Goal: Communication & Community: Answer question/provide support

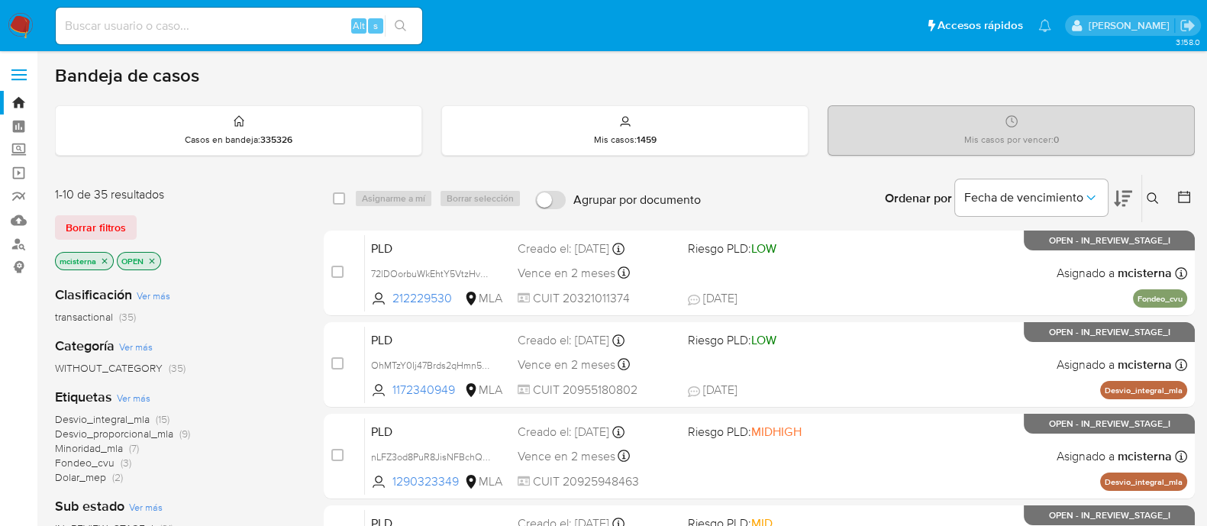
click at [435, 24] on ul "Pausado Ver notificaciones Alt s Accesos rápidos Presiona las siguientes teclas…" at bounding box center [553, 25] width 1011 height 38
click at [335, 14] on div "Alt s" at bounding box center [239, 26] width 366 height 37
paste input "90028105"
type input "90028105"
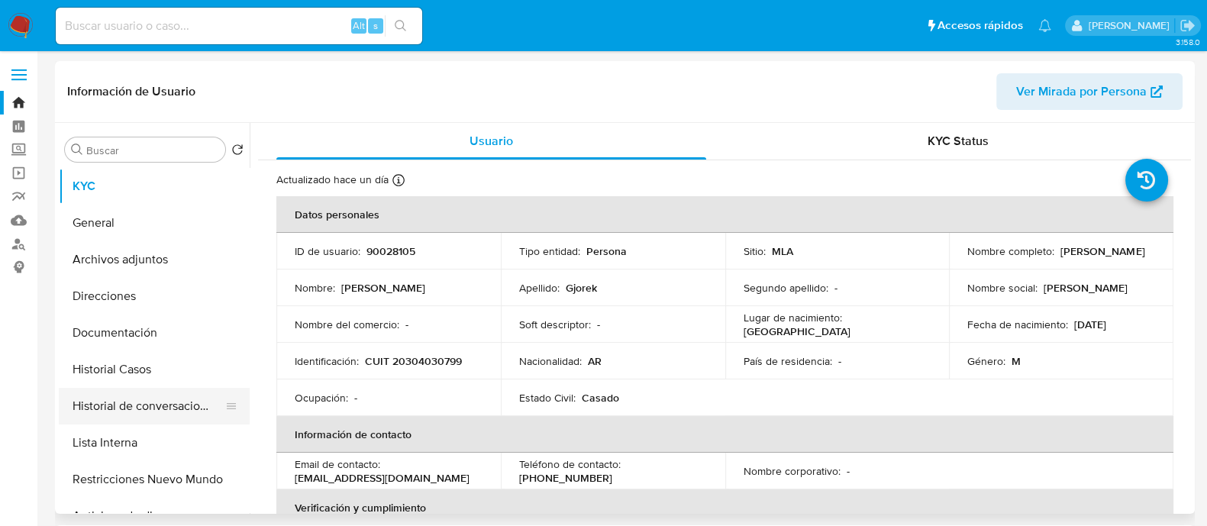
select select "10"
click at [152, 375] on button "Historial Casos" at bounding box center [148, 369] width 179 height 37
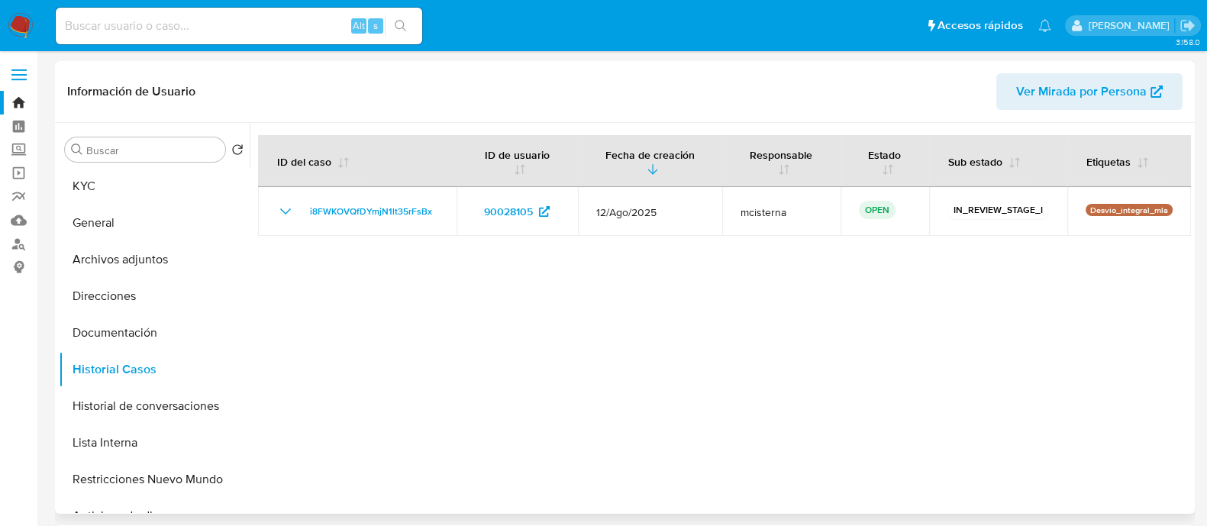
click at [613, 397] on div at bounding box center [720, 318] width 941 height 391
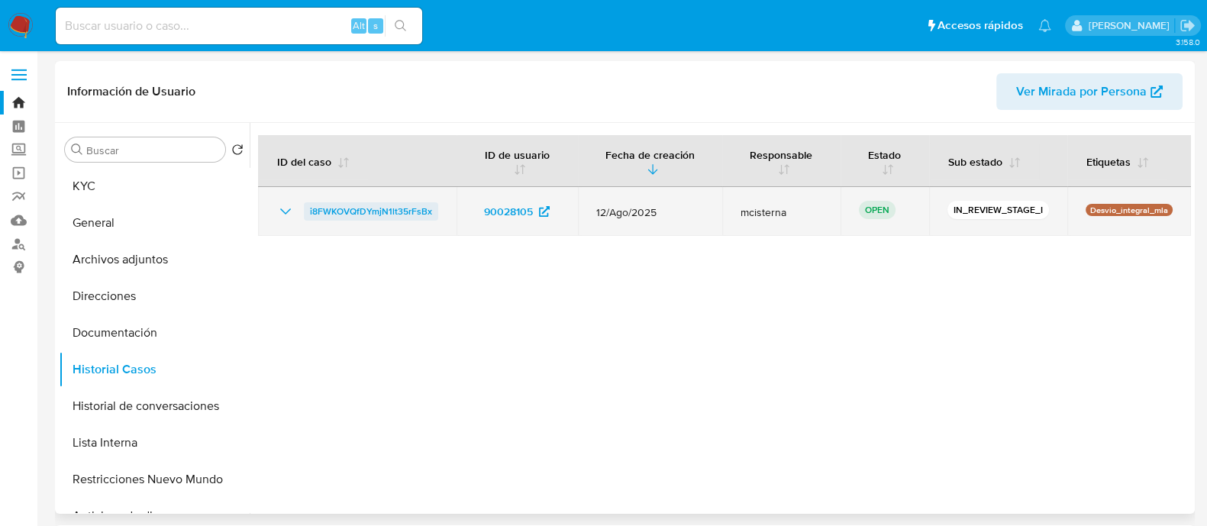
click at [374, 202] on span "i8FWKOVQfDYmjN1lt35rFsBx" at bounding box center [371, 211] width 122 height 18
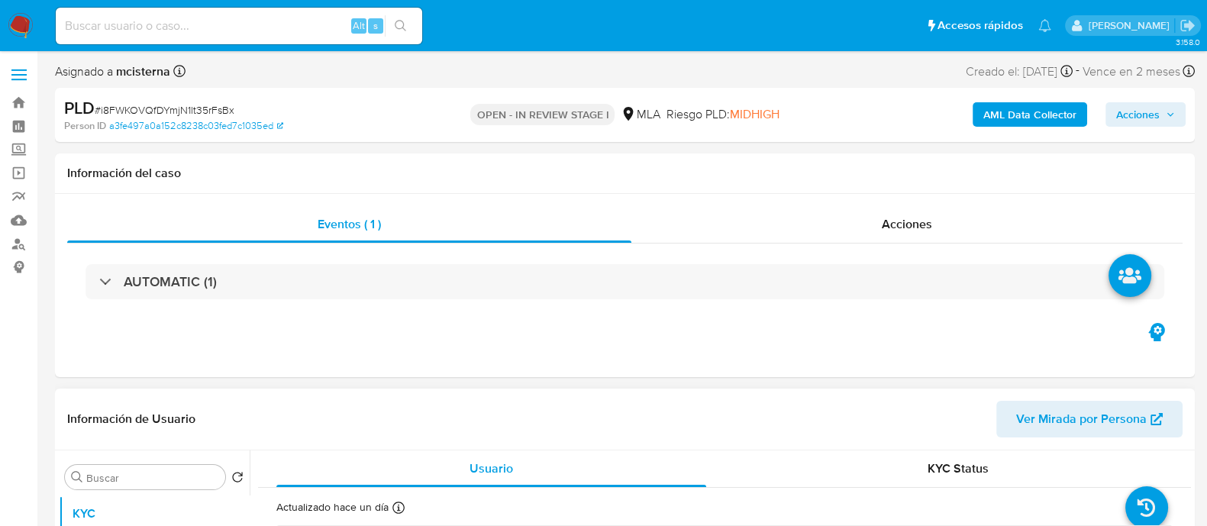
select select "10"
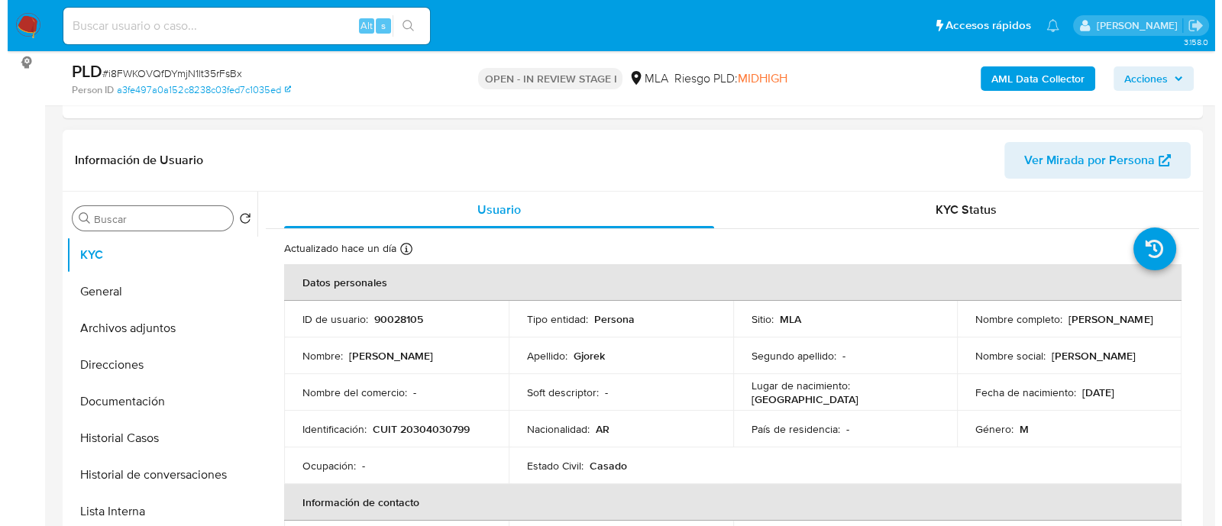
scroll to position [286, 0]
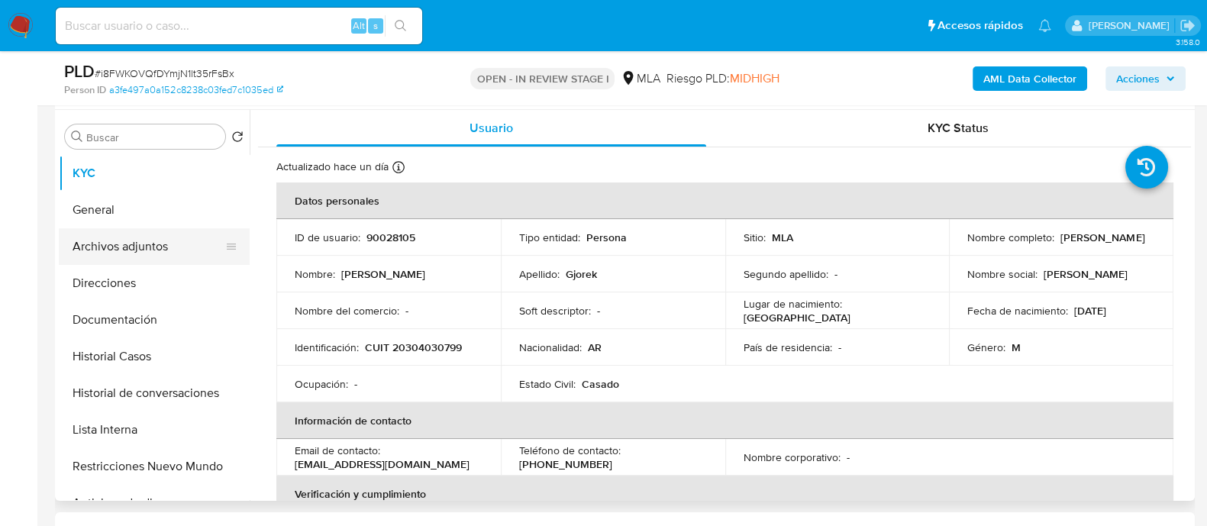
click at [160, 254] on button "Archivos adjuntos" at bounding box center [148, 246] width 179 height 37
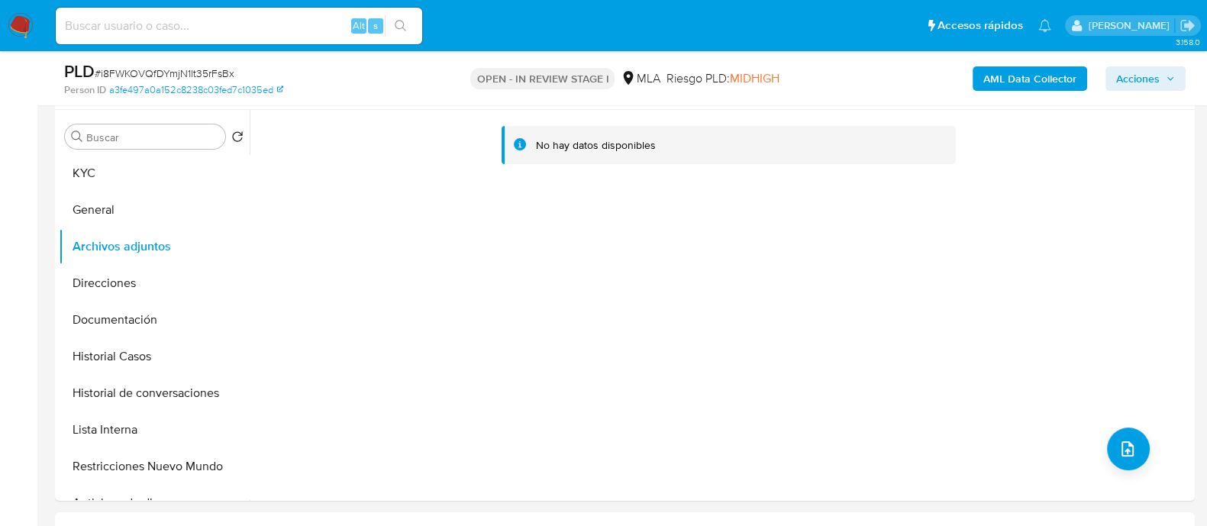
click at [1046, 71] on b "AML Data Collector" at bounding box center [1029, 78] width 93 height 24
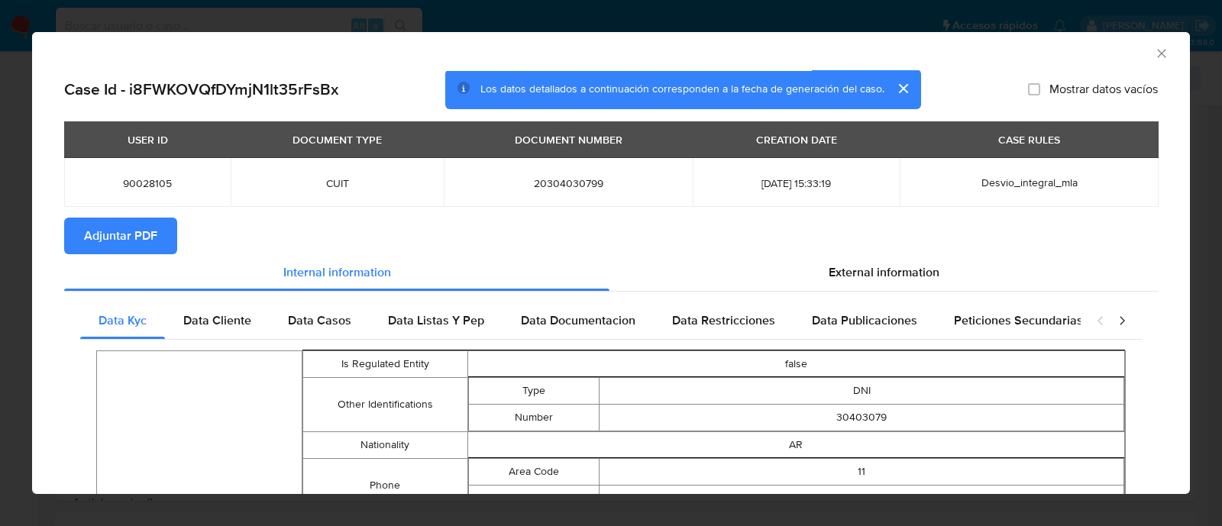
click at [88, 234] on span "Adjuntar PDF" at bounding box center [120, 236] width 73 height 34
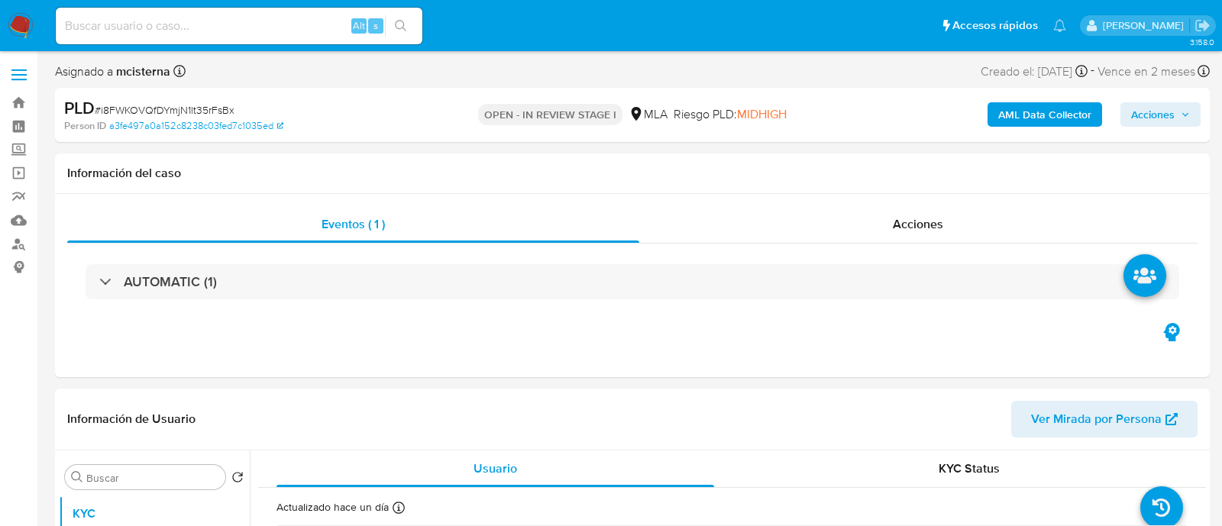
select select "10"
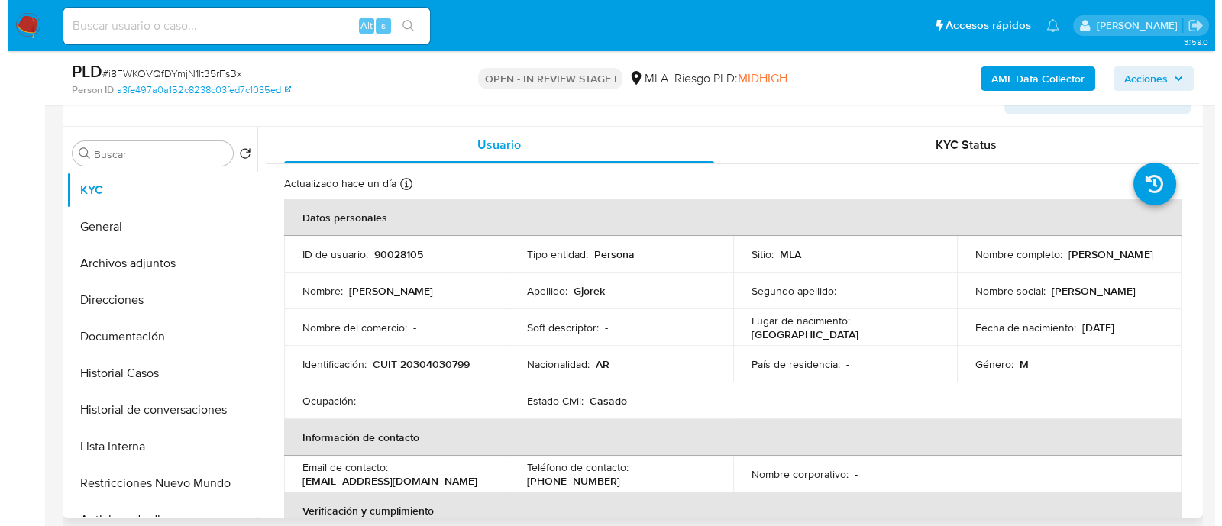
scroll to position [286, 0]
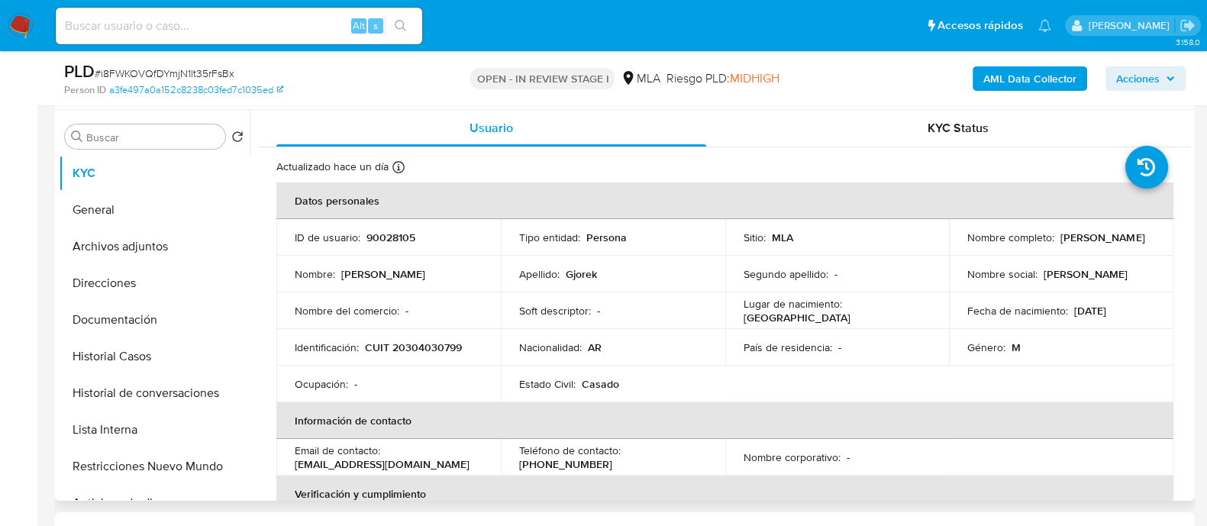
click at [440, 347] on p "CUIT 20304030799" at bounding box center [413, 348] width 97 height 14
copy p "20304030799"
drag, startPoint x: 161, startPoint y: 253, endPoint x: 231, endPoint y: 255, distance: 70.3
click at [163, 253] on button "Archivos adjuntos" at bounding box center [148, 246] width 179 height 37
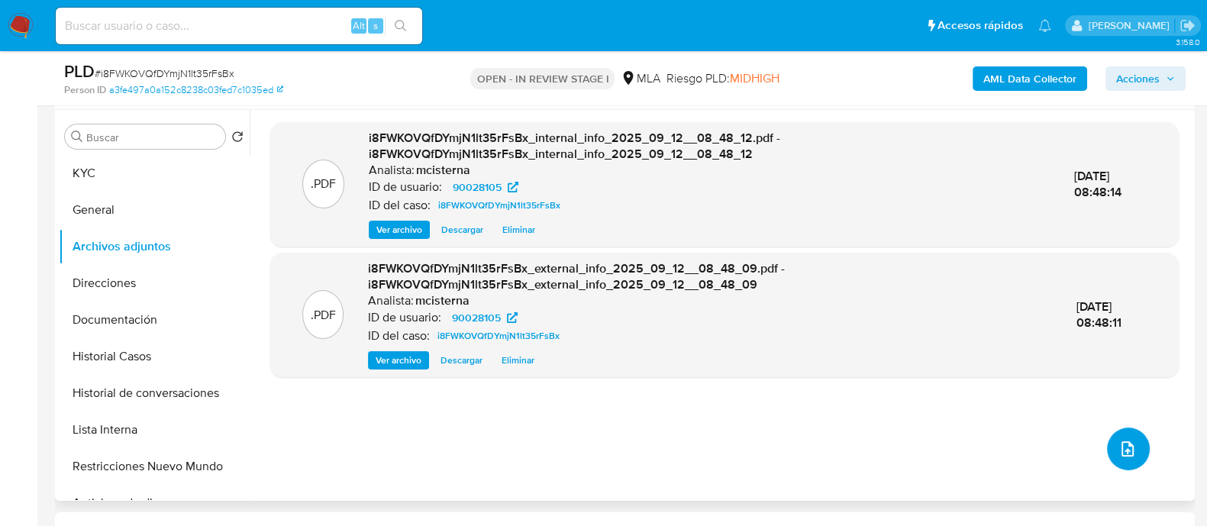
click at [1118, 452] on icon "upload-file" at bounding box center [1127, 449] width 18 height 18
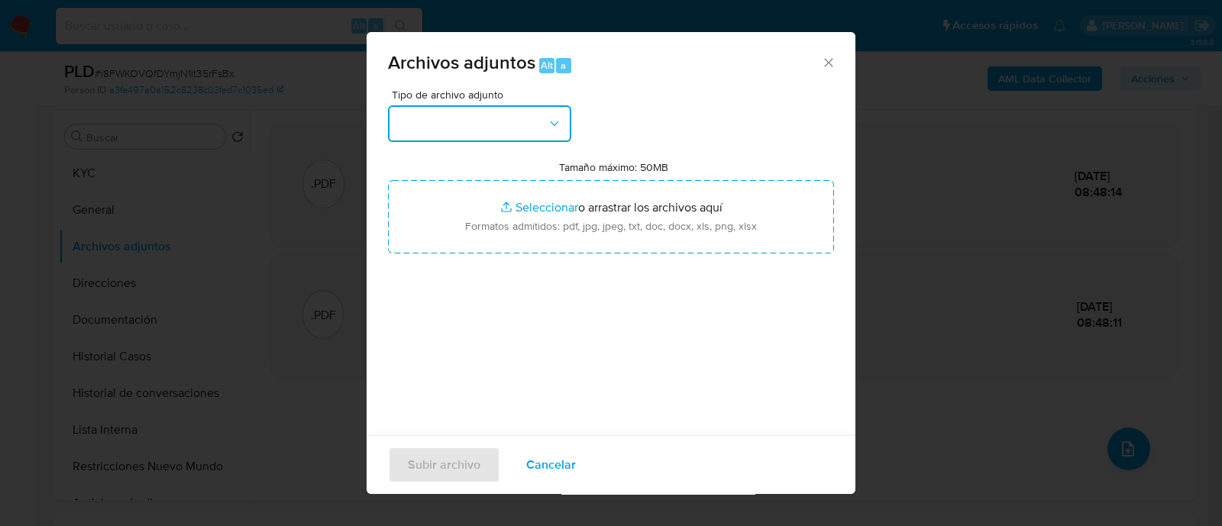
click at [496, 115] on button "button" at bounding box center [479, 123] width 183 height 37
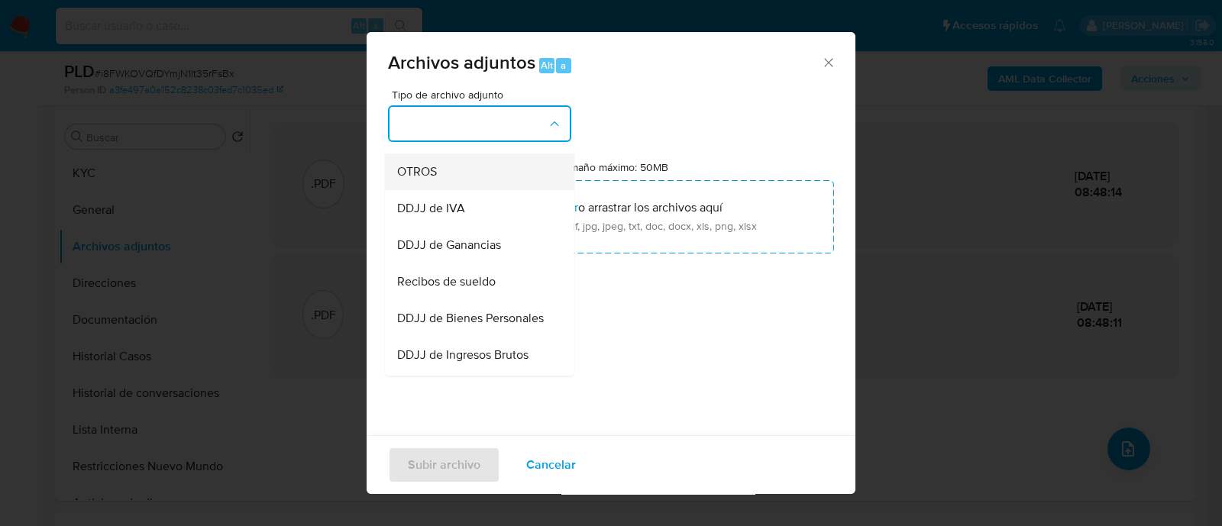
click at [433, 179] on span "OTROS" at bounding box center [417, 171] width 40 height 15
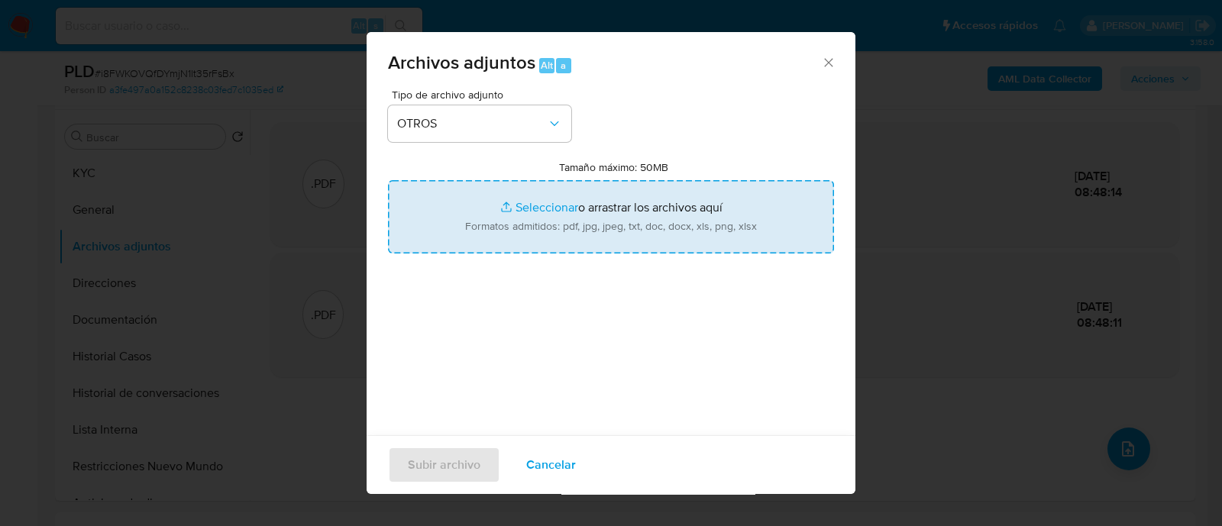
type input "C:\fakepath\Movimientos i8FWKOVQfDYmjN1lt35rFsBx_2025_08_19_10_12_59.xlsx"
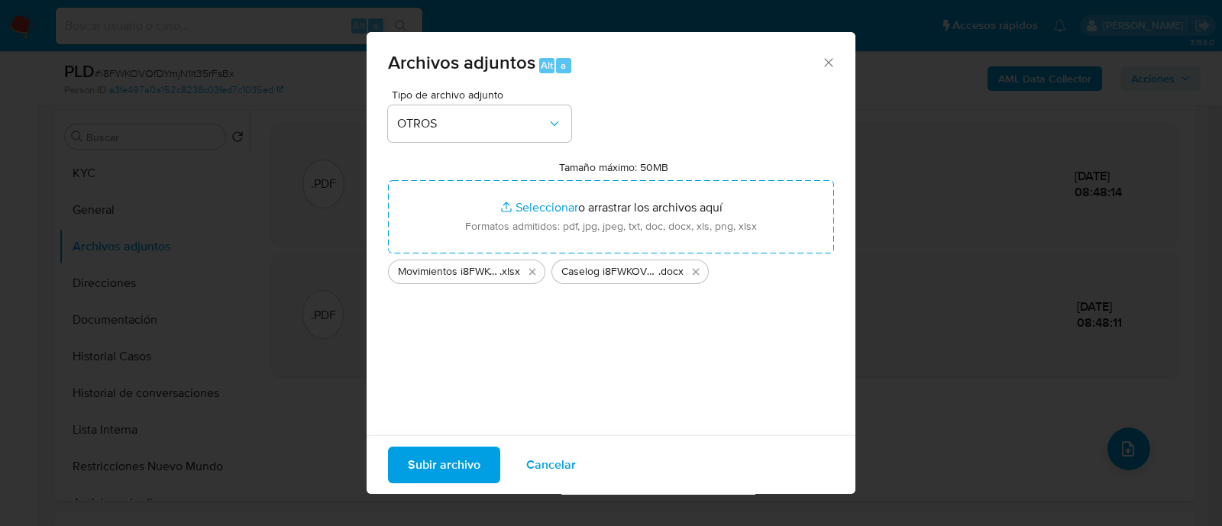
click at [388, 451] on button "Subir archivo" at bounding box center [444, 465] width 112 height 37
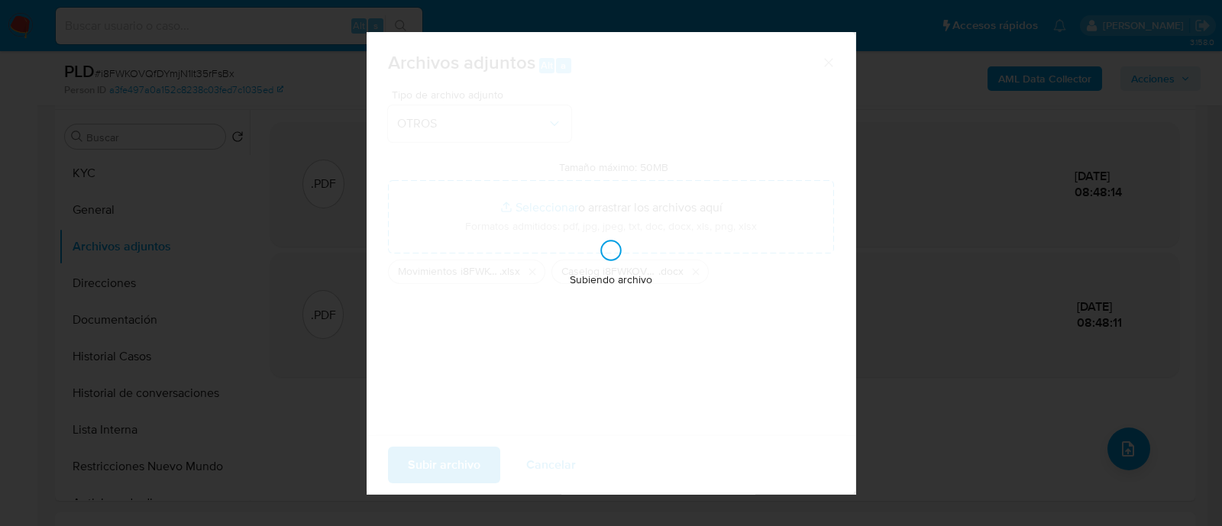
click at [393, 454] on div "Subiendo archivo" at bounding box center [610, 263] width 489 height 462
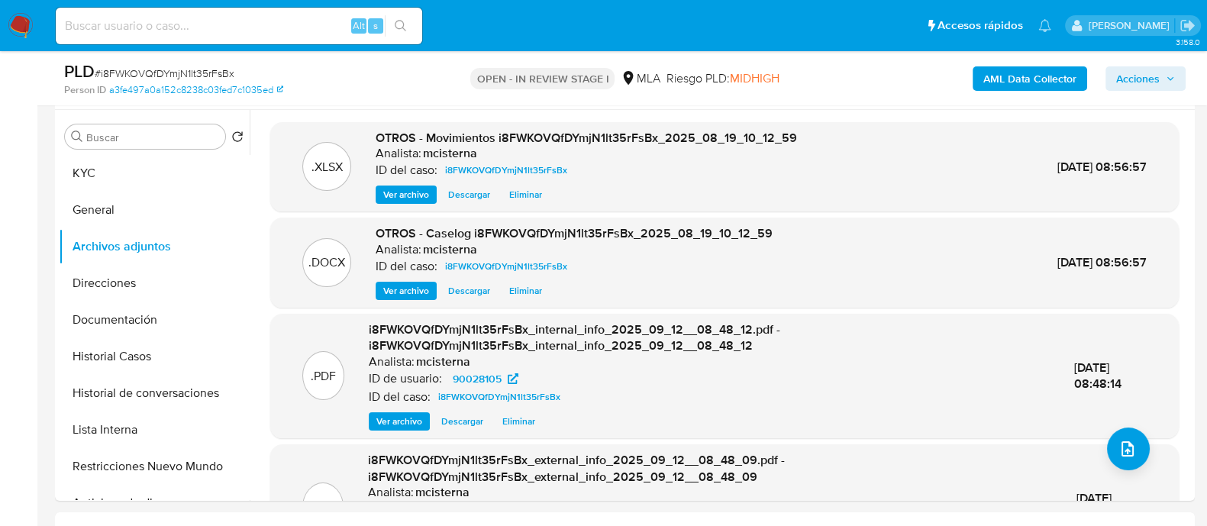
click at [1145, 91] on div "AML Data Collector Acciones" at bounding box center [1001, 78] width 370 height 36
click at [1107, 80] on button "Acciones" at bounding box center [1146, 78] width 80 height 24
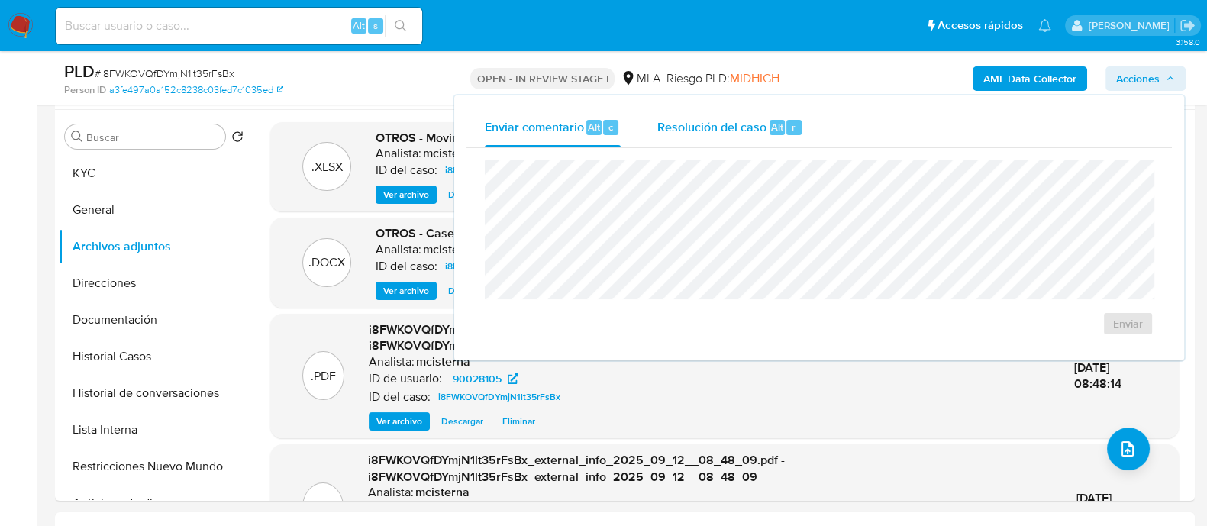
drag, startPoint x: 752, startPoint y: 131, endPoint x: 752, endPoint y: 154, distance: 22.9
click at [752, 131] on span "Resolución del caso" at bounding box center [711, 127] width 109 height 18
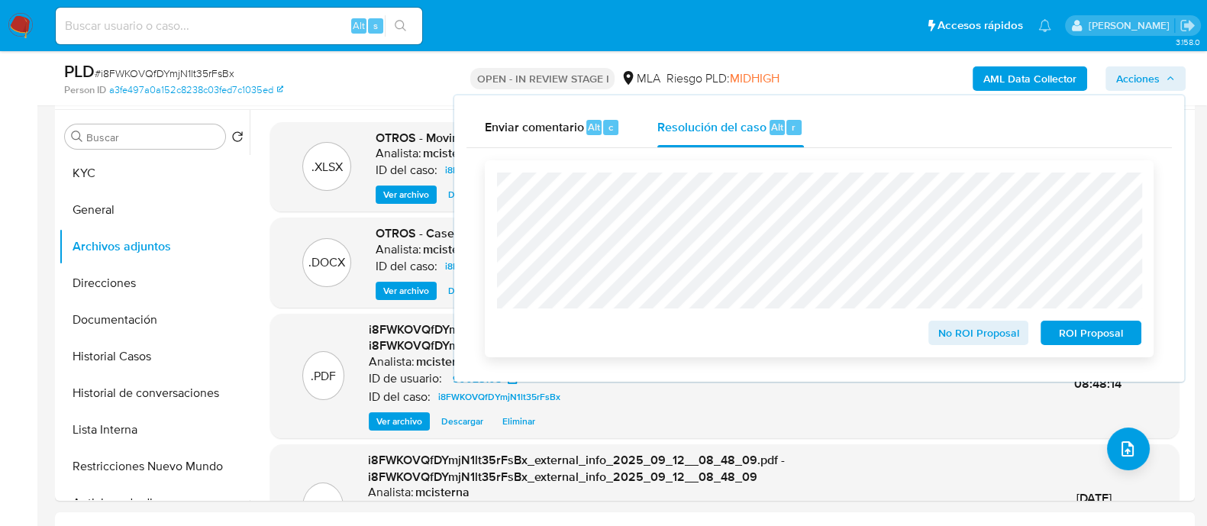
click at [985, 334] on span "No ROI Proposal" at bounding box center [978, 332] width 79 height 21
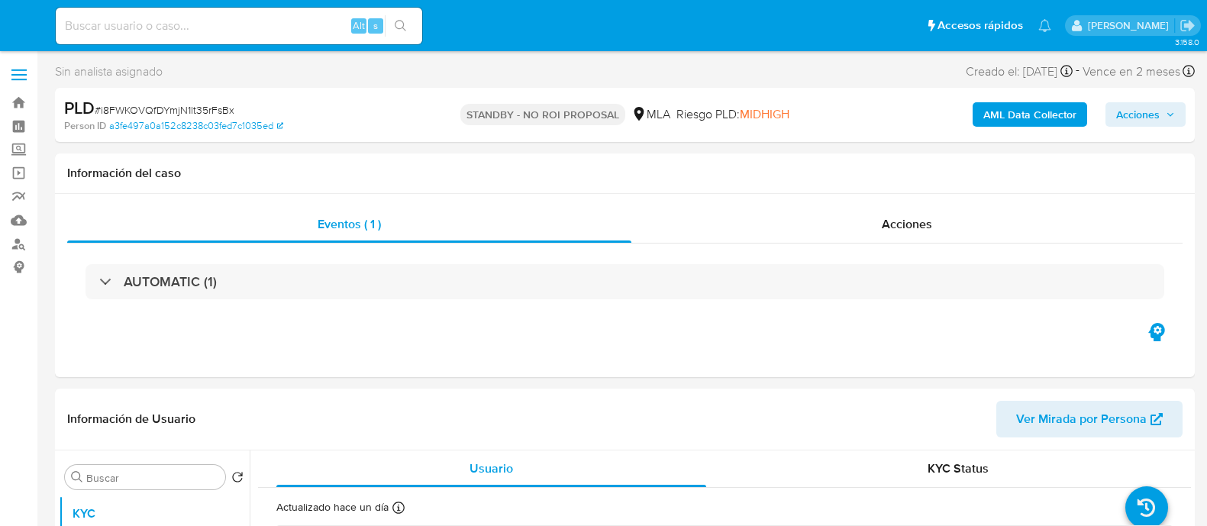
select select "10"
click at [289, 24] on input at bounding box center [239, 26] width 366 height 20
paste input "97161590"
type input "97161590"
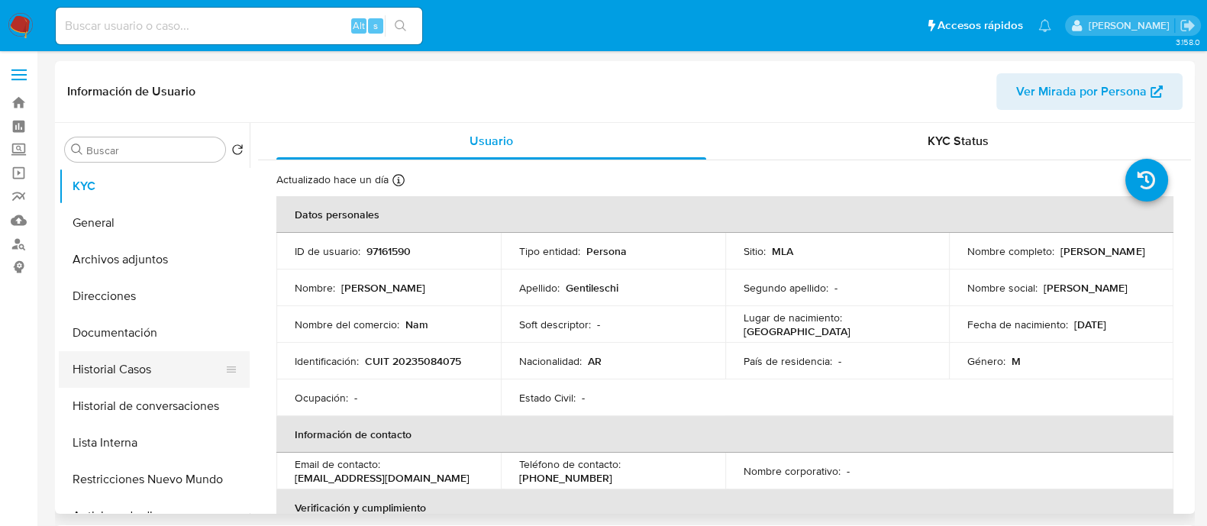
select select "10"
click at [202, 367] on button "Historial Casos" at bounding box center [148, 369] width 179 height 37
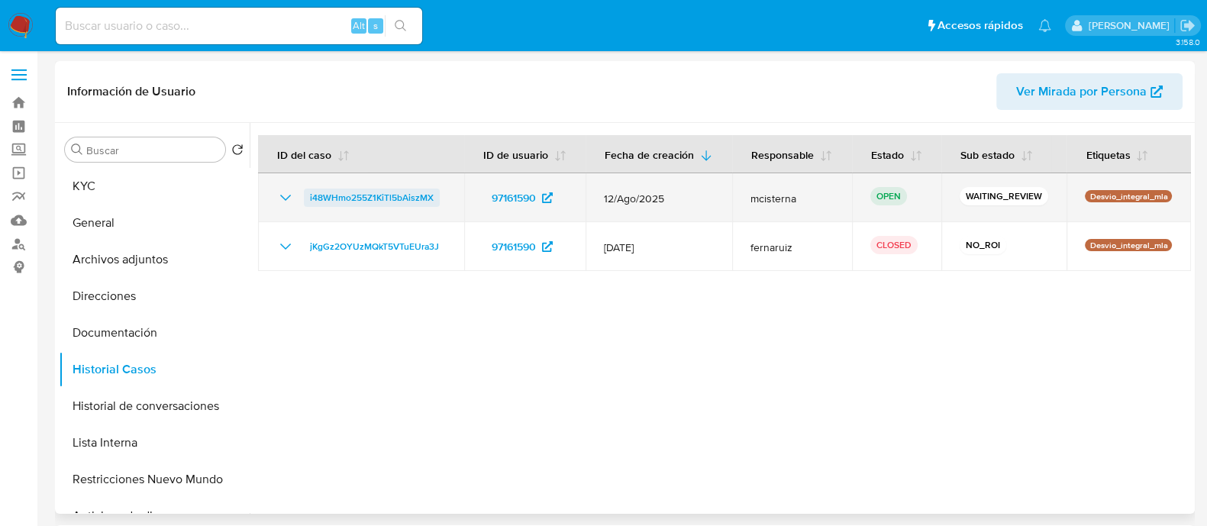
click at [386, 195] on span "i48WHmo255Z1KiTl5bAiszMX" at bounding box center [372, 198] width 124 height 18
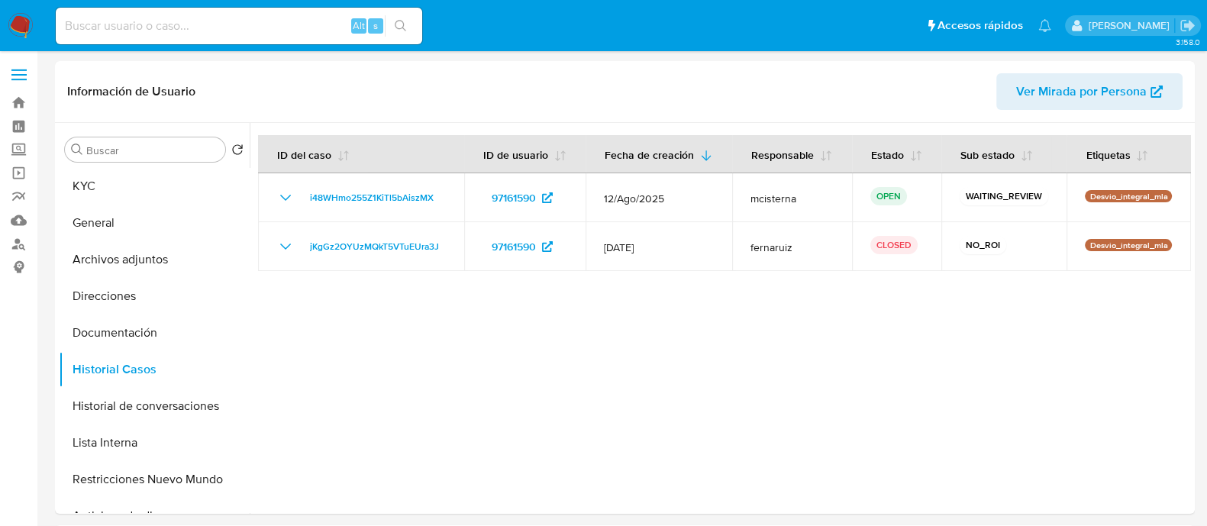
drag, startPoint x: 29, startPoint y: 32, endPoint x: 76, endPoint y: 37, distance: 46.9
click at [29, 32] on img at bounding box center [21, 26] width 26 height 26
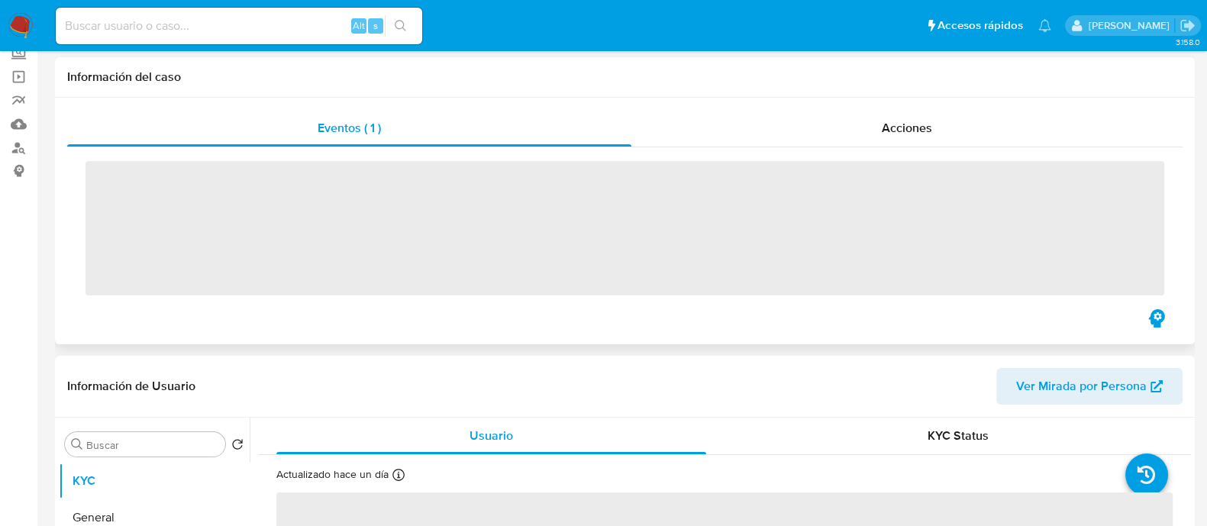
scroll to position [190, 0]
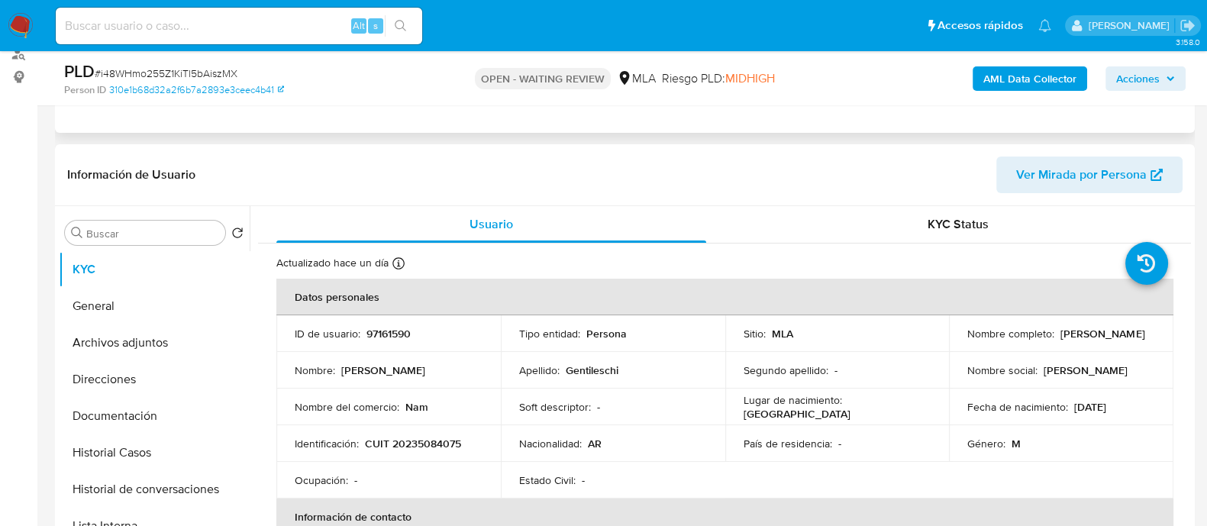
select select "10"
click at [382, 337] on p "97161590" at bounding box center [388, 334] width 44 height 14
copy div "ID de usuario : 97161590"
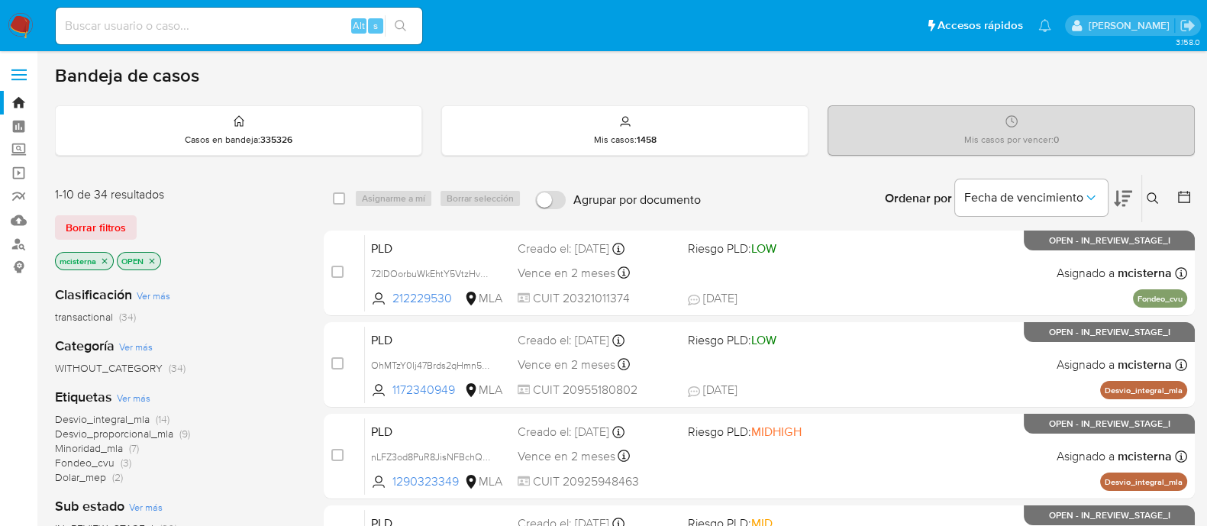
click at [1148, 195] on icon at bounding box center [1153, 198] width 12 height 12
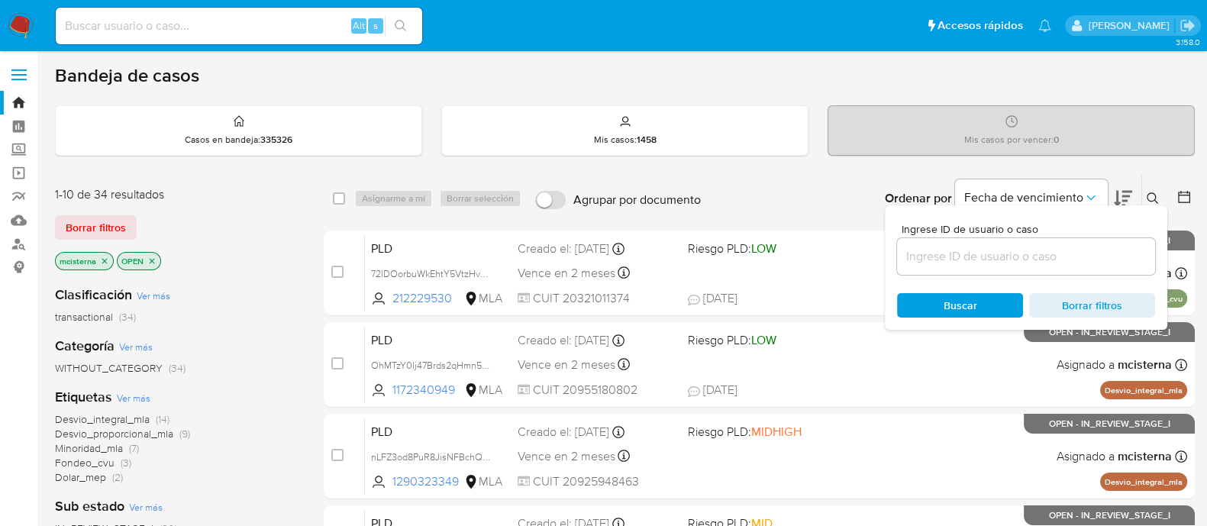
click at [1032, 254] on input at bounding box center [1026, 257] width 258 height 20
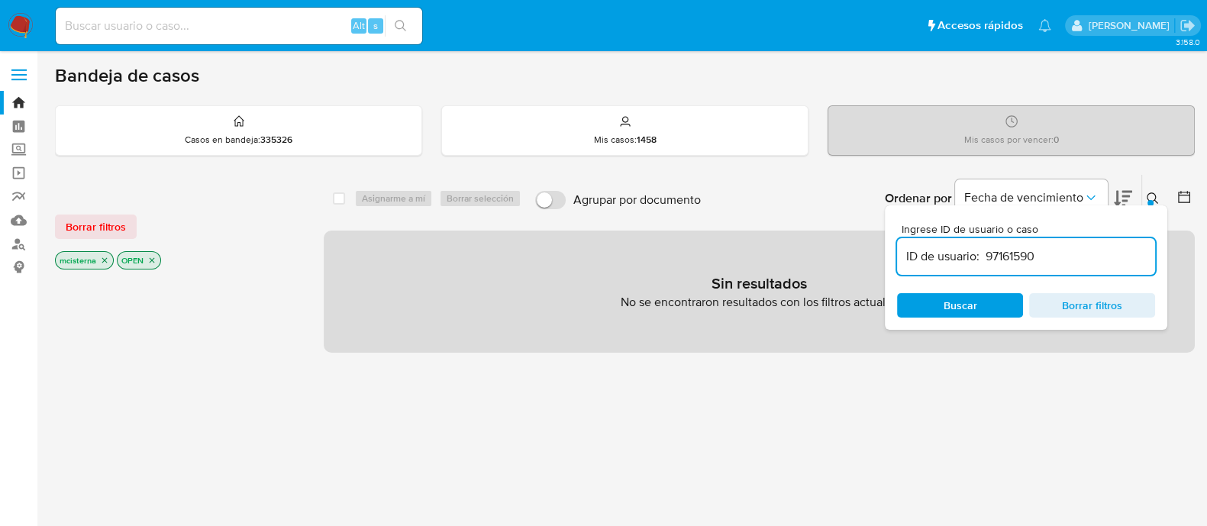
click at [982, 258] on input "ID de usuario: 97161590" at bounding box center [1026, 257] width 258 height 20
type input "97161590"
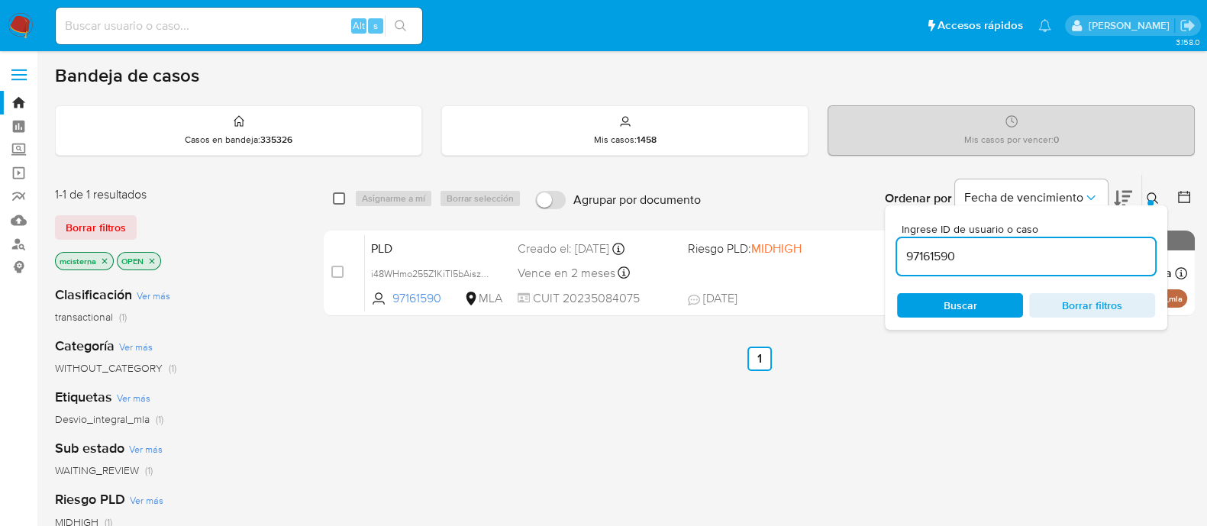
click at [340, 196] on input "checkbox" at bounding box center [339, 198] width 12 height 12
checkbox input "true"
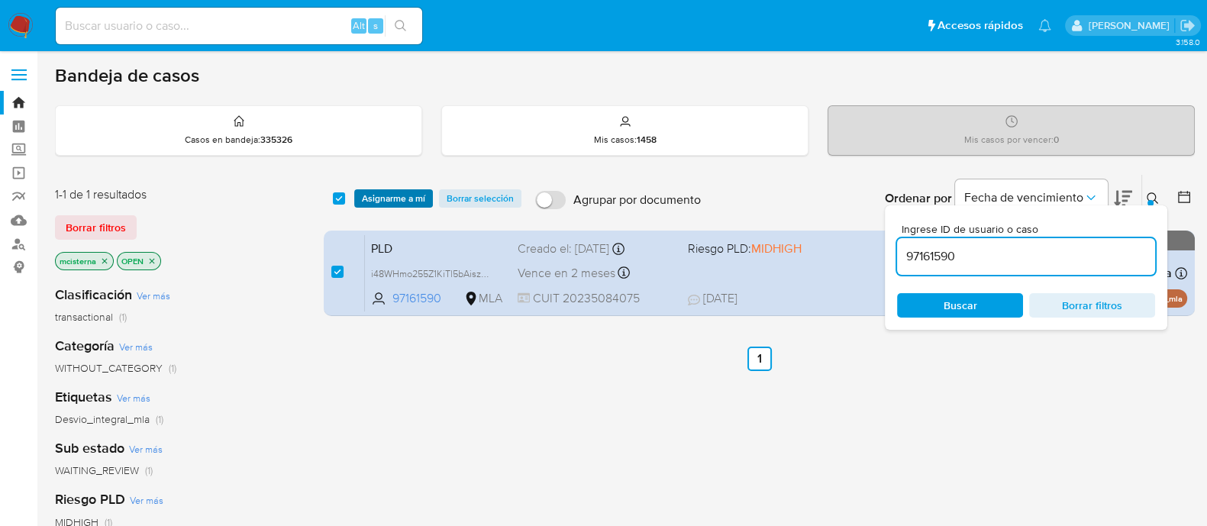
click at [377, 197] on span "Asignarme a mí" at bounding box center [393, 198] width 63 height 15
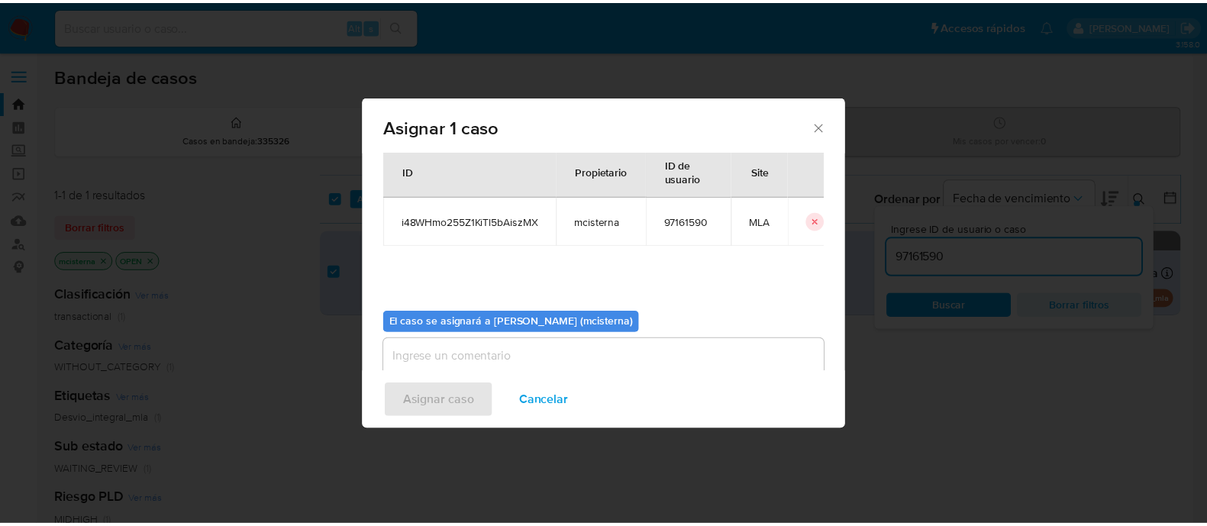
scroll to position [79, 0]
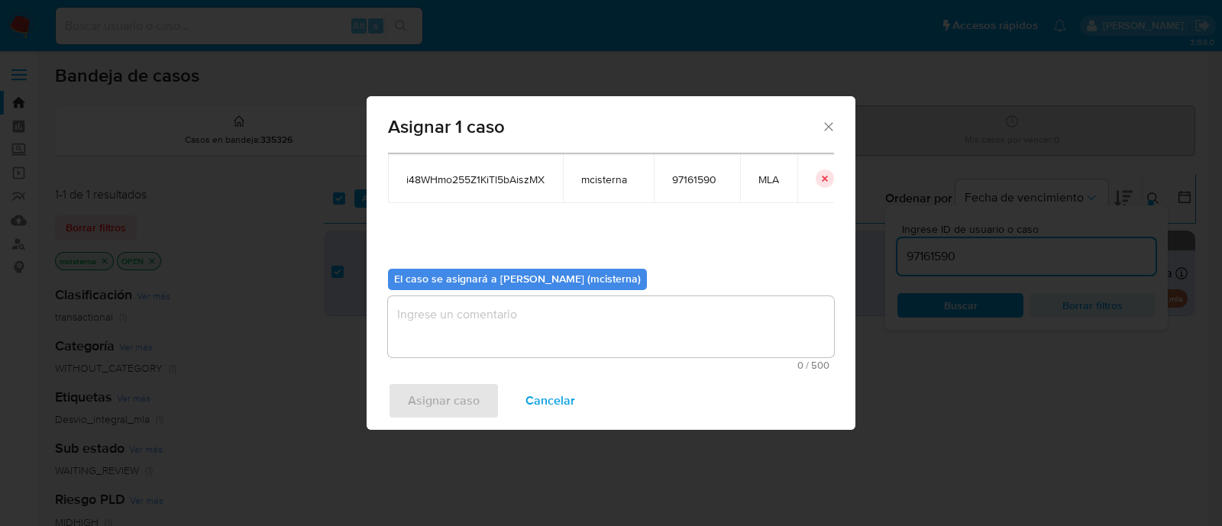
click at [557, 337] on textarea "assign-modal" at bounding box center [611, 326] width 446 height 61
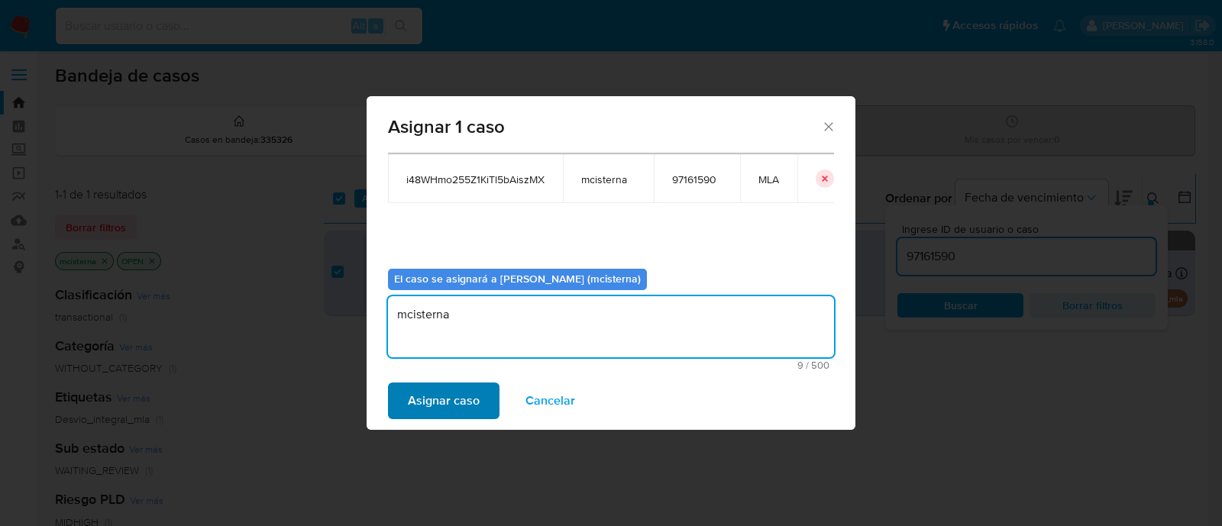
type textarea "mcisterna"
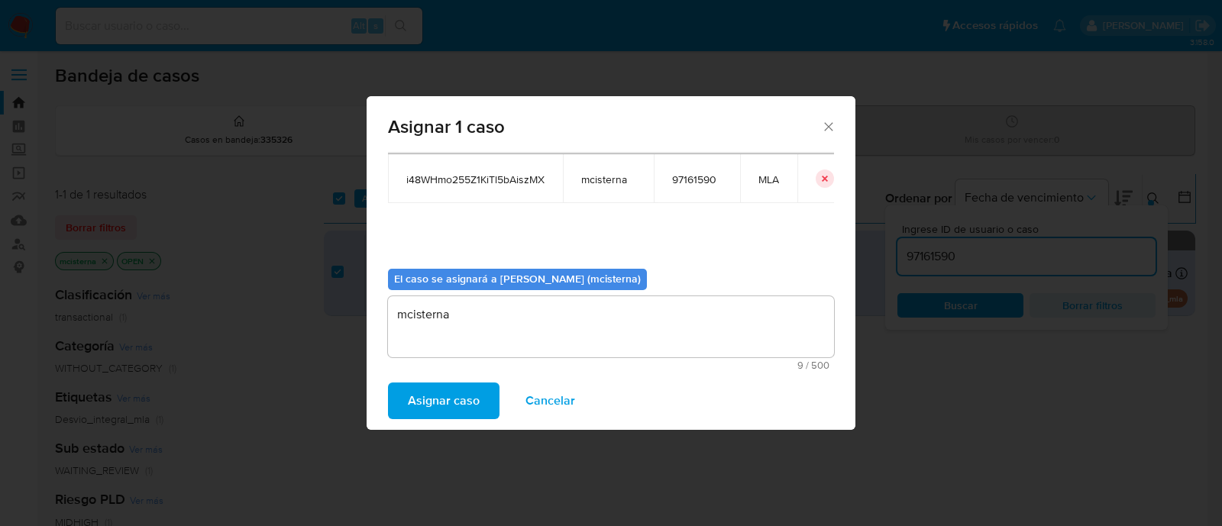
click at [435, 409] on span "Asignar caso" at bounding box center [444, 401] width 72 height 34
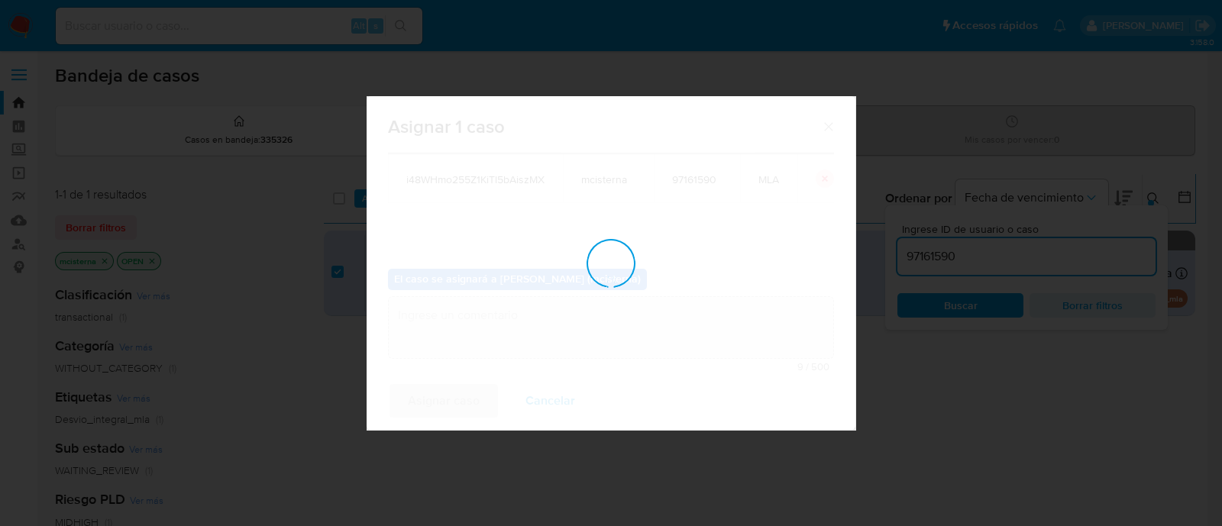
checkbox input "false"
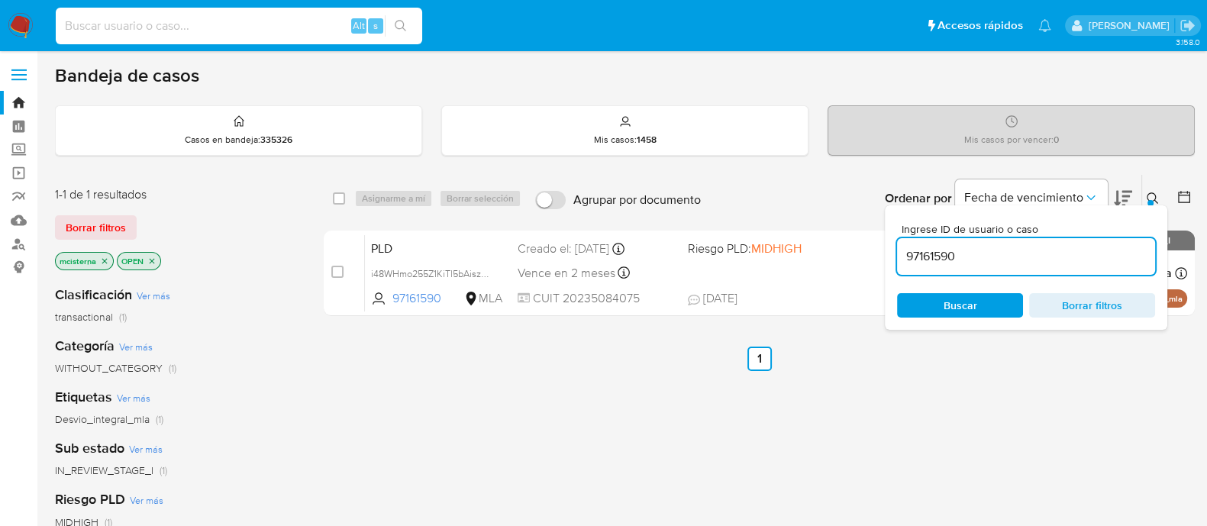
click at [267, 27] on input at bounding box center [239, 26] width 366 height 20
paste input "y9GGvk4FdcwH2lufcZm1Rs60"
type input "y9GGvk4FdcwH2lufcZm1Rs60"
click at [399, 26] on icon "search-icon" at bounding box center [401, 26] width 12 height 12
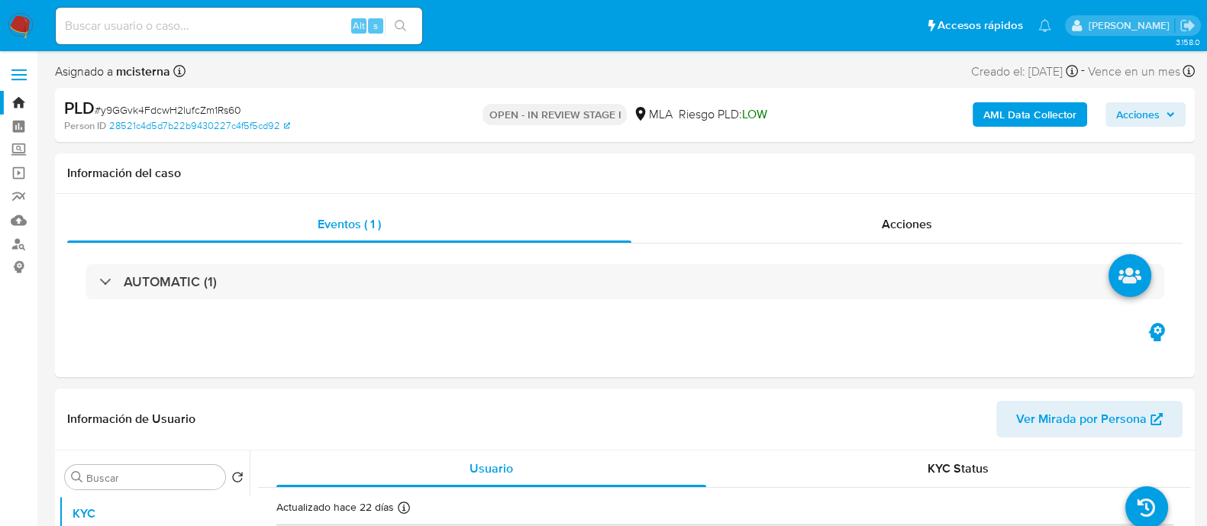
select select "10"
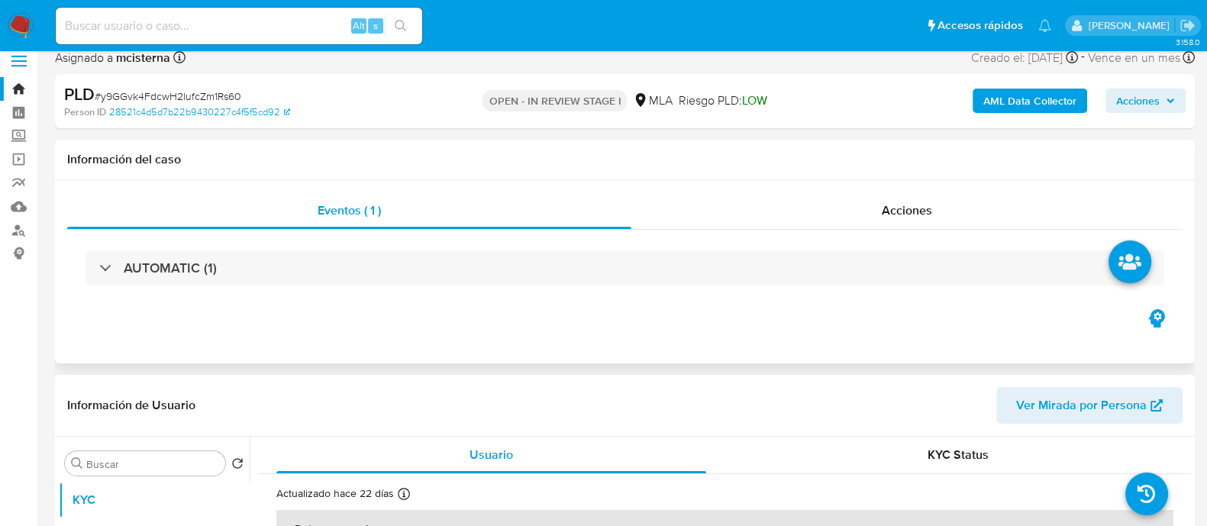
scroll to position [286, 0]
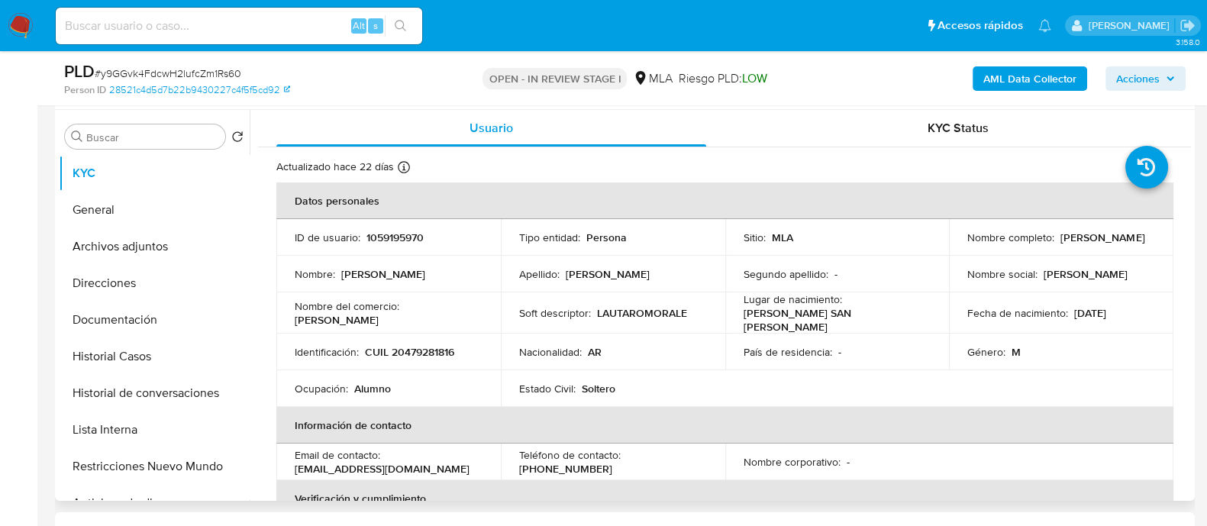
drag, startPoint x: 286, startPoint y: 468, endPoint x: 476, endPoint y: 468, distance: 189.3
click at [476, 468] on td "Email de contacto : lautaromoralessantivanez@gmail.com" at bounding box center [388, 462] width 224 height 37
copy p "lautaromoralessantivanez@gmail.com"
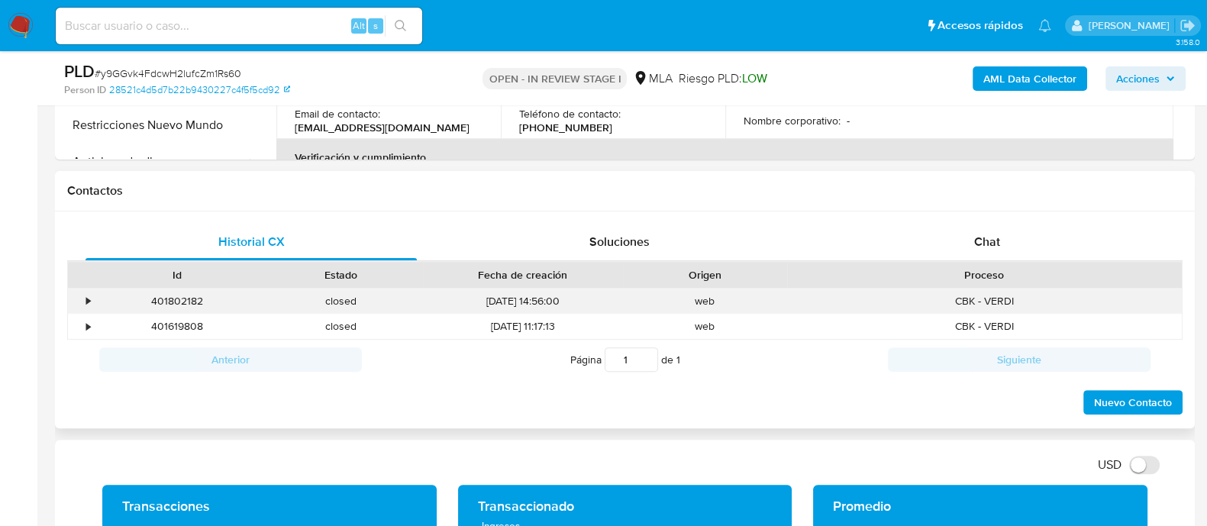
scroll to position [573, 0]
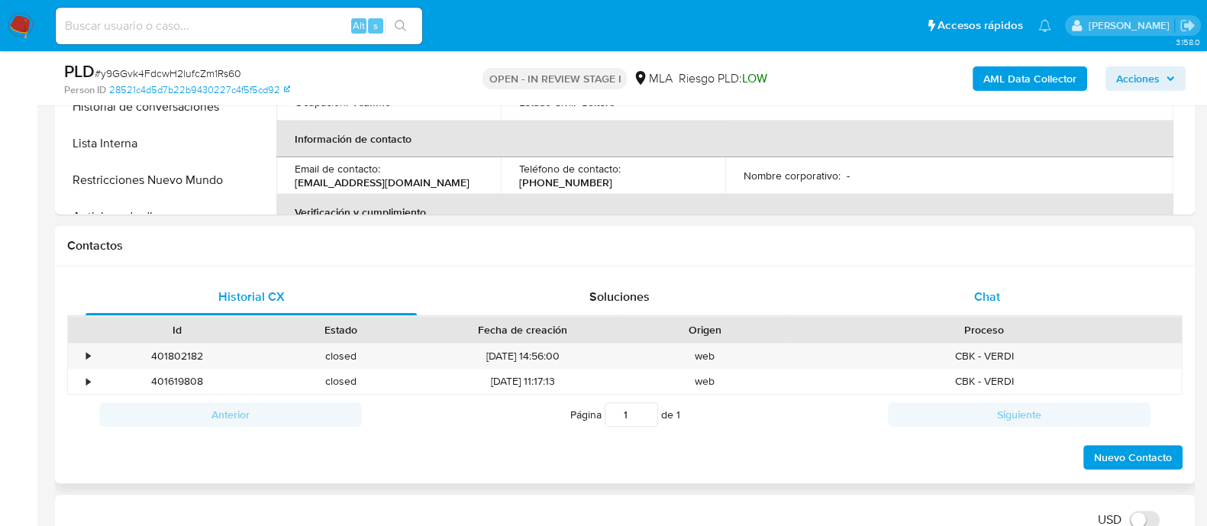
click at [962, 297] on div "Chat" at bounding box center [987, 297] width 331 height 37
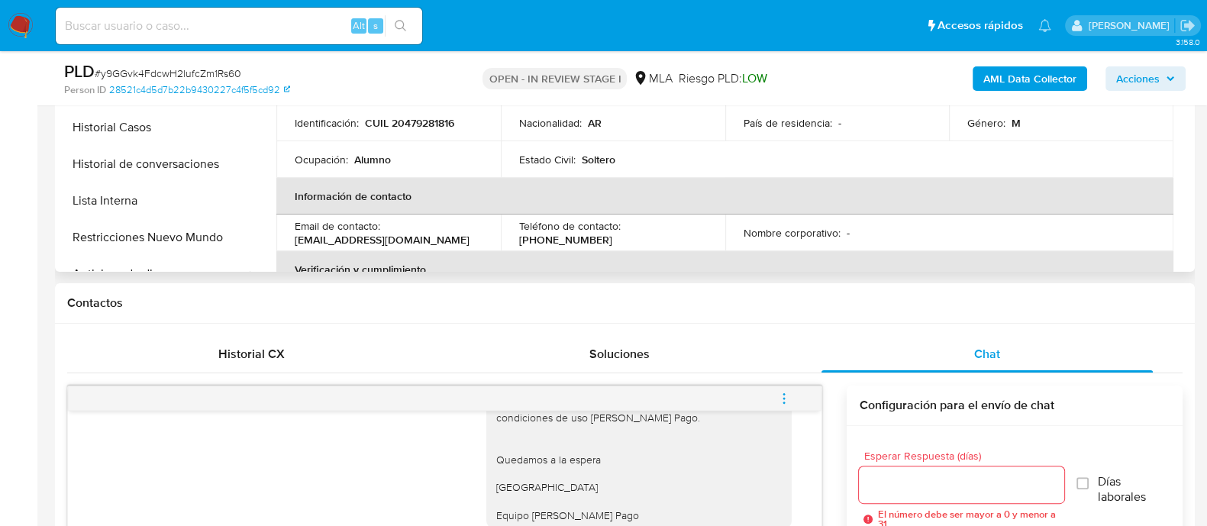
scroll to position [381, 0]
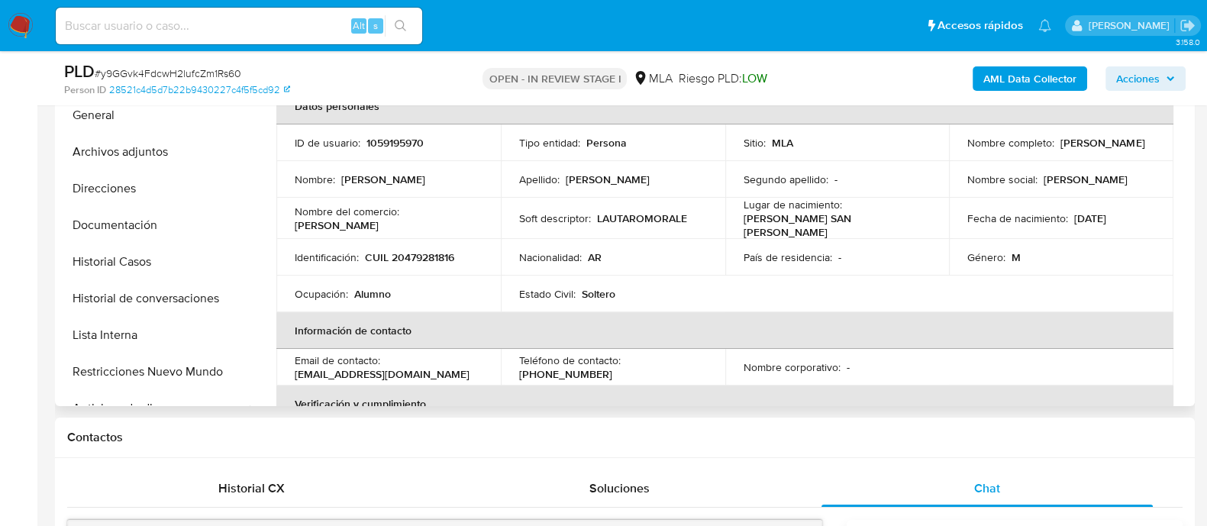
click at [397, 153] on td "ID de usuario : 1059195970" at bounding box center [388, 142] width 224 height 37
click at [395, 144] on p "1059195970" at bounding box center [394, 143] width 57 height 14
copy p "1059195970"
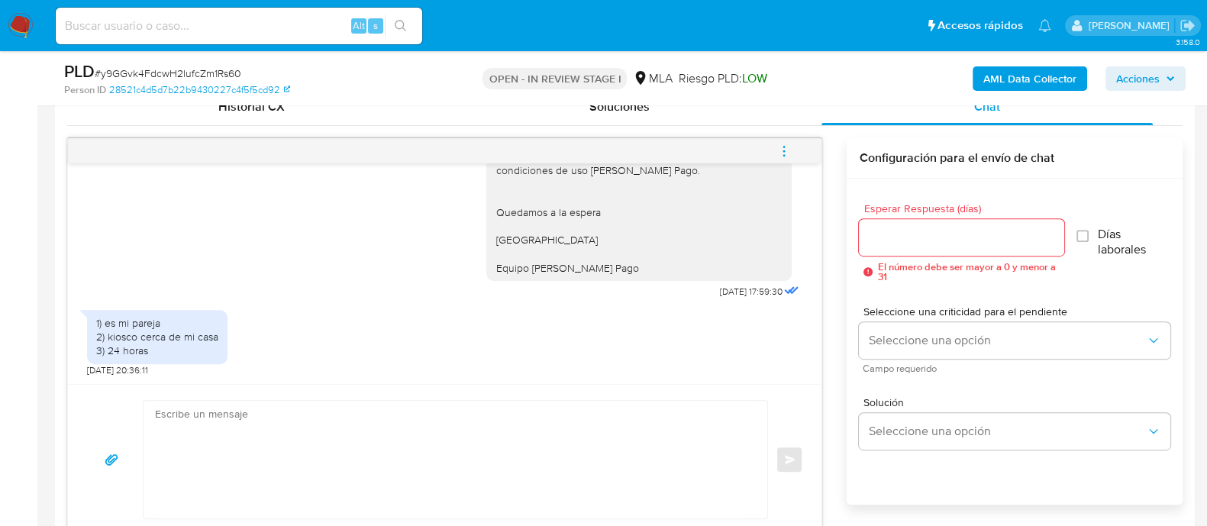
click at [499, 474] on textarea at bounding box center [451, 460] width 593 height 118
paste textarea "Hola, Muchas gracias por la respuesta. Analizamos tu caso y notamos que la info…"
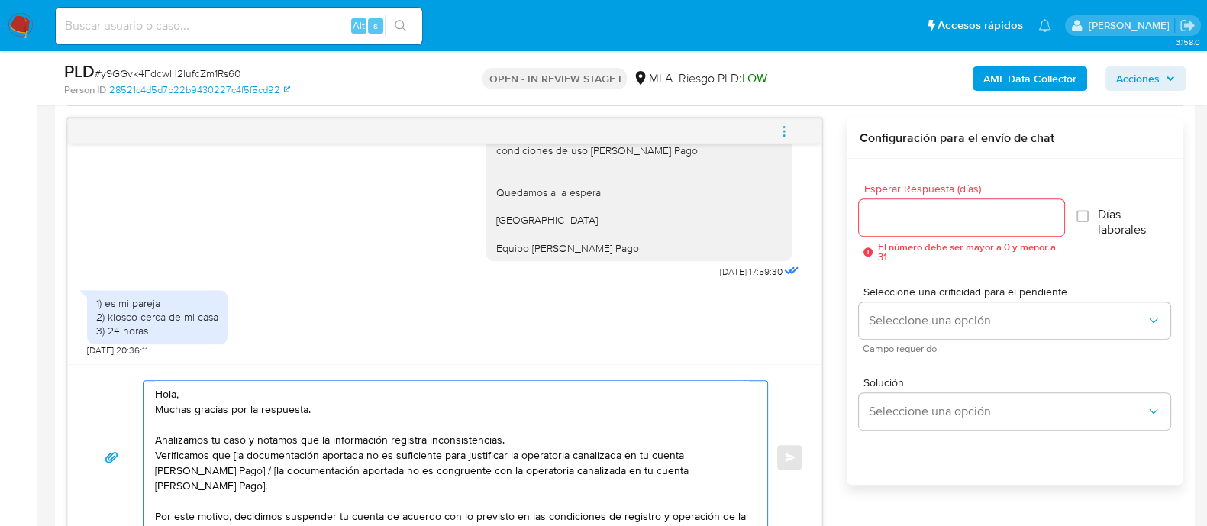
scroll to position [884, 0]
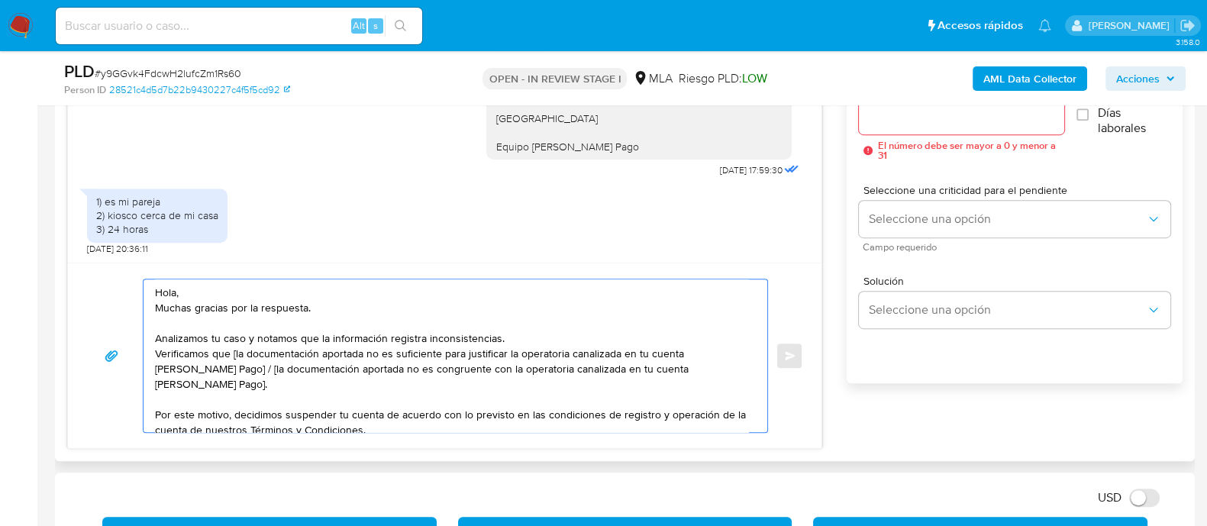
click at [276, 287] on textarea "Hola, Muchas gracias por la respuesta. Analizamos tu caso y notamos que la info…" at bounding box center [451, 355] width 593 height 153
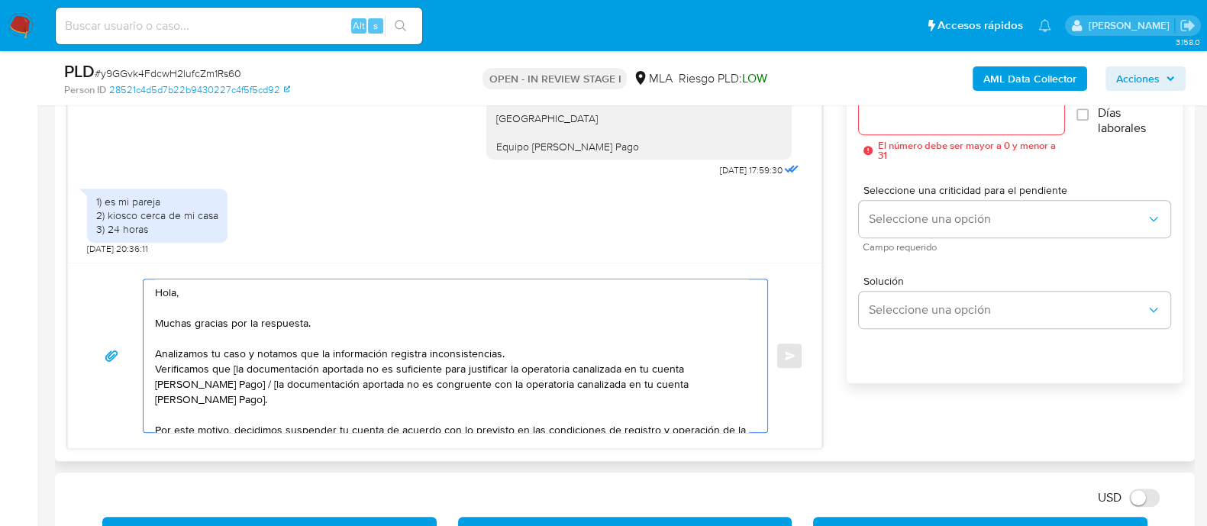
click at [263, 367] on textarea "Hola, Muchas gracias por la respuesta. Analizamos tu caso y notamos que la info…" at bounding box center [451, 355] width 593 height 153
click at [237, 366] on textarea "Hola, Muchas gracias por la respuesta. Analizamos tu caso y notamos que la info…" at bounding box center [451, 355] width 593 height 153
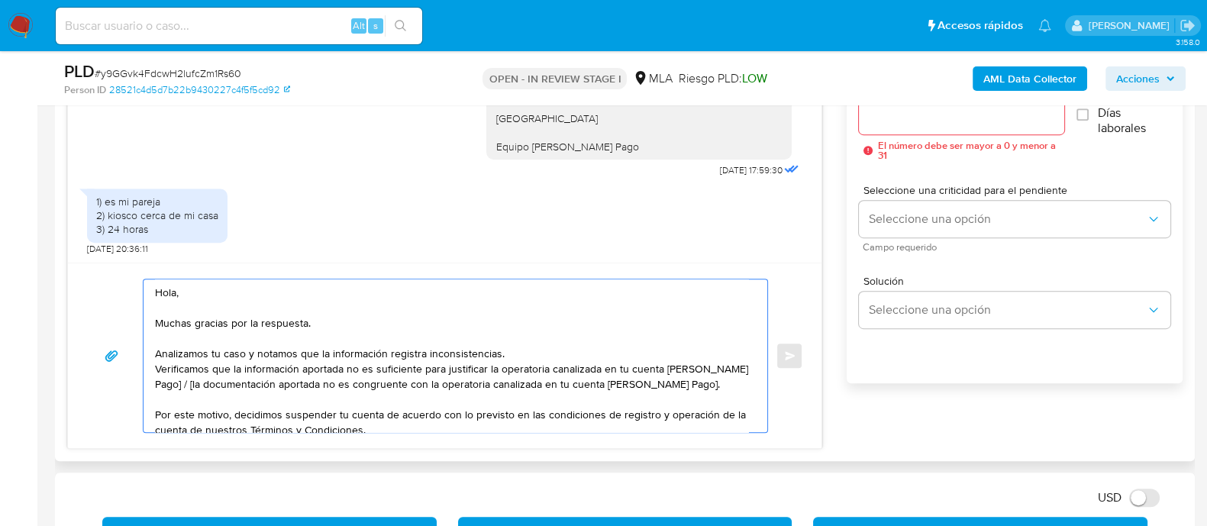
drag, startPoint x: 699, startPoint y: 379, endPoint x: 179, endPoint y: 386, distance: 520.0
click at [179, 386] on textarea "Hola, Muchas gracias por la respuesta. Analizamos tu caso y notamos que la info…" at bounding box center [451, 355] width 593 height 153
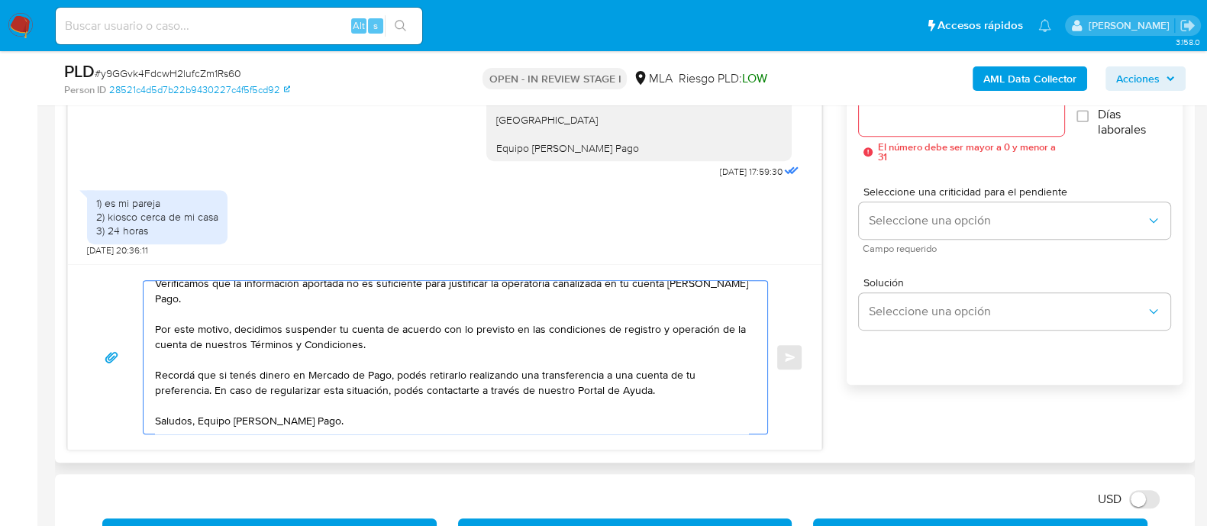
scroll to position [693, 0]
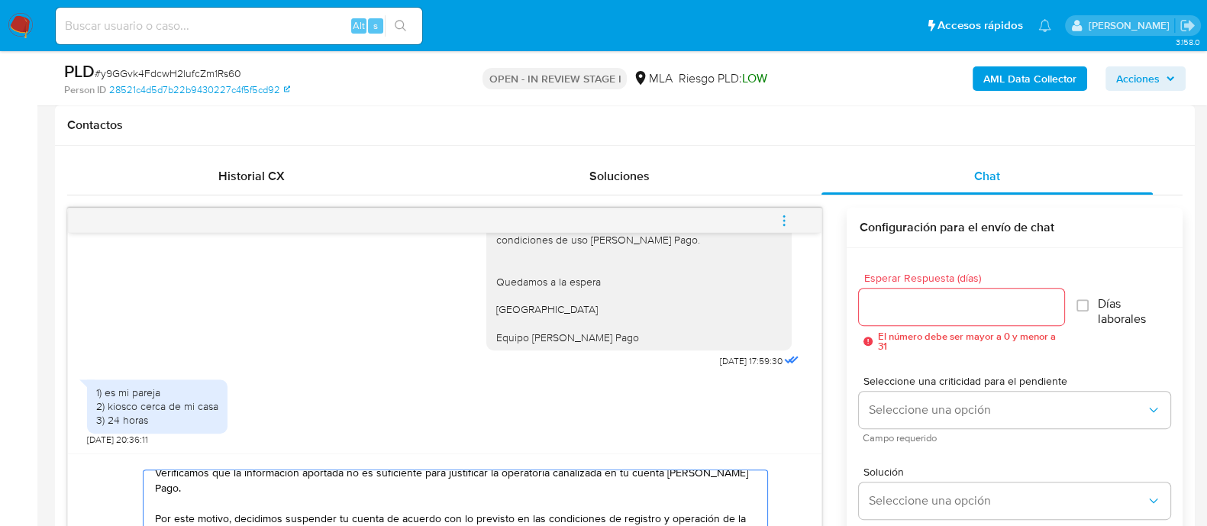
type textarea "Hola, Muchas gracias por la respuesta. Analizamos tu caso y notamos que la info…"
click at [899, 299] on input "Esperar Respuesta (días)" at bounding box center [961, 307] width 205 height 20
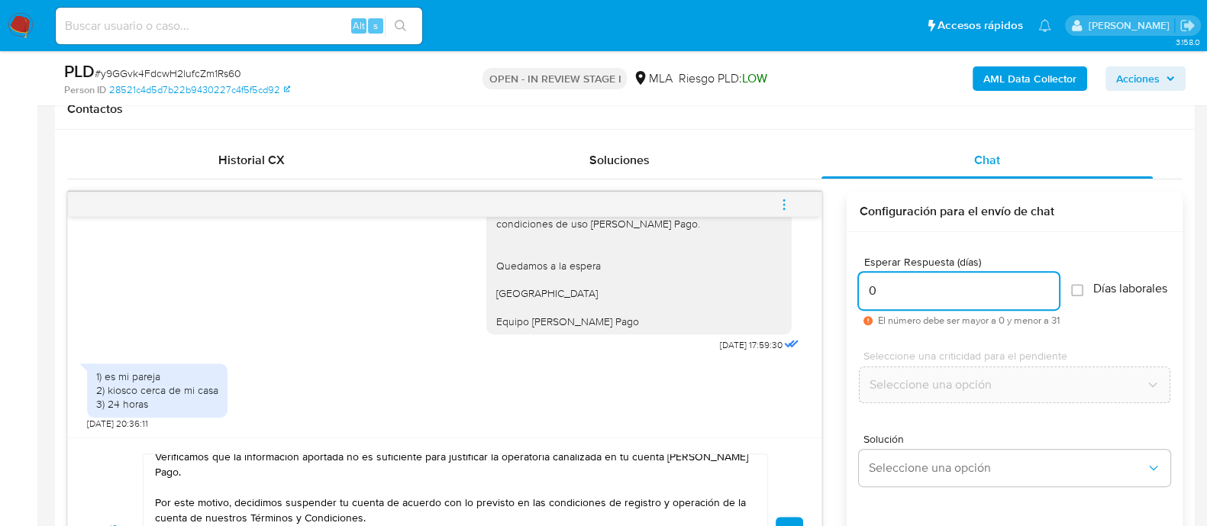
scroll to position [884, 0]
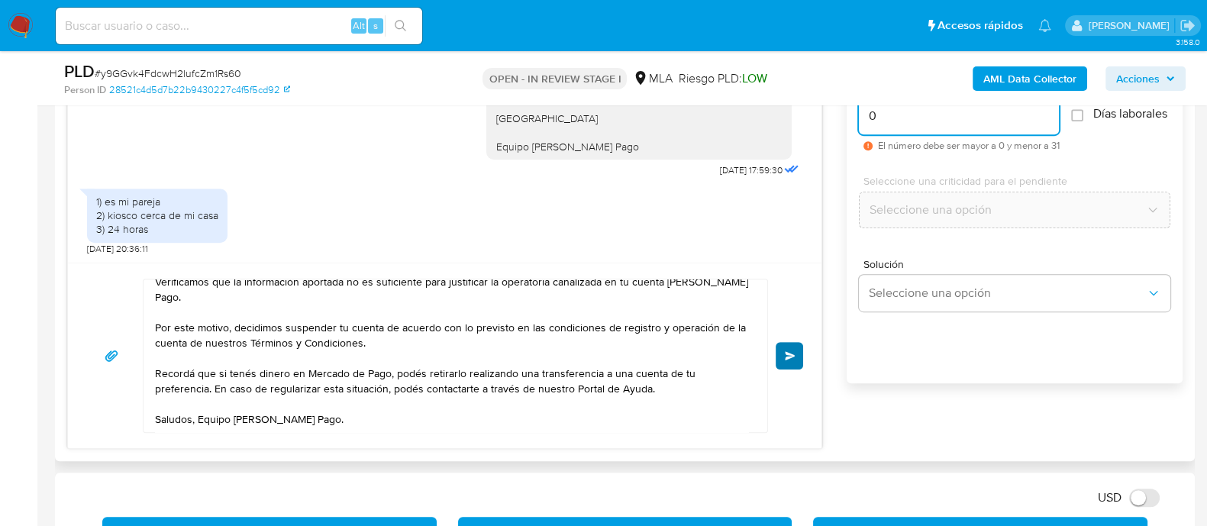
type input "0"
click at [789, 366] on button "Enviar" at bounding box center [789, 355] width 27 height 27
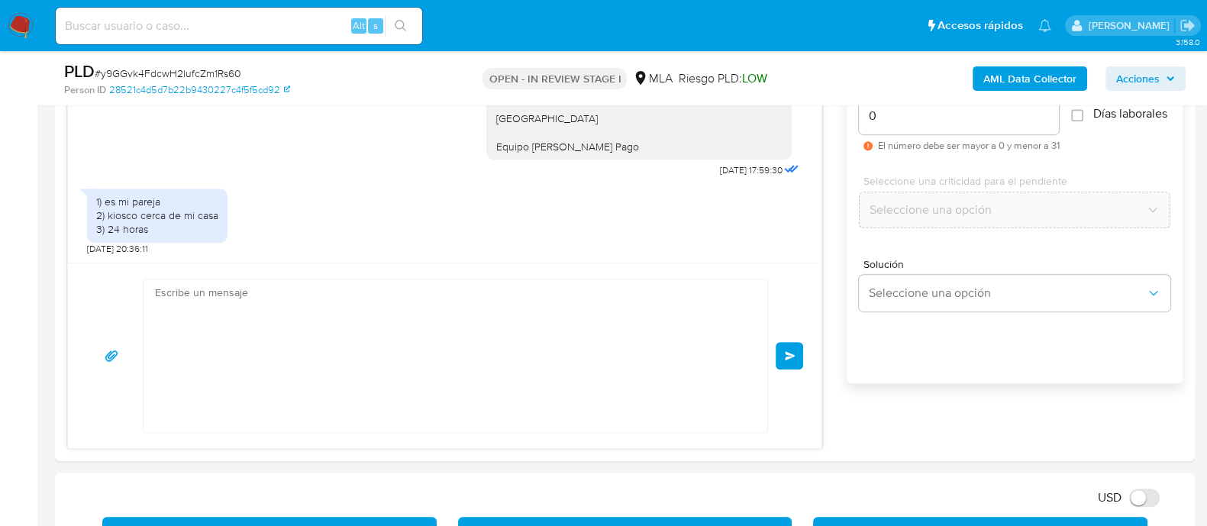
scroll to position [1627, 0]
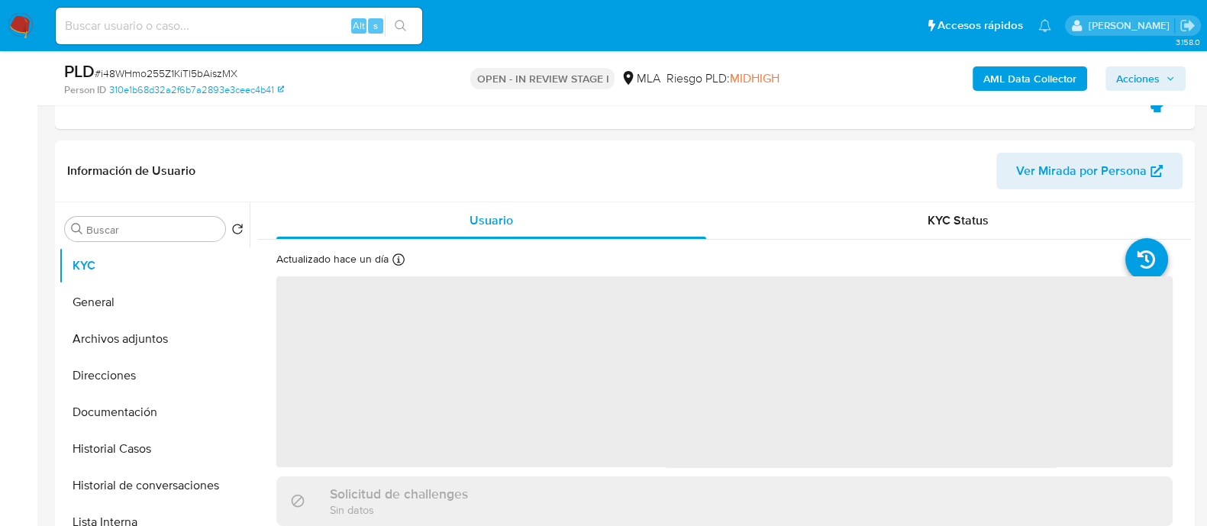
scroll to position [477, 0]
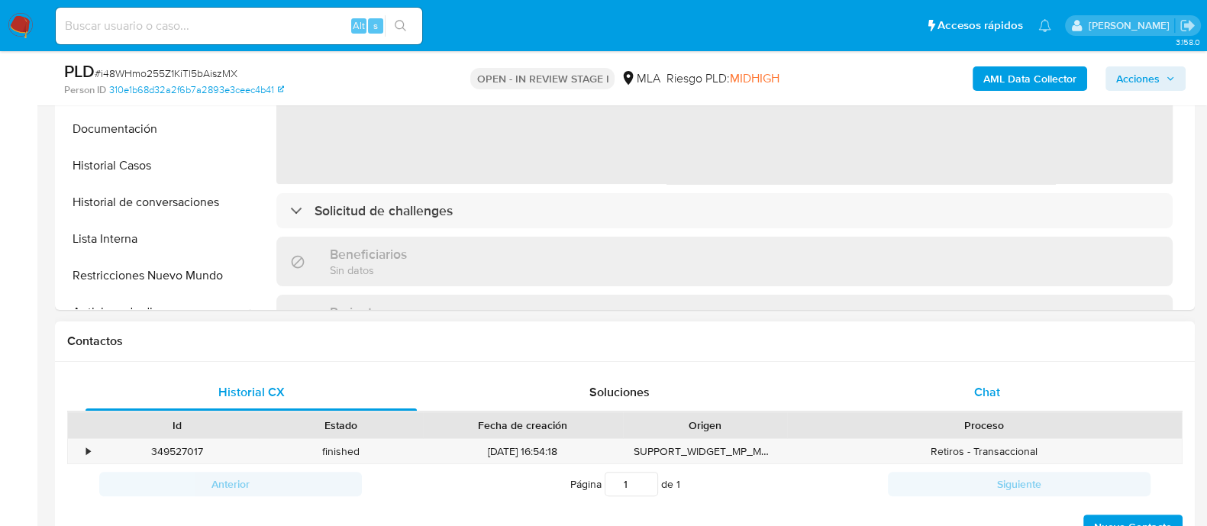
click at [989, 410] on div "Chat" at bounding box center [987, 392] width 331 height 37
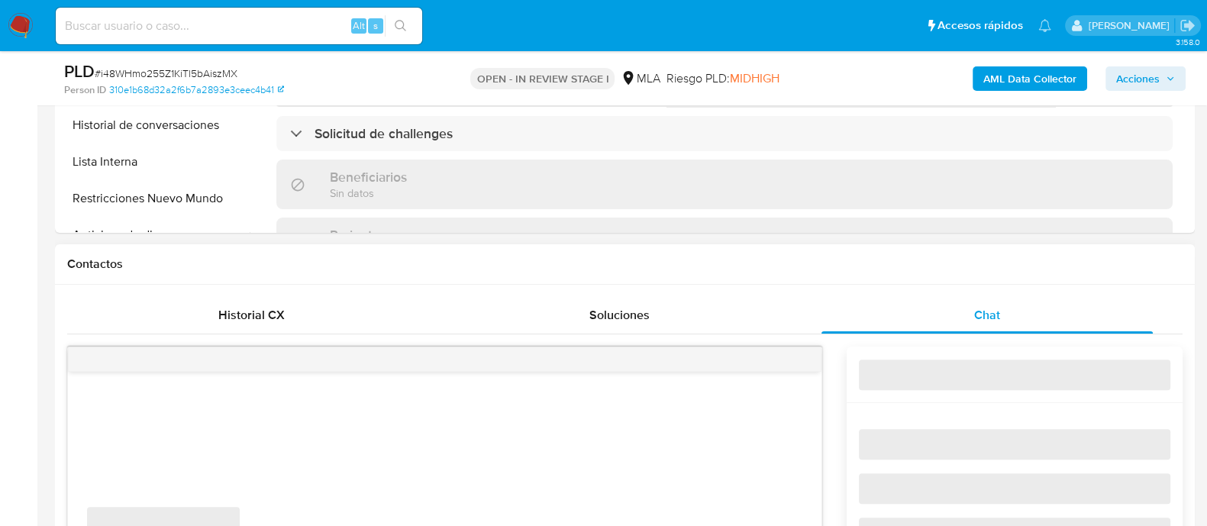
scroll to position [667, 0]
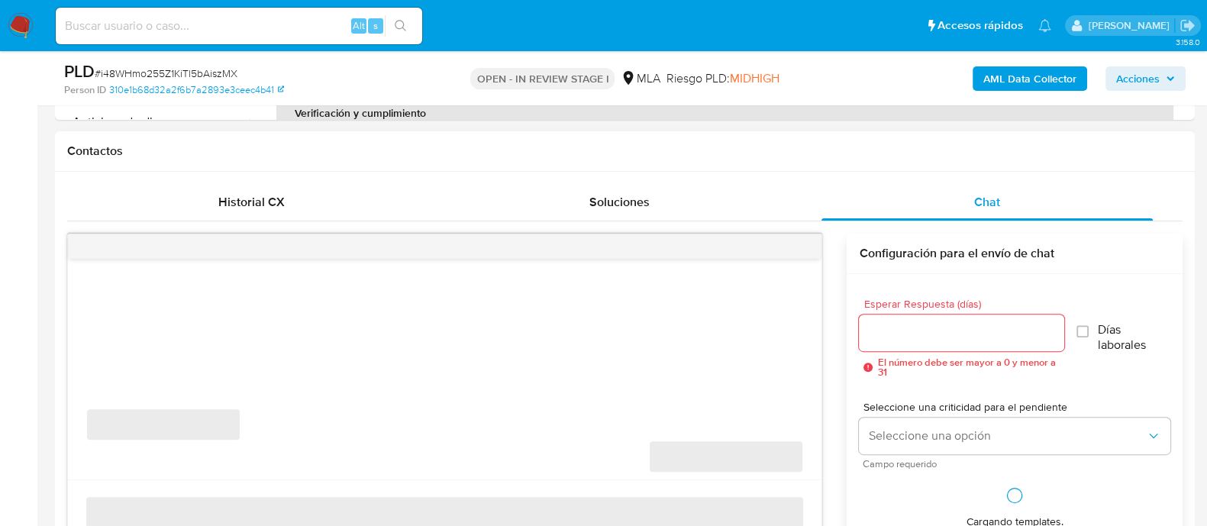
select select "10"
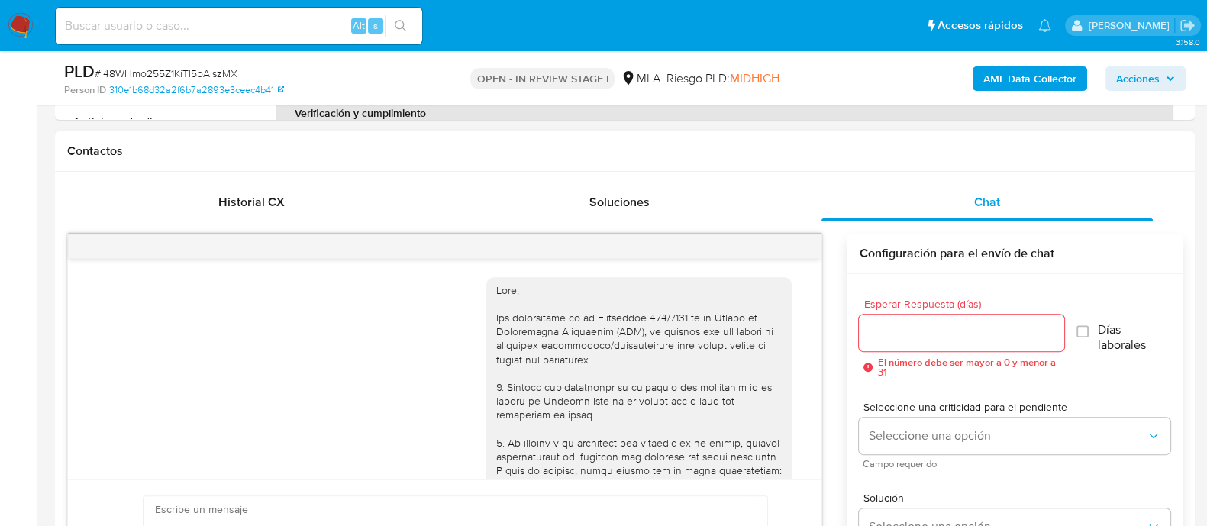
scroll to position [2042, 0]
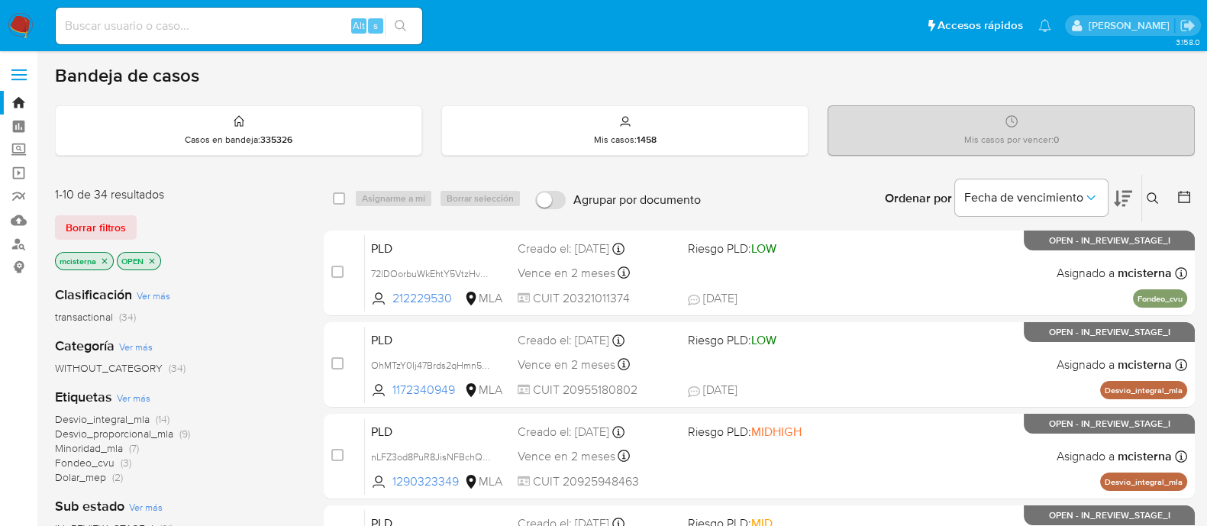
click at [1149, 200] on icon at bounding box center [1152, 197] width 11 height 11
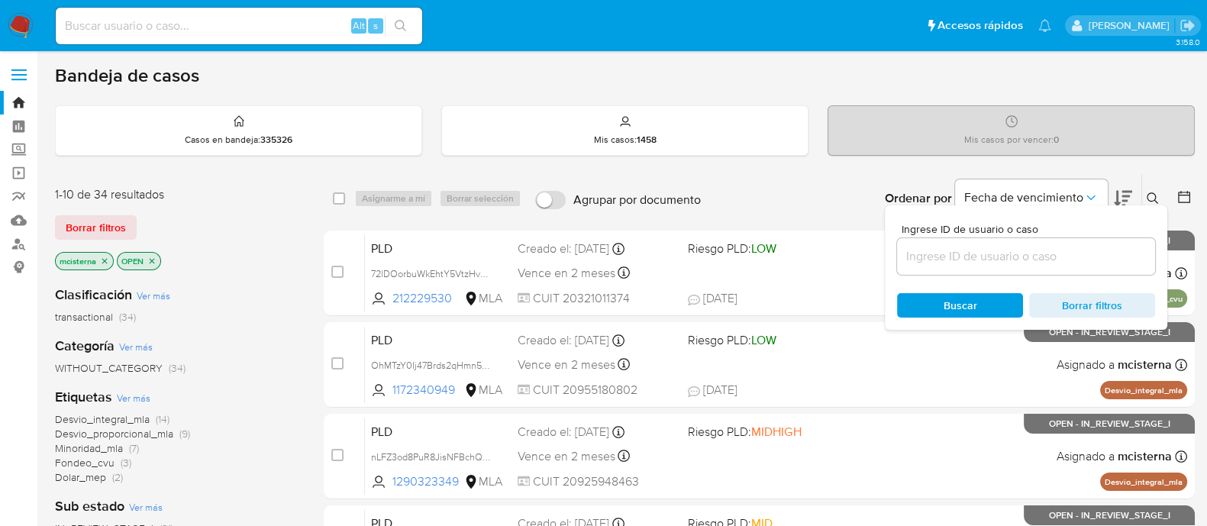
click at [939, 252] on input at bounding box center [1026, 257] width 258 height 20
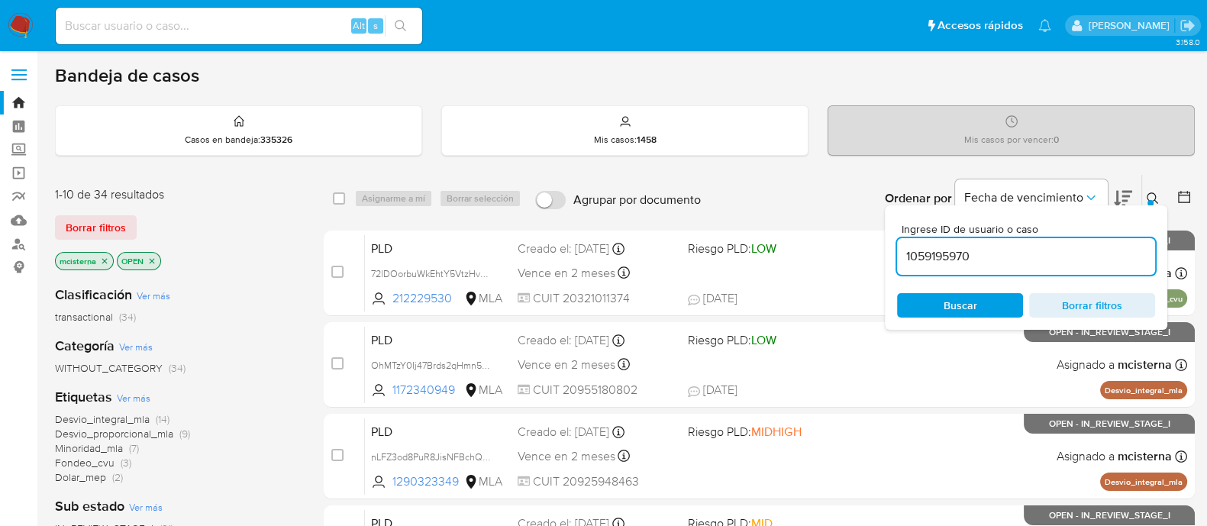
type input "1059195970"
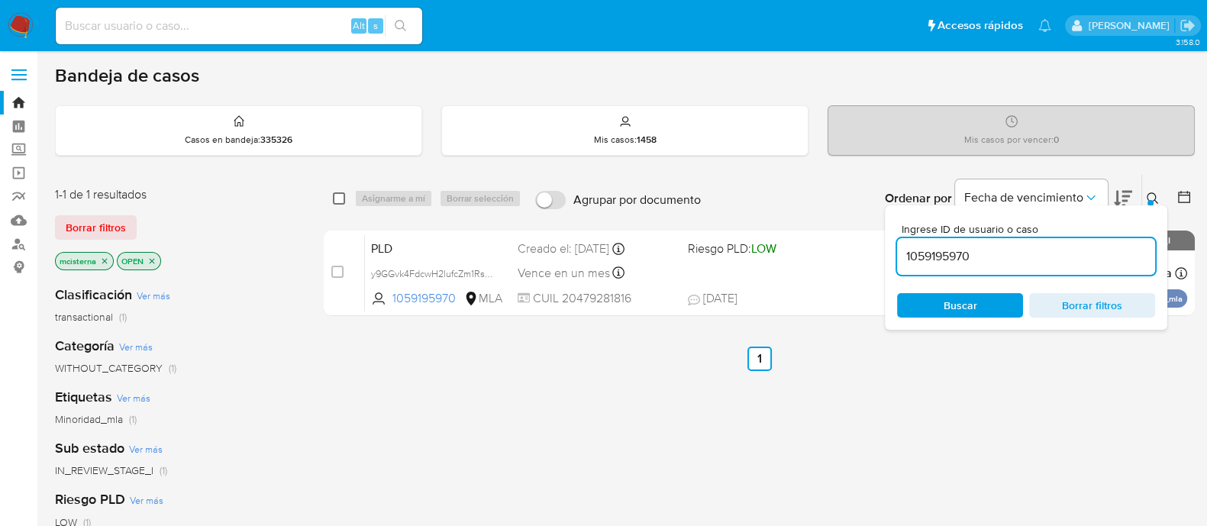
click at [340, 192] on input "checkbox" at bounding box center [339, 198] width 12 height 12
checkbox input "true"
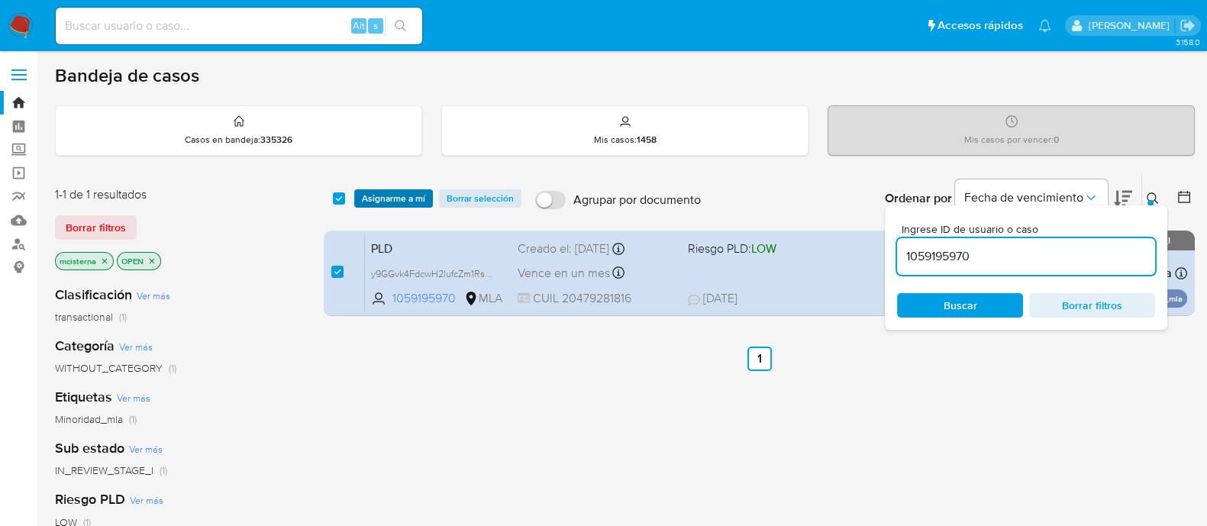
click at [368, 192] on span "Asignarme a mí" at bounding box center [393, 198] width 63 height 15
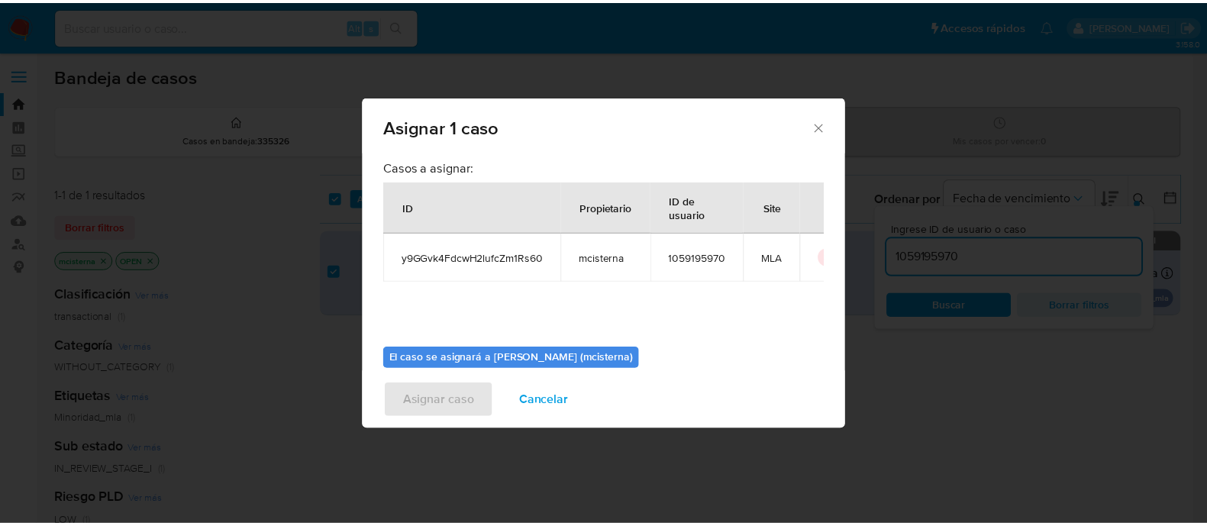
scroll to position [79, 0]
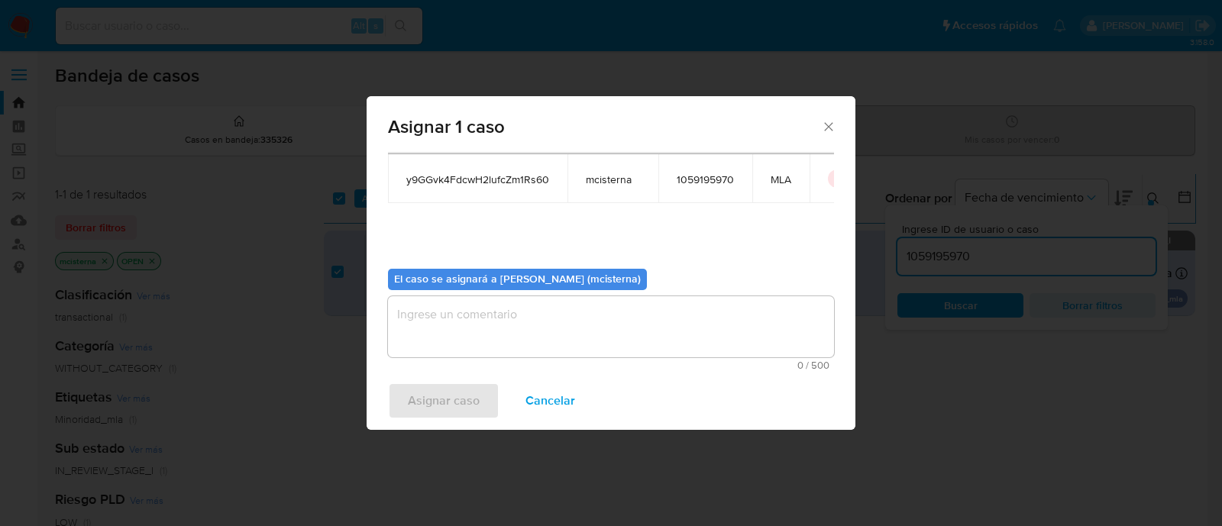
click at [531, 334] on textarea "assign-modal" at bounding box center [611, 326] width 446 height 61
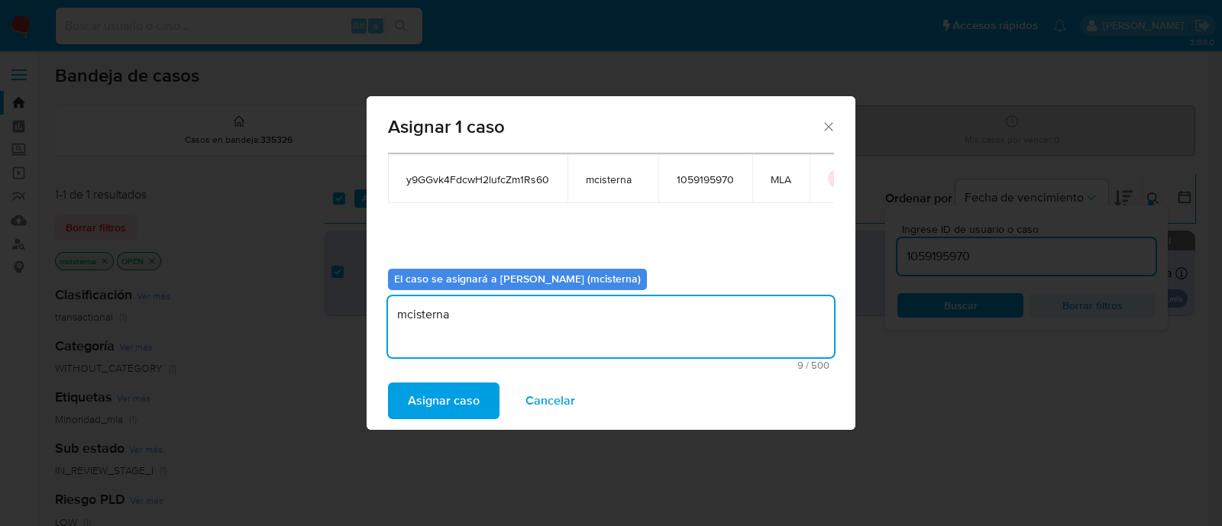
type textarea "mcisterna"
click at [461, 406] on span "Asignar caso" at bounding box center [444, 401] width 72 height 34
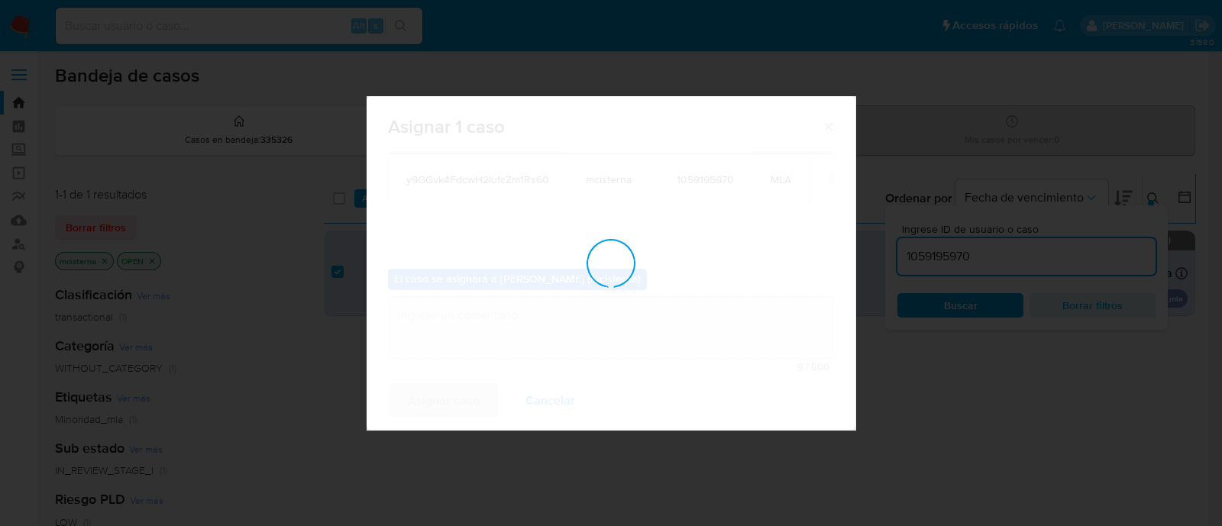
checkbox input "false"
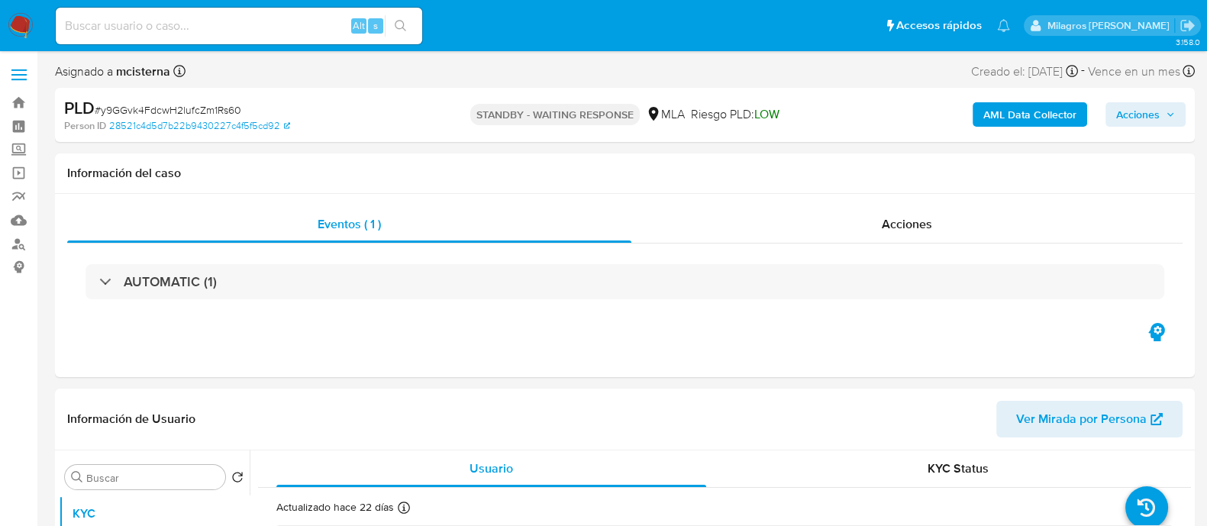
select select "10"
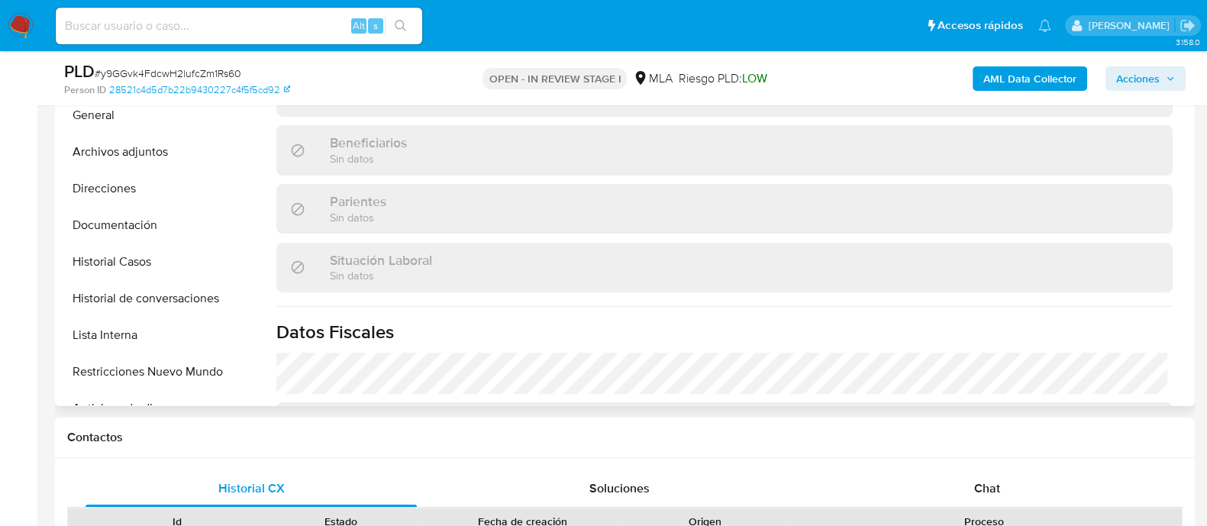
scroll to position [286, 0]
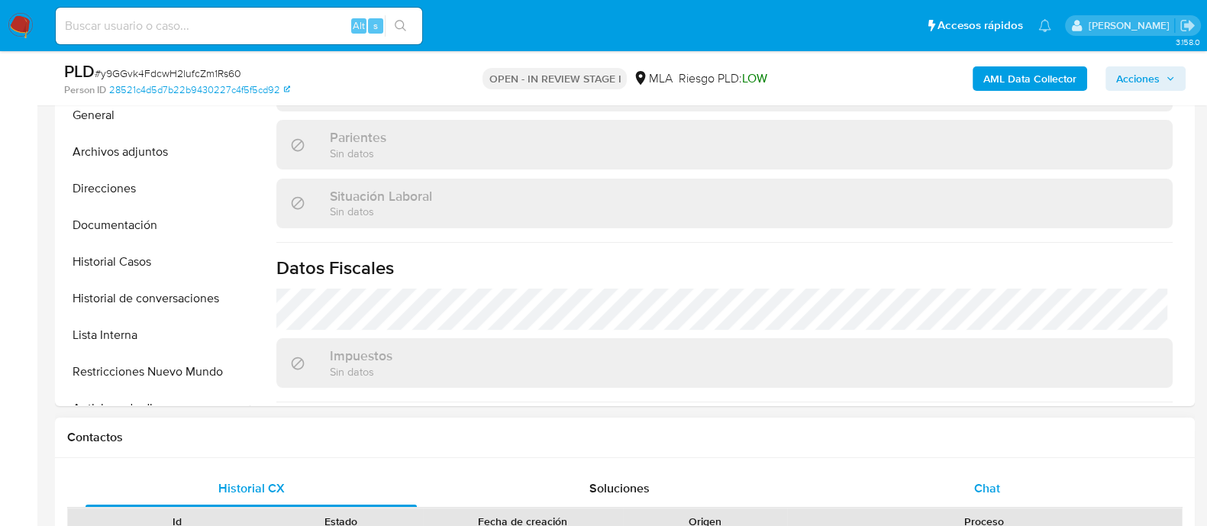
click at [959, 483] on div "Chat" at bounding box center [987, 488] width 331 height 37
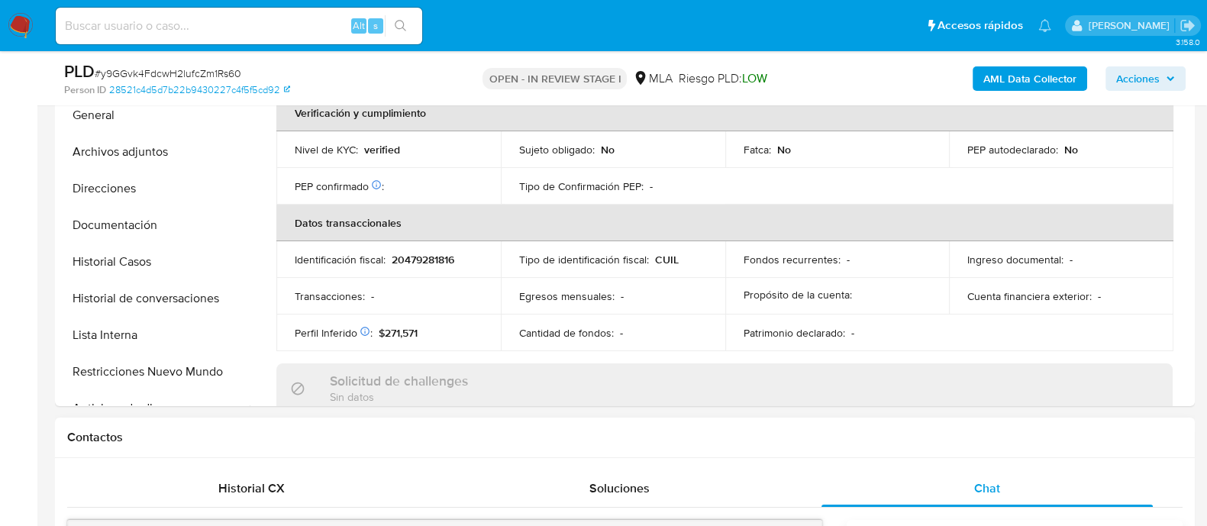
select select "10"
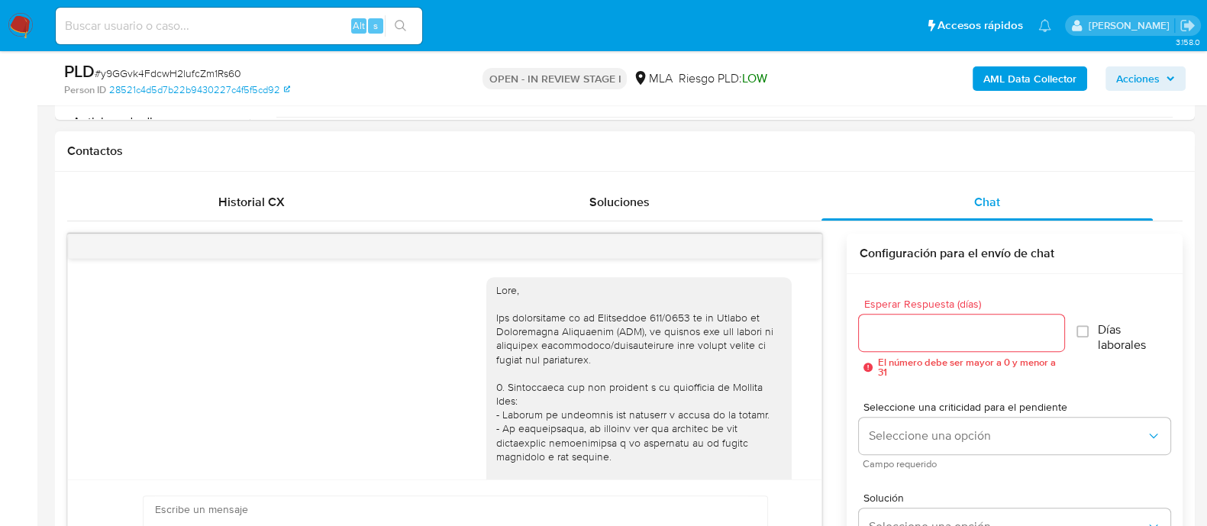
scroll to position [1627, 0]
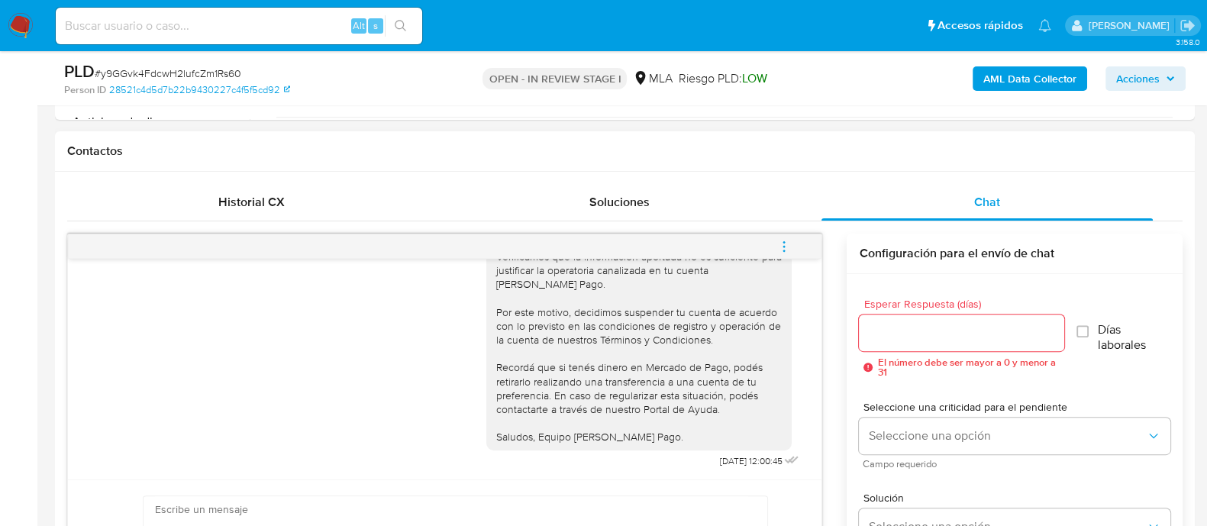
click at [794, 244] on button "menu-action" at bounding box center [784, 246] width 50 height 37
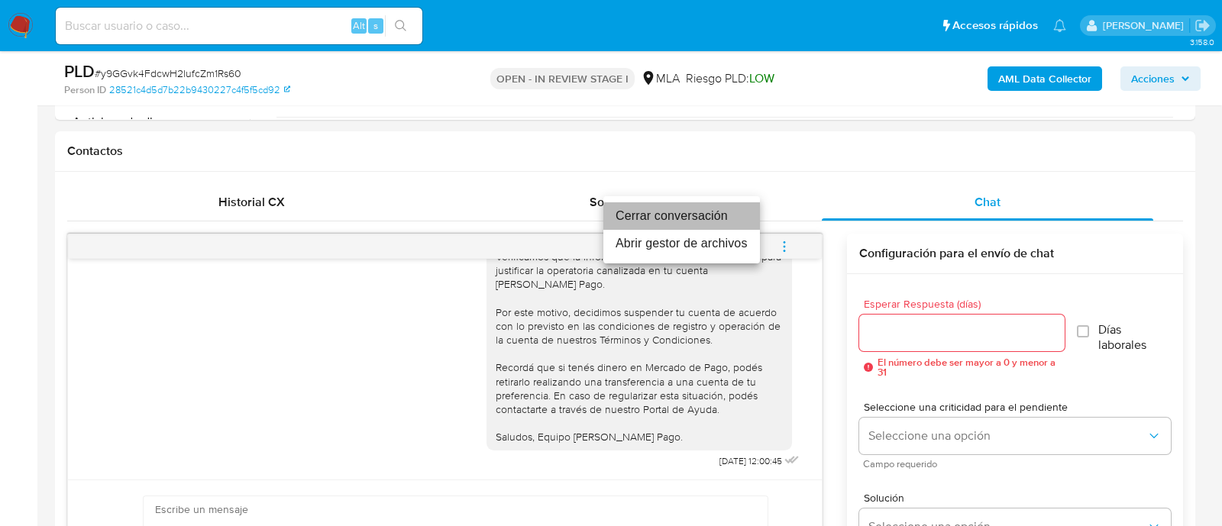
click at [696, 212] on li "Cerrar conversación" at bounding box center [681, 215] width 157 height 27
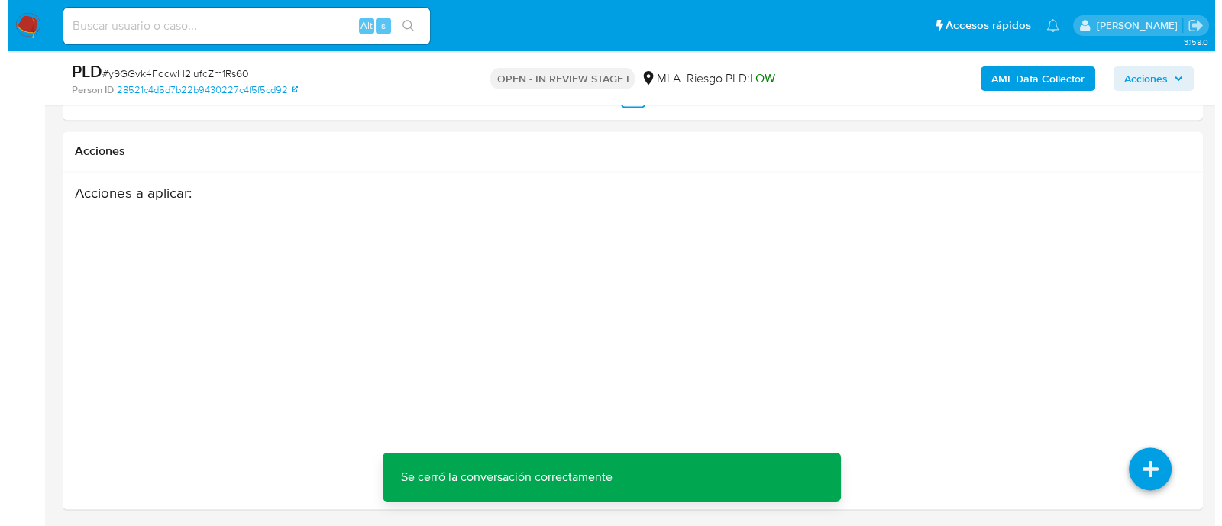
scroll to position [2696, 0]
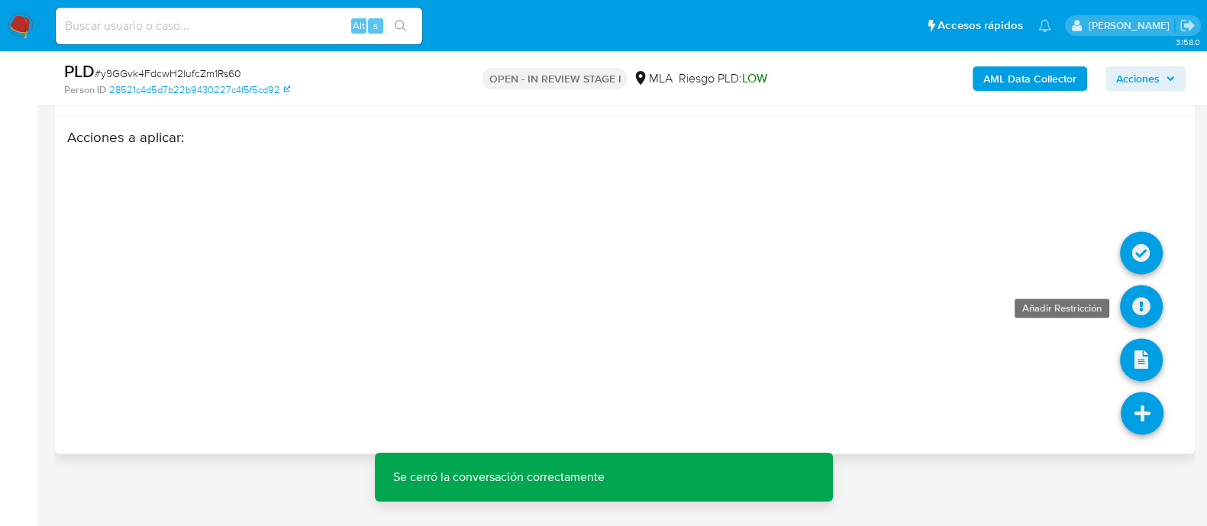
click at [1131, 302] on icon at bounding box center [1141, 306] width 43 height 43
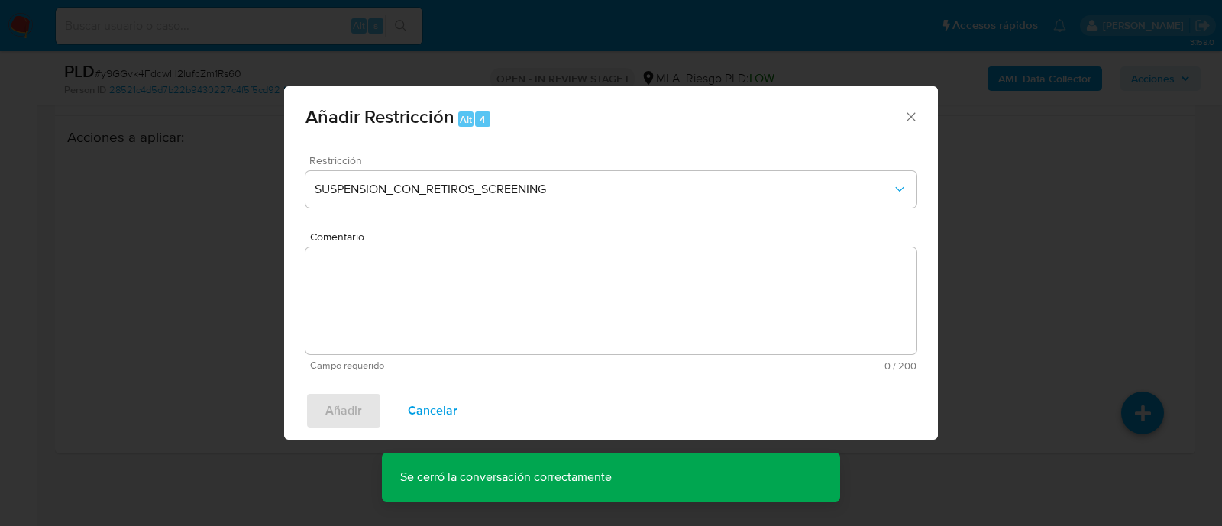
click at [421, 218] on div "Restricción SUSPENSION_CON_RETIROS_SCREENING" at bounding box center [610, 191] width 611 height 73
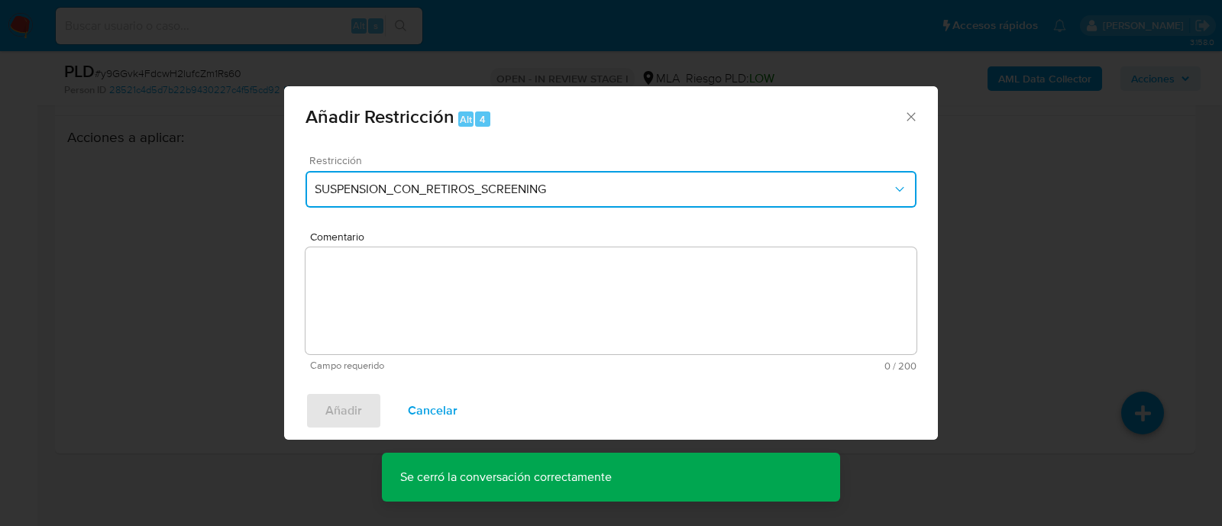
click at [414, 192] on span "SUSPENSION_CON_RETIROS_SCREENING" at bounding box center [603, 189] width 577 height 15
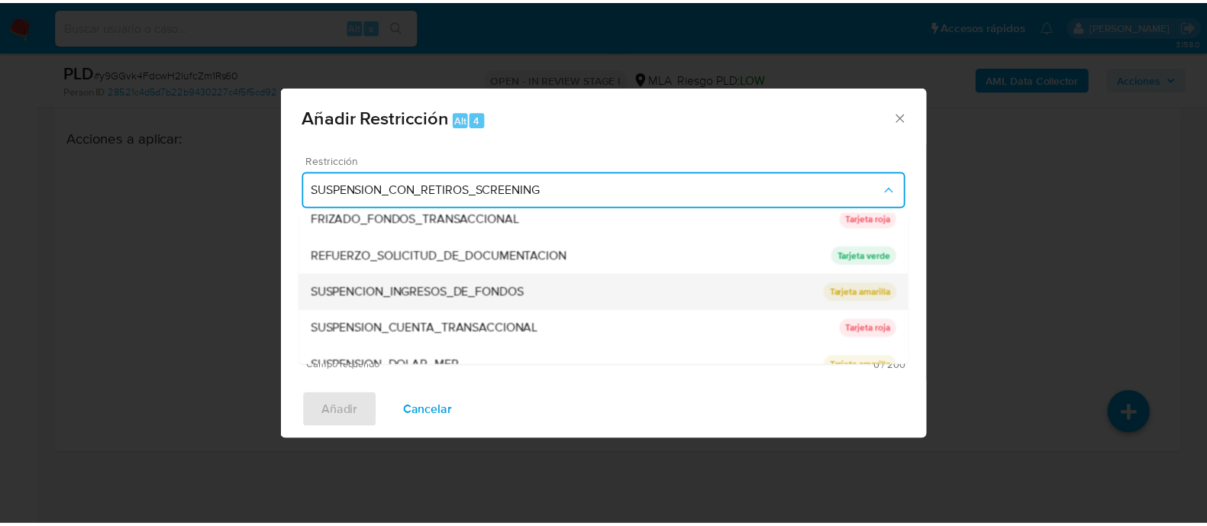
scroll to position [324, 0]
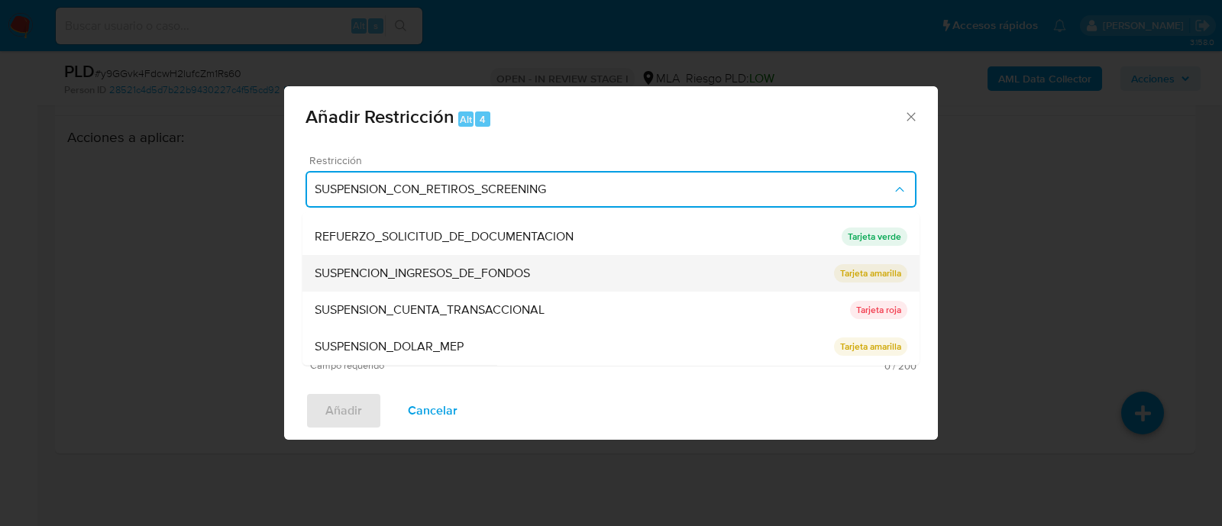
click at [422, 303] on span "SUSPENSION_CUENTA_TRANSACCIONAL" at bounding box center [430, 310] width 230 height 15
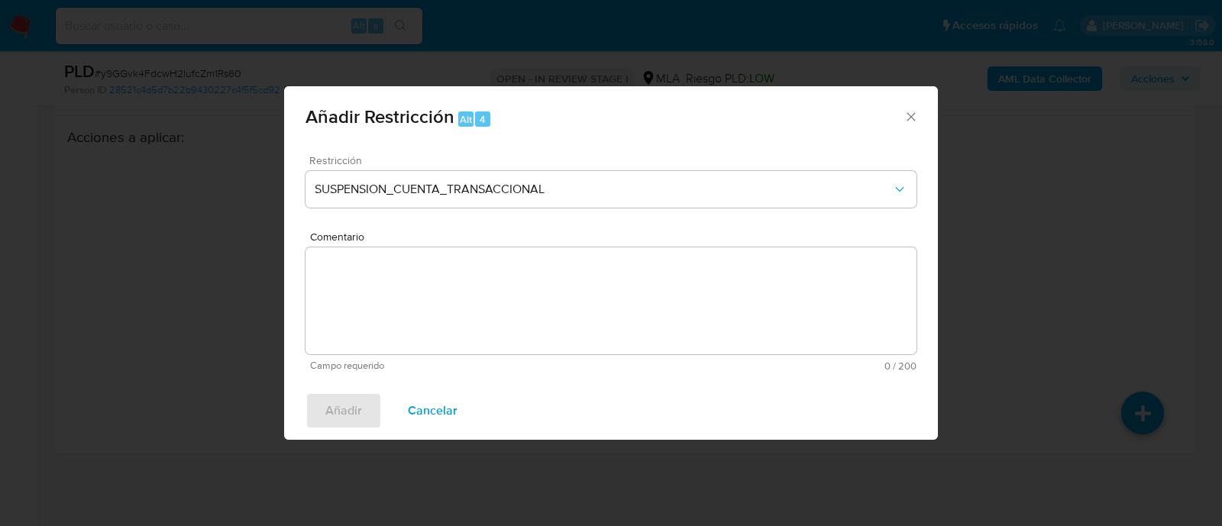
click at [490, 286] on textarea "Comentario" at bounding box center [610, 300] width 611 height 107
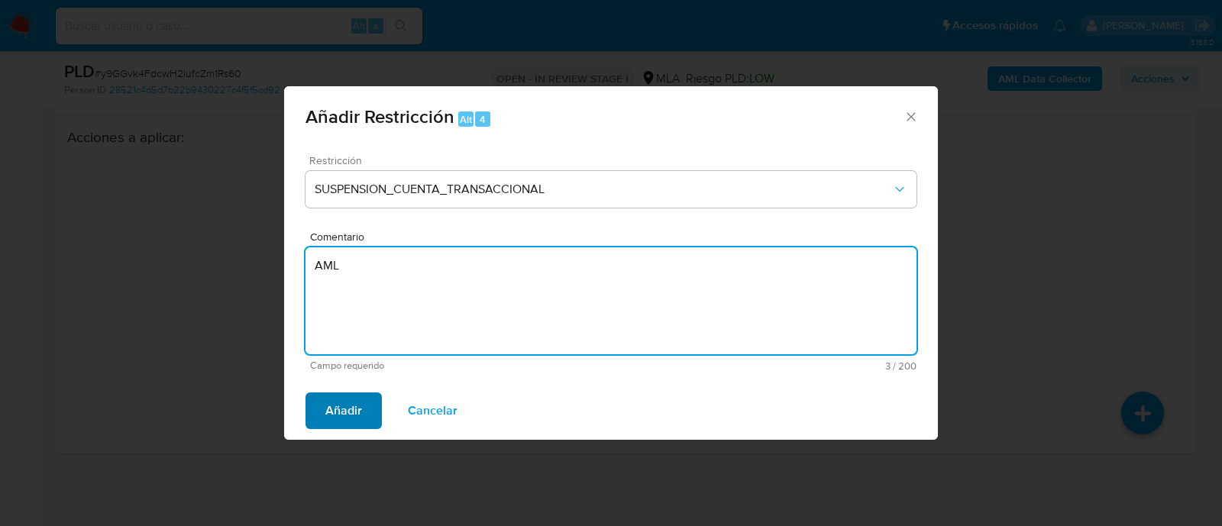
type textarea "AML"
click at [331, 423] on span "Añadir" at bounding box center [343, 411] width 37 height 34
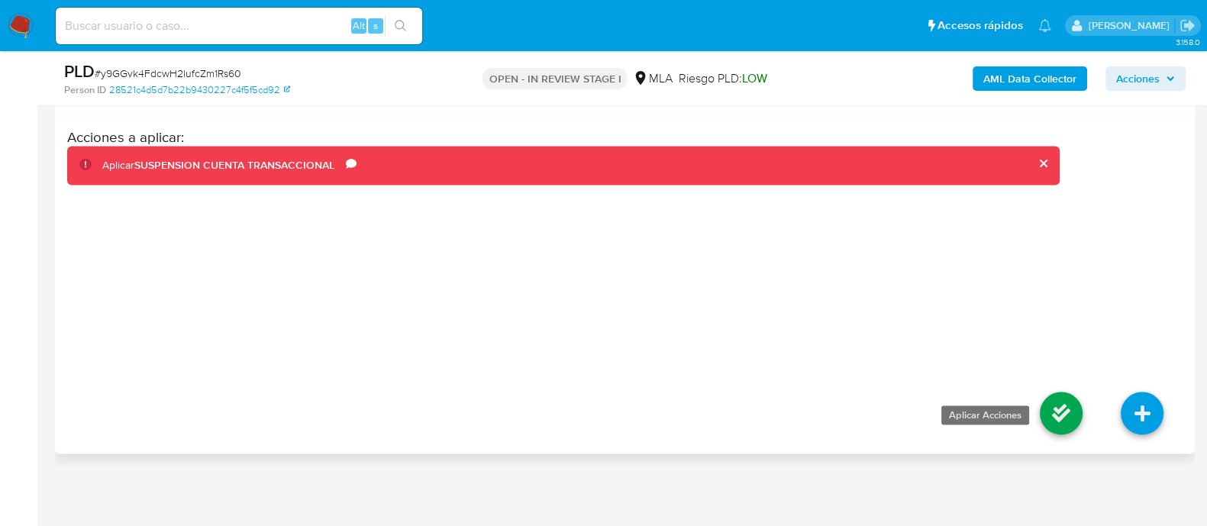
click at [1048, 410] on icon at bounding box center [1061, 413] width 43 height 43
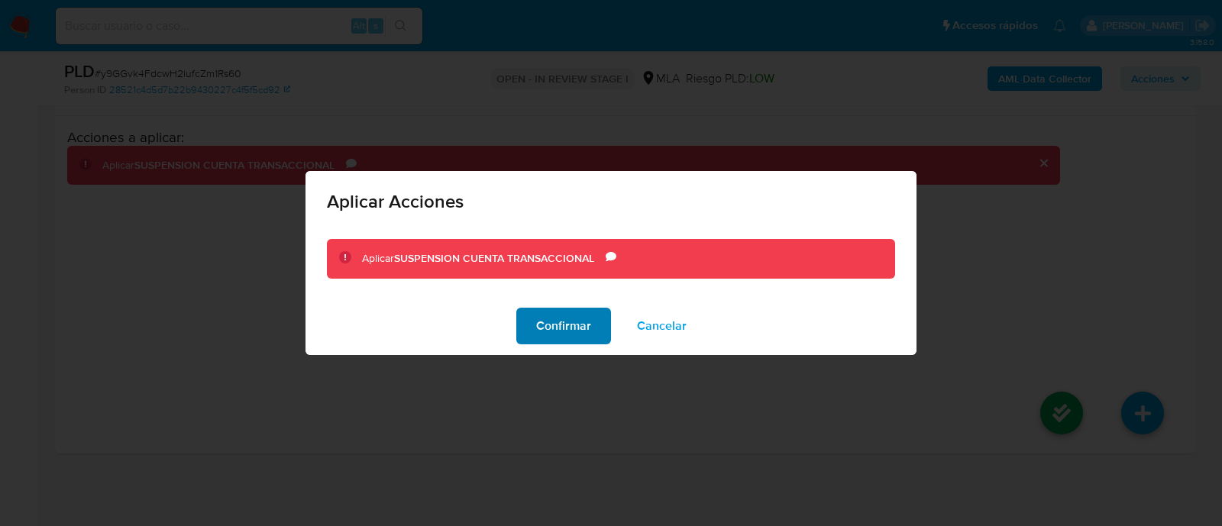
click at [562, 321] on span "Confirmar" at bounding box center [563, 326] width 55 height 34
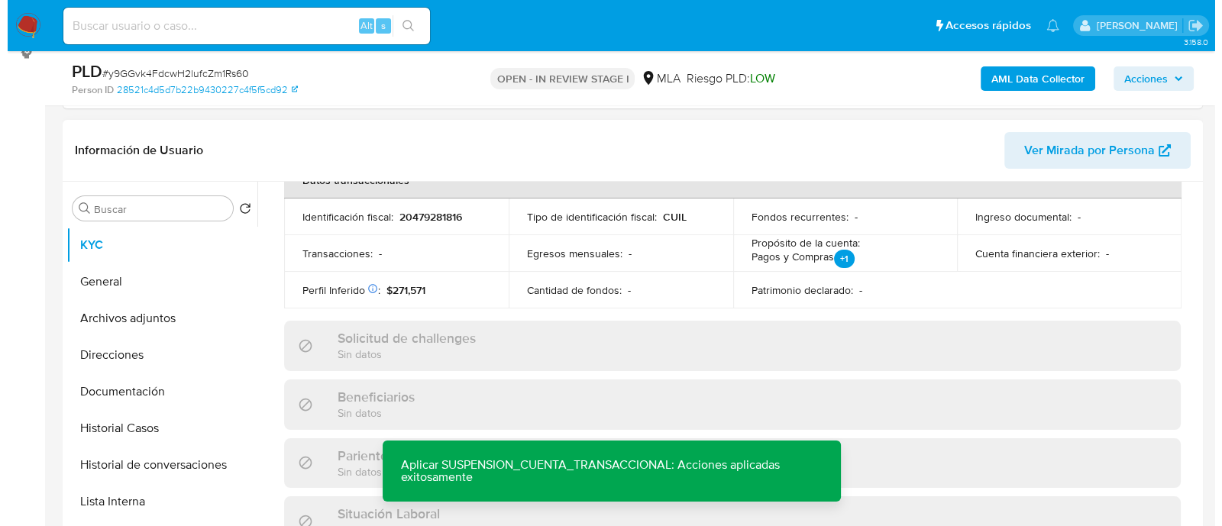
scroll to position [0, 0]
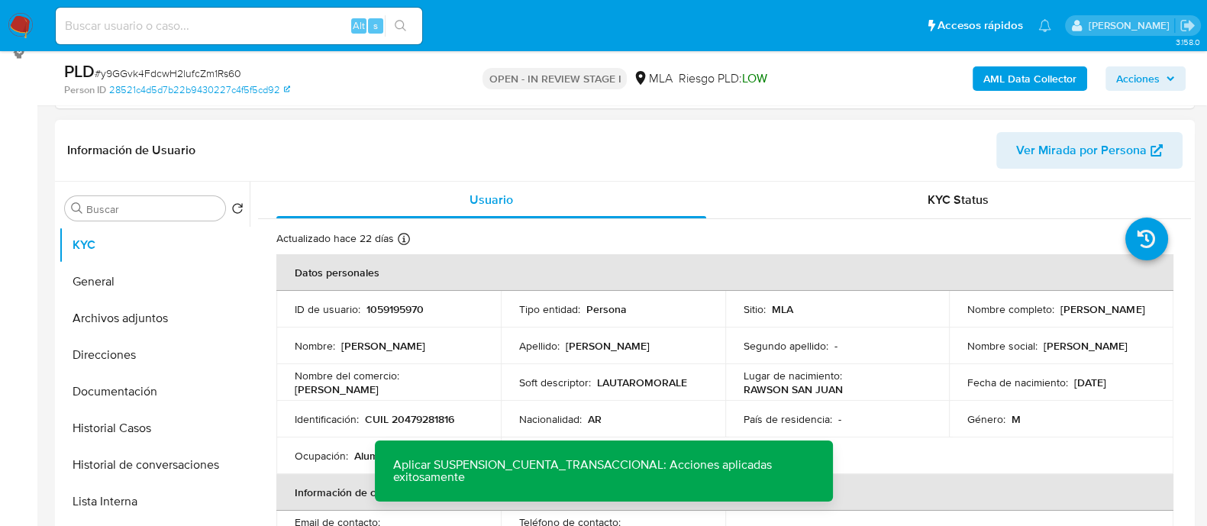
click at [410, 318] on td "ID de usuario : 1059195970" at bounding box center [388, 309] width 224 height 37
click at [410, 311] on p "1059195970" at bounding box center [394, 309] width 57 height 14
copy p "1059195970"
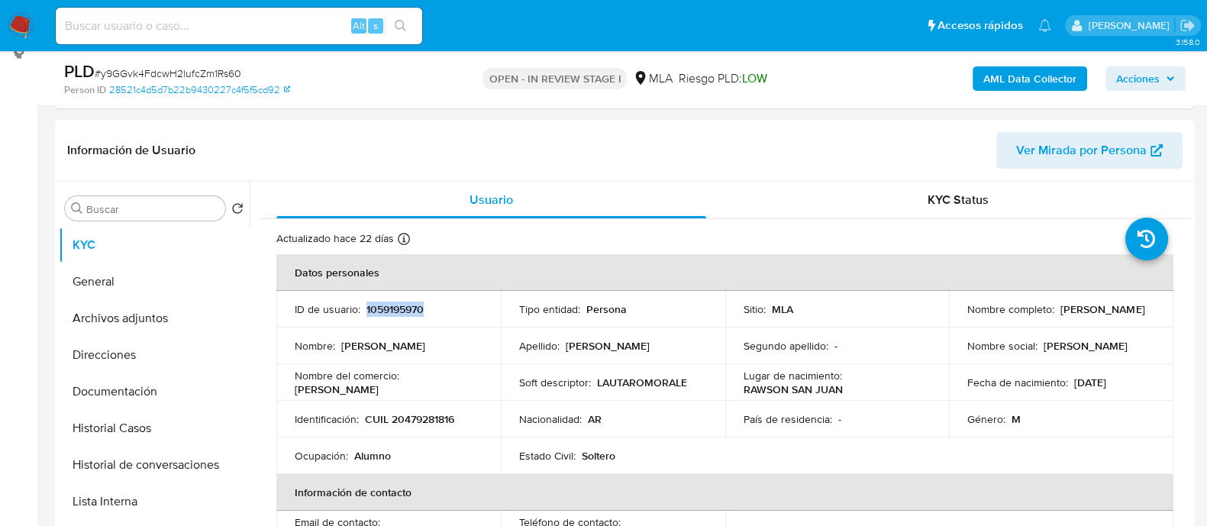
copy p "1059195970"
click at [92, 311] on button "Archivos adjuntos" at bounding box center [148, 318] width 179 height 37
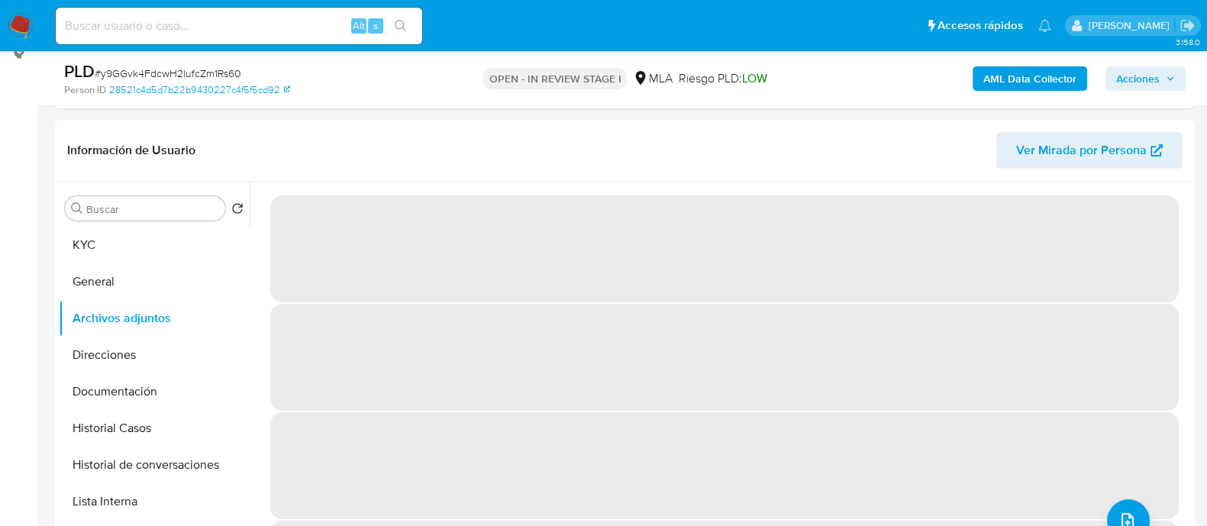
click at [1035, 76] on b "AML Data Collector" at bounding box center [1029, 78] width 93 height 24
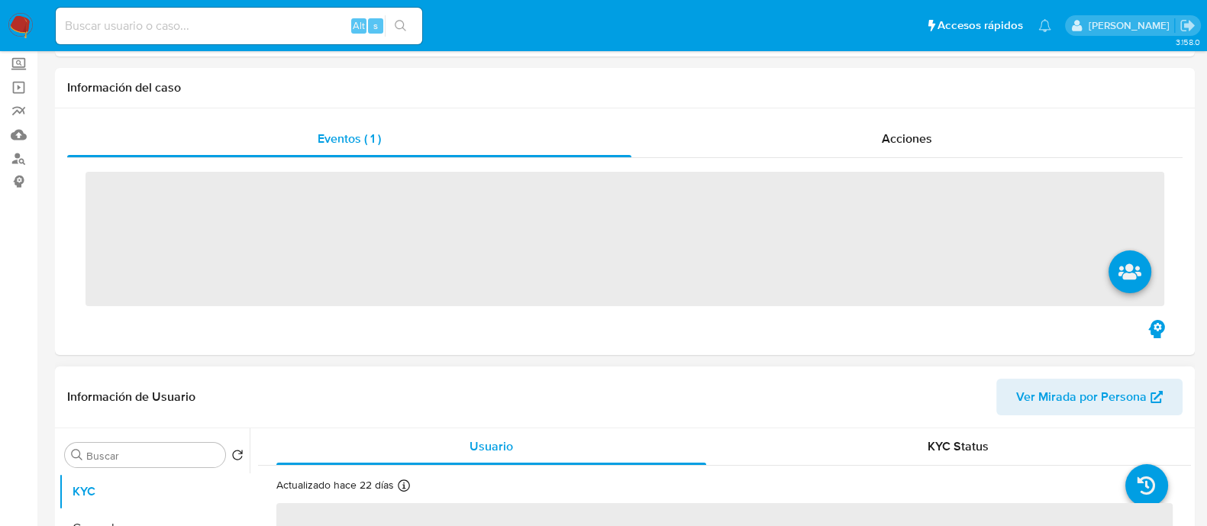
scroll to position [190, 0]
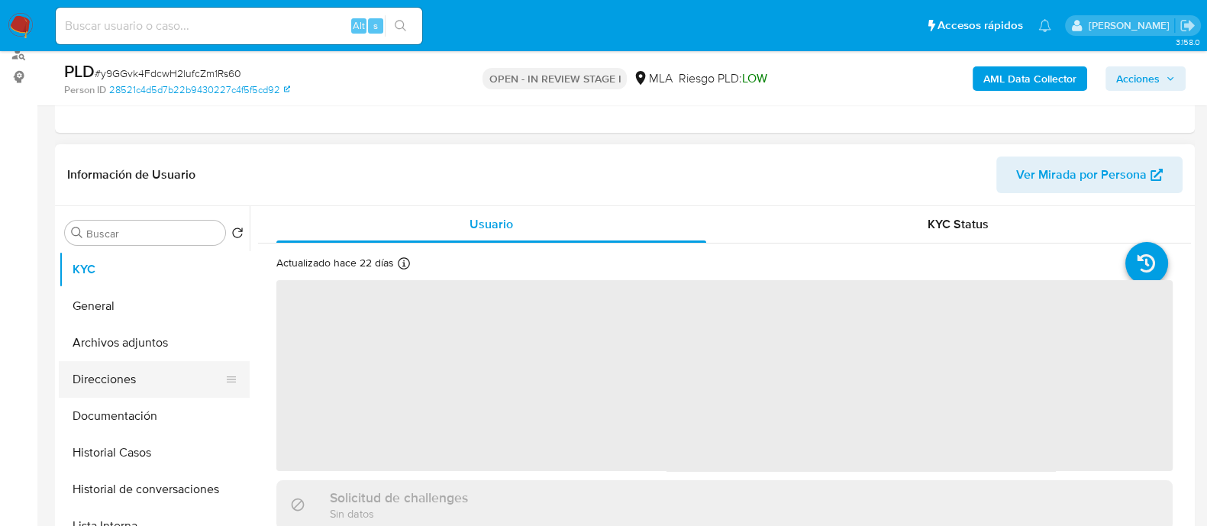
click at [155, 389] on button "Direcciones" at bounding box center [148, 379] width 179 height 37
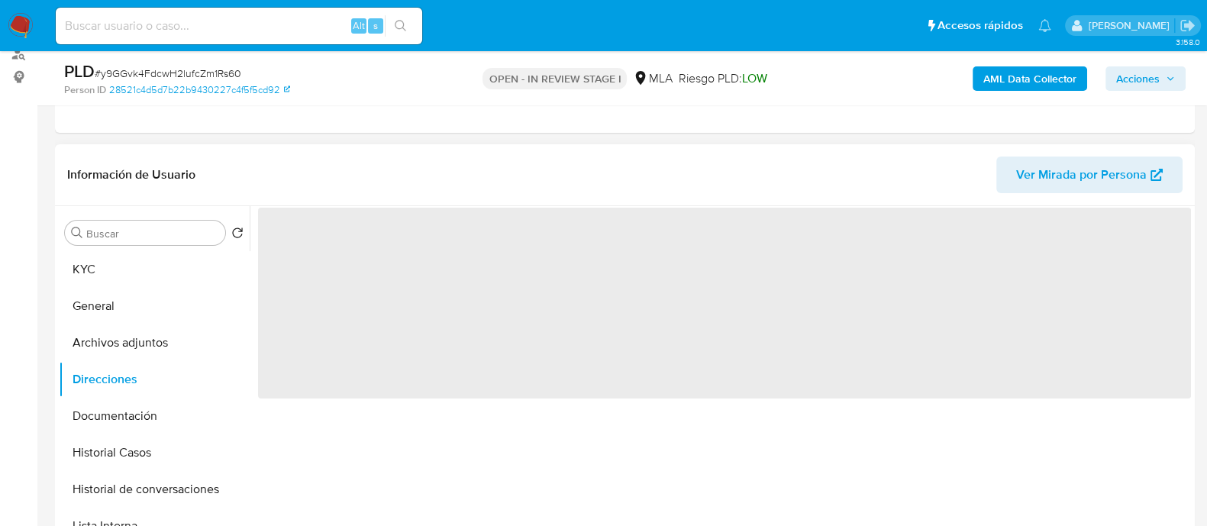
select select "10"
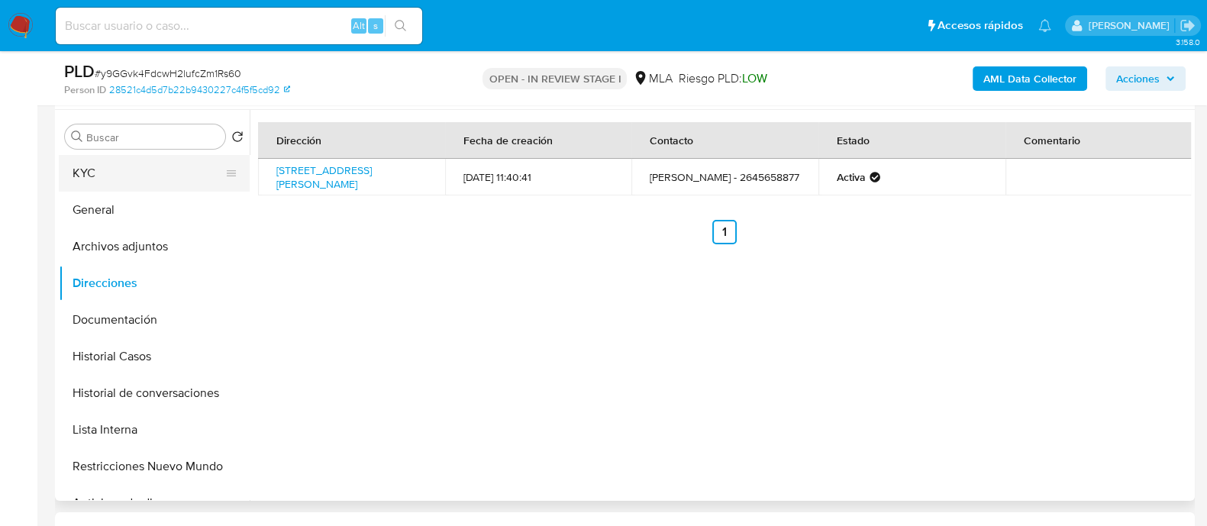
click at [151, 183] on button "KYC" at bounding box center [148, 173] width 179 height 37
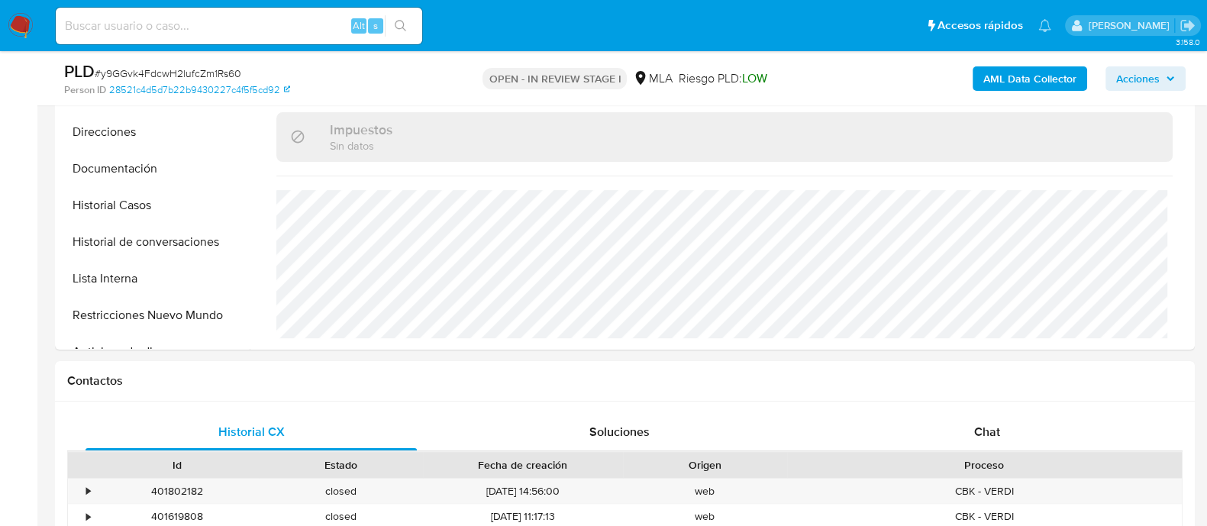
scroll to position [667, 0]
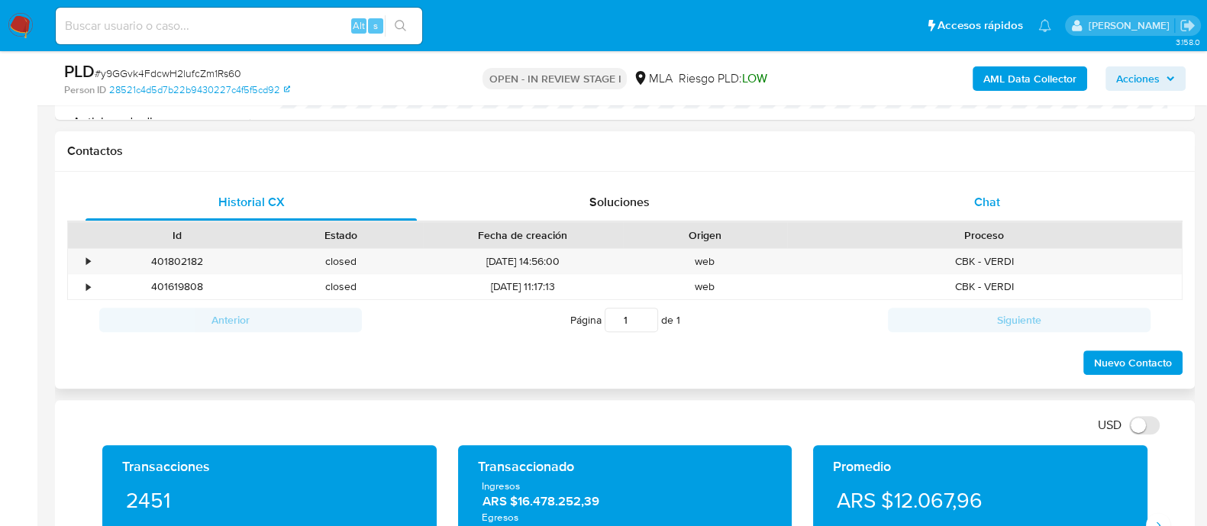
click at [985, 208] on span "Chat" at bounding box center [987, 202] width 26 height 18
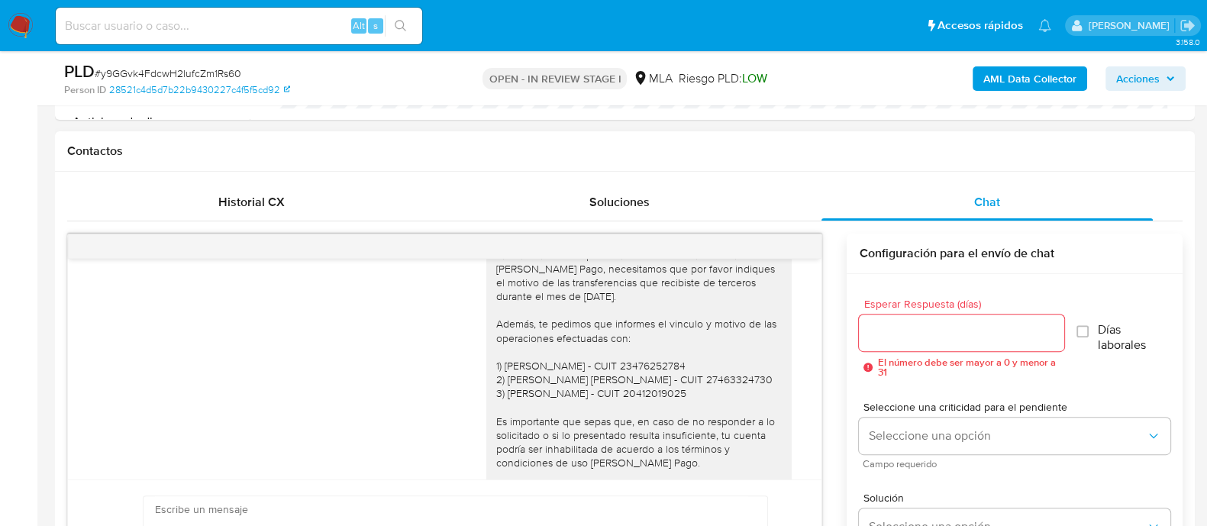
scroll to position [1341, 0]
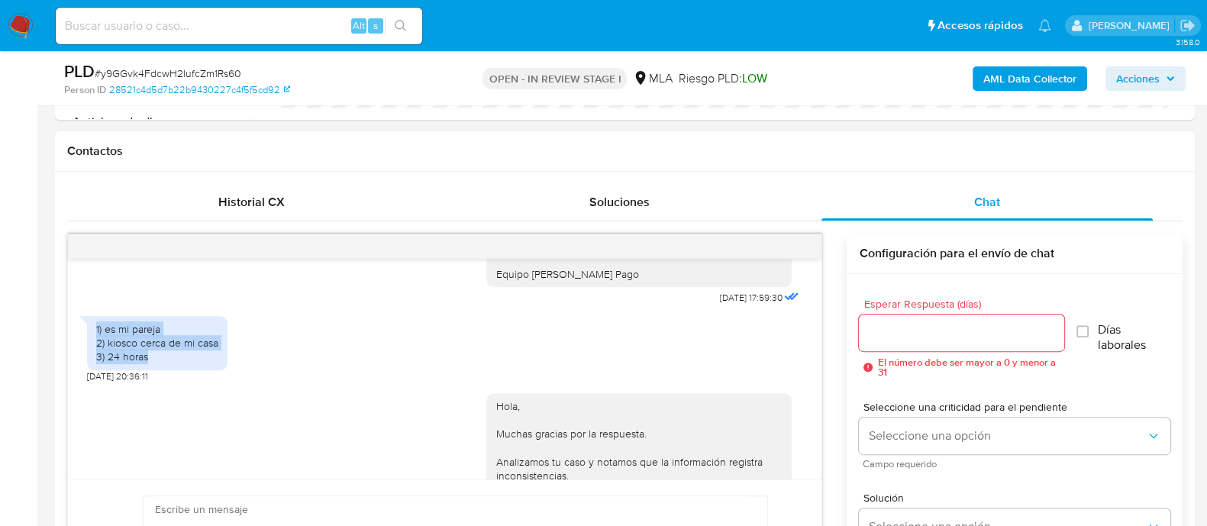
drag, startPoint x: 153, startPoint y: 376, endPoint x: 87, endPoint y: 353, distance: 69.3
click at [87, 353] on div "1) es mi pareja 2) kiosco cerca de mi casa 3) 24 horas" at bounding box center [157, 343] width 140 height 54
copy div "1) es mi pareja 2) kiosco cerca de mi casa 3) 24 horas"
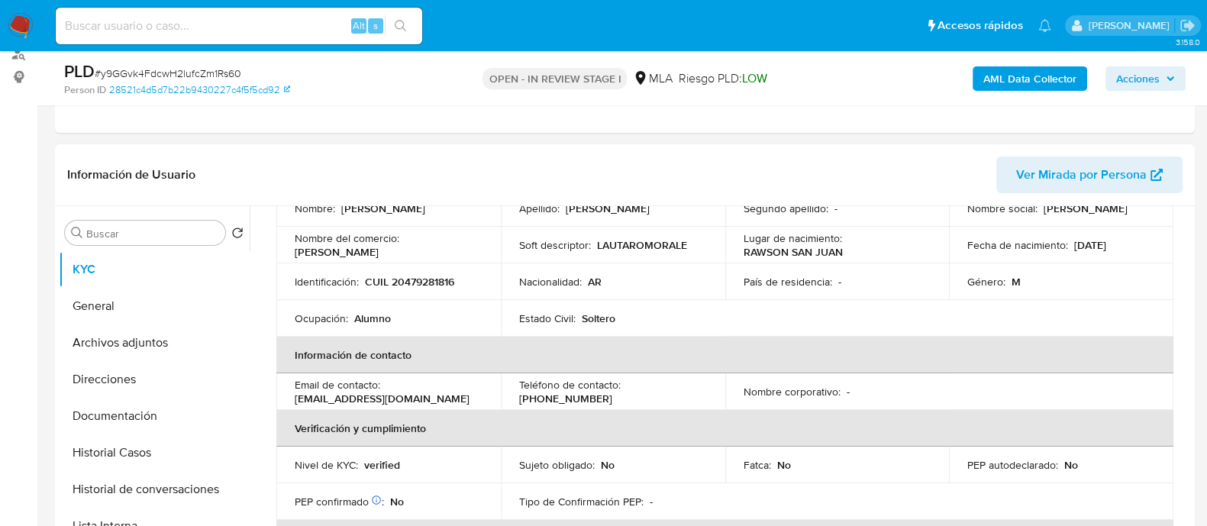
scroll to position [53, 0]
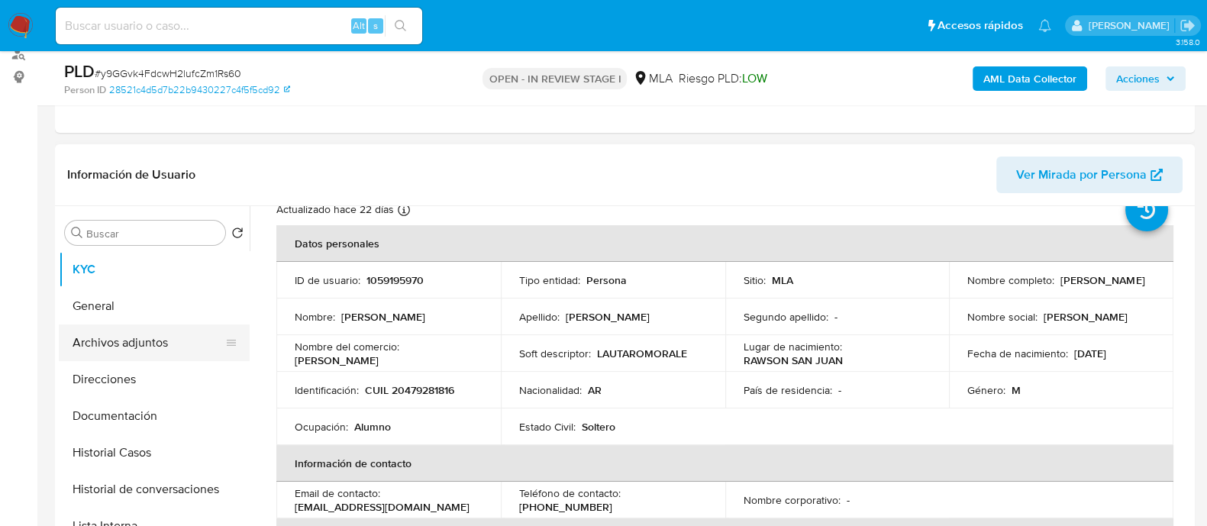
click at [172, 330] on button "Archivos adjuntos" at bounding box center [148, 342] width 179 height 37
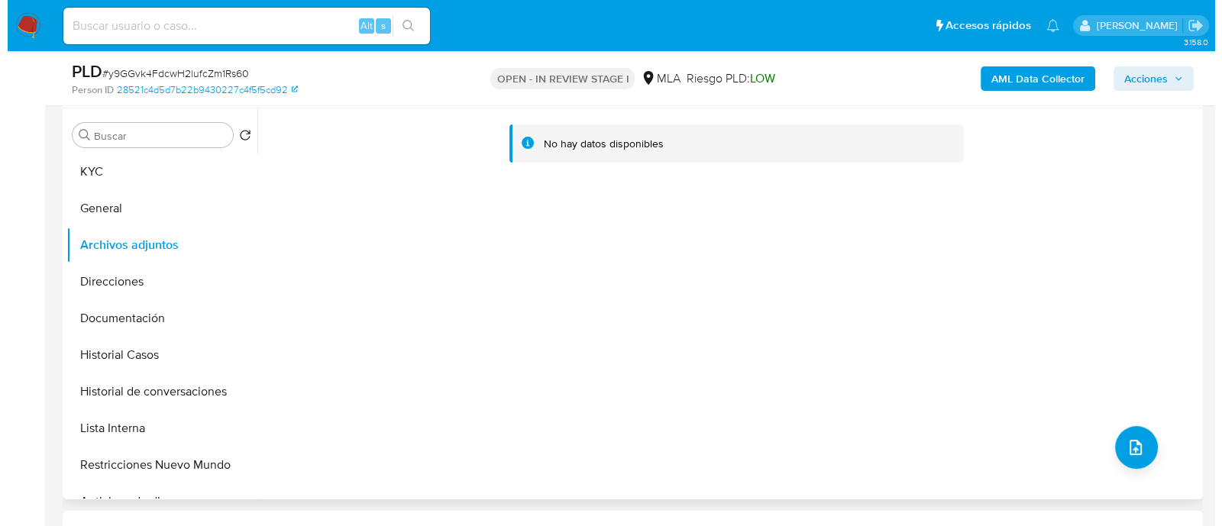
scroll to position [381, 0]
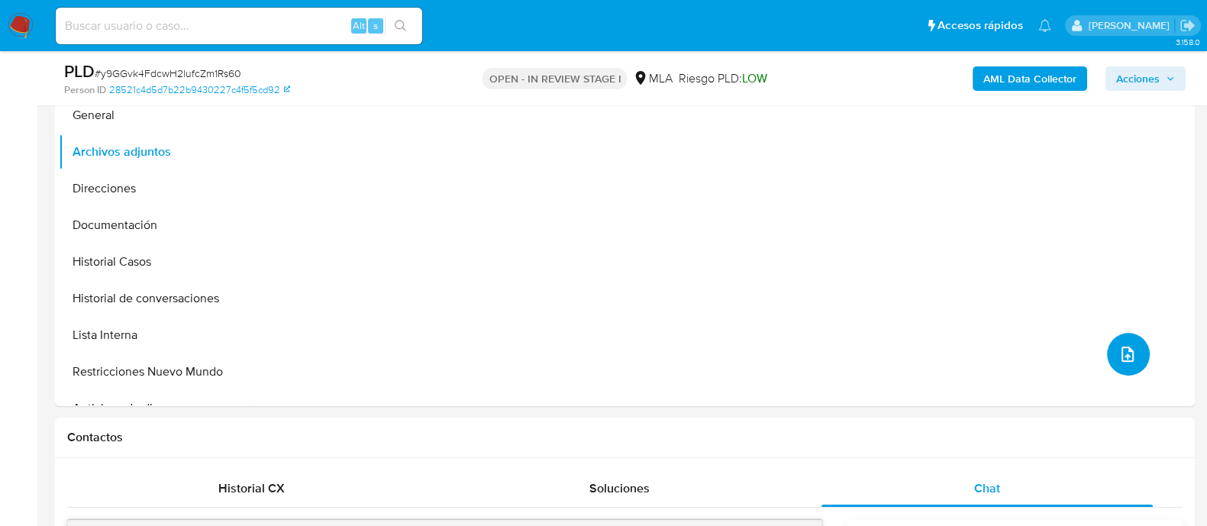
click at [1118, 349] on icon "upload-file" at bounding box center [1127, 354] width 18 height 18
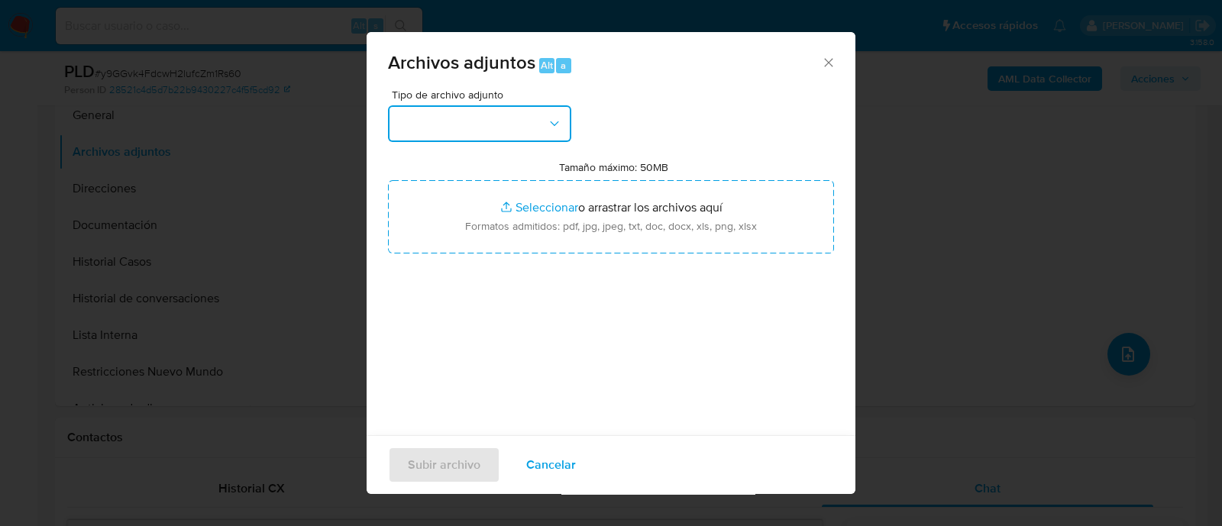
click at [474, 125] on button "button" at bounding box center [479, 123] width 183 height 37
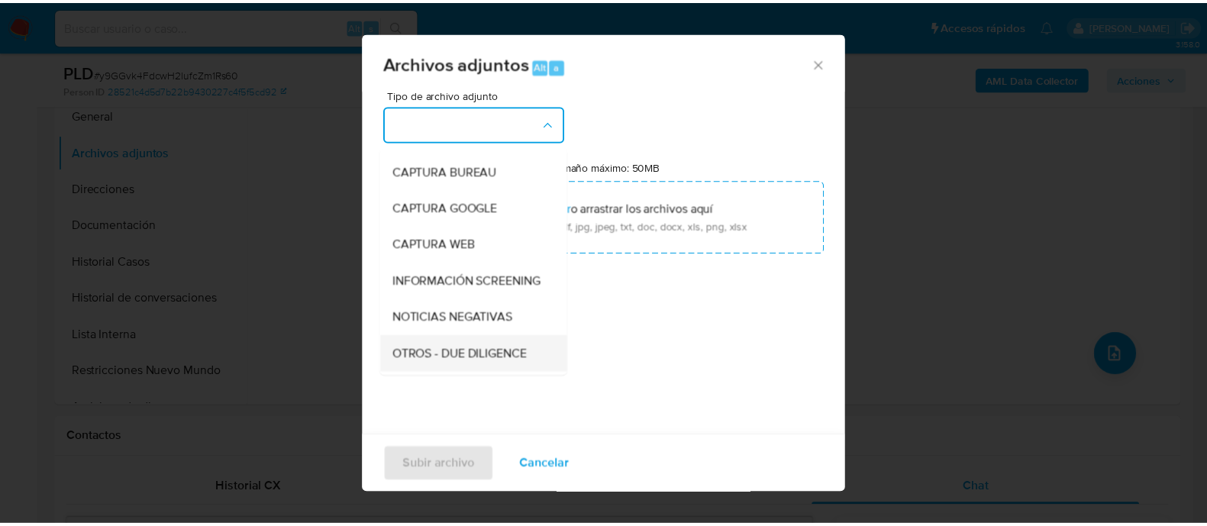
scroll to position [190, 0]
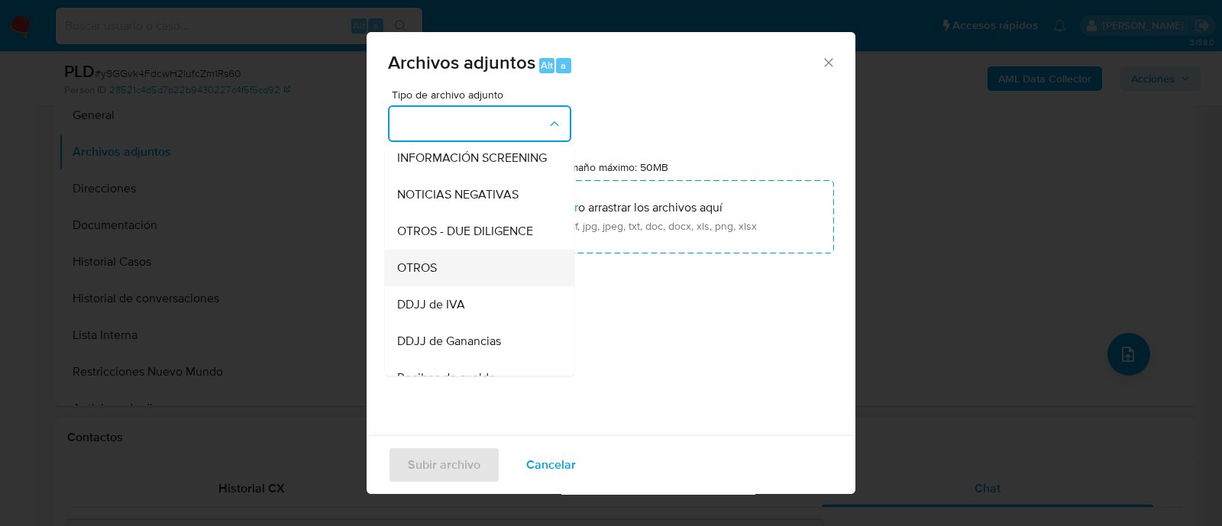
click at [460, 275] on div "OTROS" at bounding box center [475, 268] width 156 height 37
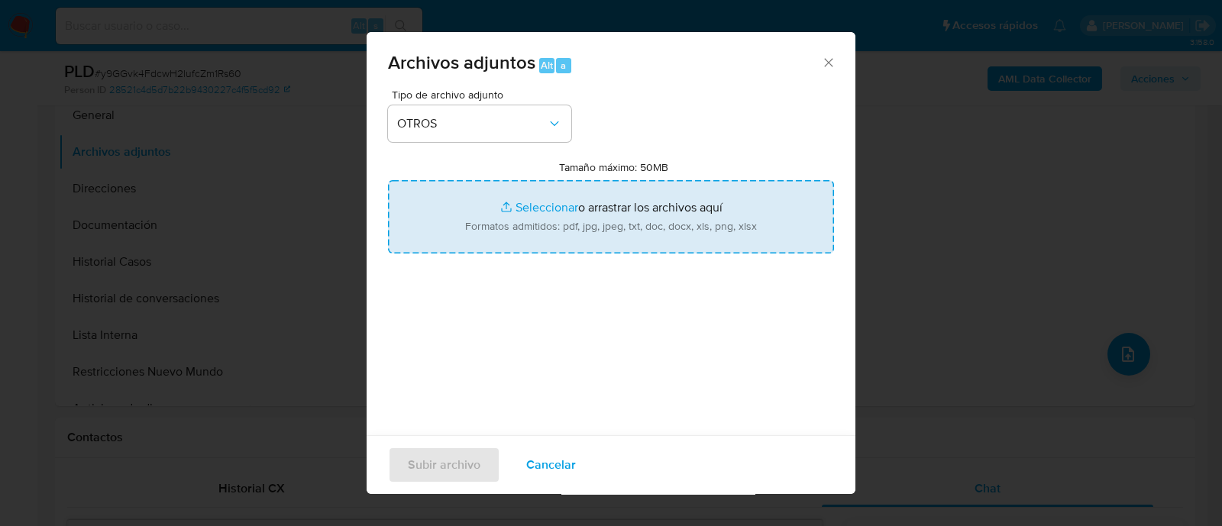
type input "C:\fakepath\Caselog y9GGvk4FdcwH2lufcZm1Rs60_2025_08_18_22_02_39.docx"
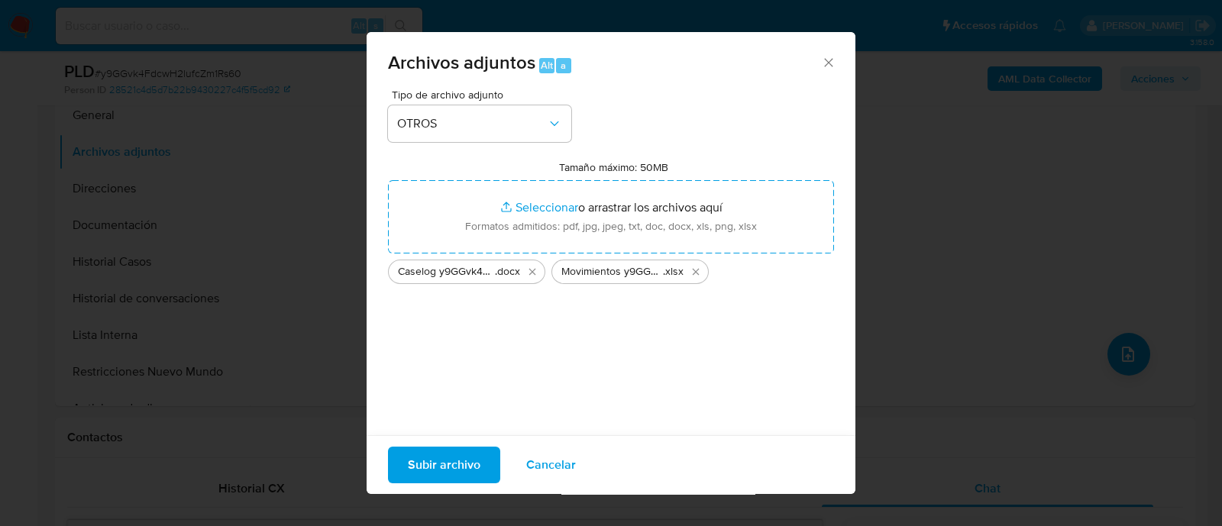
click at [477, 474] on span "Subir archivo" at bounding box center [444, 465] width 73 height 34
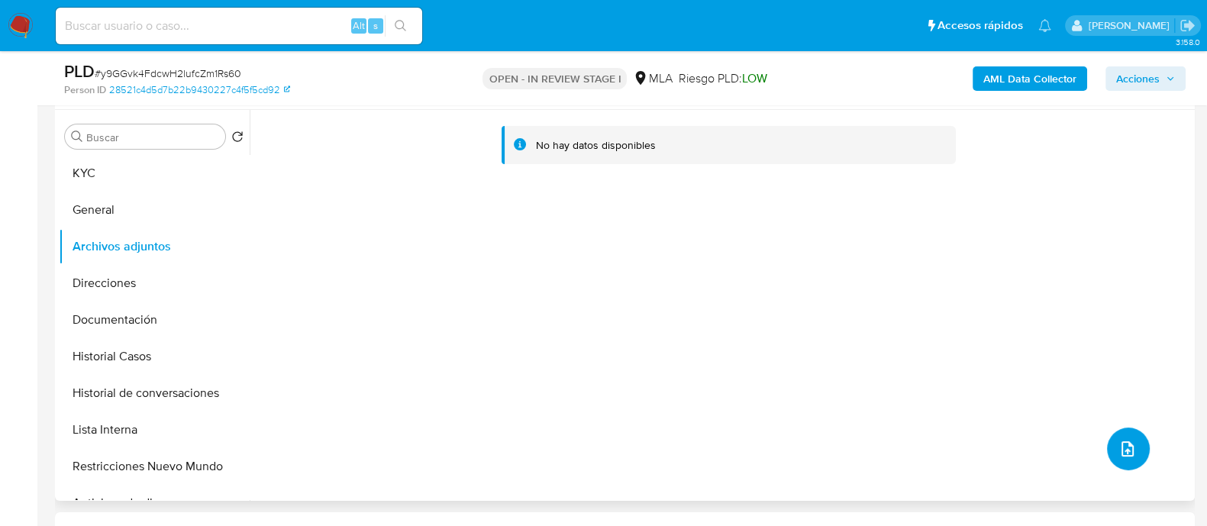
scroll to position [95, 0]
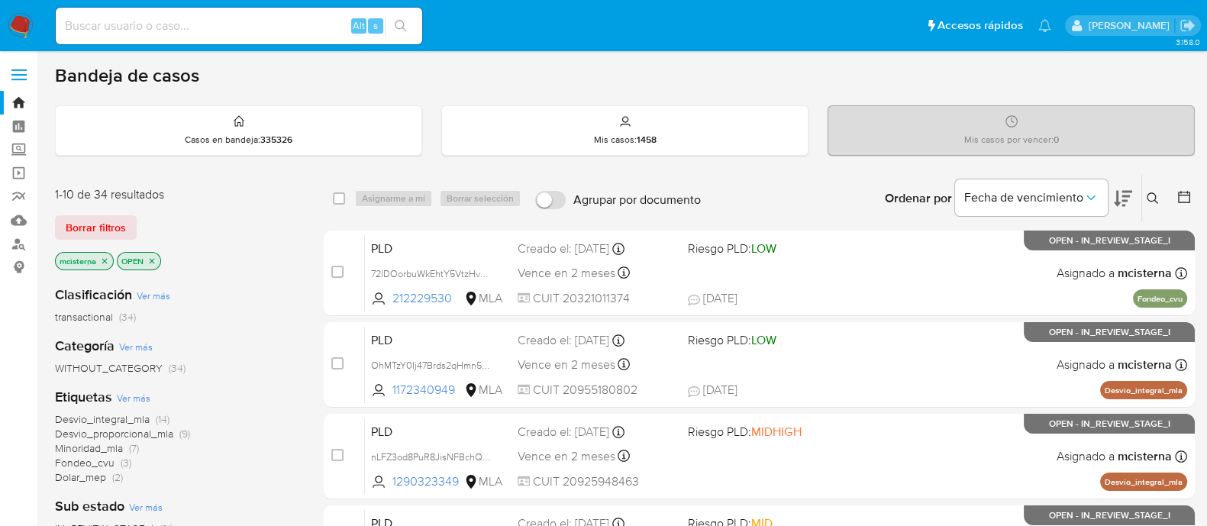
click at [287, 31] on input at bounding box center [239, 26] width 366 height 20
paste input "255508352"
type input "255508352"
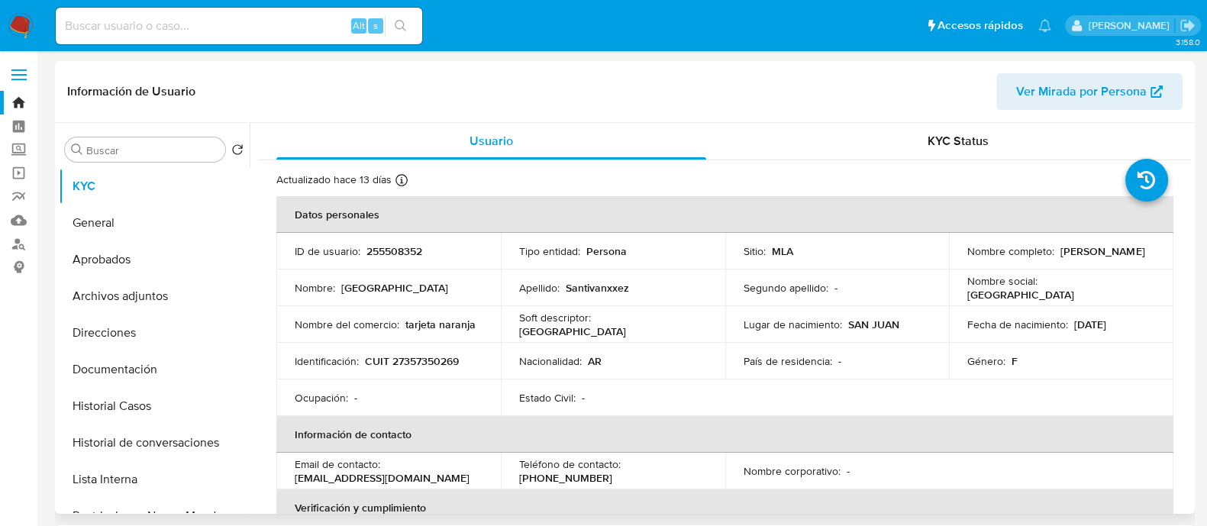
select select "10"
click at [437, 358] on p "CUIT 27357350269" at bounding box center [412, 361] width 94 height 14
copy p "27357350269"
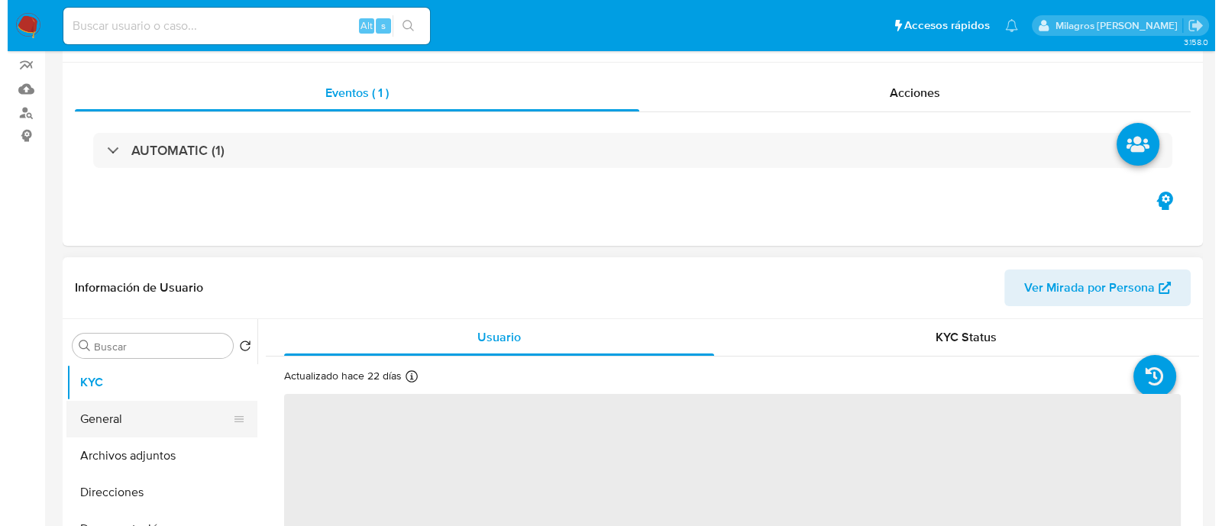
scroll to position [190, 0]
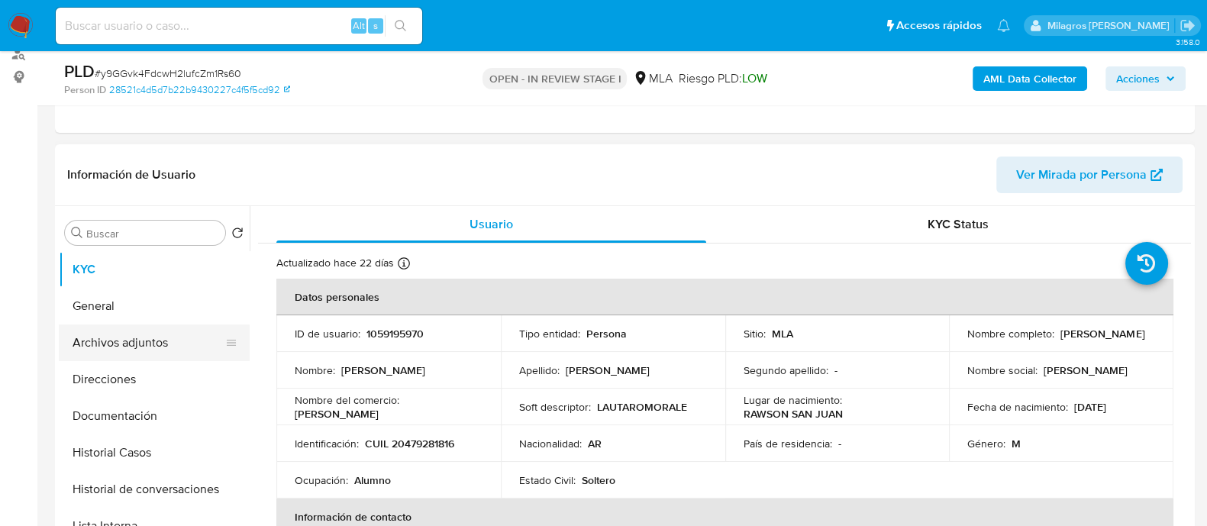
click at [154, 356] on button "Archivos adjuntos" at bounding box center [148, 342] width 179 height 37
select select "10"
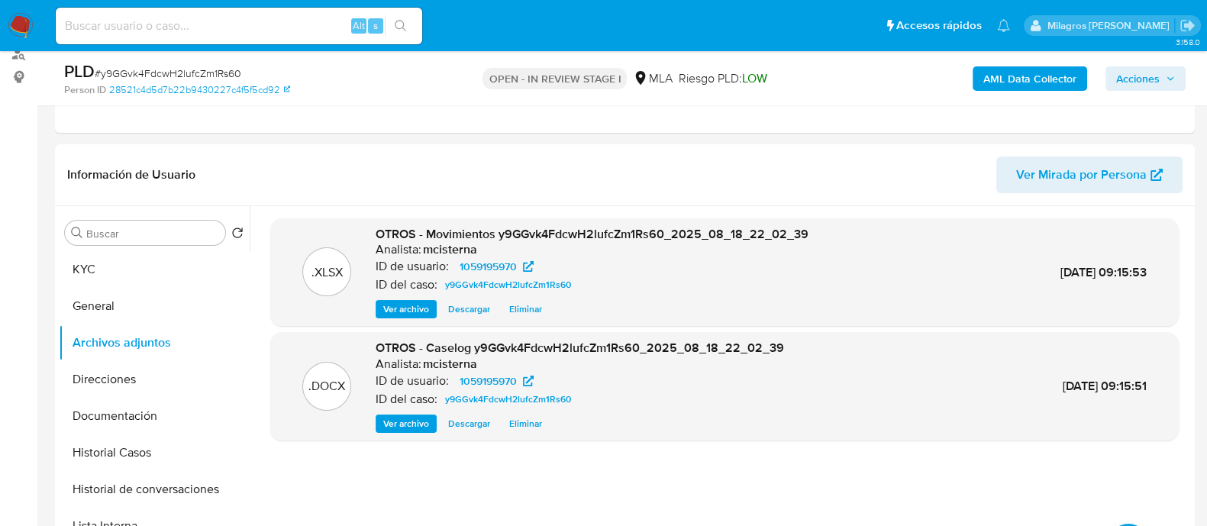
click at [1018, 80] on b "AML Data Collector" at bounding box center [1029, 78] width 93 height 24
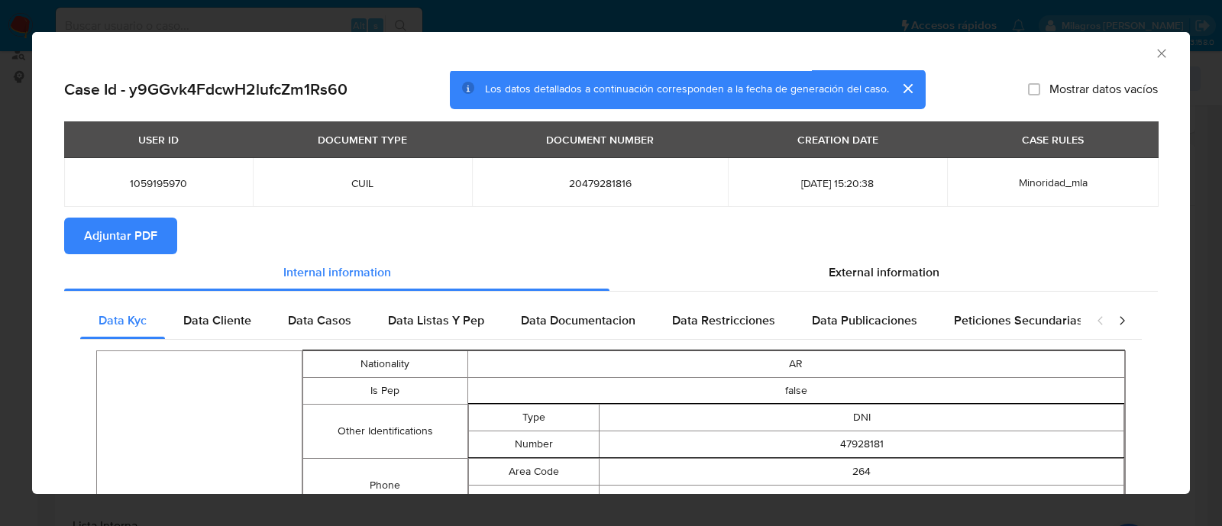
click at [102, 224] on span "Adjuntar PDF" at bounding box center [120, 236] width 73 height 34
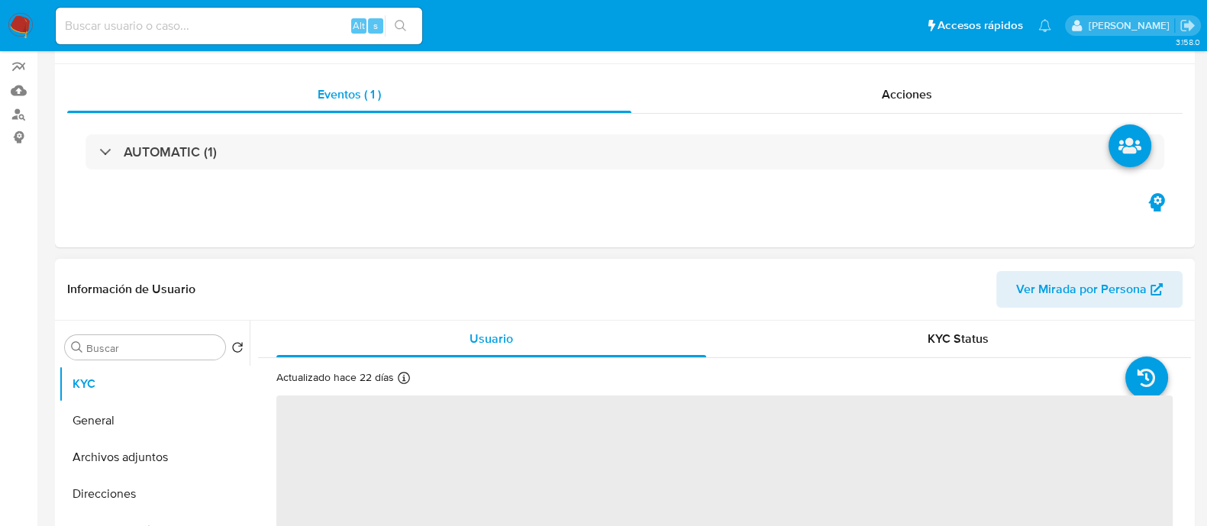
scroll to position [286, 0]
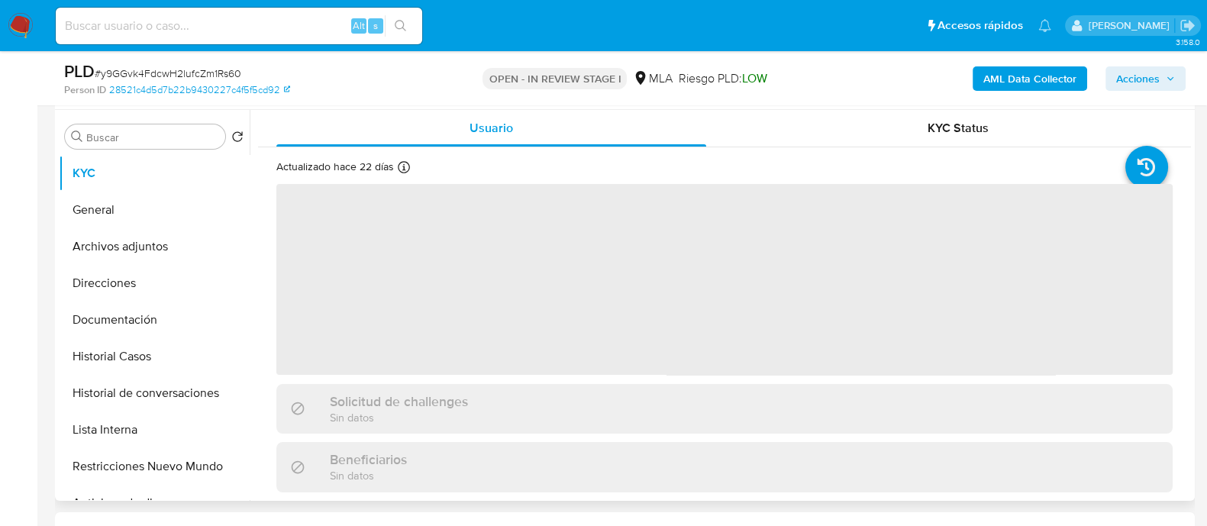
drag, startPoint x: 160, startPoint y: 248, endPoint x: 293, endPoint y: 276, distance: 135.7
click at [160, 248] on button "Archivos adjuntos" at bounding box center [154, 246] width 191 height 37
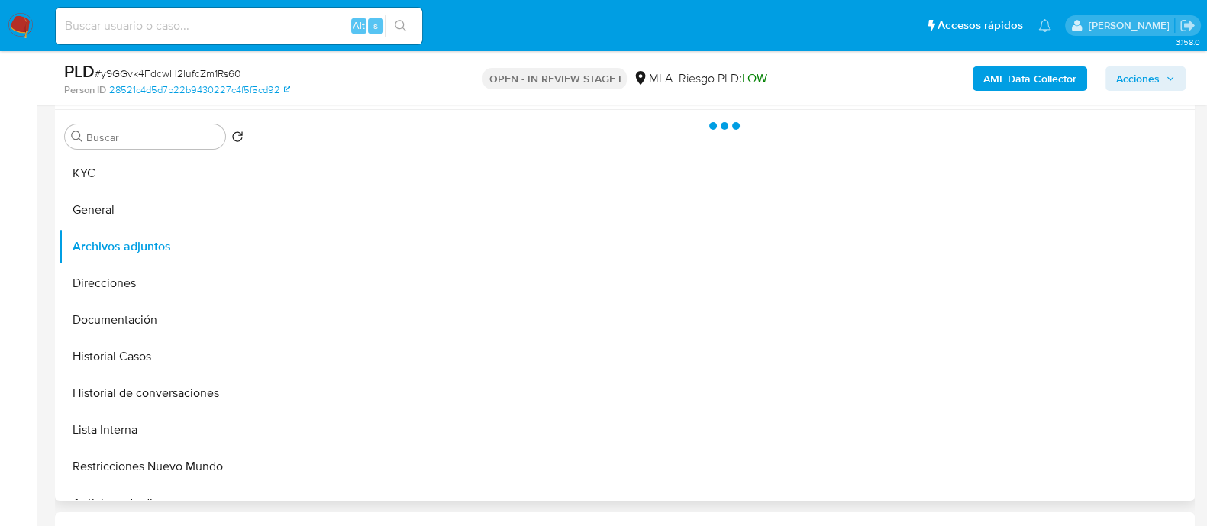
select select "10"
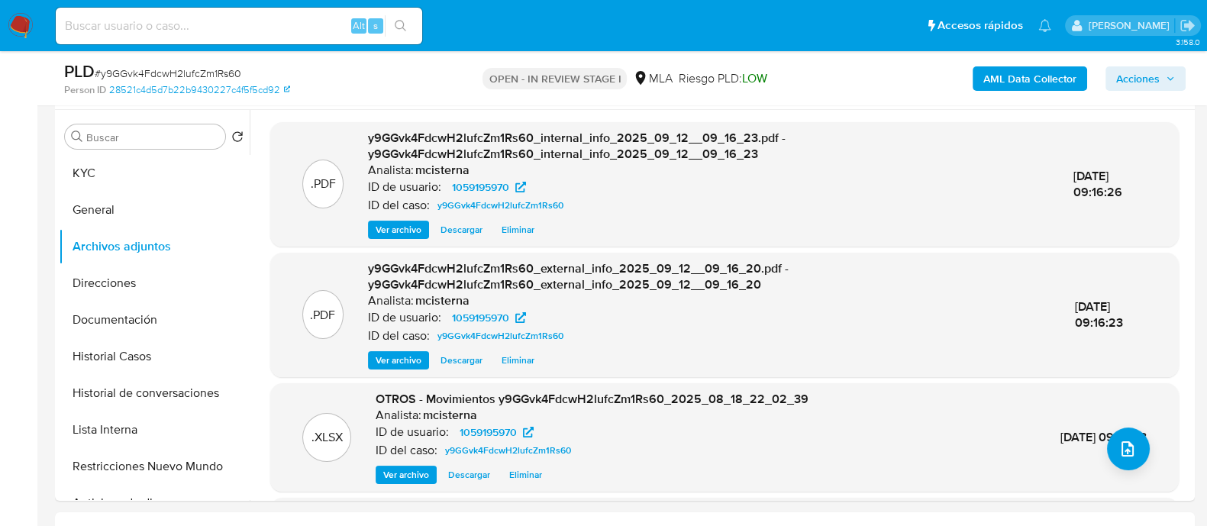
click at [1142, 63] on div "AML Data Collector Acciones" at bounding box center [1001, 78] width 370 height 36
click at [1142, 78] on span "Acciones" at bounding box center [1138, 78] width 44 height 24
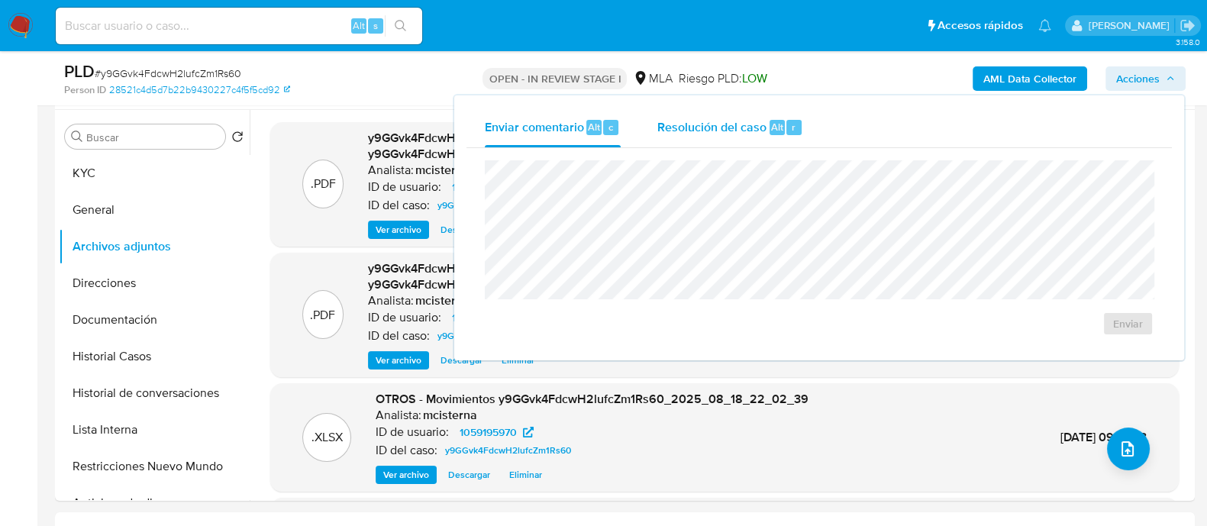
click at [740, 144] on div "Resolución del caso Alt r" at bounding box center [730, 128] width 146 height 40
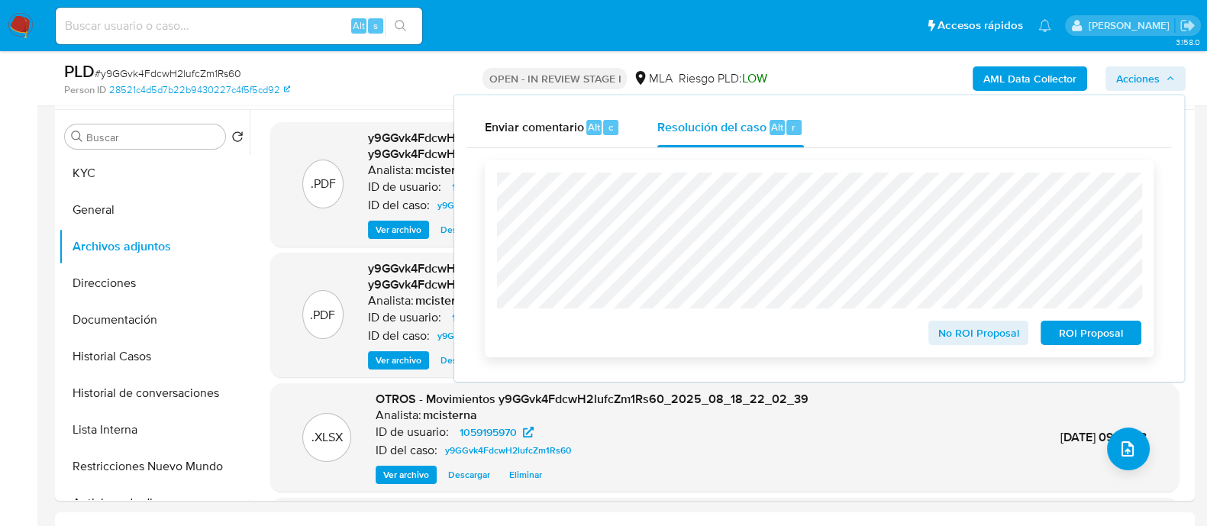
click at [1074, 318] on div "ROI Proposal" at bounding box center [1088, 330] width 107 height 31
click at [1064, 328] on span "ROI Proposal" at bounding box center [1090, 332] width 79 height 21
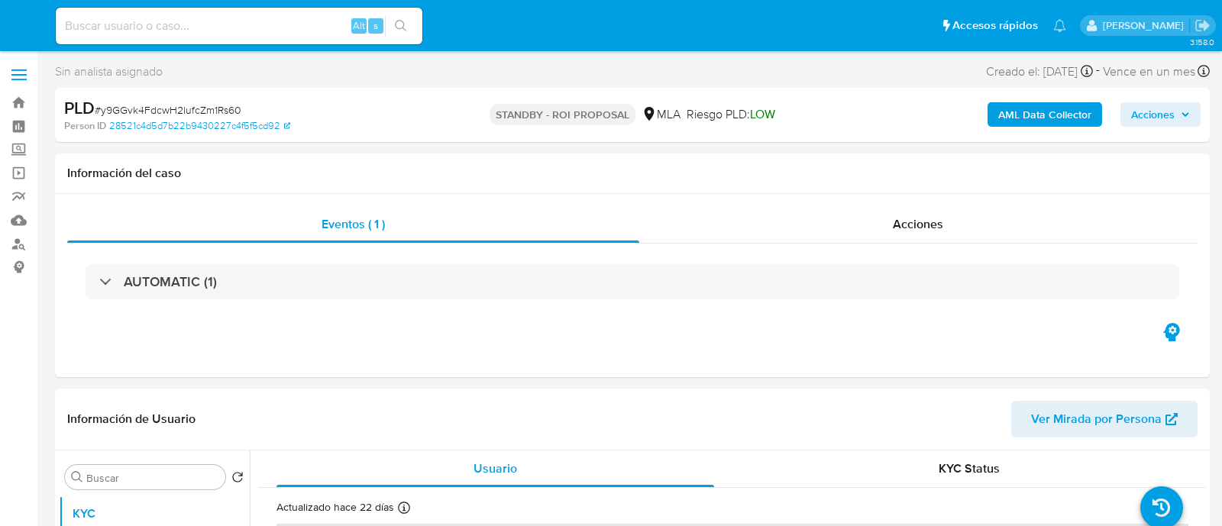
select select "10"
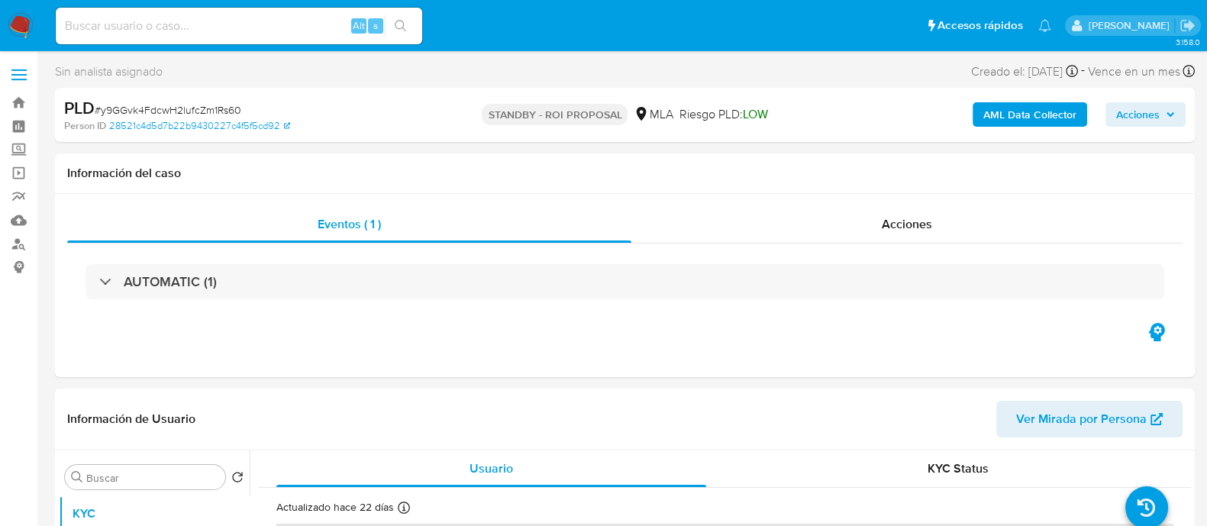
click at [302, 18] on input at bounding box center [239, 26] width 366 height 20
paste input "sSIp3ybfkxUpkZ8SXqWVxYej"
type input "sSIp3ybfkxUpkZ8SXqWVxYej"
click at [401, 21] on icon "search-icon" at bounding box center [401, 26] width 12 height 12
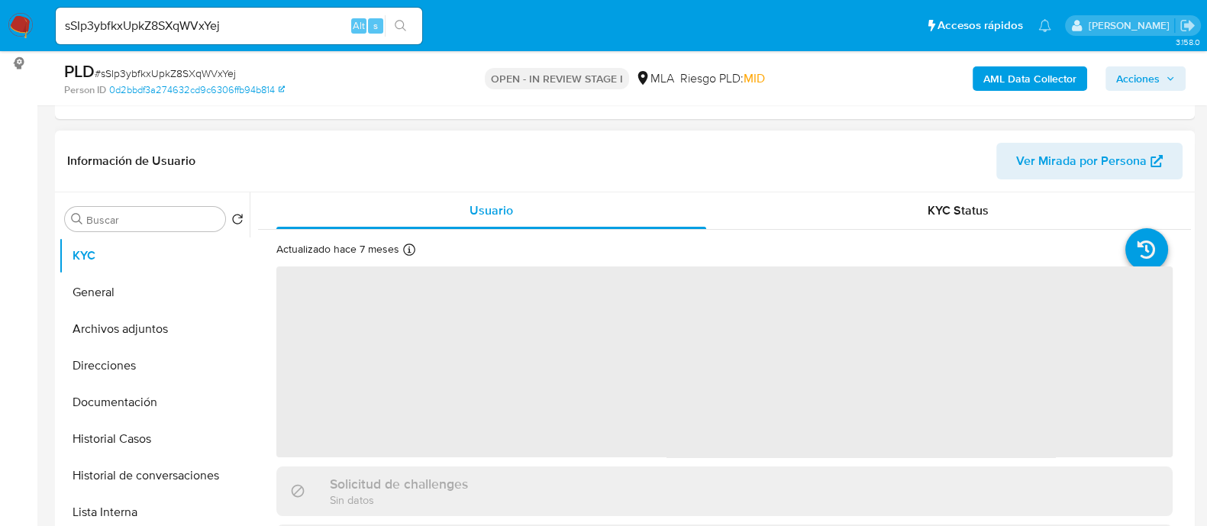
scroll to position [286, 0]
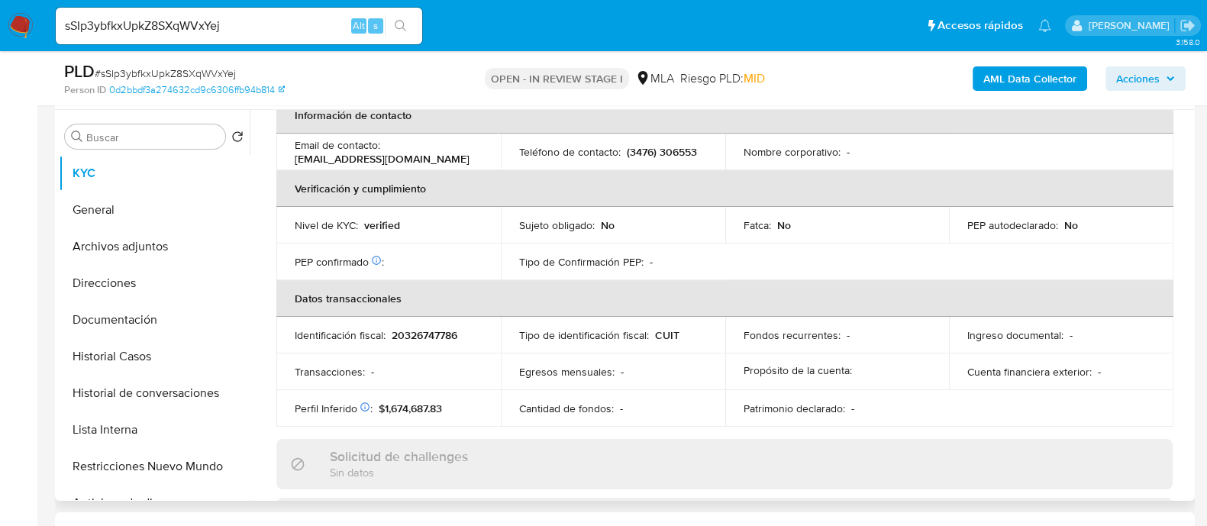
select select "10"
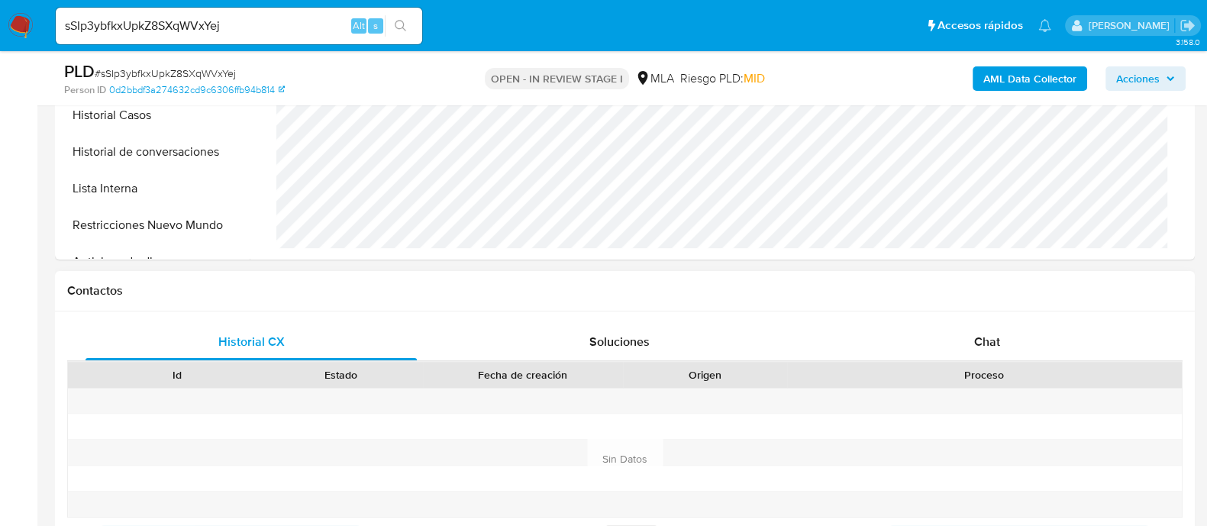
scroll to position [667, 0]
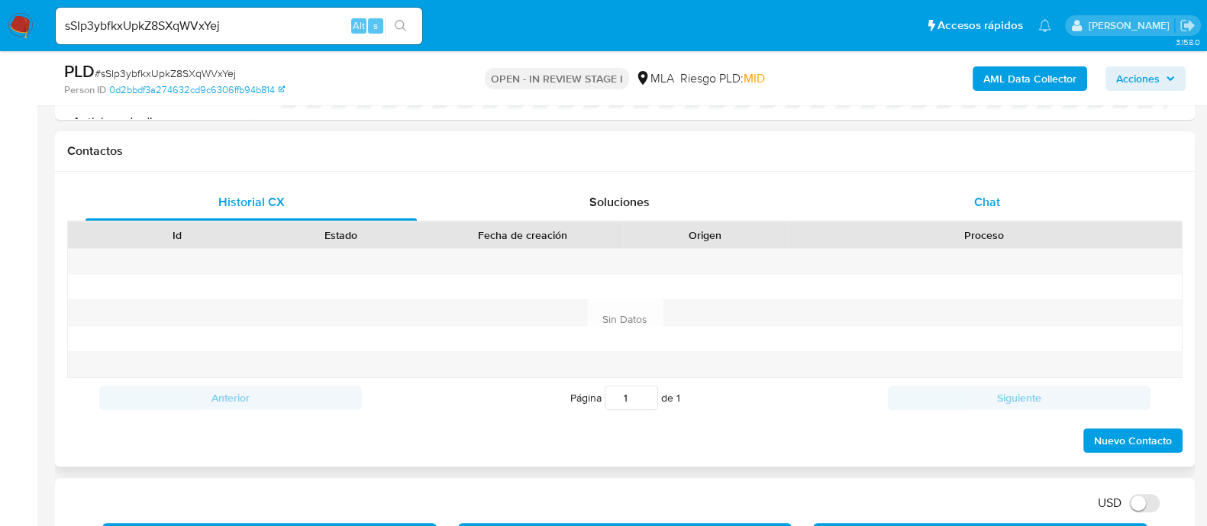
click at [975, 210] on div "Chat" at bounding box center [987, 202] width 331 height 37
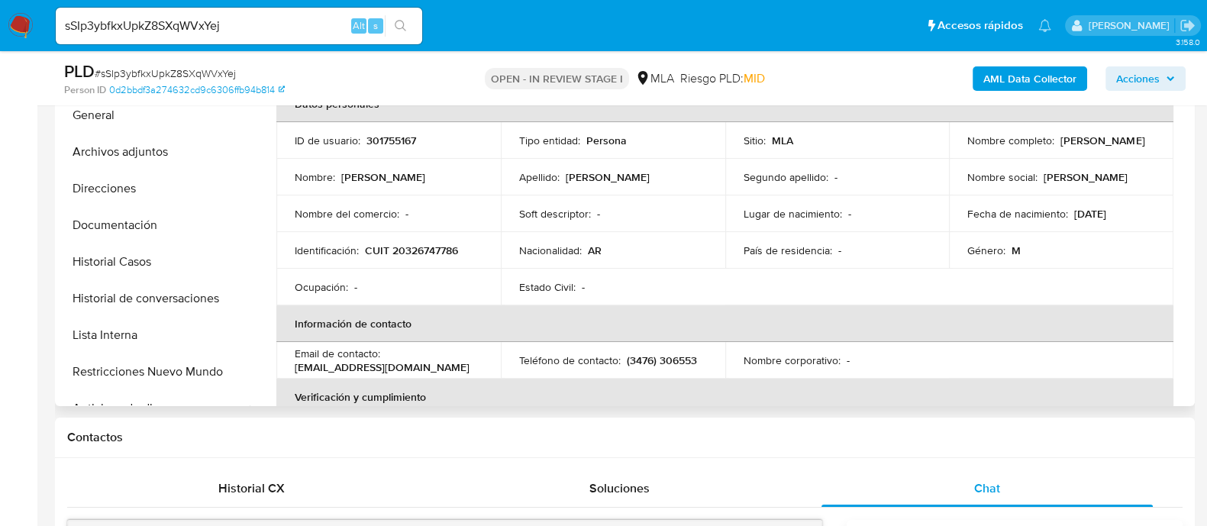
scroll to position [0, 0]
drag, startPoint x: 1057, startPoint y: 143, endPoint x: 1142, endPoint y: 143, distance: 85.5
click at [1142, 143] on div "Nombre completo : [PERSON_NAME]" at bounding box center [1061, 143] width 188 height 14
copy p "[PERSON_NAME]"
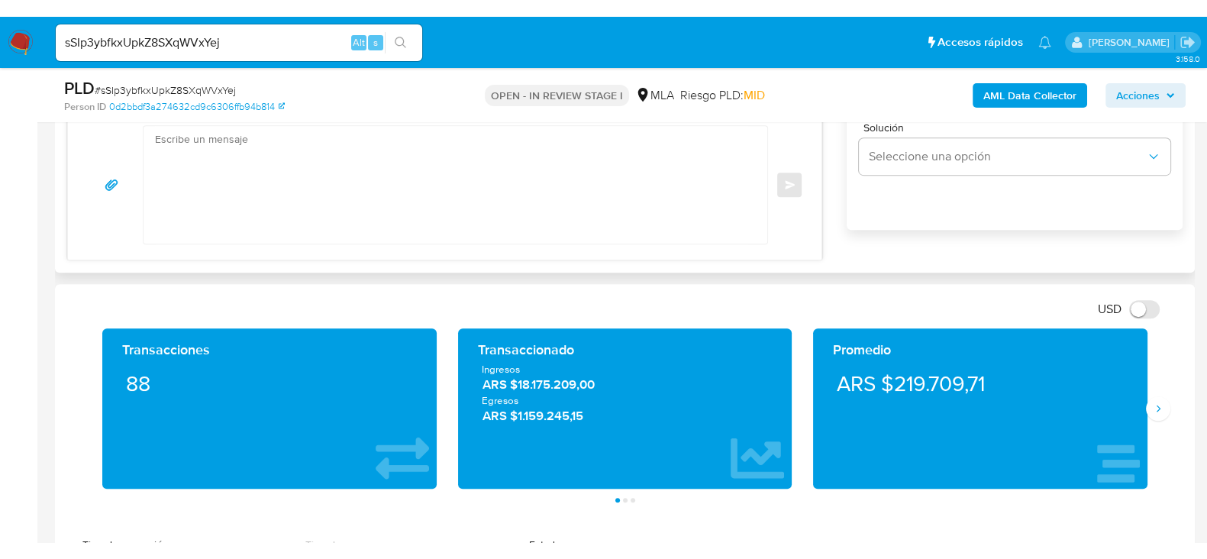
scroll to position [954, 0]
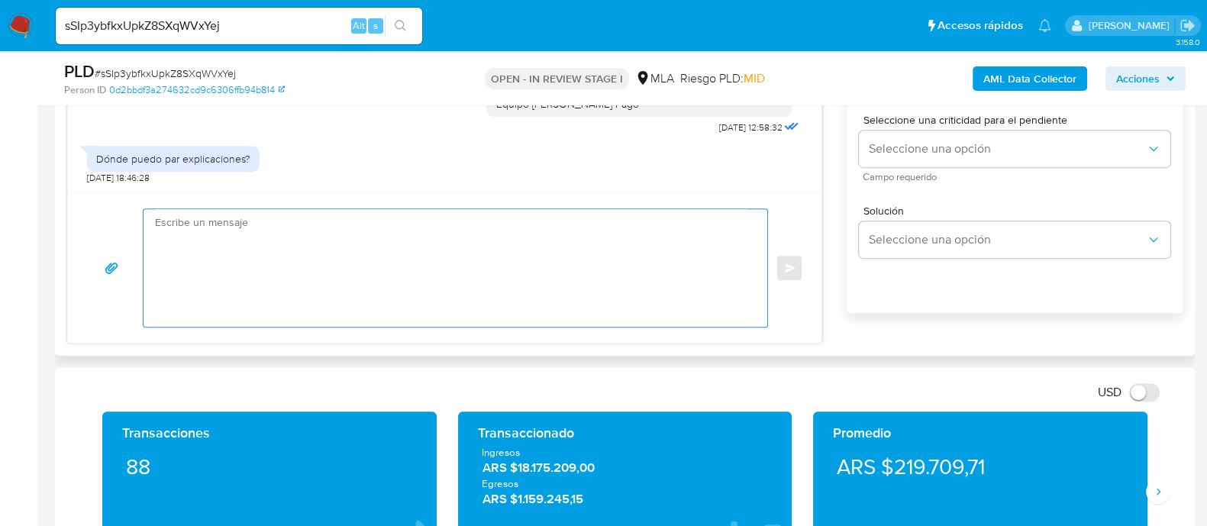
click at [532, 257] on textarea at bounding box center [451, 268] width 593 height 118
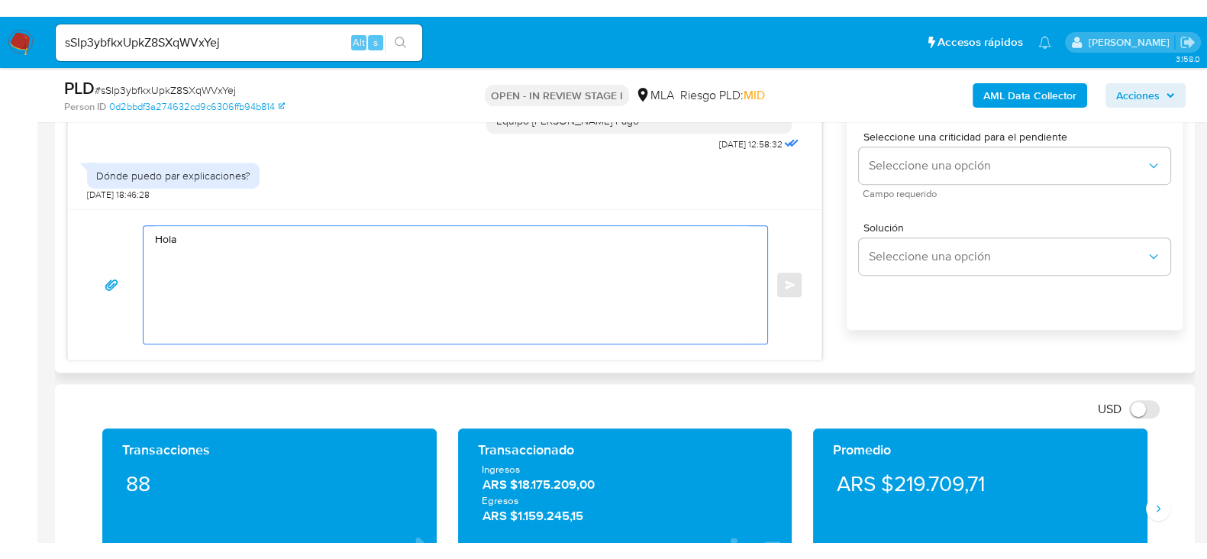
scroll to position [1315, 0]
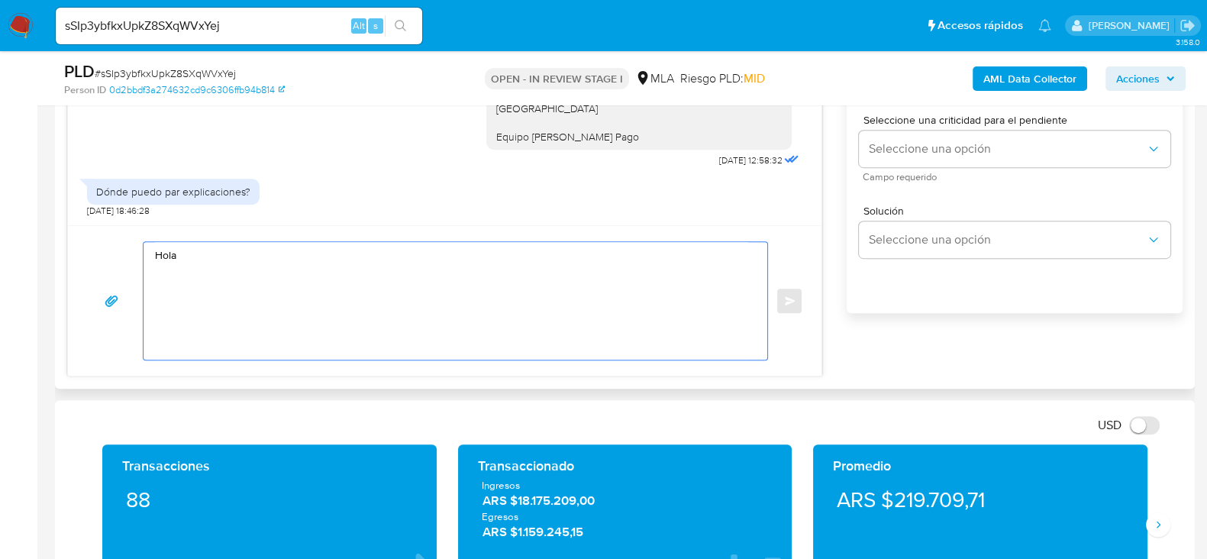
paste textarea "[PERSON_NAME]"
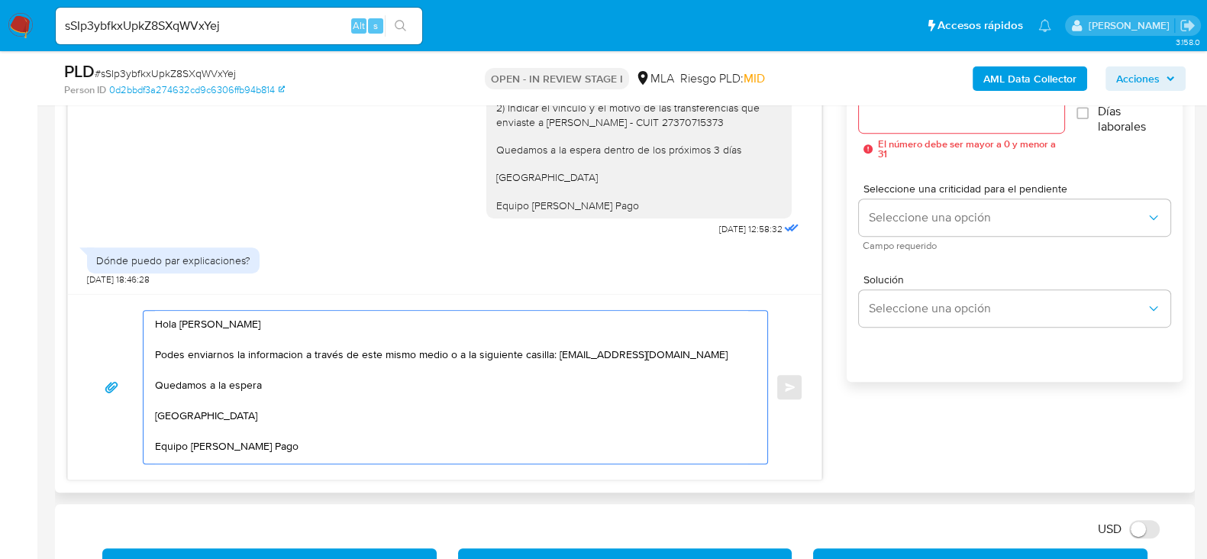
scroll to position [859, 0]
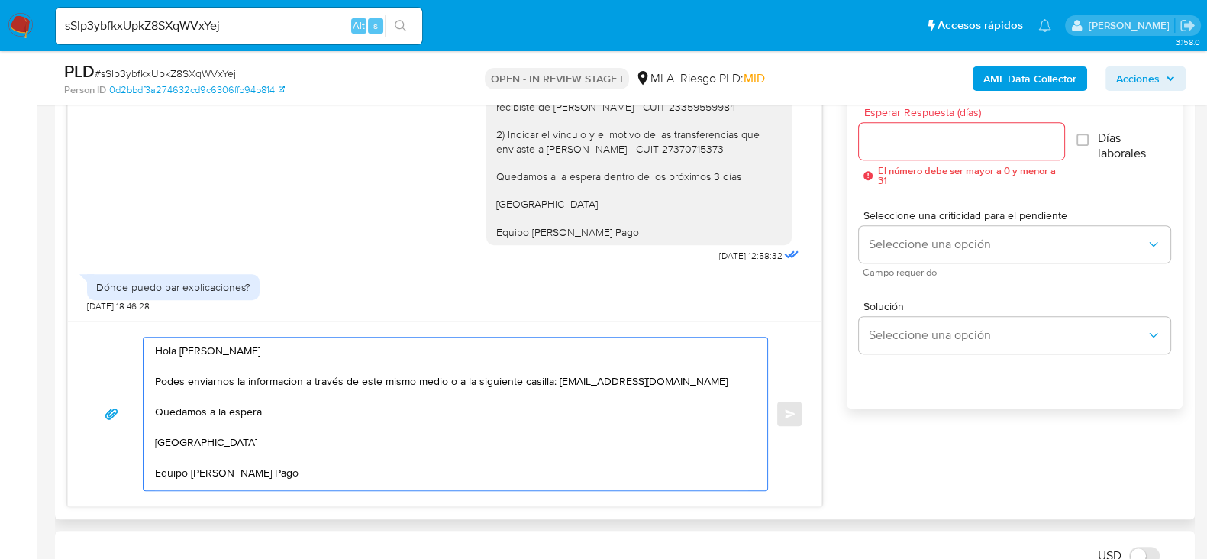
type textarea "Hola [PERSON_NAME] Podes enviarnos la informacion a través de este mismo medio …"
click at [918, 150] on div at bounding box center [961, 141] width 205 height 37
click at [914, 142] on input "Esperar Respuesta (días)" at bounding box center [961, 141] width 205 height 20
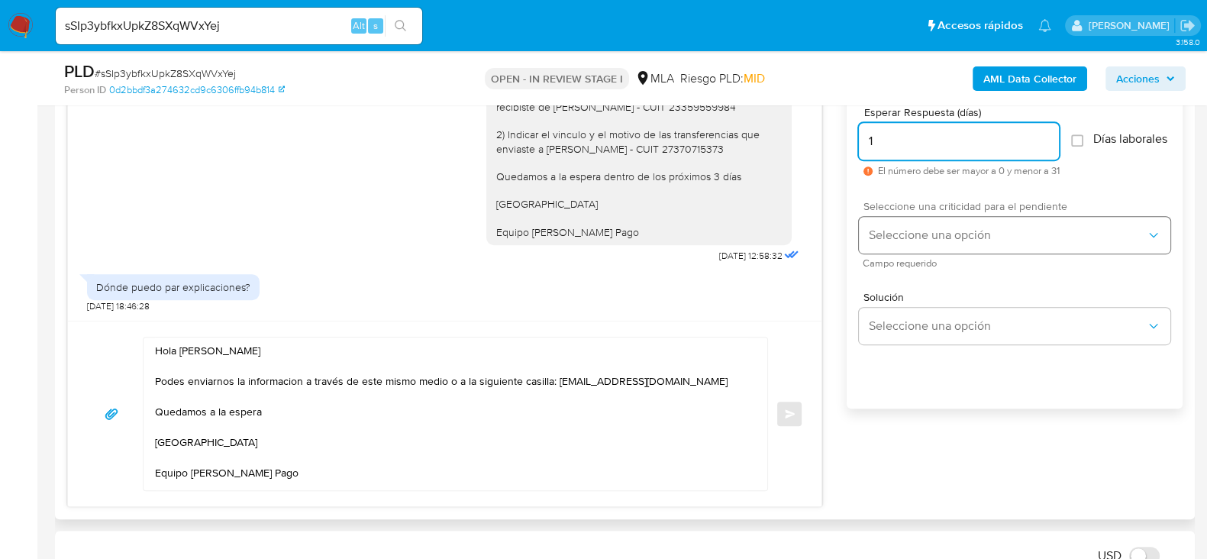
type input "1"
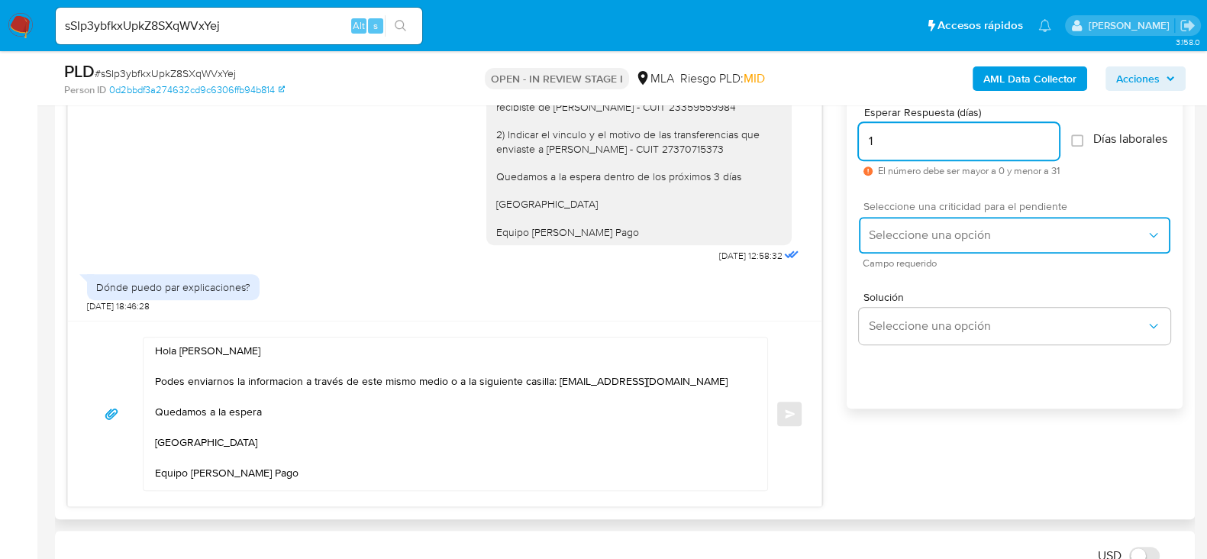
click at [914, 233] on button "Seleccione una opción" at bounding box center [1014, 235] width 311 height 37
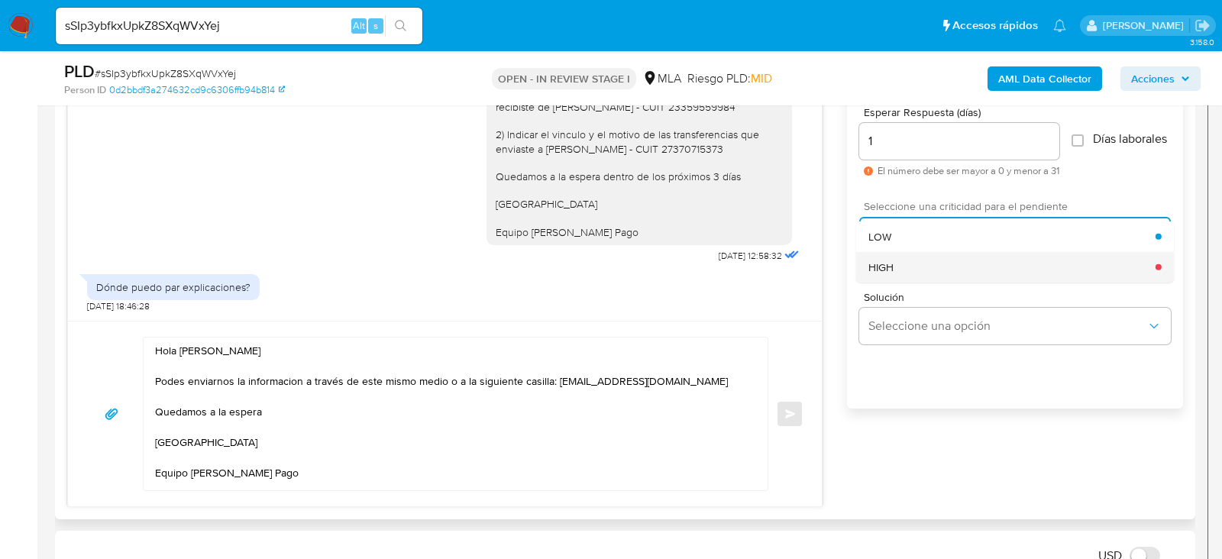
click at [917, 273] on div "HIGH" at bounding box center [1011, 266] width 287 height 31
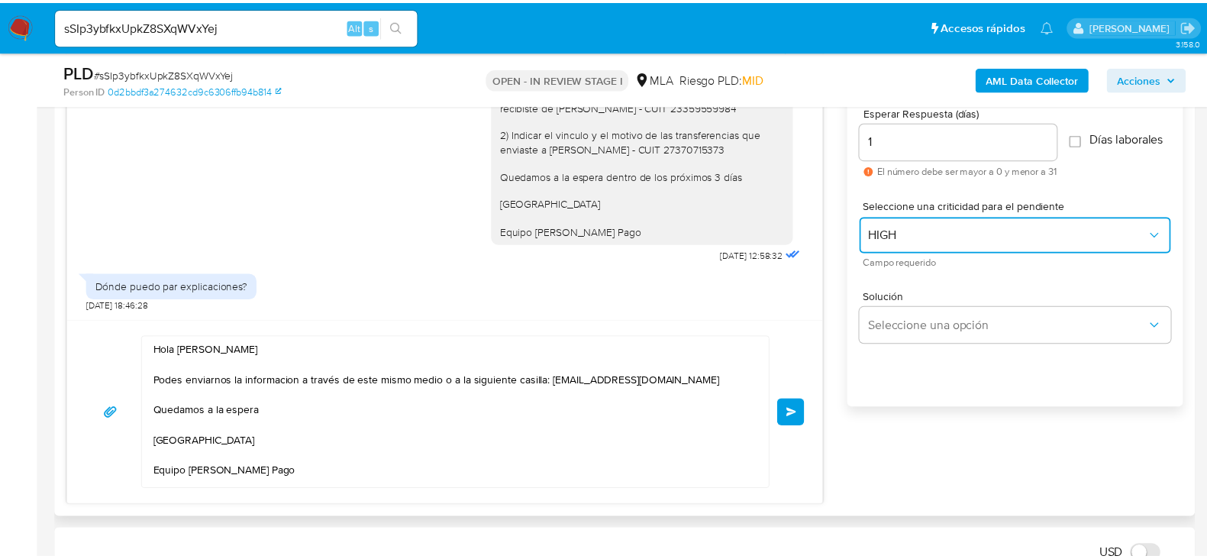
scroll to position [0, 0]
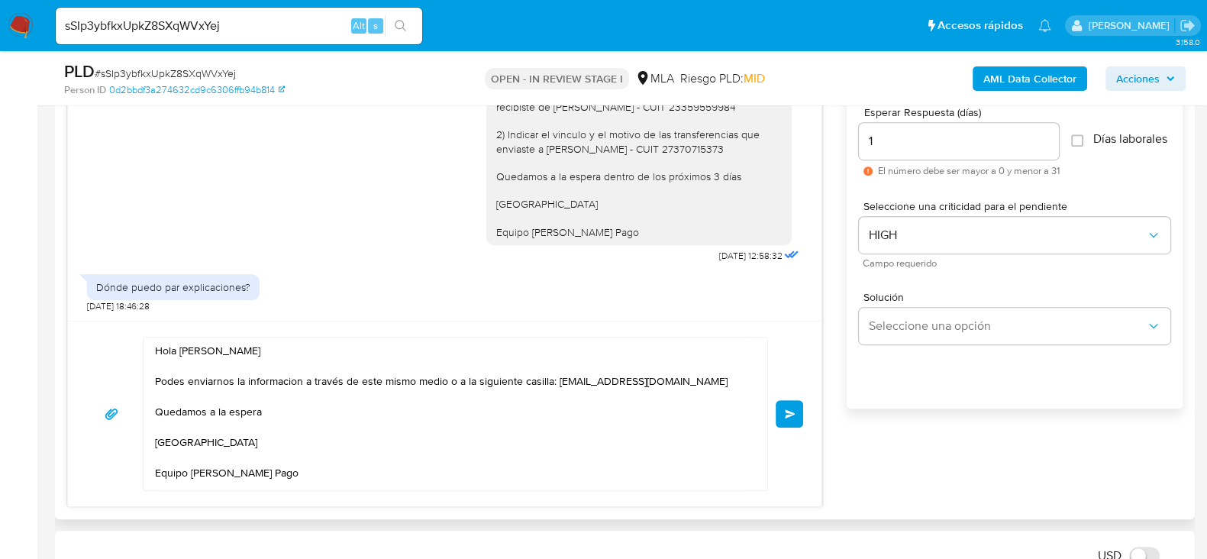
click at [794, 412] on span "Enviar" at bounding box center [790, 413] width 11 height 9
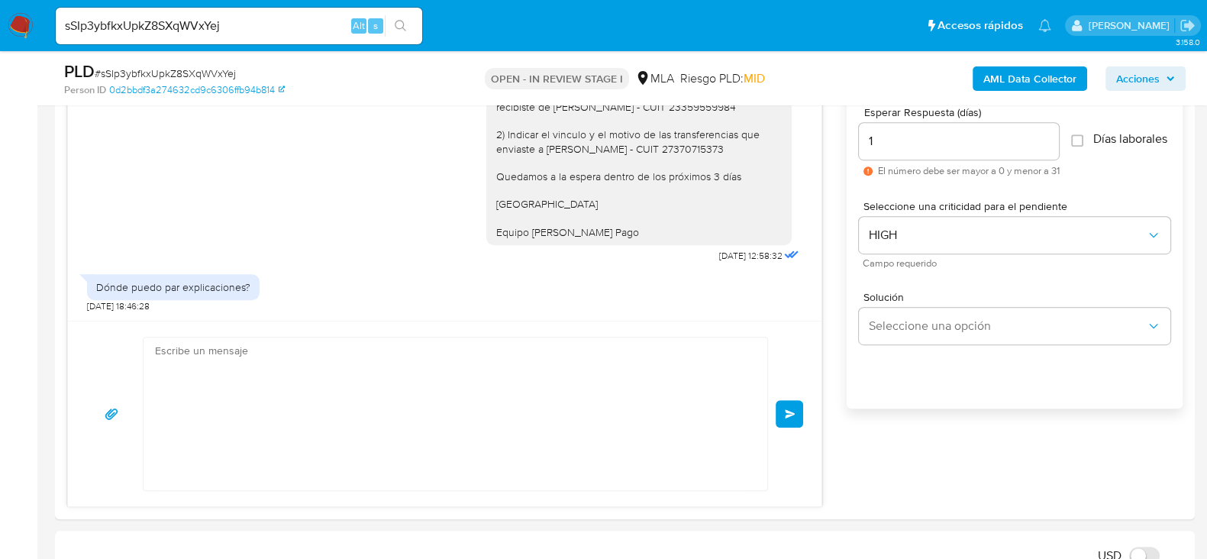
scroll to position [1498, 0]
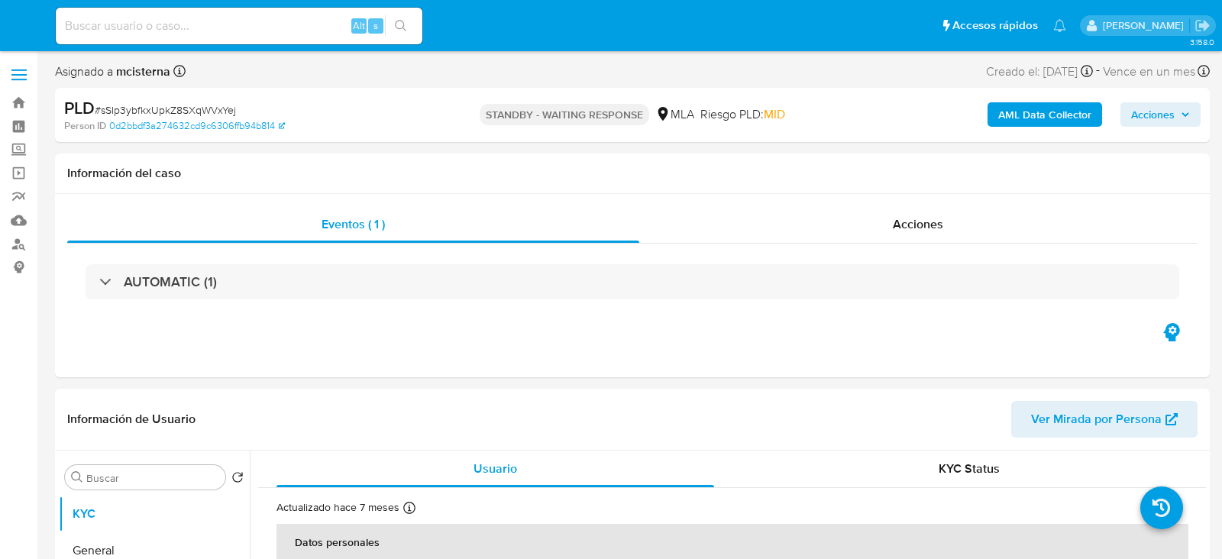
select select "10"
click at [313, 36] on div "Alt s" at bounding box center [239, 26] width 366 height 37
click at [325, 27] on input at bounding box center [239, 26] width 366 height 20
paste input "W4qhVhorMwhgrNektZRcndys"
type input "W4qhVhorMwhgrNektZRcndys"
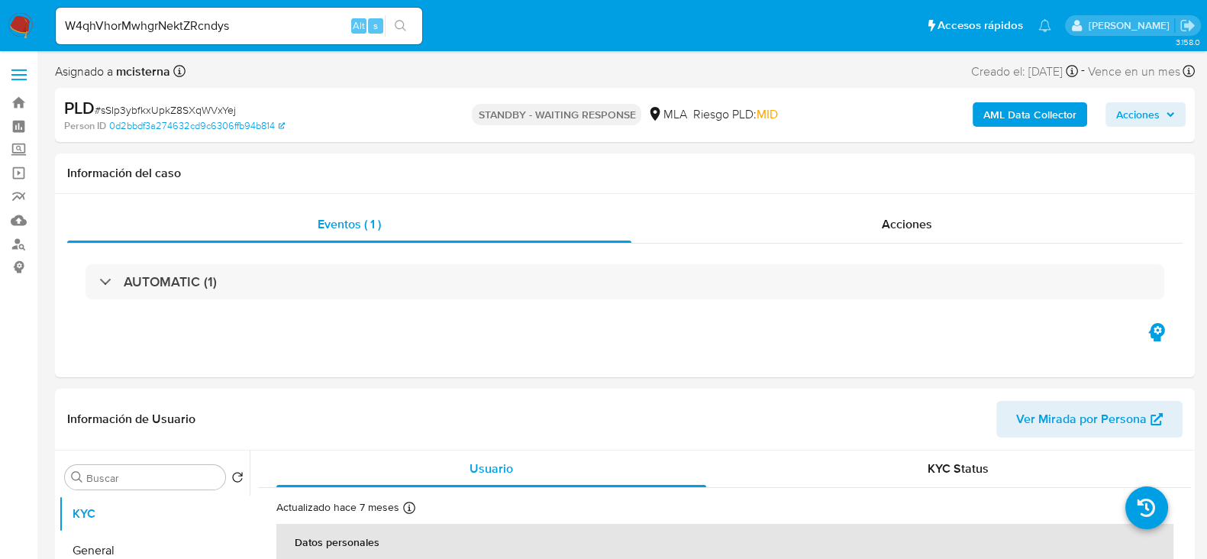
click at [390, 27] on button "search-icon" at bounding box center [400, 25] width 31 height 21
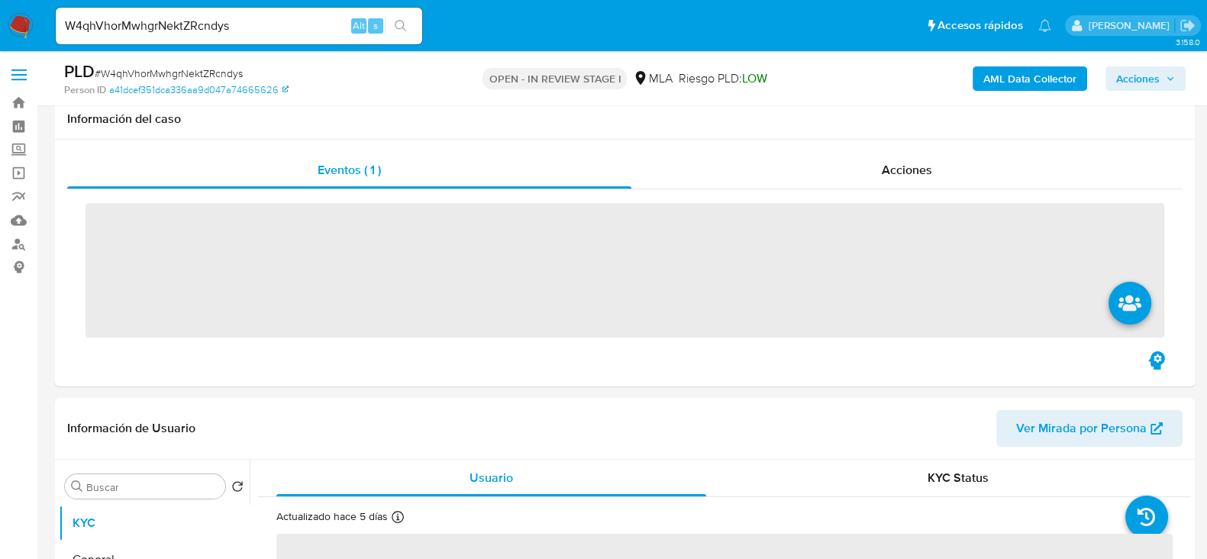
scroll to position [190, 0]
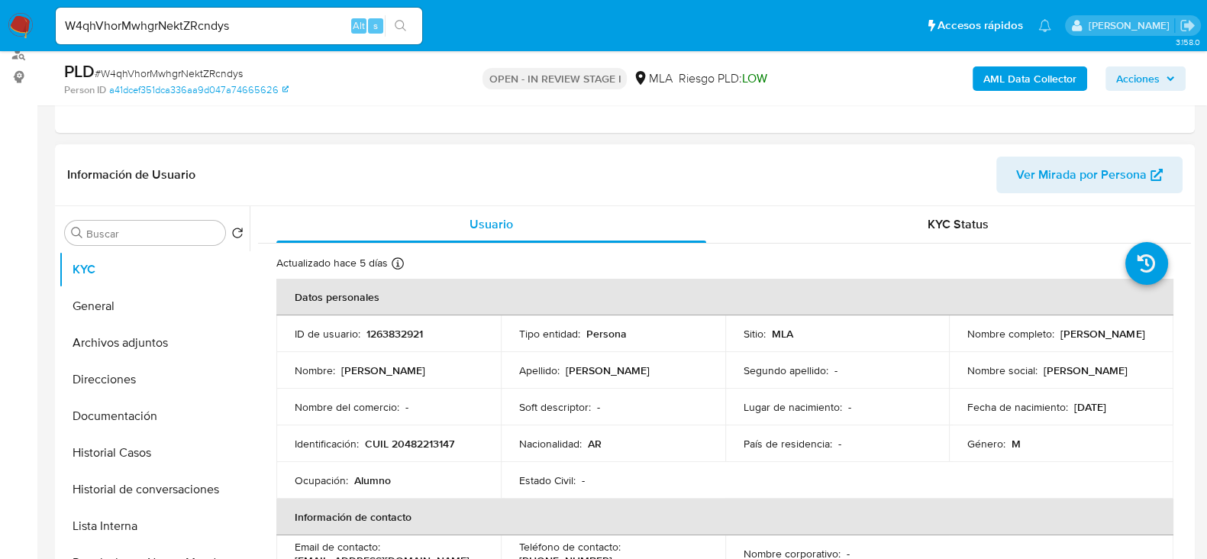
select select "10"
click at [403, 331] on p "1263832921" at bounding box center [394, 334] width 56 height 14
copy p "1263832921"
click at [164, 330] on button "Archivos adjuntos" at bounding box center [148, 342] width 179 height 37
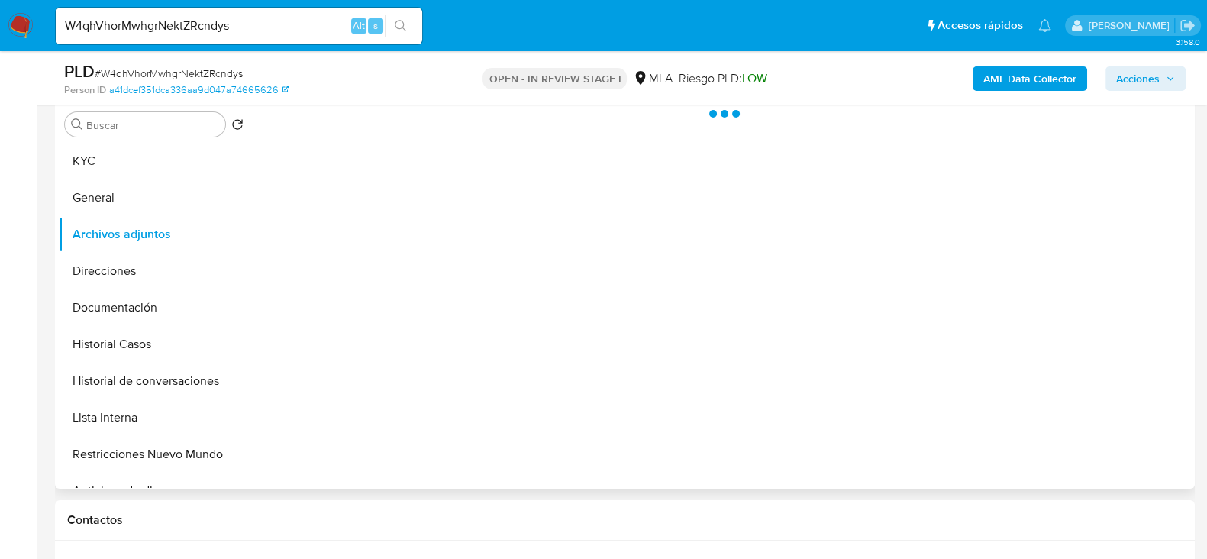
scroll to position [477, 0]
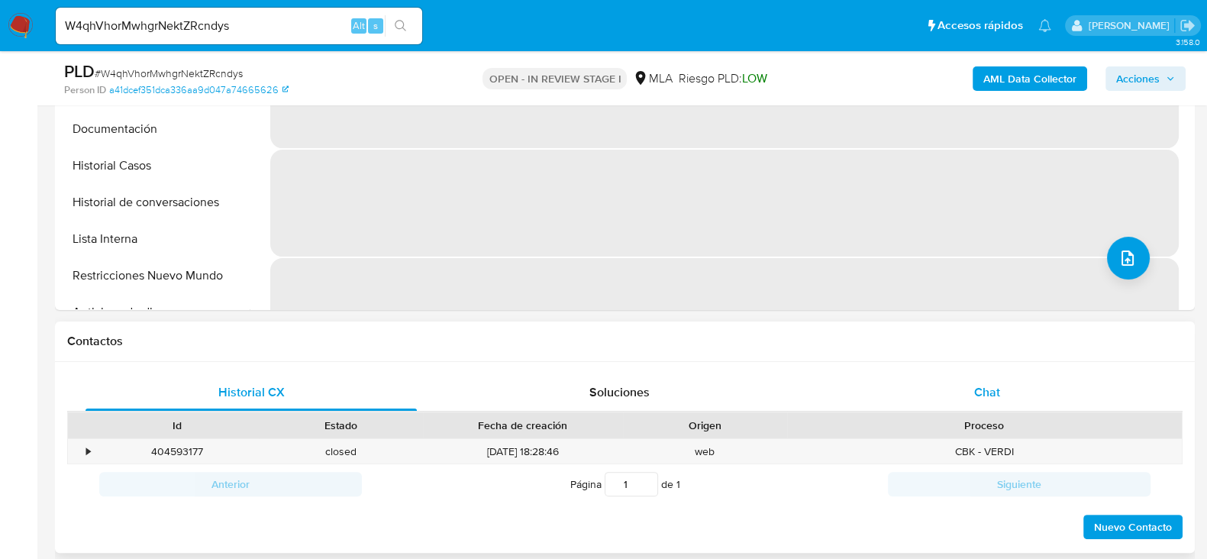
click at [986, 383] on span "Chat" at bounding box center [987, 392] width 26 height 18
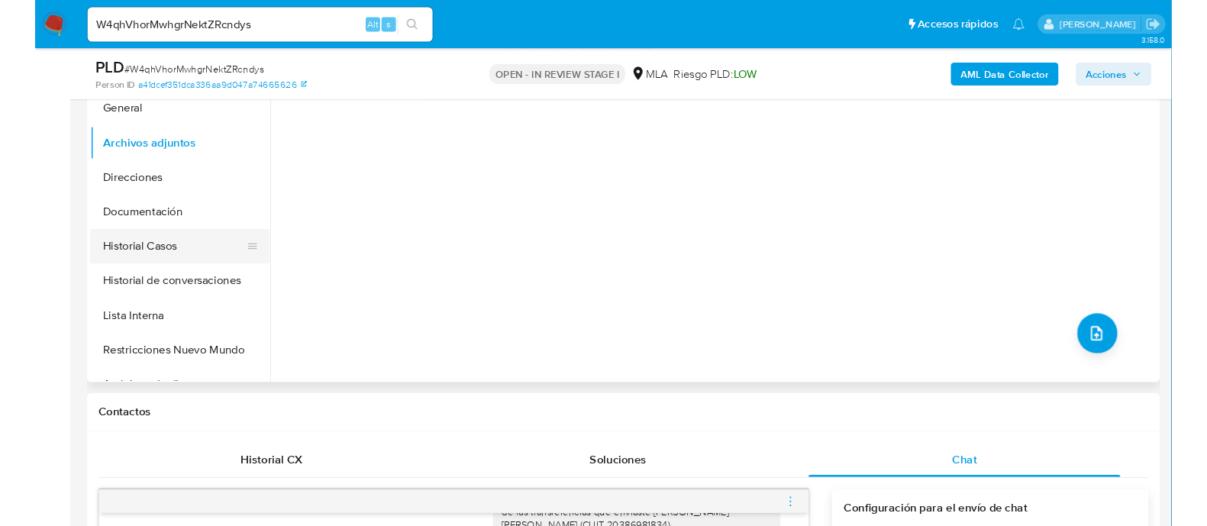
scroll to position [286, 0]
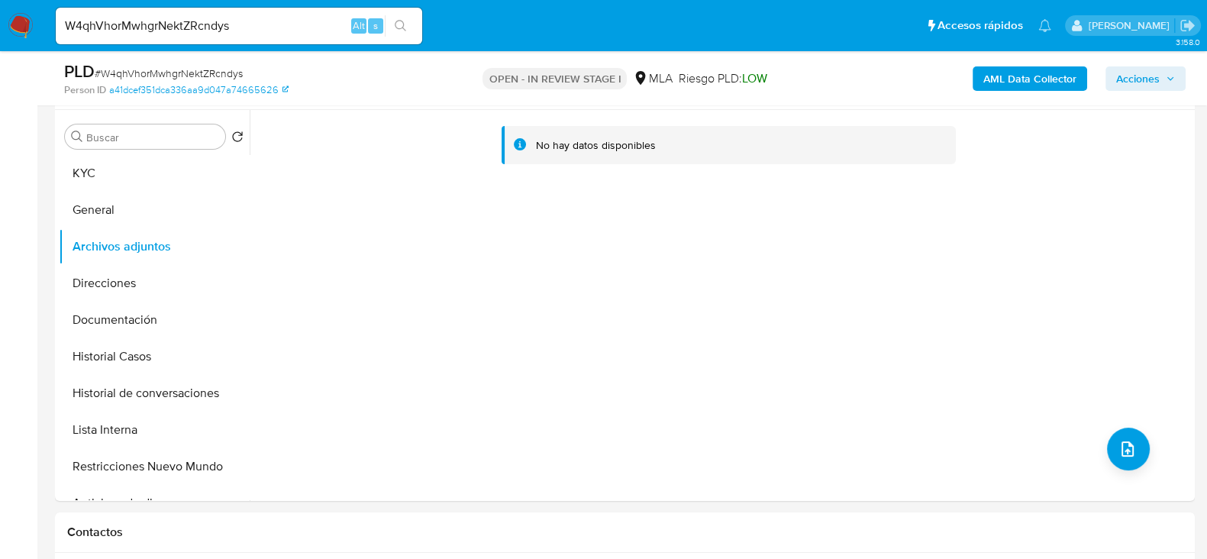
click at [985, 81] on b "AML Data Collector" at bounding box center [1029, 78] width 93 height 24
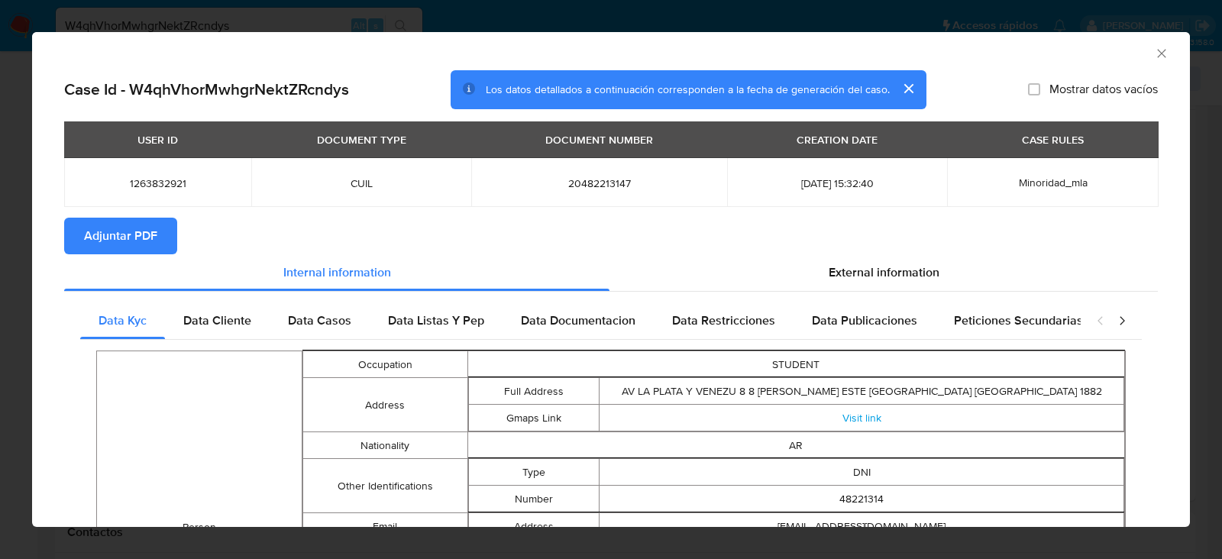
drag, startPoint x: 101, startPoint y: 232, endPoint x: 118, endPoint y: 231, distance: 16.8
click at [102, 231] on span "Adjuntar PDF" at bounding box center [120, 236] width 73 height 34
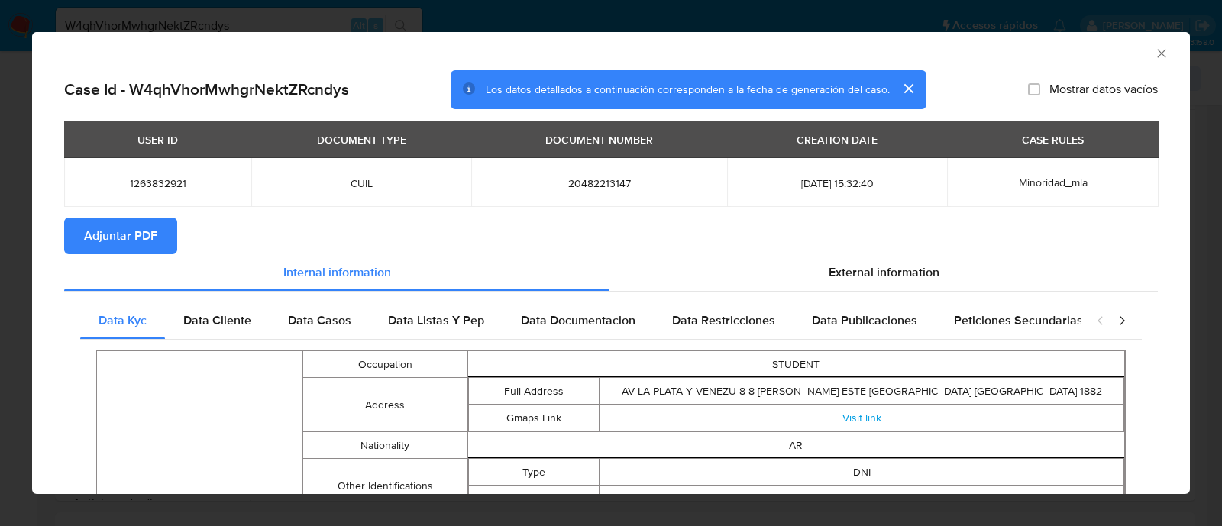
click at [1154, 55] on icon "Cerrar ventana" at bounding box center [1161, 53] width 15 height 15
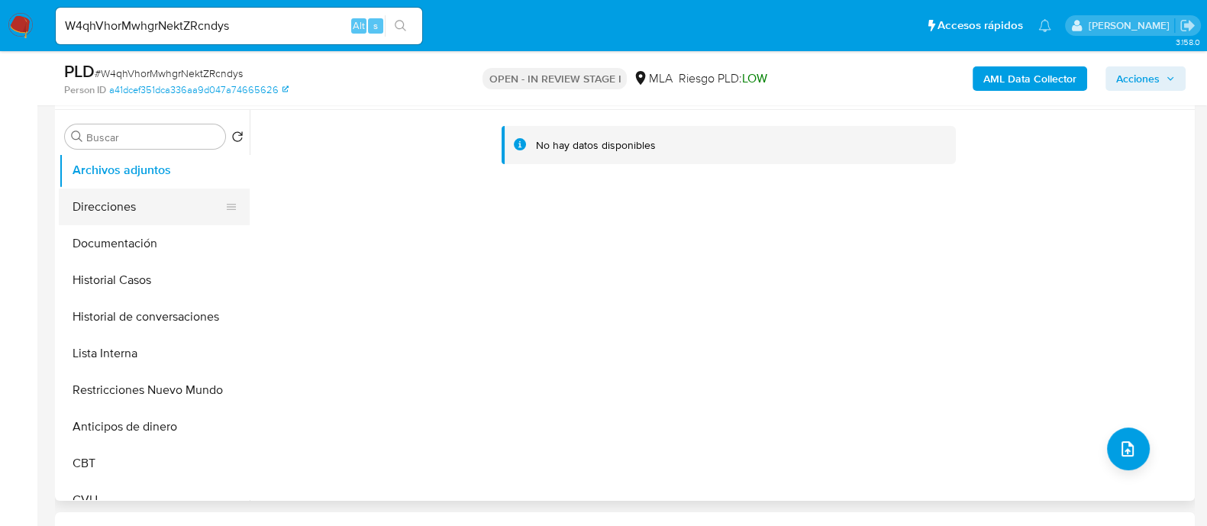
scroll to position [0, 0]
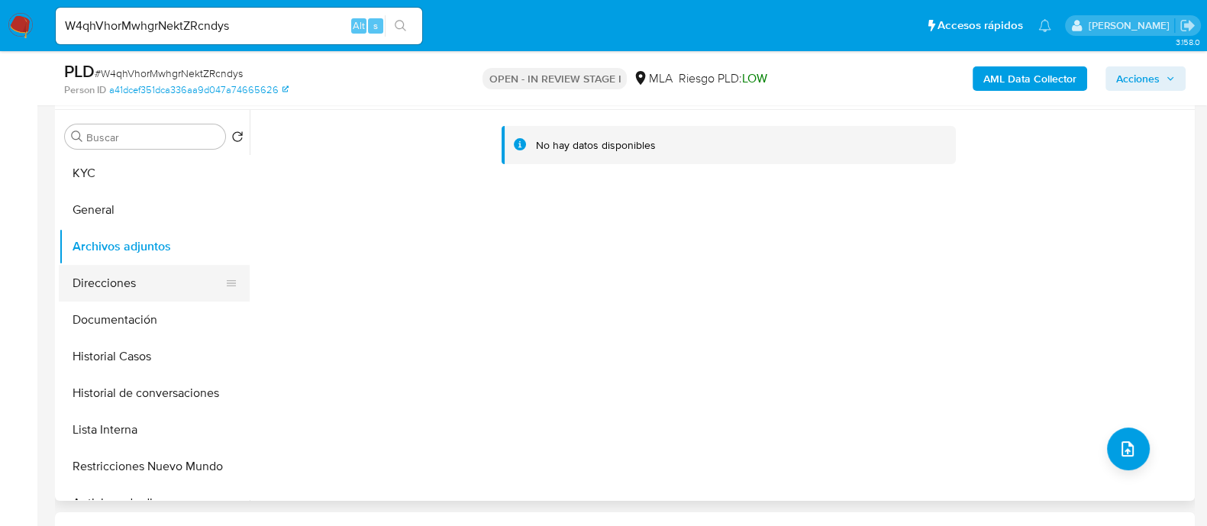
click at [173, 288] on button "Direcciones" at bounding box center [148, 283] width 179 height 37
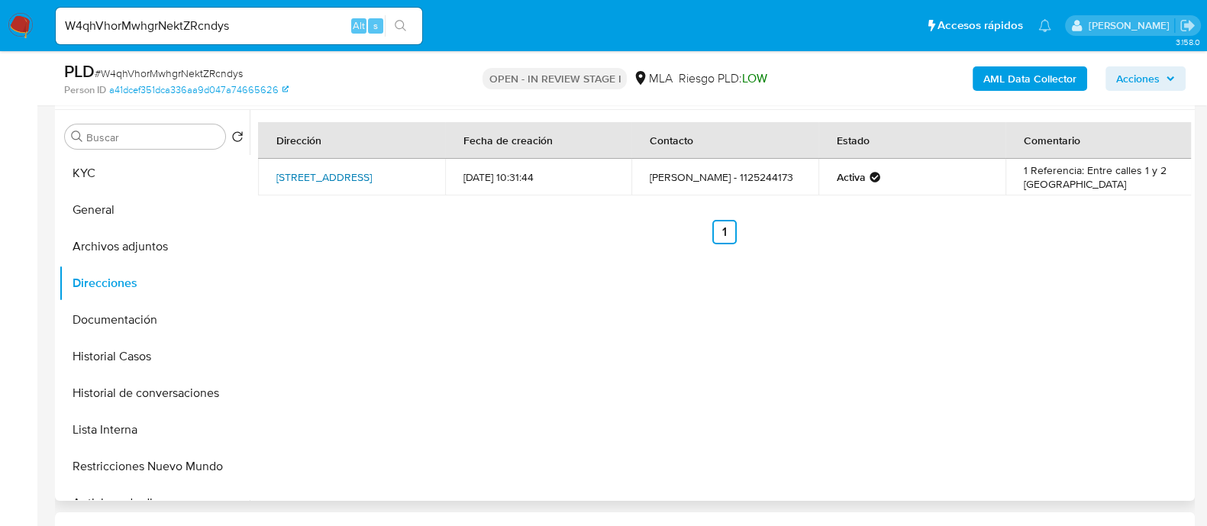
click at [337, 184] on link "Calle 125 51, Berazategui, Buenos Aires, 1884, Argentina 51" at bounding box center [323, 176] width 95 height 15
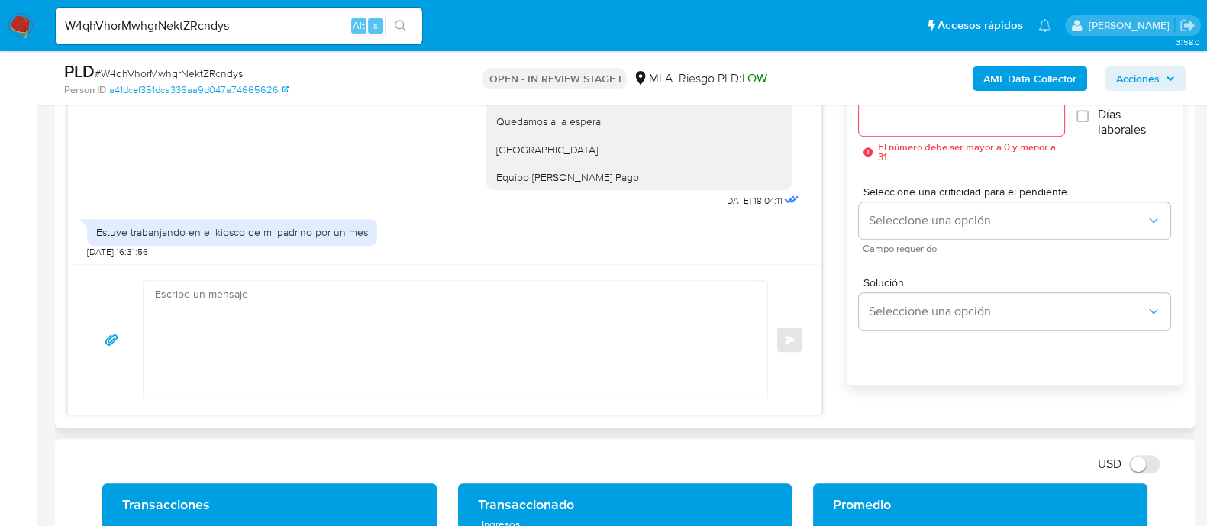
scroll to position [877, 0]
click at [434, 303] on textarea at bounding box center [451, 340] width 593 height 118
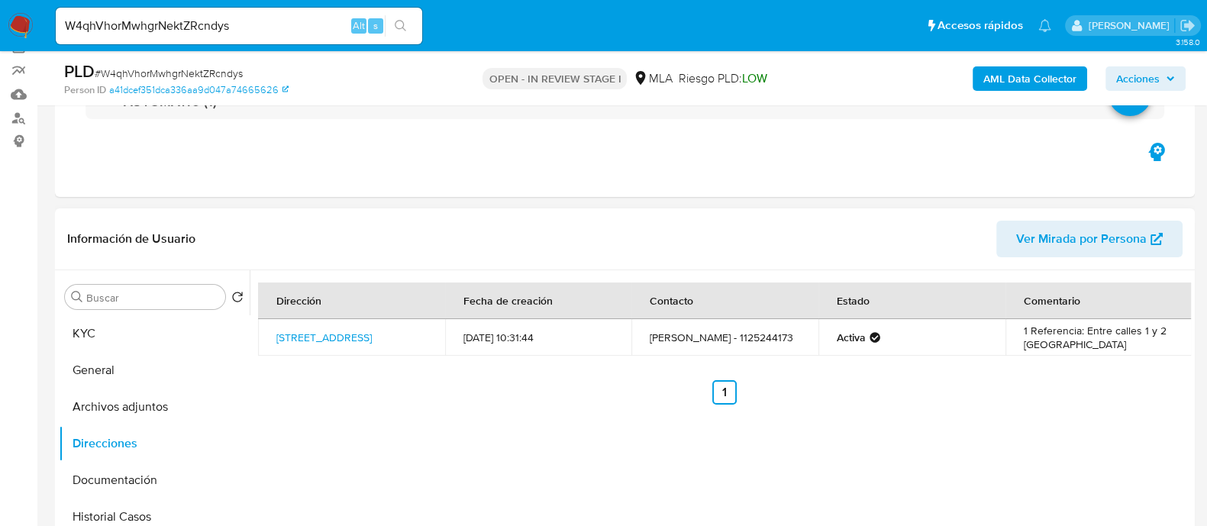
scroll to position [286, 0]
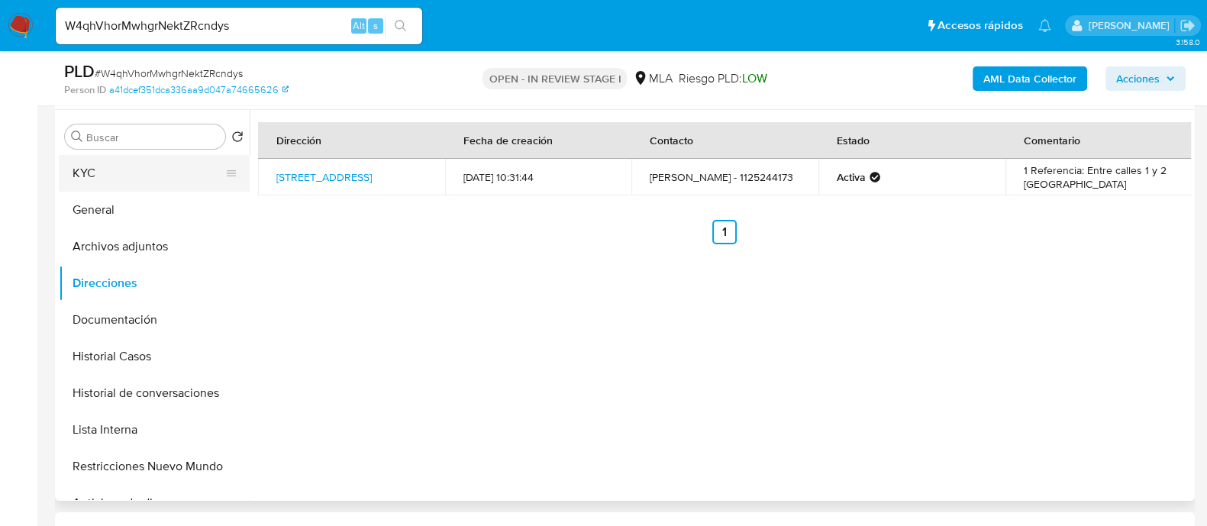
click at [164, 178] on button "KYC" at bounding box center [148, 173] width 179 height 37
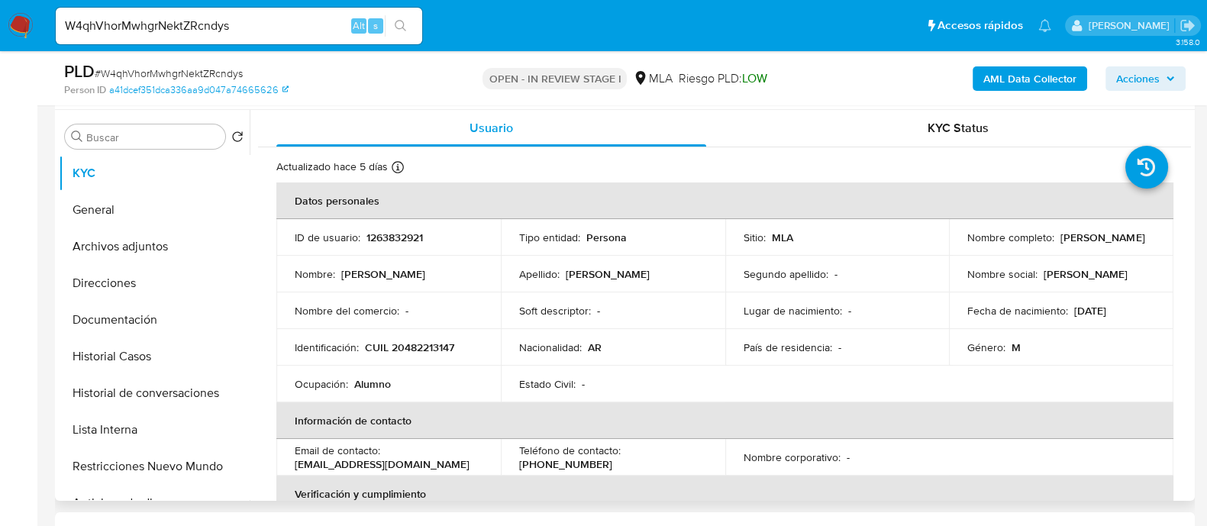
drag, startPoint x: 962, startPoint y: 242, endPoint x: 1107, endPoint y: 246, distance: 145.1
click at [1107, 244] on div "Nombre completo : Juan Luis Cano Ovando" at bounding box center [1061, 238] width 188 height 14
drag, startPoint x: 962, startPoint y: 247, endPoint x: 1088, endPoint y: 244, distance: 126.0
click at [1088, 244] on td "Nombre completo : Juan Luis Cano Ovando" at bounding box center [1061, 237] width 224 height 37
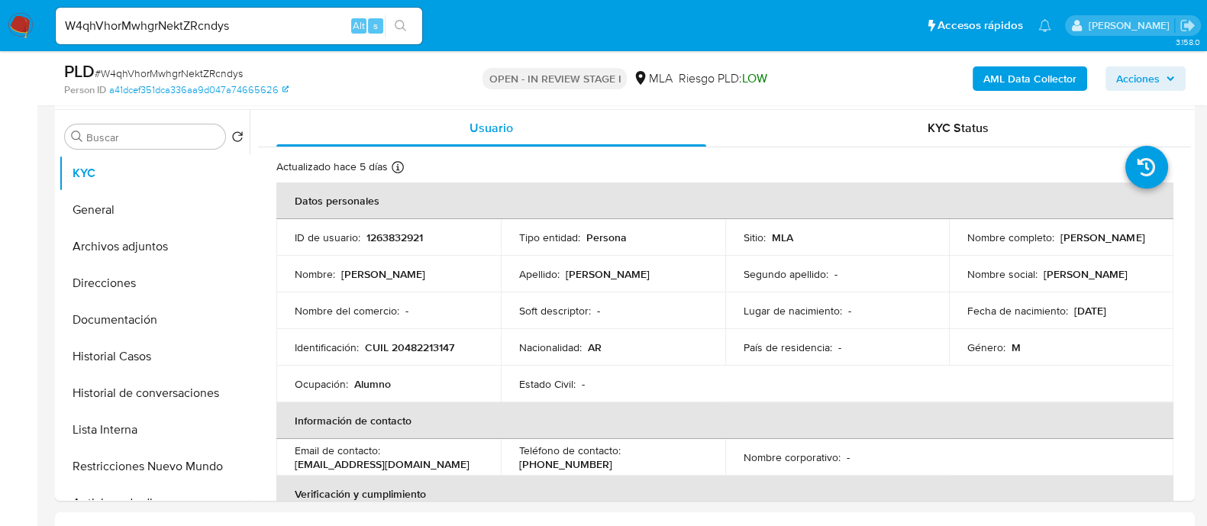
copy p "Juan Luis Cano Ovando"
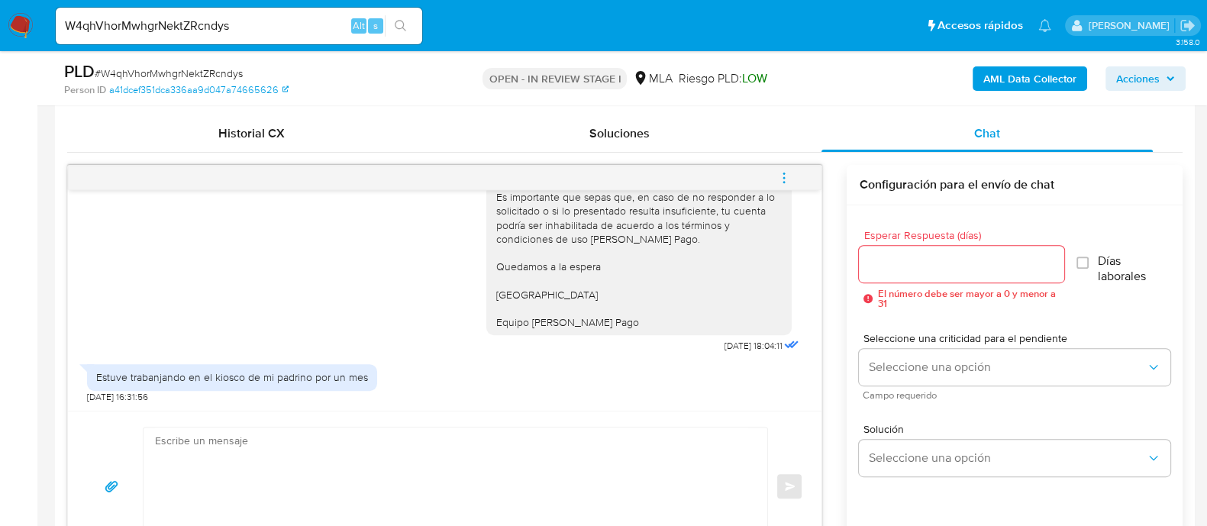
scroll to position [763, 0]
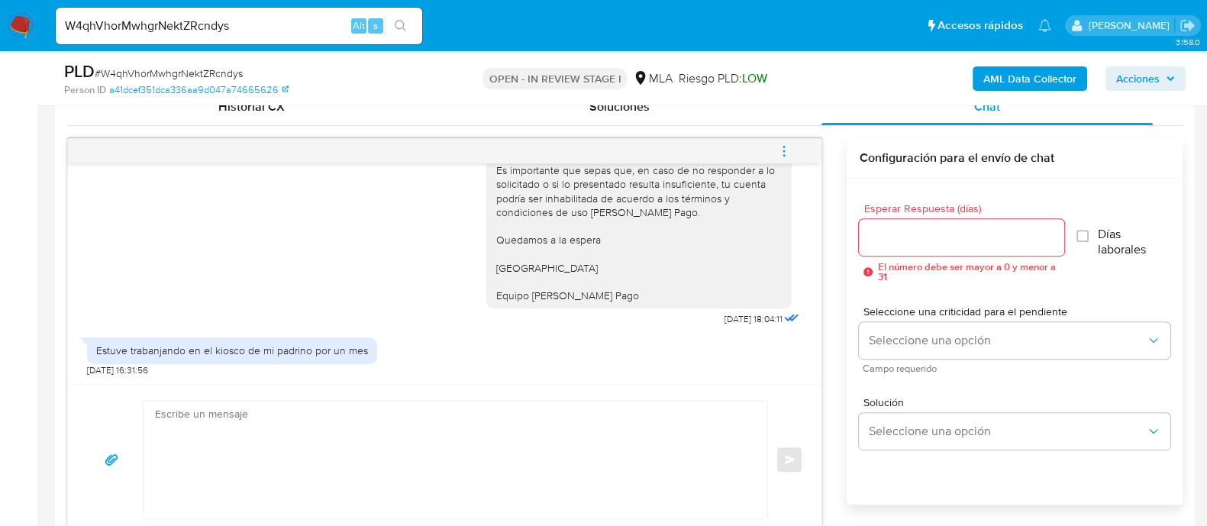
click at [522, 429] on textarea at bounding box center [451, 460] width 593 height 118
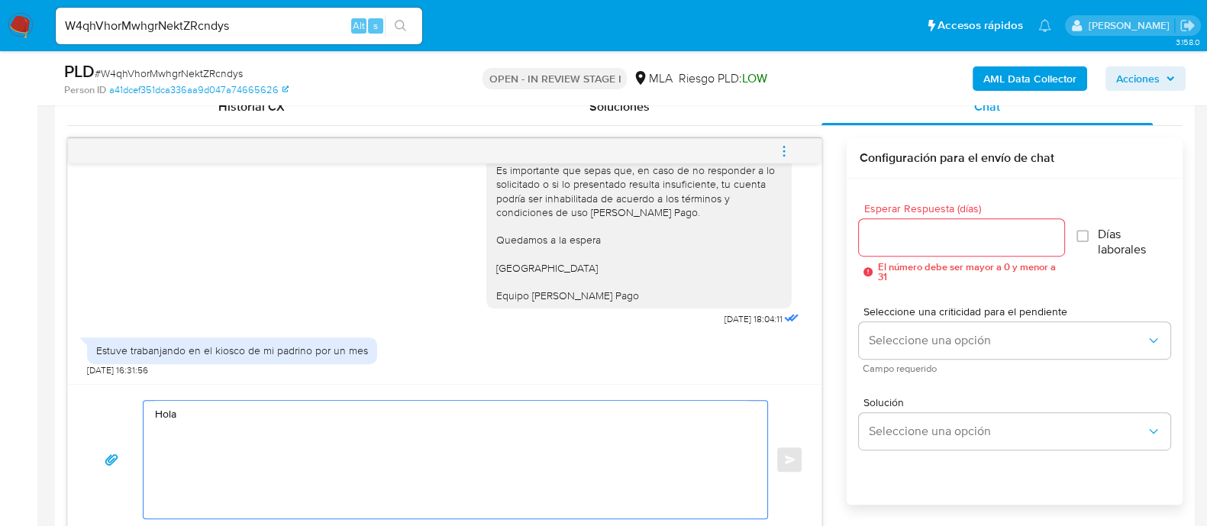
paste textarea "Juan Luis Cano Ovando"
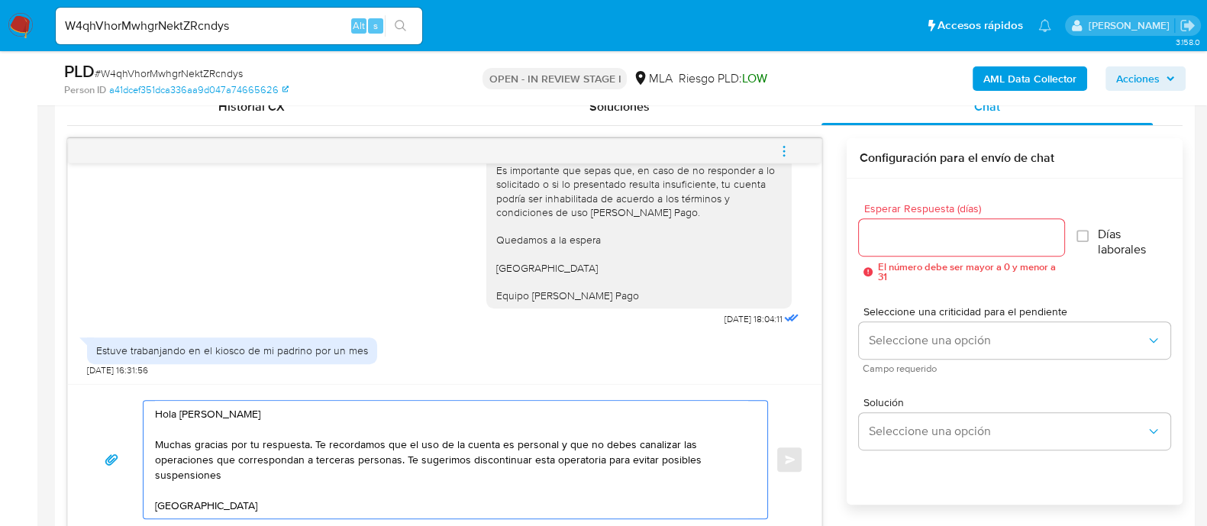
scroll to position [763, 0]
type textarea "Hola Juan Luis Cano Ovando Muchas gracias por tu respuesta. Te recordamos que e…"
click at [972, 236] on input "Esperar Respuesta (días)" at bounding box center [961, 237] width 205 height 20
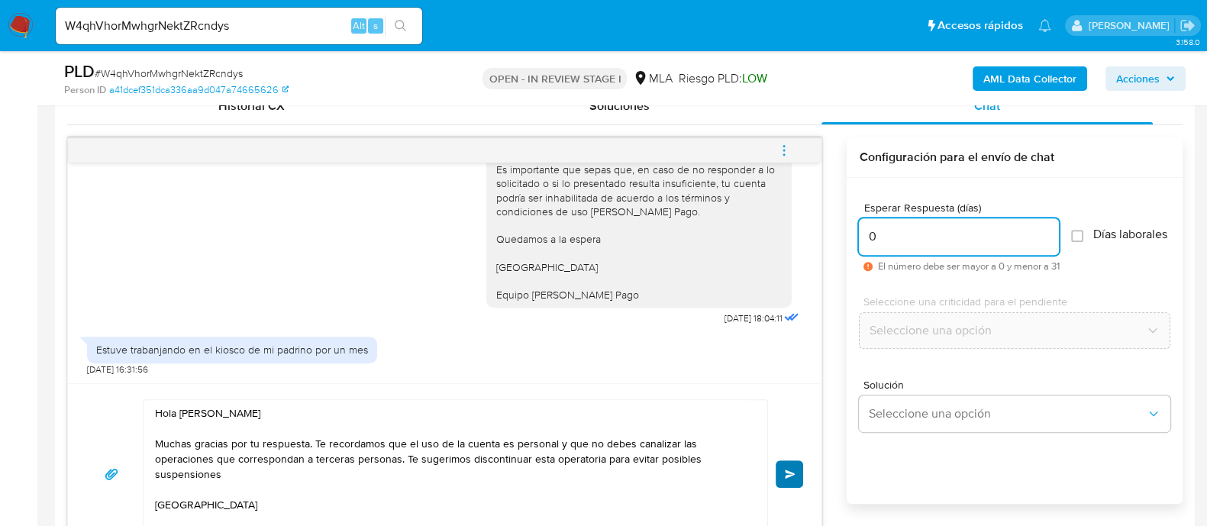
type input "0"
click at [792, 479] on button "Enviar" at bounding box center [789, 473] width 27 height 27
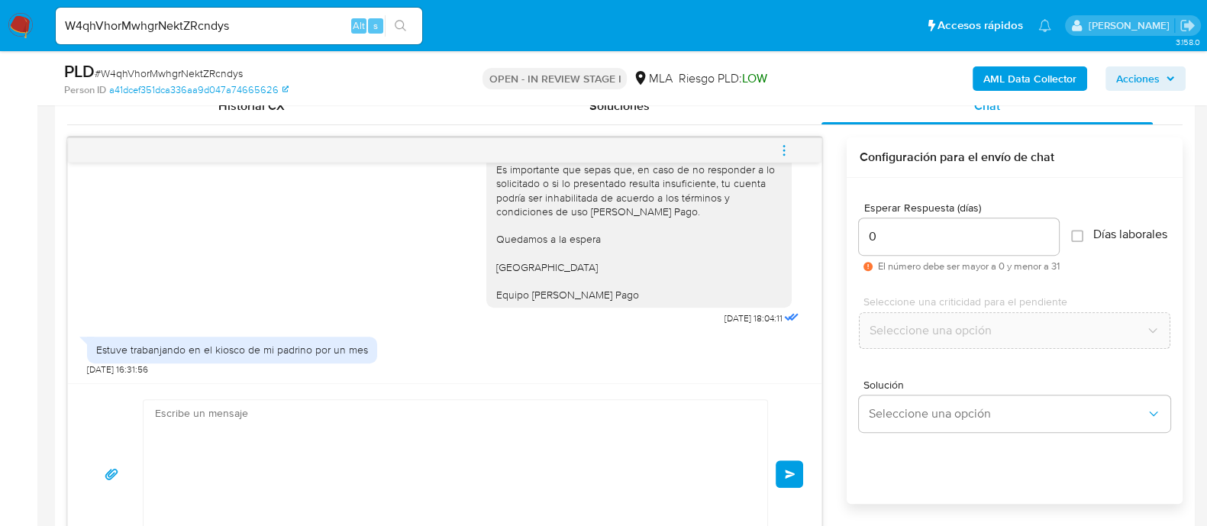
scroll to position [1074, 0]
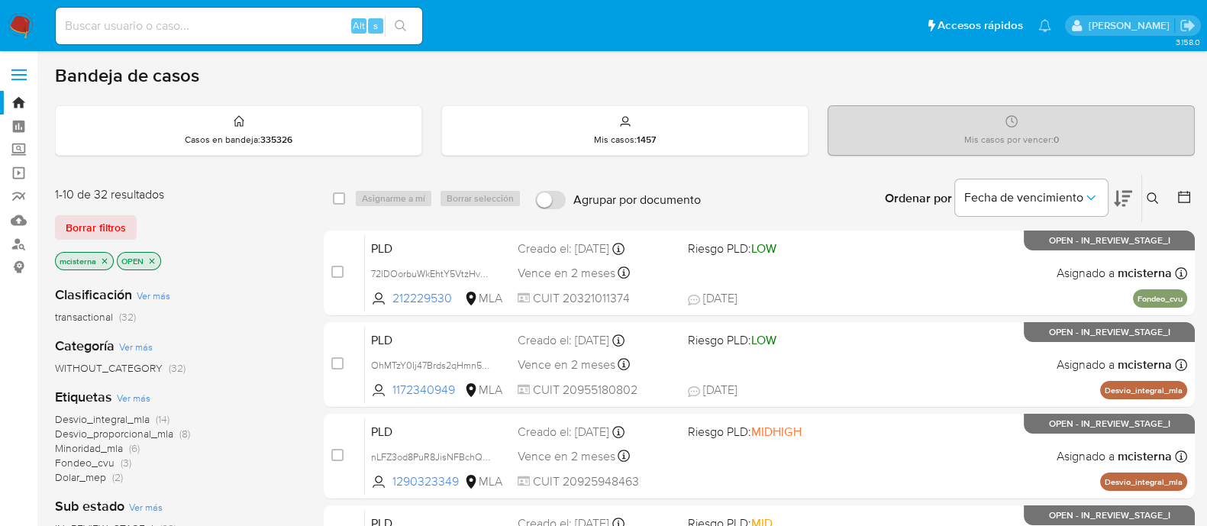
click at [309, 25] on input at bounding box center [239, 26] width 366 height 20
paste input "276830664"
type input "276830664"
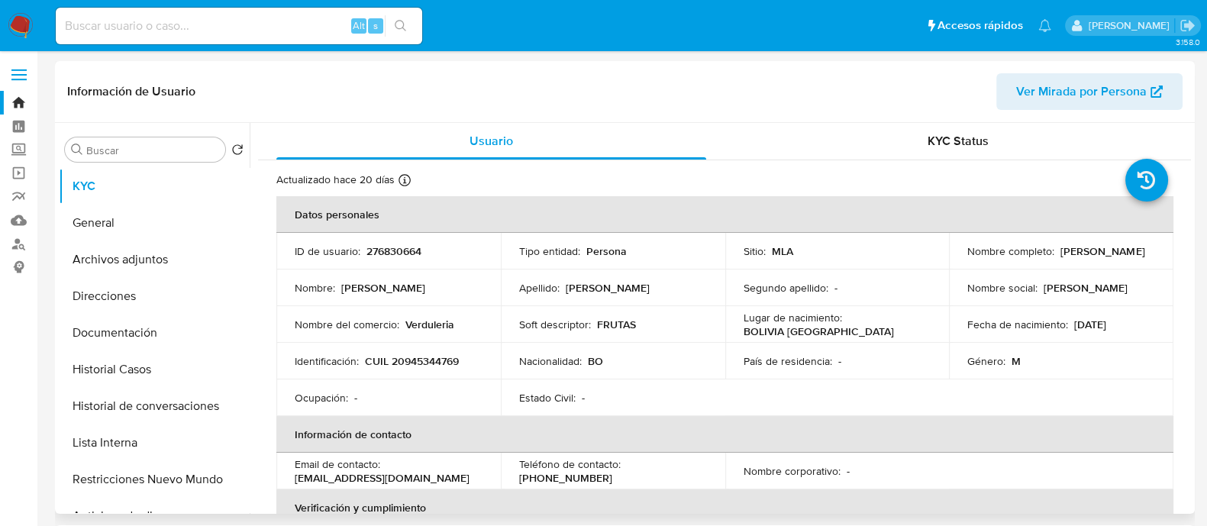
select select "10"
click at [420, 354] on p "CUIL 20945344769" at bounding box center [412, 361] width 94 height 14
click at [408, 357] on p "CUIL 20945344769" at bounding box center [412, 361] width 94 height 14
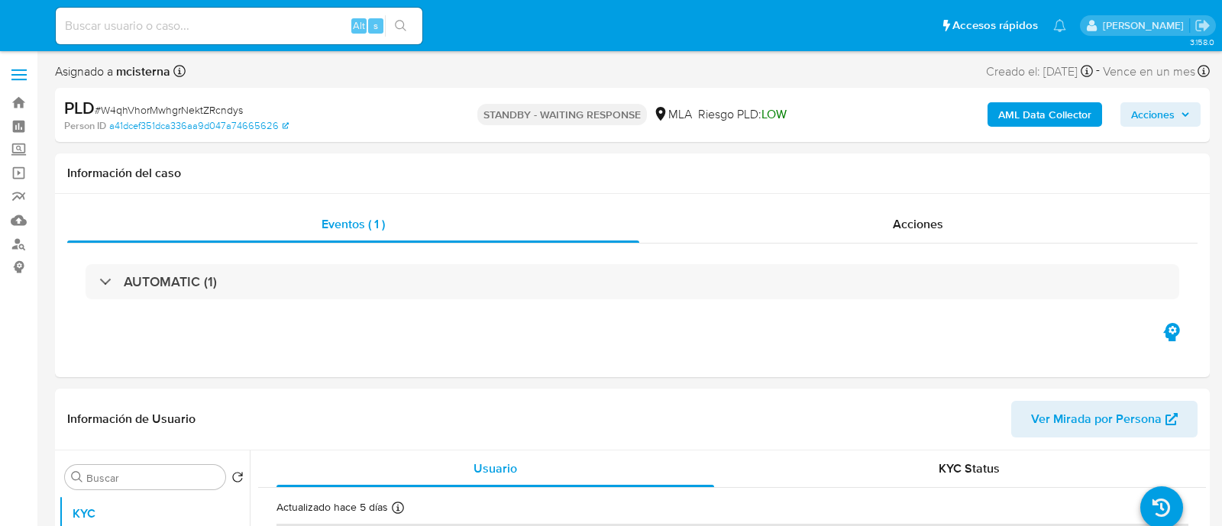
select select "10"
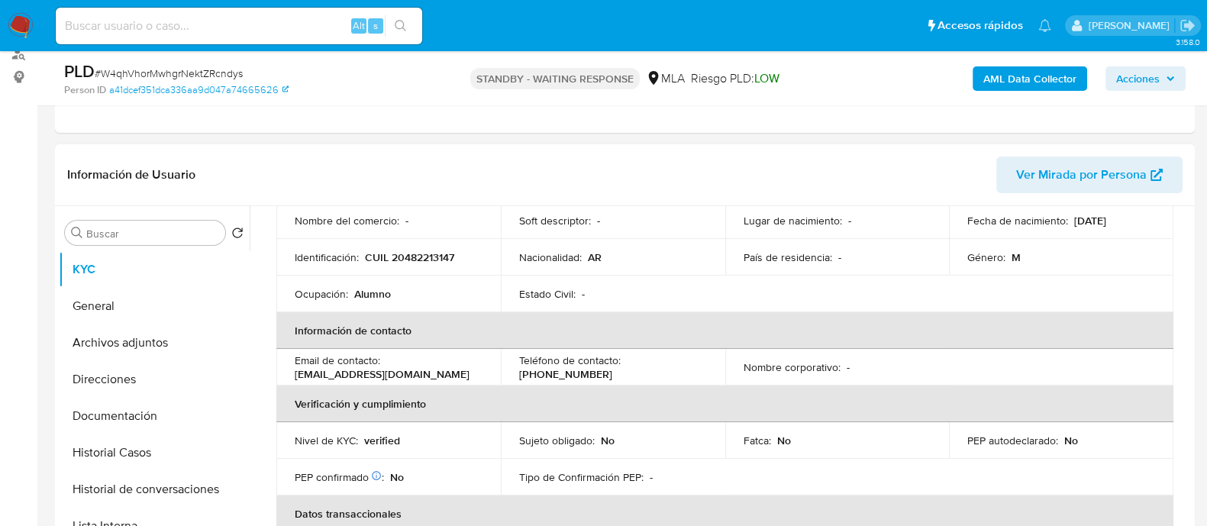
scroll to position [190, 0]
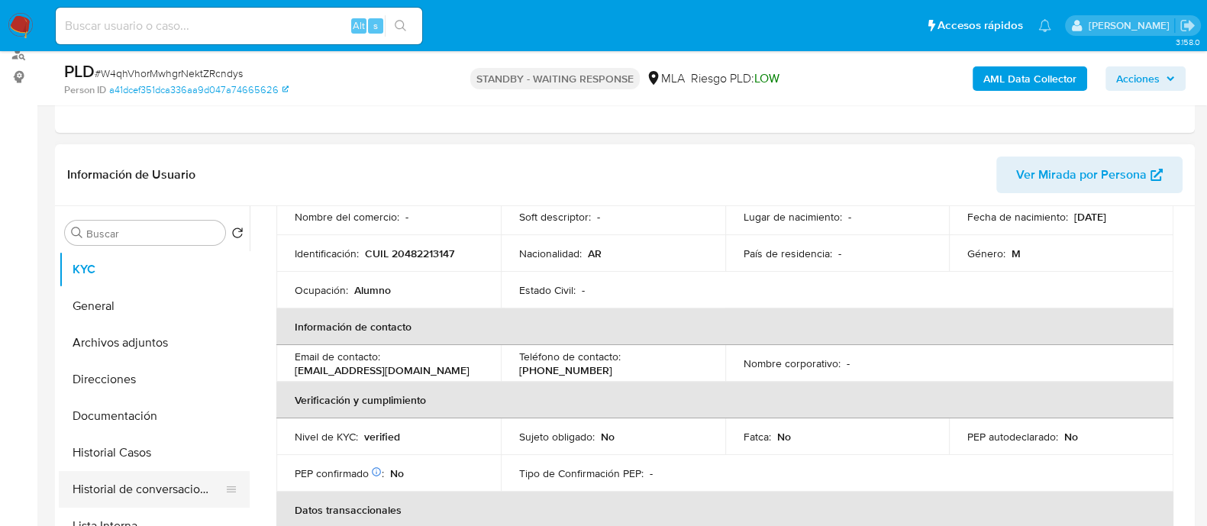
click at [188, 486] on button "Historial de conversaciones" at bounding box center [148, 489] width 179 height 37
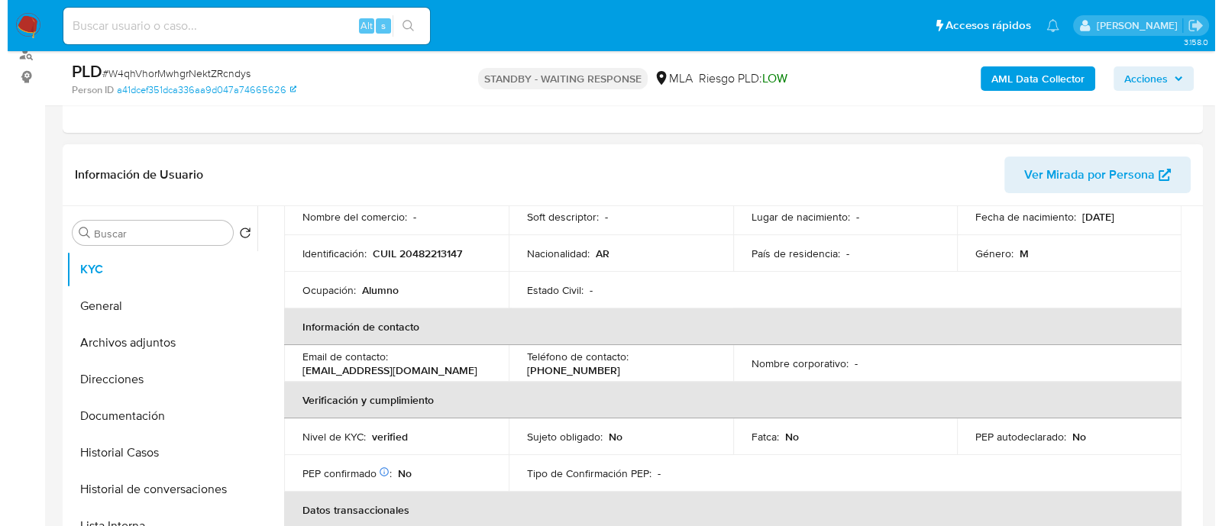
scroll to position [0, 0]
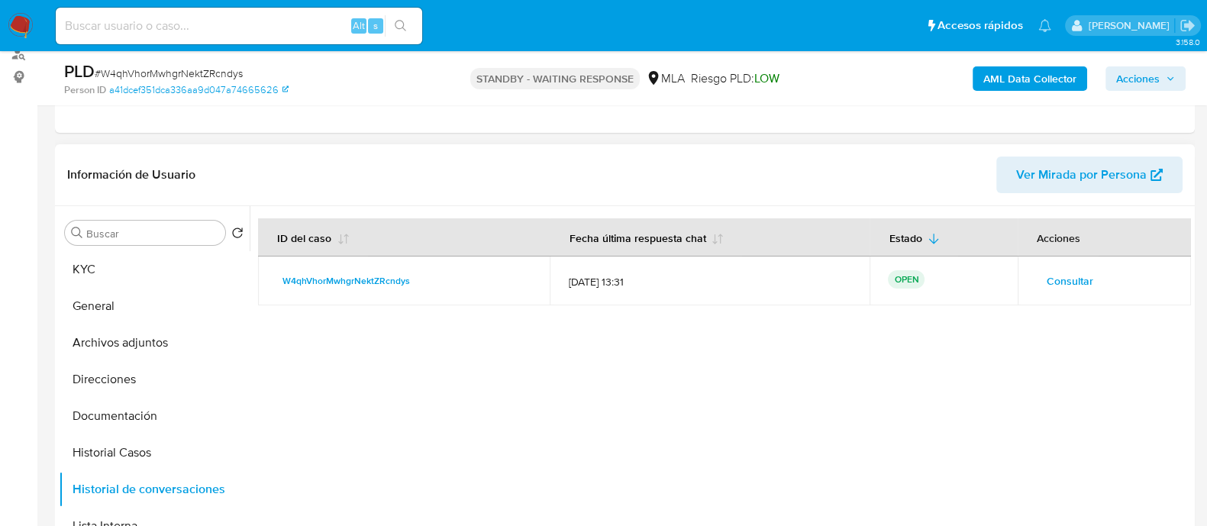
click at [1054, 278] on span "Consultar" at bounding box center [1070, 280] width 47 height 21
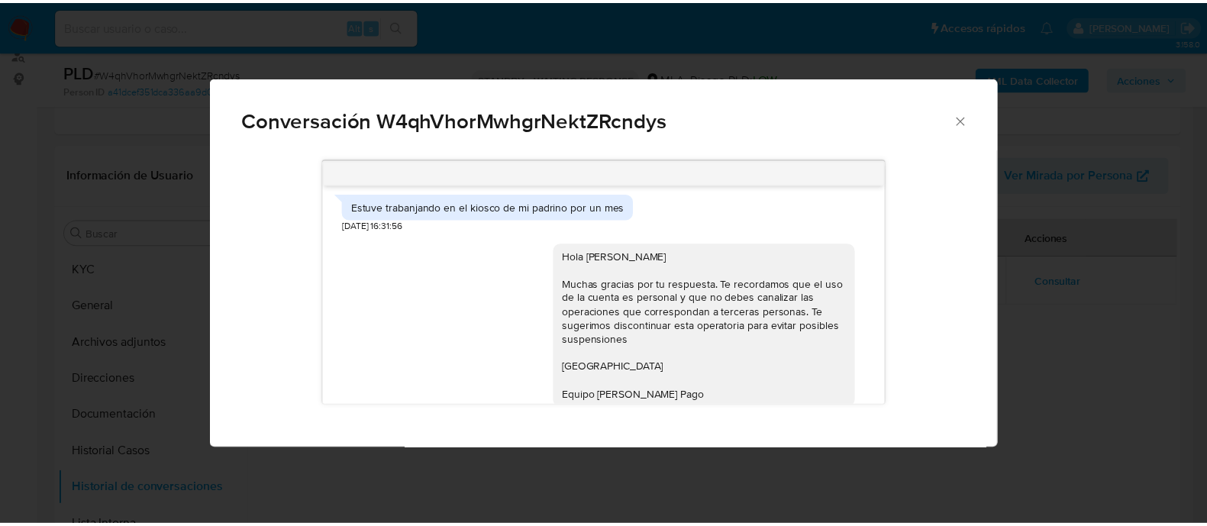
scroll to position [1050, 0]
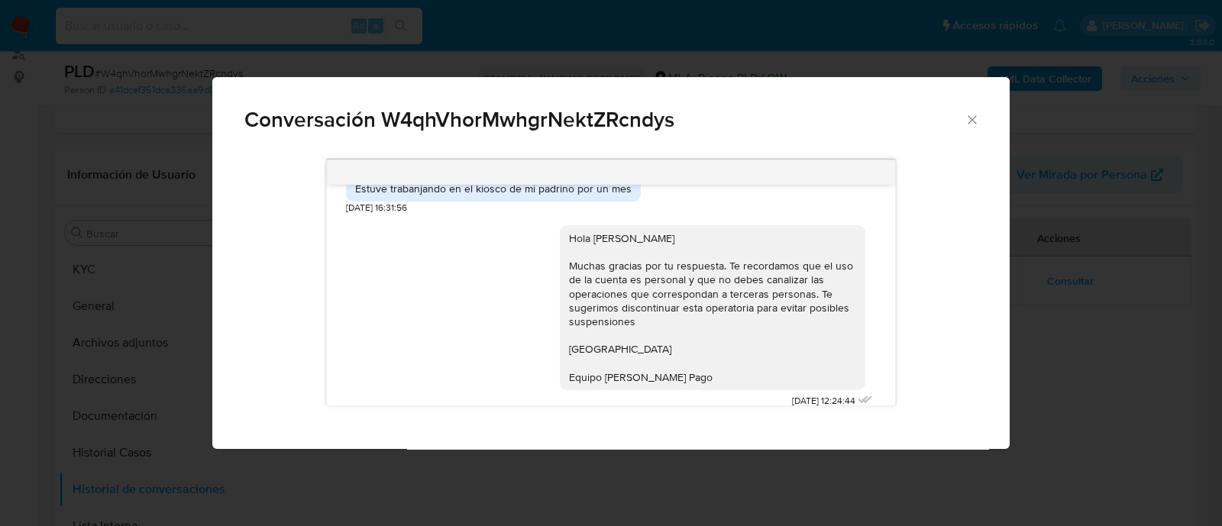
click at [477, 195] on div "Estuve trabanjando en el kiosco de mi padrino por un mes" at bounding box center [493, 189] width 276 height 14
copy div "Estuve trabanjando en el kiosco de mi padrino por un mes"
click at [60, 284] on div "Conversación W4qhVhorMwhgrNektZRcndys 18/08/2025 17:47:24 Hola 20/08/2025 19:54…" at bounding box center [611, 263] width 1222 height 526
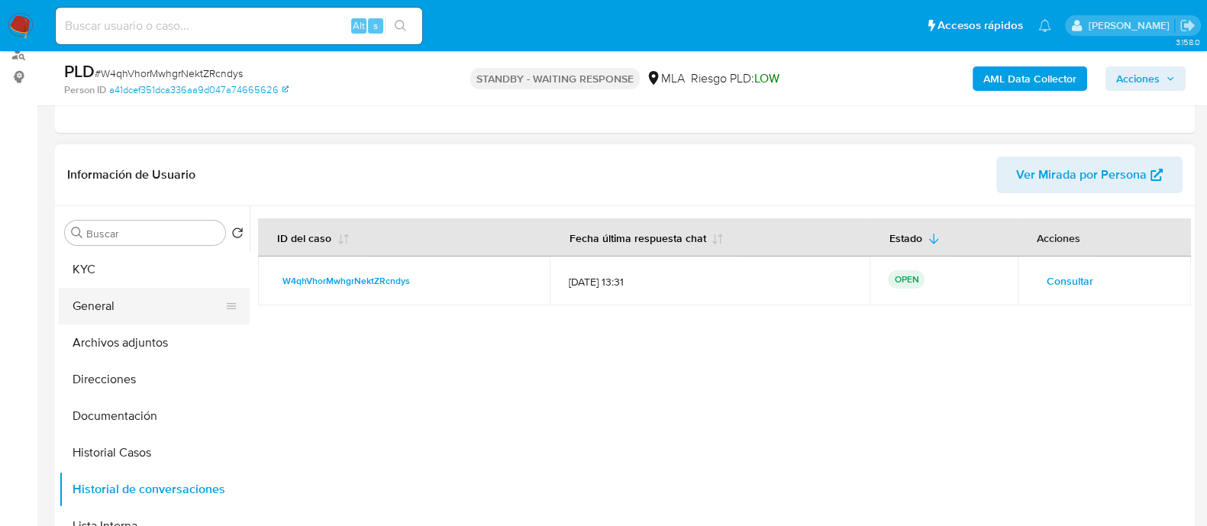
click at [144, 318] on button "General" at bounding box center [148, 306] width 179 height 37
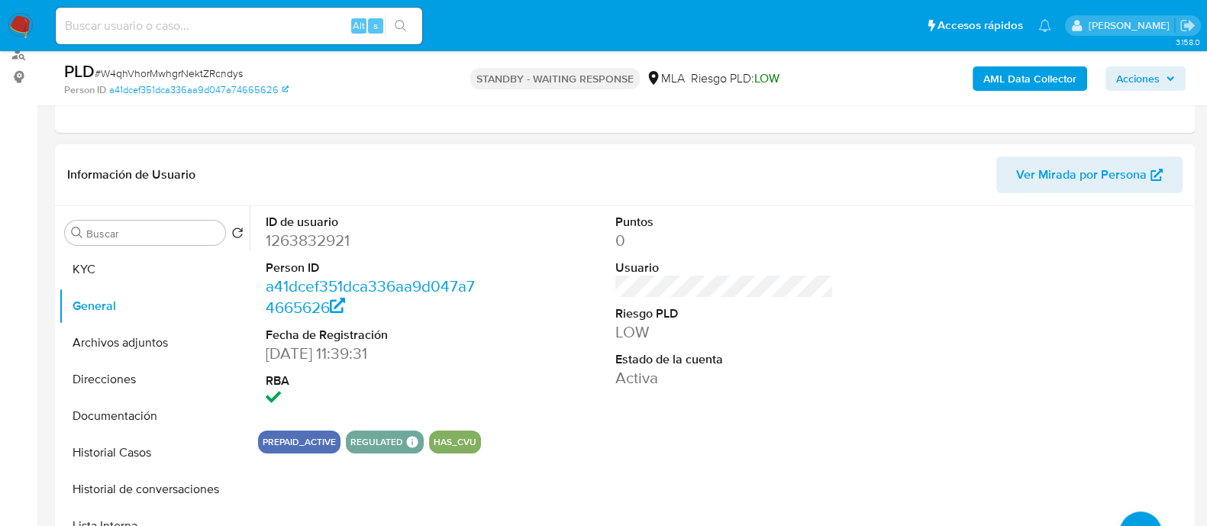
click at [333, 227] on dt "ID de usuario" at bounding box center [375, 222] width 218 height 17
click at [327, 239] on dd "1263832921" at bounding box center [375, 240] width 218 height 21
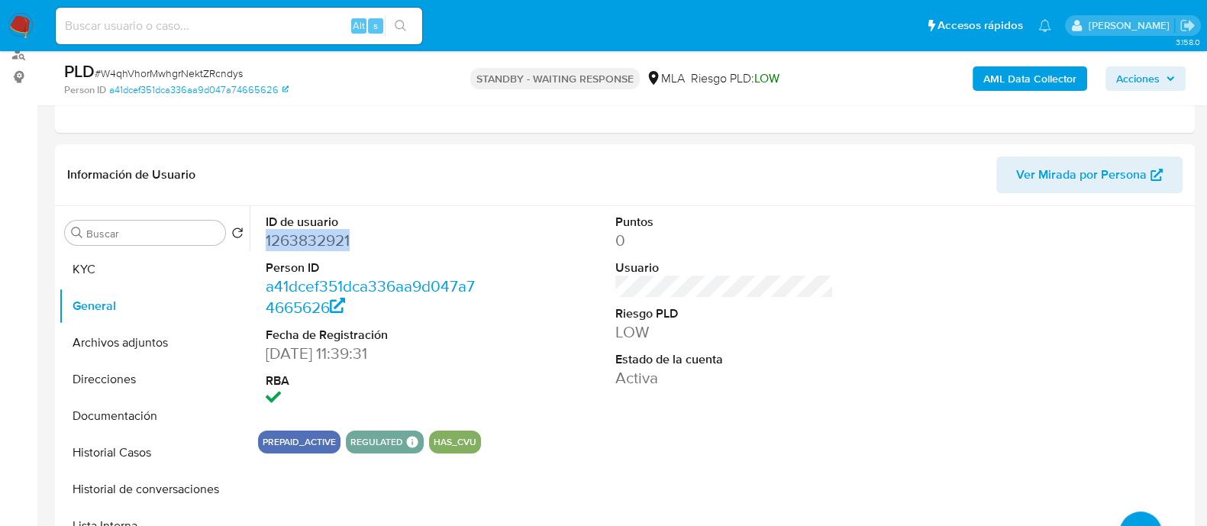
copy dd "1263832921"
click at [15, 26] on img at bounding box center [21, 26] width 26 height 26
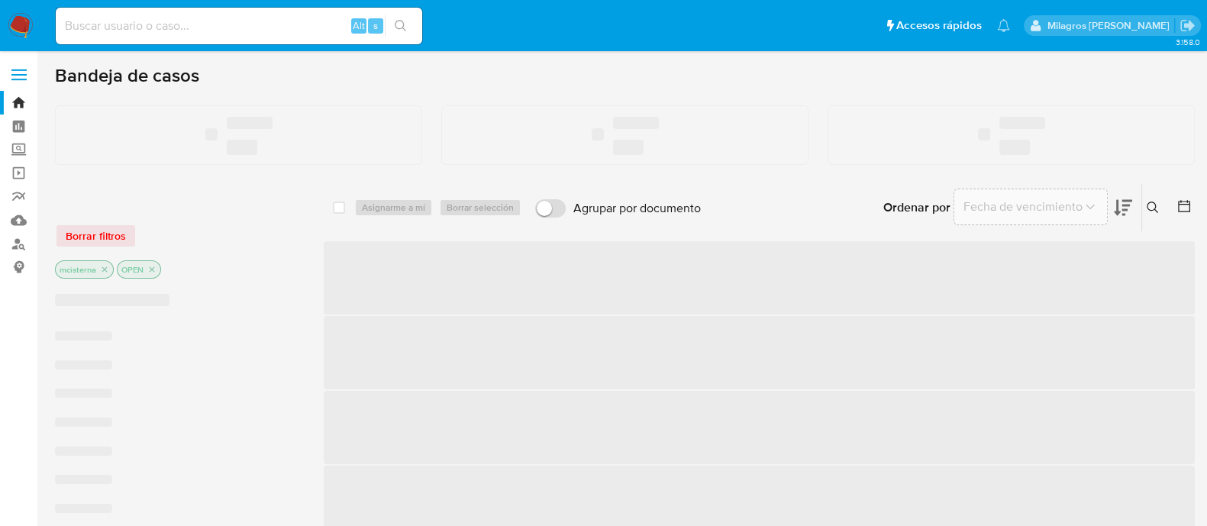
click at [116, 22] on input at bounding box center [239, 26] width 366 height 20
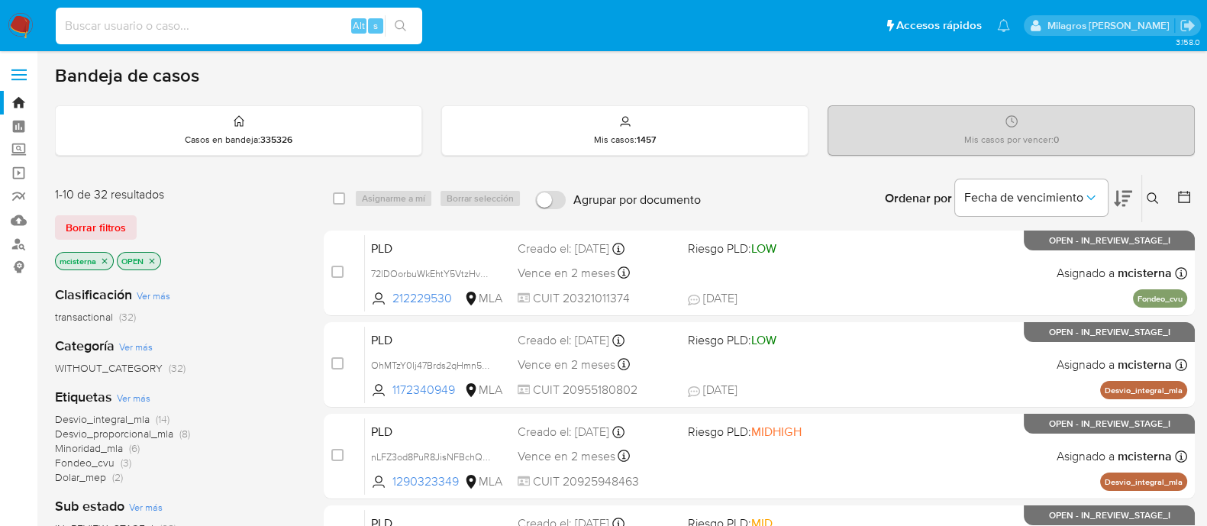
paste input "276830664"
type input "276830664"
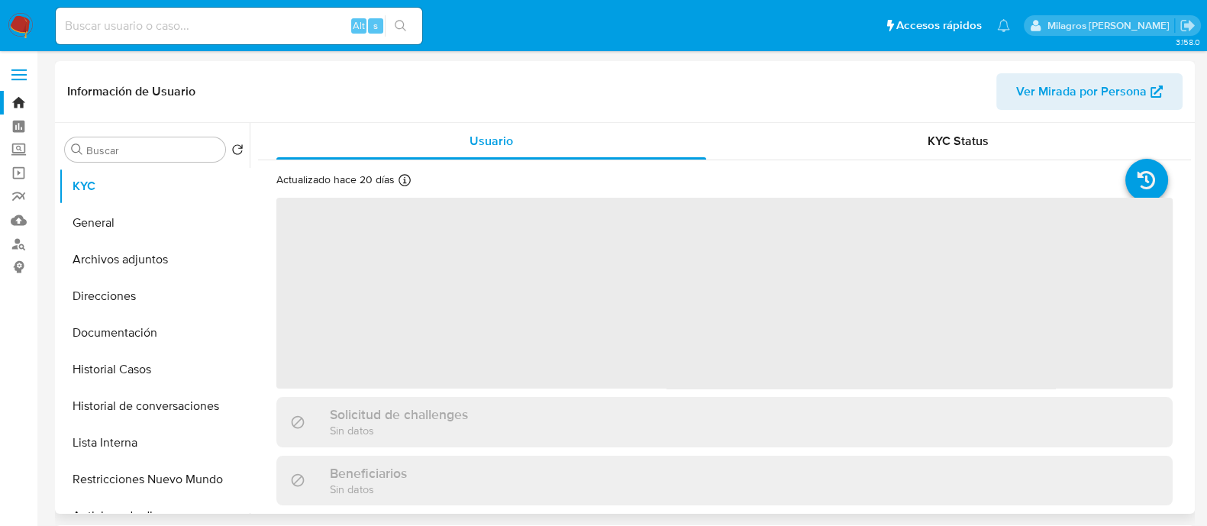
select select "10"
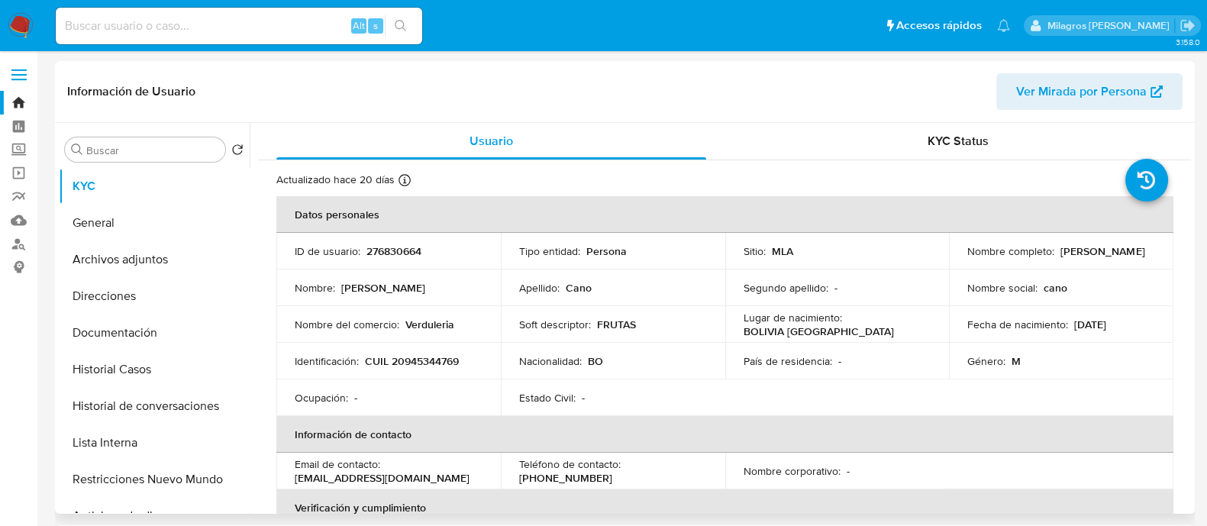
click at [418, 359] on p "CUIL 20945344769" at bounding box center [412, 361] width 94 height 14
copy p "20945344769"
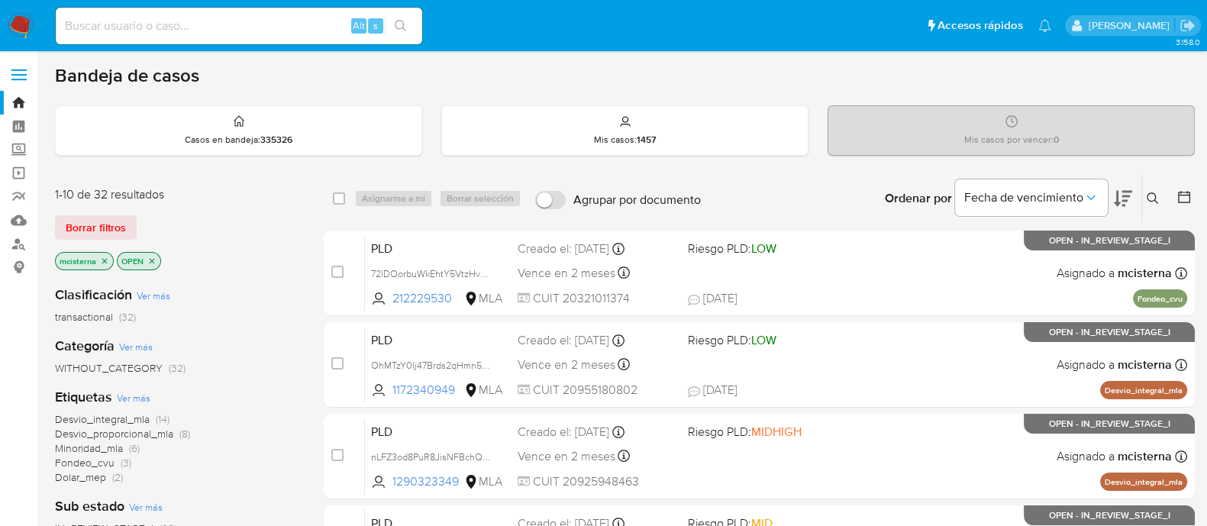
click at [1149, 200] on icon at bounding box center [1153, 198] width 12 height 12
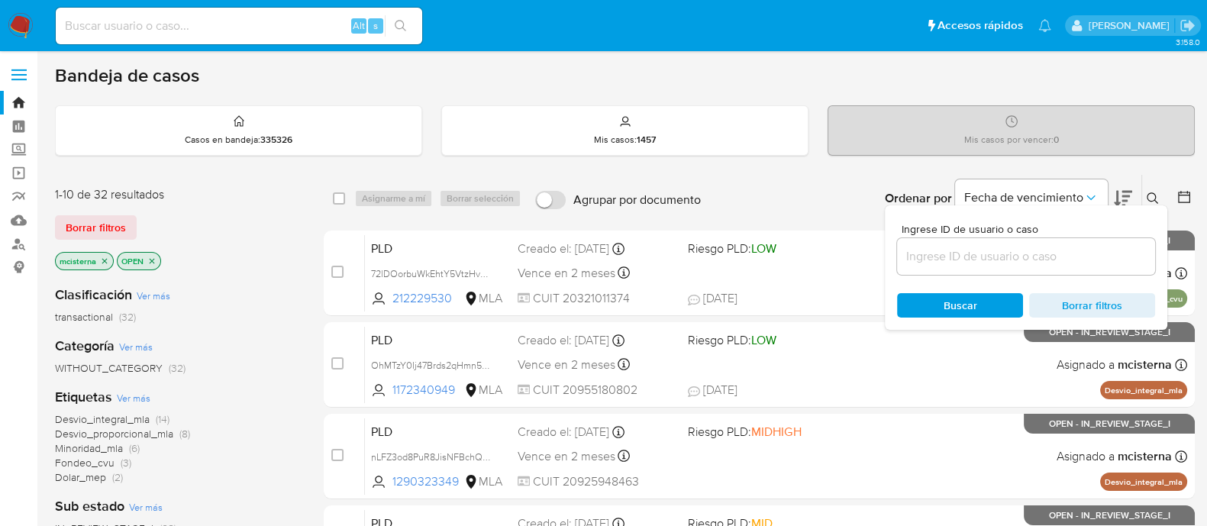
click at [1018, 252] on input at bounding box center [1026, 257] width 258 height 20
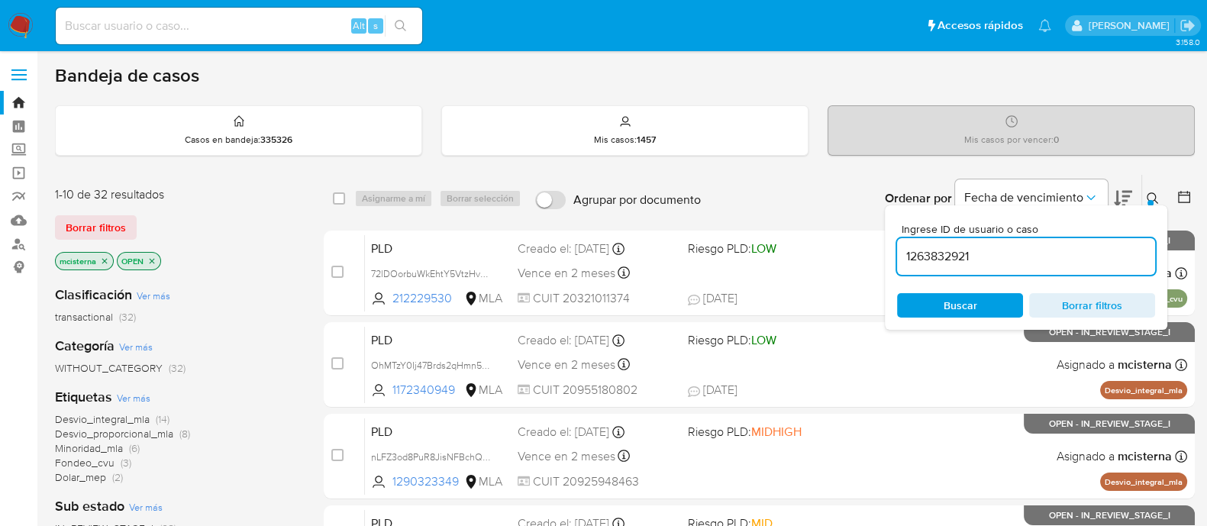
type input "1263832921"
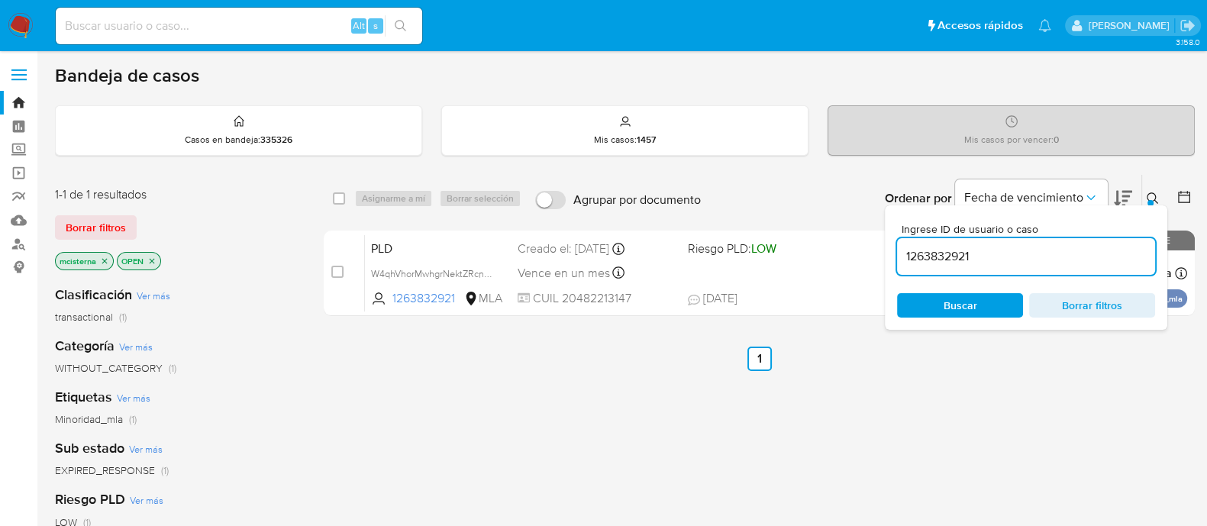
click at [340, 189] on div "select-all-cases-checkbox" at bounding box center [342, 198] width 18 height 18
click at [340, 192] on input "checkbox" at bounding box center [339, 198] width 12 height 12
checkbox input "true"
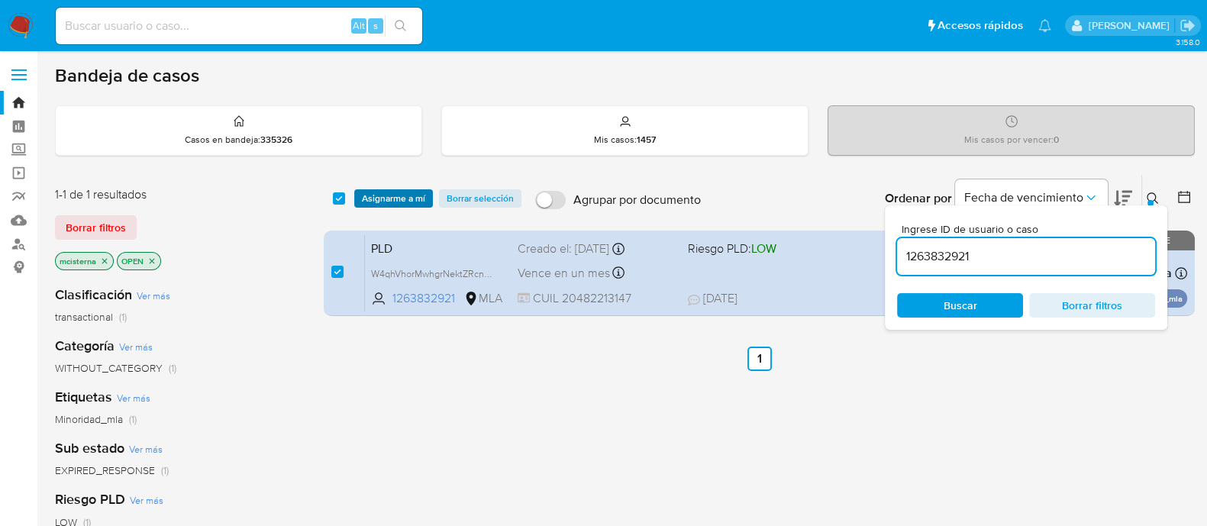
click at [375, 192] on span "Asignarme a mí" at bounding box center [393, 198] width 63 height 15
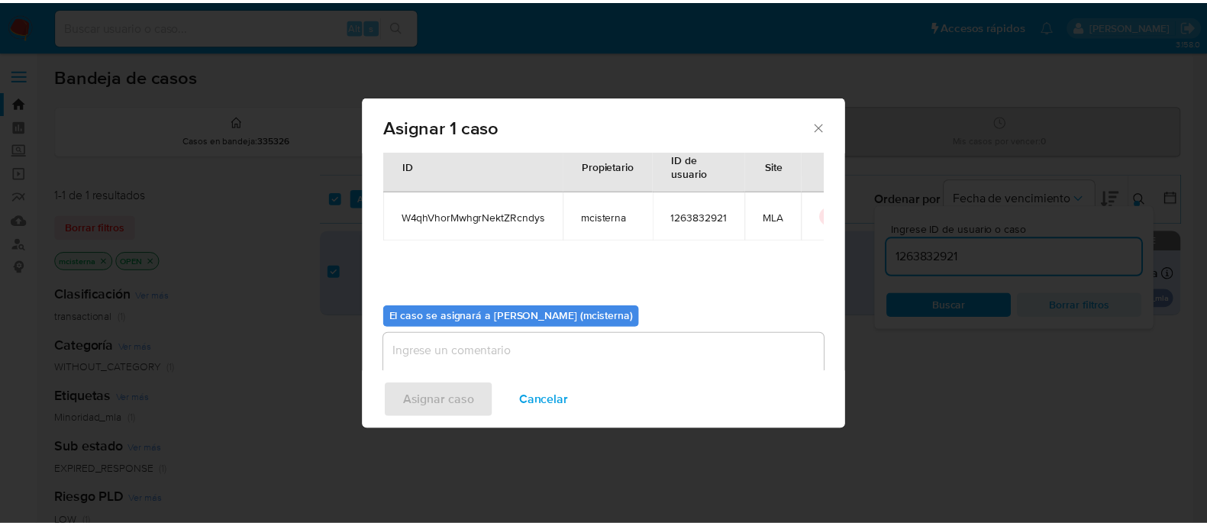
scroll to position [79, 0]
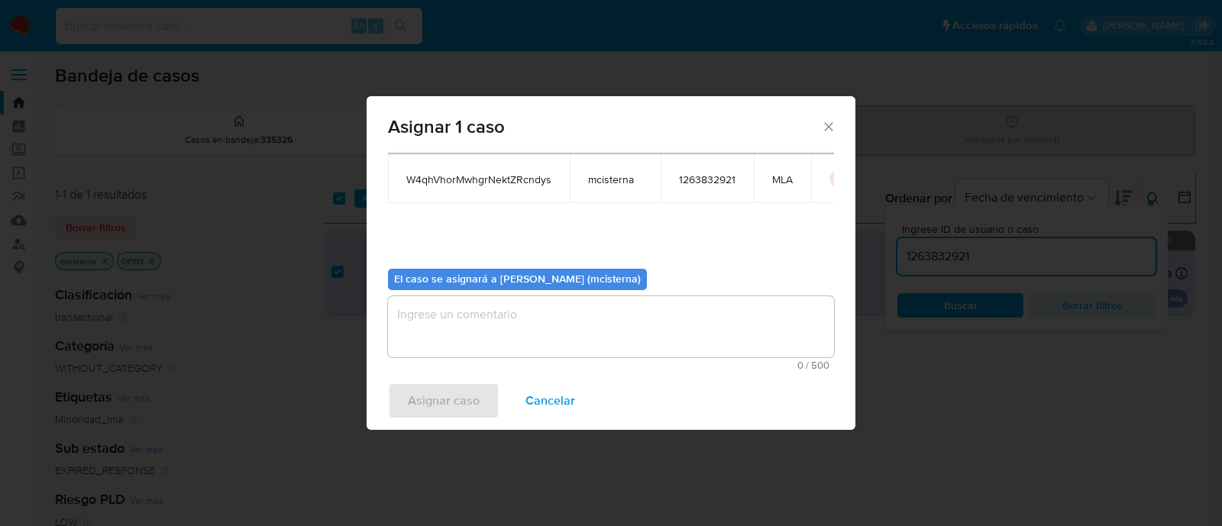
click at [536, 328] on textarea "assign-modal" at bounding box center [611, 326] width 446 height 61
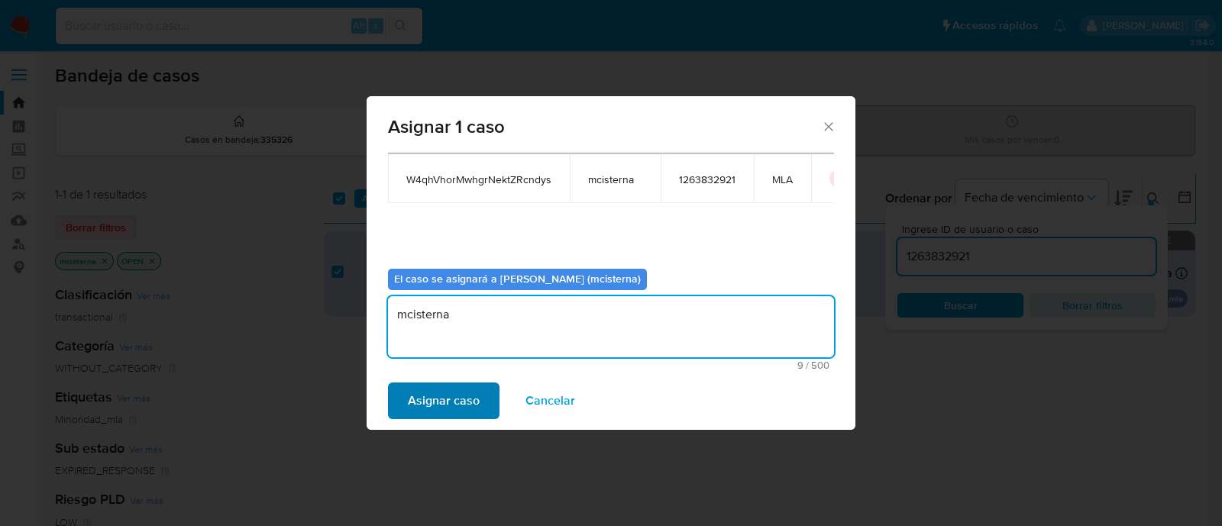
type textarea "mcisterna"
click at [420, 412] on span "Asignar caso" at bounding box center [444, 401] width 72 height 34
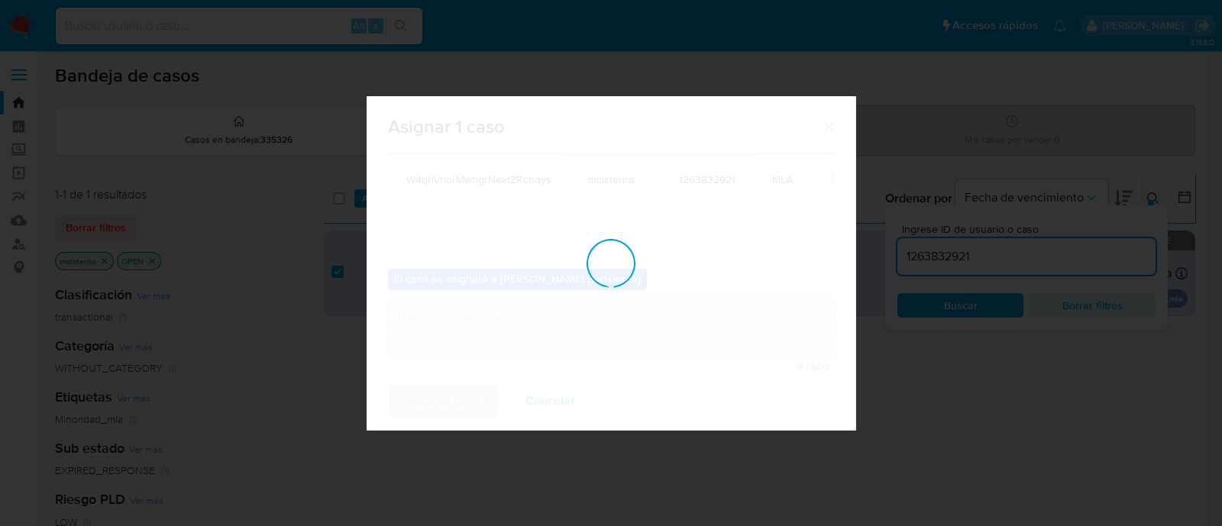
checkbox input "false"
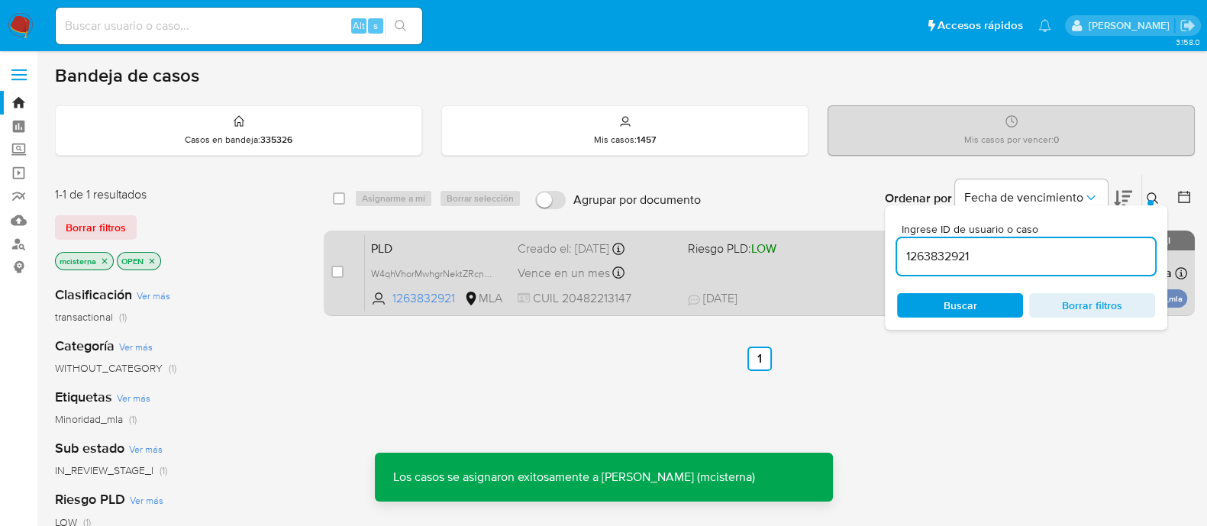
click at [718, 278] on div "PLD W4qhVhorMwhgrNektZRcndys 1263832921 MLA Riesgo PLD: LOW Creado el: 12/08/20…" at bounding box center [776, 272] width 822 height 77
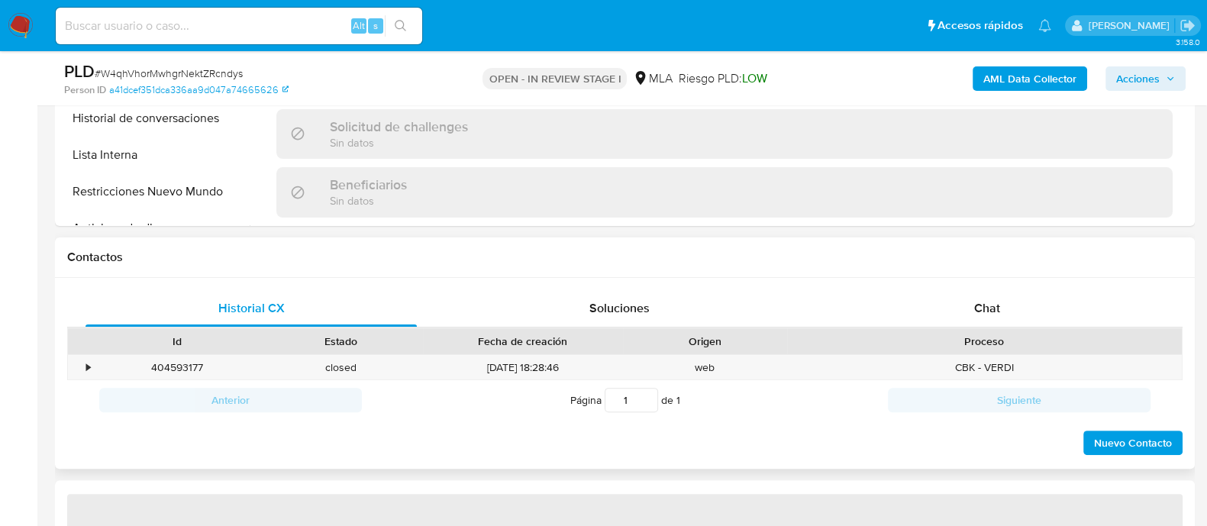
scroll to position [667, 0]
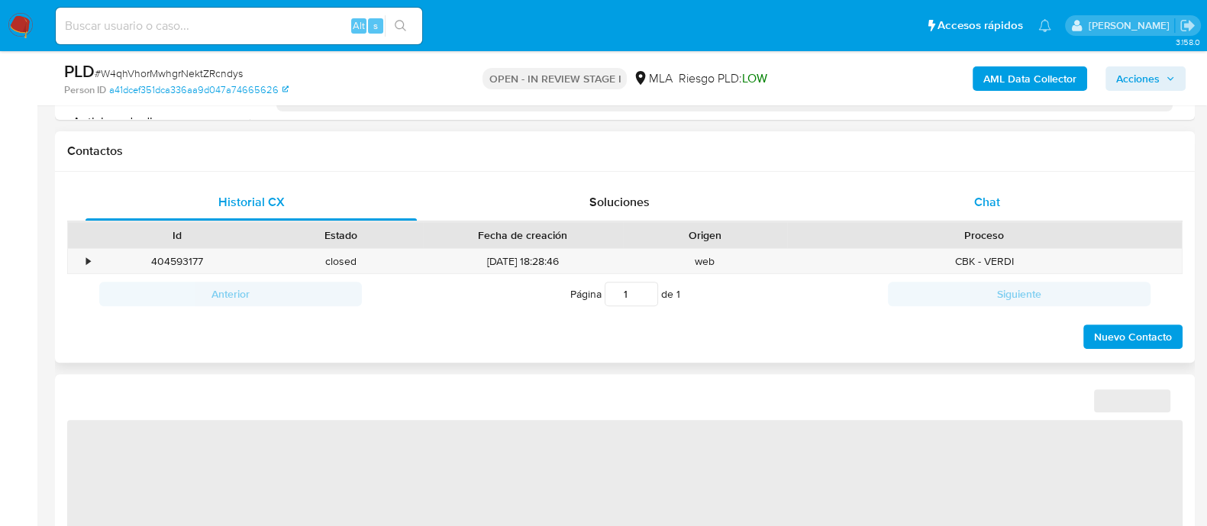
click at [992, 189] on div "Chat" at bounding box center [987, 202] width 331 height 37
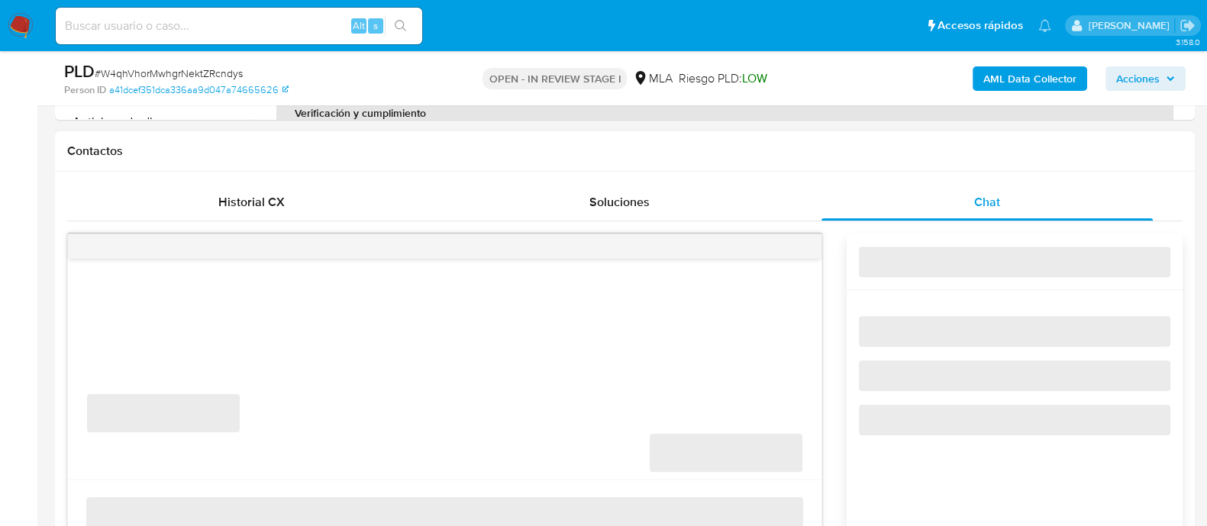
select select "10"
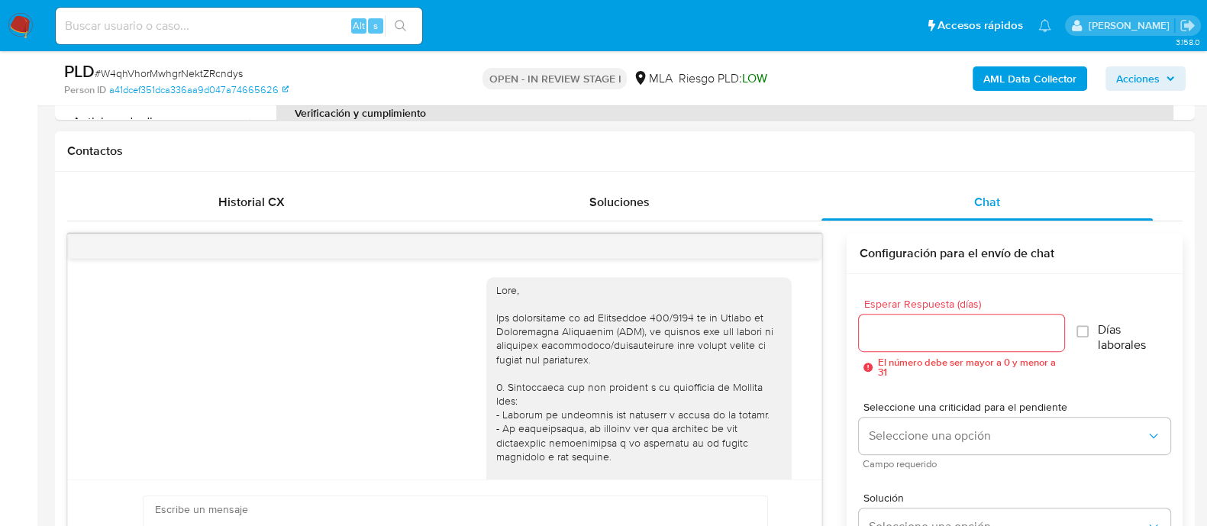
scroll to position [1074, 0]
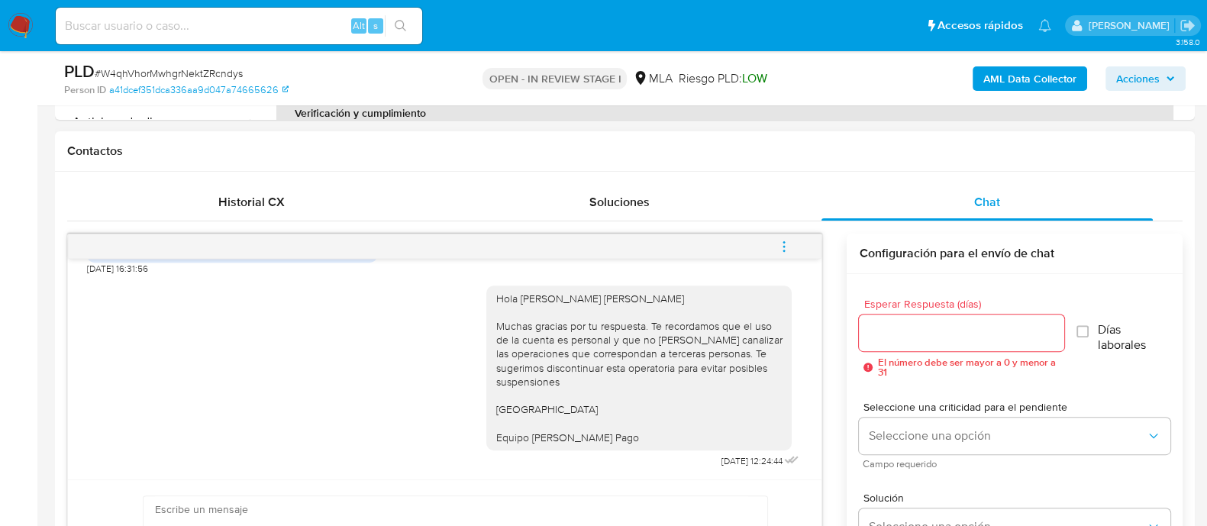
click at [800, 250] on button "menu-action" at bounding box center [784, 246] width 50 height 37
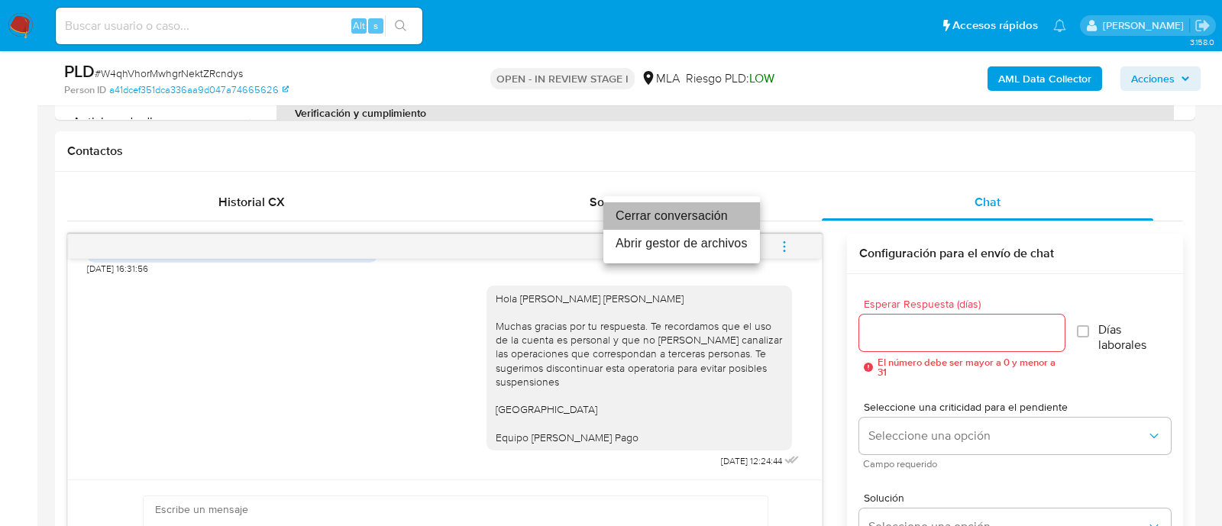
click at [706, 222] on li "Cerrar conversación" at bounding box center [681, 215] width 157 height 27
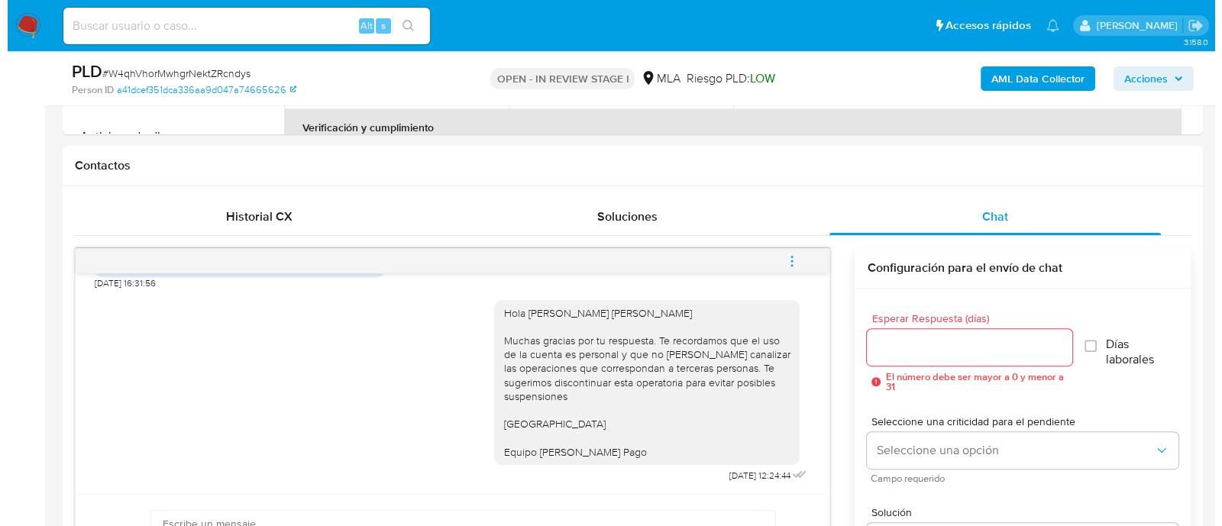
scroll to position [381, 0]
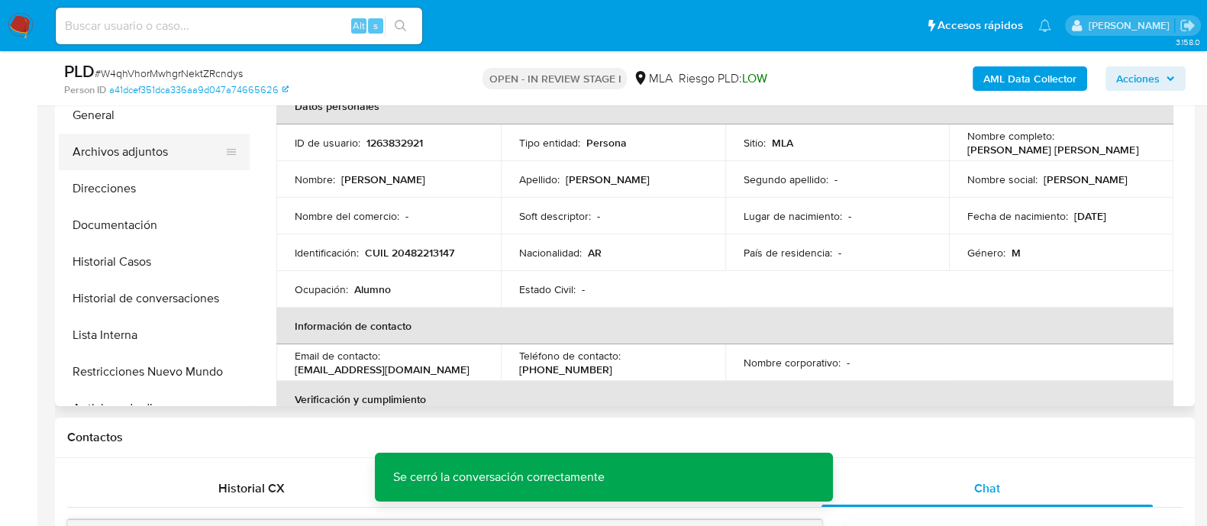
click at [193, 147] on button "Archivos adjuntos" at bounding box center [148, 152] width 179 height 37
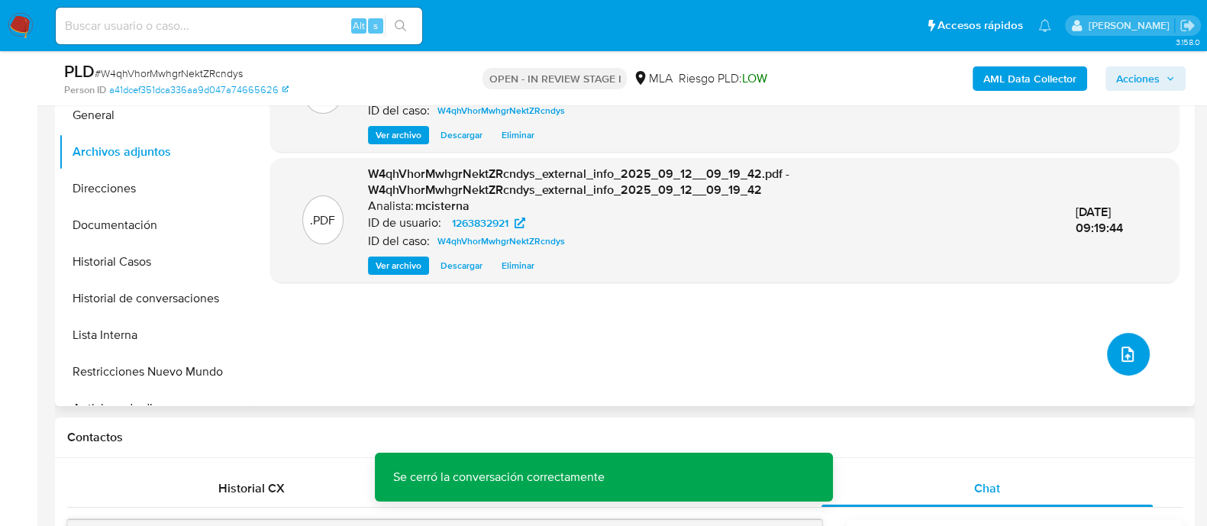
click at [1107, 350] on button "upload-file" at bounding box center [1128, 354] width 43 height 43
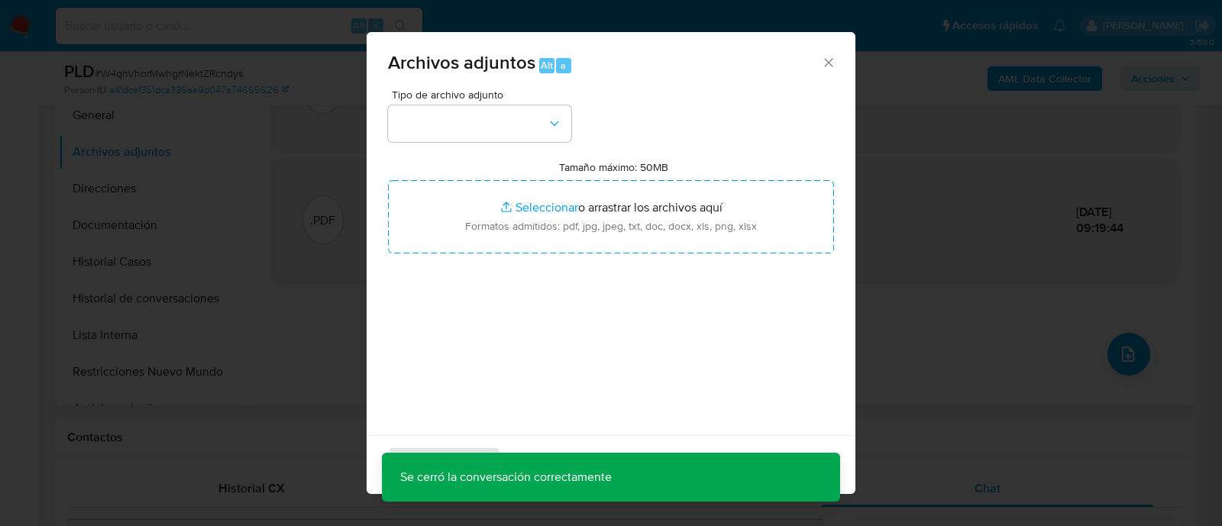
click at [503, 141] on div "Tipo de archivo adjunto Tamaño máximo: 50MB Seleccionar archivos Seleccionar o …" at bounding box center [611, 269] width 446 height 360
click at [492, 128] on button "button" at bounding box center [479, 123] width 183 height 37
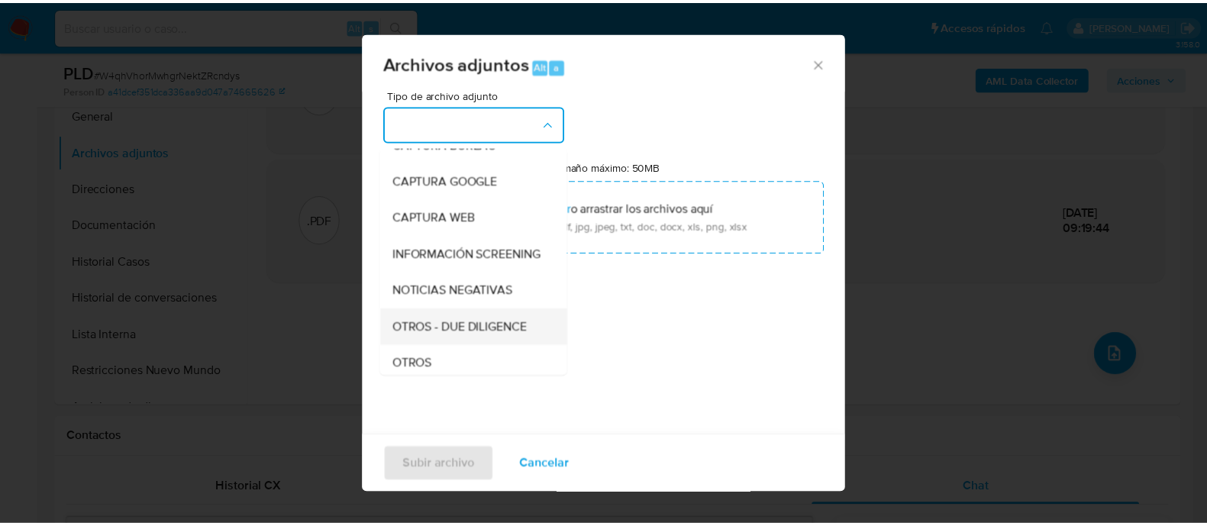
scroll to position [190, 0]
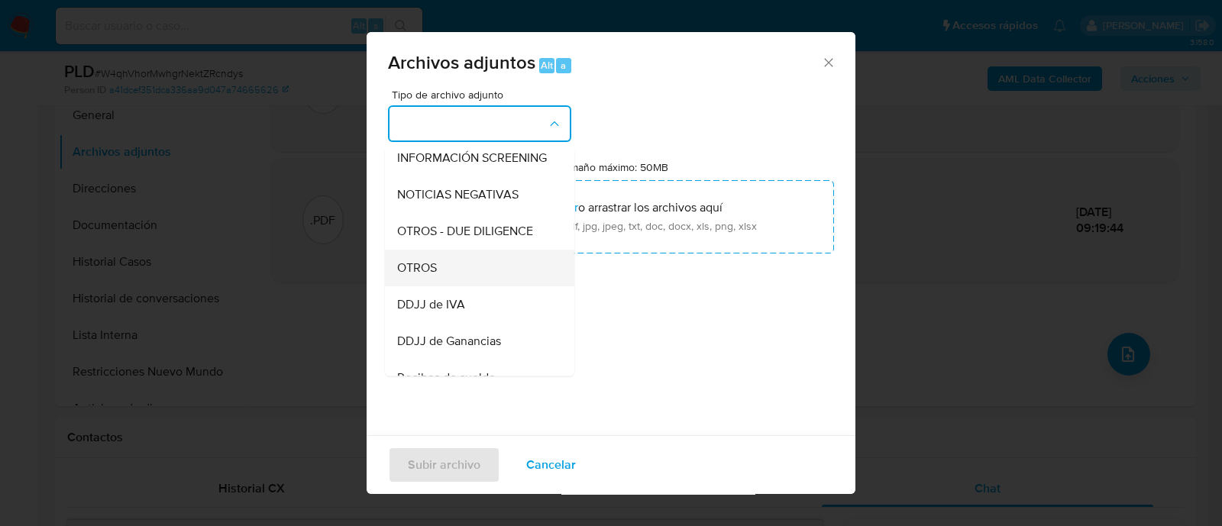
click at [447, 276] on div "OTROS" at bounding box center [475, 268] width 156 height 37
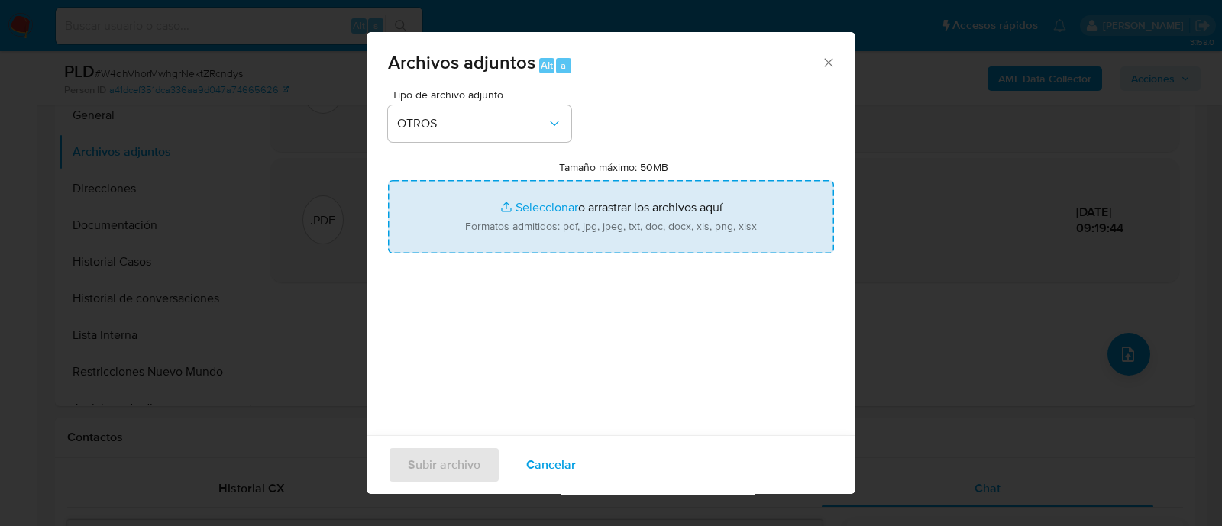
type input "C:\fakepath\Caselog W4qhVhorMwhgrNektZRcndys_2025_08_18_23_37_09.docx"
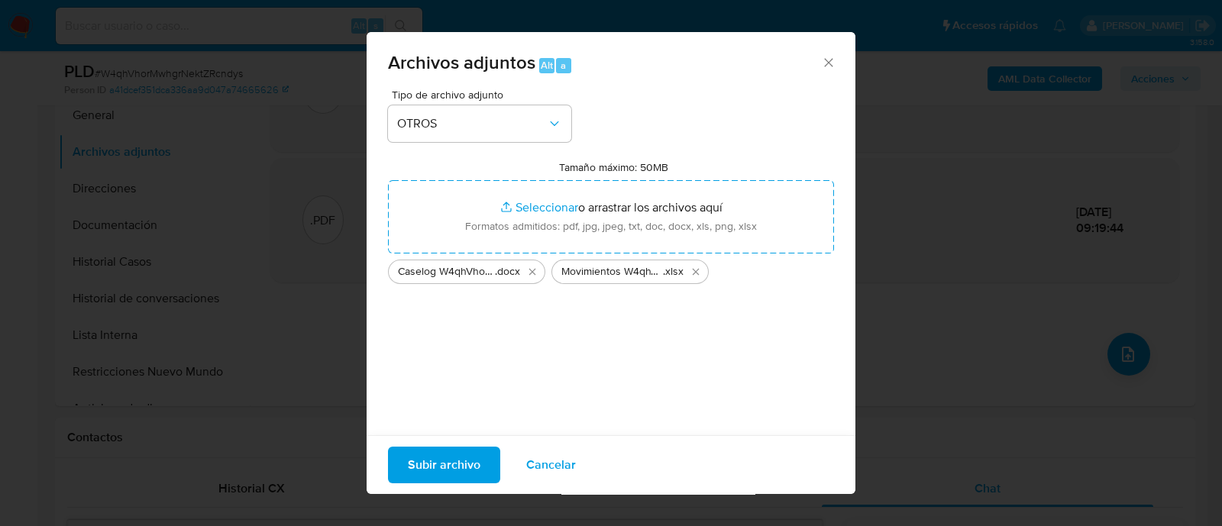
click at [425, 460] on span "Subir archivo" at bounding box center [444, 465] width 73 height 34
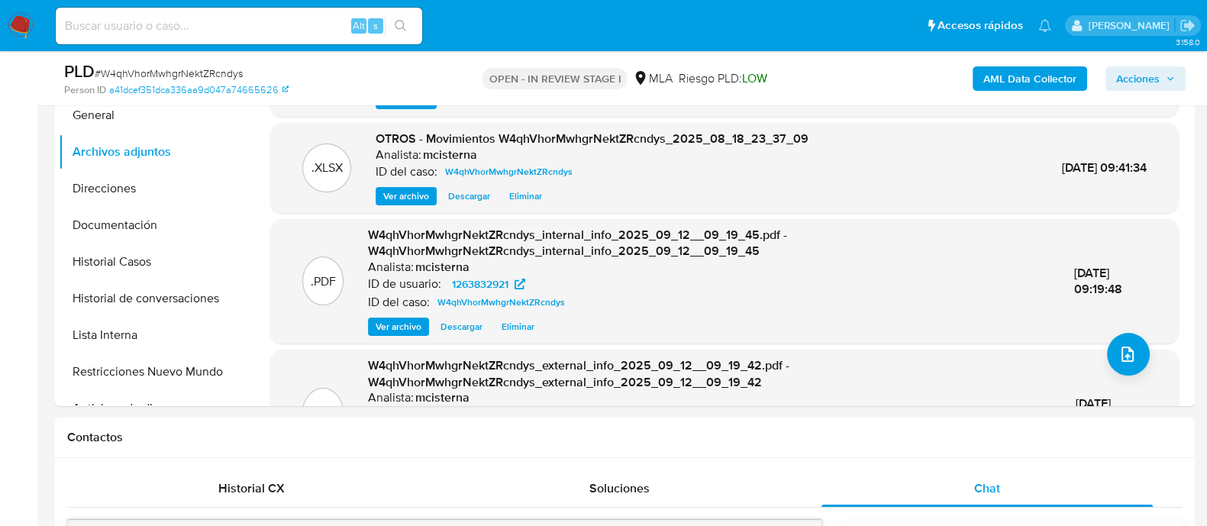
click at [1110, 66] on button "Acciones" at bounding box center [1146, 78] width 80 height 24
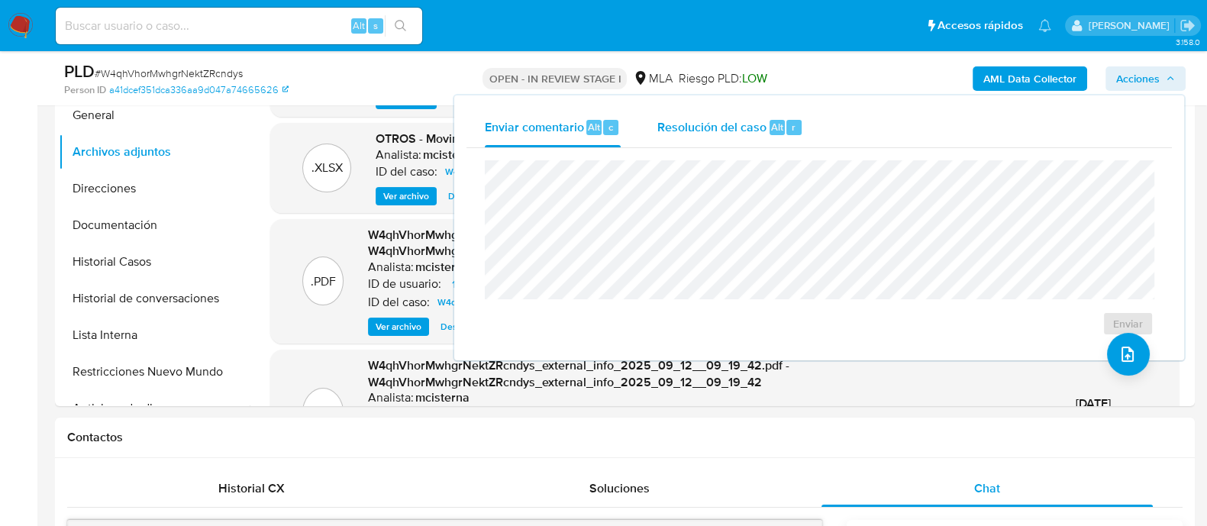
click at [779, 139] on div "Resolución del caso Alt r" at bounding box center [730, 128] width 146 height 40
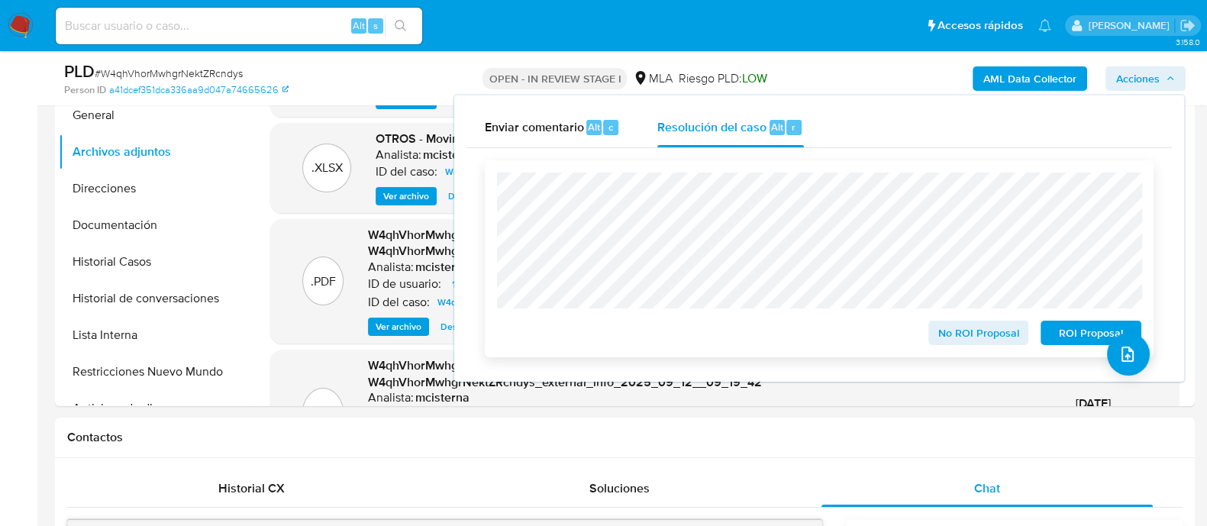
click at [989, 342] on span "No ROI Proposal" at bounding box center [978, 332] width 79 height 21
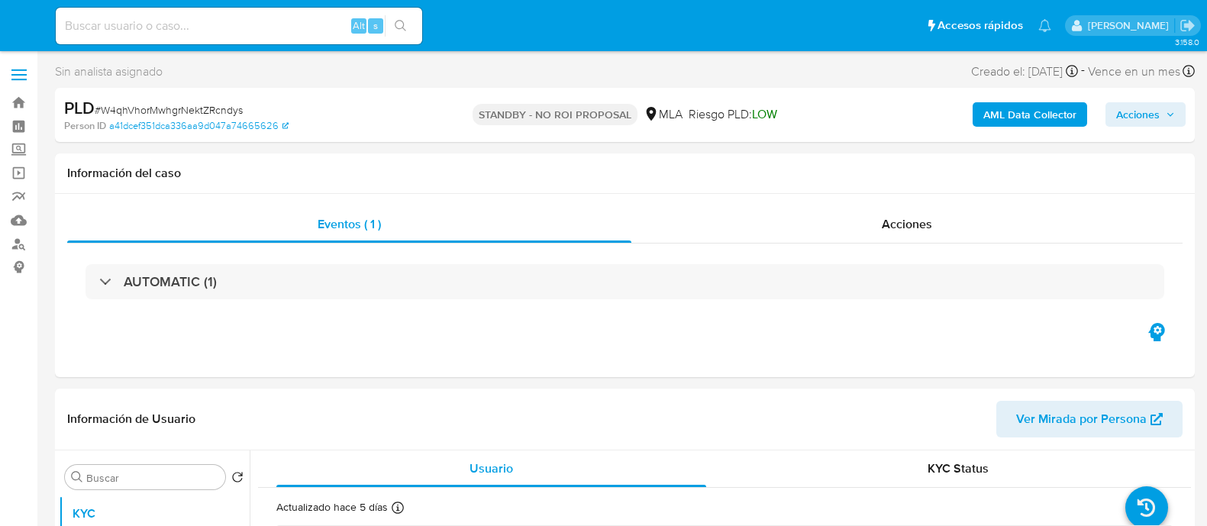
select select "10"
click at [283, 27] on input at bounding box center [239, 26] width 366 height 20
paste input "Kk2vwkSsvi5gfwkwc1i7CiUT"
type input "Kk2vwkSsvi5gfwkwc1i7CiUT"
click at [401, 25] on icon "search-icon" at bounding box center [401, 26] width 12 height 12
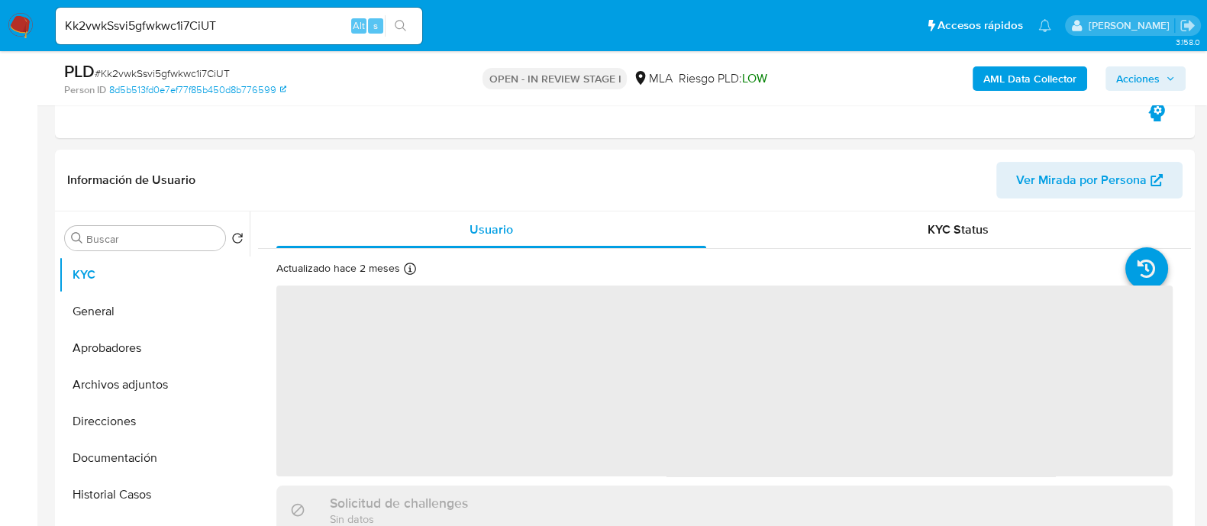
scroll to position [286, 0]
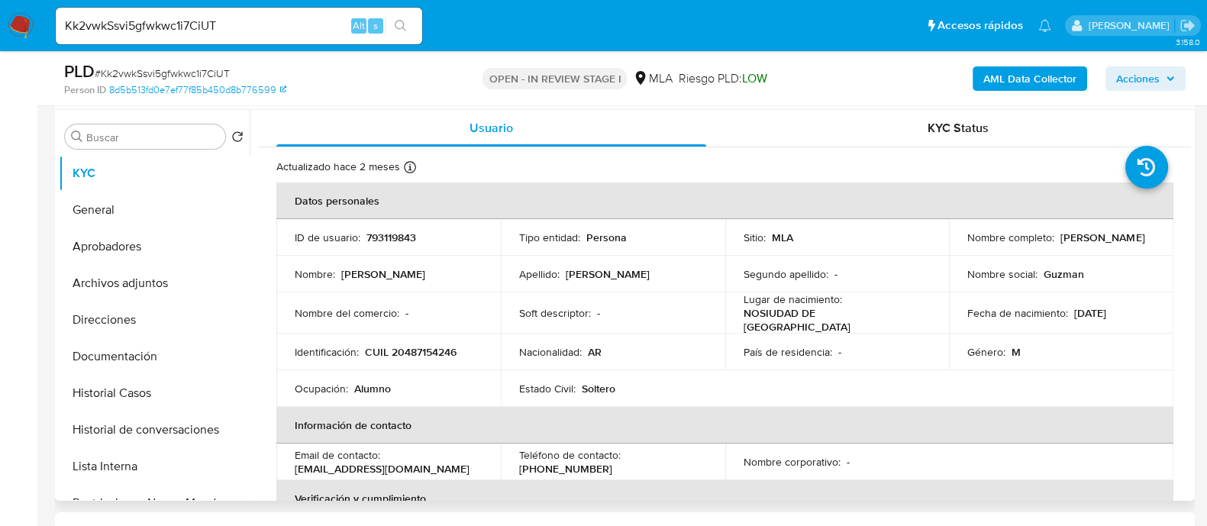
select select "10"
drag, startPoint x: 294, startPoint y: 463, endPoint x: 428, endPoint y: 463, distance: 133.6
click at [428, 463] on div "Email de contacto : music.letras77@gmail.com" at bounding box center [389, 461] width 188 height 27
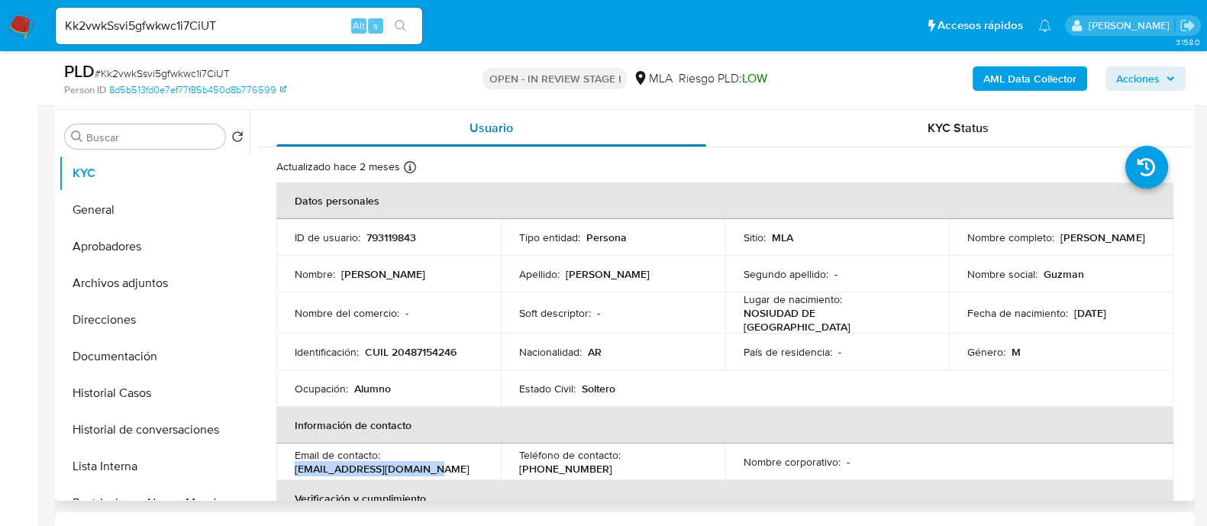
copy p "music.letras77@gmail.com"
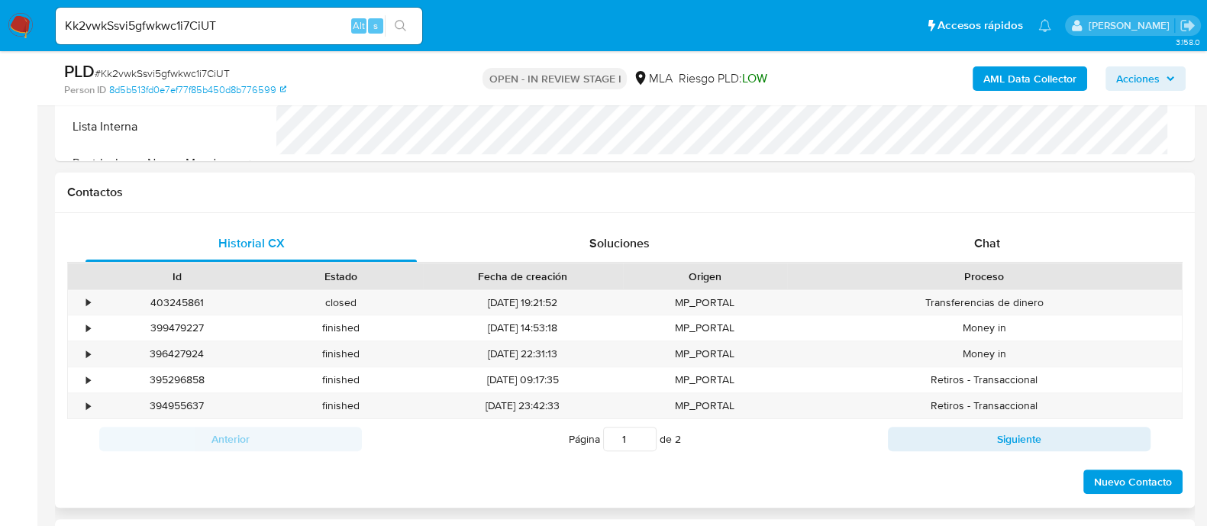
scroll to position [667, 0]
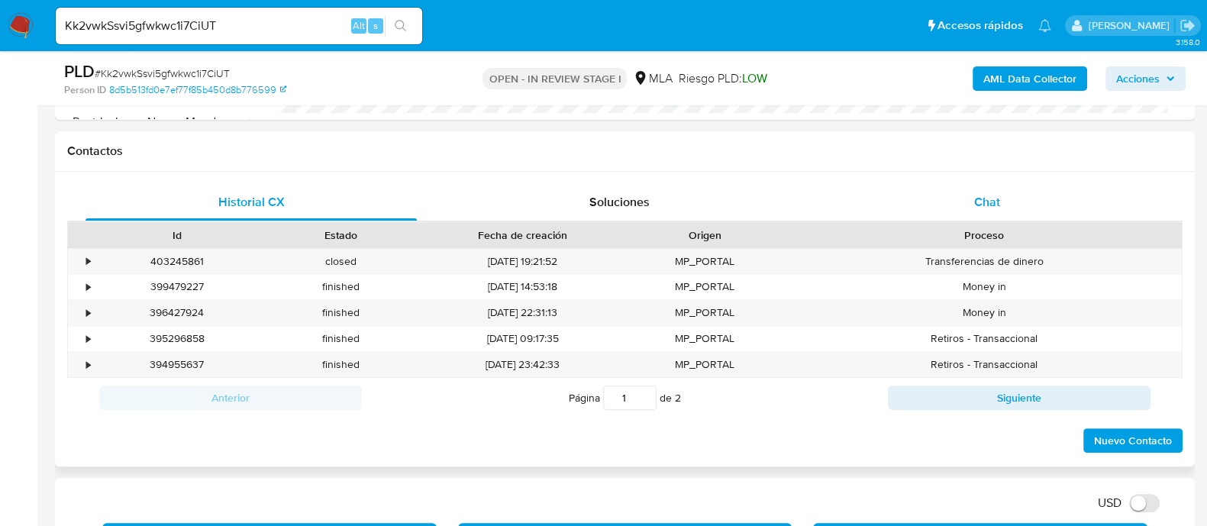
click at [963, 215] on div "Chat" at bounding box center [987, 202] width 331 height 37
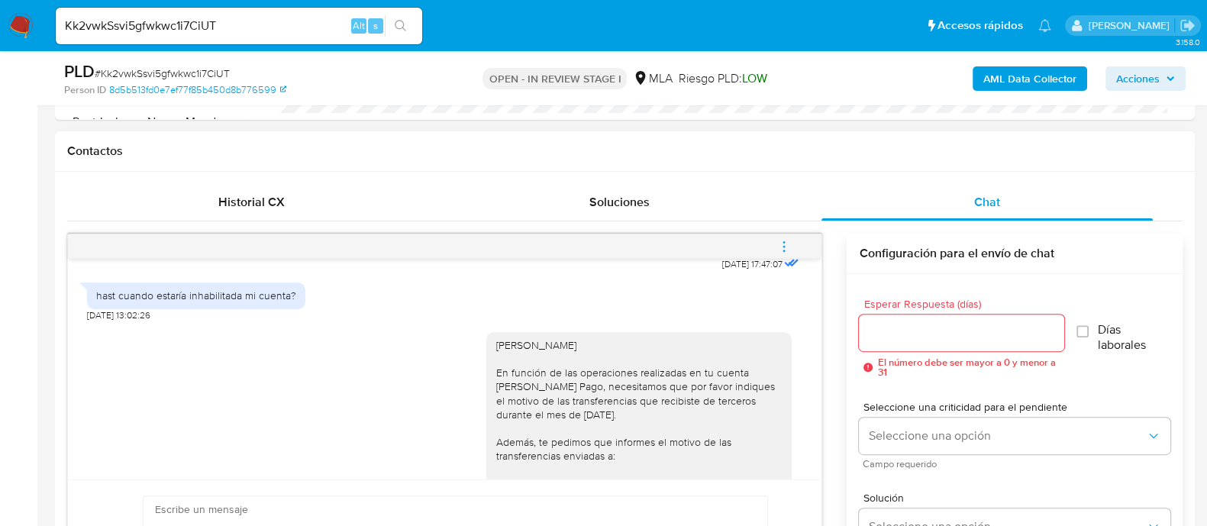
scroll to position [960, 0]
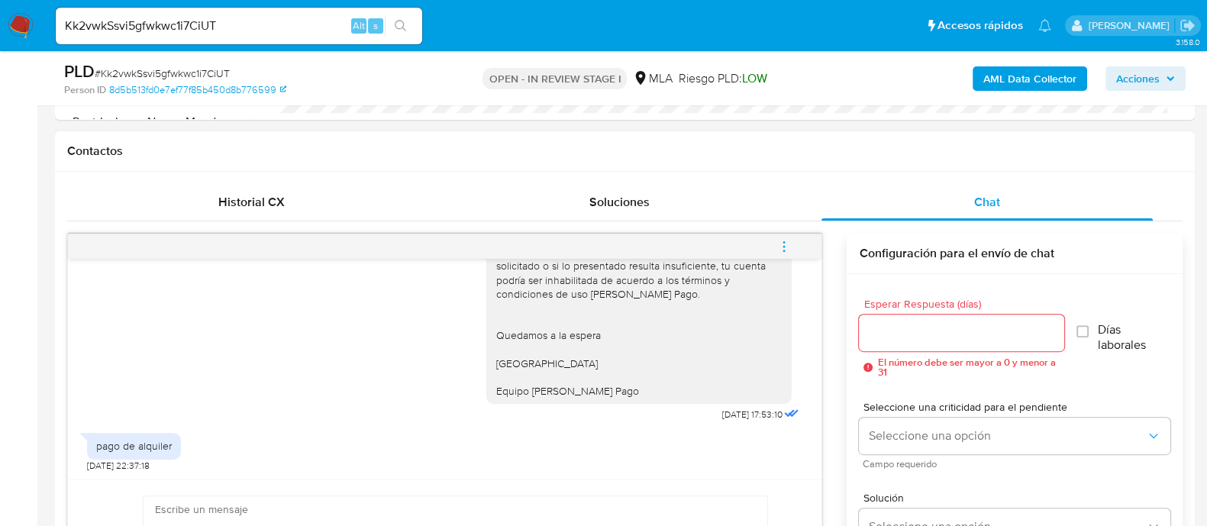
click at [781, 234] on span "menu-action" at bounding box center [784, 246] width 14 height 37
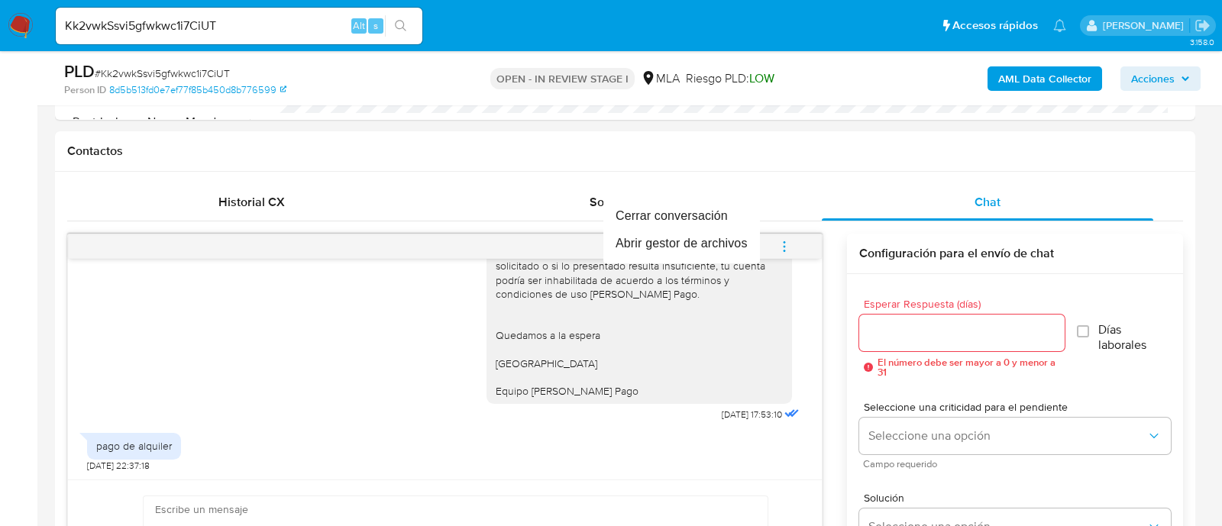
click at [499, 502] on div at bounding box center [611, 263] width 1222 height 526
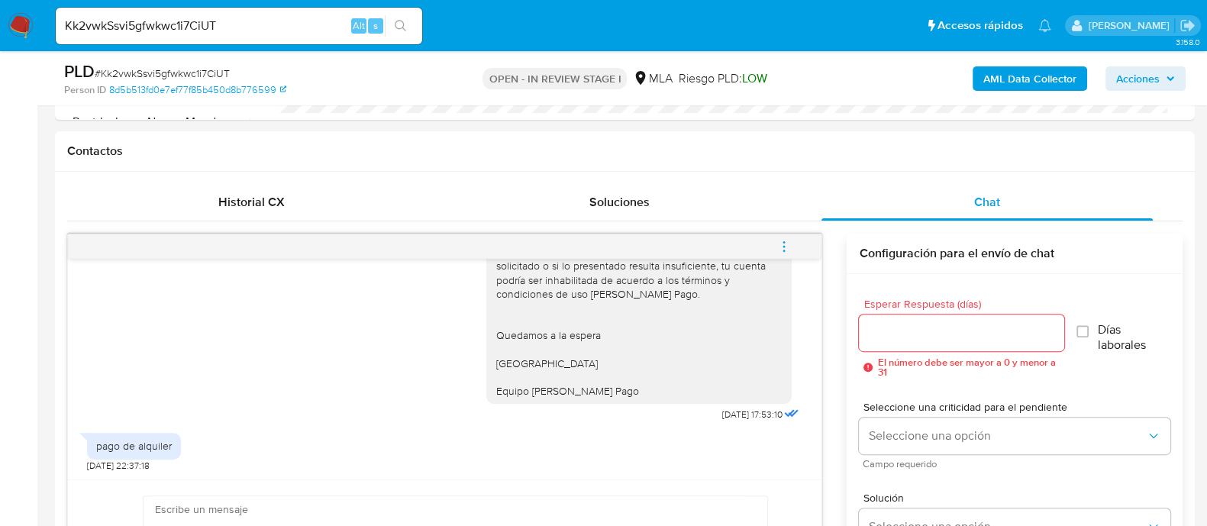
paste textarea "Hola, Muchas gracias por la respuesta. Analizamos tu caso y notamos que la info…"
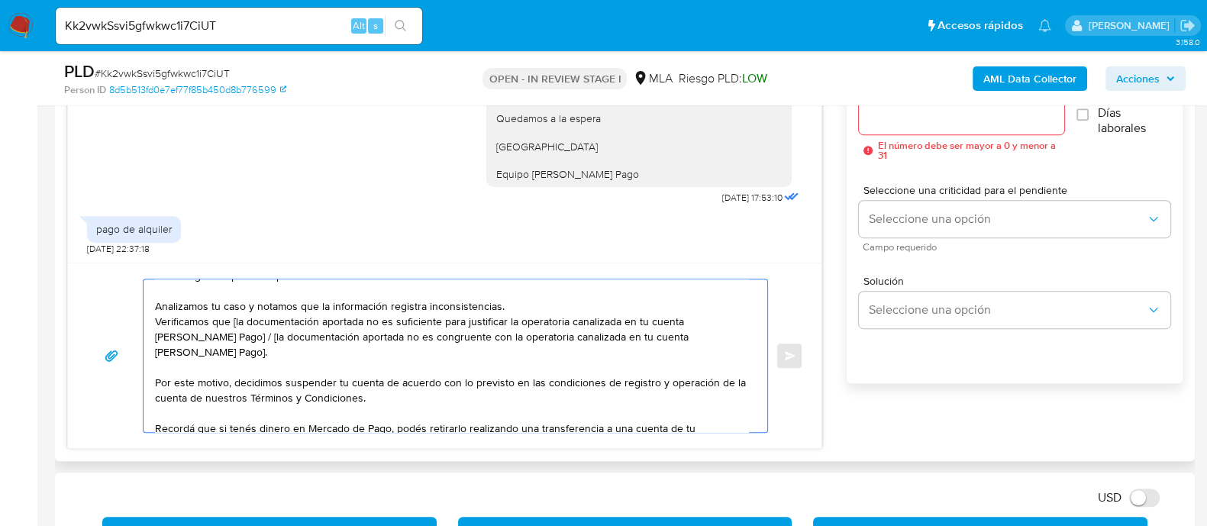
scroll to position [0, 0]
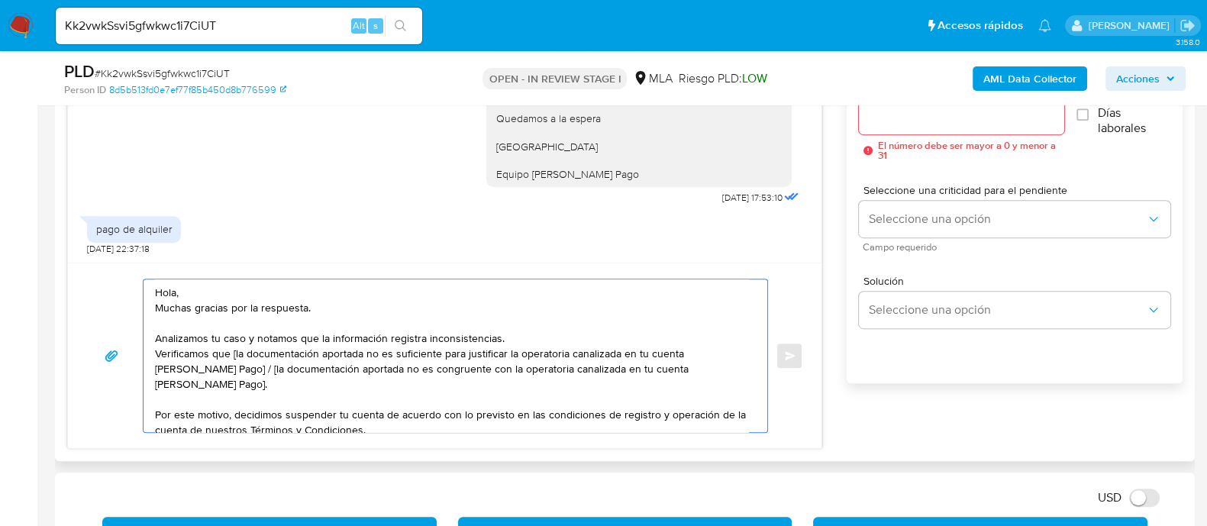
click at [271, 290] on textarea "Hola, Muchas gracias por la respuesta. Analizamos tu caso y notamos que la info…" at bounding box center [451, 355] width 593 height 153
click at [271, 289] on textarea "Hola, Muchas gracias por la respuesta. Analizamos tu caso y notamos que la info…" at bounding box center [451, 355] width 593 height 153
click at [250, 285] on textarea "Hola, Muchas gracias por la respuesta. Analizamos tu caso y notamos que la info…" at bounding box center [451, 355] width 593 height 153
click at [309, 280] on textarea "Hola, Muchas gracias por la respuesta. Analizamos tu caso y notamos que la info…" at bounding box center [451, 355] width 593 height 153
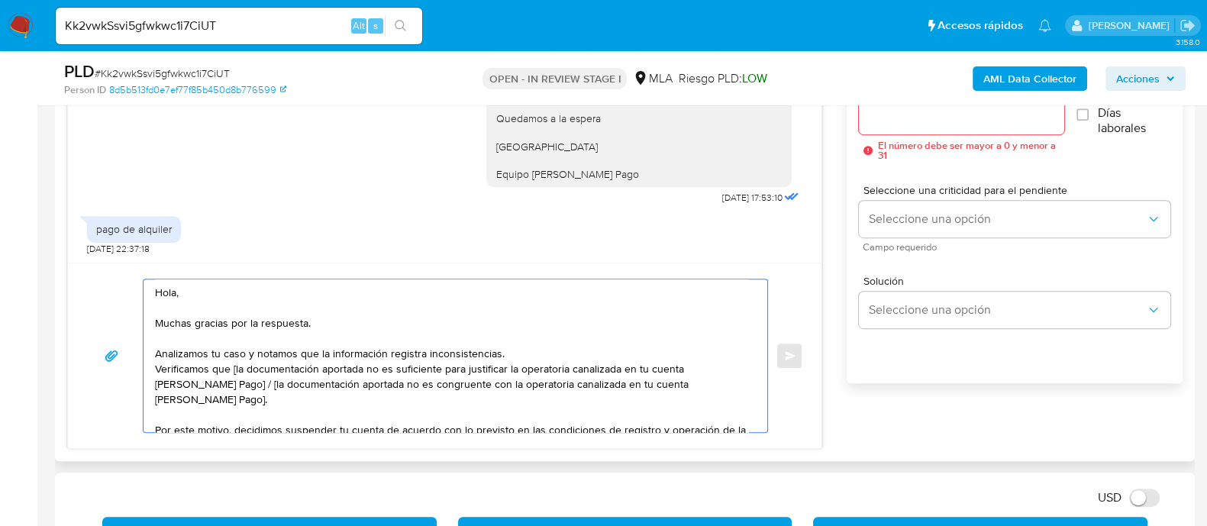
click at [517, 350] on textarea "Hola, Muchas gracias por la respuesta. Analizamos tu caso y notamos que la info…" at bounding box center [451, 355] width 593 height 153
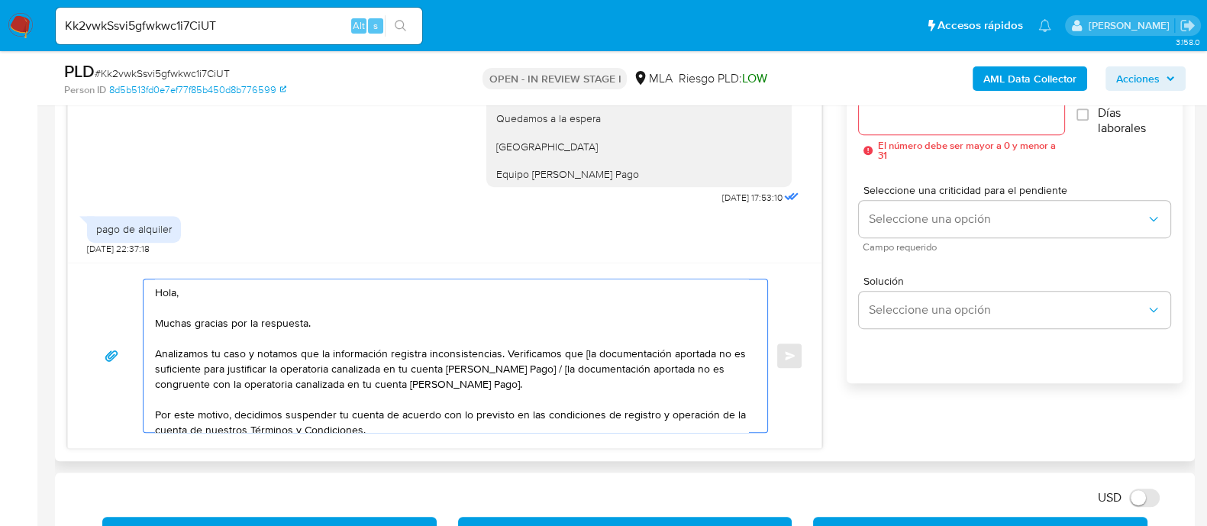
click at [586, 356] on textarea "Hola, Muchas gracias por la respuesta. Analizamos tu caso y notamos que la info…" at bounding box center [451, 355] width 593 height 153
click at [623, 351] on textarea "Hola, Muchas gracias por la respuesta. Analizamos tu caso y notamos que la info…" at bounding box center [451, 355] width 593 height 153
drag, startPoint x: 526, startPoint y: 372, endPoint x: 531, endPoint y: 384, distance: 13.0
click at [531, 384] on textarea "Hola, Muchas gracias por la respuesta. Analizamos tu caso y notamos que la info…" at bounding box center [451, 355] width 593 height 153
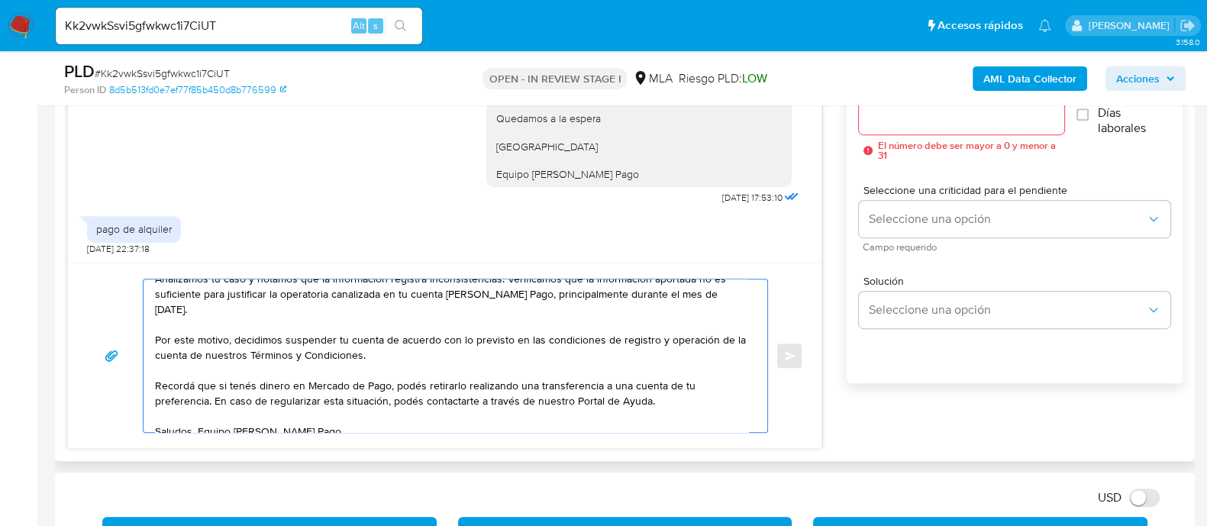
scroll to position [133, 0]
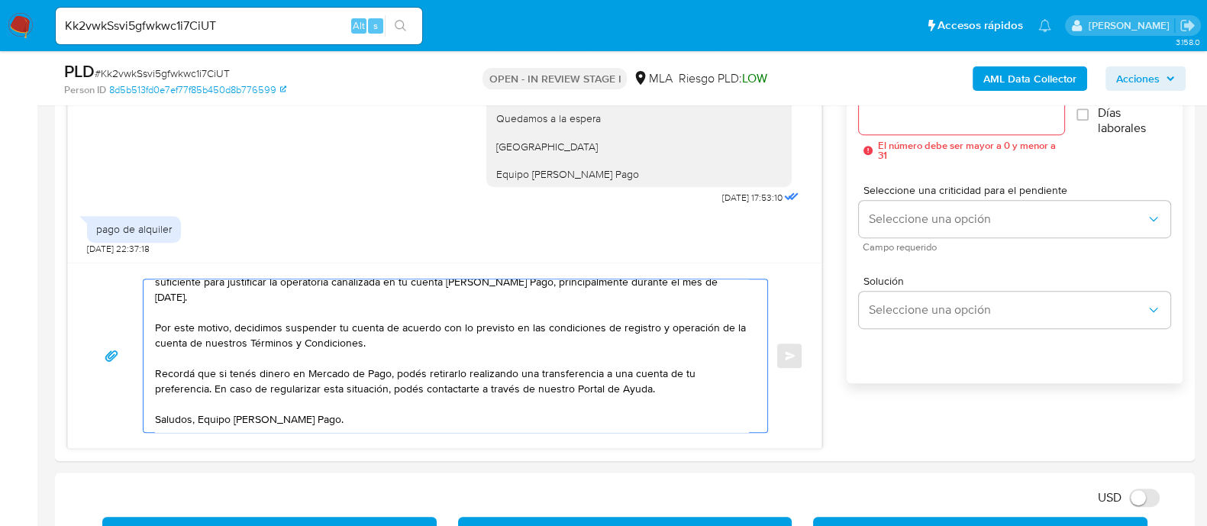
type textarea "Hola, Muchas gracias por la respuesta. Analizamos tu caso y notamos que la info…"
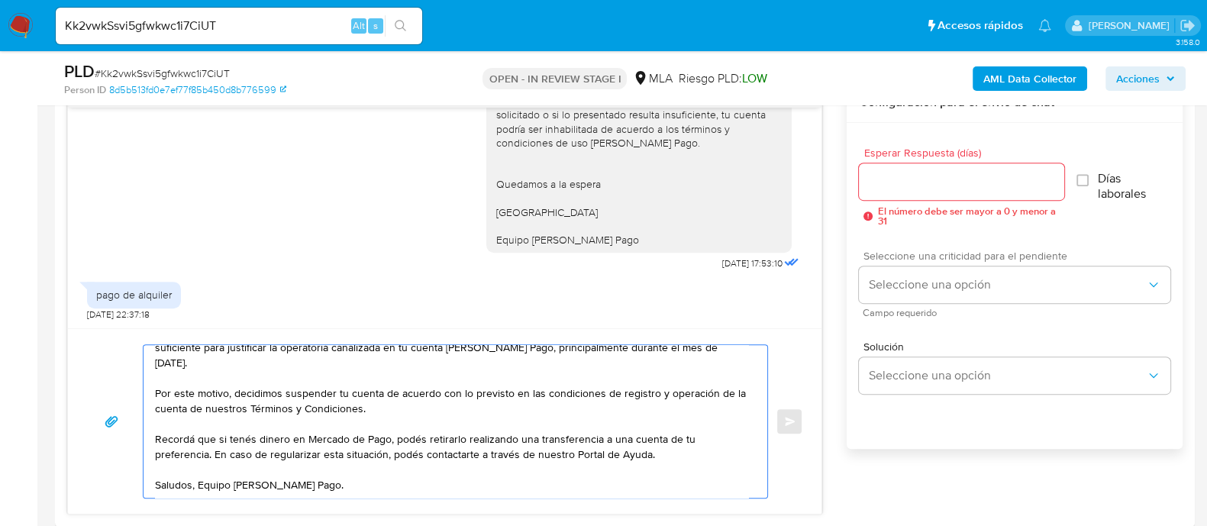
scroll to position [789, 0]
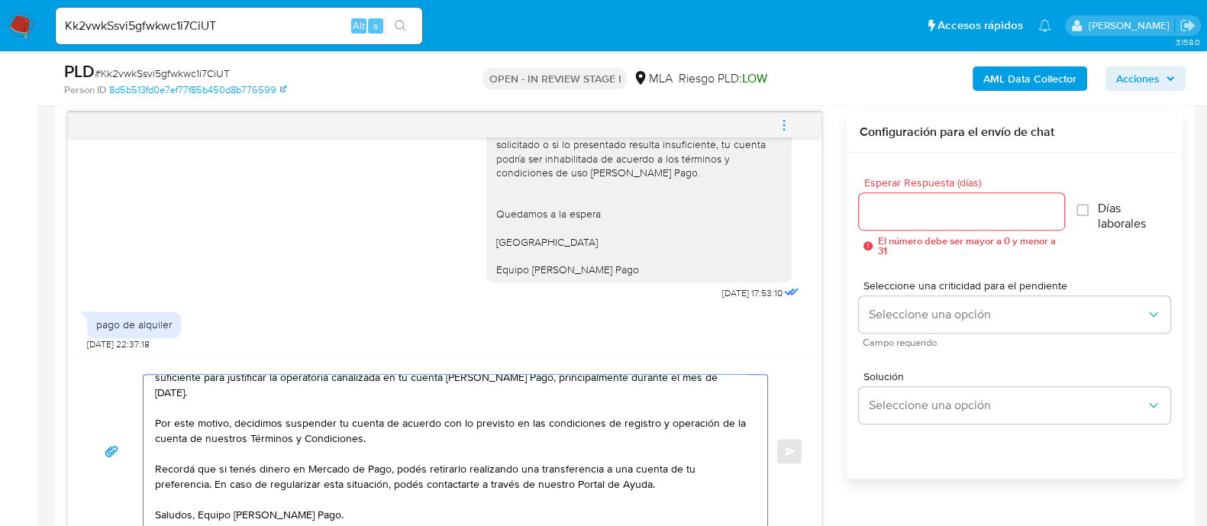
click at [886, 215] on input "Esperar Respuesta (días)" at bounding box center [961, 212] width 205 height 20
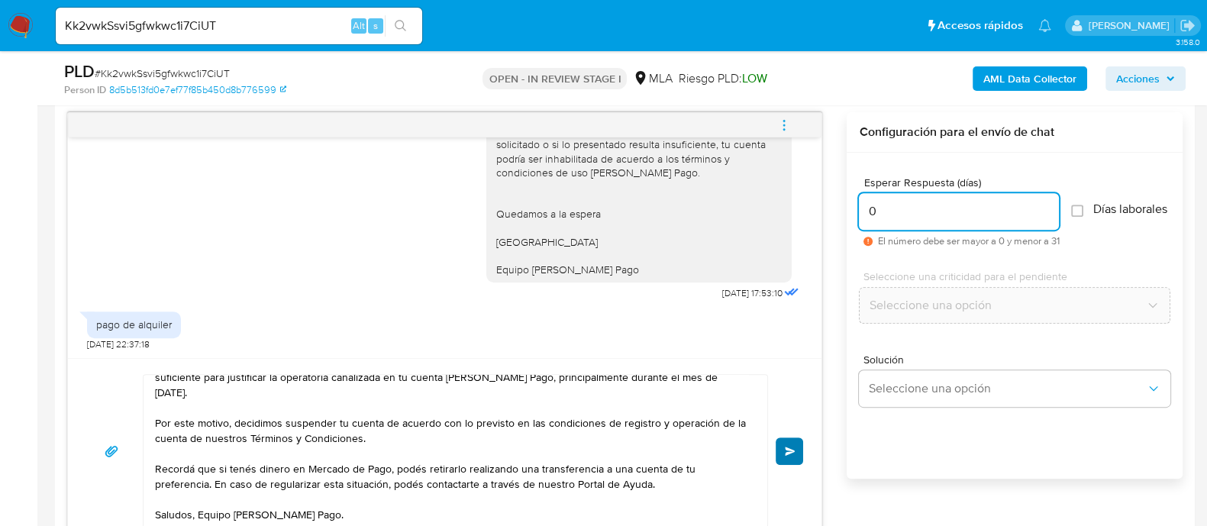
type input "0"
click at [786, 456] on button "Enviar" at bounding box center [789, 450] width 27 height 27
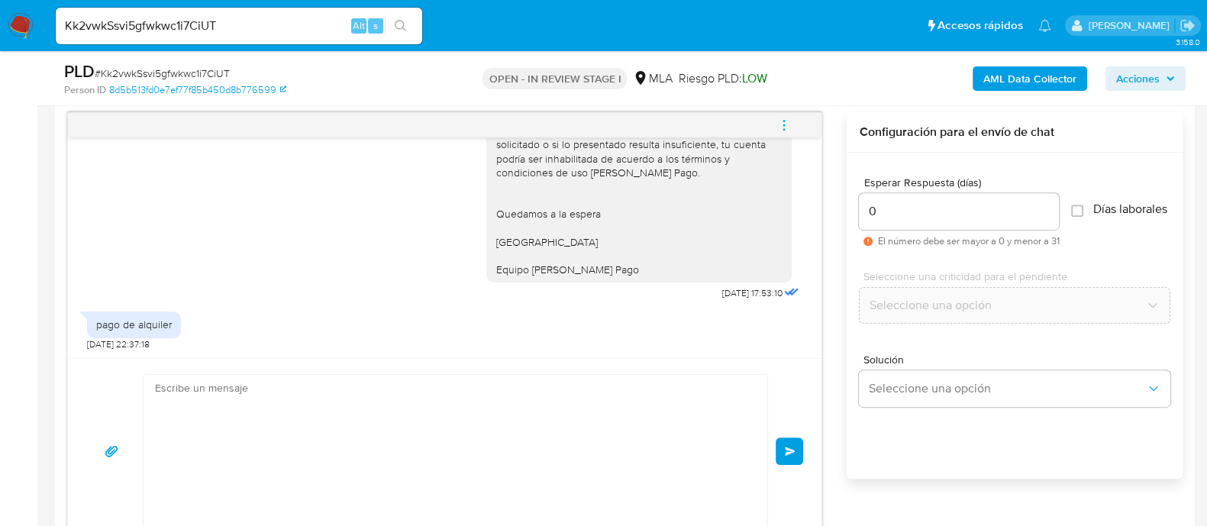
scroll to position [1310, 0]
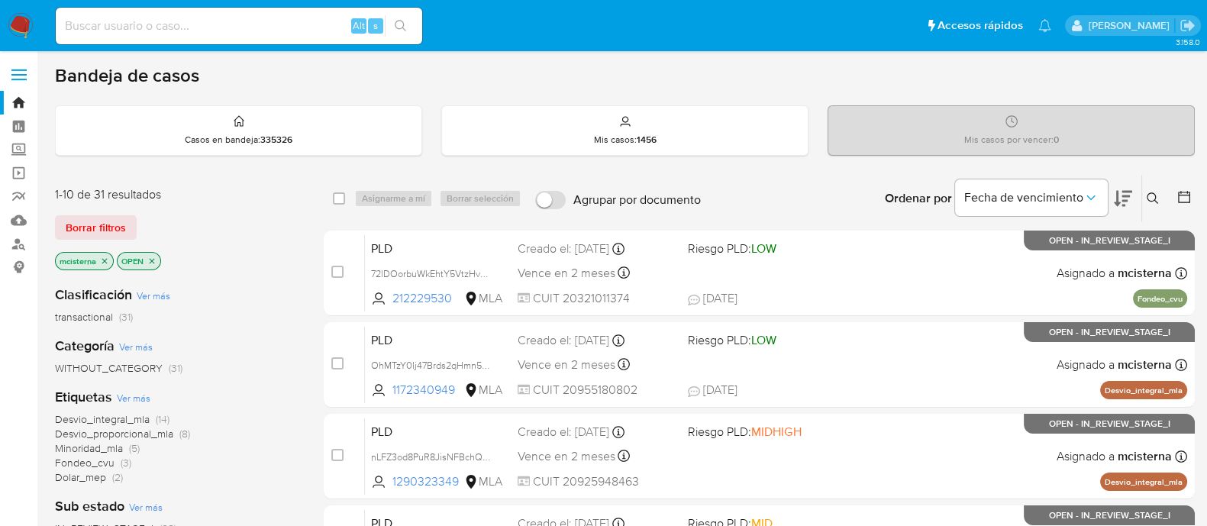
click at [1148, 202] on icon at bounding box center [1153, 198] width 12 height 12
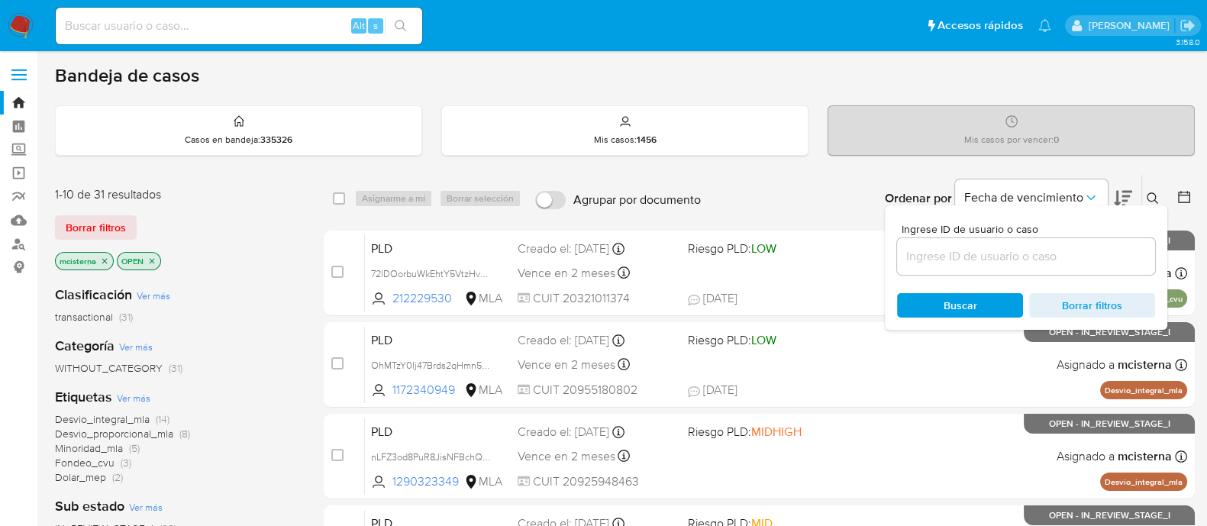
click at [980, 258] on input at bounding box center [1026, 257] width 258 height 20
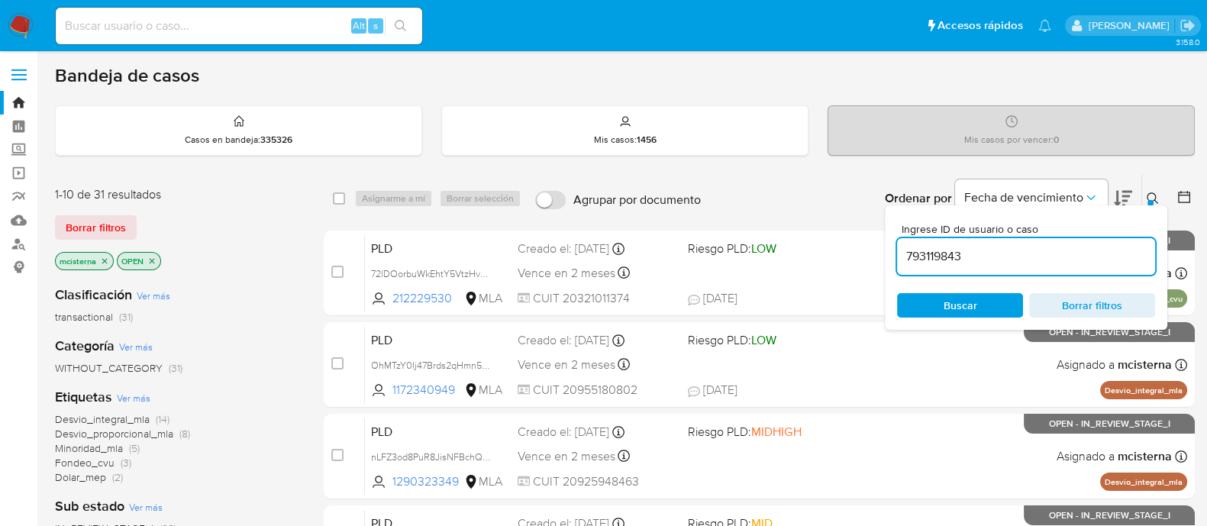
type input "793119843"
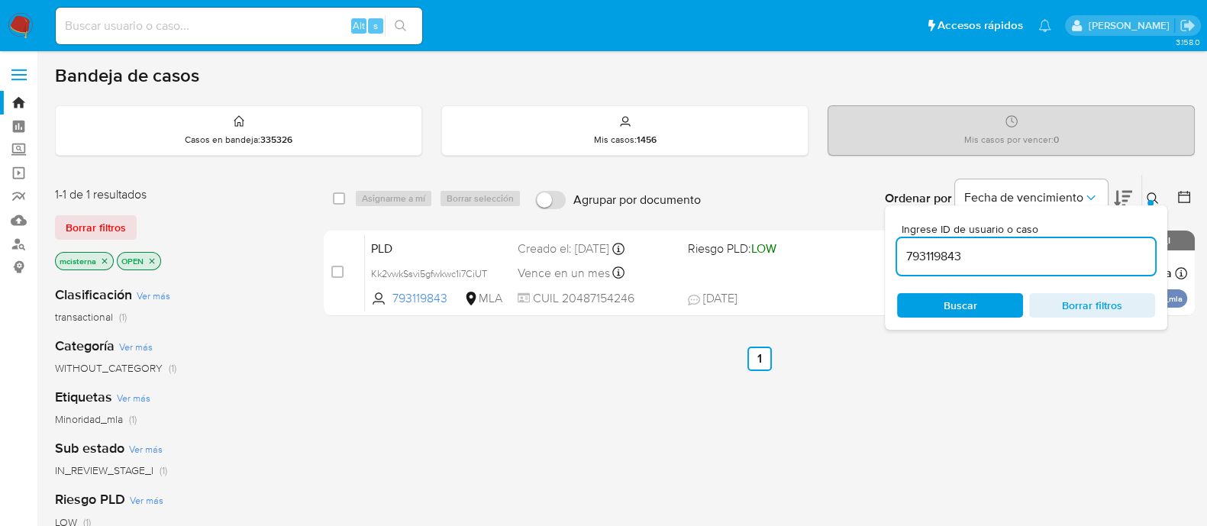
click at [331, 195] on div "select-all-cases-checkbox Asignarme a mí Borrar selección Agrupar por documento…" at bounding box center [759, 198] width 871 height 47
click at [340, 196] on input "checkbox" at bounding box center [339, 198] width 12 height 12
checkbox input "true"
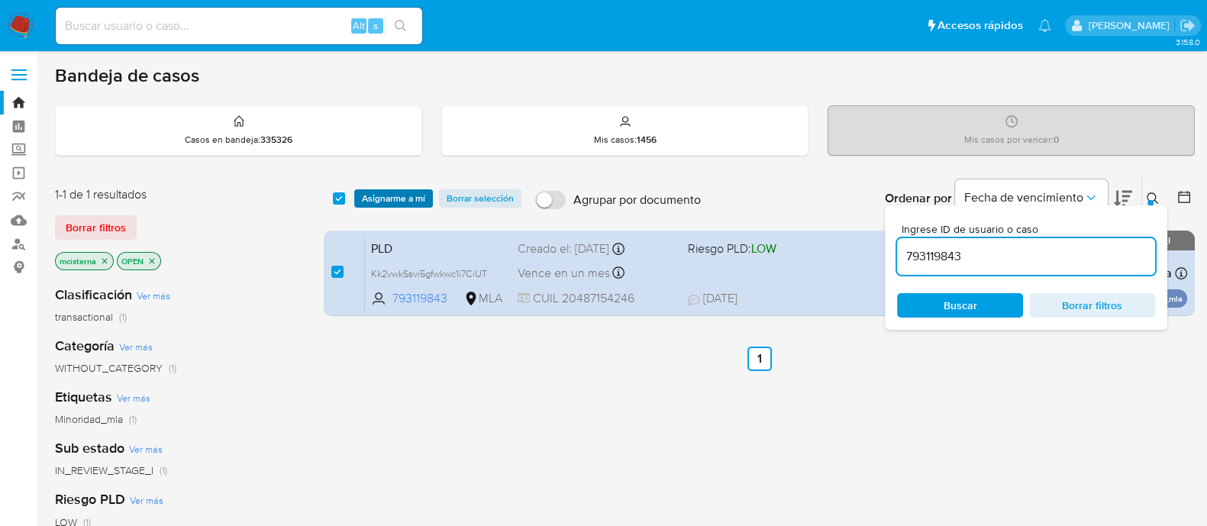
click at [387, 196] on span "Asignarme a mí" at bounding box center [393, 198] width 63 height 15
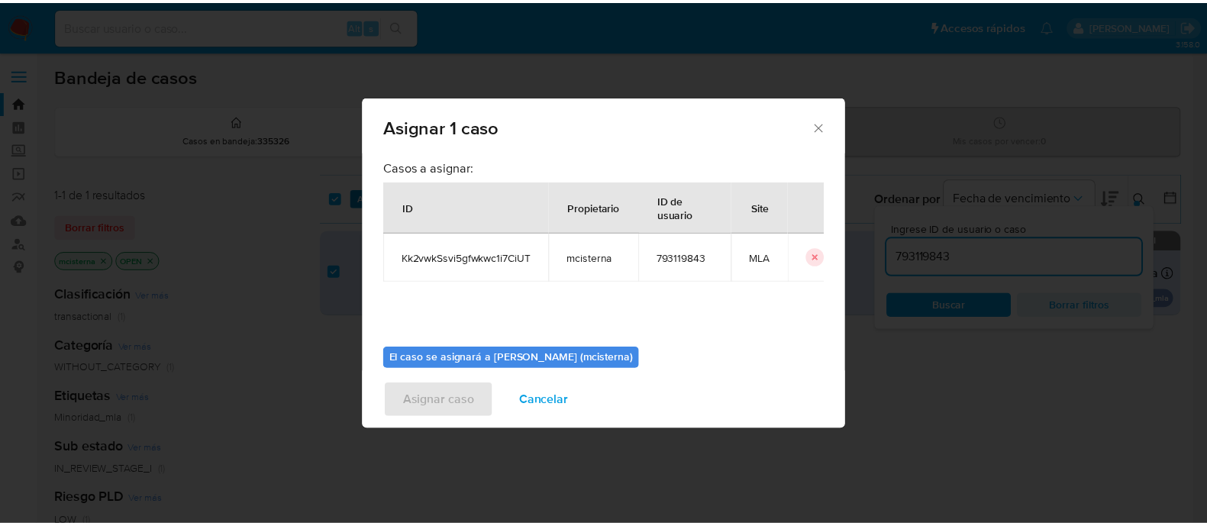
scroll to position [79, 0]
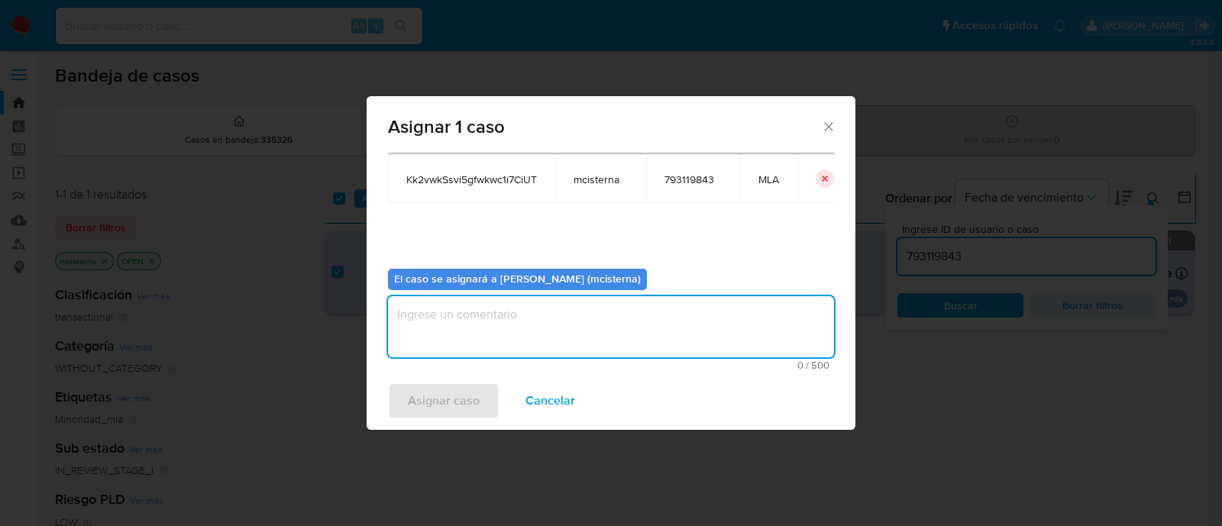
click at [587, 315] on textarea "assign-modal" at bounding box center [611, 326] width 446 height 61
type textarea "mcisterna"
click at [448, 396] on span "Asignar caso" at bounding box center [444, 401] width 72 height 34
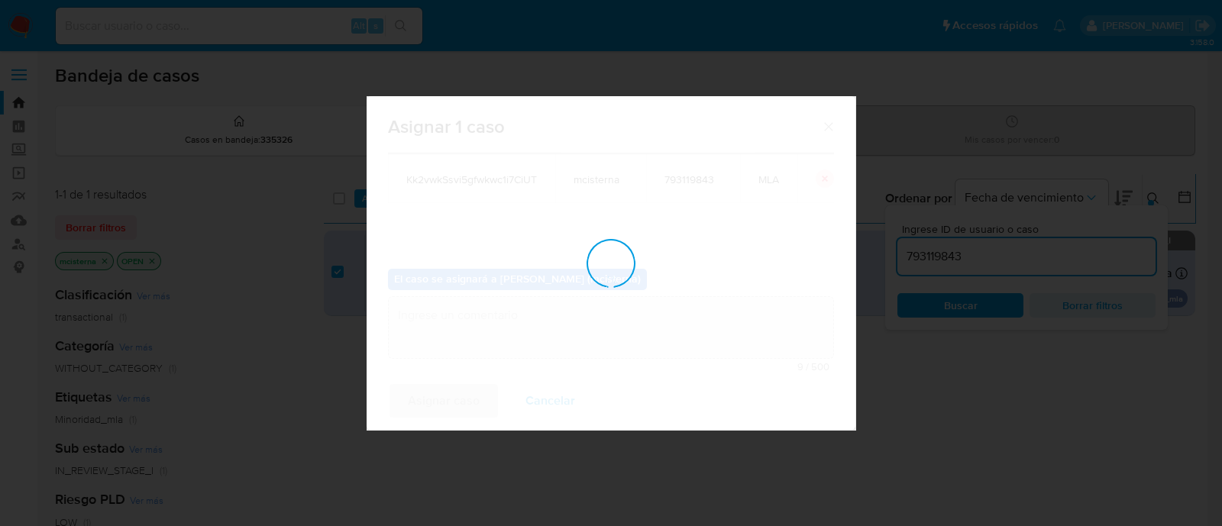
checkbox input "false"
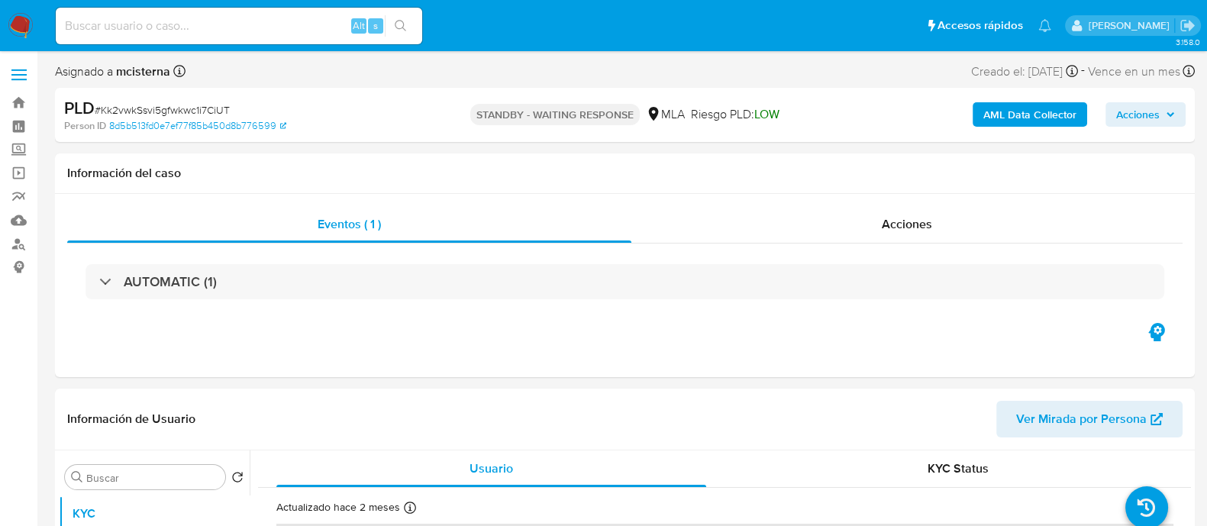
select select "10"
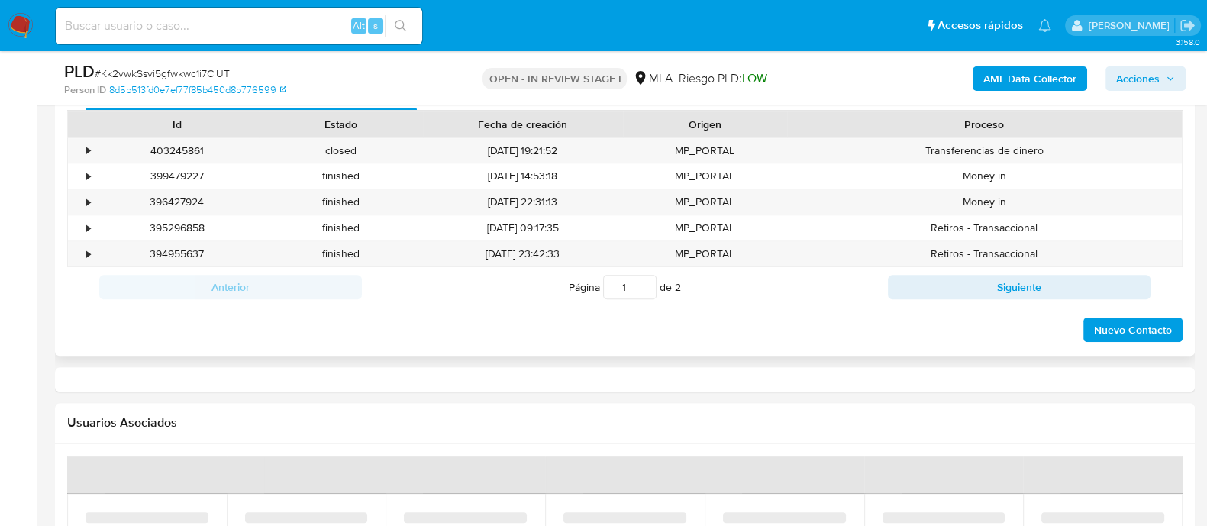
scroll to position [667, 0]
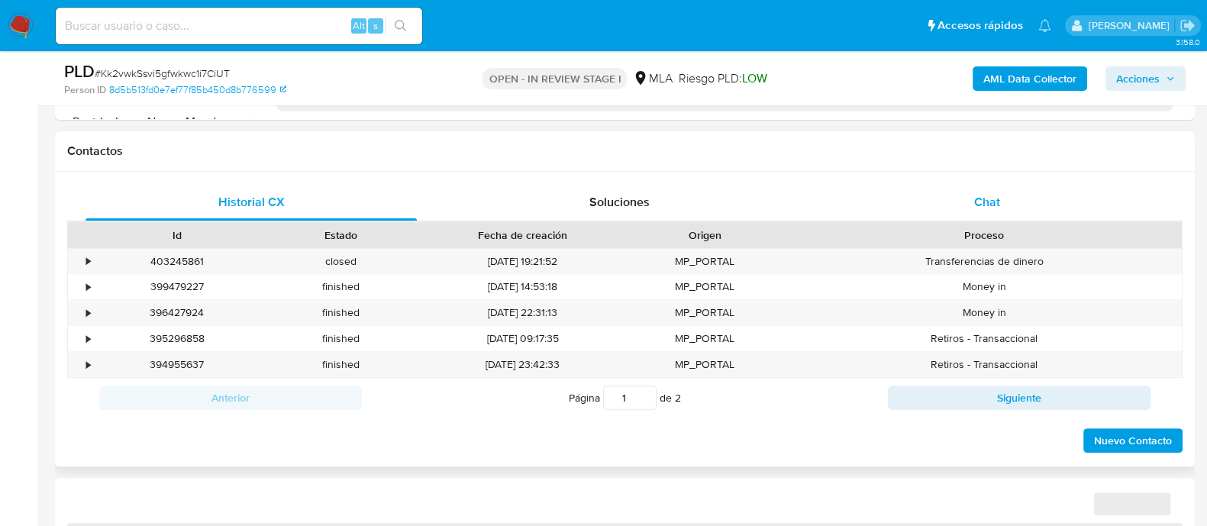
select select "10"
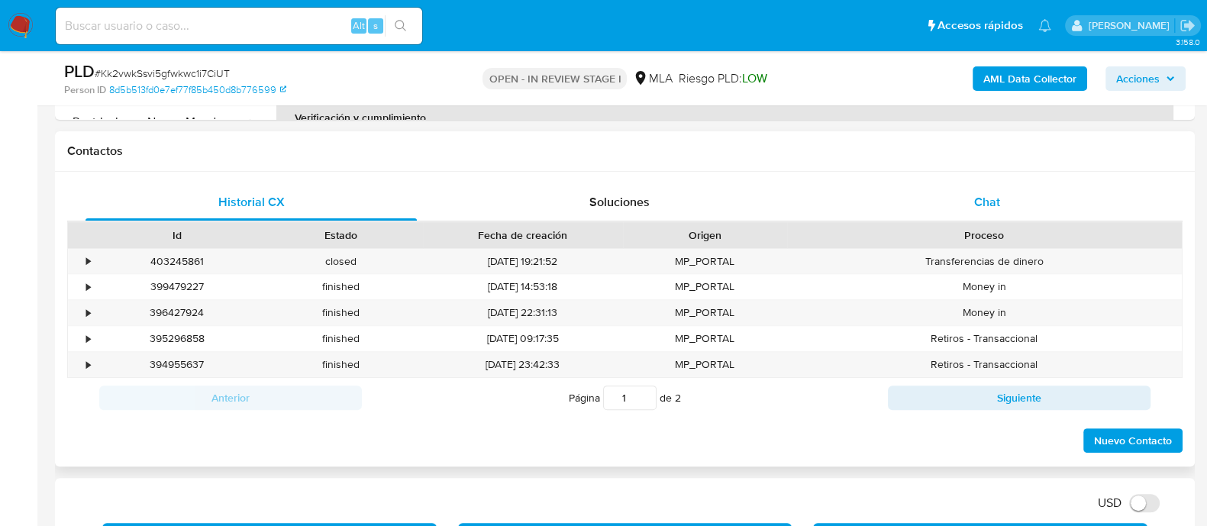
click at [980, 211] on div "Chat" at bounding box center [987, 202] width 331 height 37
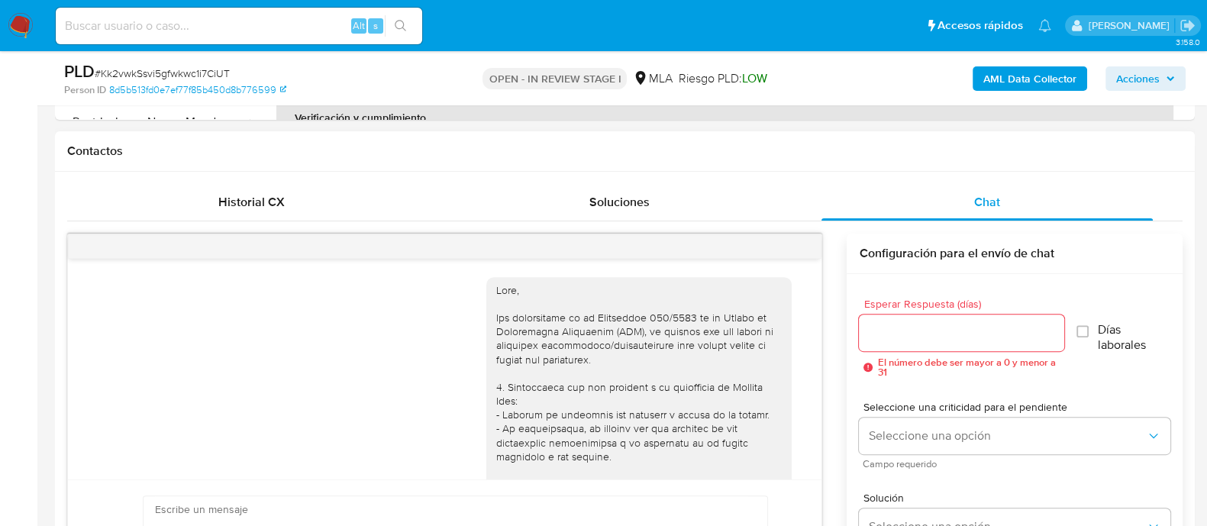
scroll to position [1310, 0]
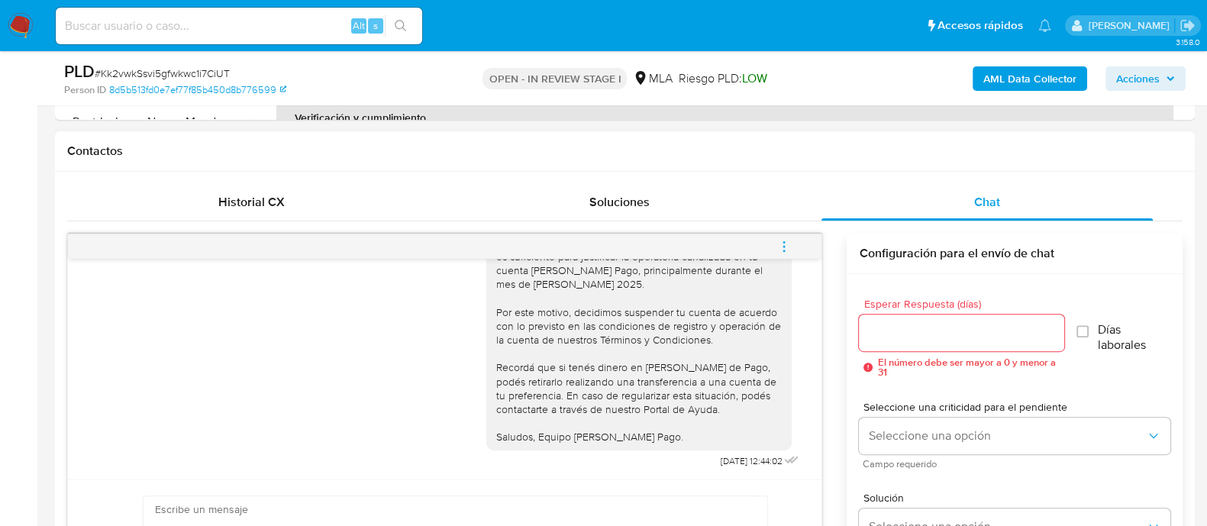
click at [786, 242] on icon "menu-action" at bounding box center [784, 247] width 14 height 14
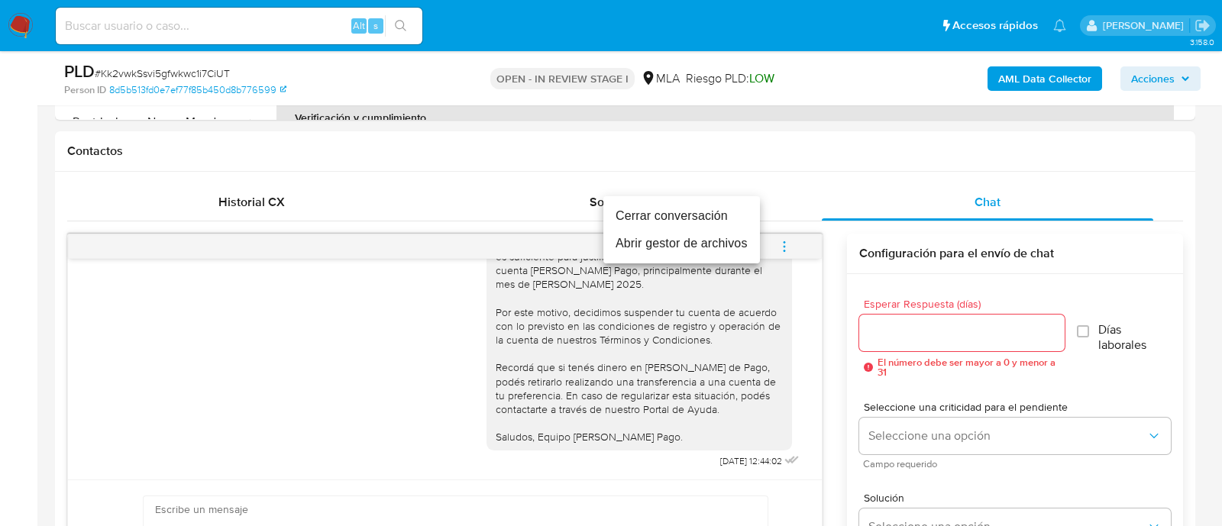
click at [668, 218] on li "Cerrar conversación" at bounding box center [681, 215] width 157 height 27
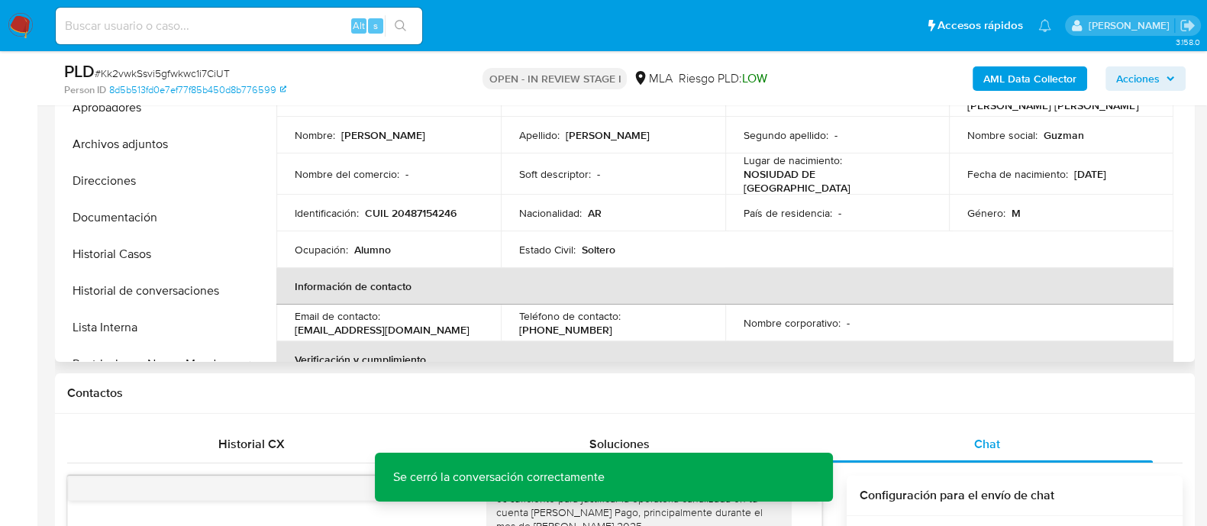
scroll to position [190, 0]
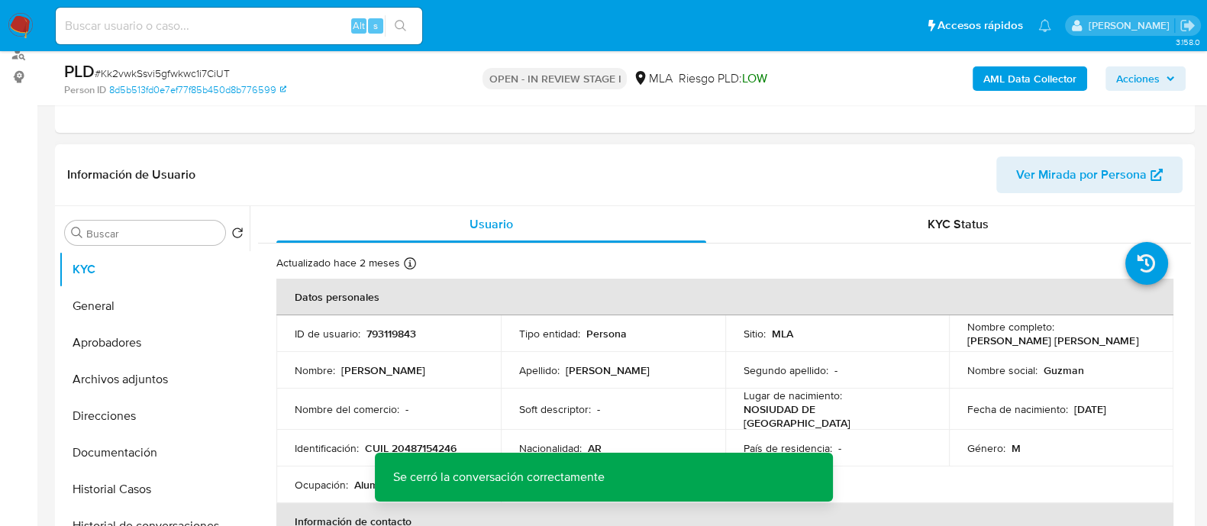
click at [375, 329] on p "793119843" at bounding box center [391, 334] width 50 height 14
copy p "793119843"
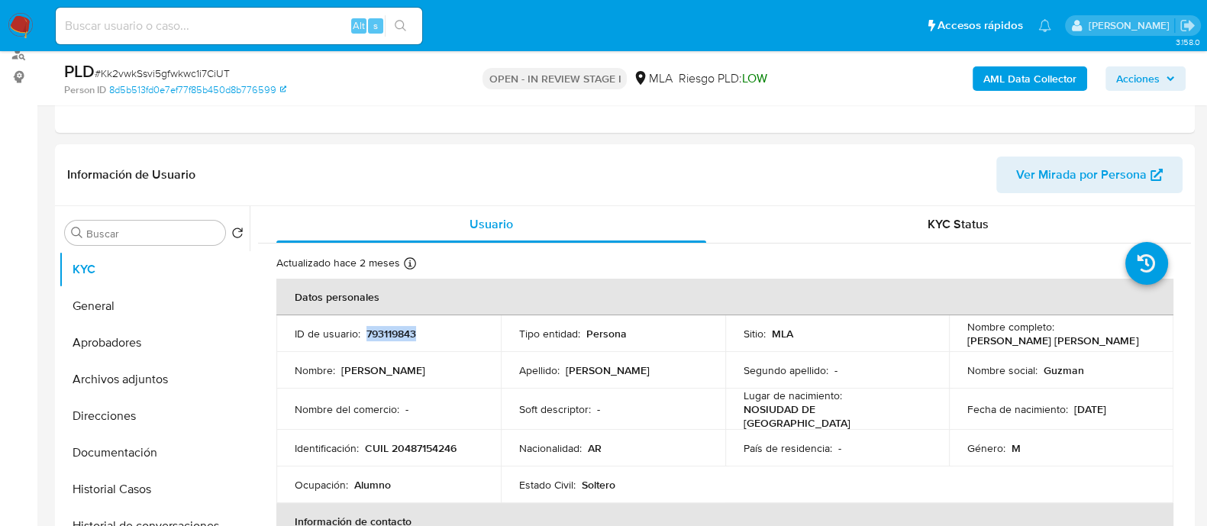
copy p "793119843"
click at [127, 367] on button "Archivos adjuntos" at bounding box center [148, 379] width 179 height 37
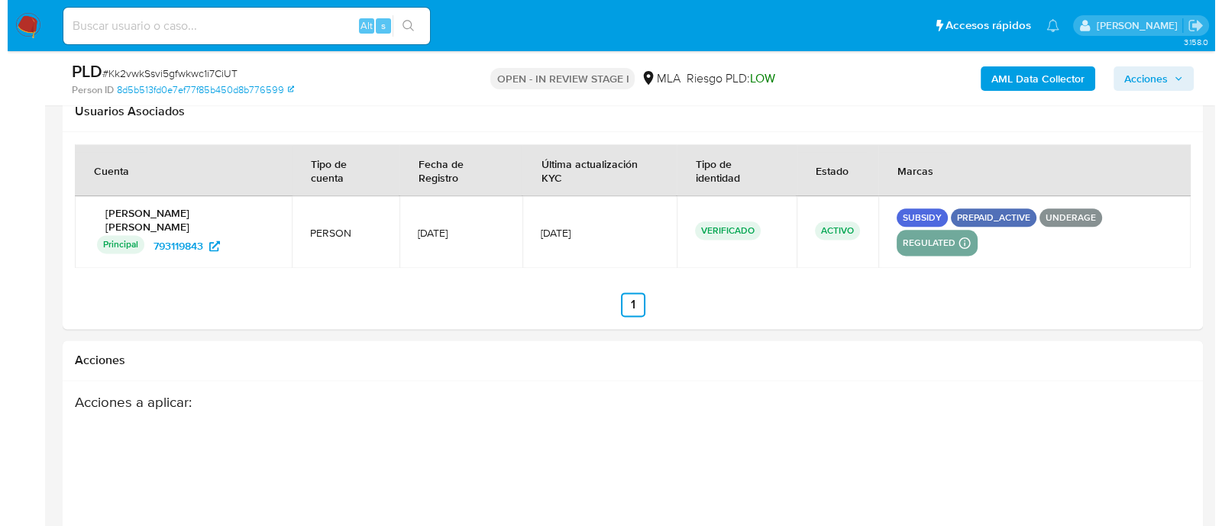
scroll to position [2710, 0]
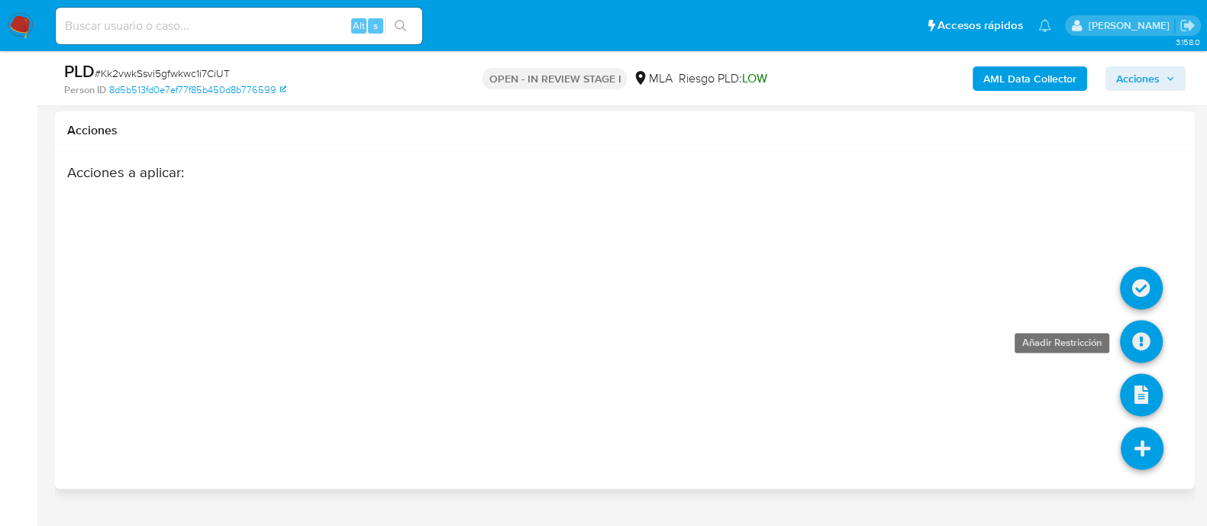
click at [1149, 320] on icon at bounding box center [1141, 341] width 43 height 43
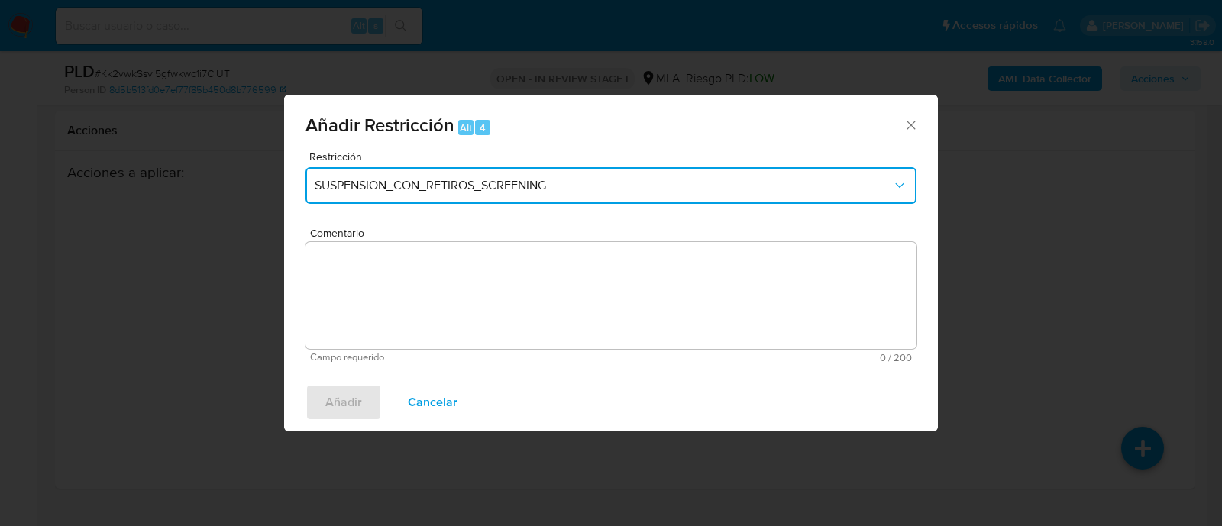
click at [592, 181] on span "SUSPENSION_CON_RETIROS_SCREENING" at bounding box center [603, 185] width 577 height 15
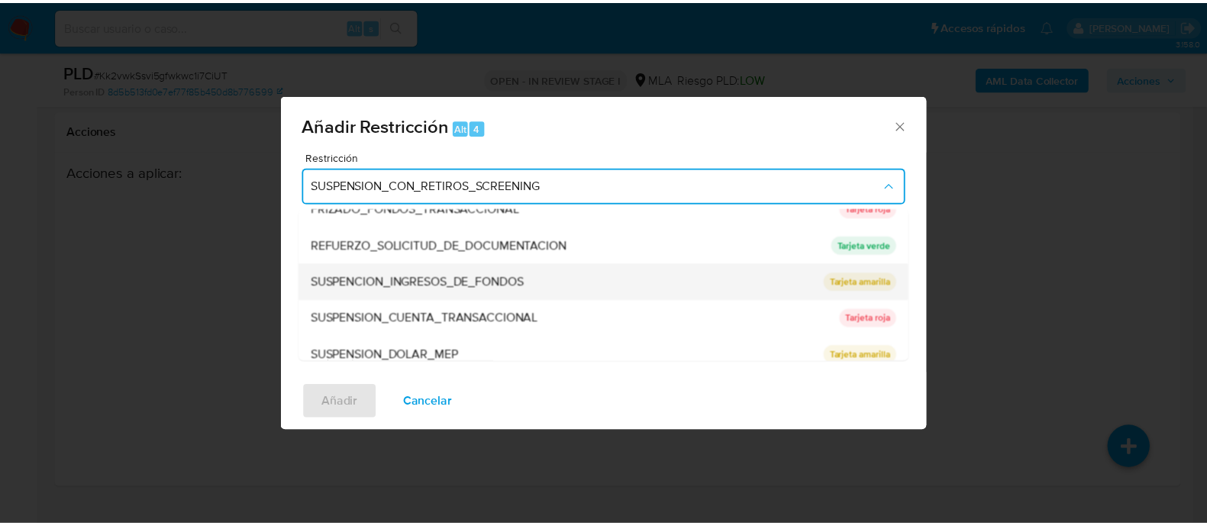
scroll to position [324, 0]
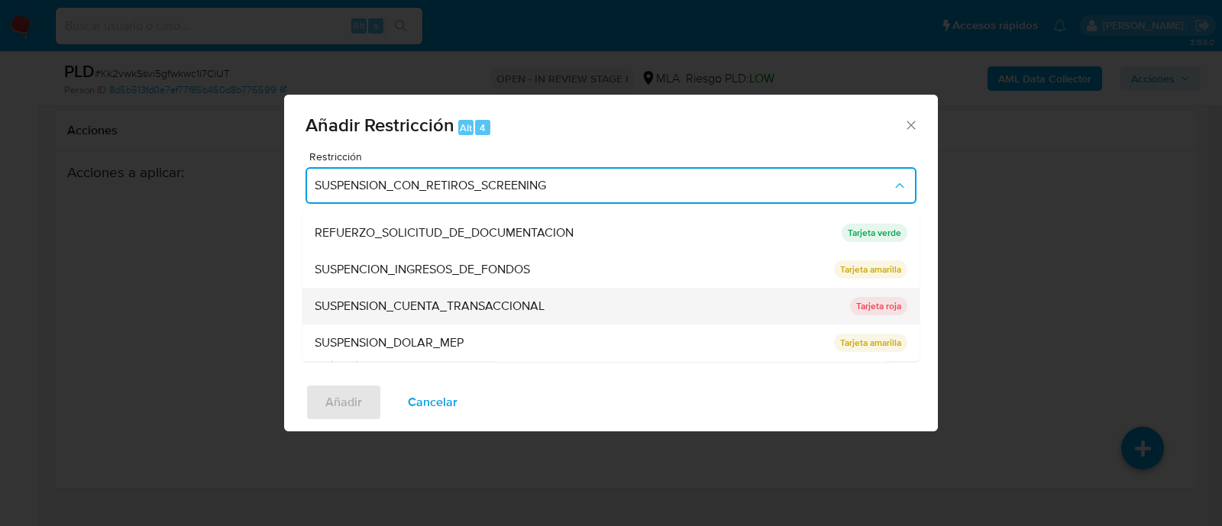
click at [521, 302] on span "SUSPENSION_CUENTA_TRANSACCIONAL" at bounding box center [430, 306] width 230 height 15
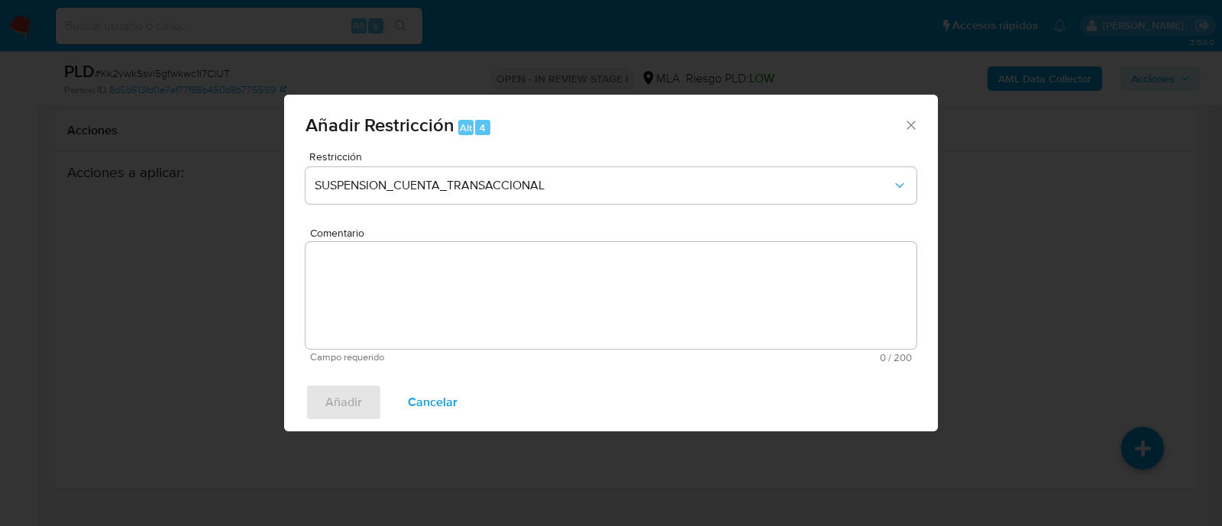
click at [582, 302] on textarea "Comentario" at bounding box center [610, 295] width 611 height 107
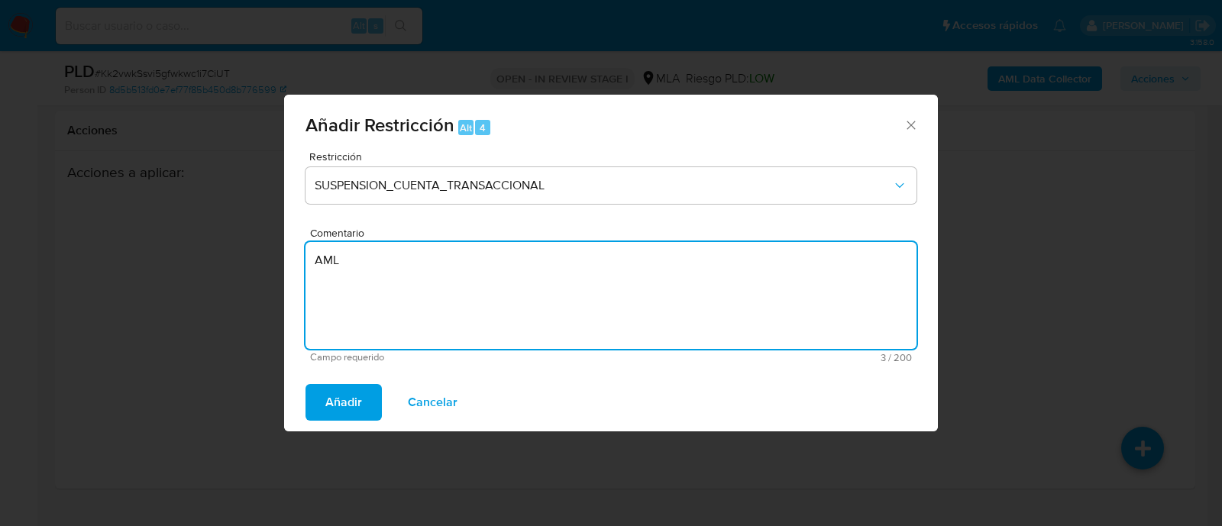
type textarea "AML"
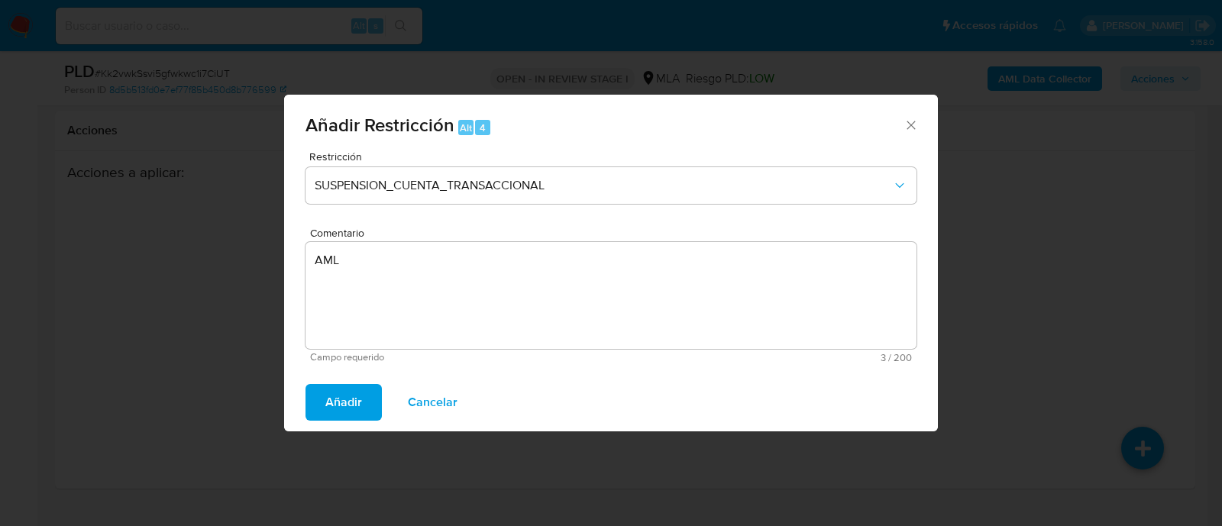
click at [365, 382] on div "Añadir Cancelar" at bounding box center [611, 402] width 654 height 58
click at [347, 394] on span "Añadir" at bounding box center [343, 403] width 37 height 34
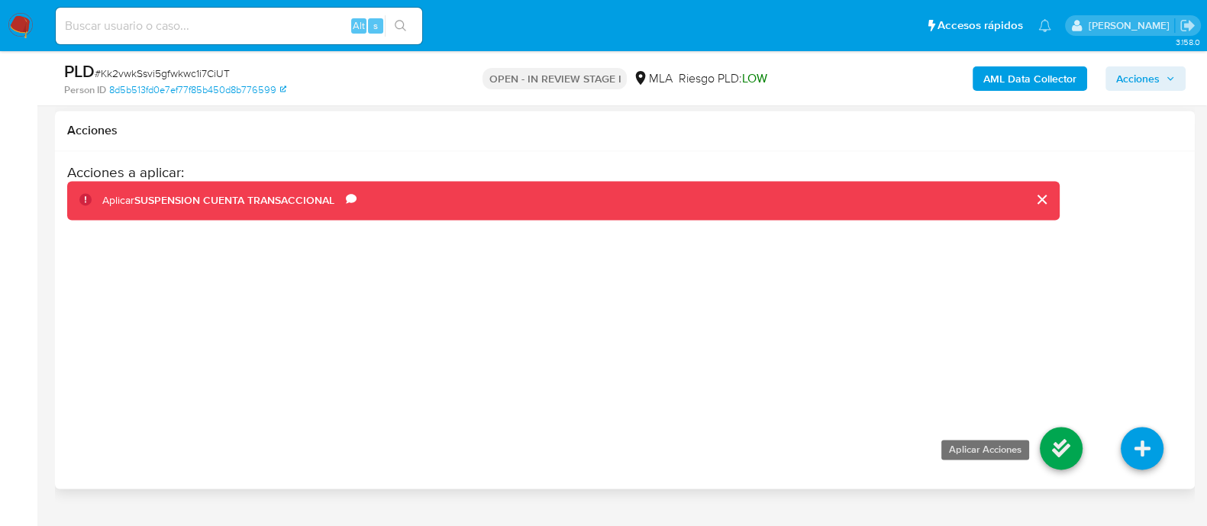
click at [1050, 427] on icon at bounding box center [1061, 448] width 43 height 43
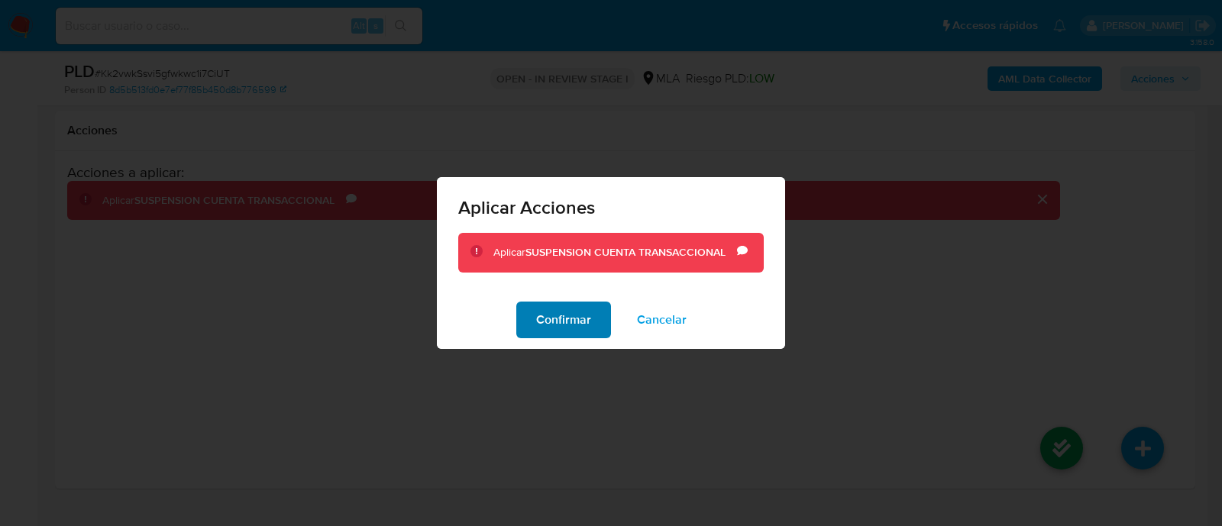
click at [555, 331] on span "Confirmar" at bounding box center [563, 320] width 55 height 34
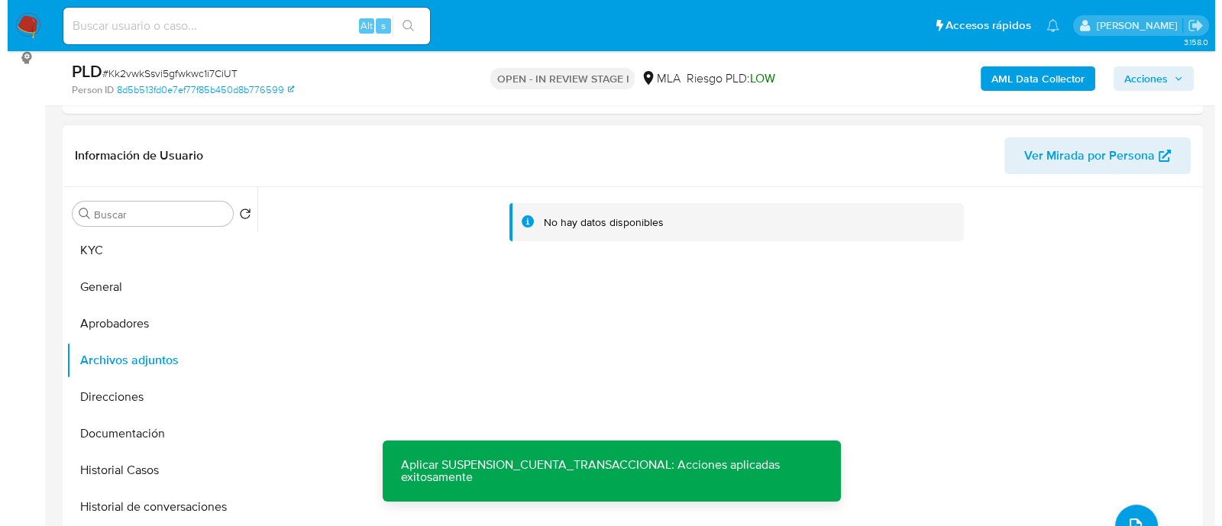
scroll to position [286, 0]
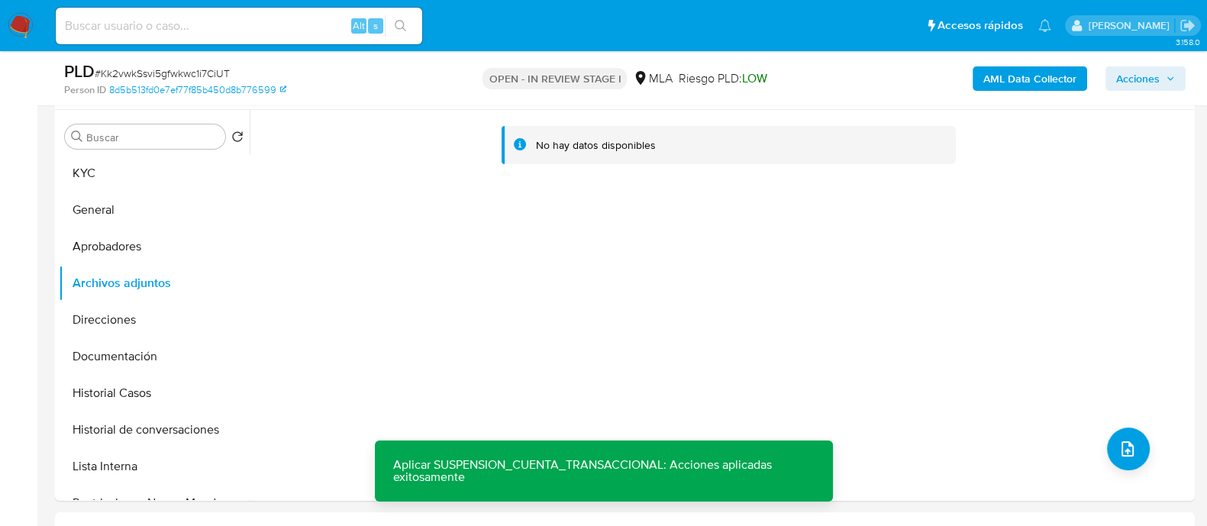
click at [1008, 68] on b "AML Data Collector" at bounding box center [1029, 78] width 93 height 24
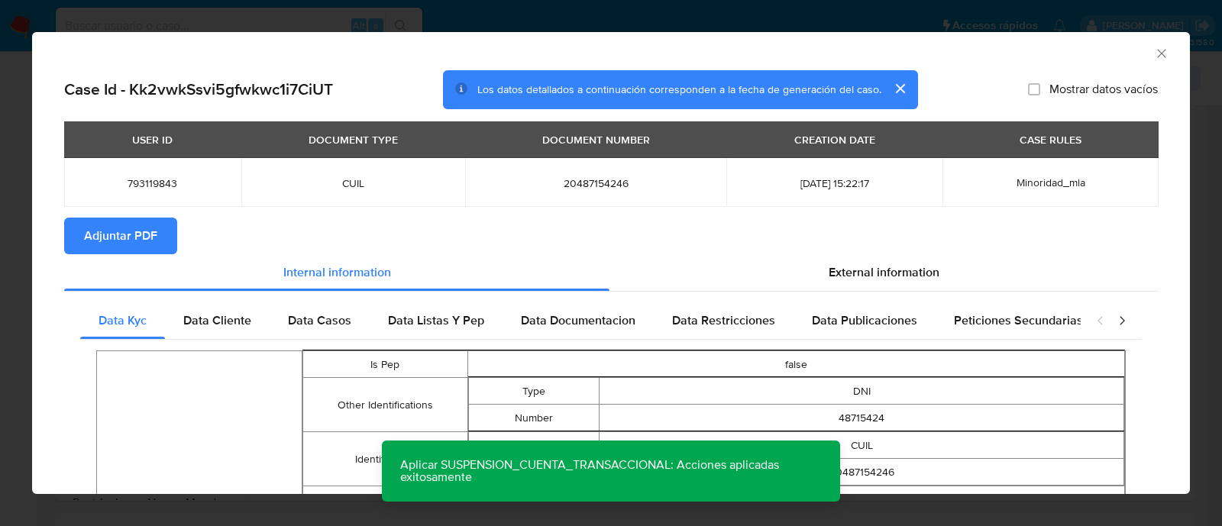
click at [138, 230] on span "Adjuntar PDF" at bounding box center [120, 236] width 73 height 34
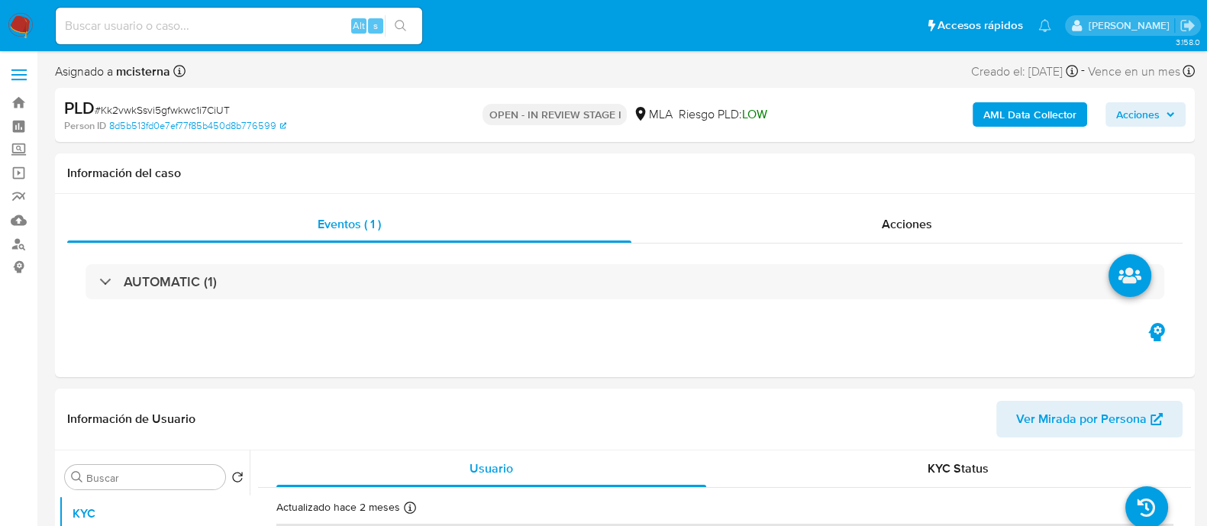
select select "10"
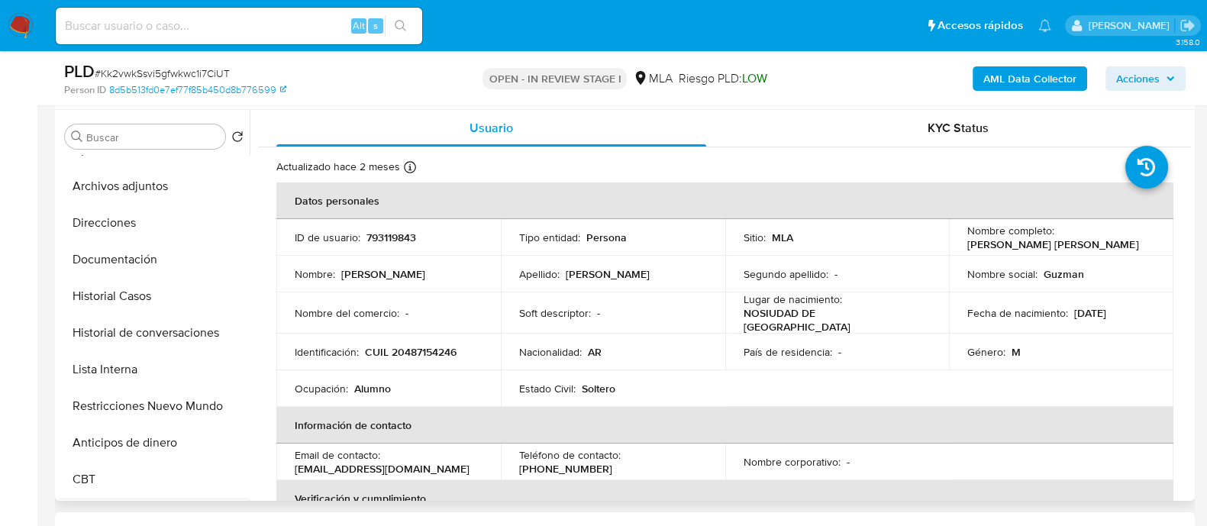
scroll to position [190, 0]
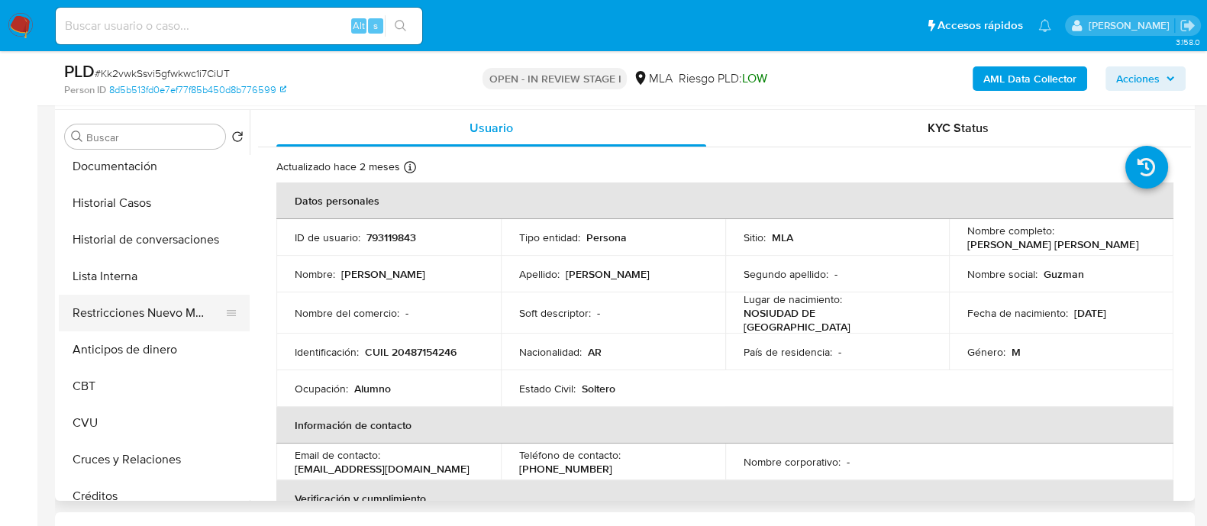
click at [159, 313] on button "Restricciones Nuevo Mundo" at bounding box center [148, 313] width 179 height 37
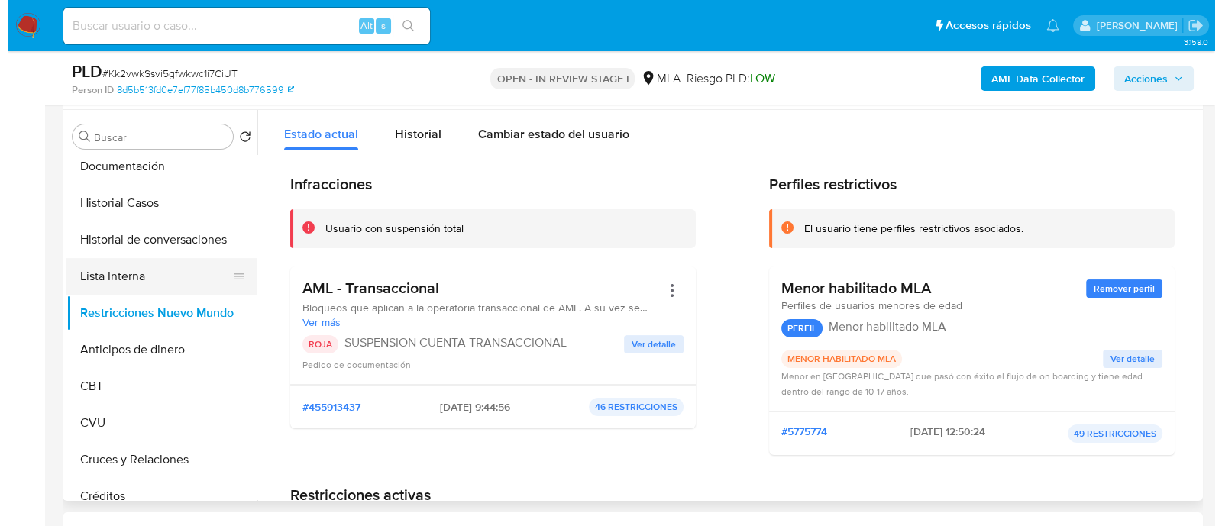
scroll to position [0, 0]
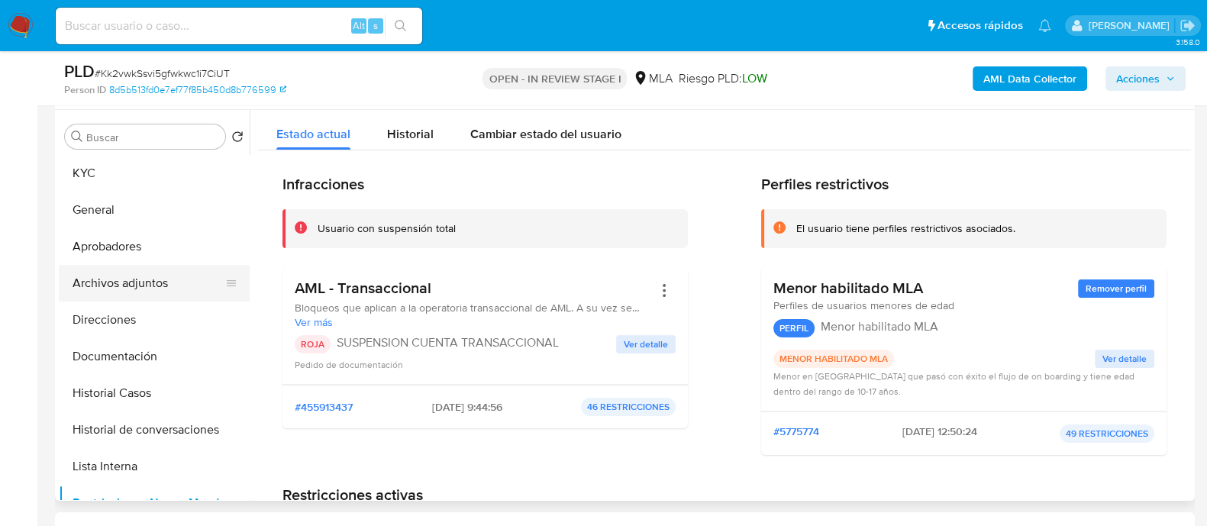
click at [157, 287] on button "Archivos adjuntos" at bounding box center [148, 283] width 179 height 37
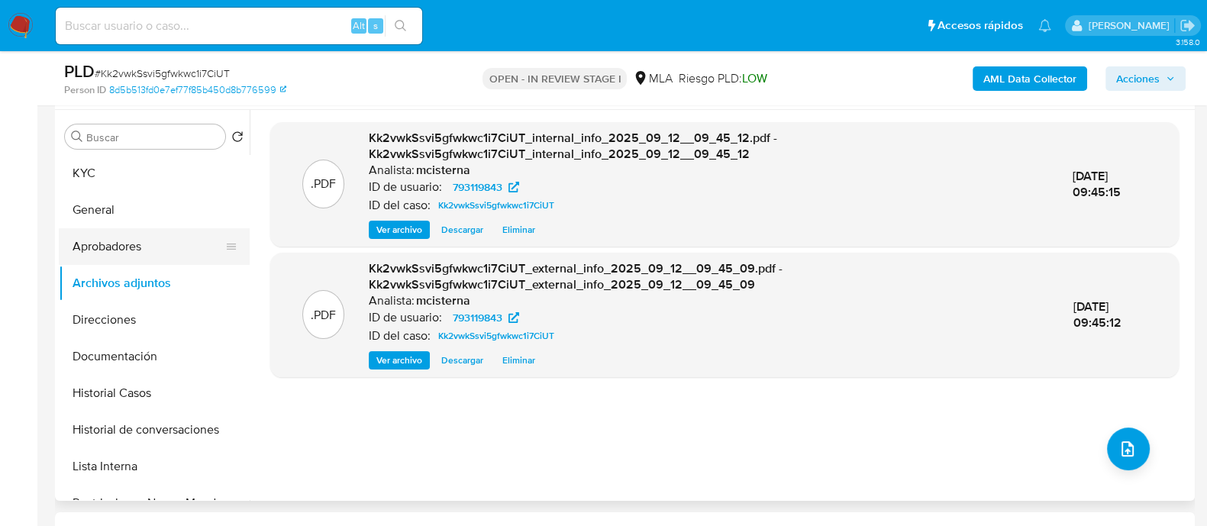
click at [151, 231] on button "Aprobadores" at bounding box center [148, 246] width 179 height 37
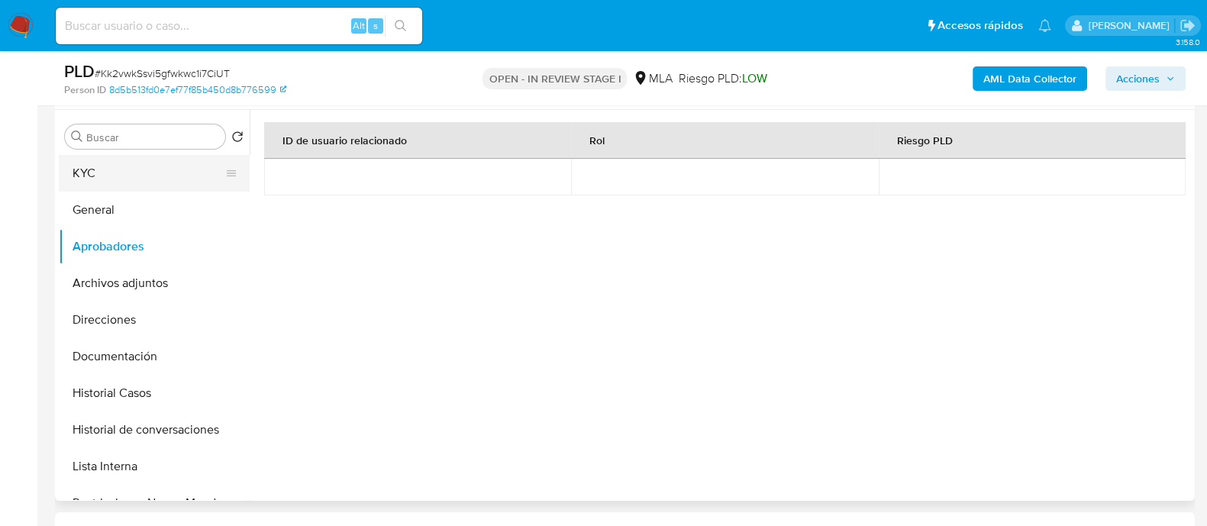
click at [200, 172] on button "KYC" at bounding box center [148, 173] width 179 height 37
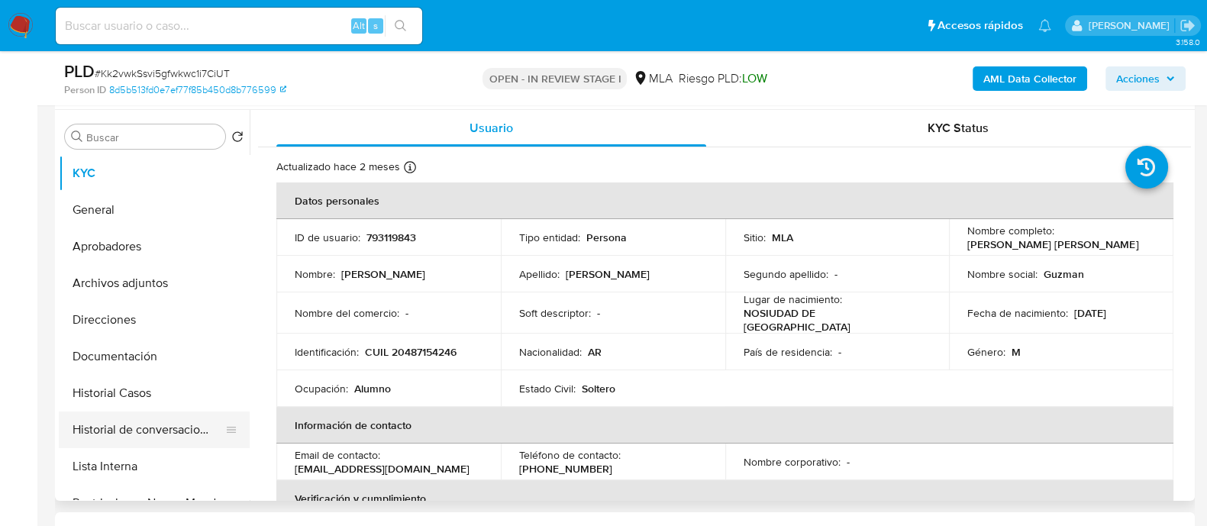
click at [185, 431] on button "Historial de conversaciones" at bounding box center [148, 430] width 179 height 37
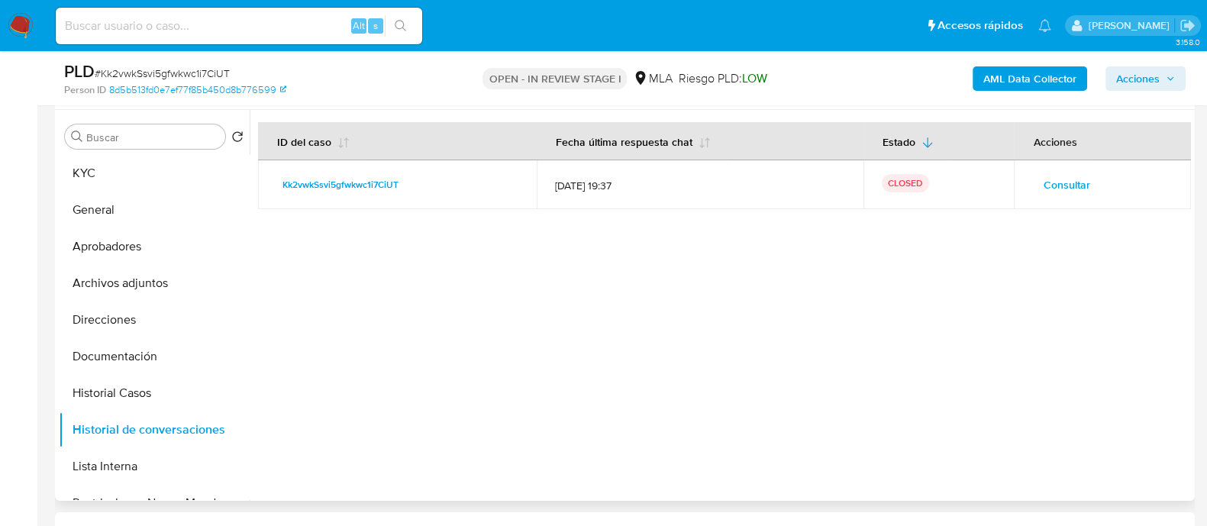
click at [1046, 188] on span "Consultar" at bounding box center [1066, 184] width 47 height 21
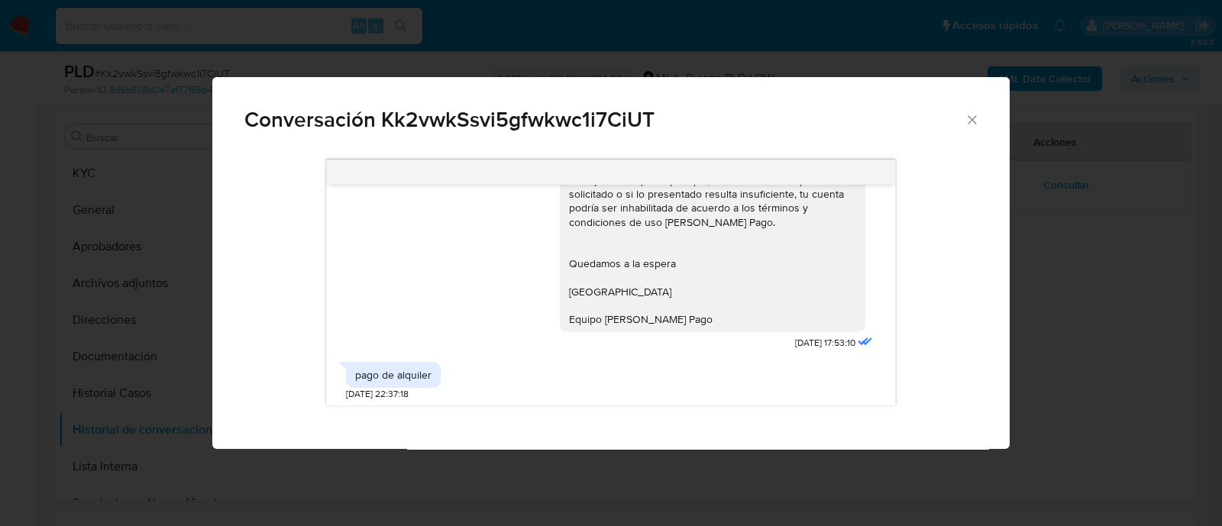
scroll to position [954, 0]
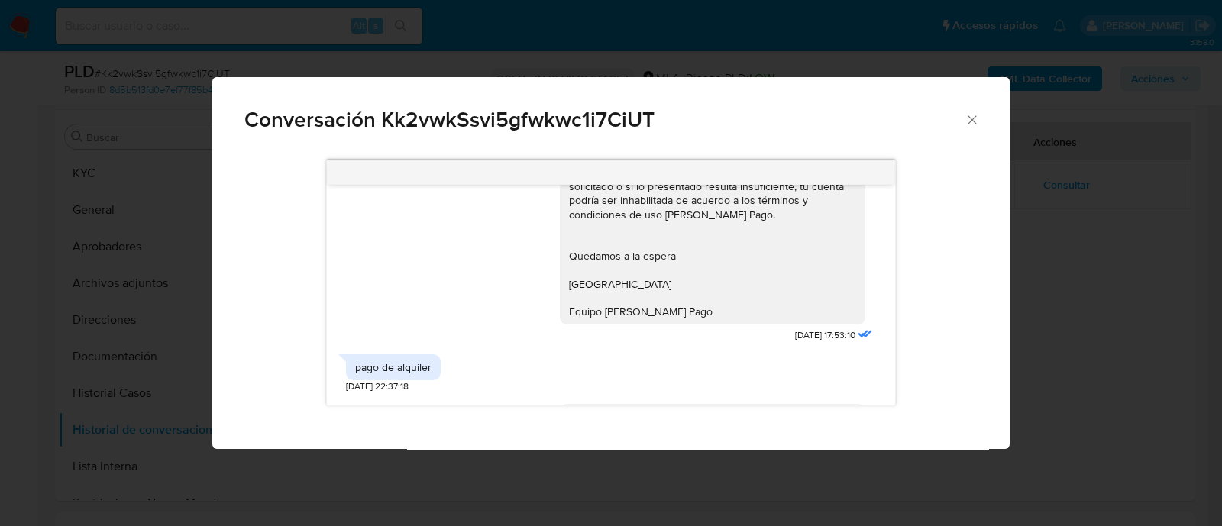
click at [422, 374] on div "pago de alquiler" at bounding box center [393, 367] width 76 height 14
copy div "pago de alquiler"
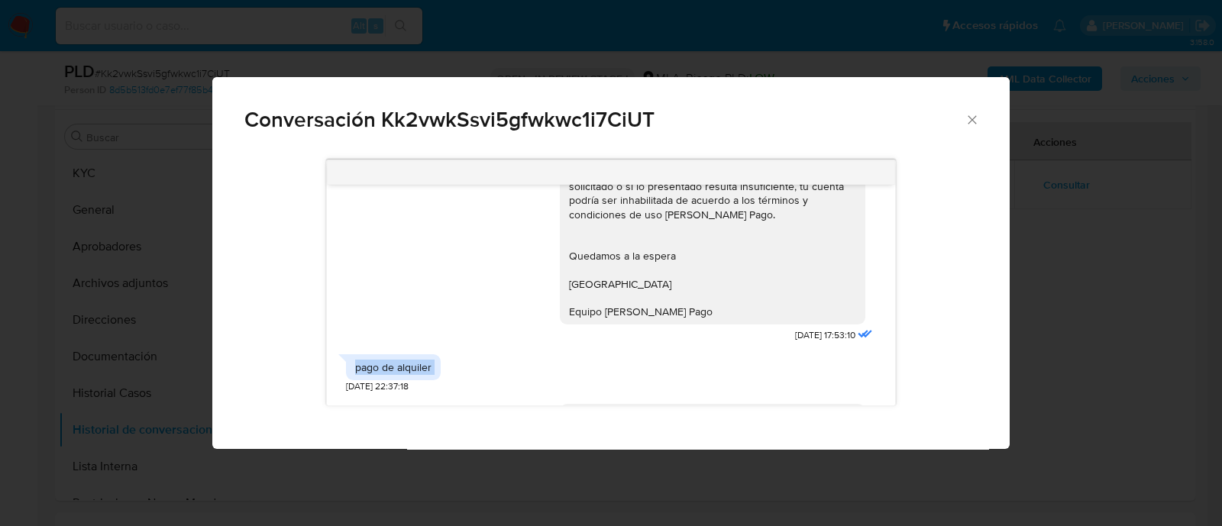
click at [968, 116] on icon "Cerrar" at bounding box center [971, 119] width 8 height 8
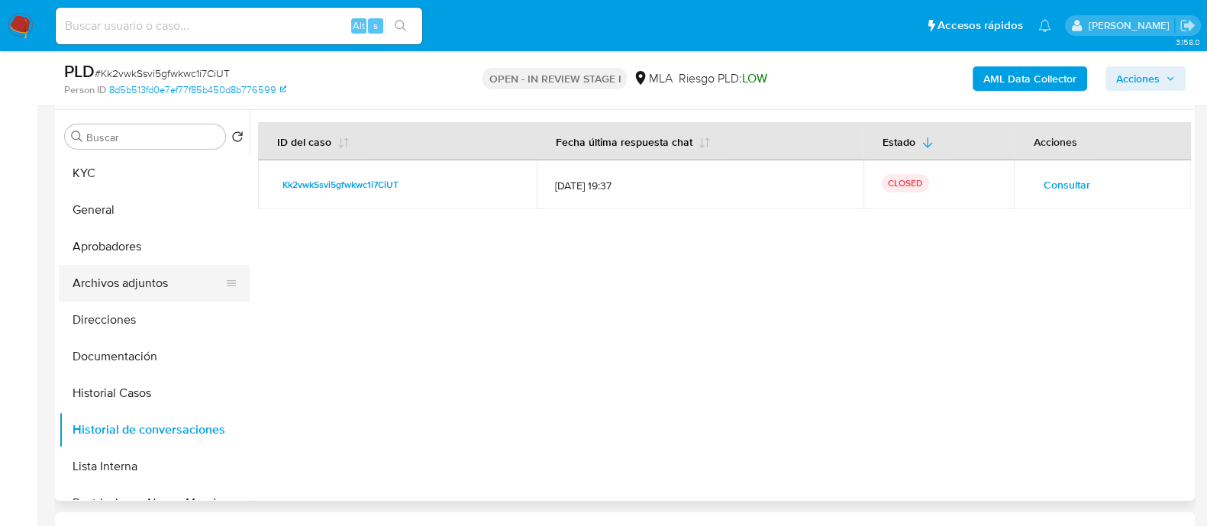
click at [147, 286] on button "Archivos adjuntos" at bounding box center [148, 283] width 179 height 37
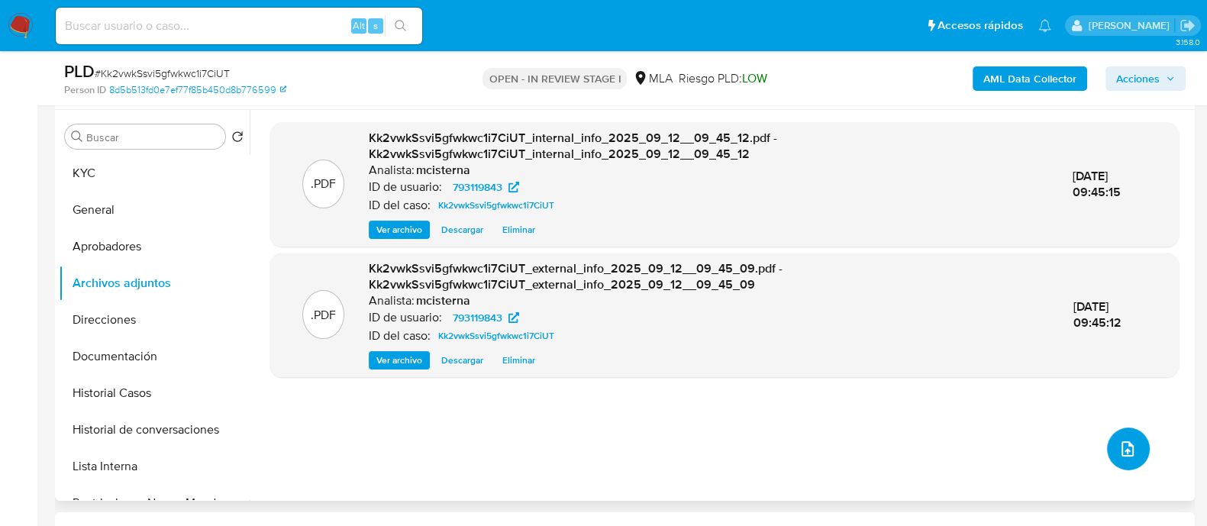
click at [1110, 448] on button "upload-file" at bounding box center [1128, 449] width 43 height 43
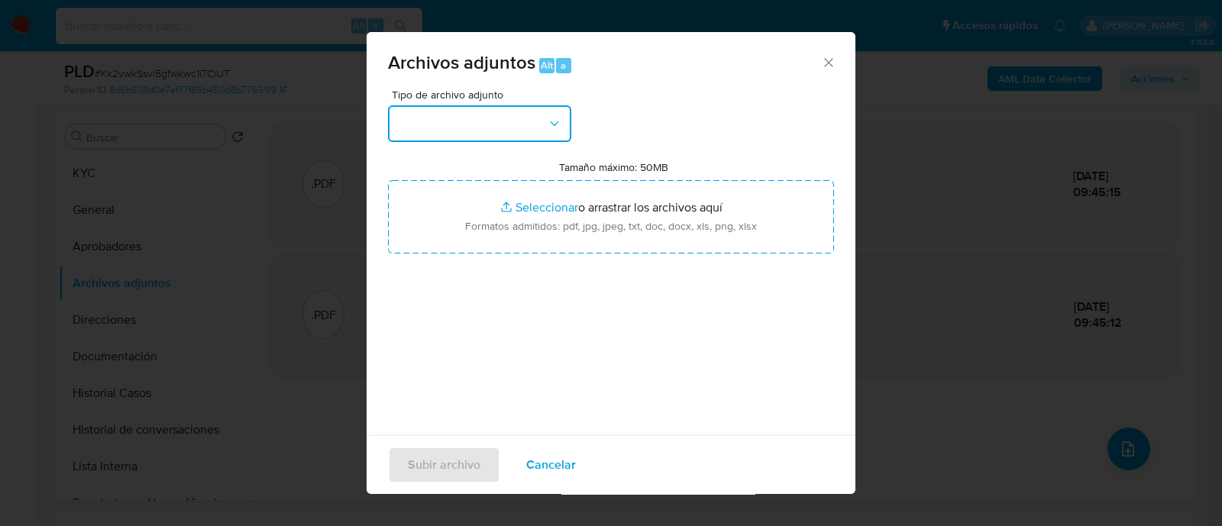
click at [511, 124] on button "button" at bounding box center [479, 123] width 183 height 37
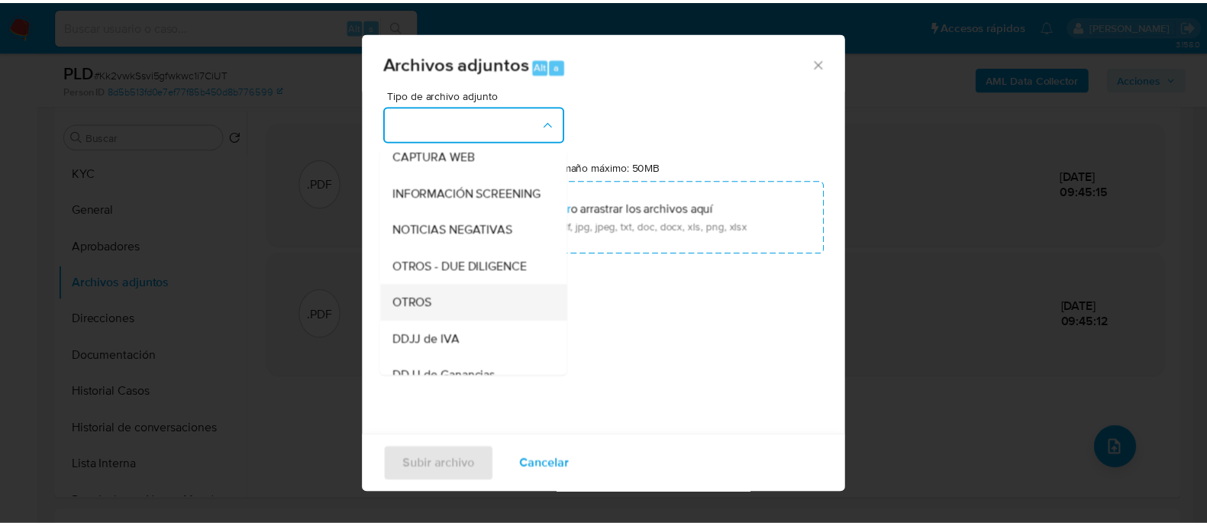
scroll to position [190, 0]
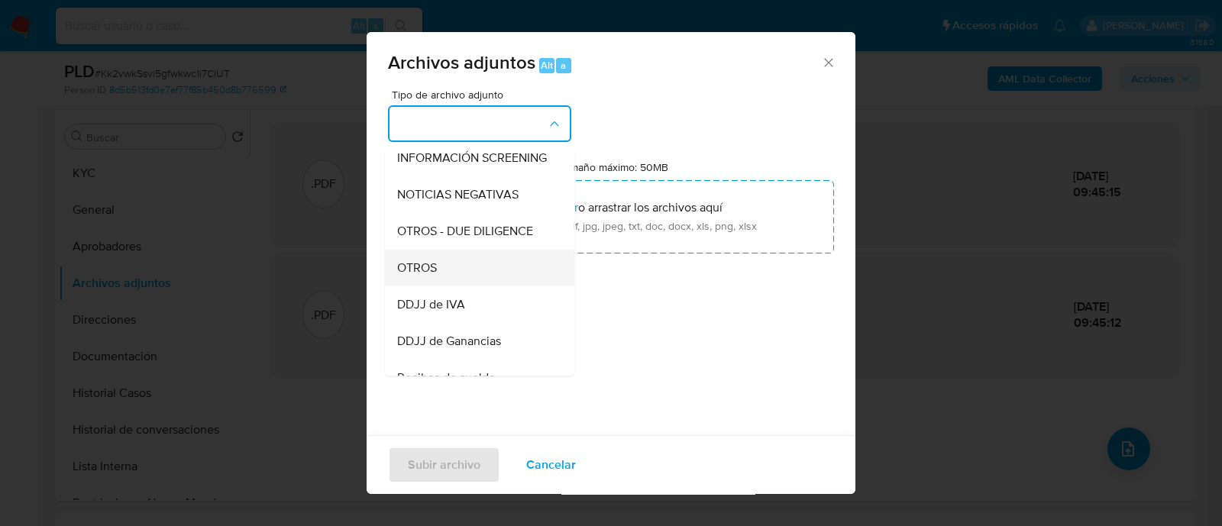
click at [473, 276] on div "OTROS" at bounding box center [475, 268] width 156 height 37
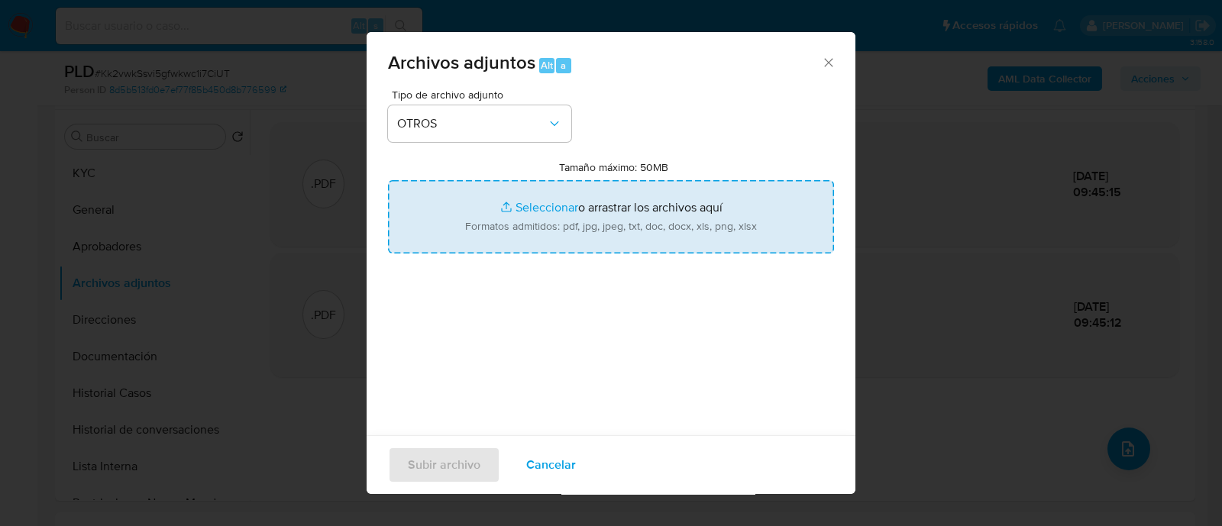
type input "C:\fakepath\Caselog Kk2vwkSsvi5gfwkwc1i7CiUT_2025_08_18_20_18_05.docx"
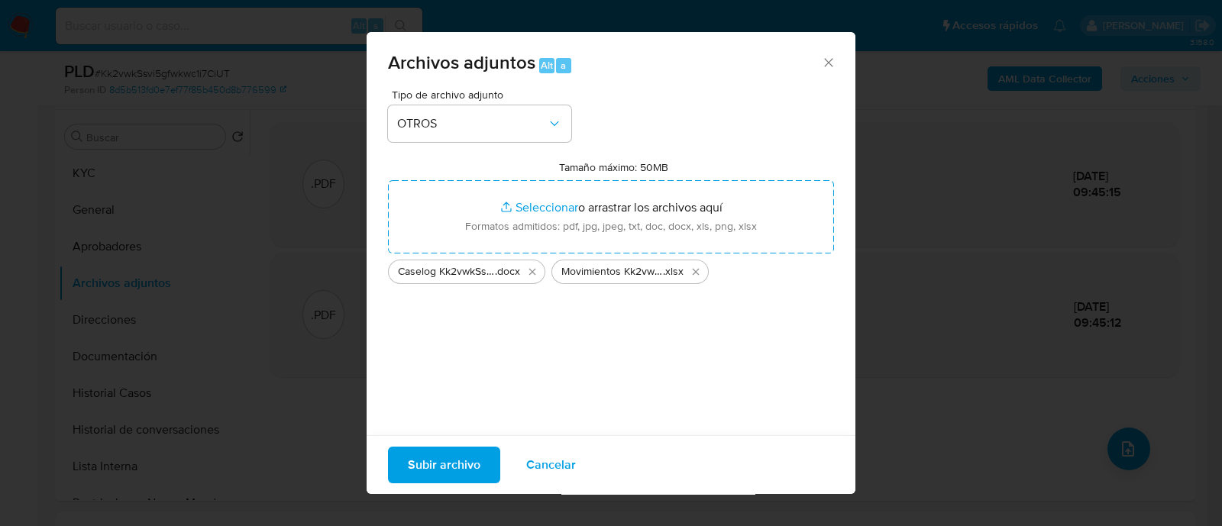
click at [438, 467] on span "Subir archivo" at bounding box center [444, 465] width 73 height 34
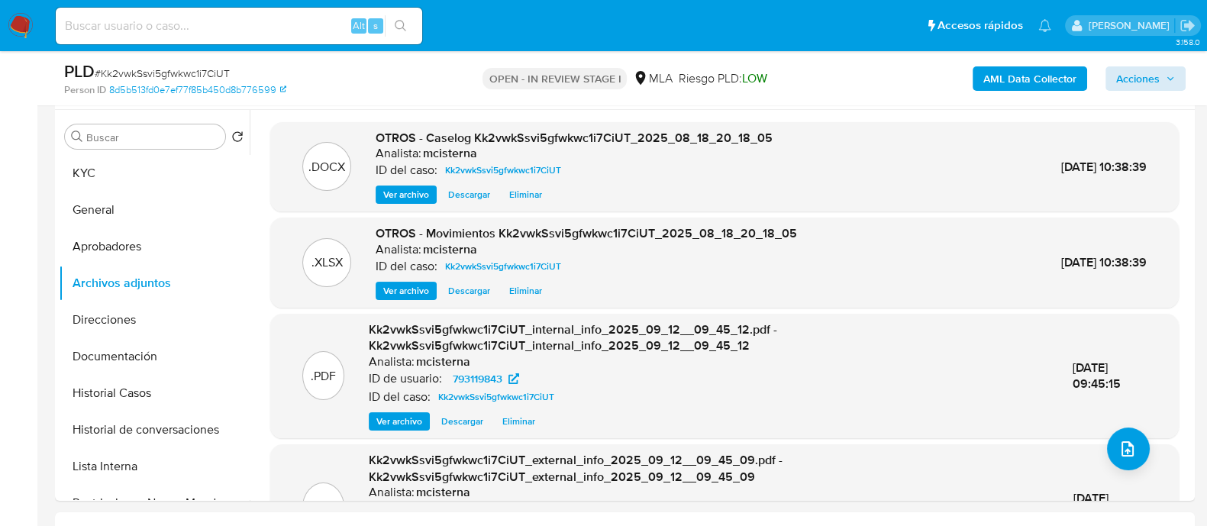
click at [1130, 89] on div "AML Data Collector Acciones" at bounding box center [1001, 78] width 370 height 36
click at [1134, 80] on span "Acciones" at bounding box center [1138, 78] width 44 height 24
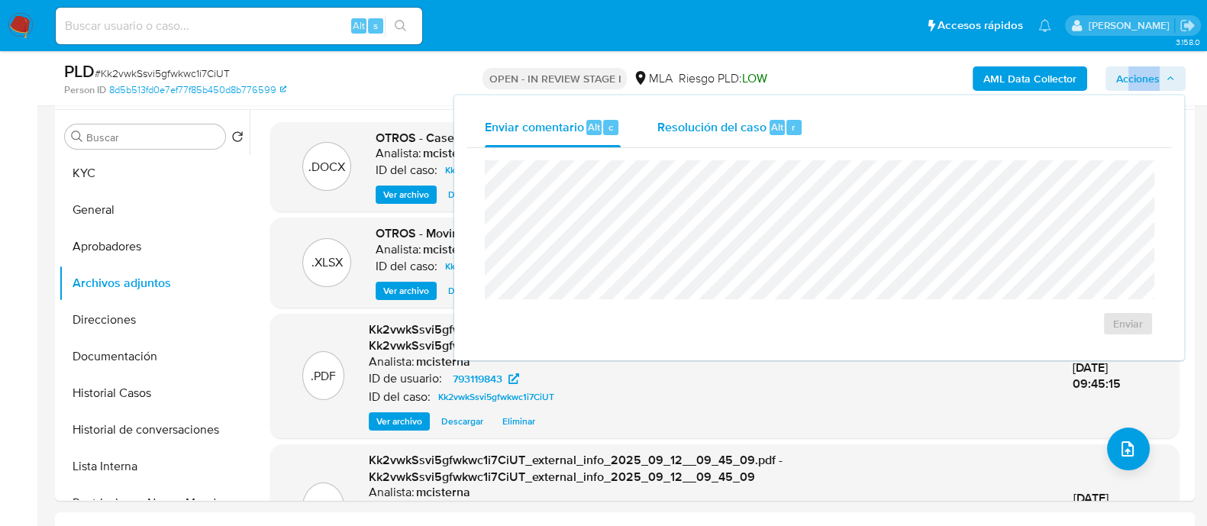
click at [702, 130] on span "Resolución del caso" at bounding box center [711, 127] width 109 height 18
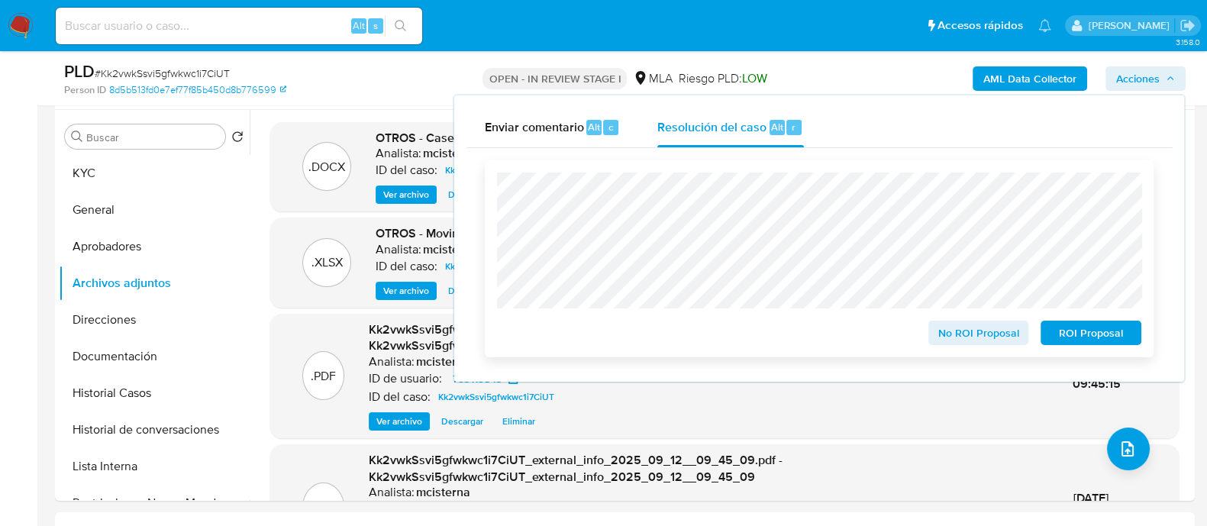
click at [1066, 334] on span "ROI Proposal" at bounding box center [1090, 332] width 79 height 21
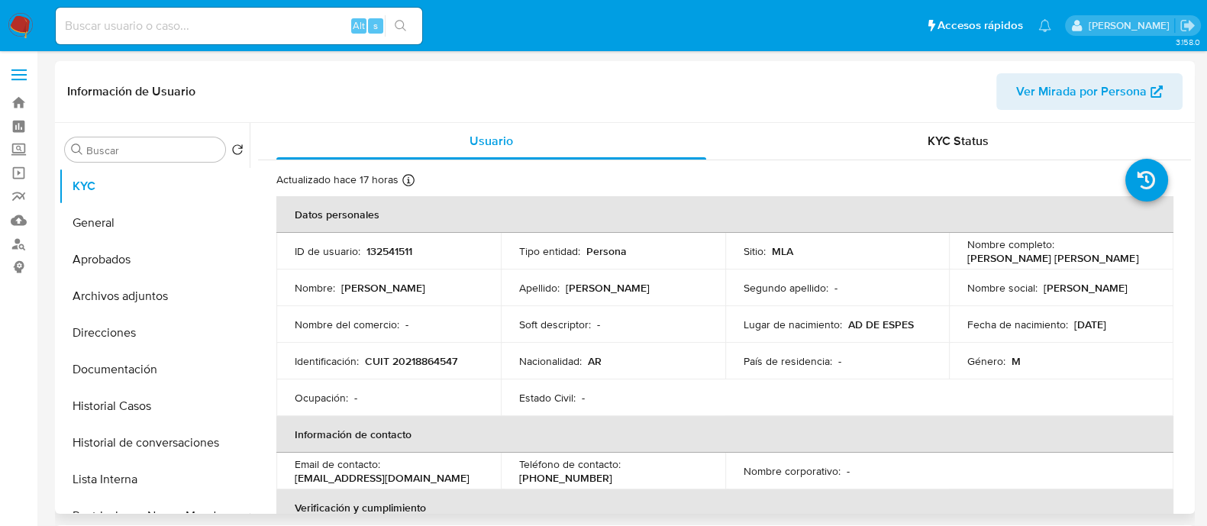
click at [418, 360] on p "CUIT 20218864547" at bounding box center [411, 361] width 92 height 14
select select "10"
click at [418, 360] on p "CUIT 20218864547" at bounding box center [411, 361] width 92 height 14
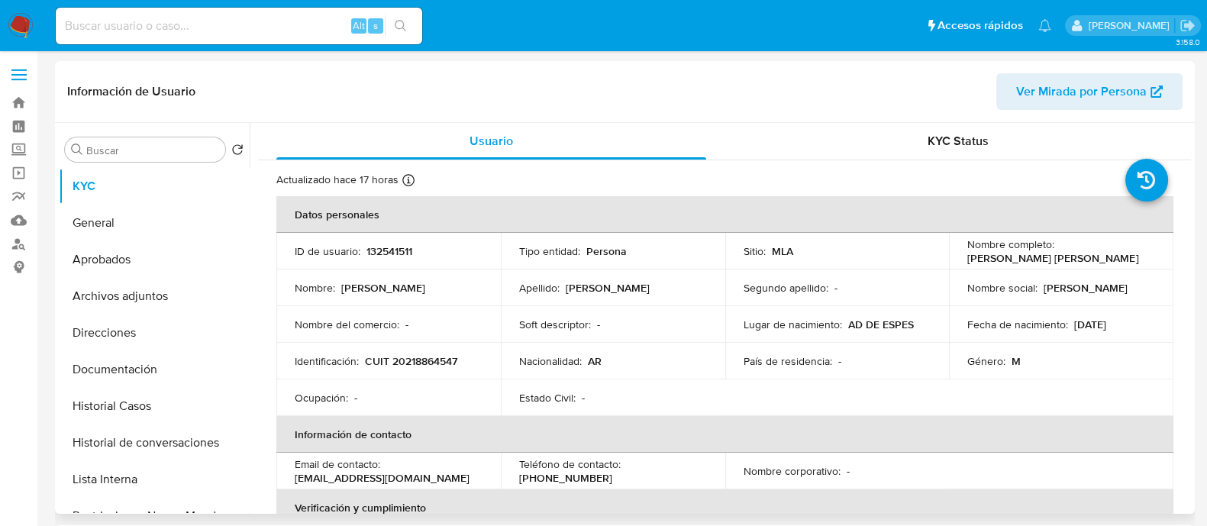
click at [434, 343] on td "Identificación : CUIT 20218864547" at bounding box center [388, 361] width 224 height 37
click at [426, 357] on p "CUIT 20218864547" at bounding box center [411, 361] width 92 height 14
copy p "20218864547"
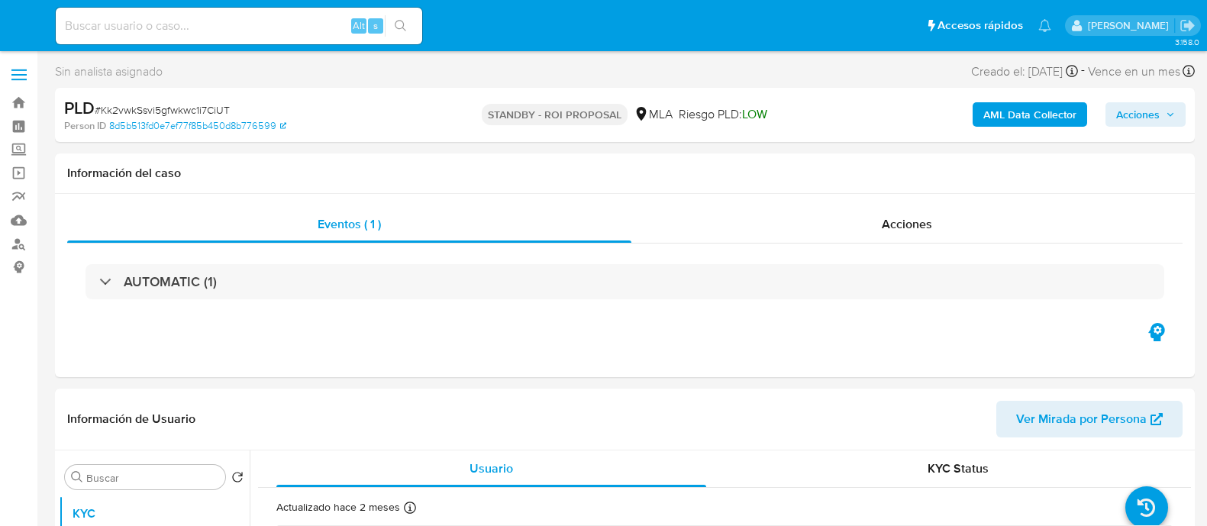
select select "10"
click at [302, 24] on input at bounding box center [239, 26] width 366 height 20
paste input "Ivul31lRdA9lMmT4tfXljlHQ"
type input "Ivul31lRdA9lMmT4tfXljlHQ"
click at [402, 21] on icon "search-icon" at bounding box center [400, 25] width 11 height 11
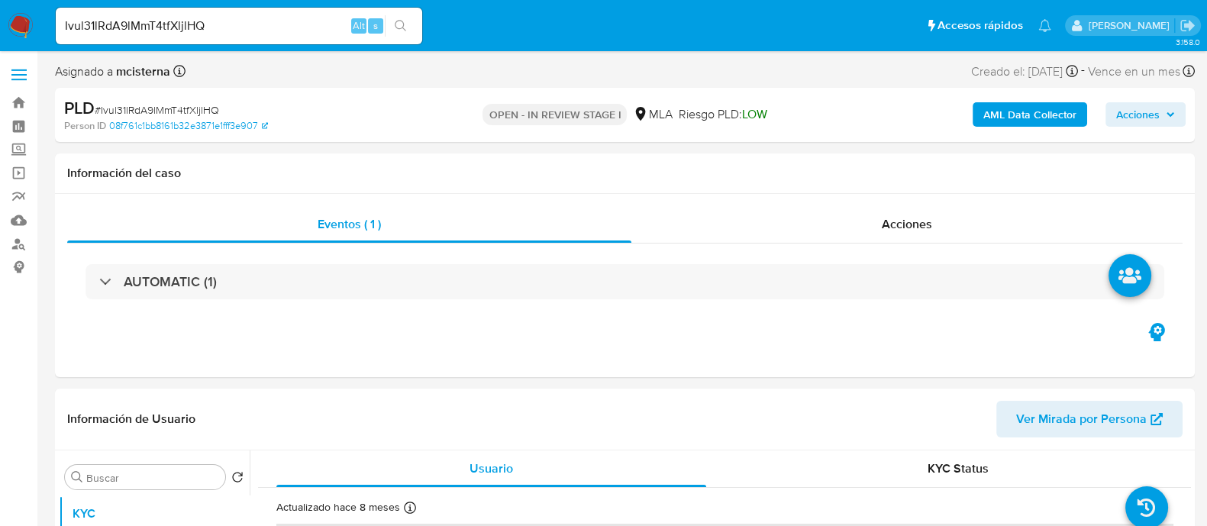
select select "10"
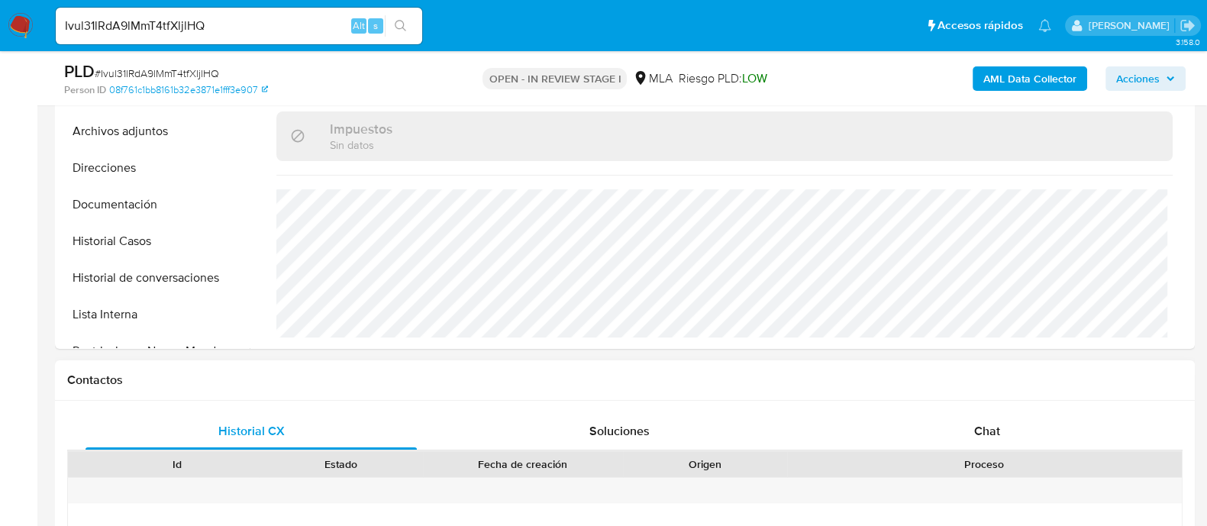
scroll to position [573, 0]
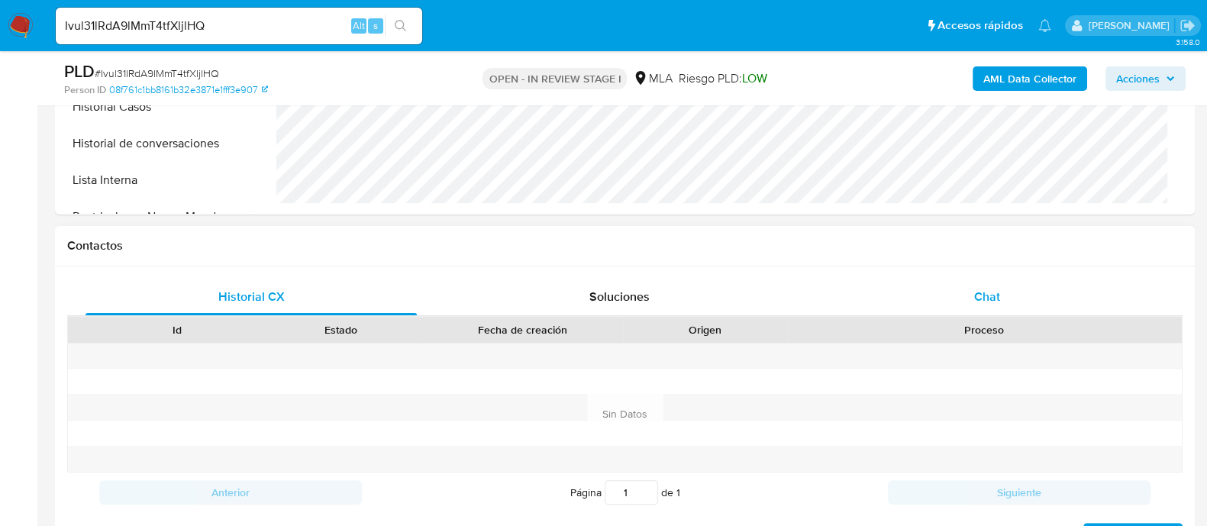
click at [956, 314] on div "Chat" at bounding box center [987, 297] width 331 height 37
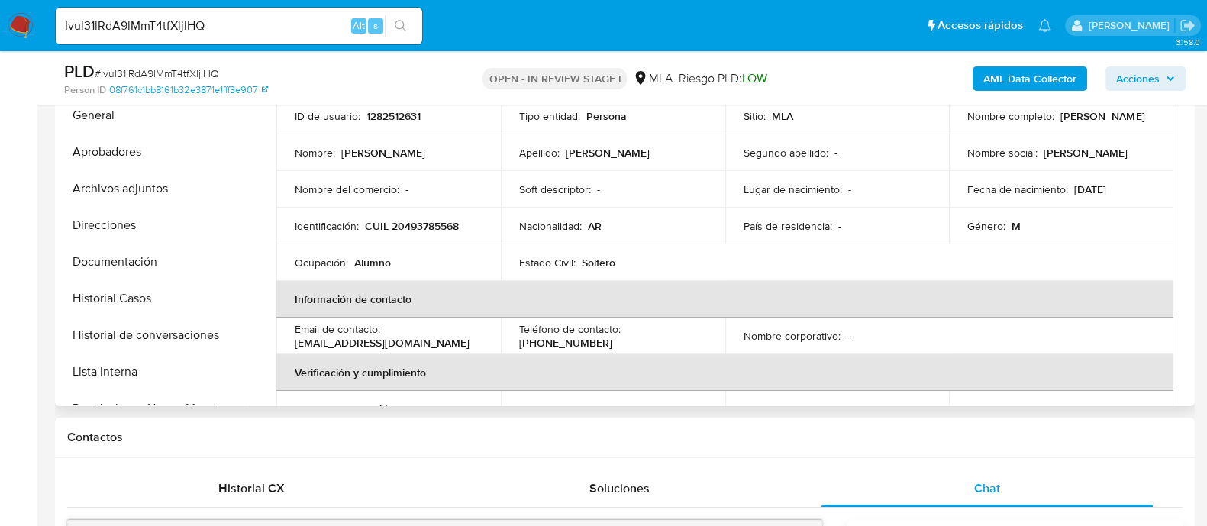
scroll to position [0, 0]
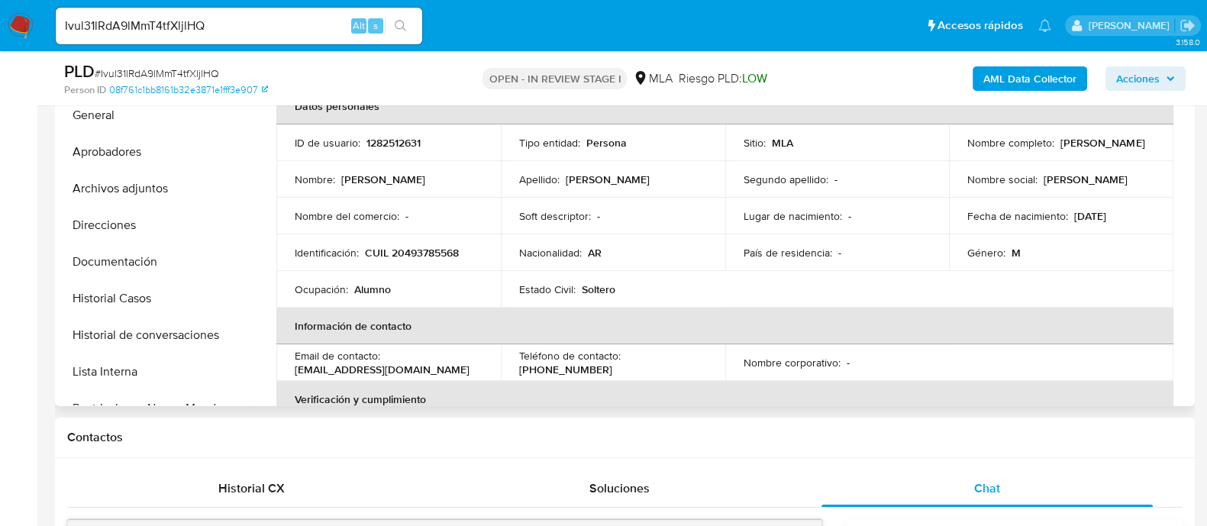
drag, startPoint x: 993, startPoint y: 148, endPoint x: 1090, endPoint y: 148, distance: 97.7
click at [1090, 148] on td "Nombre completo : Thiago Agustín Zabala" at bounding box center [1061, 142] width 224 height 37
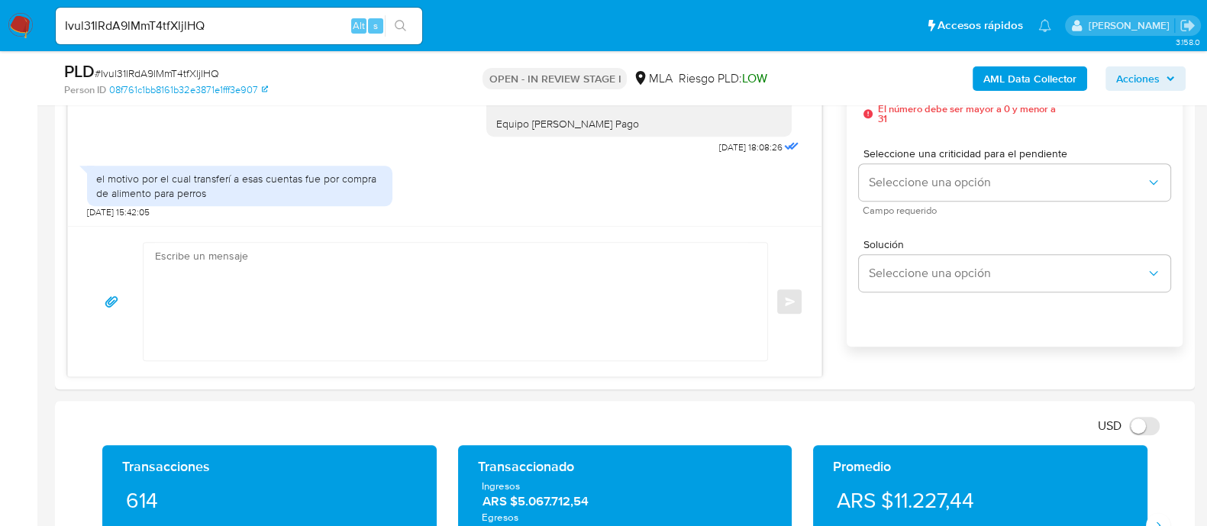
scroll to position [954, 0]
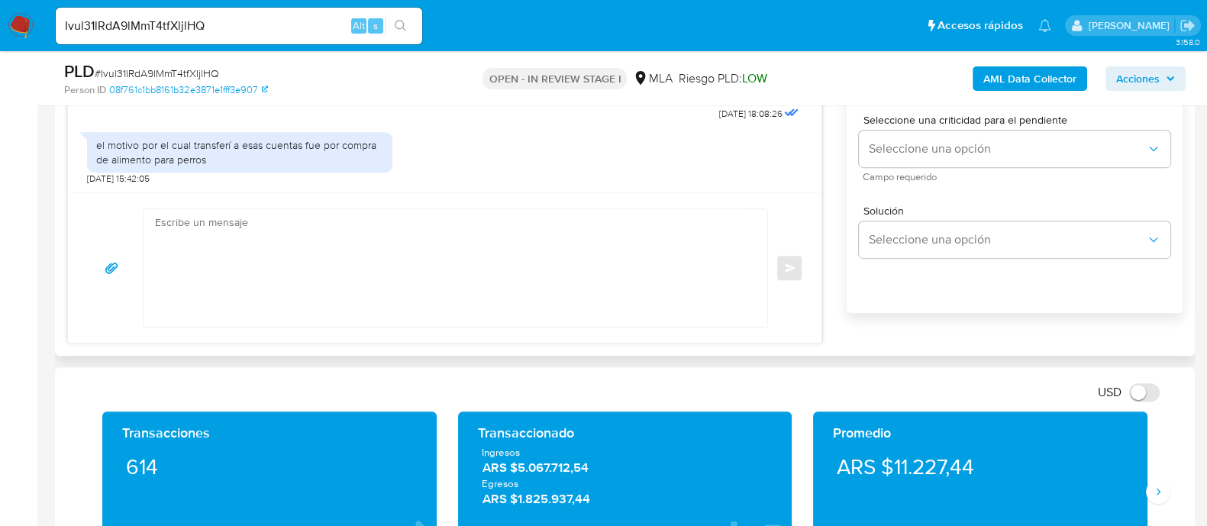
click at [521, 269] on textarea at bounding box center [451, 268] width 593 height 118
paste textarea "[PERSON_NAME]"
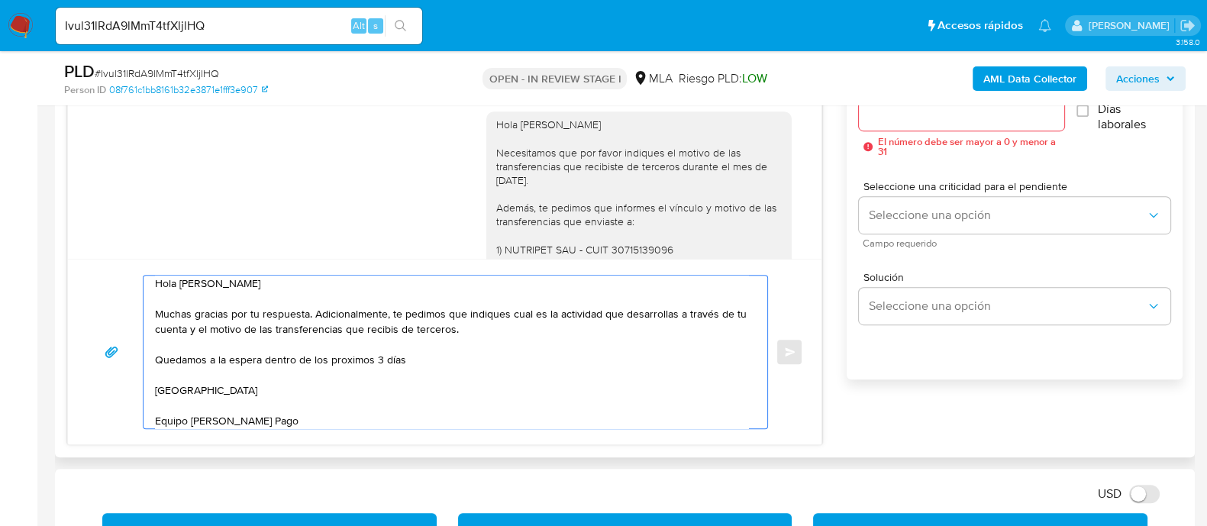
scroll to position [859, 0]
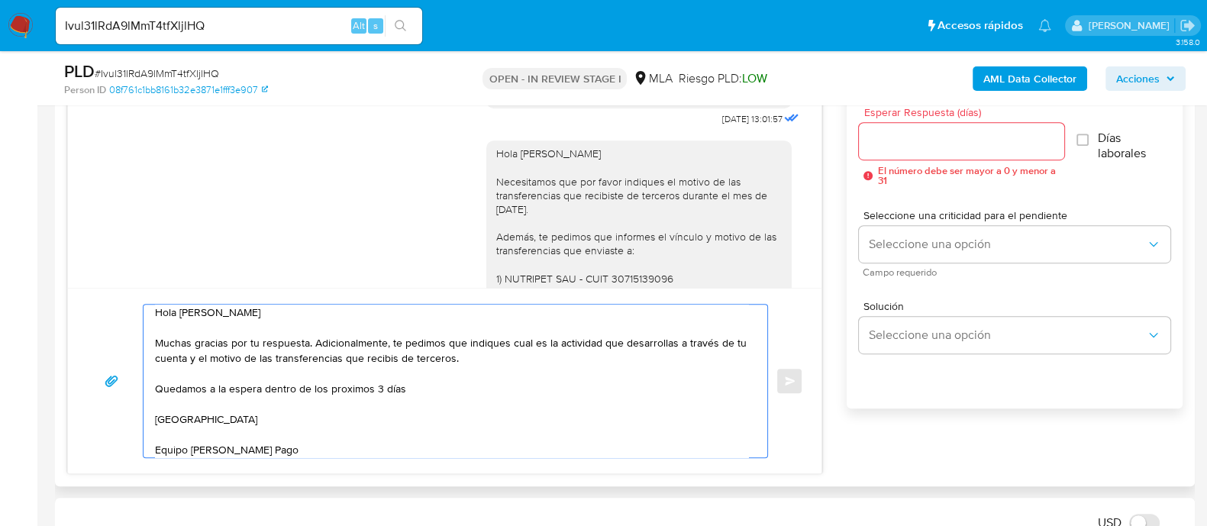
type textarea "Hola Thiago Agustín Zabala Muchas gracias por tu respuesta. Adicionalmente, te …"
click at [907, 149] on input "Esperar Respuesta (días)" at bounding box center [961, 141] width 205 height 20
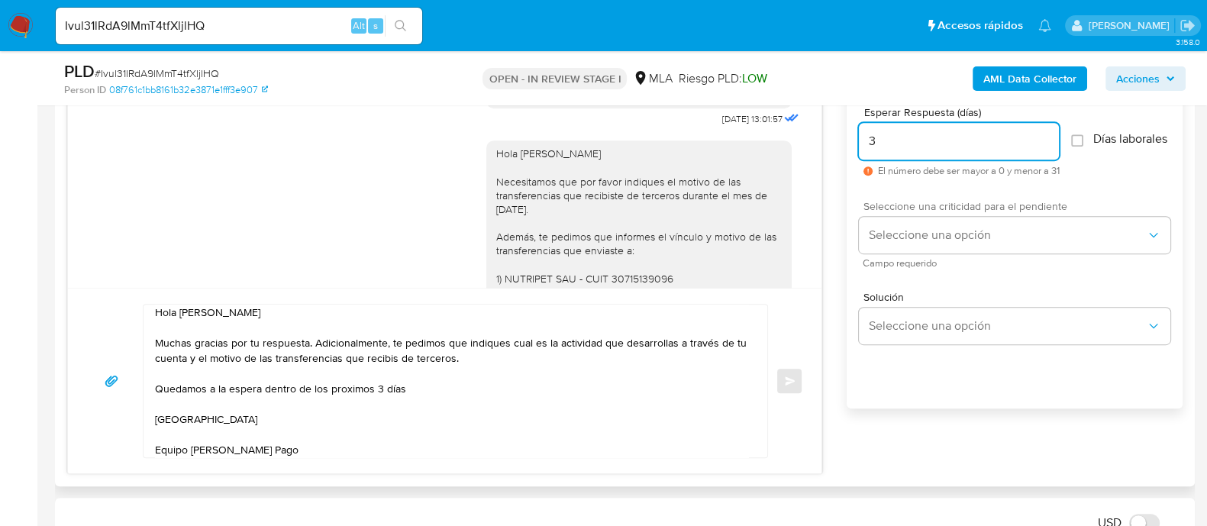
type input "3"
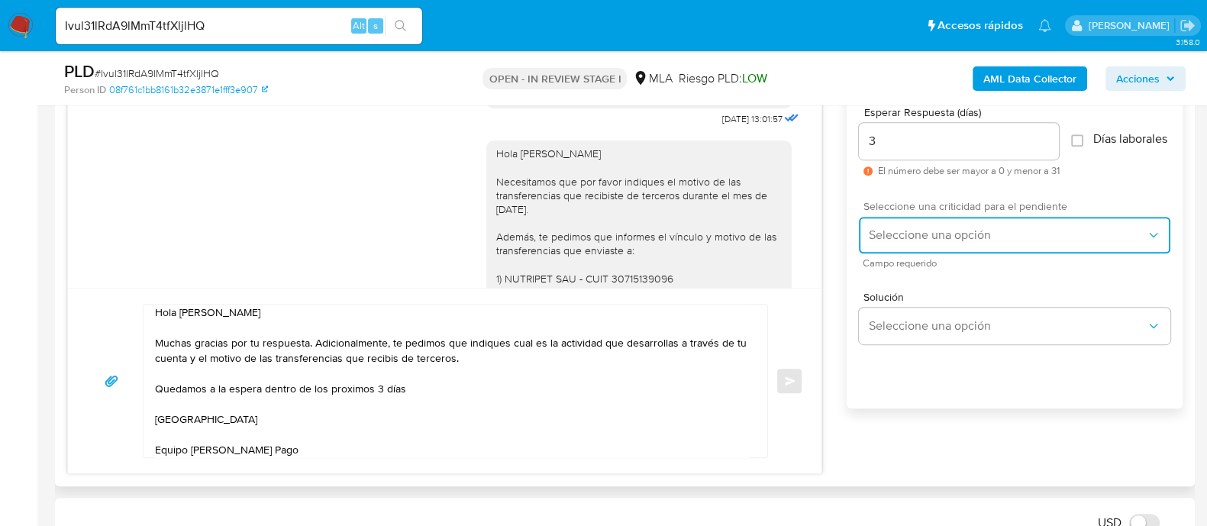
click at [907, 224] on button "Seleccione una opción" at bounding box center [1014, 235] width 311 height 37
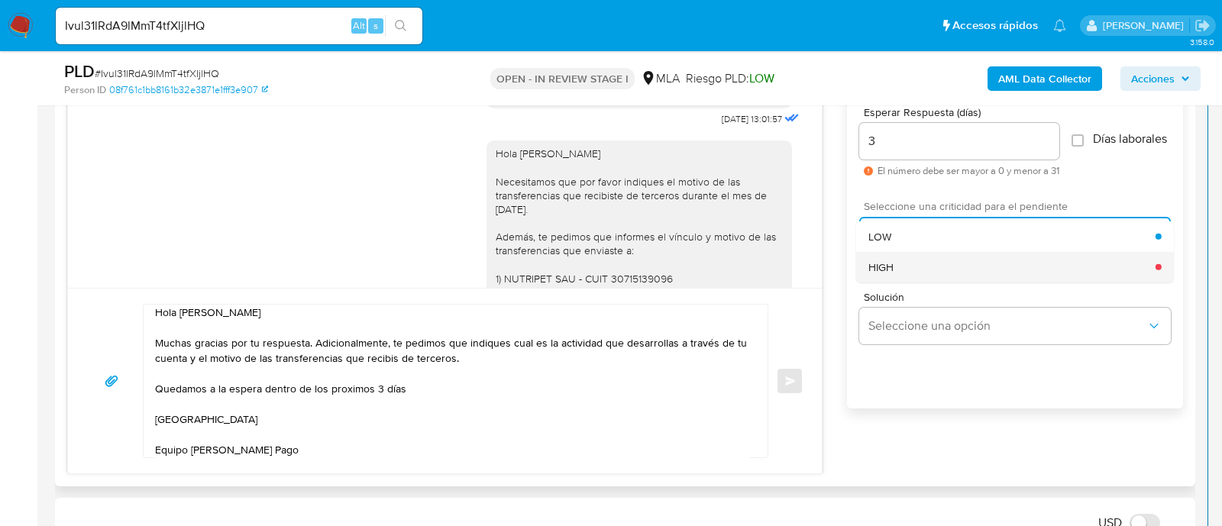
click at [902, 269] on div "HIGH" at bounding box center [1011, 266] width 287 height 31
click at [902, 267] on span "Campo requerido" at bounding box center [1018, 264] width 311 height 8
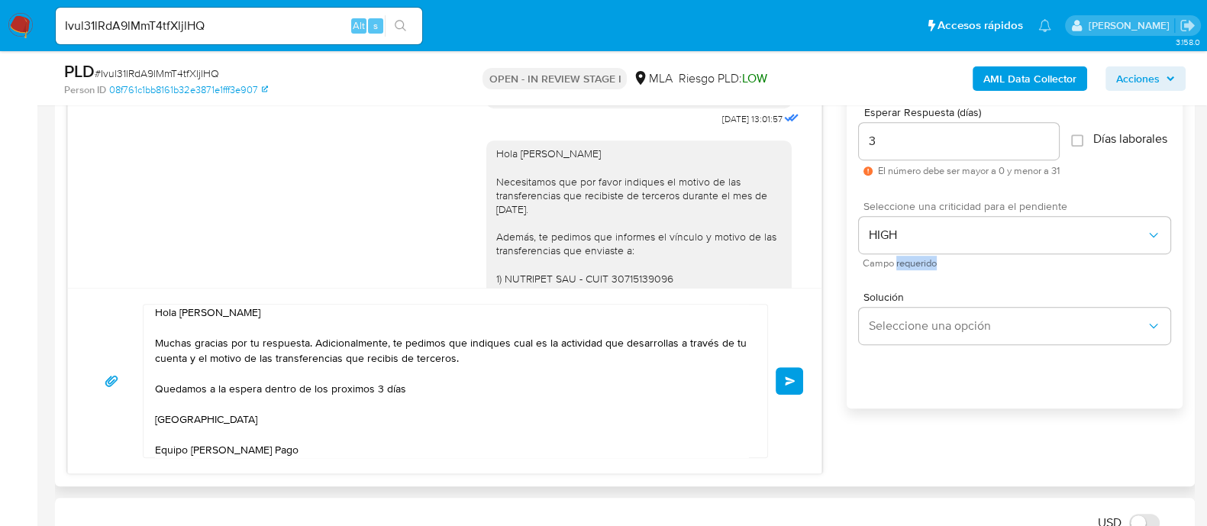
click at [794, 379] on span "Enviar" at bounding box center [790, 380] width 11 height 9
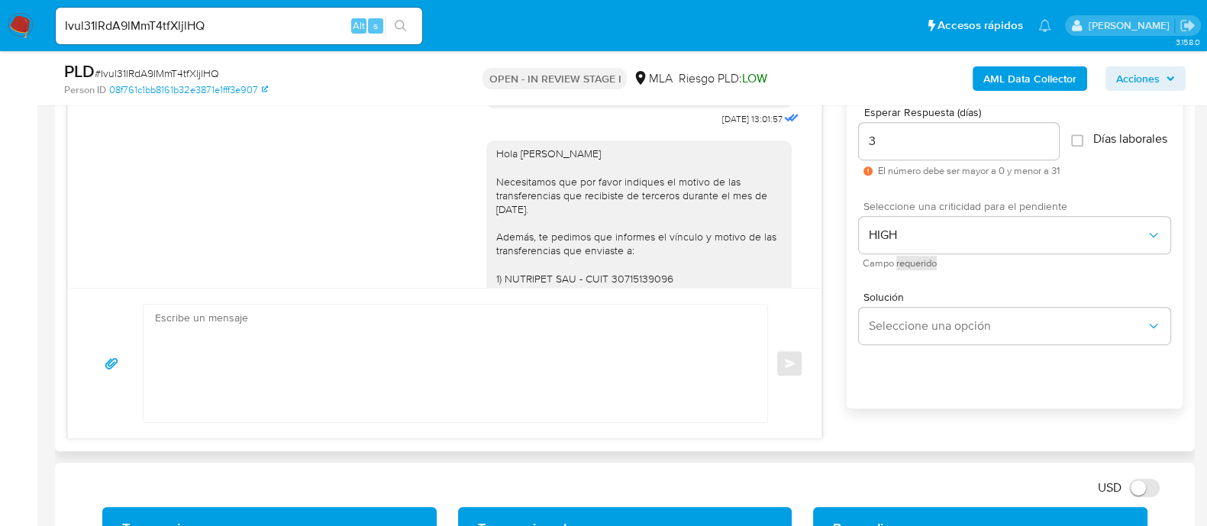
scroll to position [0, 0]
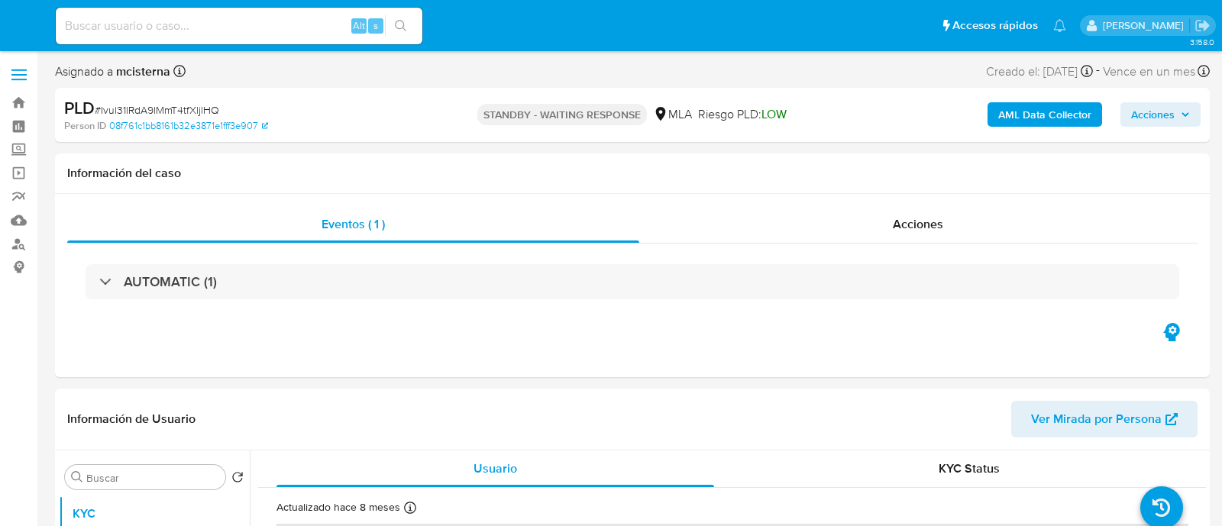
select select "10"
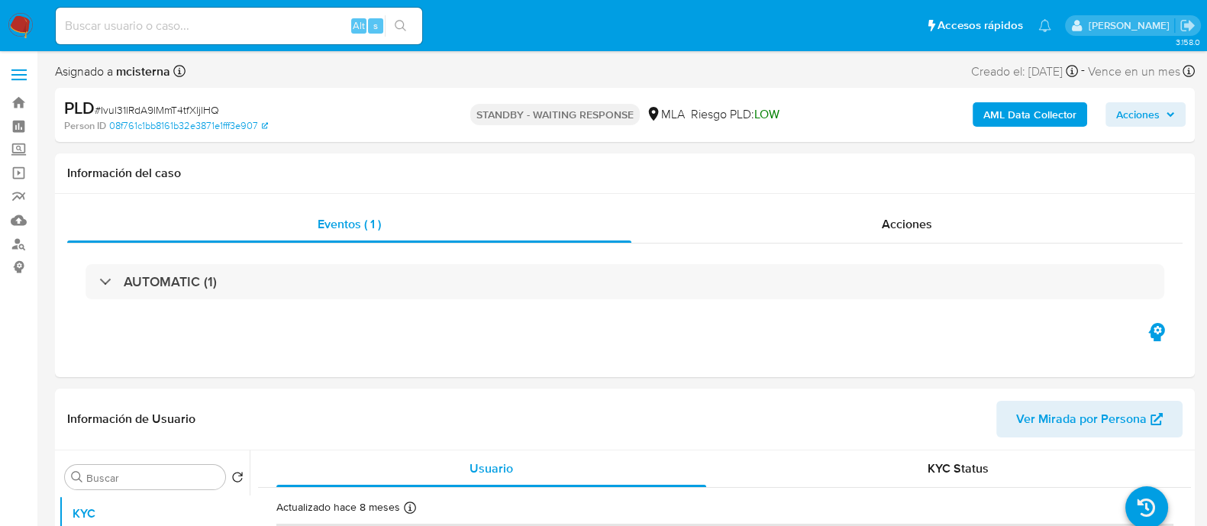
click at [324, 18] on input at bounding box center [239, 26] width 366 height 20
paste input "gWQSqWXt0S0LEjx7dWNoEeet"
type input "gWQSqWXt0S0LEjx7dWNoEeet"
click at [396, 21] on icon "search-icon" at bounding box center [401, 26] width 12 height 12
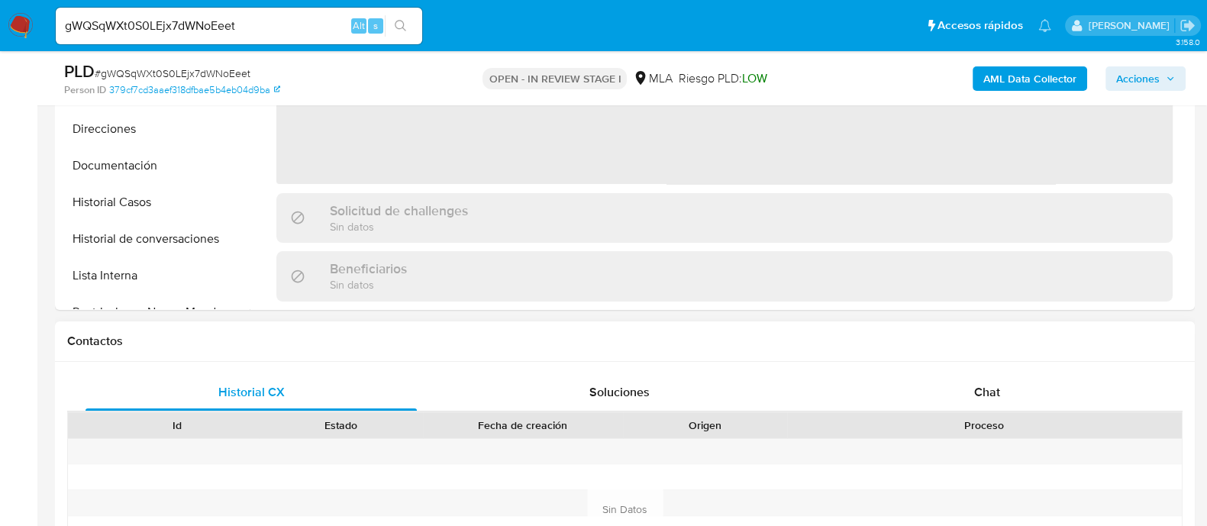
click at [968, 460] on div at bounding box center [984, 451] width 395 height 25
click at [939, 382] on div "Chat" at bounding box center [987, 392] width 331 height 37
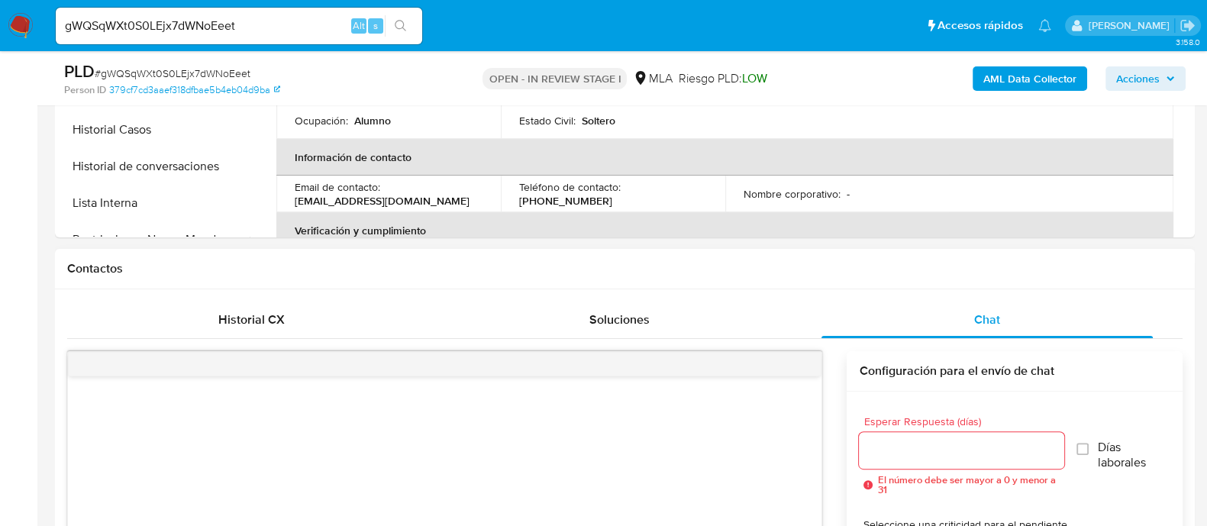
scroll to position [667, 0]
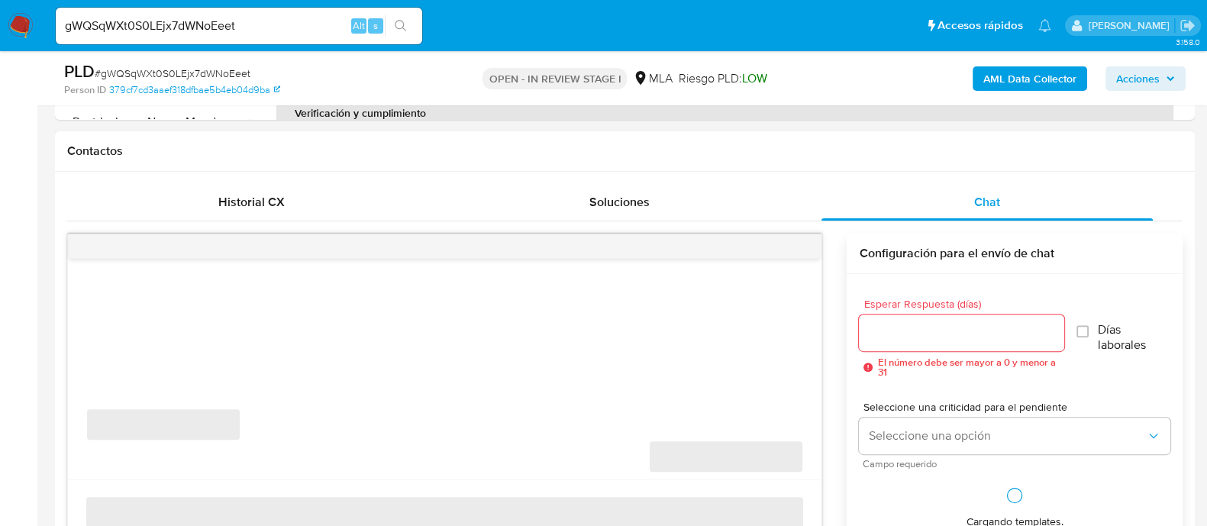
select select "10"
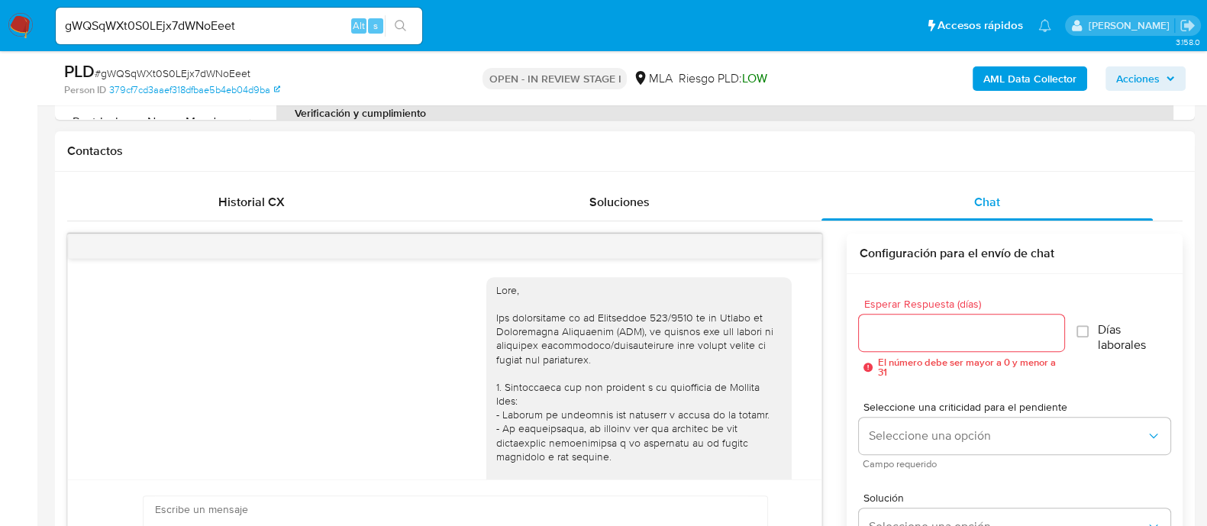
scroll to position [1162, 0]
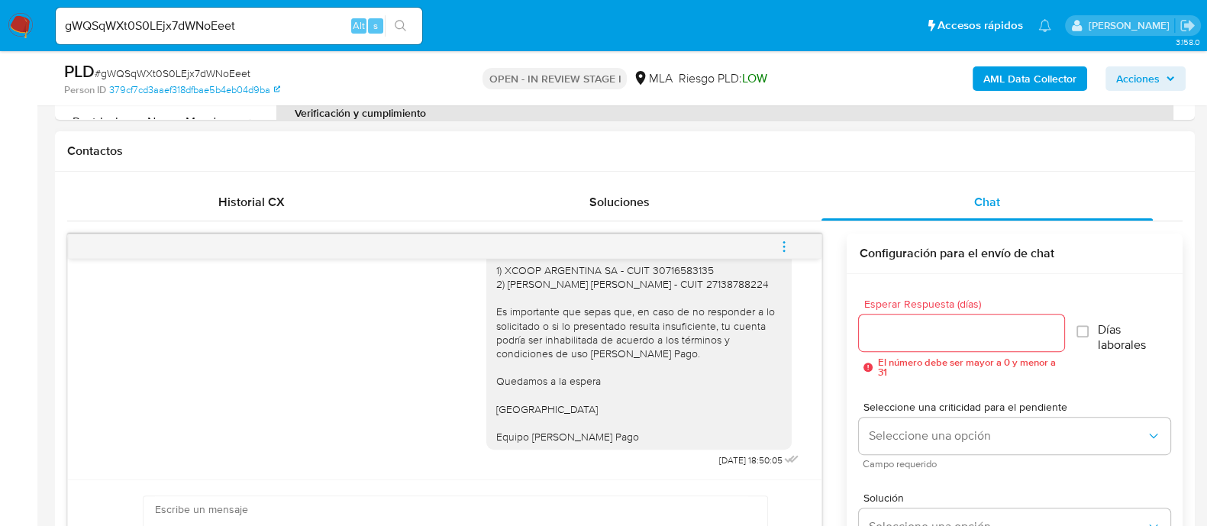
click at [798, 231] on button "menu-action" at bounding box center [784, 246] width 50 height 37
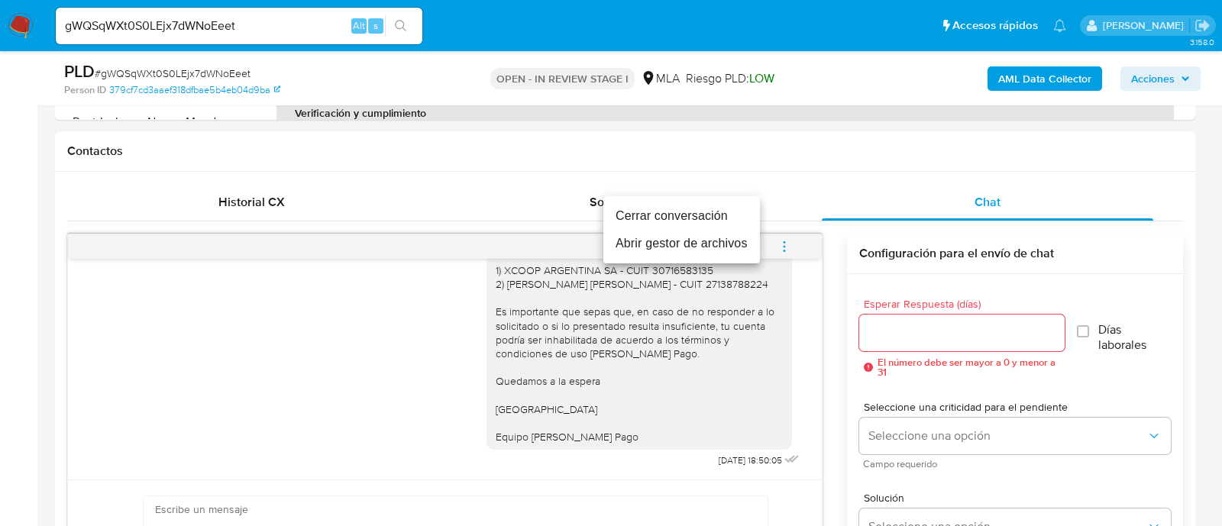
click at [695, 223] on li "Cerrar conversación" at bounding box center [681, 215] width 157 height 27
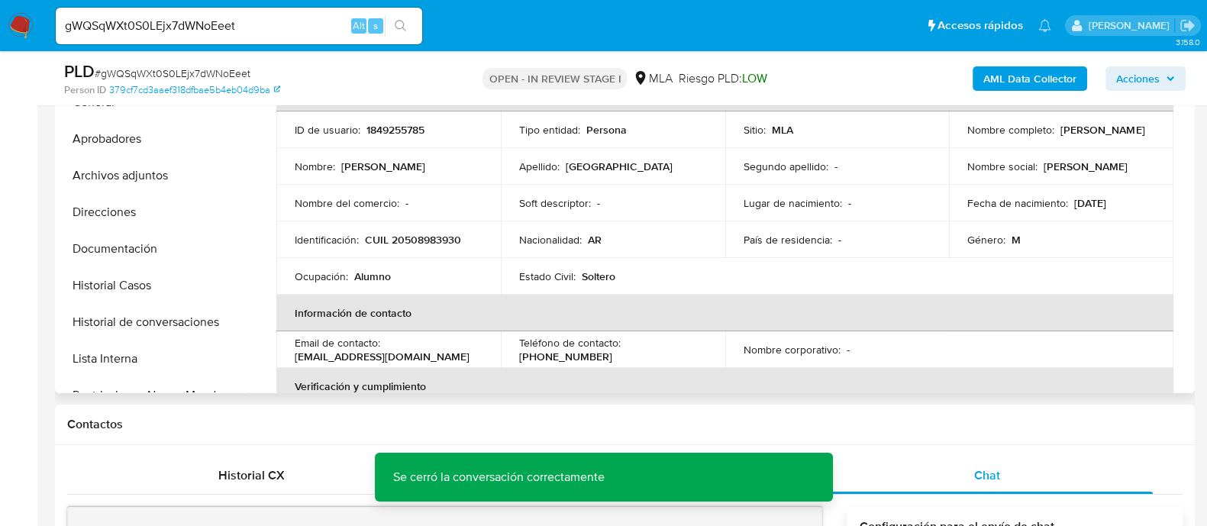
scroll to position [286, 0]
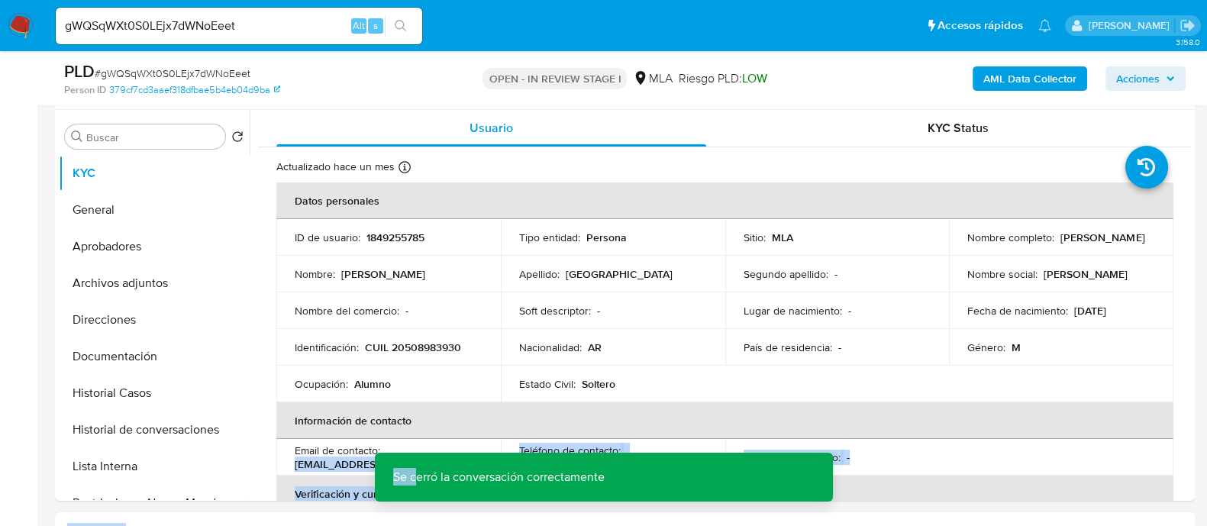
drag, startPoint x: 294, startPoint y: 467, endPoint x: 417, endPoint y: 454, distance: 123.7
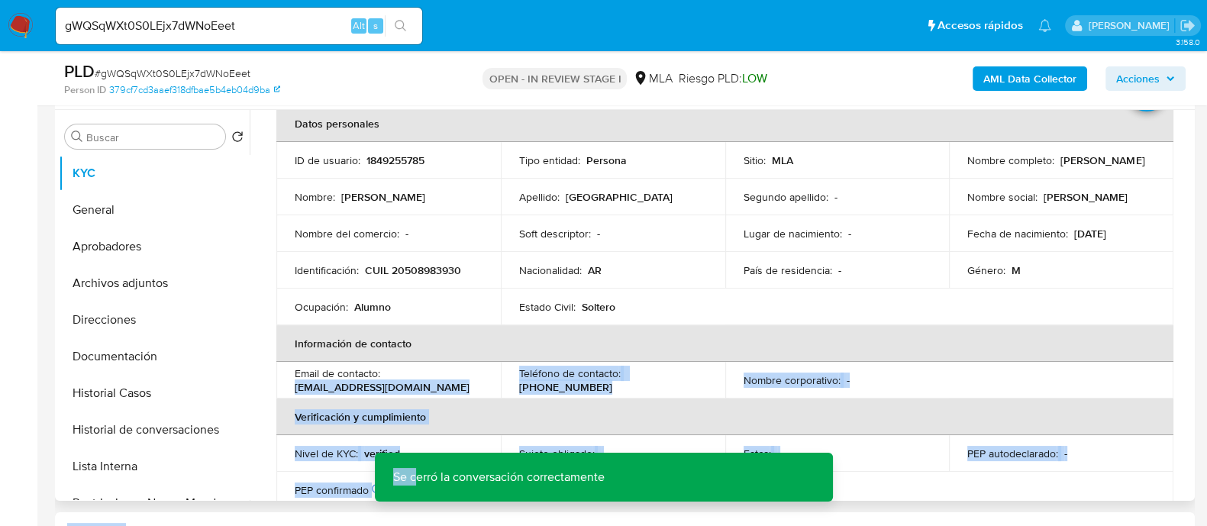
scroll to position [95, 0]
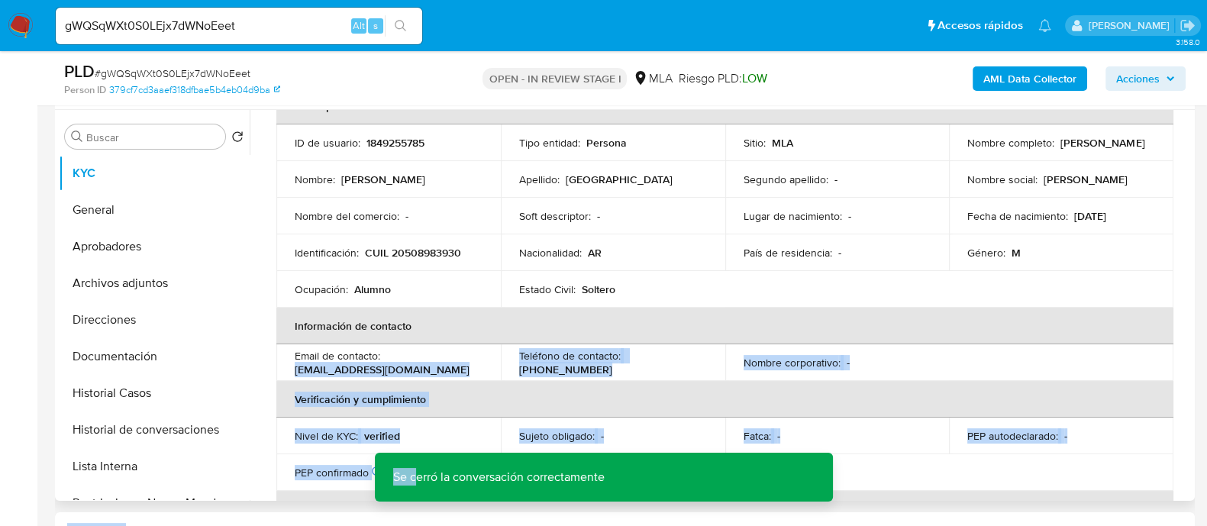
click at [450, 370] on div "Email de contacto : [EMAIL_ADDRESS][DOMAIN_NAME]" at bounding box center [389, 362] width 188 height 27
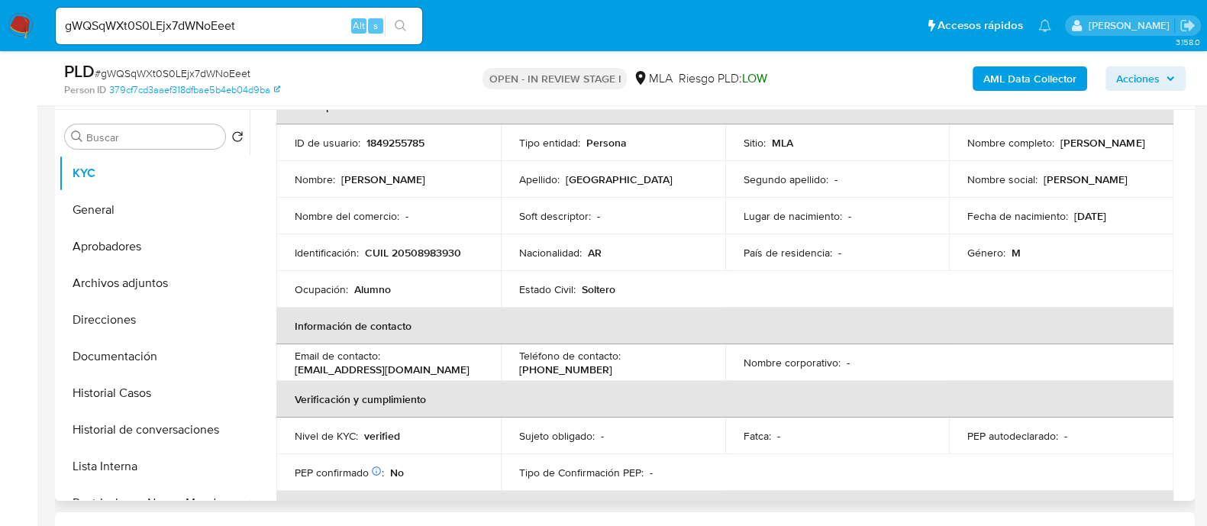
click at [408, 370] on p "[EMAIL_ADDRESS][DOMAIN_NAME]" at bounding box center [382, 370] width 175 height 14
click at [417, 372] on p "[EMAIL_ADDRESS][DOMAIN_NAME]" at bounding box center [382, 370] width 175 height 14
click at [303, 373] on p "[EMAIL_ADDRESS][DOMAIN_NAME]" at bounding box center [382, 370] width 175 height 14
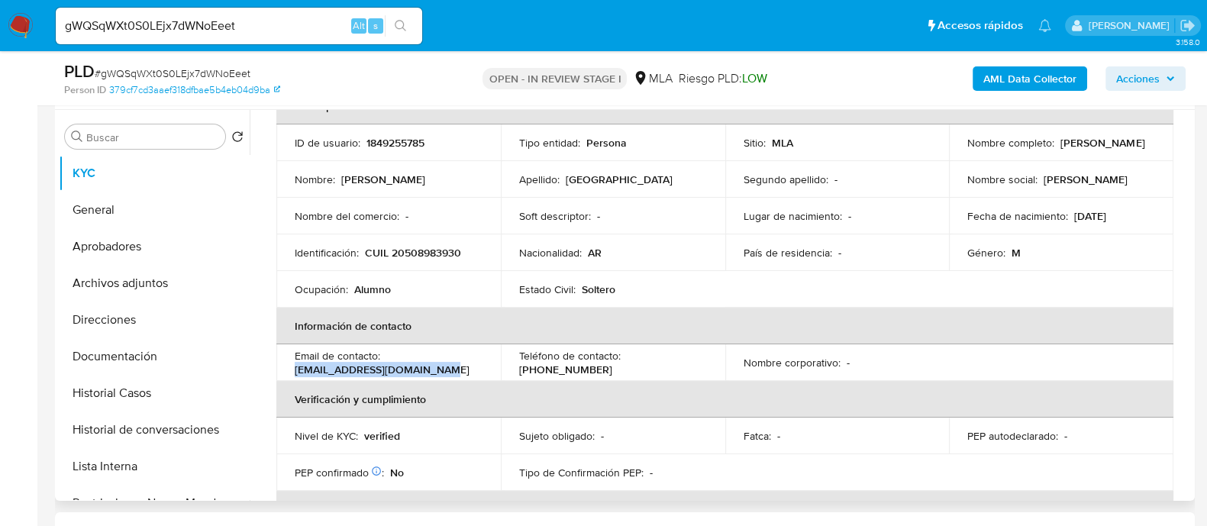
drag, startPoint x: 295, startPoint y: 368, endPoint x: 466, endPoint y: 370, distance: 171.0
click at [466, 370] on div "Email de contacto : [EMAIL_ADDRESS][DOMAIN_NAME]" at bounding box center [389, 362] width 188 height 27
copy p "[EMAIL_ADDRESS][DOMAIN_NAME]"
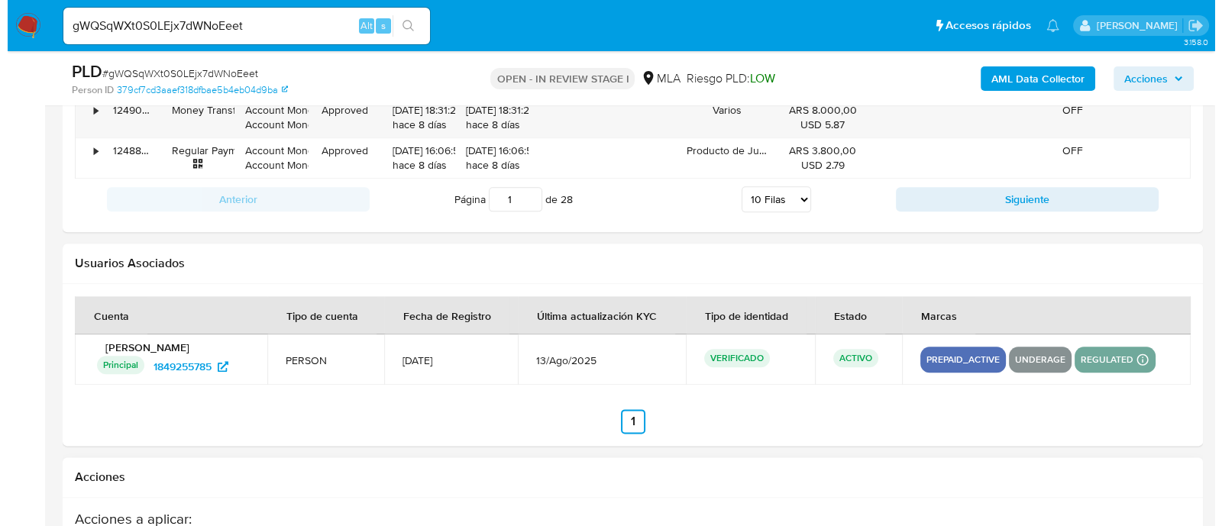
scroll to position [2696, 0]
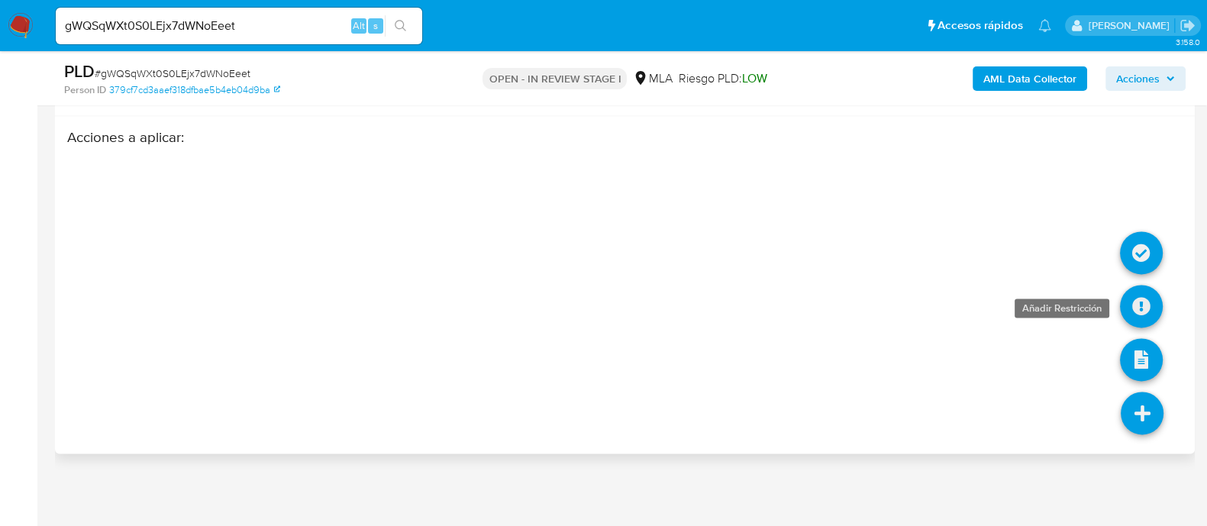
click at [1138, 307] on icon at bounding box center [1141, 306] width 43 height 43
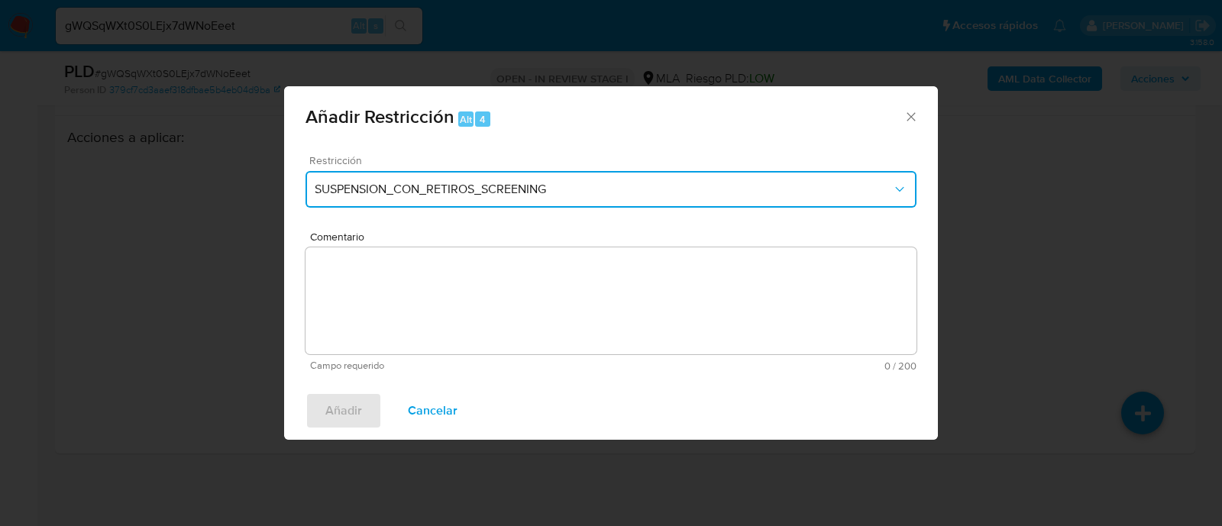
click at [413, 200] on button "SUSPENSION_CON_RETIROS_SCREENING" at bounding box center [610, 189] width 611 height 37
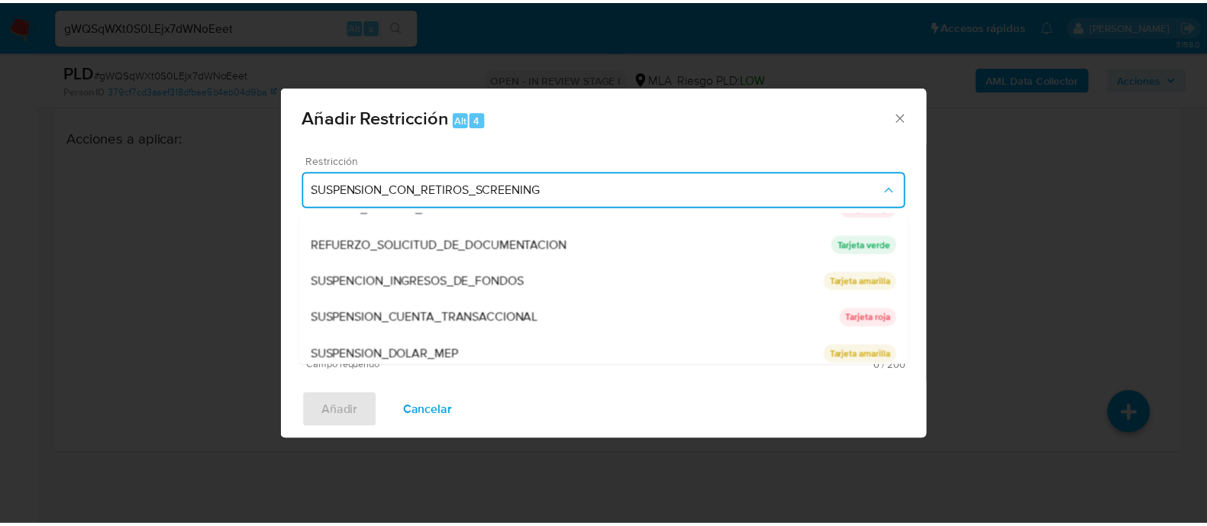
scroll to position [324, 0]
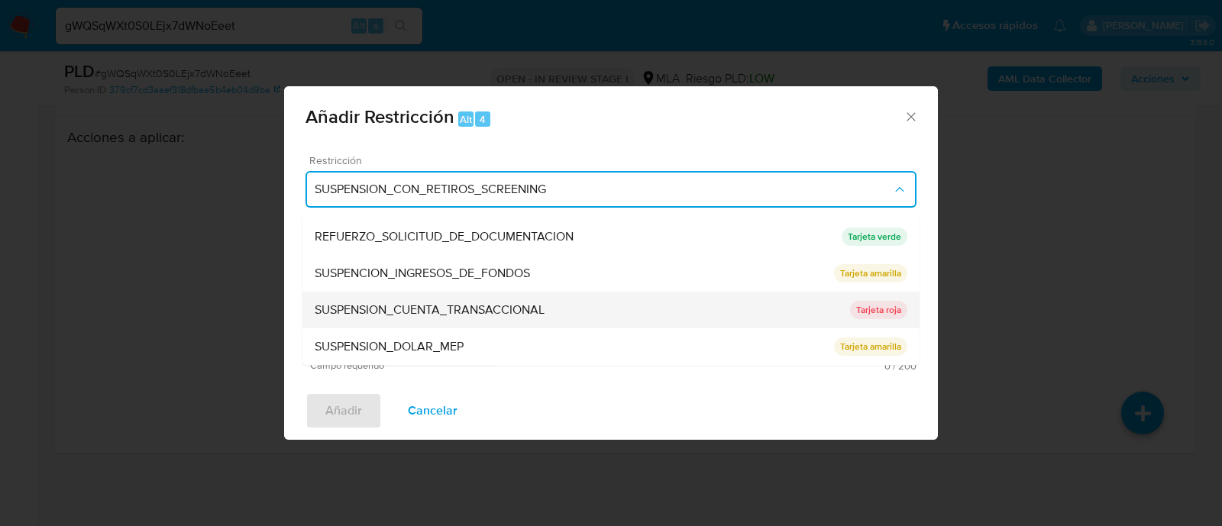
click at [437, 310] on span "SUSPENSION_CUENTA_TRANSACCIONAL" at bounding box center [430, 310] width 230 height 15
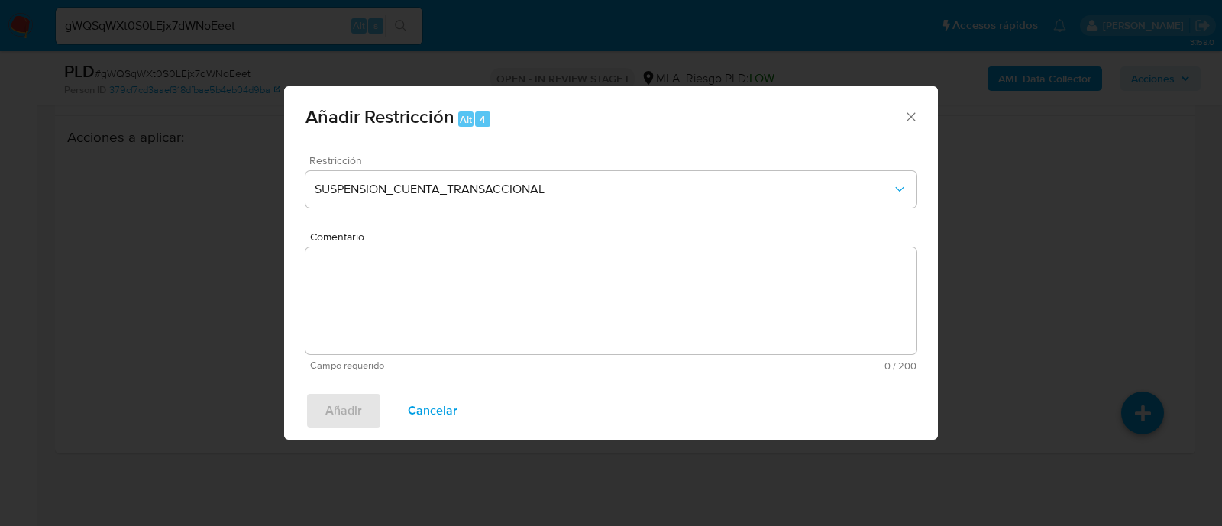
click at [673, 310] on textarea "Comentario" at bounding box center [610, 300] width 611 height 107
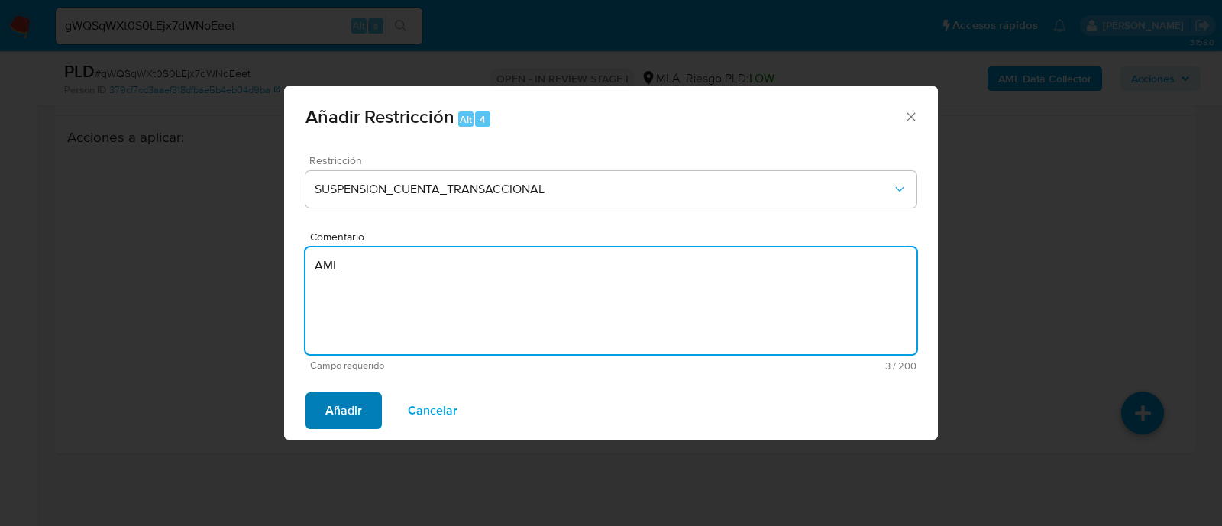
type textarea "AML"
click at [327, 417] on span "Añadir" at bounding box center [343, 411] width 37 height 34
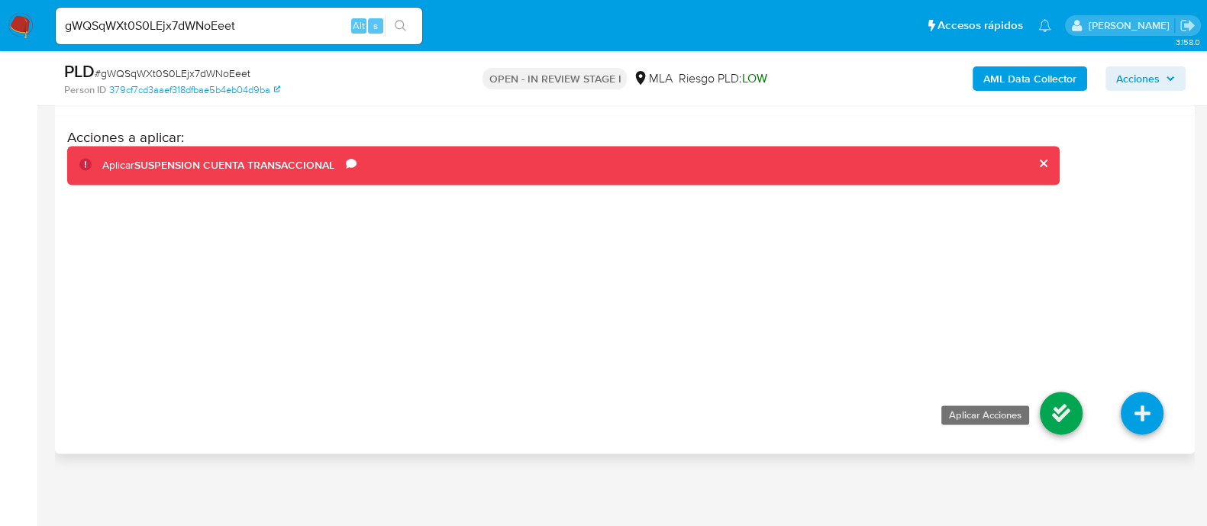
click at [1050, 411] on icon at bounding box center [1061, 413] width 43 height 43
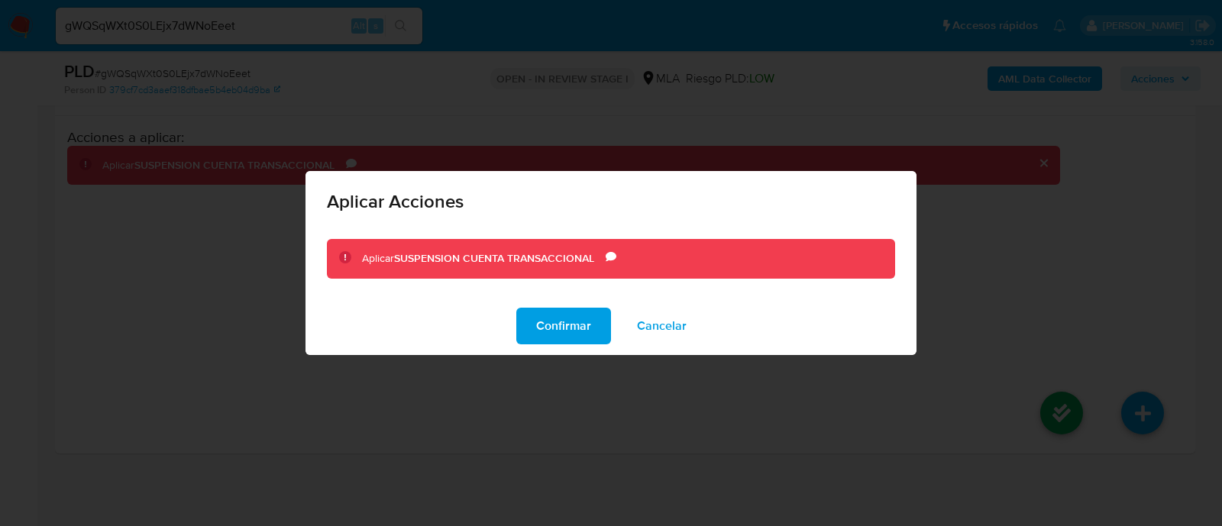
click at [575, 324] on span "Confirmar" at bounding box center [563, 326] width 55 height 34
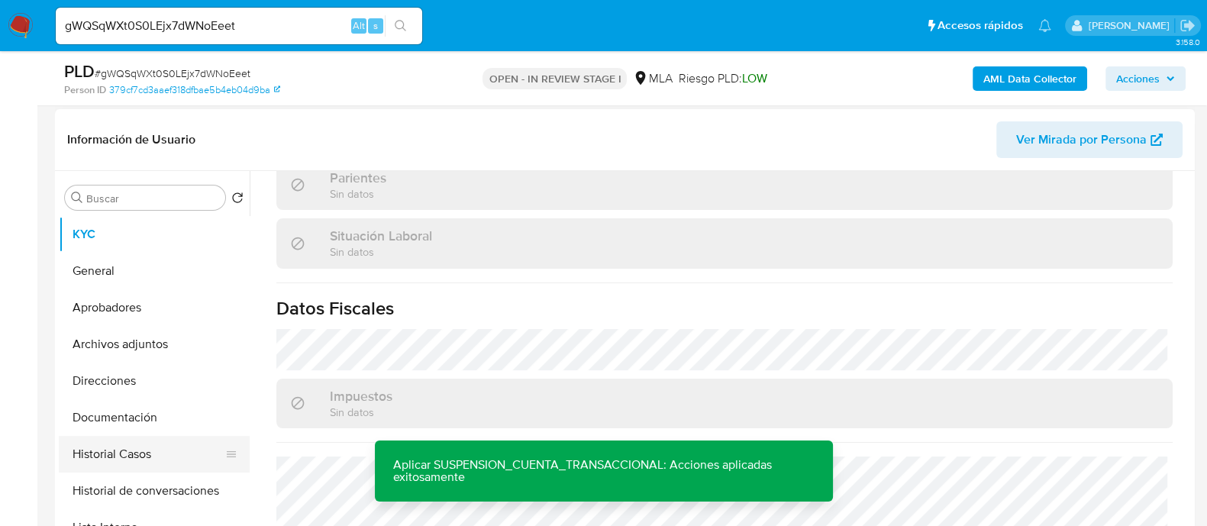
scroll to position [286, 0]
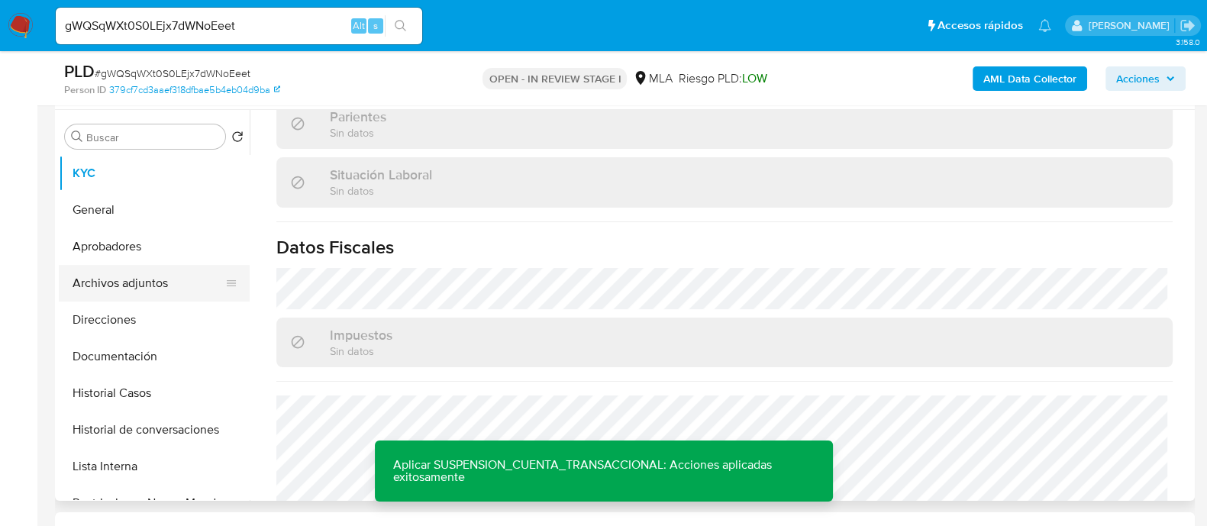
click at [179, 288] on button "Archivos adjuntos" at bounding box center [148, 283] width 179 height 37
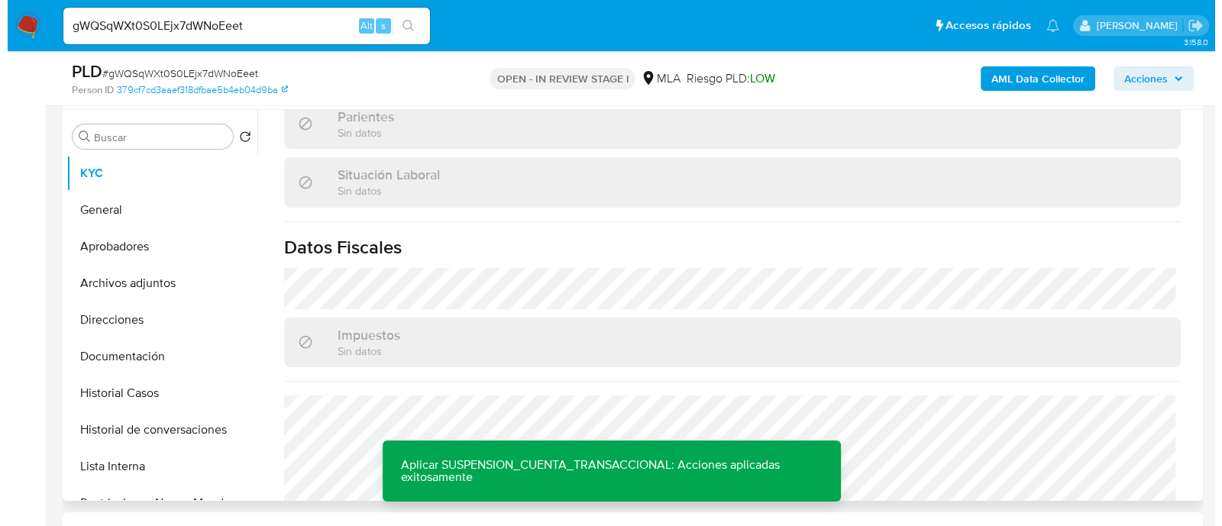
scroll to position [0, 0]
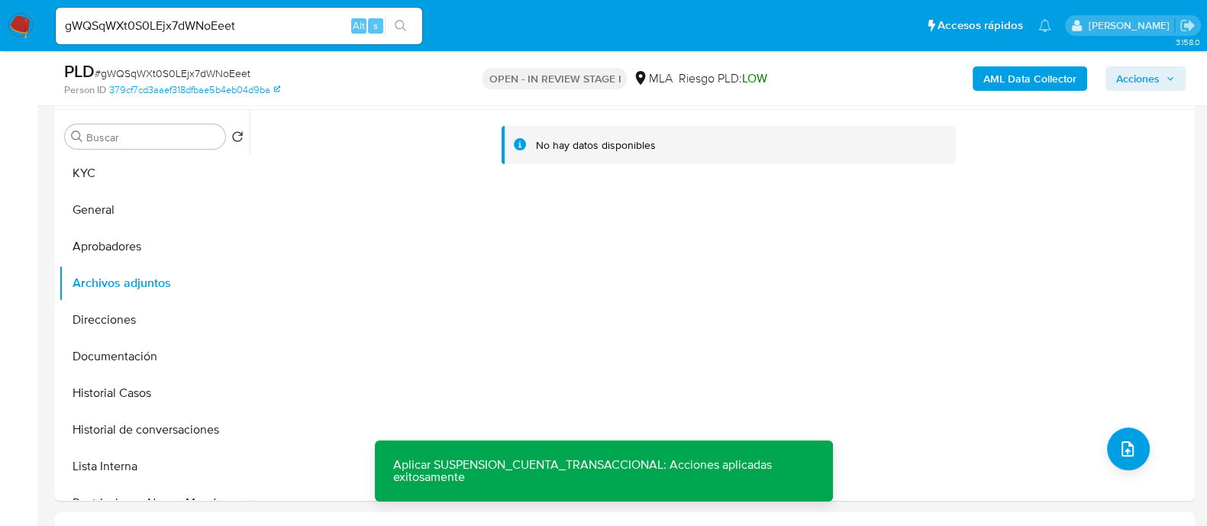
click at [1017, 84] on b "AML Data Collector" at bounding box center [1029, 78] width 93 height 24
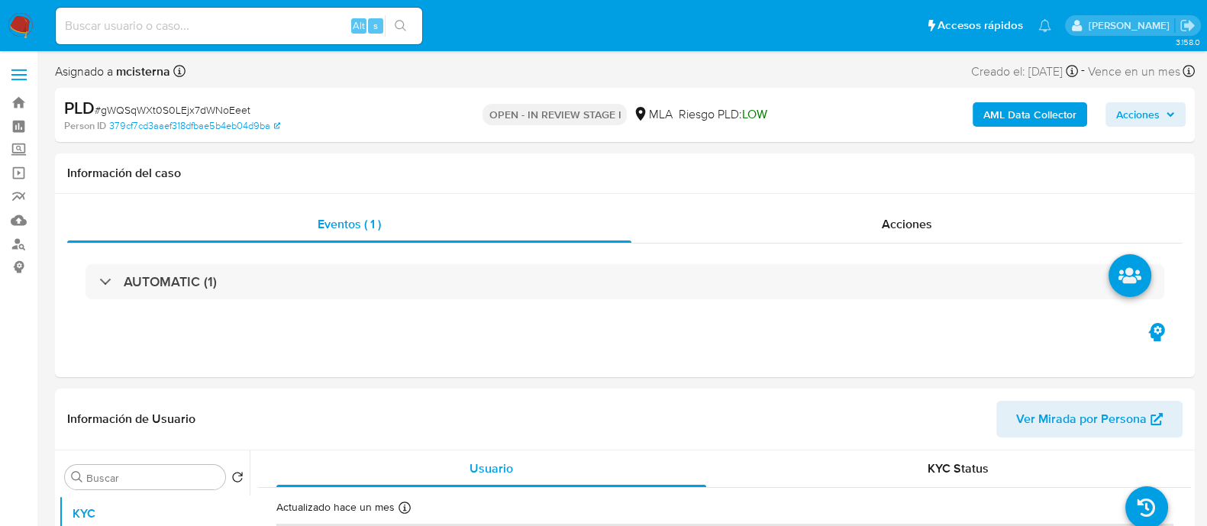
select select "10"
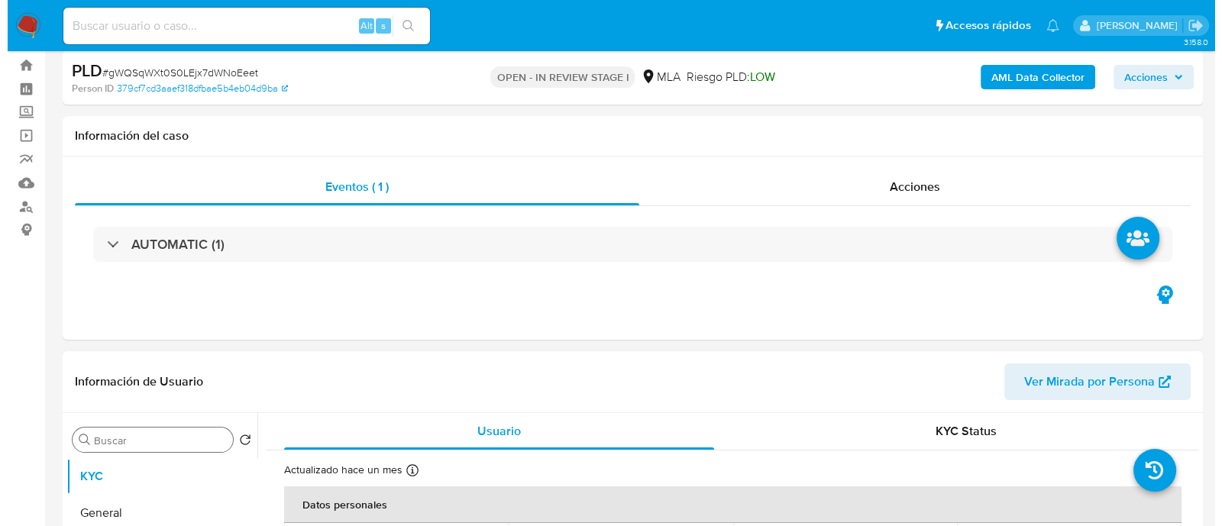
scroll to position [95, 0]
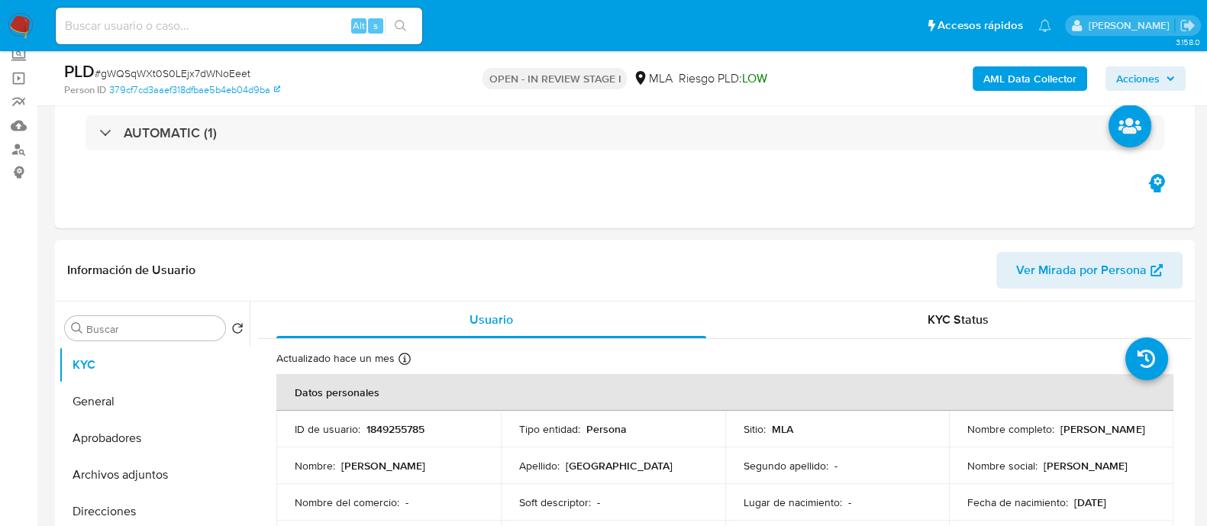
click at [999, 92] on div "AML Data Collector Acciones" at bounding box center [1001, 78] width 370 height 36
click at [1008, 80] on b "AML Data Collector" at bounding box center [1029, 78] width 93 height 24
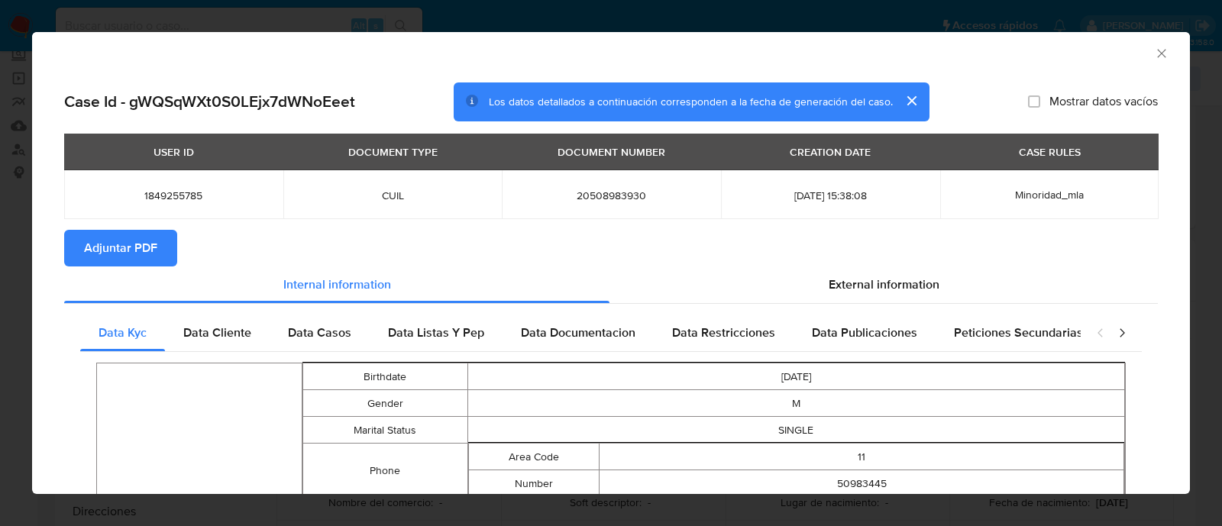
click at [118, 244] on span "Adjuntar PDF" at bounding box center [120, 248] width 73 height 34
click at [651, 56] on div "AML Data Collector" at bounding box center [598, 51] width 1111 height 17
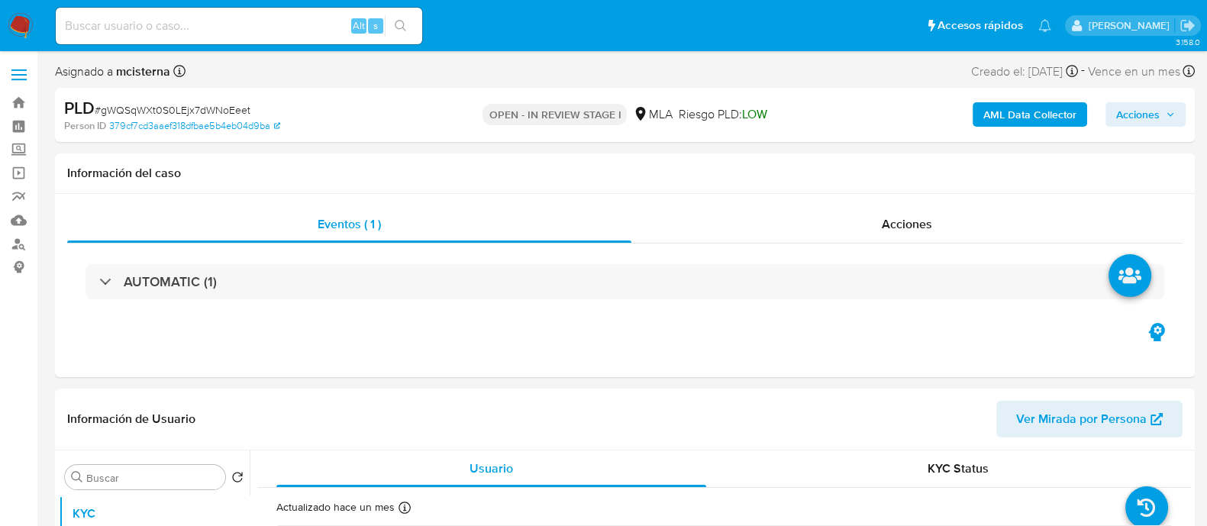
select select "10"
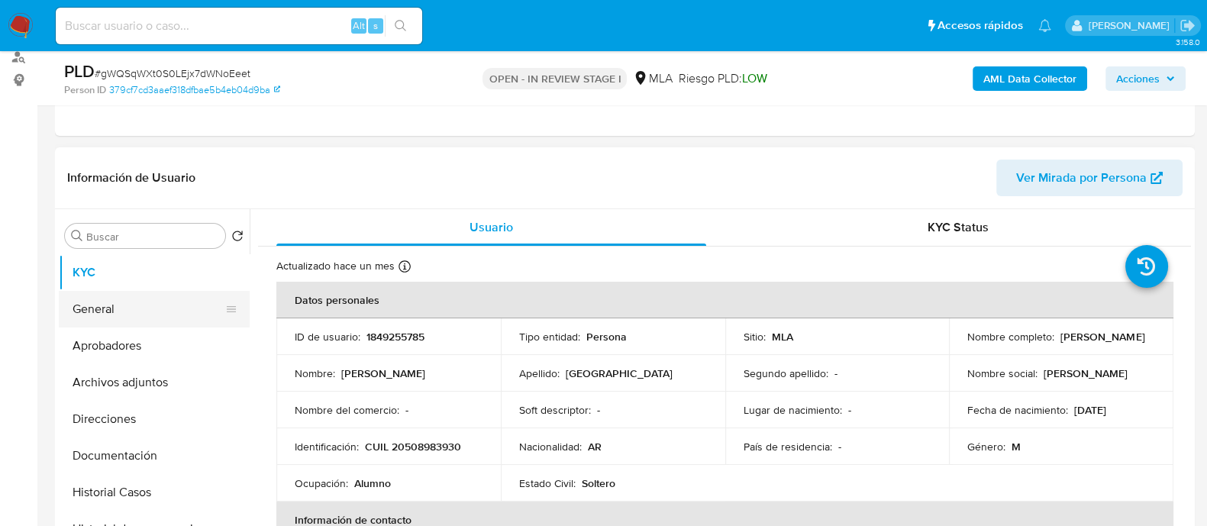
scroll to position [190, 0]
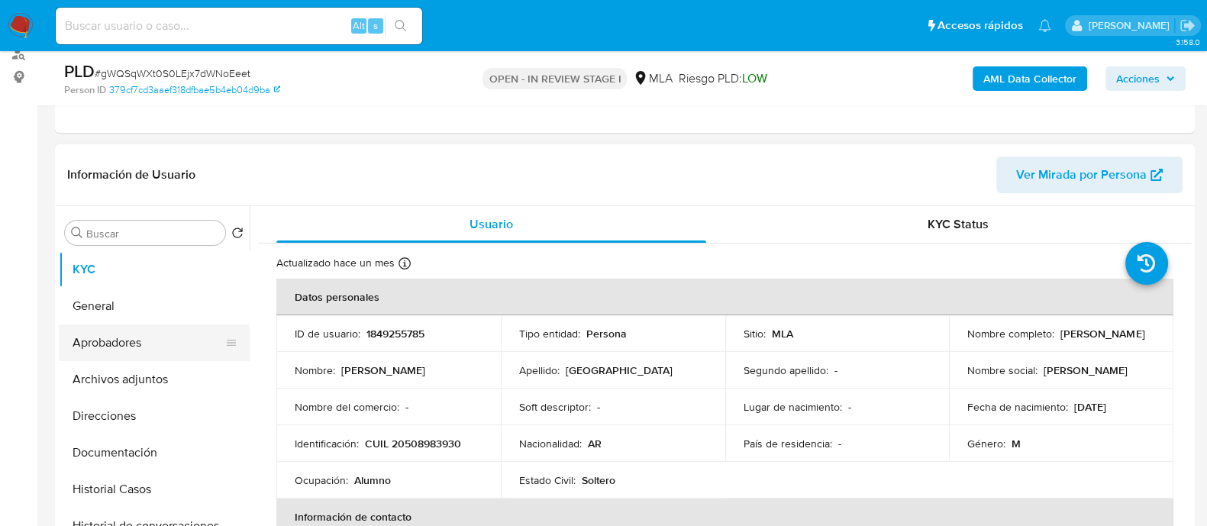
click at [189, 328] on button "Aprobadores" at bounding box center [148, 342] width 179 height 37
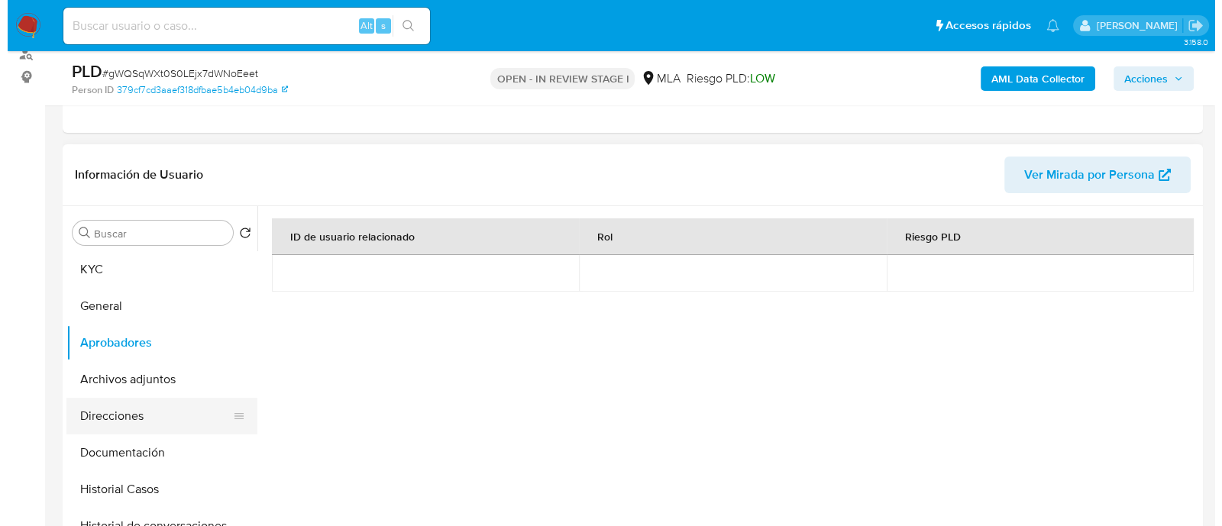
scroll to position [95, 0]
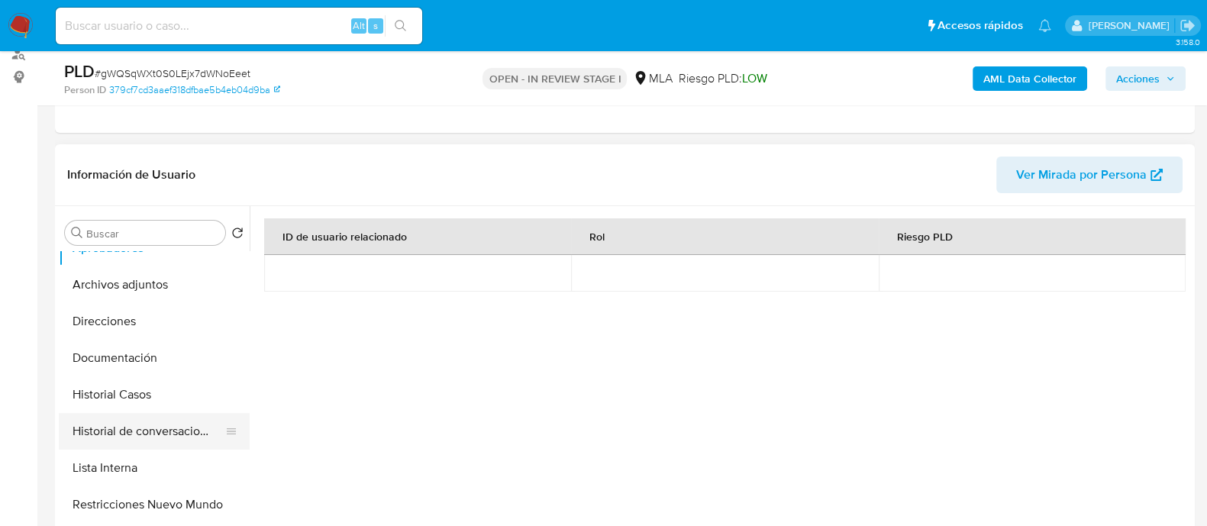
click at [173, 424] on button "Historial de conversaciones" at bounding box center [148, 431] width 179 height 37
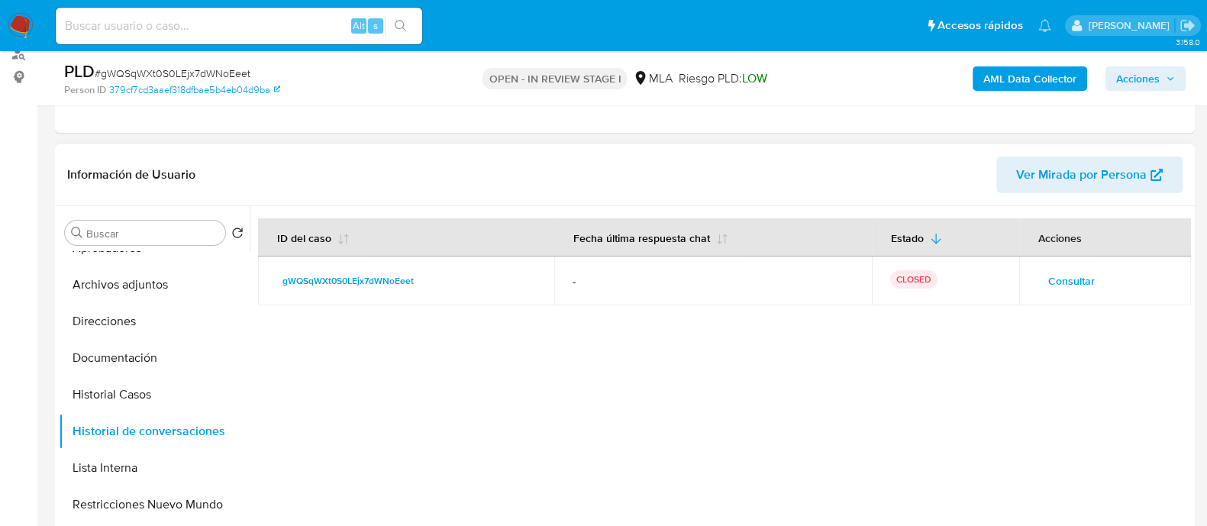
click at [1091, 280] on button "Consultar" at bounding box center [1072, 281] width 68 height 24
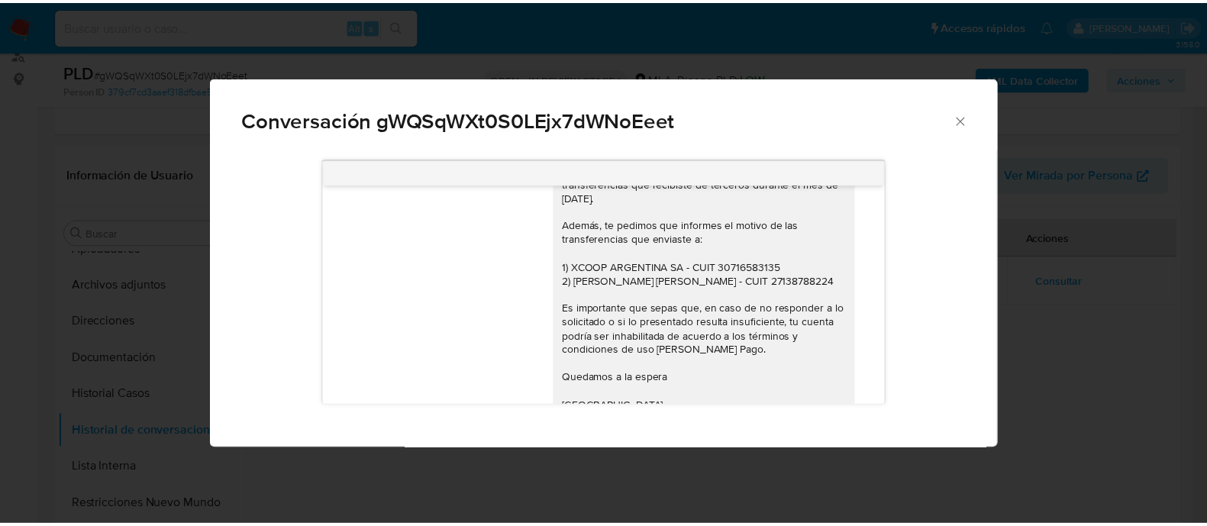
scroll to position [1164, 0]
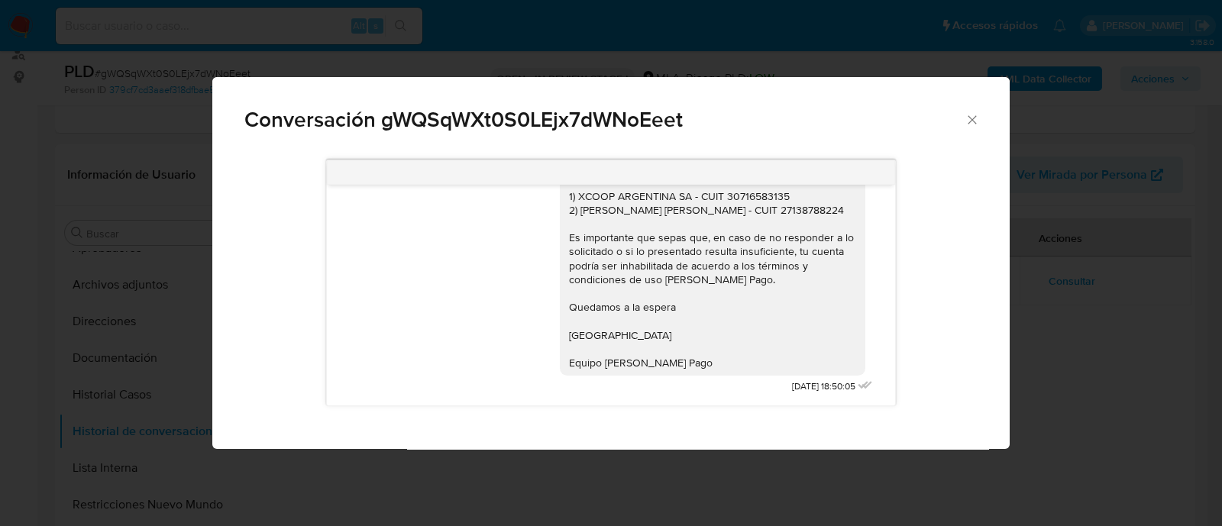
click at [172, 218] on div "Conversación gWQSqWXt0S0LEjx7dWNoEeet [DATE] 17:46:34 Hola, Esperamos que te en…" at bounding box center [611, 263] width 1222 height 526
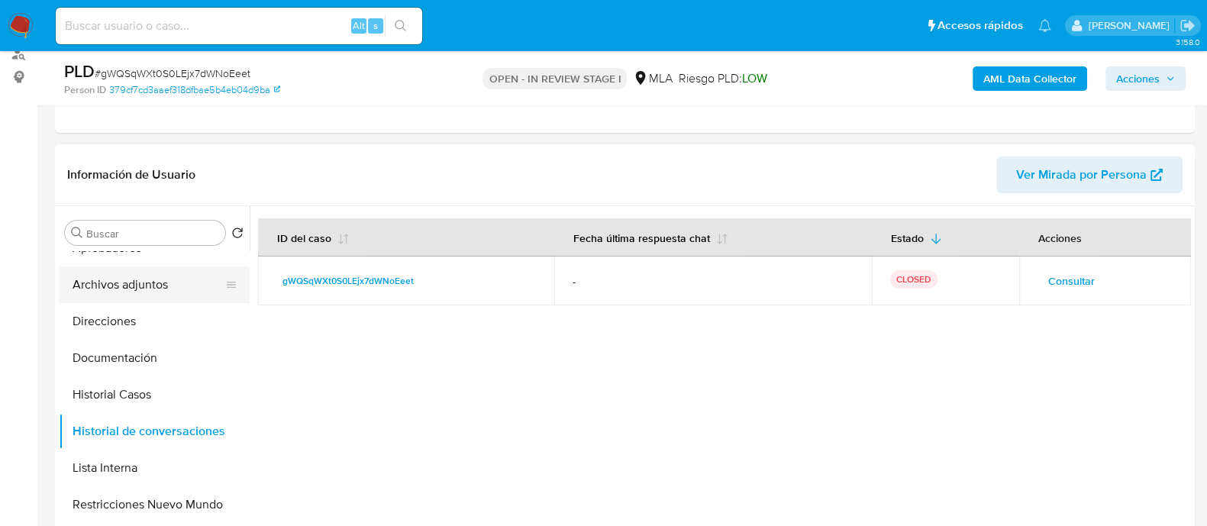
click at [177, 286] on button "Archivos adjuntos" at bounding box center [148, 284] width 179 height 37
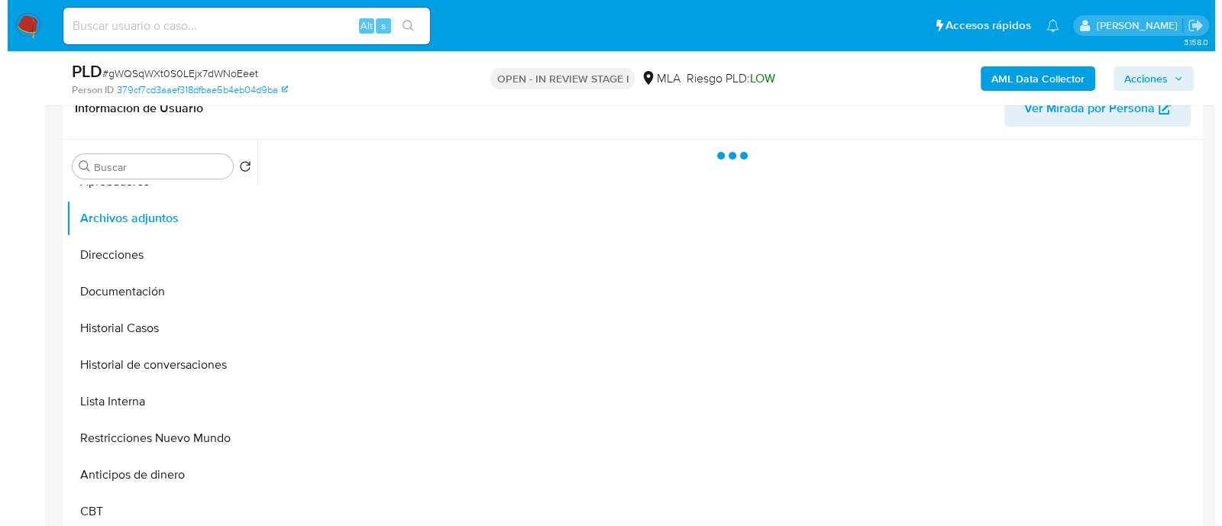
scroll to position [286, 0]
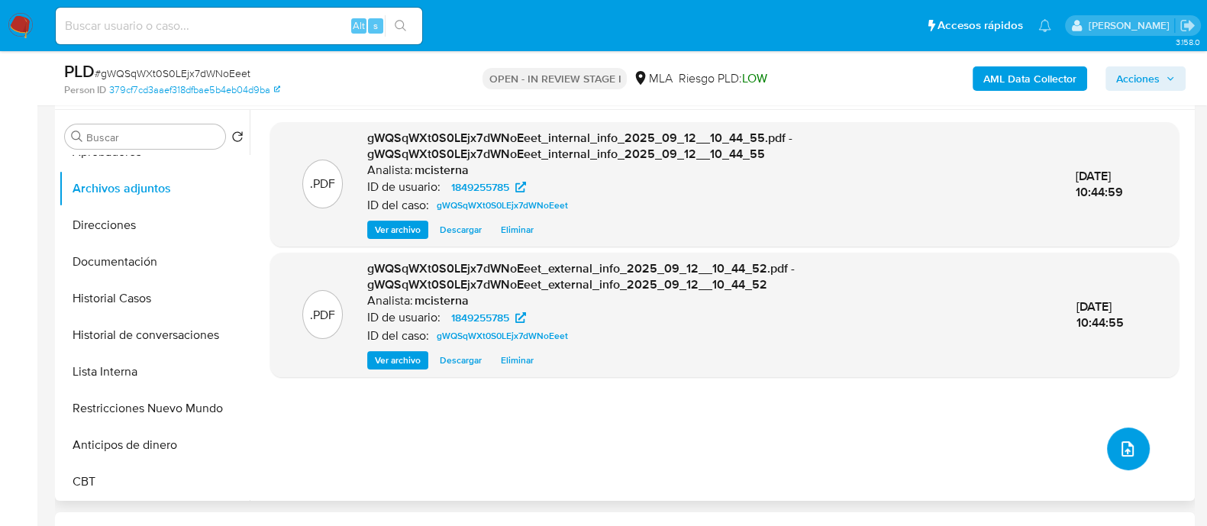
click at [1118, 452] on icon "upload-file" at bounding box center [1127, 449] width 18 height 18
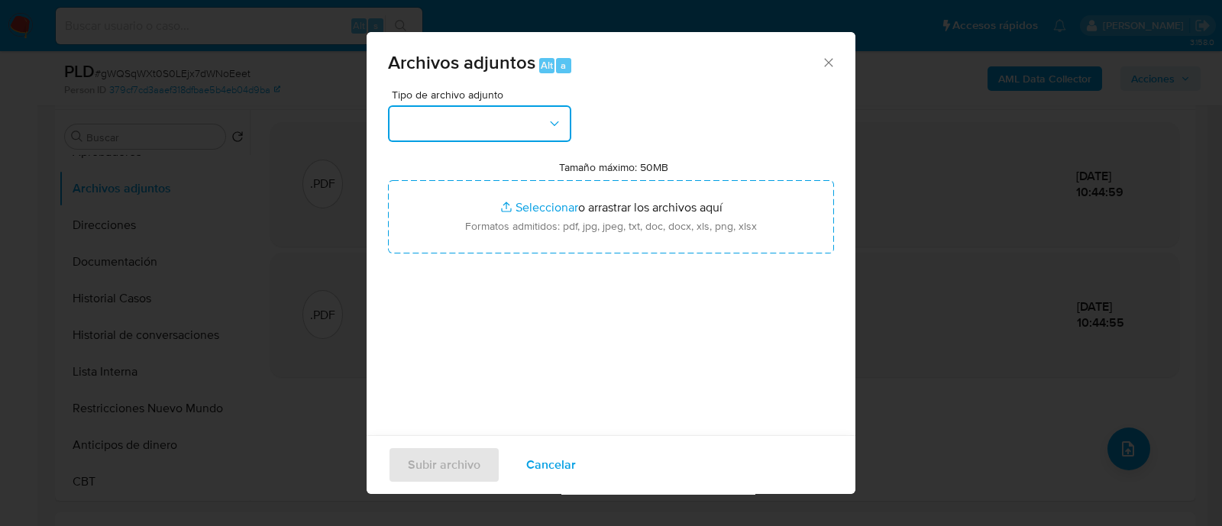
click at [443, 105] on button "button" at bounding box center [479, 123] width 183 height 37
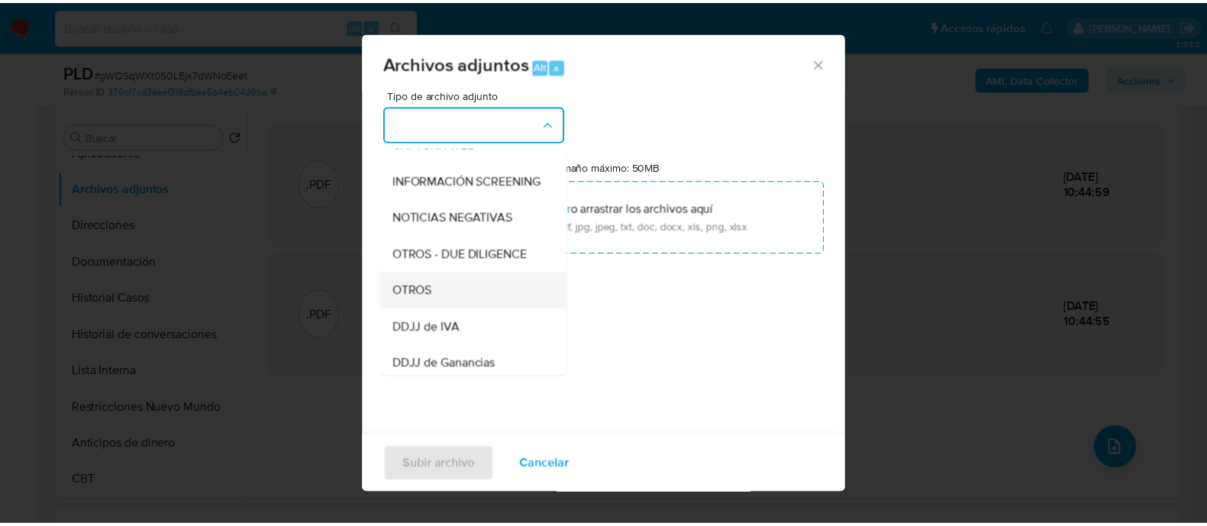
scroll to position [190, 0]
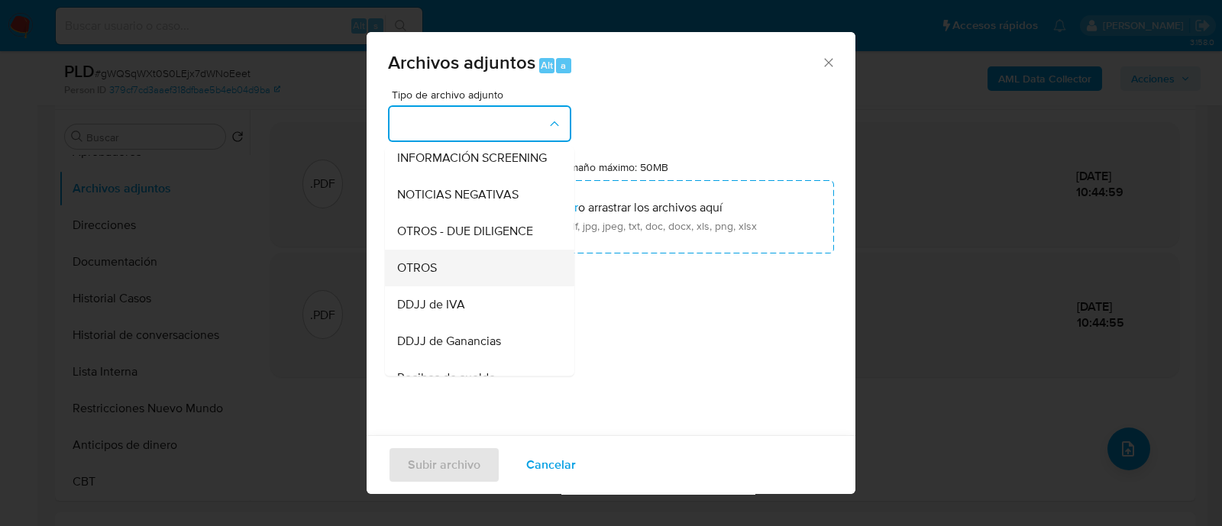
click at [477, 277] on div "OTROS" at bounding box center [475, 268] width 156 height 37
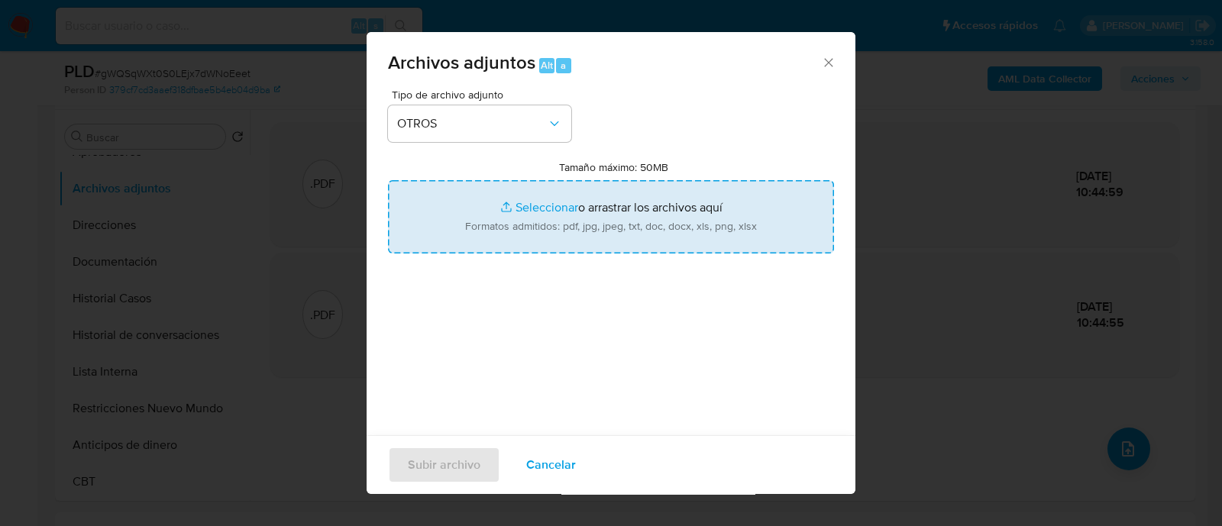
type input "C:\fakepath\Caselog gWQSqWXt0S0LEjx7dWNoEeet_2025_08_18_21_14_22.docx"
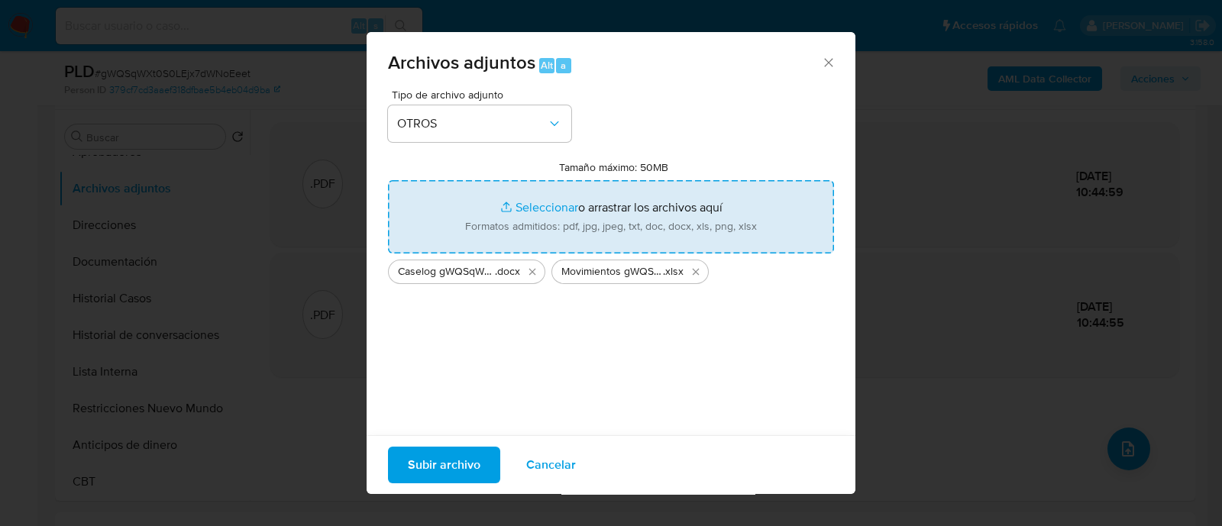
click at [466, 463] on span "Subir archivo" at bounding box center [444, 465] width 73 height 34
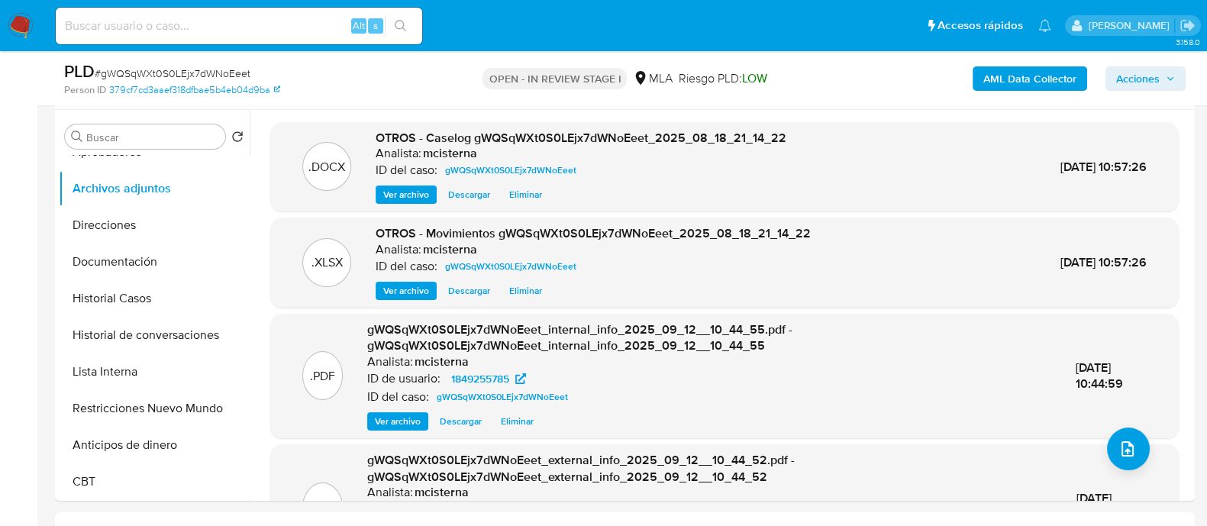
click at [1152, 66] on span "Acciones" at bounding box center [1138, 78] width 44 height 24
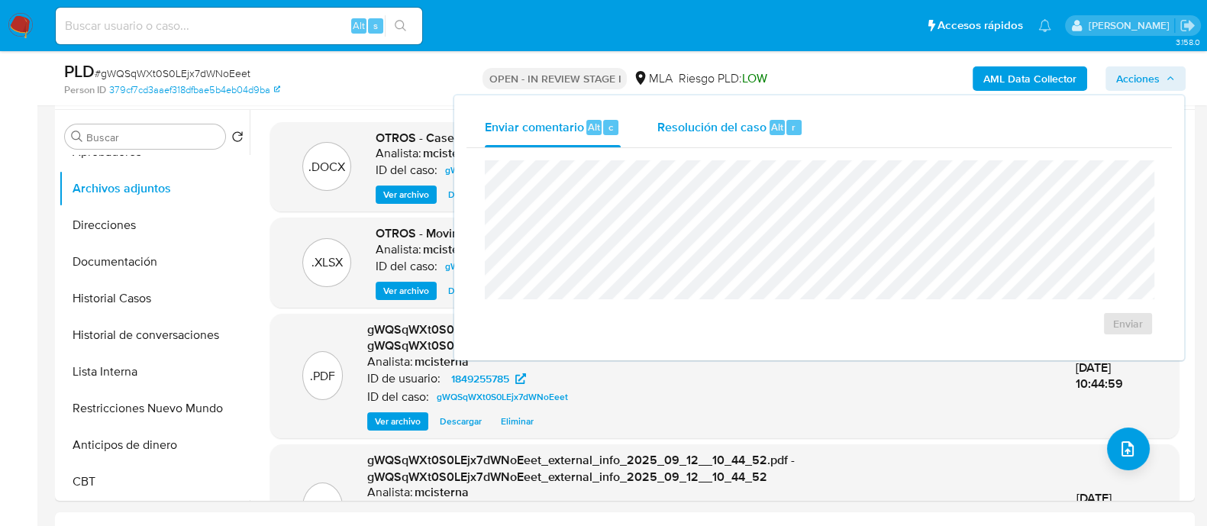
click at [712, 138] on div "Resolución del caso Alt r" at bounding box center [730, 128] width 146 height 40
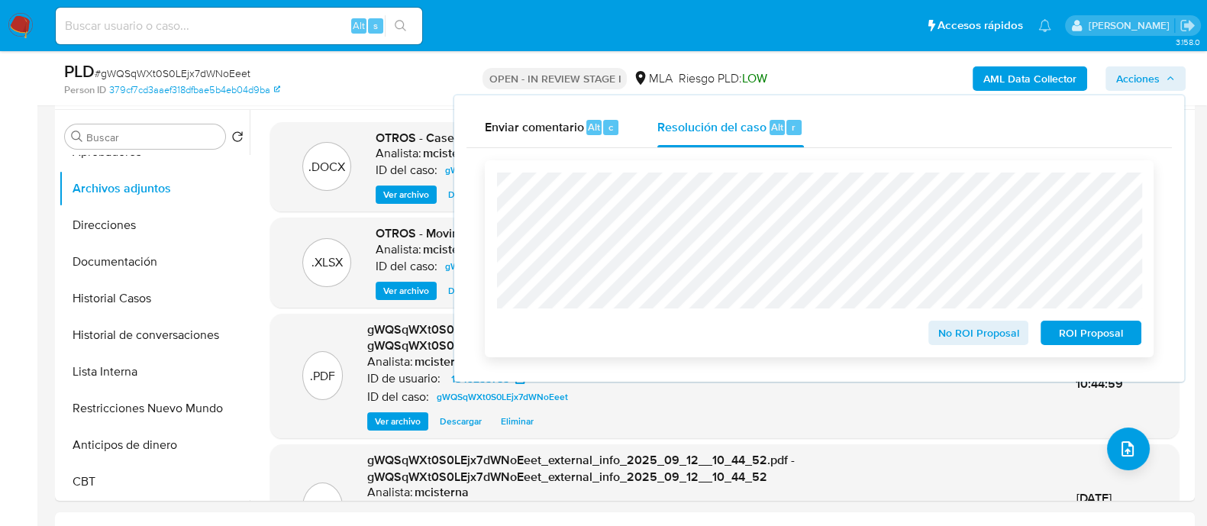
click at [1110, 337] on span "ROI Proposal" at bounding box center [1090, 332] width 79 height 21
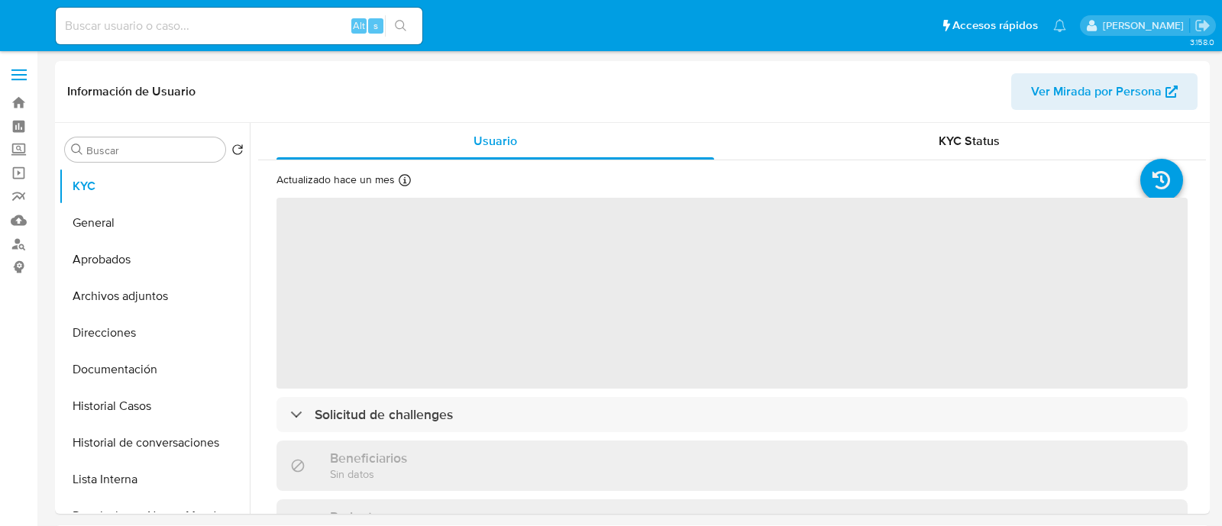
select select "10"
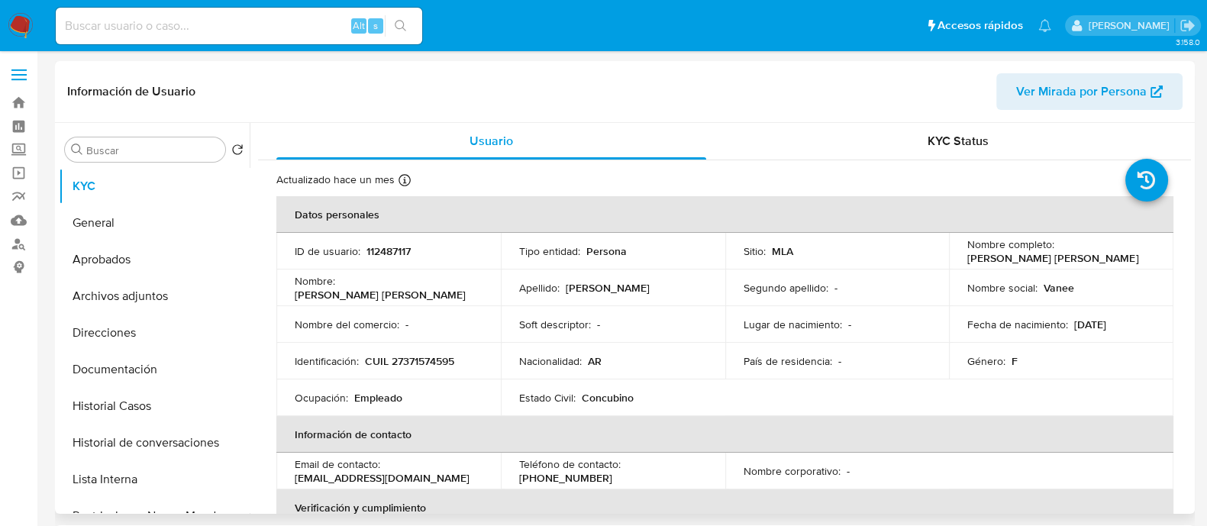
click at [444, 373] on td "Identificación : CUIL 27371574595" at bounding box center [388, 361] width 224 height 37
click at [434, 363] on p "CUIL 27371574595" at bounding box center [409, 361] width 89 height 14
copy div "Identificación : CUIL 27371574595"
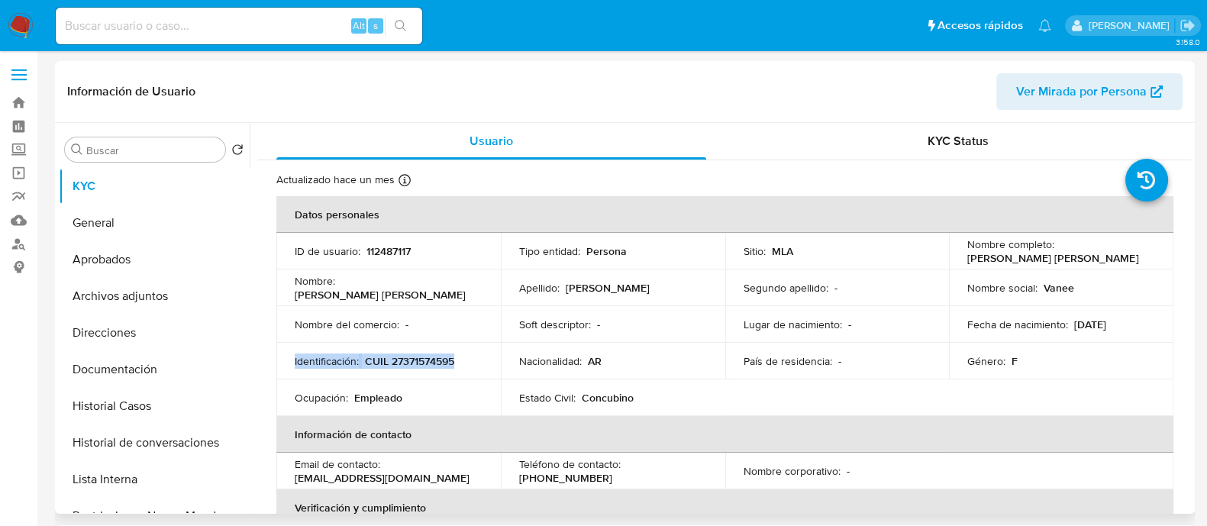
click at [396, 365] on p "CUIL 27371574595" at bounding box center [409, 361] width 89 height 14
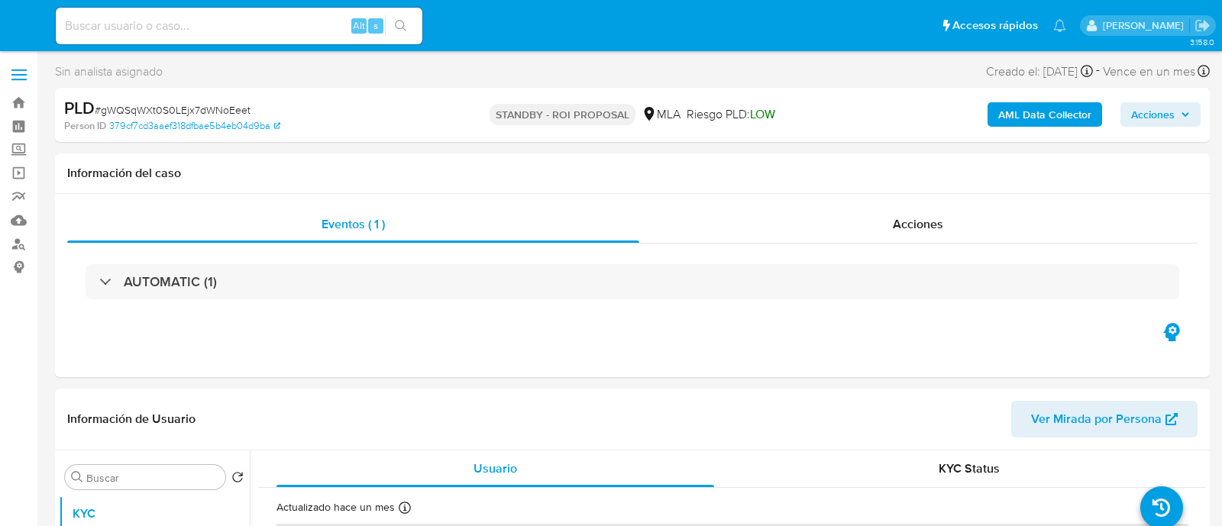
select select "10"
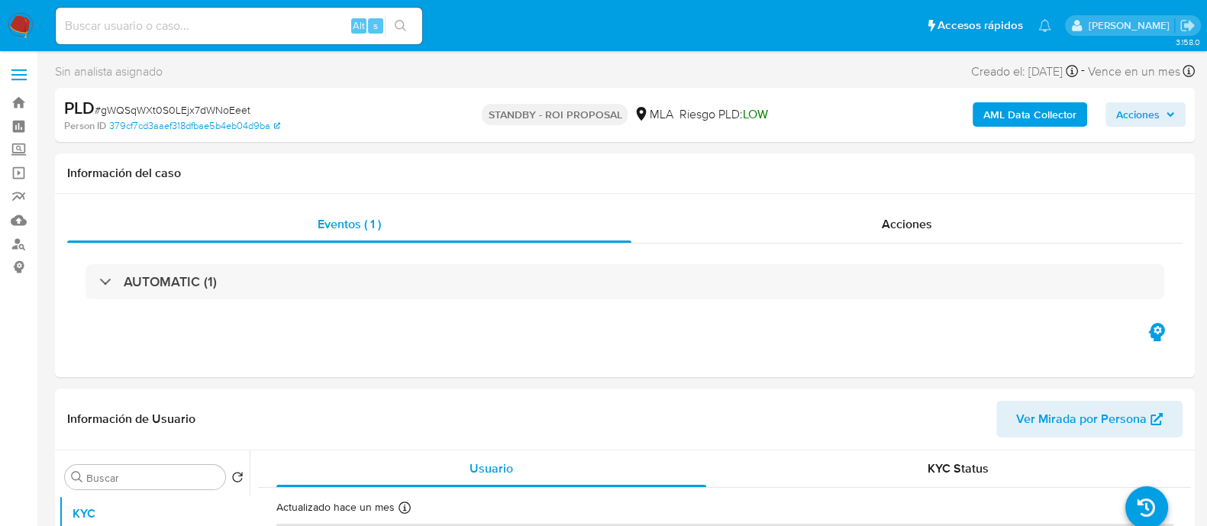
click at [305, 23] on input at bounding box center [239, 26] width 366 height 20
paste input "17YDsGGbh0XTOYe517pArQyi"
type input "17YDsGGbh0XTOYe517pArQyi"
click at [406, 24] on icon "search-icon" at bounding box center [401, 26] width 12 height 12
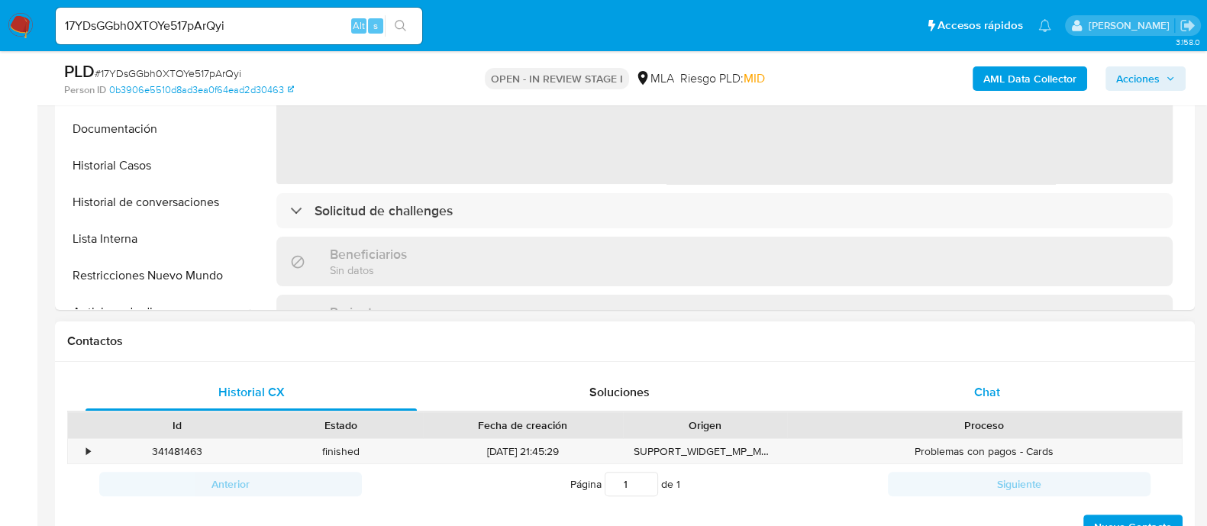
click at [950, 395] on div "Chat" at bounding box center [987, 392] width 331 height 37
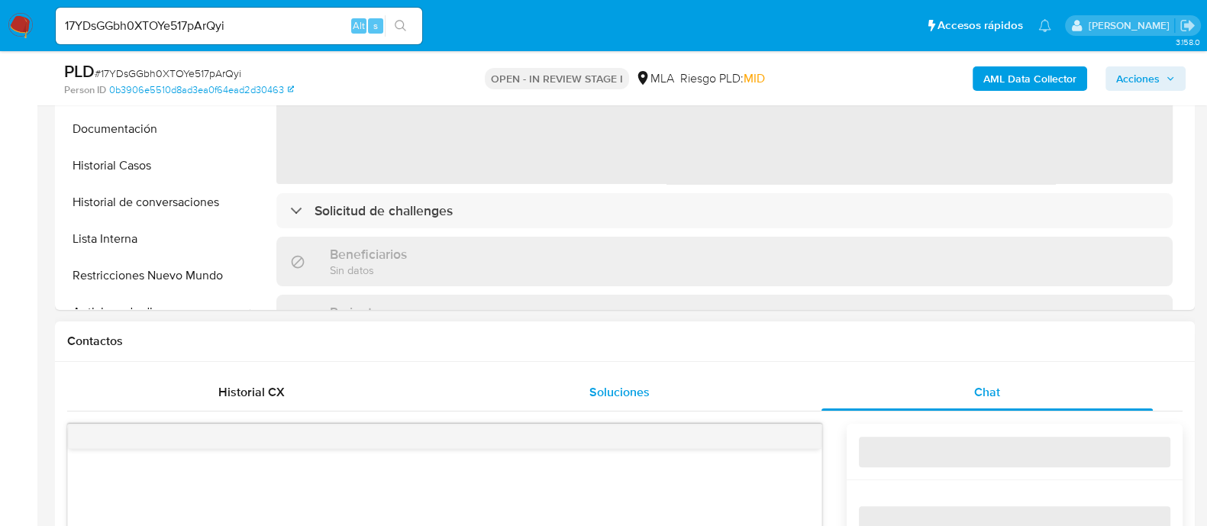
scroll to position [667, 0]
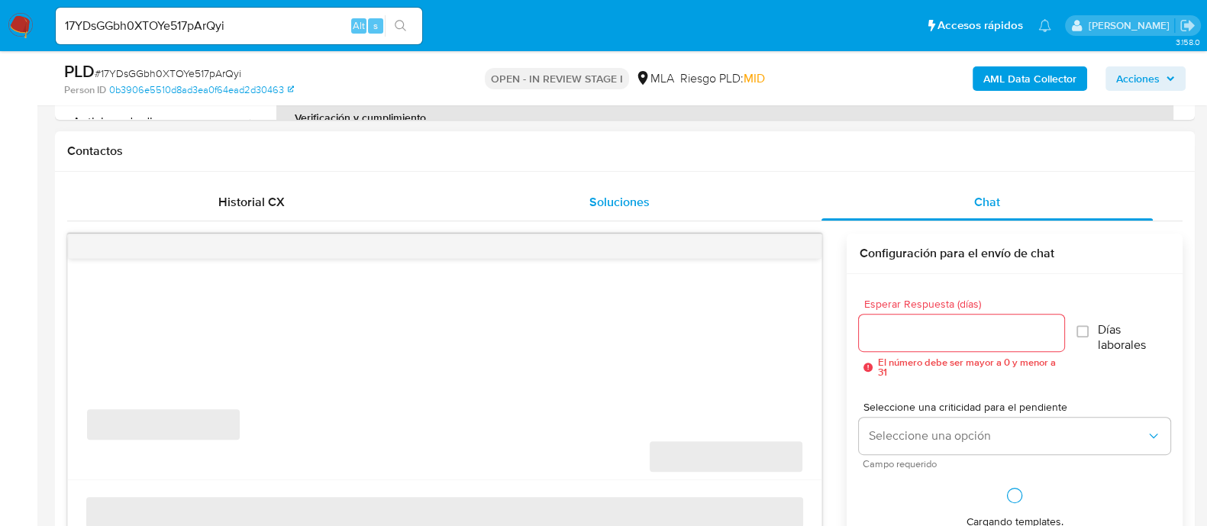
select select "10"
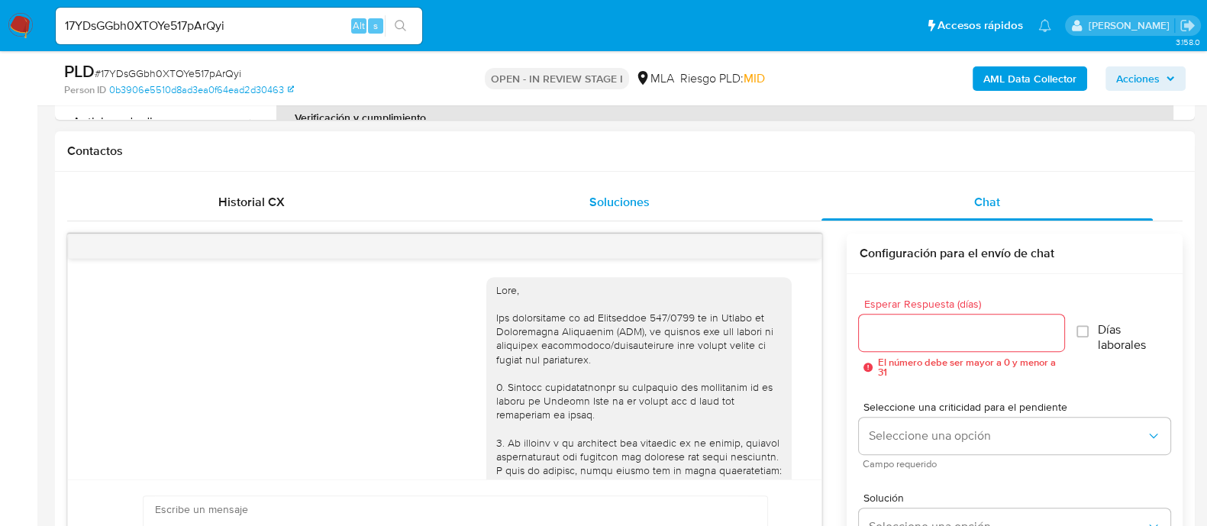
scroll to position [1315, 0]
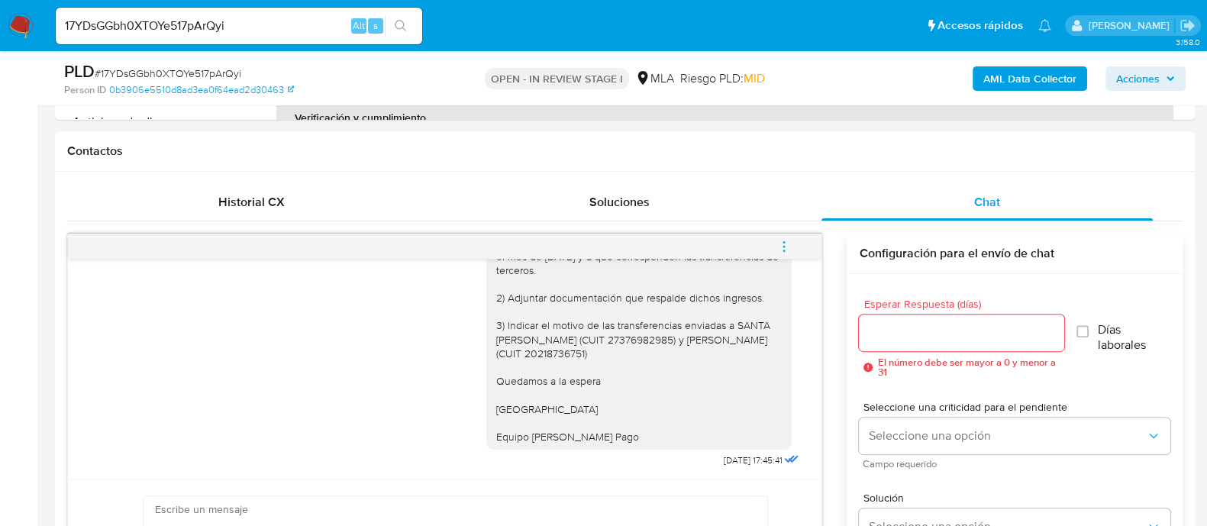
click at [775, 242] on button "menu-action" at bounding box center [784, 246] width 50 height 37
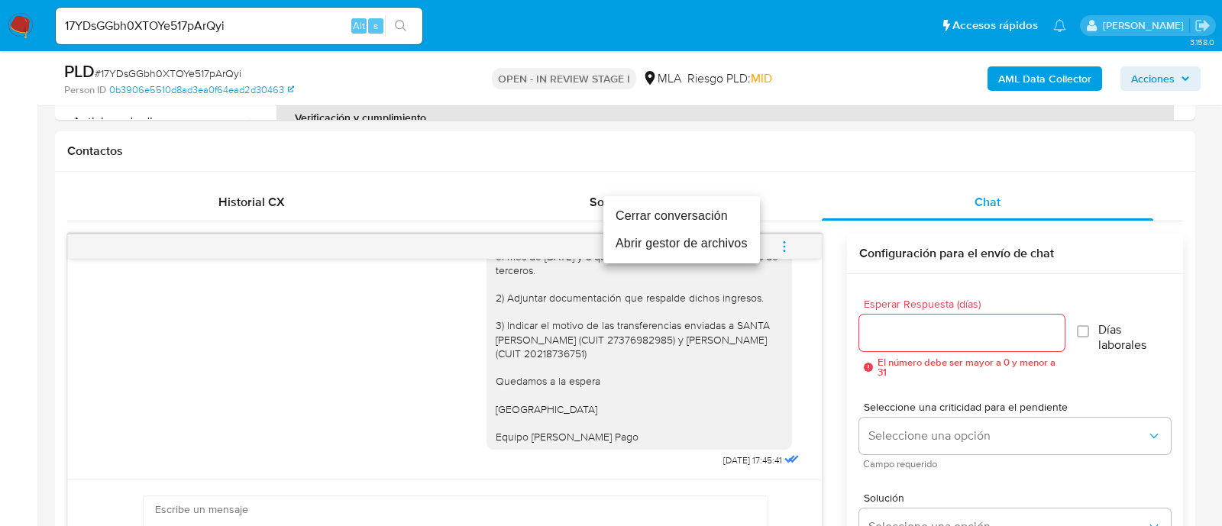
click at [660, 219] on li "Cerrar conversación" at bounding box center [681, 215] width 157 height 27
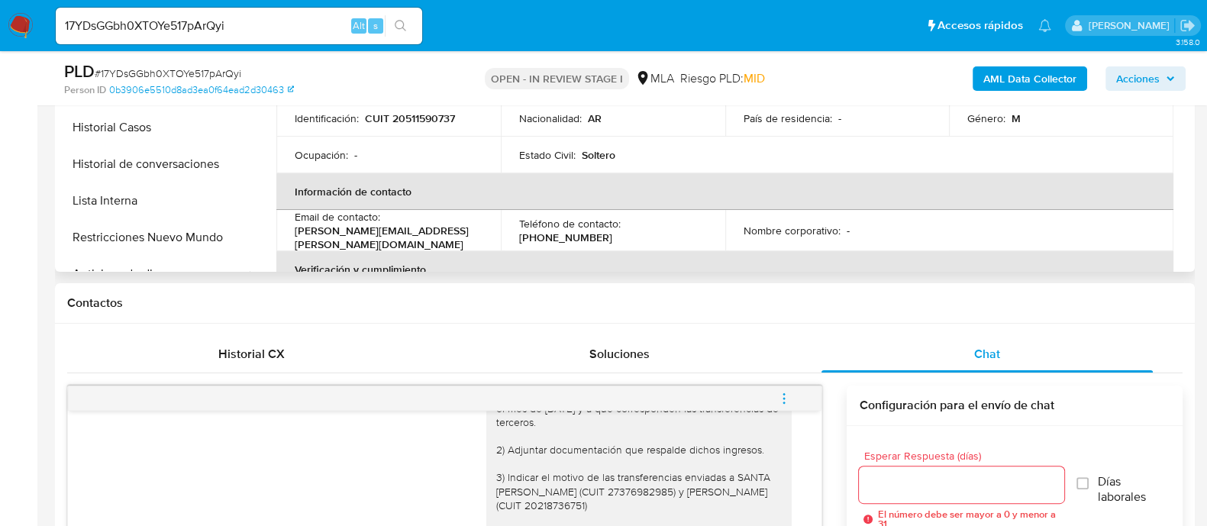
scroll to position [381, 0]
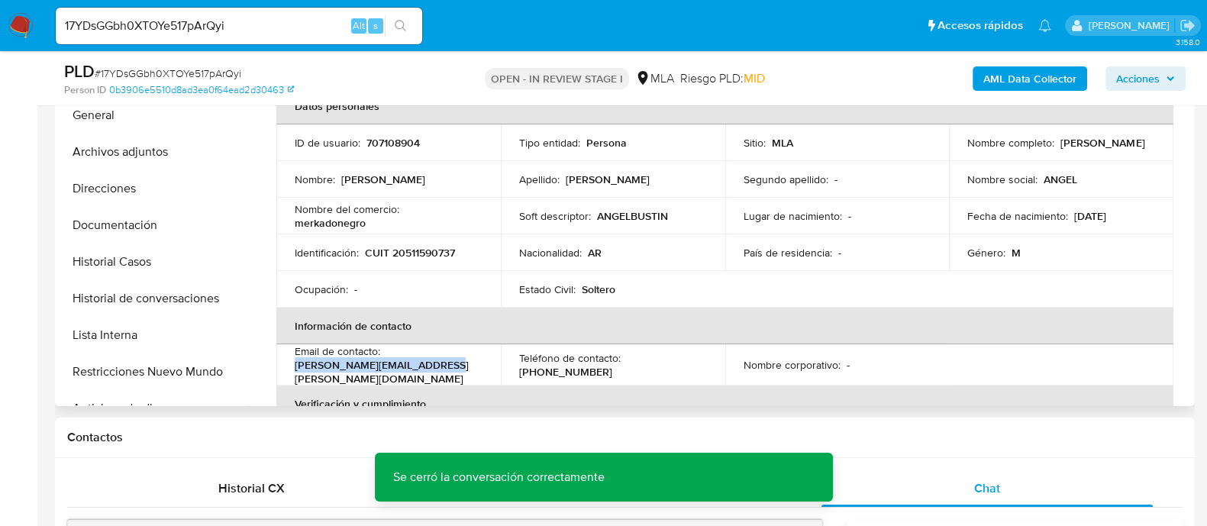
drag, startPoint x: 292, startPoint y: 368, endPoint x: 450, endPoint y: 367, distance: 158.0
click at [450, 367] on td "Email de contacto : bustinduy.agustin@gmail.com" at bounding box center [388, 364] width 224 height 41
copy p "[PERSON_NAME][EMAIL_ADDRESS][PERSON_NAME][DOMAIN_NAME]"
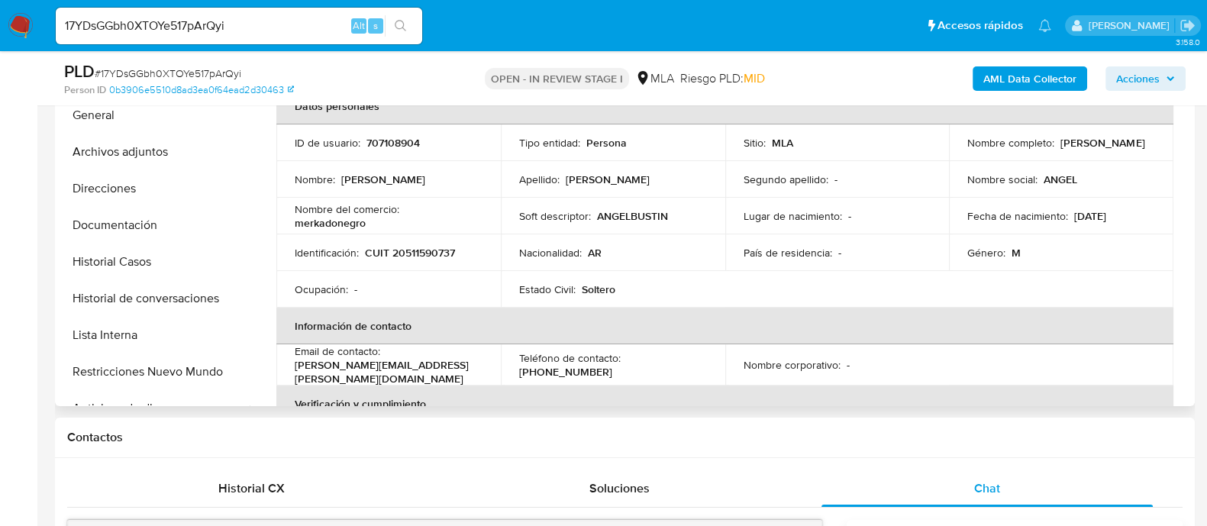
click at [430, 250] on p "CUIT 20511590737" at bounding box center [410, 253] width 90 height 14
copy p "20511590737"
click at [401, 144] on p "707108904" at bounding box center [392, 143] width 53 height 14
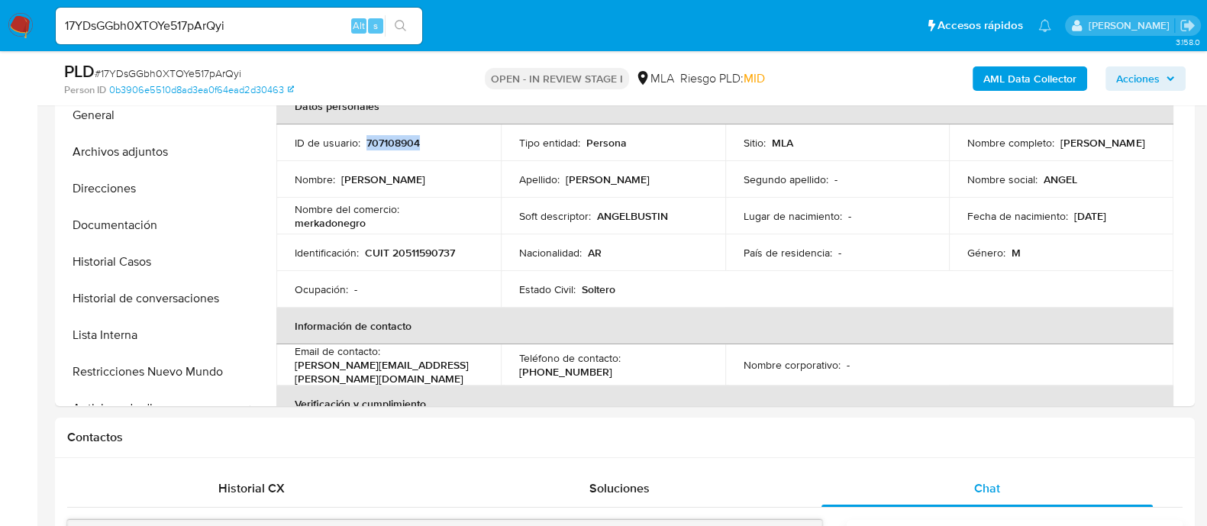
copy p "707108904"
drag, startPoint x: 960, startPoint y: 151, endPoint x: 1109, endPoint y: 150, distance: 148.9
click at [1109, 150] on td "Nombre completo : Angel Agustin Bustinduy" at bounding box center [1061, 142] width 224 height 37
copy p "[PERSON_NAME]"
click at [458, 223] on td "Nombre del comercio : merkadonegro" at bounding box center [388, 216] width 224 height 37
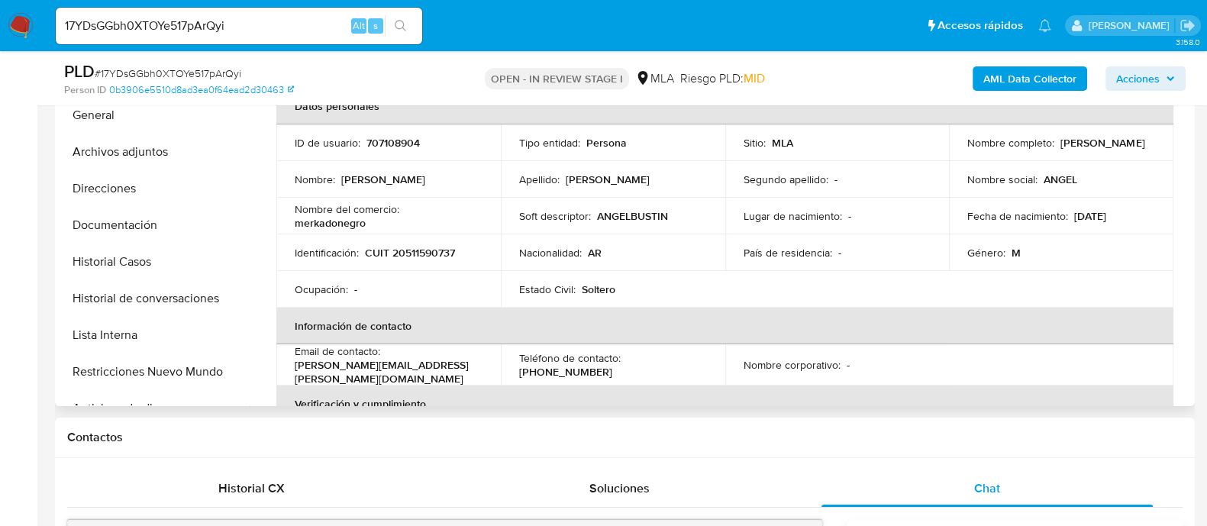
click at [458, 223] on td "Nombre del comercio : merkadonegro" at bounding box center [388, 216] width 224 height 37
drag, startPoint x: 1022, startPoint y: 148, endPoint x: 1106, endPoint y: 148, distance: 84.7
click at [1106, 148] on td "Nombre completo : Angel Agustin Bustinduy" at bounding box center [1061, 142] width 224 height 37
copy p "[PERSON_NAME]"
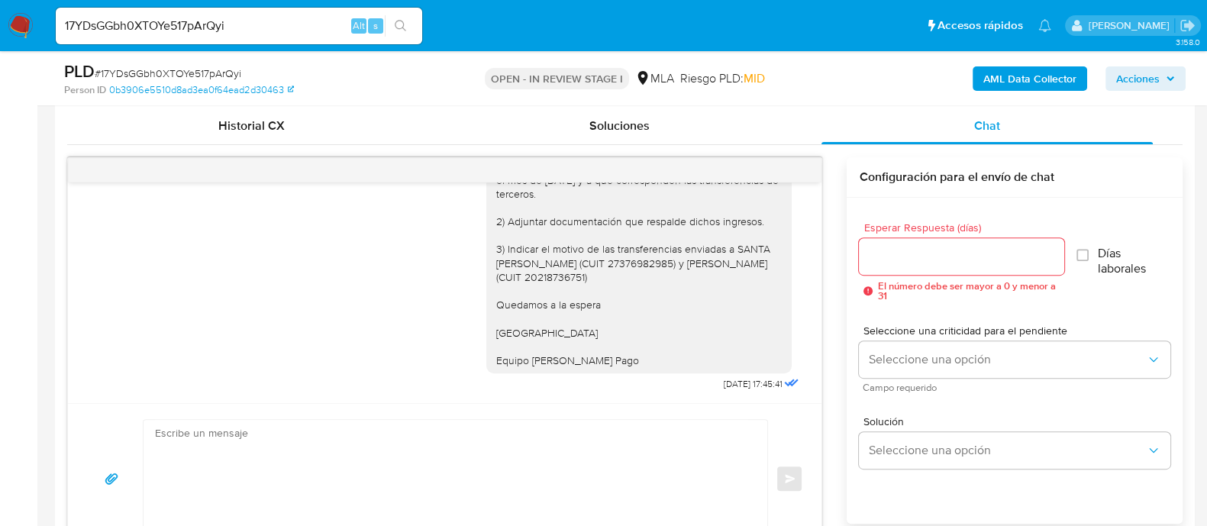
scroll to position [954, 0]
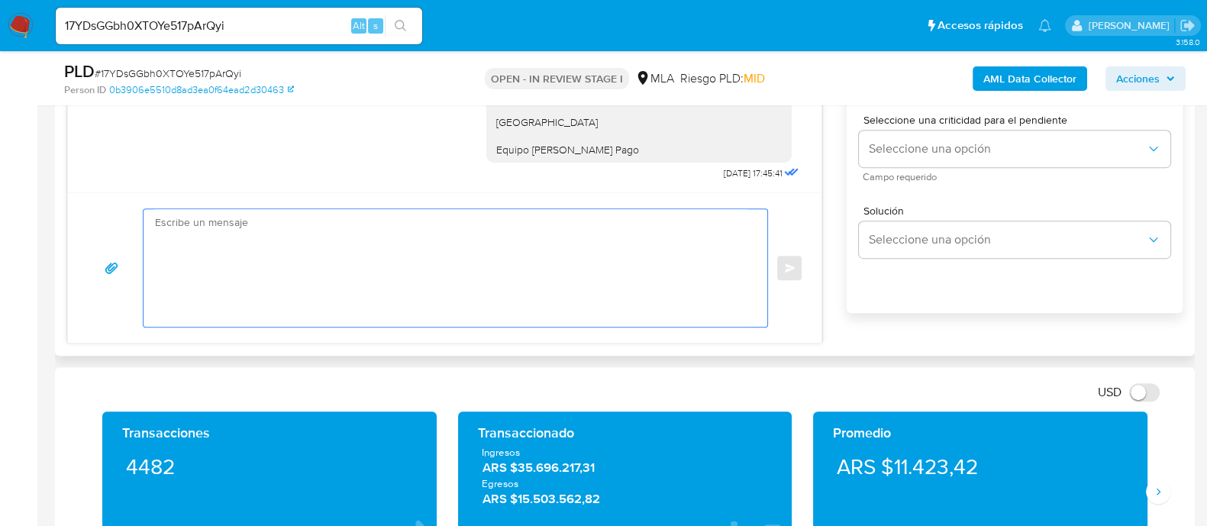
click at [486, 285] on textarea at bounding box center [451, 268] width 593 height 118
paste textarea "Hola, Esperamos que te encuentres muy bien. Te consultamos si tuviste oportunid…"
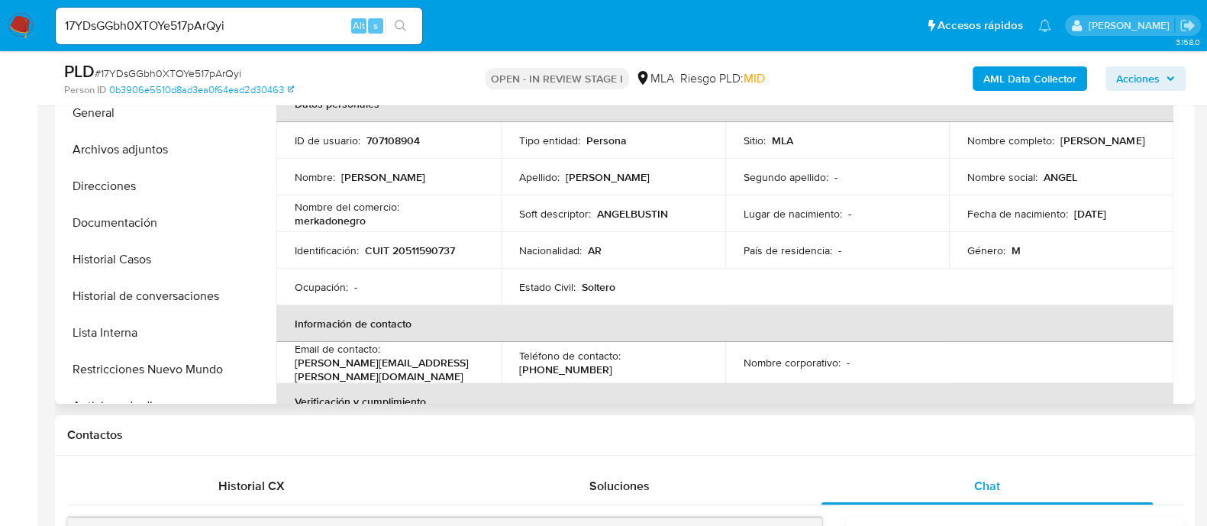
scroll to position [190, 0]
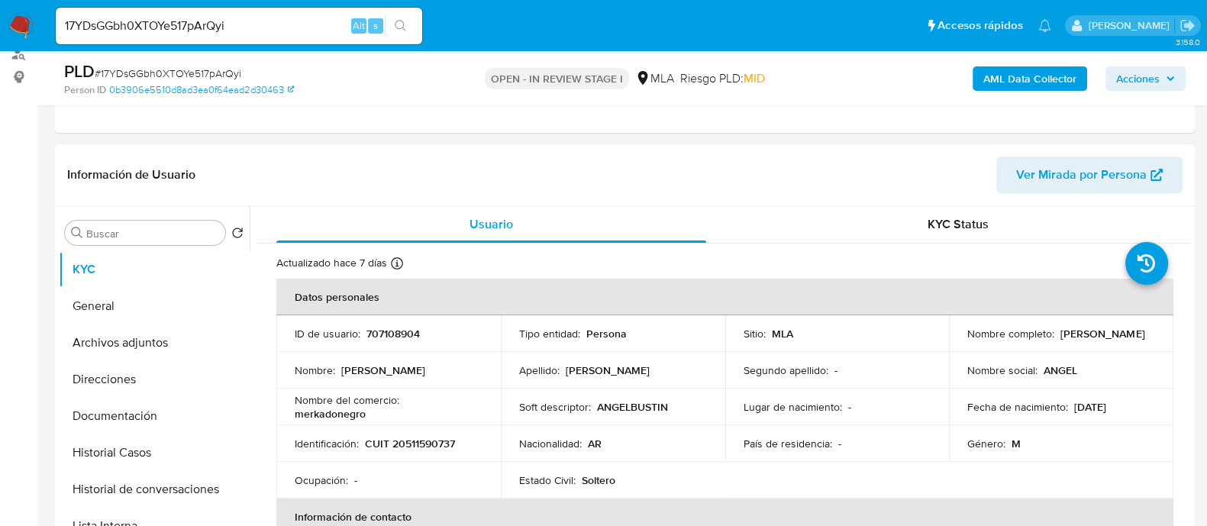
drag, startPoint x: 963, startPoint y: 341, endPoint x: 1107, endPoint y: 341, distance: 144.3
click at [1107, 341] on div "Nombre completo : Angel Agustin Bustinduy" at bounding box center [1061, 334] width 188 height 14
copy p "[PERSON_NAME]"
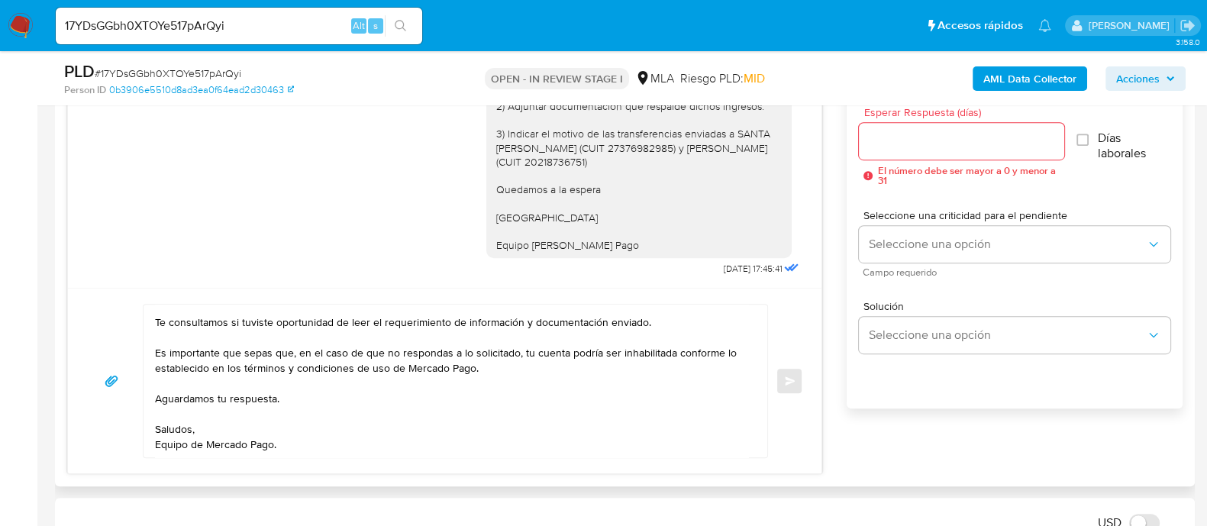
scroll to position [0, 0]
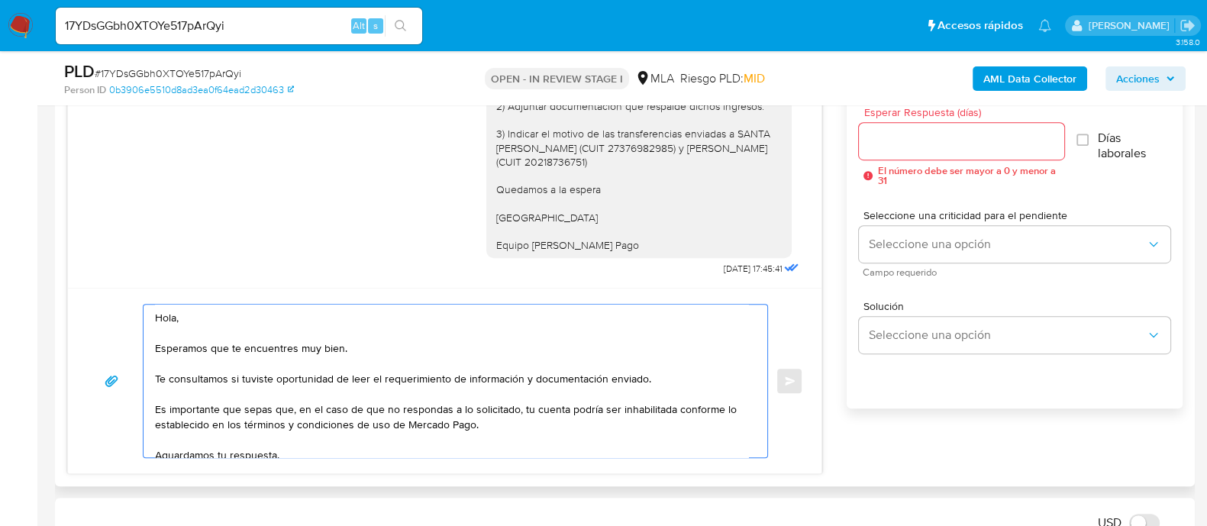
click at [247, 318] on textarea "Hola, Esperamos que te encuentres muy bien. Te consultamos si tuviste oportunid…" at bounding box center [451, 381] width 593 height 153
paste textarea "[PERSON_NAME]"
click at [311, 412] on textarea "Hola Angel Agustin Bustinduy Esperamos que te encuentres muy bien. Te consultam…" at bounding box center [451, 381] width 593 height 153
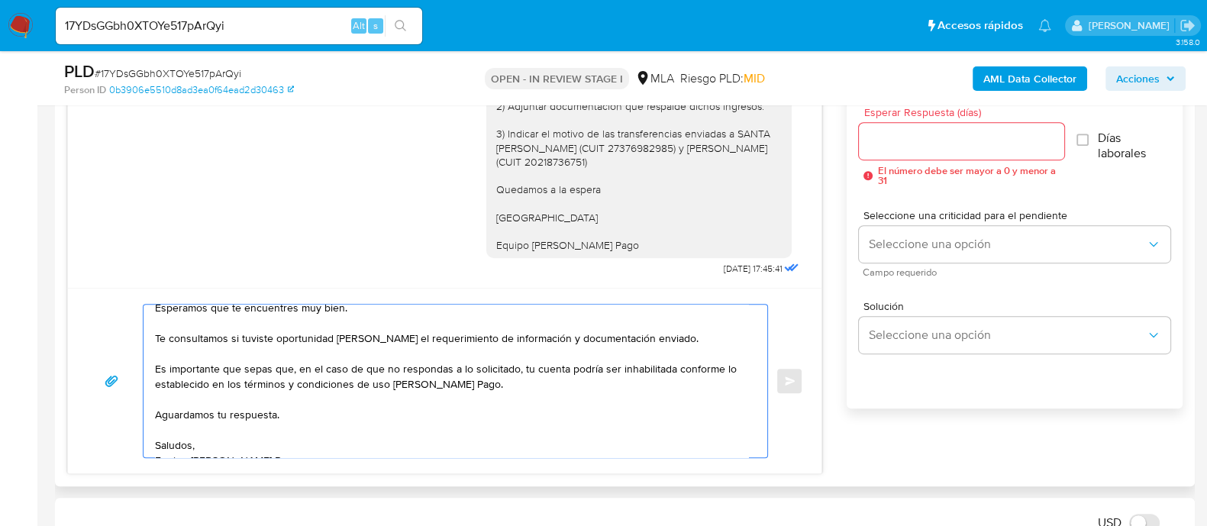
scroll to position [72, 0]
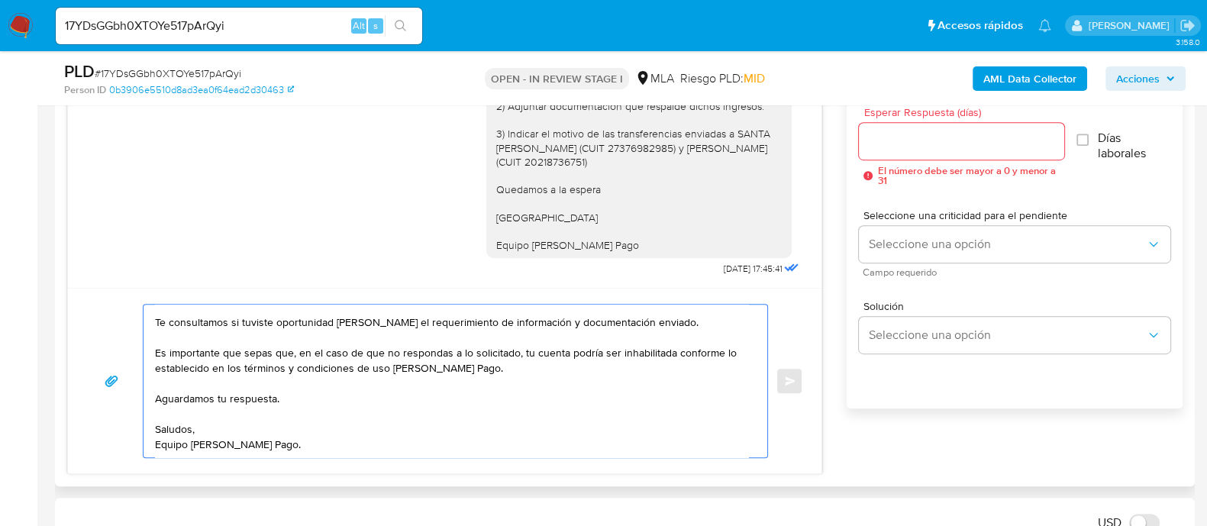
click at [664, 308] on textarea "Hola Angel Agustin Bustinduy Esperamos que te encuentres muy bien. Te consultam…" at bounding box center [451, 381] width 593 height 153
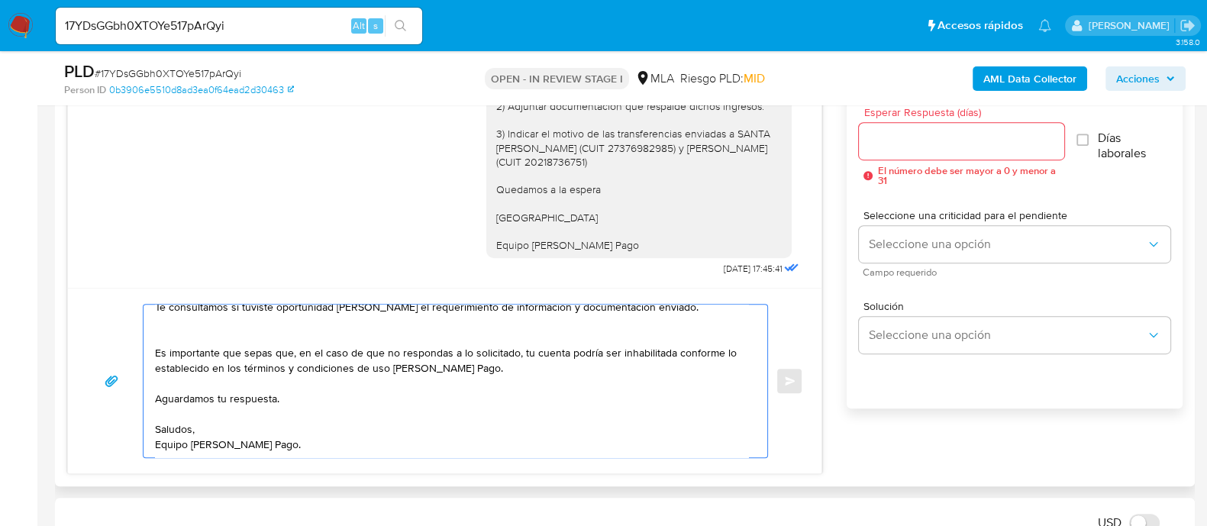
scroll to position [81, 0]
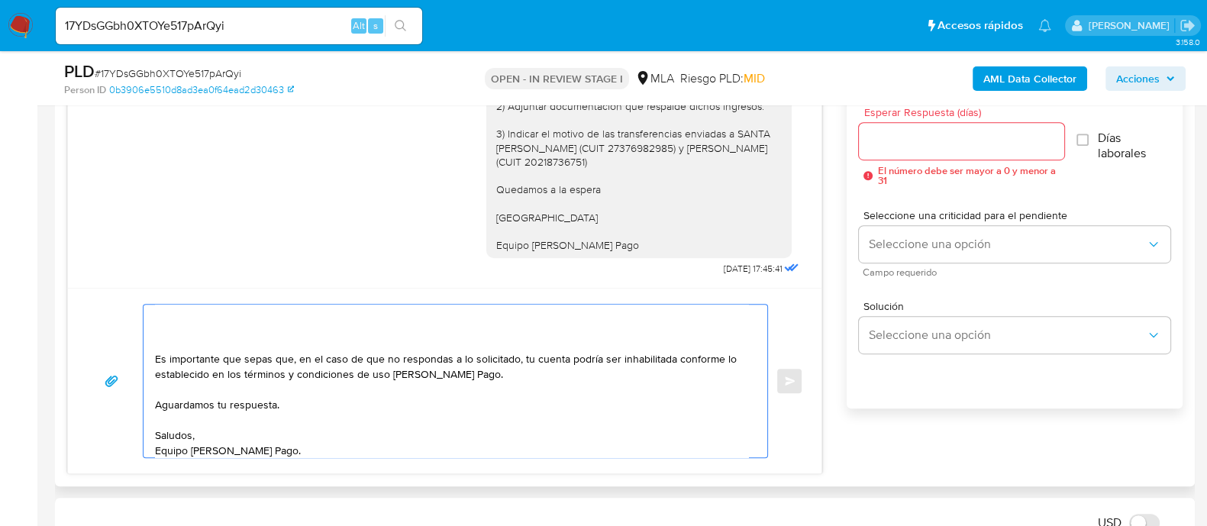
paste textarea "Queremos asegurarte que la información y documentación que nos proporciones no …"
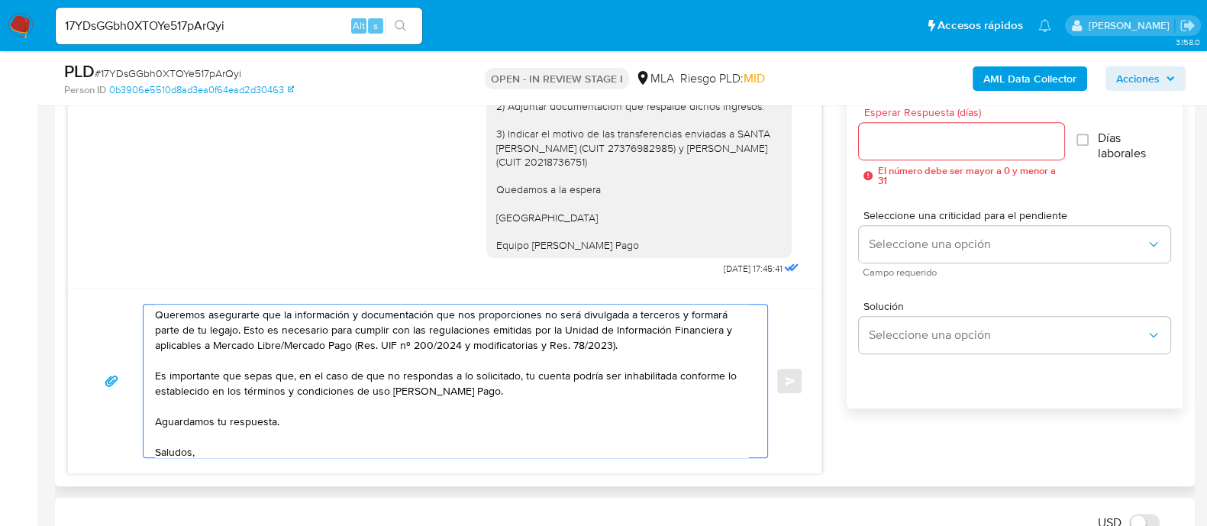
scroll to position [133, 0]
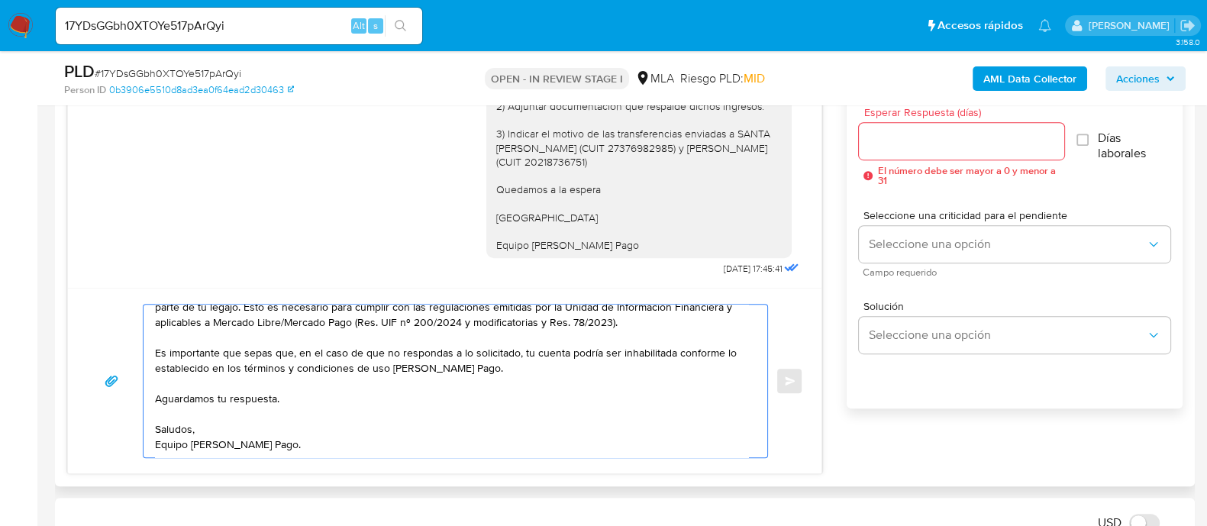
click at [328, 406] on textarea "Hola Angel Agustin Bustinduy Esperamos que te encuentres muy bien. Te consultam…" at bounding box center [451, 381] width 593 height 153
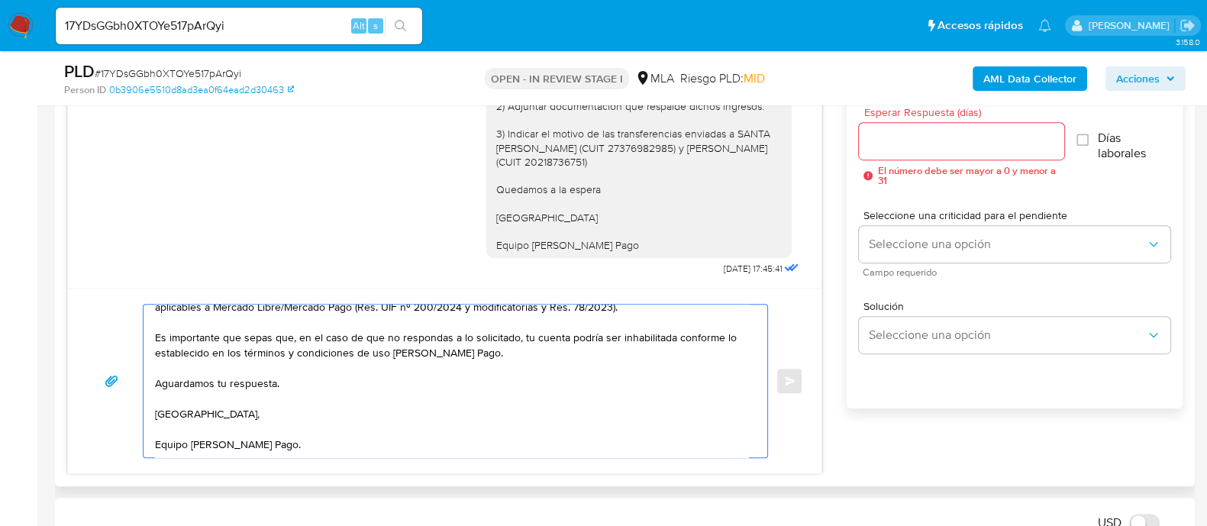
type textarea "Hola Angel Agustin Bustinduy Esperamos que te encuentres muy bien. Te consultam…"
click at [889, 134] on input "Esperar Respuesta (días)" at bounding box center [961, 141] width 205 height 20
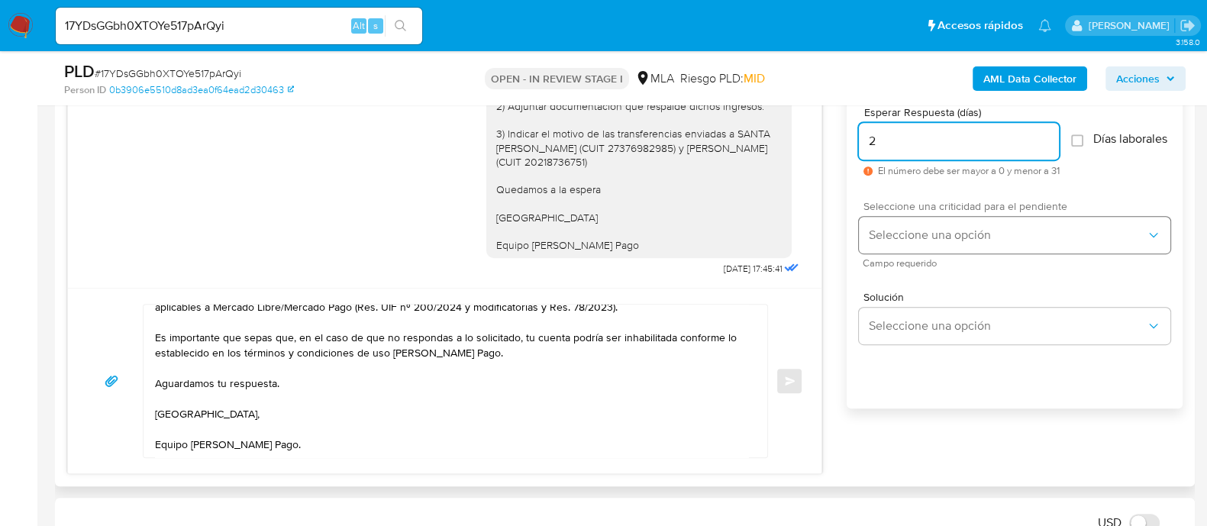
type input "2"
click at [913, 237] on span "Seleccione una opción" at bounding box center [1007, 235] width 278 height 15
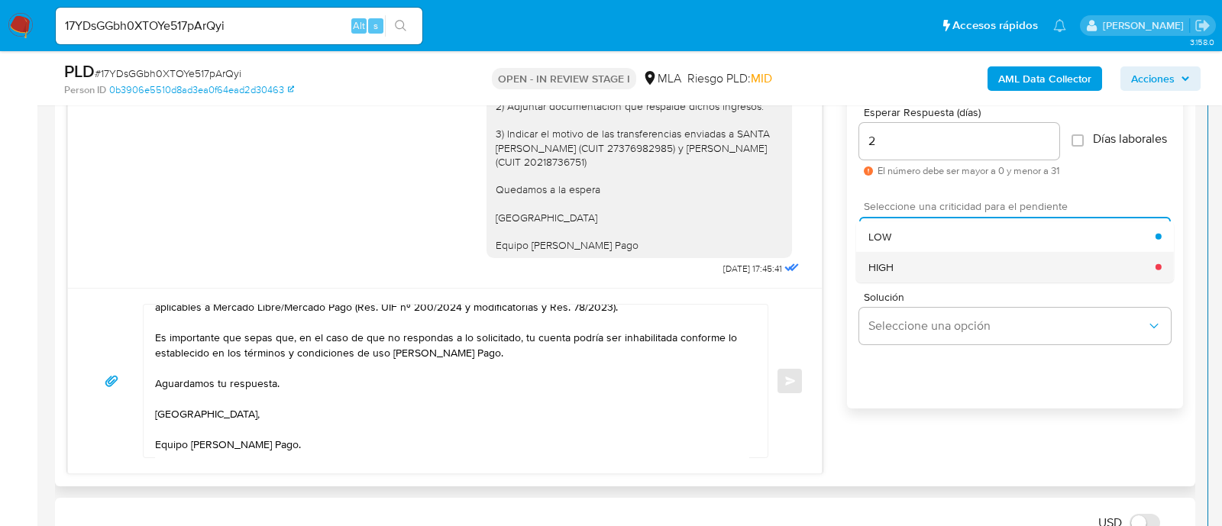
click at [915, 273] on div "HIGH" at bounding box center [1011, 266] width 287 height 31
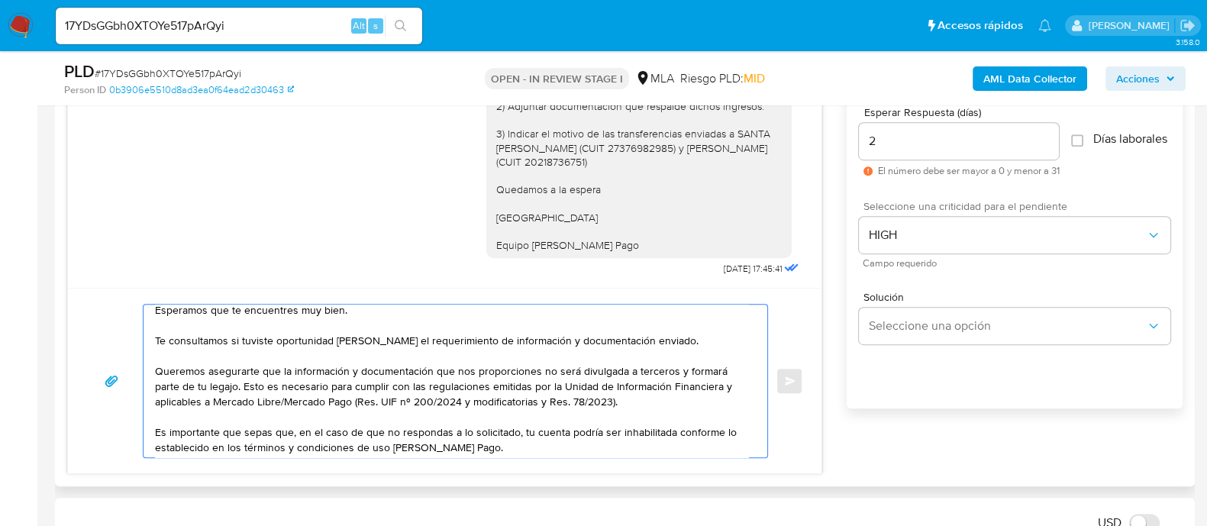
scroll to position [0, 0]
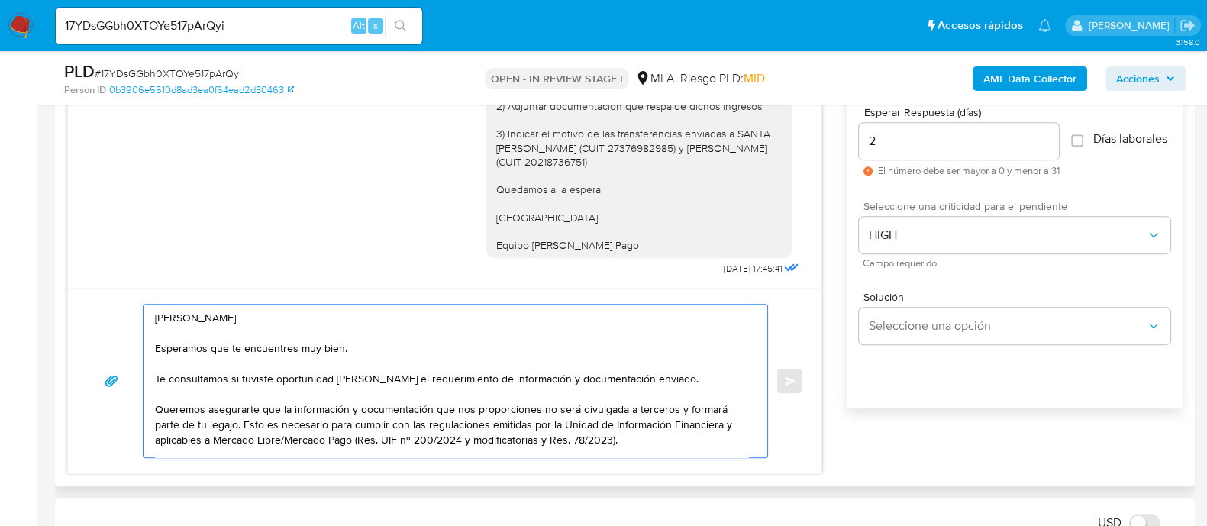
drag, startPoint x: 351, startPoint y: 424, endPoint x: 104, endPoint y: 311, distance: 272.3
click at [104, 311] on div "Hola Angel Agustin Bustinduy Esperamos que te encuentres muy bien. Te consultam…" at bounding box center [444, 381] width 717 height 154
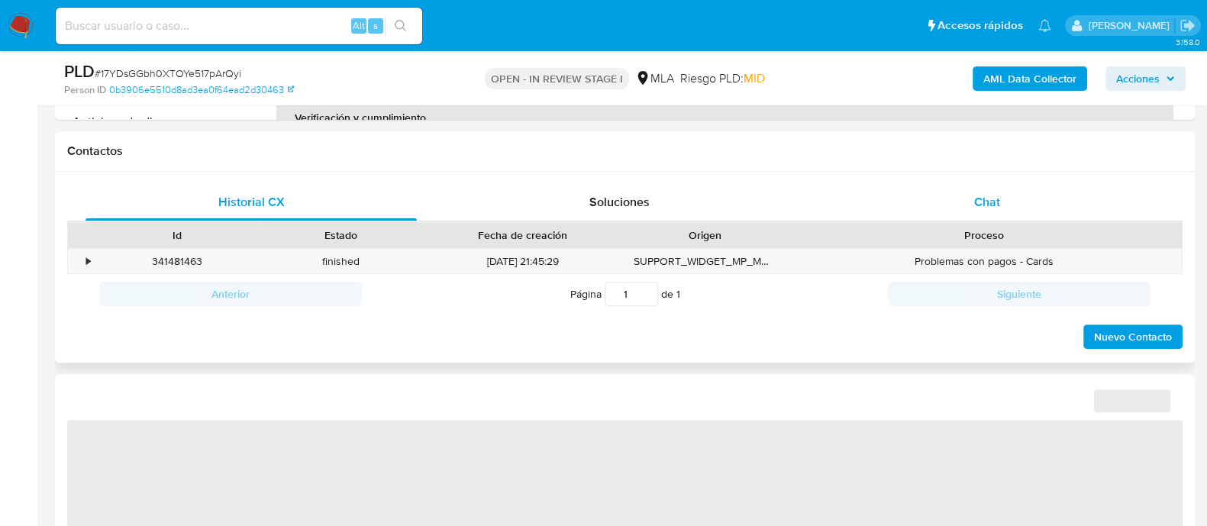
drag, startPoint x: 962, startPoint y: 205, endPoint x: 916, endPoint y: 205, distance: 45.8
click at [964, 205] on div "Chat" at bounding box center [987, 202] width 331 height 37
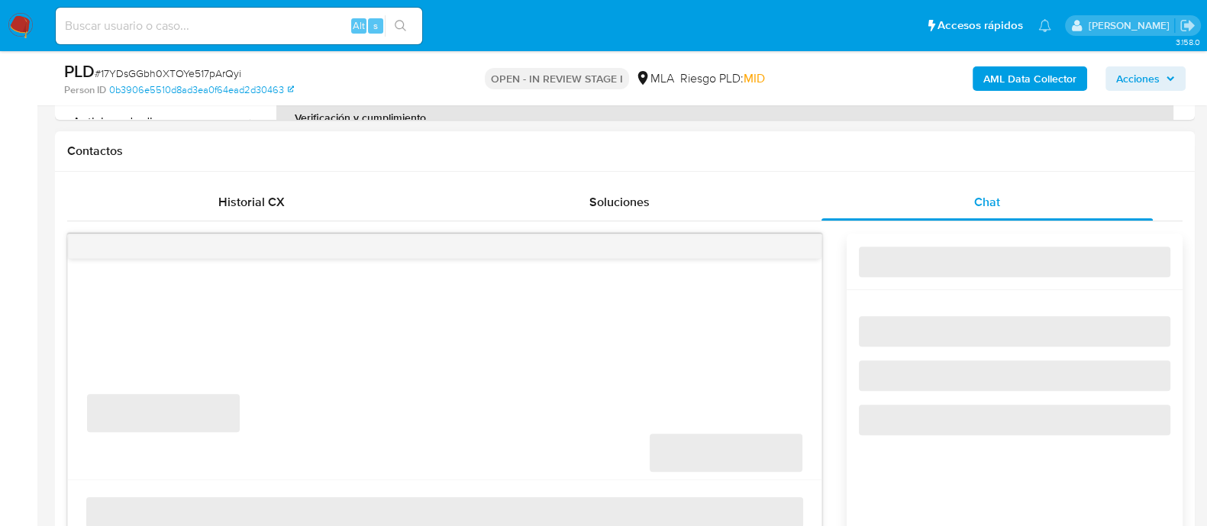
select select "10"
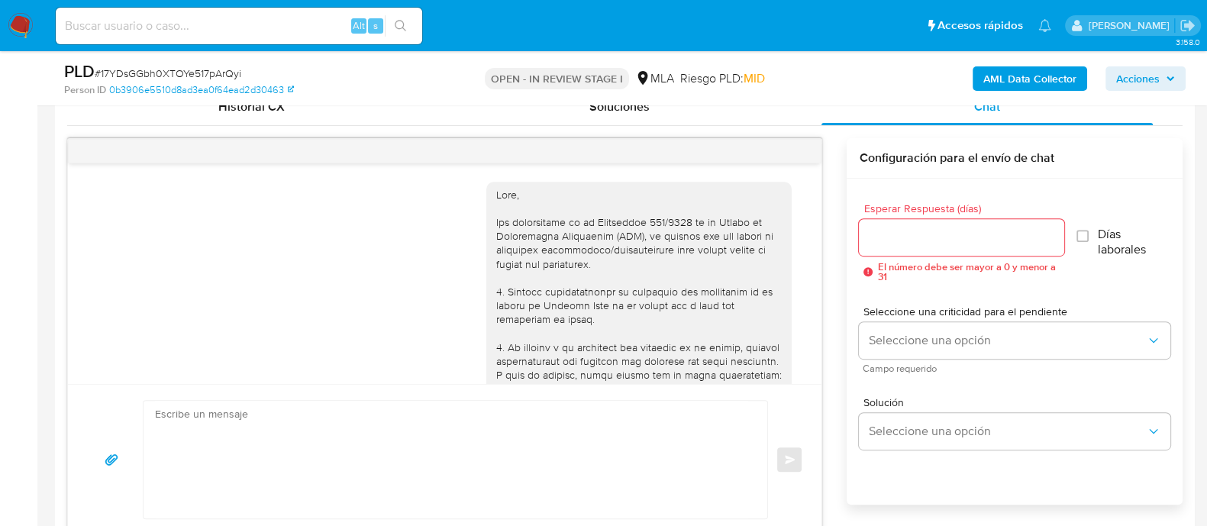
scroll to position [1315, 0]
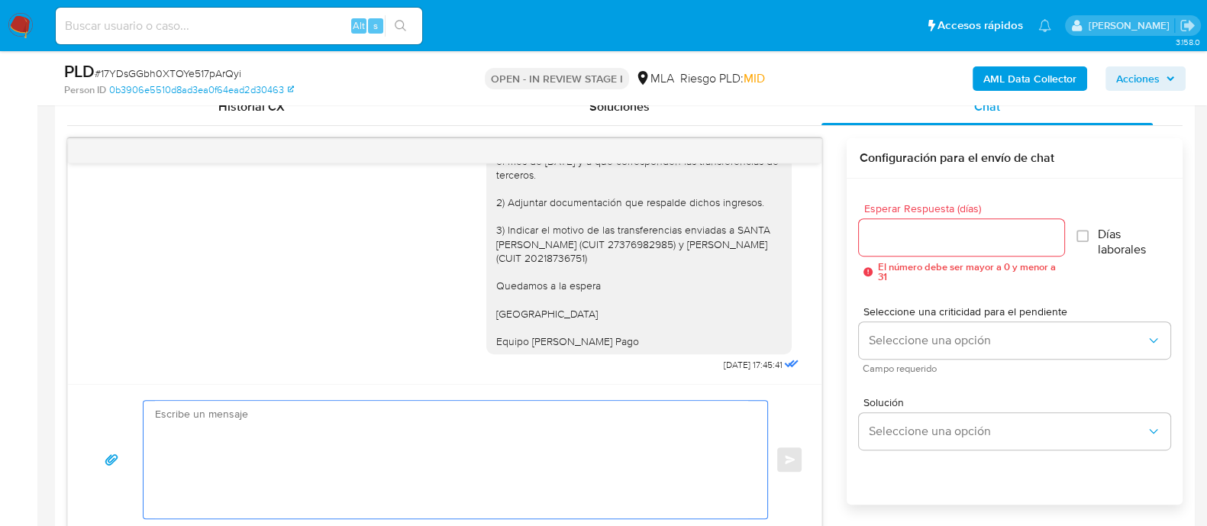
click at [569, 421] on textarea at bounding box center [451, 460] width 593 height 118
paste textarea "[PERSON_NAME] Esperamos que te encuentres muy bien. Te consultamos si tuviste o…"
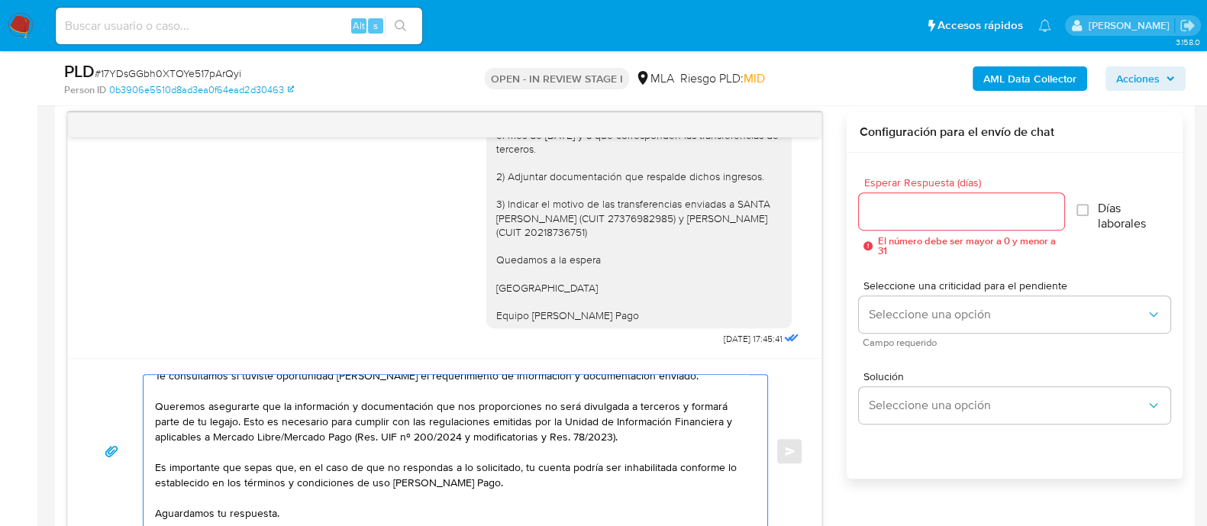
scroll to position [32, 0]
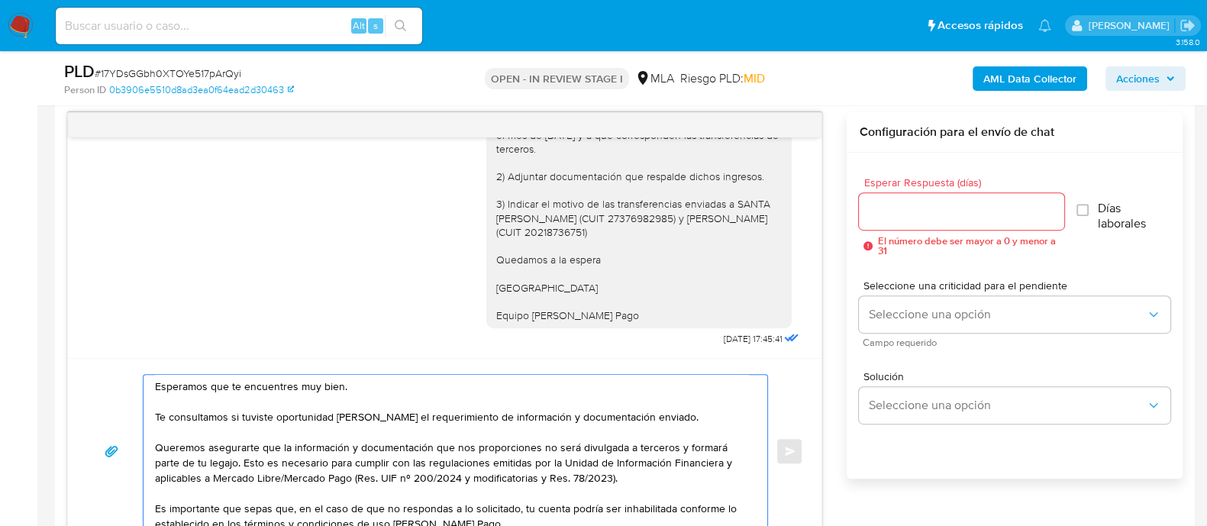
type textarea "[PERSON_NAME] Esperamos que te encuentres muy bien. Te consultamos si tuviste o…"
click at [883, 206] on input "Esperar Respuesta (días)" at bounding box center [961, 212] width 205 height 20
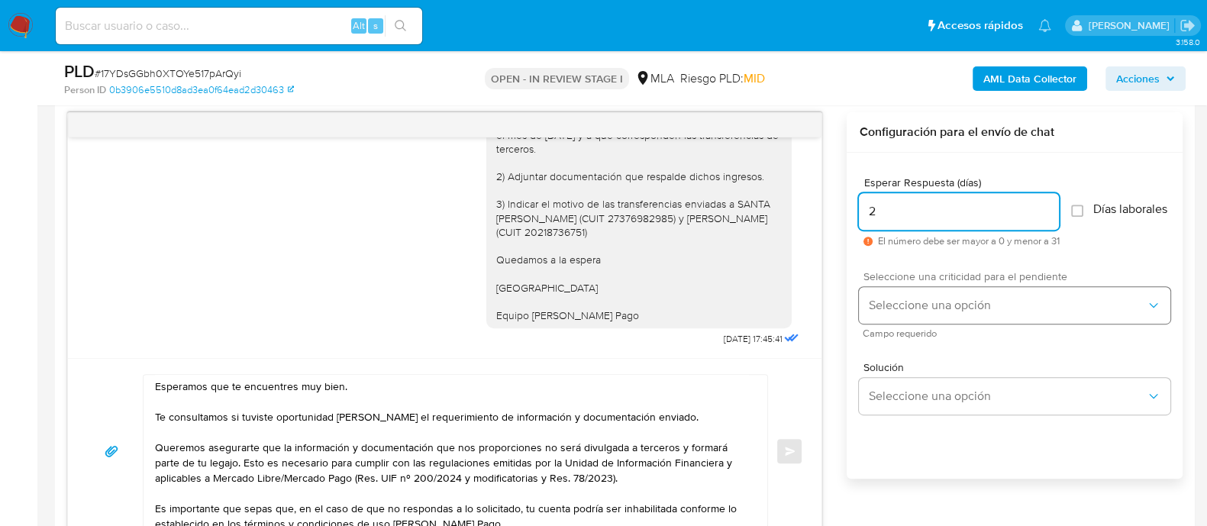
type input "2"
click at [916, 324] on button "Seleccione una opción" at bounding box center [1014, 305] width 311 height 37
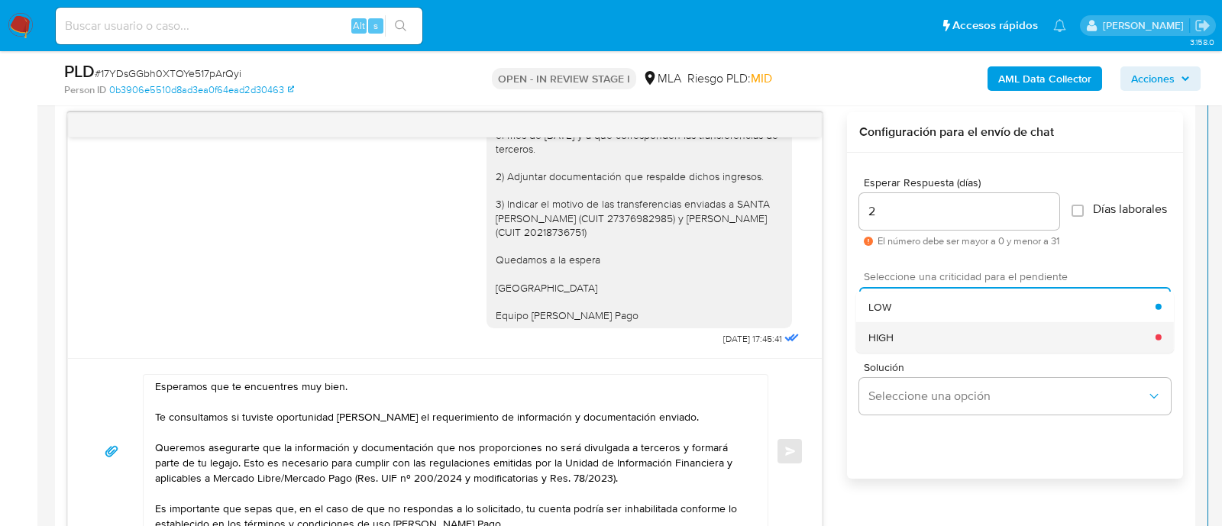
click at [921, 350] on div "HIGH" at bounding box center [1011, 336] width 287 height 31
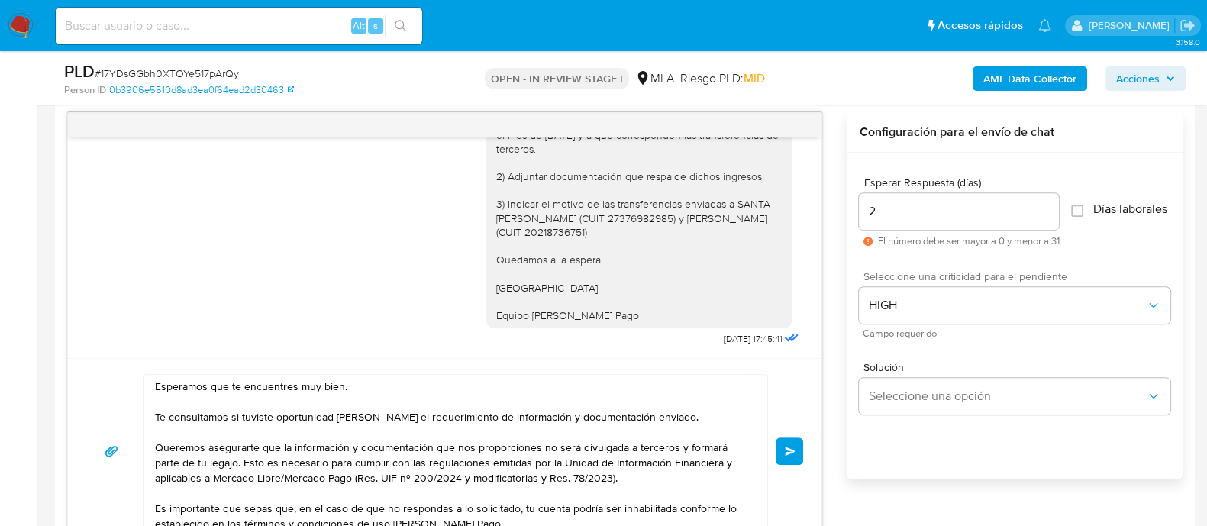
click at [799, 454] on button "Enviar" at bounding box center [789, 450] width 27 height 27
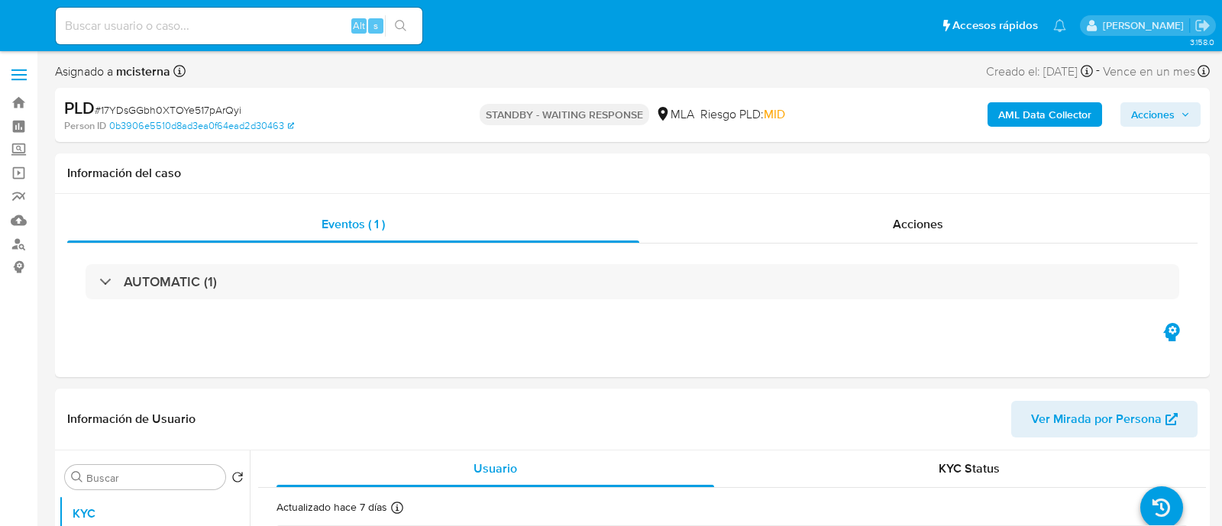
select select "10"
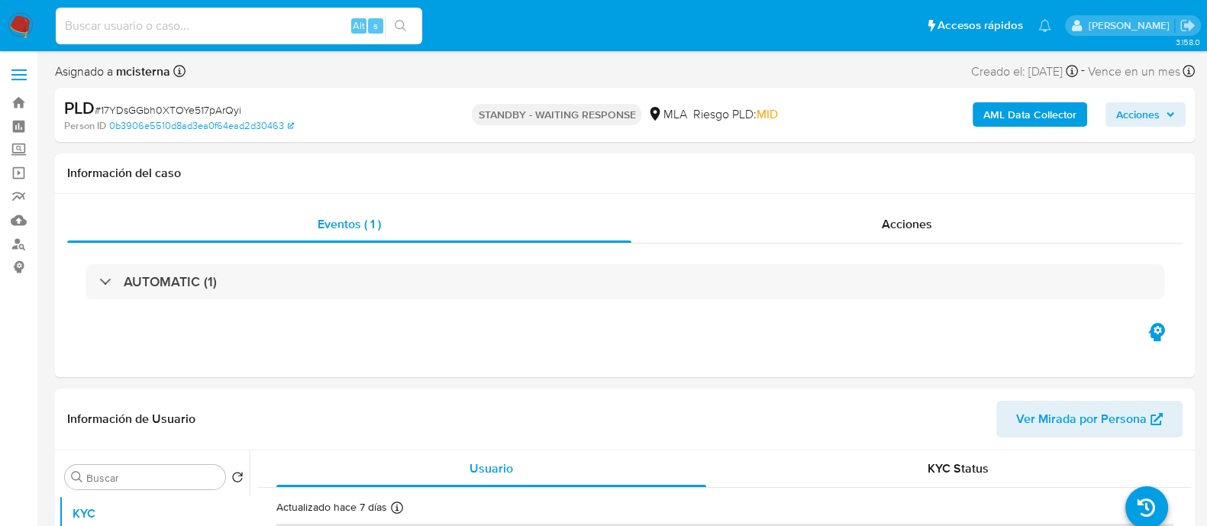
click at [313, 17] on input at bounding box center [239, 26] width 366 height 20
paste input "dHGe3MNqhsrBdAiwJUNN6pZi"
type input "dHGe3MNqhsrBdAiwJUNN6pZi"
click at [408, 17] on button "search-icon" at bounding box center [400, 25] width 31 height 21
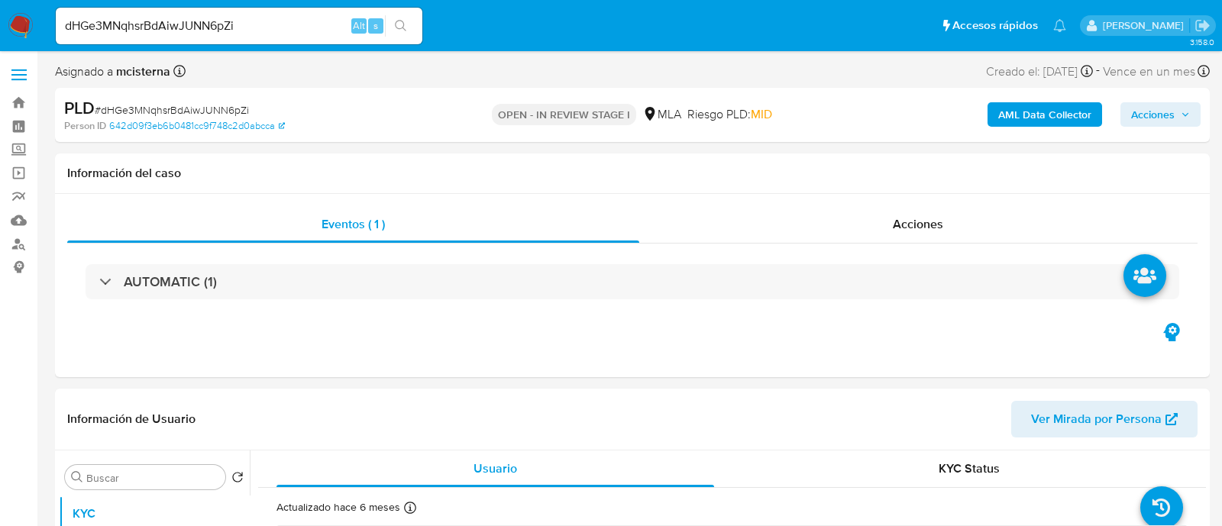
select select "10"
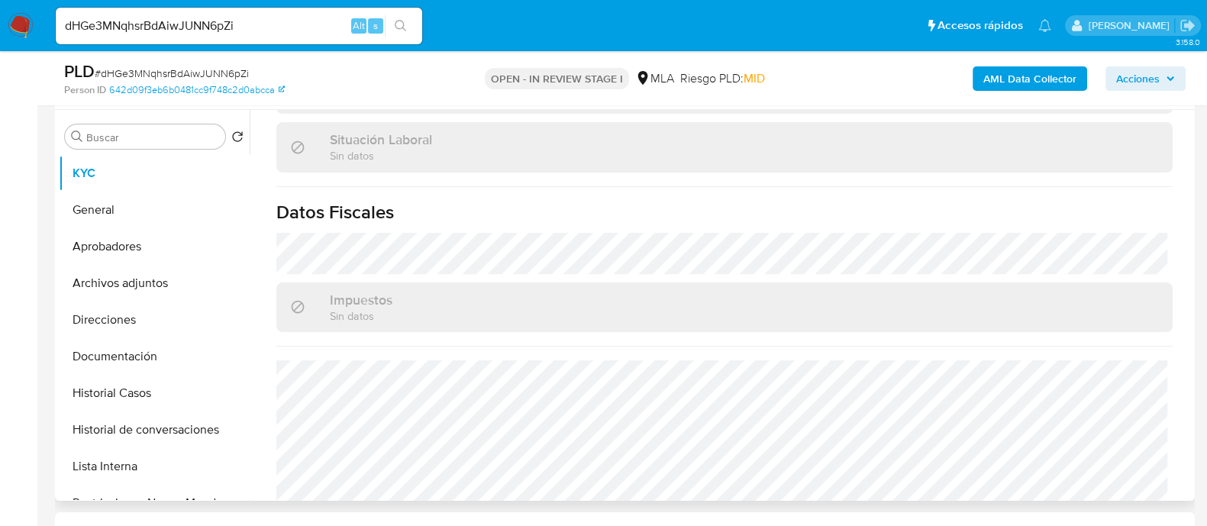
scroll to position [817, 0]
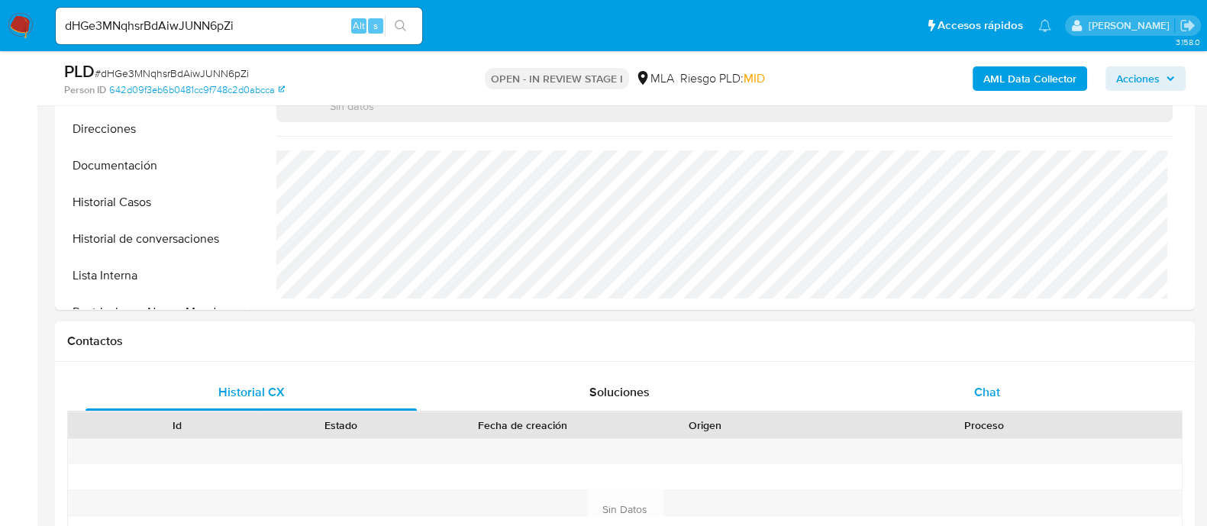
drag, startPoint x: 964, startPoint y: 413, endPoint x: 802, endPoint y: 375, distance: 166.3
click at [964, 414] on div "Proceso" at bounding box center [984, 425] width 395 height 26
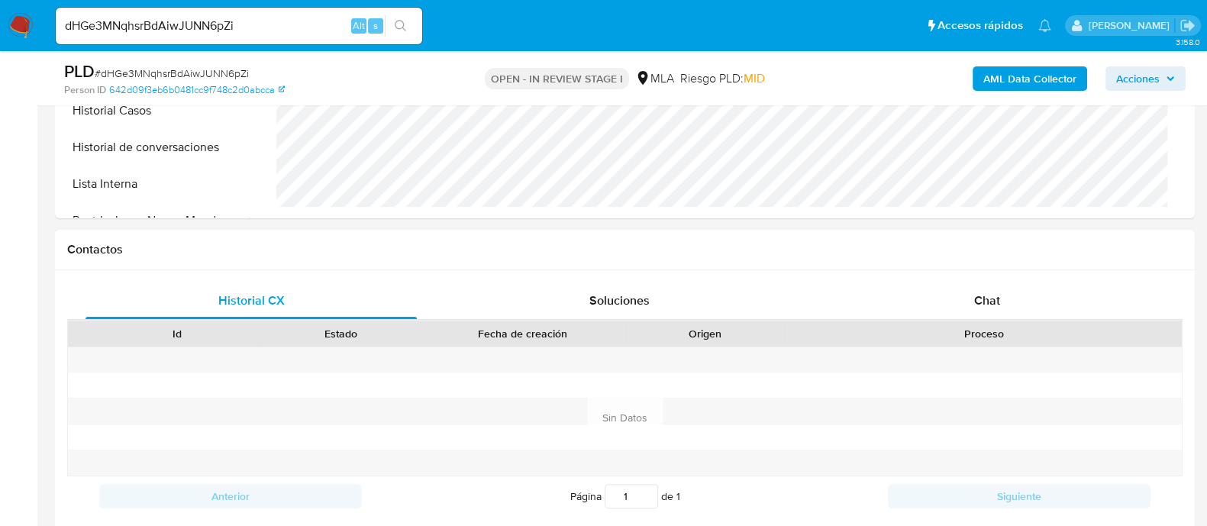
scroll to position [667, 0]
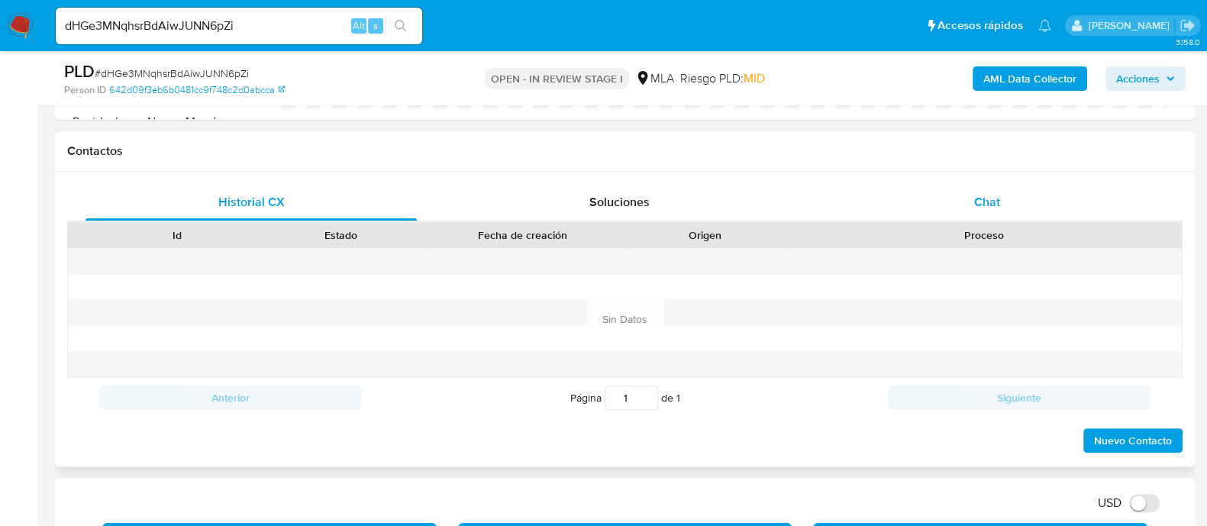
click at [909, 202] on div "Chat" at bounding box center [987, 202] width 331 height 37
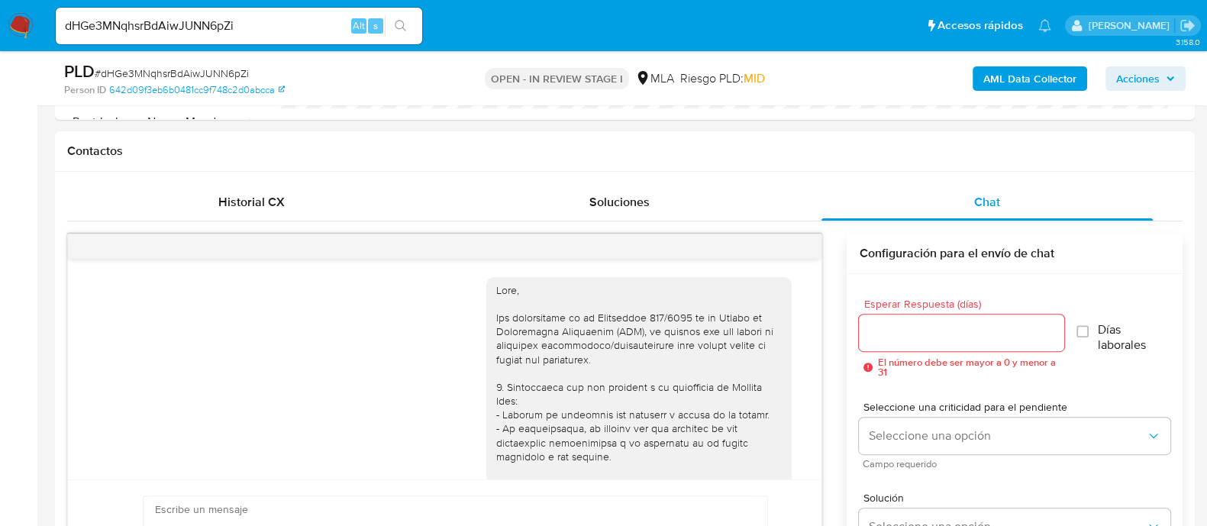
scroll to position [1176, 0]
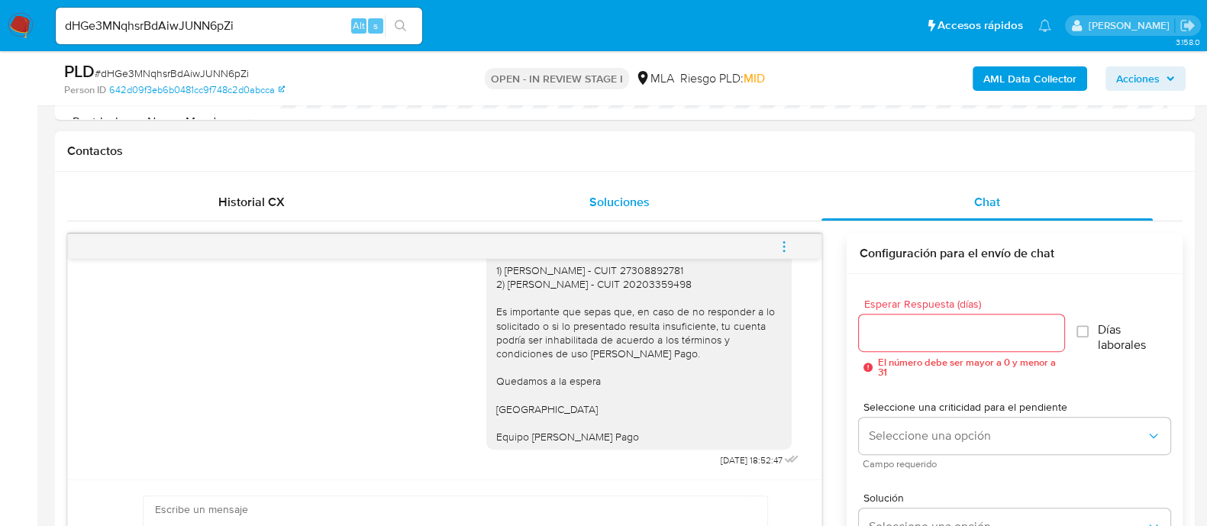
click at [708, 189] on div "Soluciones" at bounding box center [619, 202] width 331 height 37
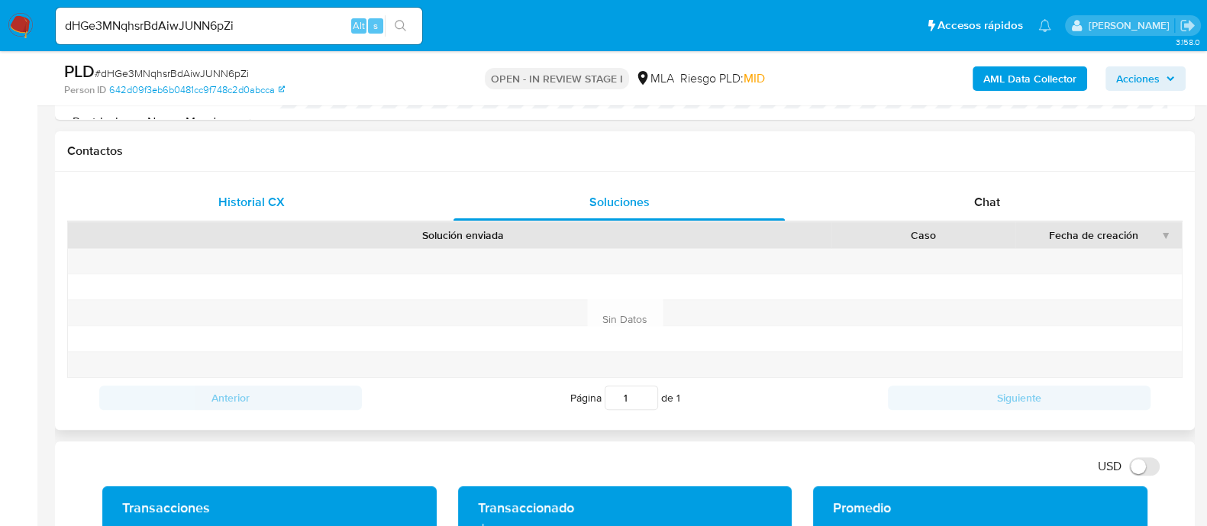
click at [342, 208] on div "Historial CX" at bounding box center [251, 202] width 331 height 37
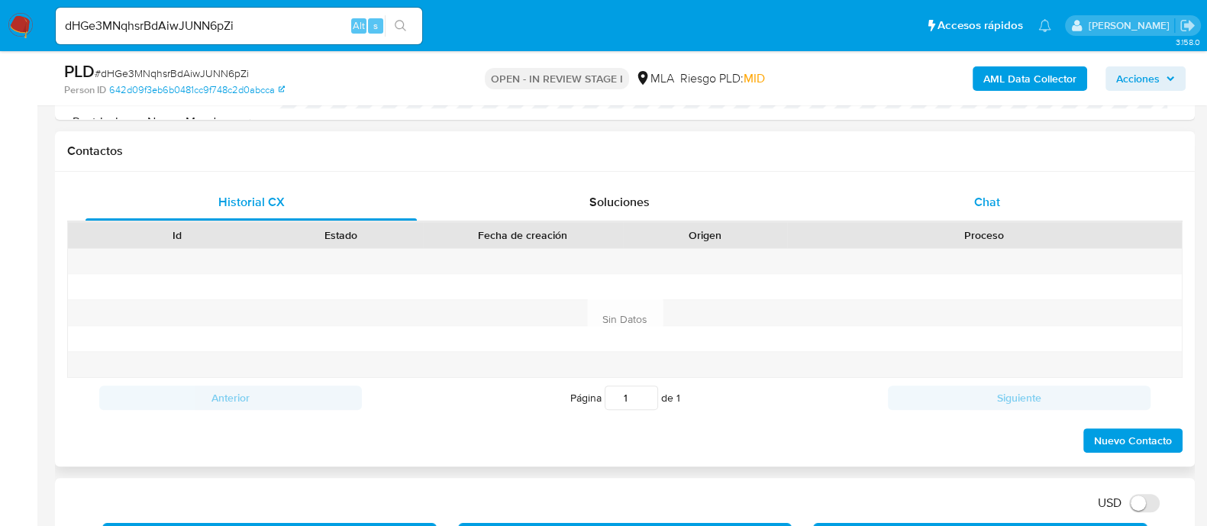
click at [980, 212] on div "Chat" at bounding box center [987, 202] width 331 height 37
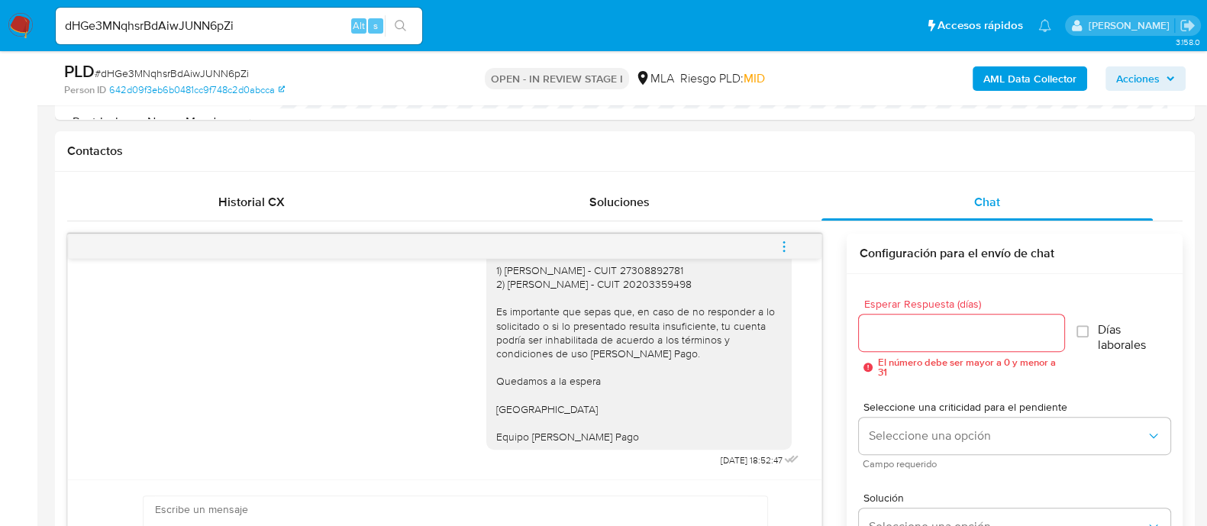
drag, startPoint x: 796, startPoint y: 253, endPoint x: 787, endPoint y: 253, distance: 8.4
click at [796, 253] on button "menu-action" at bounding box center [784, 246] width 50 height 37
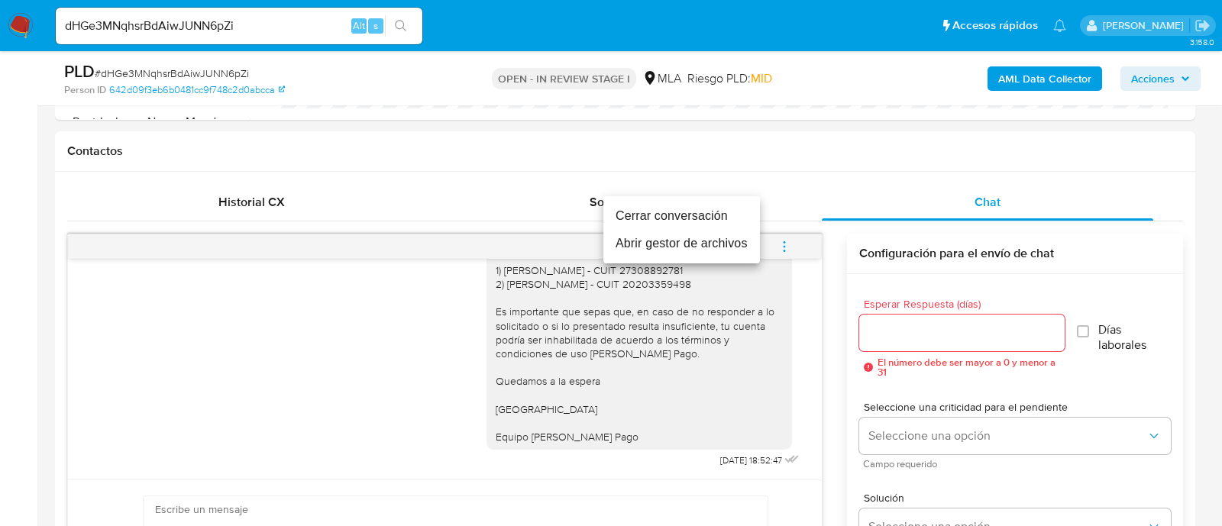
click at [685, 220] on li "Cerrar conversación" at bounding box center [681, 215] width 157 height 27
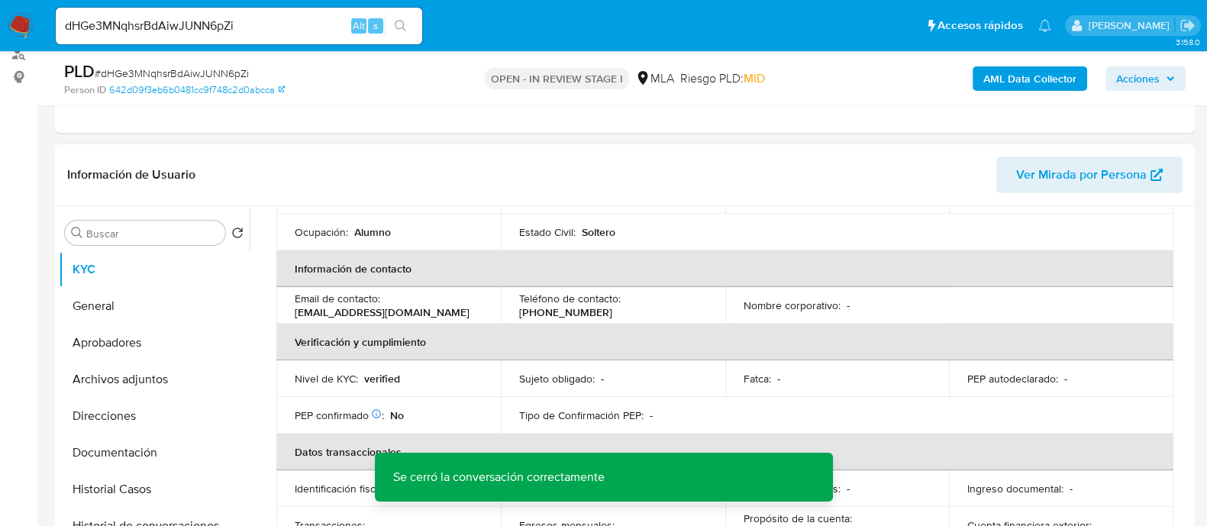
scroll to position [149, 0]
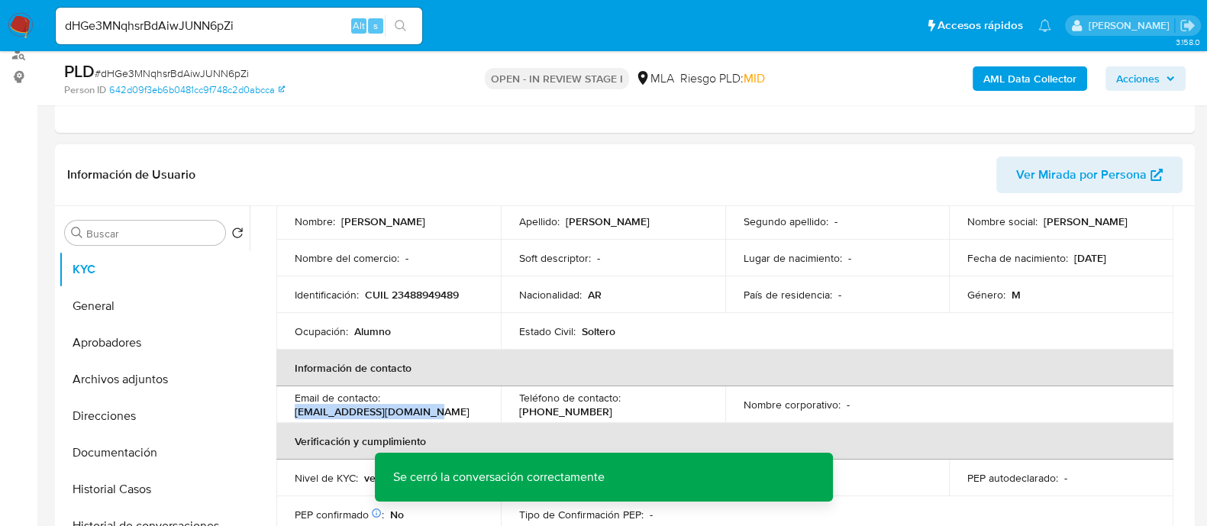
drag, startPoint x: 292, startPoint y: 410, endPoint x: 466, endPoint y: 410, distance: 173.3
click at [466, 410] on td "Email de contacto : duartetania552@gmail.com" at bounding box center [388, 404] width 224 height 37
copy p "duartetania552@gmail.com"
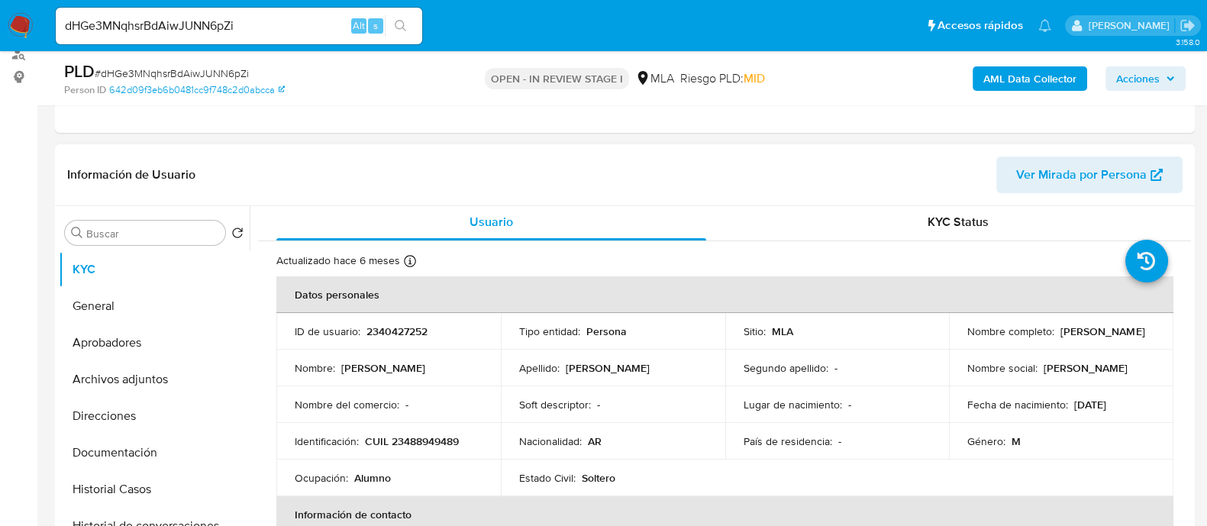
scroll to position [0, 0]
click at [160, 352] on button "Aprobadores" at bounding box center [148, 342] width 179 height 37
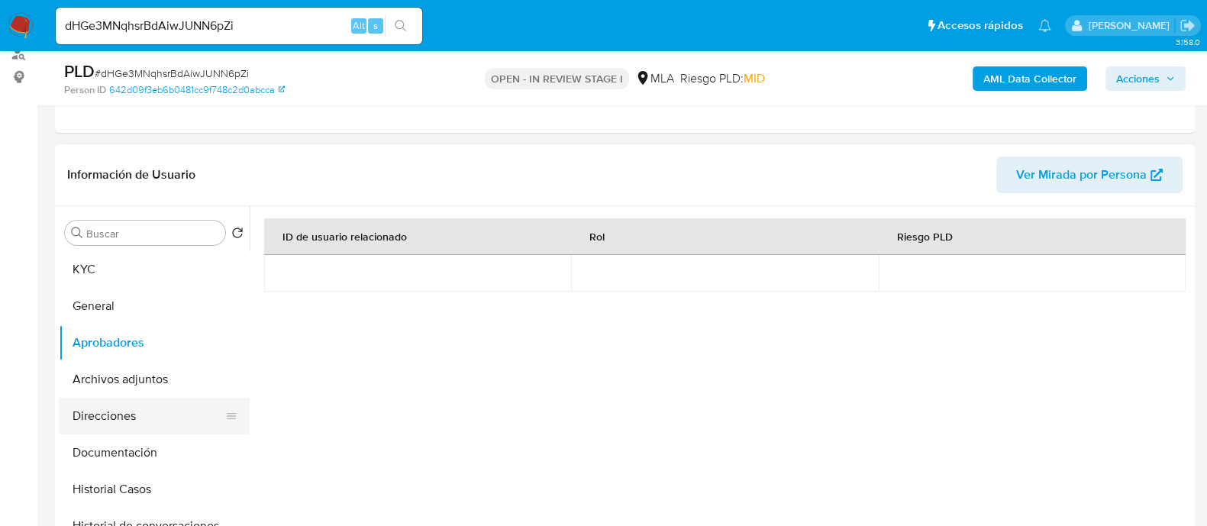
click at [134, 429] on button "Direcciones" at bounding box center [148, 416] width 179 height 37
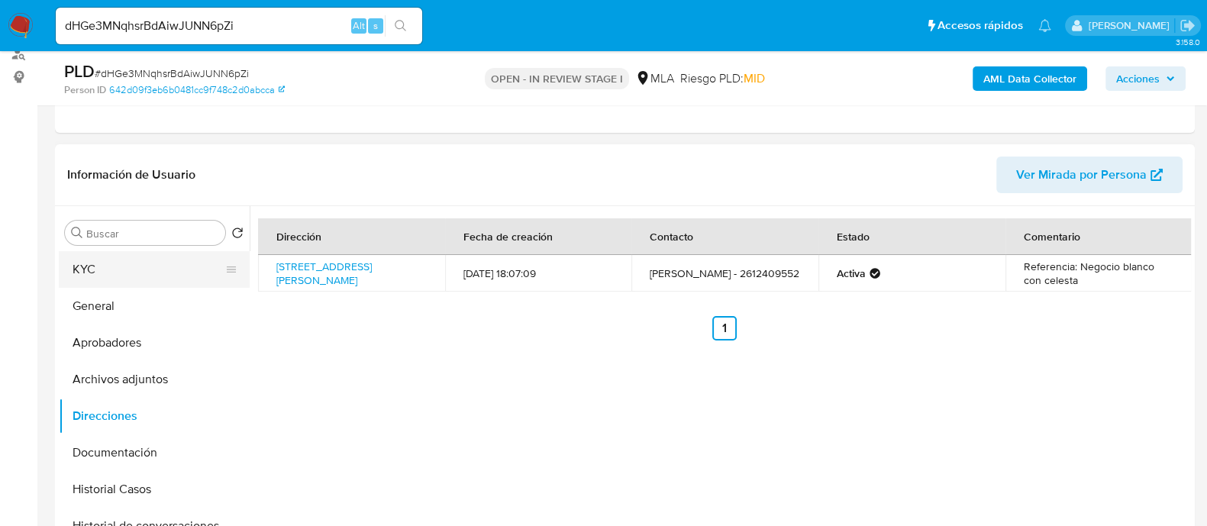
click at [90, 278] on button "KYC" at bounding box center [148, 269] width 179 height 37
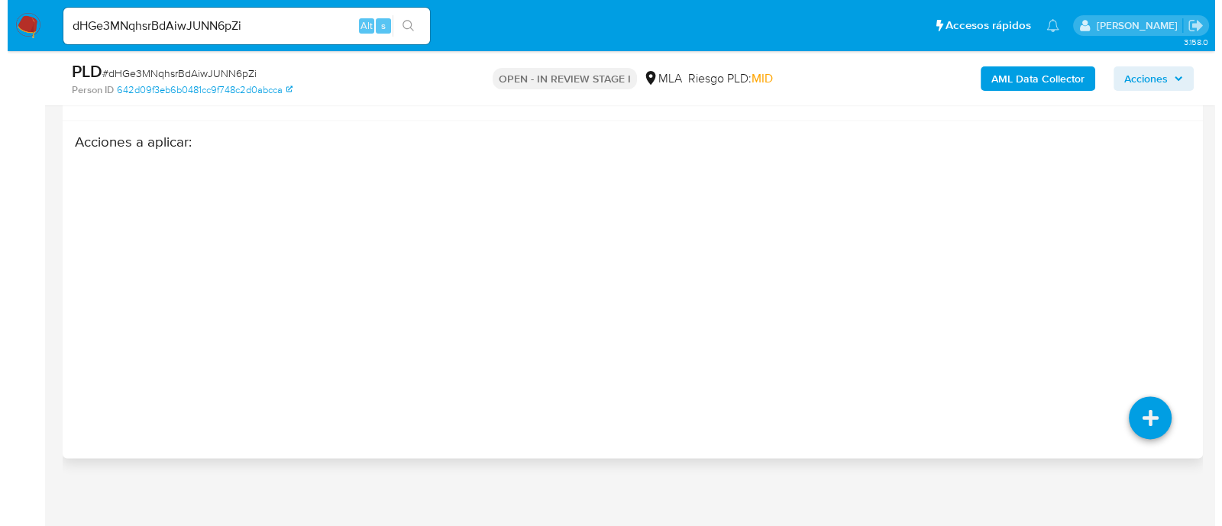
scroll to position [2696, 0]
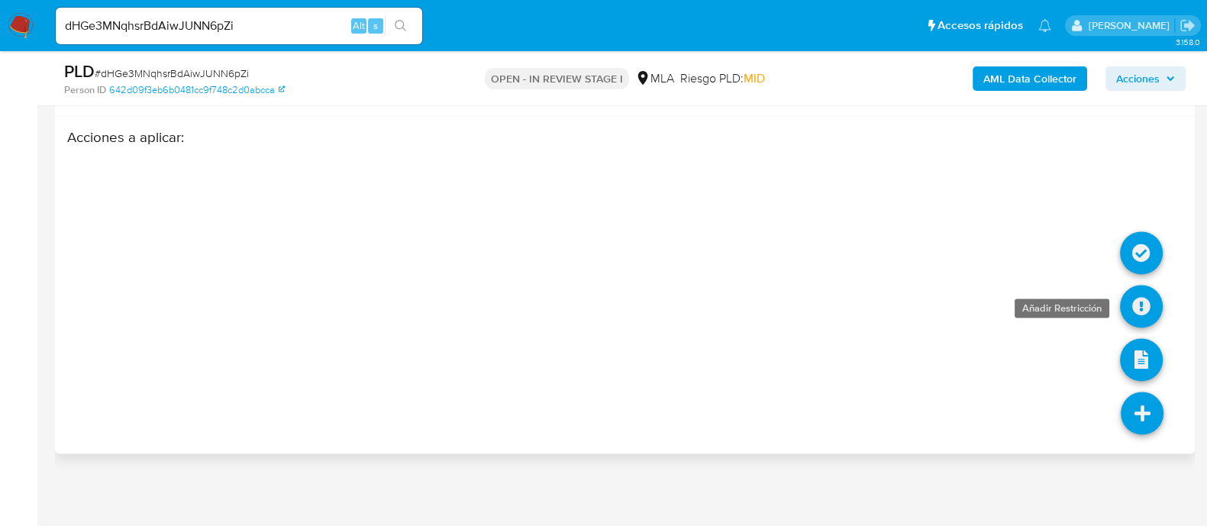
click at [1152, 302] on icon at bounding box center [1141, 306] width 43 height 43
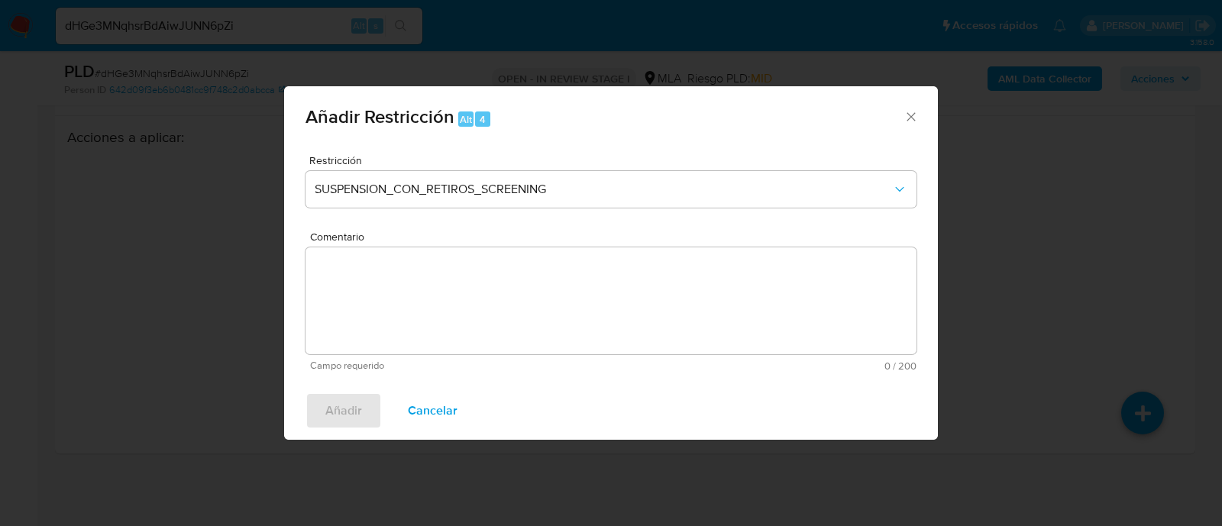
click at [450, 153] on div "Restricción SUSPENSION_CON_RETIROS_SCREENING Comentario Campo requerido 0 / 200…" at bounding box center [611, 262] width 654 height 239
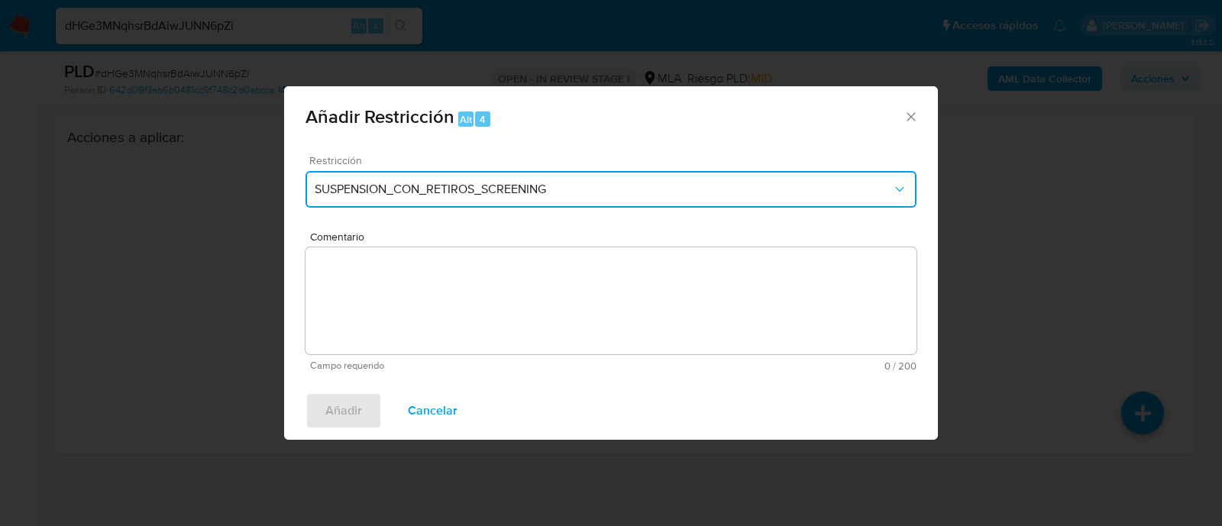
click at [442, 186] on span "SUSPENSION_CON_RETIROS_SCREENING" at bounding box center [603, 189] width 577 height 15
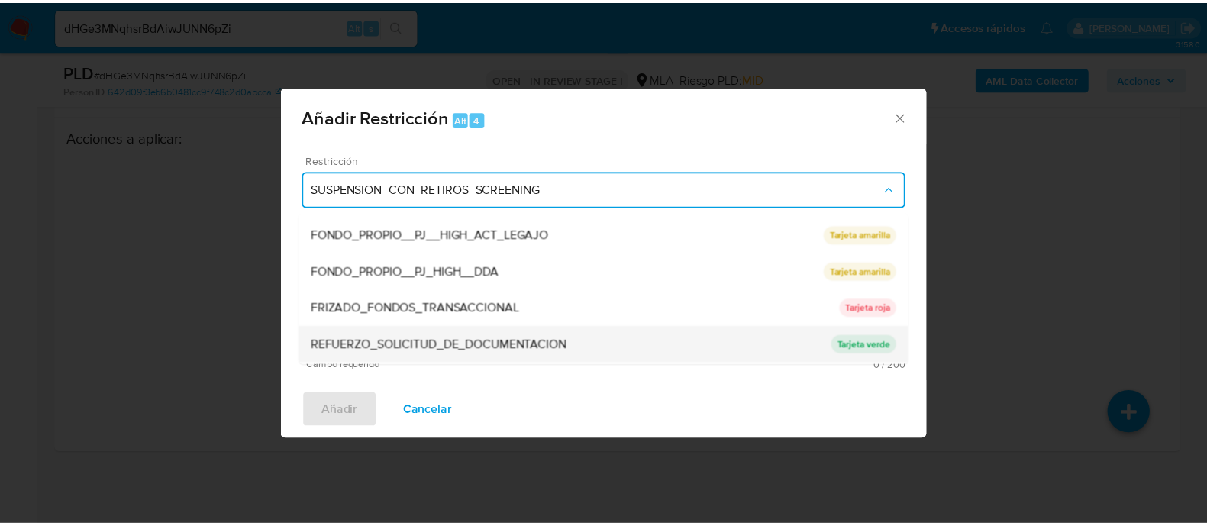
scroll to position [286, 0]
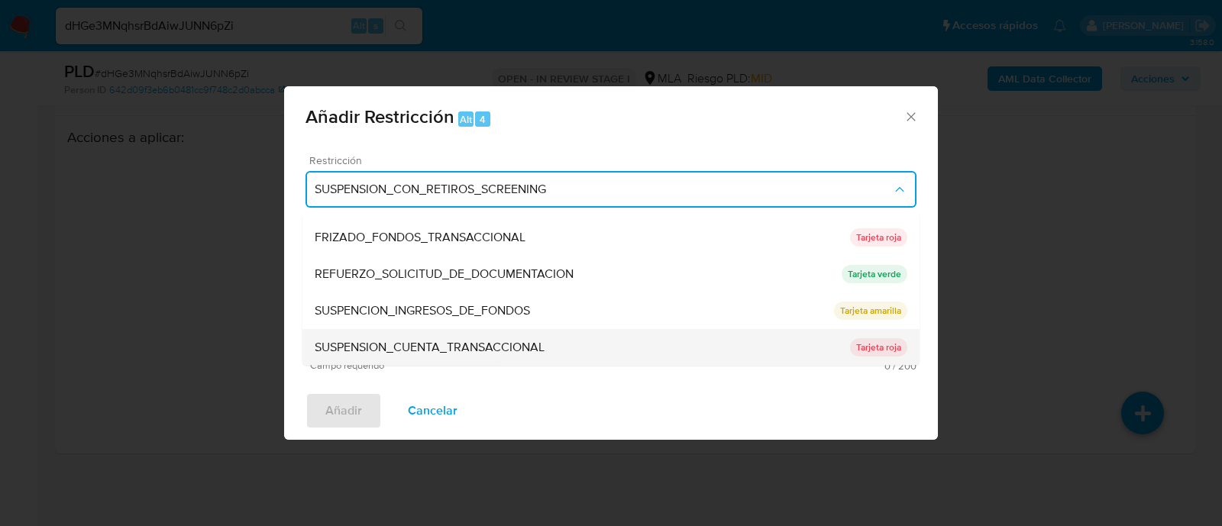
click at [411, 350] on span "SUSPENSION_CUENTA_TRANSACCIONAL" at bounding box center [430, 348] width 230 height 15
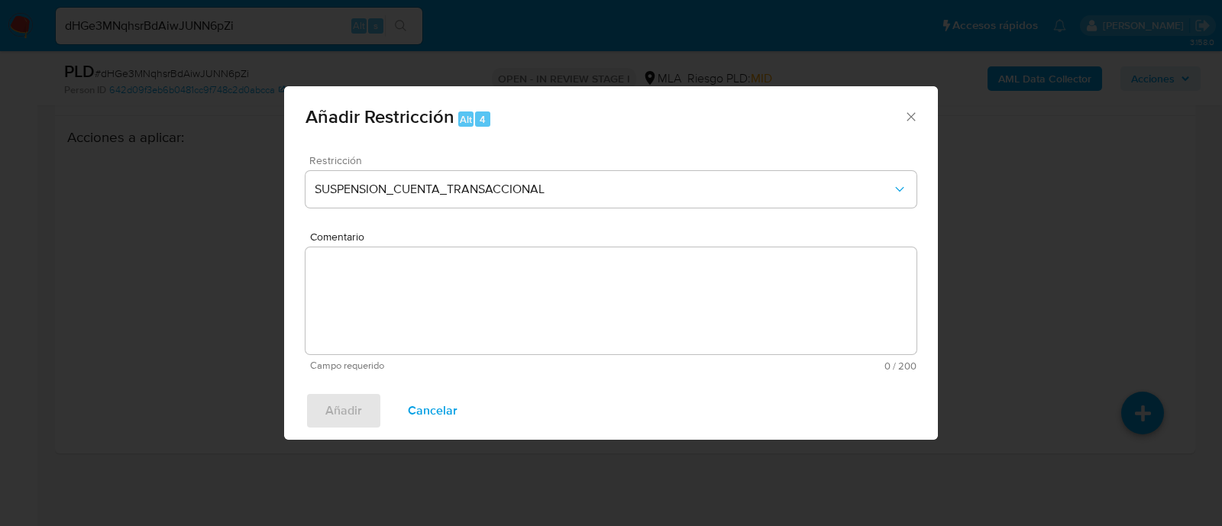
click at [509, 322] on textarea "Comentario" at bounding box center [610, 300] width 611 height 107
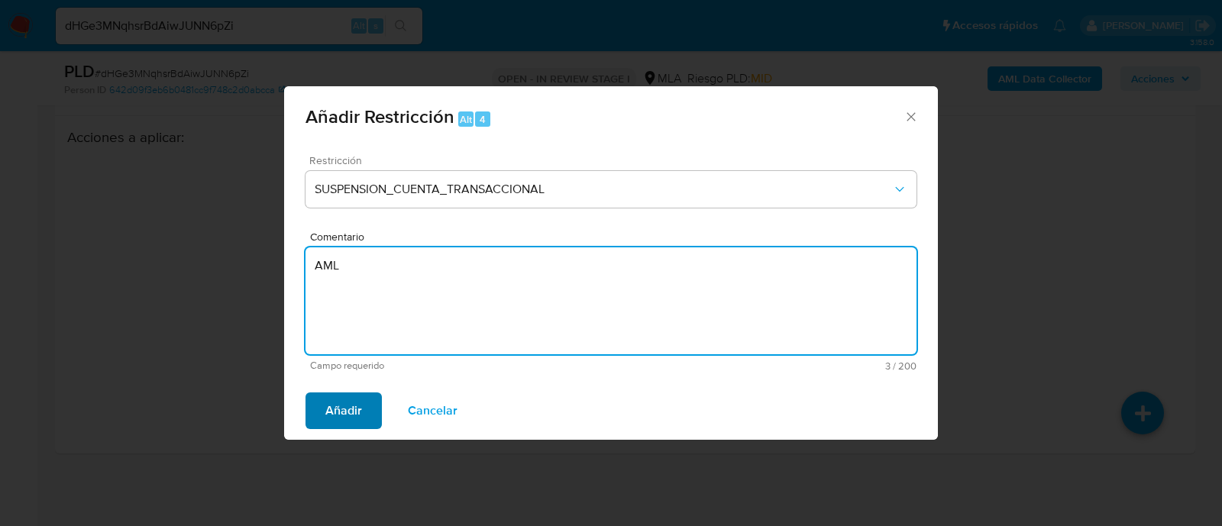
type textarea "AML"
click at [356, 406] on span "Añadir" at bounding box center [343, 411] width 37 height 34
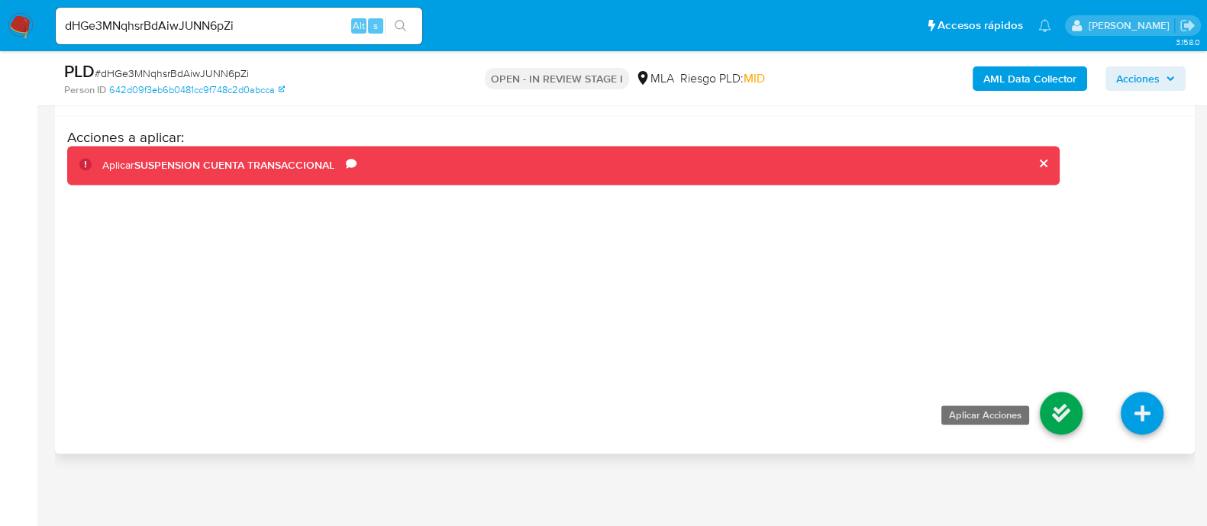
click at [1054, 403] on icon at bounding box center [1061, 413] width 43 height 43
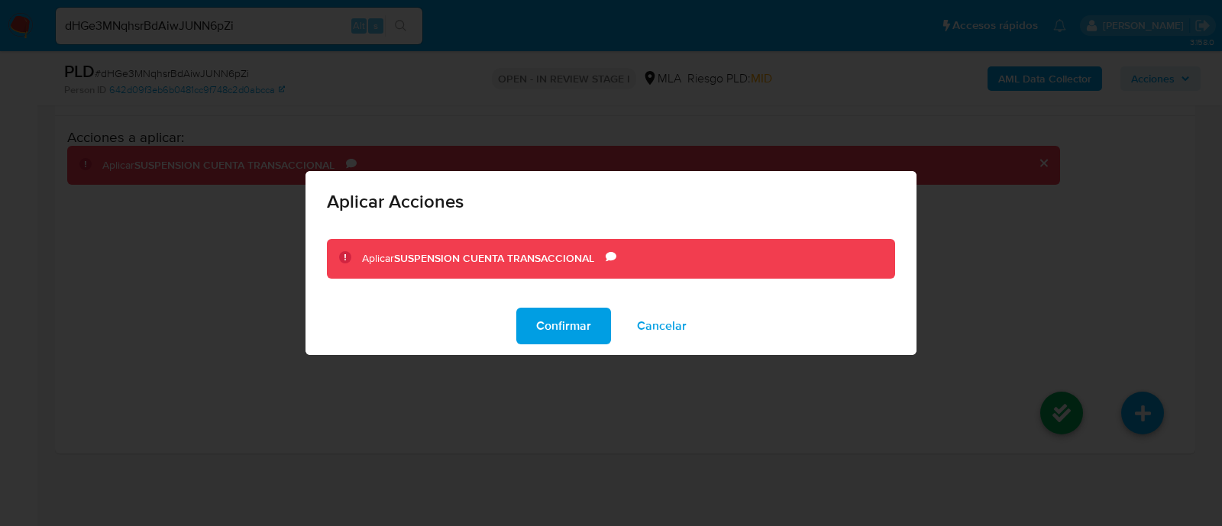
click at [554, 322] on span "Confirmar" at bounding box center [563, 326] width 55 height 34
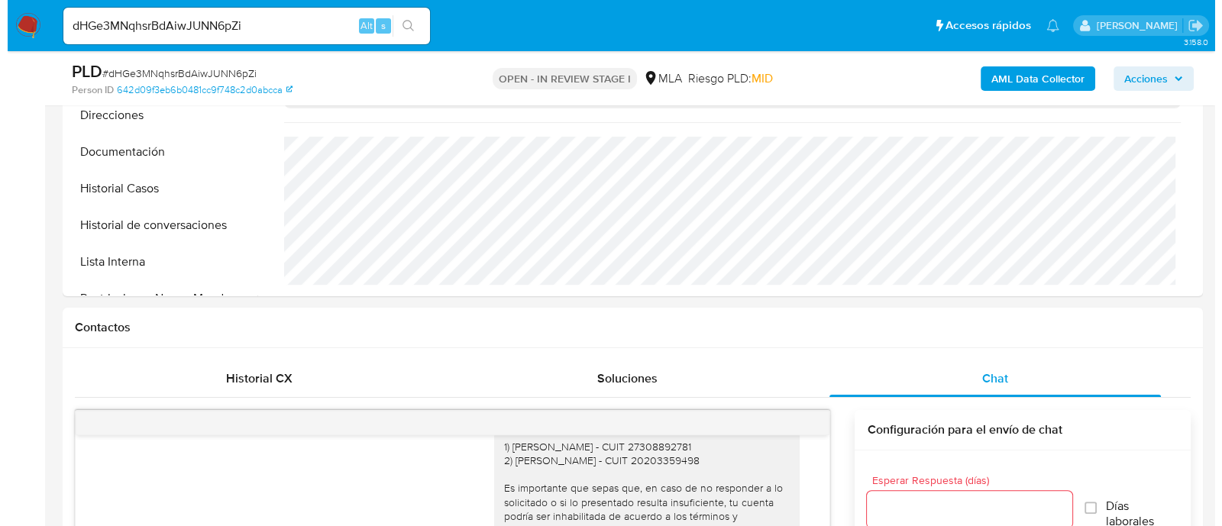
scroll to position [405, 0]
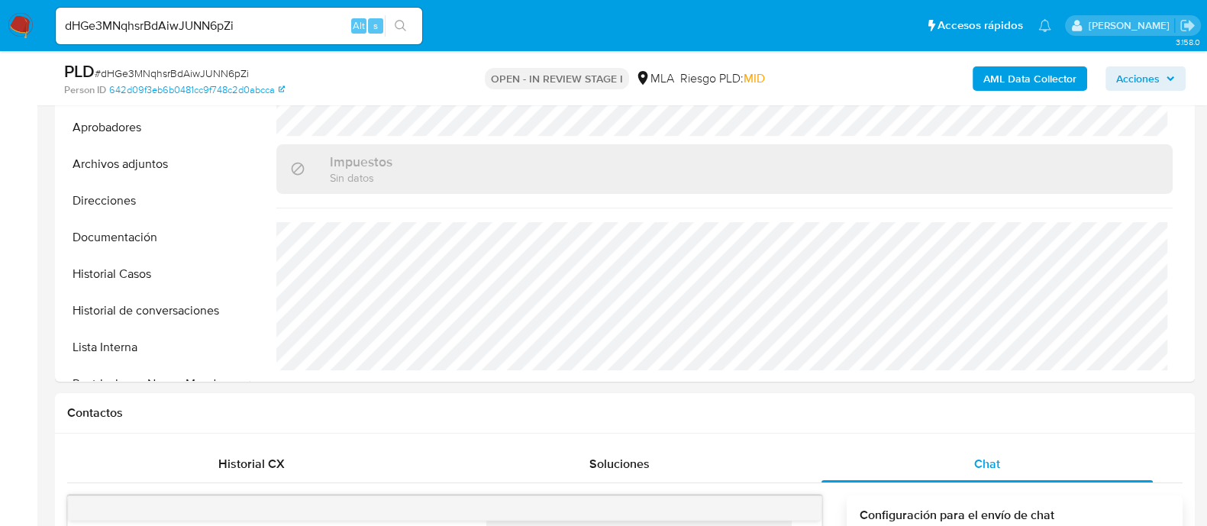
click at [1019, 82] on b "AML Data Collector" at bounding box center [1029, 78] width 93 height 24
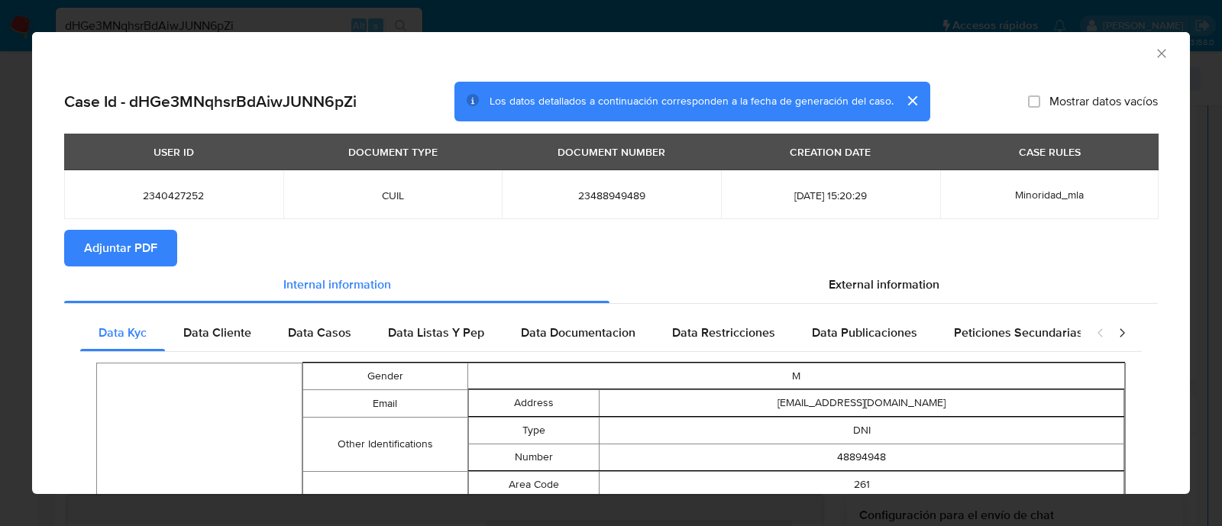
click at [96, 253] on span "Adjuntar PDF" at bounding box center [120, 248] width 73 height 34
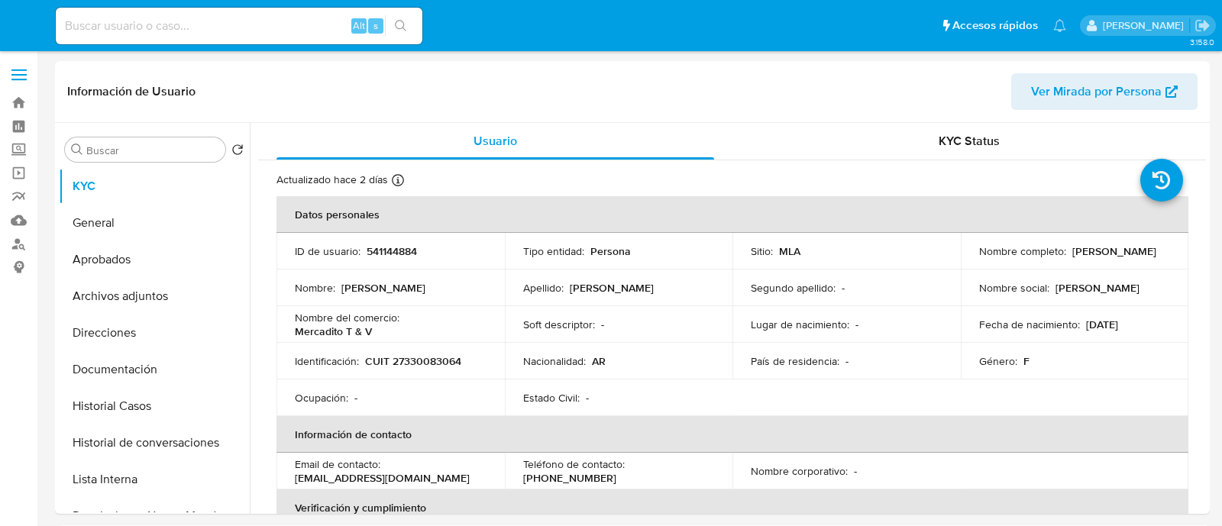
select select "10"
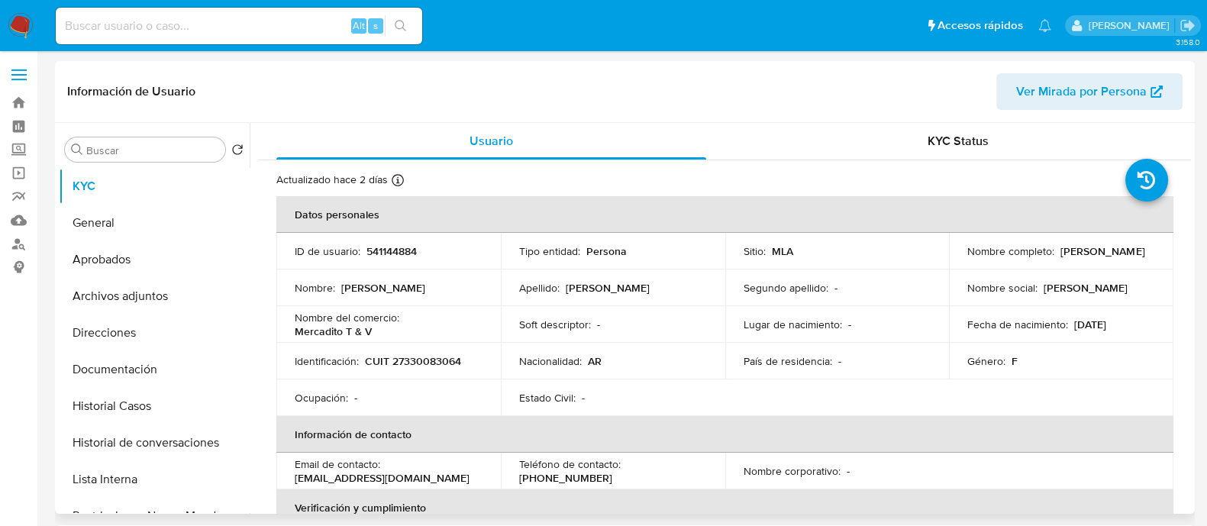
click at [435, 359] on p "CUIT 27330083064" at bounding box center [413, 361] width 96 height 14
copy p "27330083064"
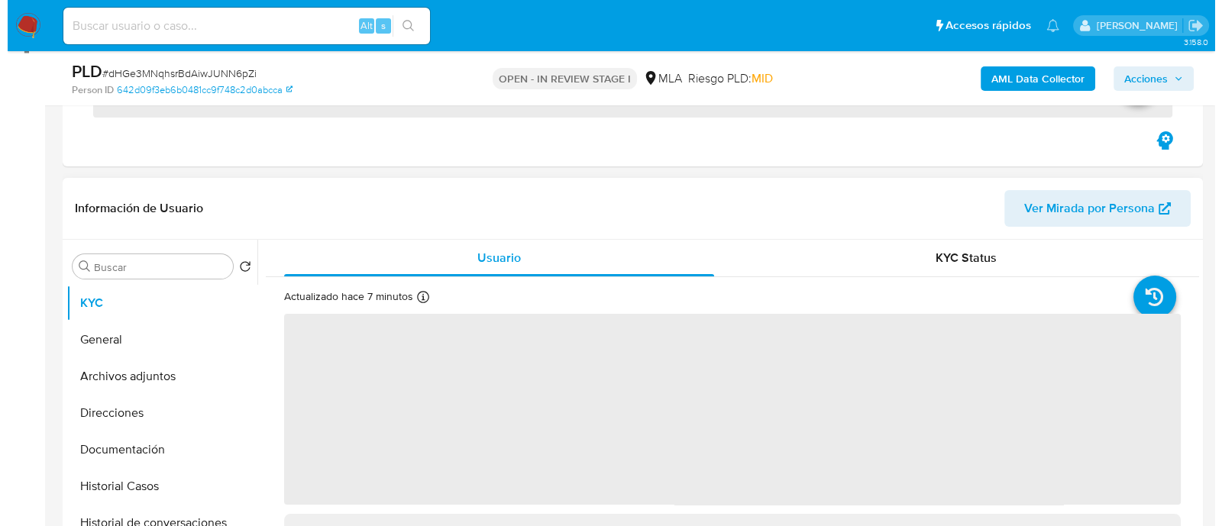
scroll to position [286, 0]
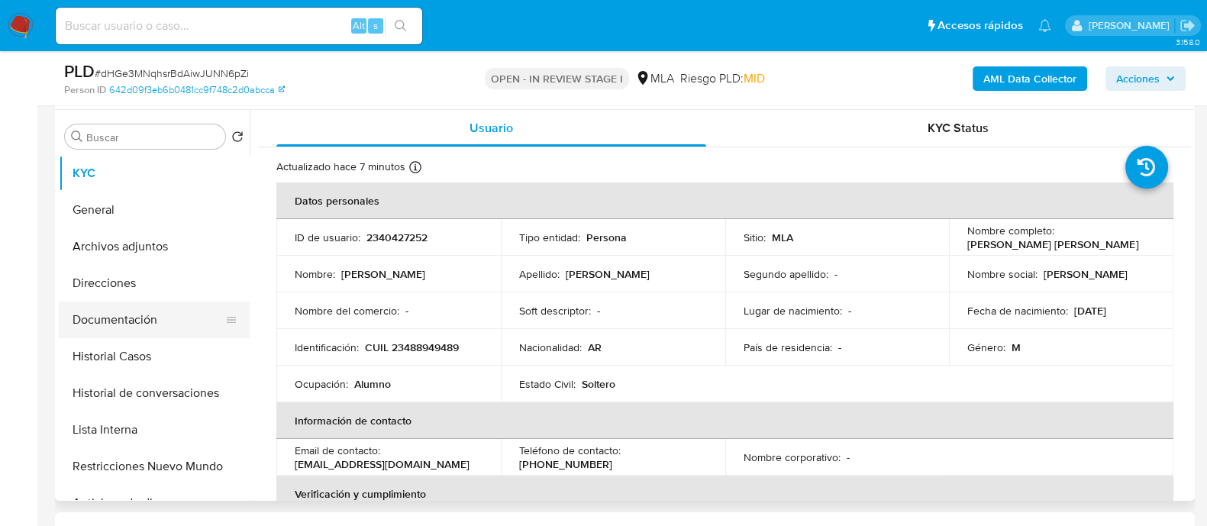
select select "10"
click at [199, 371] on button "Historial Casos" at bounding box center [148, 356] width 179 height 37
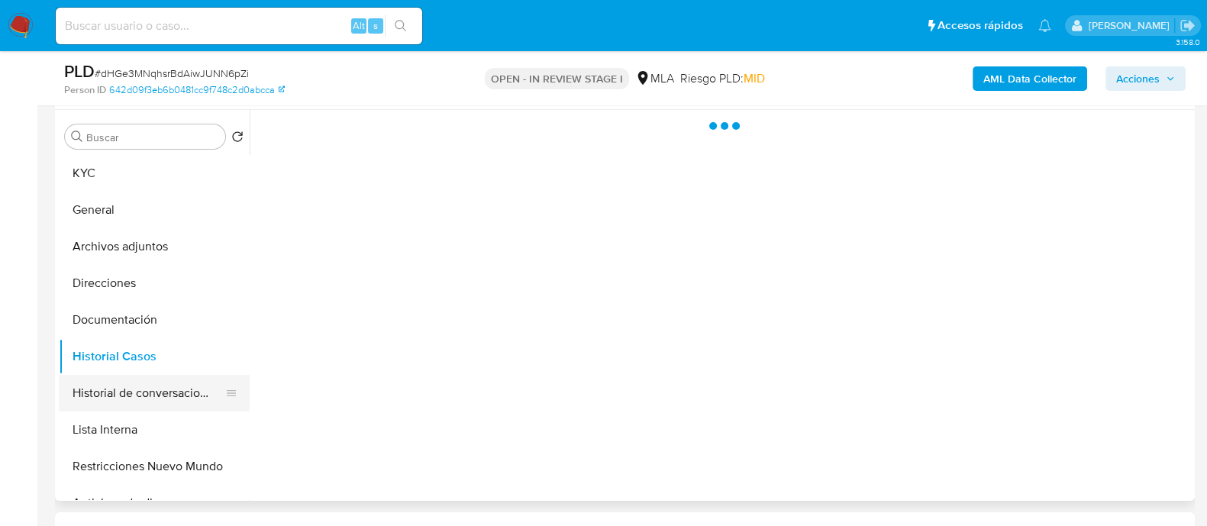
click at [195, 385] on button "Historial de conversaciones" at bounding box center [148, 393] width 179 height 37
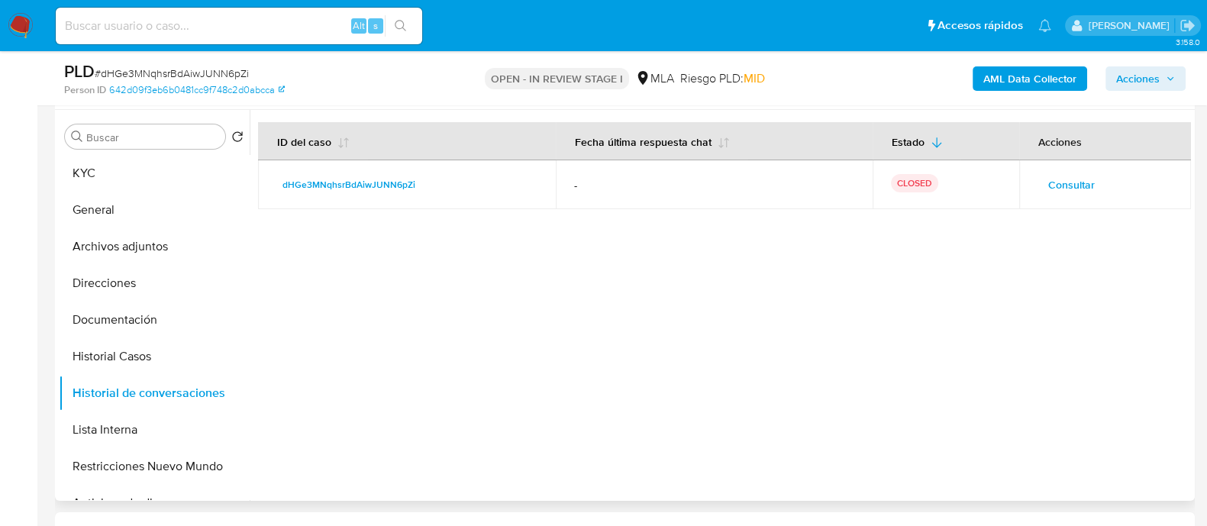
click at [1068, 194] on span "Consultar" at bounding box center [1071, 184] width 47 height 21
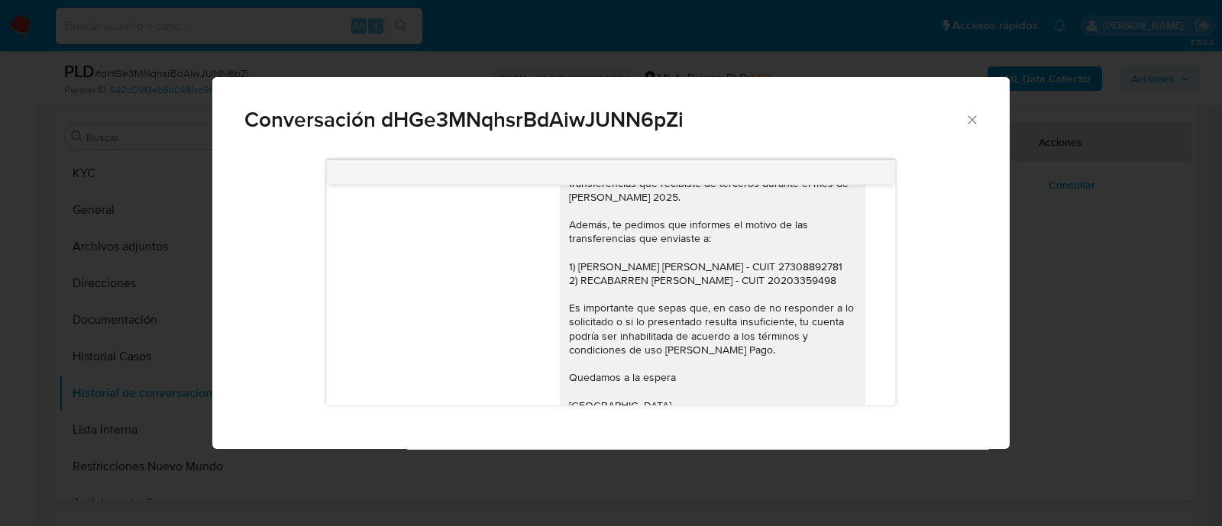
scroll to position [1177, 0]
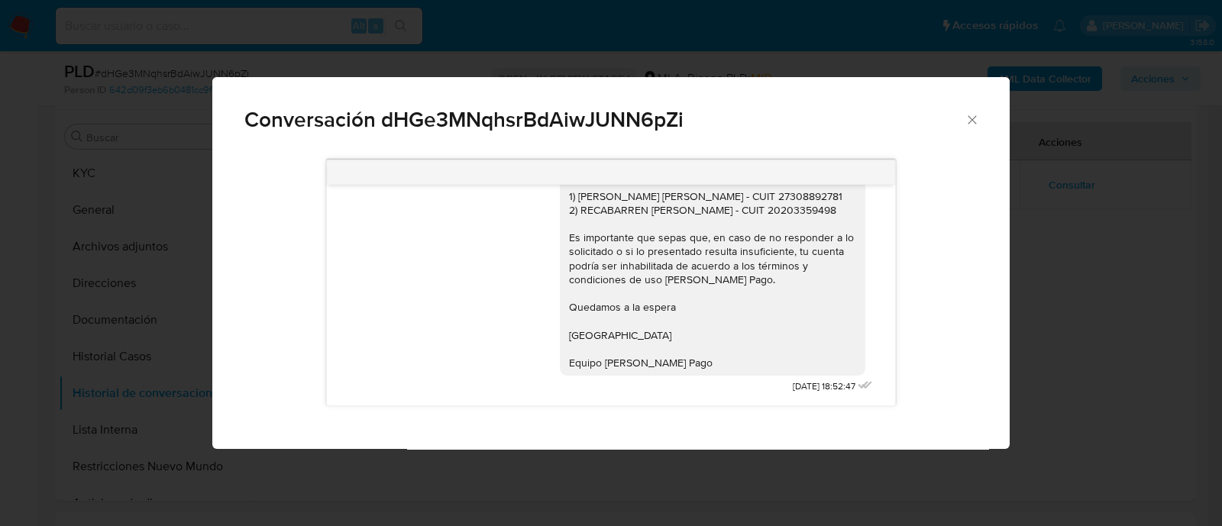
click at [978, 115] on icon "Cerrar" at bounding box center [971, 119] width 15 height 15
click at [964, 116] on div at bounding box center [720, 305] width 941 height 391
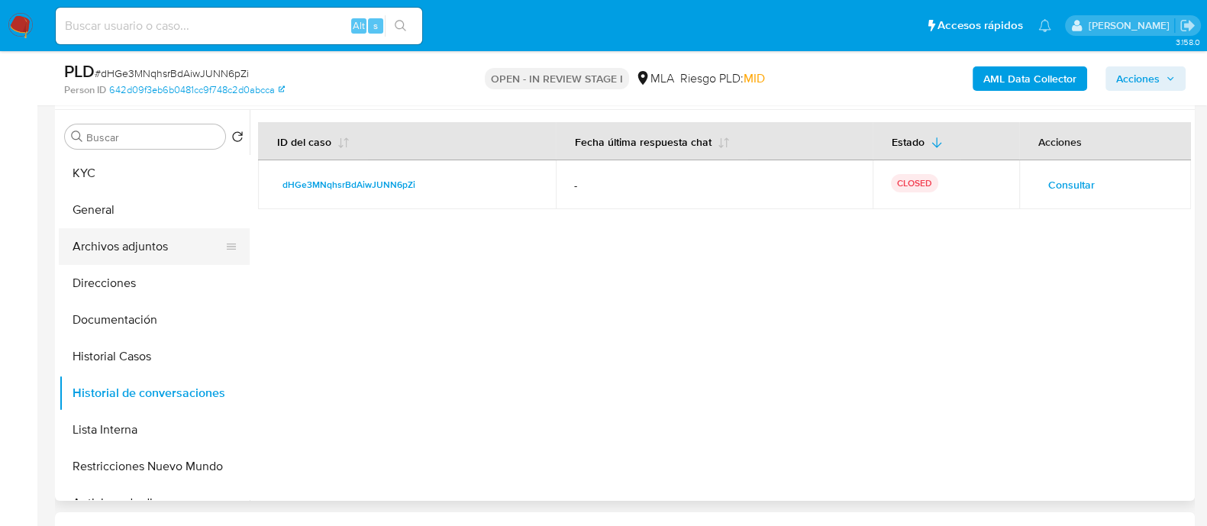
click at [153, 236] on button "Archivos adjuntos" at bounding box center [148, 246] width 179 height 37
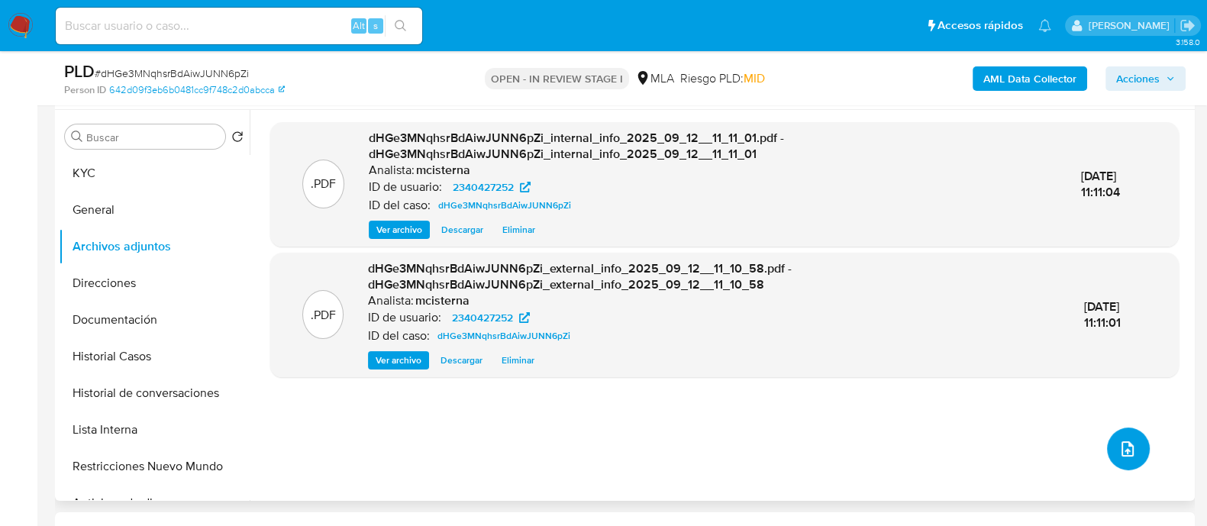
click at [1118, 456] on icon "upload-file" at bounding box center [1127, 449] width 18 height 18
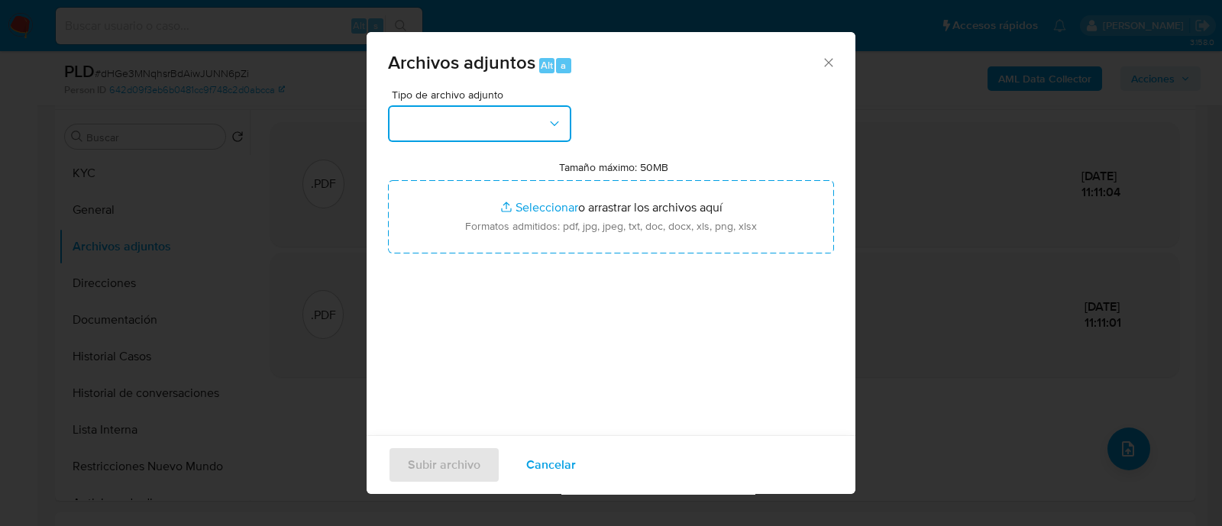
click at [490, 106] on button "button" at bounding box center [479, 123] width 183 height 37
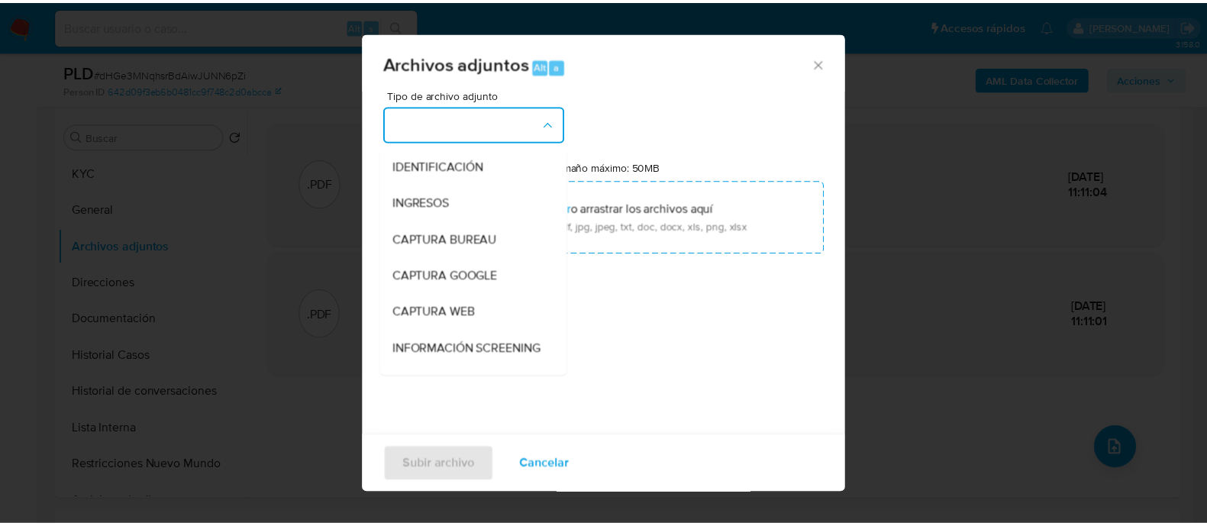
scroll to position [286, 0]
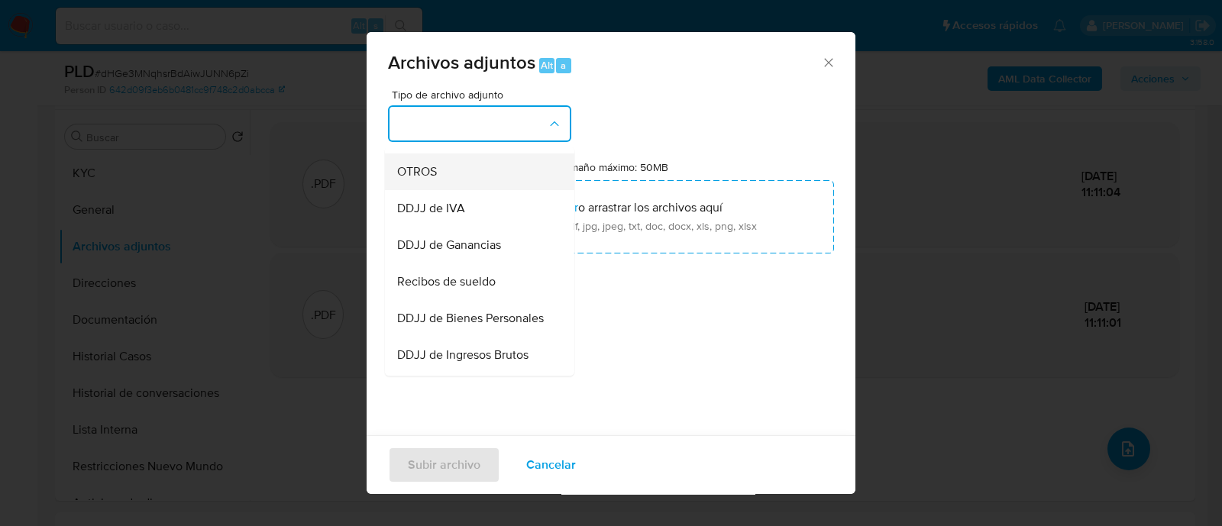
click at [466, 190] on div "OTROS" at bounding box center [475, 171] width 156 height 37
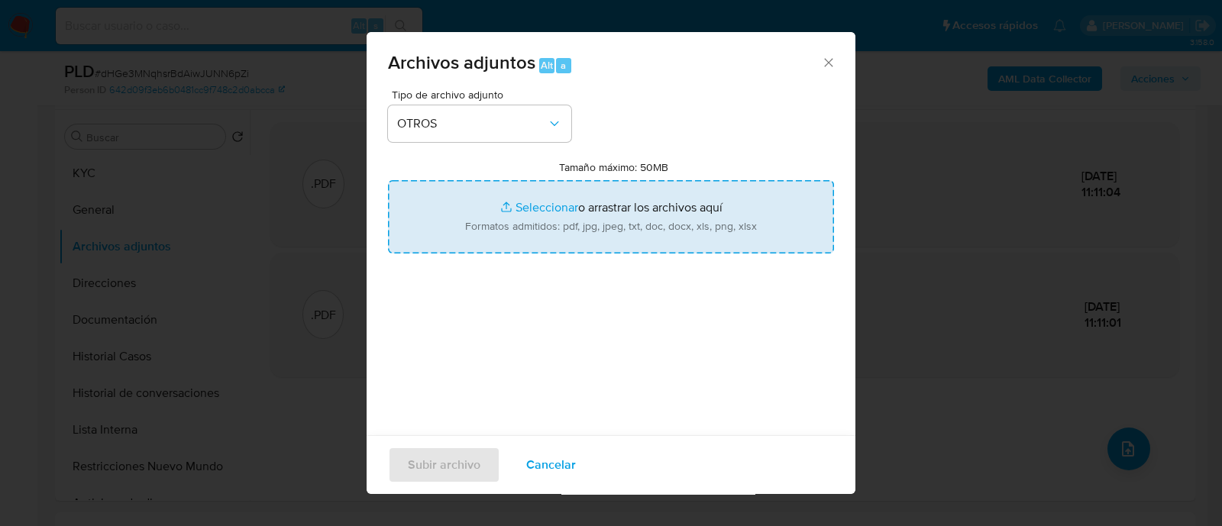
type input "C:\fakepath\Caselog dHGe3MNqhsrBdAiwJUNN6pZi_2025_08_19_14_09_33.docx"
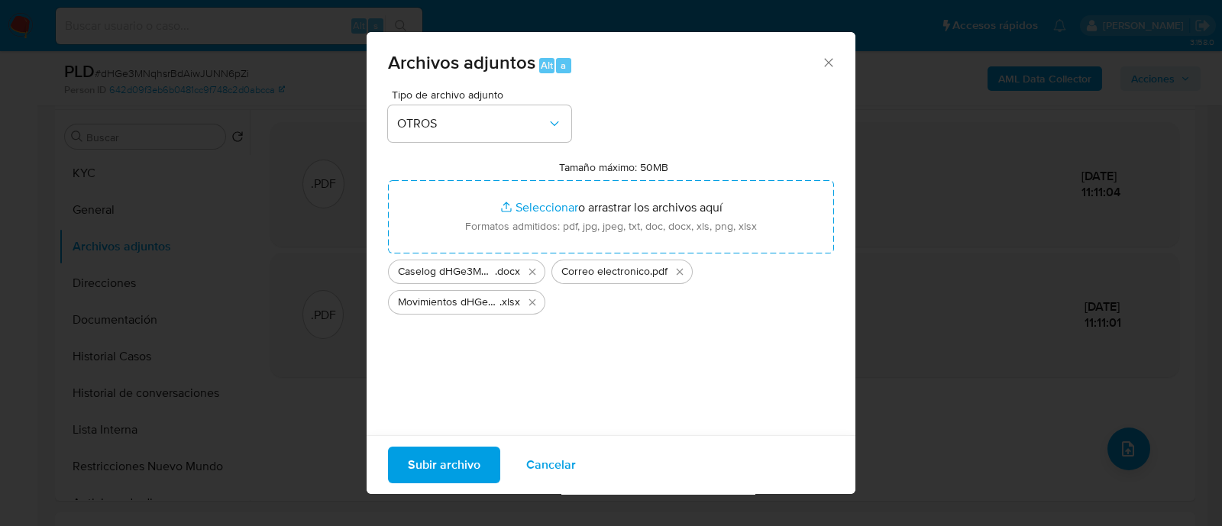
click at [450, 468] on span "Subir archivo" at bounding box center [444, 465] width 73 height 34
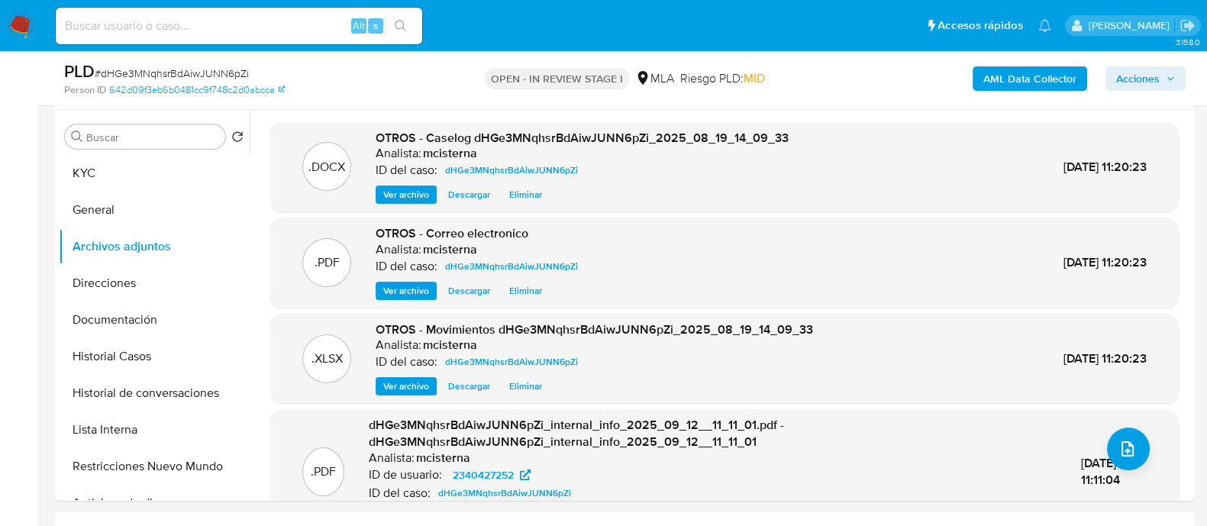
click at [1179, 76] on button "Acciones" at bounding box center [1146, 78] width 80 height 24
click at [1174, 75] on icon "button" at bounding box center [1170, 78] width 9 height 9
click at [1135, 90] on span "Acciones" at bounding box center [1138, 78] width 44 height 24
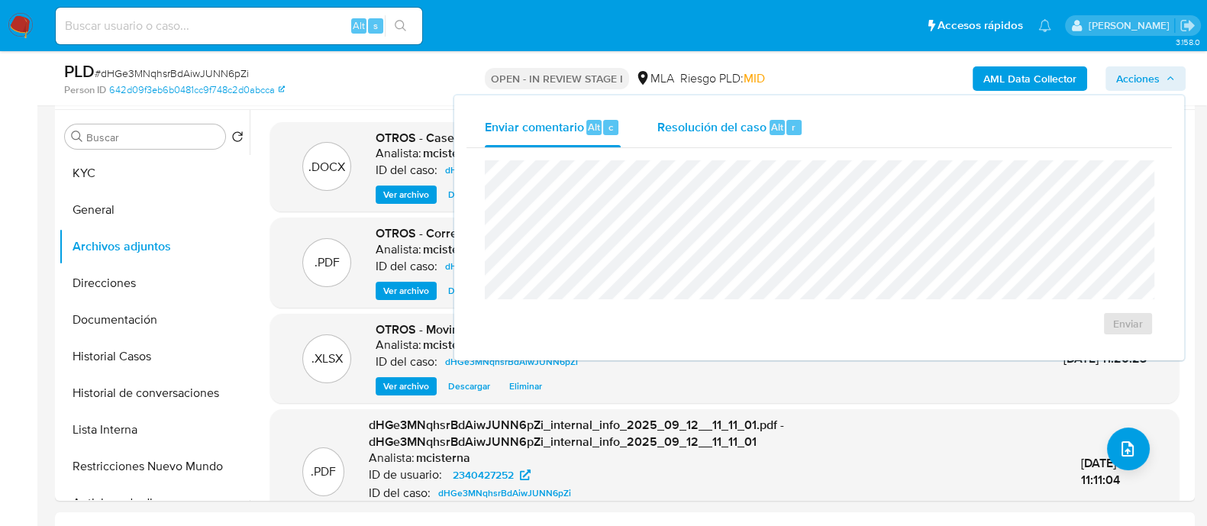
click at [771, 126] on span "Alt" at bounding box center [777, 127] width 12 height 15
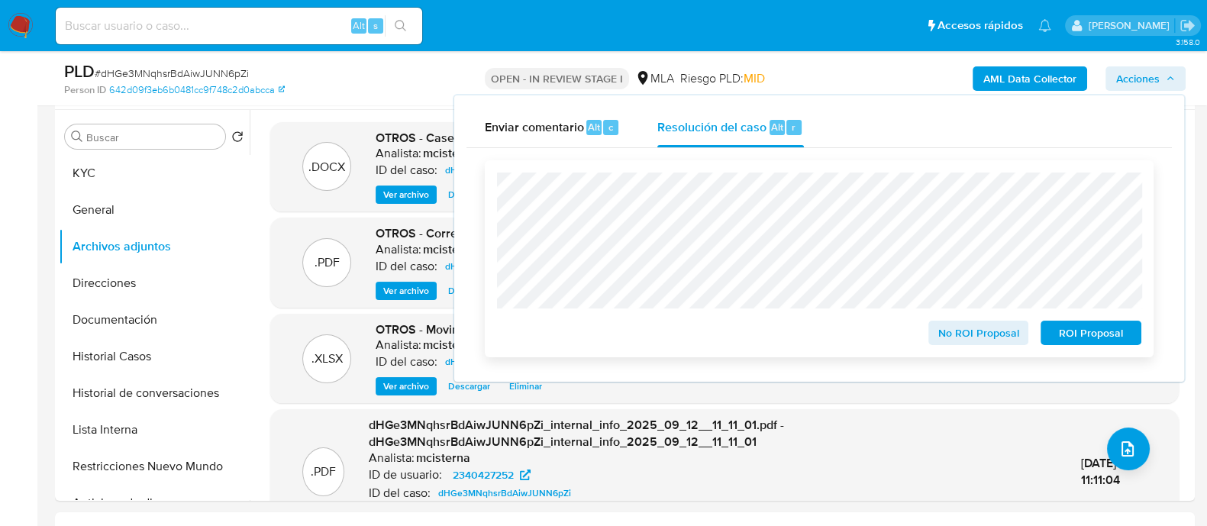
click at [1086, 333] on span "ROI Proposal" at bounding box center [1090, 332] width 79 height 21
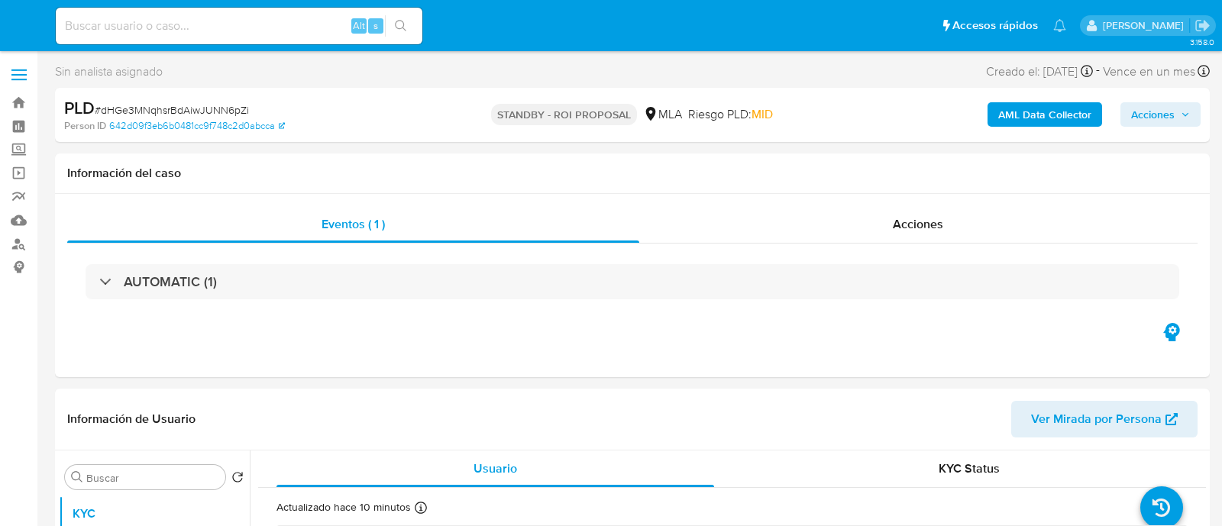
select select "10"
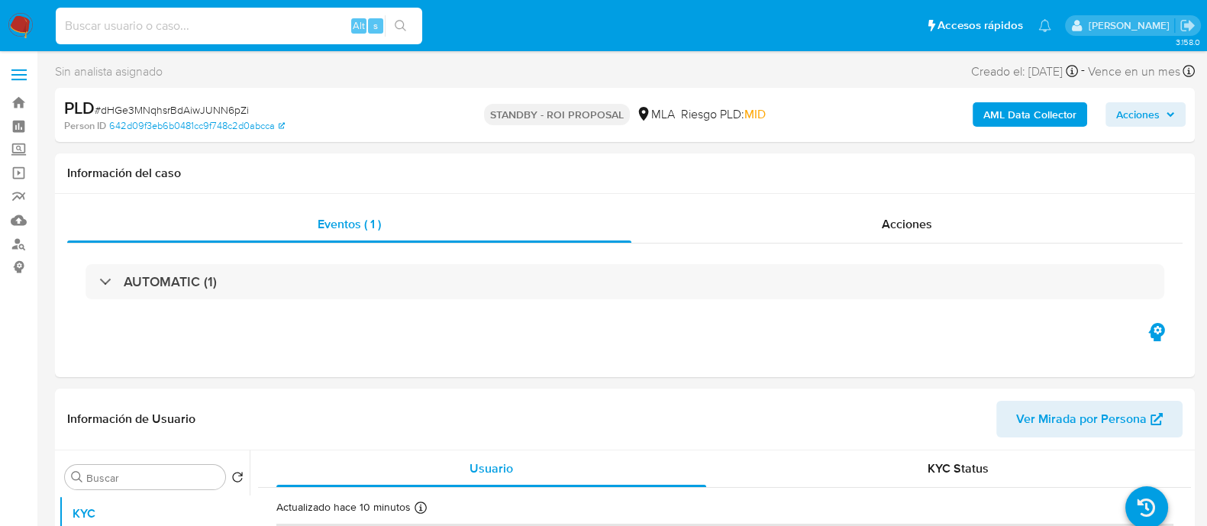
click at [282, 34] on input at bounding box center [239, 26] width 366 height 20
paste input "bxZJtTUg2W7oNVplXnNqLyHF"
type input "bxZJtTUg2W7oNVplXnNqLyHF"
click at [390, 32] on button "search-icon" at bounding box center [400, 25] width 31 height 21
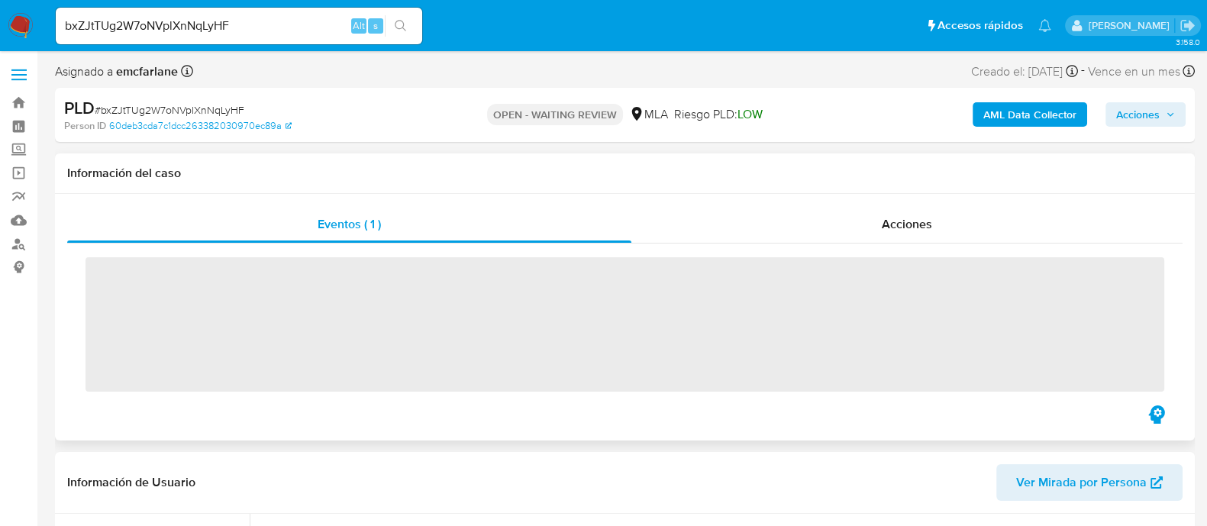
scroll to position [286, 0]
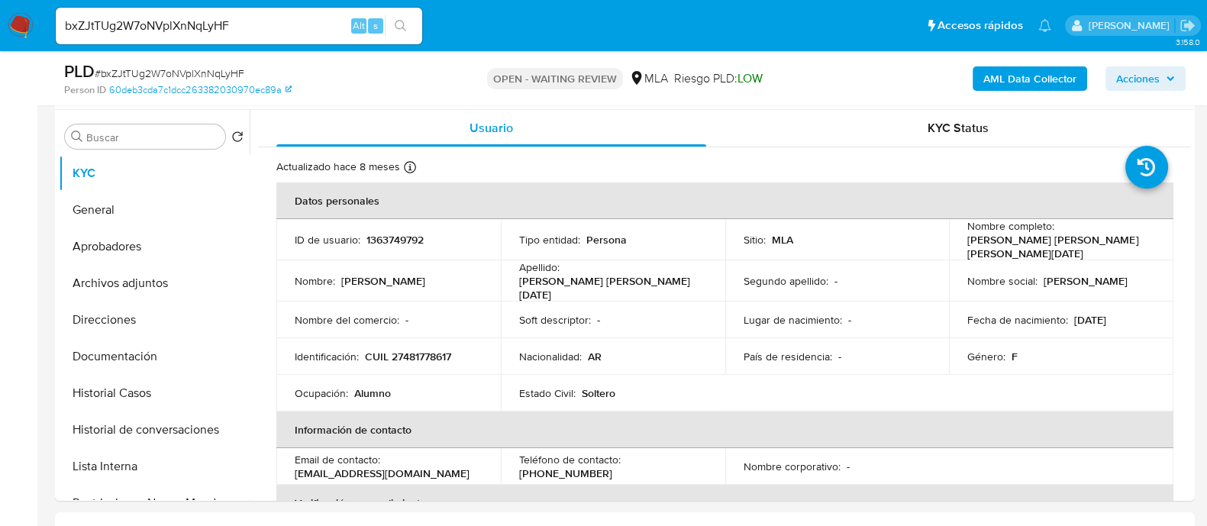
select select "10"
click at [23, 27] on img at bounding box center [21, 26] width 26 height 26
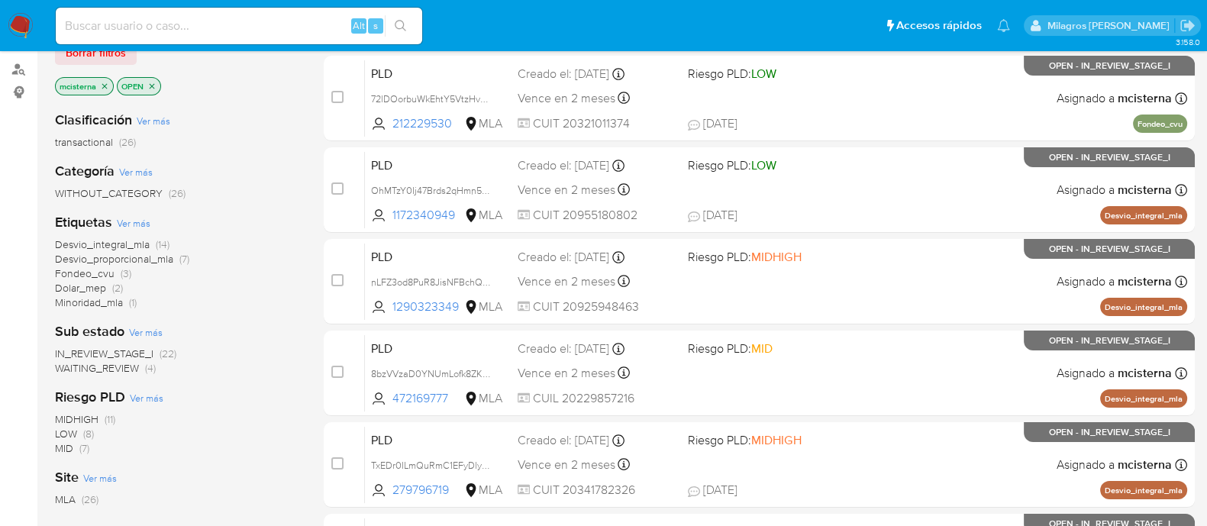
scroll to position [286, 0]
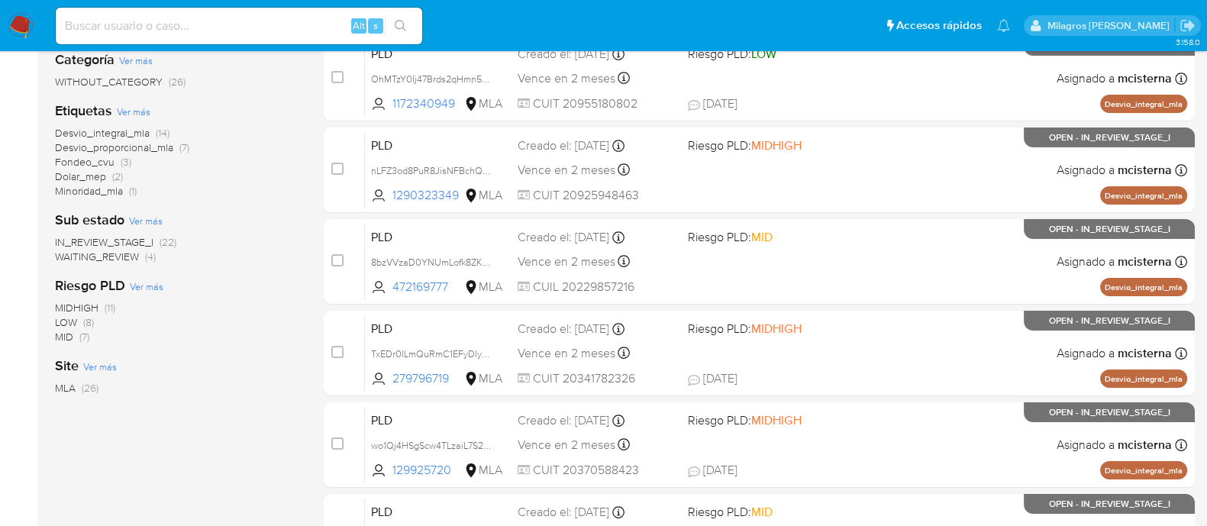
click at [126, 257] on span "WAITING_REVIEW" at bounding box center [97, 256] width 84 height 15
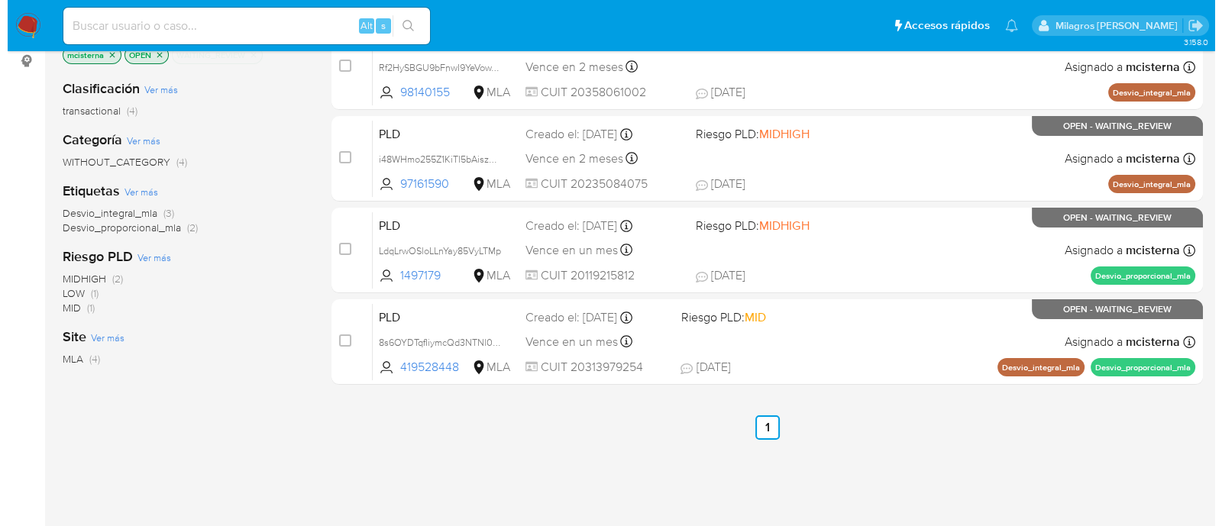
scroll to position [95, 0]
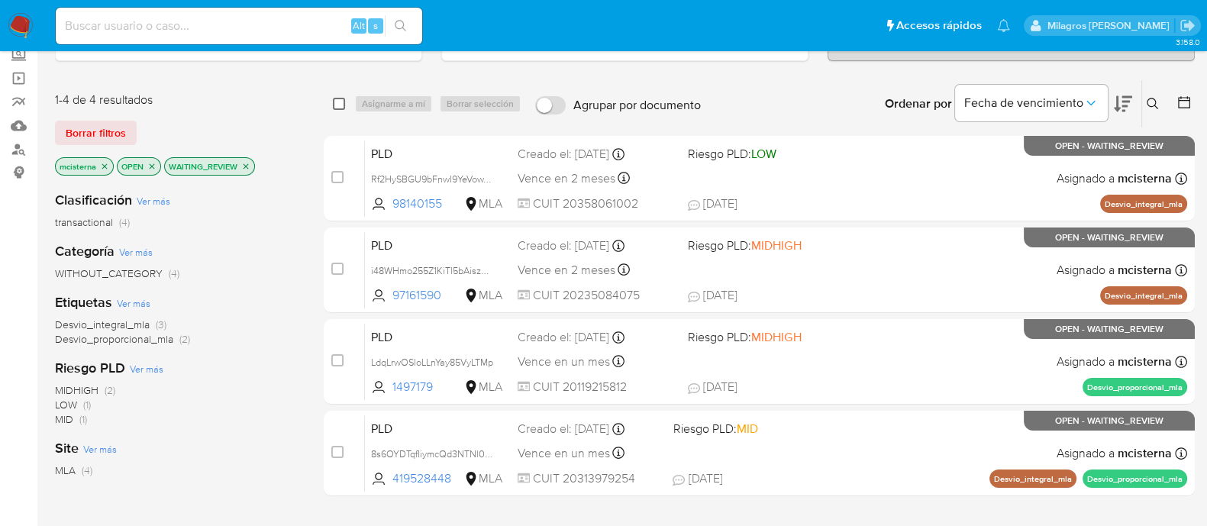
click at [341, 98] on input "checkbox" at bounding box center [339, 104] width 12 height 12
checkbox input "true"
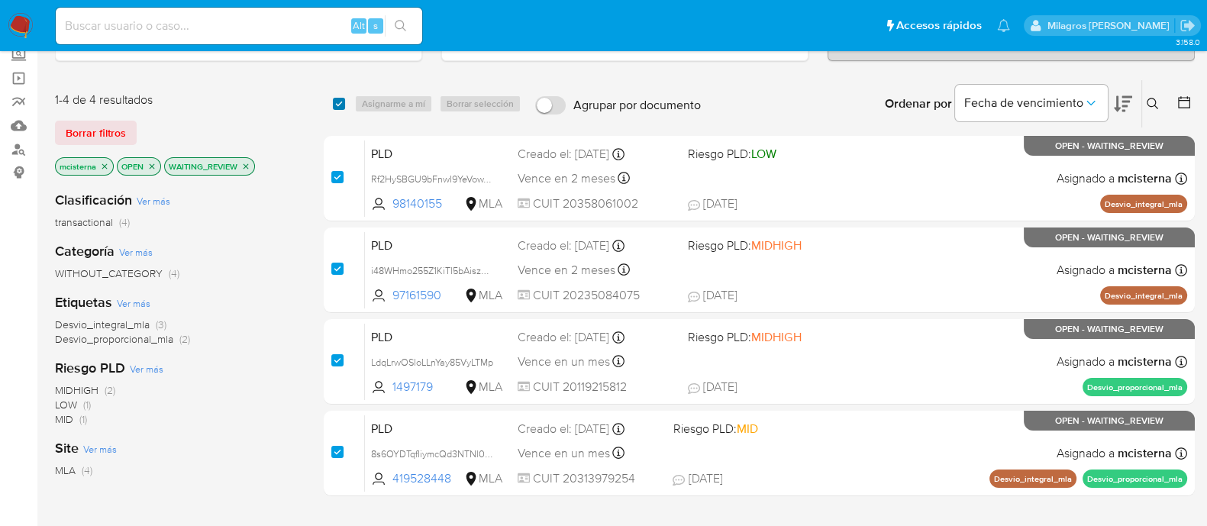
checkbox input "true"
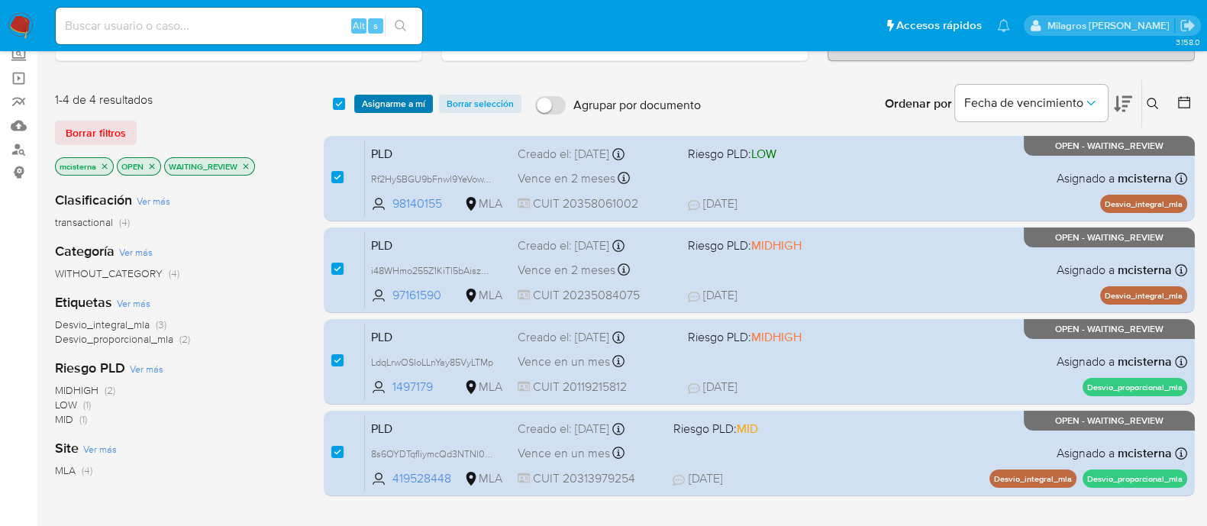
click at [389, 98] on span "Asignarme a mí" at bounding box center [393, 103] width 63 height 15
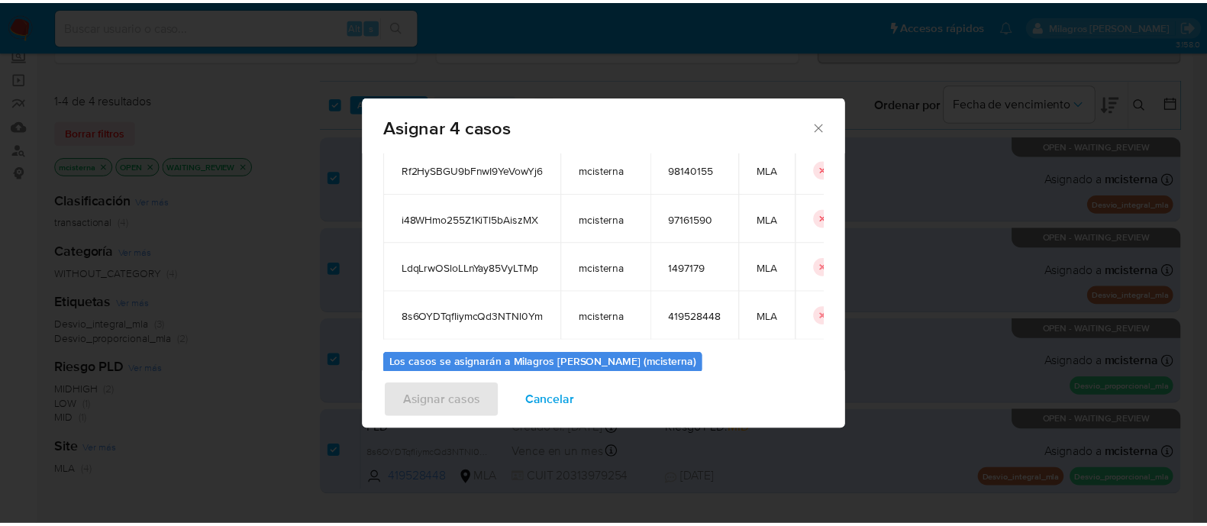
scroll to position [186, 0]
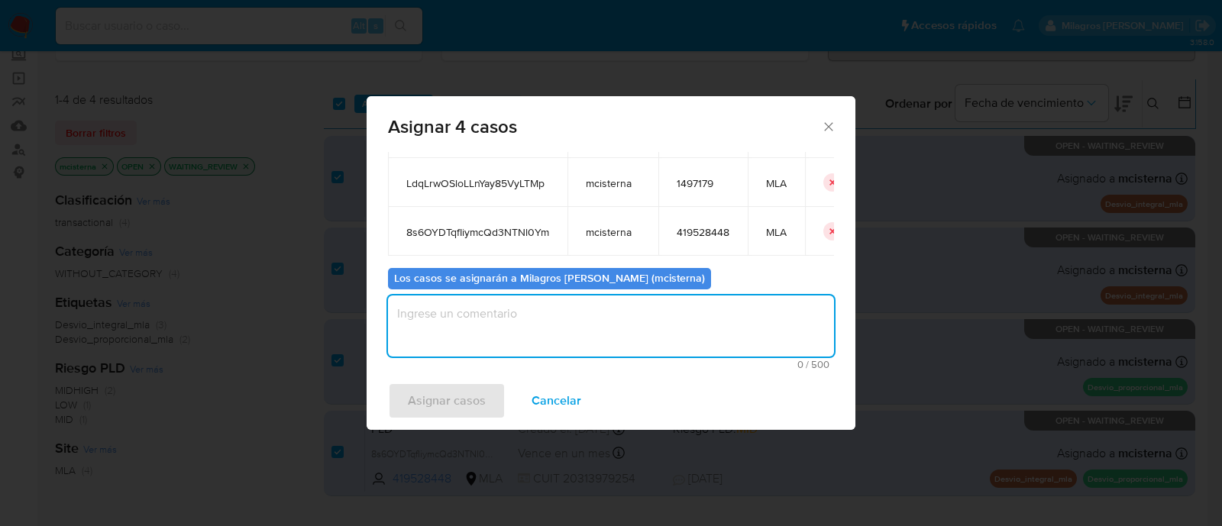
click at [650, 326] on textarea "assign-modal" at bounding box center [611, 325] width 446 height 61
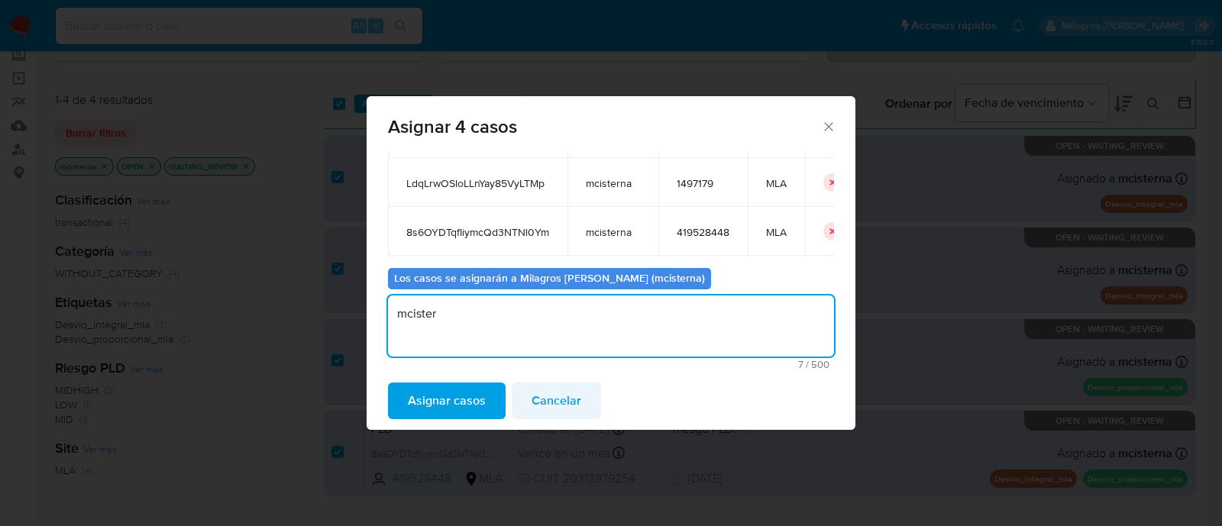
type textarea "mcister"
click at [567, 404] on span "Cancelar" at bounding box center [556, 401] width 50 height 34
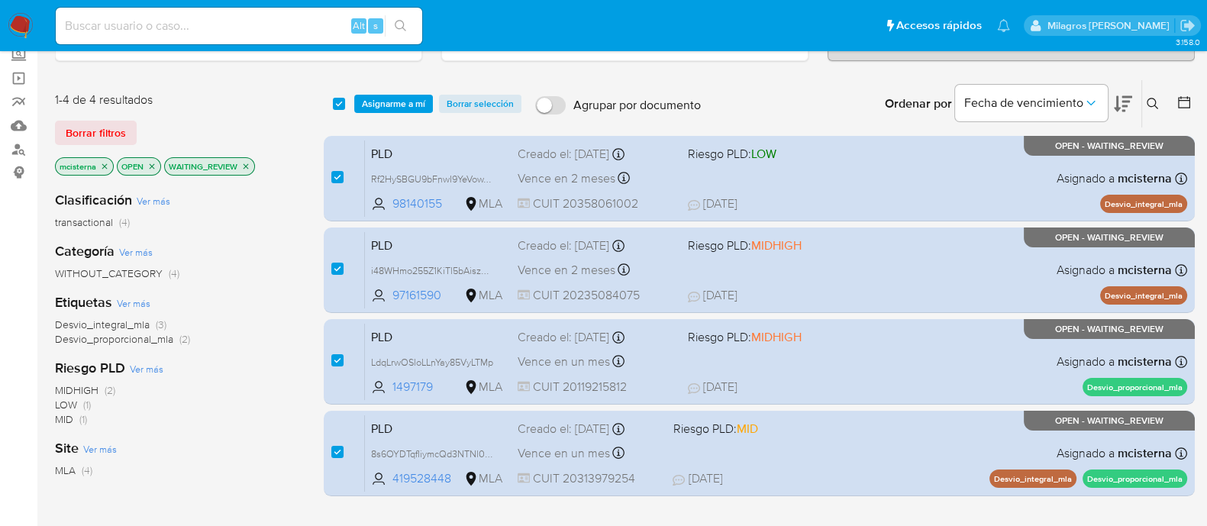
click at [1151, 108] on button at bounding box center [1154, 104] width 25 height 18
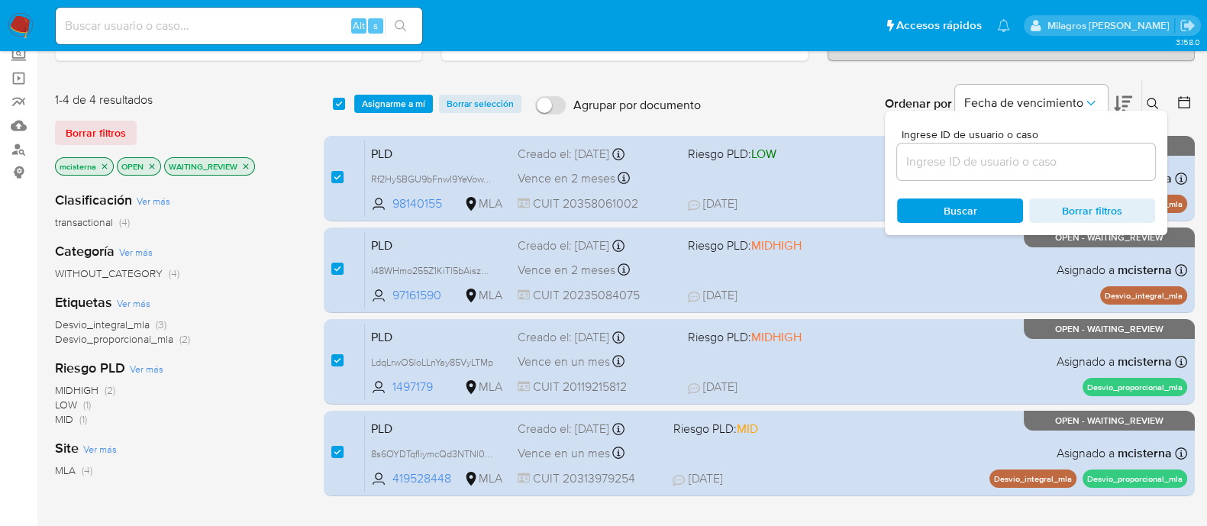
click at [1018, 162] on input at bounding box center [1026, 162] width 258 height 20
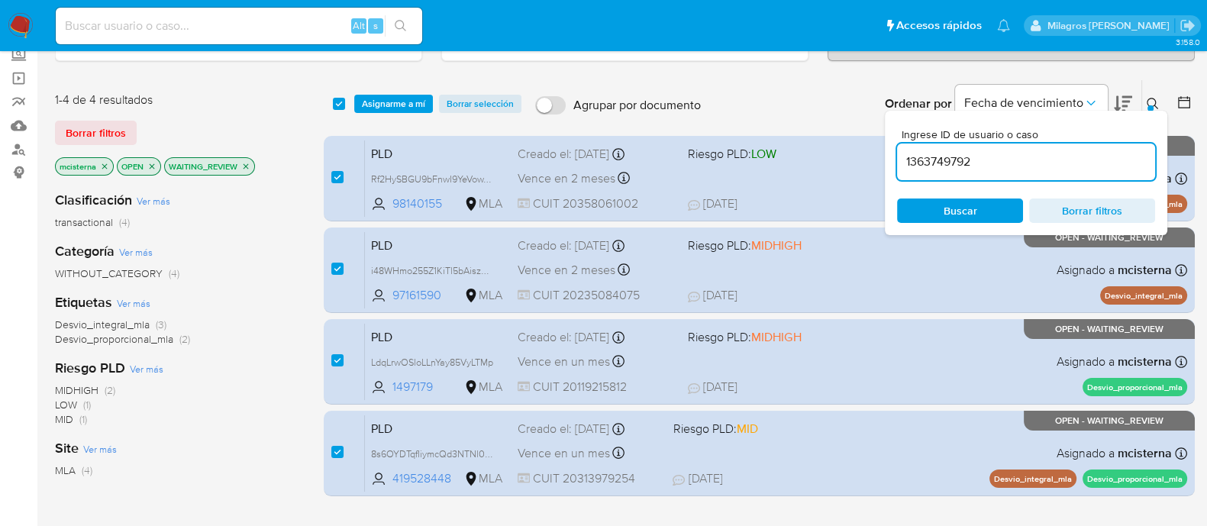
type input "1363749792"
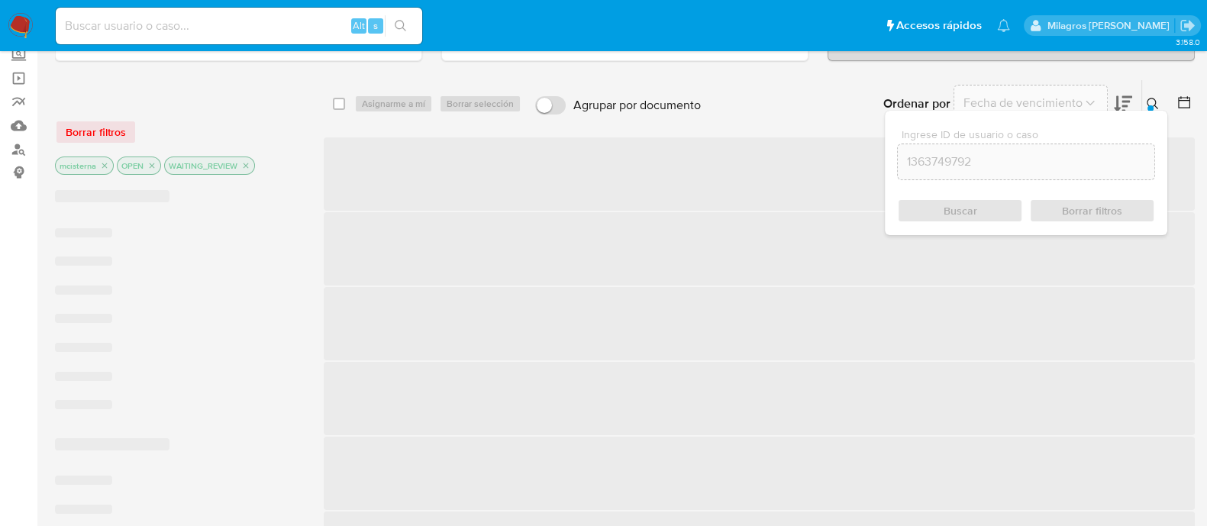
checkbox input "false"
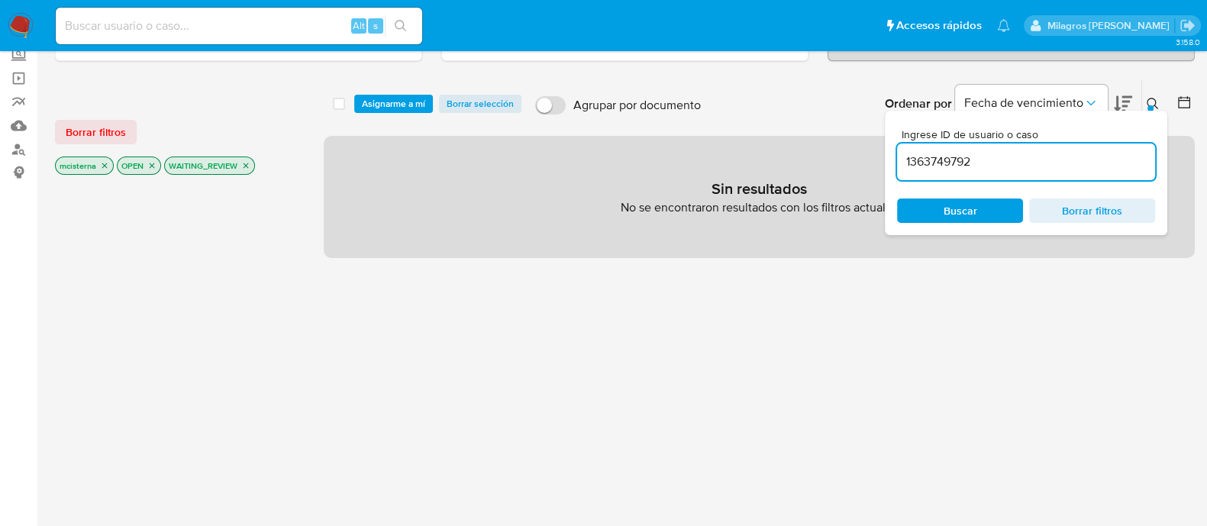
click at [1018, 162] on input "1363749792" at bounding box center [1026, 162] width 258 height 20
click at [247, 164] on icon "close-filter" at bounding box center [246, 165] width 5 height 5
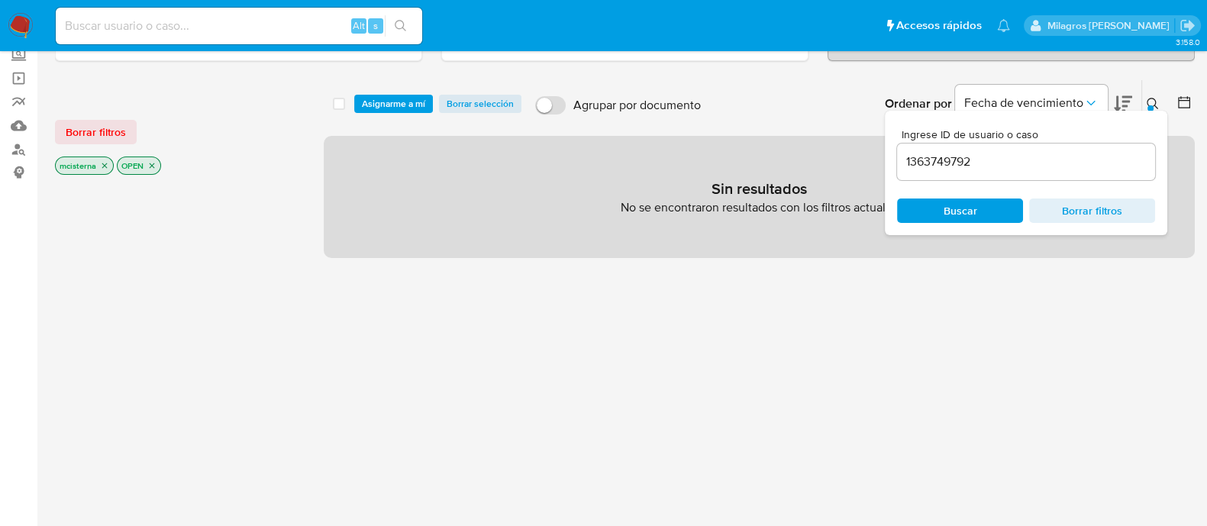
click at [145, 163] on p "OPEN" at bounding box center [139, 165] width 43 height 17
click at [151, 164] on icon "close-filter" at bounding box center [152, 165] width 5 height 5
click at [102, 162] on icon "close-filter" at bounding box center [104, 165] width 9 height 9
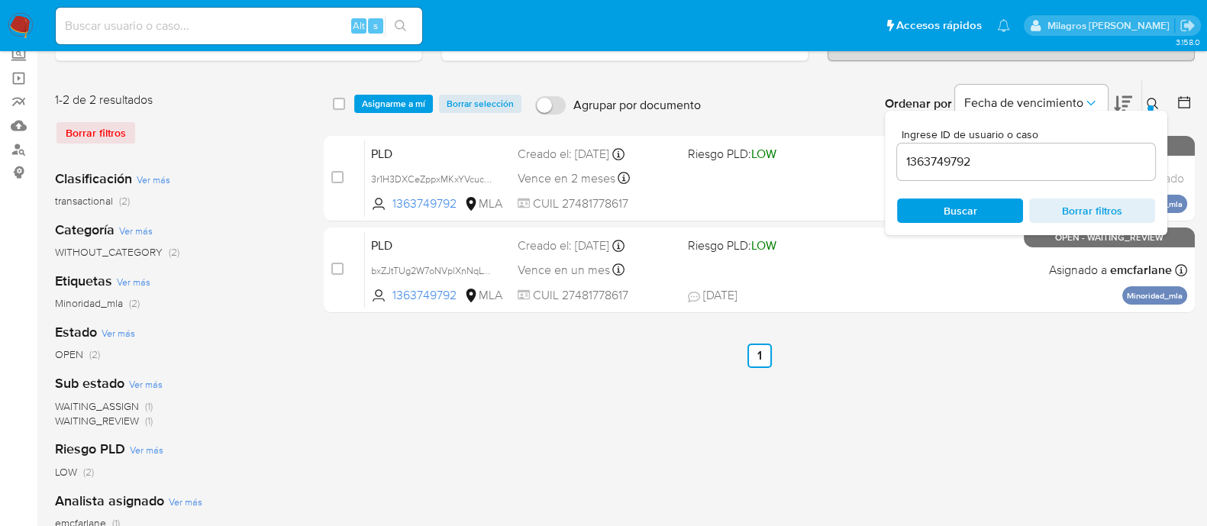
click at [515, 330] on div "select-all-cases-checkbox Asignarme a mí Borrar selección Agrupar por documento…" at bounding box center [759, 414] width 871 height 670
click at [1077, 100] on span "Fecha de vencimiento" at bounding box center [1023, 102] width 119 height 15
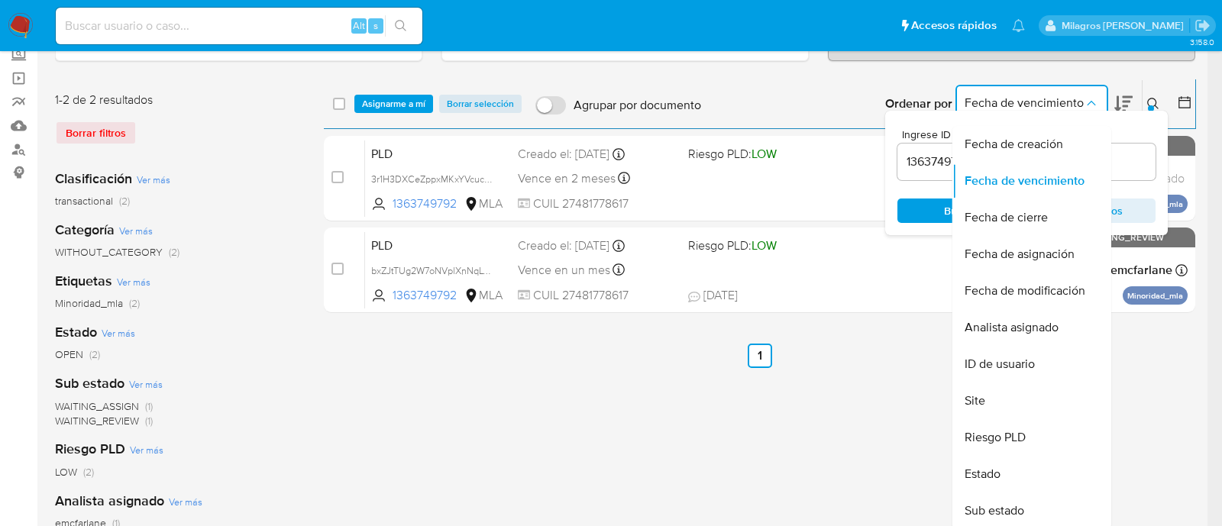
click at [1077, 100] on span "Fecha de vencimiento" at bounding box center [1023, 102] width 119 height 15
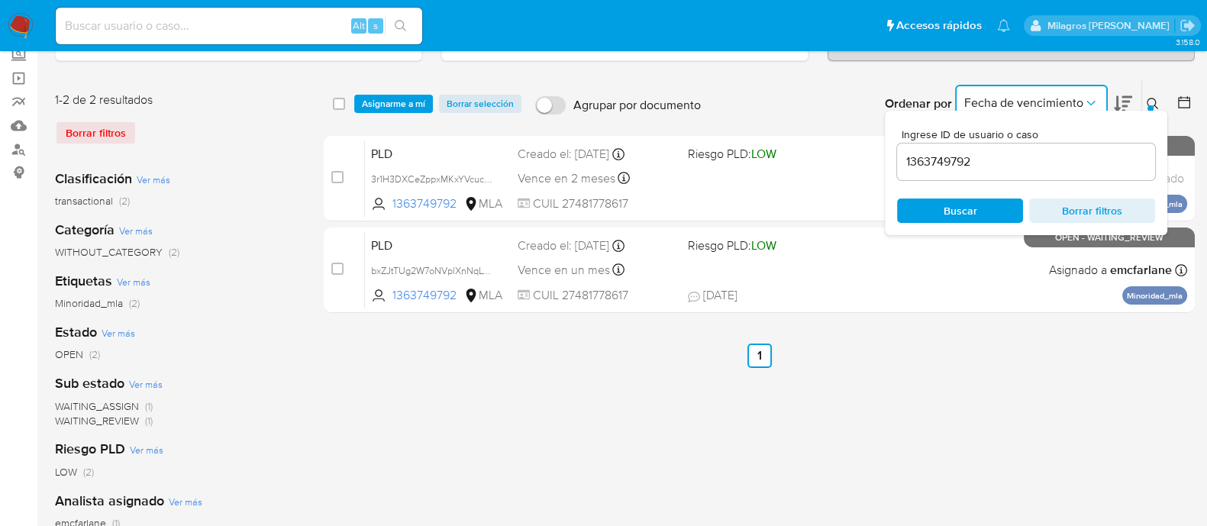
click at [1156, 101] on icon at bounding box center [1153, 104] width 12 height 12
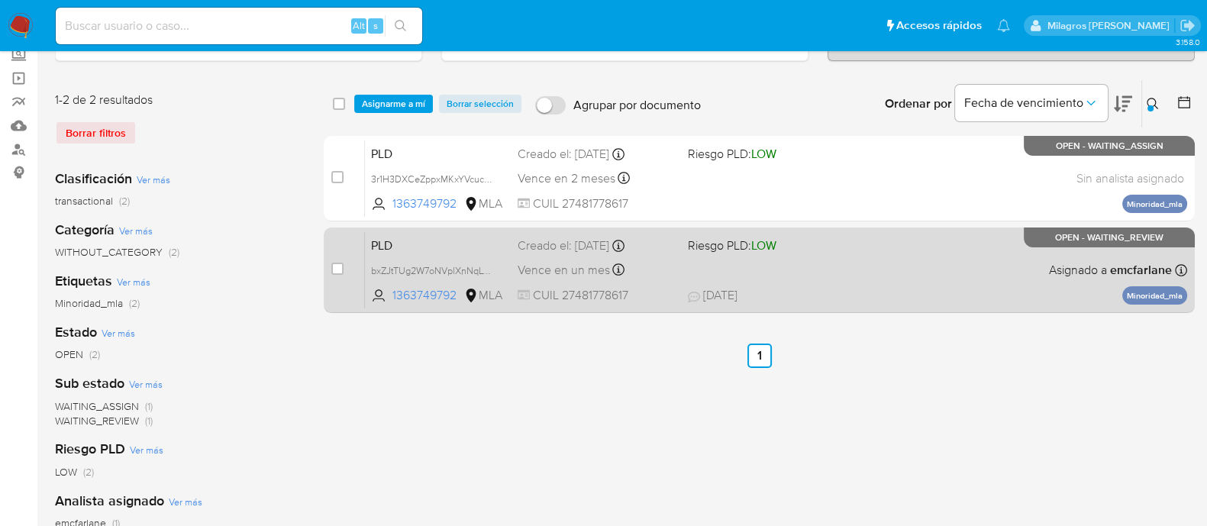
click at [422, 231] on div "PLD bxZJtTUg2W7oNVplXnNqLyHF 1363749792 MLA Riesgo PLD: LOW Creado el: 12/08/20…" at bounding box center [776, 269] width 822 height 77
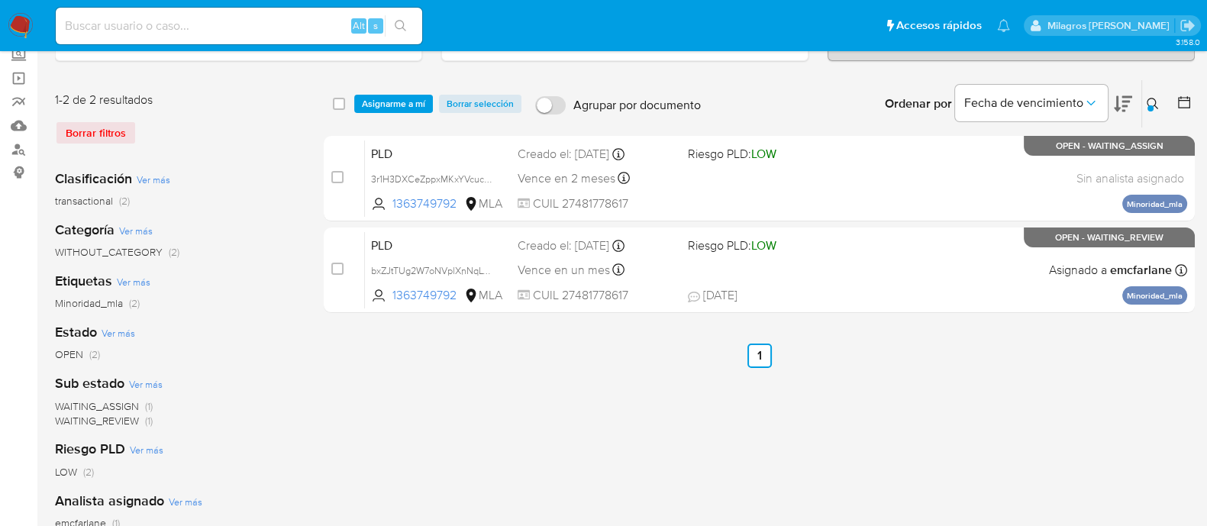
click at [288, 25] on input at bounding box center [239, 26] width 366 height 20
paste input "506IkUTC25UQSVOXKZg9qzoy"
type input "506IkUTC25UQSVOXKZg9qzoy"
click at [407, 25] on button "search-icon" at bounding box center [400, 25] width 31 height 21
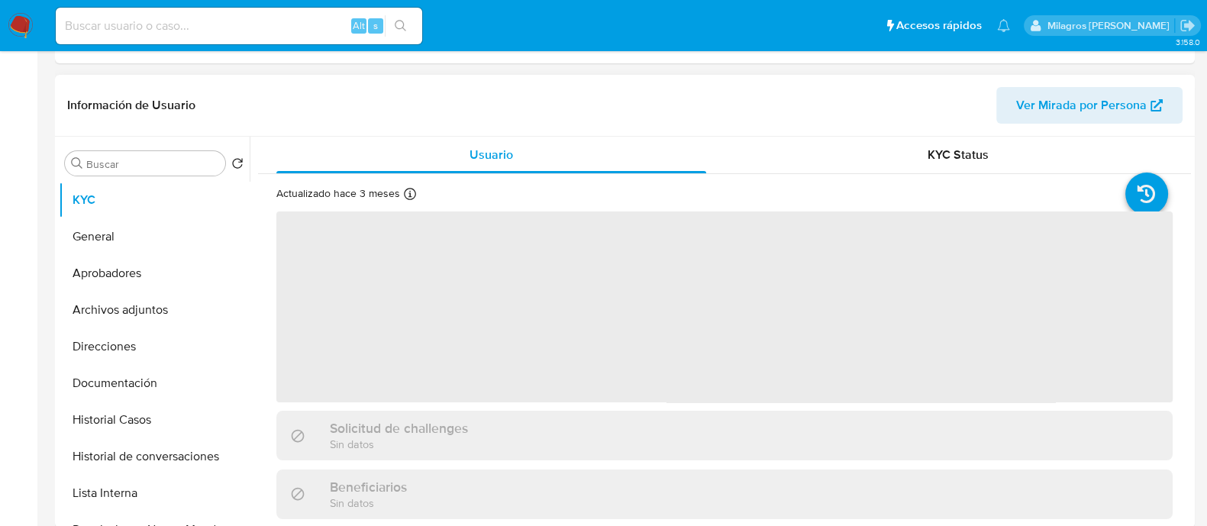
scroll to position [381, 0]
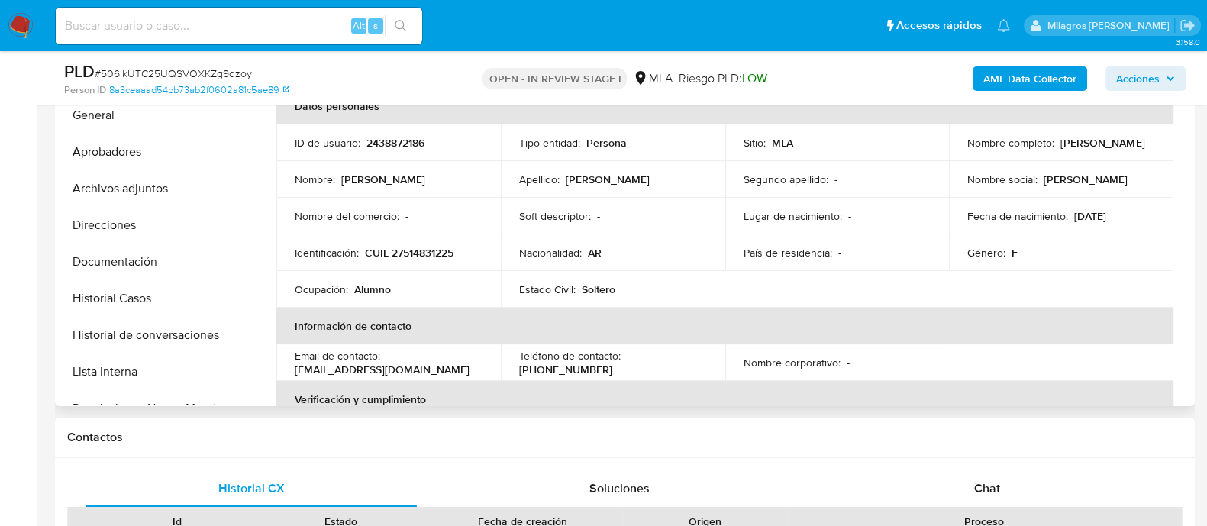
select select "10"
click at [970, 479] on div "Chat" at bounding box center [987, 488] width 331 height 37
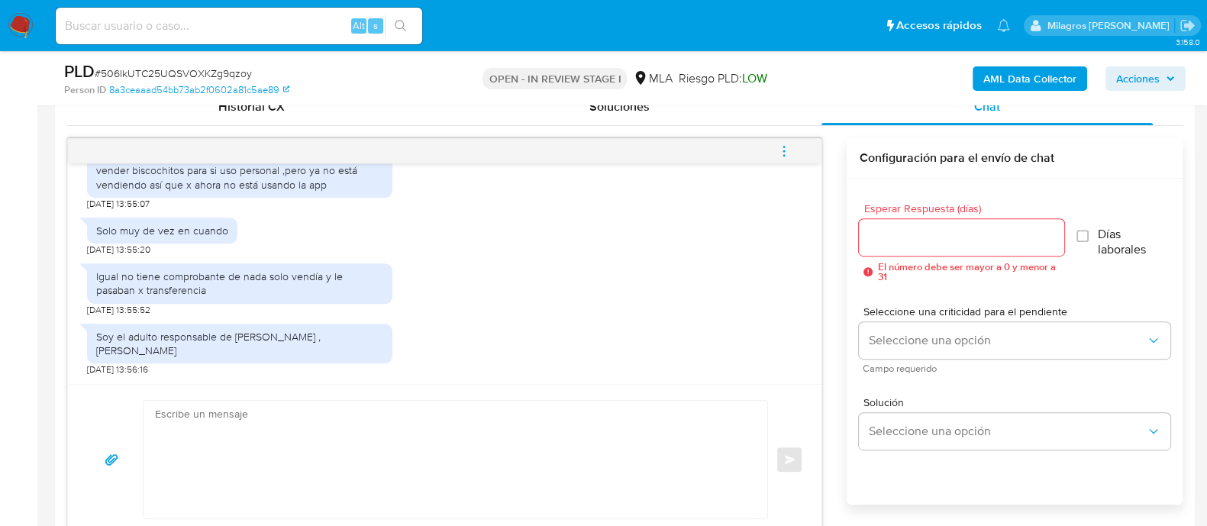
scroll to position [1053, 0]
click at [390, 434] on textarea at bounding box center [451, 460] width 593 height 118
paste textarea "Hola Muchas gracias por tu respuesta. Confirmamos recepción de la documentación…"
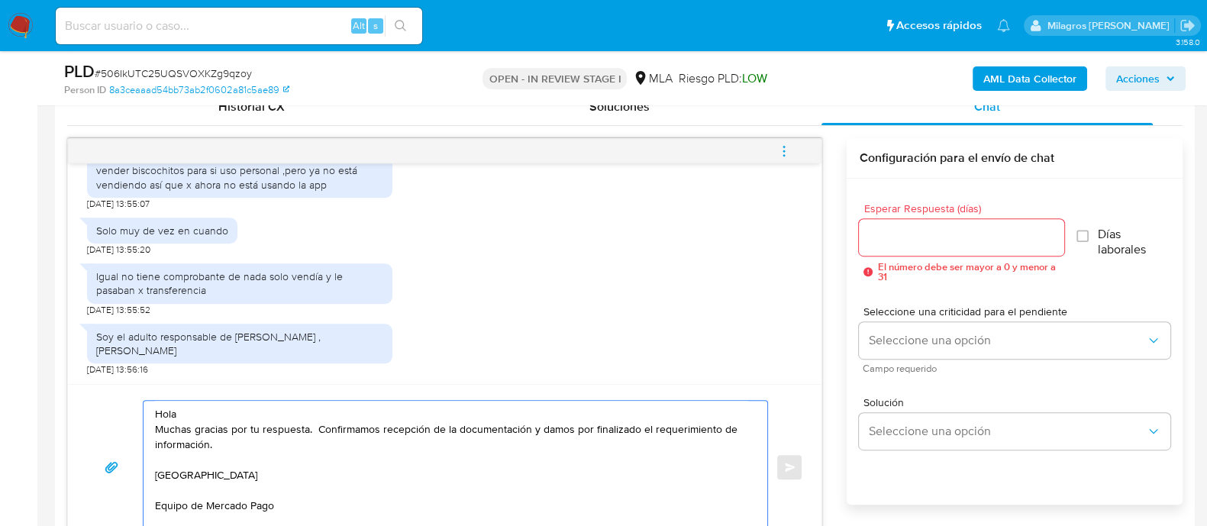
scroll to position [763, 0]
click at [340, 415] on textarea "Hola Muchas gracias por tu respuesta. Confirmamos recepción de la documentación…" at bounding box center [451, 466] width 593 height 133
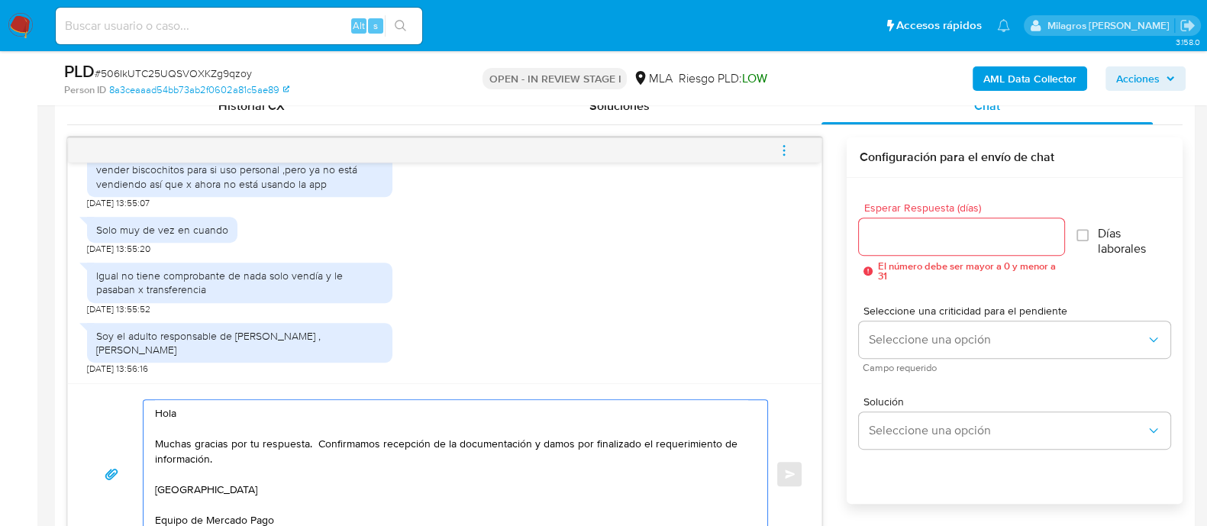
drag, startPoint x: 315, startPoint y: 441, endPoint x: 543, endPoint y: 440, distance: 228.3
click at [543, 440] on textarea "Hola Muchas gracias por tu respuesta. Confirmamos recepción de la documentación…" at bounding box center [451, 474] width 593 height 148
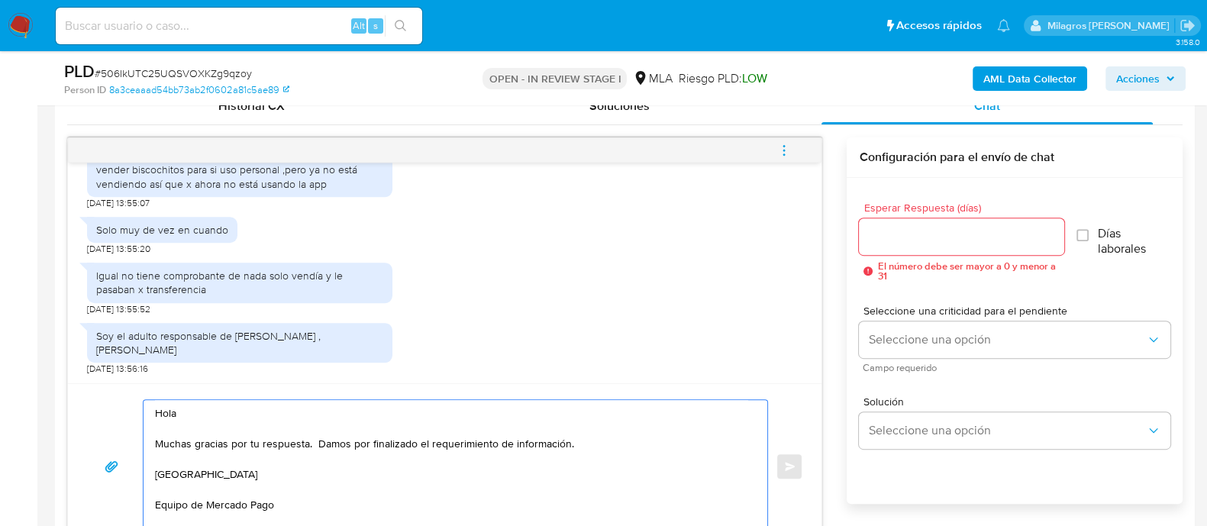
type textarea "Hola Muchas gracias por tu respuesta. Damos por finalizado el requerimiento de …"
click at [953, 227] on input "Esperar Respuesta (días)" at bounding box center [961, 237] width 205 height 20
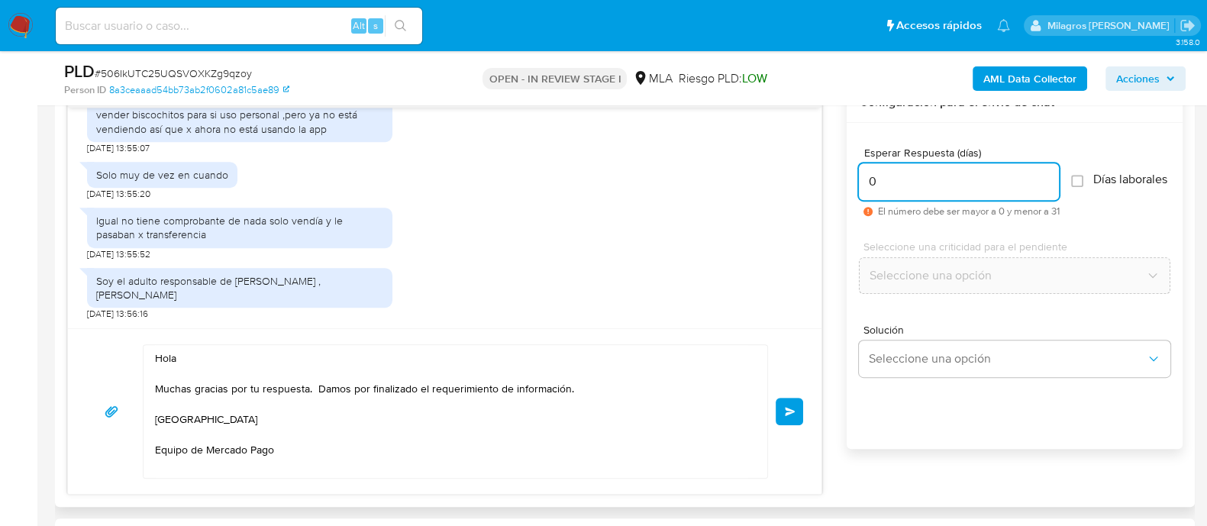
scroll to position [859, 0]
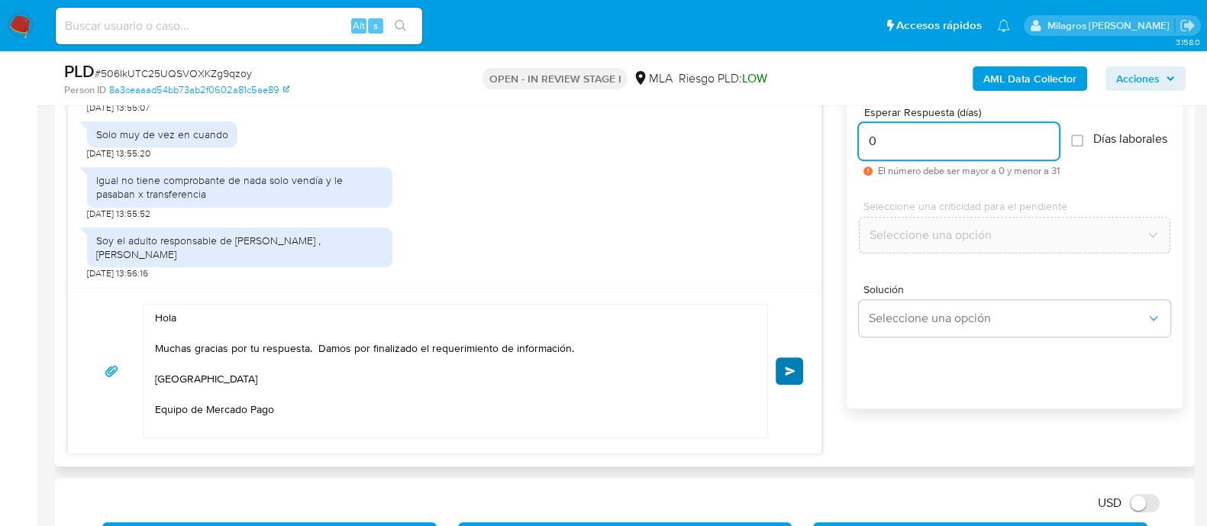
type input "0"
click at [791, 366] on span "Enviar" at bounding box center [790, 370] width 11 height 9
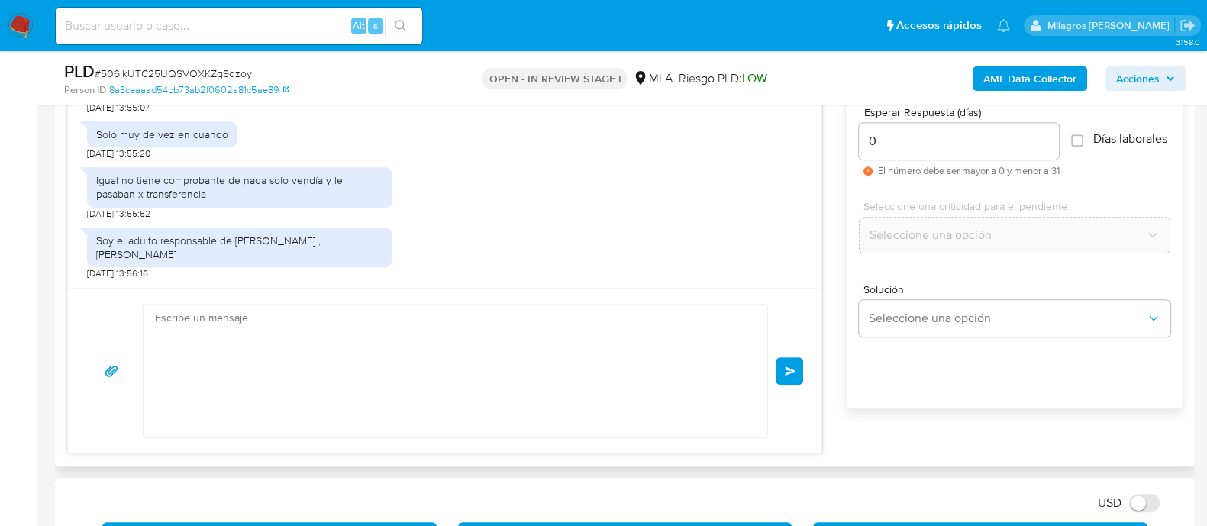
scroll to position [1208, 0]
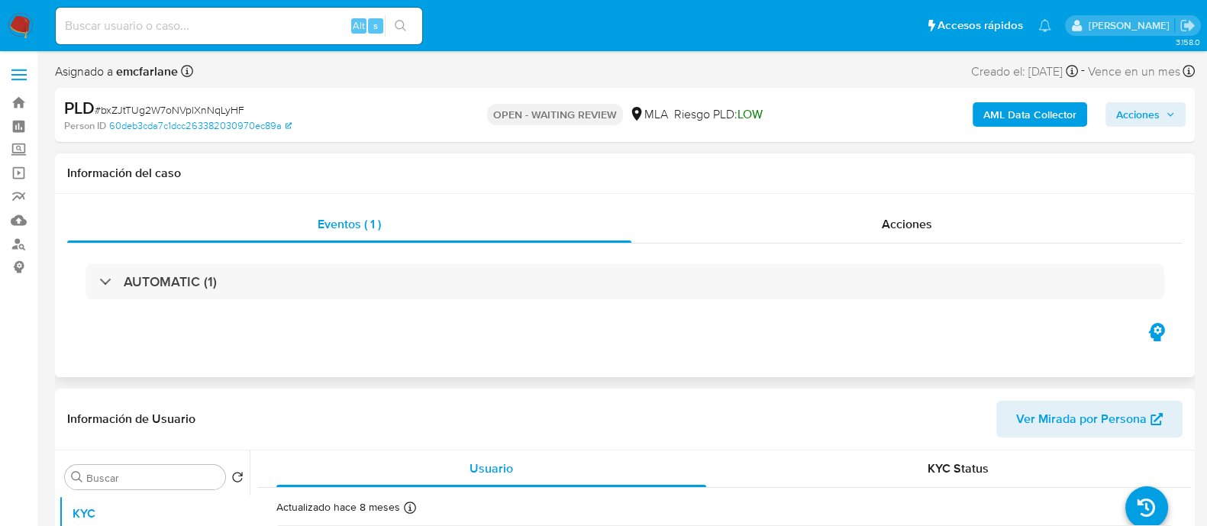
click at [676, 176] on h1 "Información del caso" at bounding box center [624, 173] width 1115 height 15
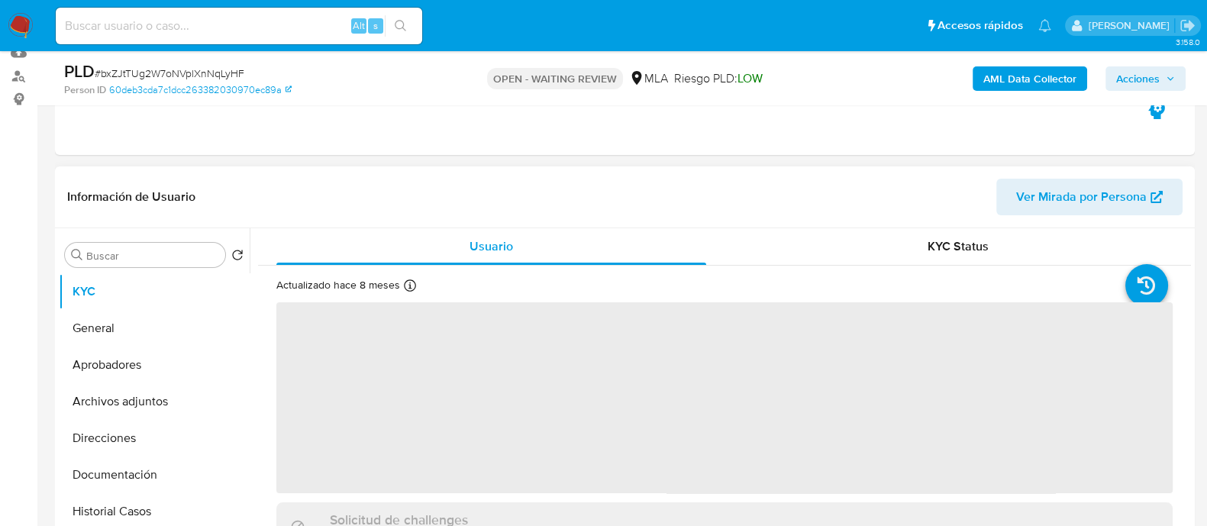
scroll to position [286, 0]
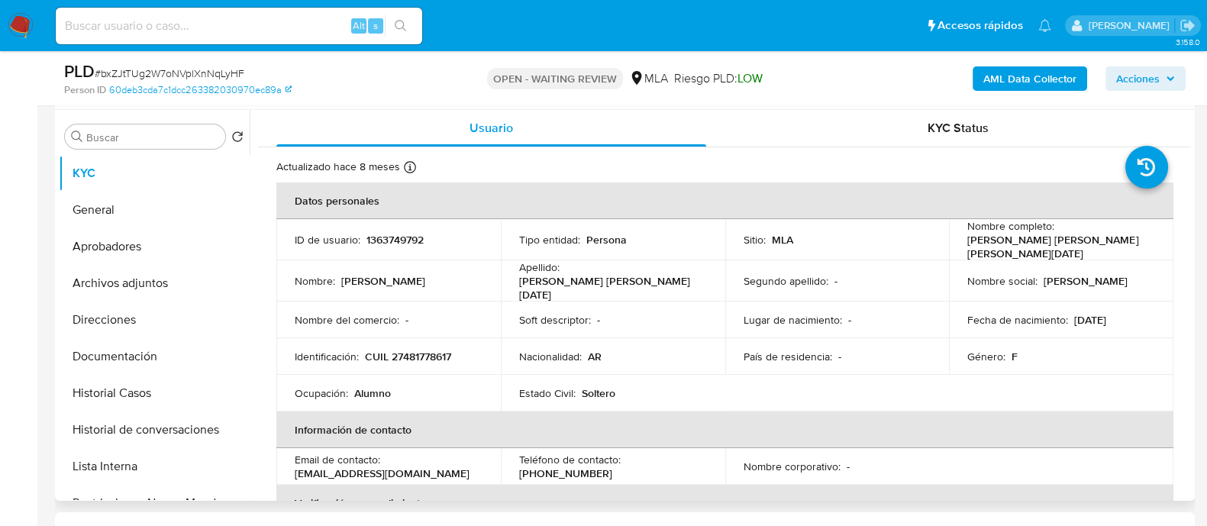
select select "10"
click at [172, 389] on button "Historial Casos" at bounding box center [148, 393] width 179 height 37
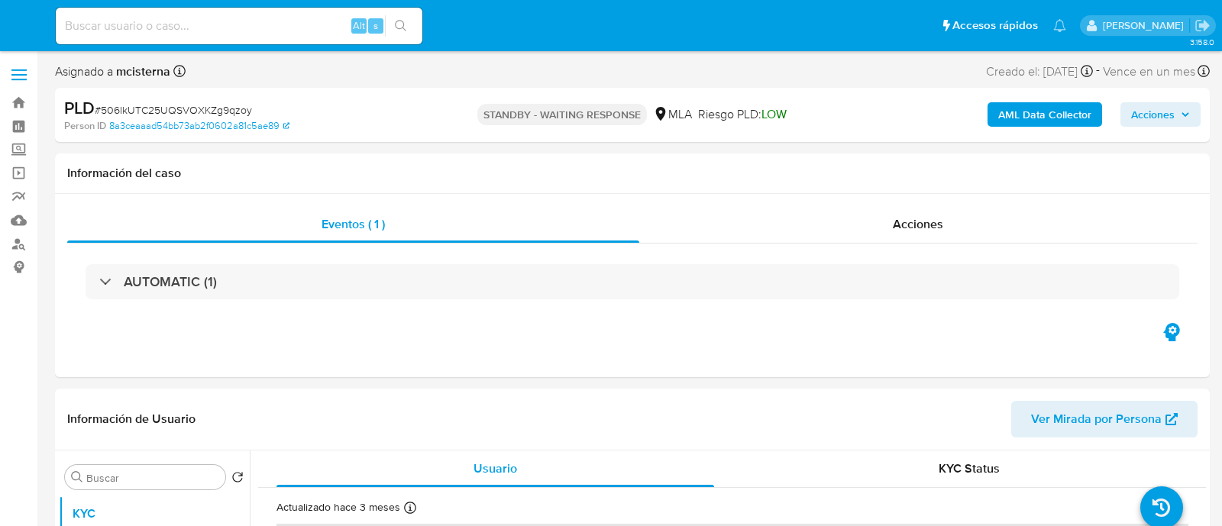
select select "10"
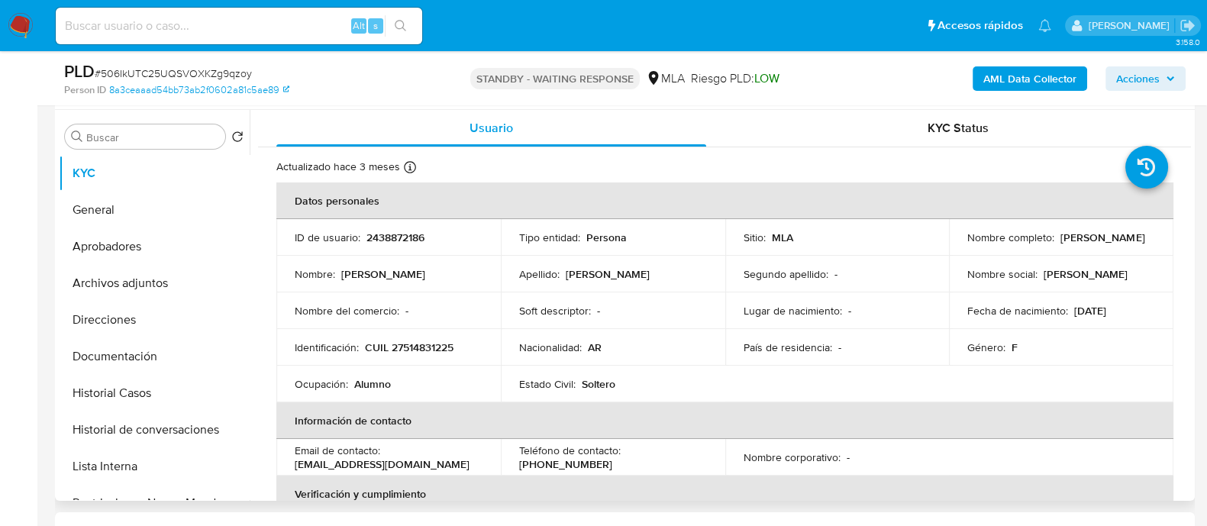
click at [393, 231] on p "2438872186" at bounding box center [395, 238] width 58 height 14
copy p "2438872186"
click at [149, 246] on button "Aprobadores" at bounding box center [148, 246] width 179 height 37
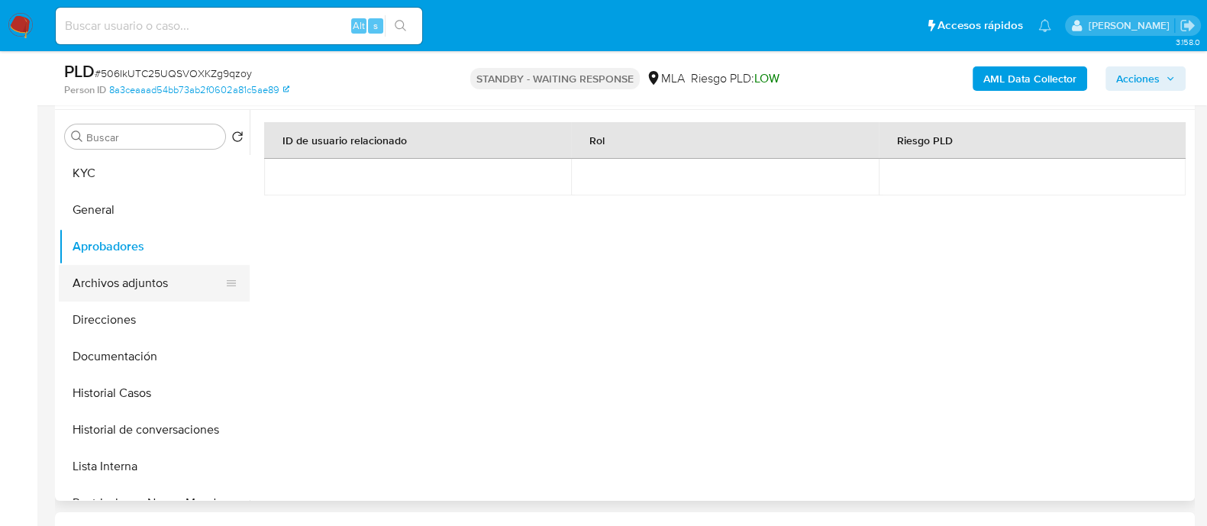
click at [140, 299] on button "Archivos adjuntos" at bounding box center [148, 283] width 179 height 37
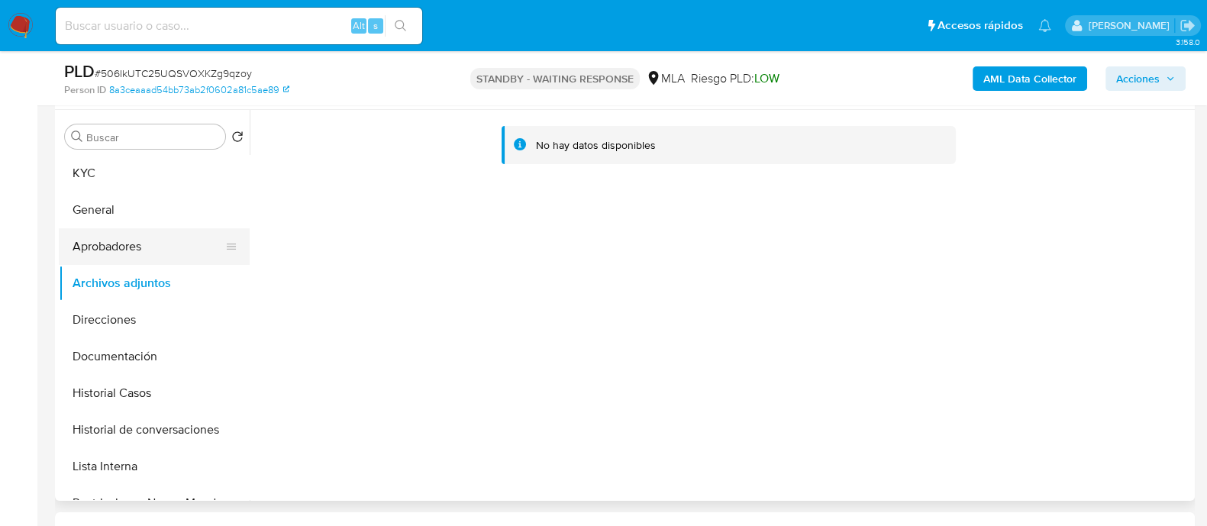
click at [130, 250] on button "Aprobadores" at bounding box center [148, 246] width 179 height 37
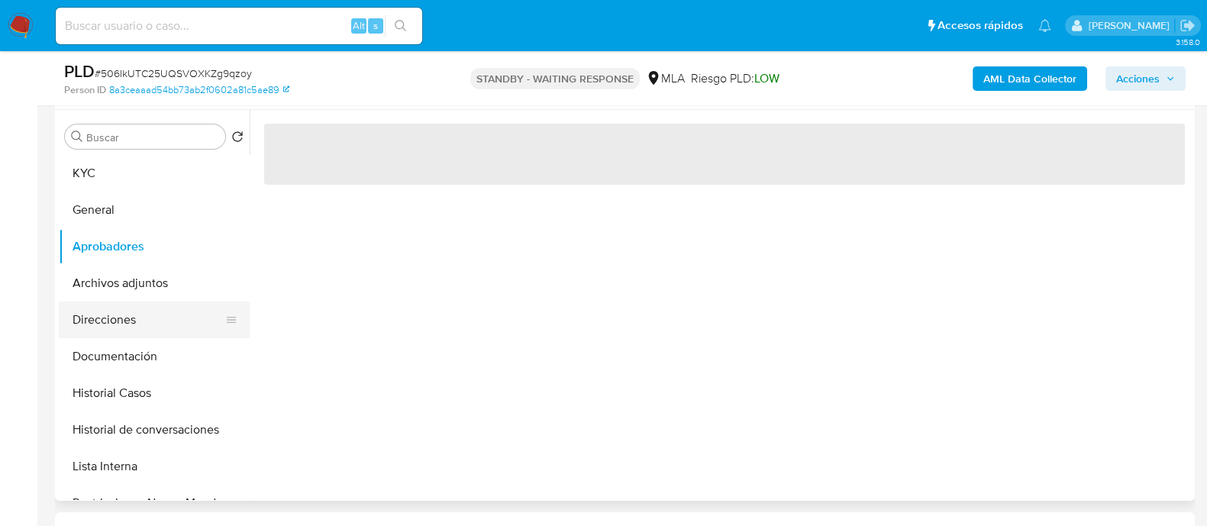
click at [136, 328] on button "Direcciones" at bounding box center [148, 320] width 179 height 37
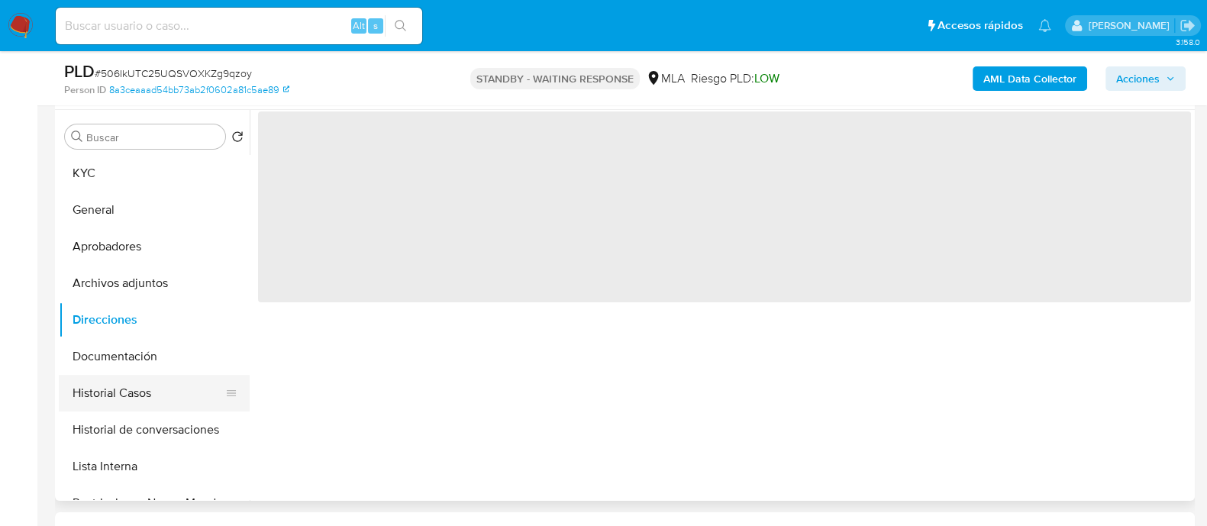
click at [141, 375] on button "Historial Casos" at bounding box center [148, 393] width 179 height 37
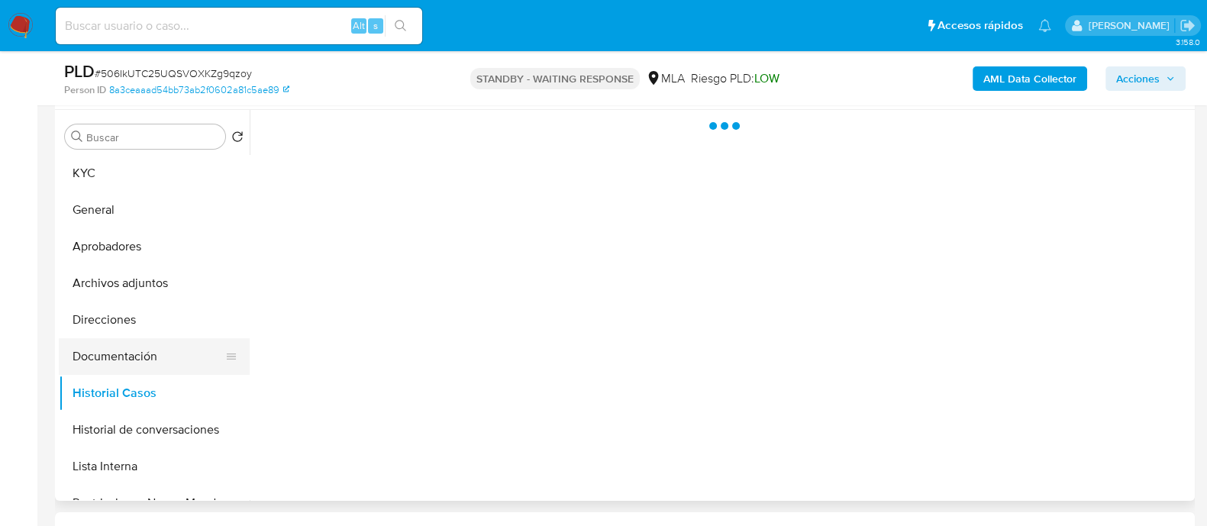
click at [102, 373] on button "Documentación" at bounding box center [148, 356] width 179 height 37
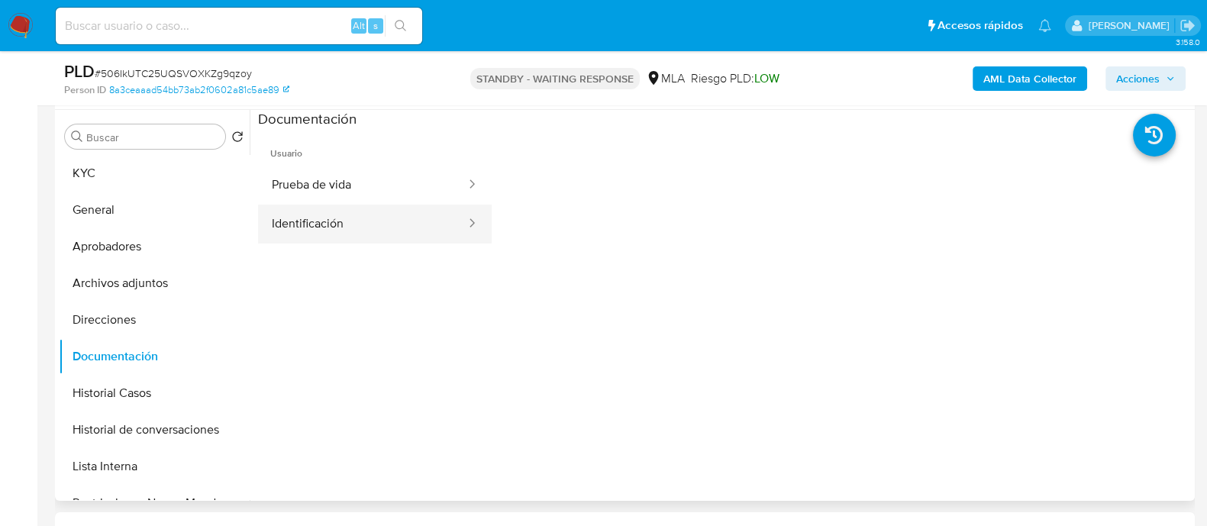
click at [376, 237] on button "Identificación" at bounding box center [362, 224] width 209 height 39
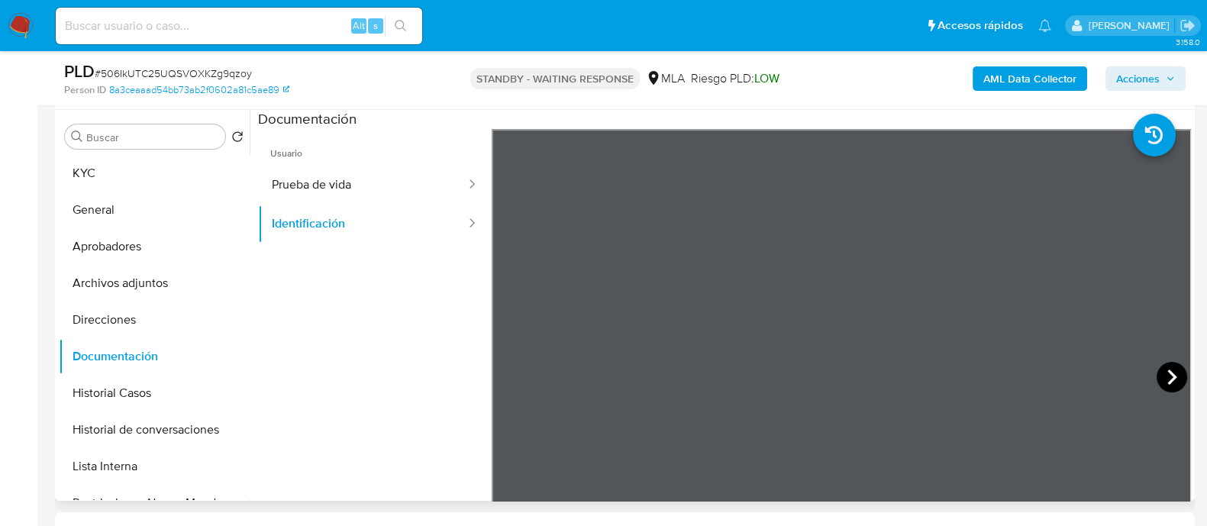
click at [1157, 378] on icon at bounding box center [1172, 377] width 31 height 31
click at [111, 196] on button "General" at bounding box center [148, 210] width 179 height 37
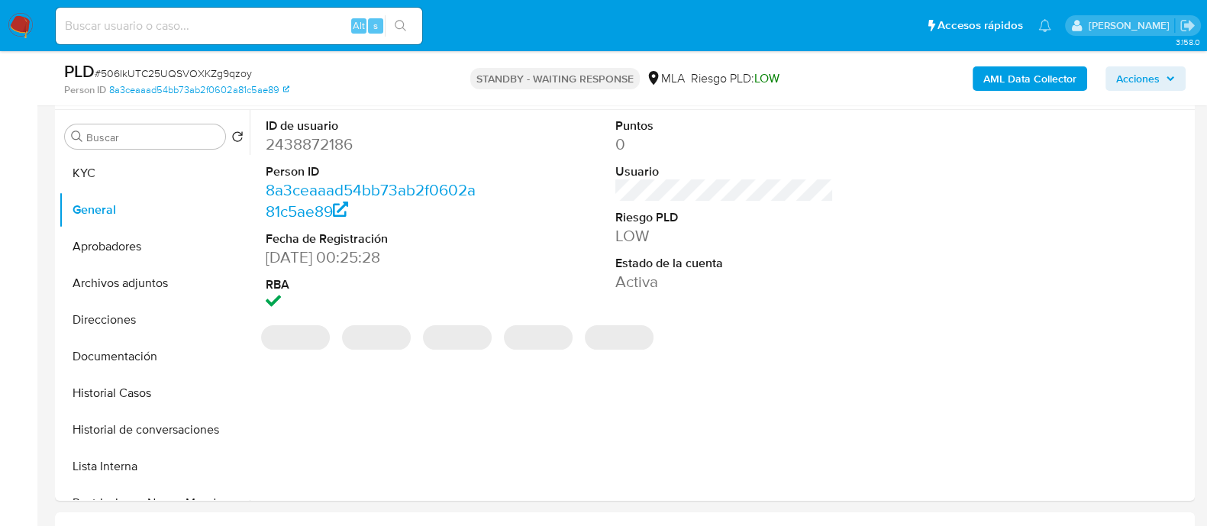
click at [334, 146] on dd "2438872186" at bounding box center [375, 144] width 218 height 21
copy dd "2438872186"
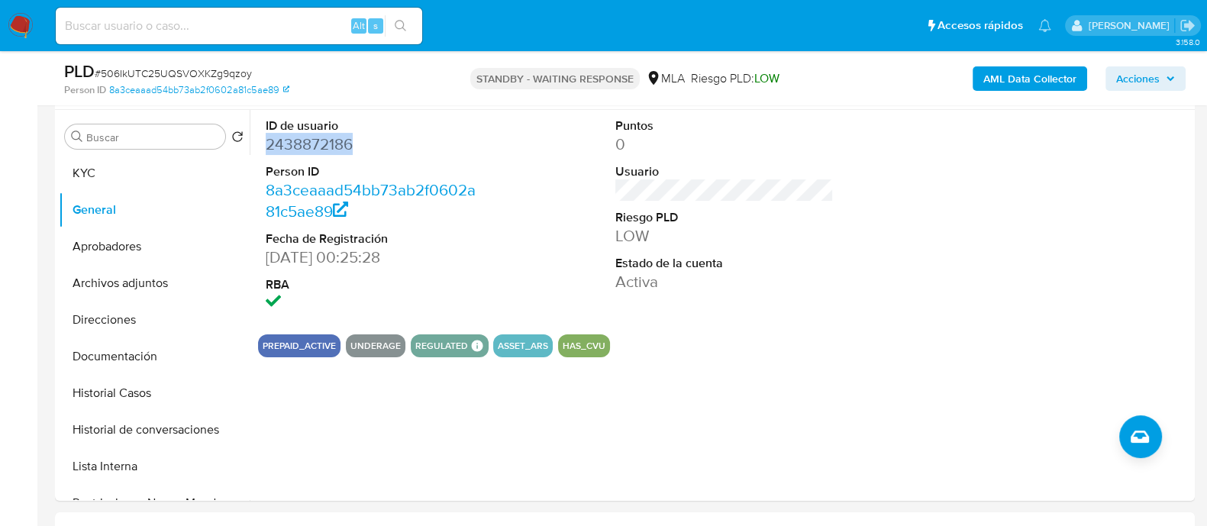
click at [11, 34] on img at bounding box center [21, 26] width 26 height 26
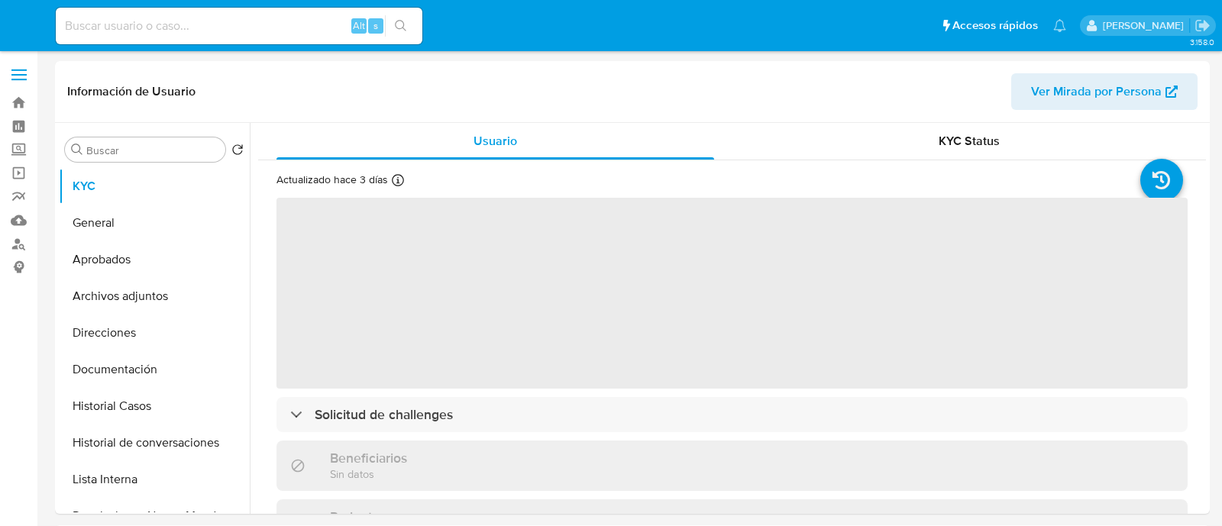
select select "10"
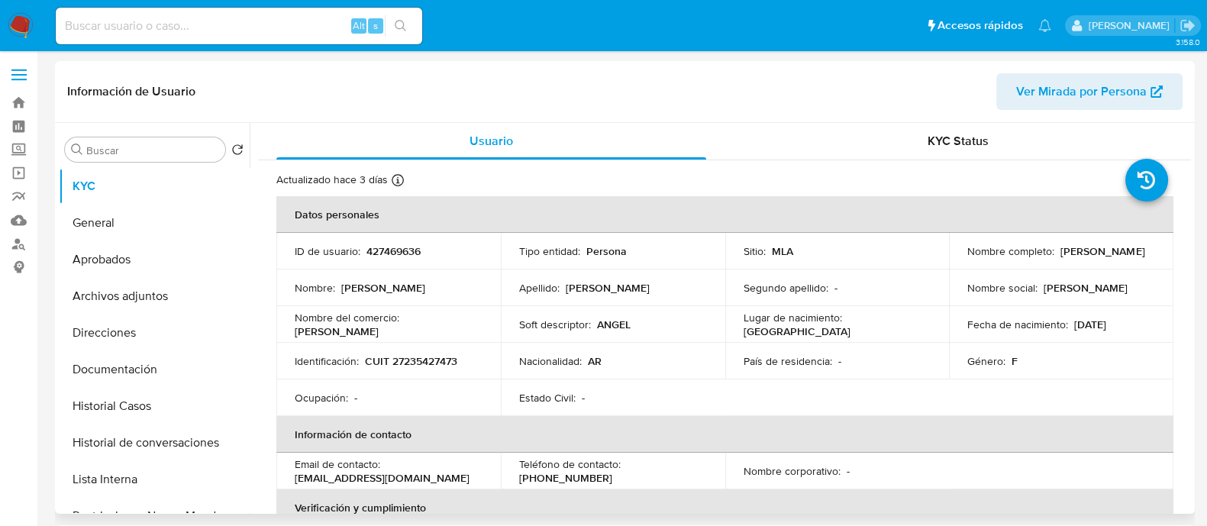
click at [429, 364] on p "CUIT 27235427473" at bounding box center [411, 361] width 92 height 14
copy p "27235427473"
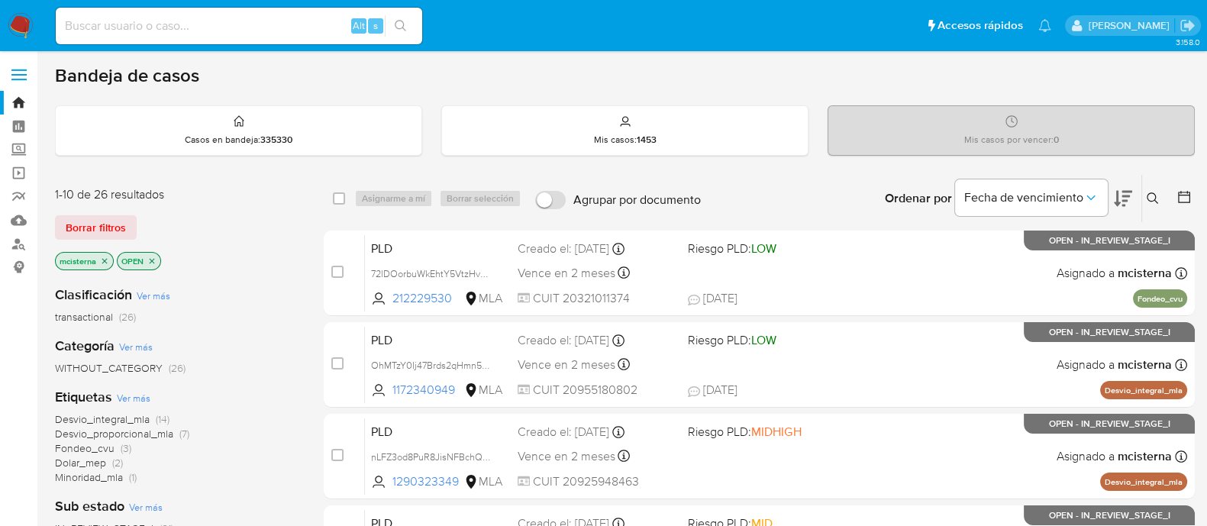
click at [1153, 195] on icon at bounding box center [1153, 198] width 12 height 12
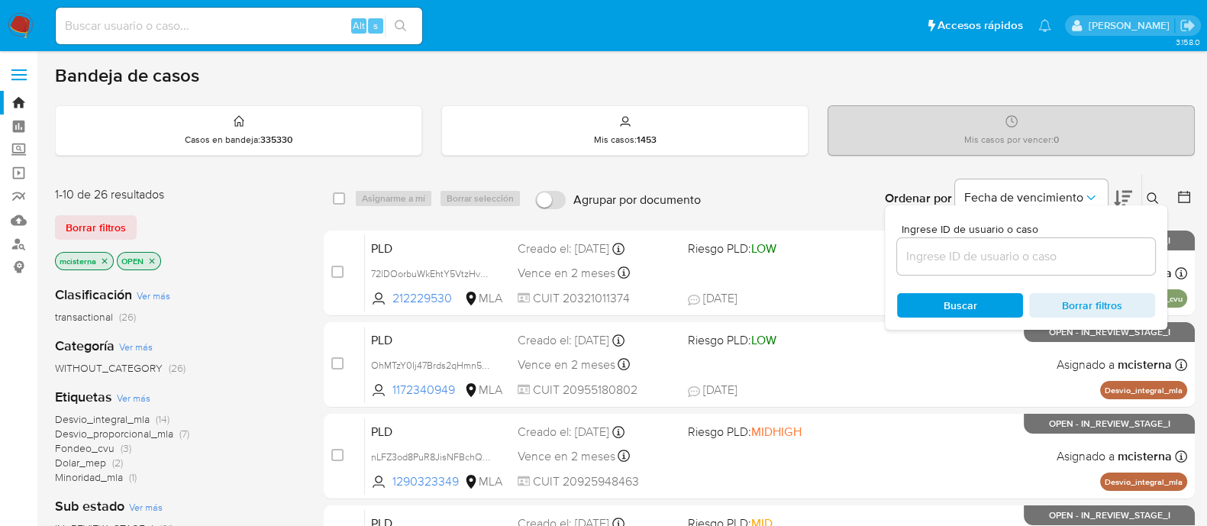
click at [1066, 251] on input at bounding box center [1026, 257] width 258 height 20
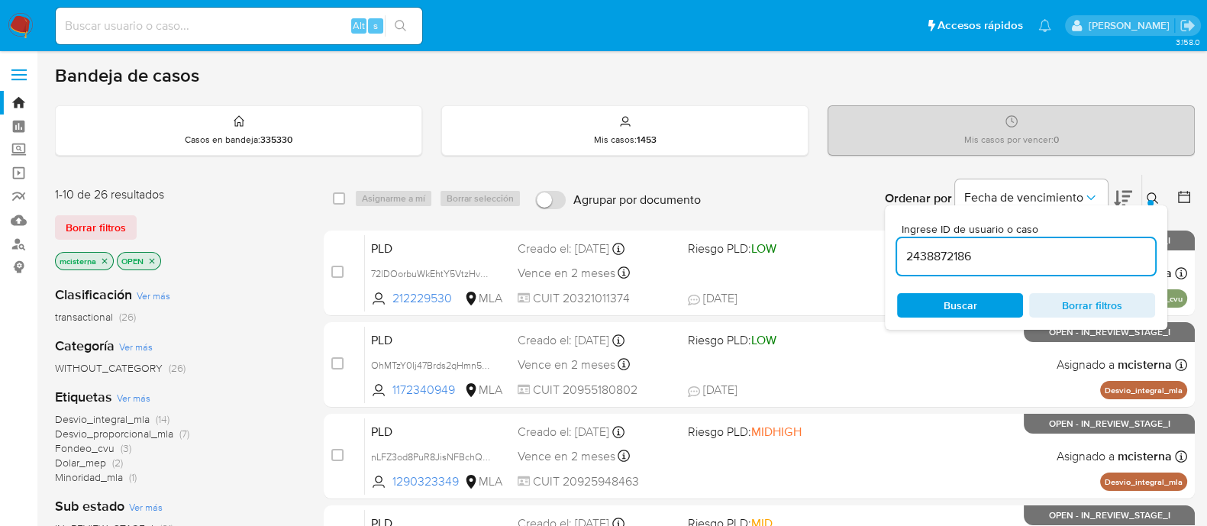
type input "2438872186"
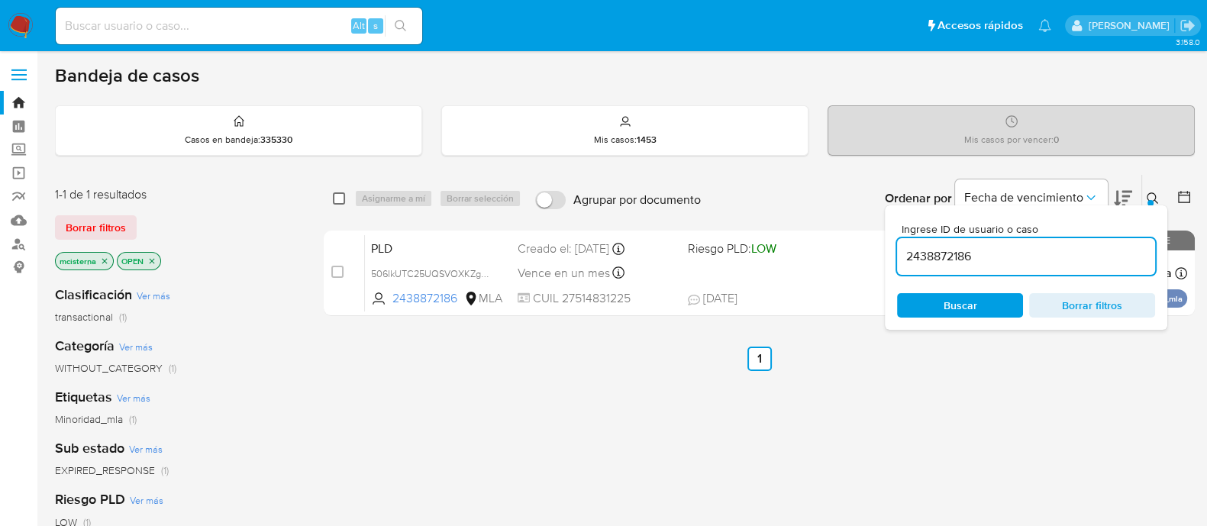
click at [339, 199] on input "checkbox" at bounding box center [339, 198] width 12 height 12
checkbox input "true"
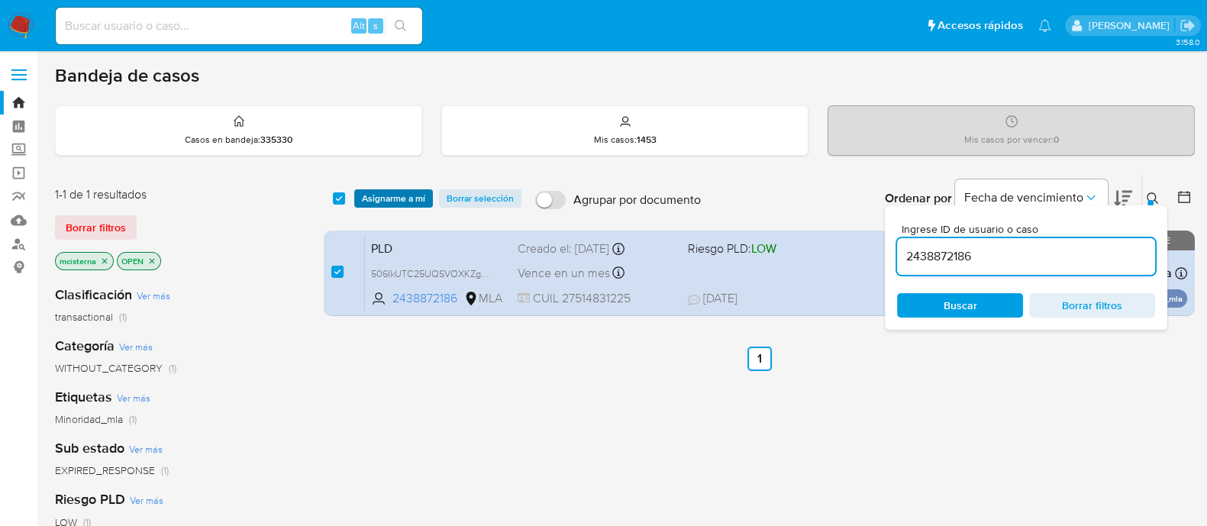
click at [363, 199] on span "Asignarme a mí" at bounding box center [393, 198] width 63 height 15
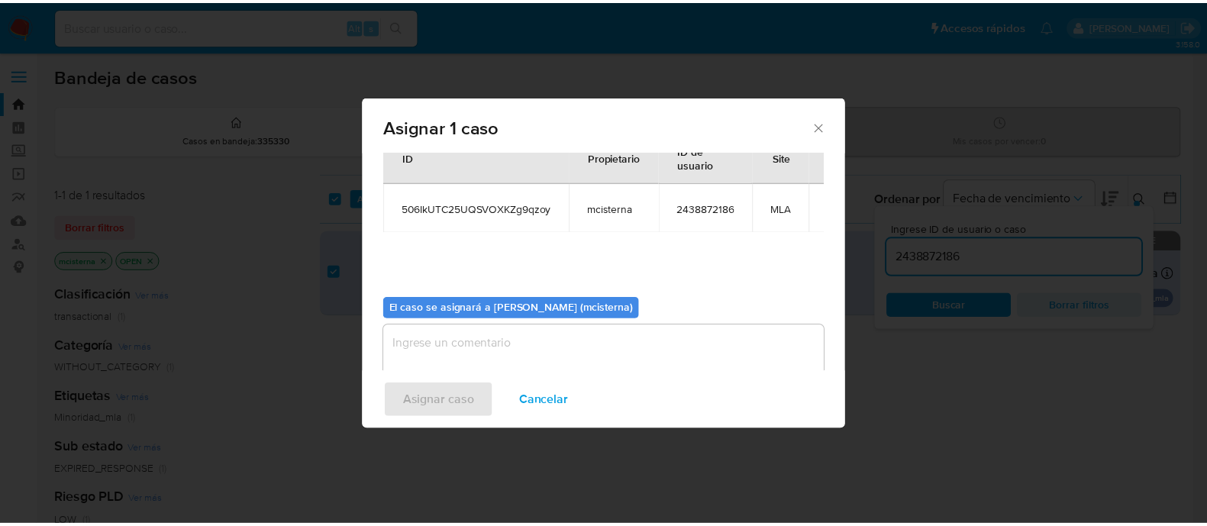
scroll to position [79, 0]
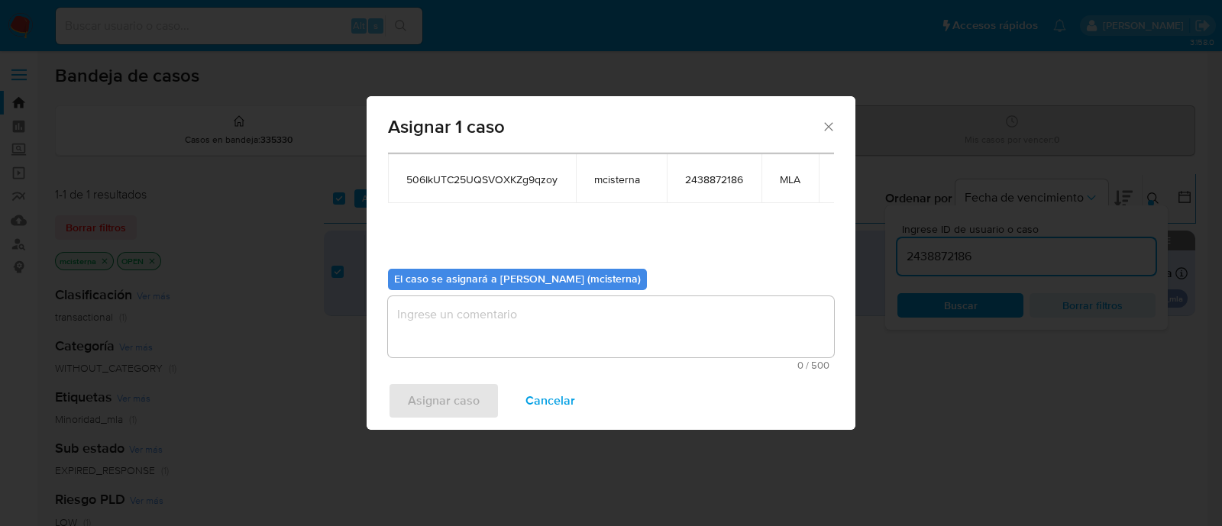
click at [531, 318] on textarea "assign-modal" at bounding box center [611, 326] width 446 height 61
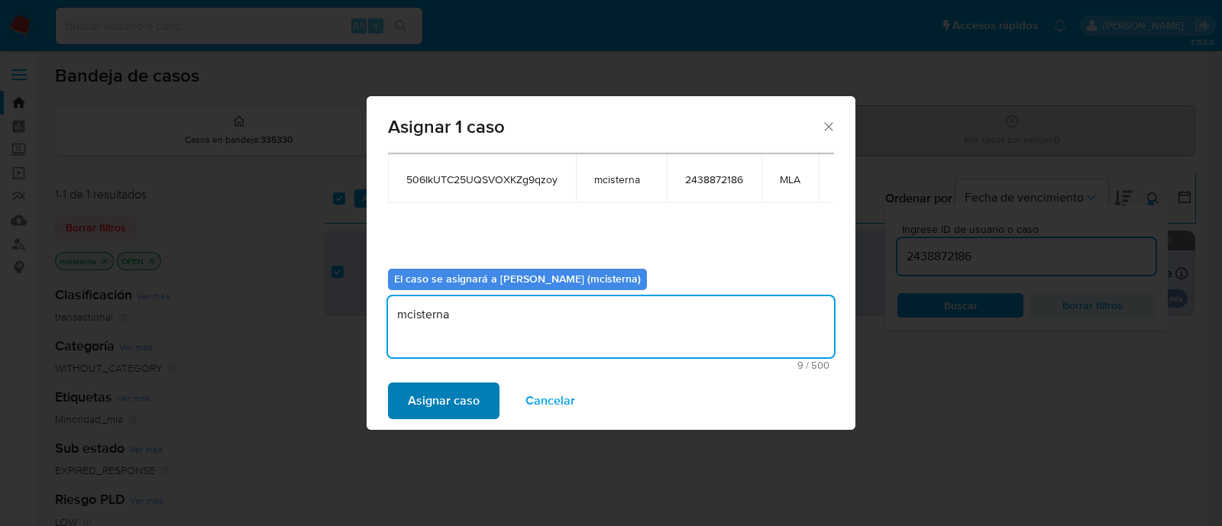
type textarea "mcisterna"
click at [447, 401] on span "Asignar caso" at bounding box center [444, 401] width 72 height 34
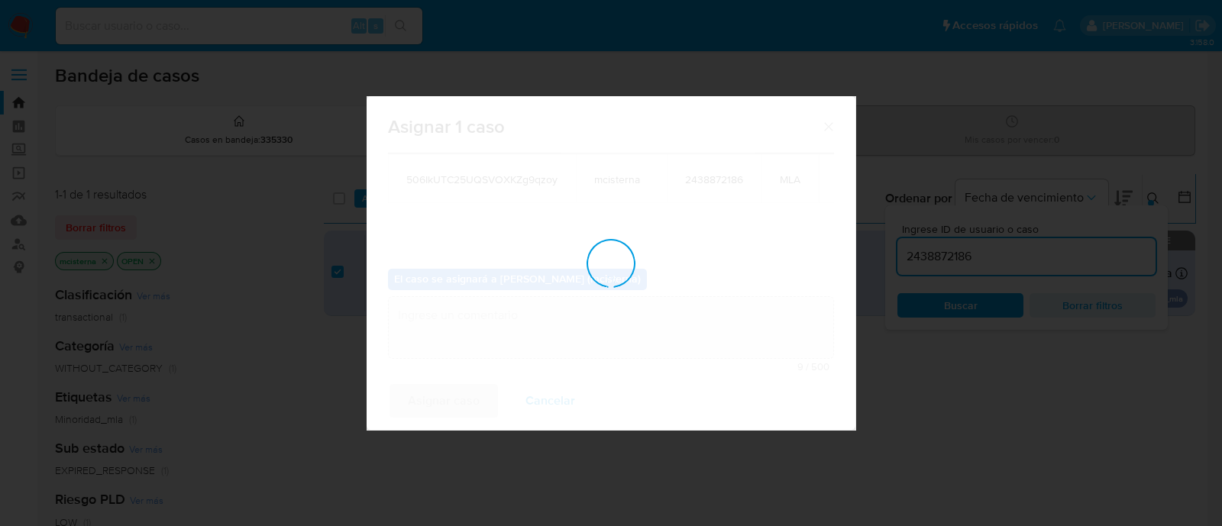
checkbox input "false"
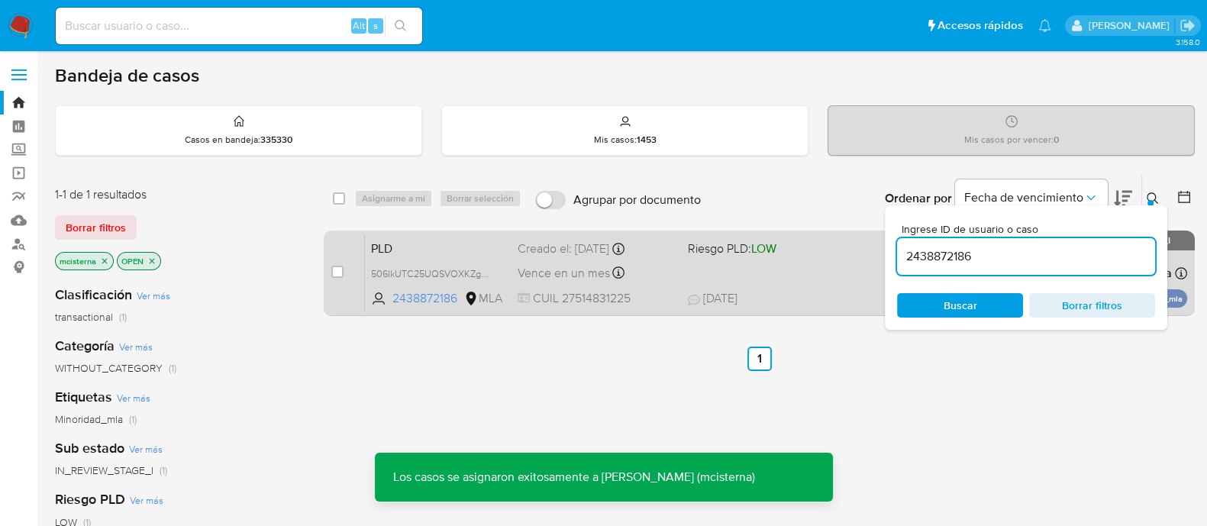
click at [825, 279] on div "PLD 506IkUTC25UQSVOXKZg9qzoy 2438872186 MLA Riesgo PLD: LOW Creado el: [DATE] C…" at bounding box center [776, 272] width 822 height 77
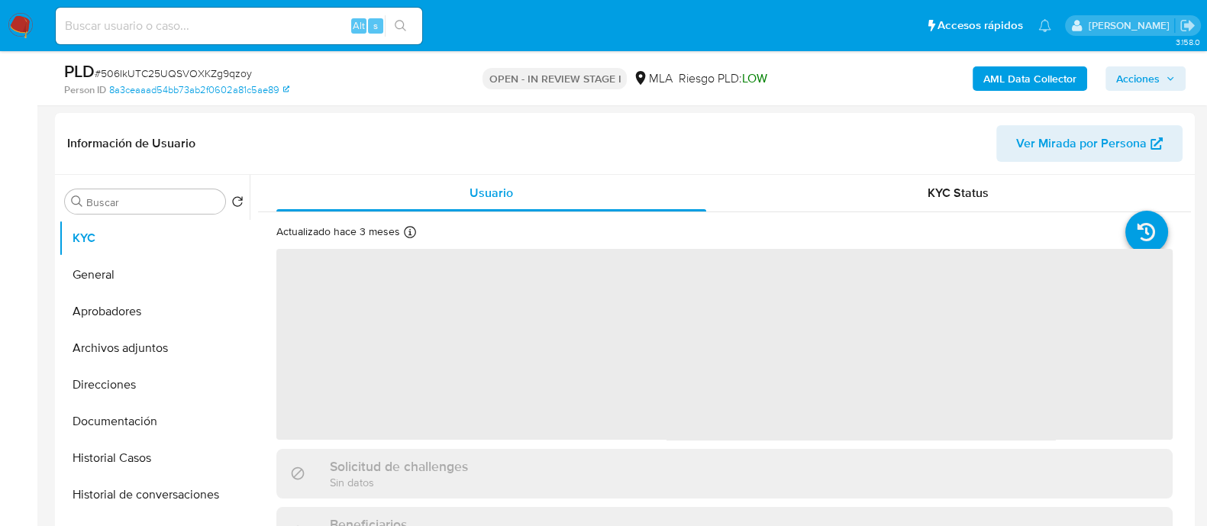
scroll to position [381, 0]
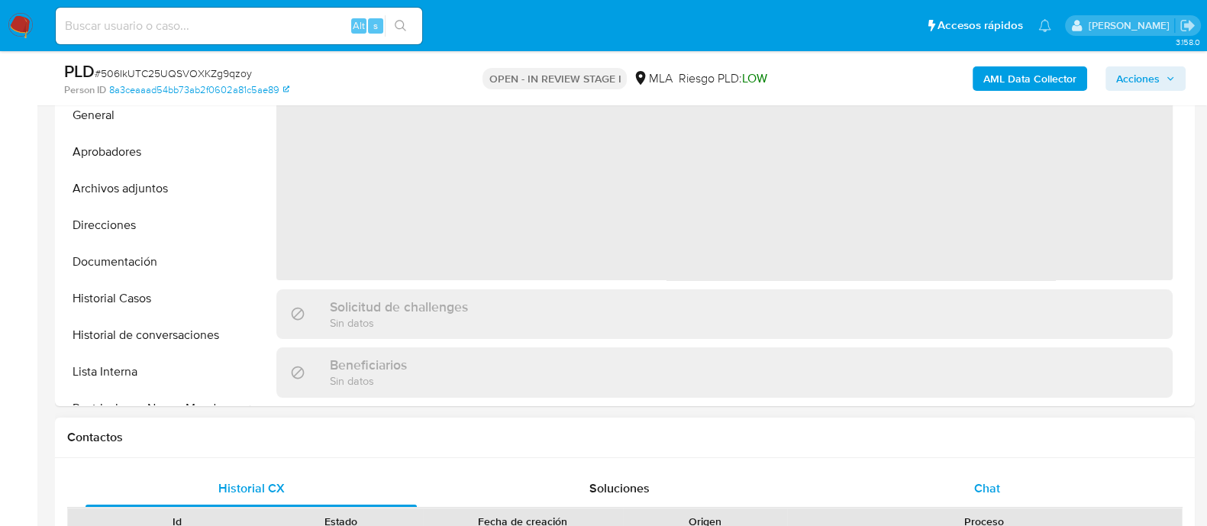
click at [999, 471] on div "Chat" at bounding box center [987, 488] width 331 height 37
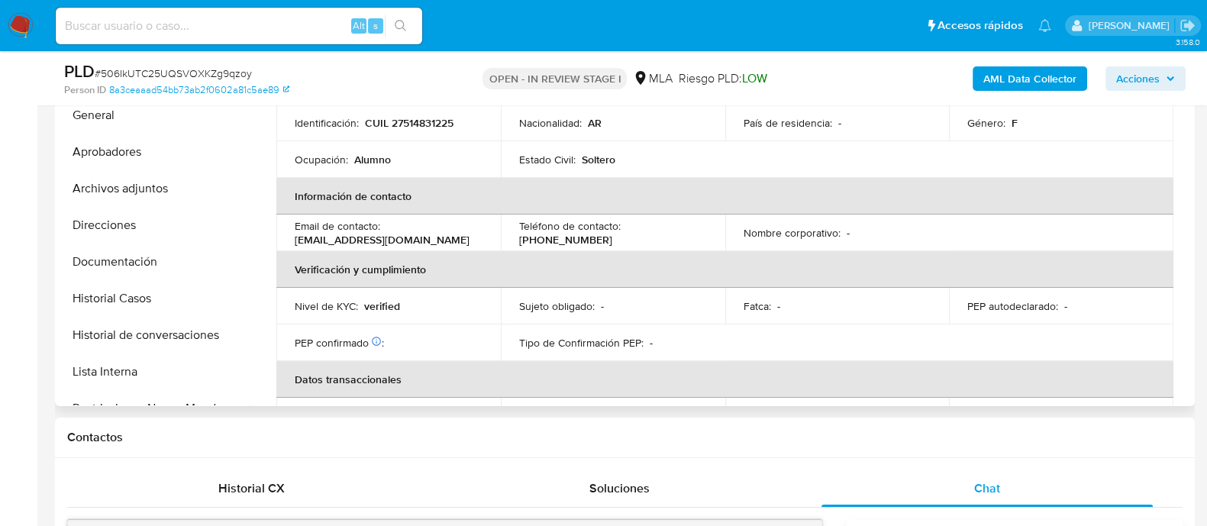
scroll to position [190, 0]
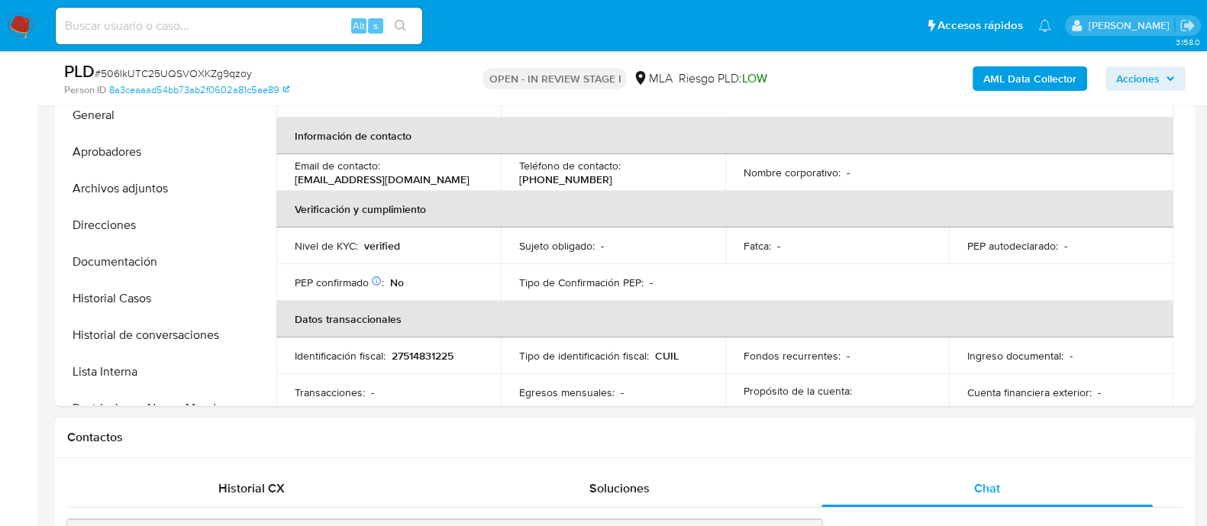
select select "10"
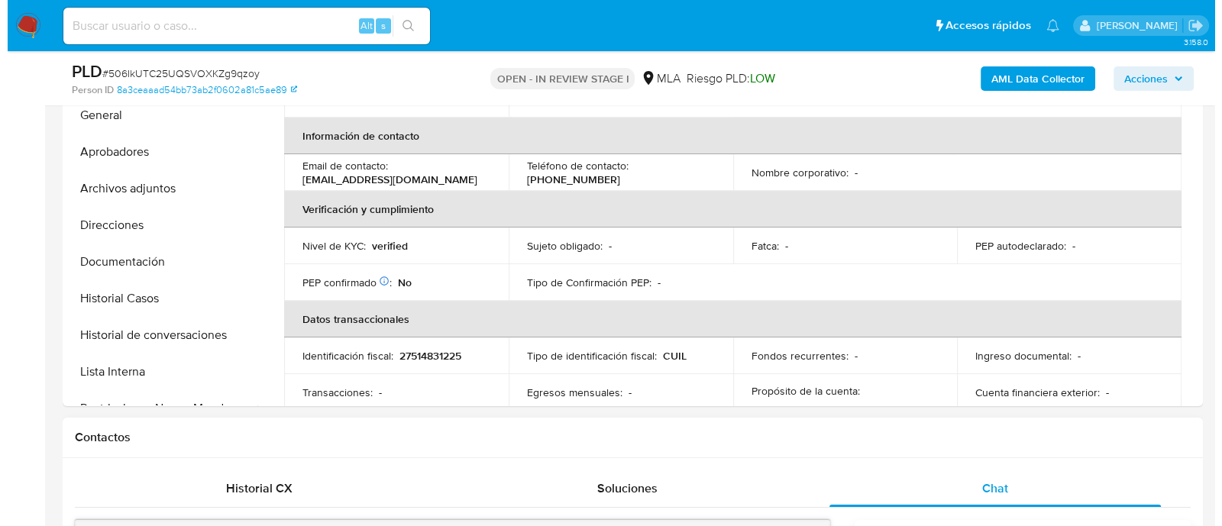
scroll to position [763, 0]
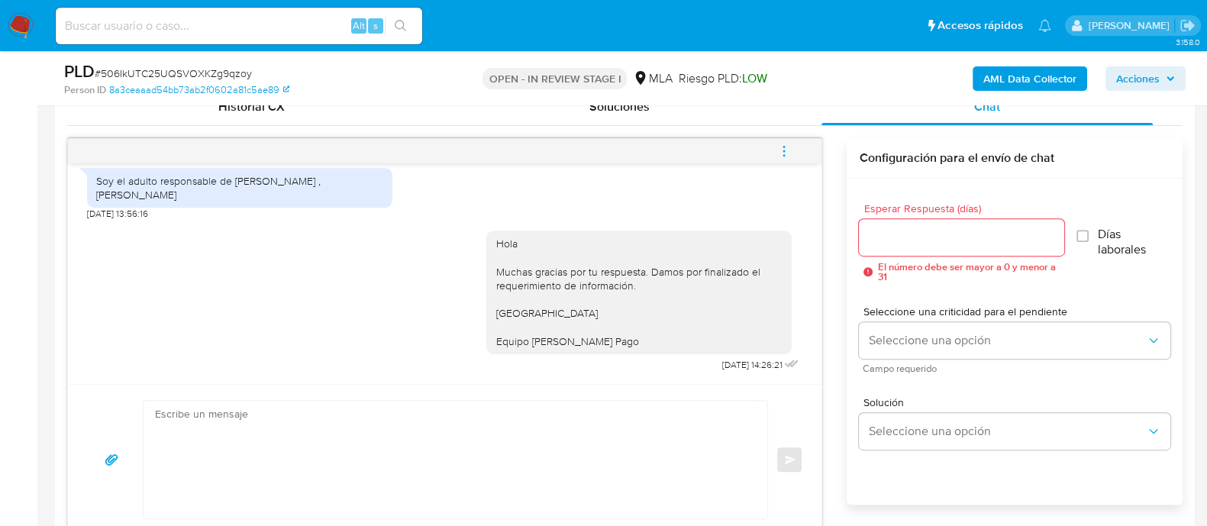
click at [790, 150] on icon "menu-action" at bounding box center [784, 151] width 14 height 14
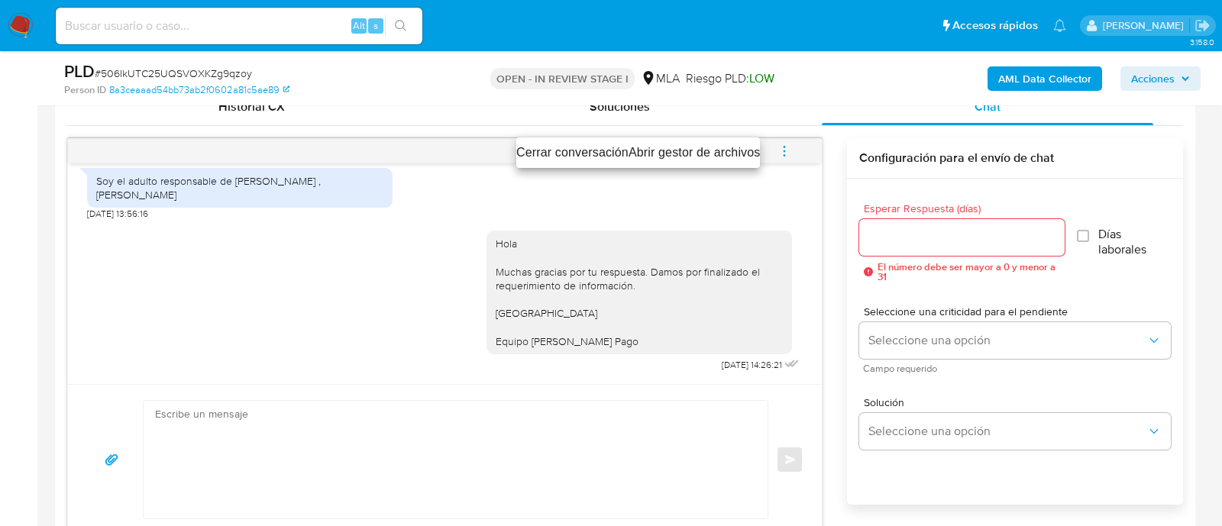
click at [565, 159] on li "Cerrar conversación" at bounding box center [572, 153] width 112 height 18
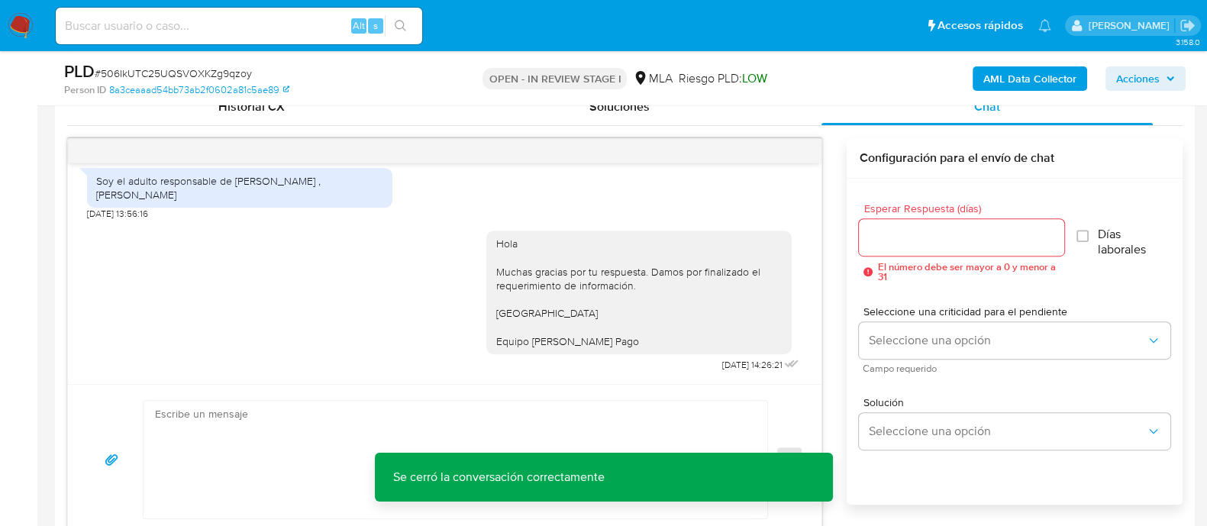
click at [1007, 82] on b "AML Data Collector" at bounding box center [1029, 78] width 93 height 24
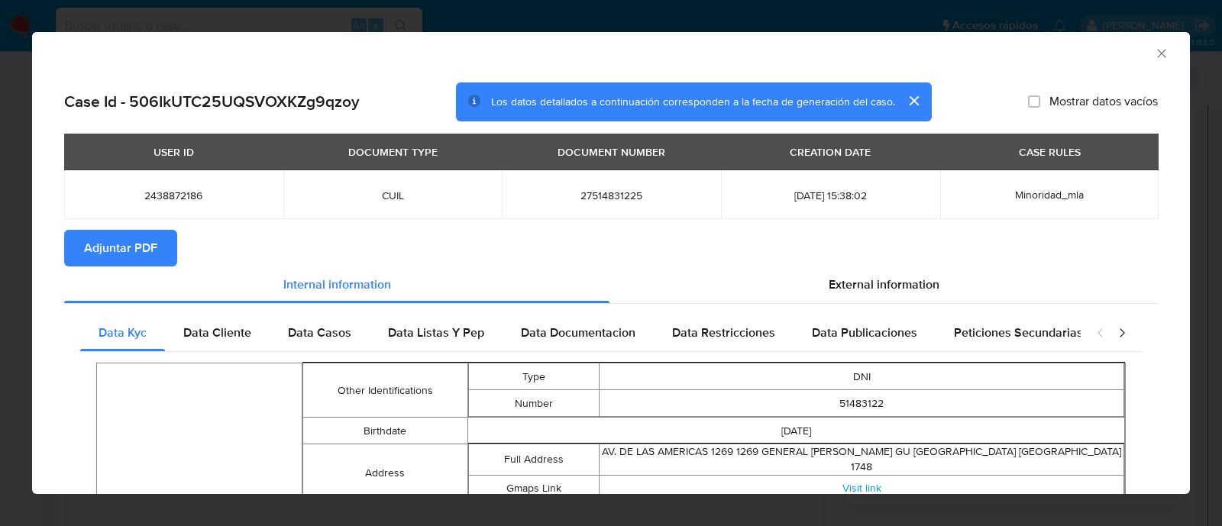
click at [145, 251] on span "Adjuntar PDF" at bounding box center [120, 248] width 73 height 34
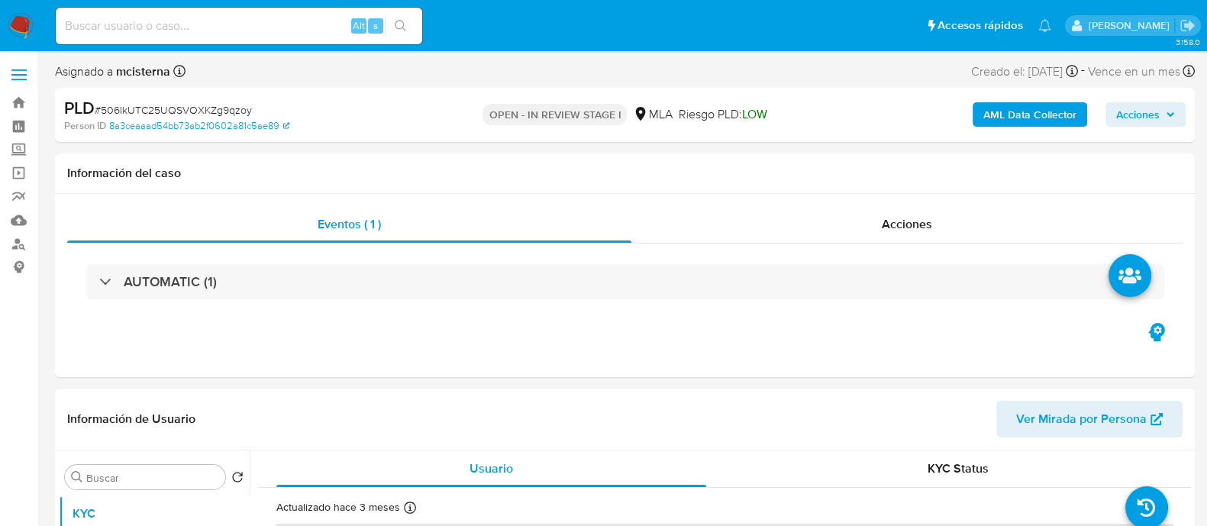
select select "10"
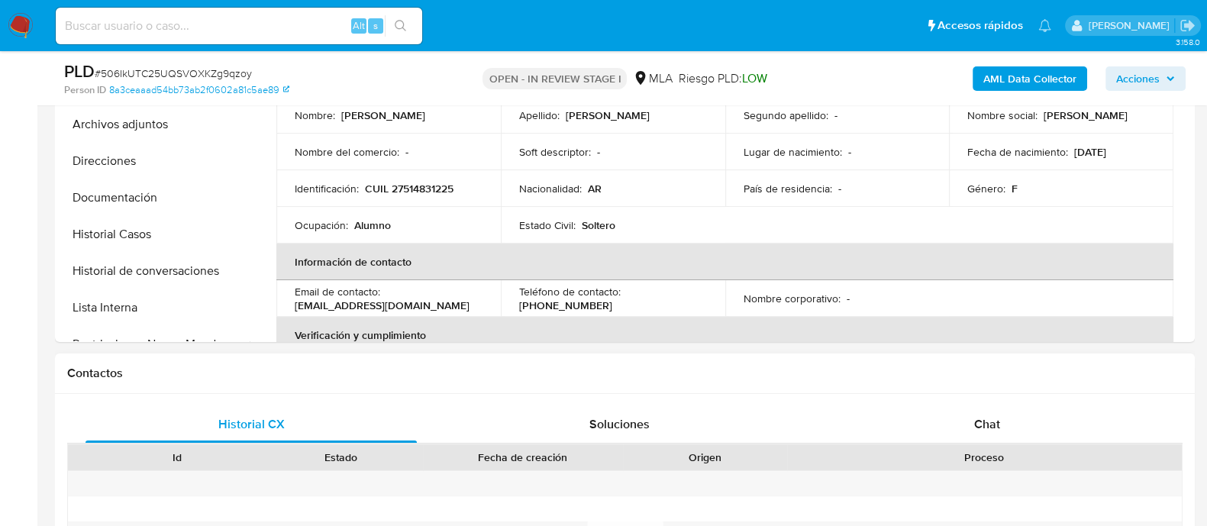
scroll to position [573, 0]
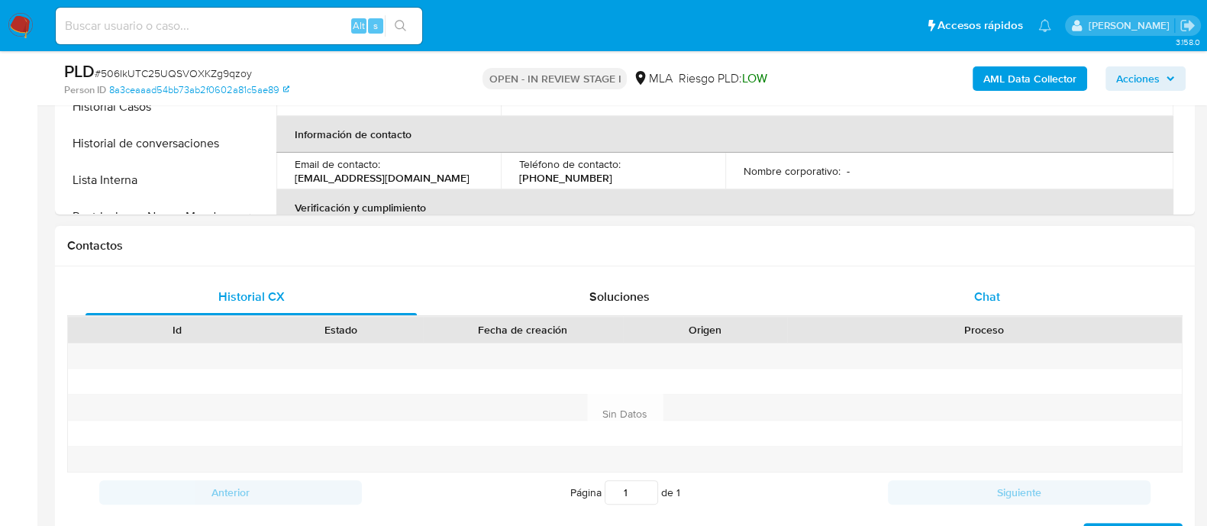
click at [982, 296] on span "Chat" at bounding box center [987, 297] width 26 height 18
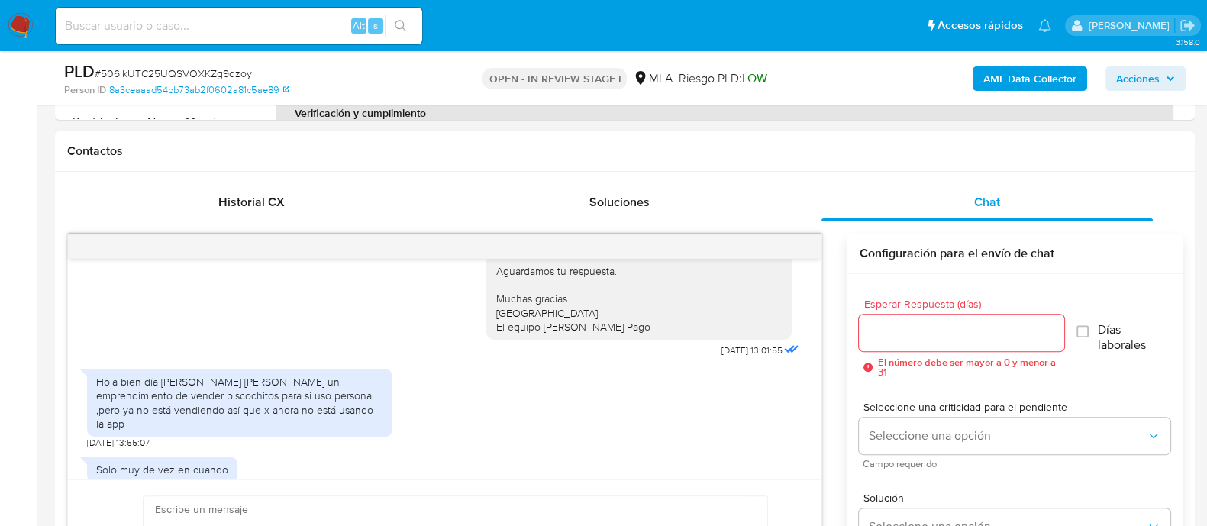
scroll to position [922, 0]
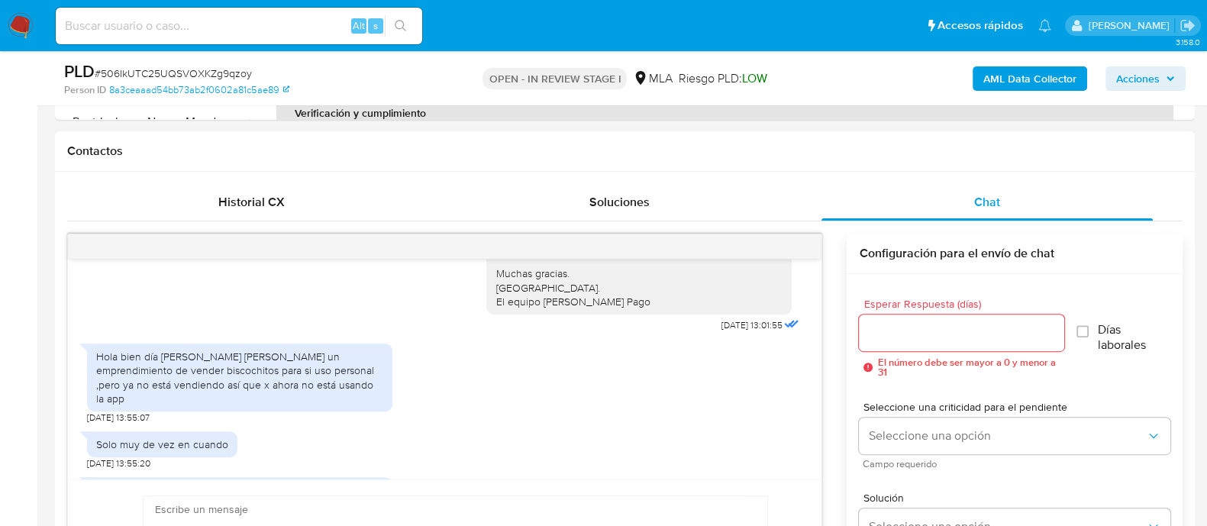
click at [300, 404] on div "Hola bien día mia solange duarte tenía un emprendimiento de vender biscochitos …" at bounding box center [239, 378] width 287 height 56
click at [244, 387] on div "Hola bien día mia solange duarte tenía un emprendimiento de vender biscochitos …" at bounding box center [239, 378] width 287 height 56
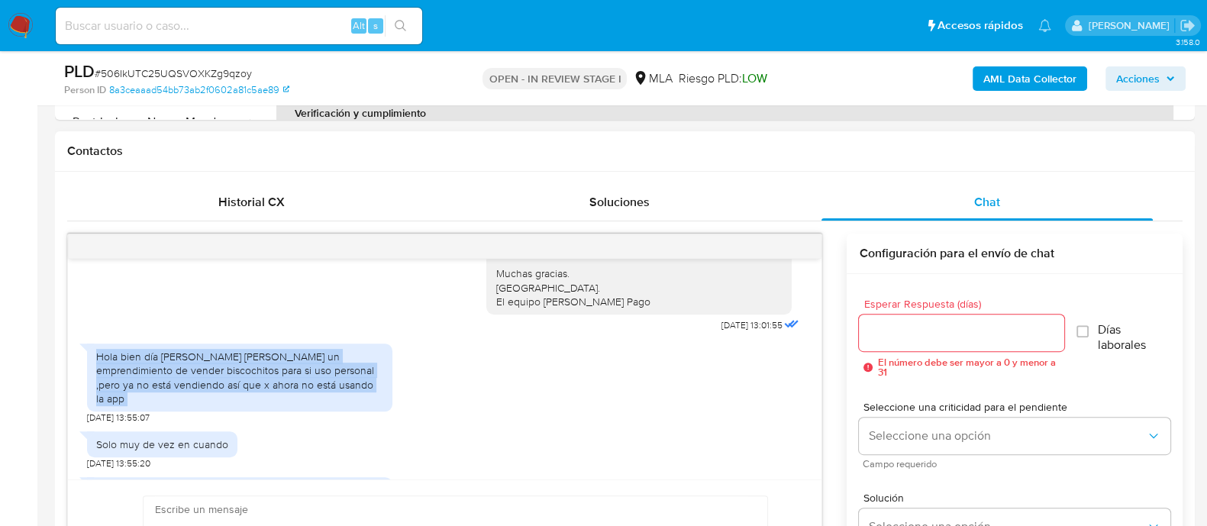
click at [244, 387] on div "Hola bien día mia solange duarte tenía un emprendimiento de vender biscochitos …" at bounding box center [239, 378] width 287 height 56
copy div "Hola bien día mia solange duarte tenía un emprendimiento de vender biscochitos …"
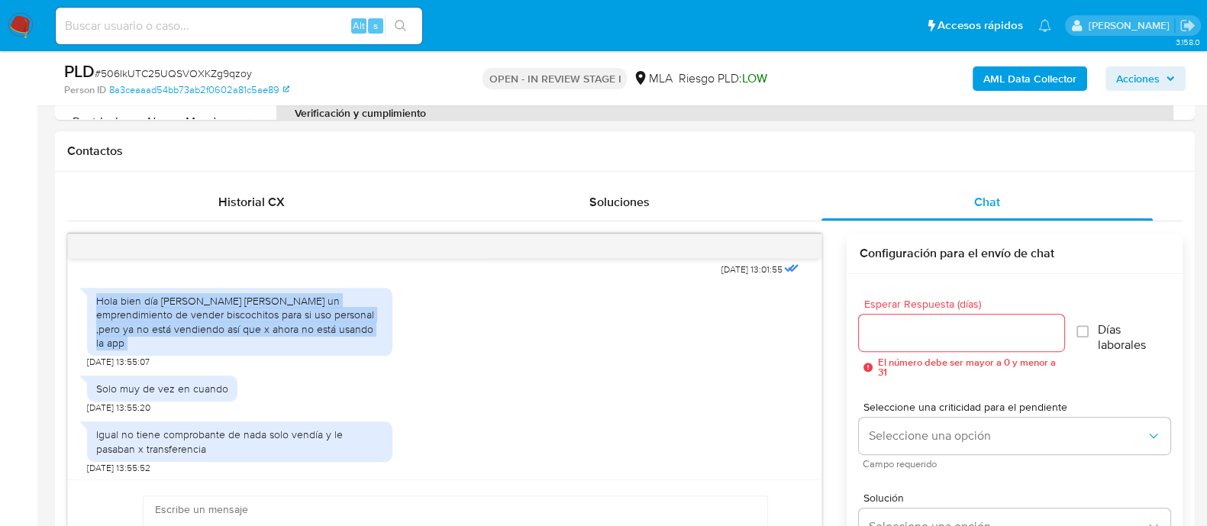
scroll to position [1017, 0]
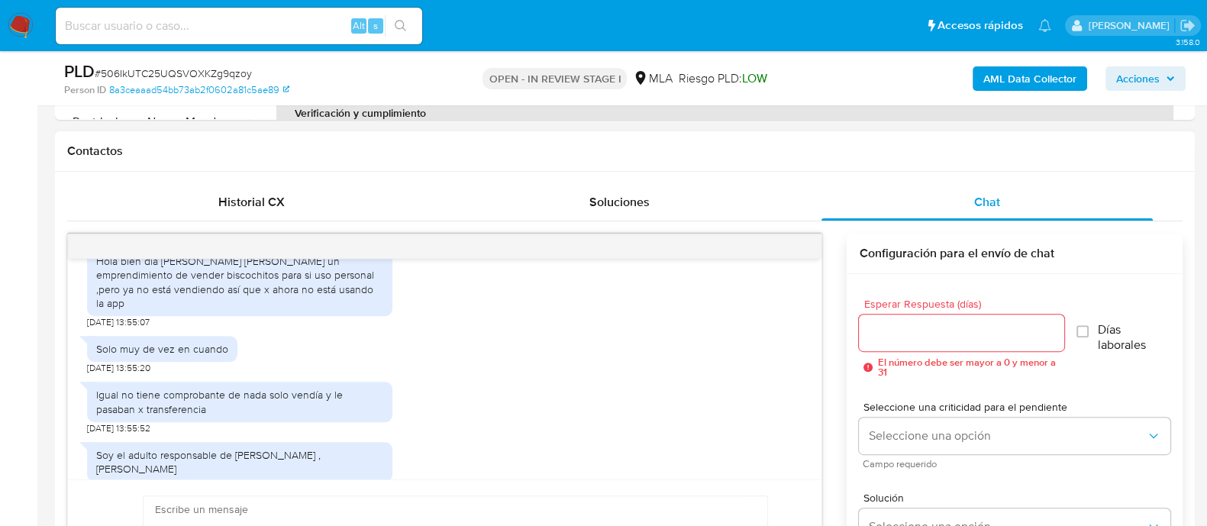
click at [150, 374] on span "23/08/2025 13:55:20" at bounding box center [118, 368] width 63 height 12
click at [168, 356] on div "Solo muy de vez en cuando" at bounding box center [162, 349] width 132 height 14
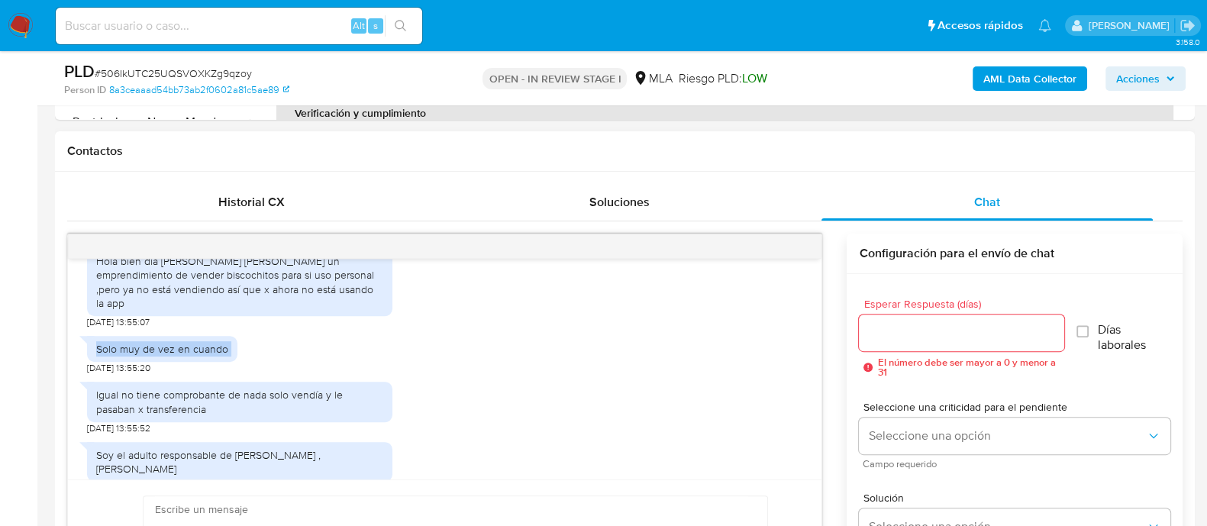
click at [168, 356] on div "Solo muy de vez en cuando" at bounding box center [162, 349] width 132 height 14
copy div "Solo muy de vez en cuando"
click at [257, 404] on div "Igual no tiene comprobante de nada solo vendía y le pasaban x transferencia" at bounding box center [239, 401] width 287 height 27
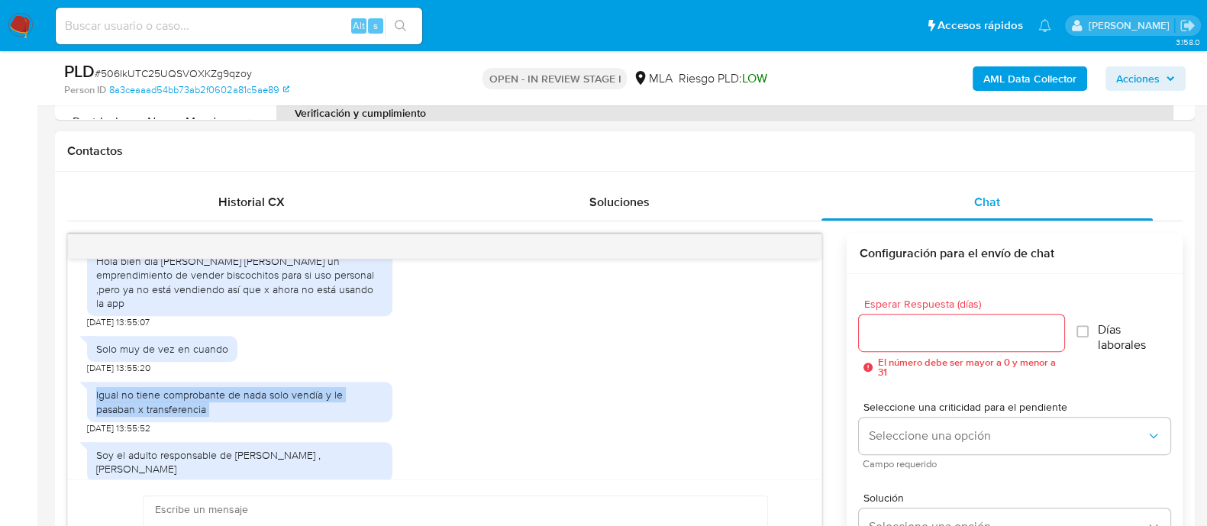
click at [257, 404] on div "Igual no tiene comprobante de nada solo vendía y le pasaban x transferencia" at bounding box center [239, 401] width 287 height 27
copy div "Igual no tiene comprobante de nada solo vendía y le pasaban x transferencia"
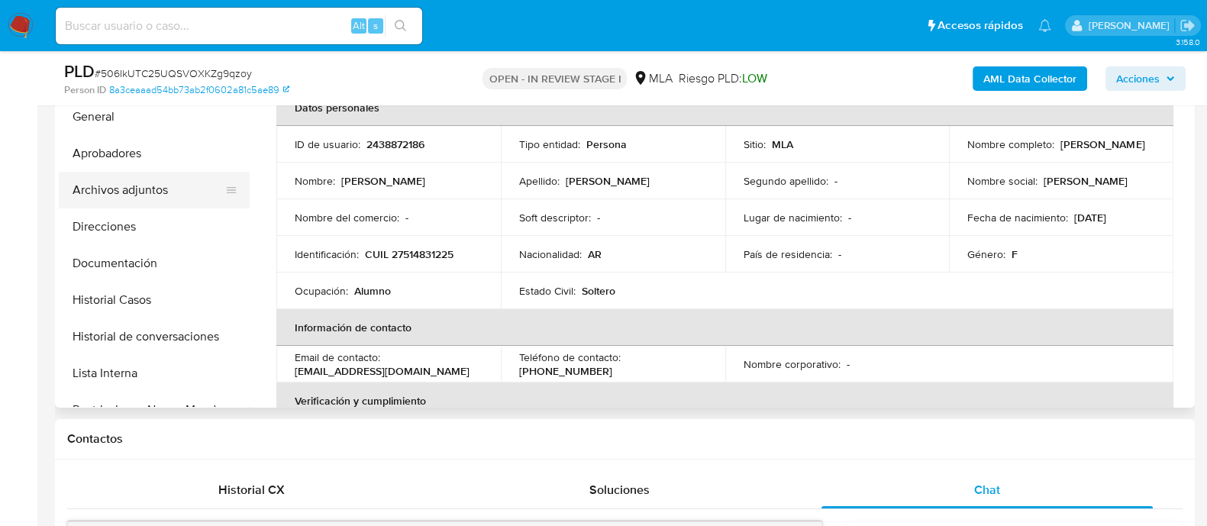
scroll to position [286, 0]
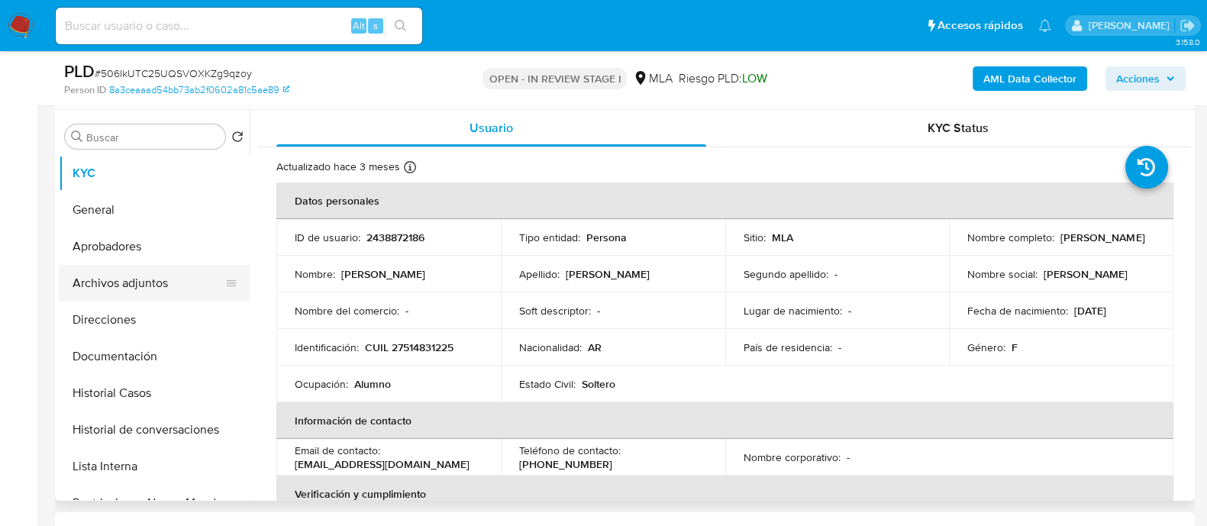
click at [209, 282] on button "Archivos adjuntos" at bounding box center [148, 283] width 179 height 37
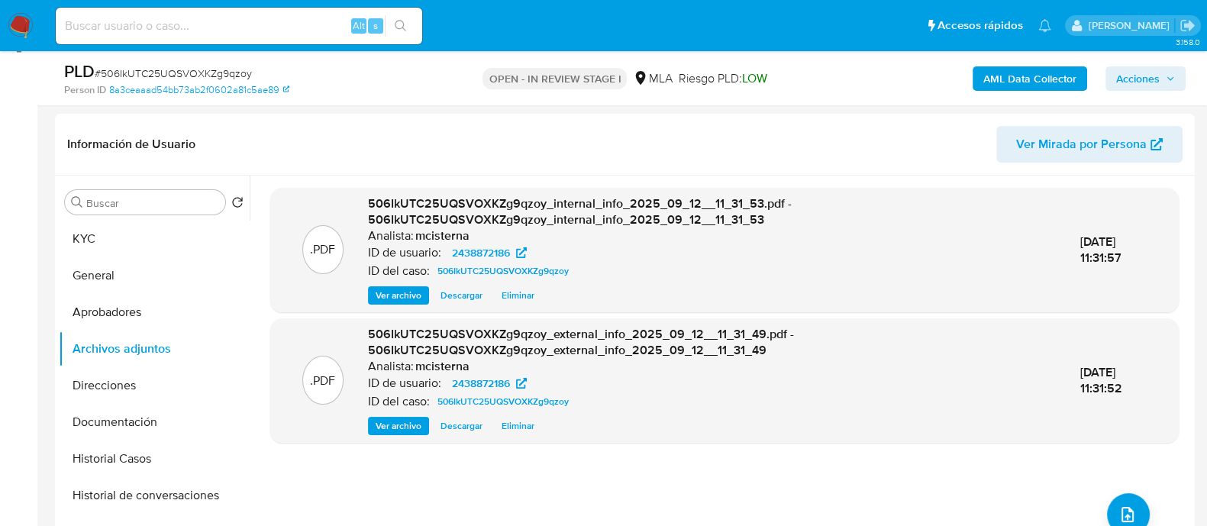
scroll to position [190, 0]
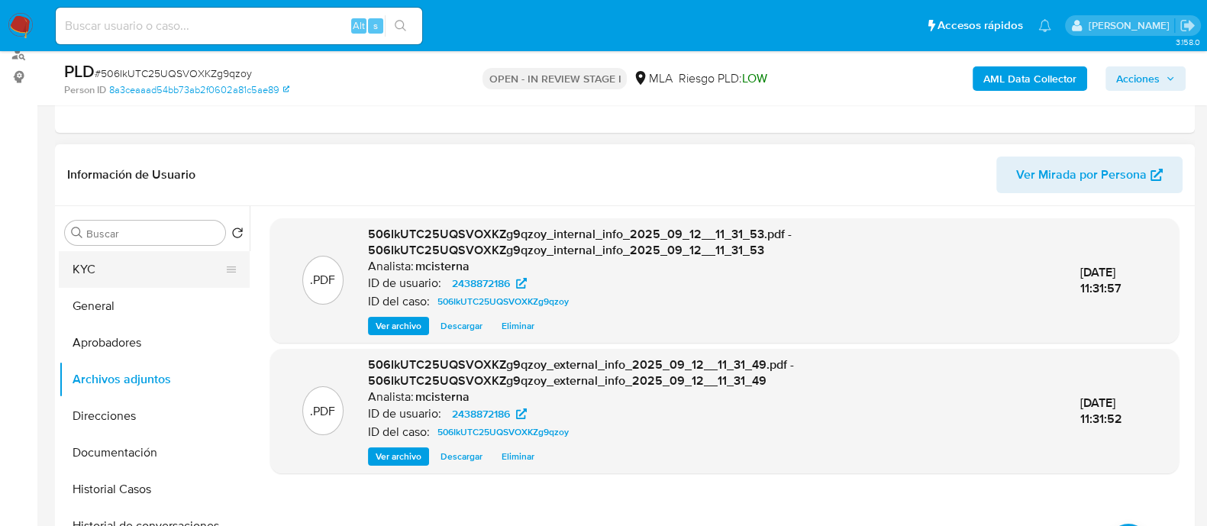
click at [183, 265] on button "KYC" at bounding box center [148, 269] width 179 height 37
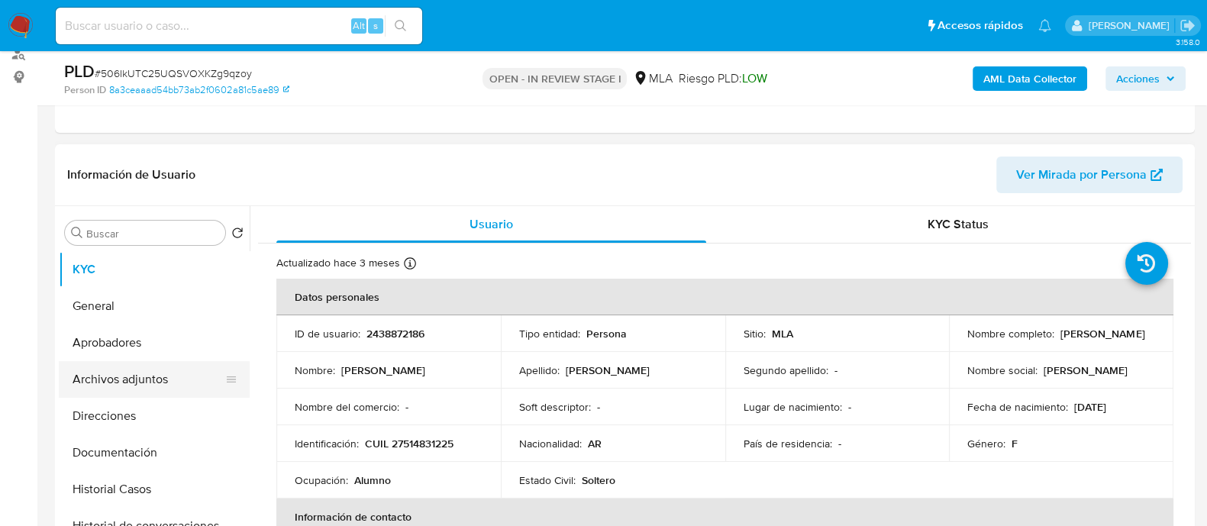
click at [199, 373] on button "Archivos adjuntos" at bounding box center [148, 379] width 179 height 37
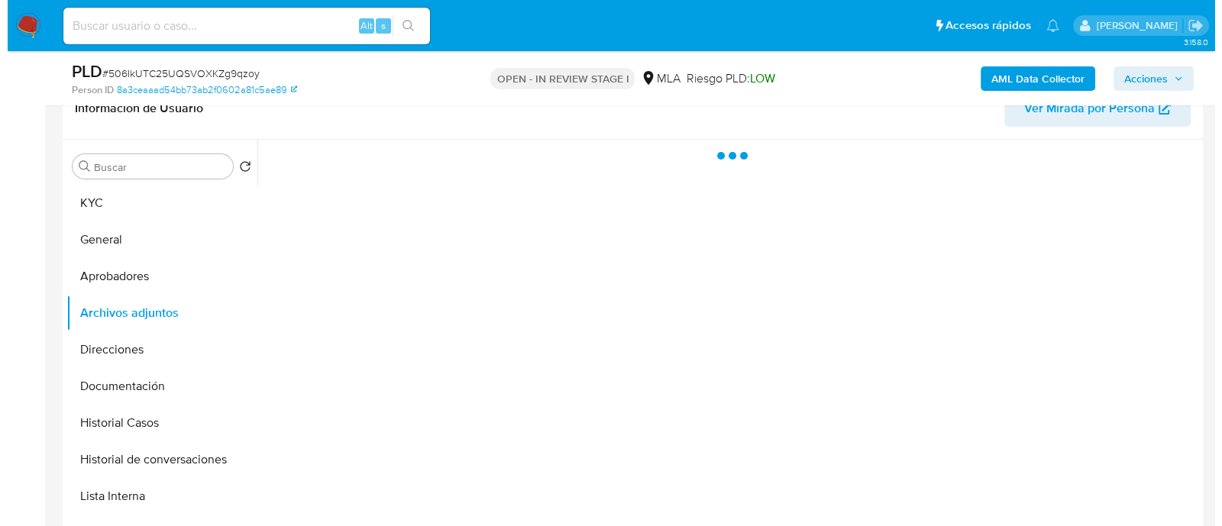
scroll to position [286, 0]
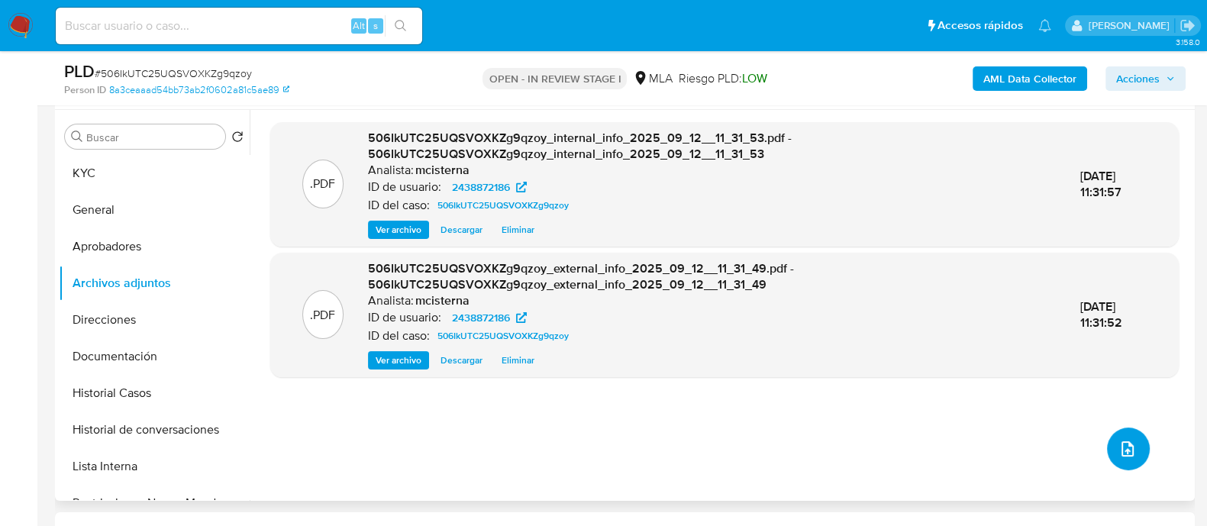
click at [1122, 441] on icon "upload-file" at bounding box center [1127, 449] width 18 height 18
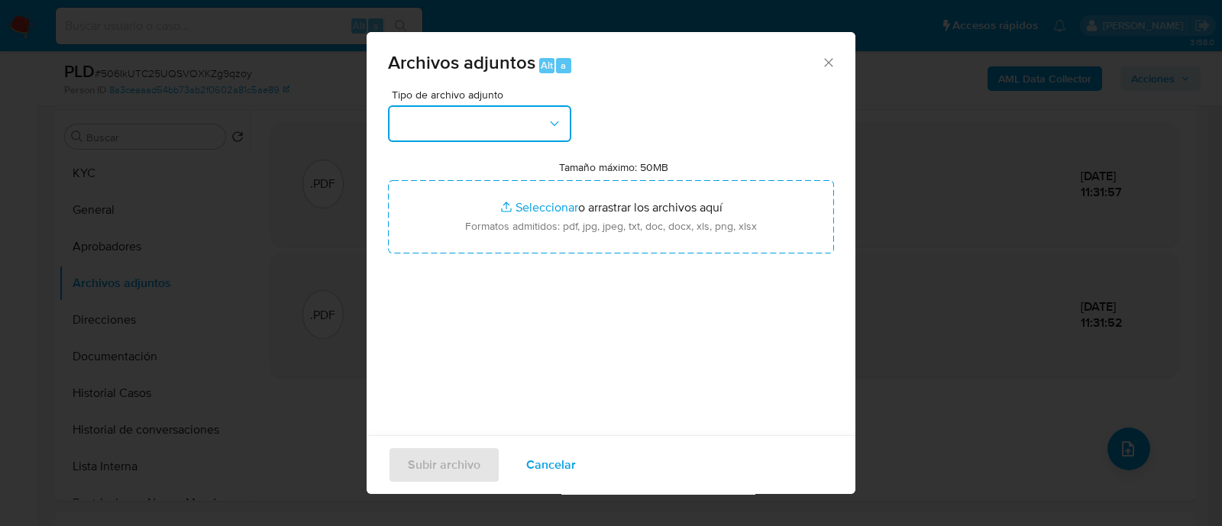
click at [486, 115] on button "button" at bounding box center [479, 123] width 183 height 37
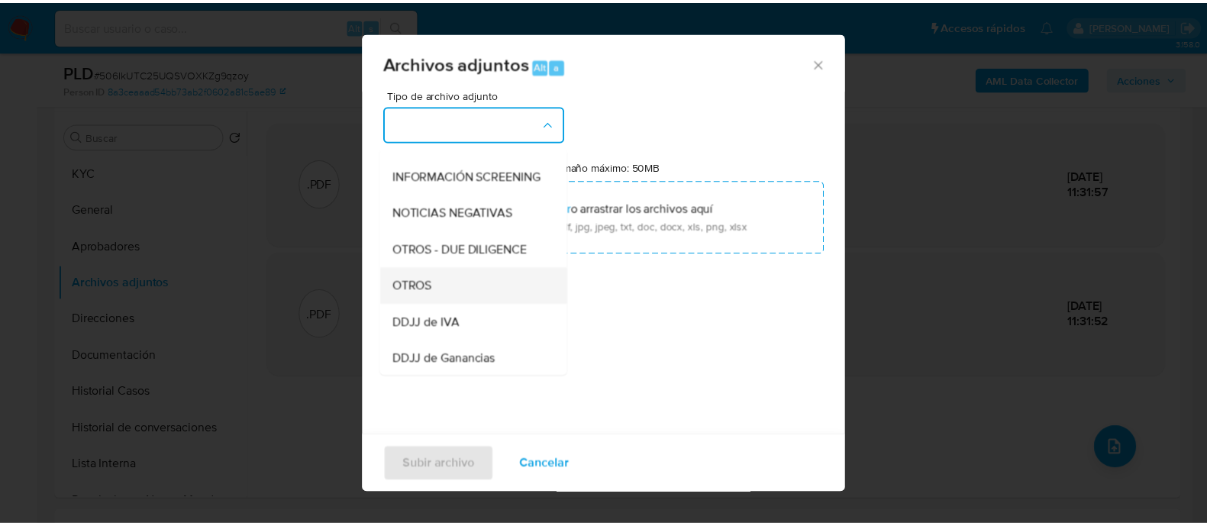
scroll to position [190, 0]
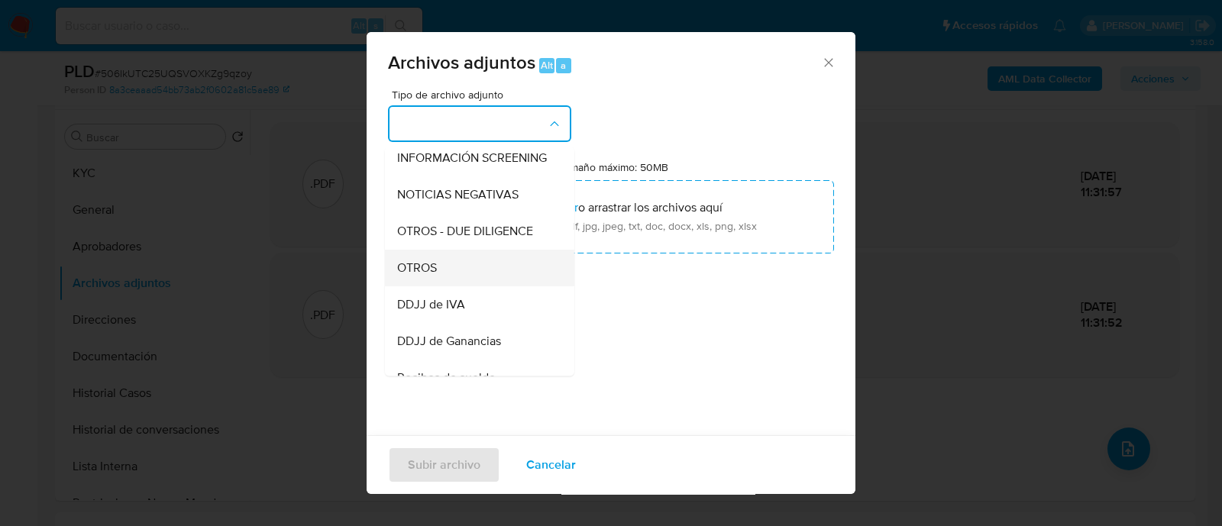
click at [488, 276] on div "OTROS" at bounding box center [475, 268] width 156 height 37
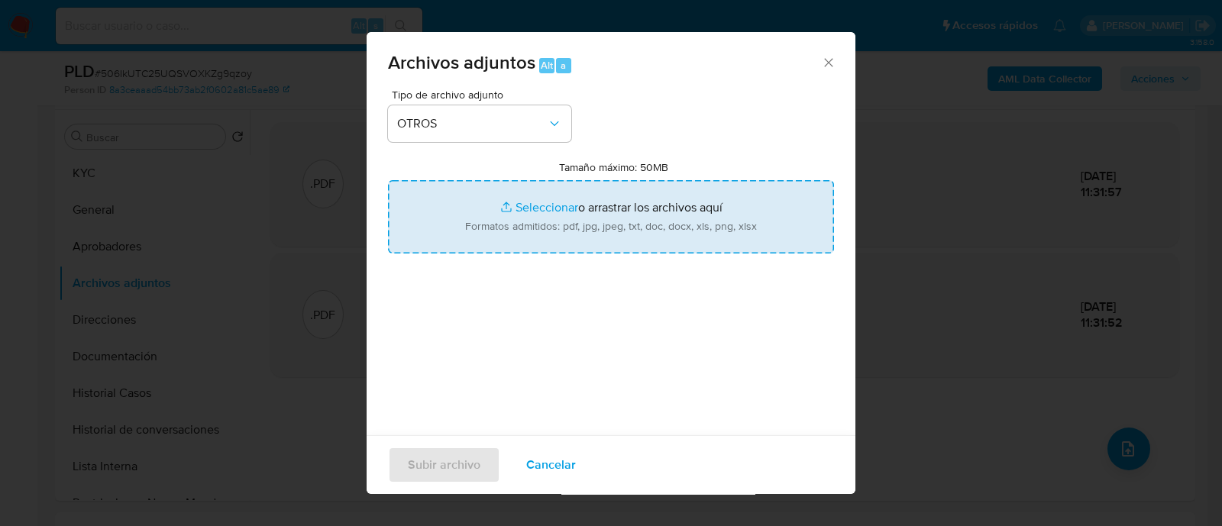
type input "C:\fakepath\Caselog 506IkUTC25UQSVOXKZg9qzoy_2025_08_19_16_06_07.docx"
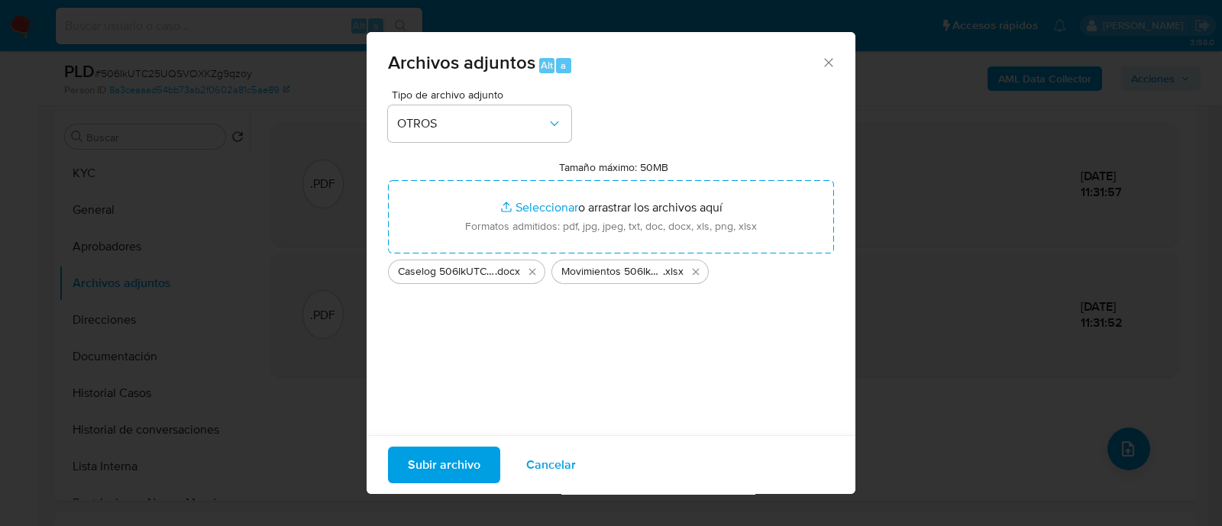
click at [462, 471] on span "Subir archivo" at bounding box center [444, 465] width 73 height 34
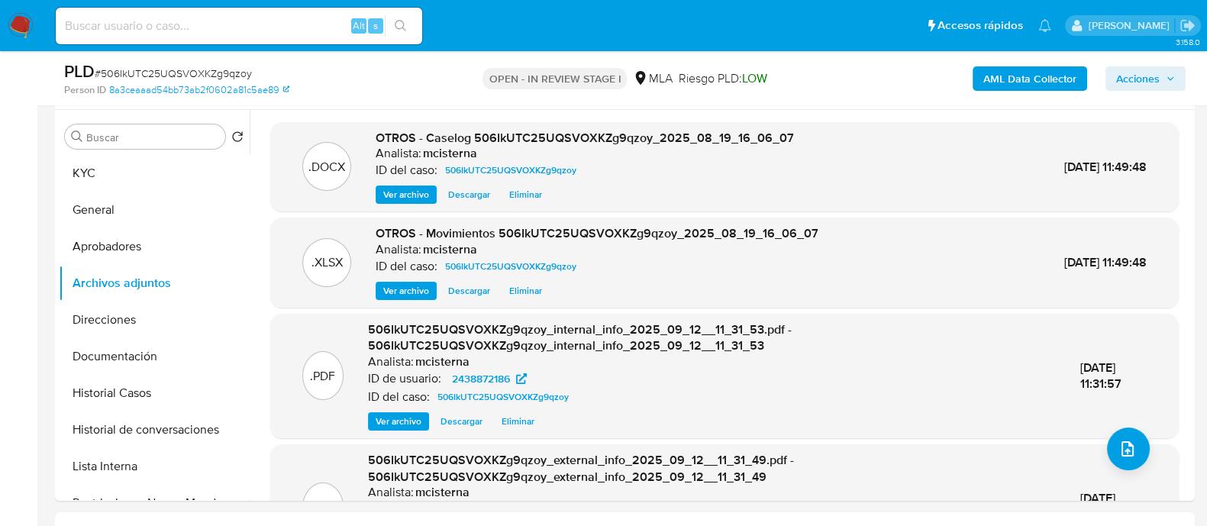
drag, startPoint x: 1131, startPoint y: 87, endPoint x: 1104, endPoint y: 88, distance: 26.7
click at [1131, 86] on span "Acciones" at bounding box center [1138, 78] width 44 height 24
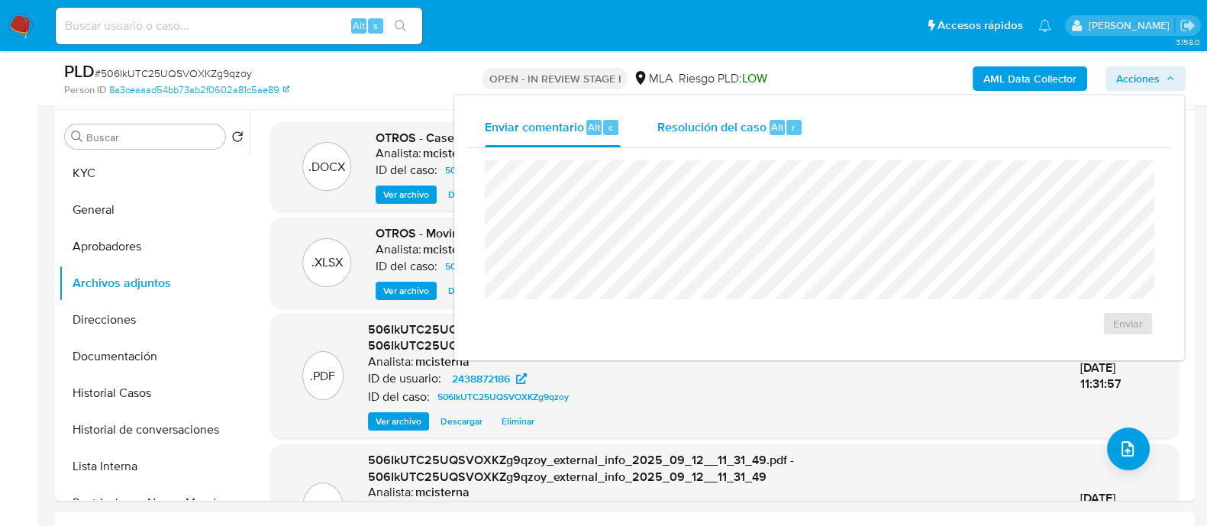
click at [737, 127] on span "Resolución del caso" at bounding box center [711, 127] width 109 height 18
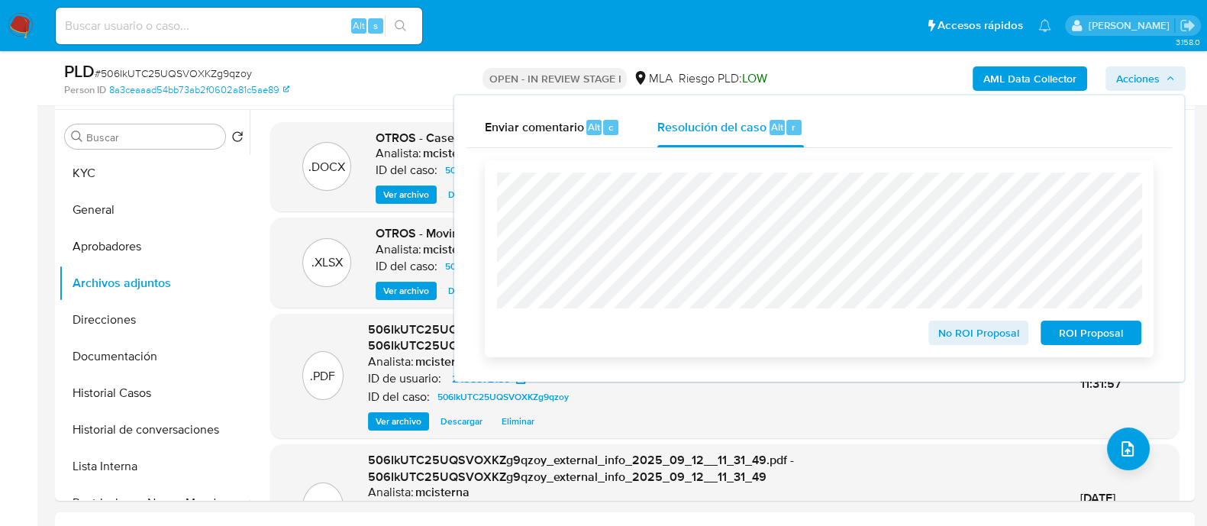
click at [965, 340] on span "No ROI Proposal" at bounding box center [978, 332] width 79 height 21
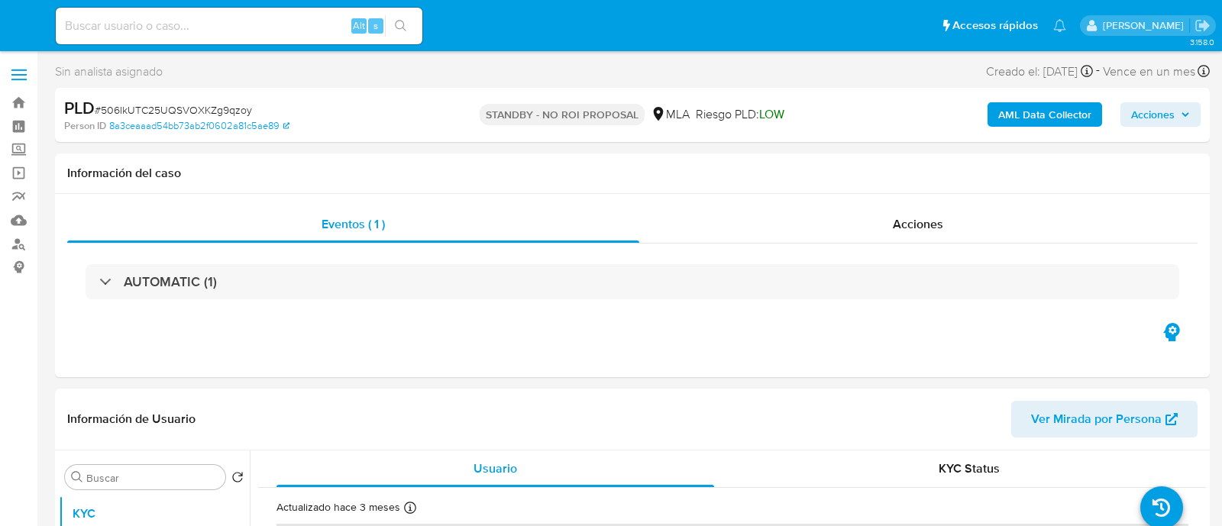
select select "10"
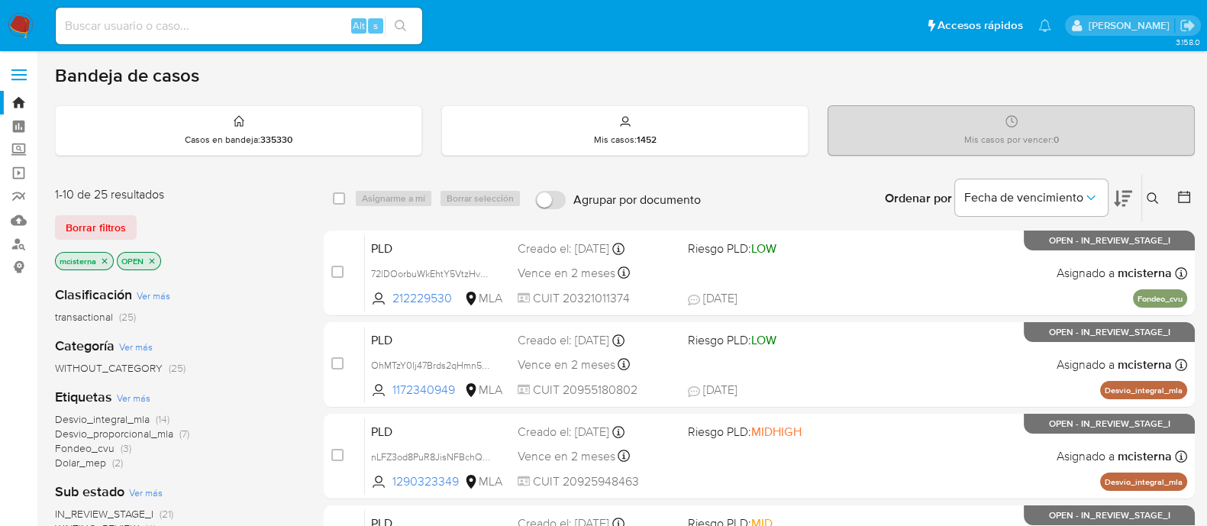
click at [309, 30] on input at bounding box center [239, 26] width 366 height 20
paste input "bxZJtTUg2W7oNVplXnNqLyHF"
type input "bxZJtTUg2W7oNVplXnNqLyHF"
click at [406, 27] on icon "search-icon" at bounding box center [401, 26] width 12 height 12
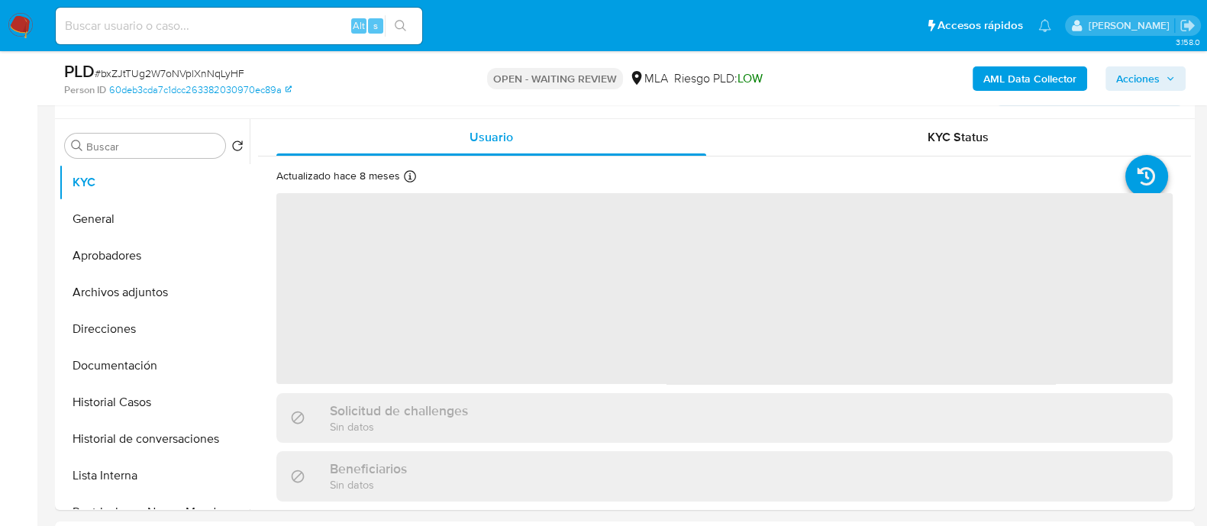
scroll to position [286, 0]
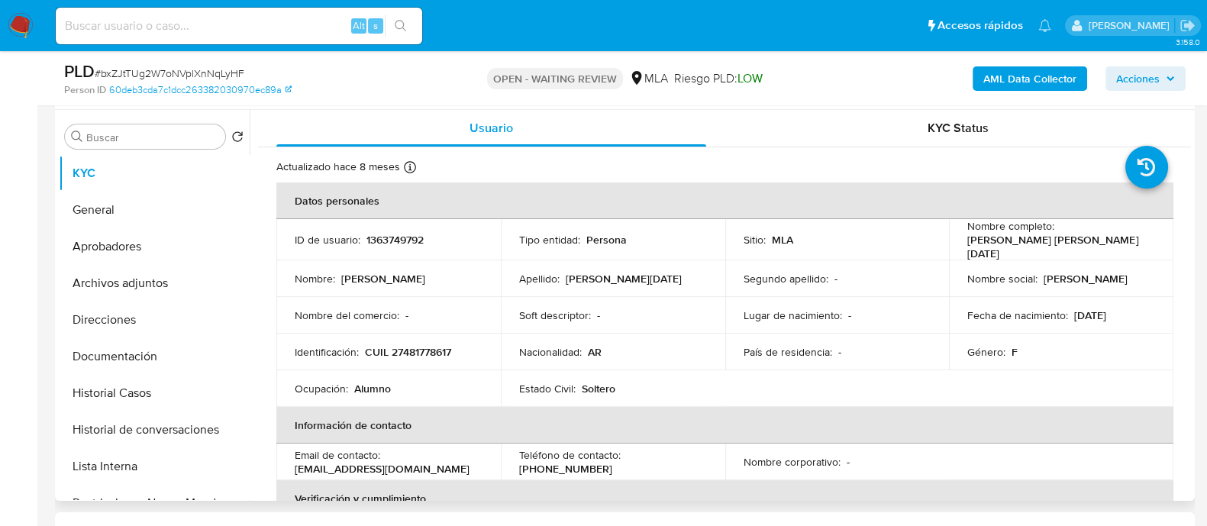
select select "10"
click at [392, 237] on p "1363749792" at bounding box center [394, 240] width 57 height 14
copy p "1363749792"
drag, startPoint x: 27, startPoint y: 16, endPoint x: 94, endPoint y: 16, distance: 67.2
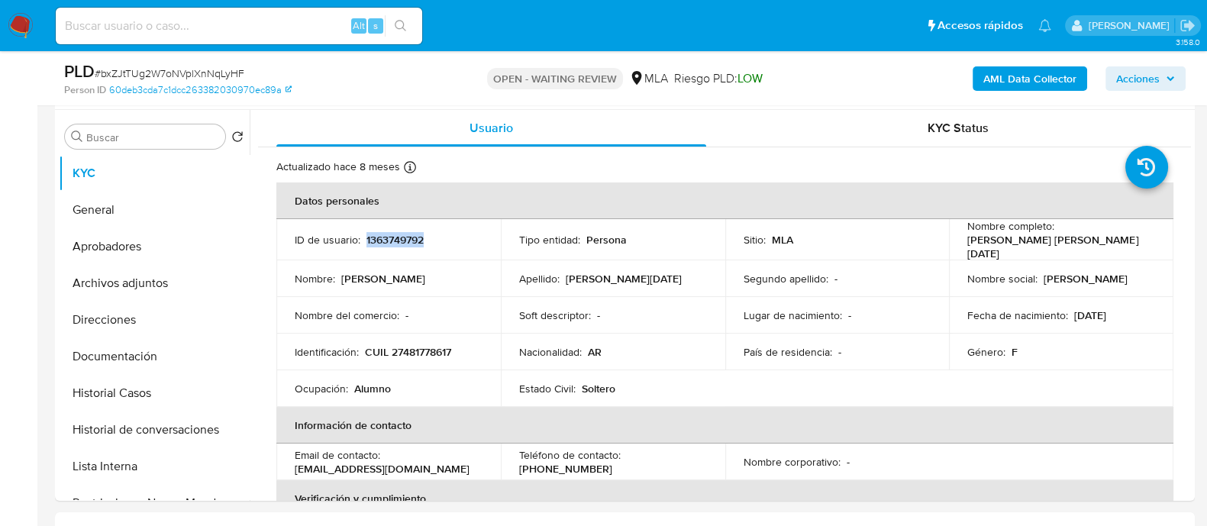
click at [27, 16] on img at bounding box center [21, 26] width 26 height 26
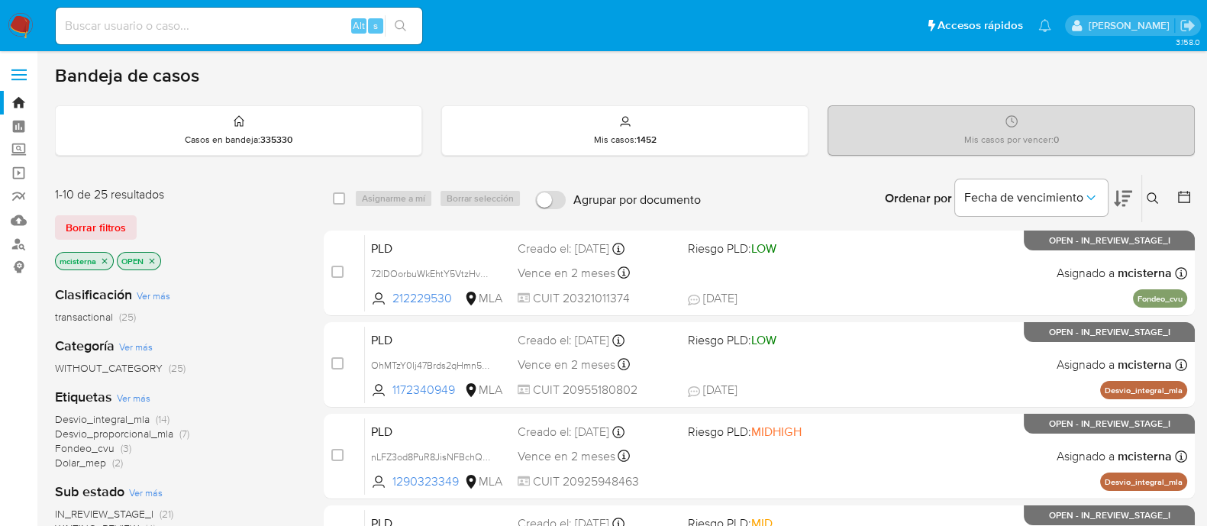
click at [1150, 189] on button at bounding box center [1154, 198] width 25 height 18
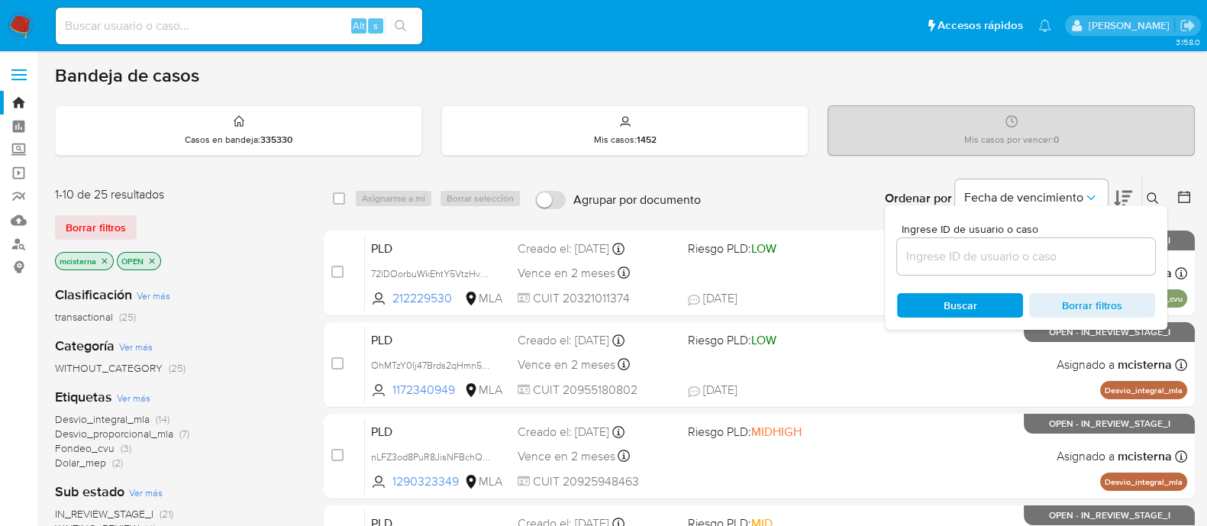
click at [1005, 254] on input at bounding box center [1026, 257] width 258 height 20
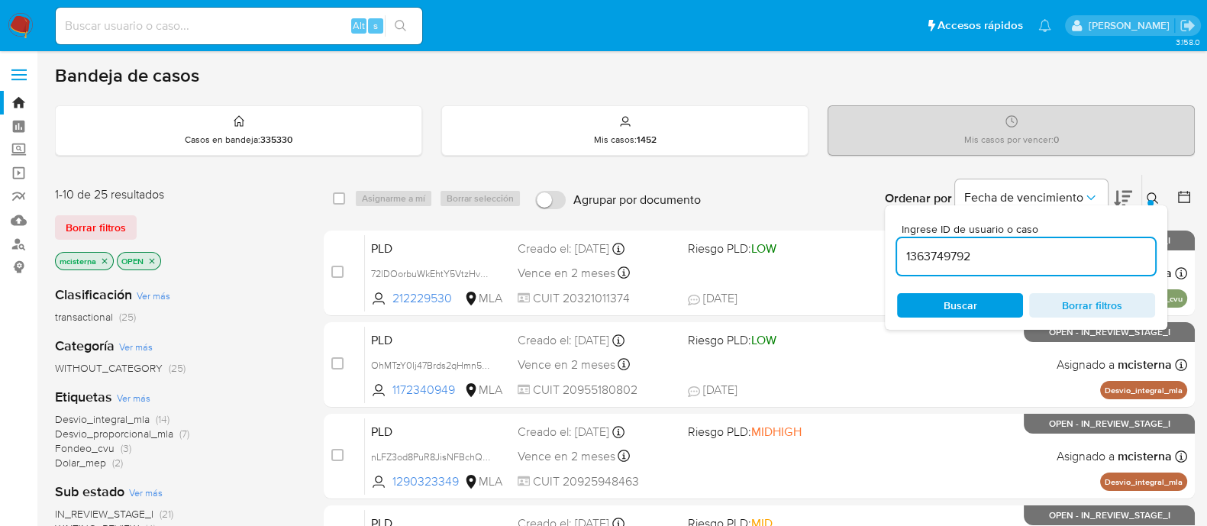
type input "1363749792"
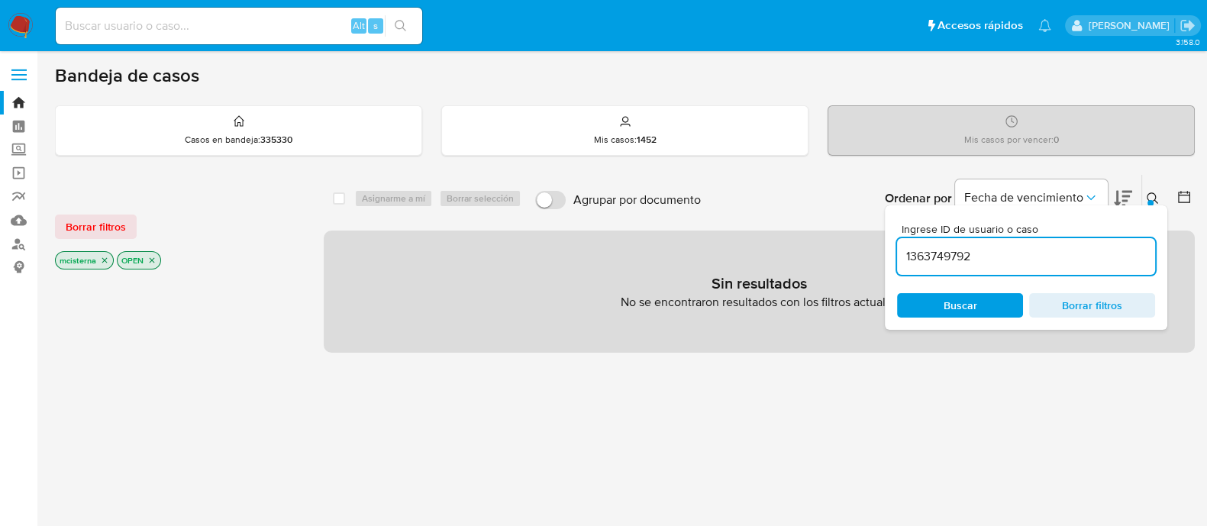
click at [103, 260] on icon "close-filter" at bounding box center [104, 260] width 9 height 9
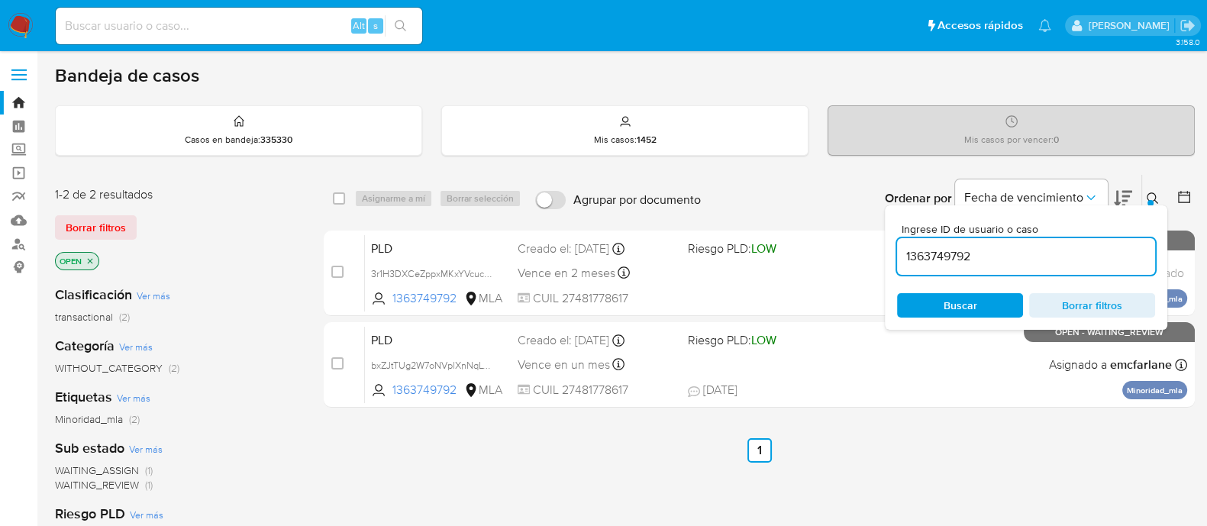
click at [1148, 198] on icon at bounding box center [1152, 197] width 11 height 11
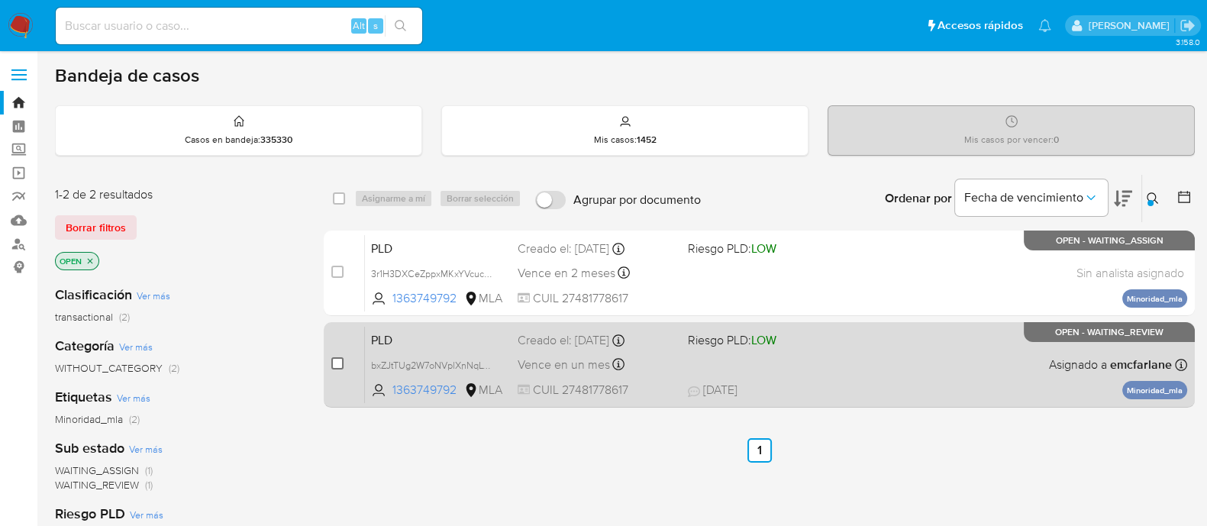
click at [340, 359] on input "checkbox" at bounding box center [337, 363] width 12 height 12
checkbox input "true"
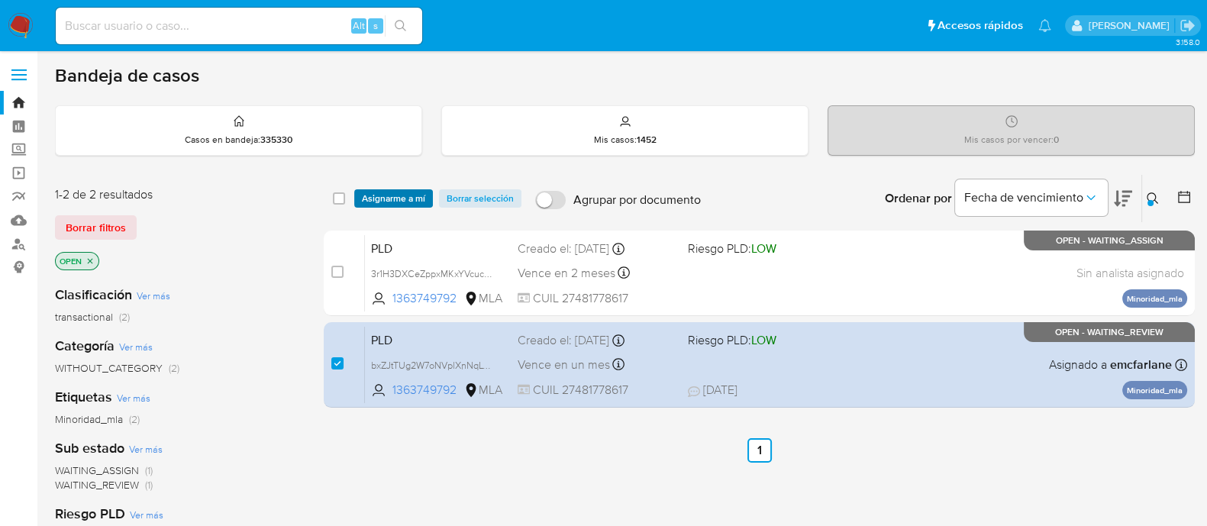
click at [379, 202] on span "Asignarme a mí" at bounding box center [393, 198] width 63 height 15
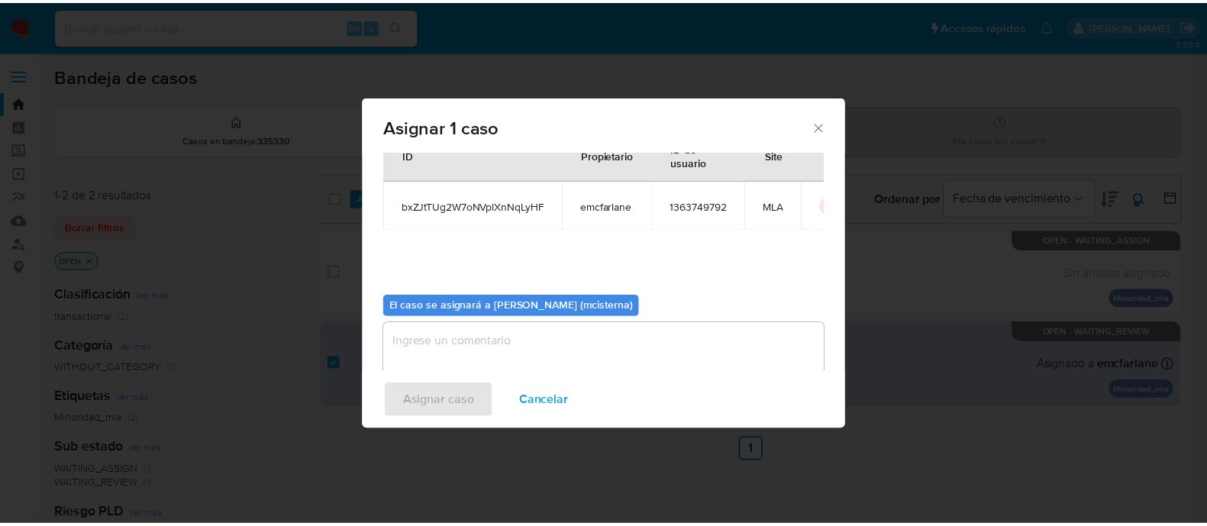
scroll to position [79, 0]
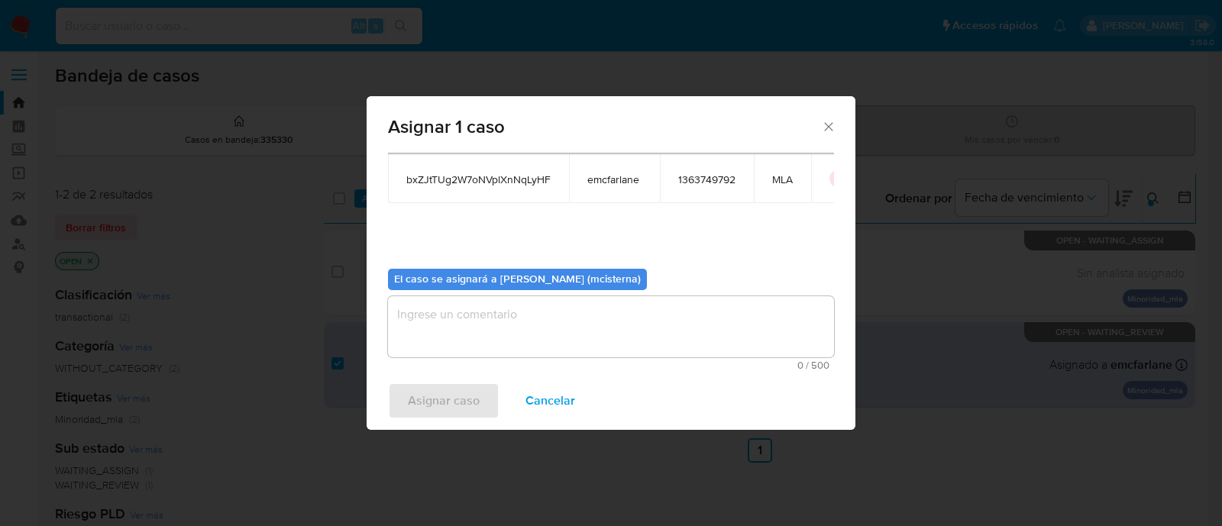
click at [523, 334] on textarea "assign-modal" at bounding box center [611, 326] width 446 height 61
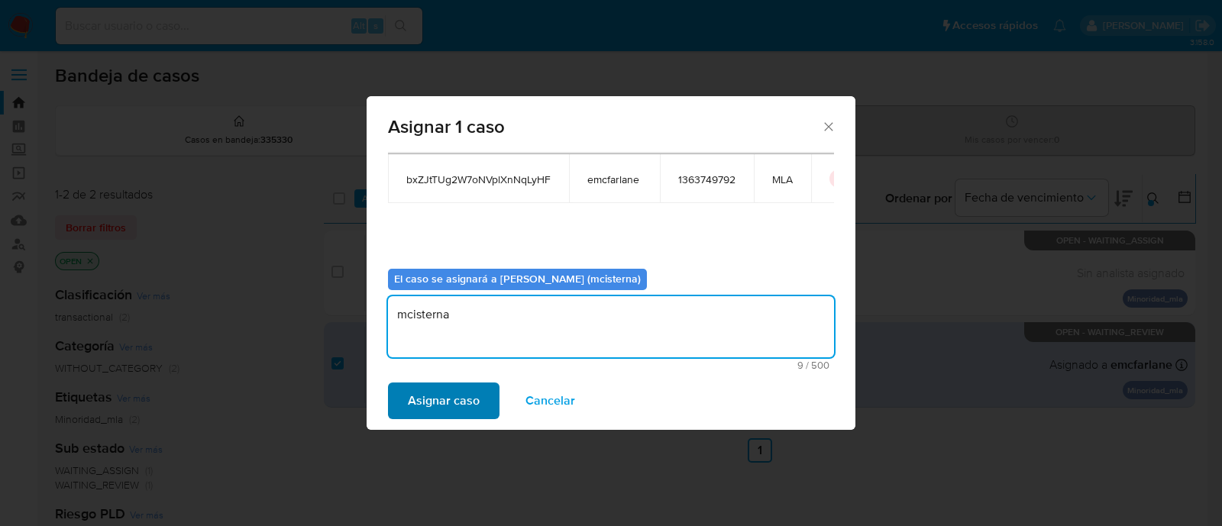
type textarea "mcisterna"
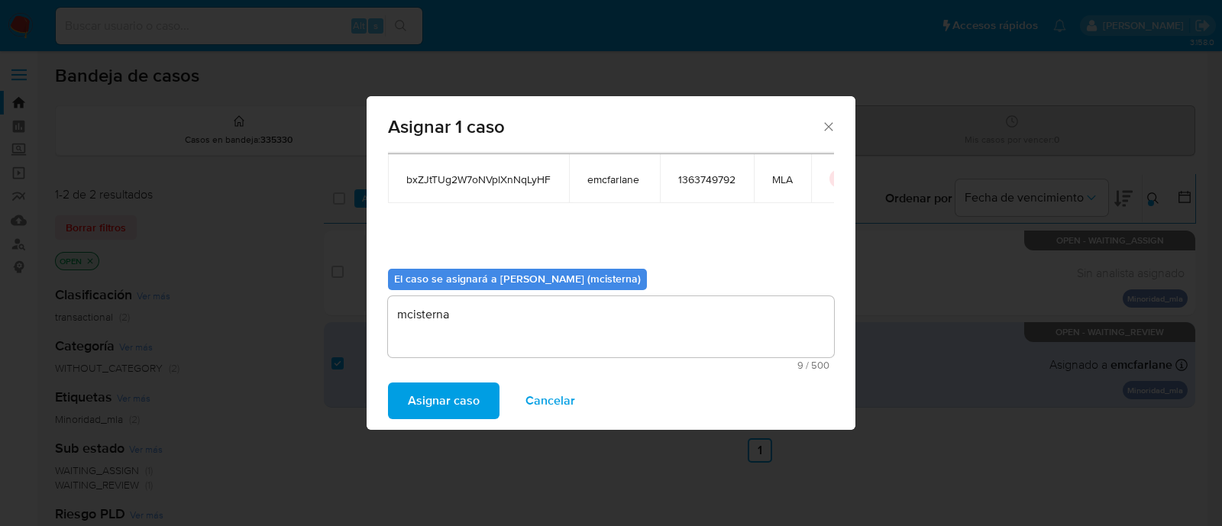
click at [455, 401] on span "Asignar caso" at bounding box center [444, 401] width 72 height 34
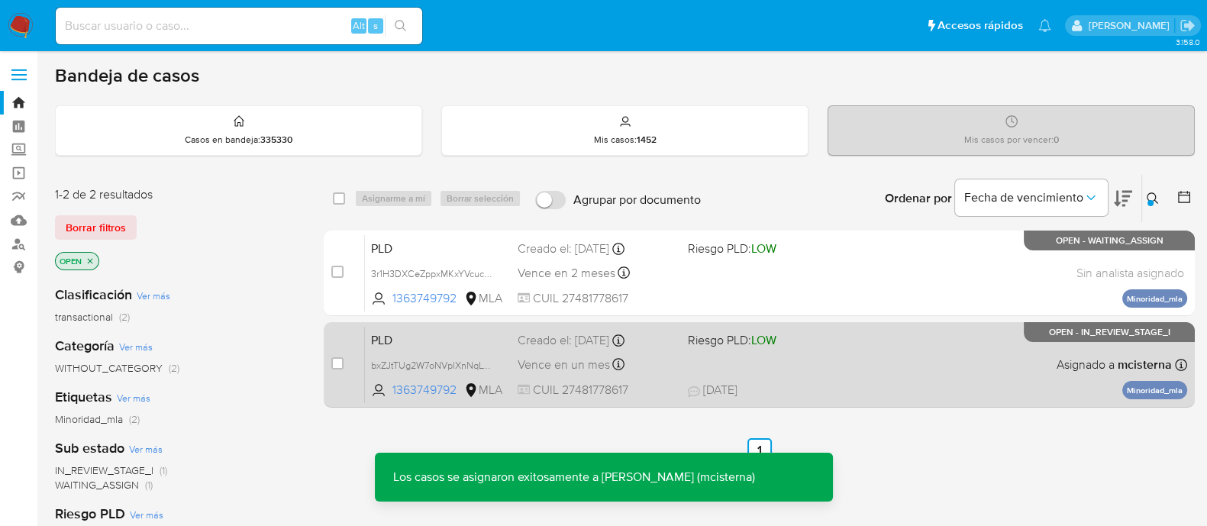
click at [870, 366] on div "PLD bxZJtTUg2W7oNVplXnNqLyHF 1363749792 MLA Riesgo PLD: LOW Creado el: [DATE] C…" at bounding box center [776, 364] width 822 height 77
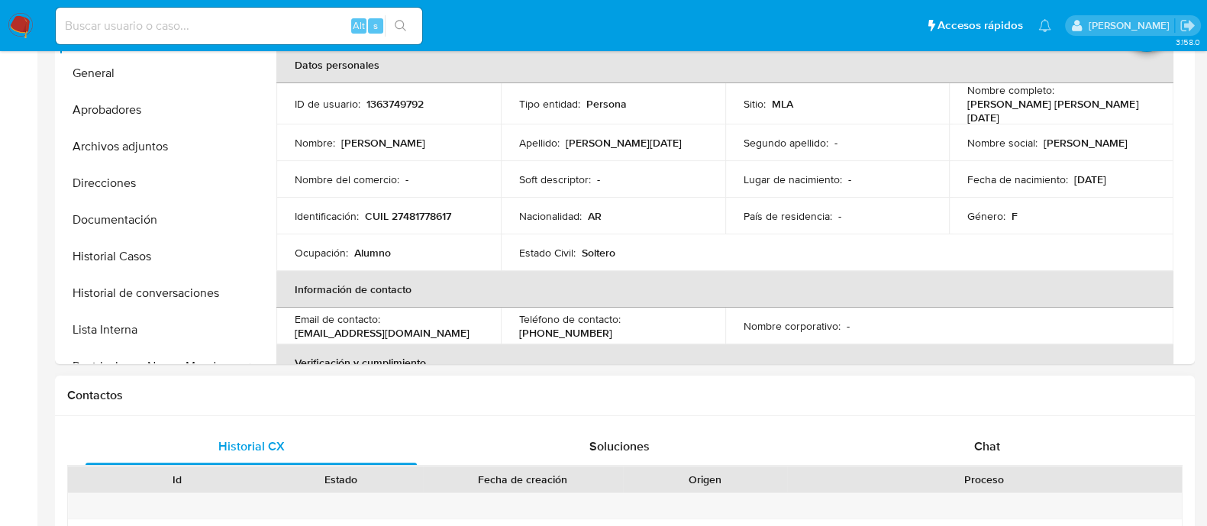
select select "10"
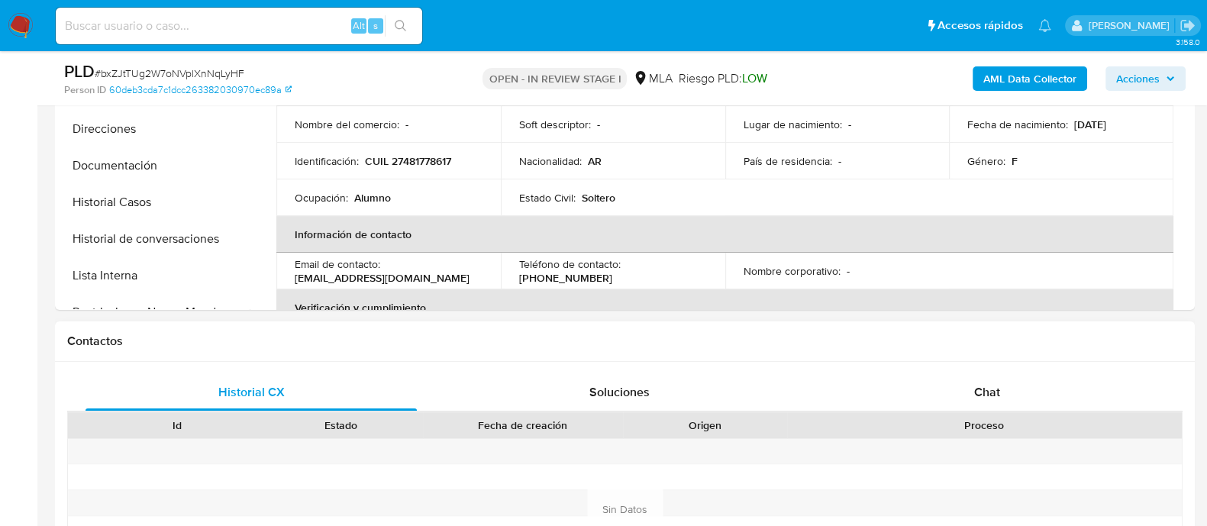
click at [1004, 350] on div "Contactos" at bounding box center [625, 341] width 1140 height 40
click at [1004, 386] on div "Chat" at bounding box center [987, 392] width 331 height 37
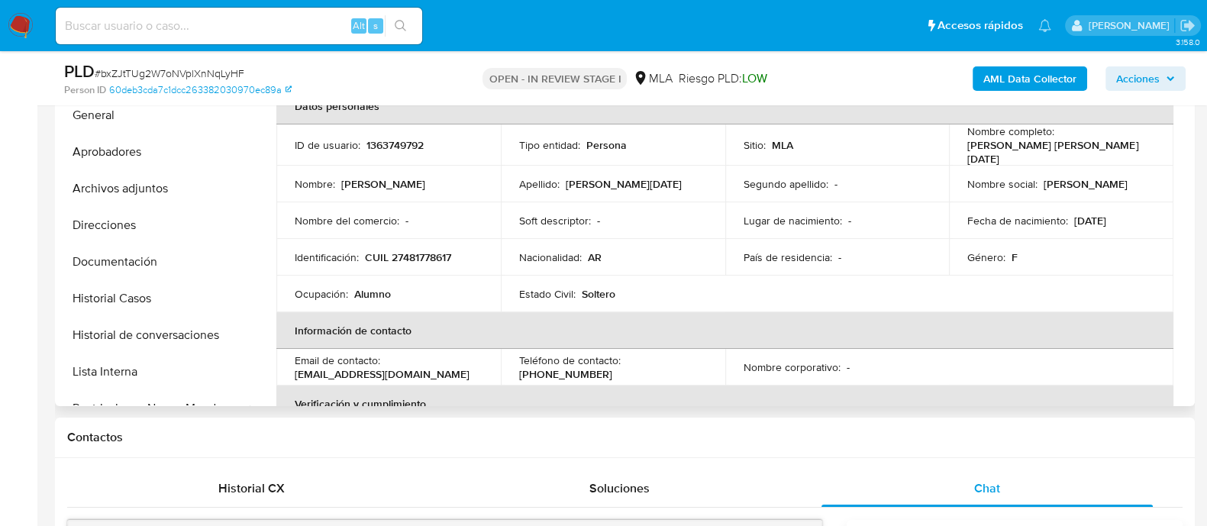
scroll to position [190, 0]
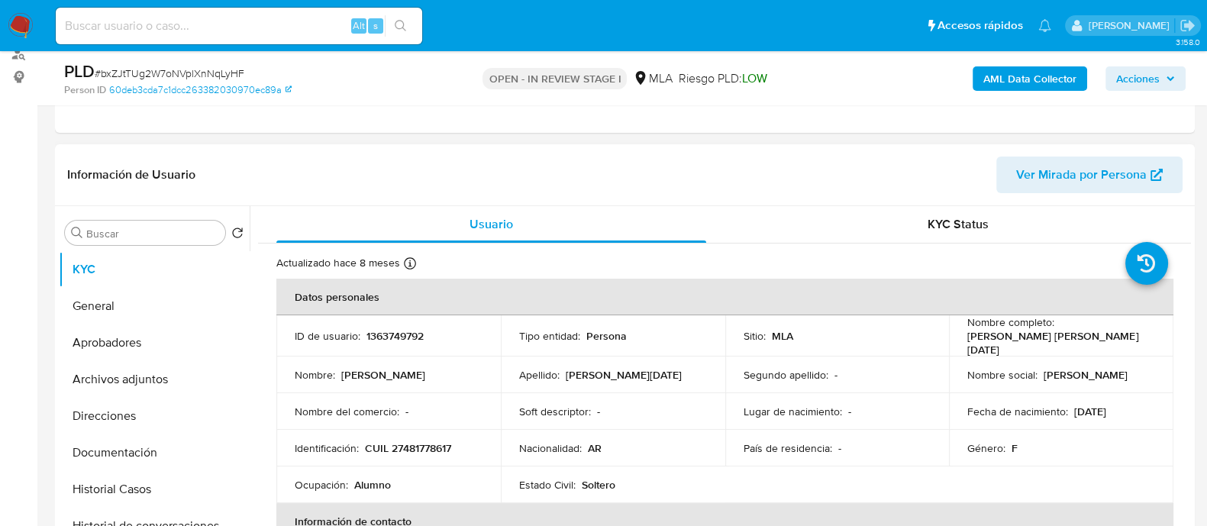
drag, startPoint x: 961, startPoint y: 334, endPoint x: 996, endPoint y: 347, distance: 37.4
click at [996, 347] on td "Nombre completo : Galvan Hernandez Madeleine Bianca Lucia" at bounding box center [1061, 335] width 224 height 41
copy p "[PERSON_NAME] [PERSON_NAME][DATE]"
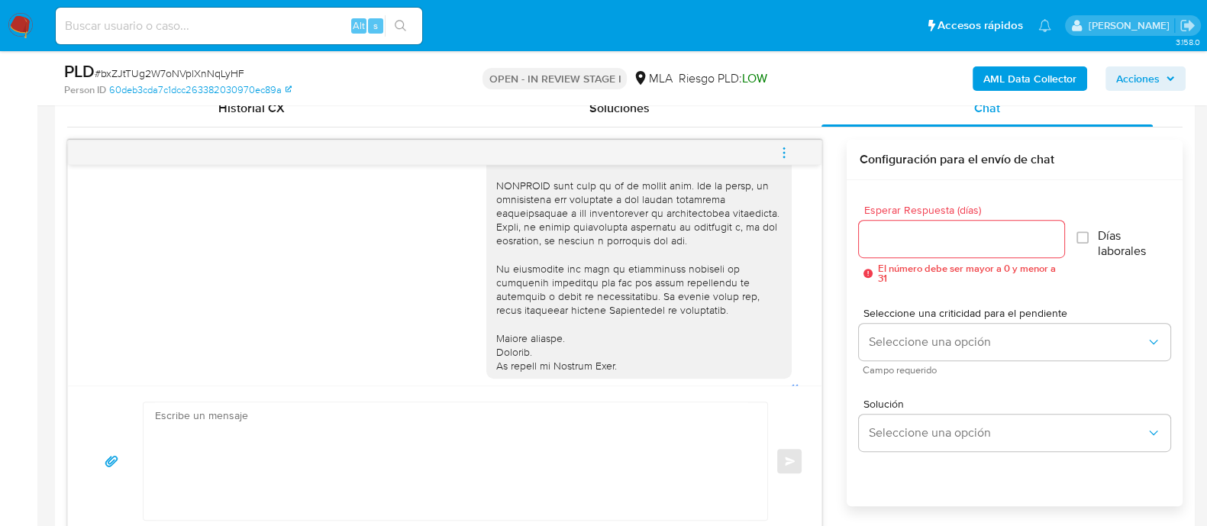
scroll to position [763, 0]
click at [495, 432] on textarea at bounding box center [451, 460] width 593 height 118
paste textarea "[PERSON_NAME] [PERSON_NAME][DATE]"
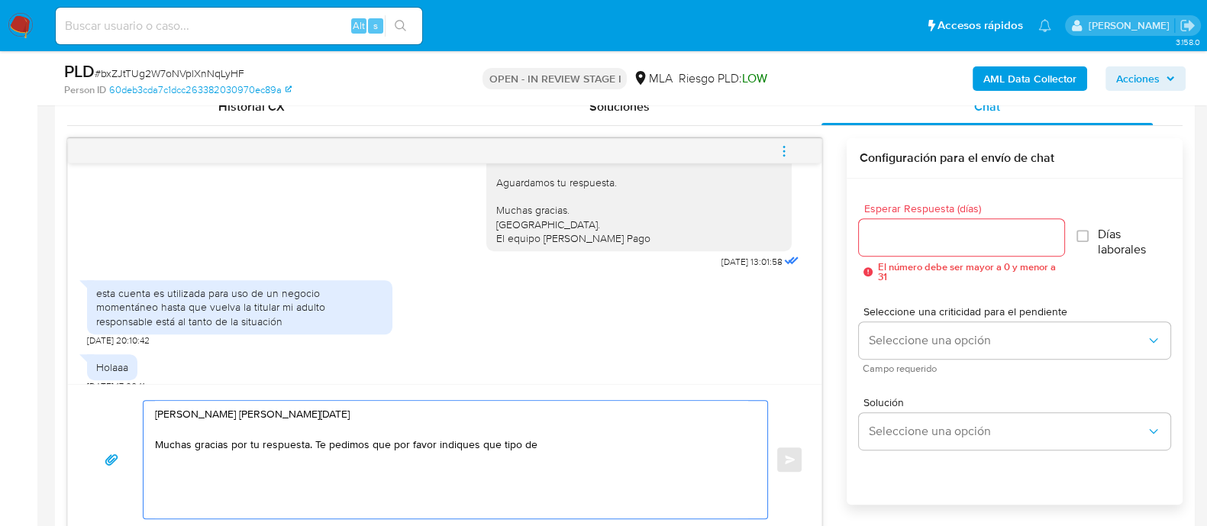
scroll to position [932, 0]
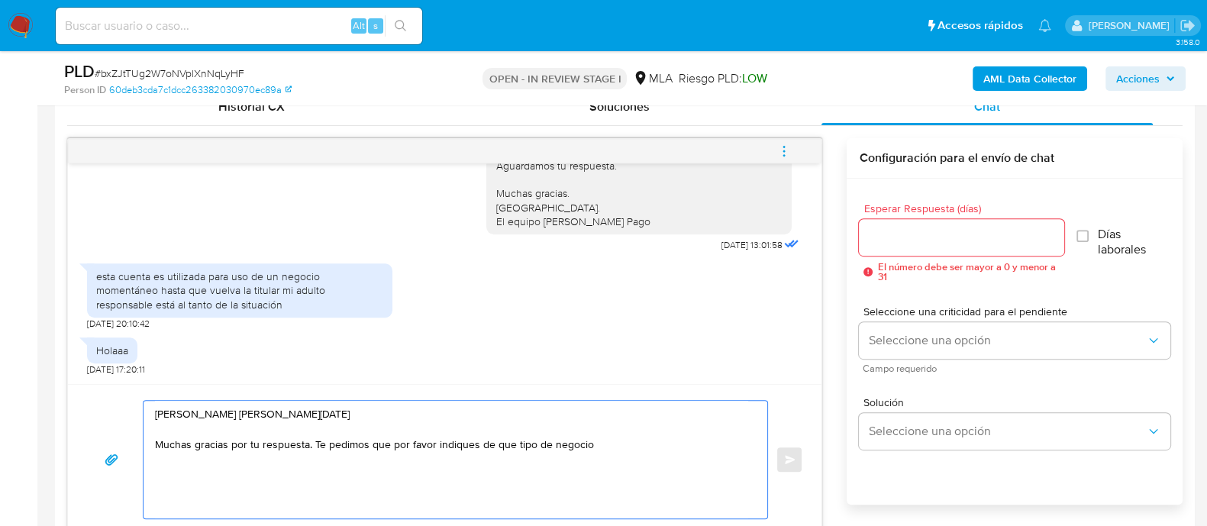
click at [623, 437] on textarea "Hola Galvan Hernandez Madeleine Bianca Lucia Muchas gracias por tu respuesta. T…" at bounding box center [451, 460] width 593 height 118
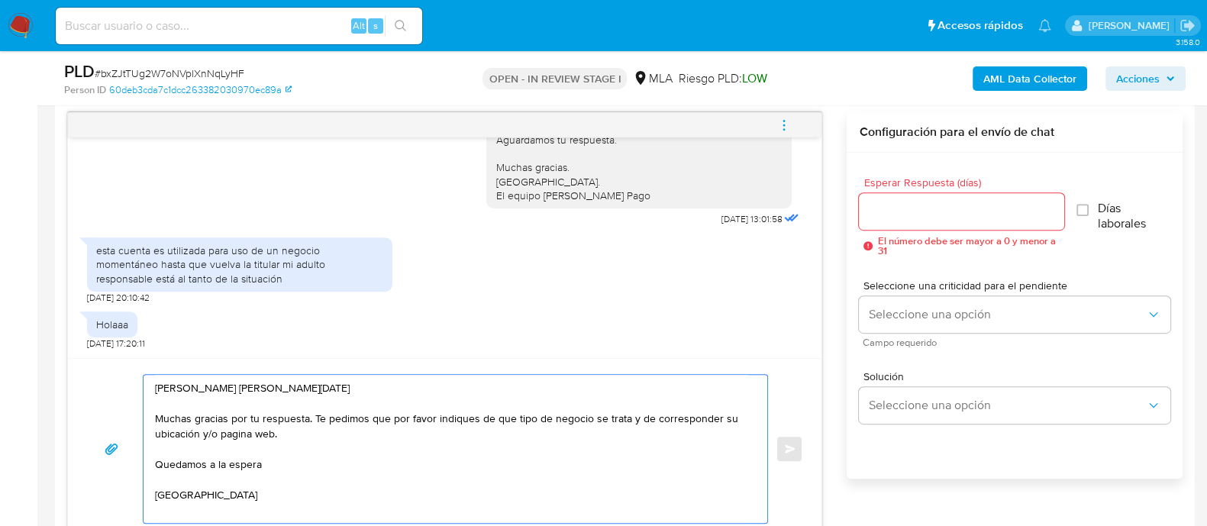
scroll to position [5, 0]
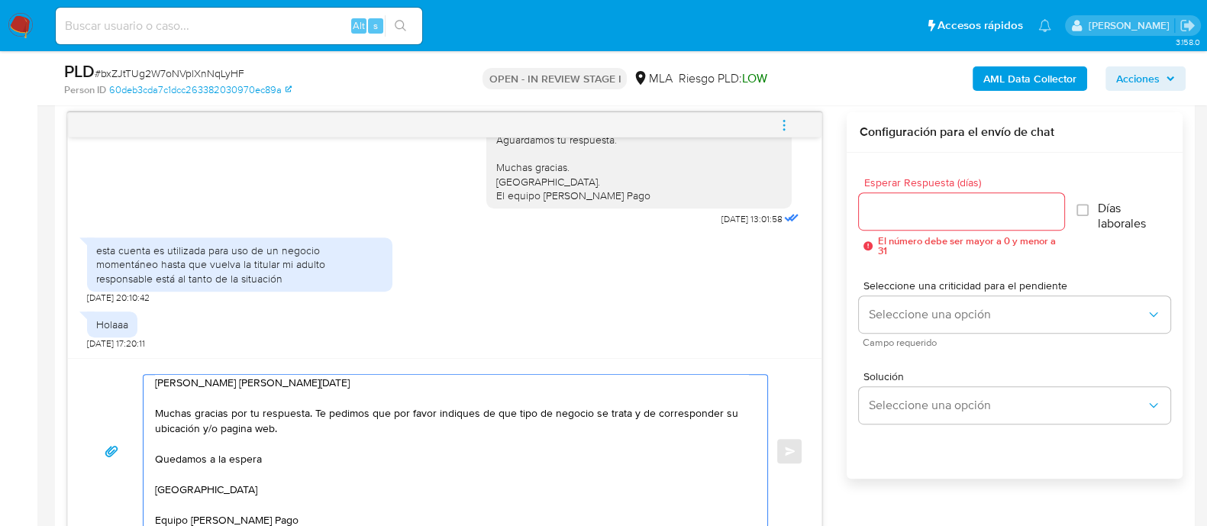
type textarea "Hola Galvan Hernandez Madeleine Bianca Lucia Muchas gracias por tu respuesta. T…"
click at [899, 208] on input "Esperar Respuesta (días)" at bounding box center [961, 212] width 205 height 20
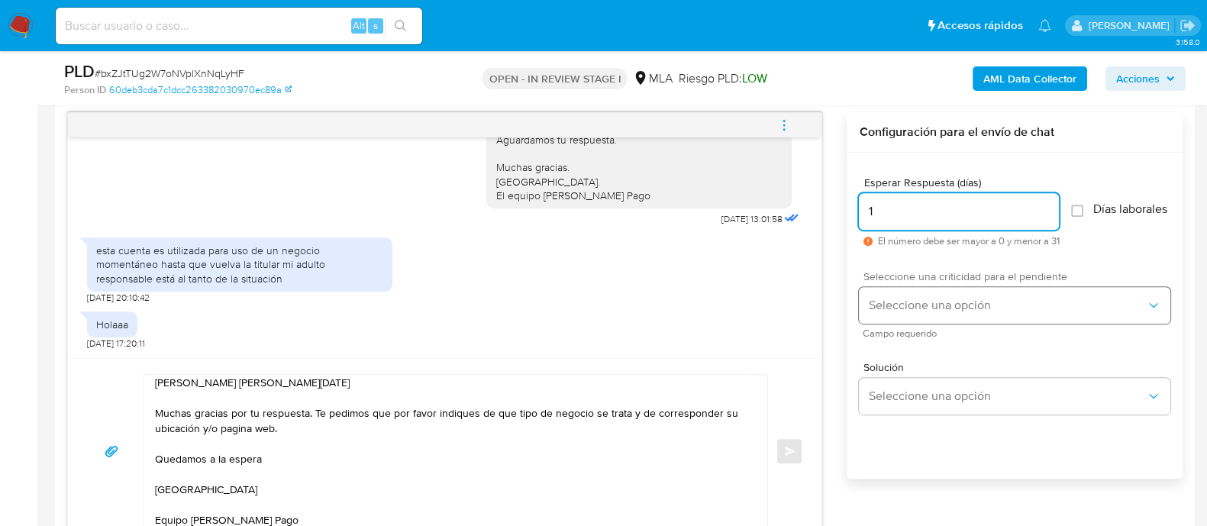
type input "1"
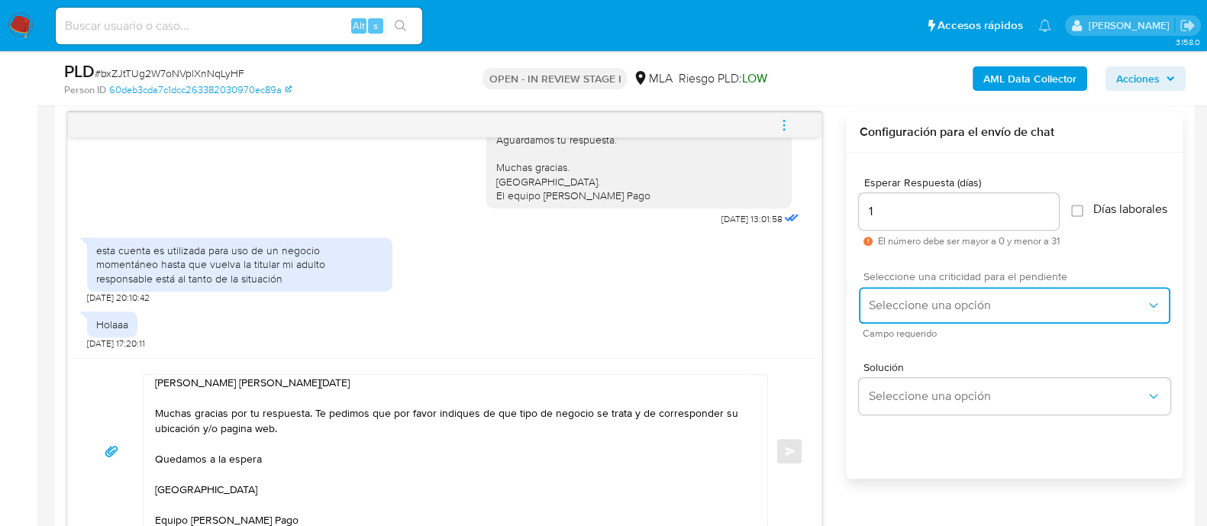
click at [917, 297] on button "Seleccione una opción" at bounding box center [1014, 305] width 311 height 37
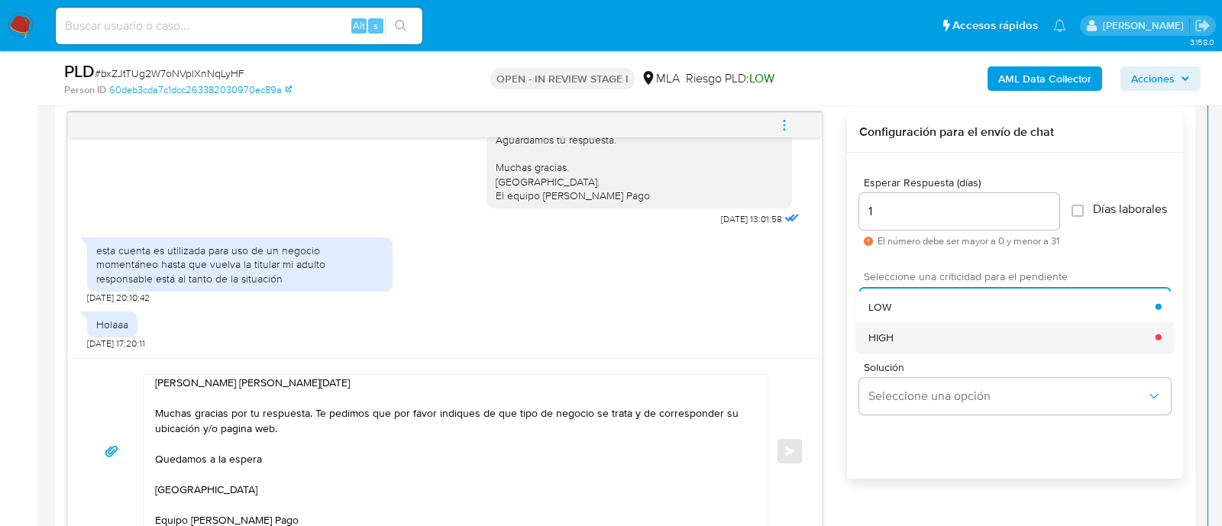
click at [916, 342] on div "HIGH" at bounding box center [1011, 336] width 287 height 31
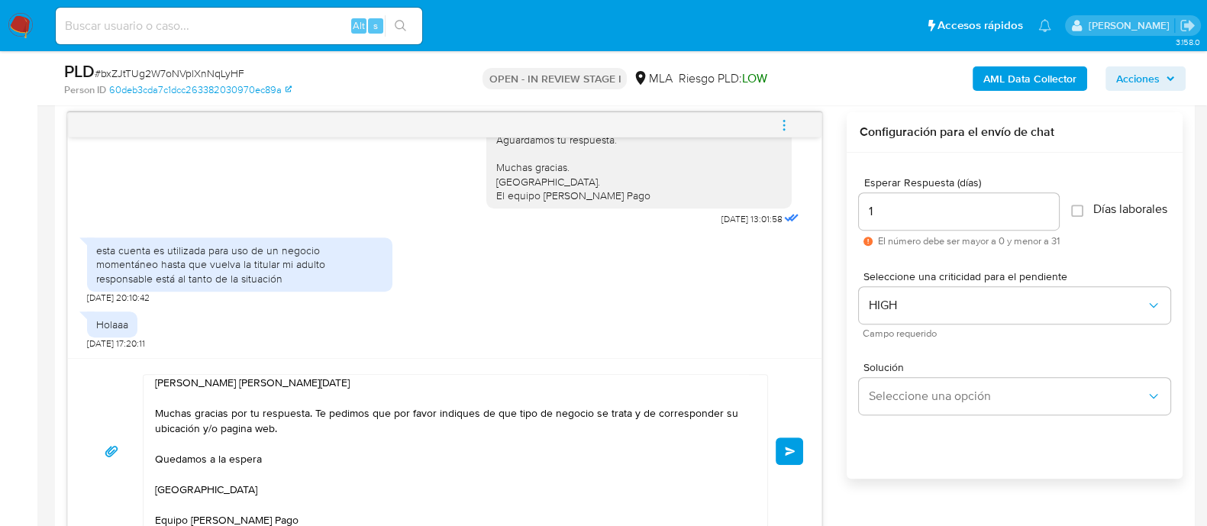
click at [796, 443] on button "Enviar" at bounding box center [789, 450] width 27 height 27
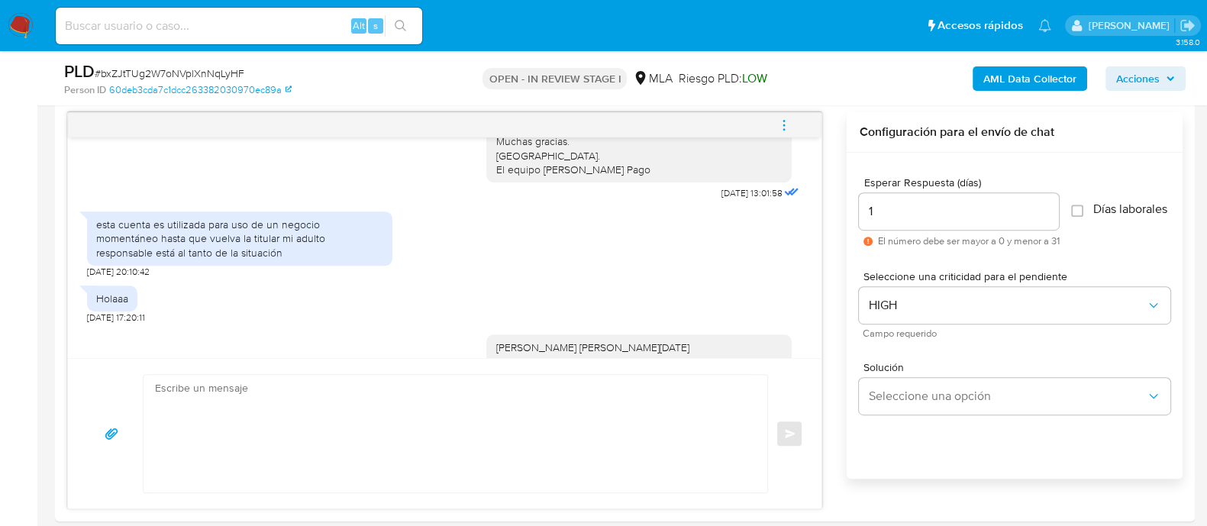
scroll to position [1130, 0]
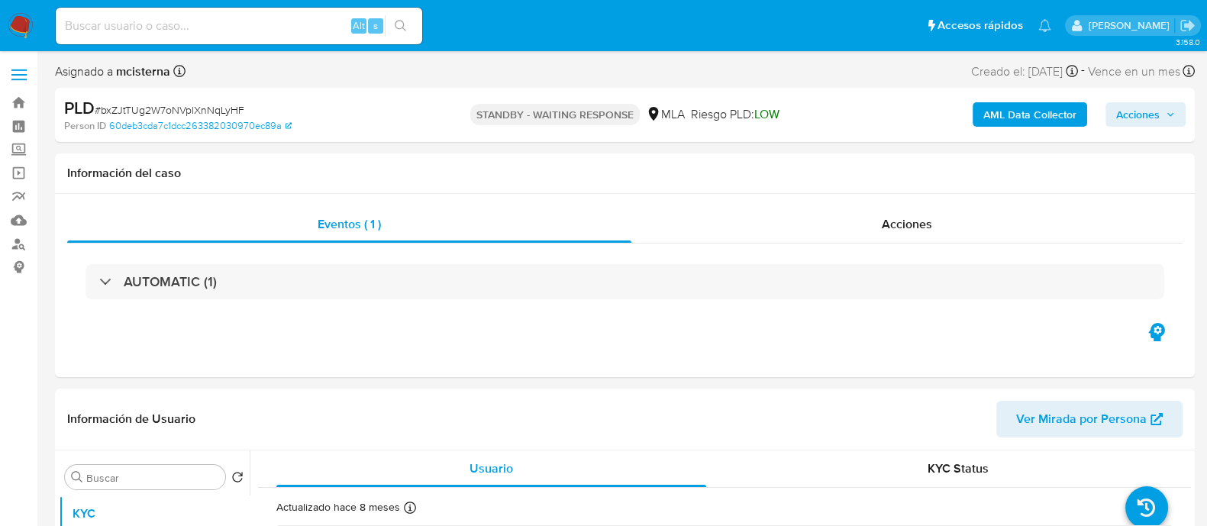
scroll to position [190, 0]
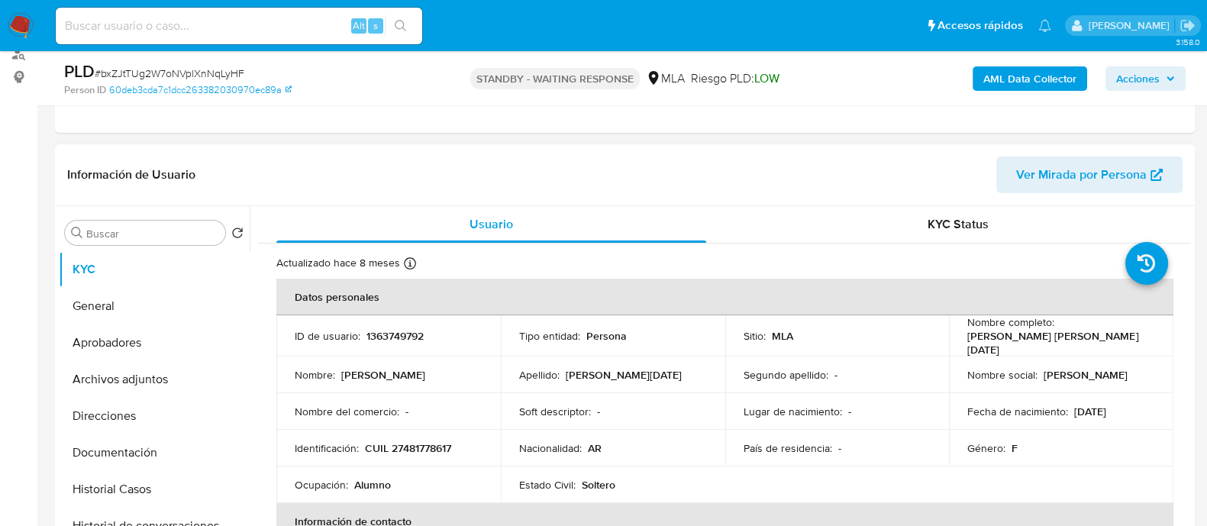
select select "10"
drag, startPoint x: 964, startPoint y: 338, endPoint x: 986, endPoint y: 346, distance: 23.4
click at [986, 346] on p "[PERSON_NAME] [PERSON_NAME][DATE]" at bounding box center [1058, 342] width 182 height 27
copy p "[PERSON_NAME] [PERSON_NAME][DATE]"
click at [386, 335] on p "1363749792" at bounding box center [394, 336] width 57 height 14
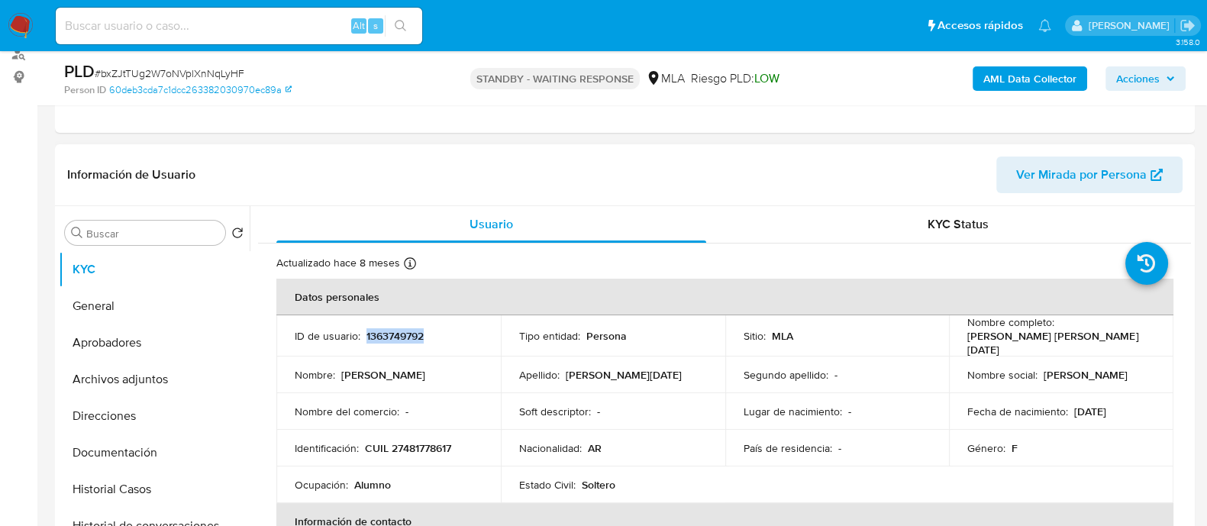
click at [386, 335] on p "1363749792" at bounding box center [394, 336] width 57 height 14
copy p "1363749792"
click at [305, 34] on input at bounding box center [239, 26] width 366 height 20
paste input "AihxUVcqSF3Y1nNzCw1yNGHP"
type input "AihxUVcqSF3Y1nNzCw1yNGHP"
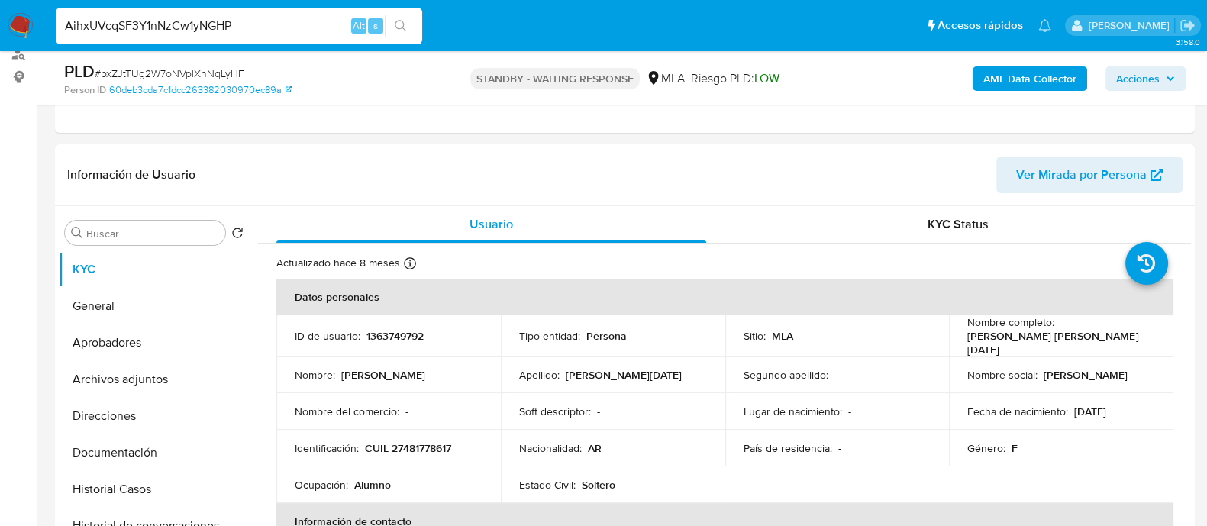
click at [397, 29] on icon "search-icon" at bounding box center [401, 26] width 12 height 12
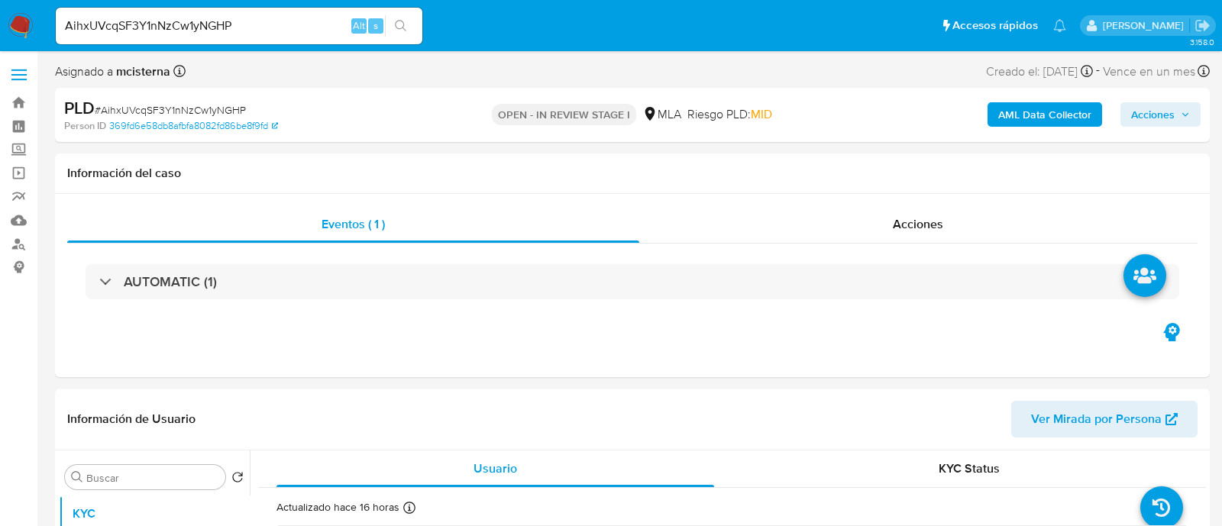
select select "10"
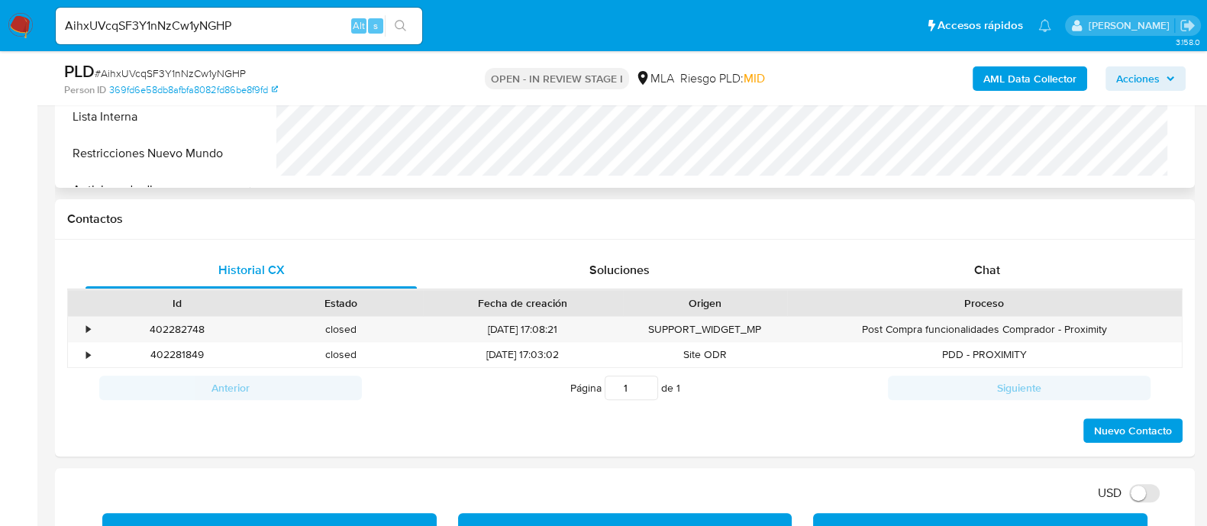
scroll to position [667, 0]
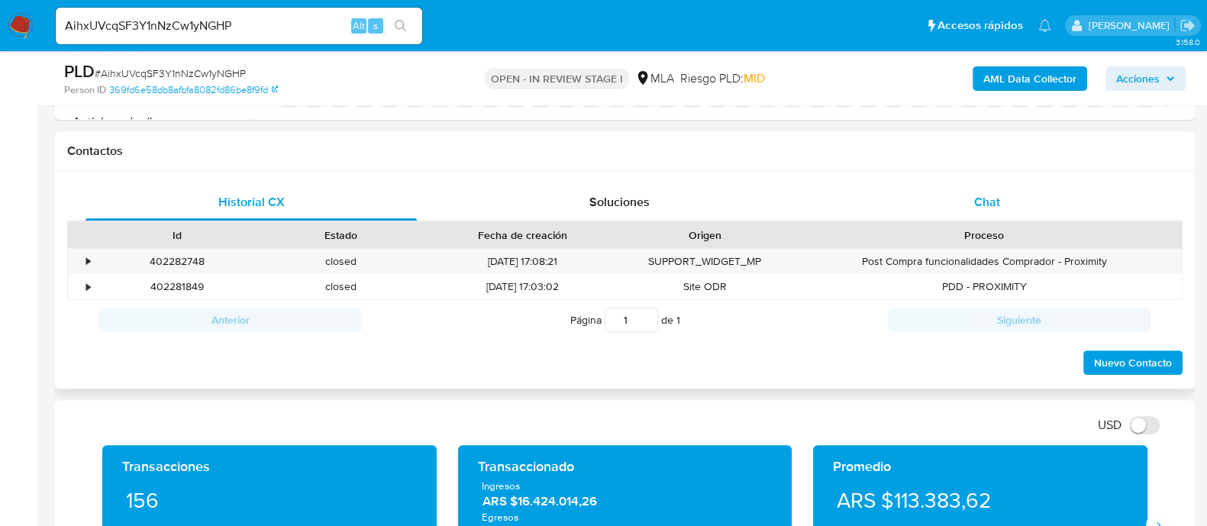
click at [977, 193] on span "Chat" at bounding box center [987, 202] width 26 height 18
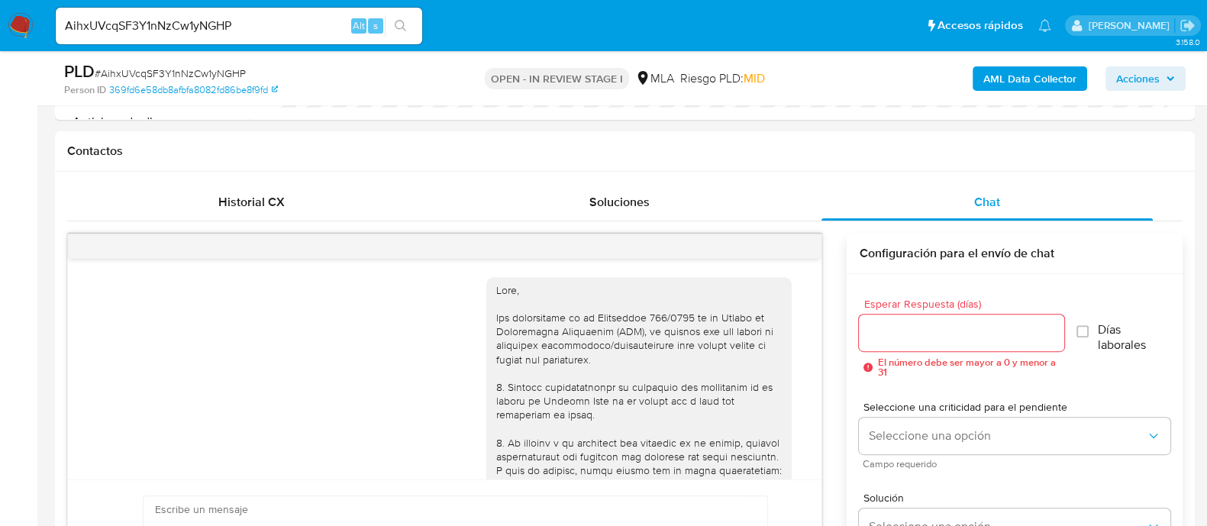
scroll to position [980, 0]
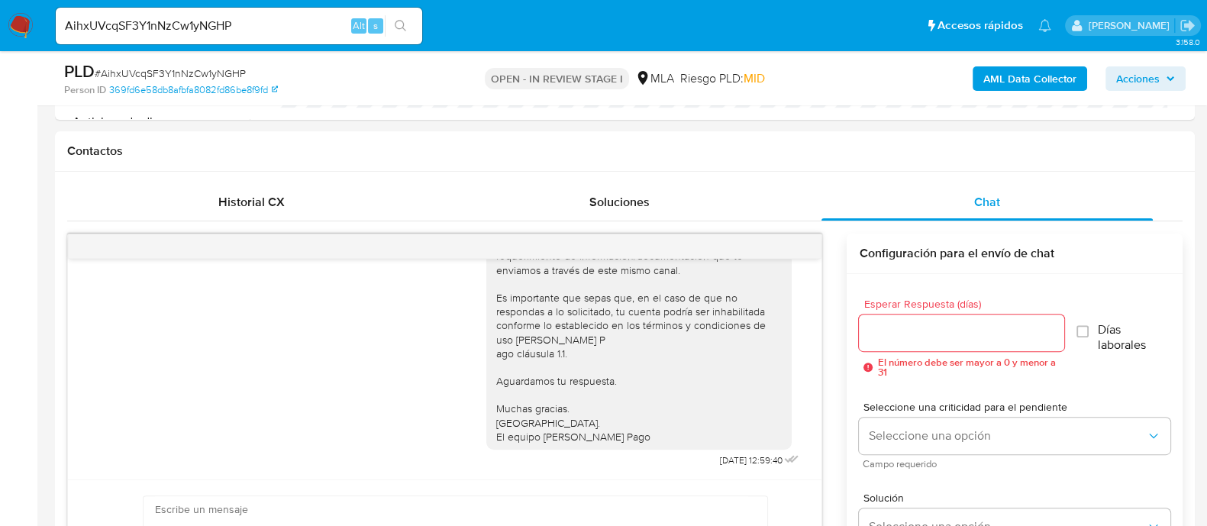
click at [310, 34] on input "AihxUVcqSF3Y1nNzCw1yNGHP" at bounding box center [239, 26] width 366 height 20
paste input "YpSj68ZJ2hGXcgpYYA0vBn0x"
type input "YpSj68ZJ2hGXcgpYYA0vBn0x"
click at [391, 31] on button "search-icon" at bounding box center [400, 25] width 31 height 21
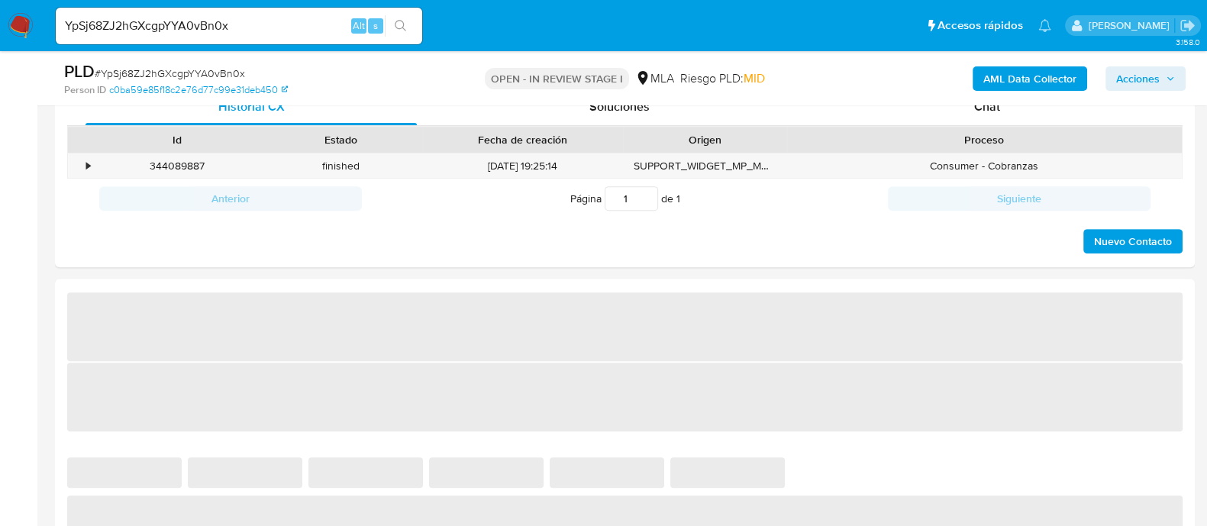
scroll to position [763, 0]
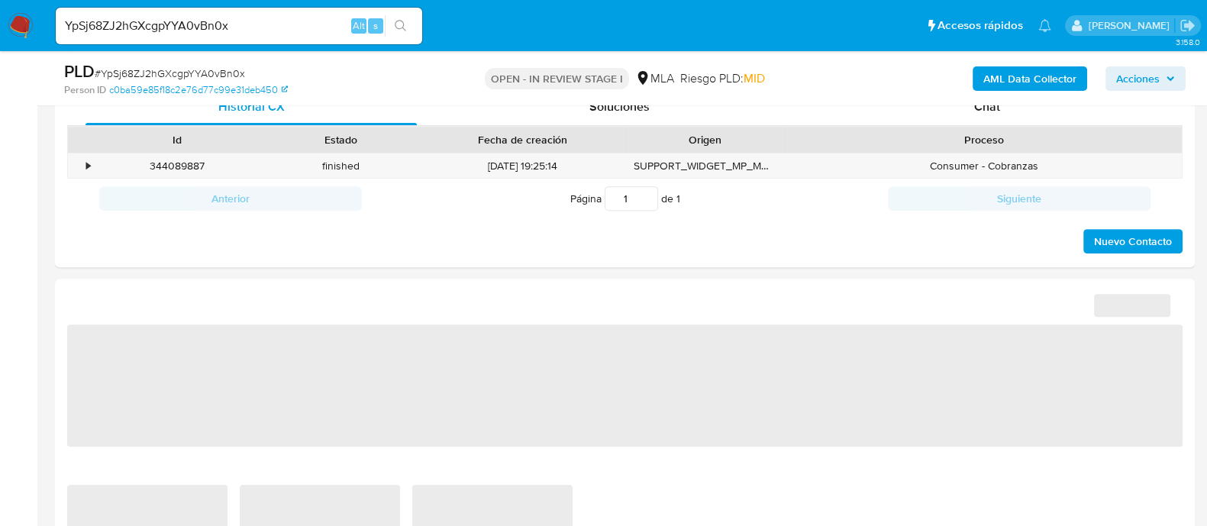
select select "10"
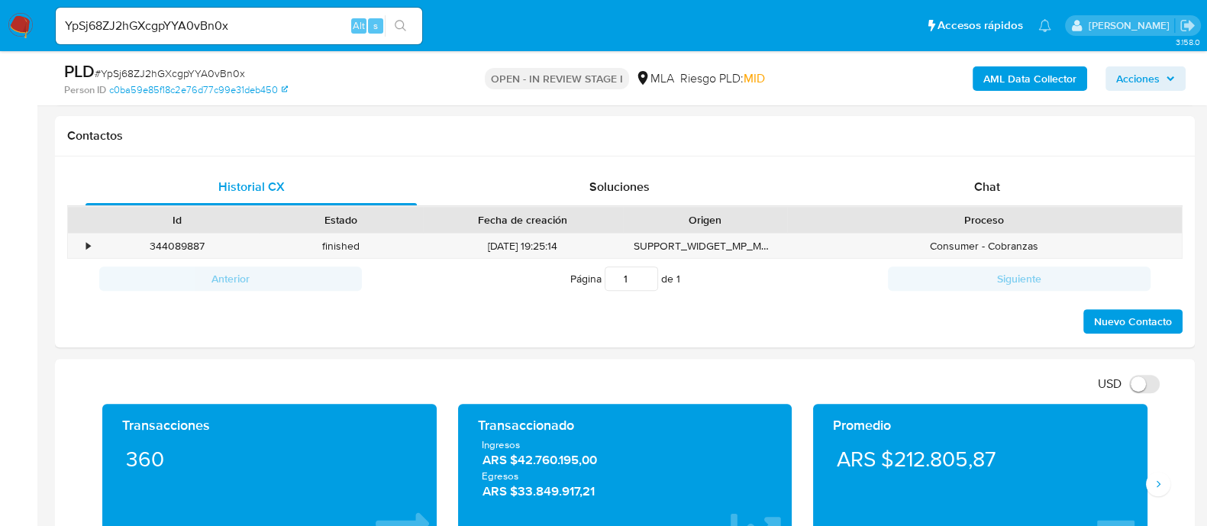
scroll to position [573, 0]
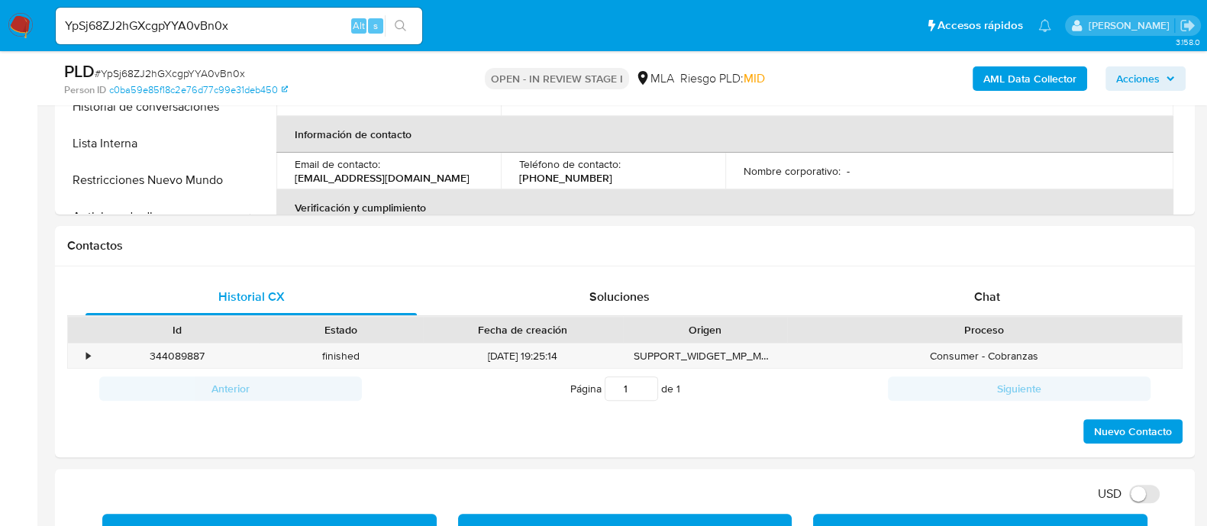
click at [265, 29] on input "YpSj68ZJ2hGXcgpYYA0vBn0x" at bounding box center [239, 26] width 366 height 20
paste input "8bzVVzaD0YNUmLofk8ZKqWU"
type input "8bzVVzaD0YNUmLofk8ZKqWUx"
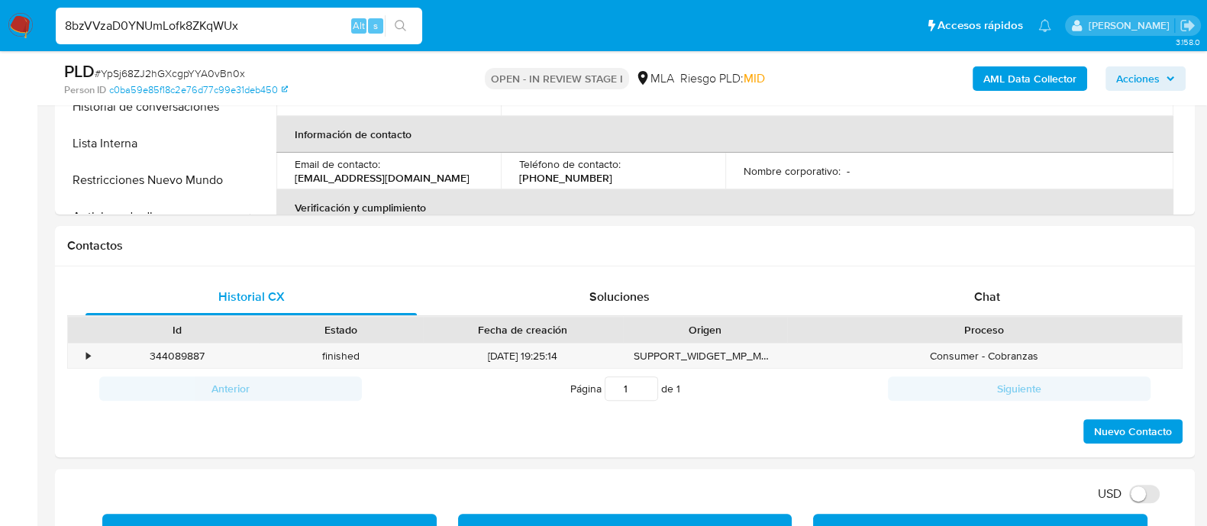
click at [397, 24] on icon "search-icon" at bounding box center [401, 26] width 12 height 12
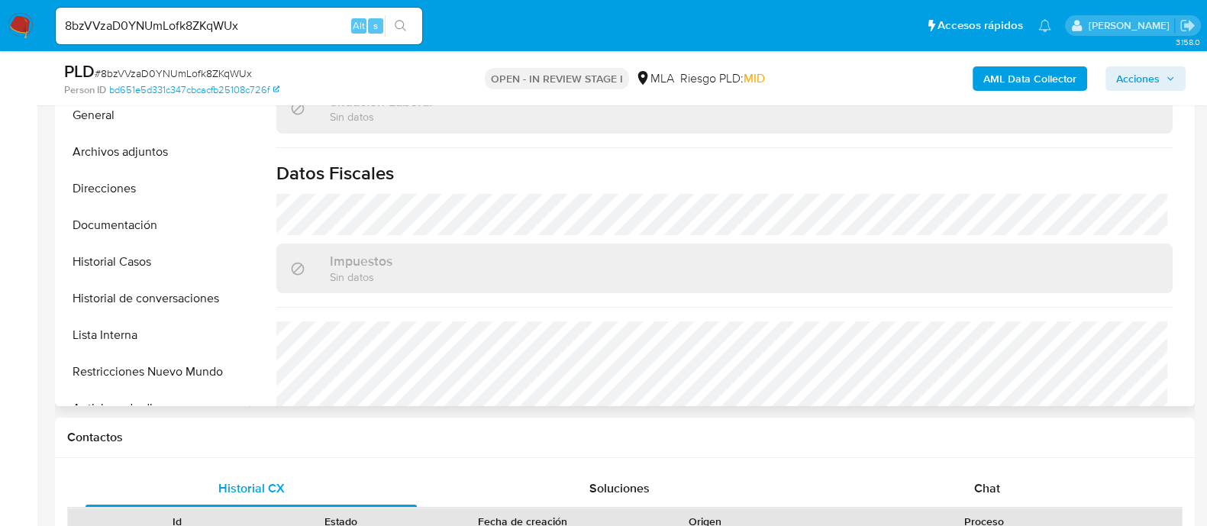
scroll to position [817, 0]
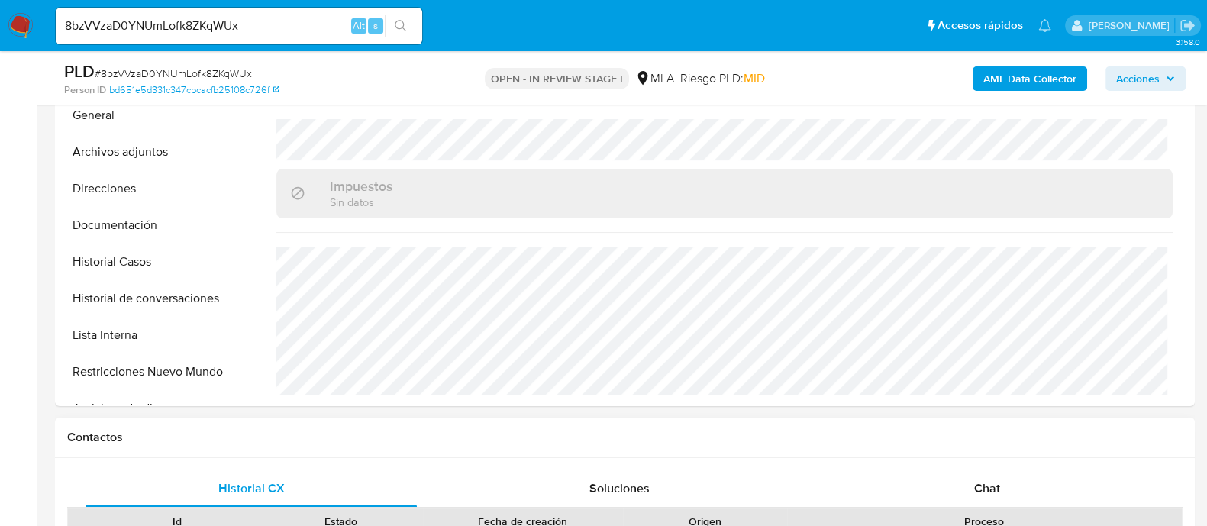
select select "10"
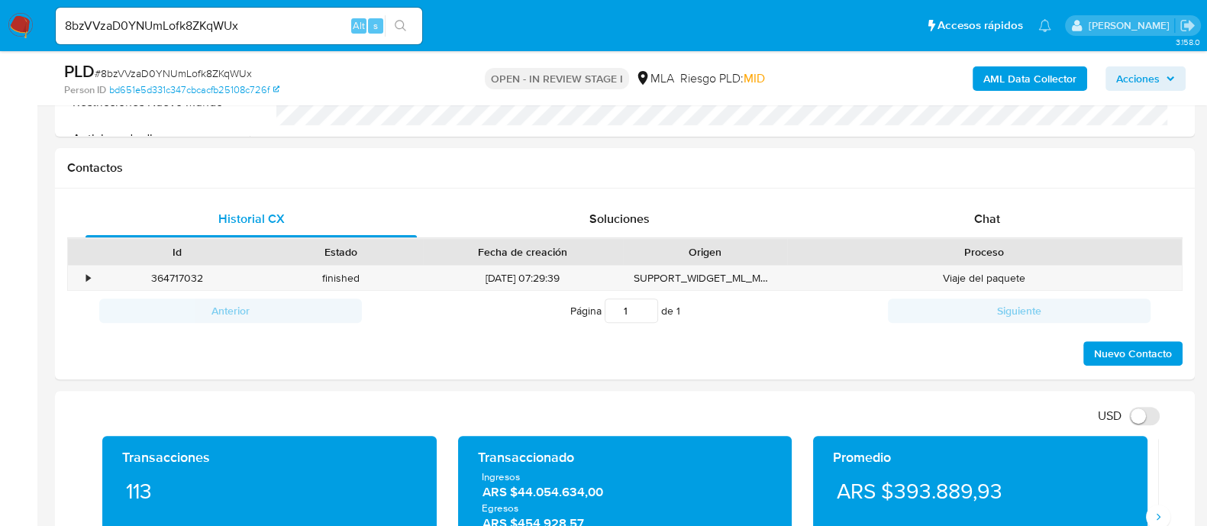
scroll to position [667, 0]
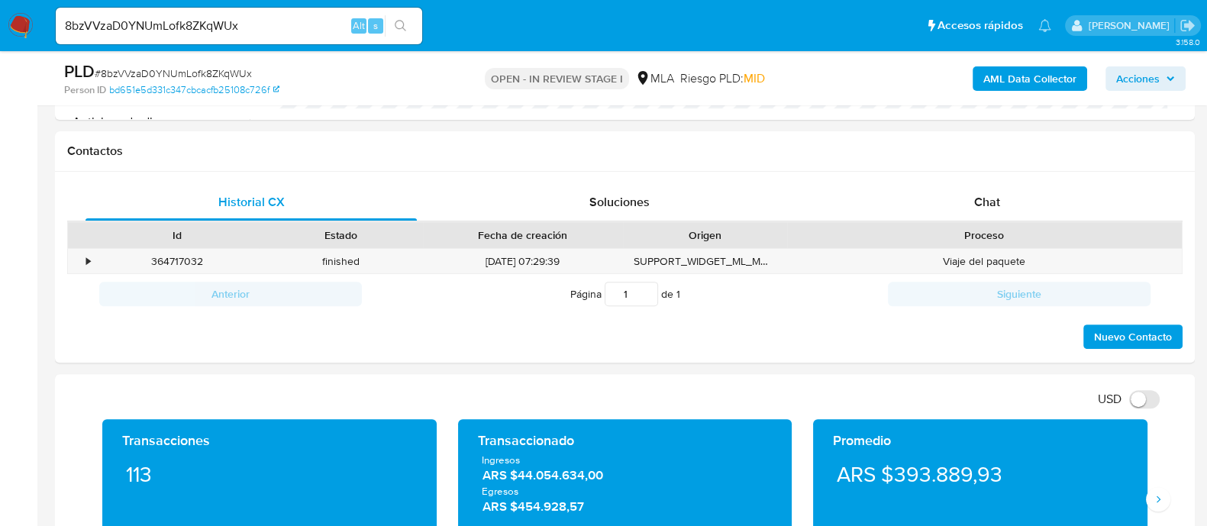
click at [273, 21] on input "8bzVVzaD0YNUmLofk8ZKqWUx" at bounding box center [239, 26] width 366 height 20
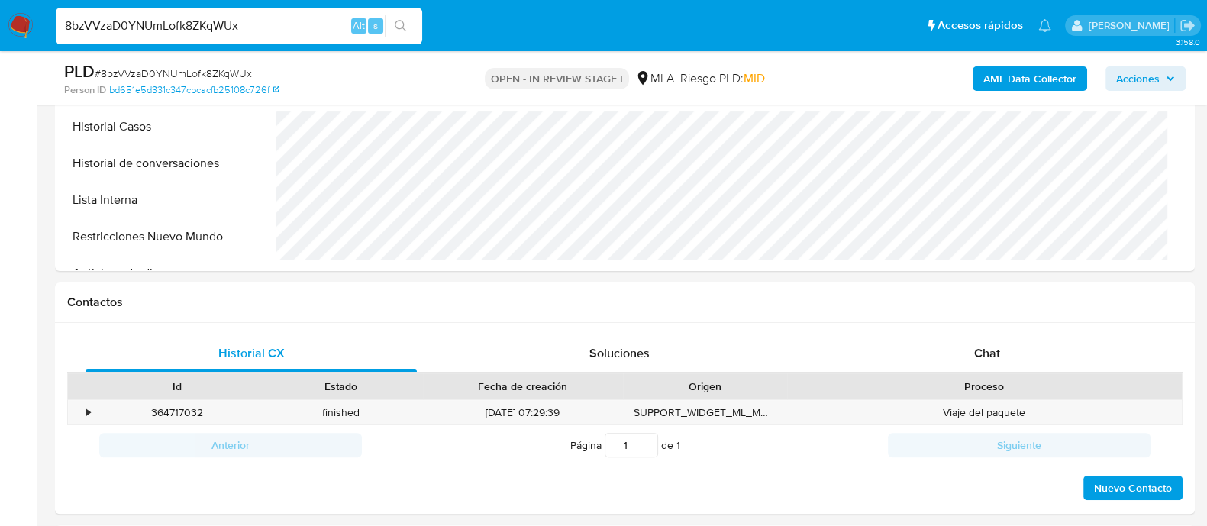
scroll to position [381, 0]
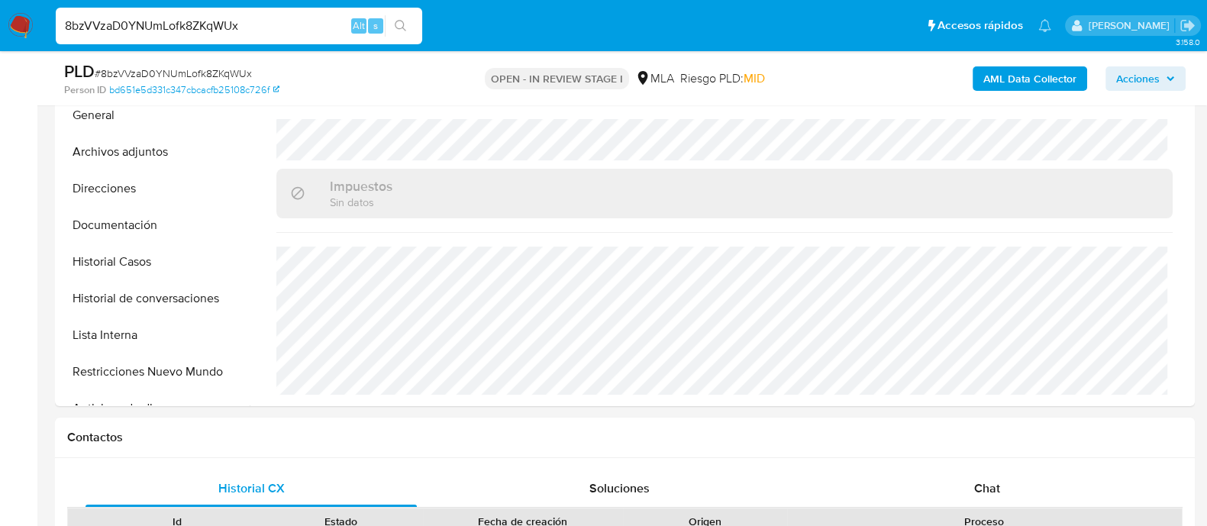
paste input "7dexlDFtYRNiZOTsuuCm9jSA"
type input "7dexlDFtYRNiZOTsuuCm9jSA"
click at [392, 23] on button "search-icon" at bounding box center [400, 25] width 31 height 21
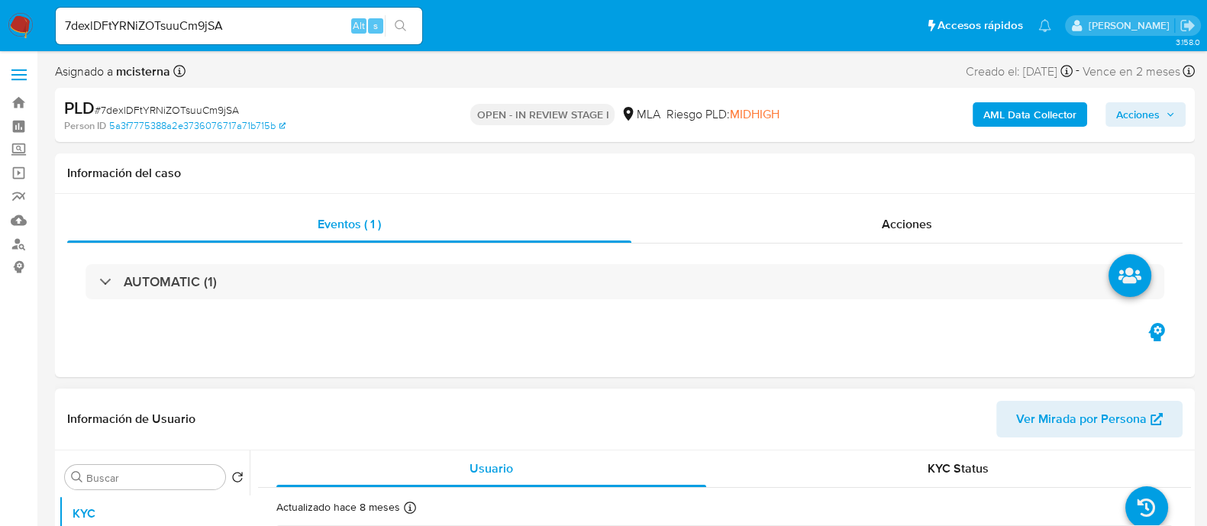
scroll to position [95, 0]
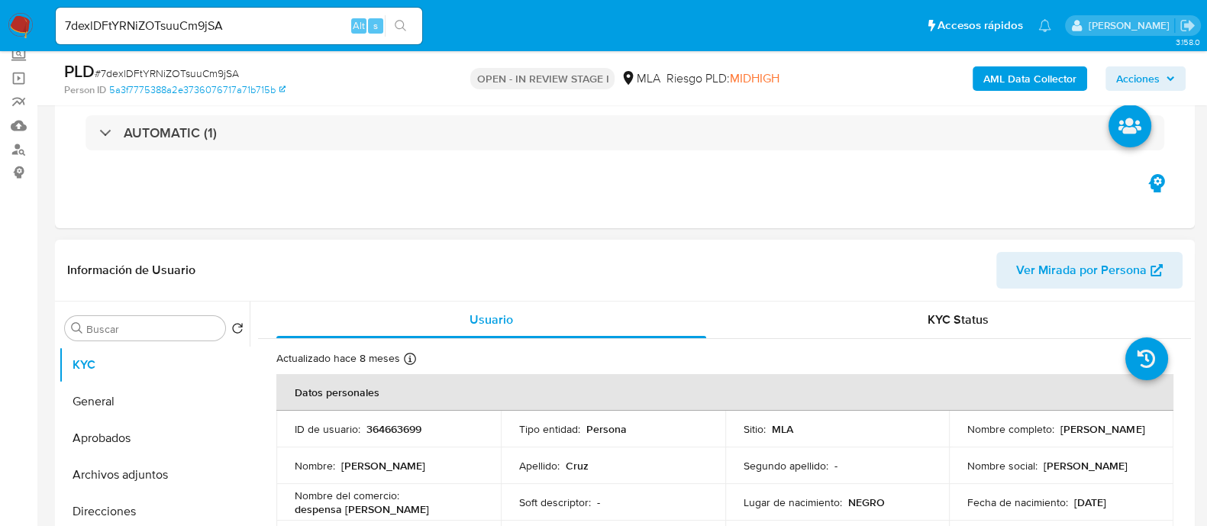
select select "10"
click at [378, 430] on p "364663699" at bounding box center [393, 429] width 55 height 14
copy p "364663699"
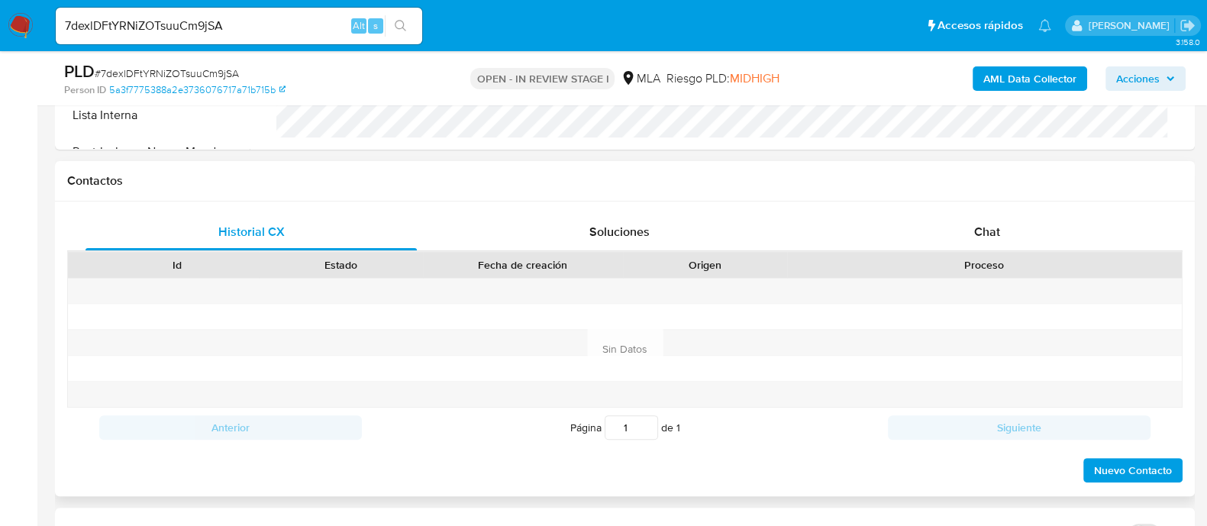
scroll to position [667, 0]
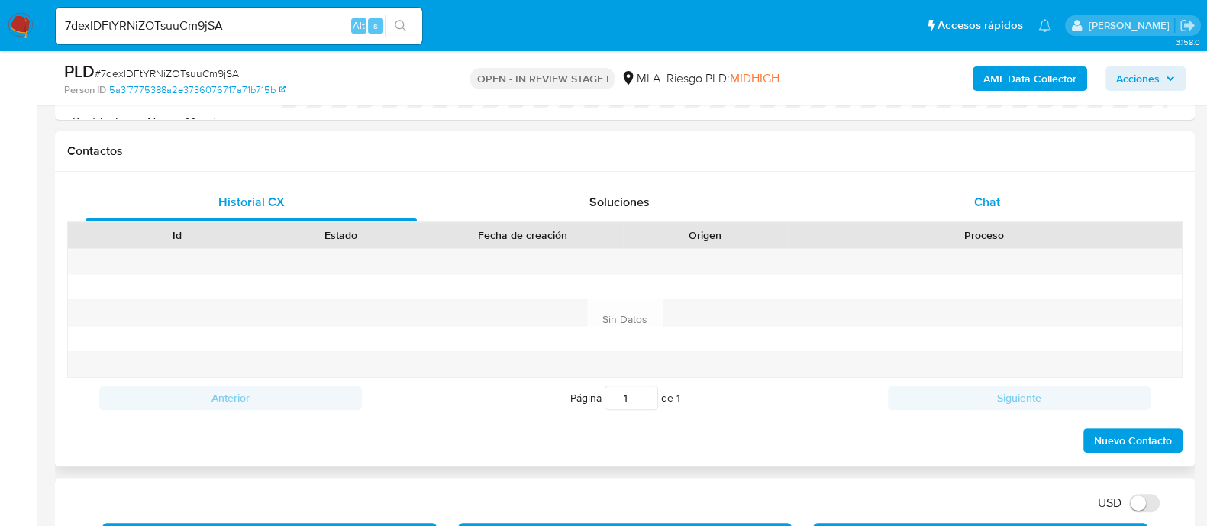
click at [993, 204] on span "Chat" at bounding box center [987, 202] width 26 height 18
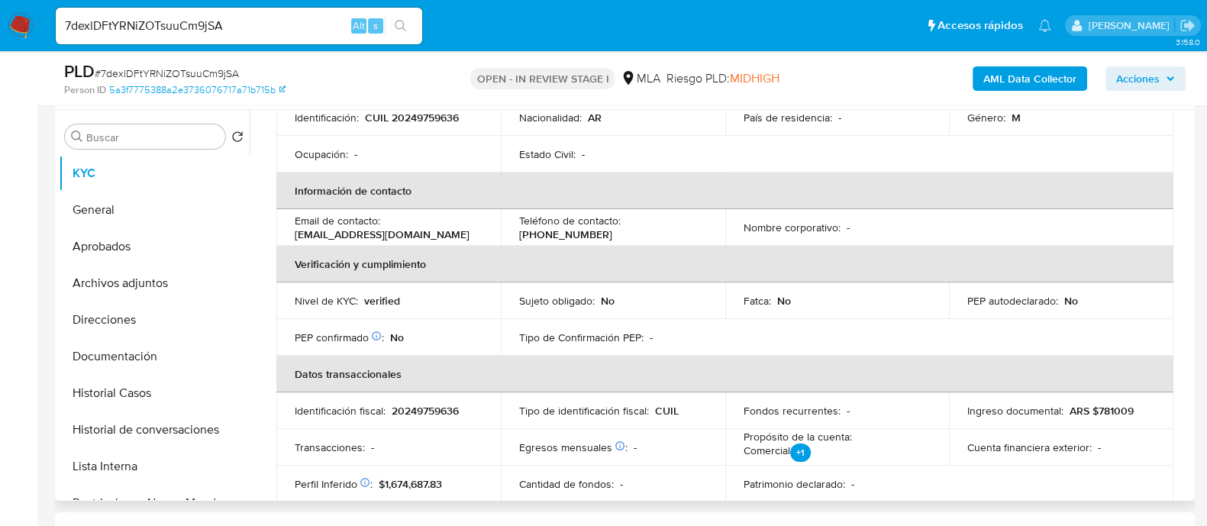
scroll to position [0, 0]
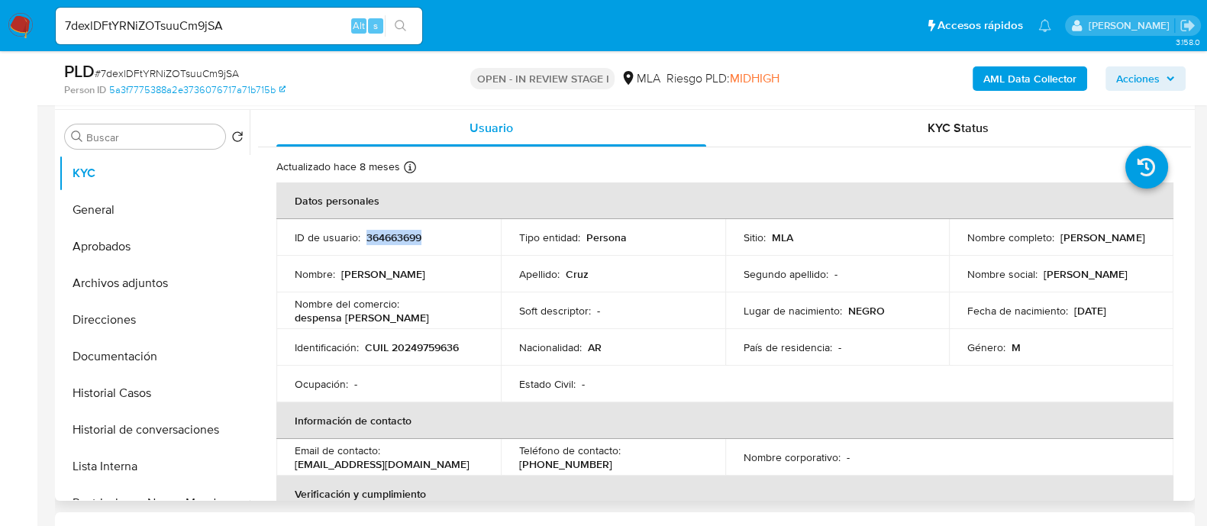
drag, startPoint x: 1090, startPoint y: 237, endPoint x: 1149, endPoint y: 237, distance: 58.8
click at [1149, 237] on td "Nombre completo : Daniel Ulises Cruz" at bounding box center [1061, 237] width 224 height 37
copy p "Daniel Ulises Cruz"
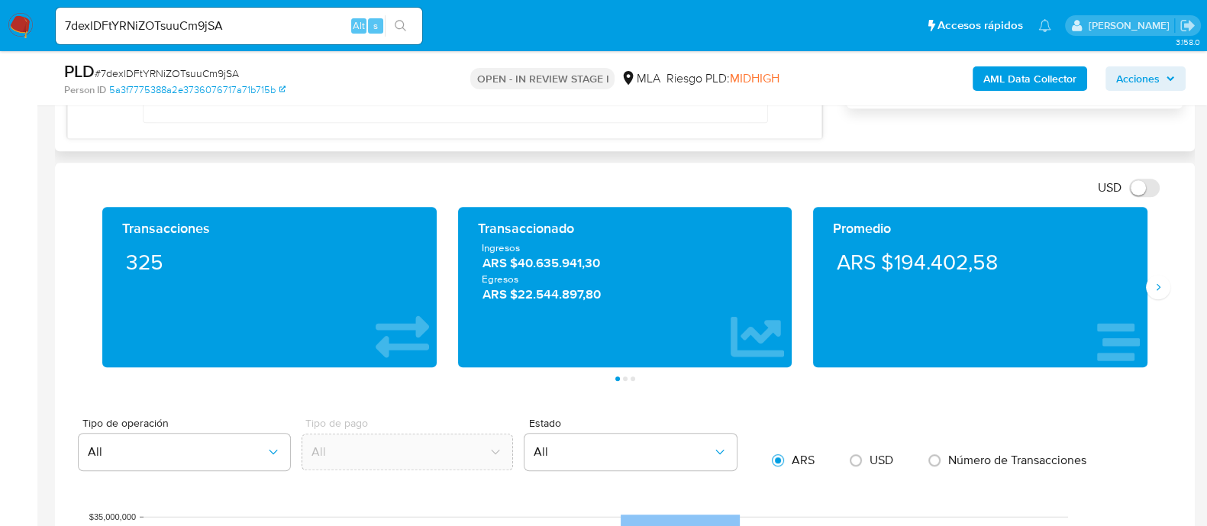
scroll to position [859, 0]
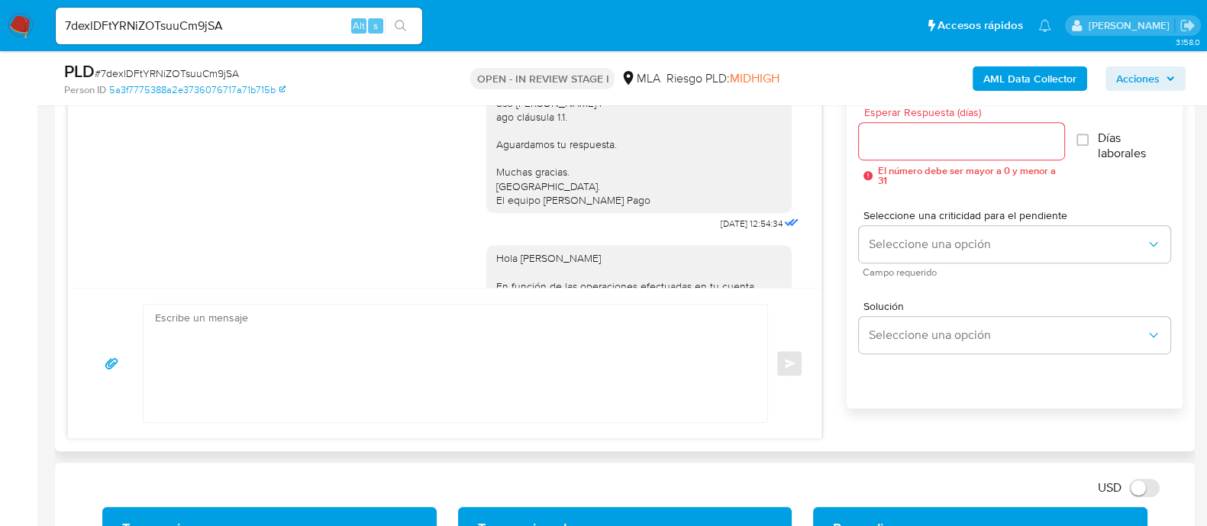
click at [517, 338] on textarea at bounding box center [451, 364] width 593 height 118
paste textarea "Daniel Ulises Cruz"
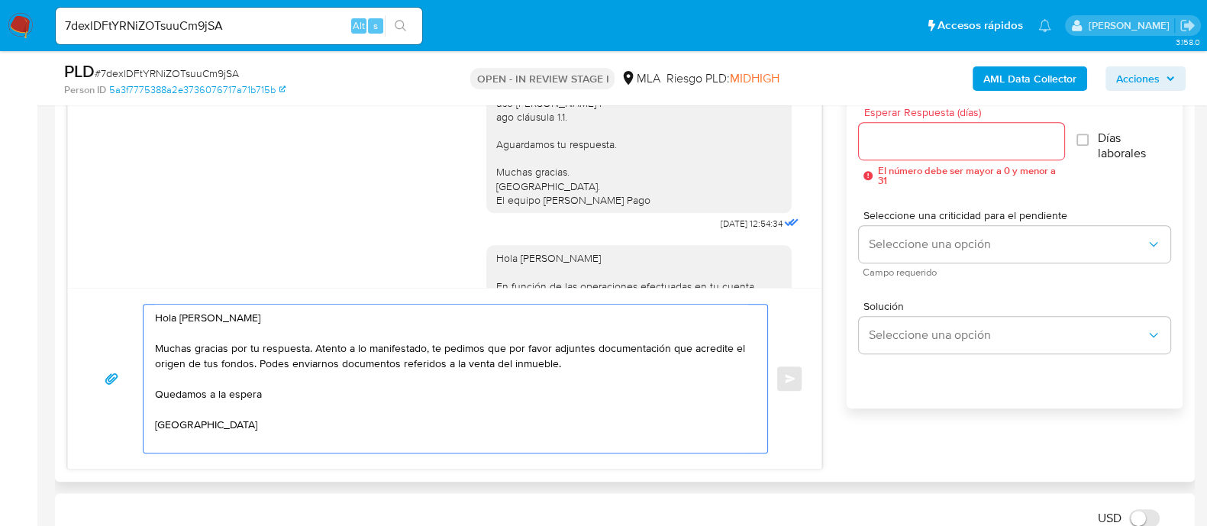
scroll to position [5, 0]
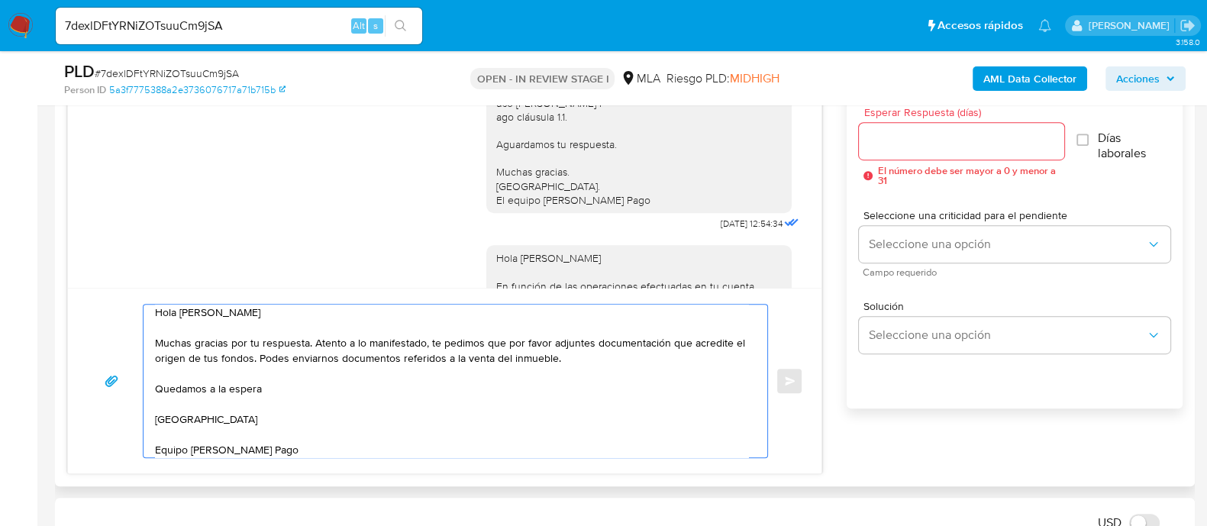
click at [583, 357] on textarea "Hola Daniel Ulises Cruz Muchas gracias por tu respuesta. Atento a lo manifestad…" at bounding box center [451, 381] width 593 height 153
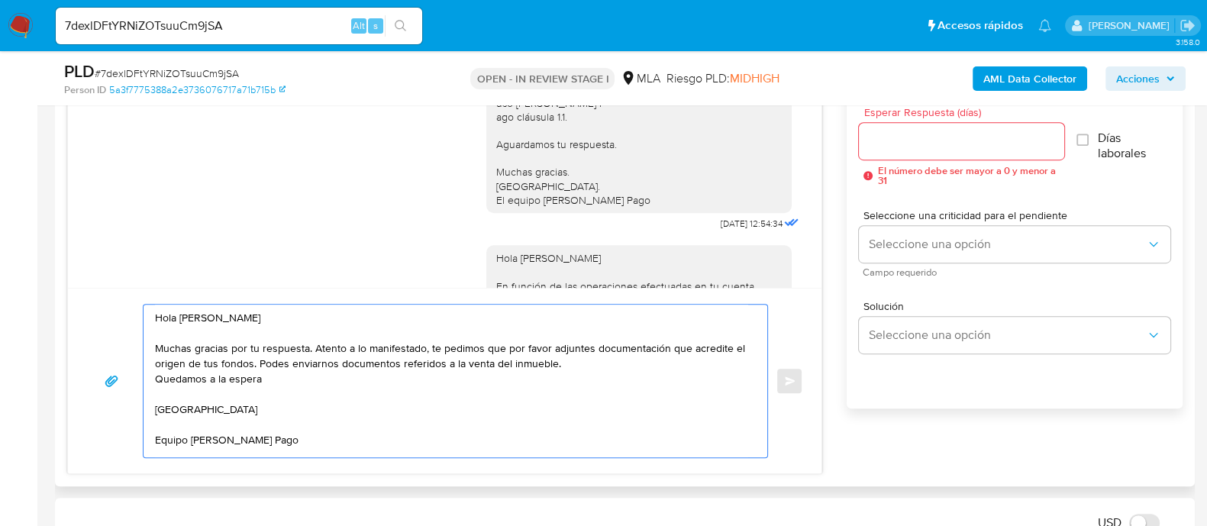
scroll to position [0, 0]
type textarea "Hola Daniel Ulises Cruz Muchas gracias por tu respuesta. Atento a lo manifestad…"
click at [886, 140] on input "Esperar Respuesta (días)" at bounding box center [961, 141] width 205 height 20
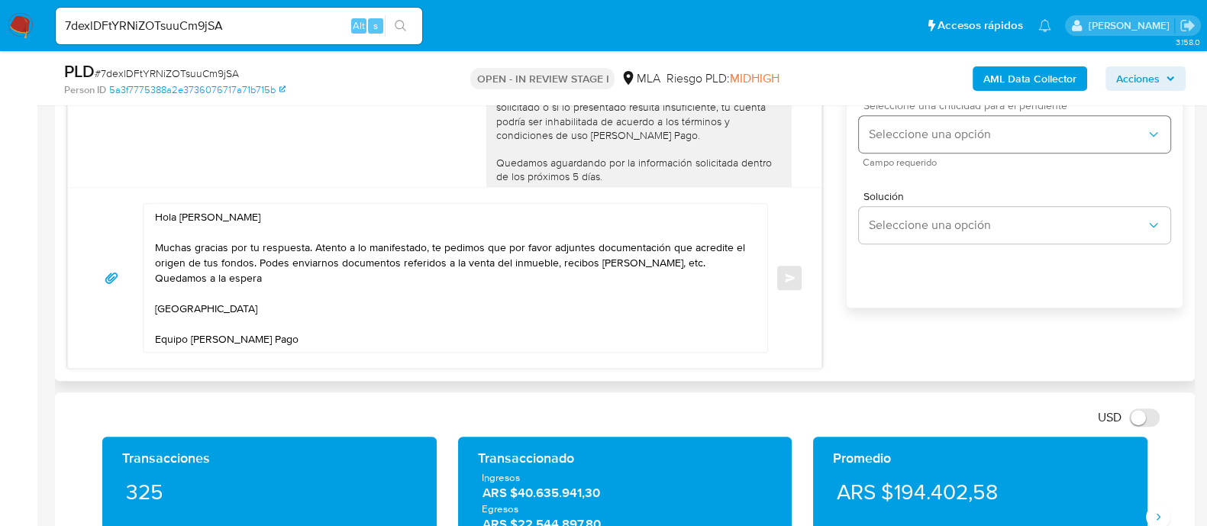
scroll to position [859, 0]
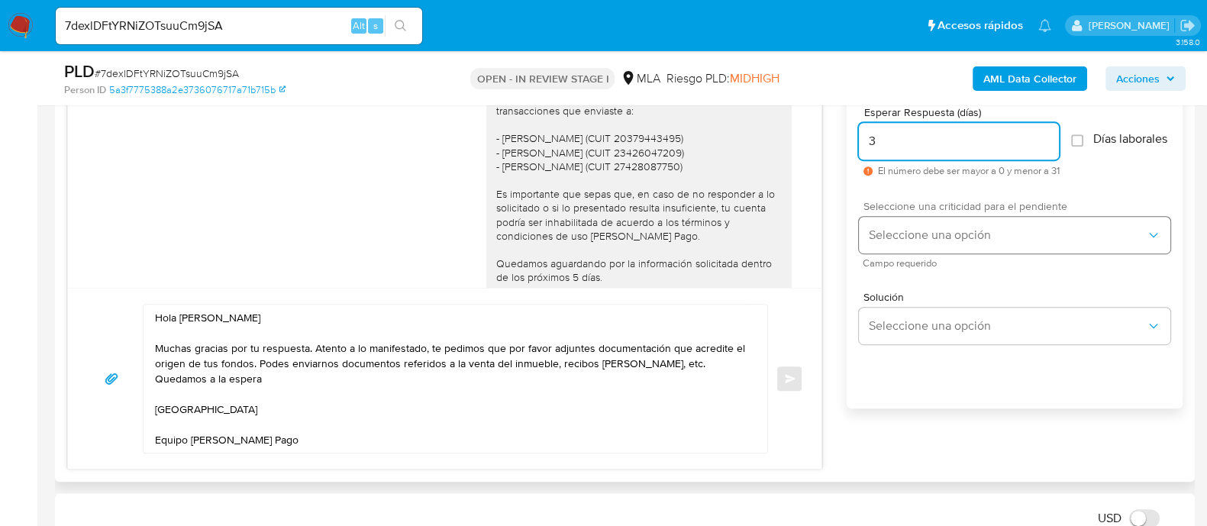
type input "3"
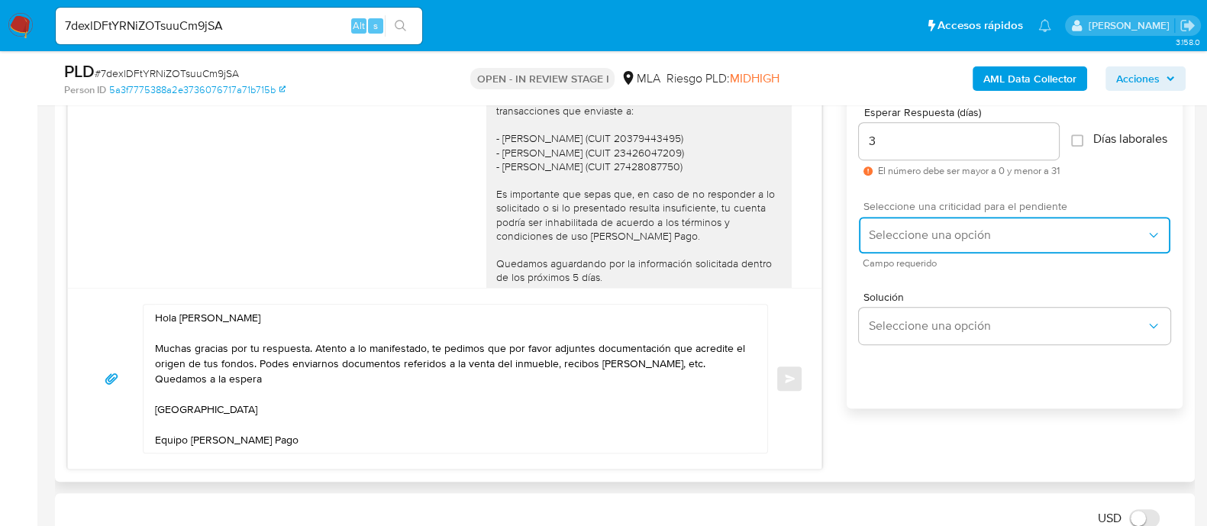
click at [909, 234] on button "Seleccione una opción" at bounding box center [1014, 235] width 311 height 37
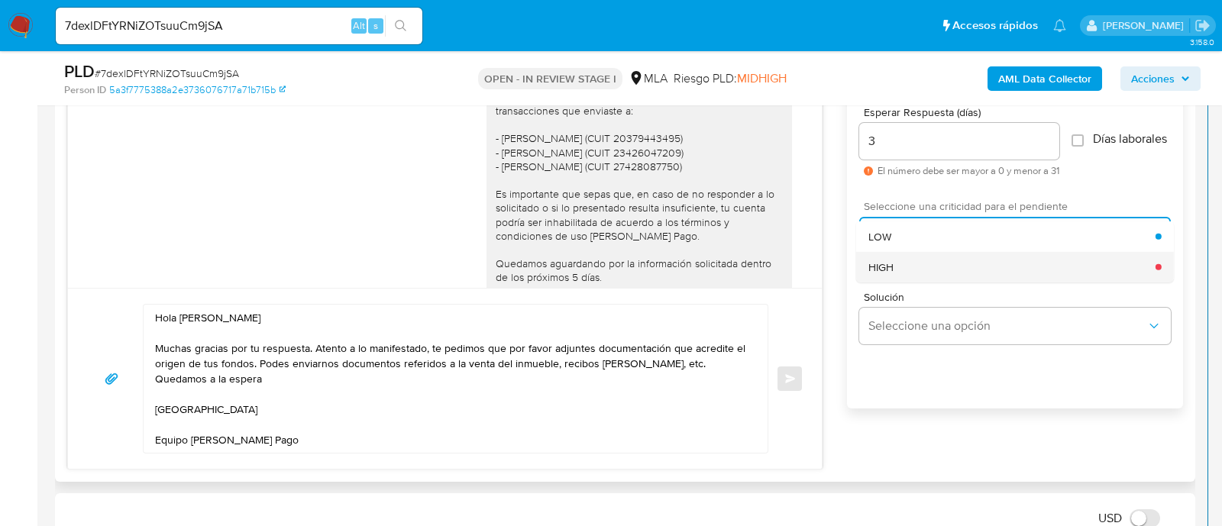
click at [899, 278] on div "HIGH" at bounding box center [1011, 266] width 287 height 31
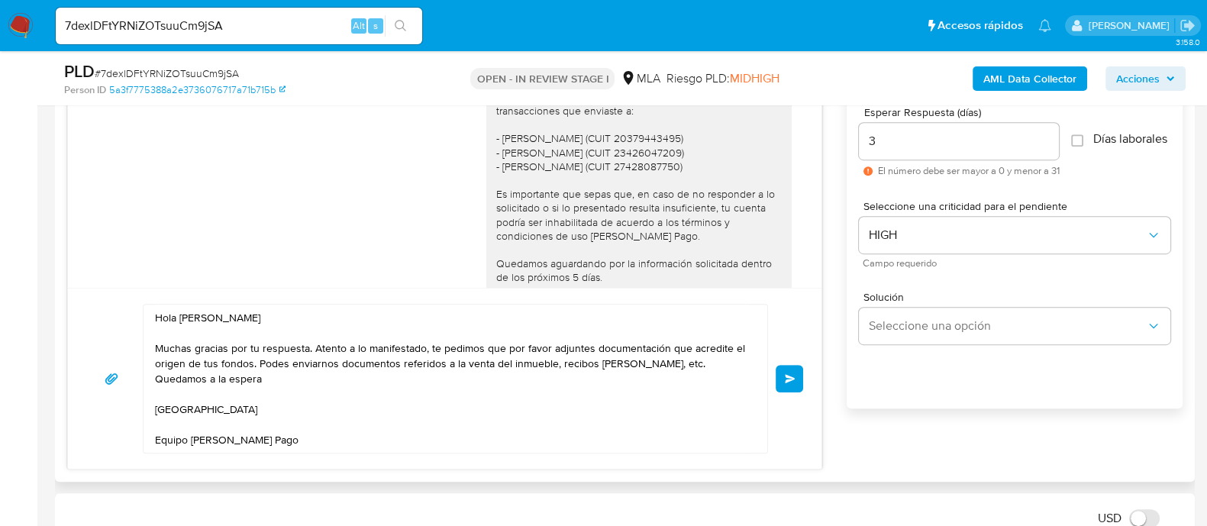
click at [789, 389] on button "Enviar" at bounding box center [789, 378] width 27 height 27
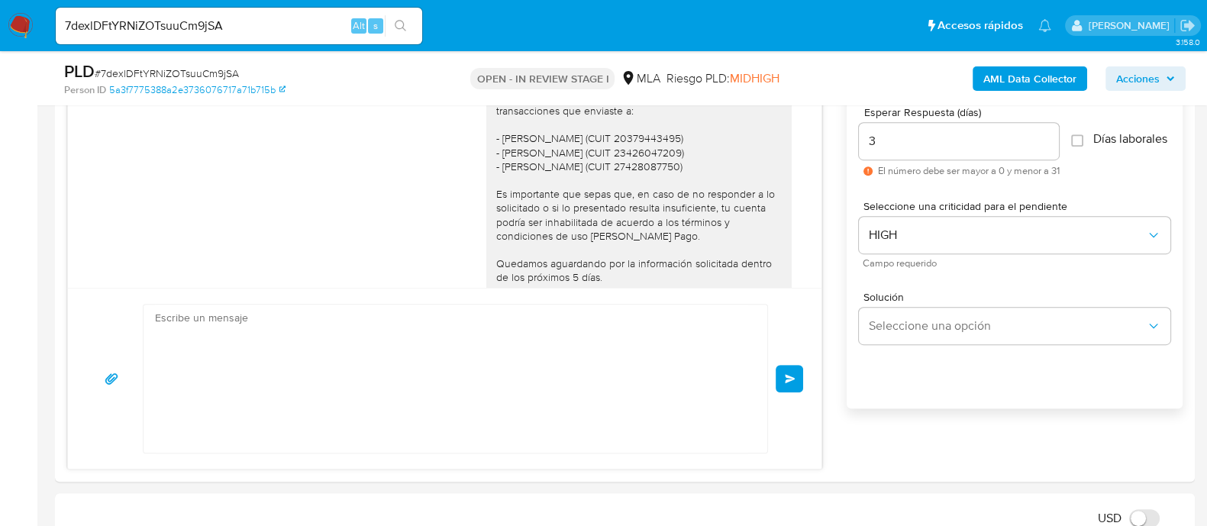
scroll to position [1849, 0]
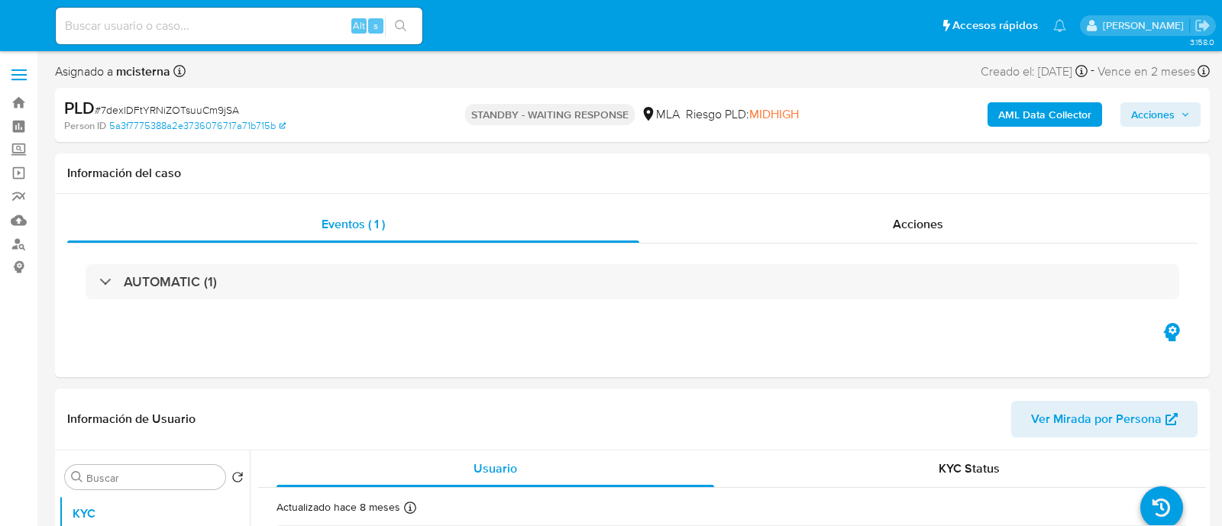
select select "10"
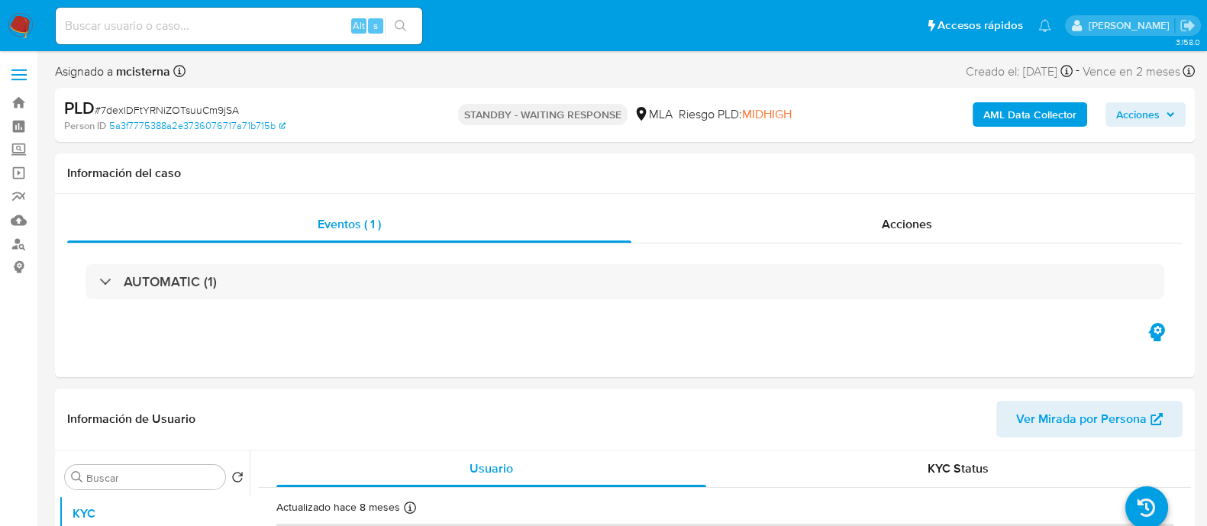
click at [305, 34] on input at bounding box center [239, 26] width 366 height 20
paste input "nH6EuqBRCpLqBL6Wynrrfx4G"
click at [419, 31] on input "nH6EuqBRCpLqBL6Wynrrfx4G" at bounding box center [239, 26] width 366 height 20
type input "nH6EuqBRCpLqBL6Wynrrfx4G"
click at [410, 28] on button "search-icon" at bounding box center [400, 25] width 31 height 21
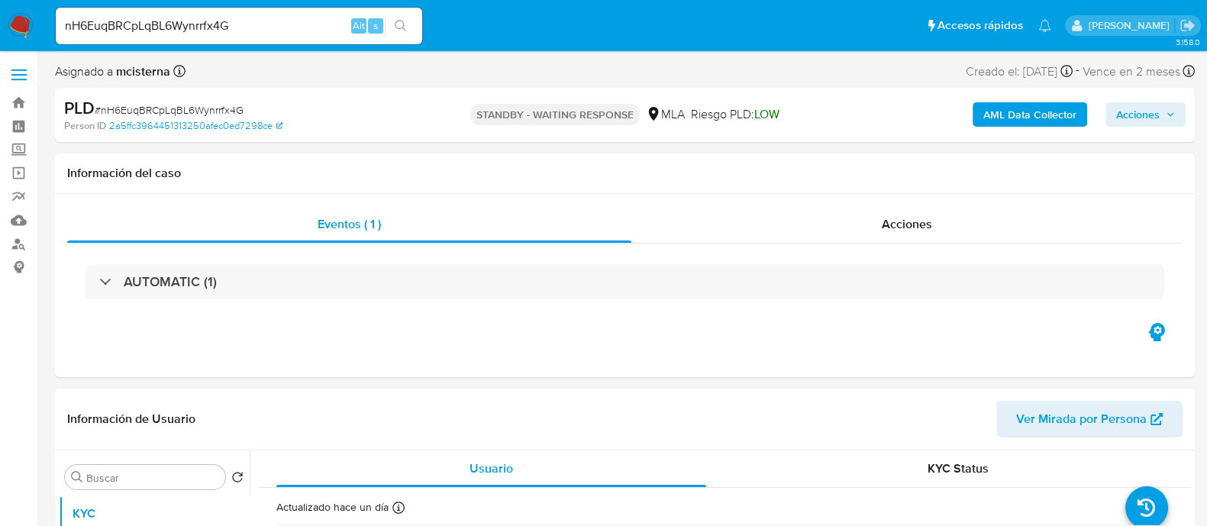
select select "10"
click at [259, 30] on input "nH6EuqBRCpLqBL6Wynrrfx4G" at bounding box center [239, 26] width 366 height 20
paste input "eIT0S1pIibSOAet7OjVs5vfZ"
type input "eIT0S1pIibSOAet7OjVs5vfZ"
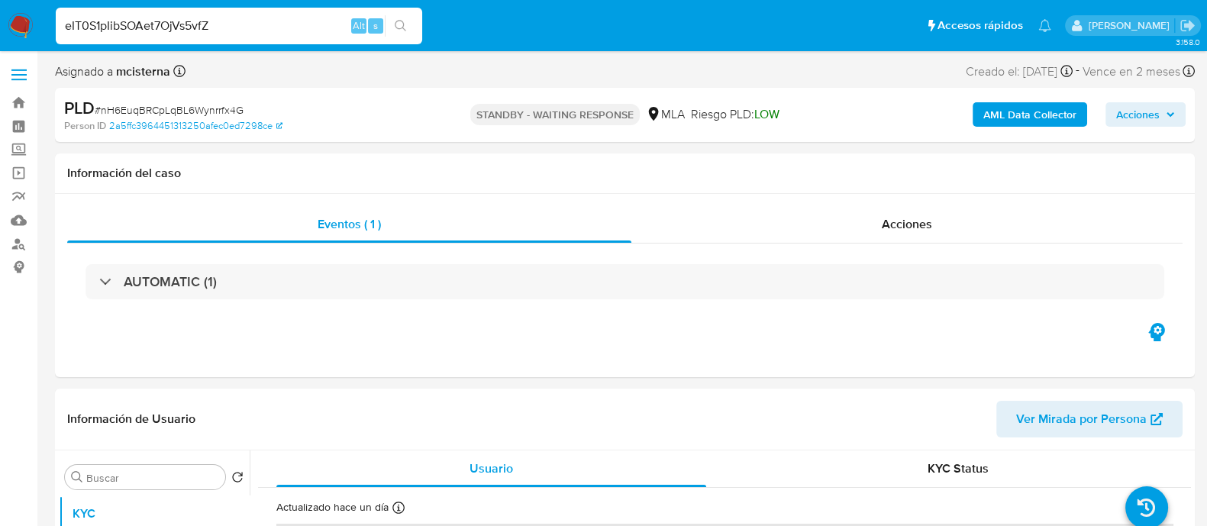
click at [408, 30] on button "search-icon" at bounding box center [400, 25] width 31 height 21
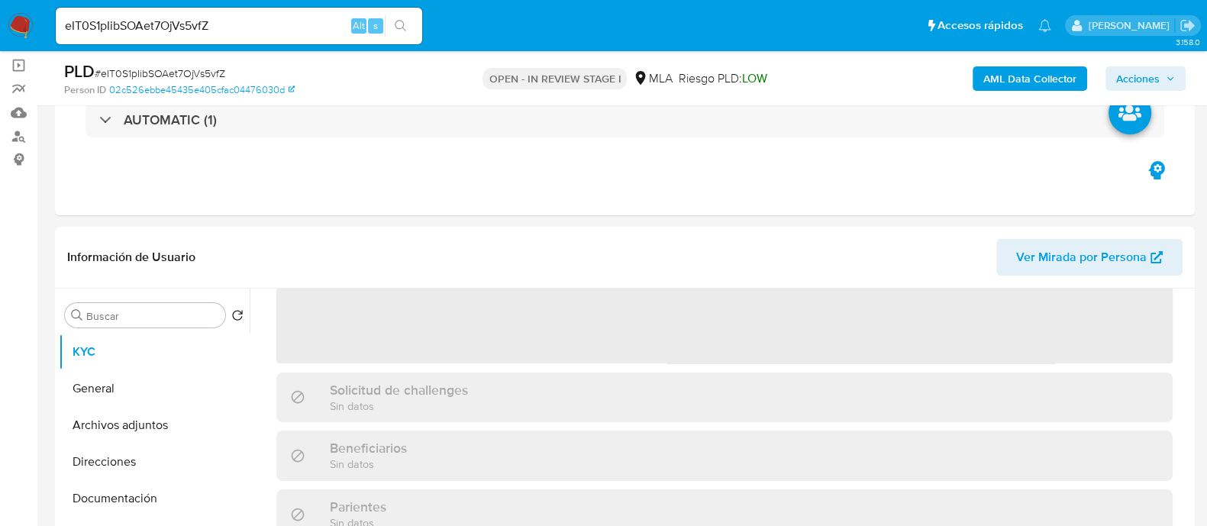
scroll to position [381, 0]
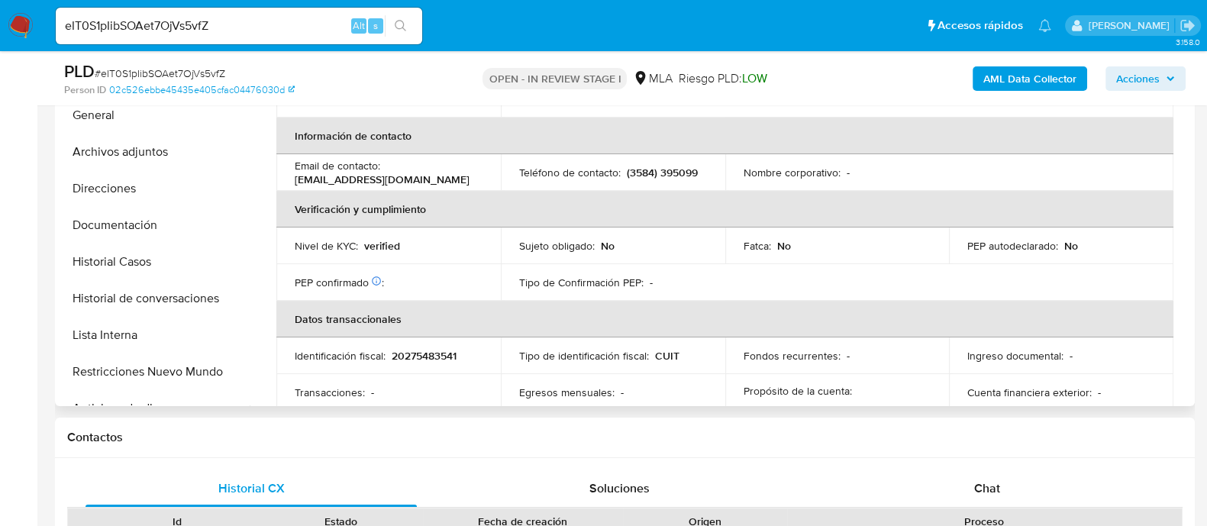
select select "10"
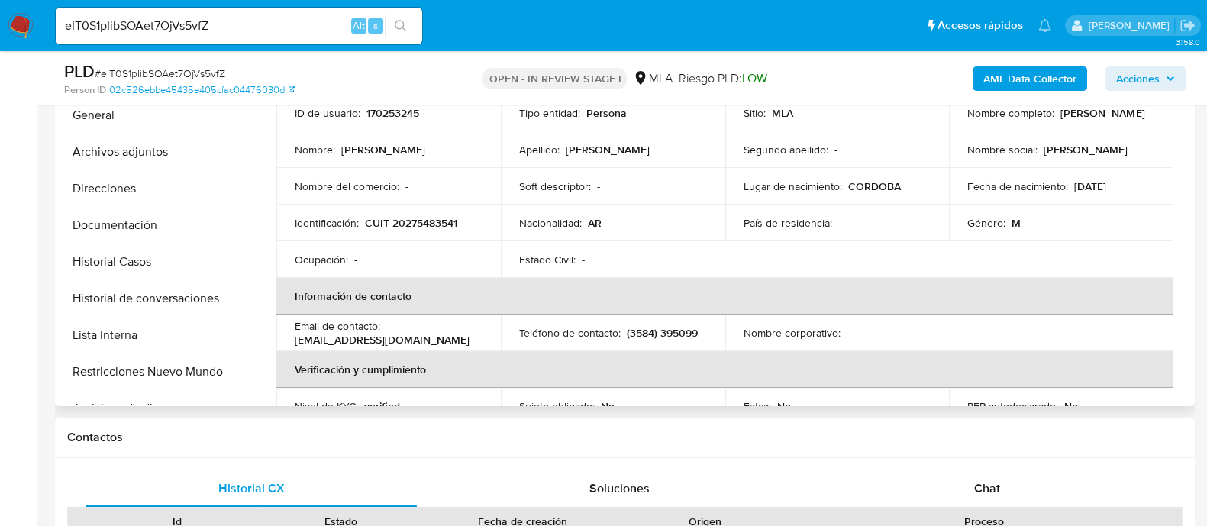
scroll to position [0, 0]
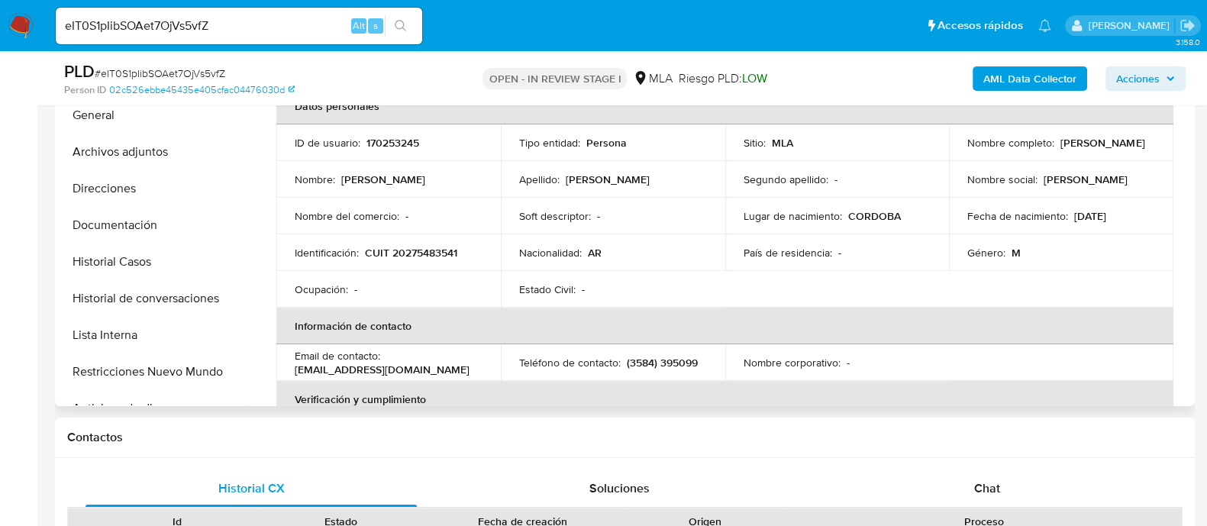
click at [399, 144] on p "170253245" at bounding box center [392, 143] width 53 height 14
click at [399, 143] on p "170253245" at bounding box center [392, 143] width 53 height 14
copy p "170253245"
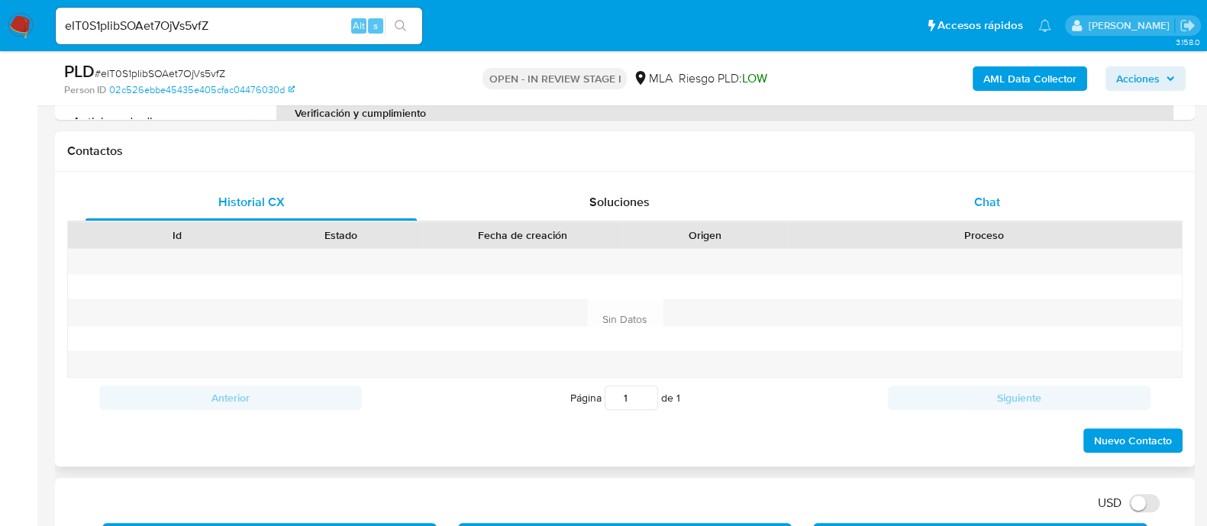
click at [996, 204] on span "Chat" at bounding box center [987, 202] width 26 height 18
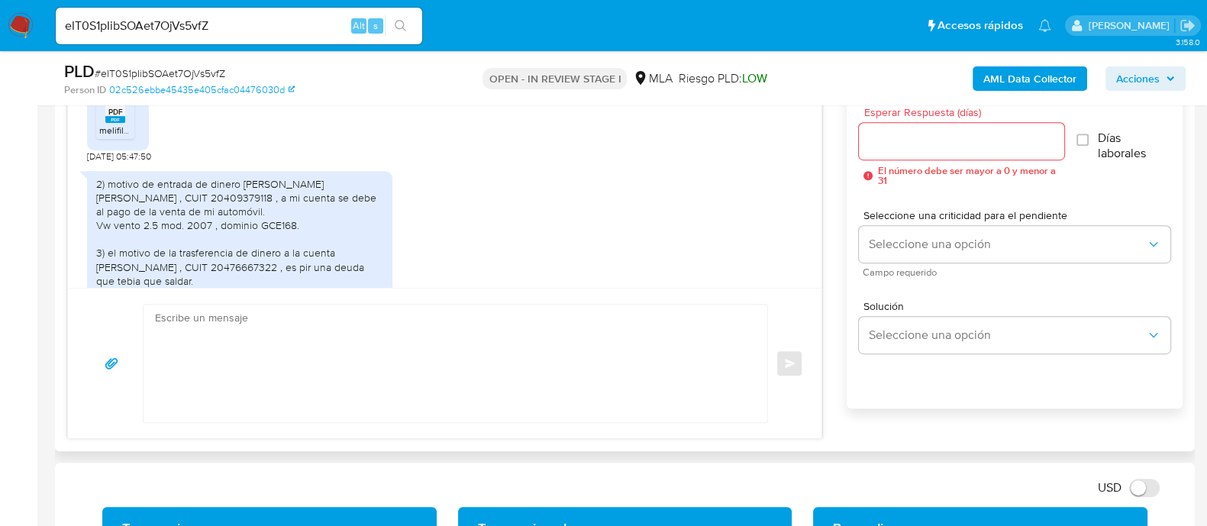
scroll to position [1448, 0]
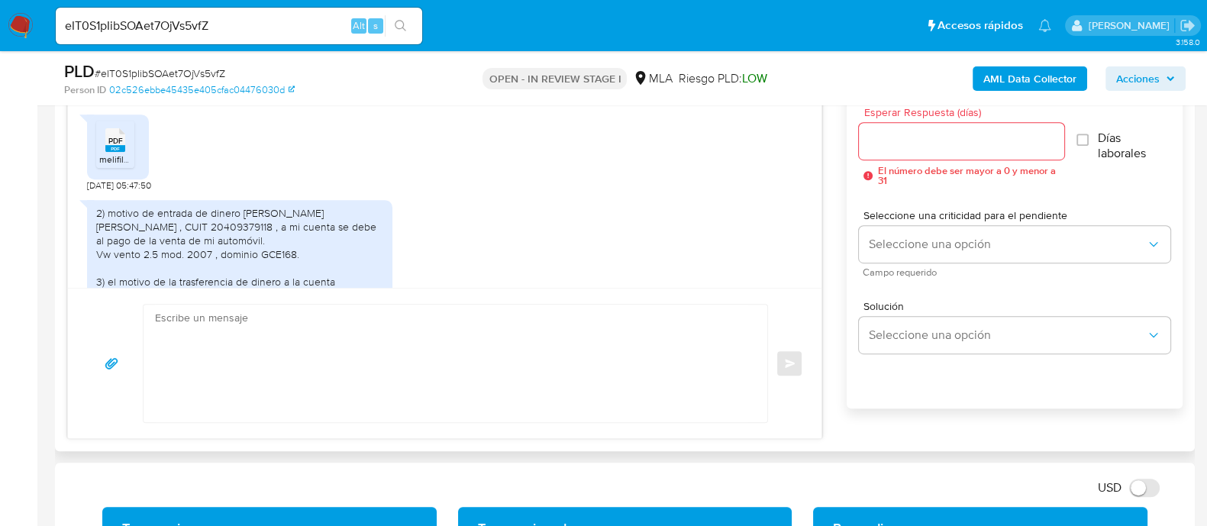
click at [120, 152] on rect at bounding box center [115, 148] width 20 height 7
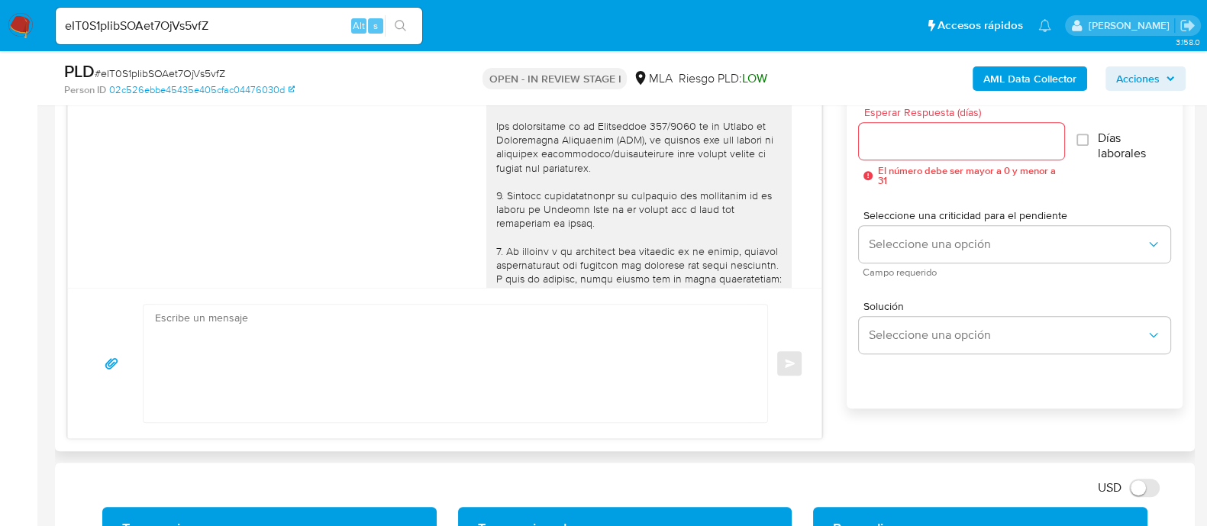
scroll to position [381, 0]
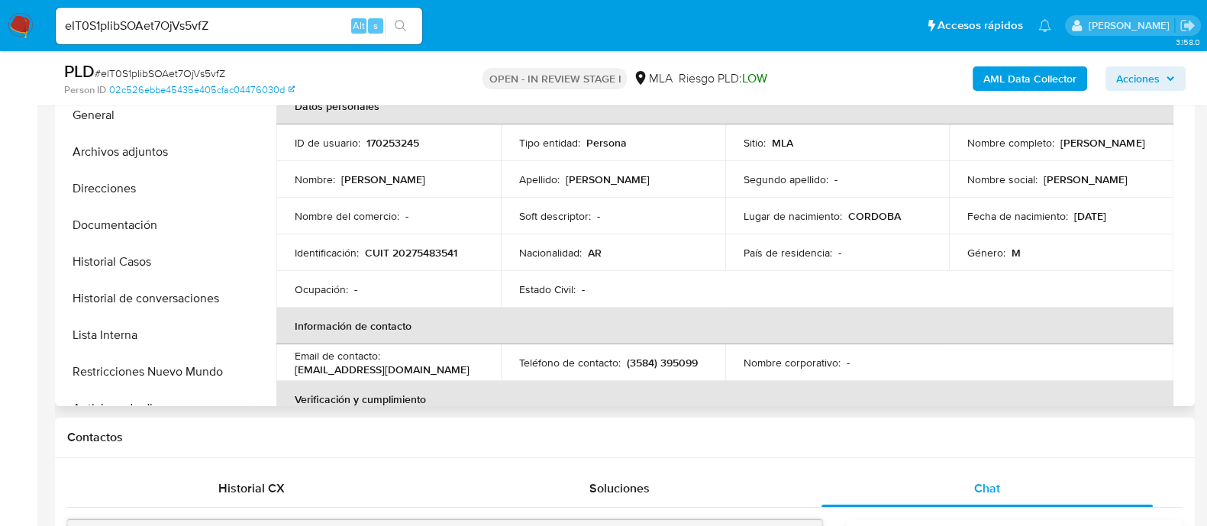
click at [406, 143] on p "170253245" at bounding box center [392, 143] width 53 height 14
copy p "170253245"
drag, startPoint x: 960, startPoint y: 150, endPoint x: 1081, endPoint y: 150, distance: 120.6
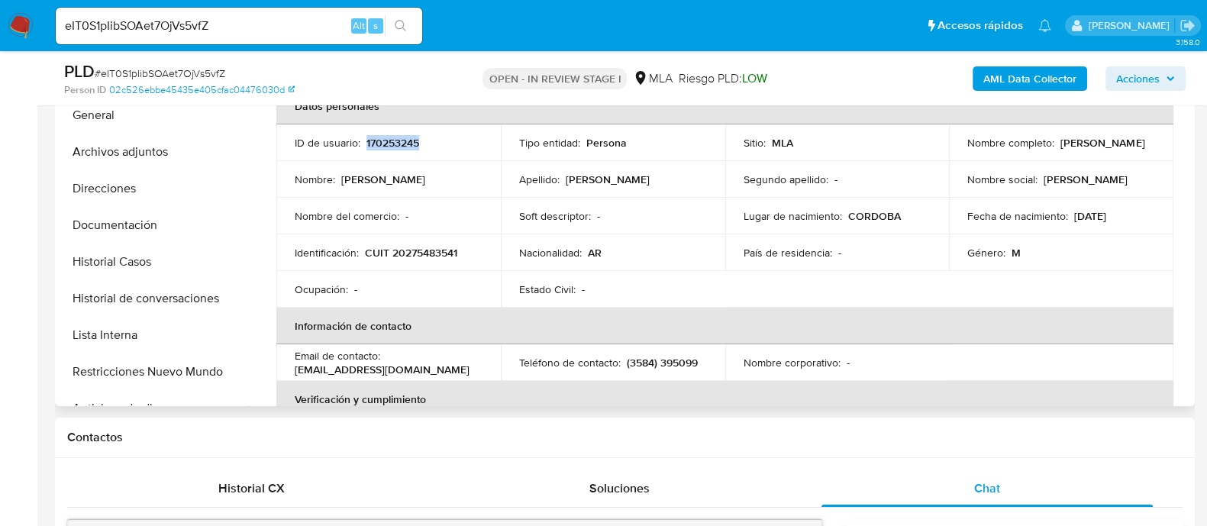
click at [1081, 150] on td "Nombre completo : Cristian Matias Avila" at bounding box center [1061, 142] width 224 height 37
copy p "Cristian Matias Avila"
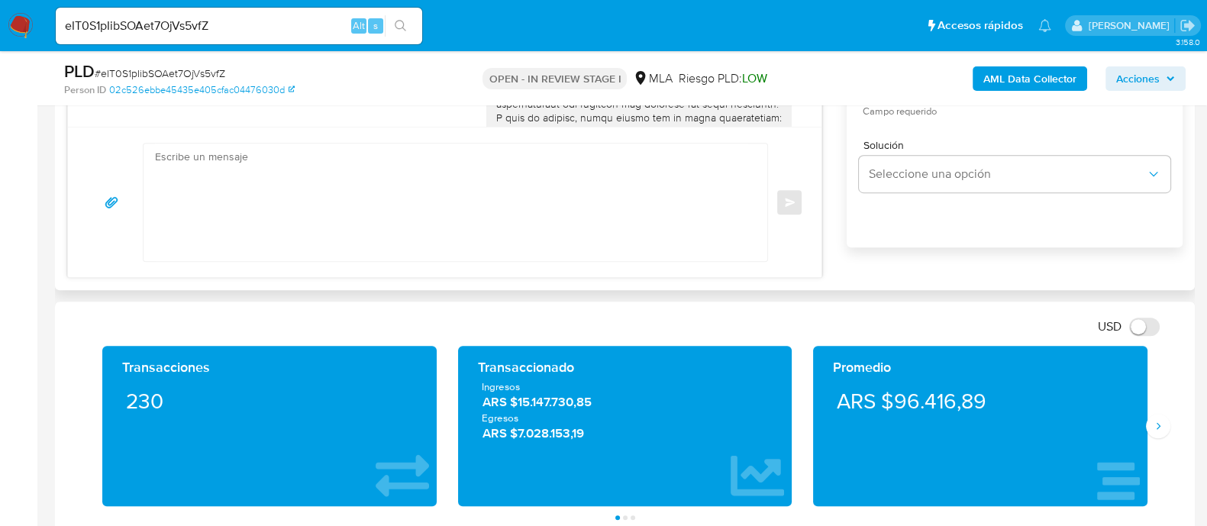
scroll to position [954, 0]
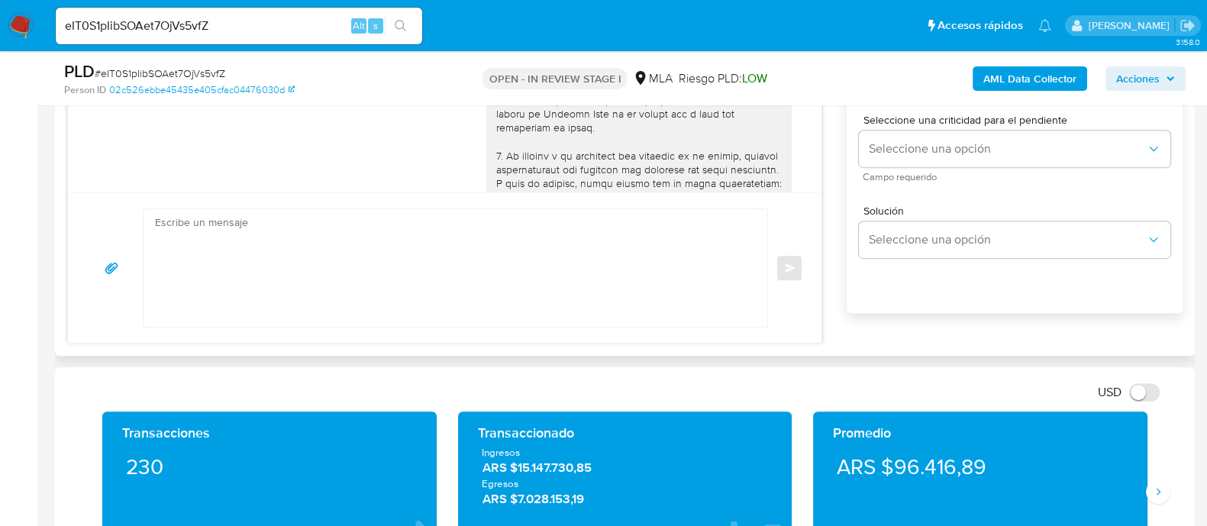
click at [611, 283] on textarea at bounding box center [451, 268] width 593 height 118
paste textarea "Cristian Matias Avila"
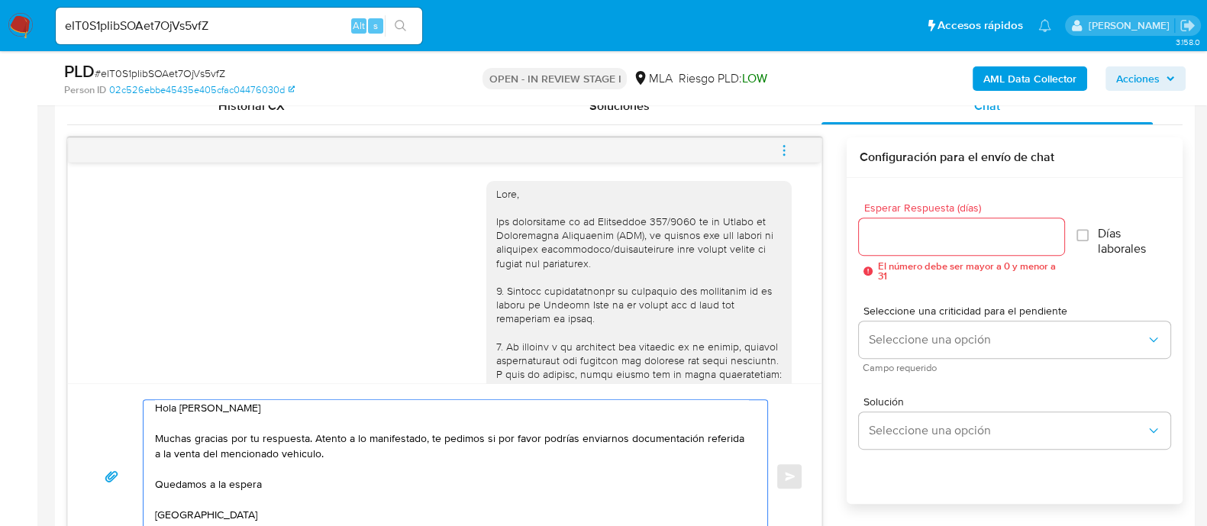
scroll to position [763, 0]
type textarea "Hola Cristian Matias Avila Muchas gracias por tu respuesta. Atento a lo manifes…"
click at [908, 231] on input "Esperar Respuesta (días)" at bounding box center [961, 238] width 205 height 20
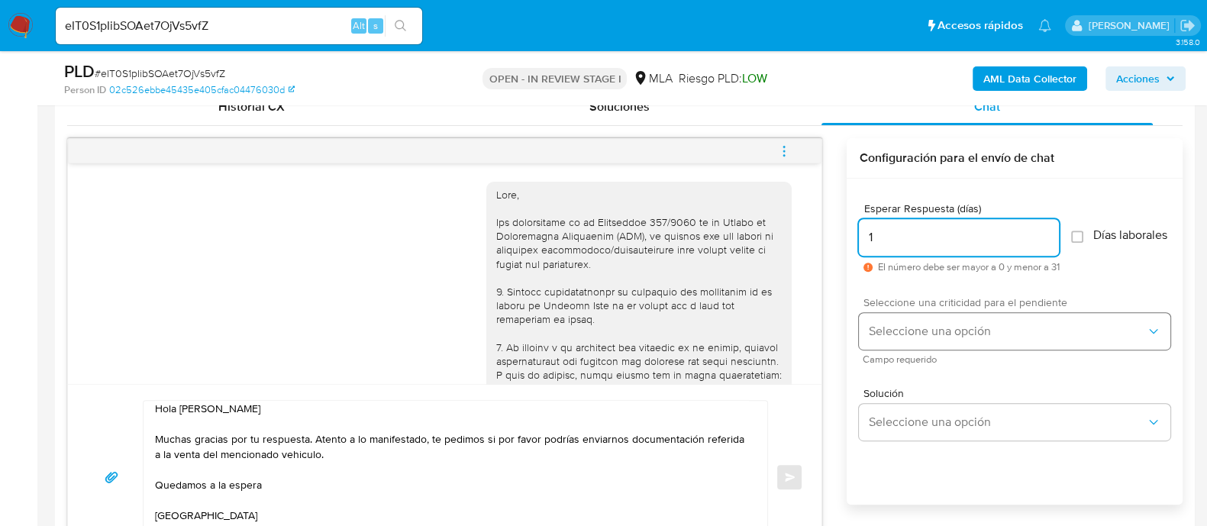
type input "1"
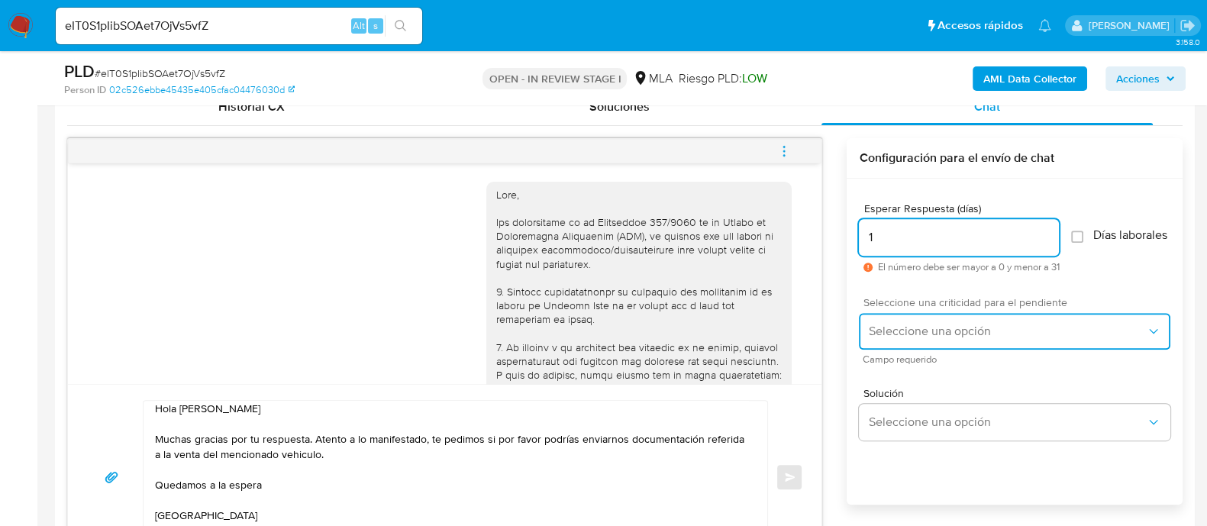
click at [886, 338] on span "Seleccione una opción" at bounding box center [1007, 331] width 278 height 15
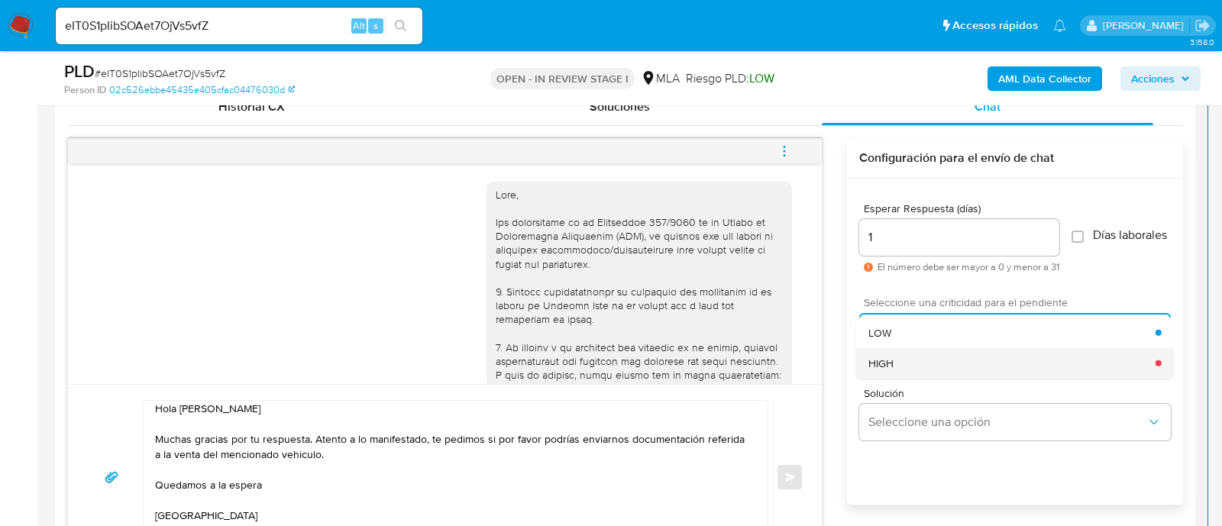
click at [897, 372] on div "HIGH" at bounding box center [1011, 362] width 287 height 31
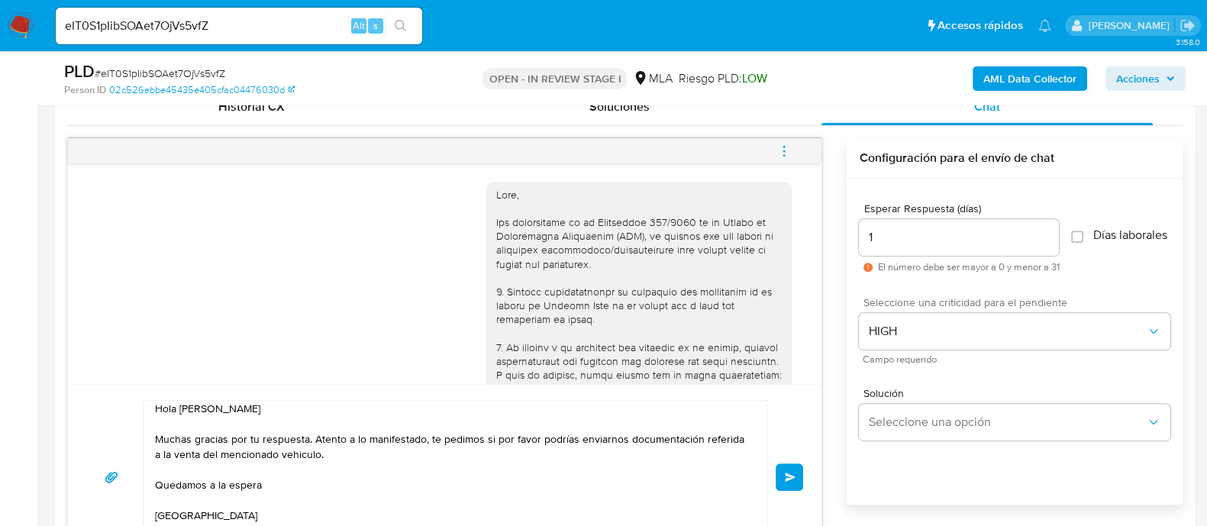
click at [789, 466] on button "Enviar" at bounding box center [789, 476] width 27 height 27
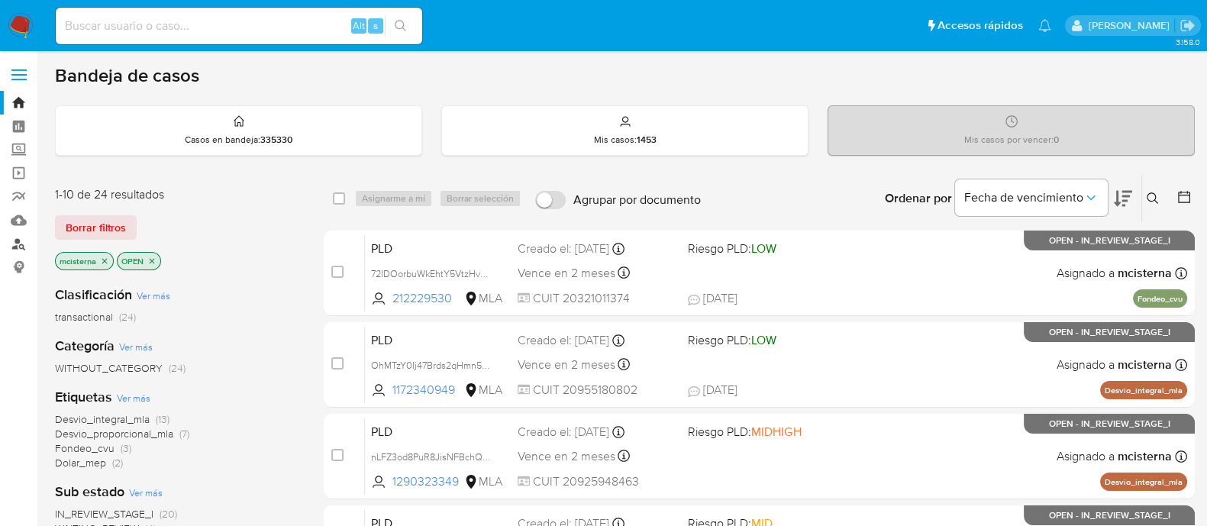
drag, startPoint x: 18, startPoint y: 248, endPoint x: 28, endPoint y: 254, distance: 11.7
click at [18, 248] on link "Buscador de personas" at bounding box center [91, 244] width 182 height 24
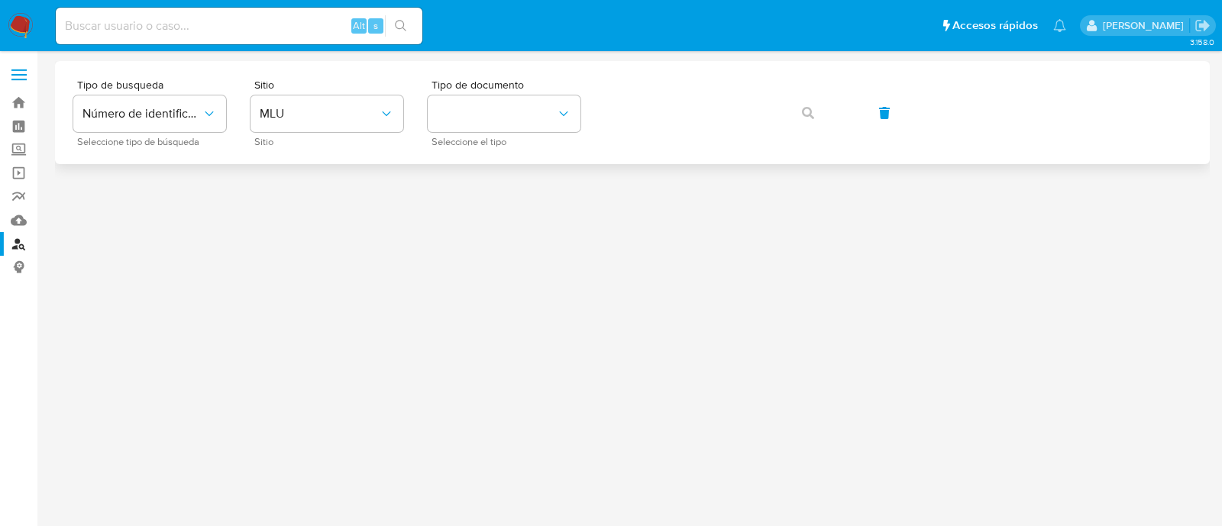
click at [231, 82] on div "Tipo de busqueda Número de identificación Seleccione tipo de búsqueda Sitio MLU…" at bounding box center [632, 112] width 1118 height 66
click at [302, 124] on button "MLU" at bounding box center [326, 113] width 153 height 37
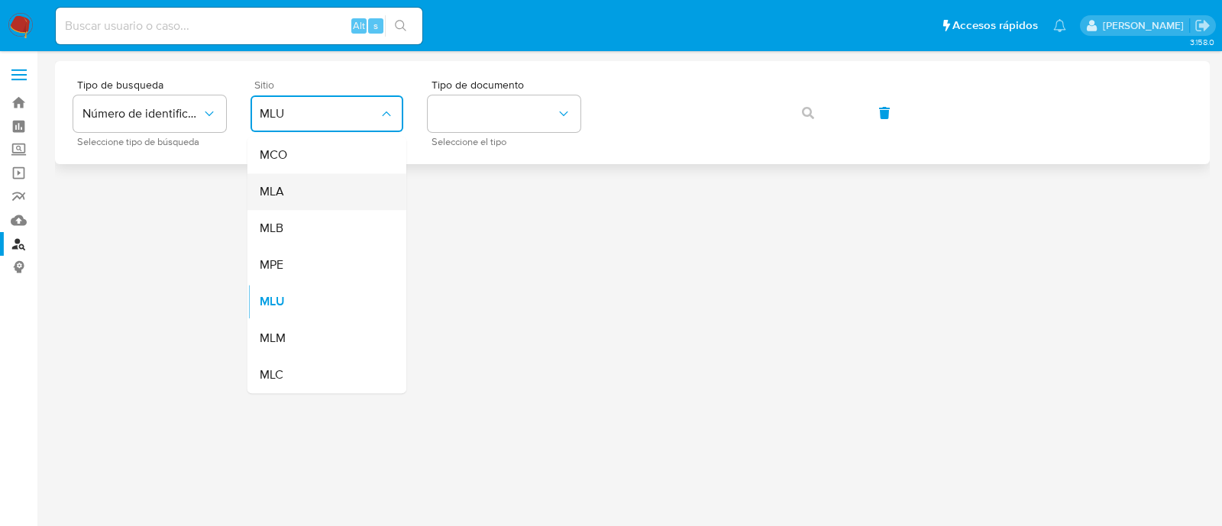
click at [321, 192] on div "MLA" at bounding box center [322, 191] width 125 height 37
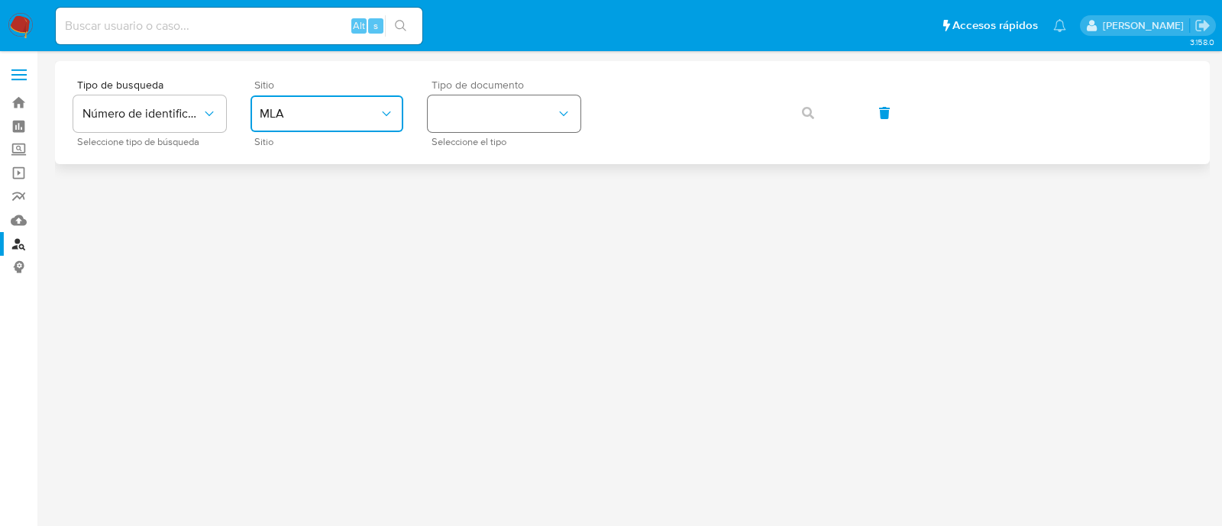
click at [525, 100] on button "identificationType" at bounding box center [504, 113] width 153 height 37
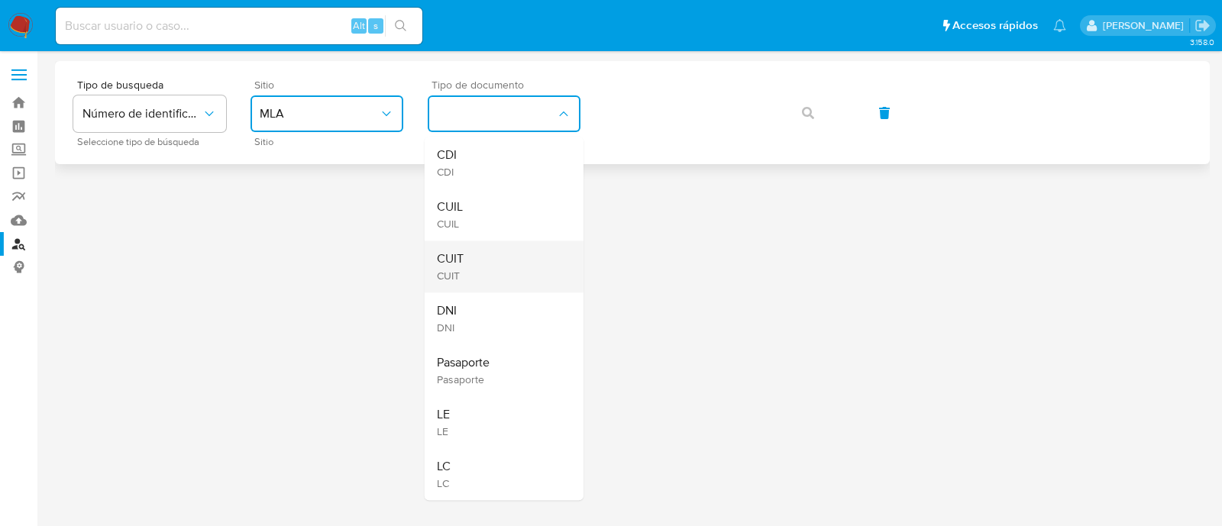
click at [505, 251] on div "CUIT CUIT" at bounding box center [499, 266] width 125 height 52
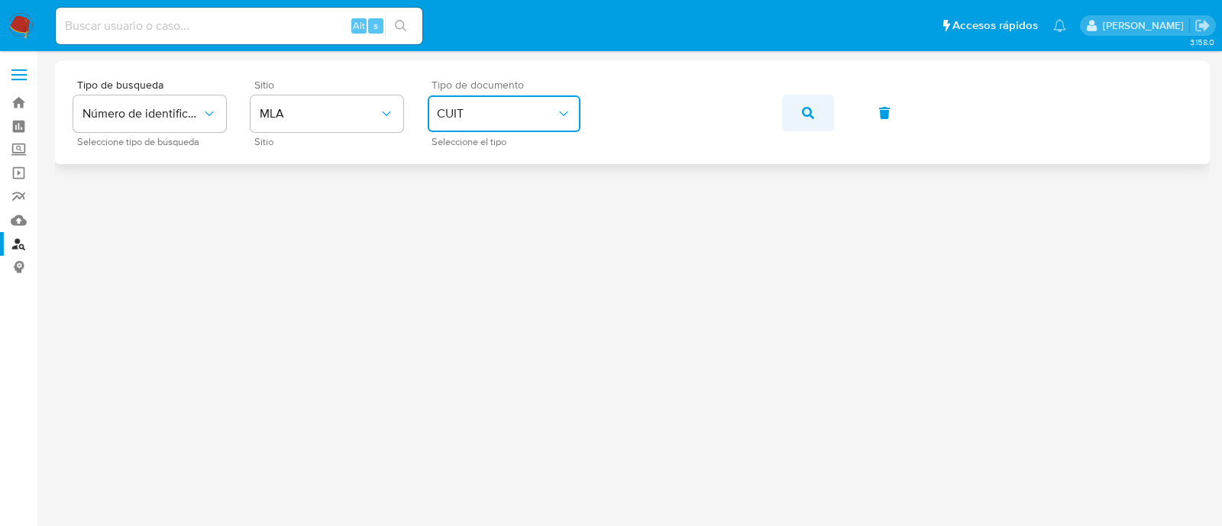
click at [804, 110] on icon "button" at bounding box center [808, 113] width 12 height 12
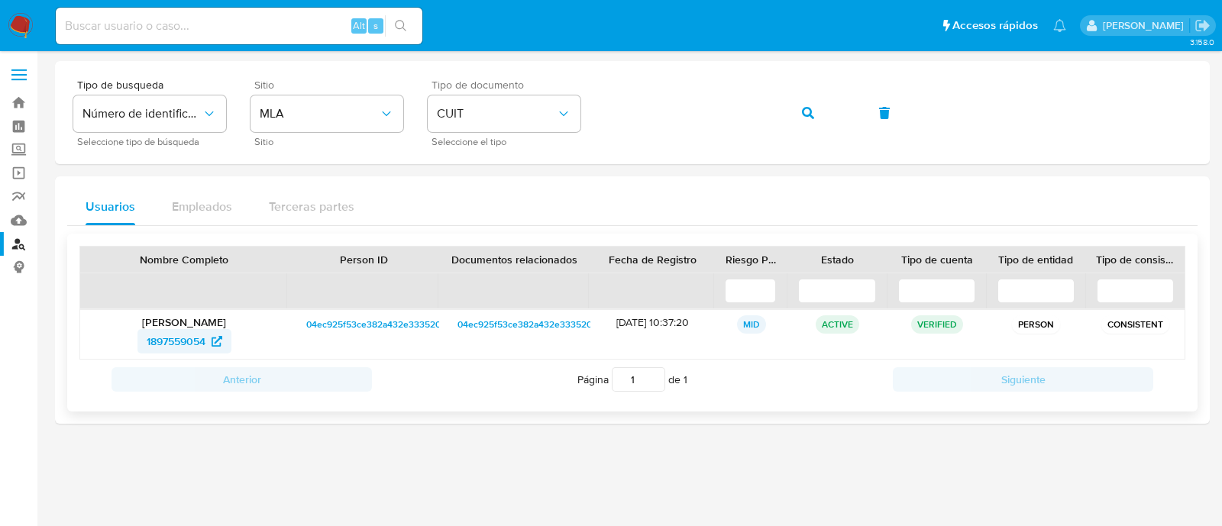
click at [215, 337] on icon at bounding box center [216, 341] width 11 height 11
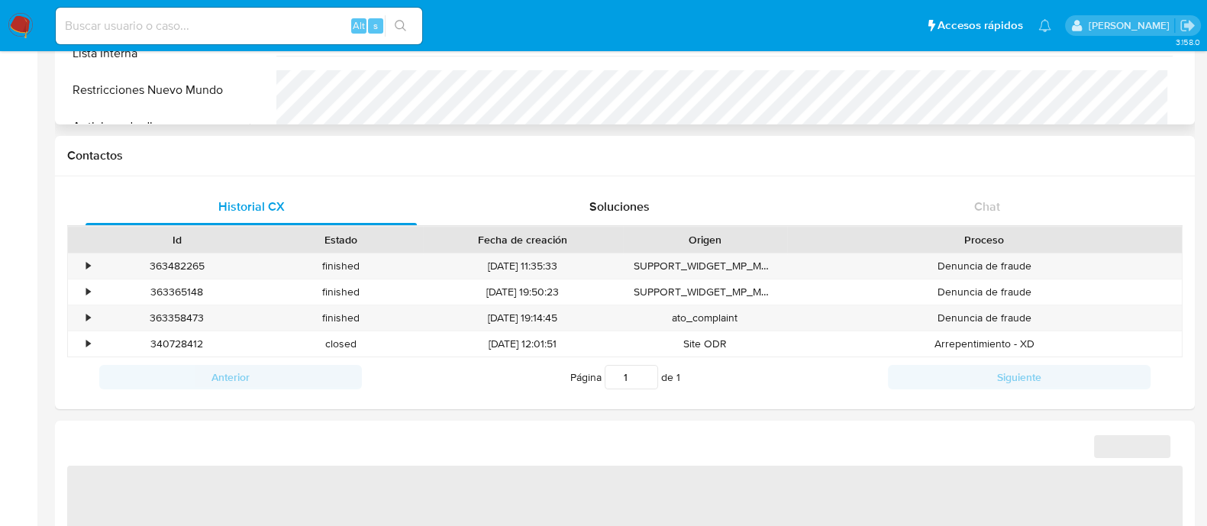
scroll to position [573, 0]
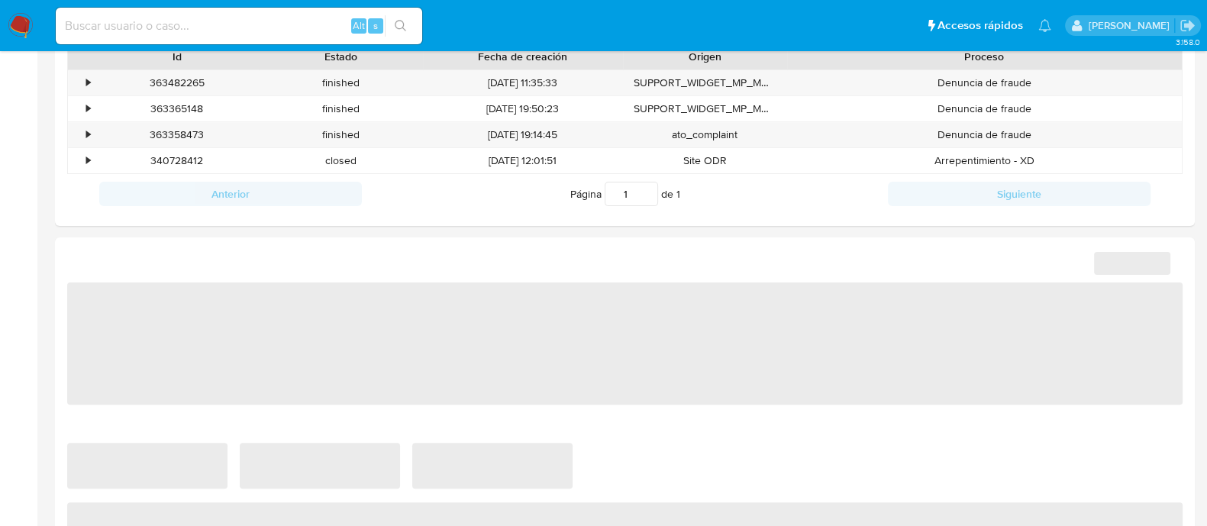
select select "10"
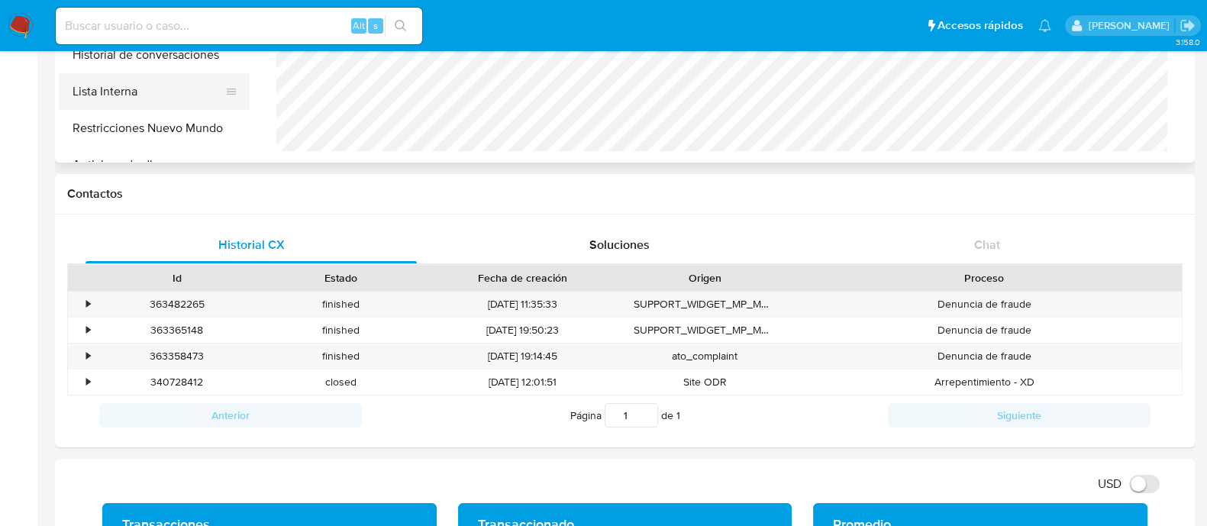
scroll to position [190, 0]
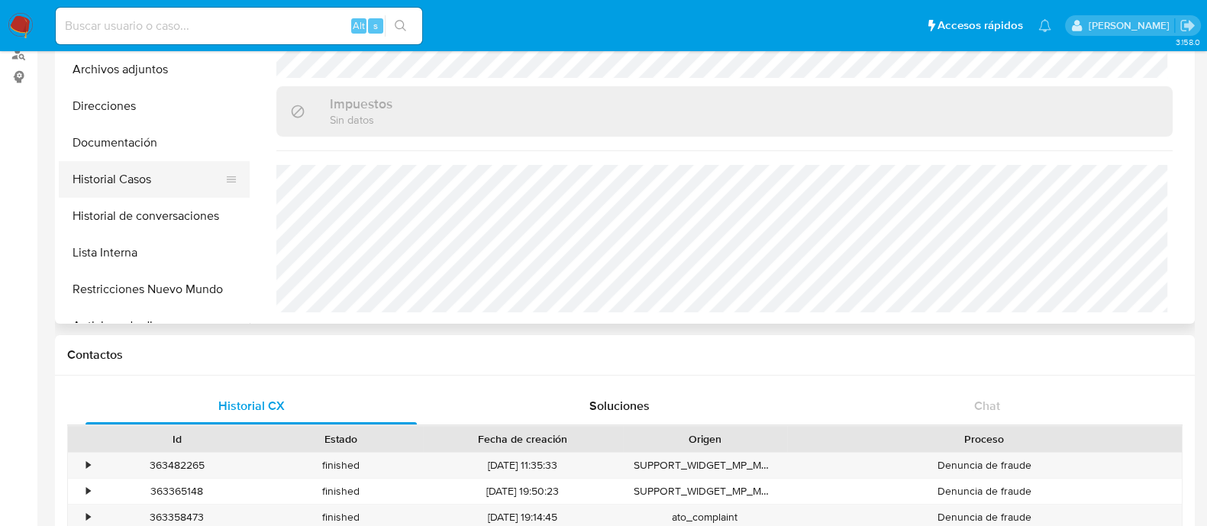
click at [145, 181] on button "Historial Casos" at bounding box center [148, 179] width 179 height 37
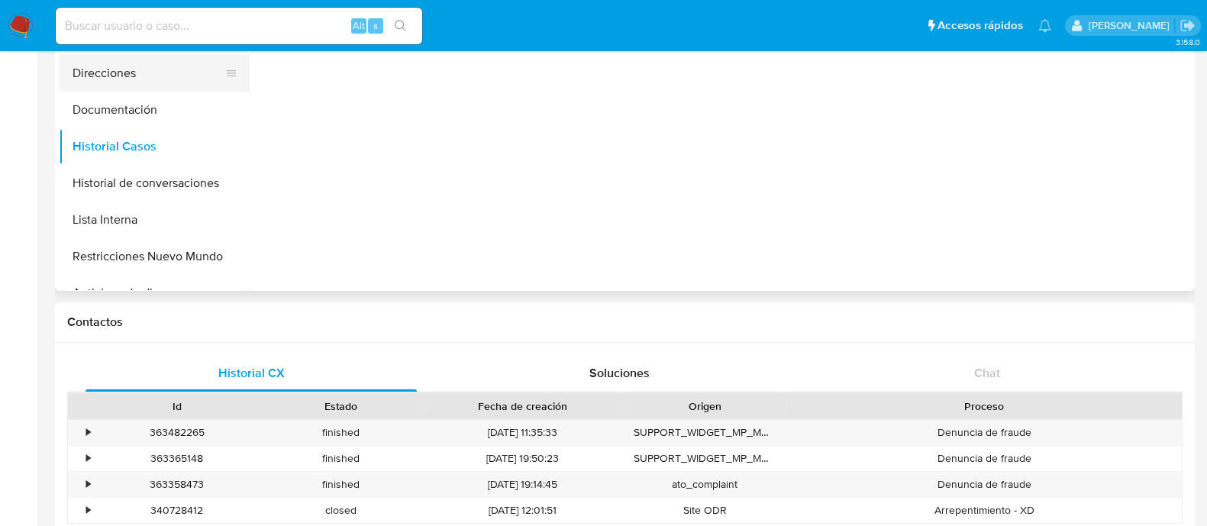
scroll to position [95, 0]
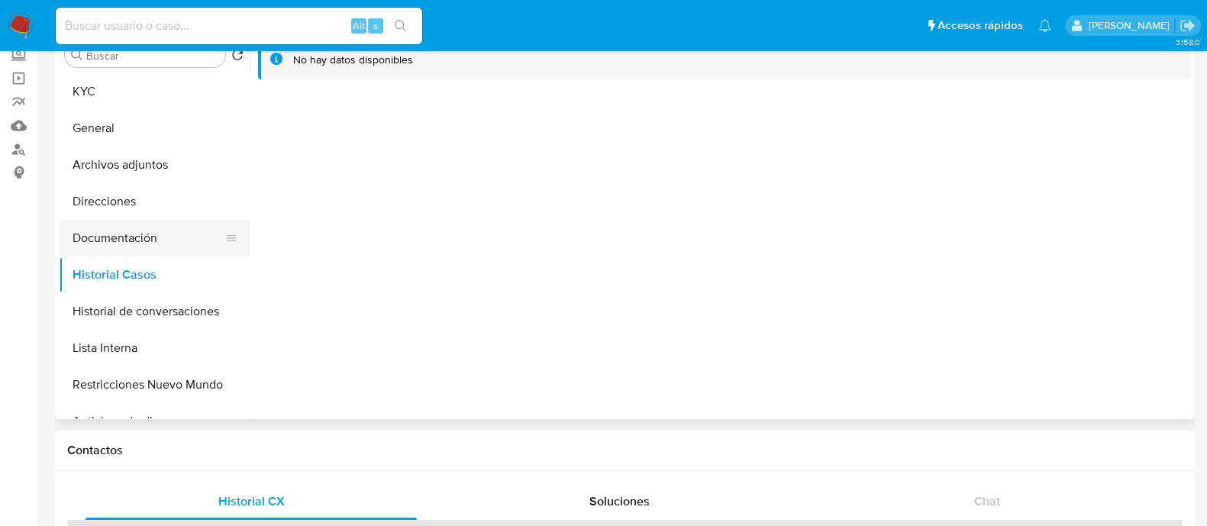
click at [173, 227] on button "Documentación" at bounding box center [148, 238] width 179 height 37
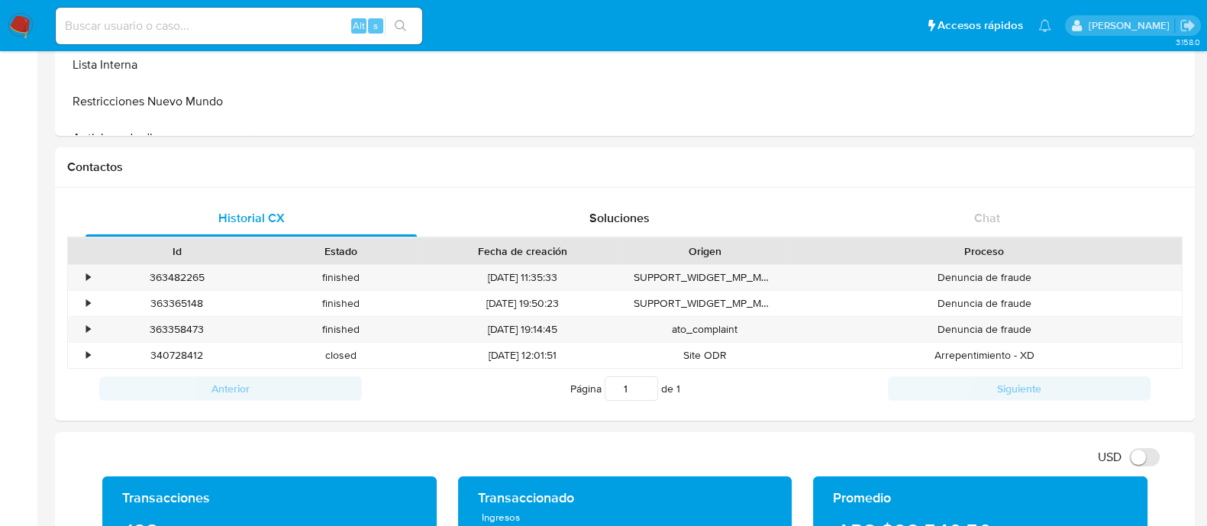
scroll to position [477, 0]
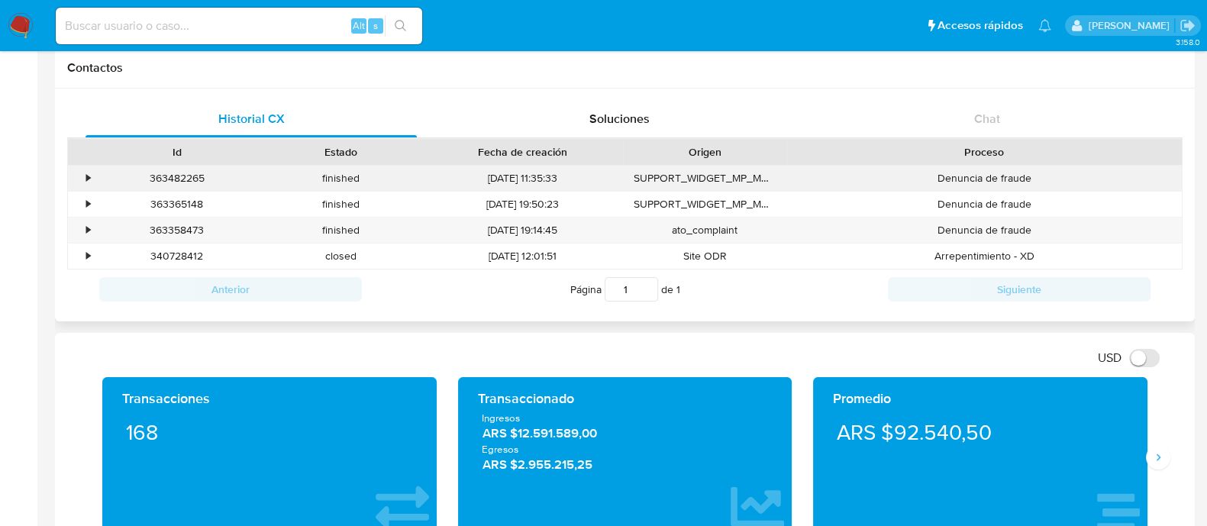
click at [92, 178] on div "•" at bounding box center [81, 178] width 27 height 25
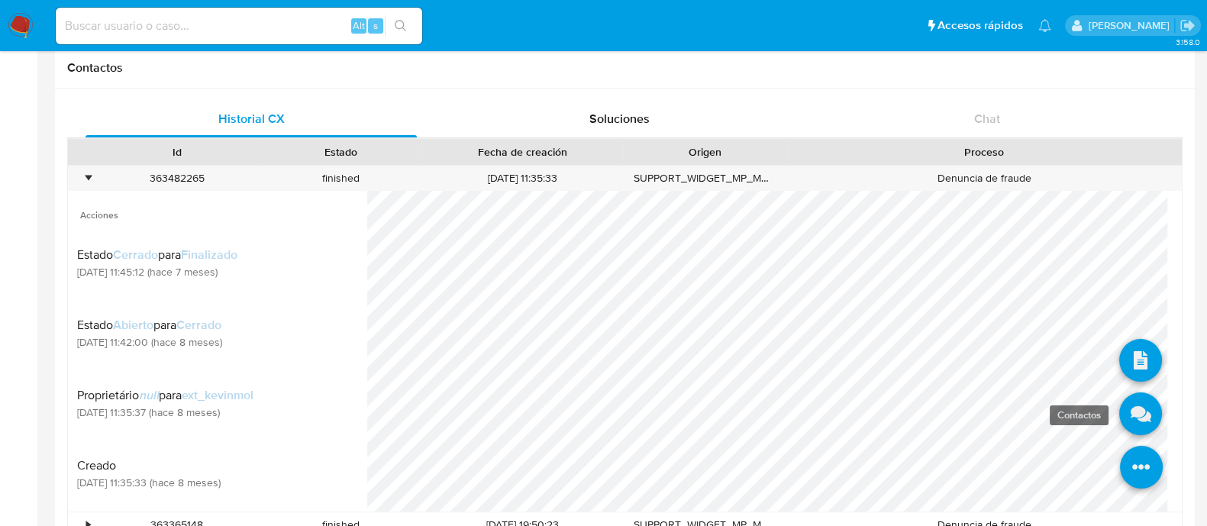
click at [1138, 411] on icon at bounding box center [1140, 413] width 43 height 43
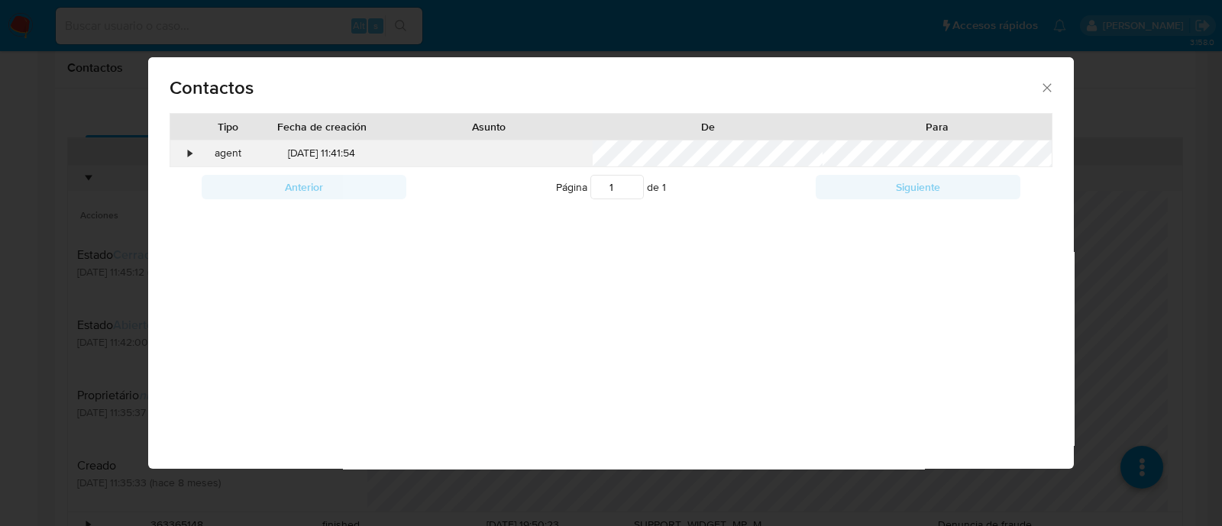
click at [189, 154] on div "•" at bounding box center [191, 153] width 4 height 15
click at [1039, 83] on icon "close" at bounding box center [1046, 87] width 15 height 15
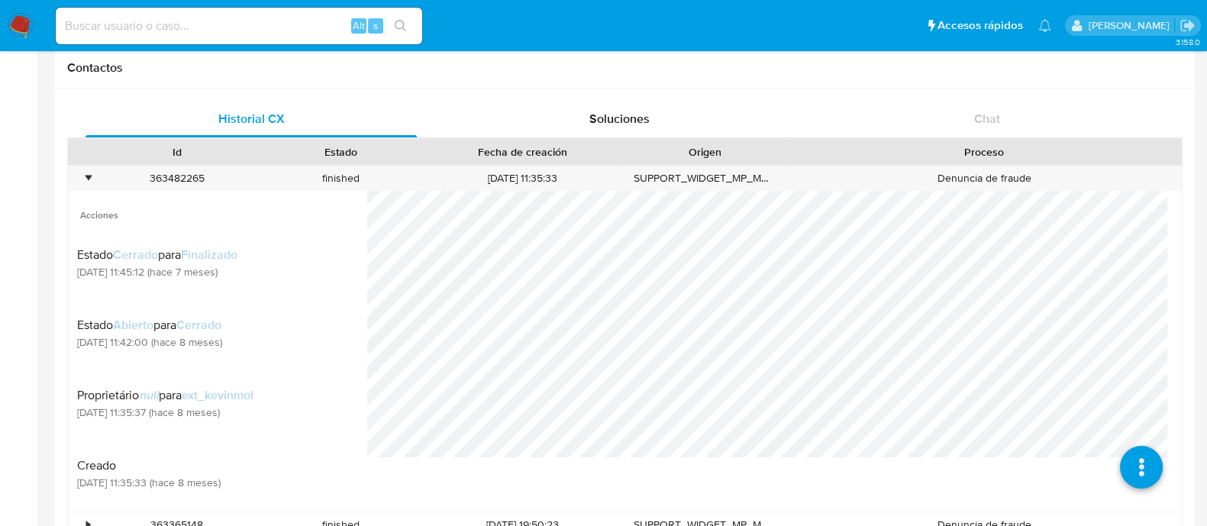
scroll to position [182, 0]
click at [103, 178] on div "363482265" at bounding box center [177, 178] width 164 height 25
click at [98, 178] on div "363482265" at bounding box center [177, 178] width 164 height 25
click at [88, 176] on div "•" at bounding box center [88, 178] width 4 height 15
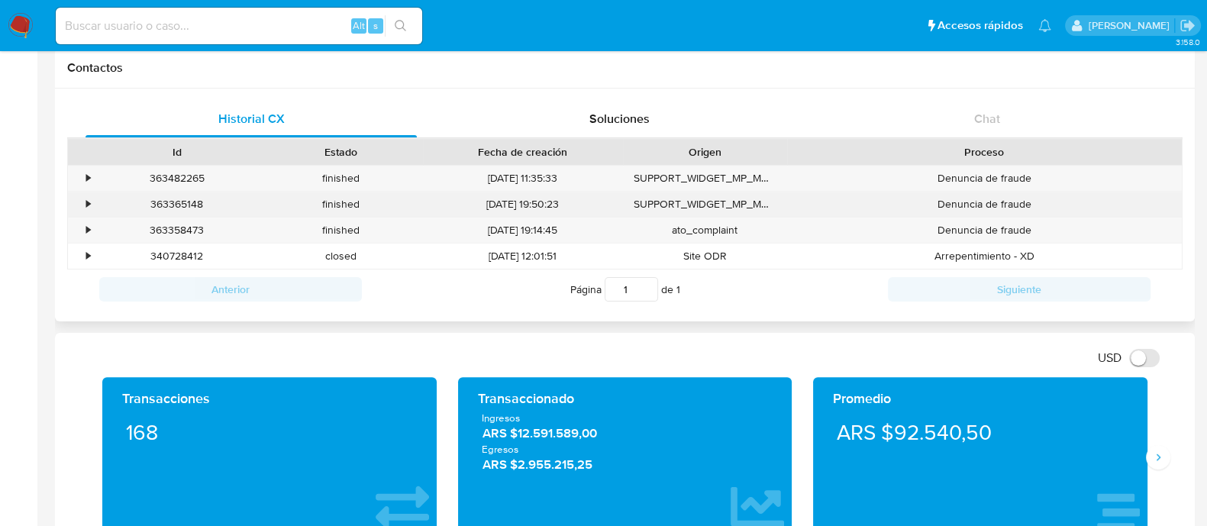
click at [86, 203] on div "•" at bounding box center [88, 204] width 4 height 15
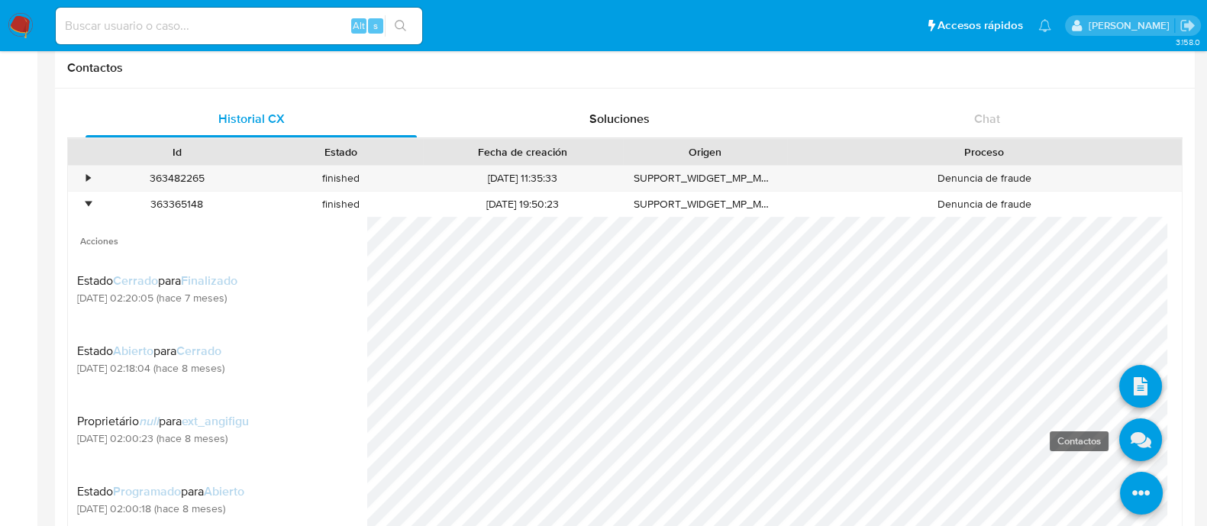
click at [1122, 439] on icon at bounding box center [1140, 439] width 43 height 43
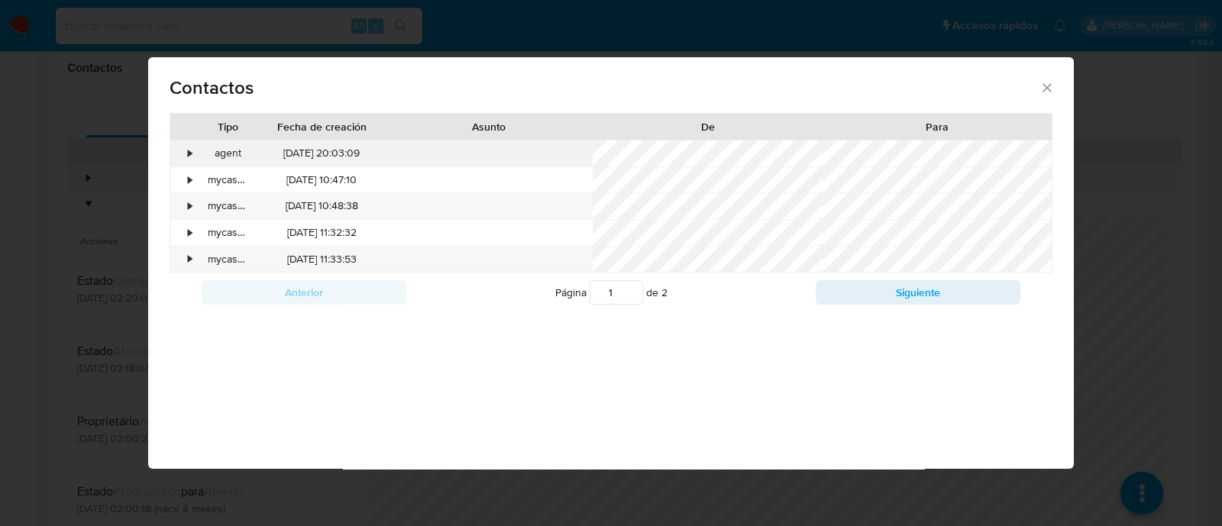
click at [191, 154] on div "•" at bounding box center [191, 153] width 4 height 15
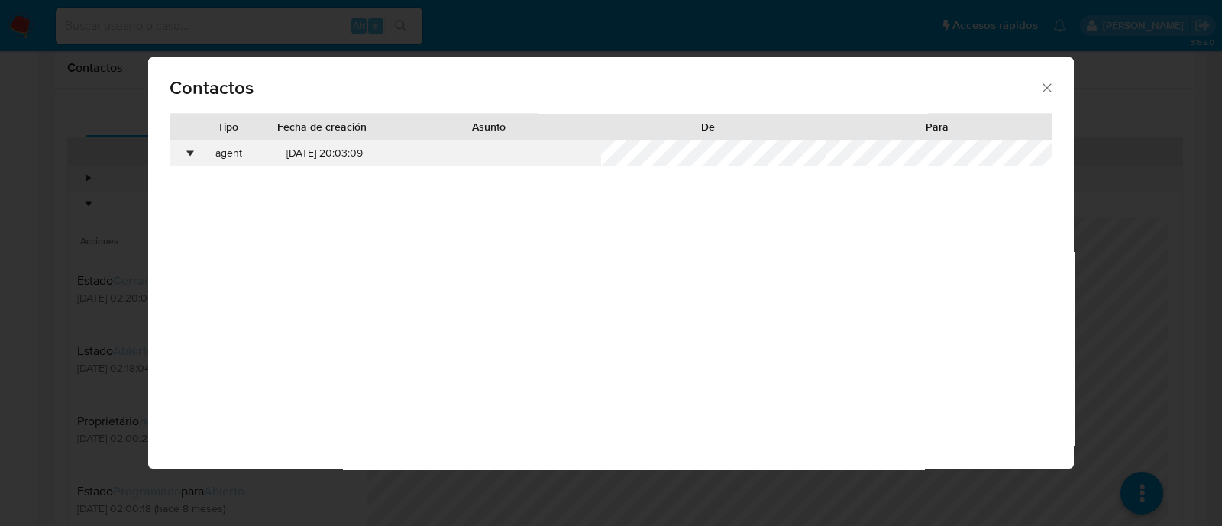
click at [191, 154] on div "•" at bounding box center [191, 153] width 4 height 15
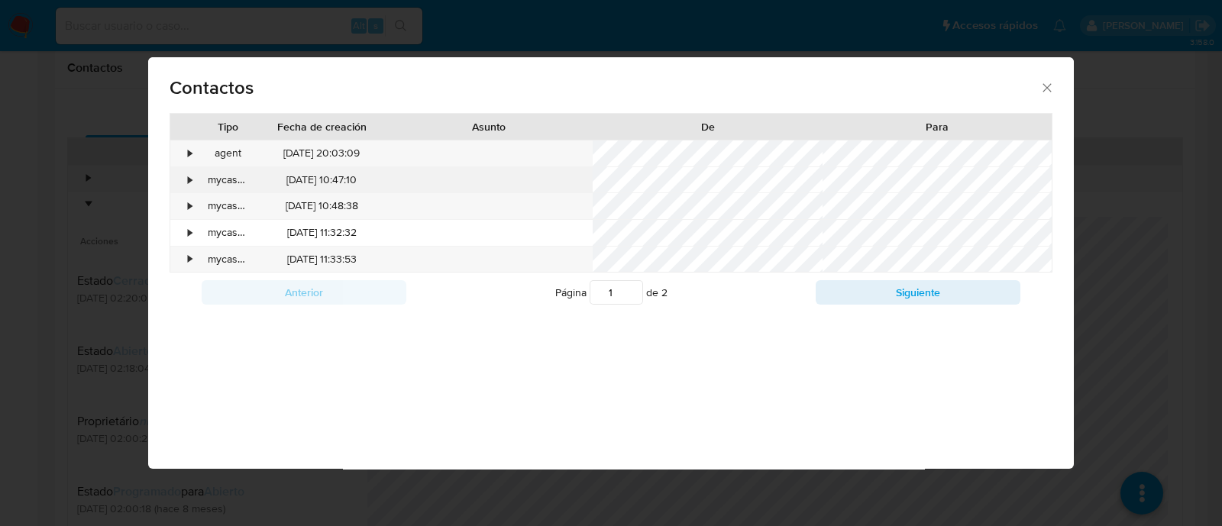
click at [184, 176] on div "•" at bounding box center [183, 180] width 27 height 26
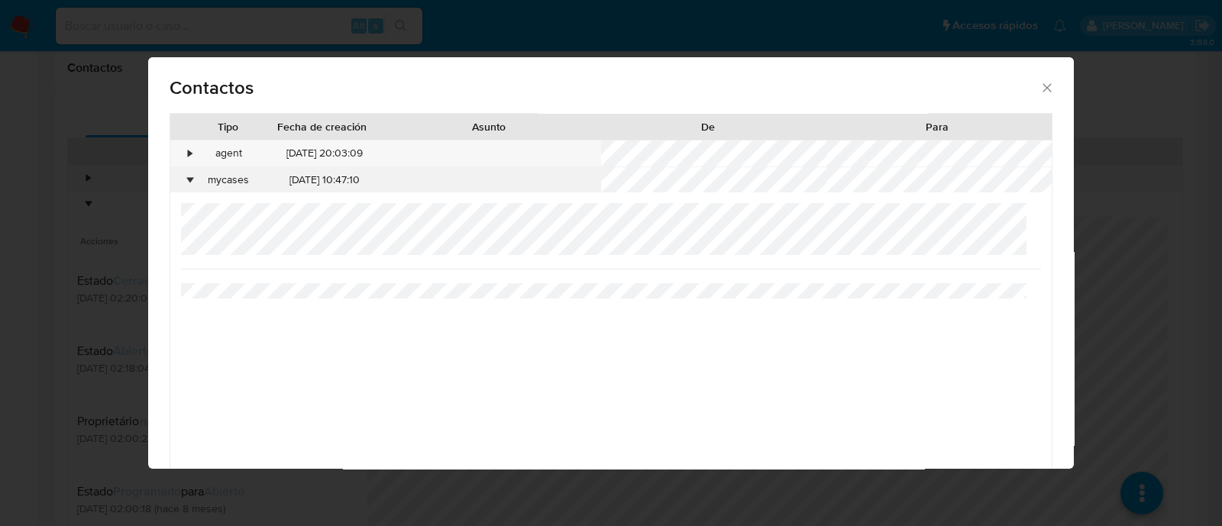
click at [194, 176] on div "•" at bounding box center [183, 180] width 27 height 26
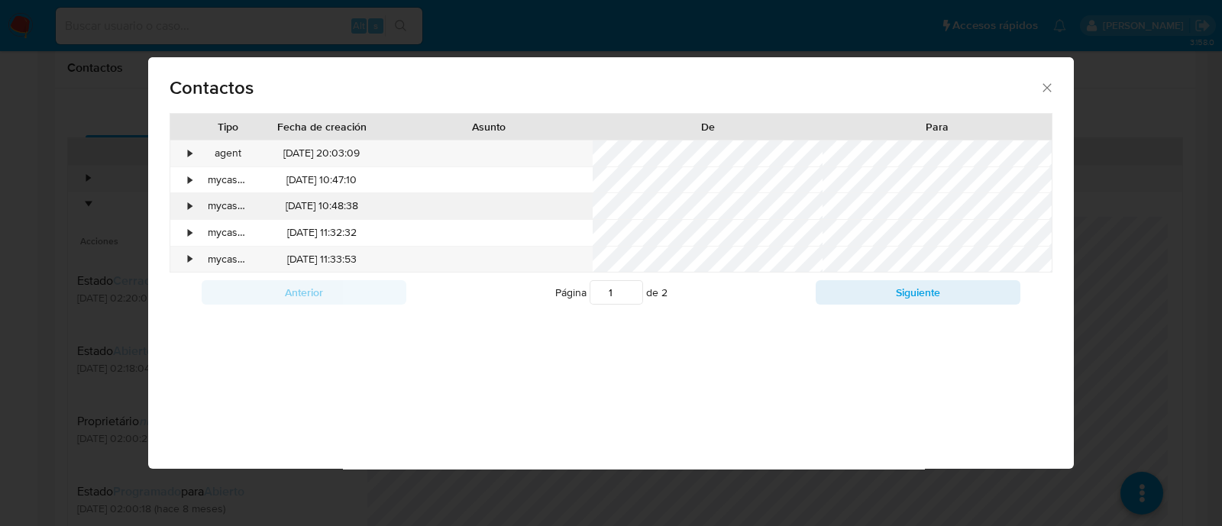
click at [194, 199] on div "•" at bounding box center [183, 206] width 27 height 26
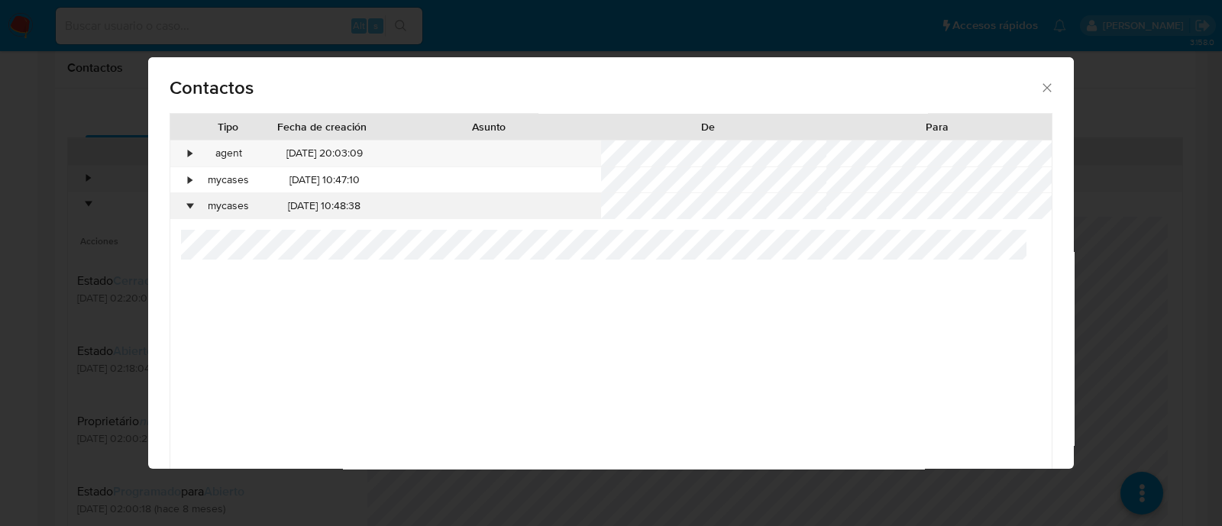
click at [191, 200] on div "•" at bounding box center [191, 206] width 4 height 15
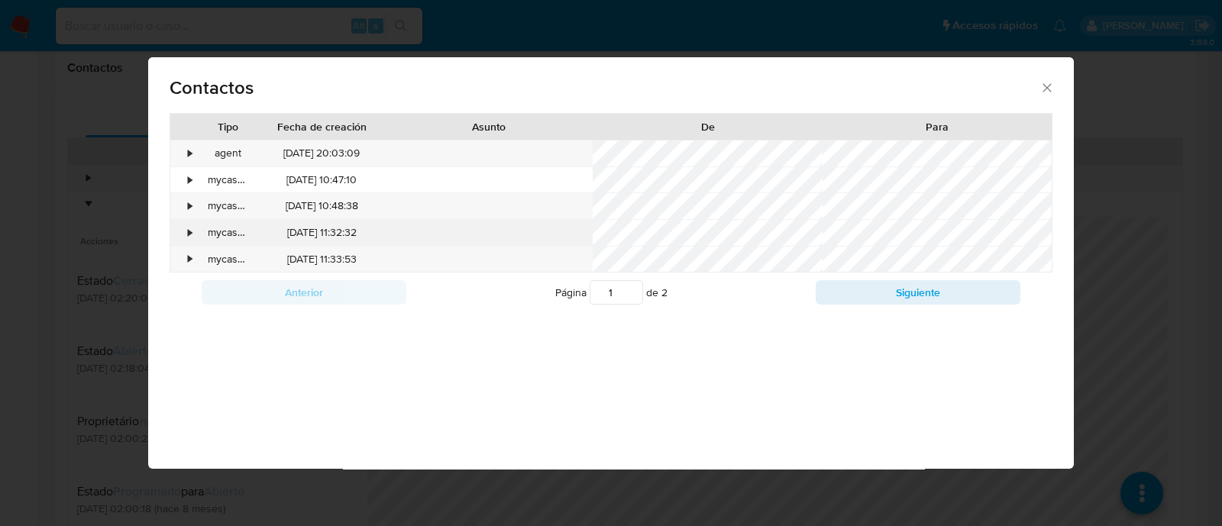
click at [191, 233] on div "•" at bounding box center [191, 232] width 4 height 15
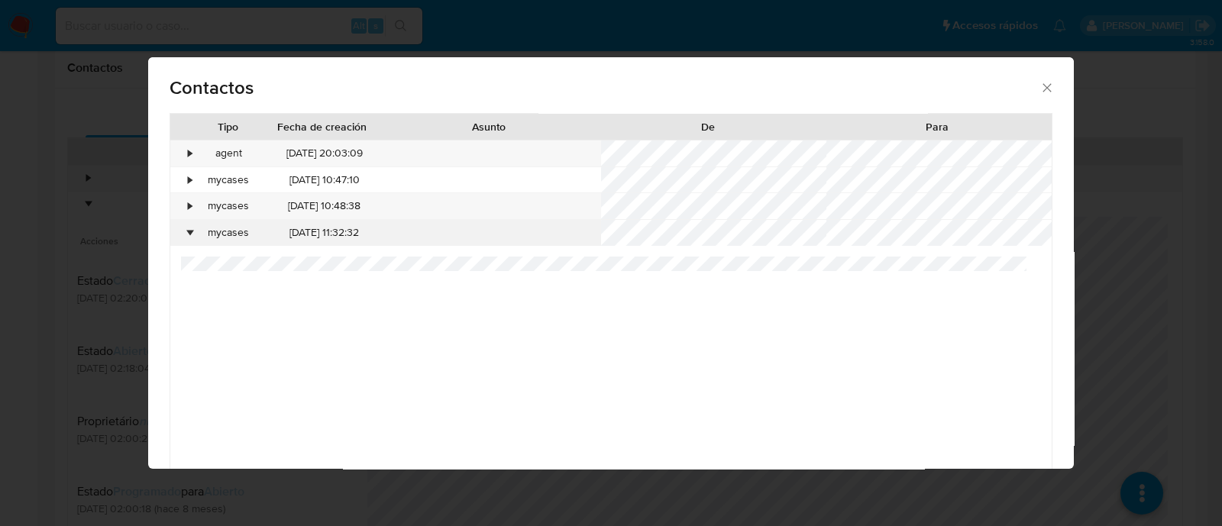
click at [191, 231] on div "•" at bounding box center [191, 232] width 4 height 15
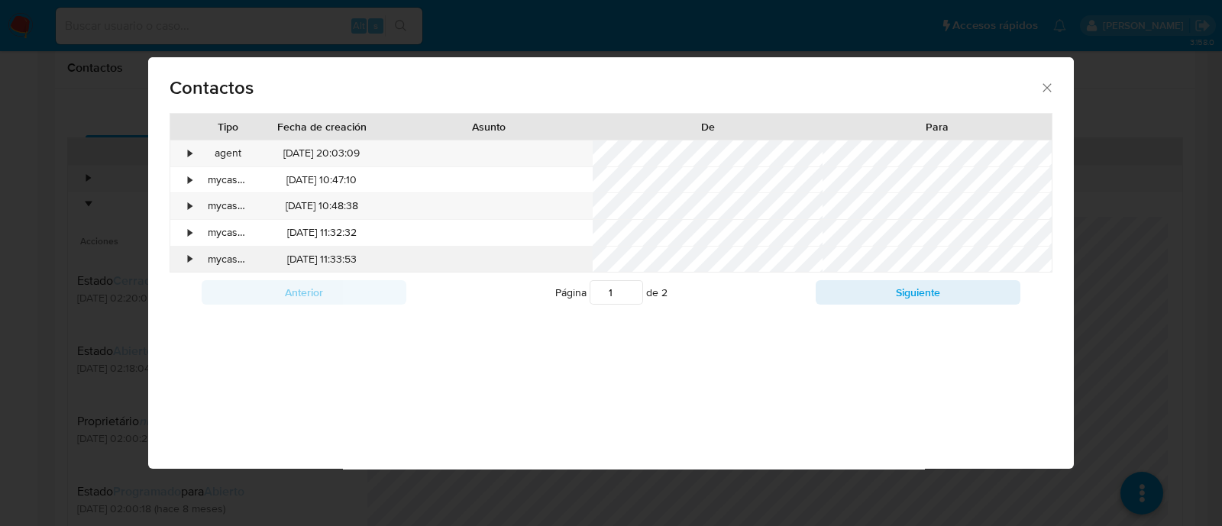
click at [191, 257] on div "•" at bounding box center [191, 259] width 4 height 15
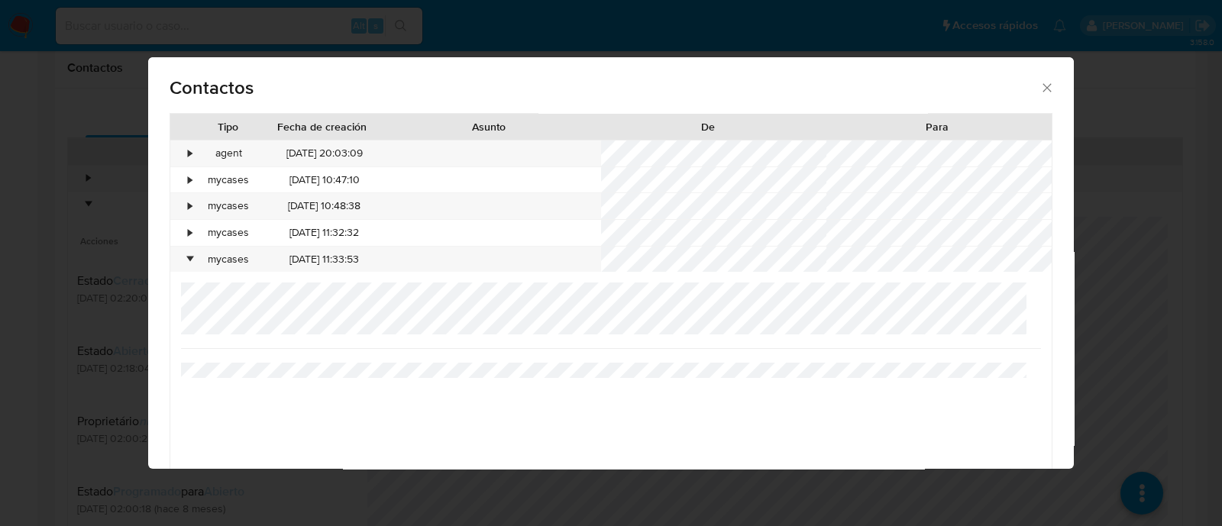
click at [1039, 87] on icon "close" at bounding box center [1046, 87] width 15 height 15
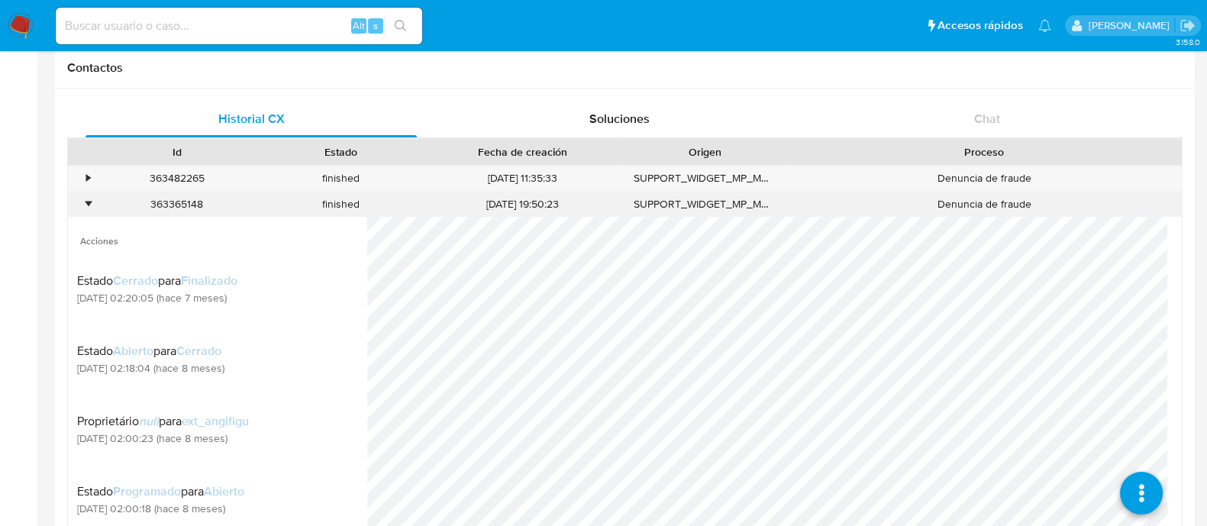
click at [79, 201] on div "•" at bounding box center [81, 204] width 27 height 25
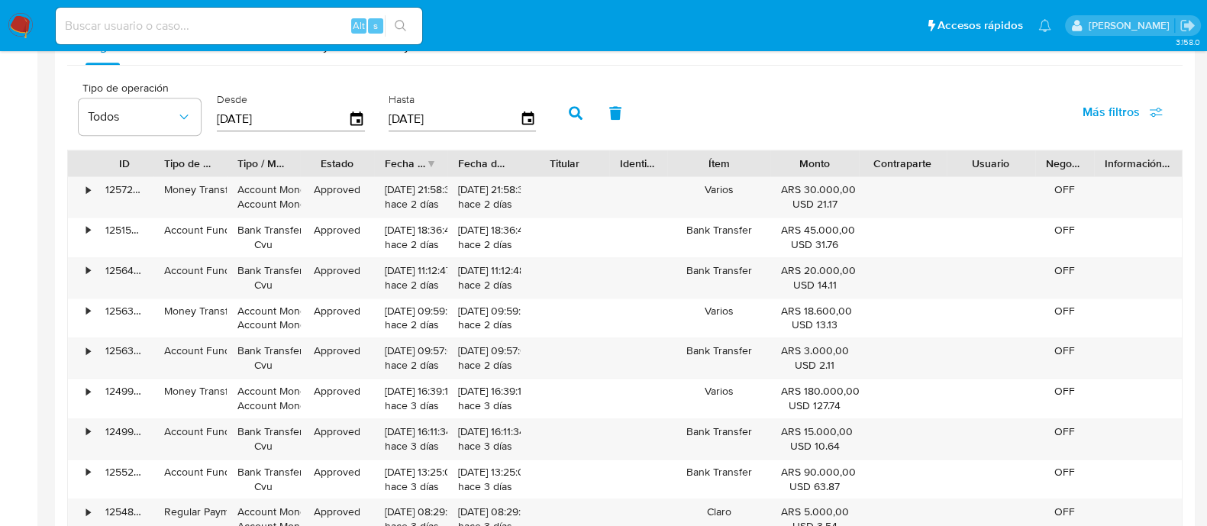
scroll to position [1431, 0]
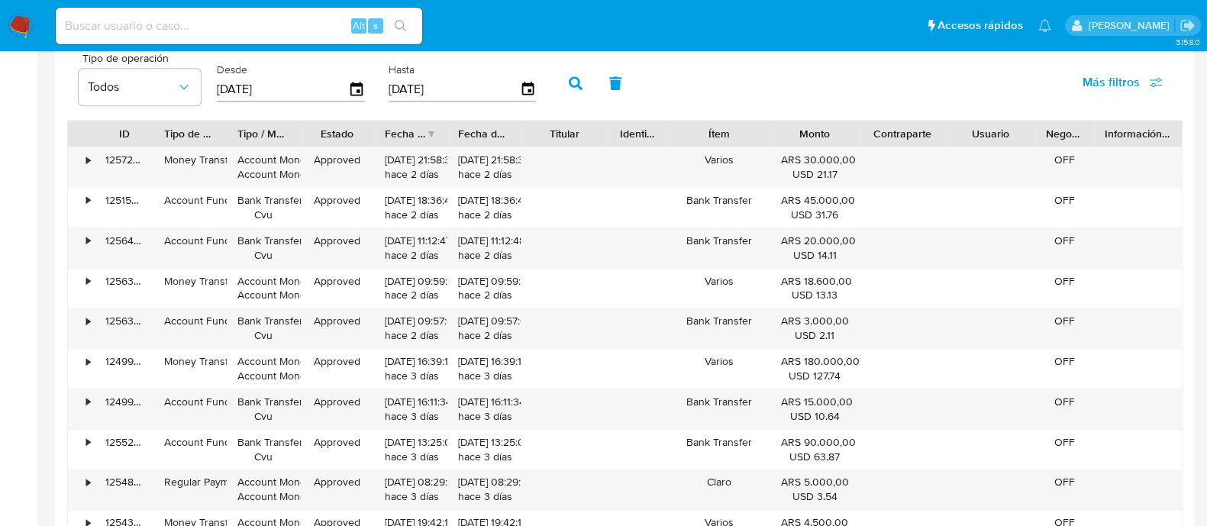
drag, startPoint x: 611, startPoint y: 125, endPoint x: 696, endPoint y: 126, distance: 85.5
click at [612, 124] on div at bounding box center [609, 134] width 27 height 26
click at [699, 126] on div "ID Tipo de operación Tipo / Método Estado Fecha de creación Fecha de aprobación…" at bounding box center [625, 134] width 1114 height 26
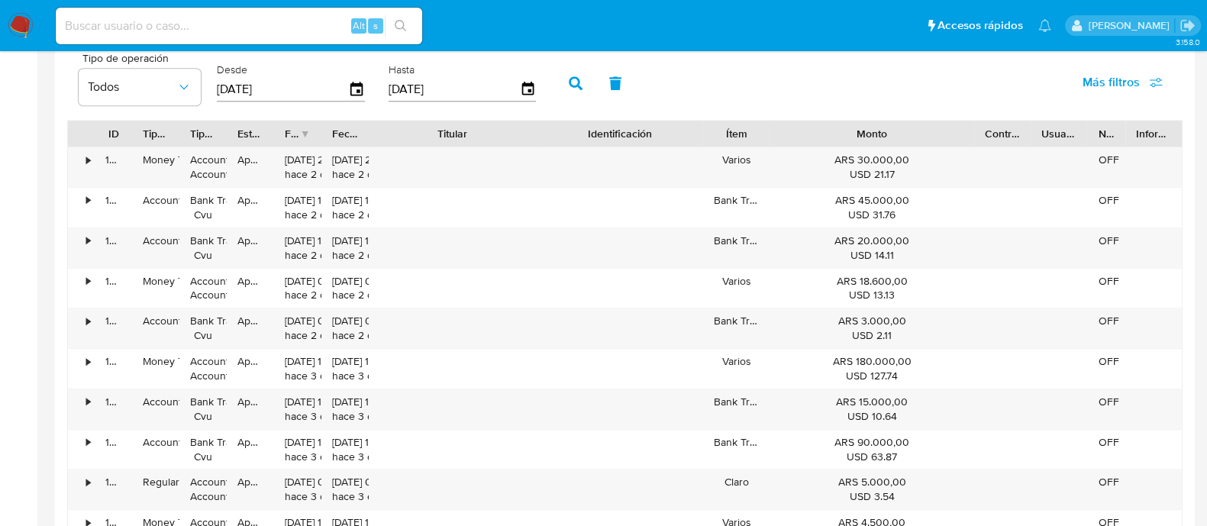
drag, startPoint x: 928, startPoint y: 128, endPoint x: 1062, endPoint y: 130, distance: 134.4
click at [1062, 130] on div "ID Tipo de operación Tipo / Método Estado Fecha de creación Fecha de aprobación…" at bounding box center [625, 134] width 1114 height 26
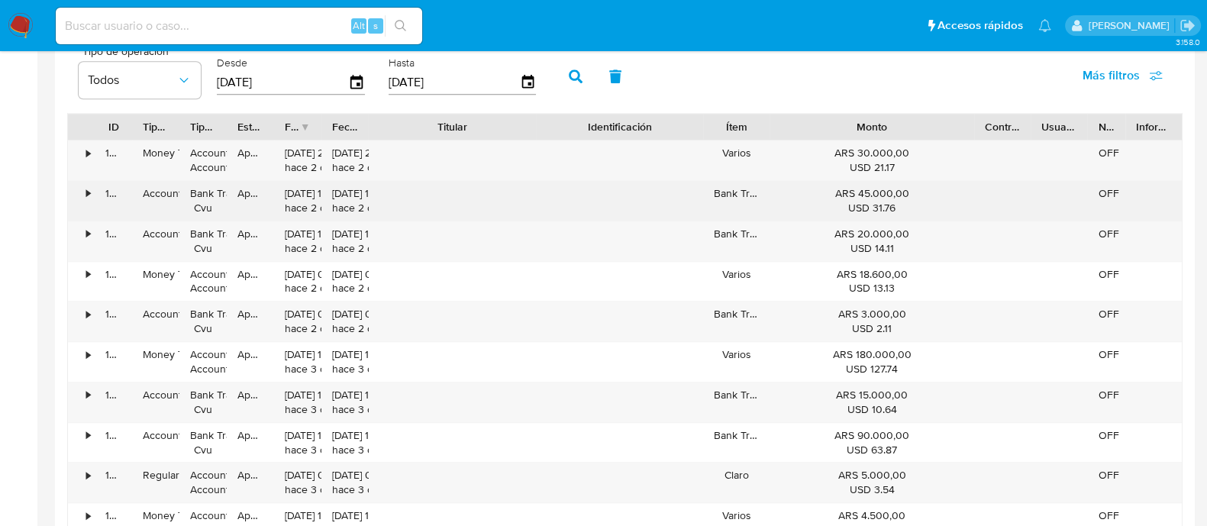
scroll to position [1622, 0]
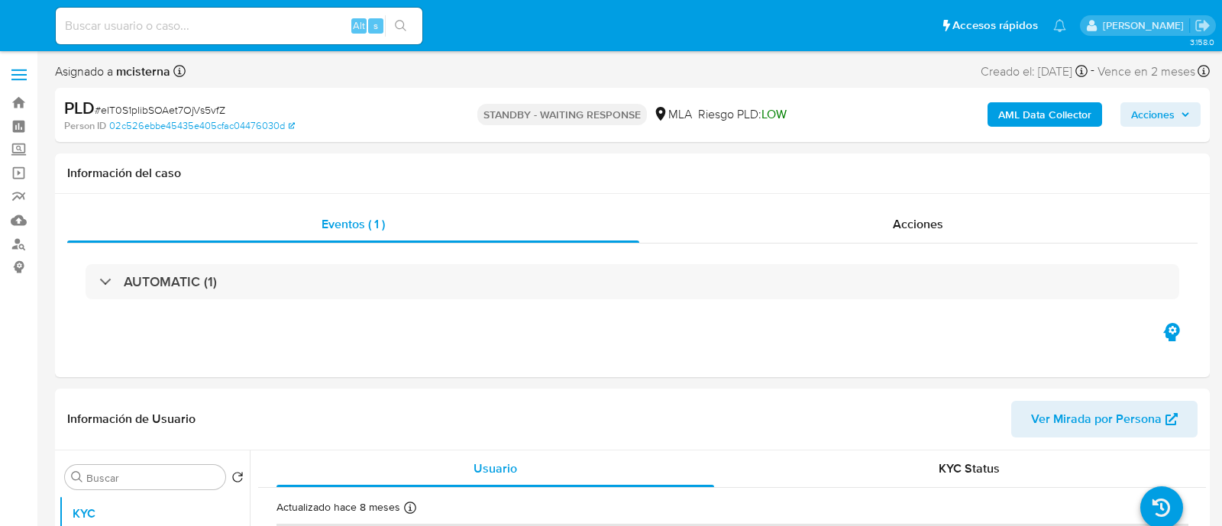
select select "10"
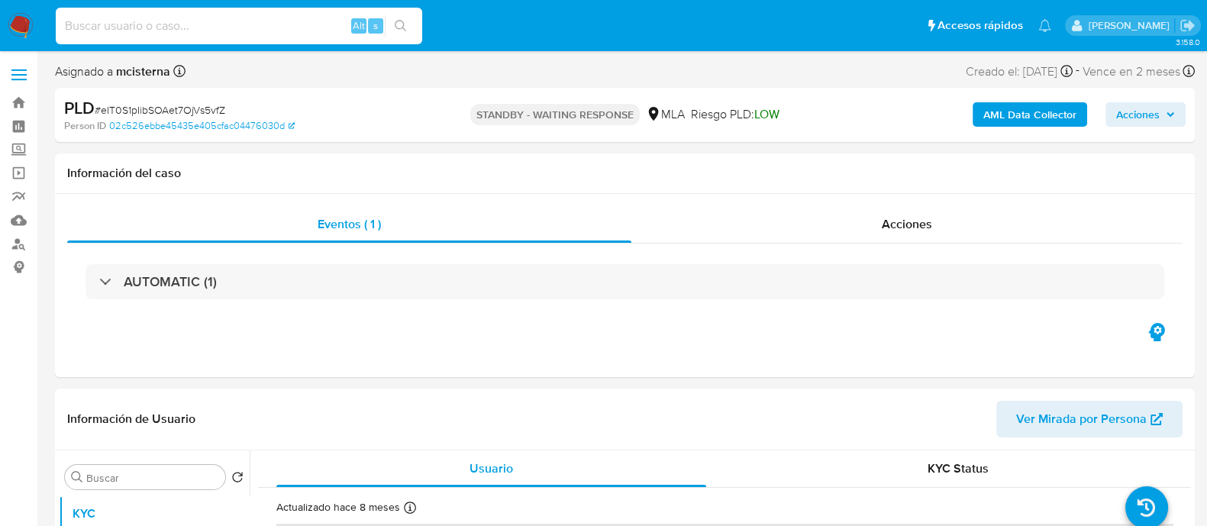
click at [308, 20] on input at bounding box center [239, 26] width 366 height 20
paste input "p1pojlu63lfZCfUgAP6oFd0f"
type input "p1pojlu63lfZCfUgAP6oFd0f"
click at [397, 18] on button "search-icon" at bounding box center [400, 25] width 31 height 21
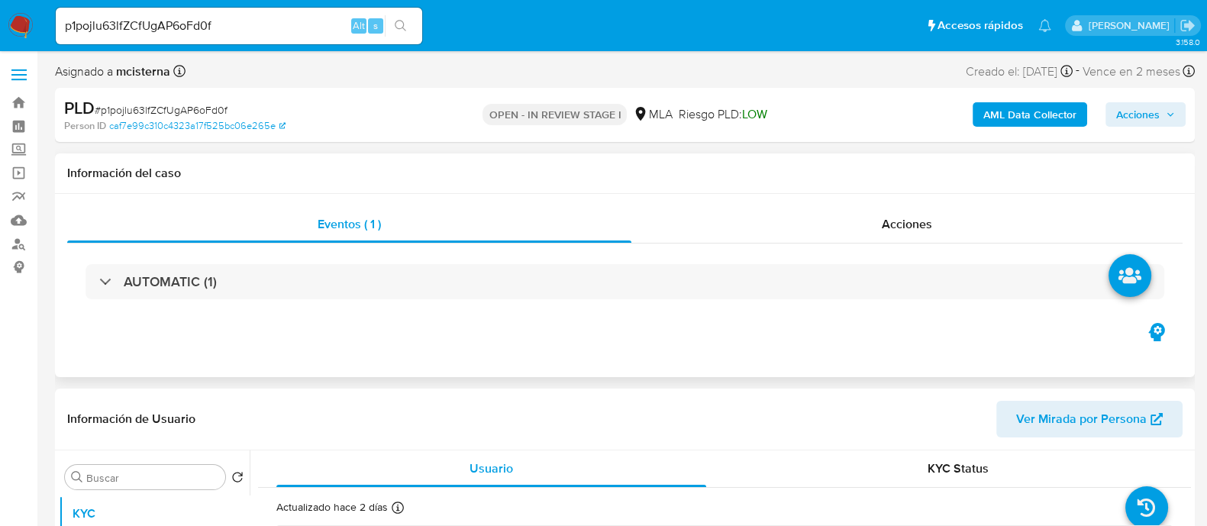
scroll to position [286, 0]
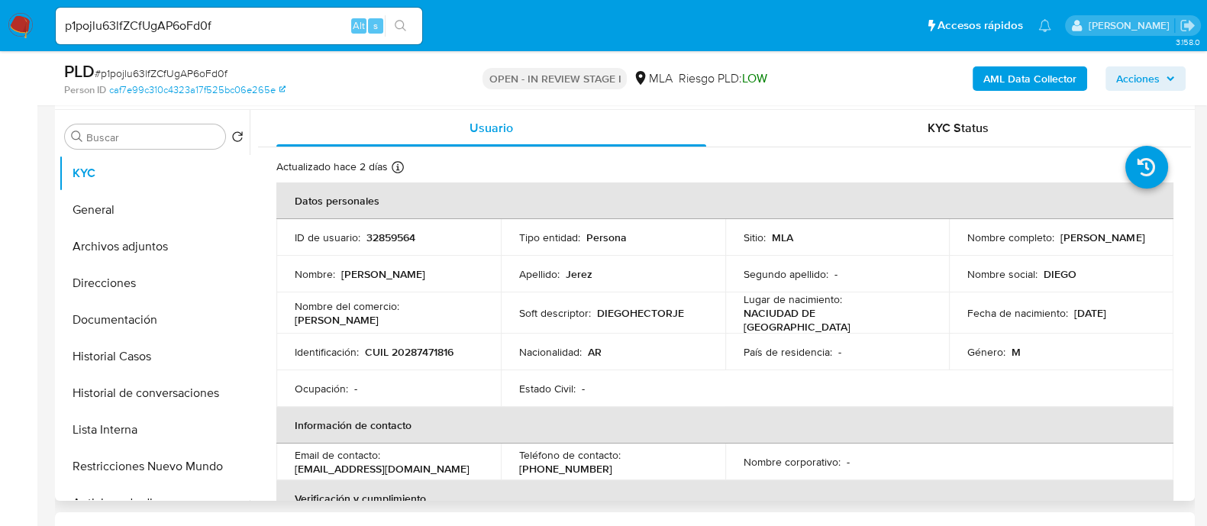
click at [383, 239] on p "32859564" at bounding box center [390, 238] width 49 height 14
select select "10"
copy p "32859564"
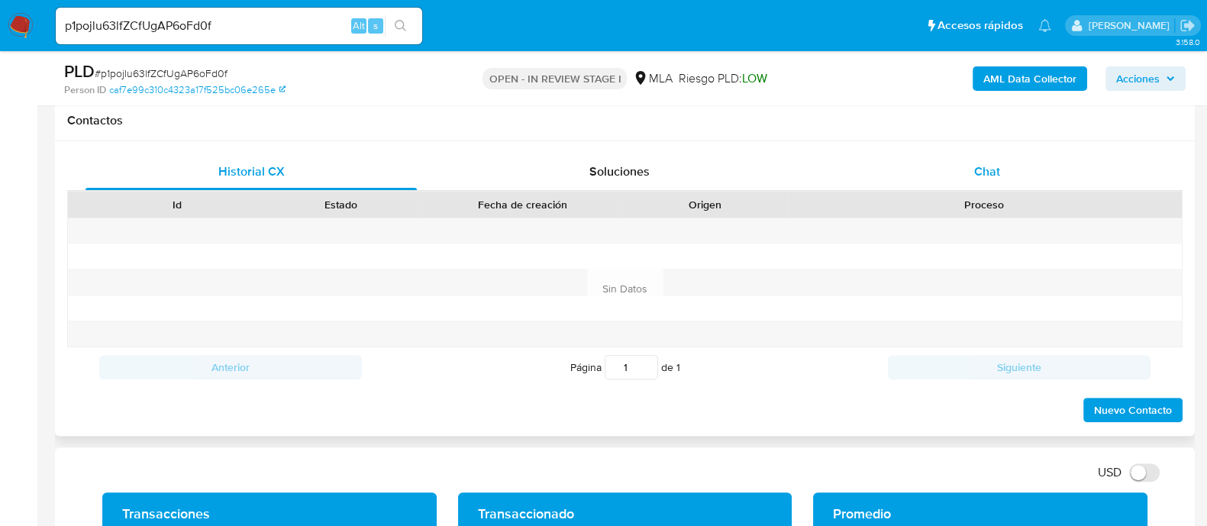
scroll to position [667, 0]
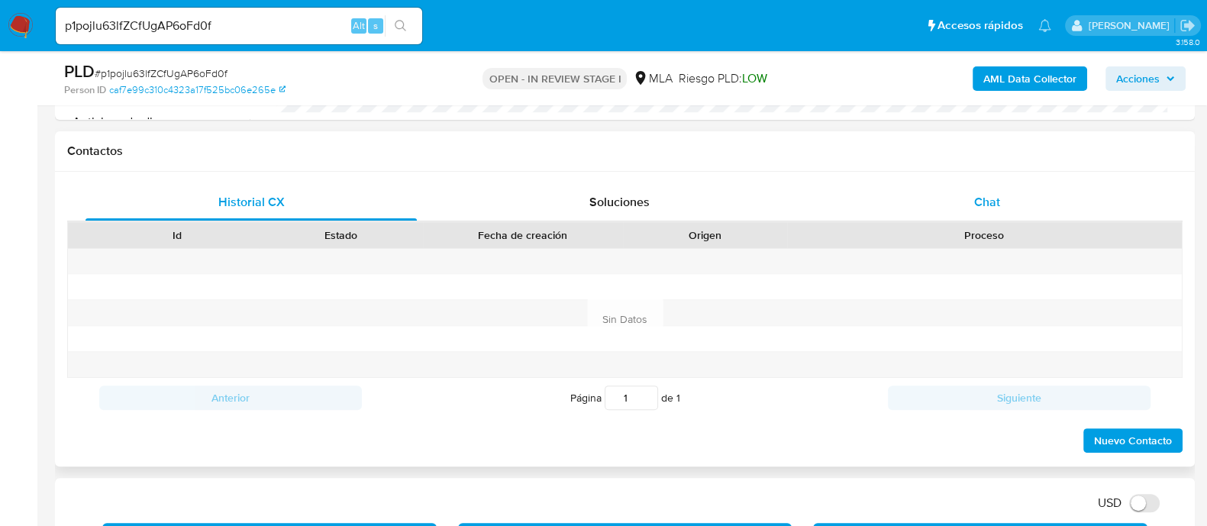
click at [970, 204] on div "Chat" at bounding box center [987, 202] width 331 height 37
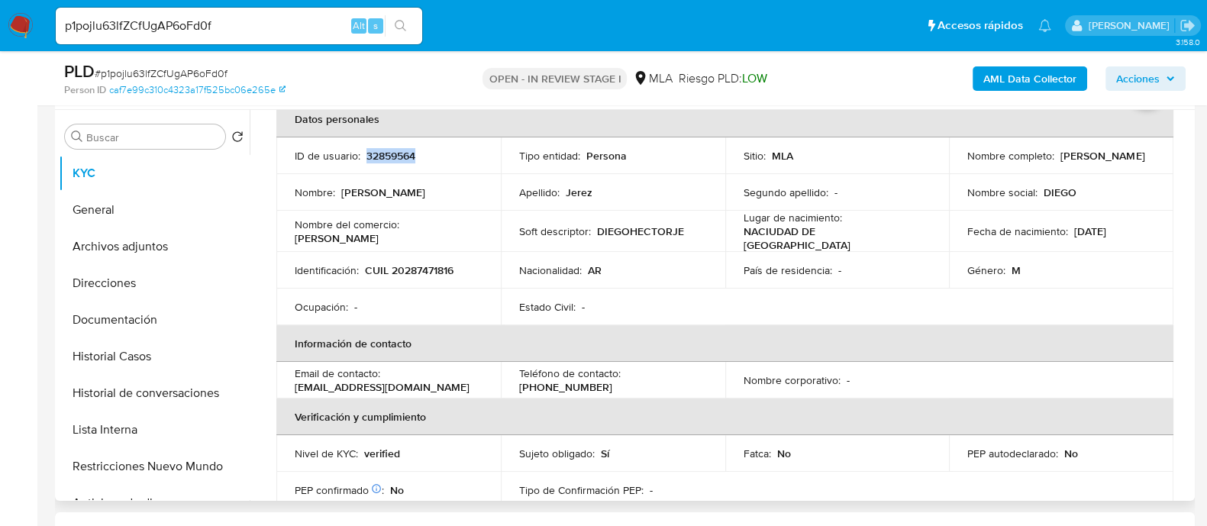
scroll to position [39, 0]
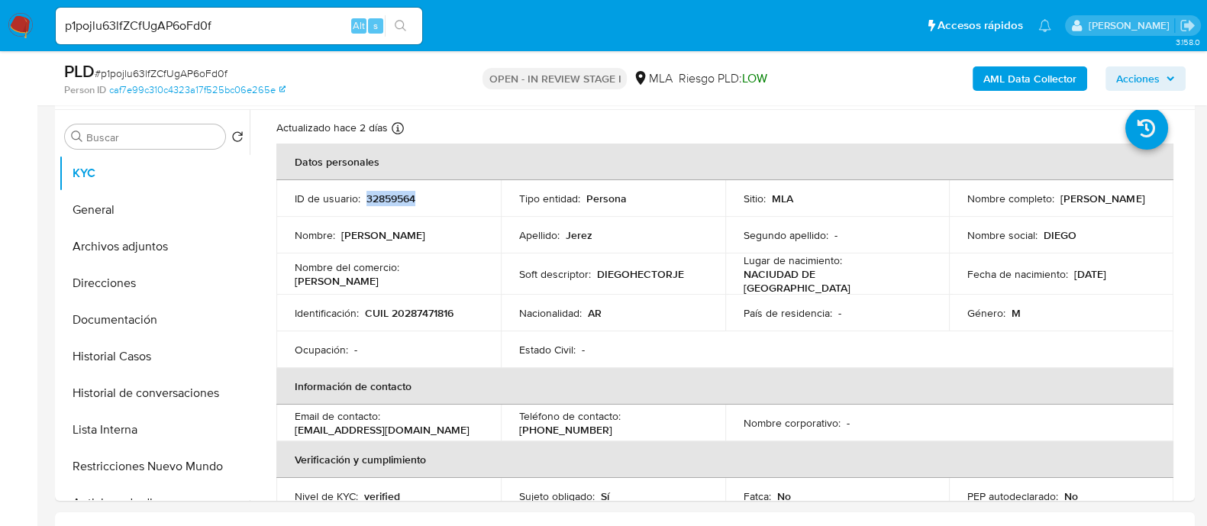
copy p "32859564"
drag, startPoint x: 965, startPoint y: 205, endPoint x: 1076, endPoint y: 205, distance: 110.7
click at [1076, 205] on div "Nombre completo : Diego Hector Jerez" at bounding box center [1061, 199] width 188 height 14
copy p "[PERSON_NAME]"
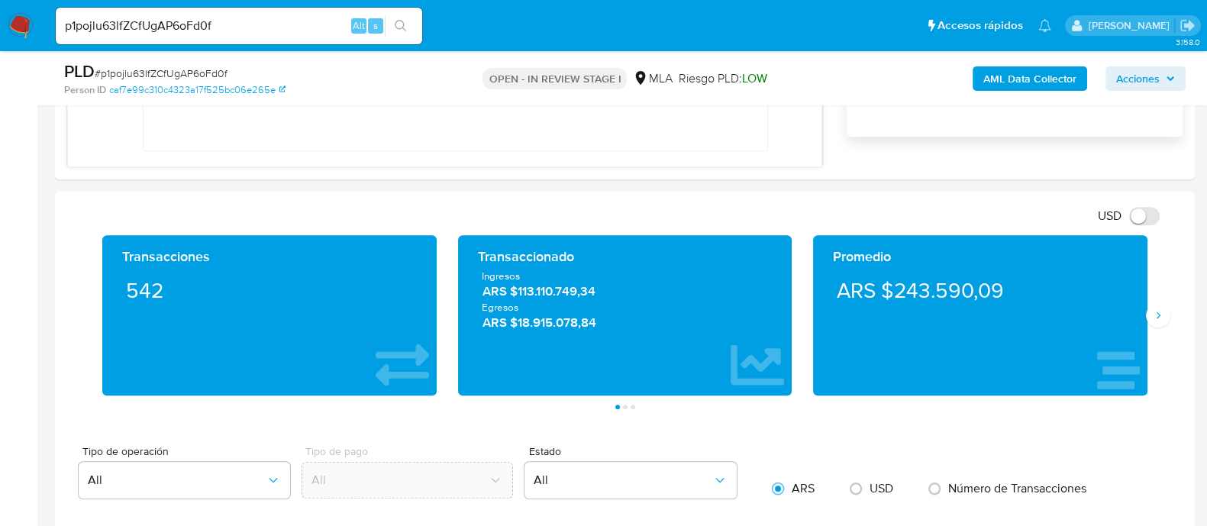
scroll to position [954, 0]
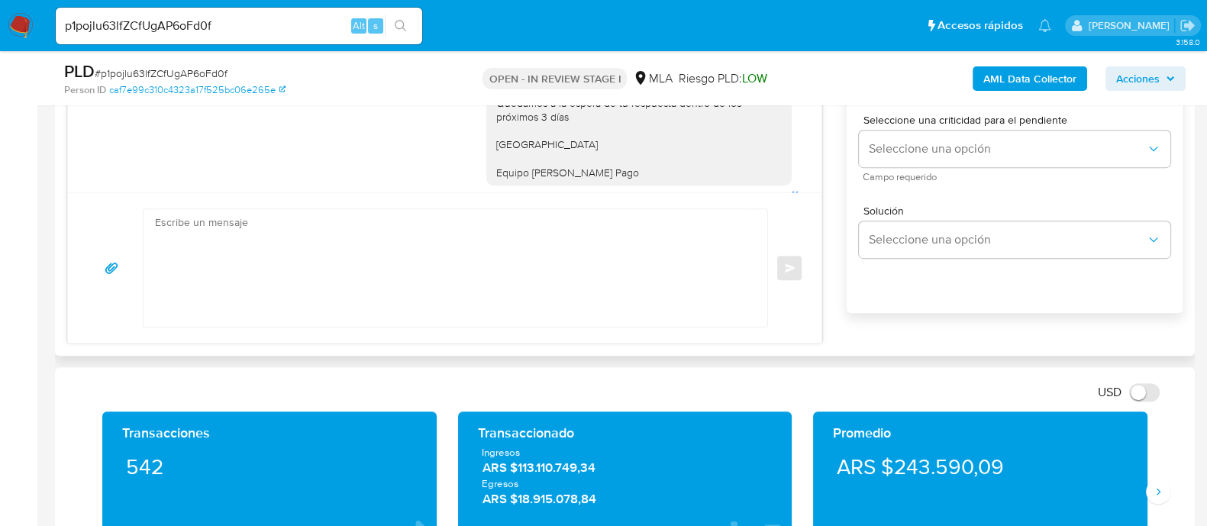
click at [547, 276] on textarea at bounding box center [451, 268] width 593 height 118
paste textarea "[PERSON_NAME]"
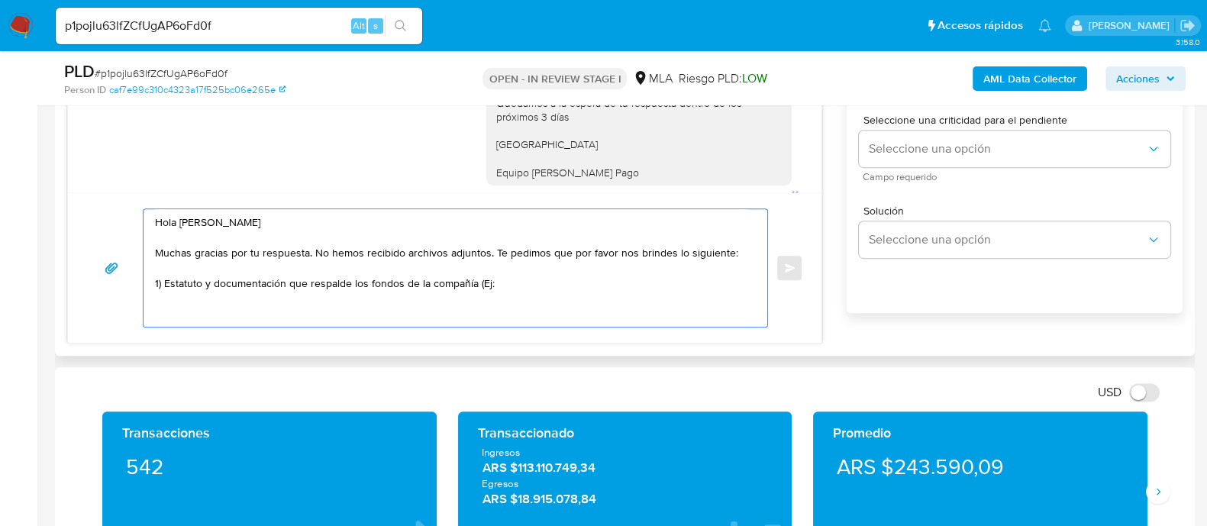
paste textarea "Estados Contables vigentes homologados ante el CPCE."
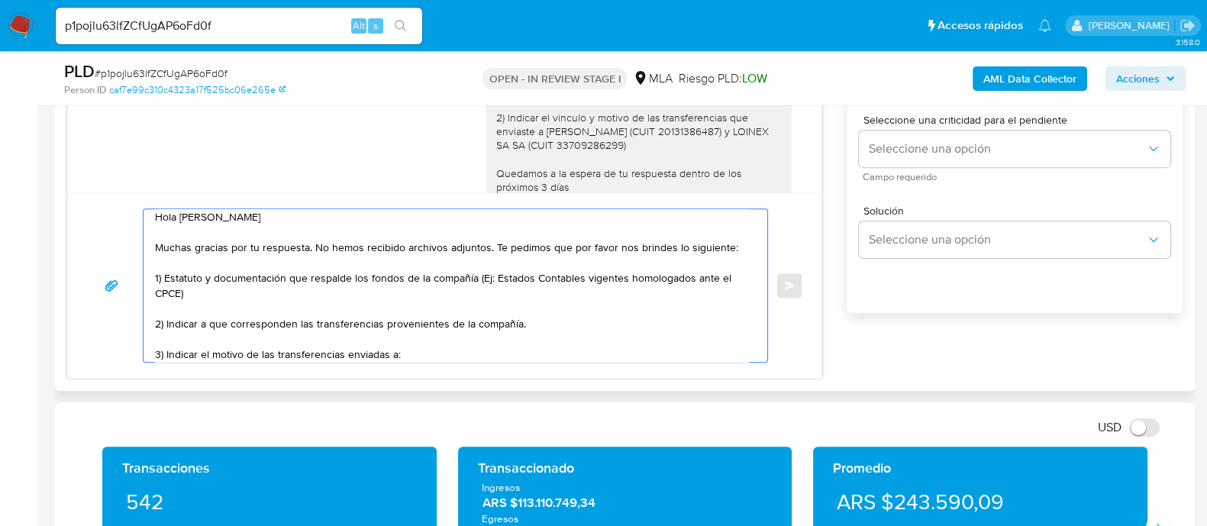
scroll to position [933, 0]
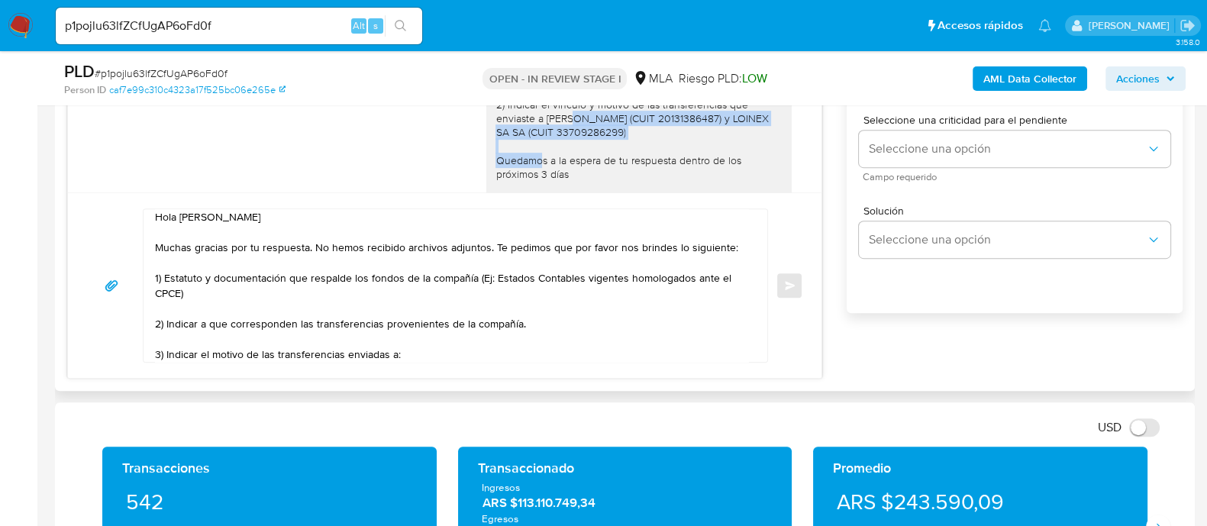
drag, startPoint x: 531, startPoint y: 143, endPoint x: 676, endPoint y: 163, distance: 146.5
click at [676, 163] on div "Hola Diego Hector Jerez Muchas gracias por tu respuesta. Atento a lo expuesto, …" at bounding box center [638, 91] width 287 height 292
copy div "TONELLI ALEJANDRO (CUIT 20131386487) y LOINEX SA SA (CUIT 33709286299)"
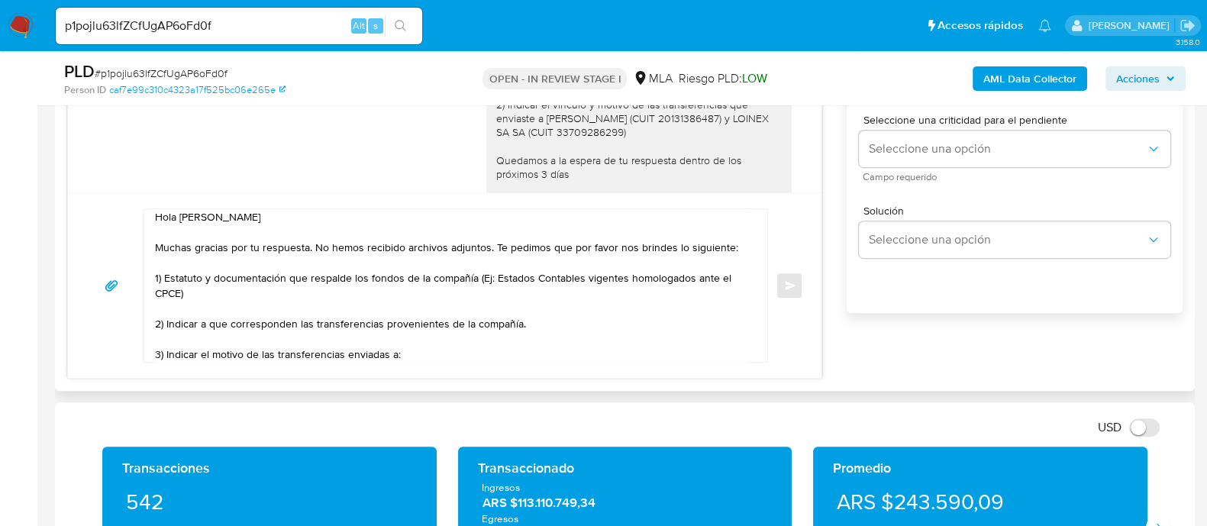
click at [466, 353] on textarea "Hola Diego Hector Jerez Muchas gracias por tu respuesta. No hemos recibido arch…" at bounding box center [451, 285] width 593 height 153
paste textarea "TONELLI ALEJANDRO (CUIT 20131386487) y LOINEX SA SA (CUIT 33709286299)"
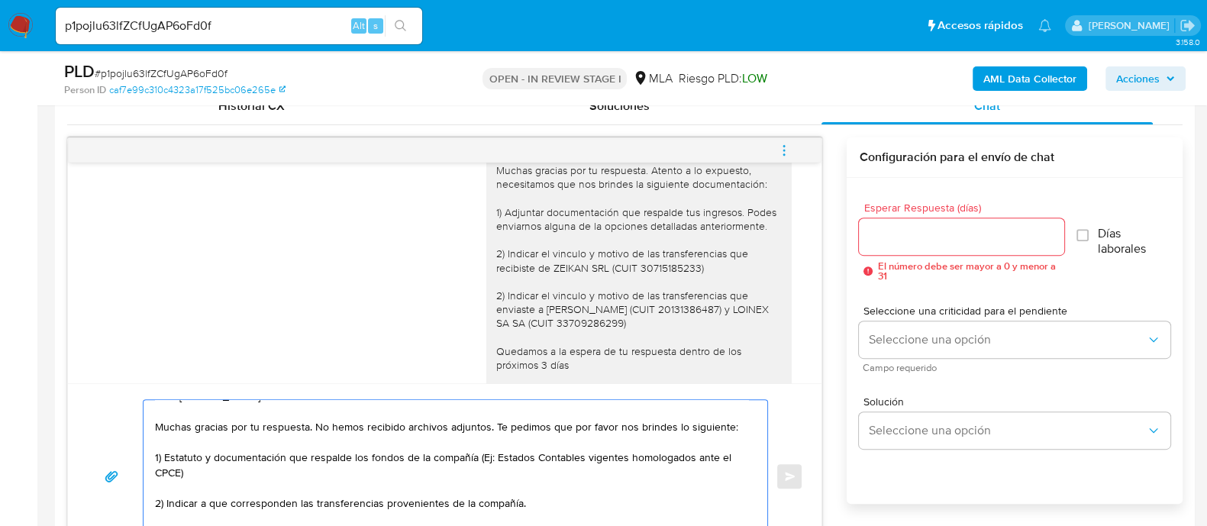
scroll to position [763, 0]
type textarea "Hola Diego Hector Jerez Muchas gracias por tu respuesta. No hemos recibido arch…"
click at [878, 242] on input "Esperar Respuesta (días)" at bounding box center [961, 238] width 205 height 20
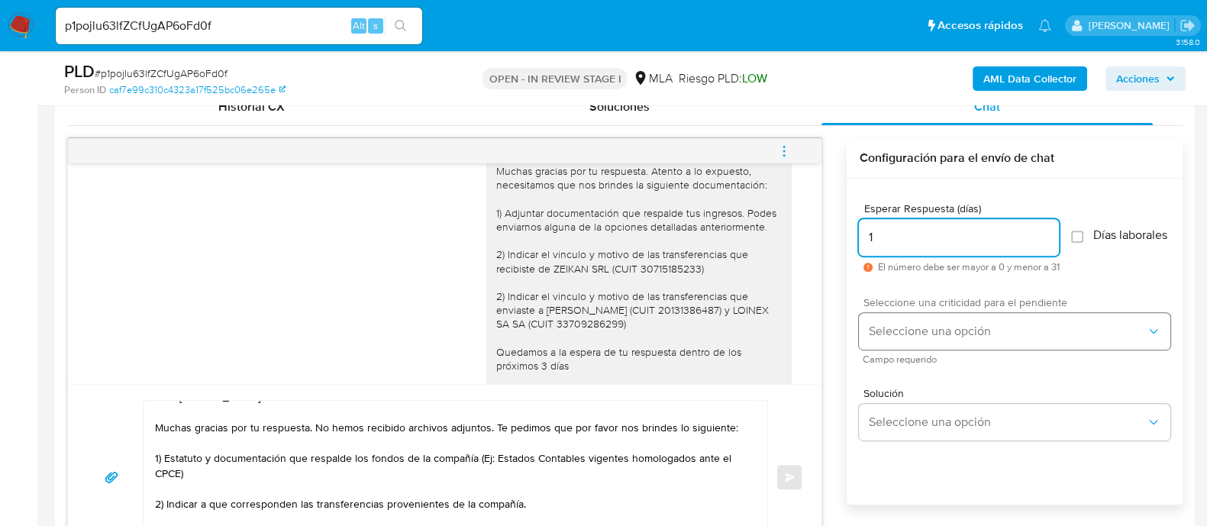
type input "1"
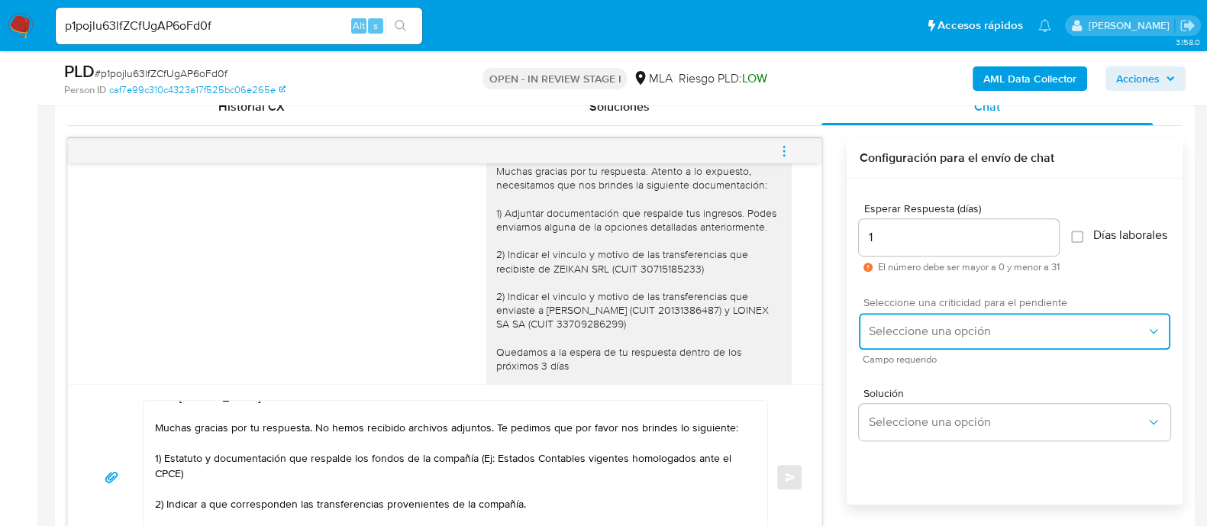
click at [876, 326] on button "Seleccione una opción" at bounding box center [1014, 331] width 311 height 37
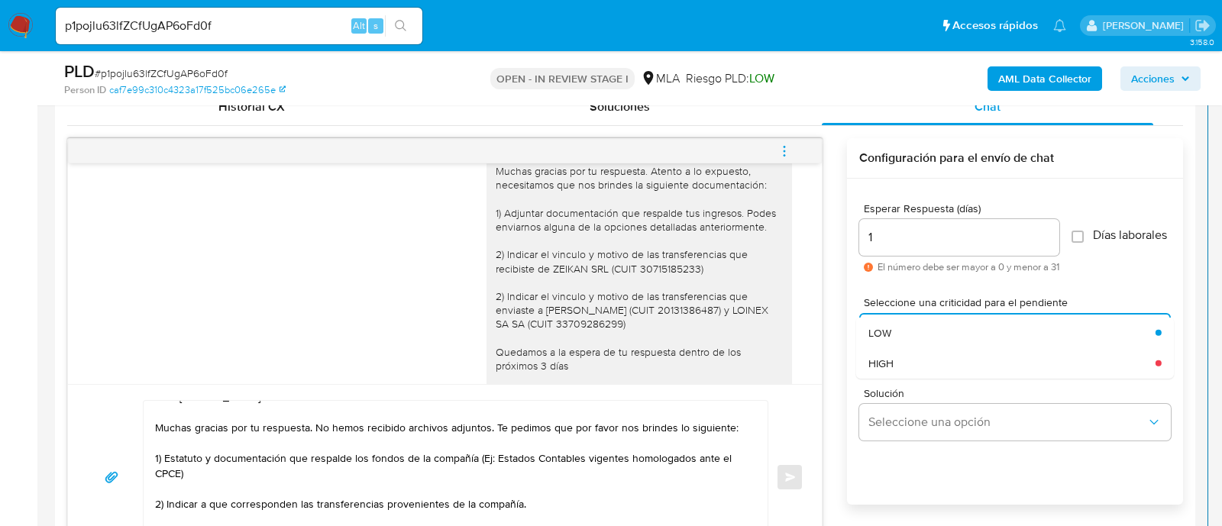
click at [900, 370] on div "HIGH" at bounding box center [1011, 362] width 287 height 31
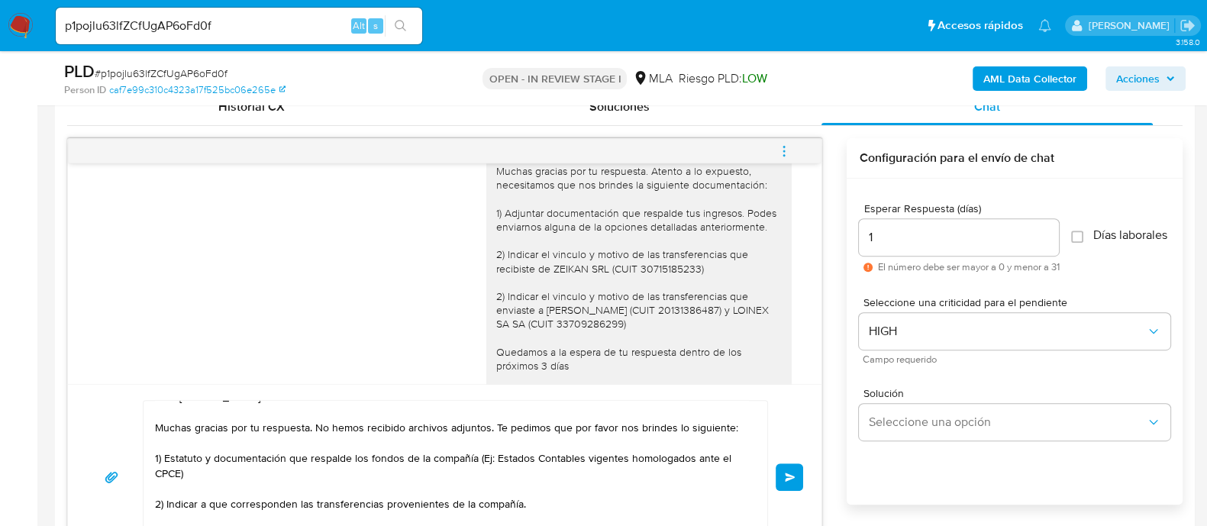
click at [796, 471] on button "Enviar" at bounding box center [789, 476] width 27 height 27
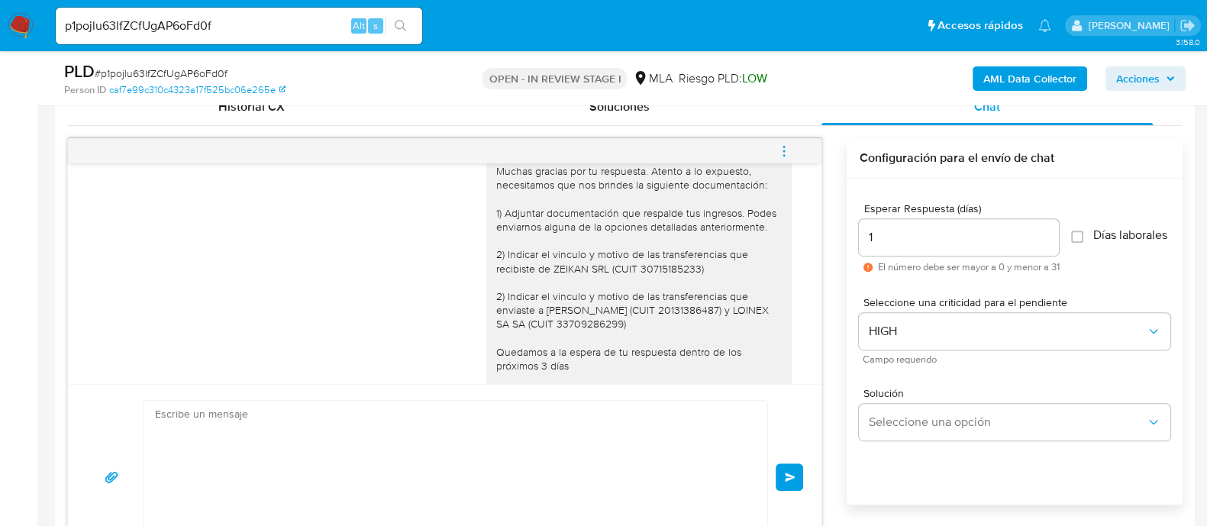
scroll to position [1421, 0]
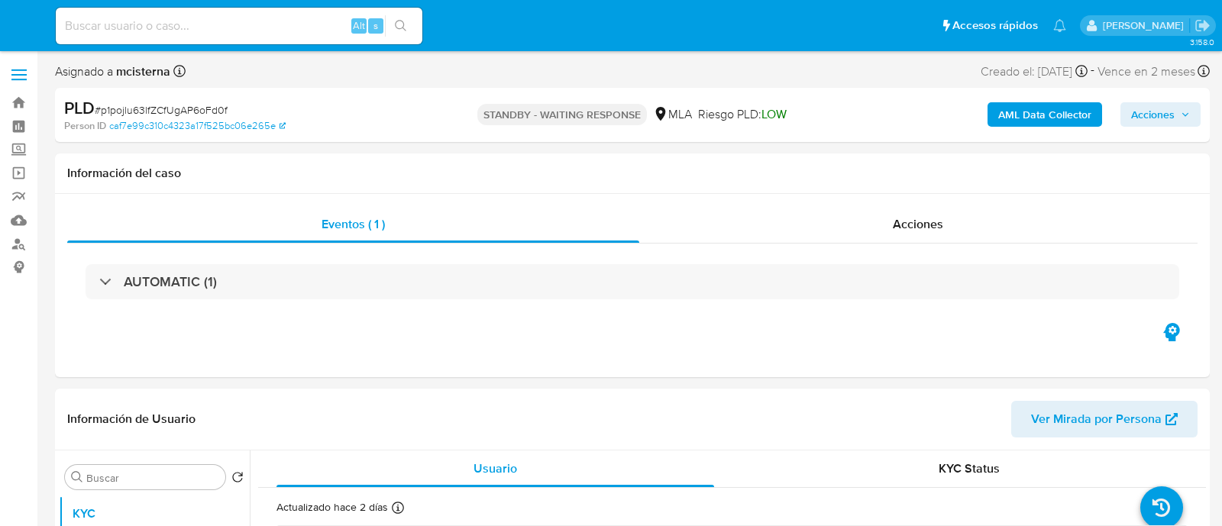
select select "10"
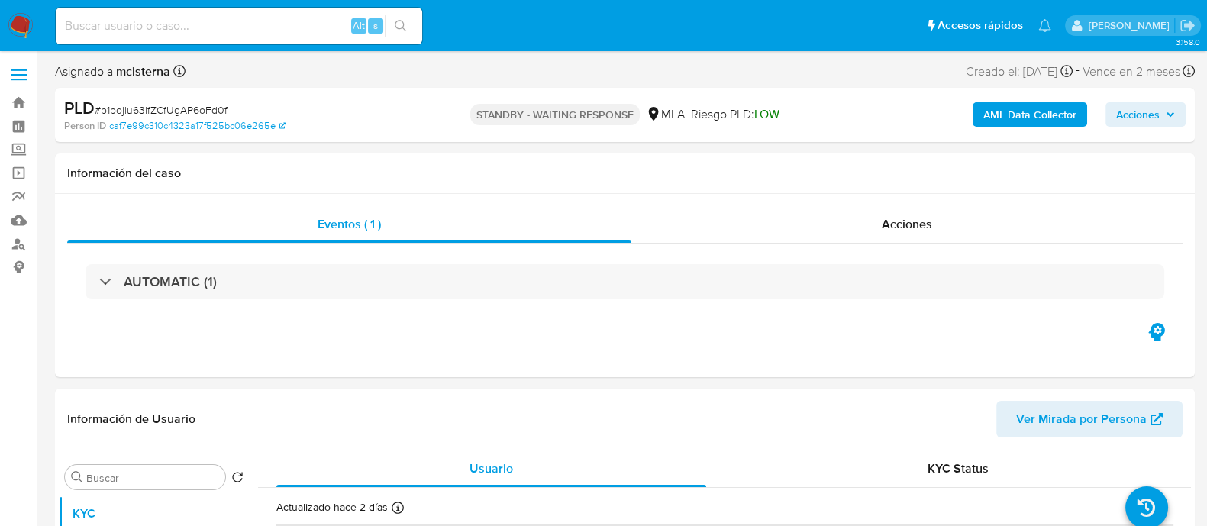
click at [315, 20] on input at bounding box center [239, 26] width 366 height 20
paste input "0i3Bzf6RrlZvOh1DqmkBJgoG"
type input "0i3Bzf6RrlZvOh1DqmkBJgoG"
click at [399, 23] on icon "search-icon" at bounding box center [401, 26] width 12 height 12
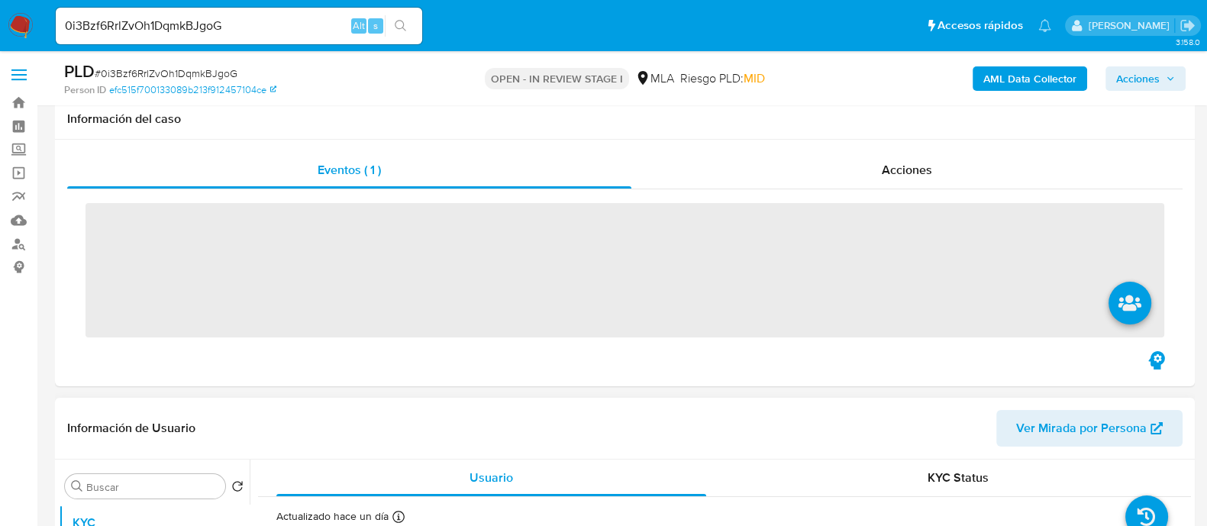
scroll to position [381, 0]
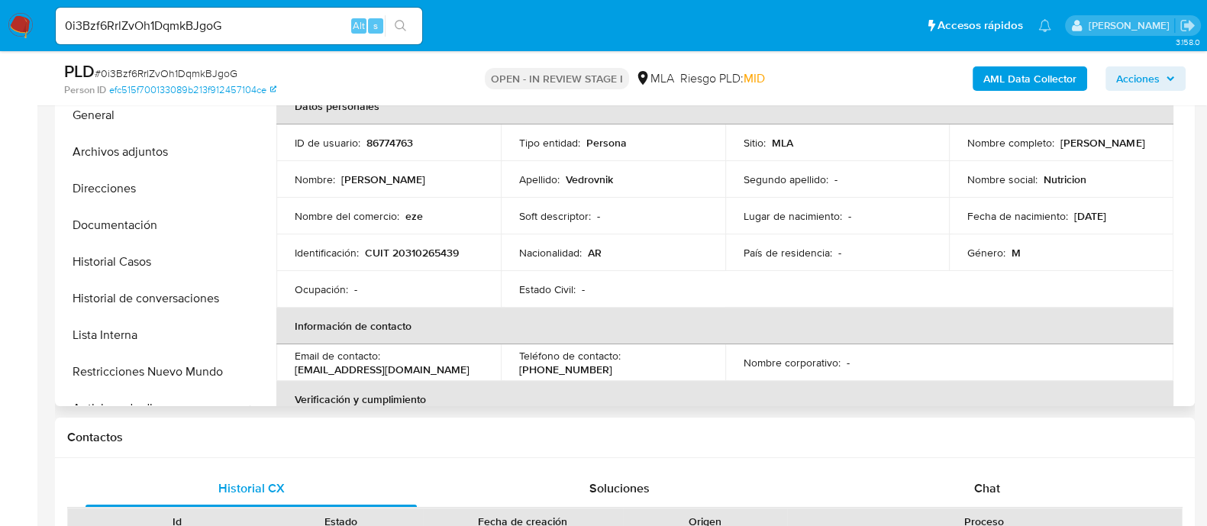
select select "10"
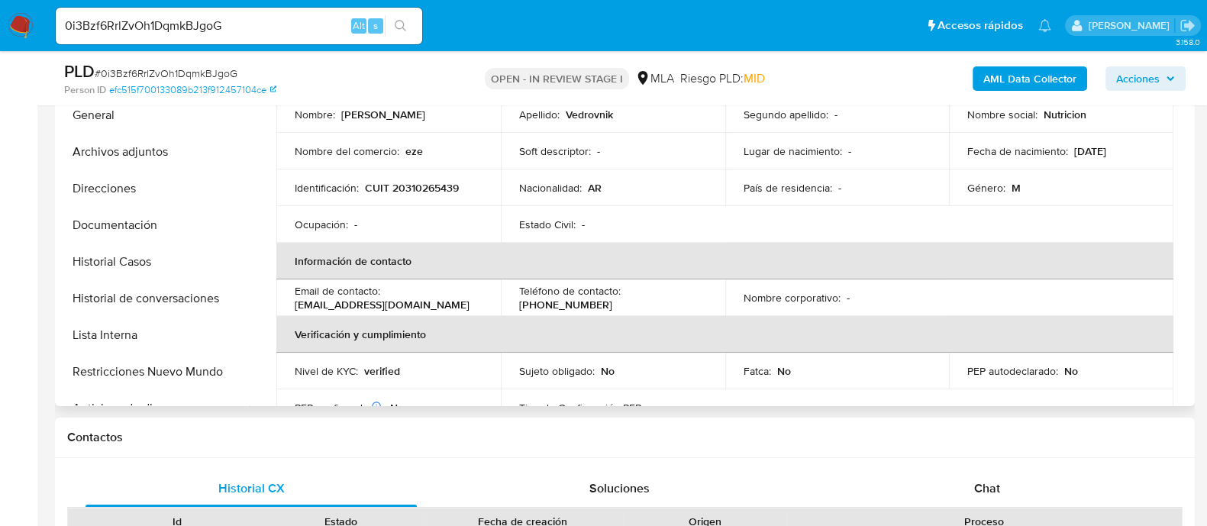
scroll to position [95, 0]
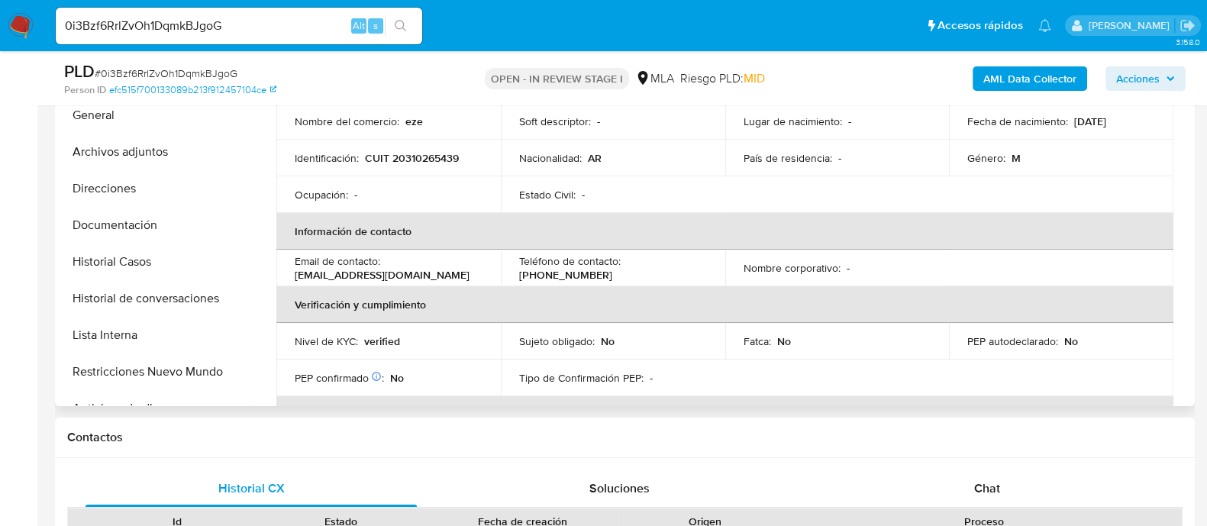
drag, startPoint x: 293, startPoint y: 275, endPoint x: 466, endPoint y: 275, distance: 172.5
click at [466, 275] on td "Email de contacto : ezequielvedrovnik@hotmail.com" at bounding box center [388, 268] width 224 height 37
copy p "ezequielvedrovnik@hotmail.com"
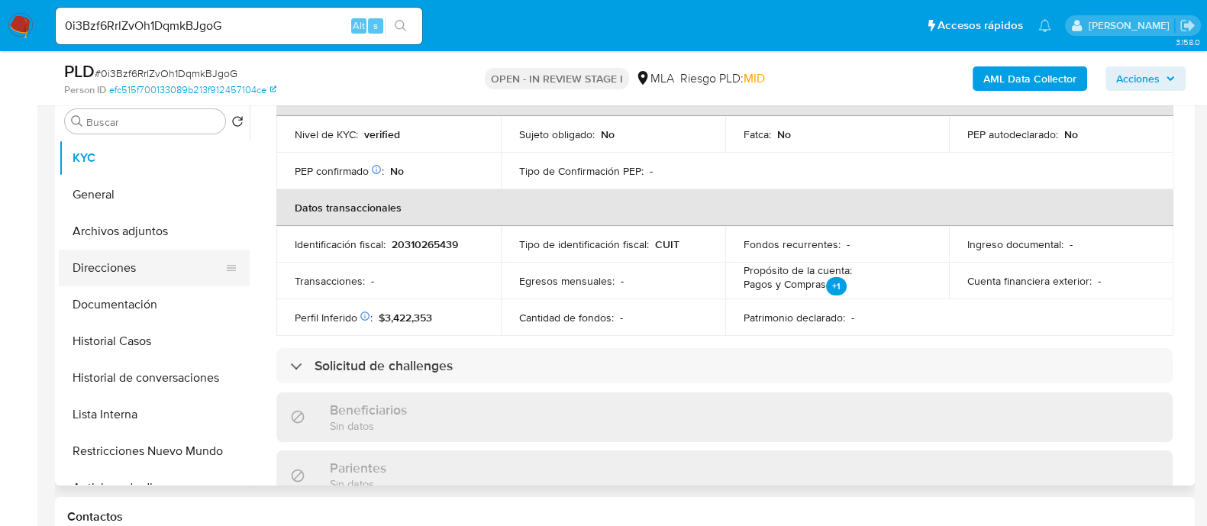
scroll to position [190, 0]
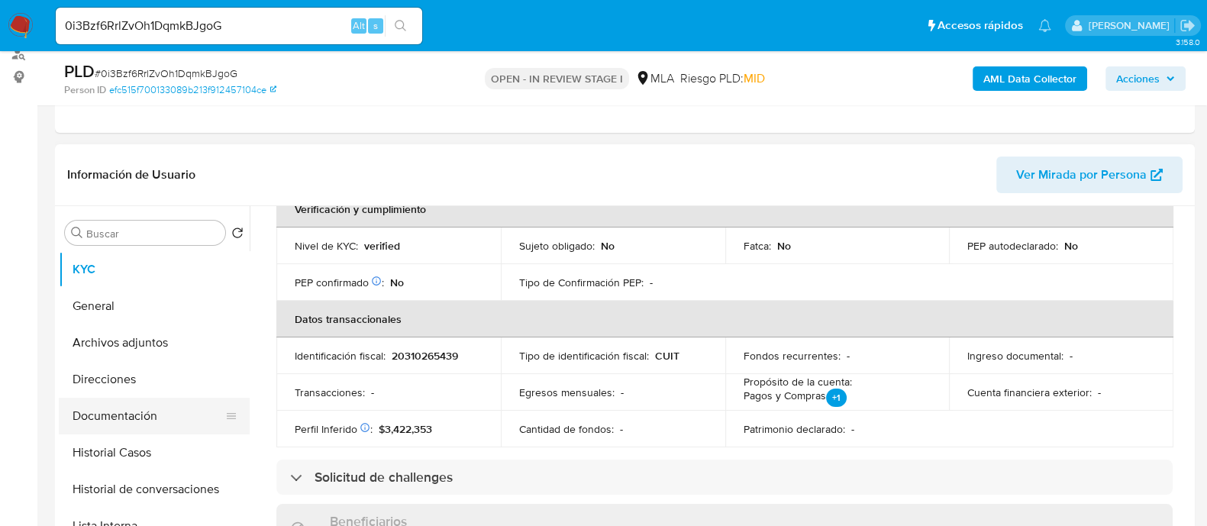
click at [136, 416] on button "Documentación" at bounding box center [148, 416] width 179 height 37
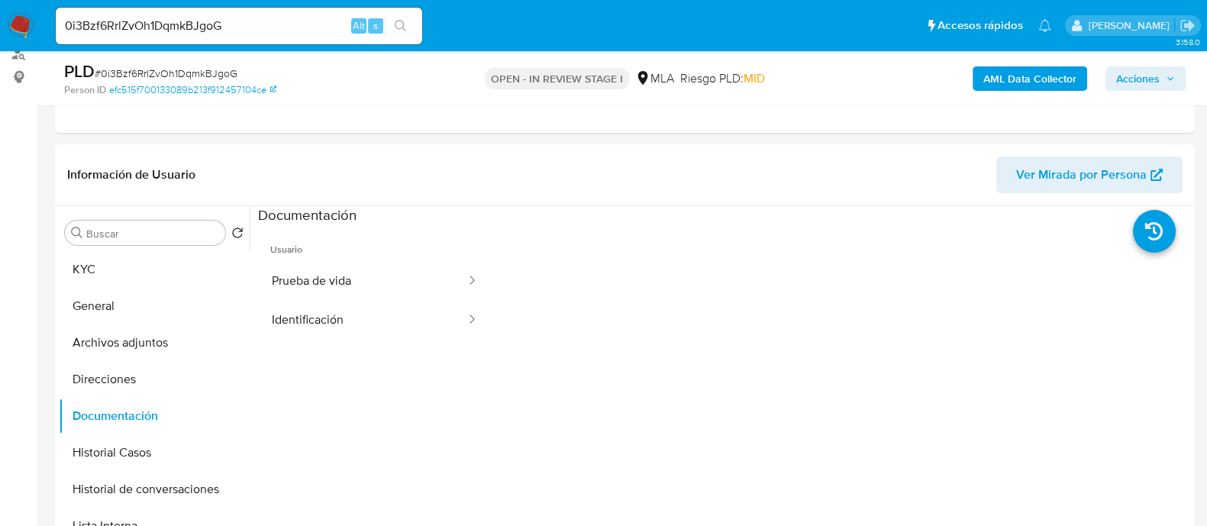
click at [292, 24] on input "0i3Bzf6RrlZvOh1DqmkBJgoG" at bounding box center [239, 26] width 366 height 20
paste input "8s6OYDTqfIiymcQd3NTNl0Ym"
type input "8s6OYDTqfIiymcQd3NTNl0Ym"
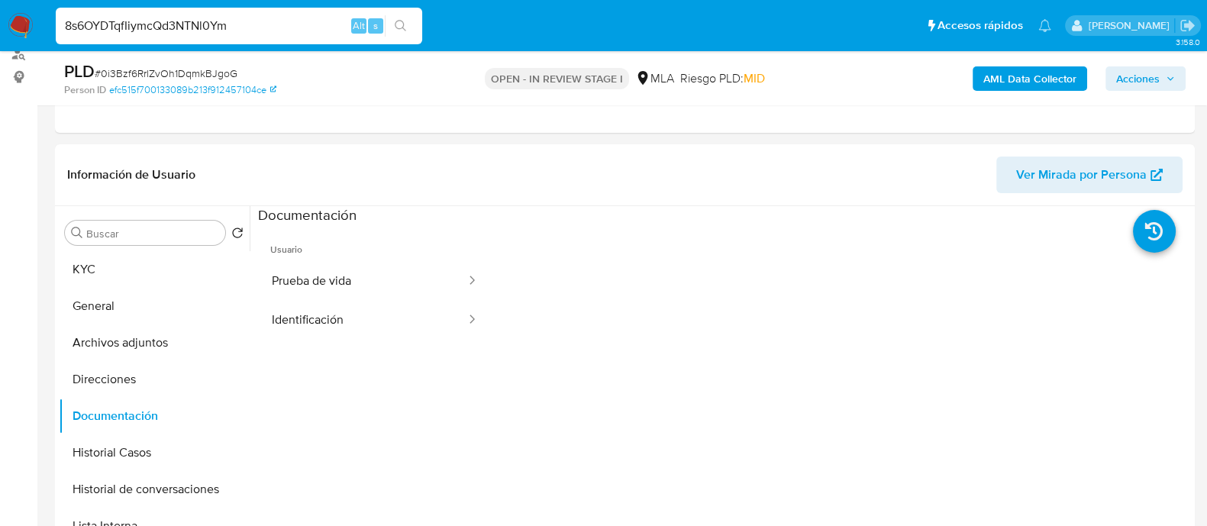
click at [407, 27] on button "search-icon" at bounding box center [400, 25] width 31 height 21
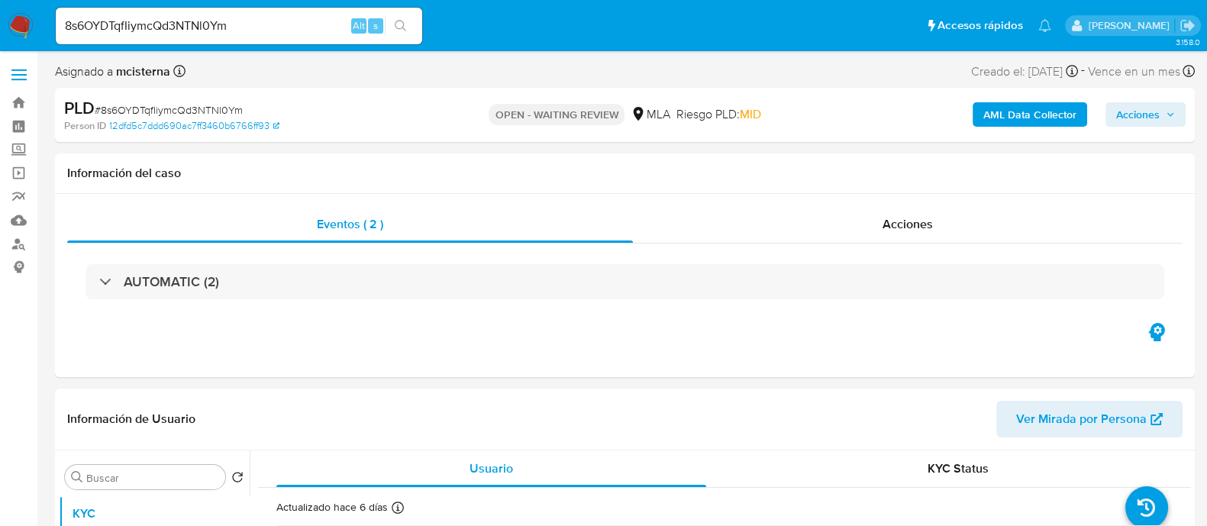
select select "10"
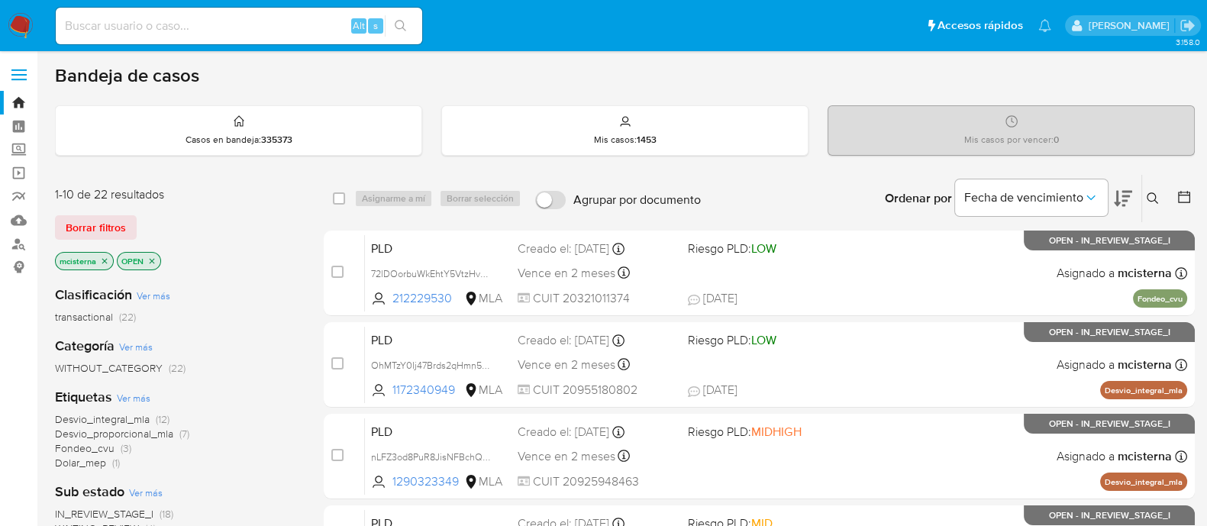
click at [1153, 192] on icon at bounding box center [1152, 197] width 11 height 11
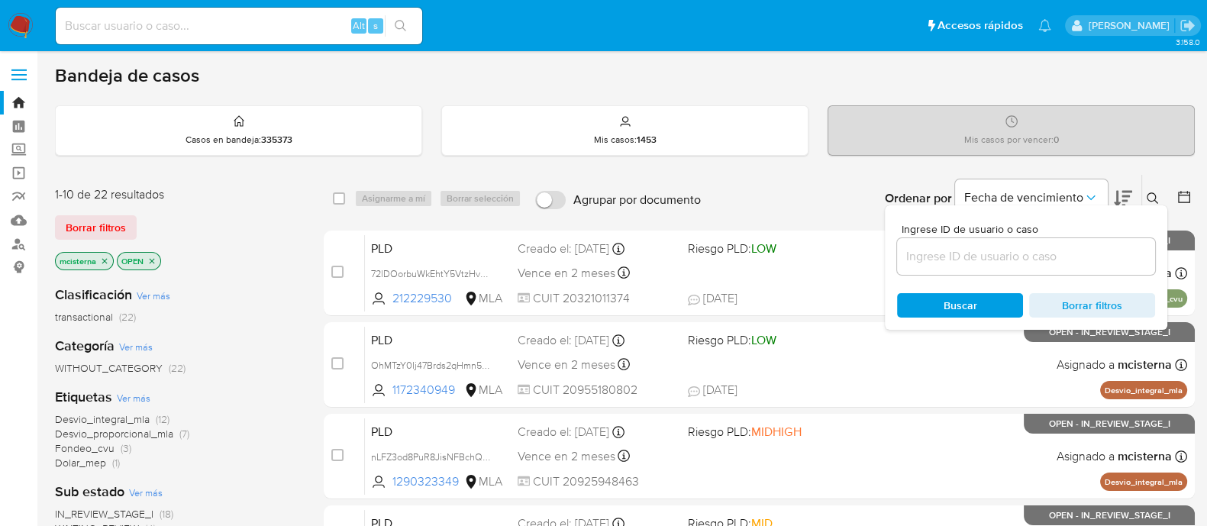
click at [1030, 260] on input at bounding box center [1026, 257] width 258 height 20
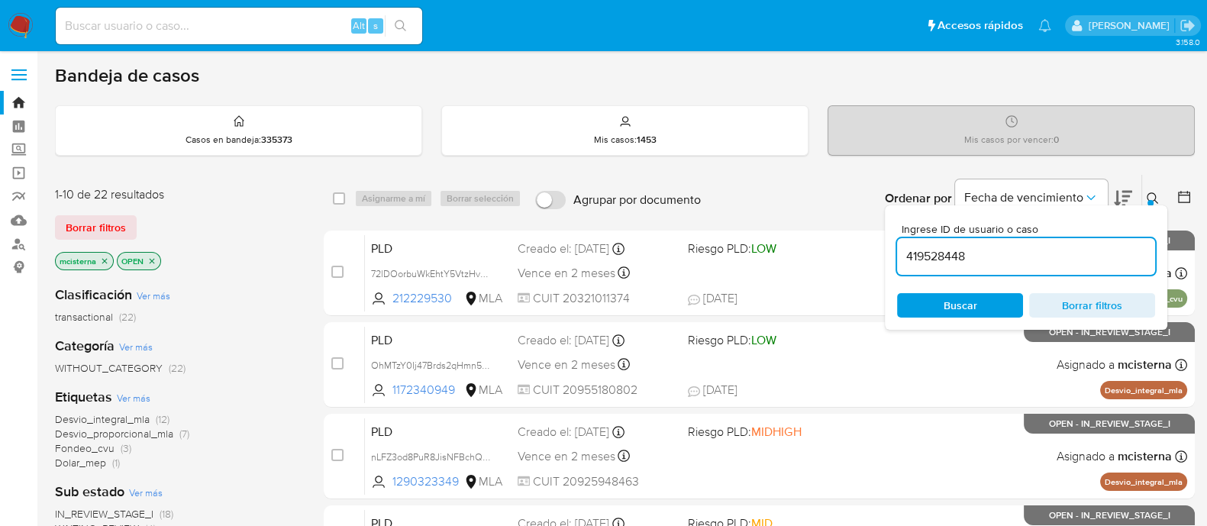
type input "419528448"
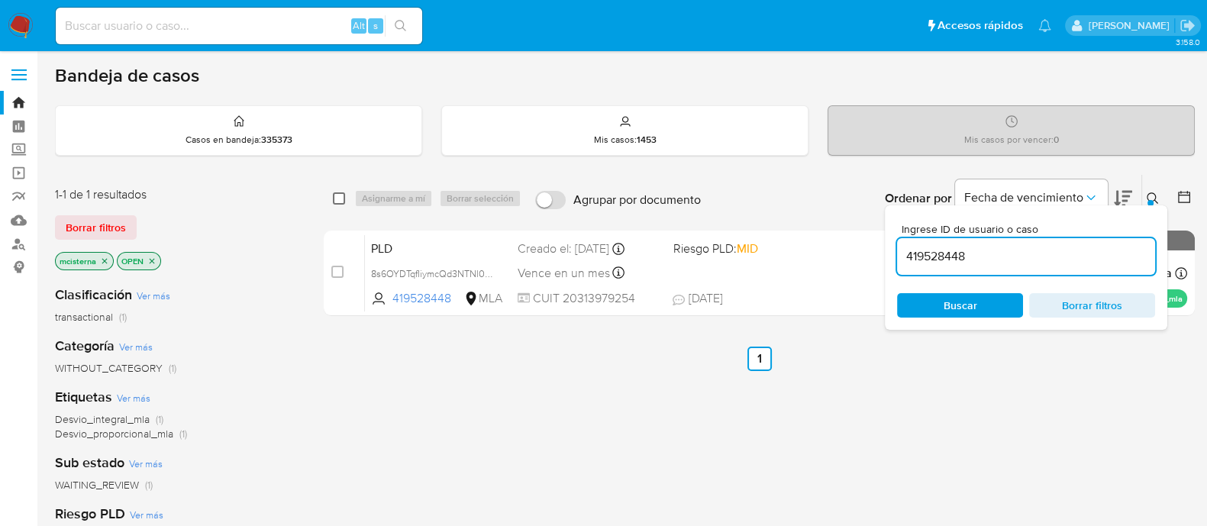
click at [337, 199] on input "checkbox" at bounding box center [339, 198] width 12 height 12
checkbox input "true"
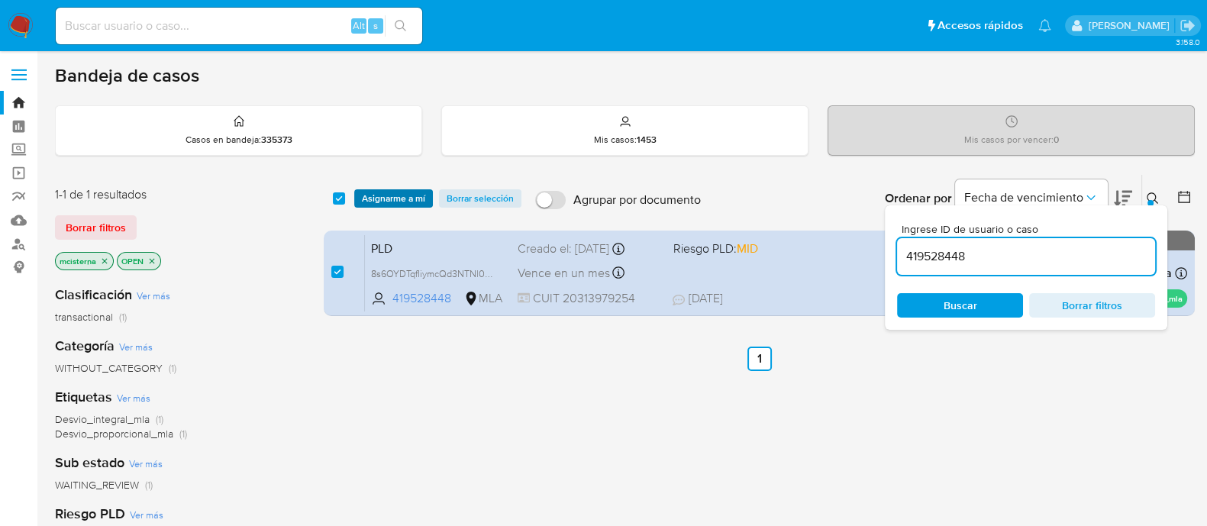
click at [420, 198] on span "Asignarme a mí" at bounding box center [393, 198] width 63 height 15
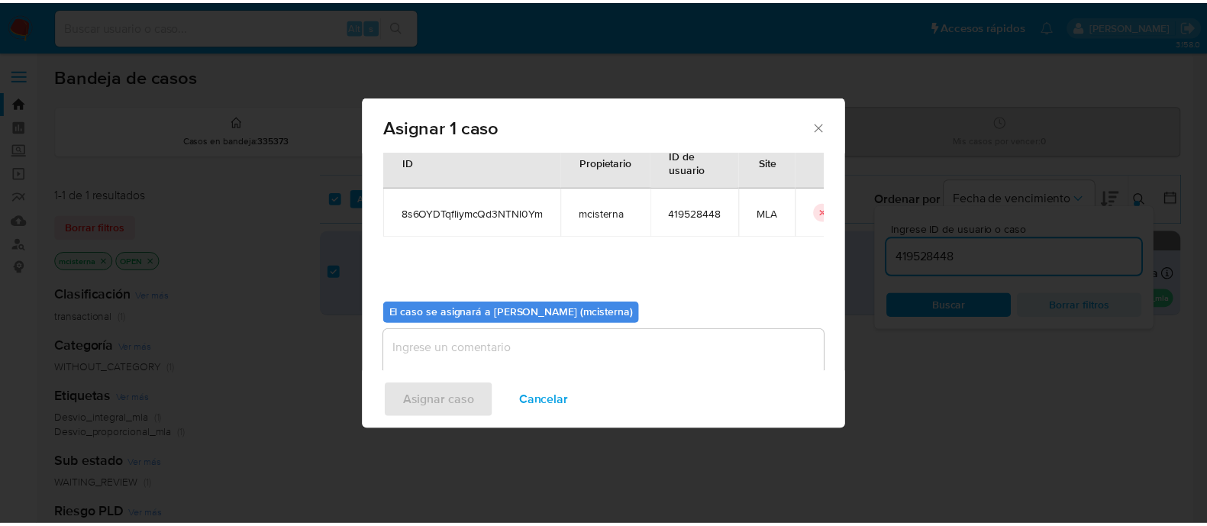
scroll to position [79, 0]
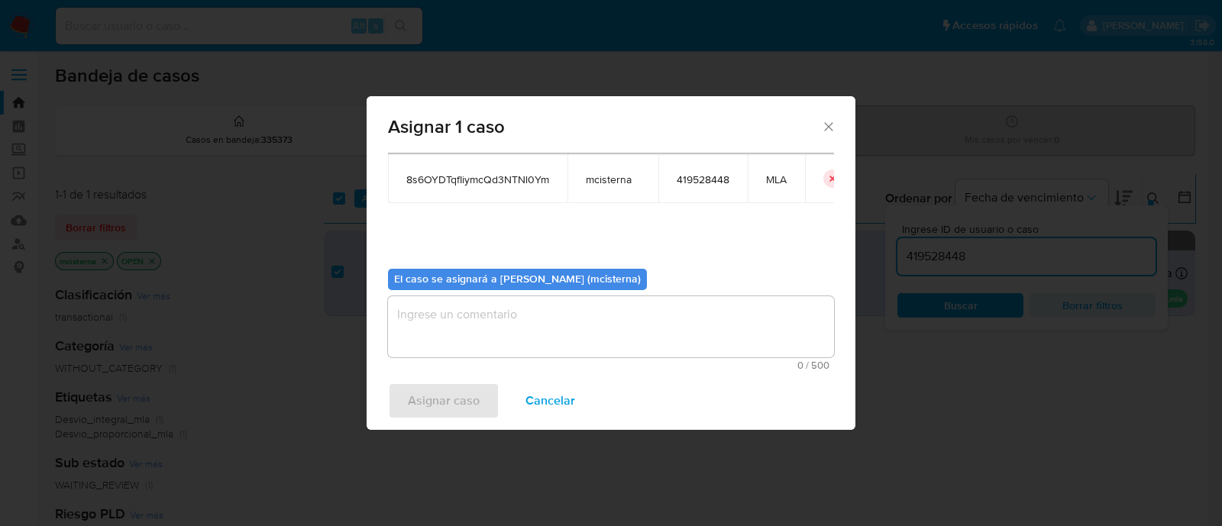
click at [581, 350] on textarea "assign-modal" at bounding box center [611, 326] width 446 height 61
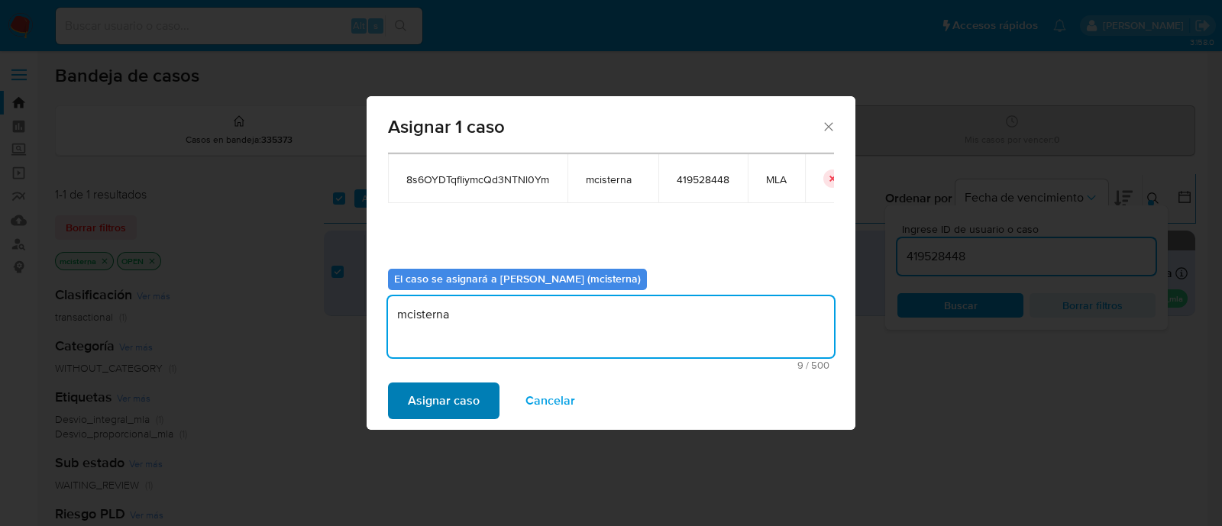
type textarea "mcisterna"
click at [421, 392] on span "Asignar caso" at bounding box center [444, 401] width 72 height 34
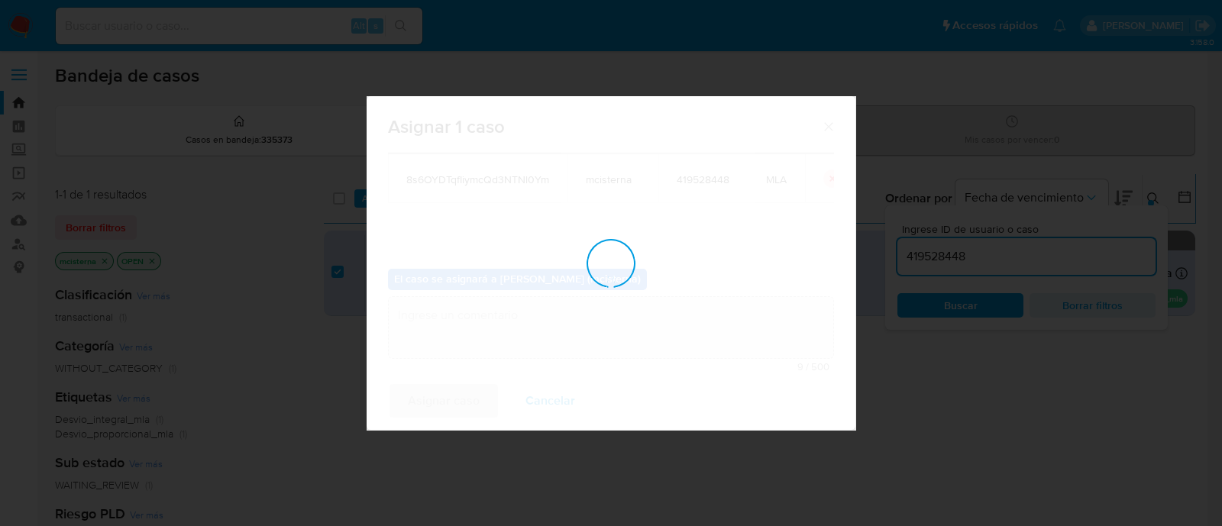
checkbox input "false"
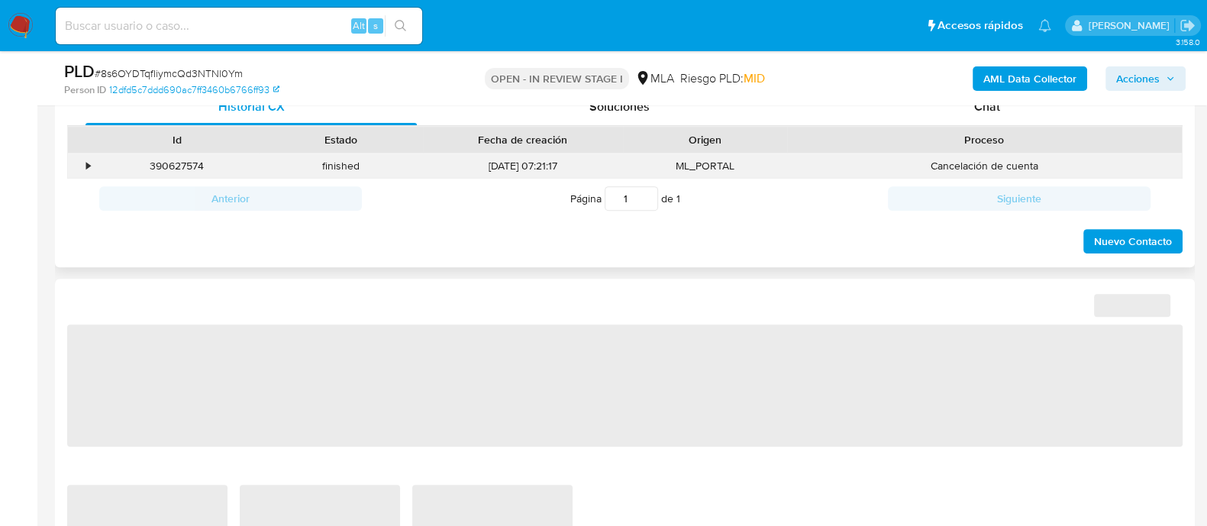
scroll to position [817, 0]
select select "10"
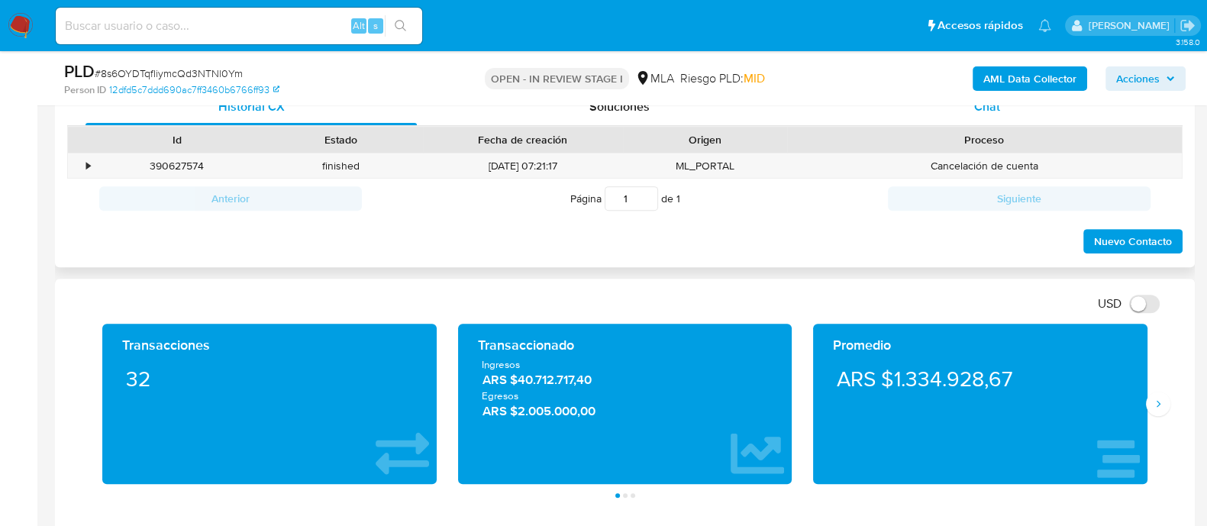
click at [982, 120] on div "Chat" at bounding box center [987, 107] width 331 height 37
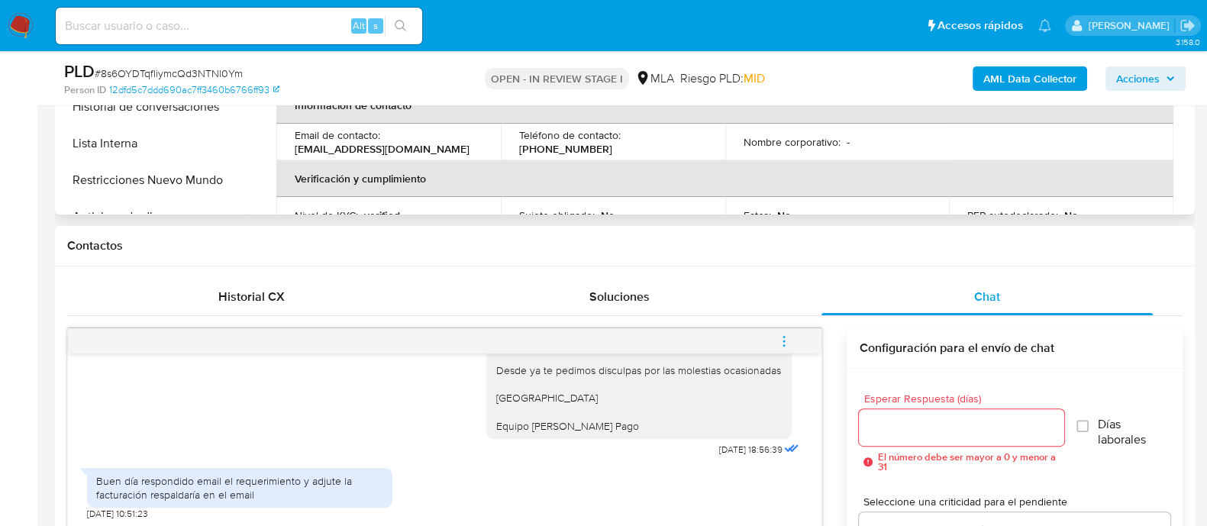
scroll to position [0, 0]
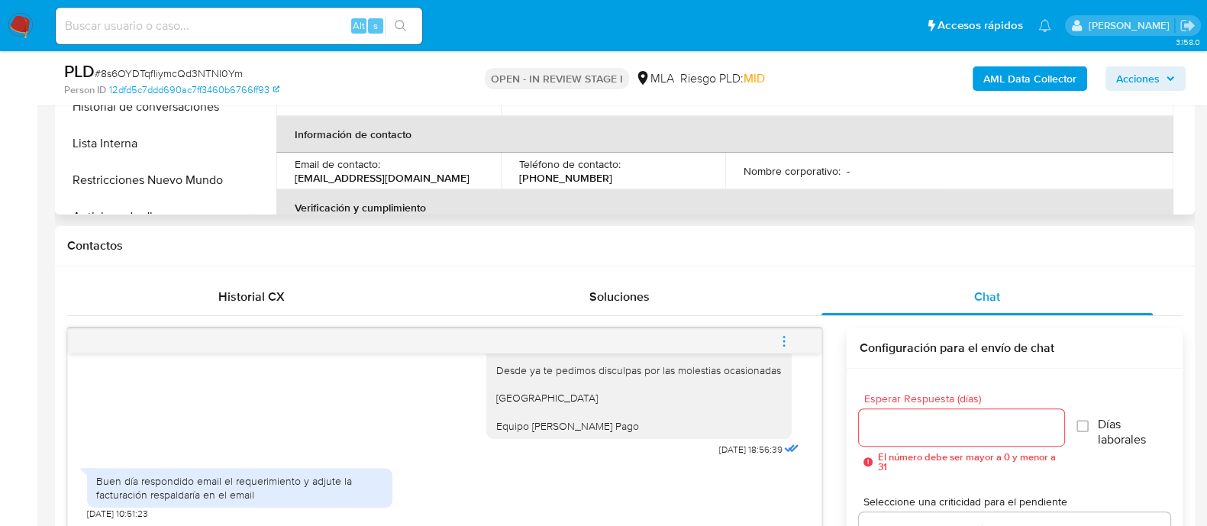
drag, startPoint x: 292, startPoint y: 176, endPoint x: 471, endPoint y: 176, distance: 179.4
click at [471, 176] on td "Email de contacto : [EMAIL_ADDRESS][DOMAIN_NAME]" at bounding box center [388, 171] width 224 height 37
copy p "[EMAIL_ADDRESS][DOMAIN_NAME]"
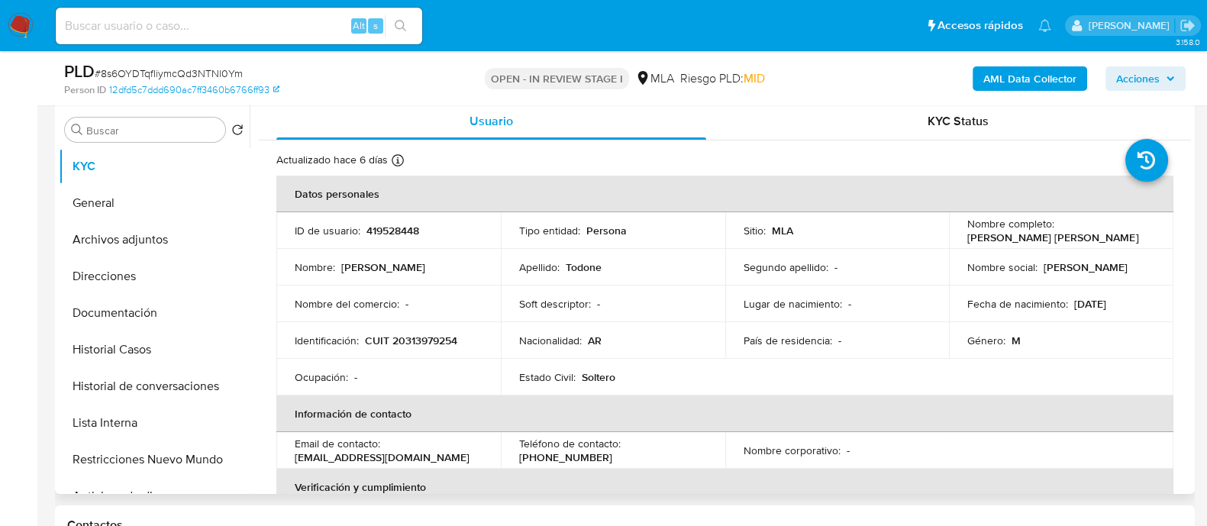
scroll to position [286, 0]
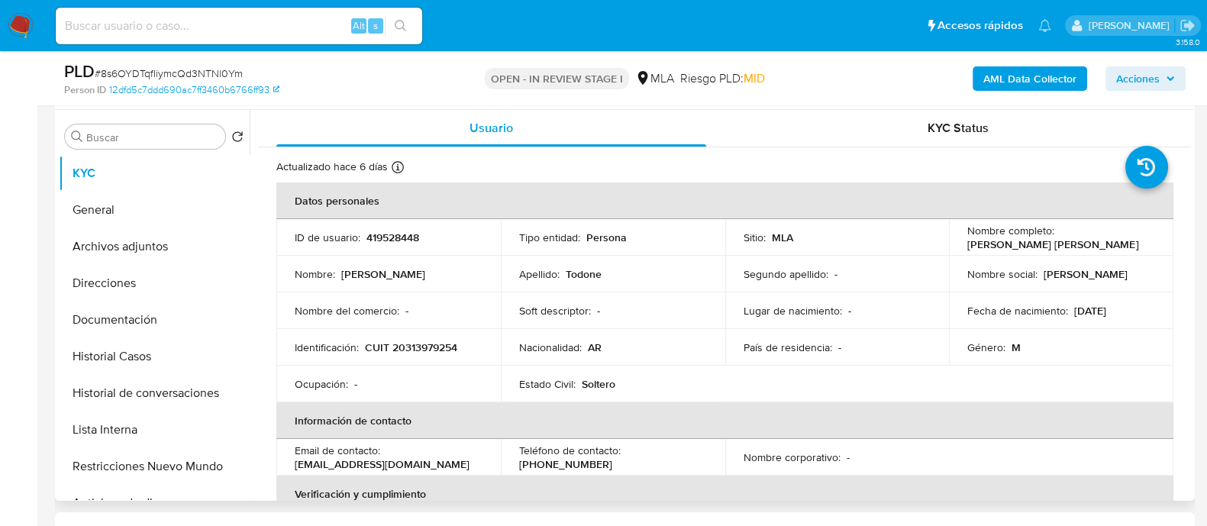
click at [440, 344] on p "CUIT 20313979254" at bounding box center [411, 348] width 92 height 14
click at [399, 463] on p "[EMAIL_ADDRESS][DOMAIN_NAME]" at bounding box center [382, 464] width 175 height 14
click at [279, 463] on td "Email de contacto : gustavotodonetrossero@gmail.com" at bounding box center [388, 457] width 224 height 37
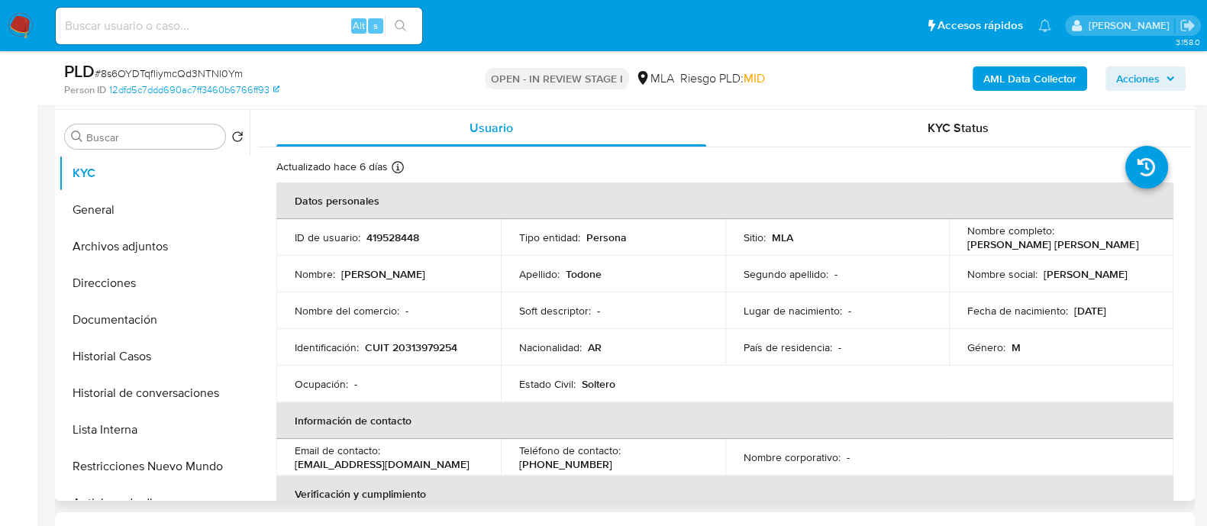
drag, startPoint x: 290, startPoint y: 463, endPoint x: 492, endPoint y: 463, distance: 202.3
click at [492, 463] on td "Email de contacto : gustavotodonetrossero@gmail.com" at bounding box center [388, 457] width 224 height 37
copy p "[EMAIL_ADDRESS][DOMAIN_NAME]"
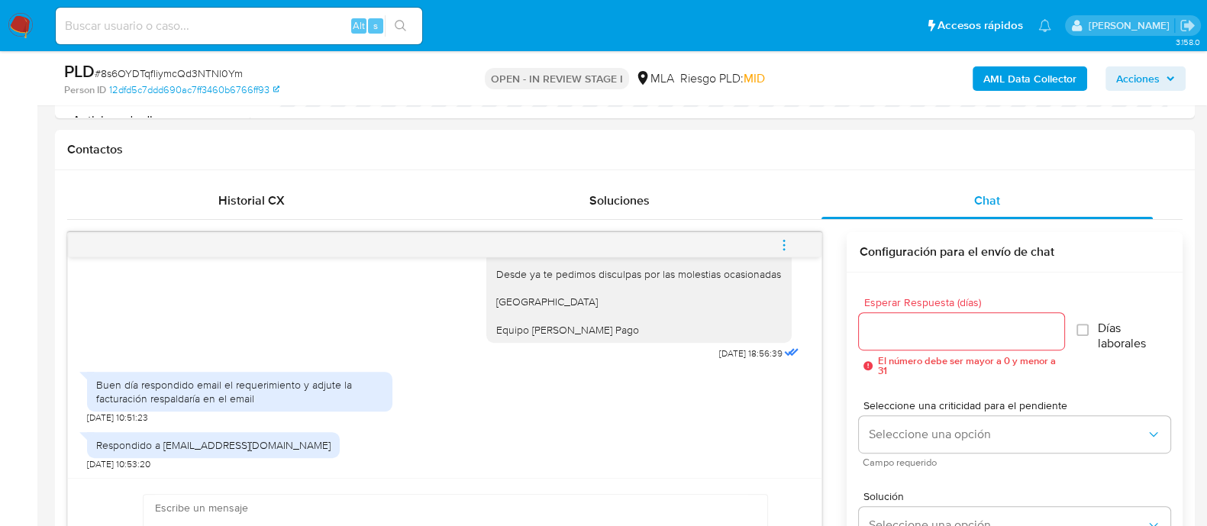
scroll to position [954, 0]
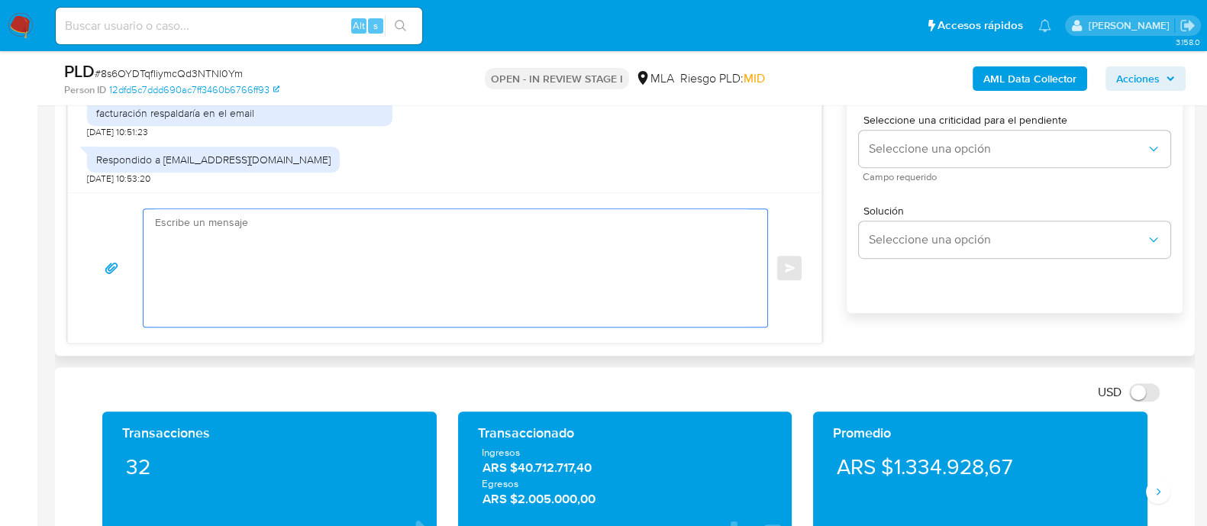
click at [578, 264] on textarea at bounding box center [451, 268] width 593 height 118
paste textarea "Hola Muchas gracias por tu respuesta. Confirmamos recepción de la documentación…"
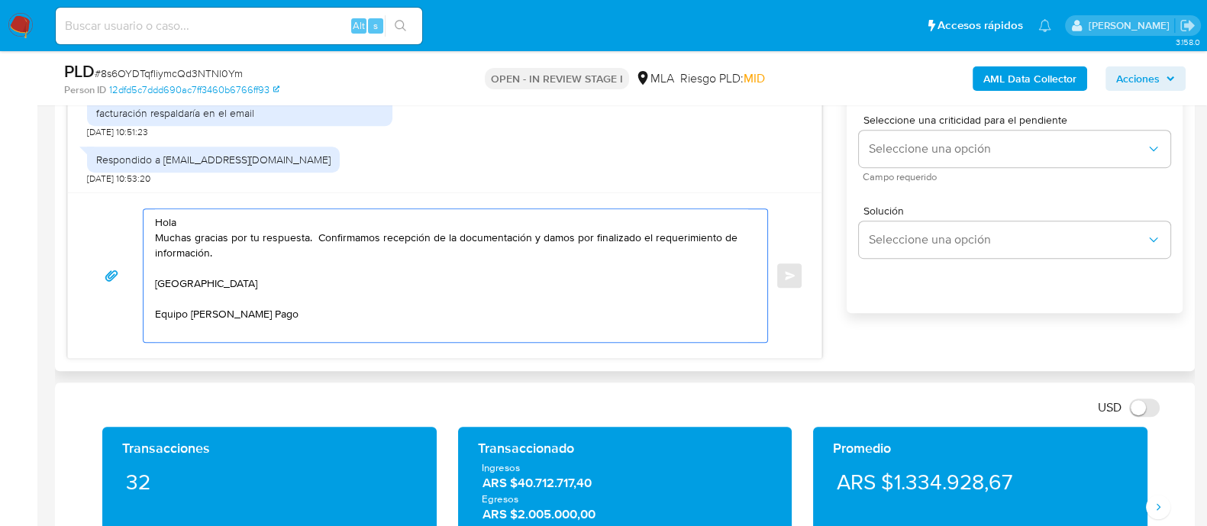
click at [535, 215] on textarea "Hola Muchas gracias por tu respuesta. Confirmamos recepción de la documentación…" at bounding box center [451, 275] width 593 height 133
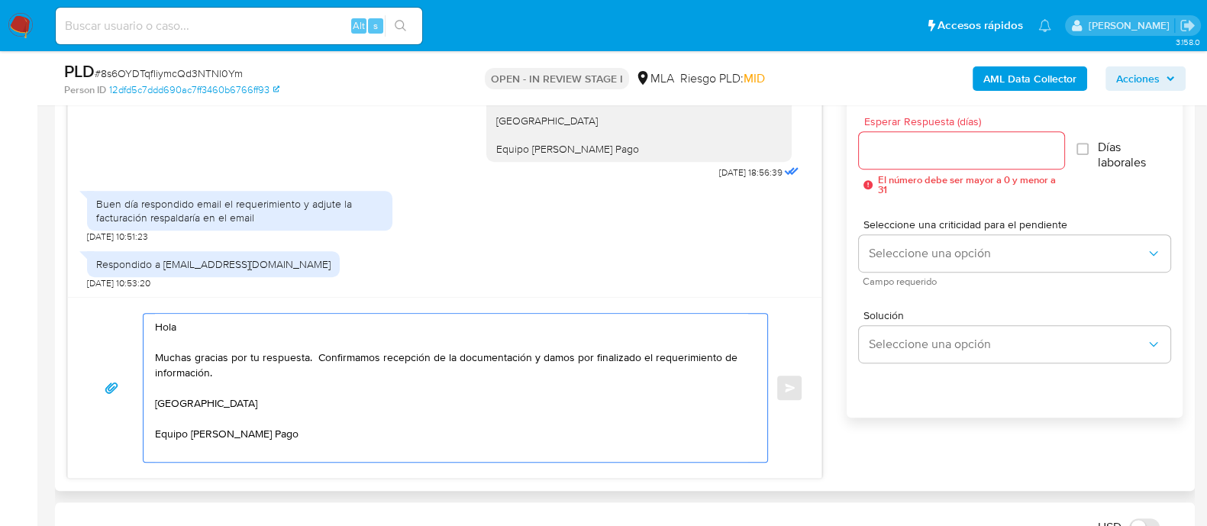
scroll to position [763, 0]
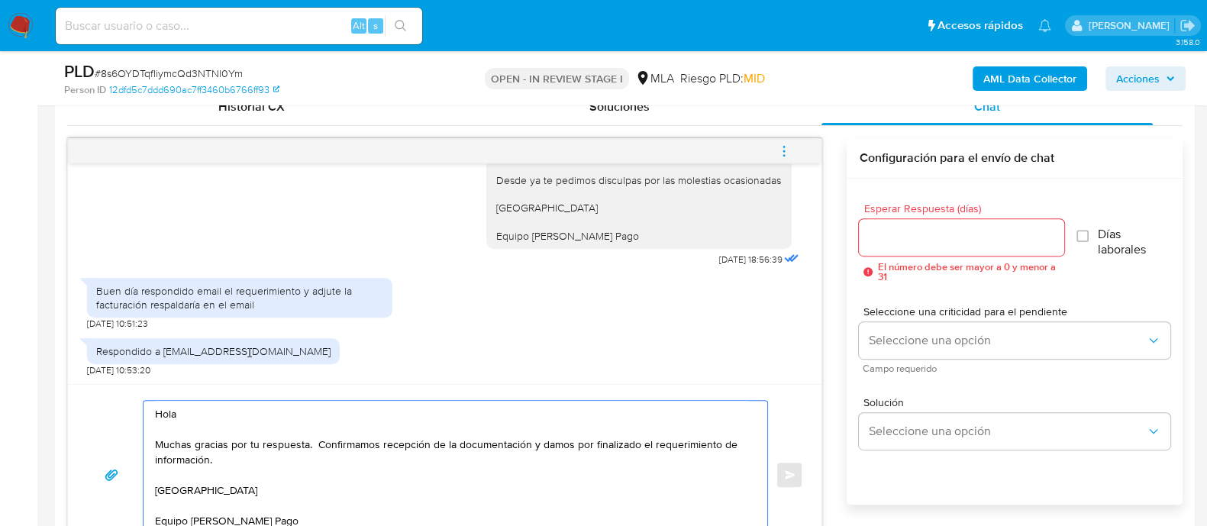
type textarea "Hola Muchas gracias por tu respuesta. Confirmamos recepción de la documentación…"
click at [943, 237] on input "Esperar Respuesta (días)" at bounding box center [961, 238] width 205 height 20
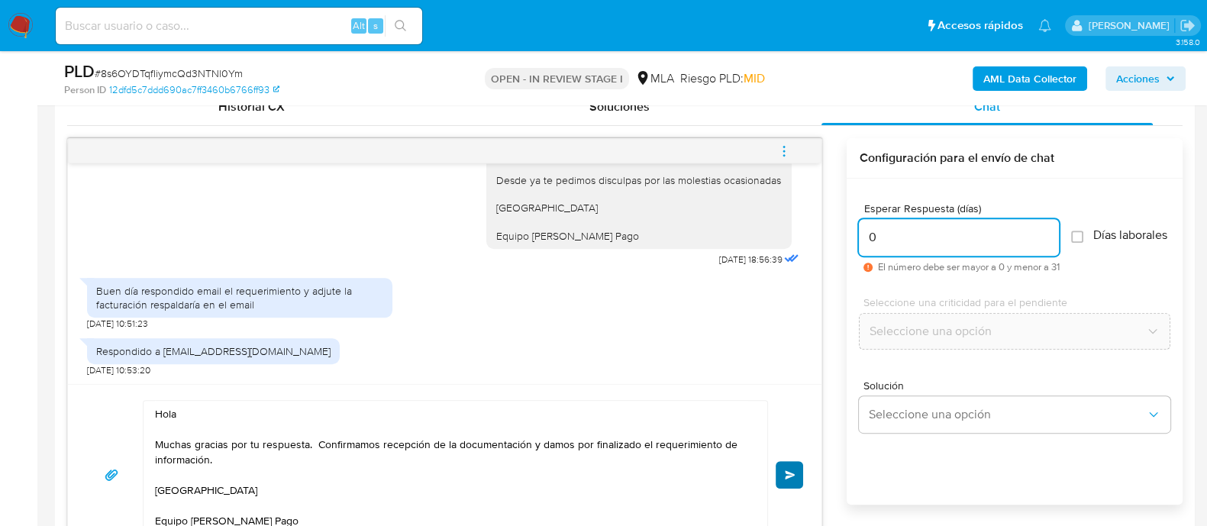
type input "0"
click at [795, 467] on button "Enviar" at bounding box center [789, 474] width 27 height 27
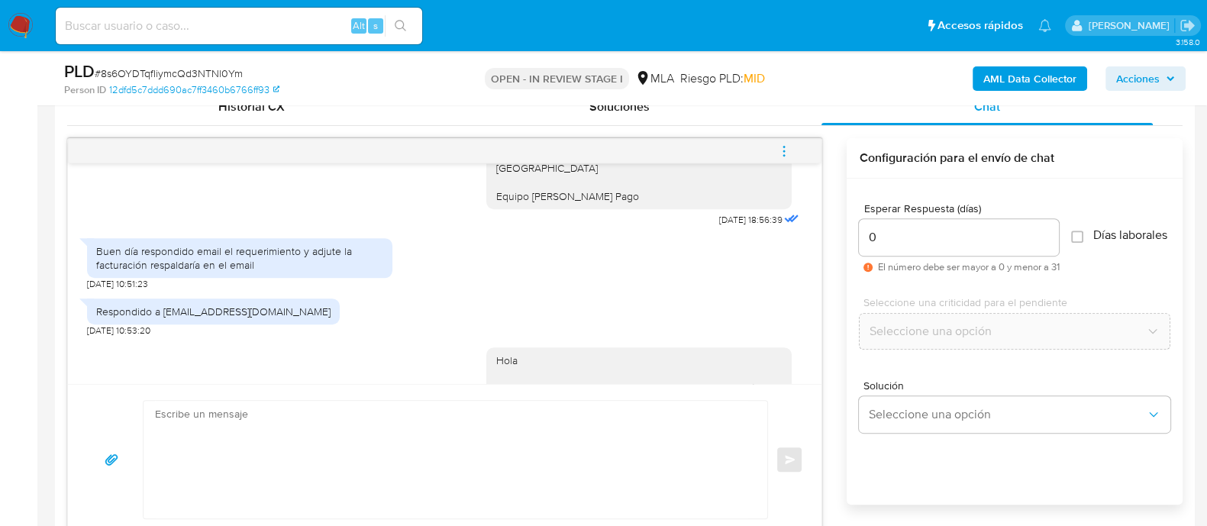
scroll to position [1800, 0]
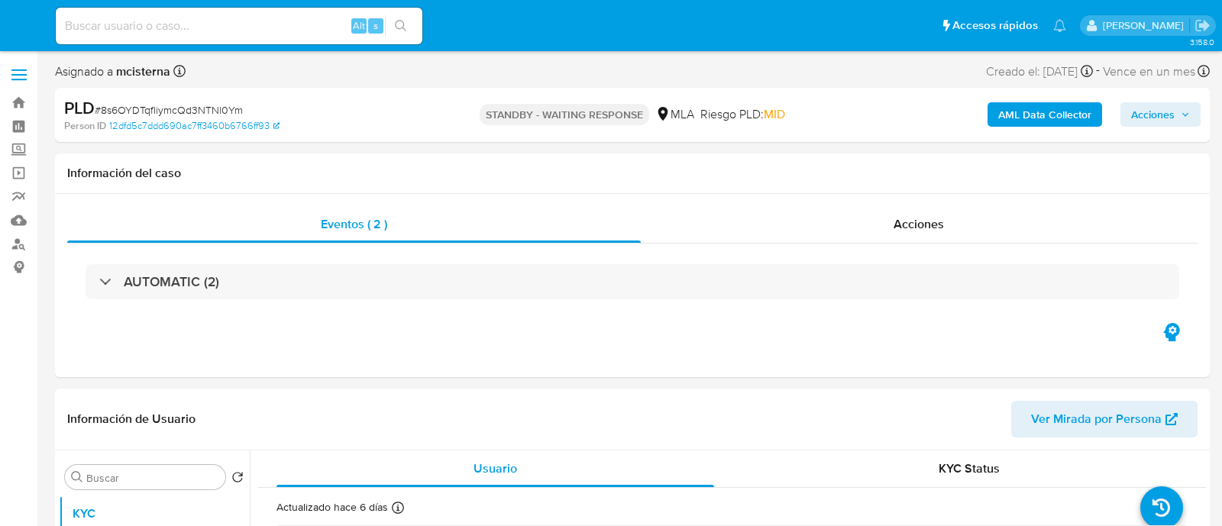
select select "10"
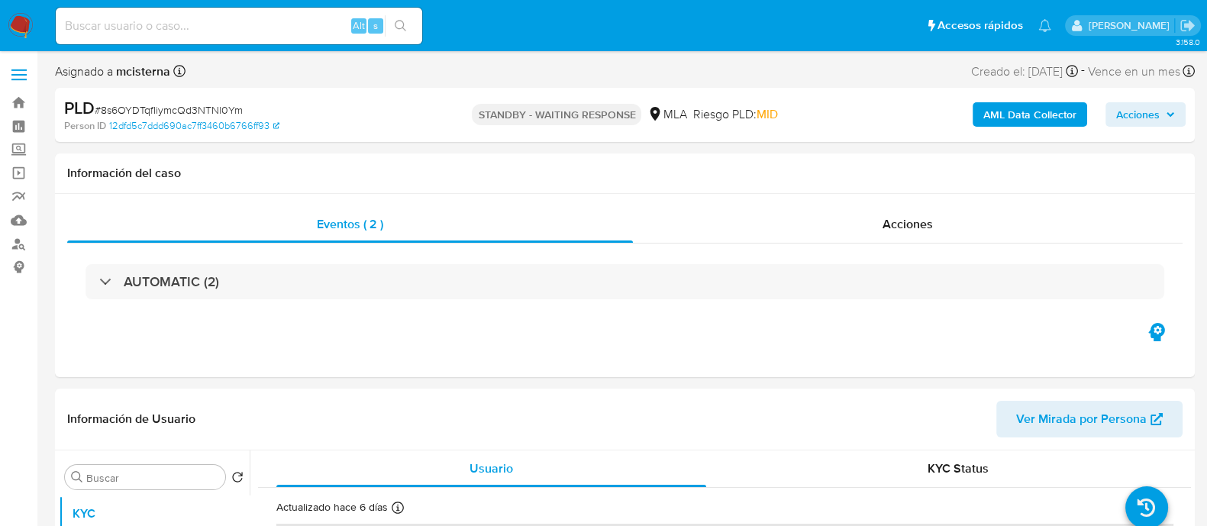
click at [308, 19] on input at bounding box center [239, 26] width 366 height 20
paste input "72lDOorbuWkEhtY5VtzHvOKy"
type input "72lDOorbuWkEhtY5VtzHvOKy"
click at [402, 25] on icon "search-icon" at bounding box center [401, 26] width 12 height 12
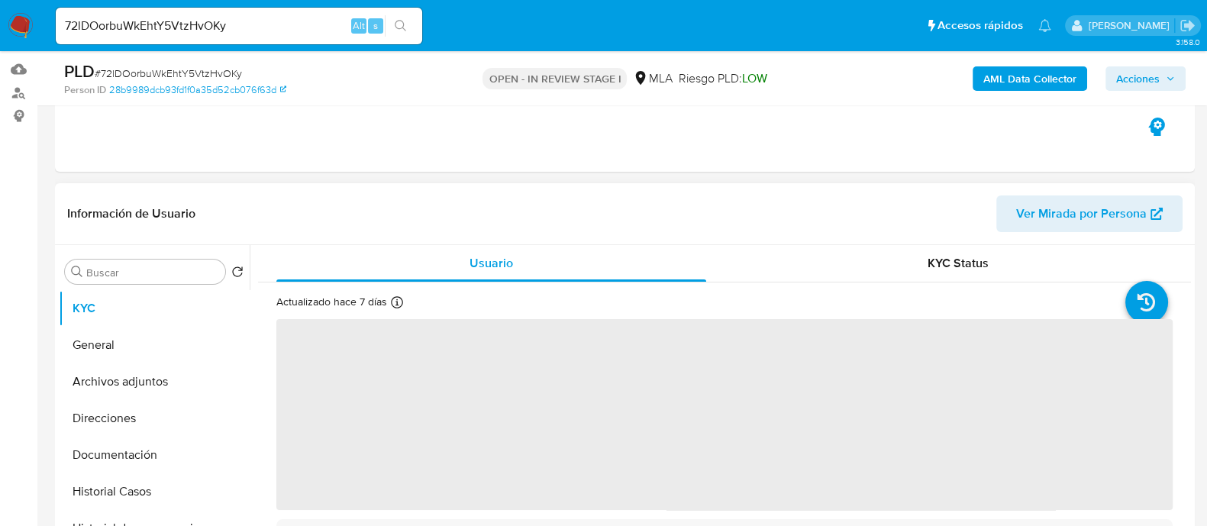
scroll to position [286, 0]
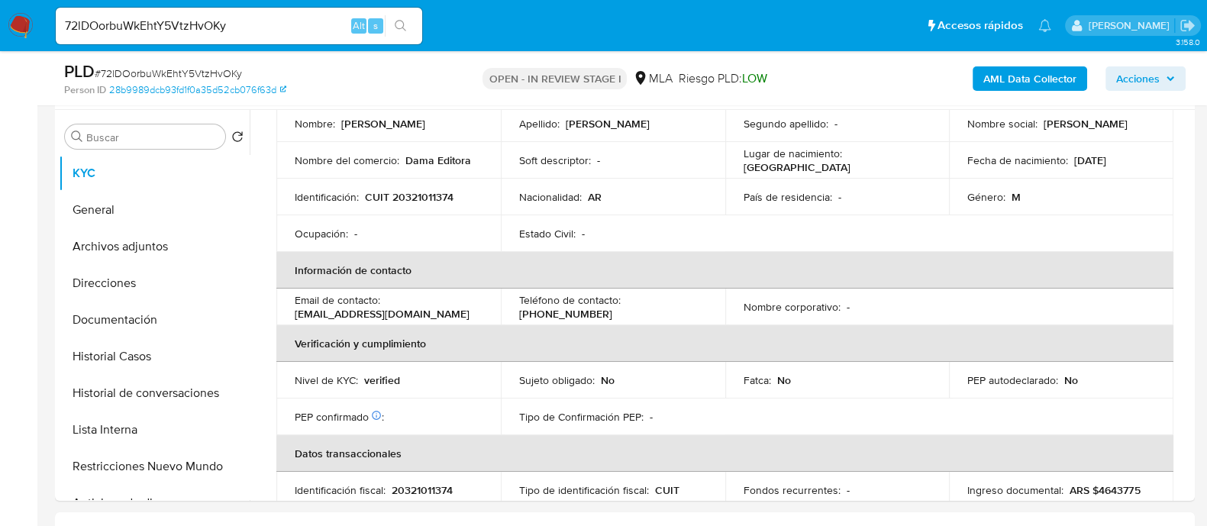
select select "10"
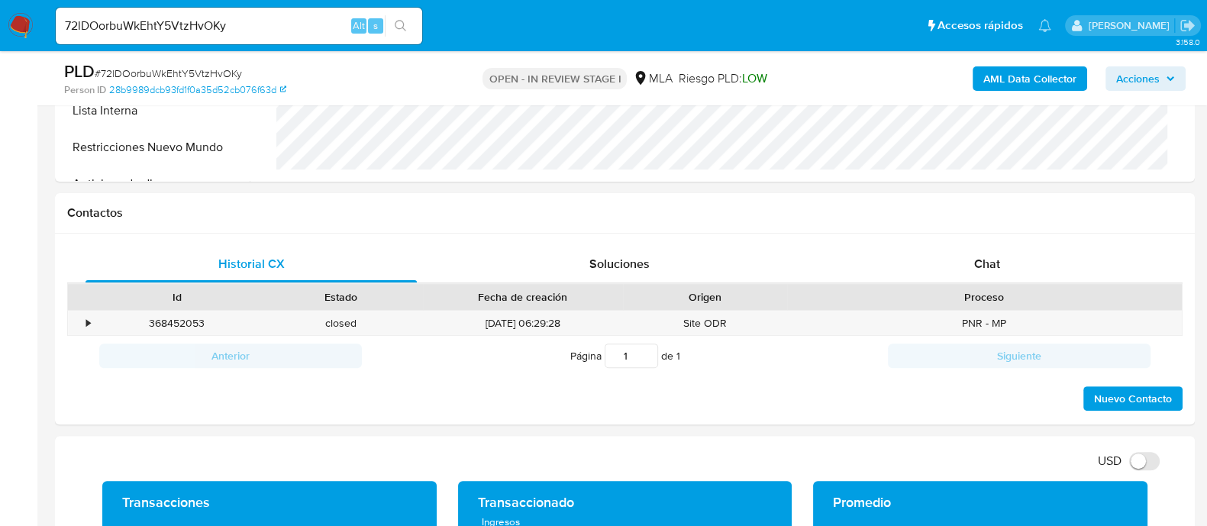
scroll to position [667, 0]
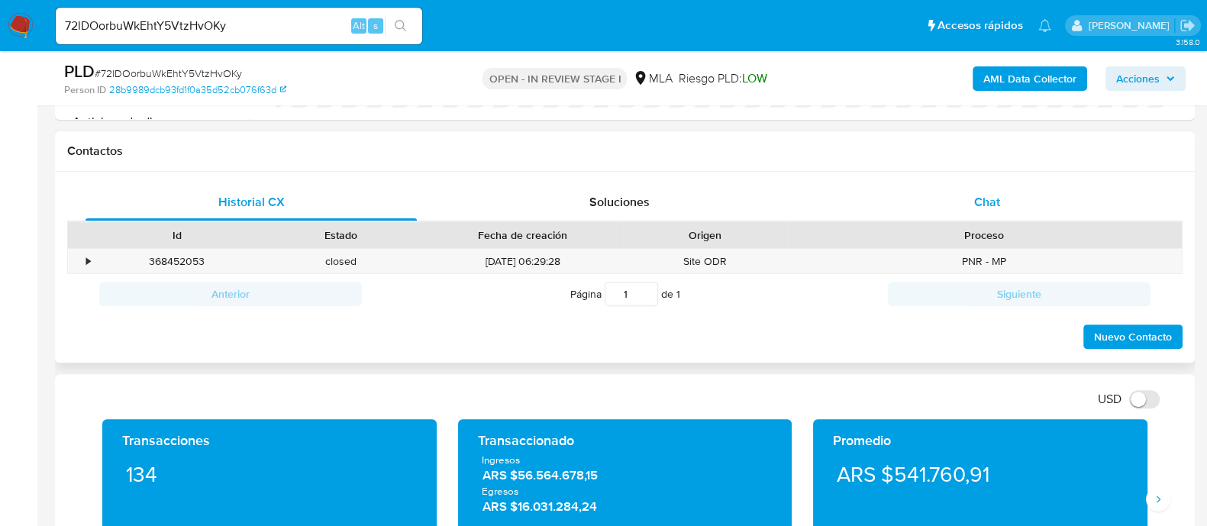
click at [996, 189] on div "Chat" at bounding box center [987, 202] width 331 height 37
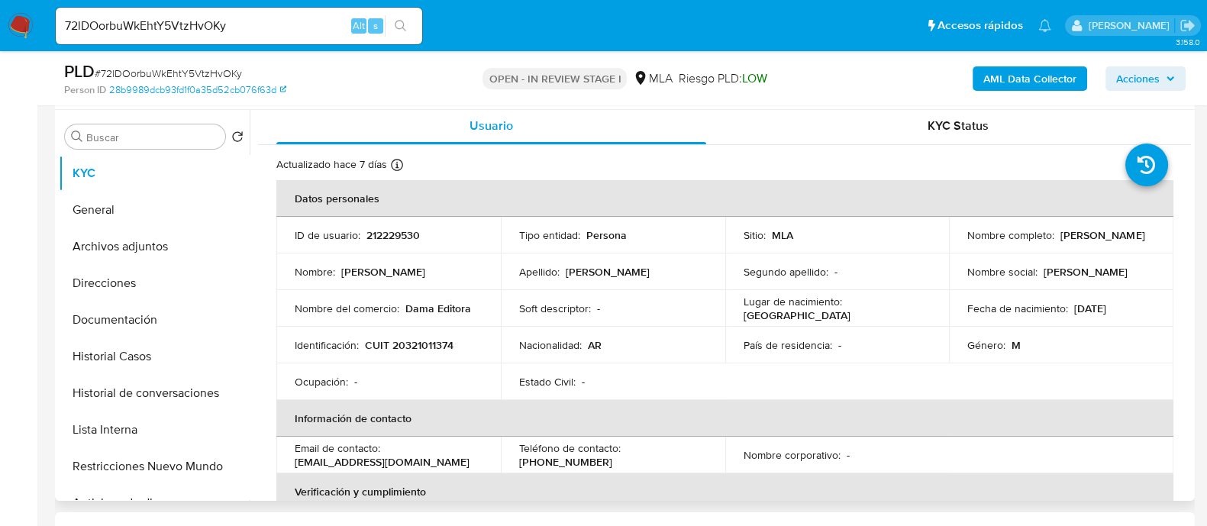
scroll to position [0, 0]
drag, startPoint x: 1058, startPoint y: 238, endPoint x: 1123, endPoint y: 238, distance: 64.9
click at [1123, 238] on p "[PERSON_NAME]" at bounding box center [1102, 238] width 84 height 14
copy p "[PERSON_NAME]"
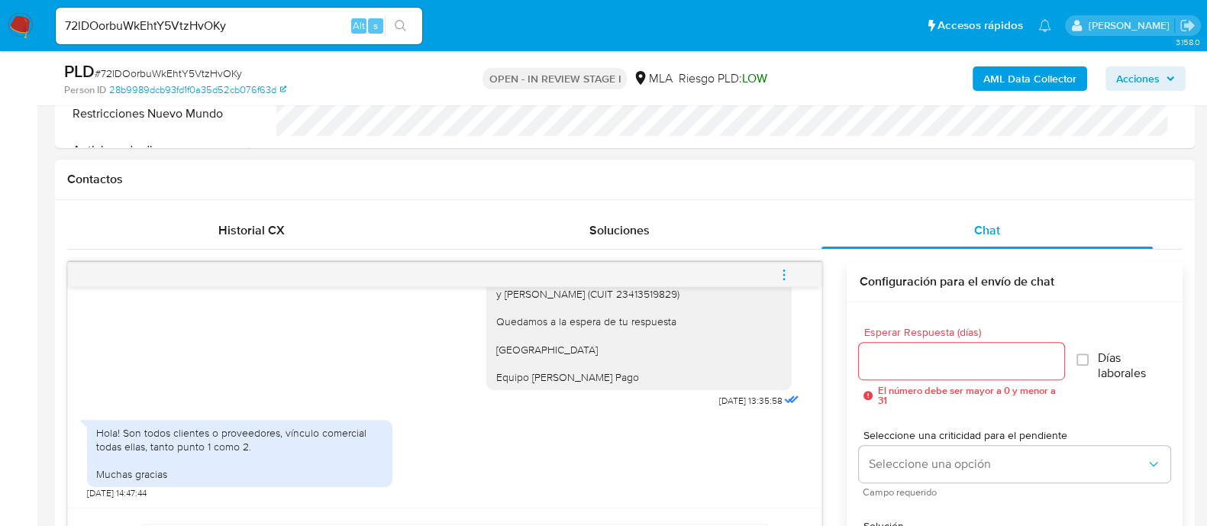
scroll to position [763, 0]
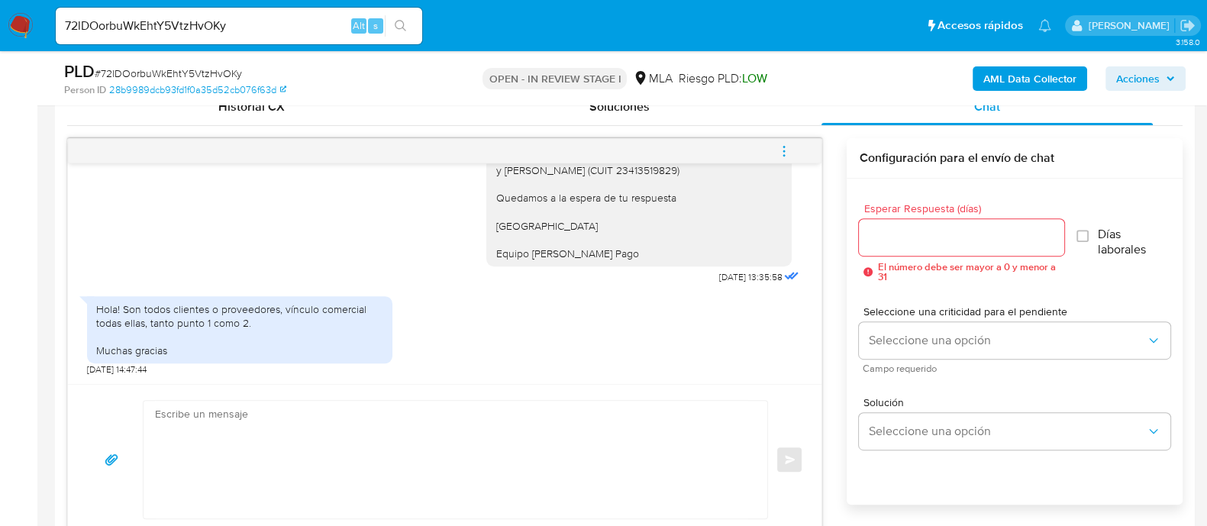
click at [567, 419] on textarea at bounding box center [451, 460] width 593 height 118
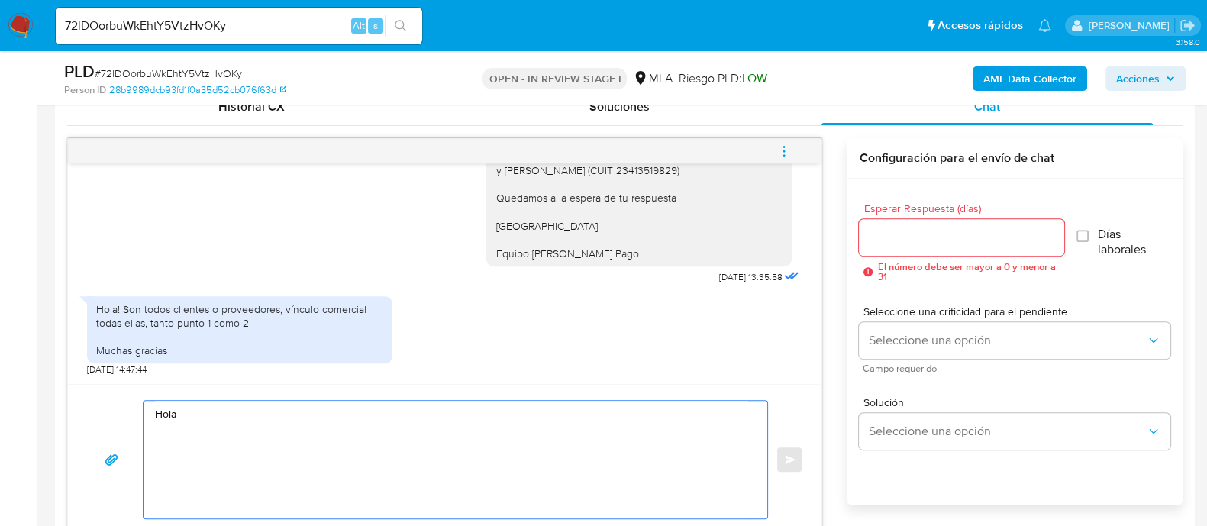
paste textarea "[PERSON_NAME]"
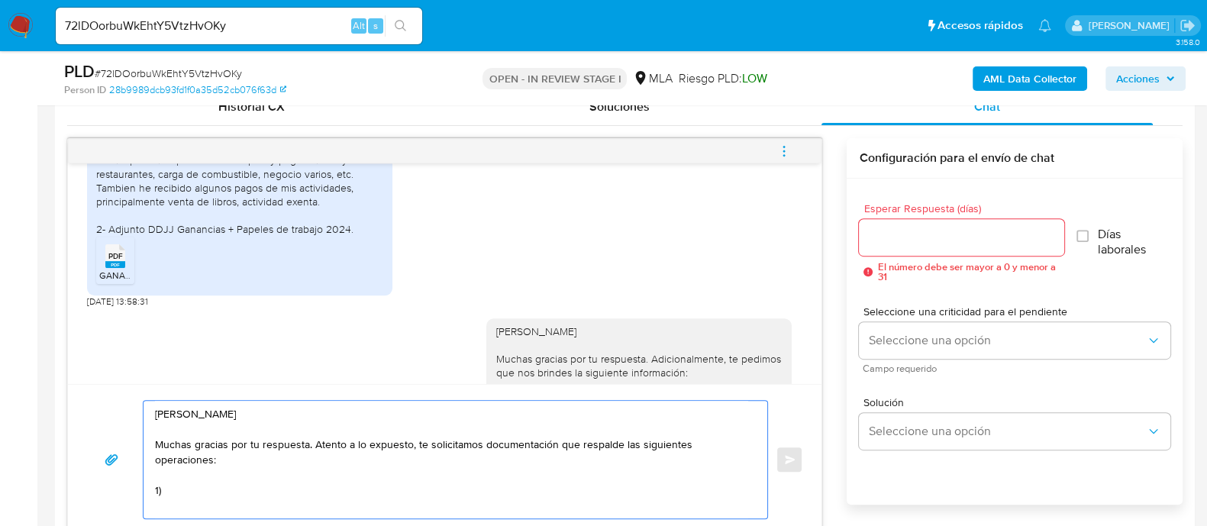
scroll to position [963, 0]
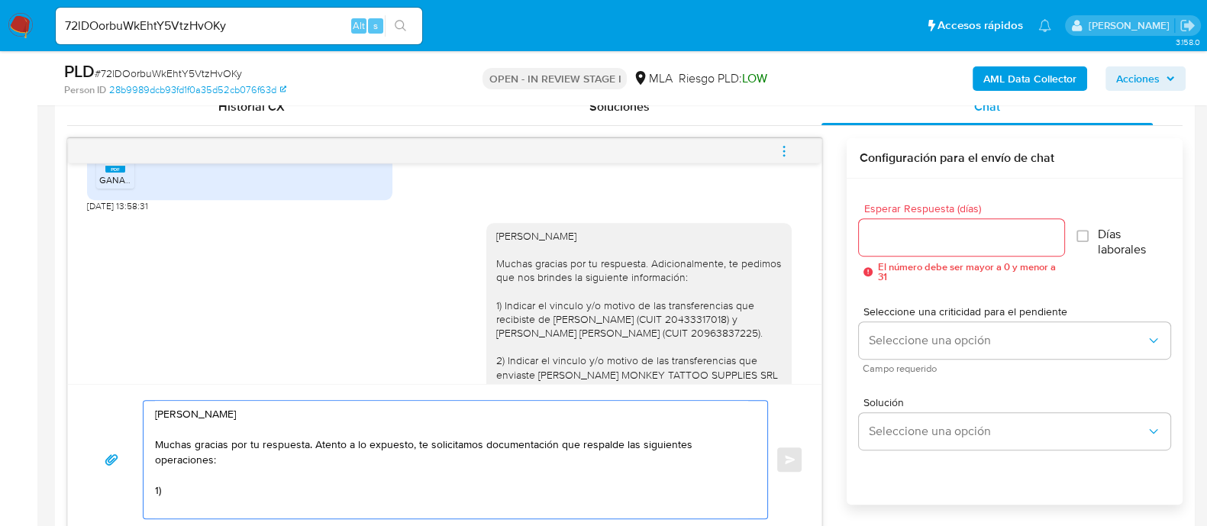
click at [483, 445] on textarea "[PERSON_NAME] Muchas gracias por tu respuesta. Atento a lo expuesto, te solicit…" at bounding box center [451, 460] width 593 height 118
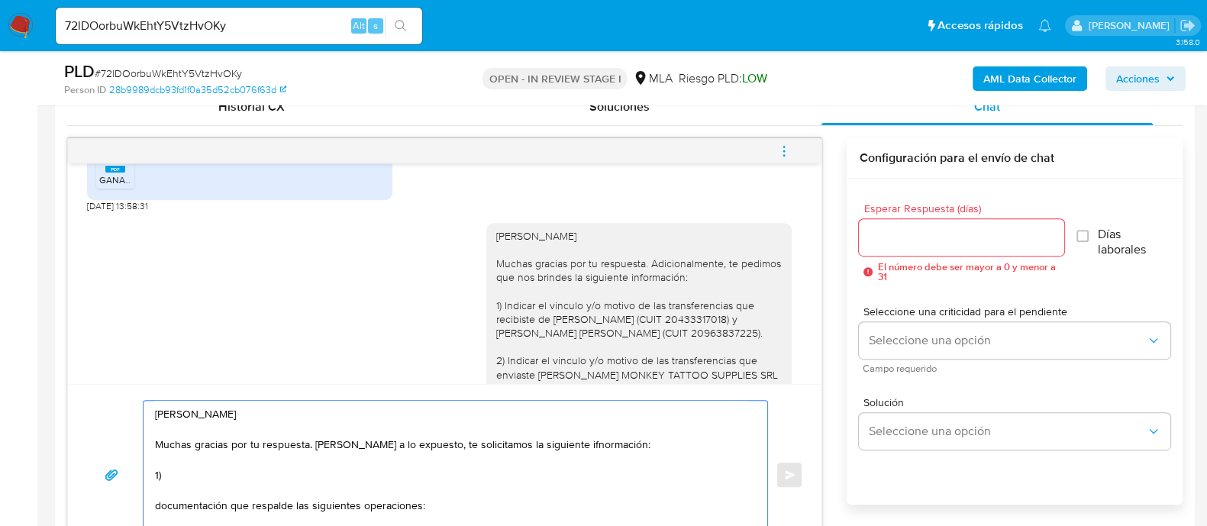
click at [489, 442] on textarea "[PERSON_NAME] Muchas gracias por tu respuesta. [PERSON_NAME] a lo expuesto, te …" at bounding box center [451, 475] width 593 height 148
drag, startPoint x: 566, startPoint y: 449, endPoint x: 558, endPoint y: 439, distance: 12.5
click at [558, 439] on textarea "Hola Daniel Martino Muchas gracias por tu respuesta. Atento a lo expuesto, te s…" at bounding box center [451, 475] width 593 height 148
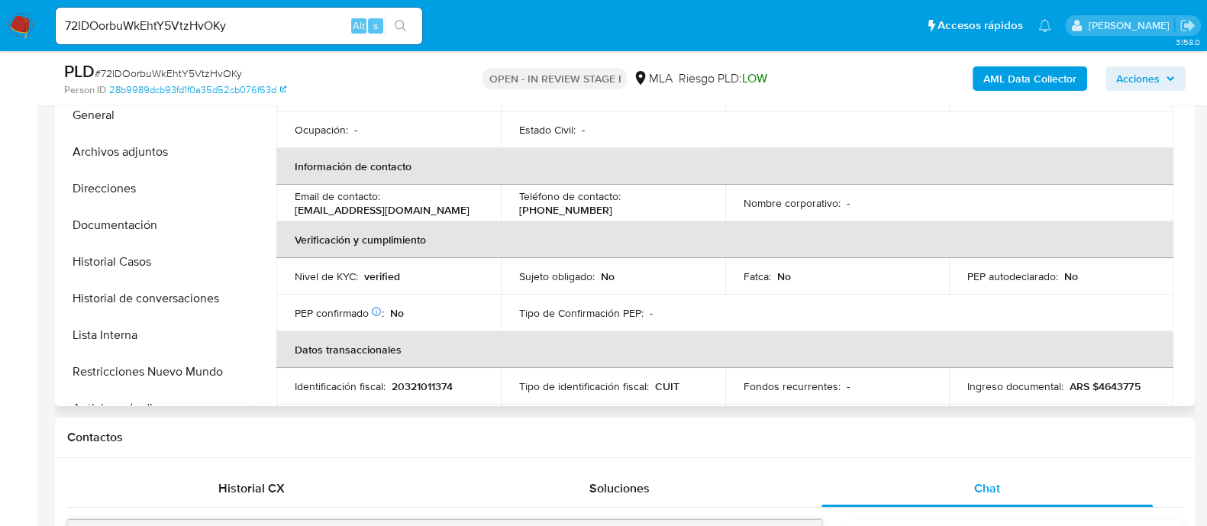
scroll to position [64, 0]
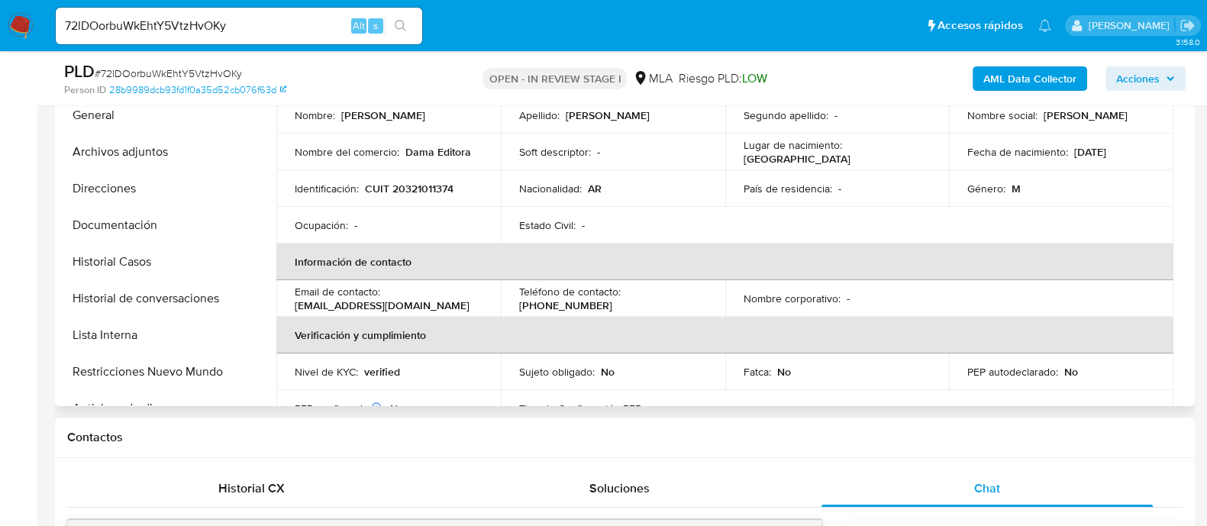
click at [428, 182] on p "CUIT 20321011374" at bounding box center [409, 189] width 89 height 14
copy p "20321011374"
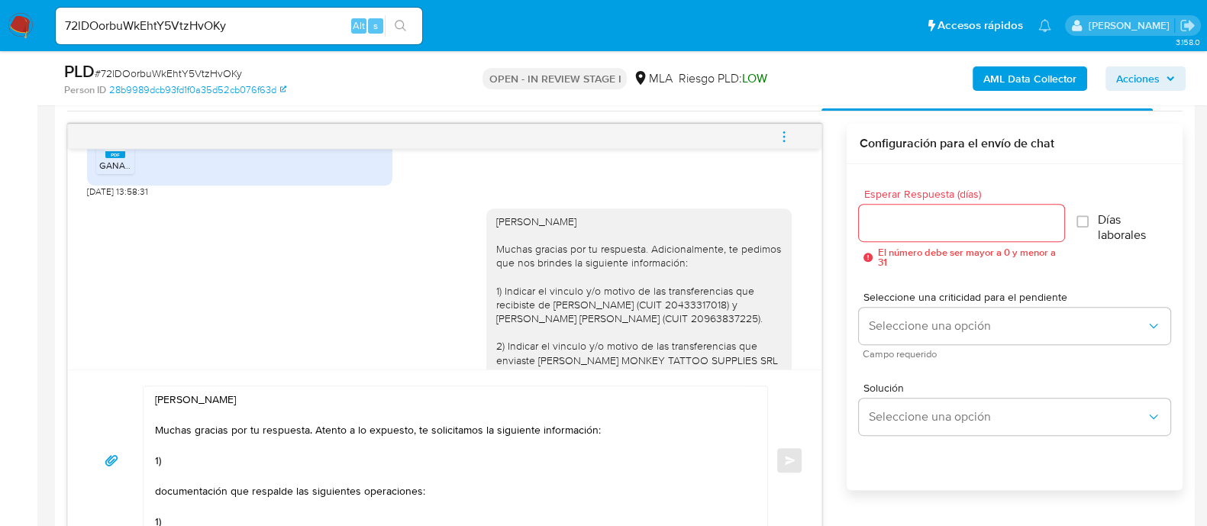
scroll to position [859, 0]
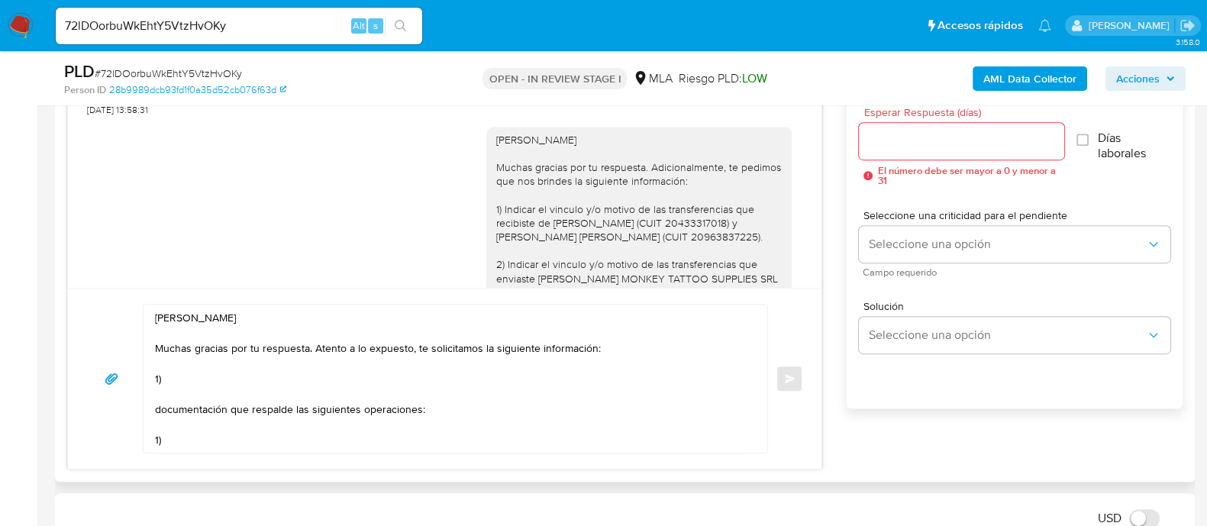
click at [591, 372] on textarea "Hola Daniel Martino Muchas gracias por tu respuesta. Atento a lo expuesto, te s…" at bounding box center [451, 379] width 593 height 148
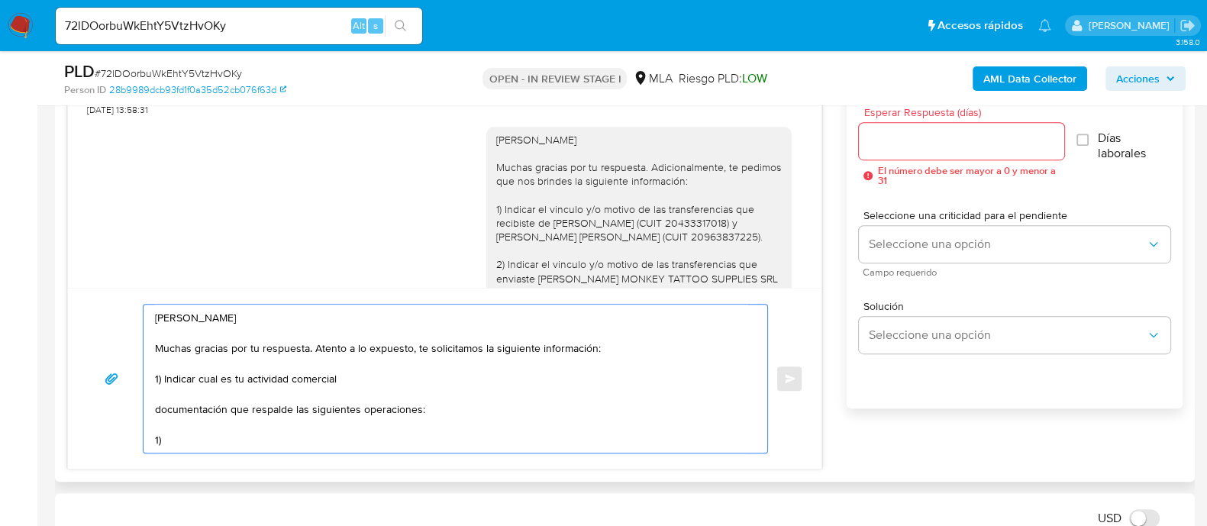
paste textarea "De corresponder a una actividad comercial, indicar el nombre, domicilio y/o sit…"
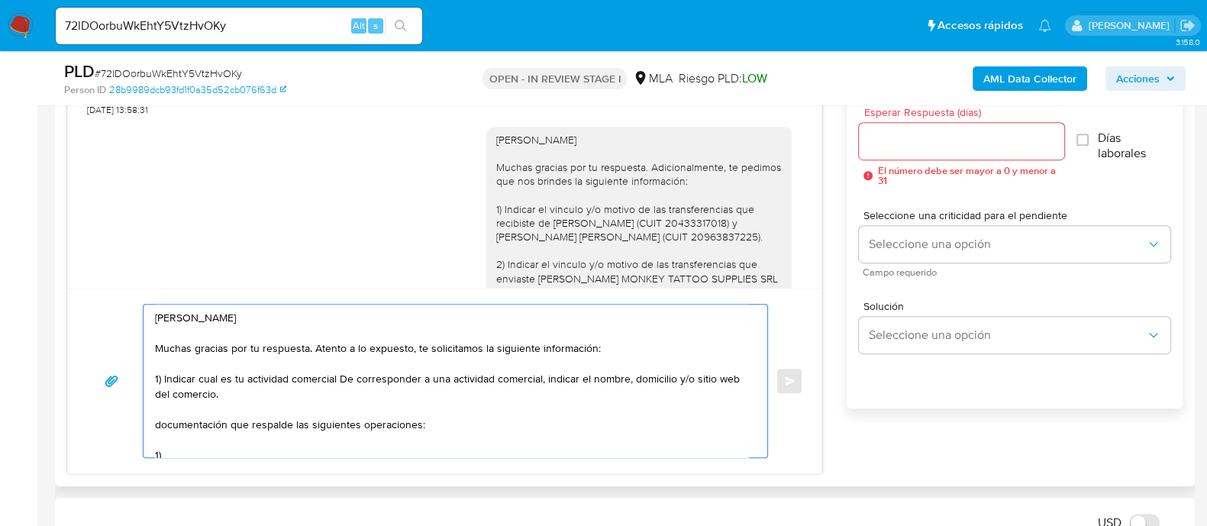
drag, startPoint x: 342, startPoint y: 381, endPoint x: 545, endPoint y: 379, distance: 203.1
click at [545, 379] on textarea "Hola Daniel Martino Muchas gracias por tu respuesta. Atento a lo expuesto, te s…" at bounding box center [451, 381] width 593 height 153
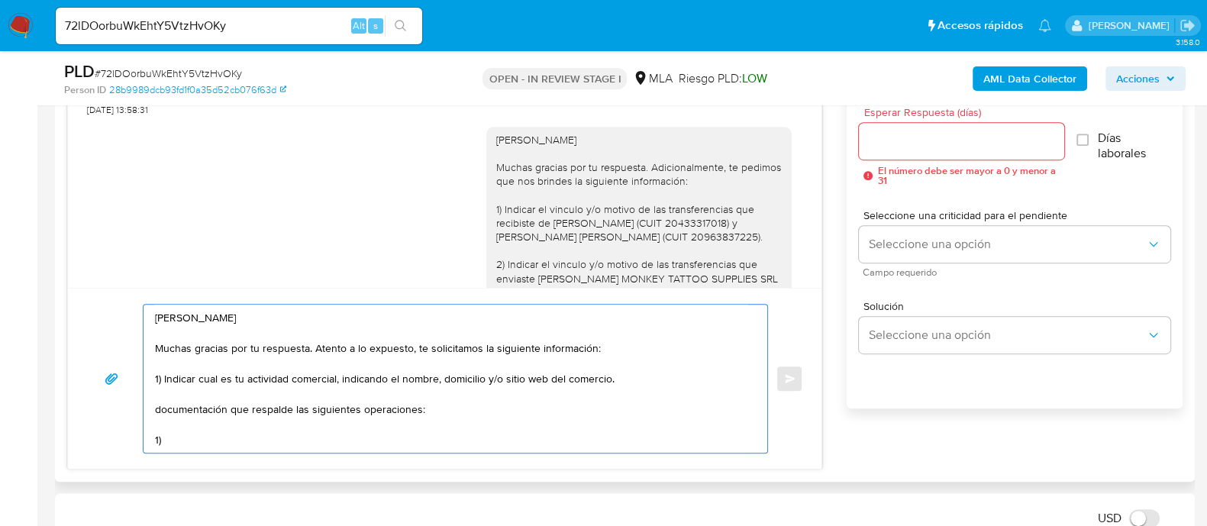
click at [623, 383] on textarea "Hola Daniel Martino Muchas gracias por tu respuesta. Atento a lo expuesto, te s…" at bounding box center [451, 379] width 593 height 148
click at [302, 379] on textarea "Hola Daniel Martino Muchas gracias por tu respuesta. Atento a lo expuesto, te s…" at bounding box center [451, 379] width 593 height 148
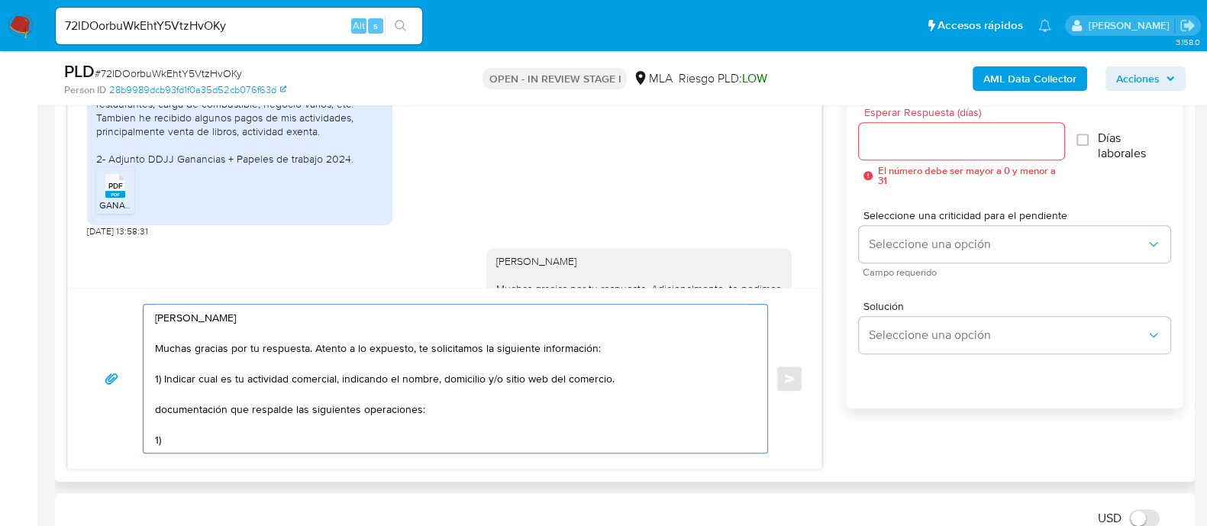
scroll to position [772, 0]
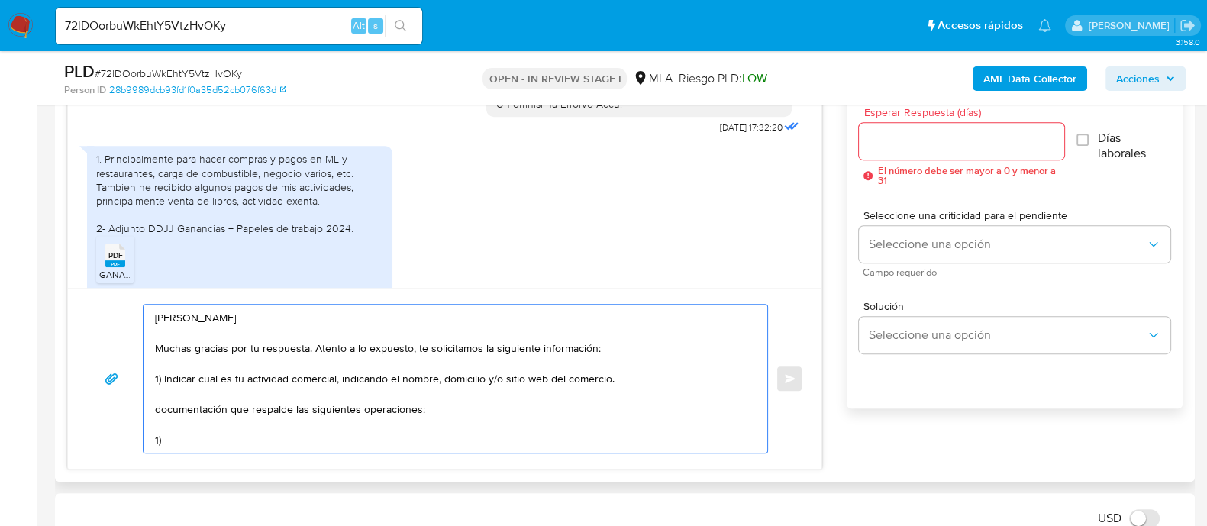
click at [442, 387] on textarea "Hola Daniel Martino Muchas gracias por tu respuesta. Atento a lo expuesto, te s…" at bounding box center [451, 379] width 593 height 148
click at [303, 395] on textarea "Hola Daniel Martino Muchas gracias por tu respuesta. Atento a lo expuesto, te s…" at bounding box center [451, 379] width 593 height 148
drag, startPoint x: 165, startPoint y: 379, endPoint x: 339, endPoint y: 379, distance: 174.1
click at [339, 379] on textarea "Hola Daniel Martino Muchas gracias por tu respuesta. Atento a lo expuesto, te s…" at bounding box center [451, 379] width 593 height 148
drag, startPoint x: 454, startPoint y: 376, endPoint x: 364, endPoint y: 375, distance: 89.3
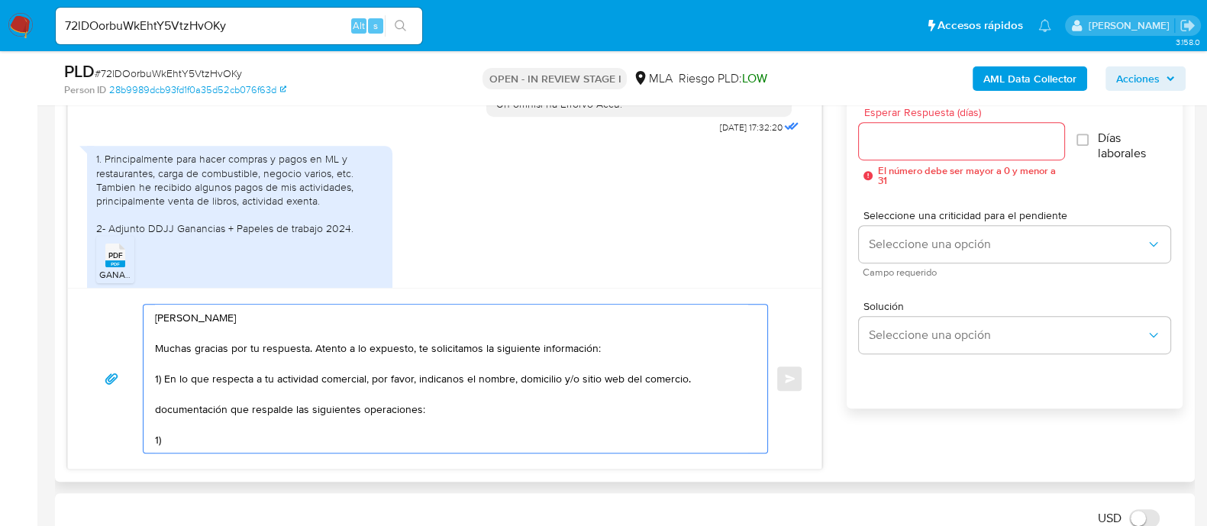
click at [352, 372] on textarea "Hola Daniel Martino Muchas gracias por tu respuesta. Atento a lo expuesto, te s…" at bounding box center [451, 379] width 593 height 148
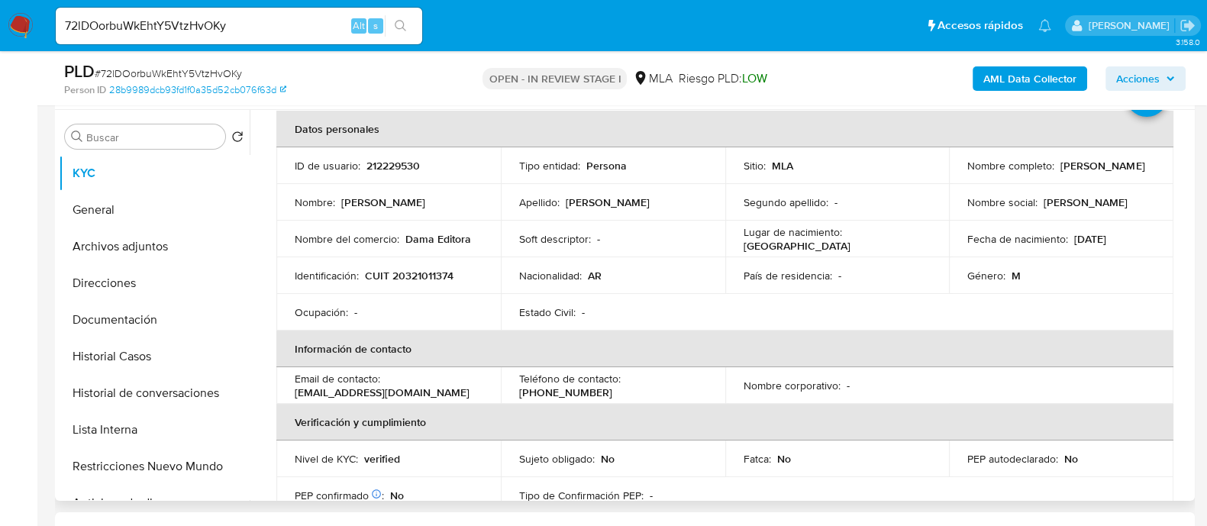
scroll to position [95, 0]
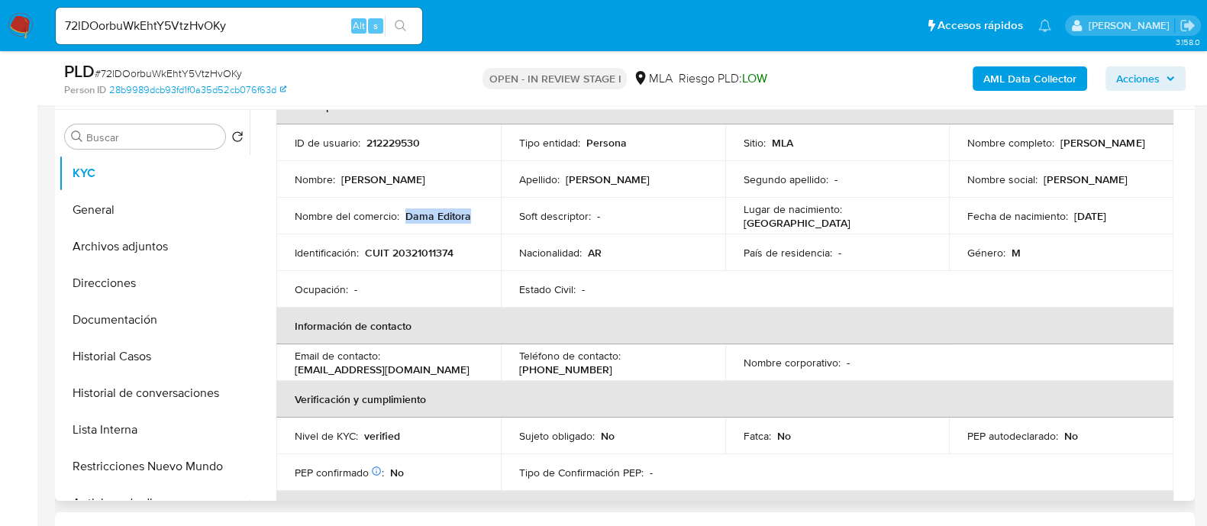
drag, startPoint x: 402, startPoint y: 215, endPoint x: 475, endPoint y: 215, distance: 72.5
click at [475, 215] on div "Nombre del comercio : Dama Editora" at bounding box center [389, 216] width 188 height 14
copy p "Dama Editora"
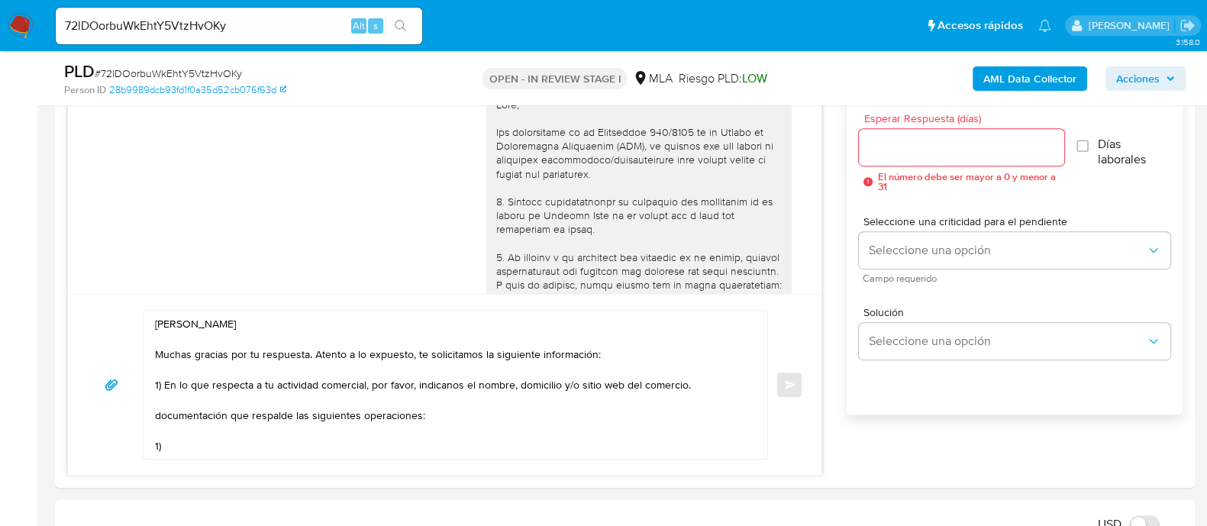
scroll to position [954, 0]
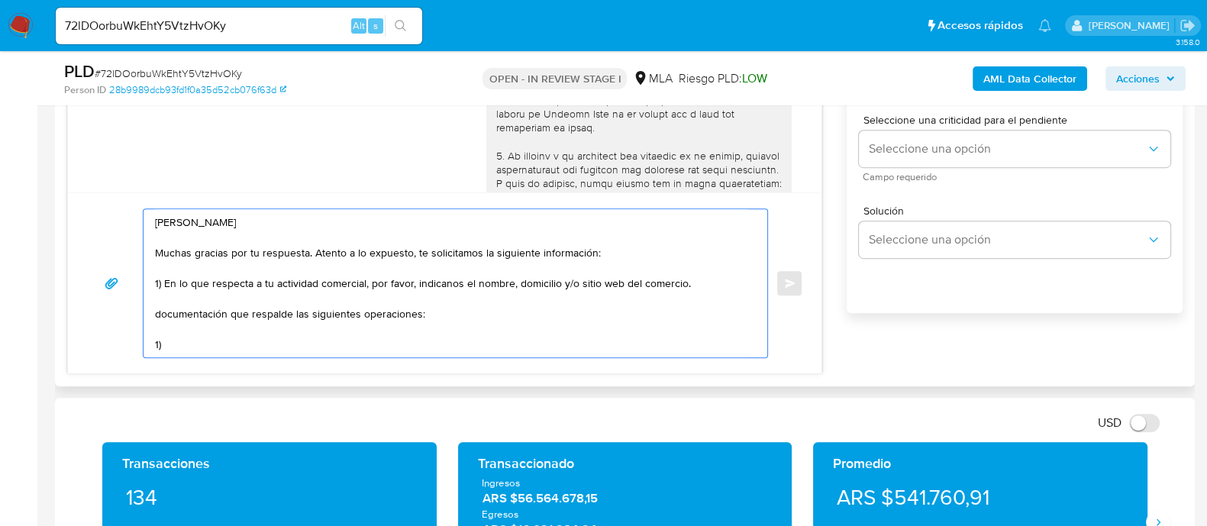
click at [569, 303] on textarea "Hola Daniel Martino Muchas gracias por tu respuesta. Atento a lo expuesto, te s…" at bounding box center [451, 283] width 593 height 148
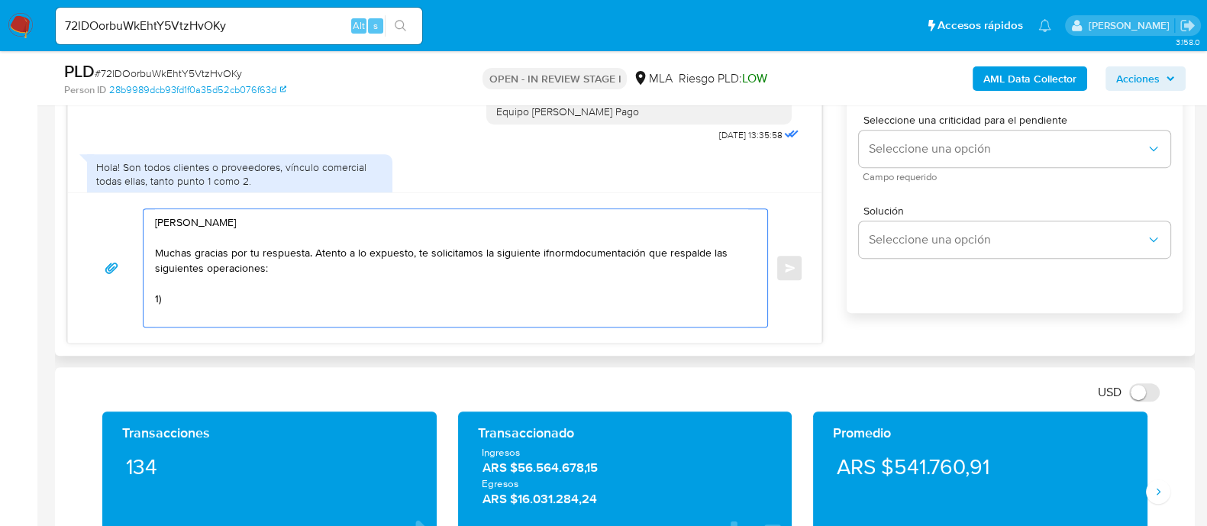
scroll to position [1249, 0]
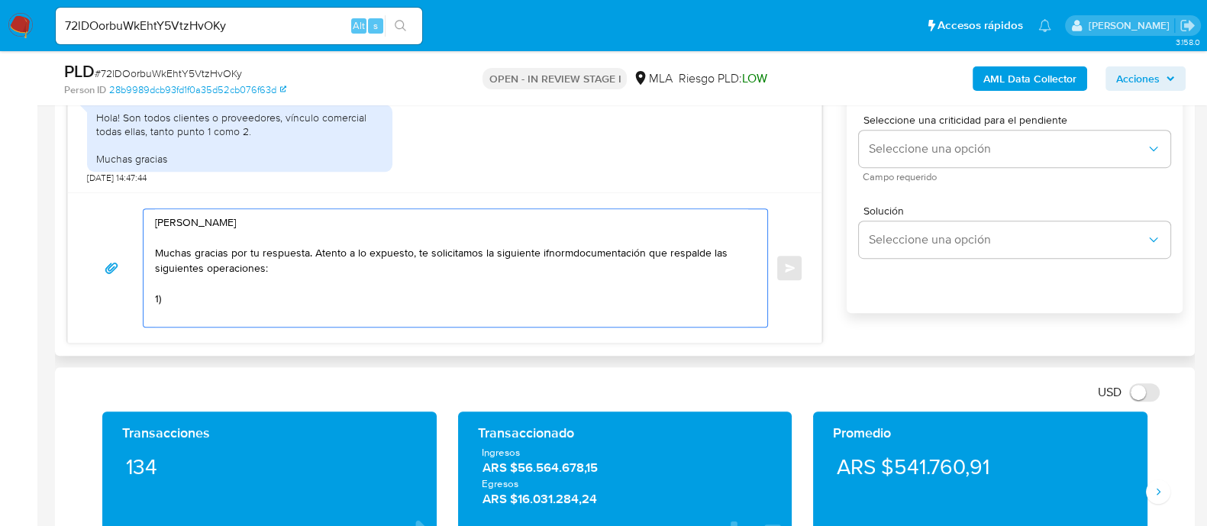
drag, startPoint x: 557, startPoint y: 268, endPoint x: 478, endPoint y: 251, distance: 80.4
click at [478, 251] on textarea "Hola Daniel Martino Muchas gracias por tu respuesta. Atento a lo expuesto, te s…" at bounding box center [451, 268] width 593 height 118
click at [283, 292] on textarea "Hola Daniel Martino Muchas gracias por tu respuesta. Atento a lo expuesto, te s…" at bounding box center [451, 268] width 593 height 118
click at [386, 253] on textarea "Hola Daniel Martino Muchas gracias por tu respuesta. Atento a lo expuesto, te s…" at bounding box center [451, 268] width 593 height 118
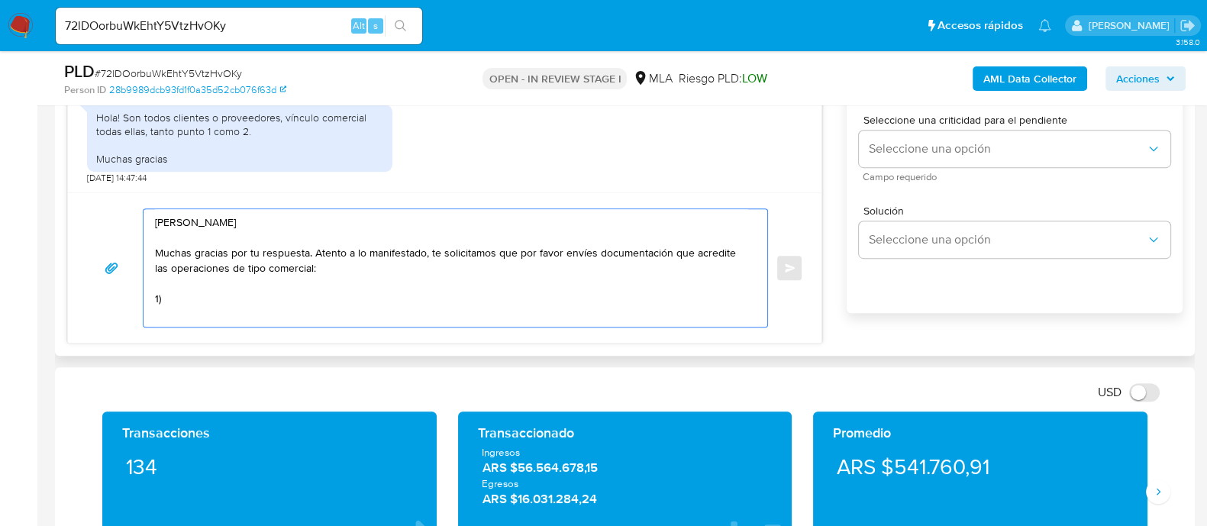
click at [348, 292] on textarea "Hola Daniel Martino Muchas gracias por tu respuesta. Atento a lo manifestado, t…" at bounding box center [451, 268] width 593 height 118
click at [306, 265] on textarea "Hola Daniel Martino Muchas gracias por tu respuesta. Atento a lo manifestado, t…" at bounding box center [451, 268] width 593 height 118
drag, startPoint x: 300, startPoint y: 266, endPoint x: 418, endPoint y: 266, distance: 118.3
click at [418, 266] on textarea "Hola Daniel Martino Muchas gracias por tu respuesta. Atento a lo manifestado, t…" at bounding box center [451, 268] width 593 height 118
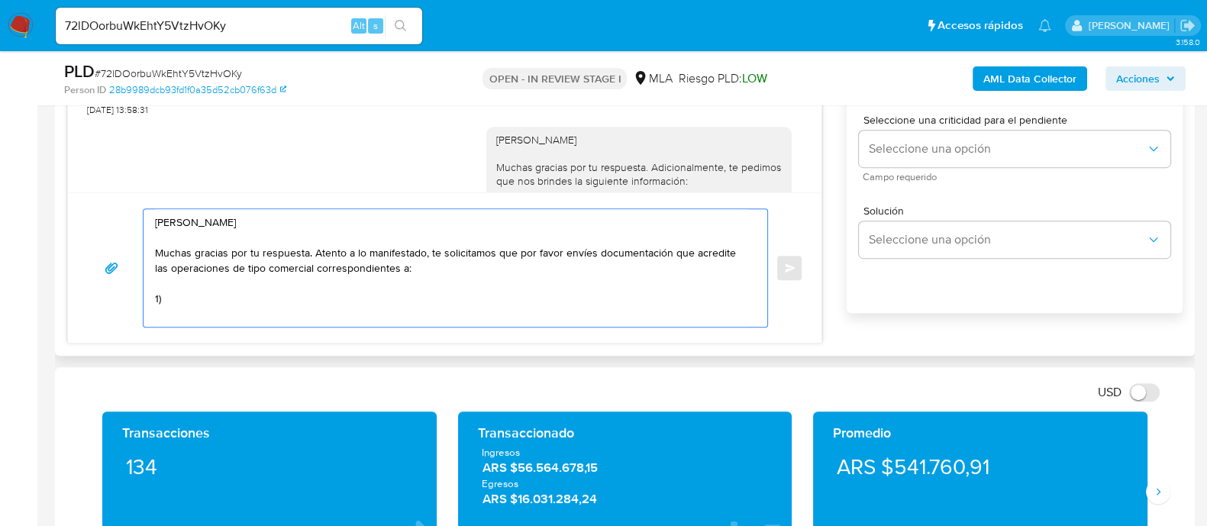
scroll to position [963, 0]
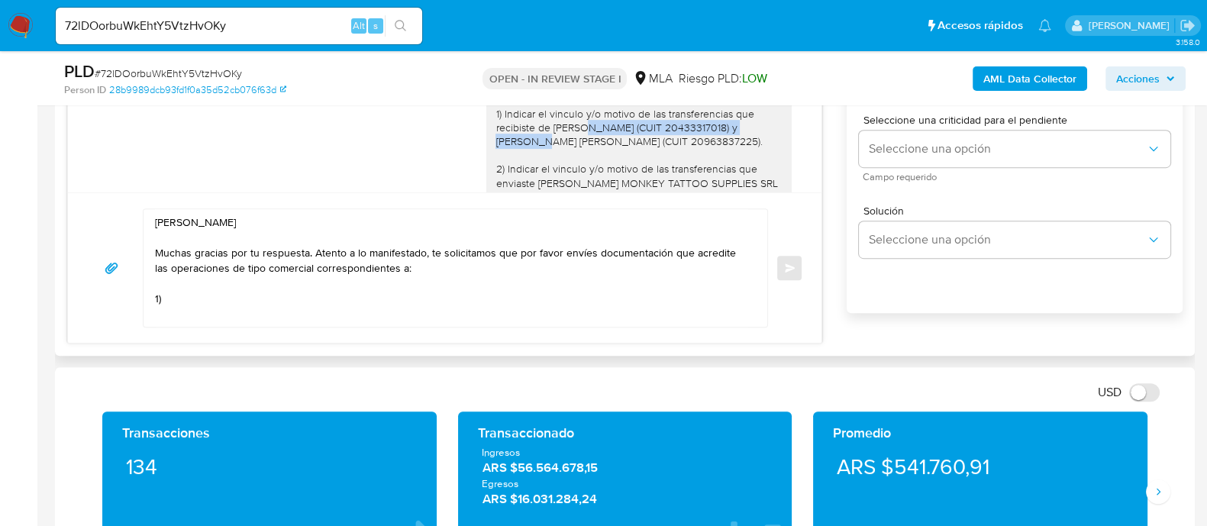
drag, startPoint x: 539, startPoint y: 154, endPoint x: 745, endPoint y: 154, distance: 206.1
click at [745, 154] on div "Hola Daniel Martino Muchas gracias por tu respuesta. Adicionalmente, te pedimos…" at bounding box center [638, 169] width 287 height 264
copy div "LOPEZ LUCAS AGUSTIN (CUIT 20433317018)"
click at [213, 296] on textarea "Hola Daniel Martino Muchas gracias por tu respuesta. Atento a lo manifestado, t…" at bounding box center [451, 268] width 593 height 118
paste textarea "LOPEZ LUCAS AGUSTIN (CUIT 20433317018)"
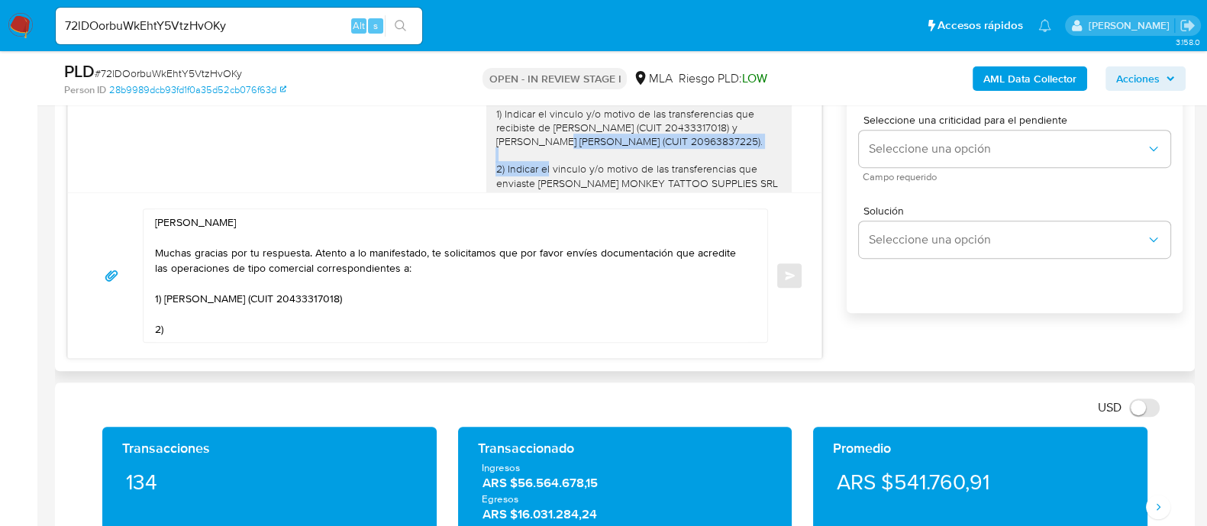
drag, startPoint x: 481, startPoint y: 173, endPoint x: 557, endPoint y: 177, distance: 75.7
click at [557, 177] on div "Hola Daniel Martino Muchas gracias por tu respuesta. Adicionalmente, te pedimos…" at bounding box center [638, 169] width 287 height 264
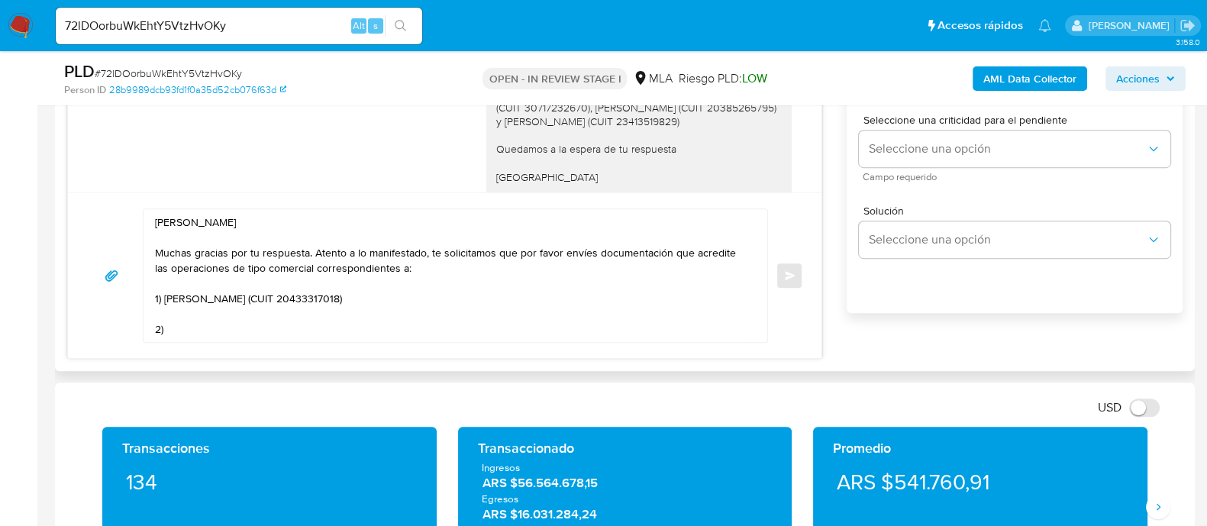
drag, startPoint x: 481, startPoint y: 166, endPoint x: 552, endPoint y: 113, distance: 88.4
click at [552, 113] on div "Hola Daniel Martino Muchas gracias por tu respuesta. Adicionalmente, te pedimos…" at bounding box center [638, 80] width 287 height 264
click at [554, 113] on div "Hola Daniel Martino Muchas gracias por tu respuesta. Adicionalmente, te pedimos…" at bounding box center [638, 80] width 287 height 264
click at [569, 153] on div "Hola Daniel Martino Muchas gracias por tu respuesta. Adicionalmente, te pedimos…" at bounding box center [638, 80] width 287 height 264
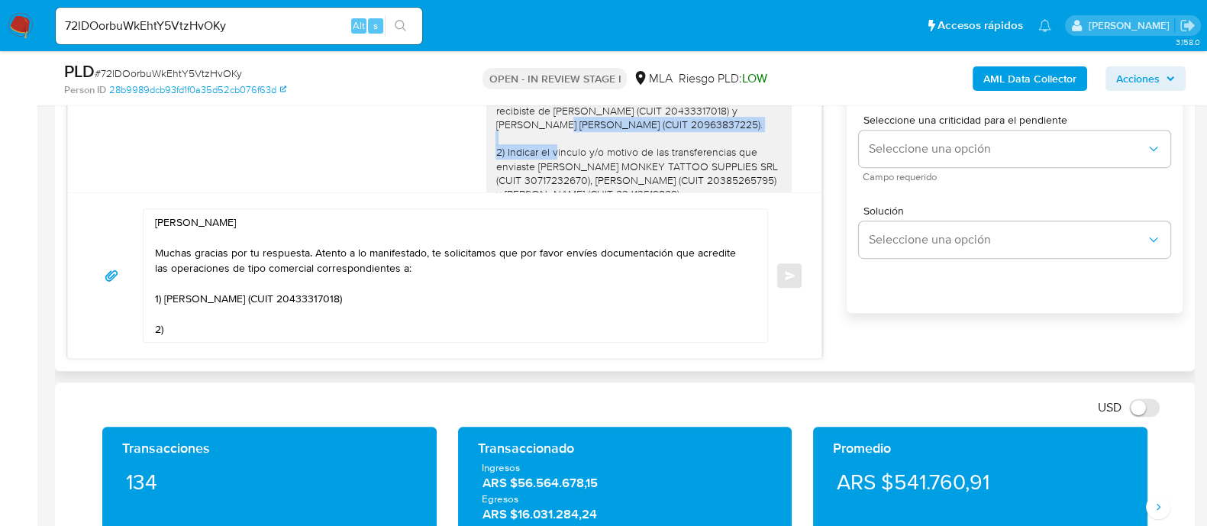
scroll to position [985, 0]
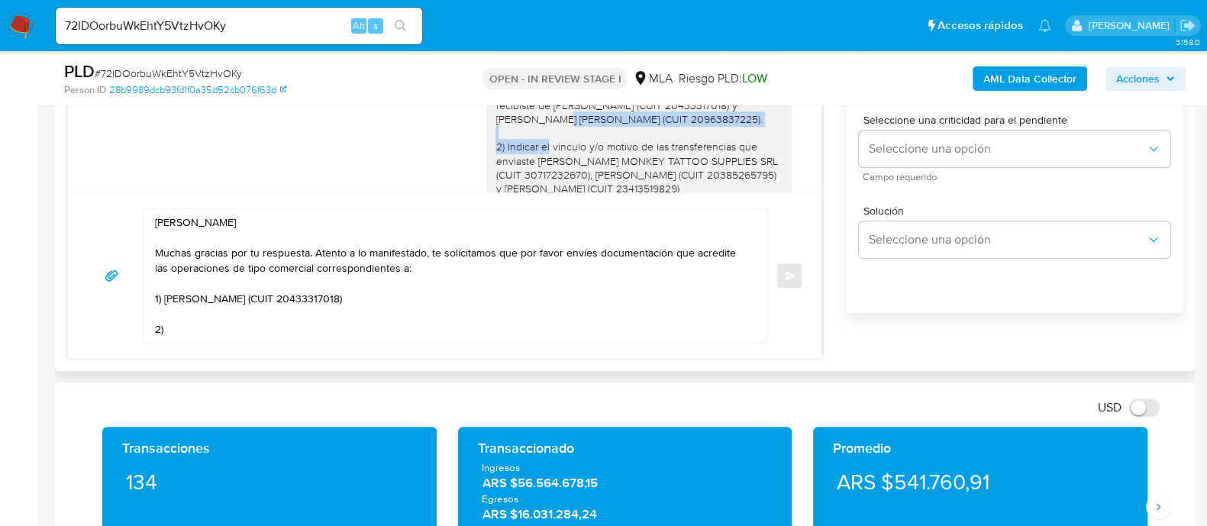
drag, startPoint x: 483, startPoint y: 173, endPoint x: 560, endPoint y: 160, distance: 78.2
click at [560, 160] on div "Hola Daniel Martino Muchas gracias por tu respuesta. Adicionalmente, te pedimos…" at bounding box center [638, 147] width 287 height 264
copy div "QUIROGA ALVARADO ROXANA LUCINDA (CUIT 20963837225)."
click at [324, 328] on textarea "Hola Daniel Martino Muchas gracias por tu respuesta. Atento a lo manifestado, t…" at bounding box center [451, 275] width 593 height 133
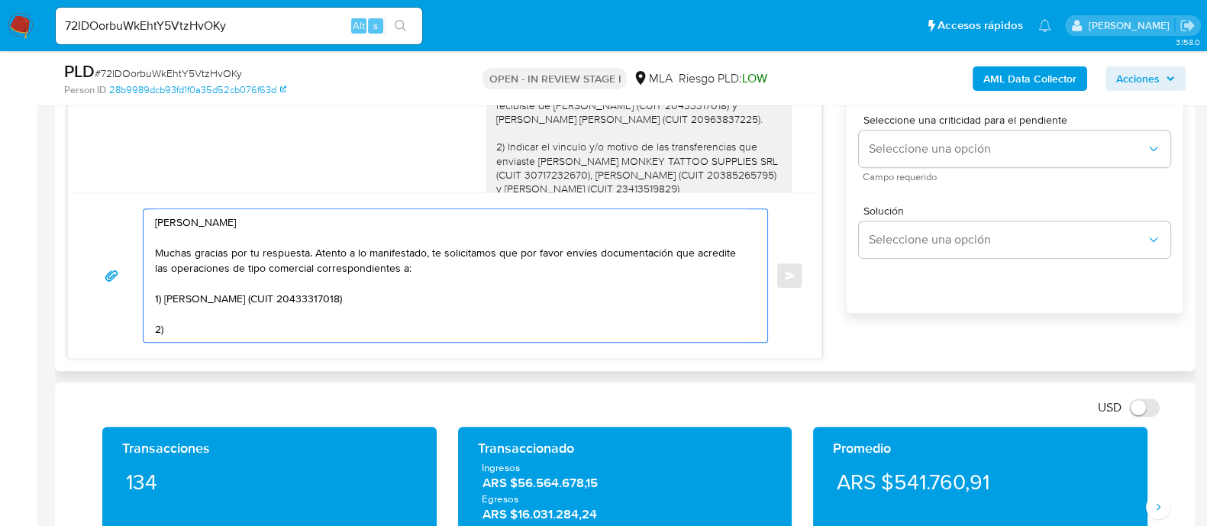
paste textarea "QUIROGA ALVARADO ROXANA LUCINDA (CUIT 20963837225)."
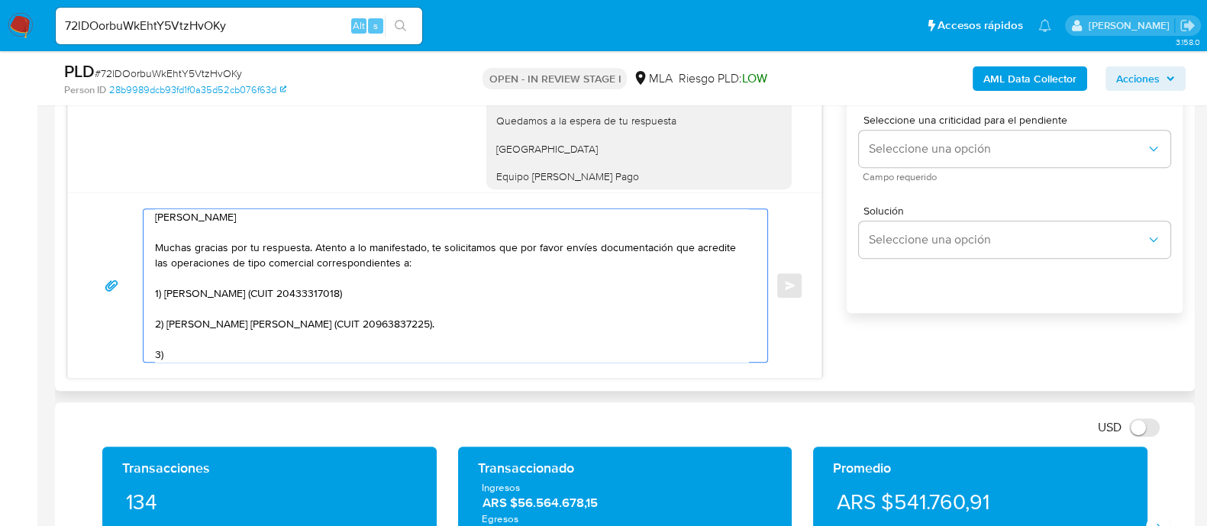
scroll to position [1054, 0]
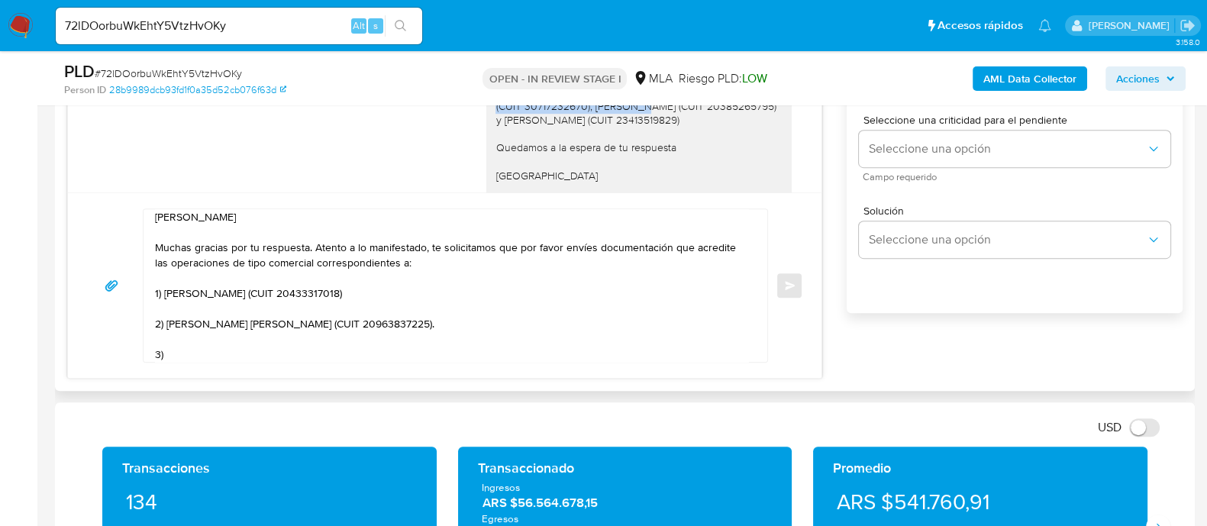
drag, startPoint x: 534, startPoint y: 134, endPoint x: 552, endPoint y: 149, distance: 23.3
click at [552, 149] on div "Hola Daniel Martino Muchas gracias por tu respuesta. Adicionalmente, te pedimos…" at bounding box center [638, 79] width 287 height 264
drag, startPoint x: 531, startPoint y: 135, endPoint x: 550, endPoint y: 150, distance: 24.4
click at [550, 150] on div "Hola Daniel Martino Muchas gracias por tu respuesta. Adicionalmente, te pedimos…" at bounding box center [638, 79] width 287 height 264
copy div "ROSA MONKEY TATTOO SUPPLIES SRL (CUIT 30717232670),"
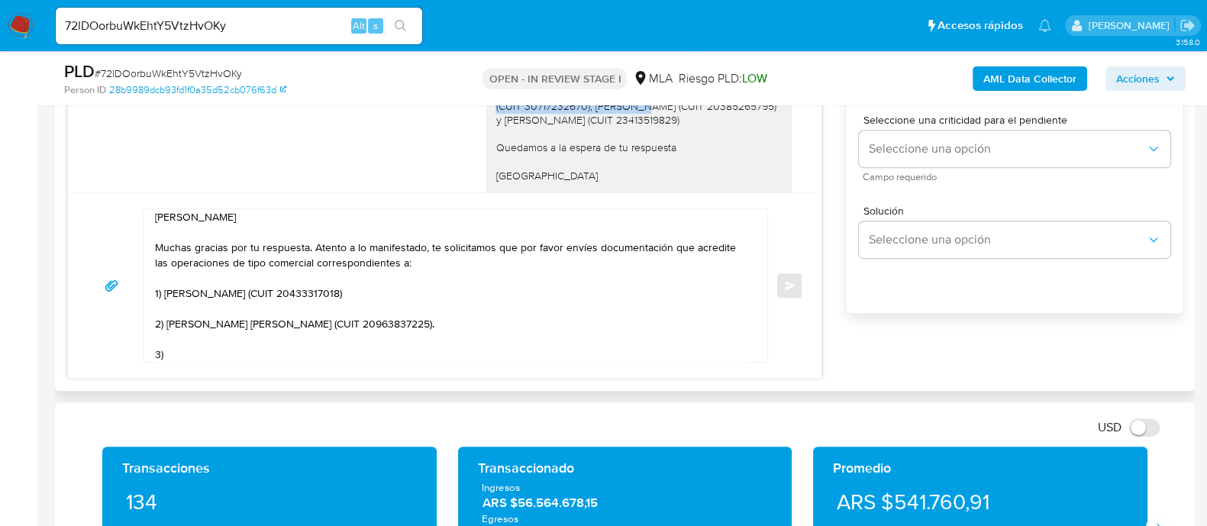
click at [223, 347] on textarea "Hola Daniel Martino Muchas gracias por tu respuesta. Atento a lo manifestado, t…" at bounding box center [451, 285] width 593 height 153
paste textarea "ROSA MONKEY TATTOO SUPPLIES SRL (CUIT 30717232670),"
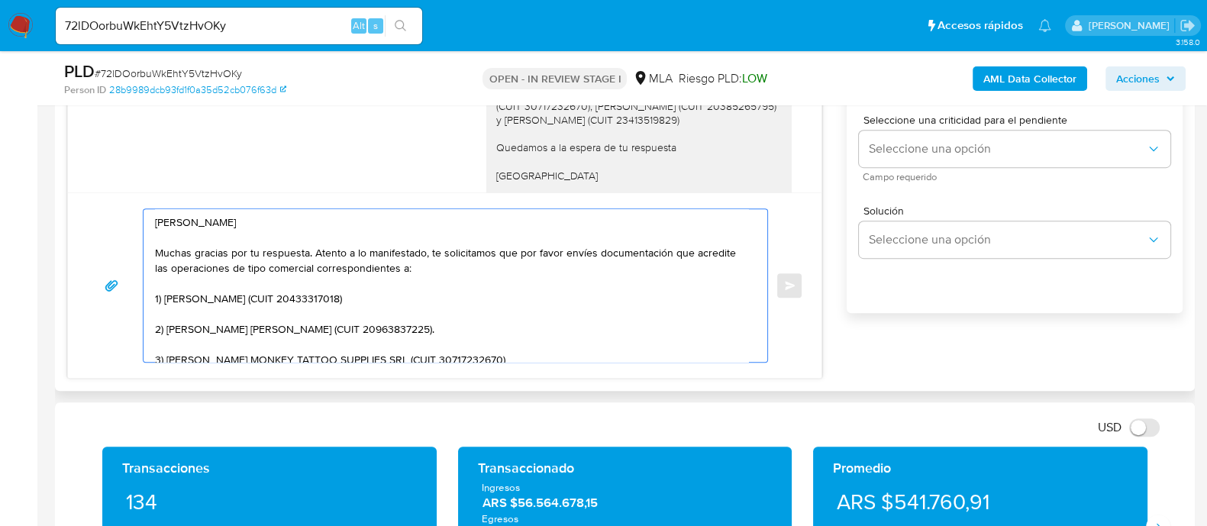
scroll to position [859, 0]
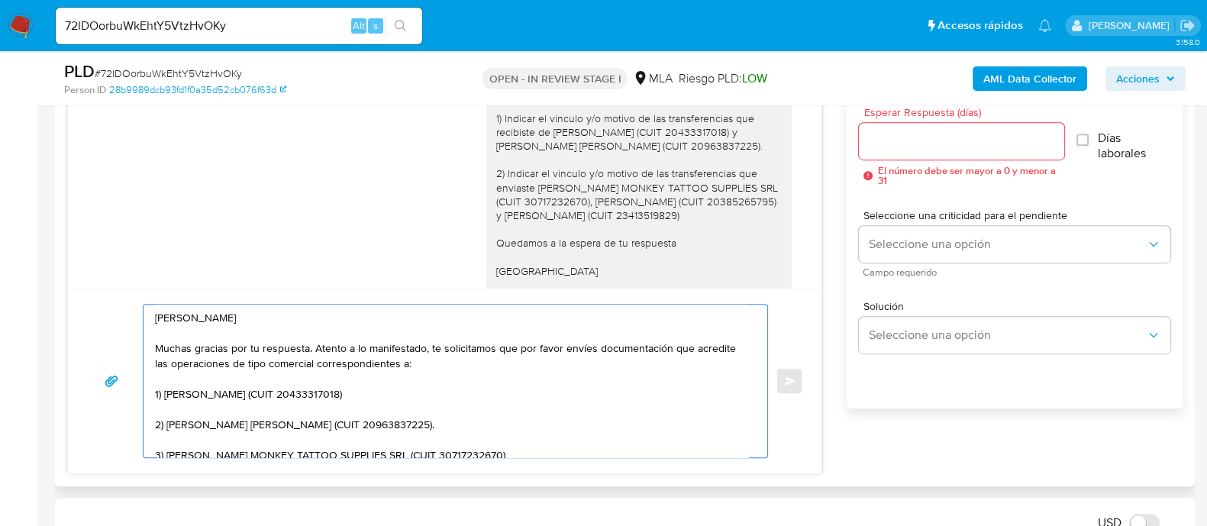
type textarea "Hola Daniel Martino Muchas gracias por tu respuesta. Atento a lo manifestado, t…"
click at [954, 148] on input "Esperar Respuesta (días)" at bounding box center [961, 141] width 205 height 20
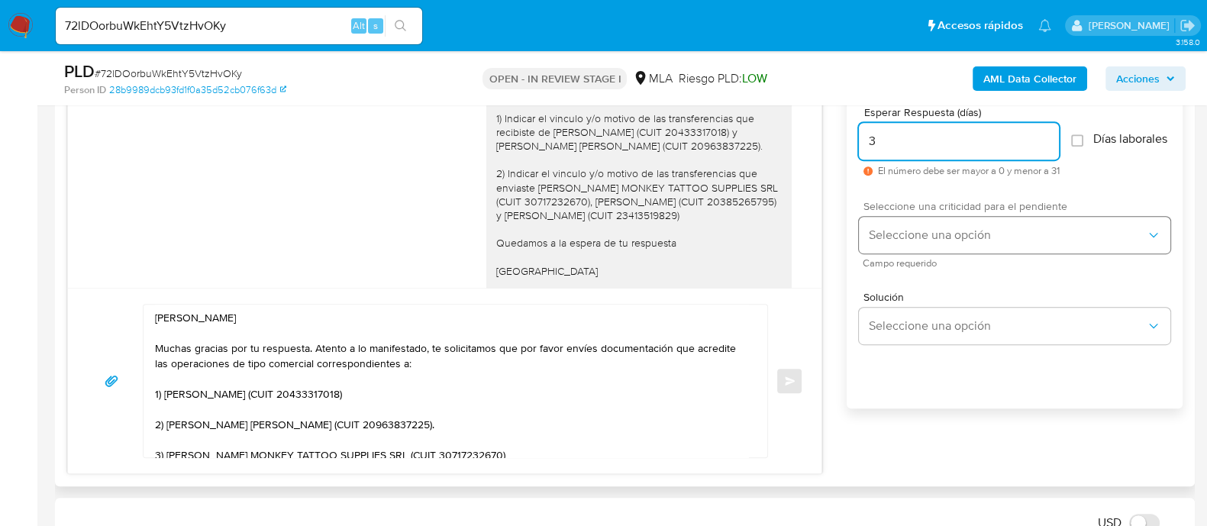
type input "3"
click at [905, 243] on span "Seleccione una opción" at bounding box center [1007, 235] width 278 height 15
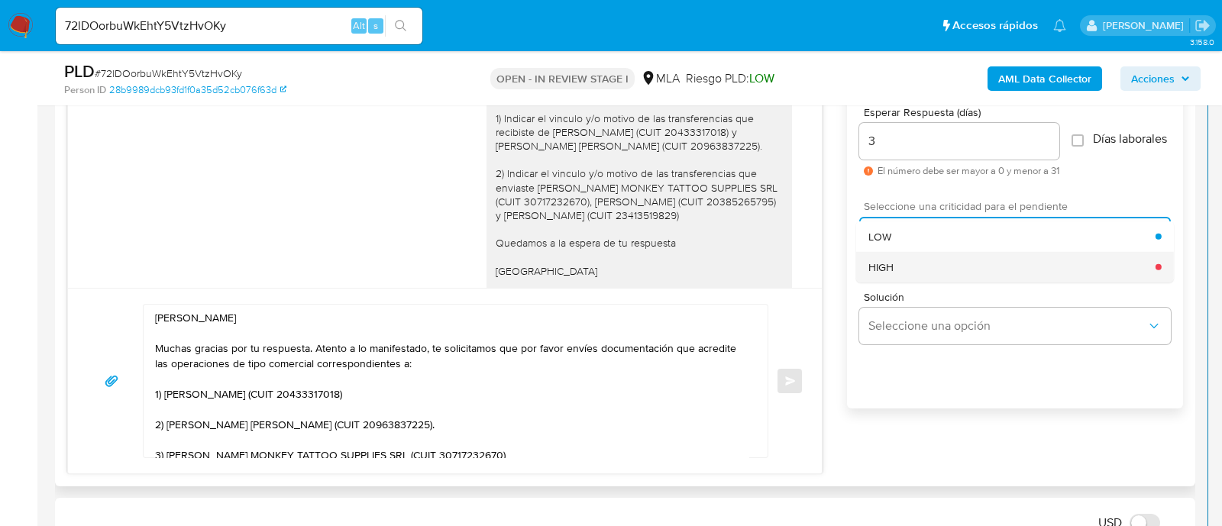
click at [902, 273] on div "HIGH" at bounding box center [1011, 266] width 287 height 31
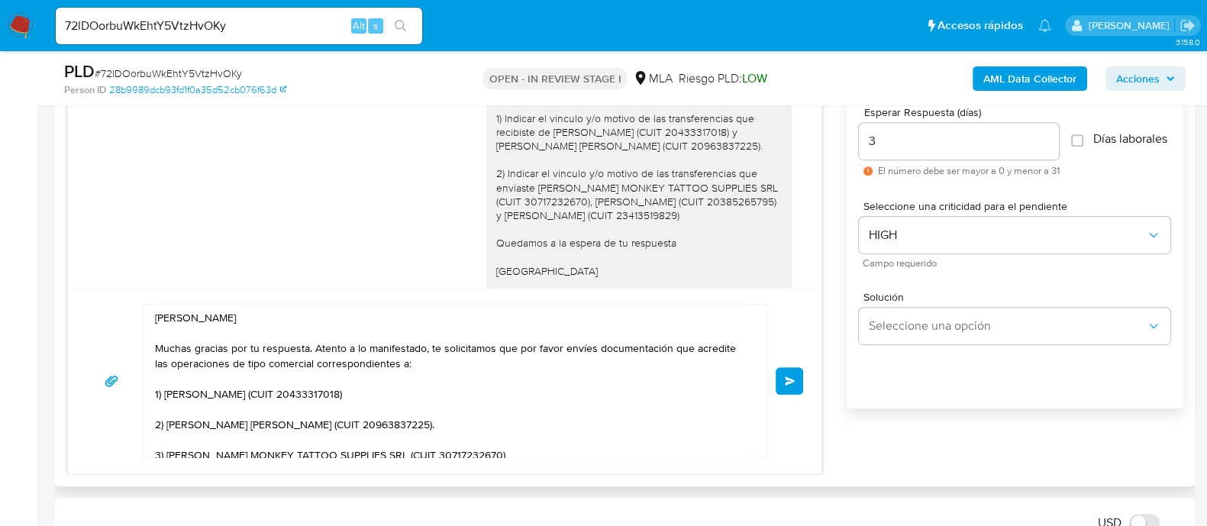
click at [794, 379] on span "Enviar" at bounding box center [790, 380] width 11 height 9
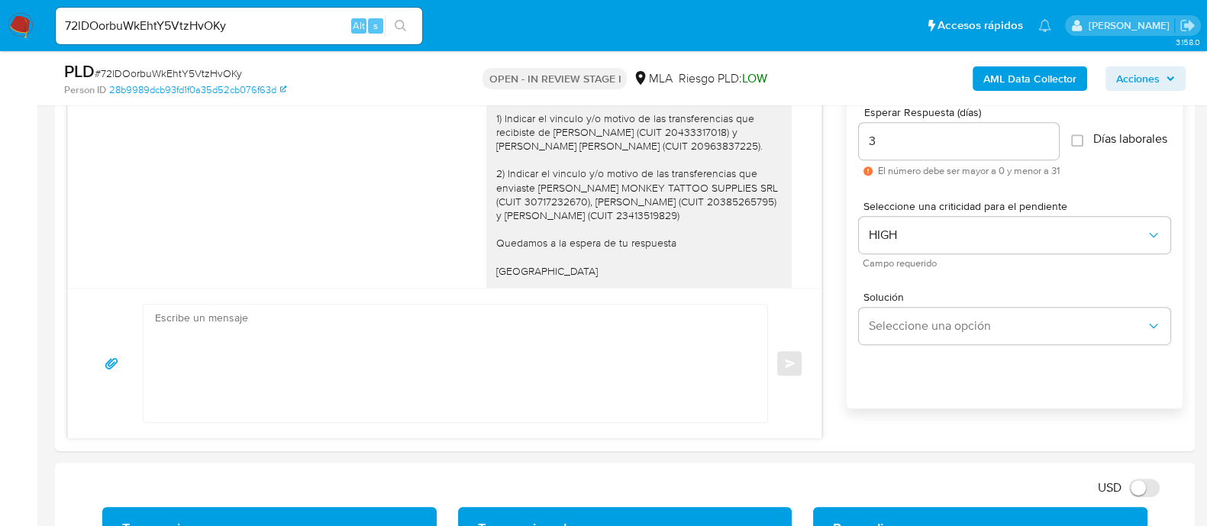
scroll to position [1557, 0]
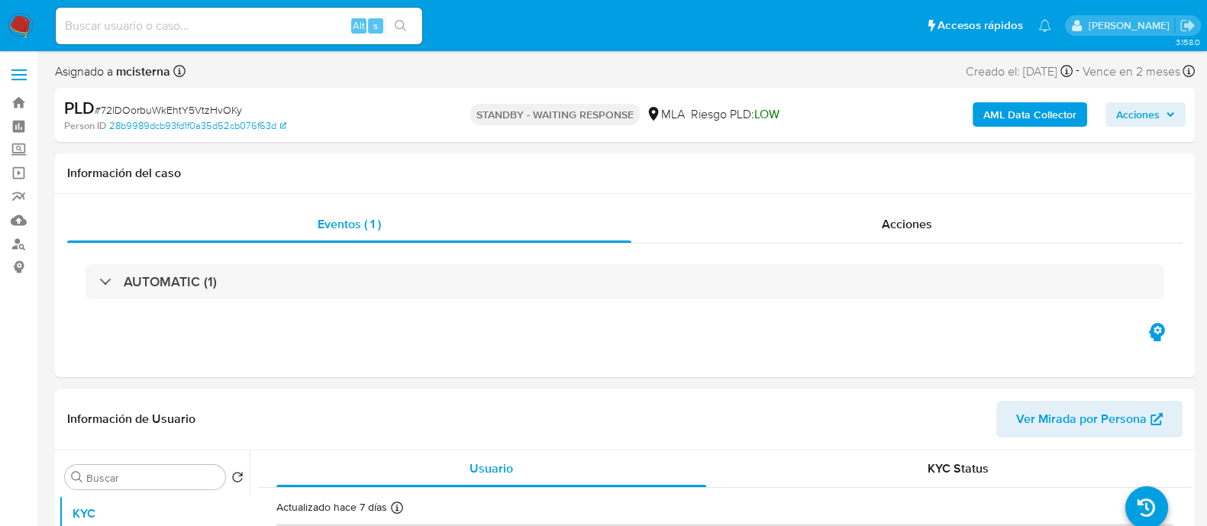
select select "10"
click at [321, 12] on div "Alt s" at bounding box center [239, 26] width 366 height 37
click at [315, 19] on input at bounding box center [239, 26] width 366 height 20
paste input "PadEIZoGYpBSSxMNx29U9JSk"
type input "PadEIZoGYpBSSxMNx29U9JSk"
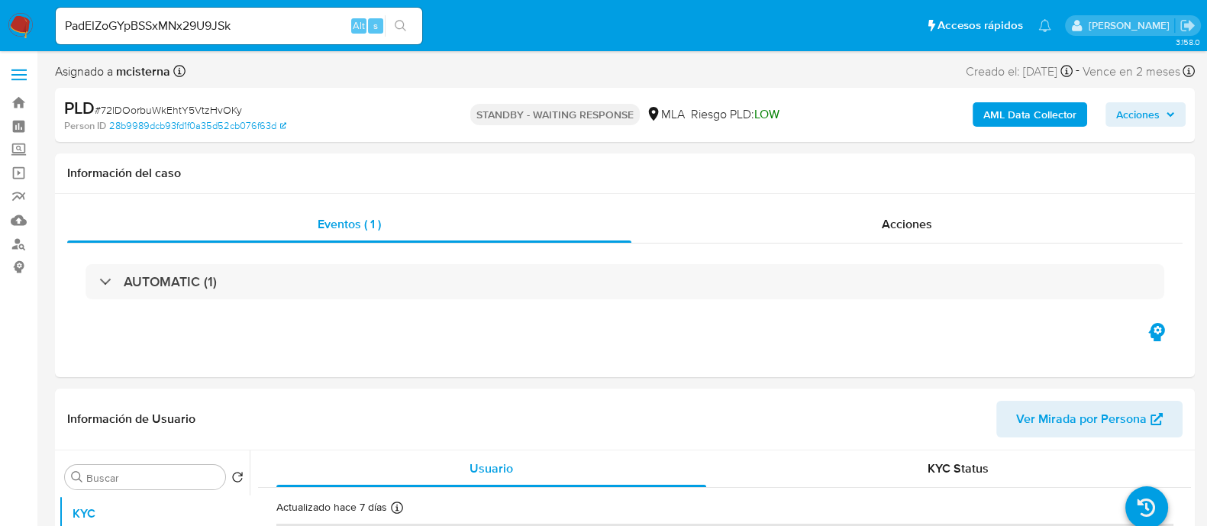
click at [402, 24] on icon "search-icon" at bounding box center [401, 26] width 12 height 12
select select "10"
click at [308, 21] on input "PadEIZoGYpBSSxMNx29U9JSk" at bounding box center [239, 26] width 366 height 20
paste input "TxEDr0ILmQuRmC1EFyDlymOR"
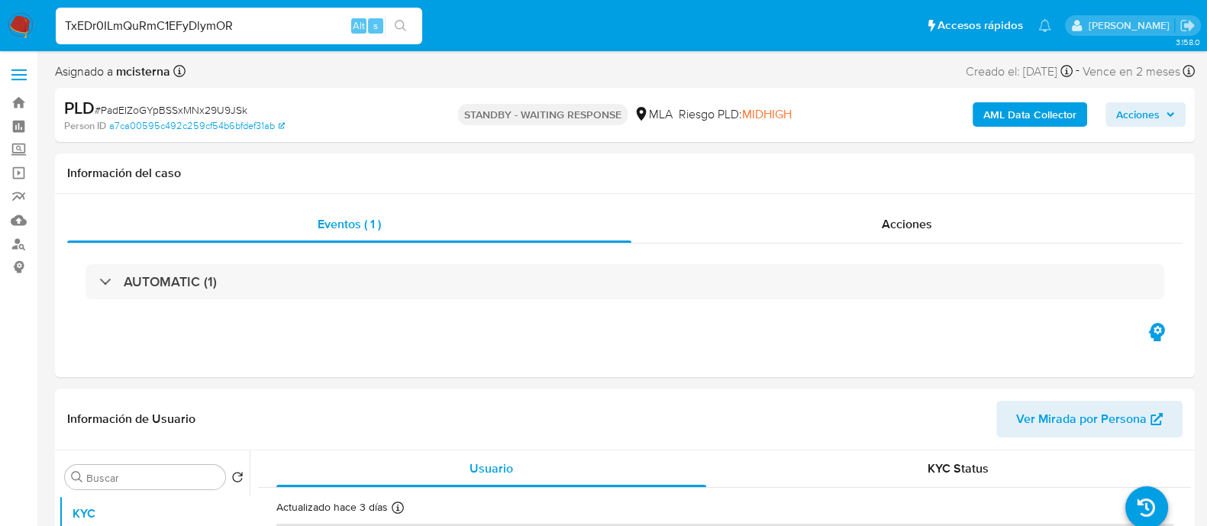
type input "TxEDr0ILmQuRmC1EFyDlymOR"
click at [405, 27] on icon "search-icon" at bounding box center [401, 26] width 12 height 12
select select "10"
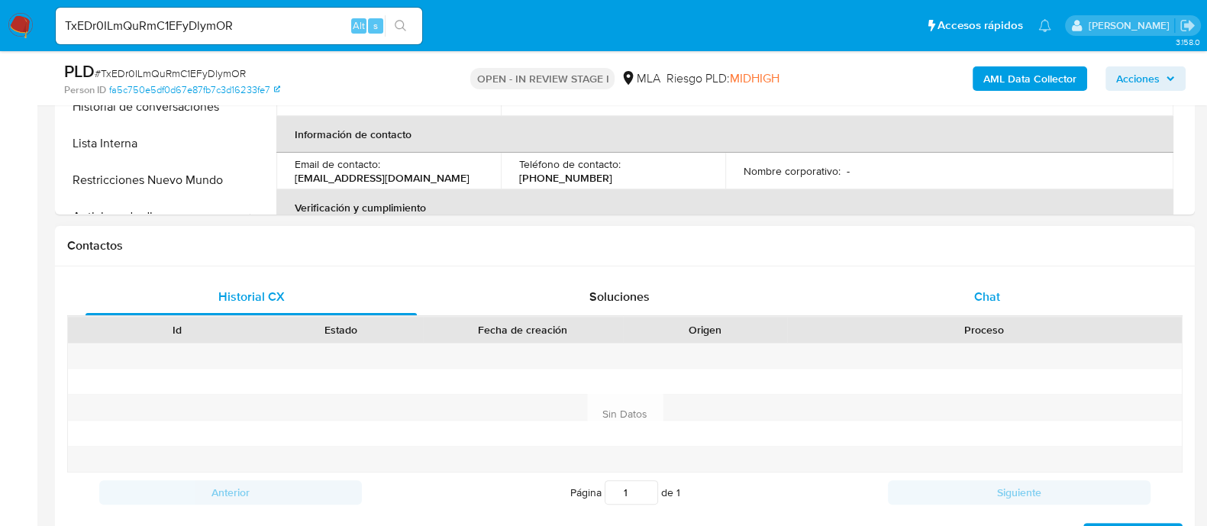
click at [935, 298] on div "Chat" at bounding box center [987, 297] width 331 height 37
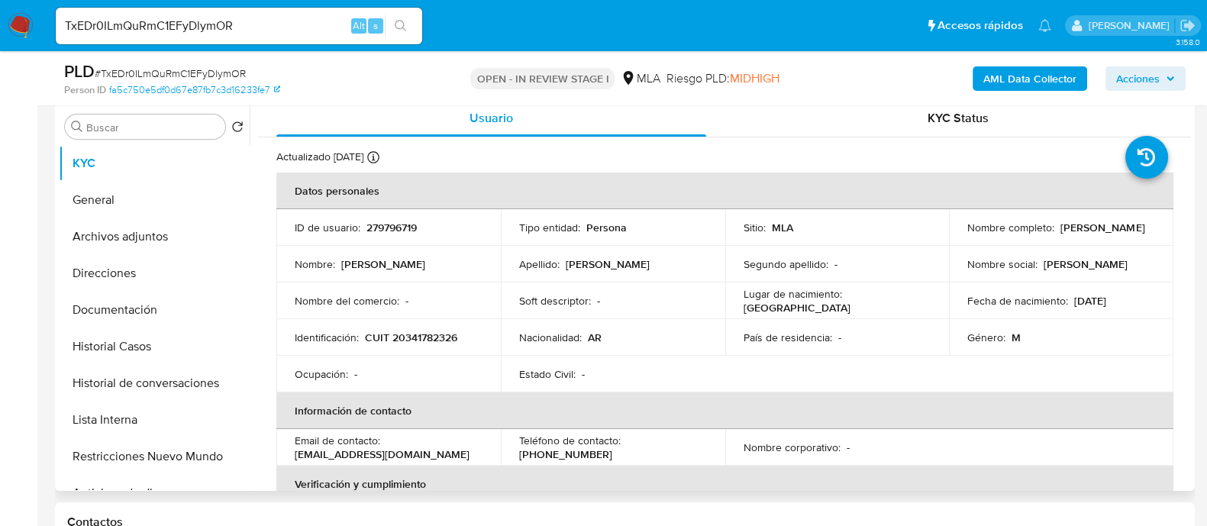
scroll to position [190, 0]
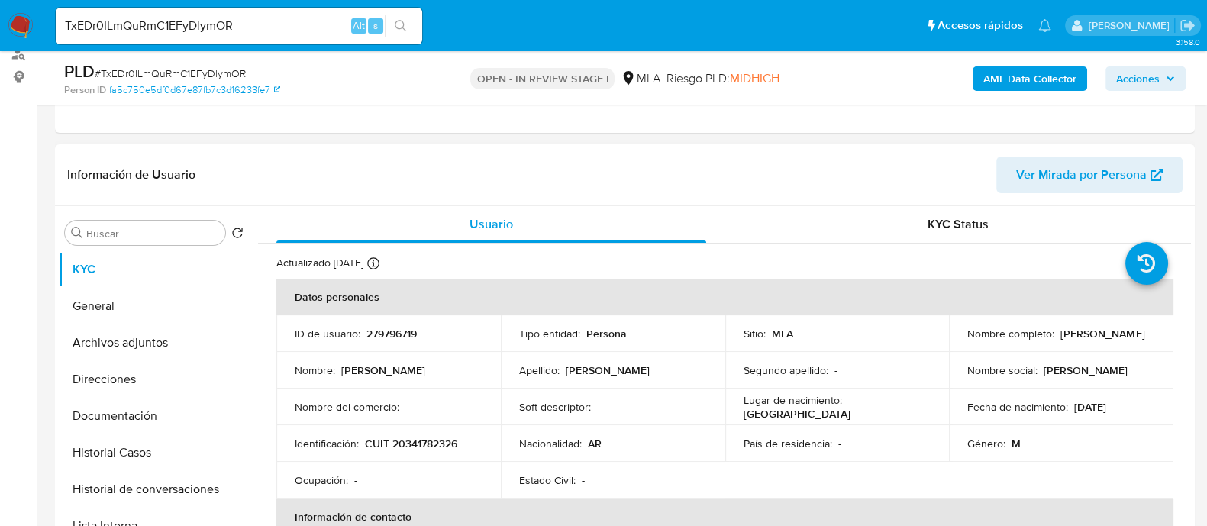
drag, startPoint x: 962, startPoint y: 337, endPoint x: 1073, endPoint y: 337, distance: 111.5
click at [1073, 337] on td "Nombre completo : Marcos Esteban Medei" at bounding box center [1061, 333] width 224 height 37
copy p "[PERSON_NAME]"
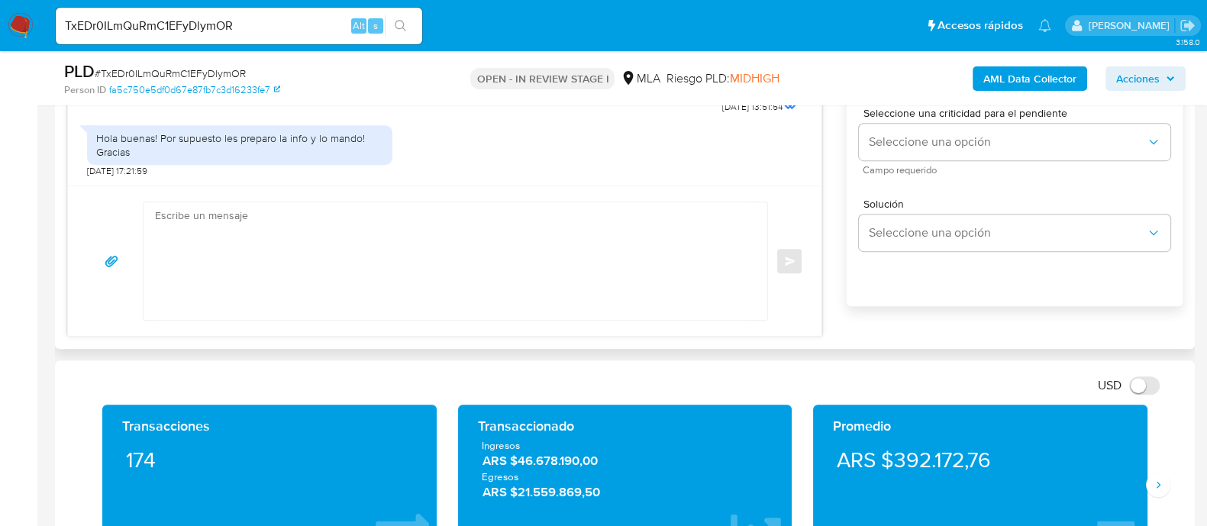
scroll to position [859, 0]
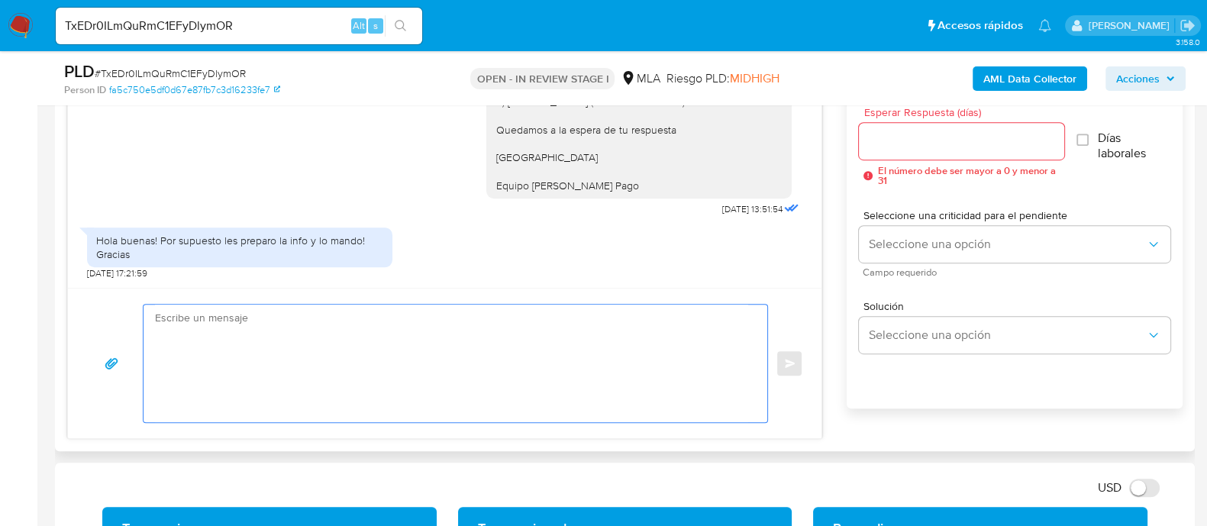
click at [532, 368] on textarea at bounding box center [451, 364] width 593 height 118
paste textarea "[PERSON_NAME]"
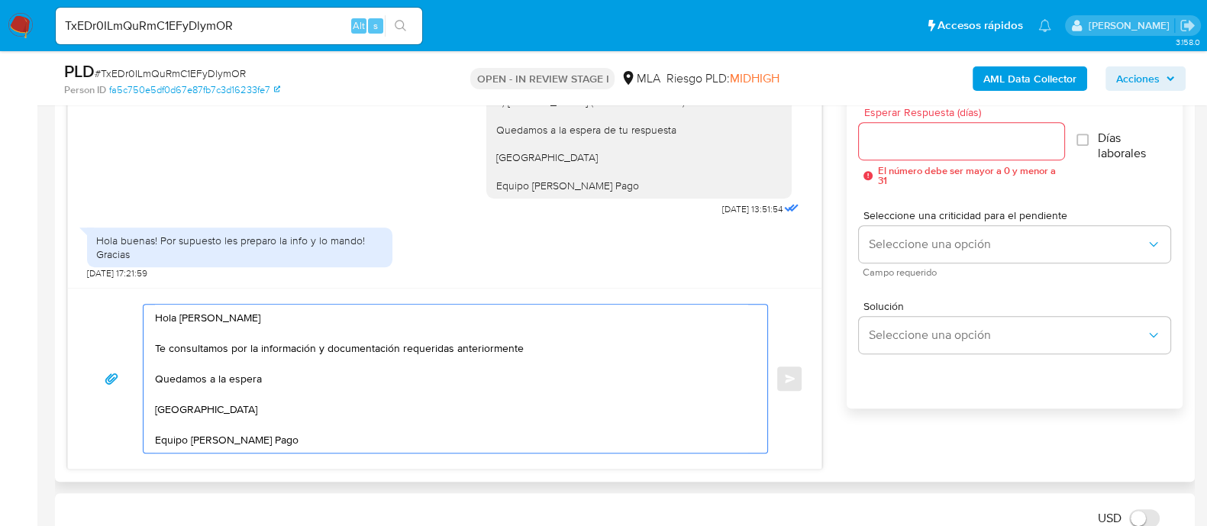
type textarea "Hola Marcos Esteban Medei Te consultamos por la información y documentación req…"
click at [880, 141] on input "Esperar Respuesta (días)" at bounding box center [961, 141] width 205 height 20
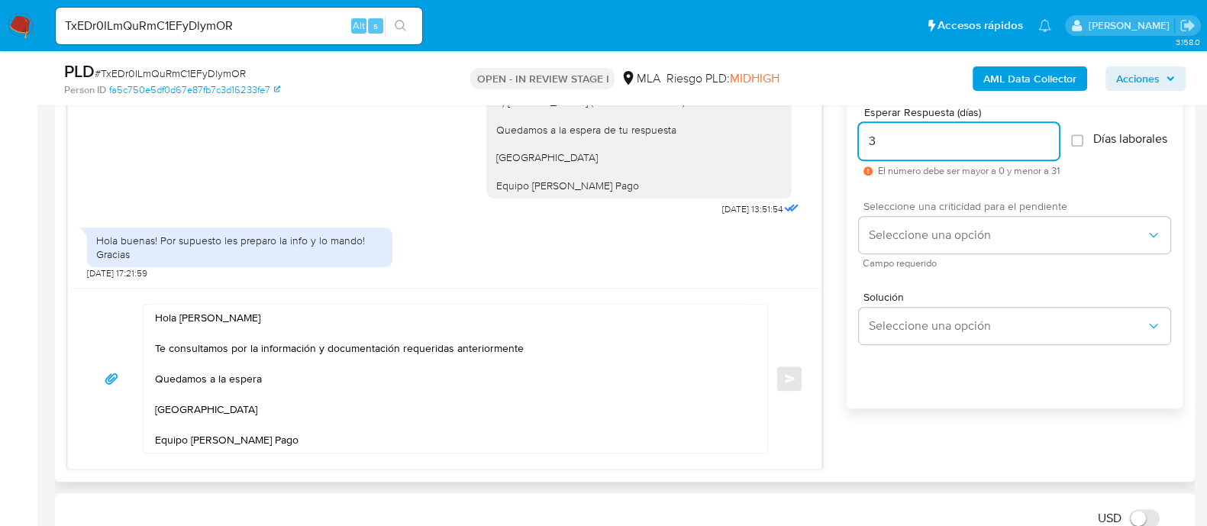
type input "3"
click at [900, 211] on span "Seleccione una criticidad para el pendiente" at bounding box center [1018, 206] width 311 height 11
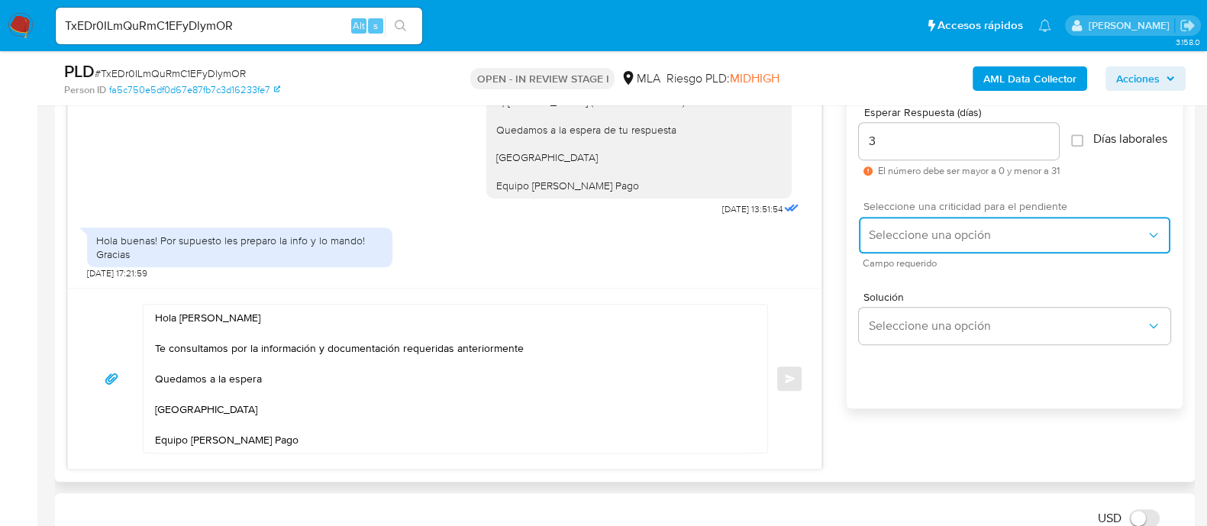
click at [901, 226] on button "Seleccione una opción" at bounding box center [1014, 235] width 311 height 37
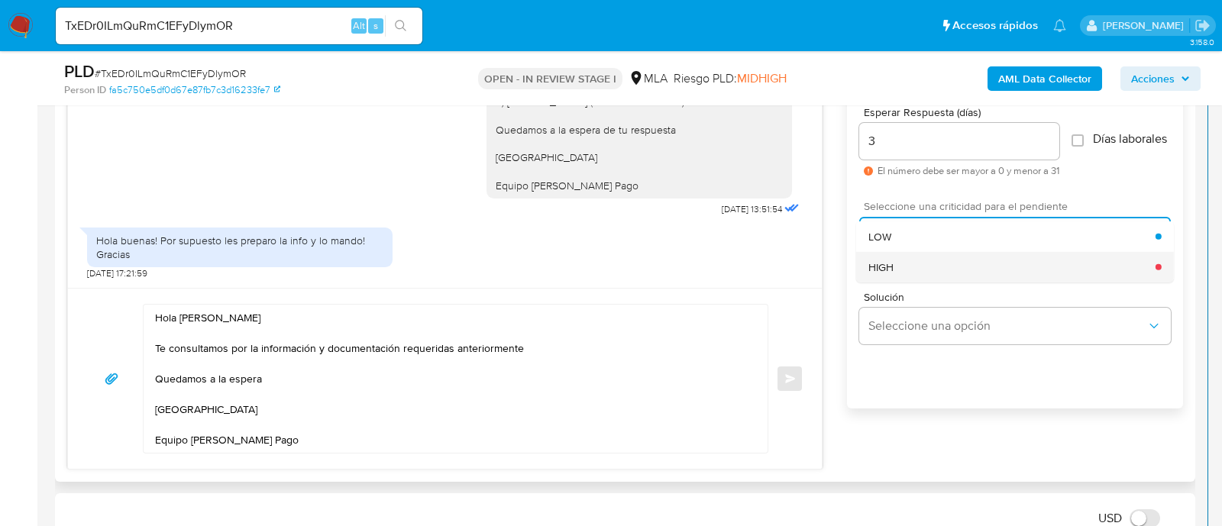
click at [902, 280] on div "HIGH" at bounding box center [1011, 266] width 287 height 31
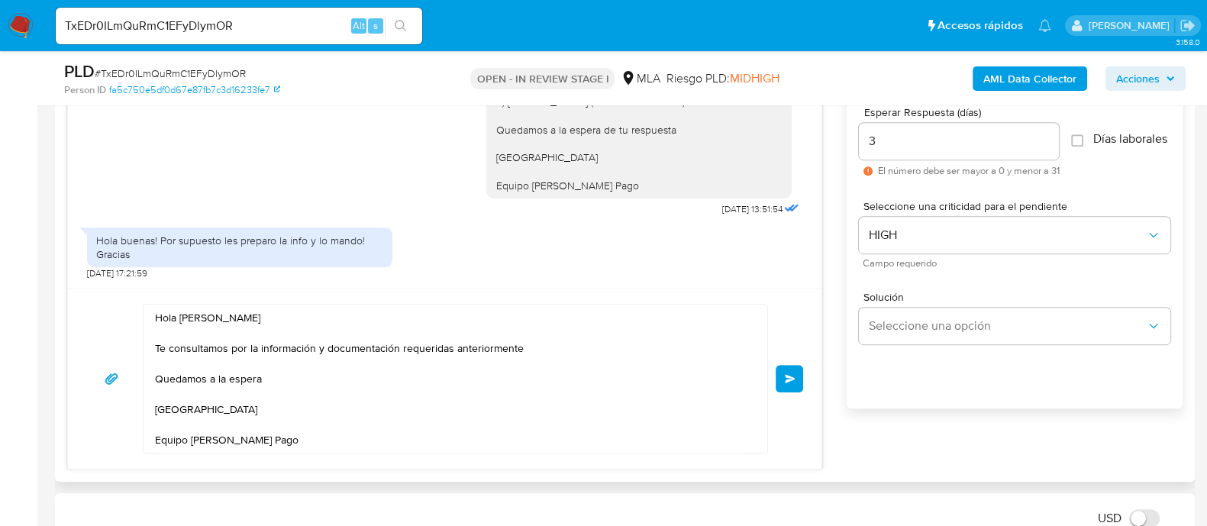
click at [794, 378] on span "Enviar" at bounding box center [790, 378] width 11 height 9
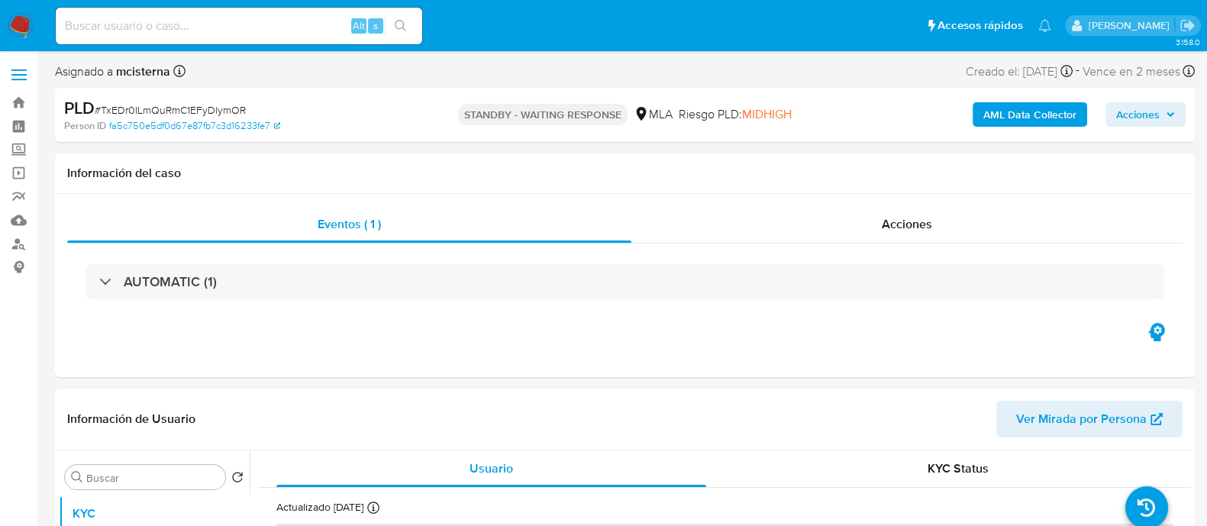
click at [315, 19] on input at bounding box center [239, 26] width 366 height 20
paste input "Rf2HySBGU9bFnwI9YeVowYj6"
type input "Rf2HySBGU9bFnwI9YeVowYj6"
click at [403, 24] on icon "search-icon" at bounding box center [400, 25] width 11 height 11
select select "10"
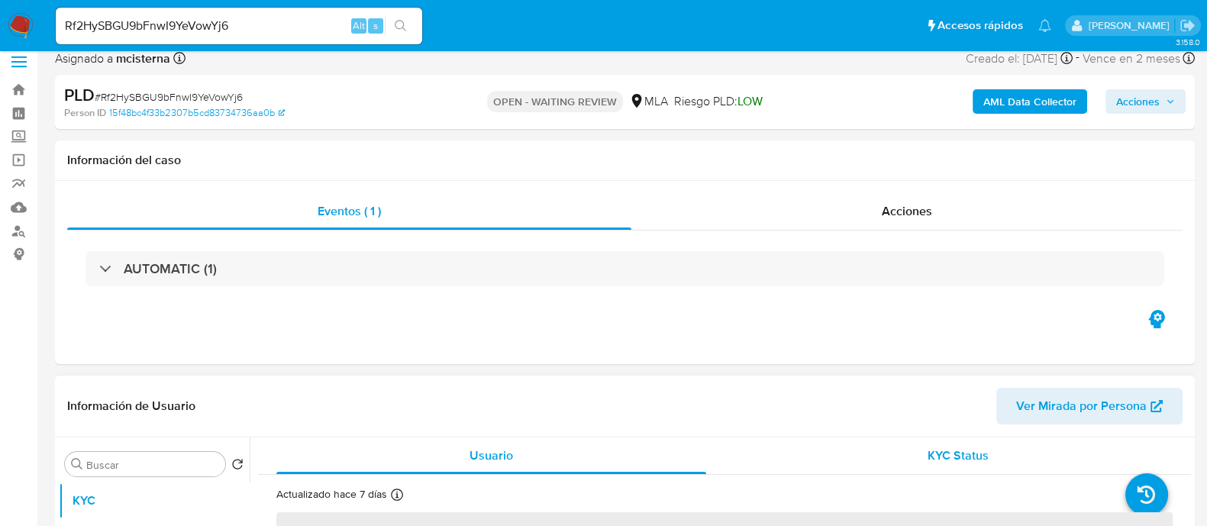
scroll to position [95, 0]
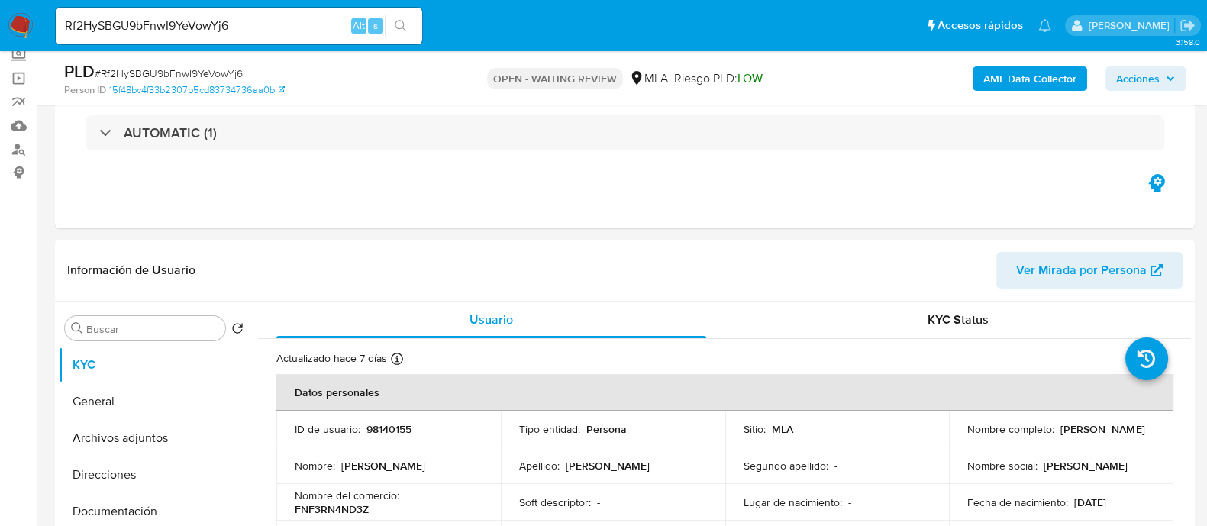
select select "10"
click at [389, 428] on p "98140155" at bounding box center [388, 429] width 45 height 14
copy p "98140155"
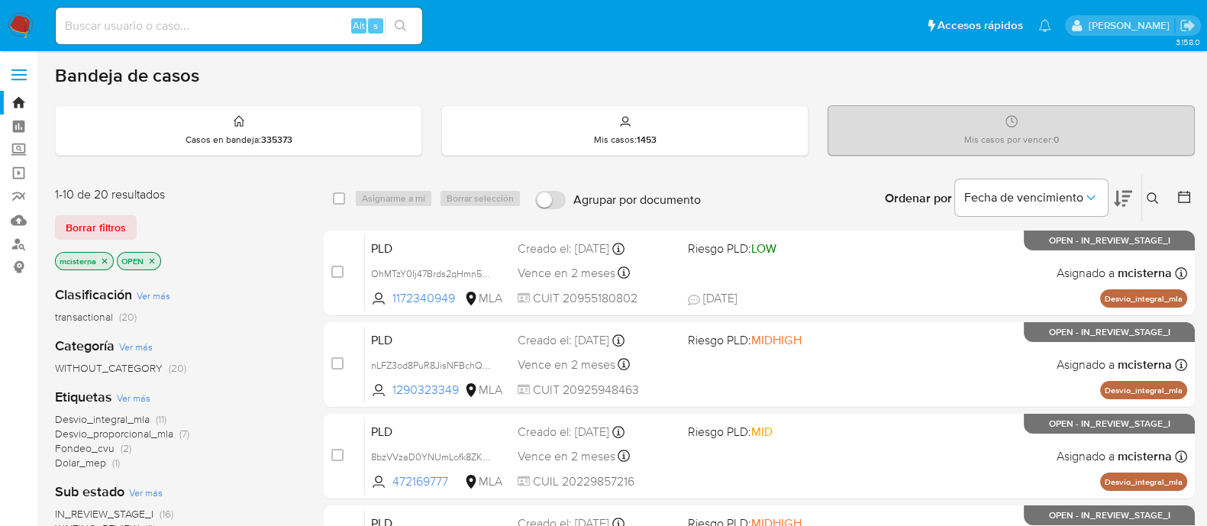
click at [976, 200] on button at bounding box center [1154, 198] width 25 height 18
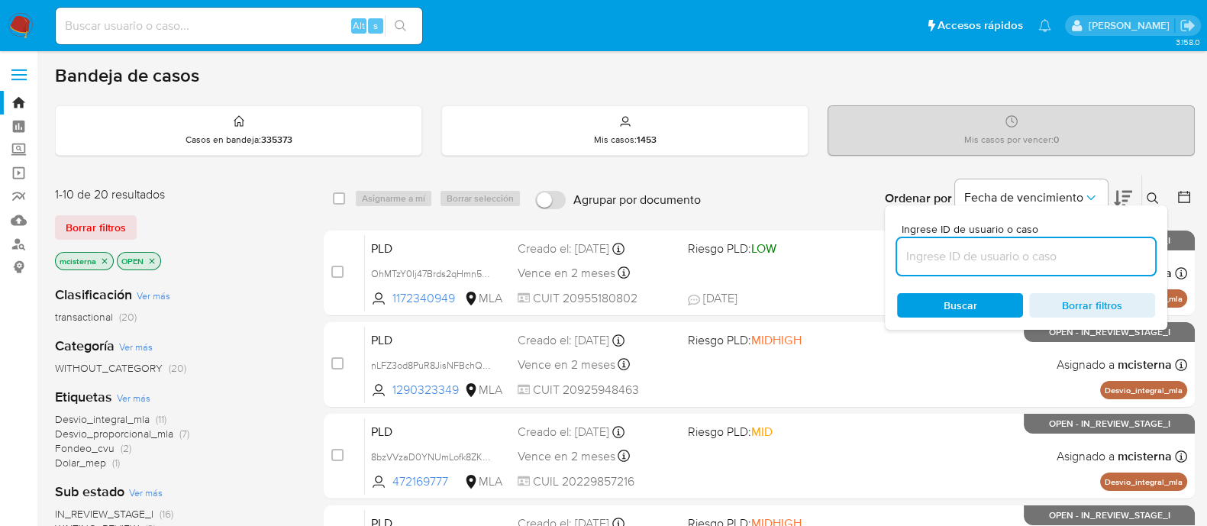
click at [969, 256] on input at bounding box center [1026, 257] width 258 height 20
type input "98140155"
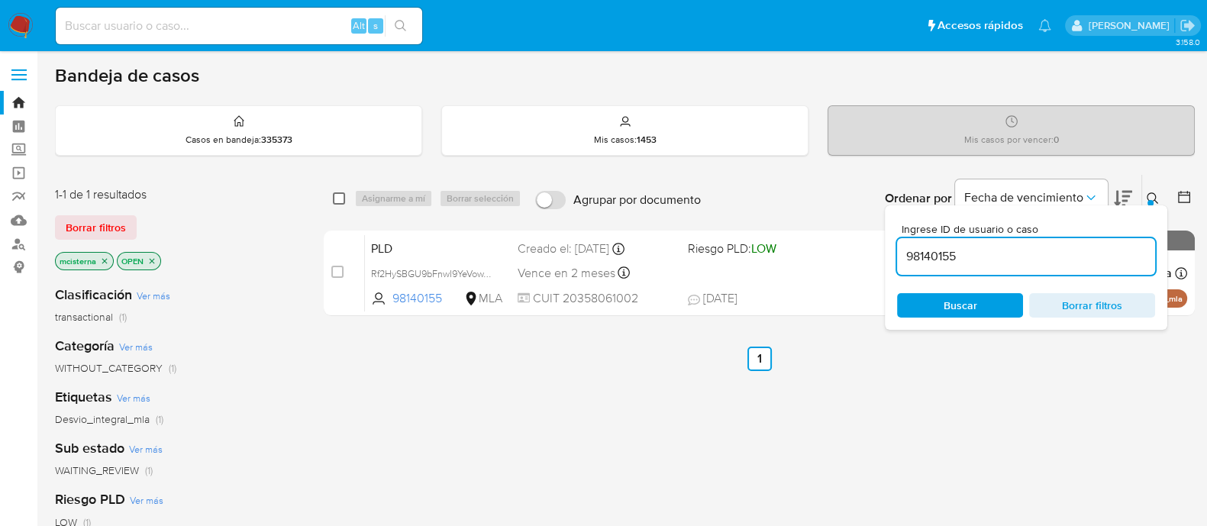
click at [343, 194] on input "checkbox" at bounding box center [339, 198] width 12 height 12
checkbox input "true"
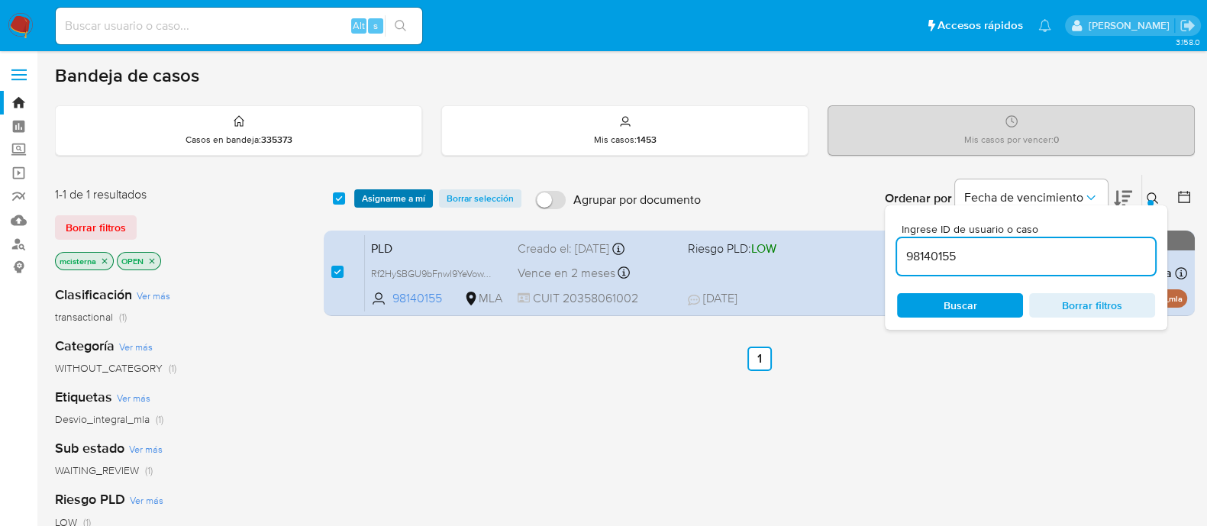
click at [386, 200] on span "Asignarme a mí" at bounding box center [393, 198] width 63 height 15
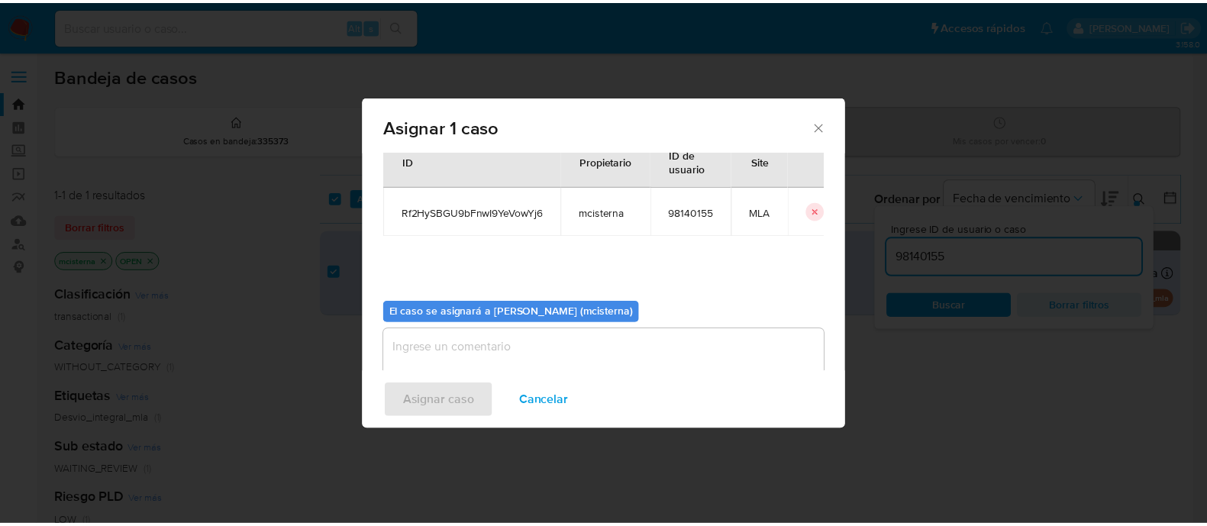
scroll to position [79, 0]
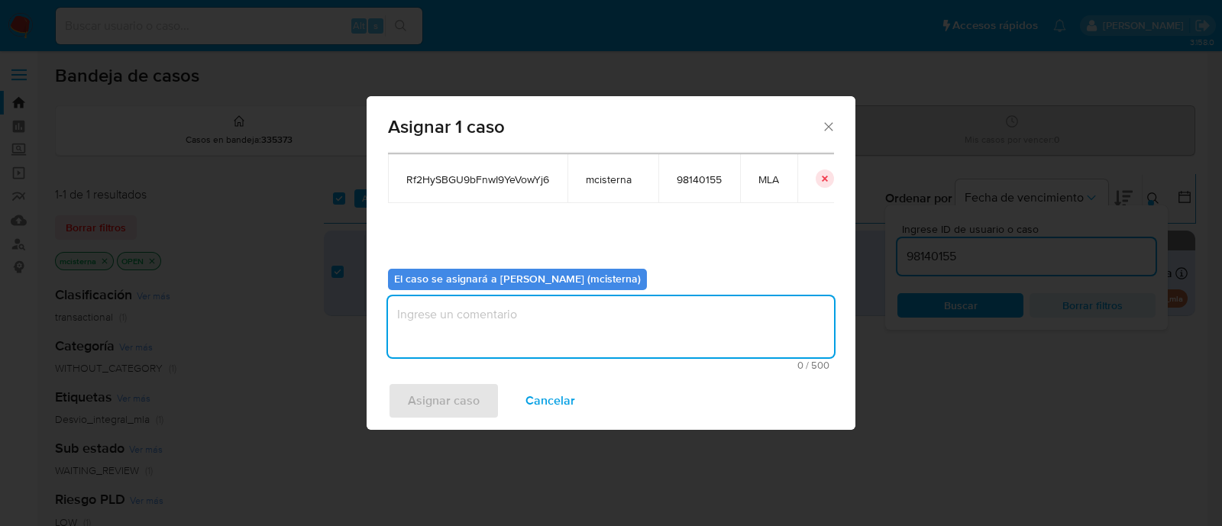
click at [575, 302] on textarea "assign-modal" at bounding box center [611, 326] width 446 height 61
type textarea "mcisterna"
click at [463, 408] on span "Asignar caso" at bounding box center [444, 401] width 72 height 34
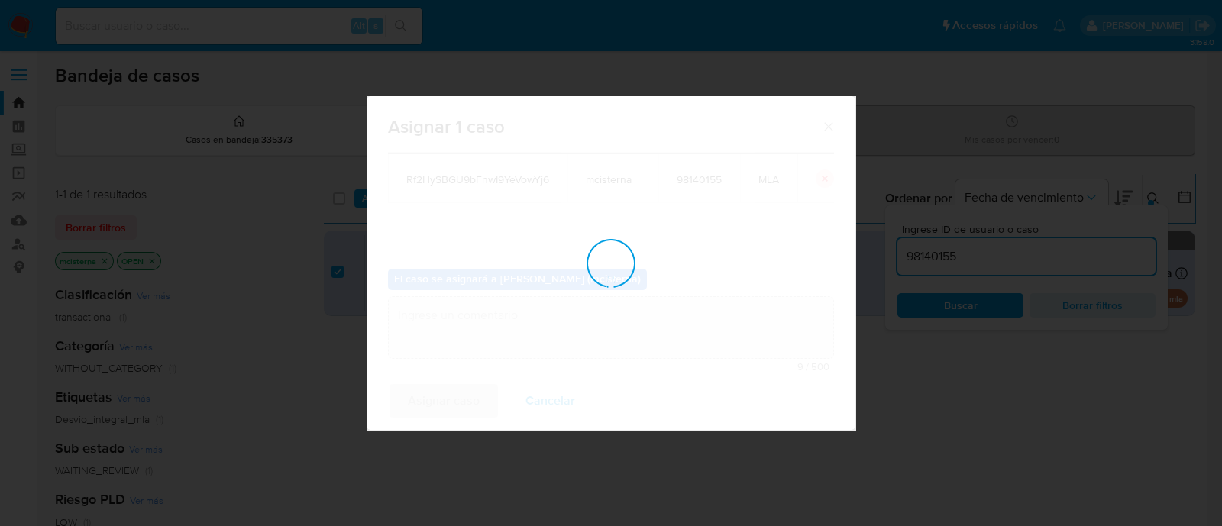
checkbox input "false"
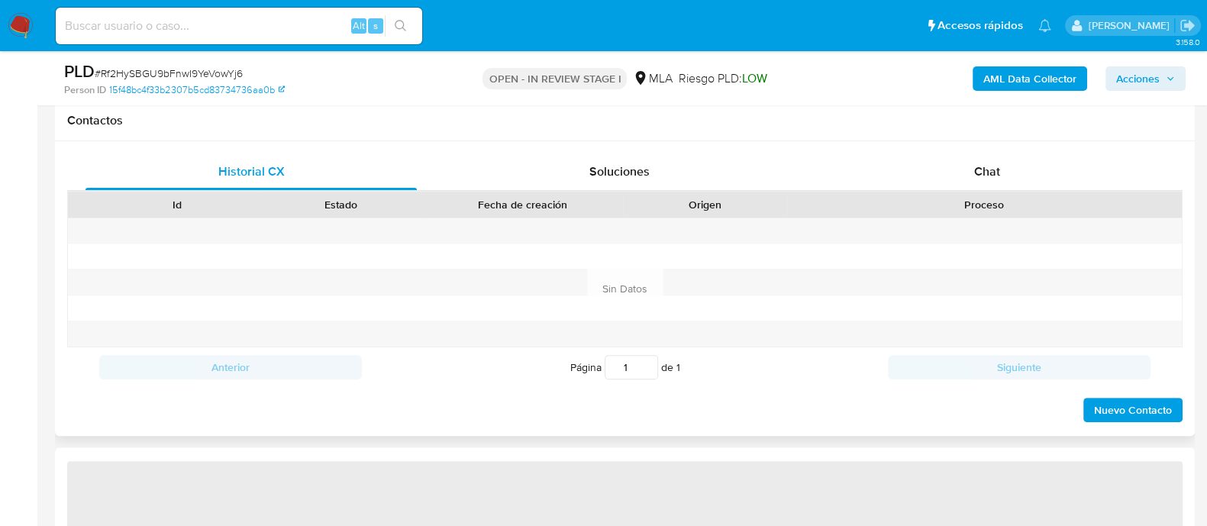
scroll to position [667, 0]
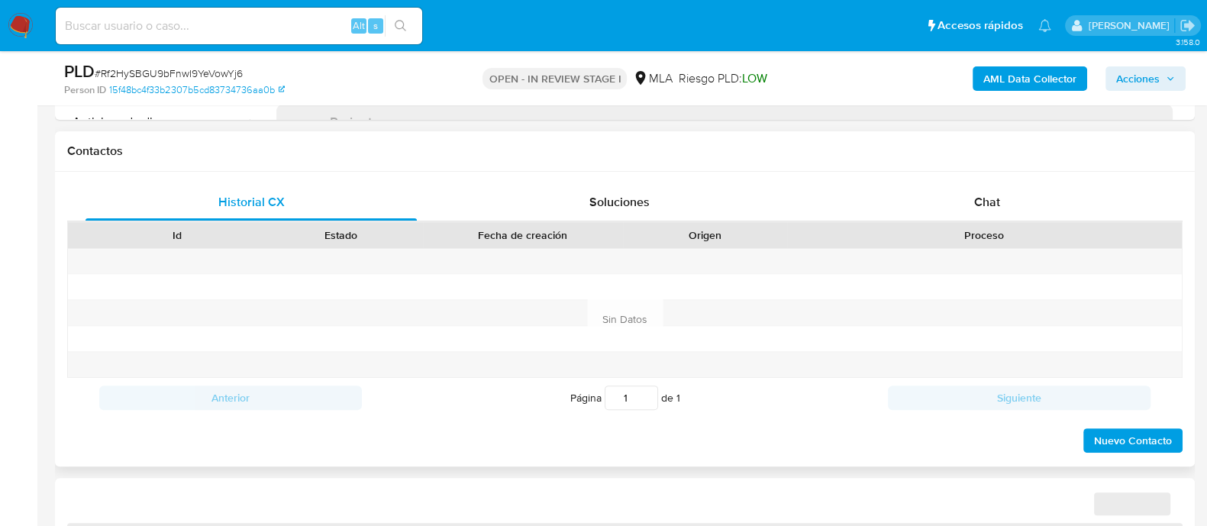
drag, startPoint x: 981, startPoint y: 205, endPoint x: 854, endPoint y: 225, distance: 129.0
click at [981, 205] on span "Chat" at bounding box center [987, 202] width 26 height 18
select select "10"
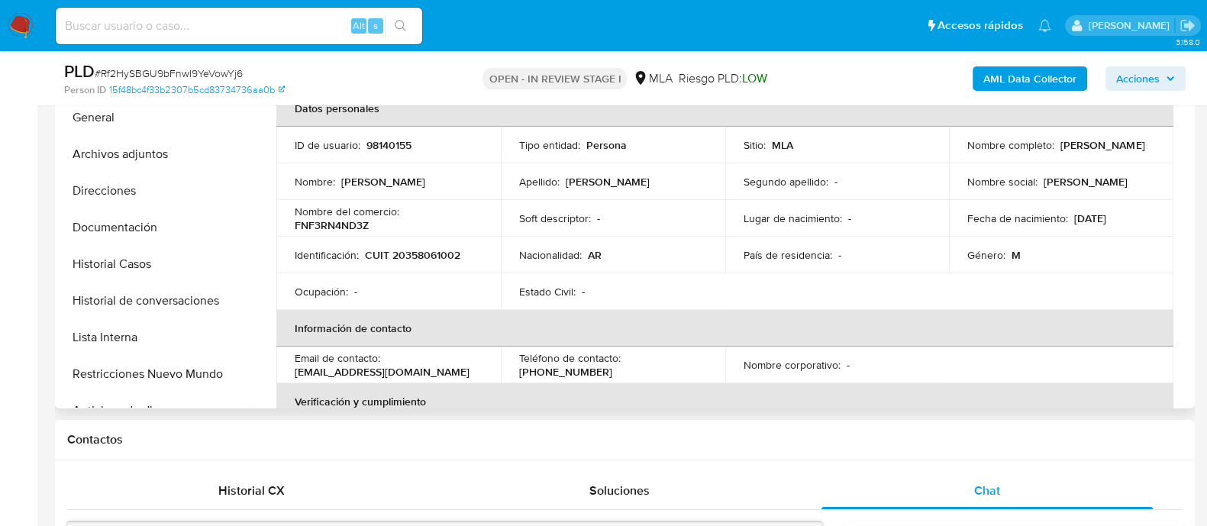
scroll to position [286, 0]
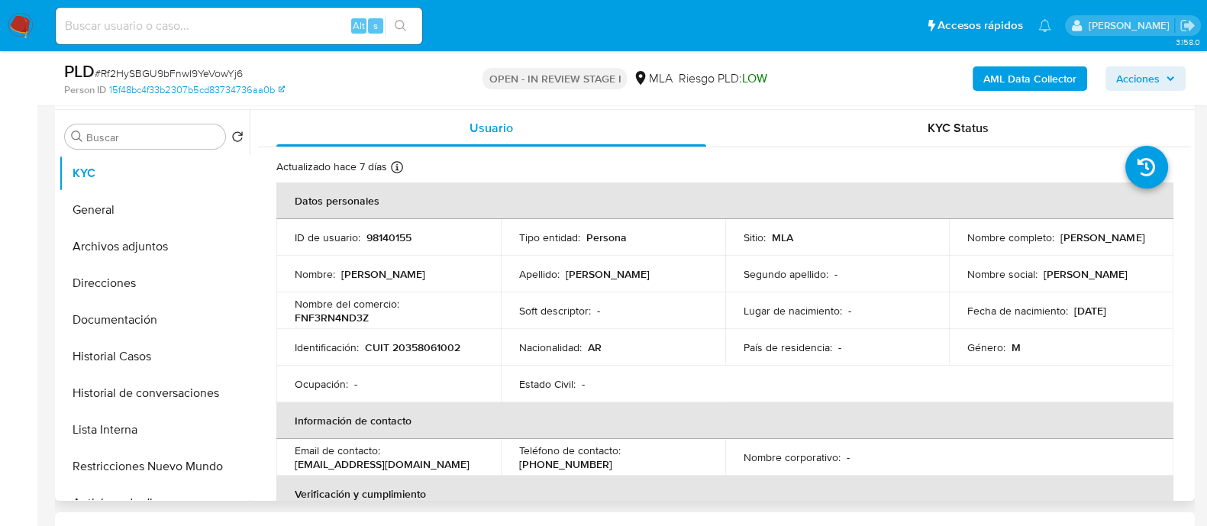
drag, startPoint x: 964, startPoint y: 245, endPoint x: 1111, endPoint y: 244, distance: 146.6
click at [1111, 244] on div "Nombre completo : Flavio Nicolàs Fernandez" at bounding box center [1061, 238] width 188 height 14
copy p "[PERSON_NAME]"
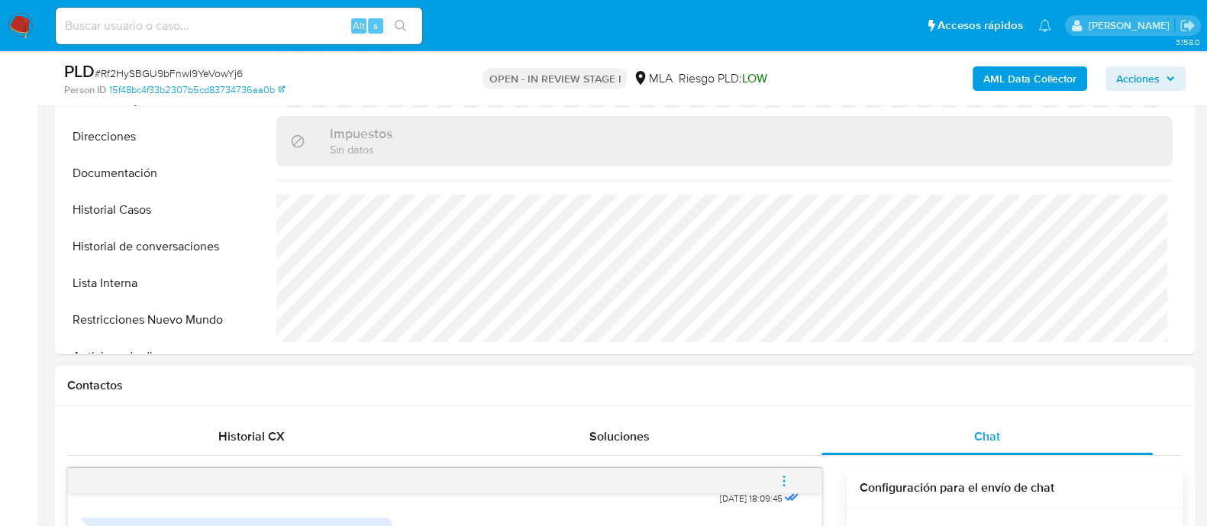
scroll to position [763, 0]
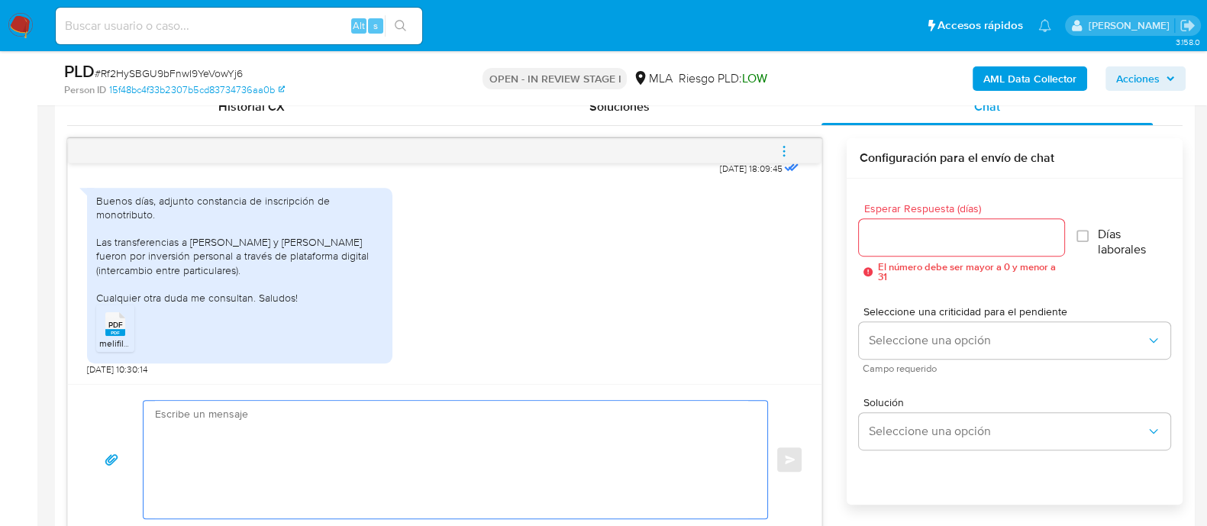
click at [500, 418] on textarea at bounding box center [451, 460] width 593 height 118
paste textarea "[PERSON_NAME]"
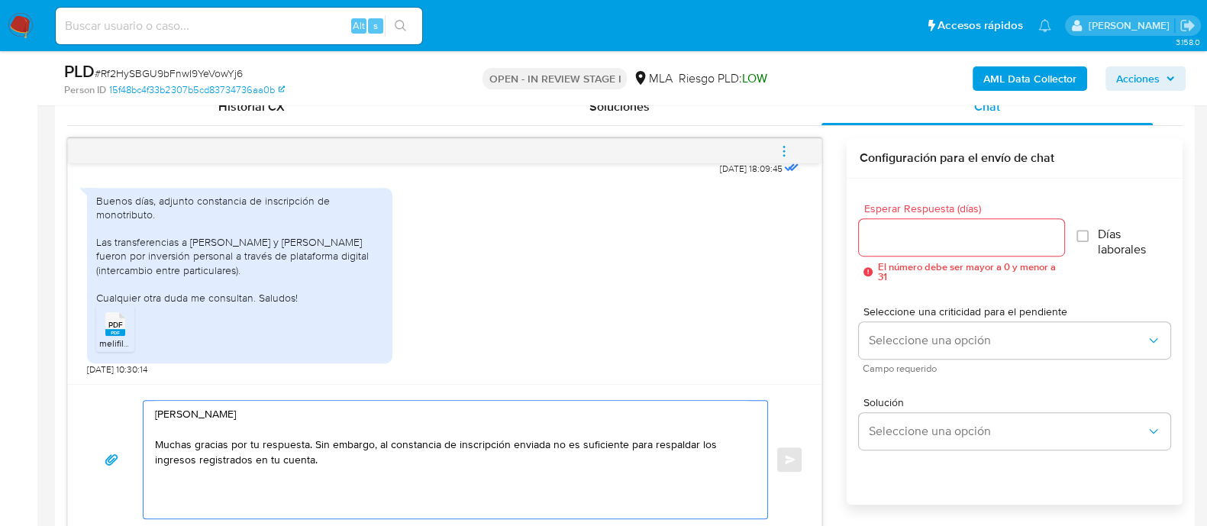
click at [115, 320] on span "PDF" at bounding box center [115, 325] width 15 height 10
click at [537, 464] on textarea "Hola Flavio Nicolàs Fernandez Muchas gracias por tu respuesta. Sin embargo, al …" at bounding box center [451, 460] width 593 height 118
paste textarea "- Últimos 3 recibos de sueldo/jubilación. - Últimas 6 Declaraciones Juradas de …"
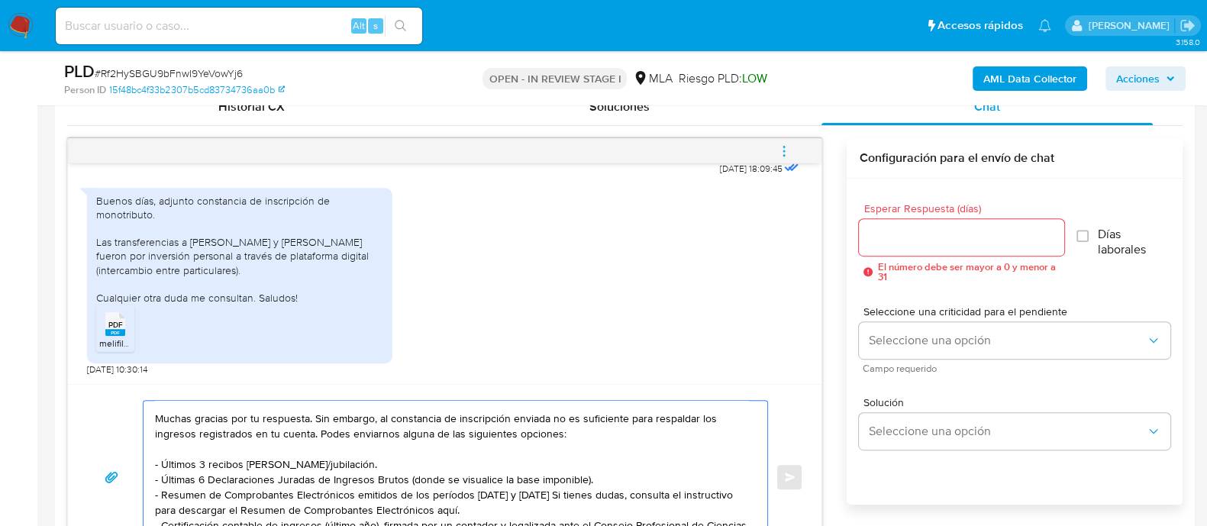
scroll to position [72, 0]
drag, startPoint x: 556, startPoint y: 462, endPoint x: 538, endPoint y: 444, distance: 24.8
click at [539, 444] on textarea "Hola Flavio Nicolàs Fernandez Muchas gracias por tu respuesta. Sin embargo, al …" at bounding box center [451, 477] width 593 height 153
click at [538, 444] on textarea "Hola Flavio Nicolàs Fernandez Muchas gracias por tu respuesta. Sin embargo, al …" at bounding box center [451, 477] width 593 height 153
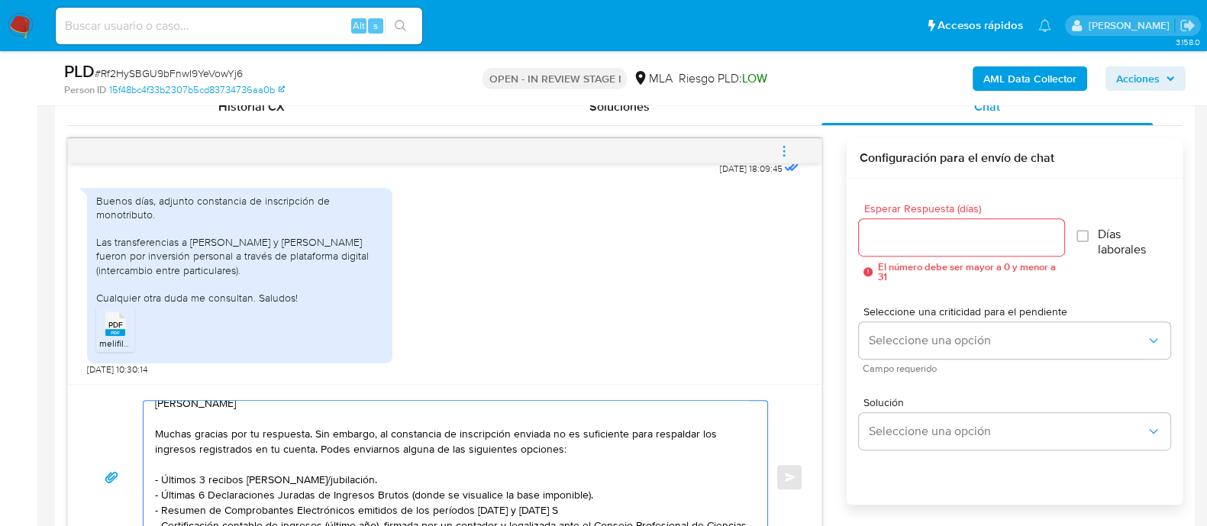
scroll to position [56, 0]
paste textarea "[URL][DOMAIN_NAME]"
click at [347, 508] on textarea "Hola Flavio Nicolàs Fernandez Muchas gracias por tu respuesta. Sin embargo, al …" at bounding box center [451, 477] width 593 height 153
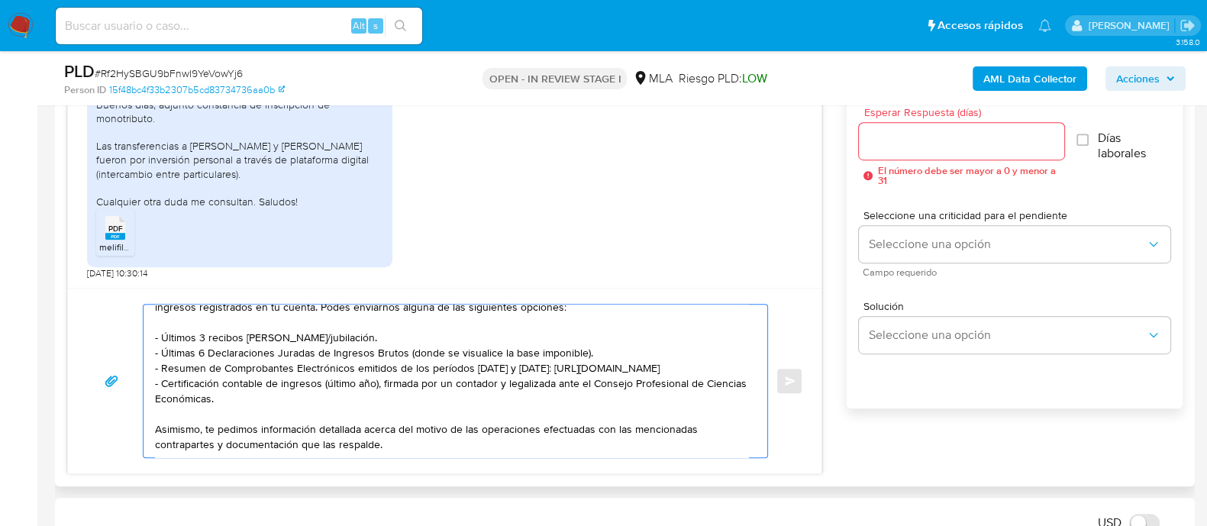
scroll to position [97, 0]
click at [441, 402] on textarea "Hola Flavio Nicolàs Fernandez Muchas gracias por tu respuesta. Sin embargo, al …" at bounding box center [451, 381] width 593 height 153
click at [446, 405] on textarea "Hola Flavio Nicolàs Fernandez Muchas gracias por tu respuesta. Sin embargo, al …" at bounding box center [451, 381] width 593 height 153
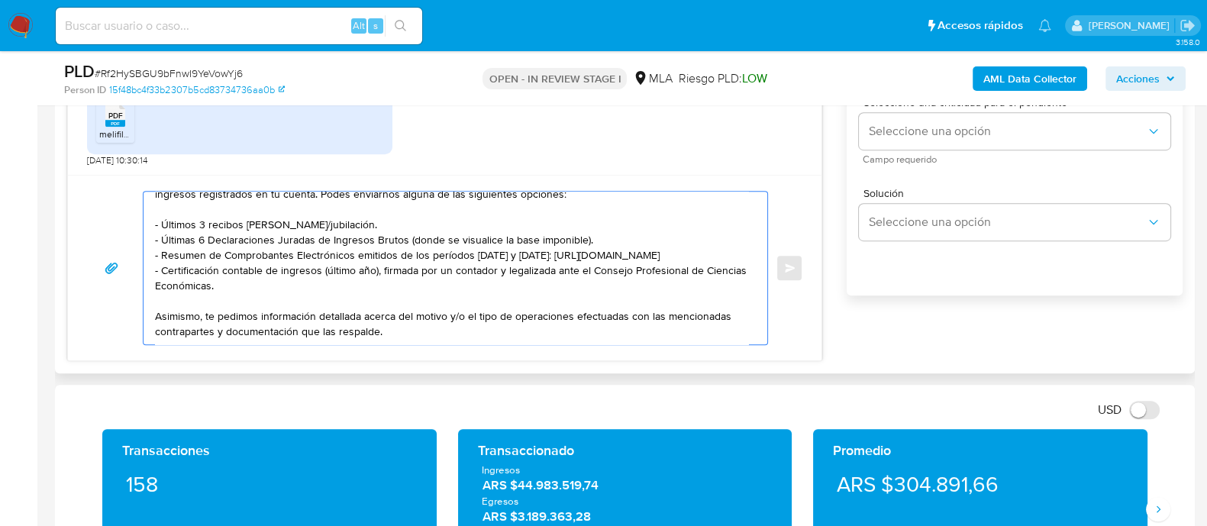
scroll to position [954, 0]
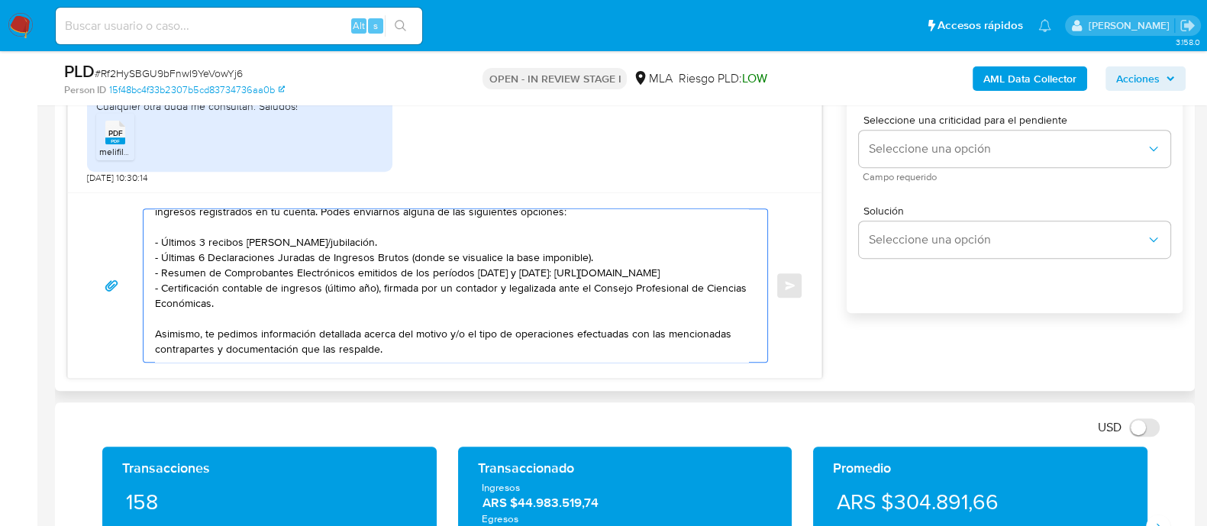
click at [489, 326] on textarea "Hola Flavio Nicolàs Fernandez Muchas gracias por tu respuesta. Sin embargo, al …" at bounding box center [451, 285] width 593 height 153
paste textarea "Quedamos aguardando por la información solicitada dentro de los próximos XX día…"
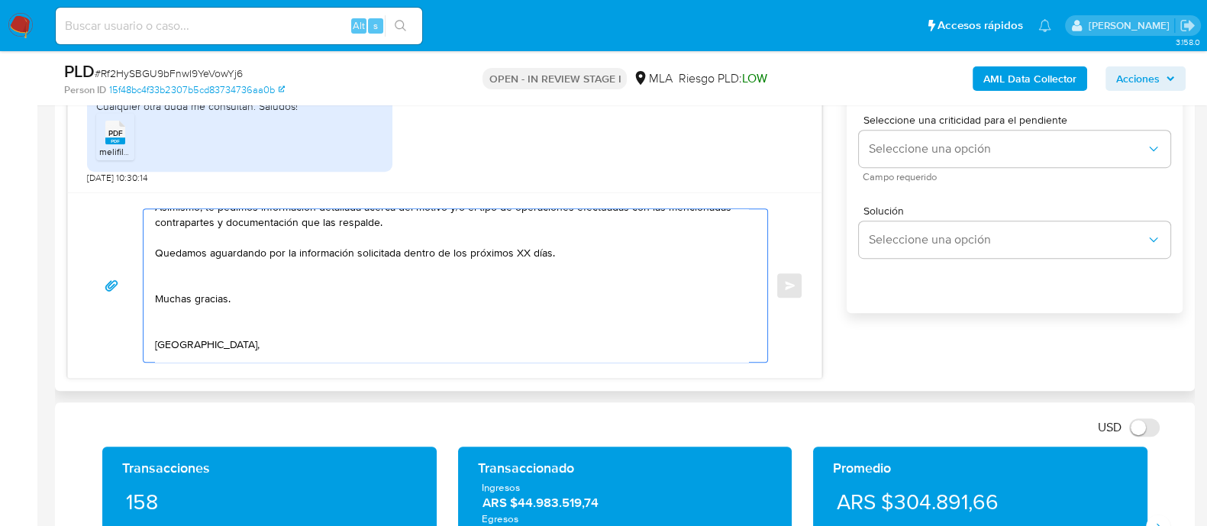
scroll to position [154, 0]
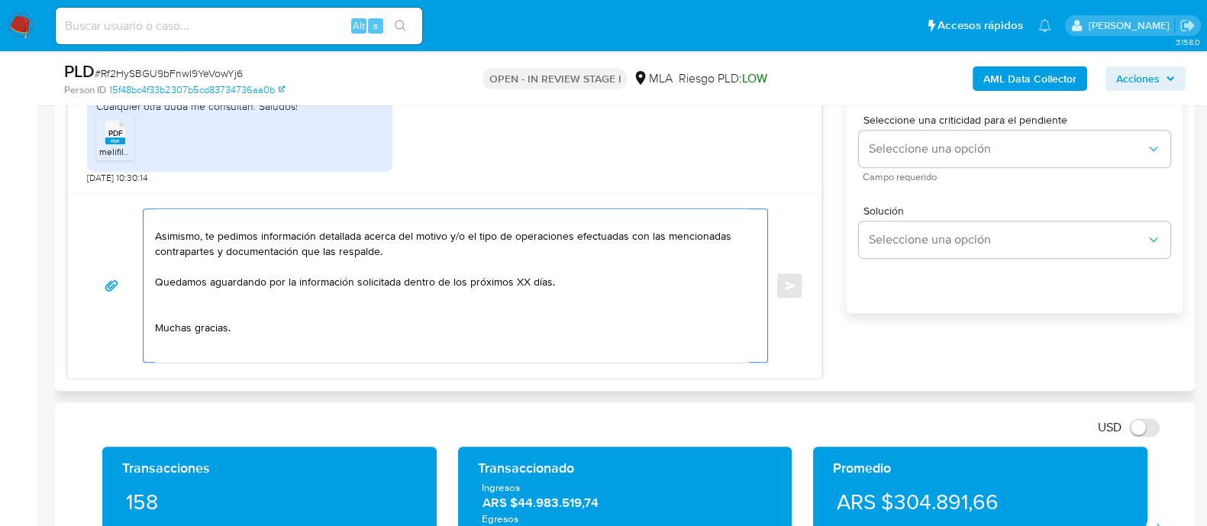
click at [358, 292] on textarea "Hola Flavio Nicolàs Fernandez Muchas gracias por tu respuesta. Sin embargo, al …" at bounding box center [451, 285] width 593 height 153
drag, startPoint x: 401, startPoint y: 292, endPoint x: 588, endPoint y: 292, distance: 187.1
click at [588, 292] on textarea "Hola Flavio Nicolàs Fernandez Muchas gracias por tu respuesta. Sin embargo, al …" at bounding box center [451, 285] width 593 height 153
click at [289, 322] on textarea "Hola Flavio Nicolàs Fernandez Muchas gracias por tu respuesta. Sin embargo, al …" at bounding box center [451, 285] width 593 height 153
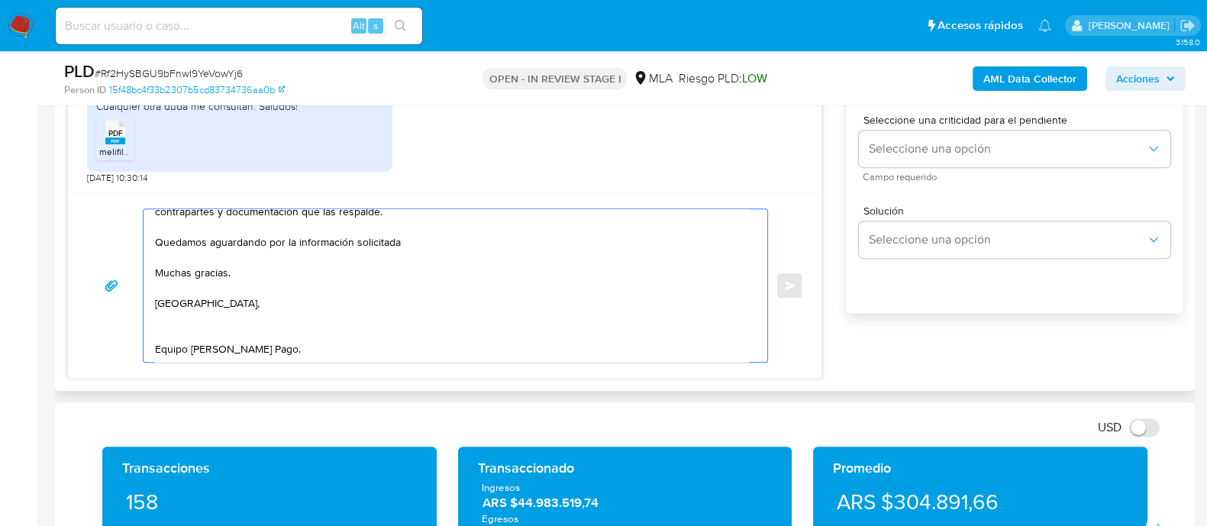
scroll to position [250, 0]
click at [259, 257] on textarea "Hola Flavio Nicolàs Fernandez Muchas gracias por tu respuesta. Sin embargo, al …" at bounding box center [451, 285] width 593 height 153
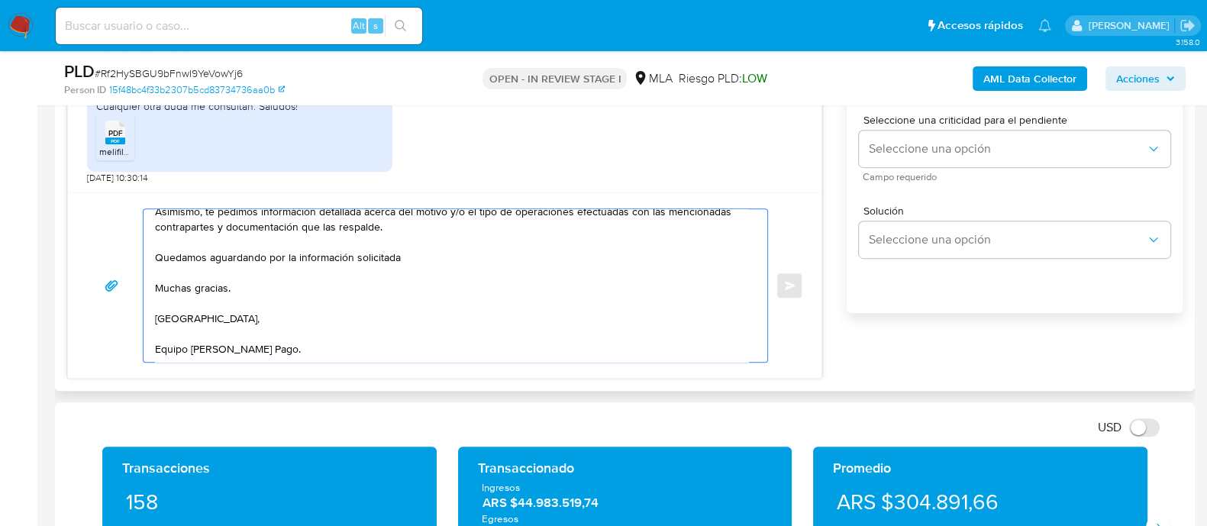
click at [337, 285] on textarea "Hola Flavio Nicolàs Fernandez Muchas gracias por tu respuesta. Sin embargo, al …" at bounding box center [451, 285] width 593 height 153
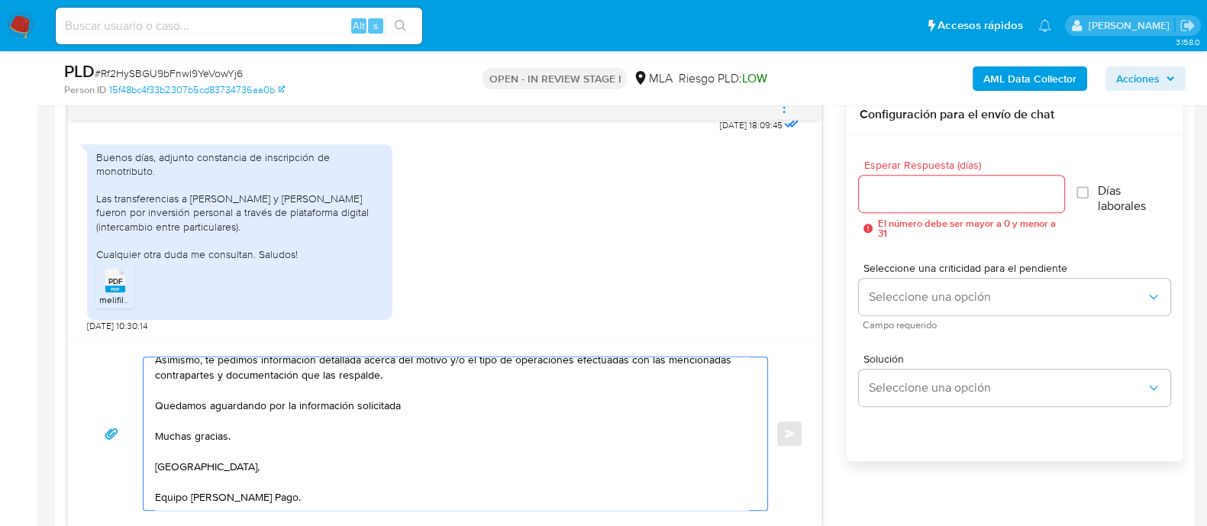
scroll to position [763, 0]
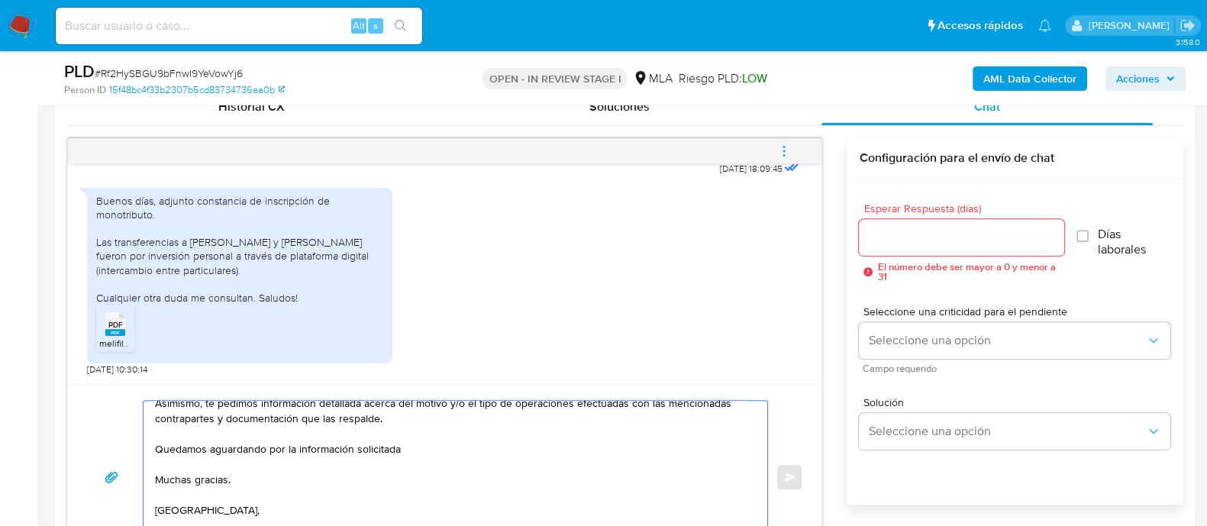
type textarea "Hola Flavio Nicolàs Fernandez Muchas gracias por tu respuesta. Sin embargo, al …"
click at [915, 234] on input "Esperar Respuesta (días)" at bounding box center [961, 238] width 205 height 20
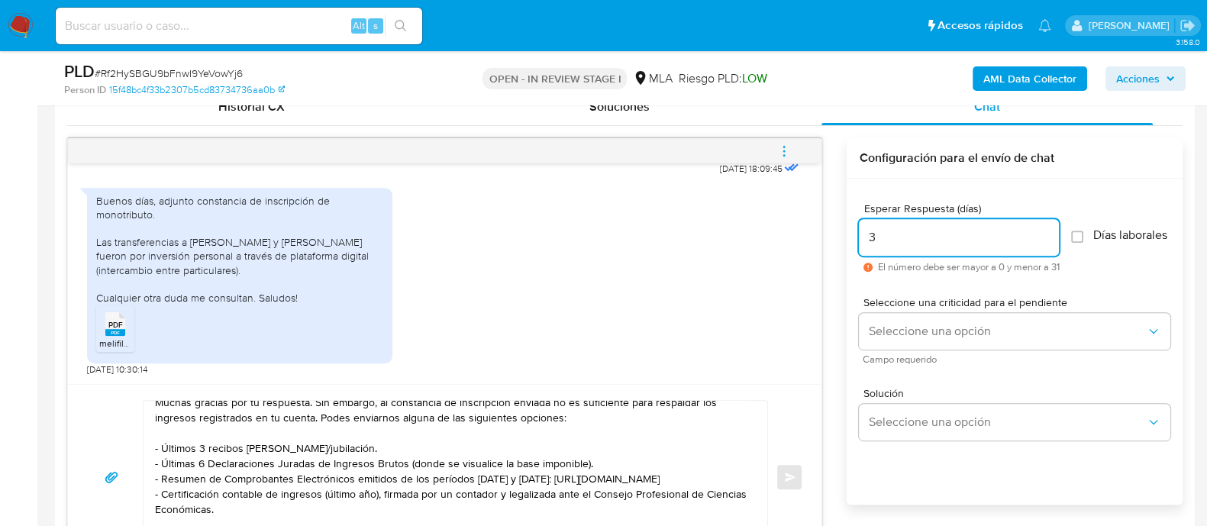
scroll to position [3, 0]
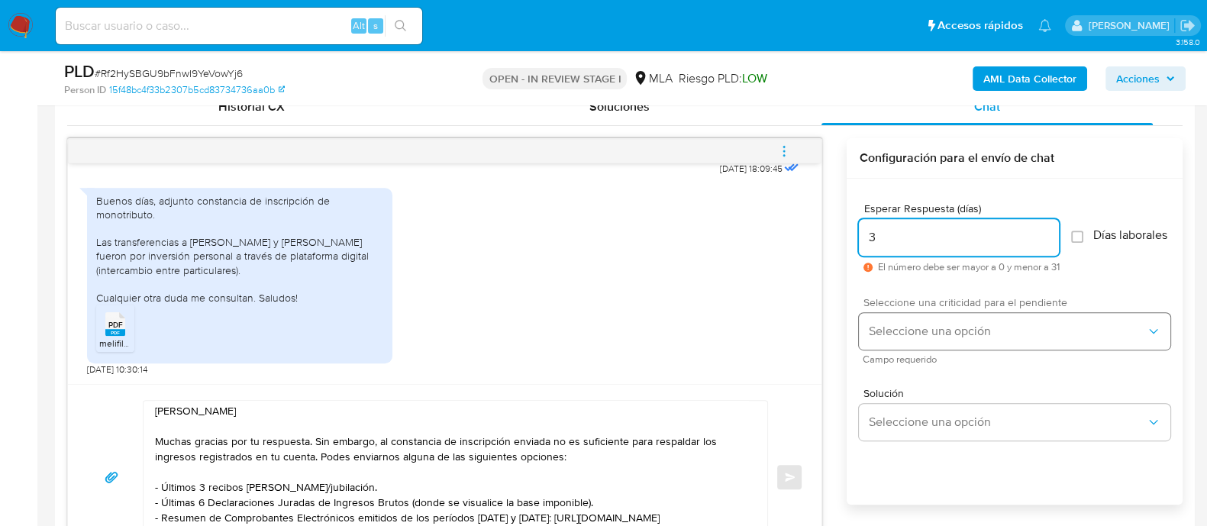
type input "3"
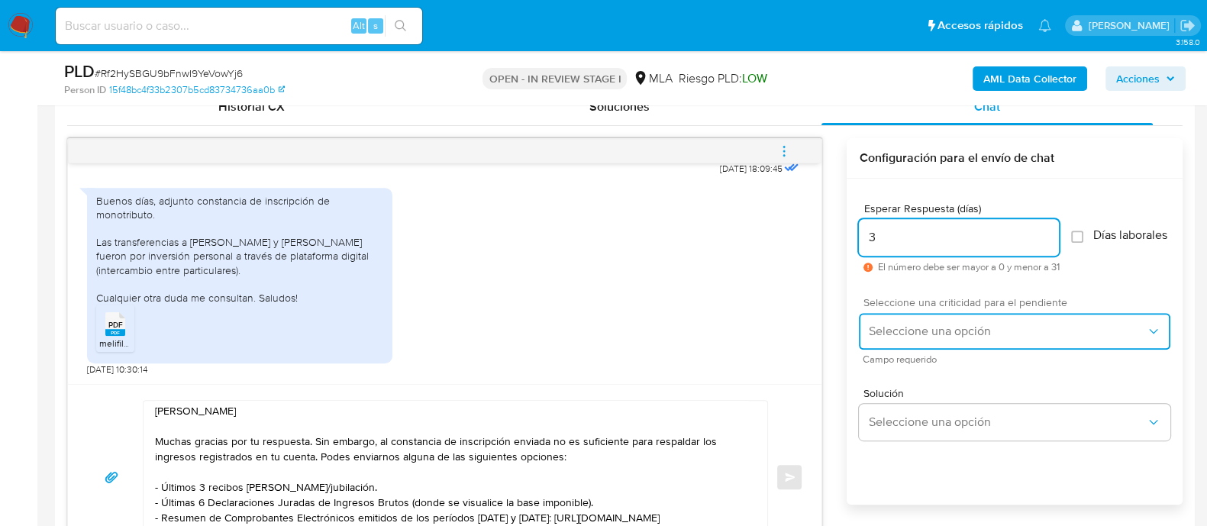
click at [890, 334] on span "Seleccione una opción" at bounding box center [1007, 331] width 278 height 15
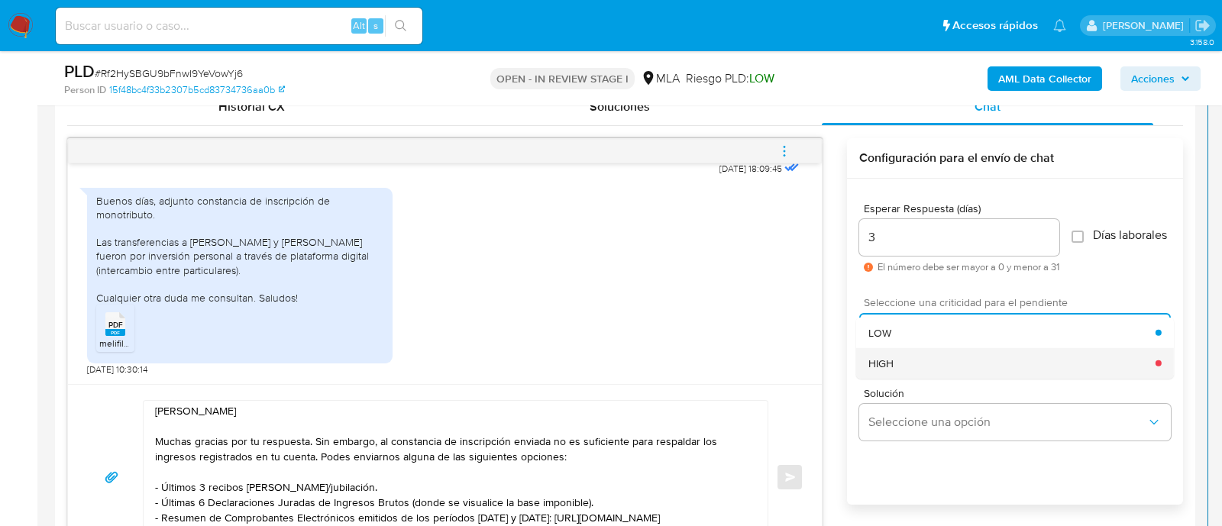
click at [902, 372] on div "HIGH" at bounding box center [1011, 362] width 287 height 31
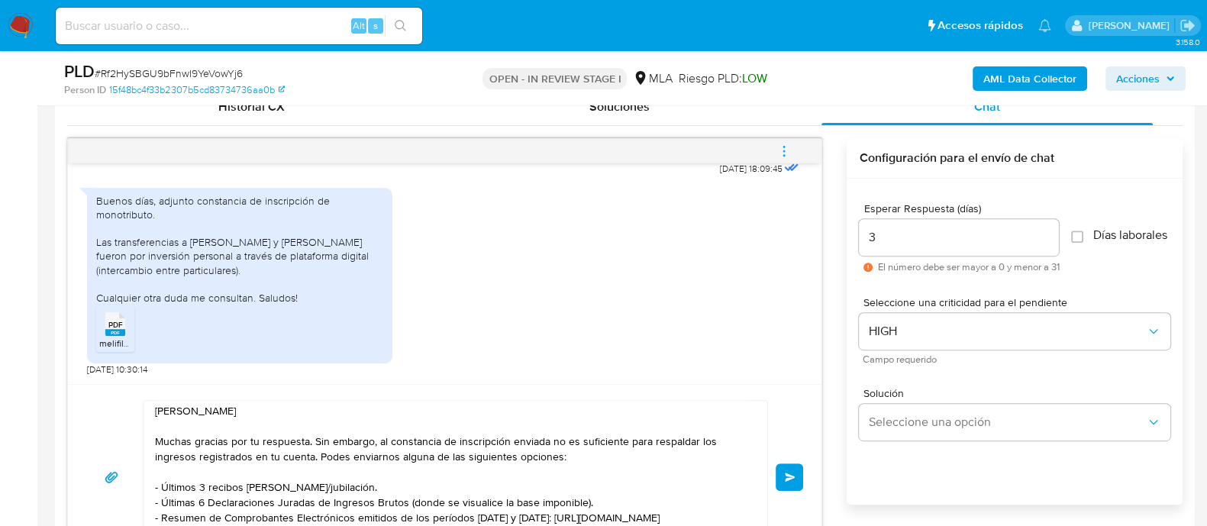
click at [780, 471] on button "Enviar" at bounding box center [789, 476] width 27 height 27
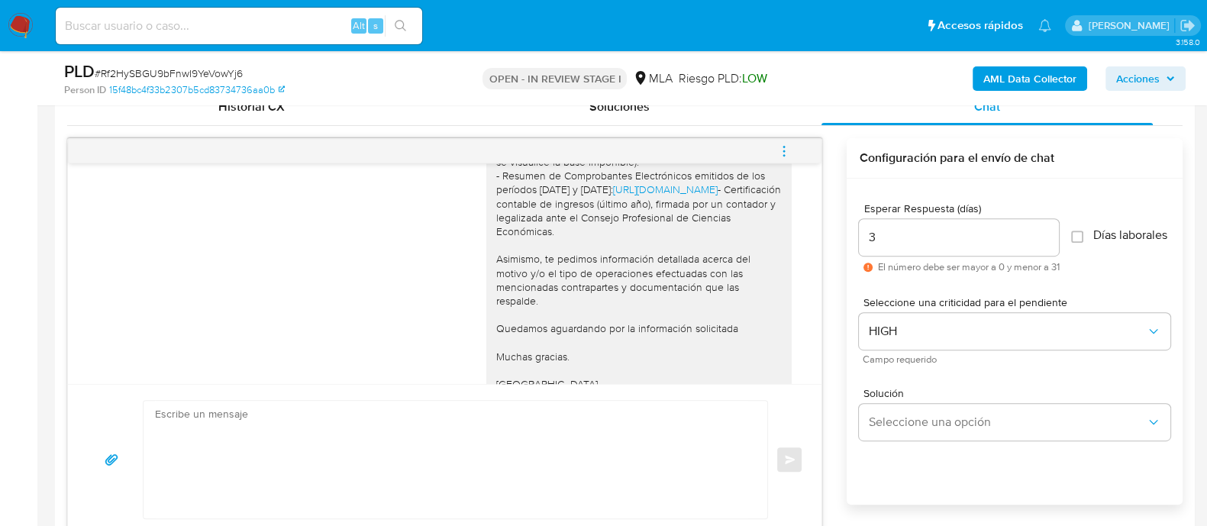
scroll to position [1655, 0]
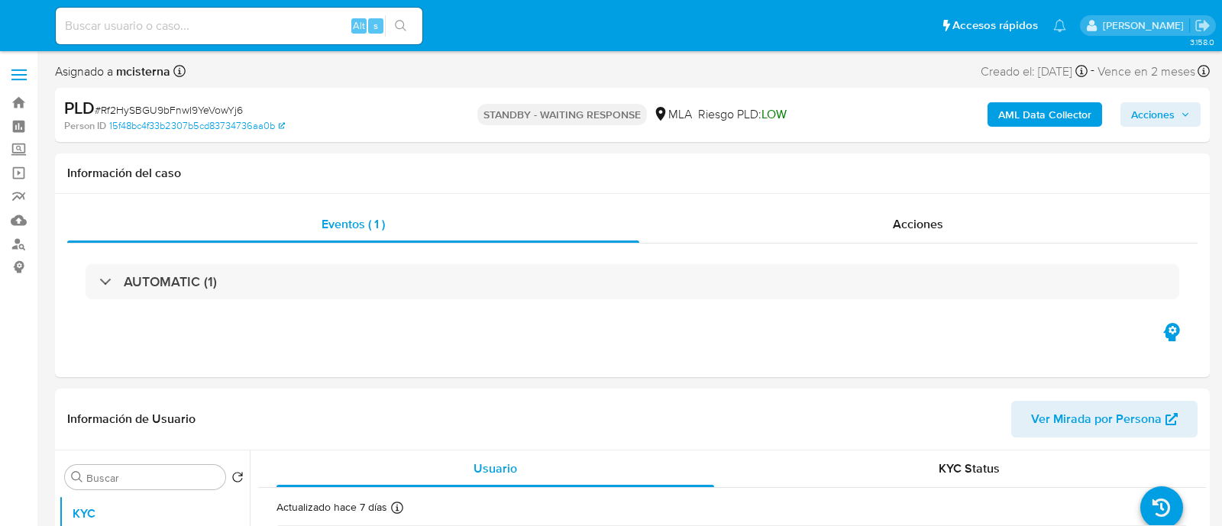
select select "10"
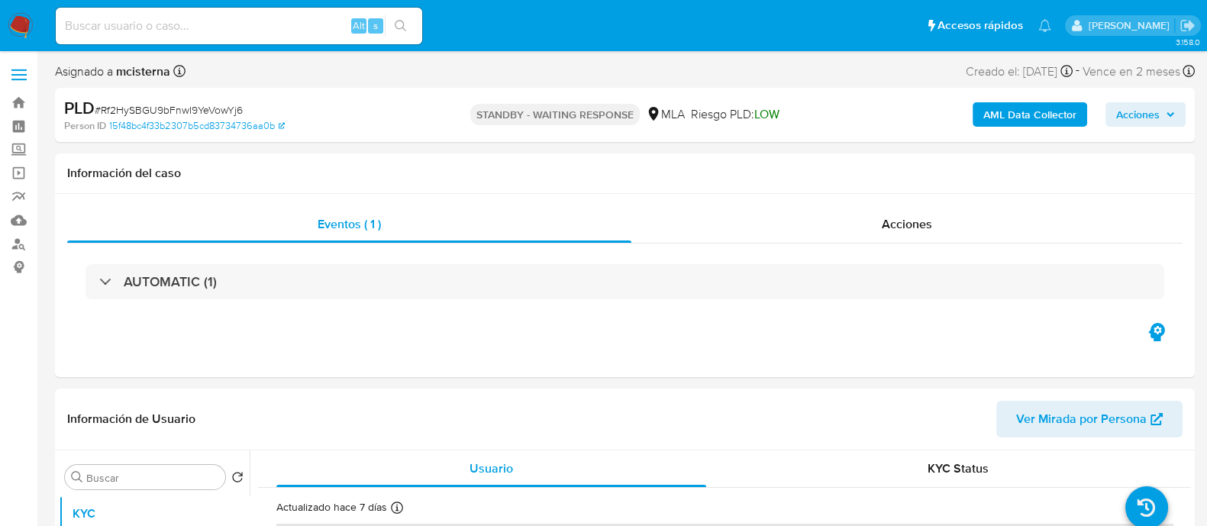
click at [307, 37] on div "Alt s" at bounding box center [239, 26] width 366 height 37
click at [293, 21] on input at bounding box center [239, 26] width 366 height 20
paste input "wo1Qj4HSgScw4TLzaiL7S2w2"
type input "wo1Qj4HSgScw4TLzaiL7S2w2"
click at [407, 21] on button "search-icon" at bounding box center [400, 25] width 31 height 21
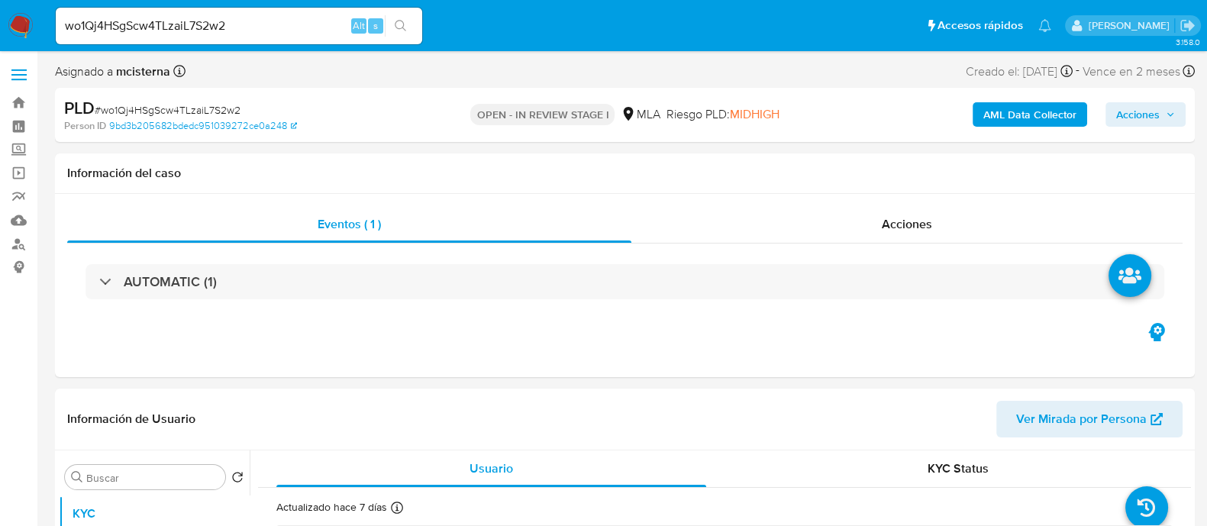
select select "10"
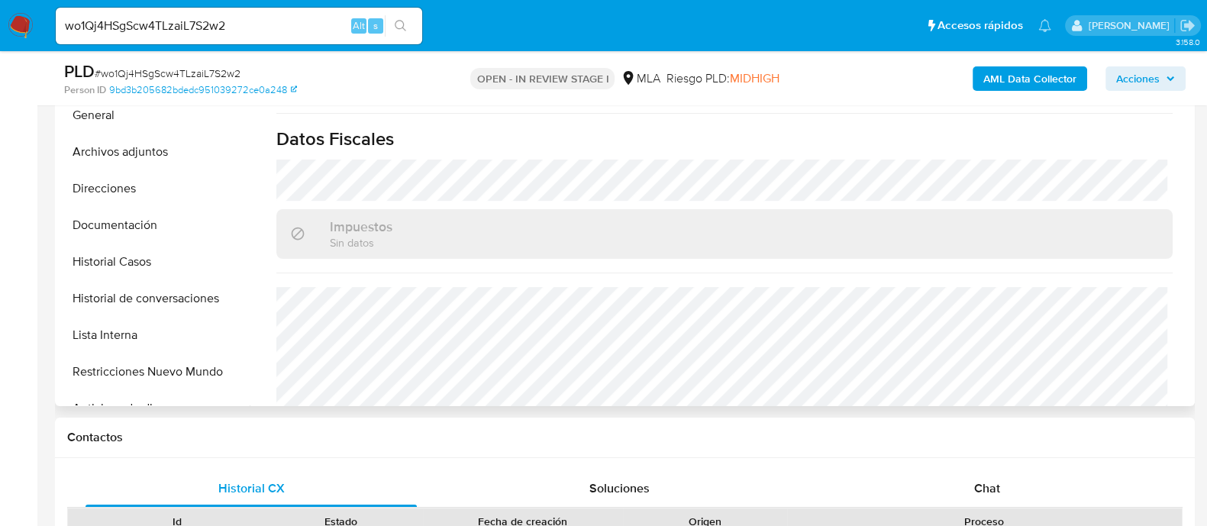
scroll to position [817, 0]
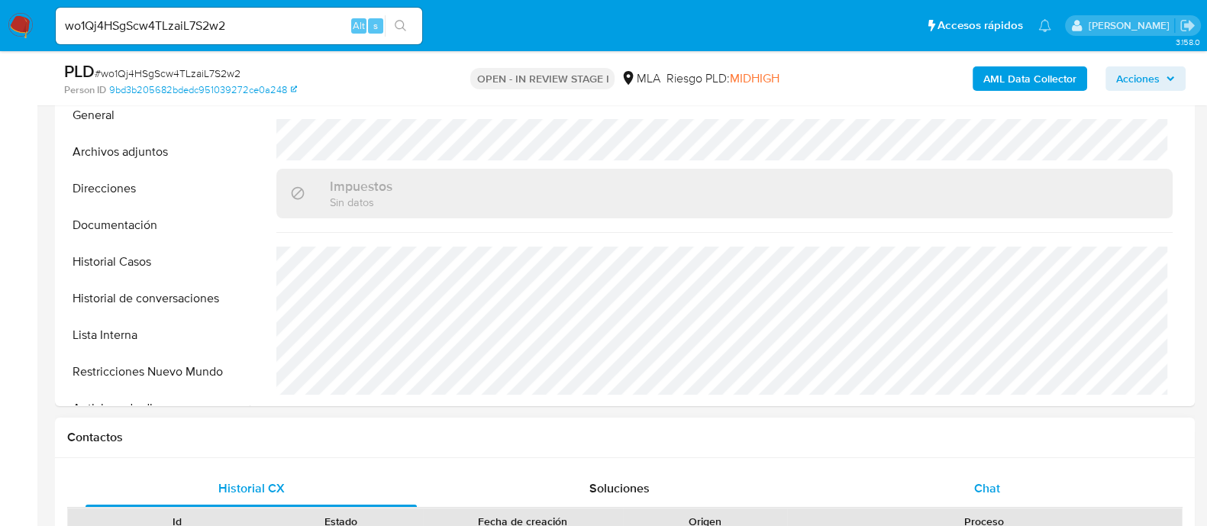
click at [983, 480] on span "Chat" at bounding box center [987, 488] width 26 height 18
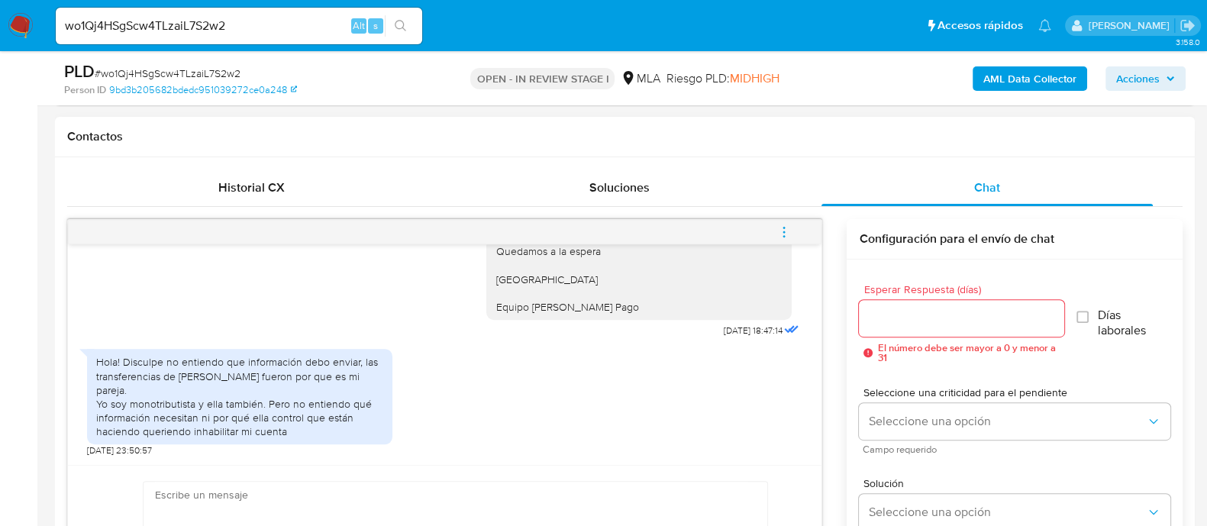
scroll to position [763, 0]
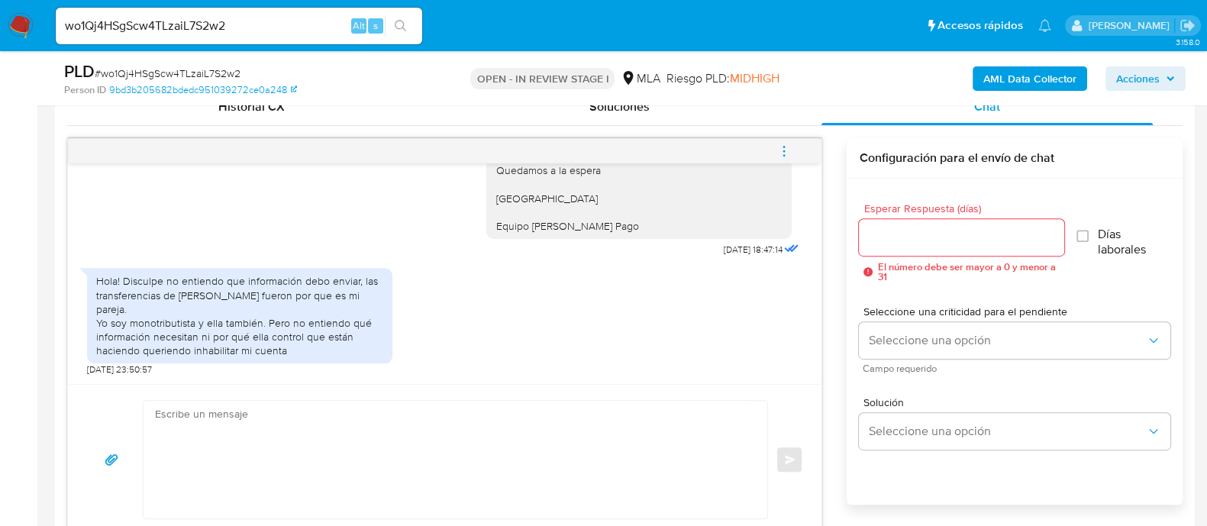
click at [378, 452] on textarea at bounding box center [451, 460] width 593 height 118
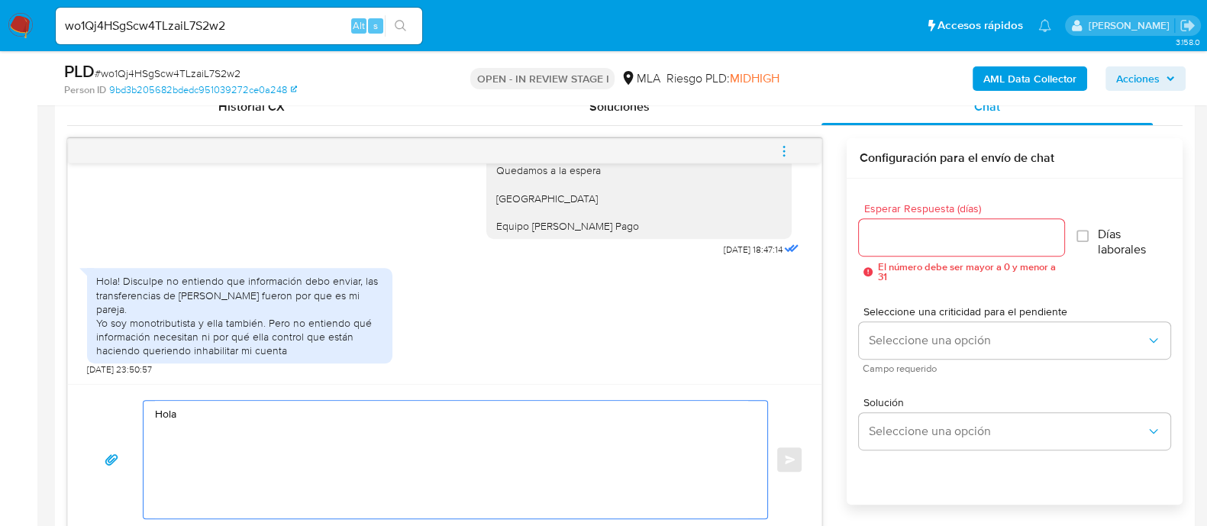
paste textarea "[PERSON_NAME]"
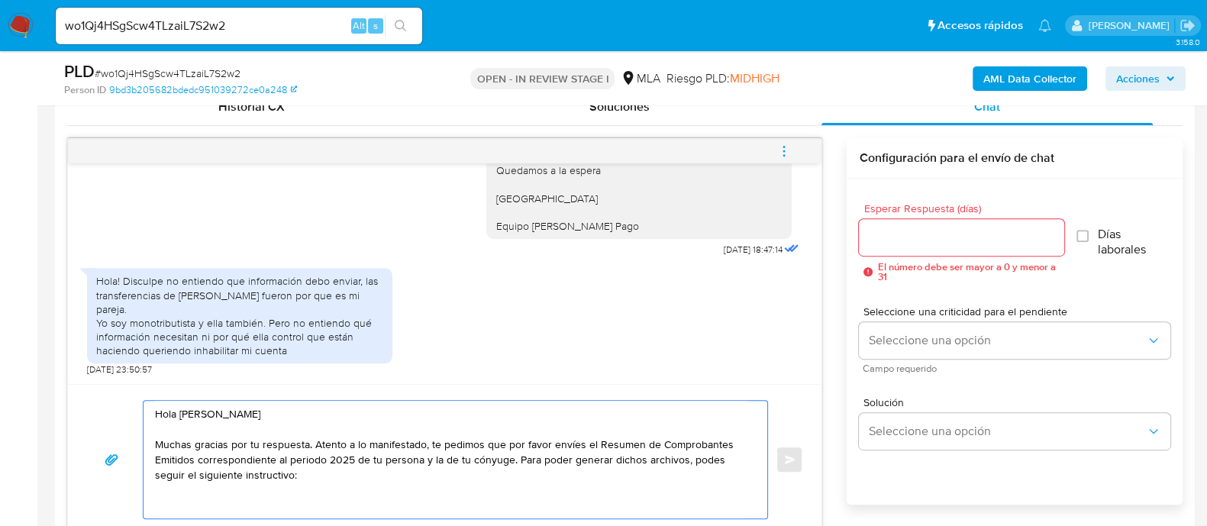
paste textarea "[URL][DOMAIN_NAME]"
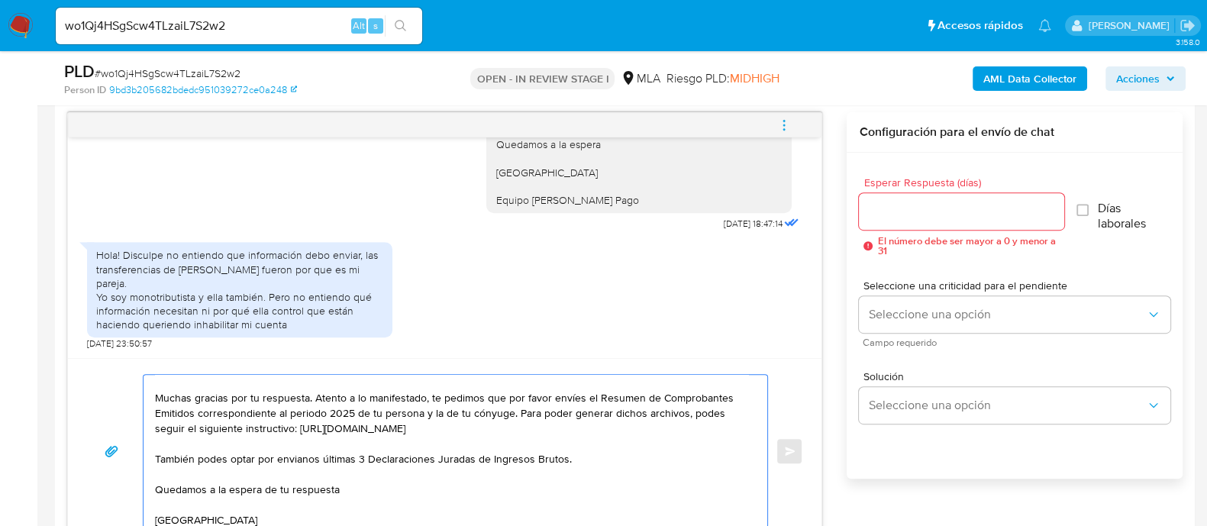
scroll to position [51, 0]
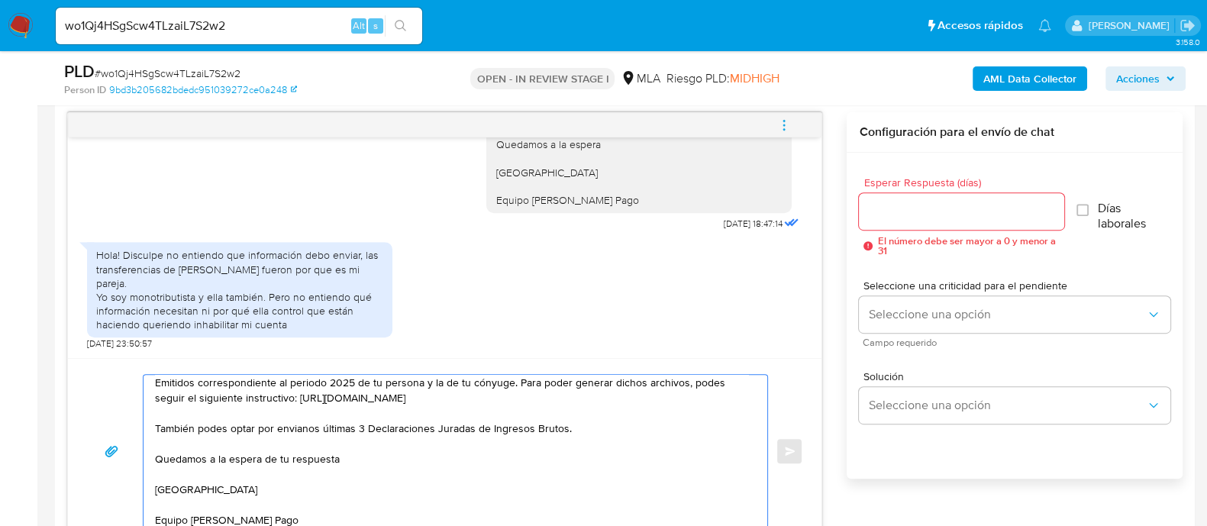
drag, startPoint x: 304, startPoint y: 427, endPoint x: 296, endPoint y: 437, distance: 13.1
click at [296, 436] on textarea "Hola Diego Nicolás Mehats Muchas gracias por tu respuesta. Atento a lo manifest…" at bounding box center [451, 451] width 593 height 153
click at [303, 425] on textarea "Hola Diego Nicolás Mehats Muchas gracias por tu respuesta. Atento a lo manifest…" at bounding box center [451, 451] width 593 height 153
click at [302, 425] on textarea "Hola Diego Nicolás Mehats Muchas gracias por tu respuesta. Atento a lo manifest…" at bounding box center [451, 451] width 593 height 153
click at [405, 454] on textarea "Hola Diego Nicolás Mehats Muchas gracias por tu respuesta. Atento a lo manifest…" at bounding box center [451, 451] width 593 height 153
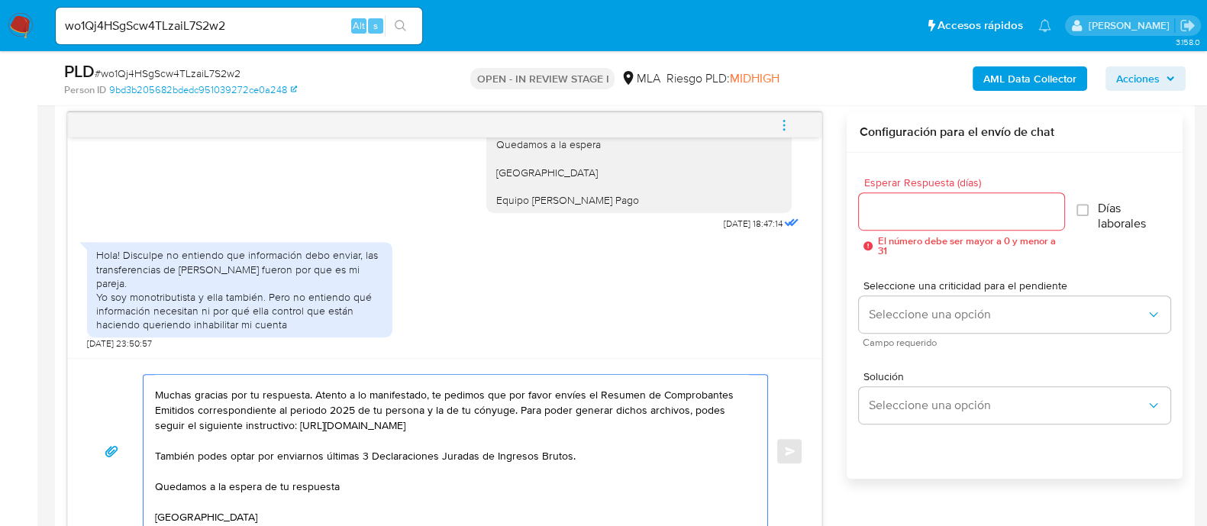
scroll to position [0, 0]
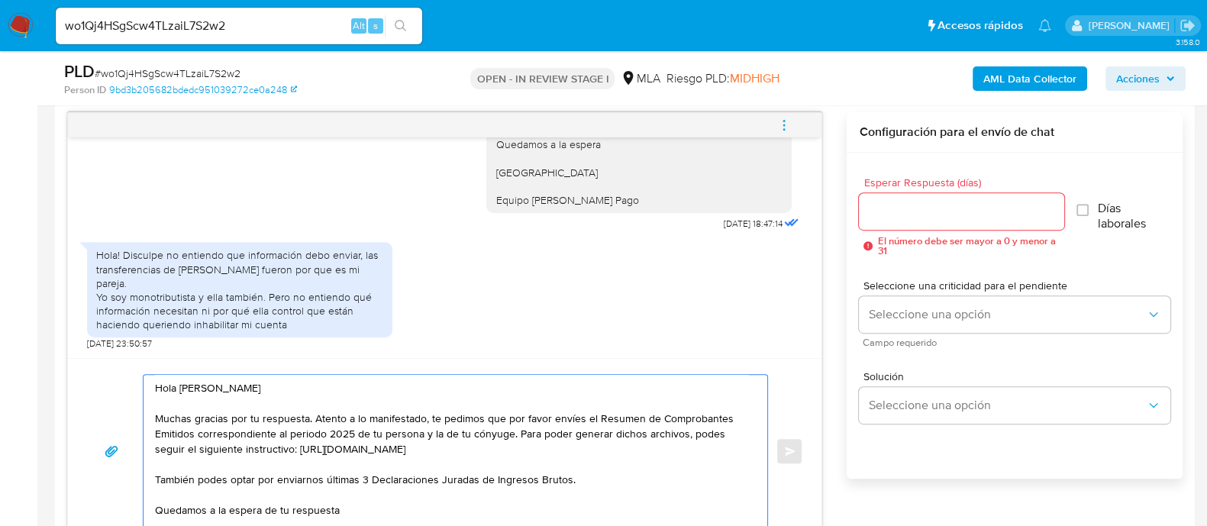
click at [313, 415] on textarea "Hola Diego Nicolás Mehats Muchas gracias por tu respuesta. Atento a lo manifest…" at bounding box center [451, 451] width 593 height 153
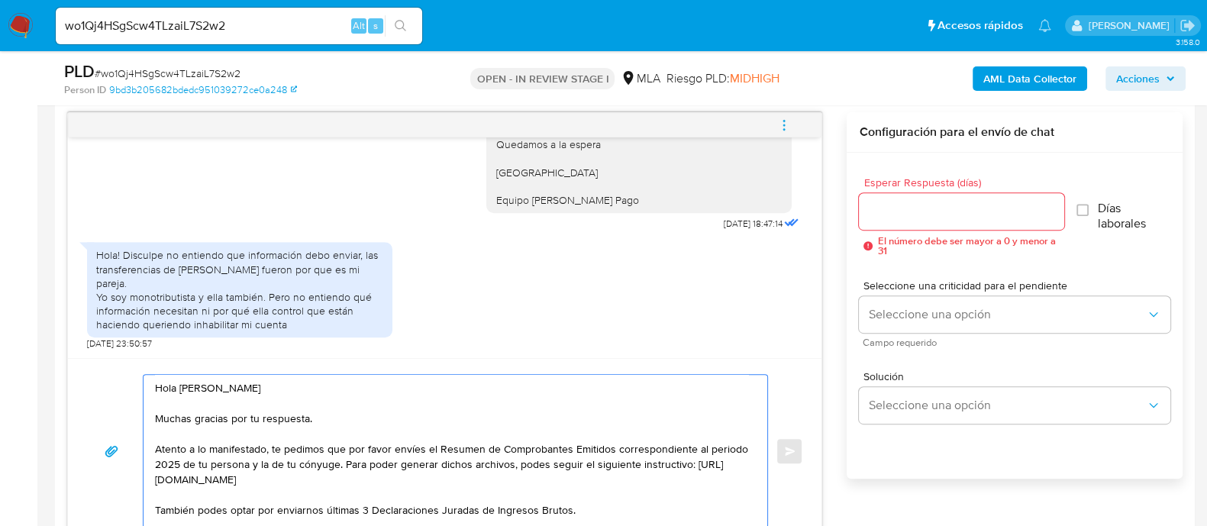
scroll to position [87, 0]
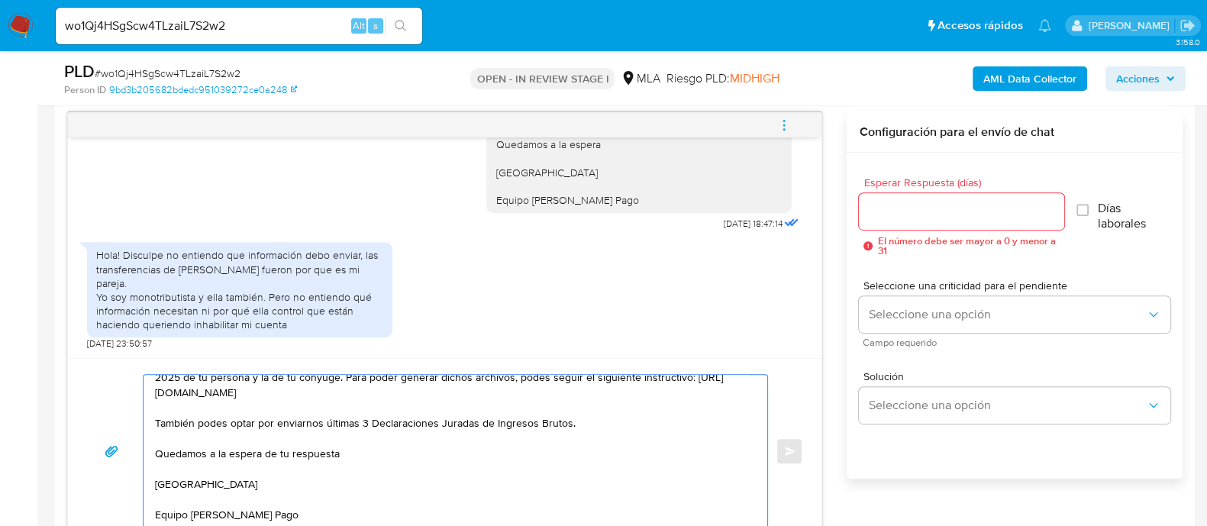
type textarea "Hola Diego Nicolás Mehats Muchas gracias por tu respuesta. Atento a lo manifest…"
click at [878, 211] on input "Esperar Respuesta (días)" at bounding box center [961, 212] width 205 height 20
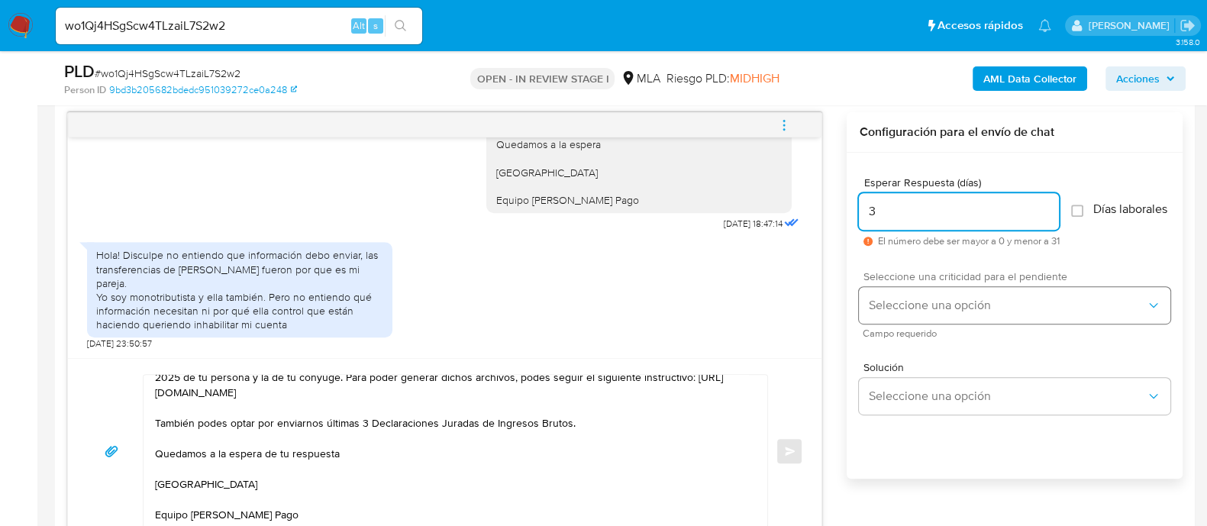
type input "3"
click at [909, 313] on span "Seleccione una opción" at bounding box center [1007, 305] width 278 height 15
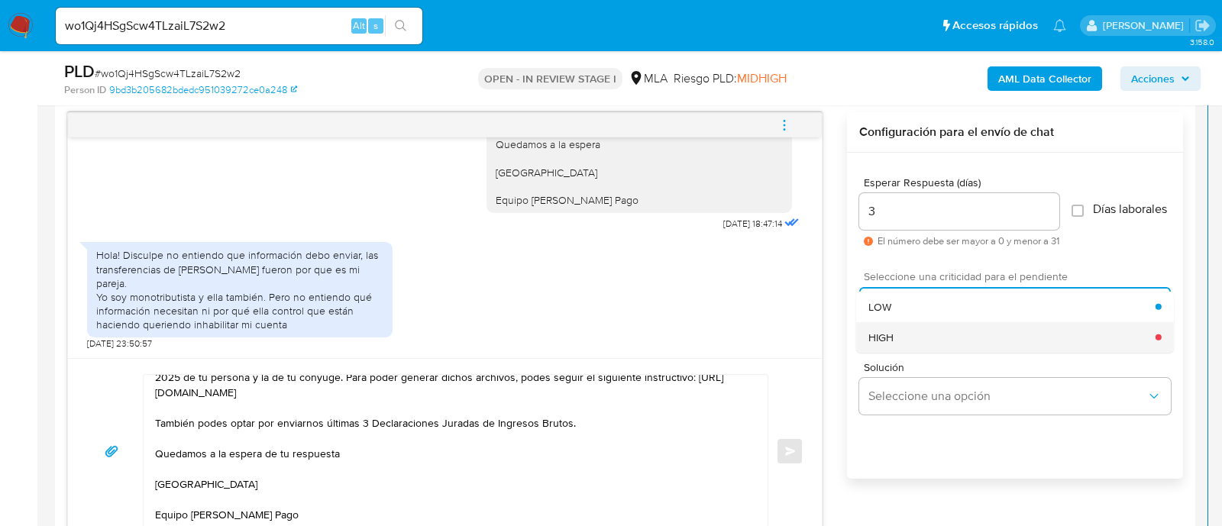
click at [912, 344] on div "HIGH" at bounding box center [1011, 336] width 287 height 31
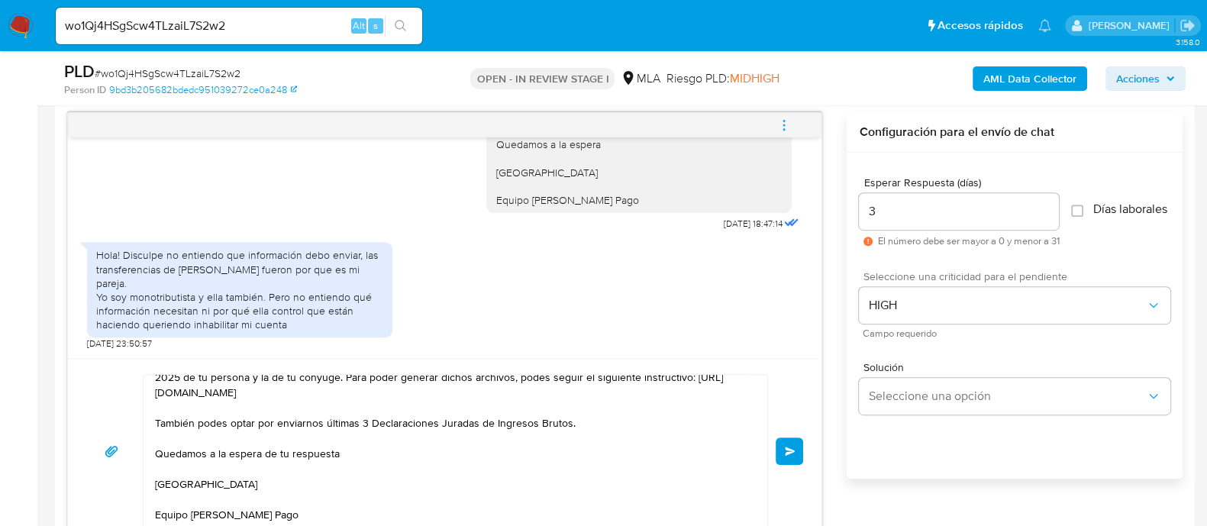
click at [792, 450] on span "Enviar" at bounding box center [790, 451] width 11 height 9
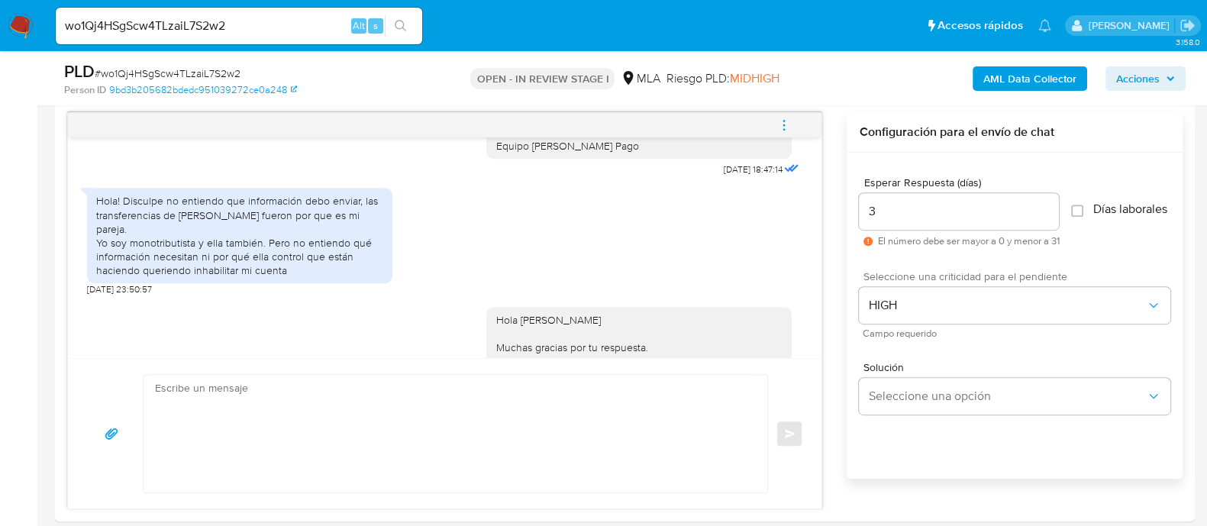
scroll to position [1738, 0]
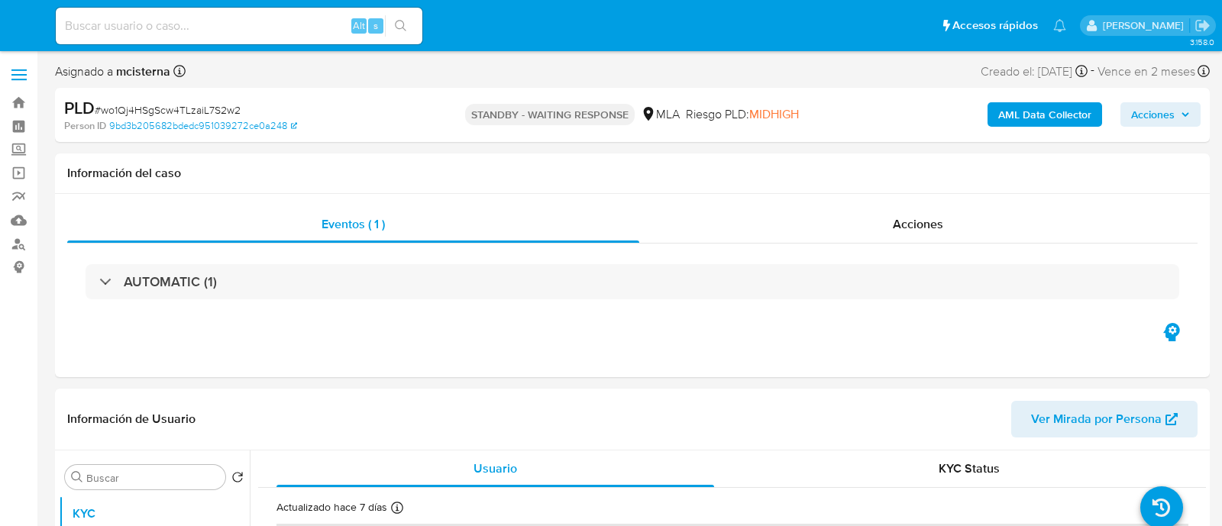
select select "10"
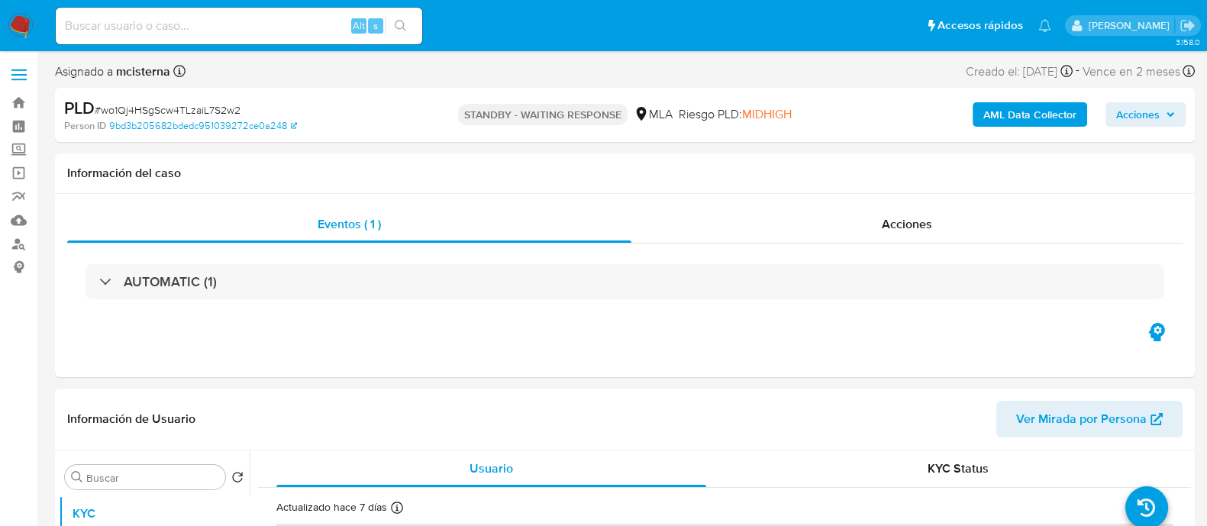
click at [294, 27] on input at bounding box center [239, 26] width 366 height 20
paste input "nLFZ3od8PuR8JisNFBchQGPR"
type input "nLFZ3od8PuR8JisNFBchQGPR"
click at [400, 21] on icon "search-icon" at bounding box center [401, 26] width 12 height 12
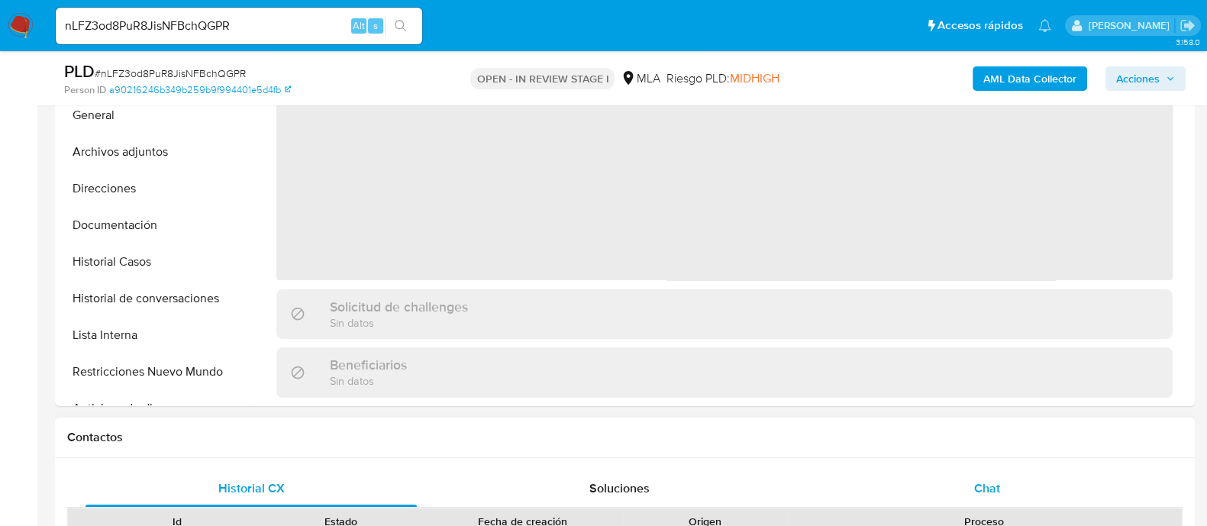
click at [1003, 486] on div "Chat" at bounding box center [987, 488] width 331 height 37
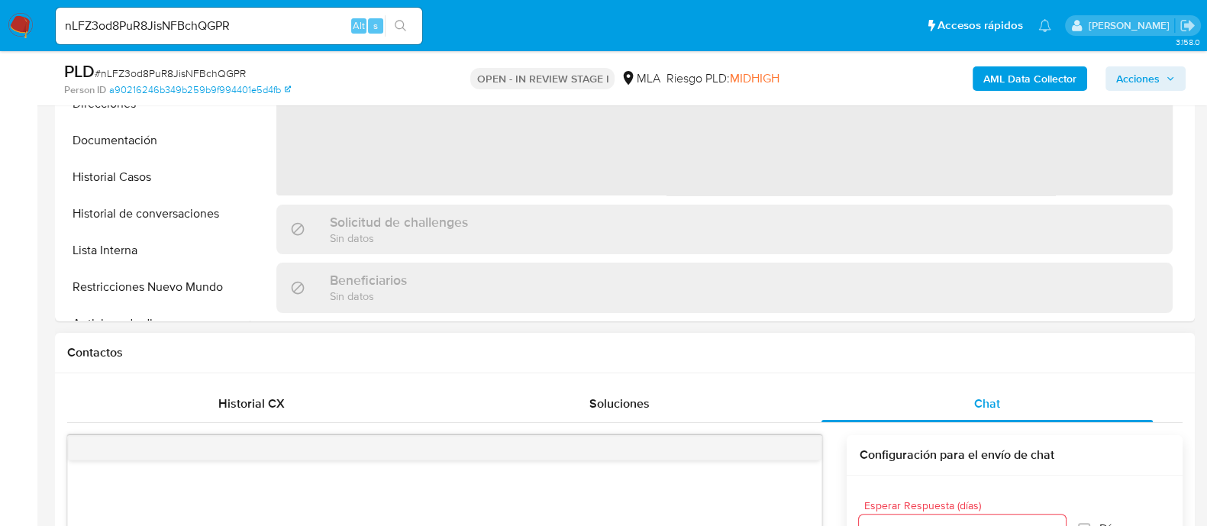
scroll to position [573, 0]
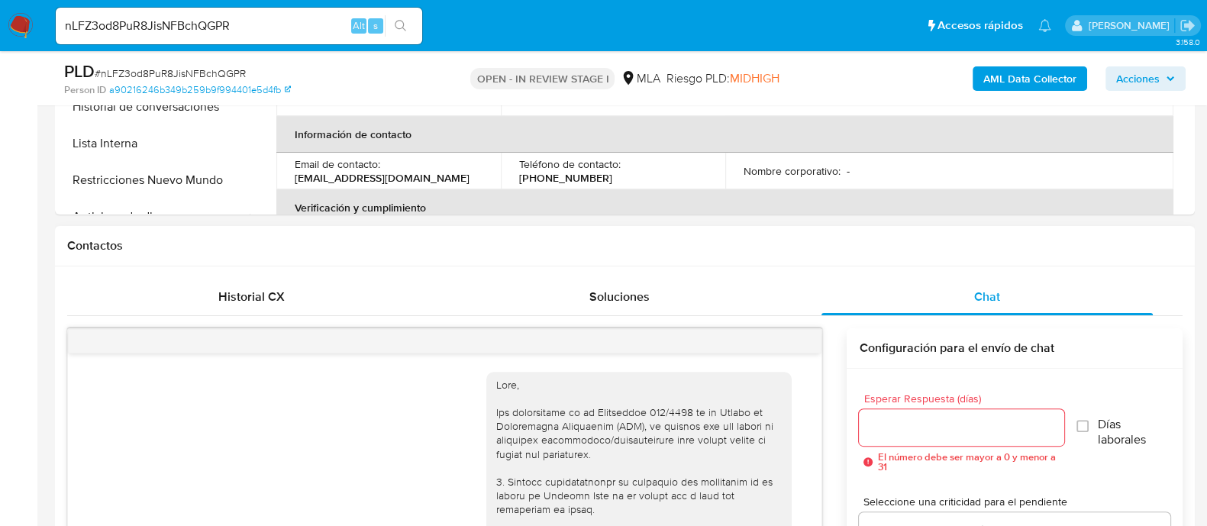
select select "10"
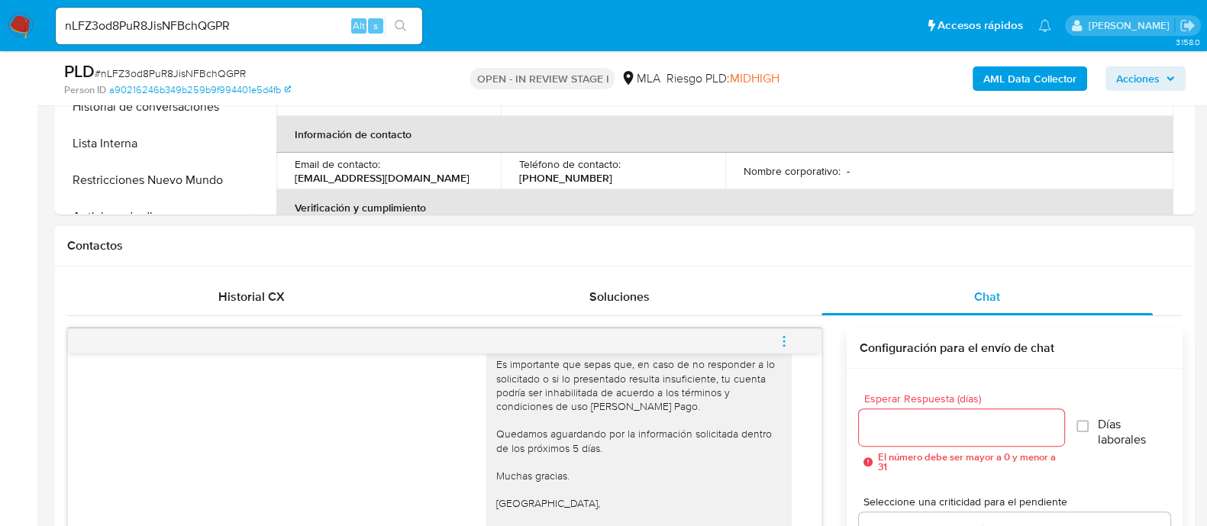
scroll to position [763, 0]
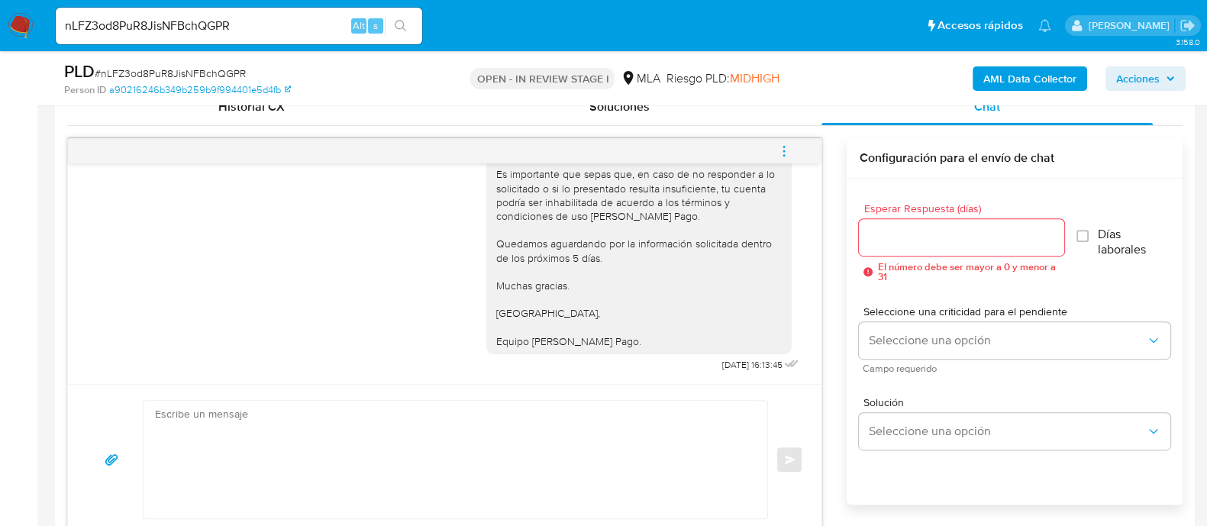
click at [777, 141] on span "menu-action" at bounding box center [784, 151] width 14 height 37
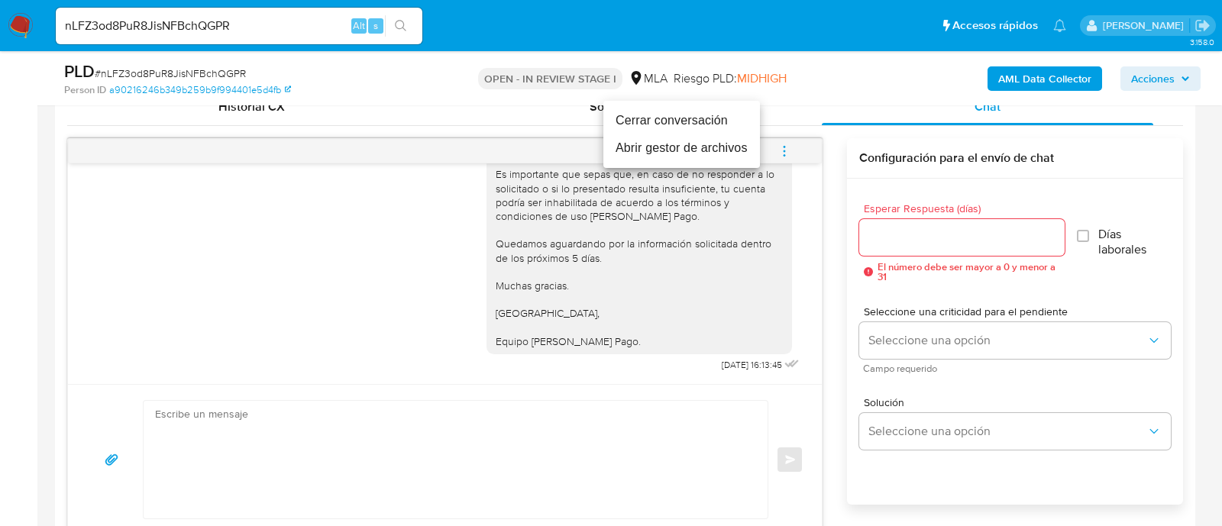
click at [676, 128] on li "Cerrar conversación" at bounding box center [681, 120] width 157 height 27
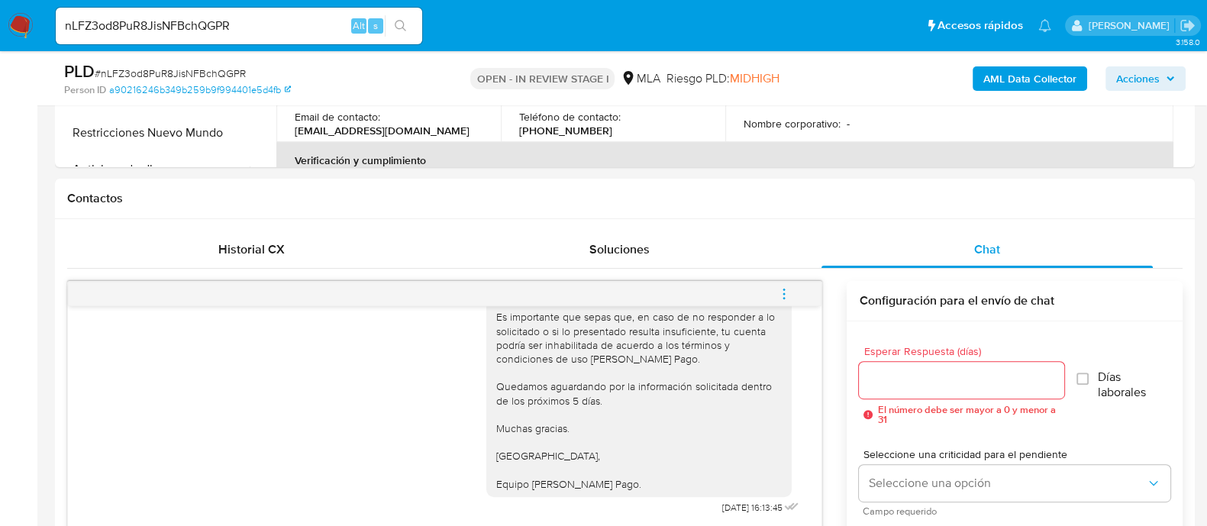
scroll to position [477, 0]
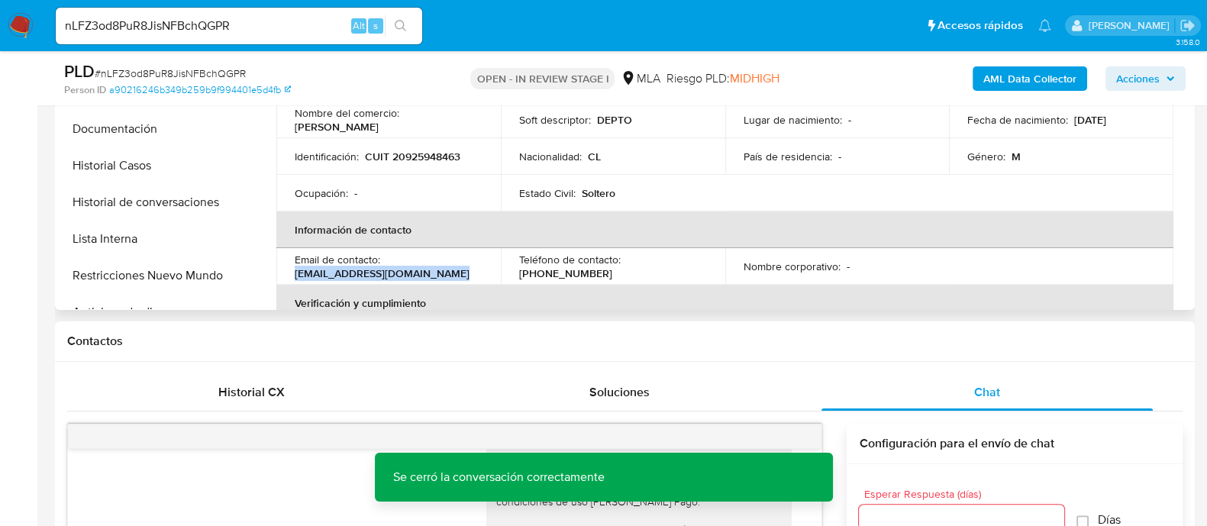
drag, startPoint x: 295, startPoint y: 274, endPoint x: 448, endPoint y: 273, distance: 153.5
click at [448, 273] on div "Email de contacto : [EMAIL_ADDRESS][DOMAIN_NAME]" at bounding box center [389, 266] width 188 height 27
copy p "[EMAIL_ADDRESS][DOMAIN_NAME]"
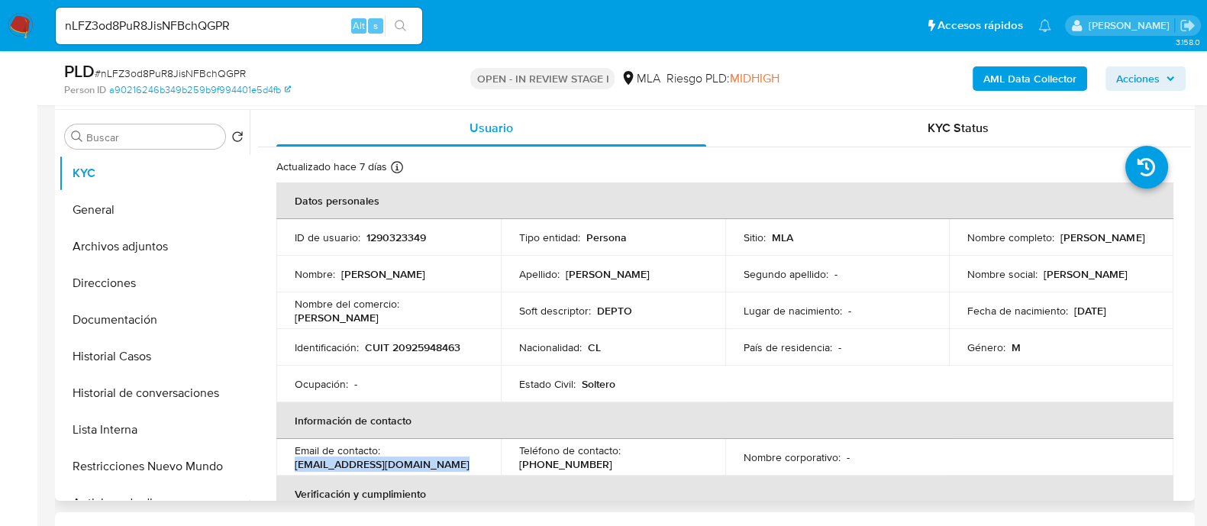
scroll to position [286, 0]
click at [412, 240] on p "1290323349" at bounding box center [396, 238] width 60 height 14
copy p "1290323349"
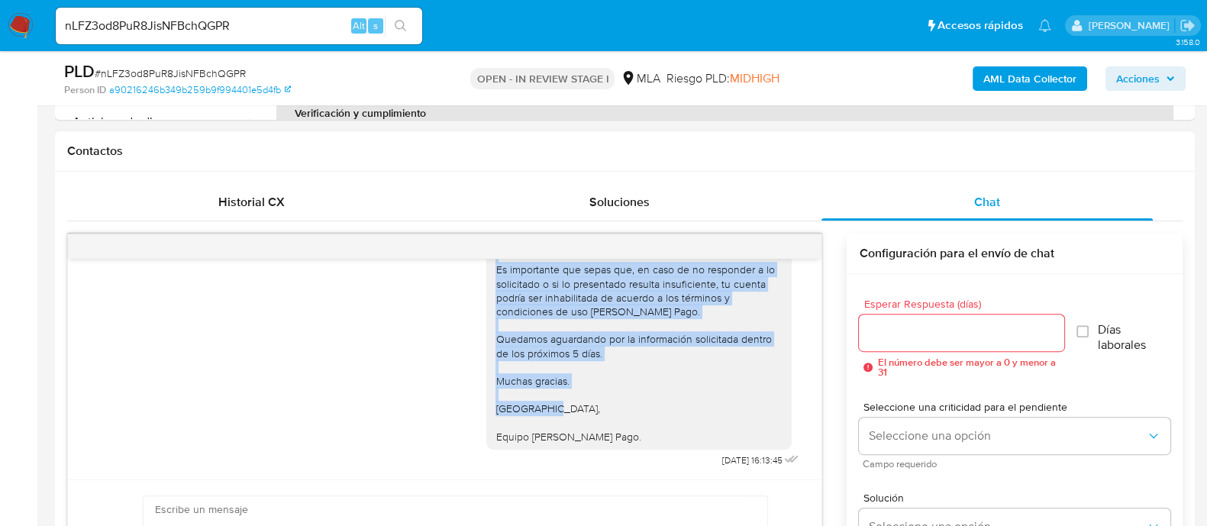
scroll to position [1412, 0]
drag, startPoint x: 482, startPoint y: 347, endPoint x: 634, endPoint y: 441, distance: 178.6
click at [634, 441] on div "[PERSON_NAME] En función de las operaciones efectuadas en tu cuenta [PERSON_NAM…" at bounding box center [638, 269] width 287 height 347
copy div "[PERSON_NAME] En función de las operaciones efectuadas en tu cuenta [PERSON_NAM…"
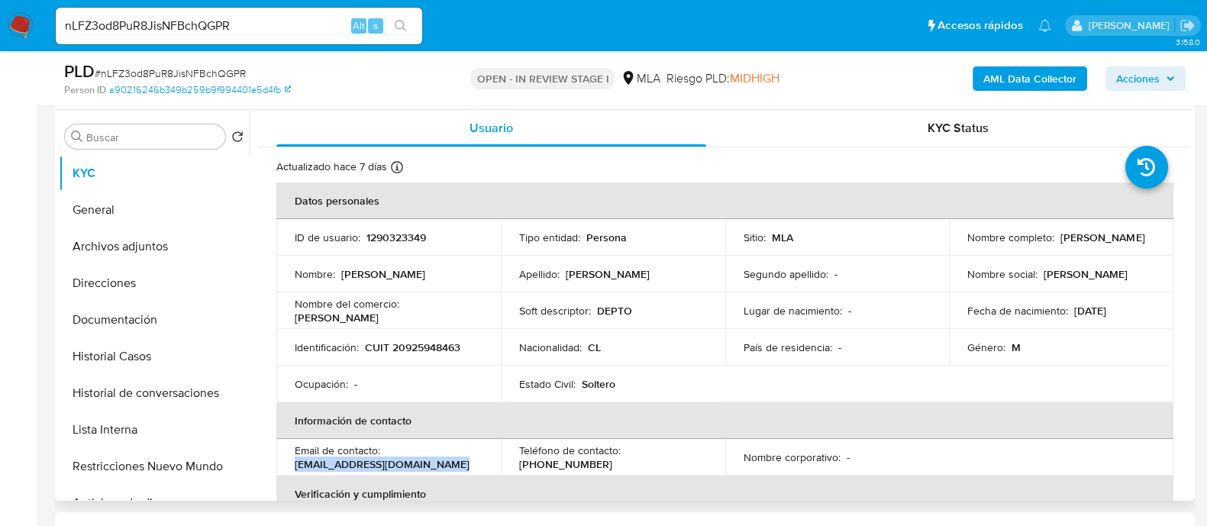
drag, startPoint x: 297, startPoint y: 460, endPoint x: 517, endPoint y: 460, distance: 219.9
click at [517, 460] on tr "Email de contacto : moralespatricio677@gmail.com Teléfono de contacto : (261) 7…" at bounding box center [724, 457] width 897 height 37
copy p "moralespatricio677@gmail.com"
click at [293, 29] on input "nLFZ3od8PuR8JisNFBchQGPR" at bounding box center [239, 26] width 366 height 20
click at [324, 29] on input "nLFZ3od8PuR8JisNFBchQGPR" at bounding box center [239, 26] width 366 height 20
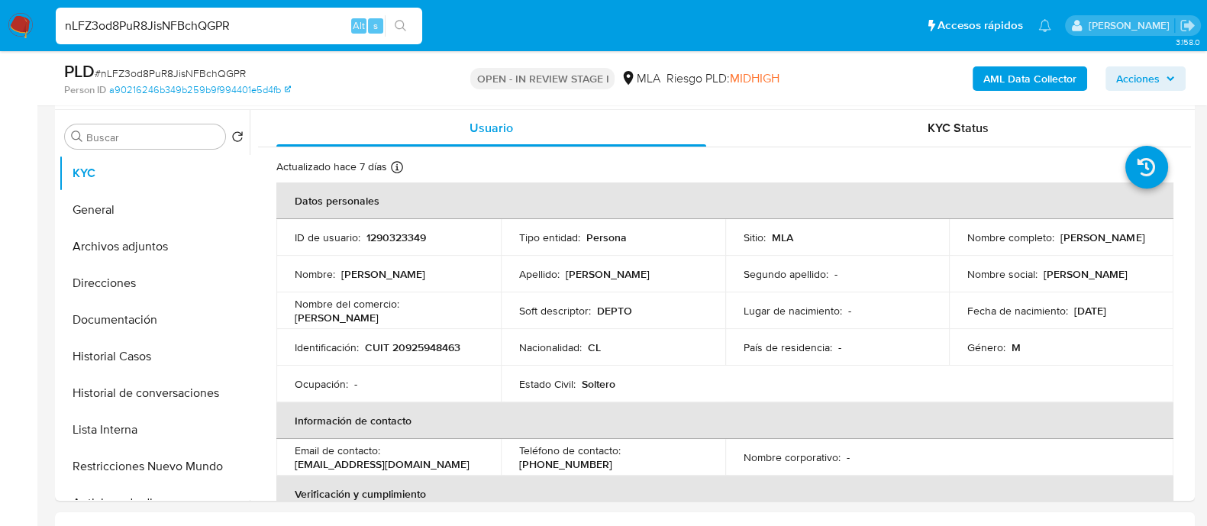
click at [324, 29] on input "nLFZ3od8PuR8JisNFBchQGPR" at bounding box center [239, 26] width 366 height 20
paste input "OhMTzY0Ij47Brds2qHmn5pE9"
type input "OhMTzY0Ij47Brds2qHmn5pE9"
click at [405, 28] on icon "search-icon" at bounding box center [401, 26] width 12 height 12
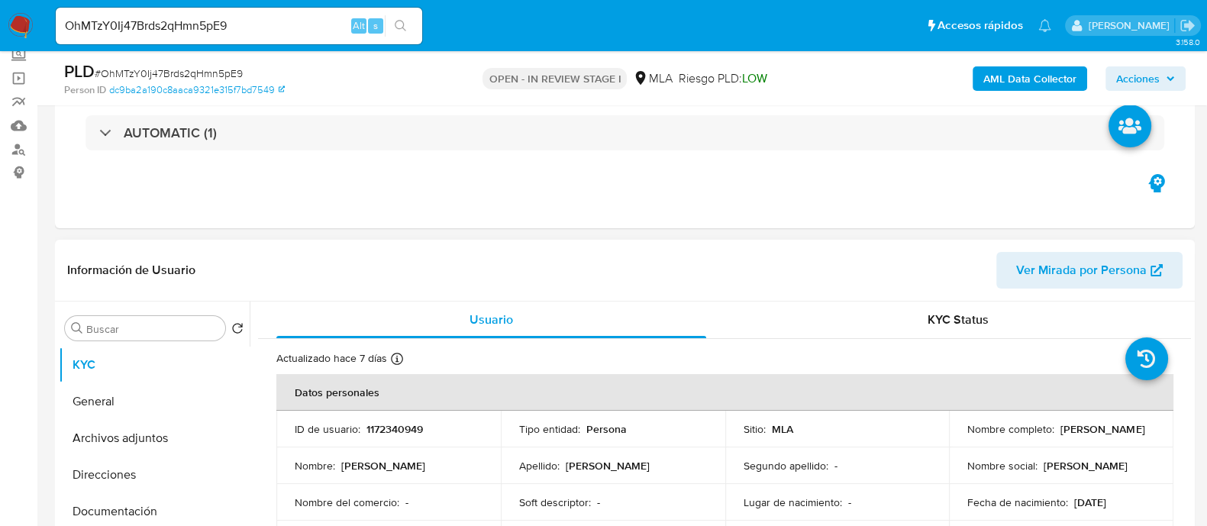
click at [385, 431] on p "1172340949" at bounding box center [394, 429] width 56 height 14
select select "10"
copy p "1172340949"
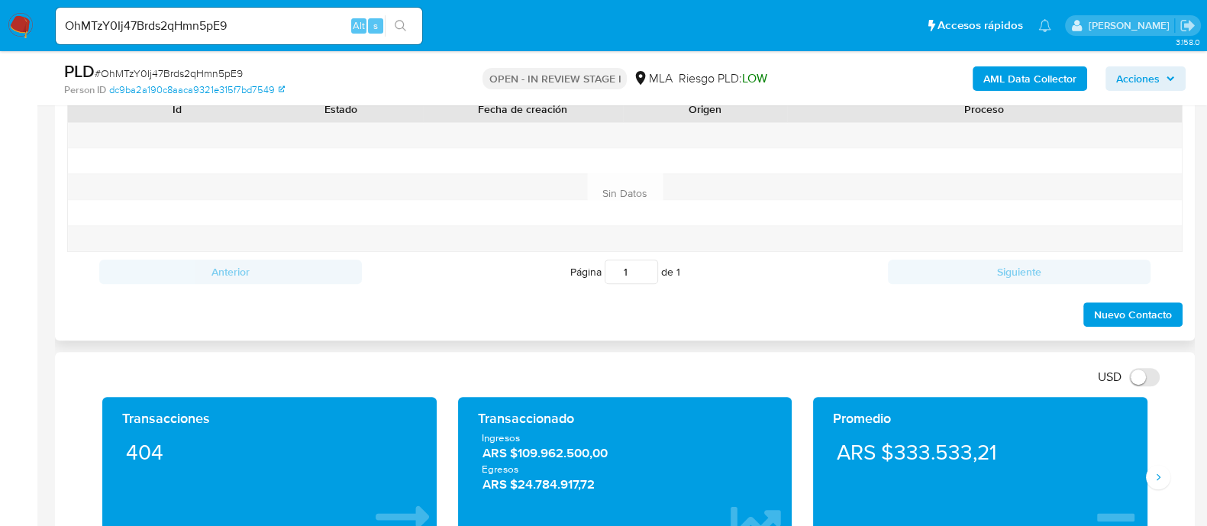
scroll to position [763, 0]
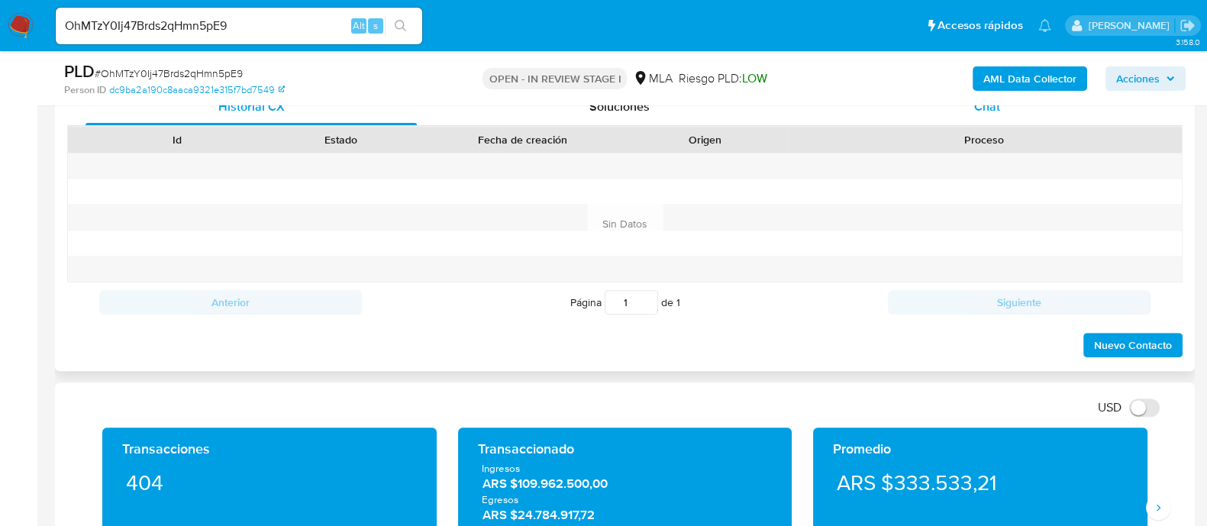
click at [990, 116] on div "Chat" at bounding box center [987, 107] width 331 height 37
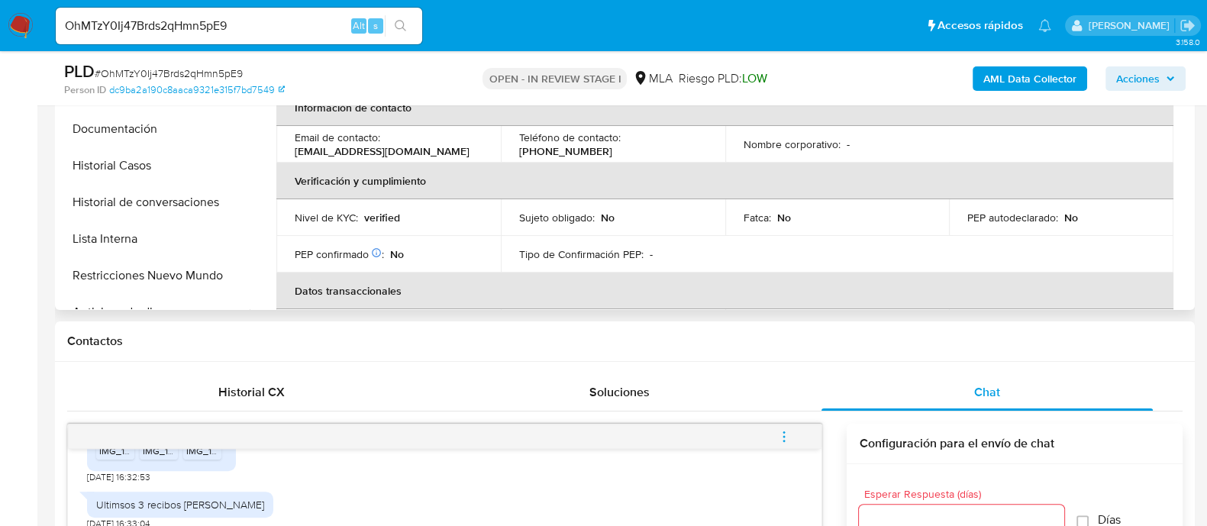
scroll to position [53, 0]
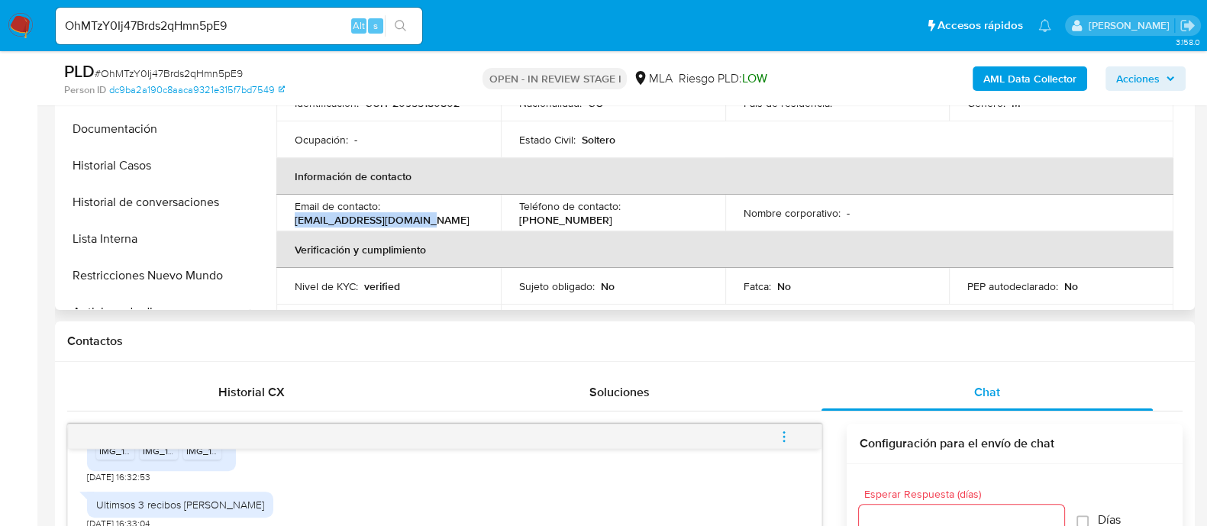
drag, startPoint x: 293, startPoint y: 219, endPoint x: 450, endPoint y: 219, distance: 157.3
click at [450, 219] on td "Email de contacto : pedroplay1992@gmail.com" at bounding box center [388, 213] width 224 height 37
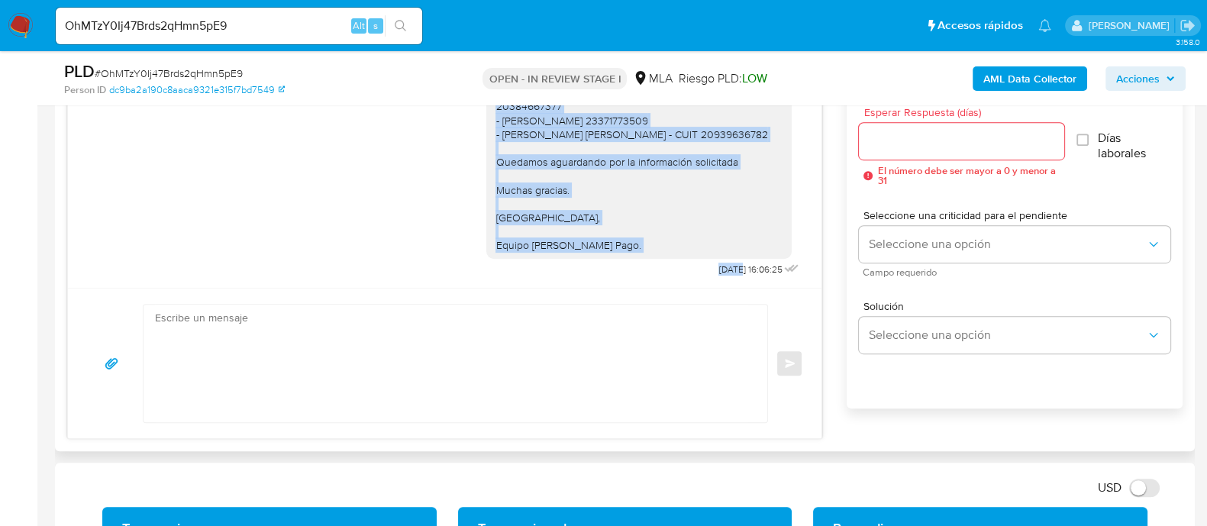
scroll to position [1180, 0]
drag, startPoint x: 481, startPoint y: 198, endPoint x: 706, endPoint y: 280, distance: 239.8
click at [706, 280] on div "18/08/2025 17:26:05 PNG PNG IMG_1880.png PNG PNG IMG_1881.png PNG PNG IMG_1879.…" at bounding box center [445, 177] width 754 height 221
copy div "Hola Pedro Miguel Rodriguez Ortiz Muchas gracias por tu respuesta. Adicionalmen…"
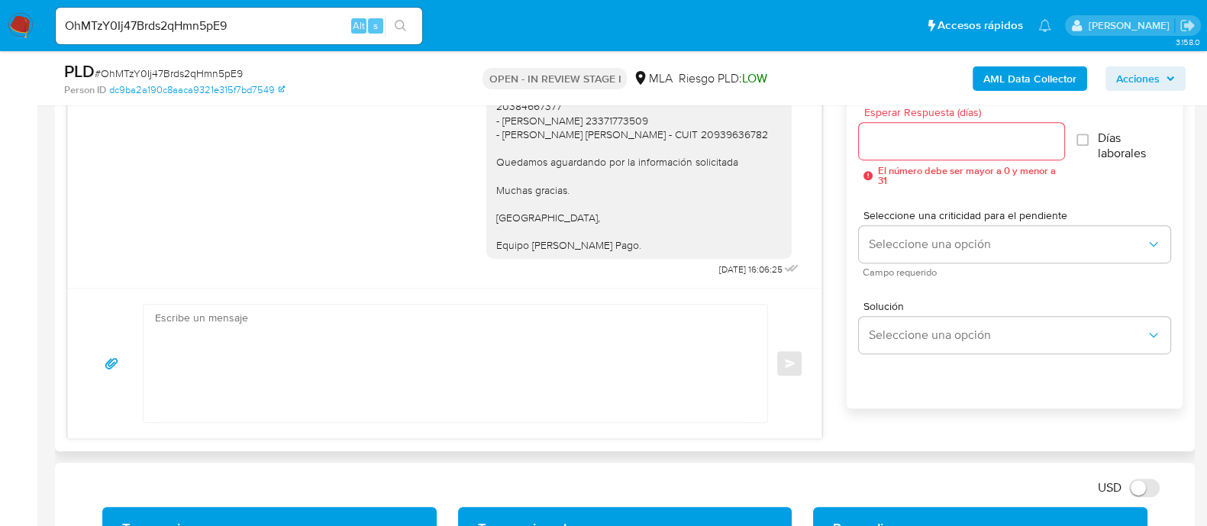
click at [569, 348] on textarea at bounding box center [451, 364] width 593 height 118
paste textarea "Hola Pedro Miguel Rodriguez Ortiz Muchas gracias por tu respuesta. Adicionalmen…"
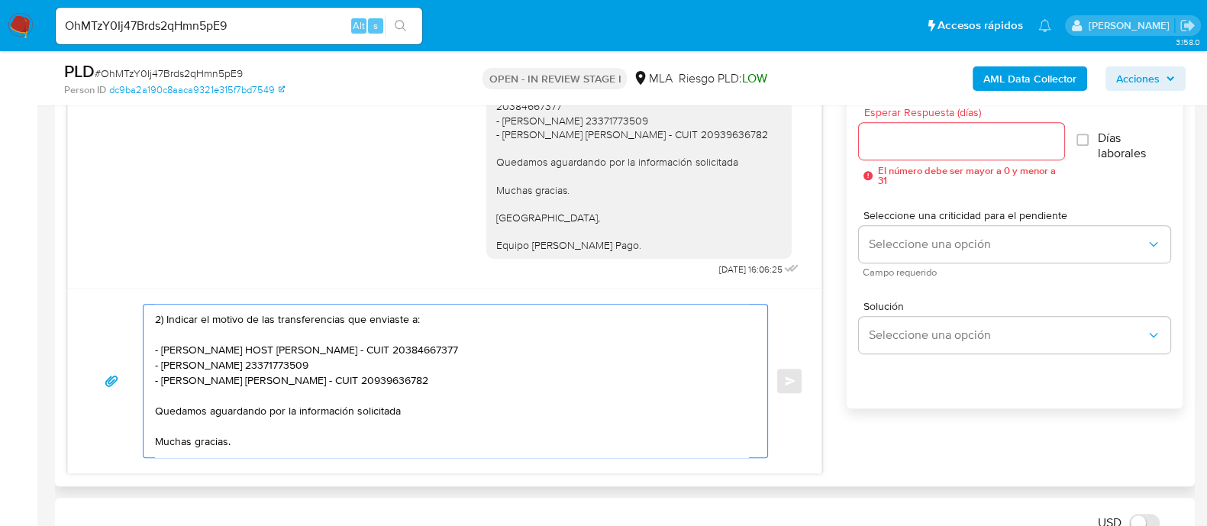
scroll to position [83, 0]
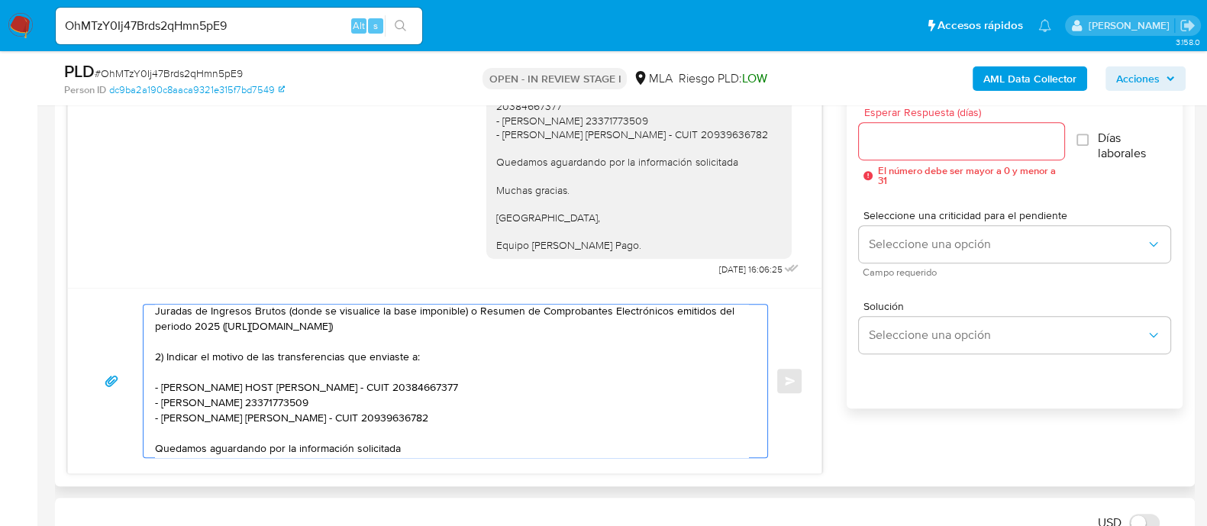
type textarea "Hola Pedro Miguel Rodriguez Ortiz Muchas gracias por tu respuesta. Adicionalmen…"
click at [895, 140] on input "Esperar Respuesta (días)" at bounding box center [961, 141] width 205 height 20
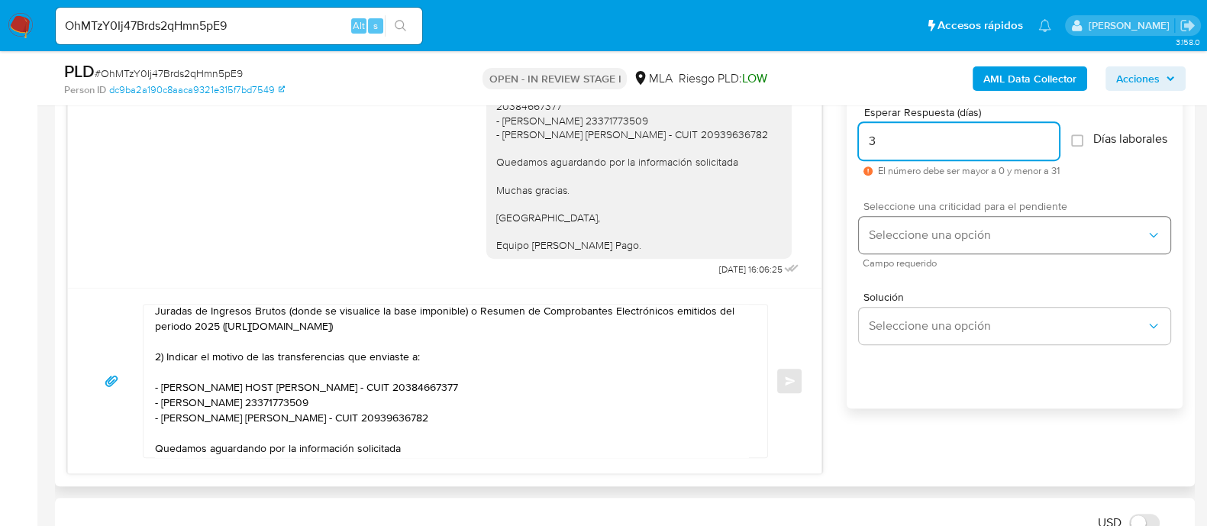
type input "3"
click at [893, 243] on span "Seleccione una opción" at bounding box center [1007, 235] width 278 height 15
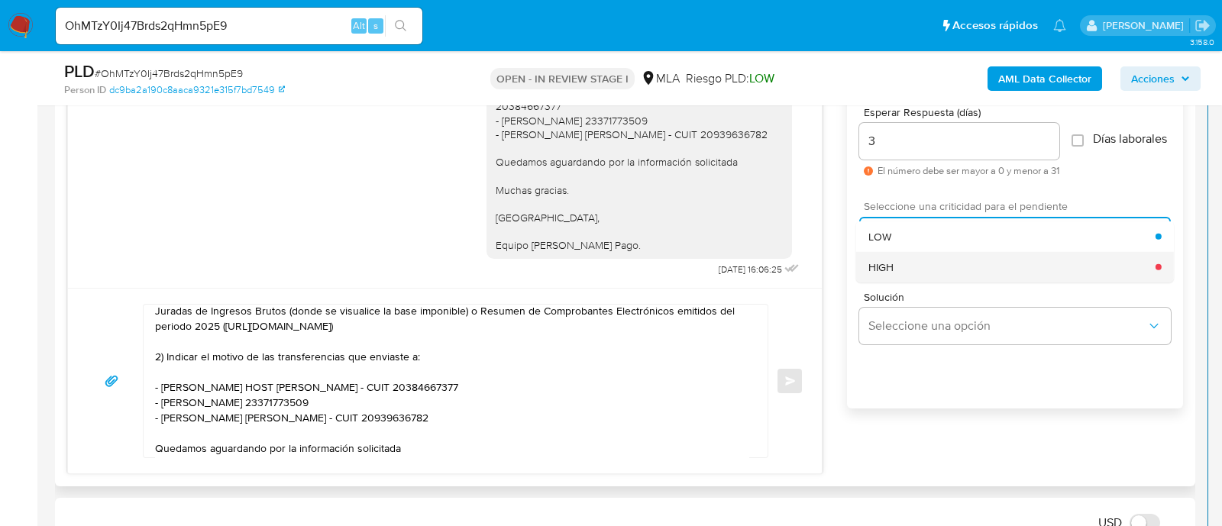
click at [896, 274] on div "HIGH" at bounding box center [1011, 266] width 287 height 31
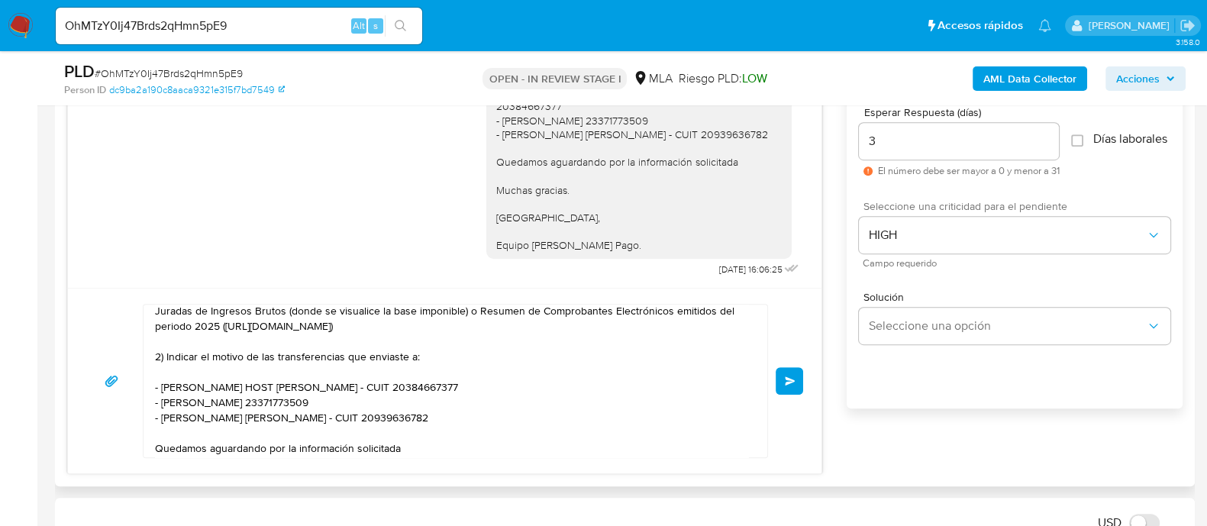
click at [805, 399] on div "Hola Pedro Miguel Rodriguez Ortiz Muchas gracias por tu respuesta. Adicionalmen…" at bounding box center [445, 381] width 754 height 186
click at [802, 375] on button "Enviar" at bounding box center [789, 380] width 27 height 27
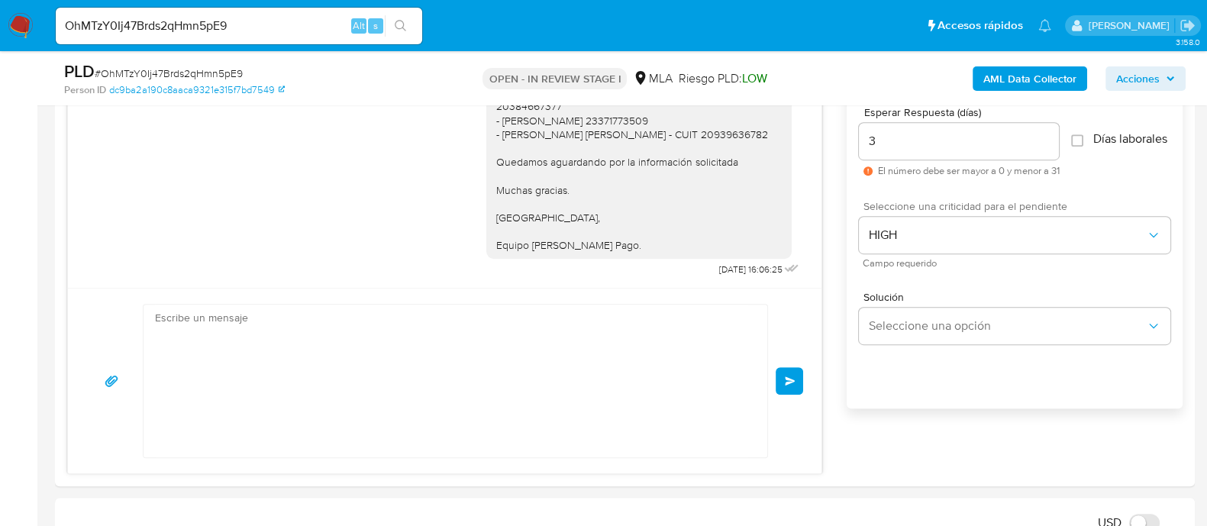
scroll to position [1571, 0]
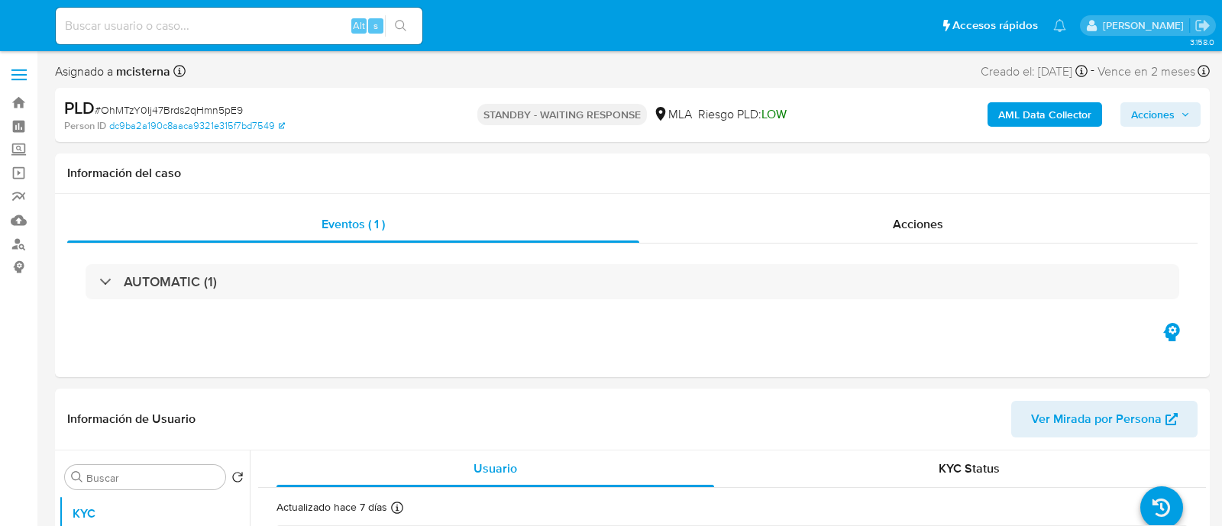
select select "10"
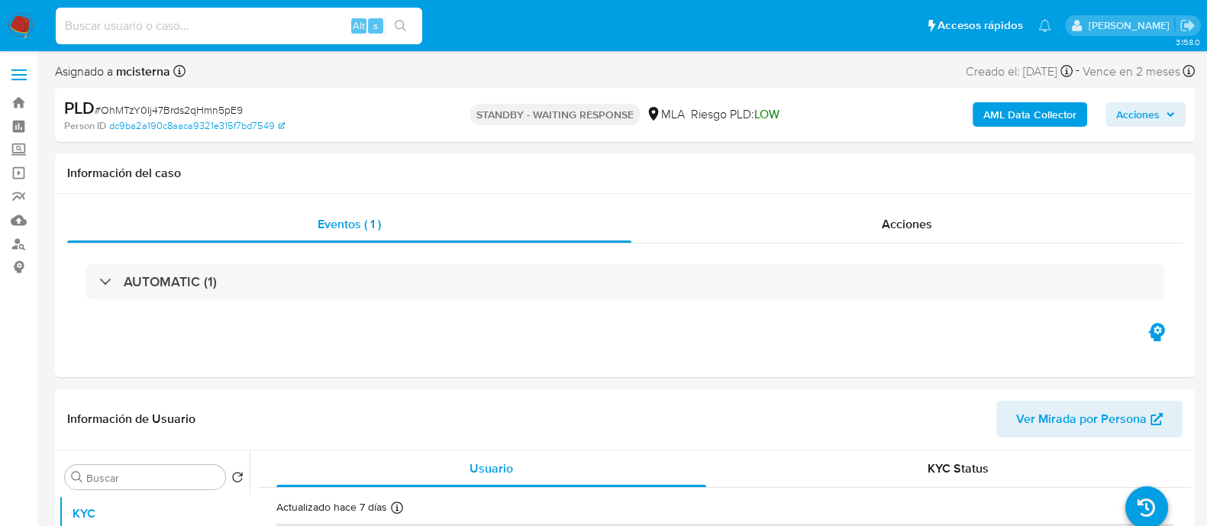
click at [302, 28] on input at bounding box center [239, 26] width 366 height 20
paste input "poH9FfFCKu1vjEqd6xuPt4gt"
type input "poH9FfFCKu1vjEqd6xuPt4gt"
click at [403, 27] on icon "search-icon" at bounding box center [401, 26] width 12 height 12
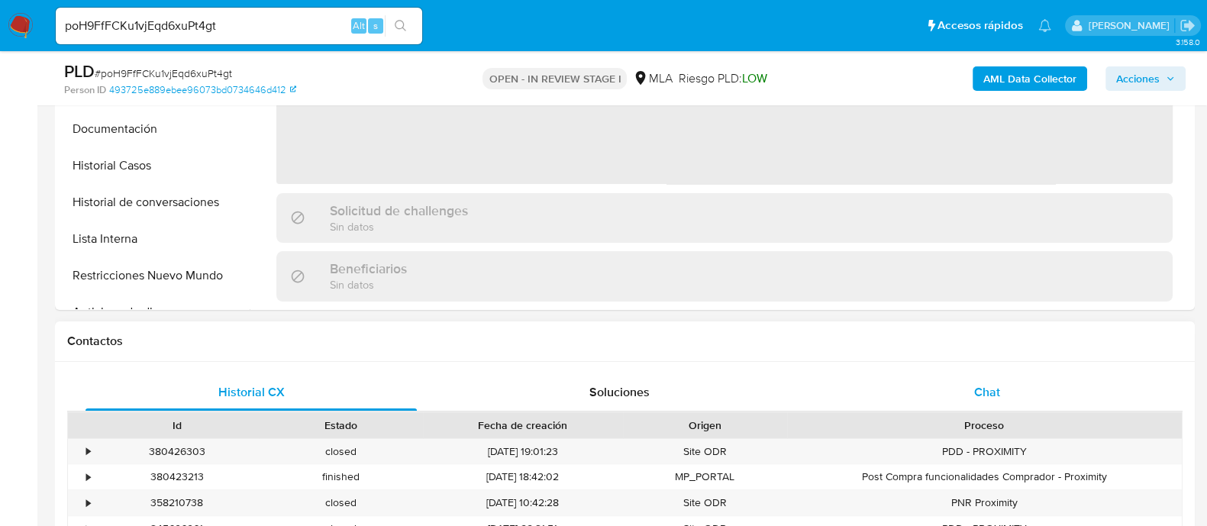
click at [952, 383] on div "Chat" at bounding box center [987, 392] width 331 height 37
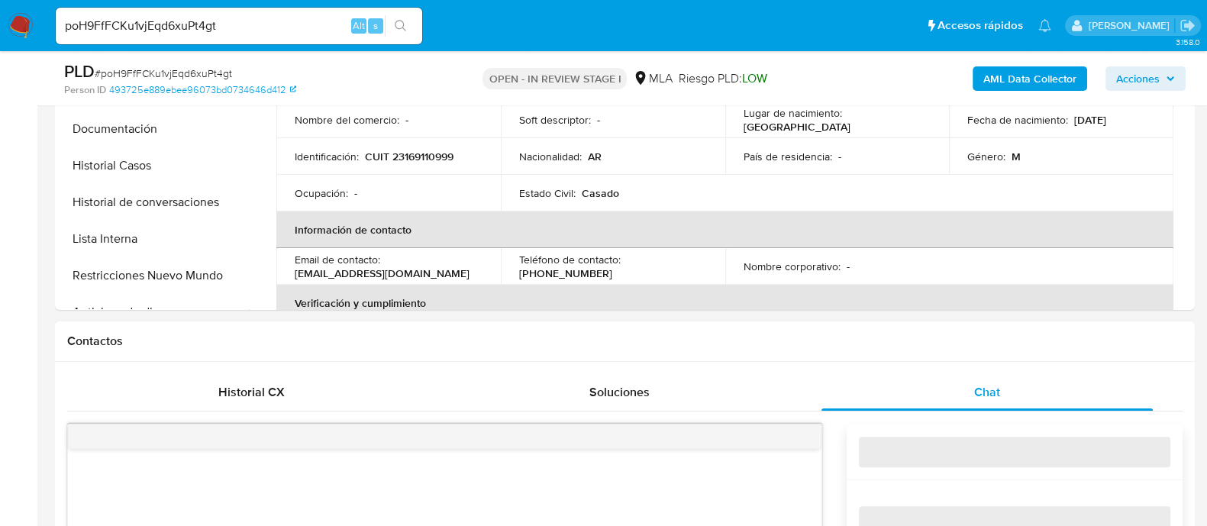
scroll to position [763, 0]
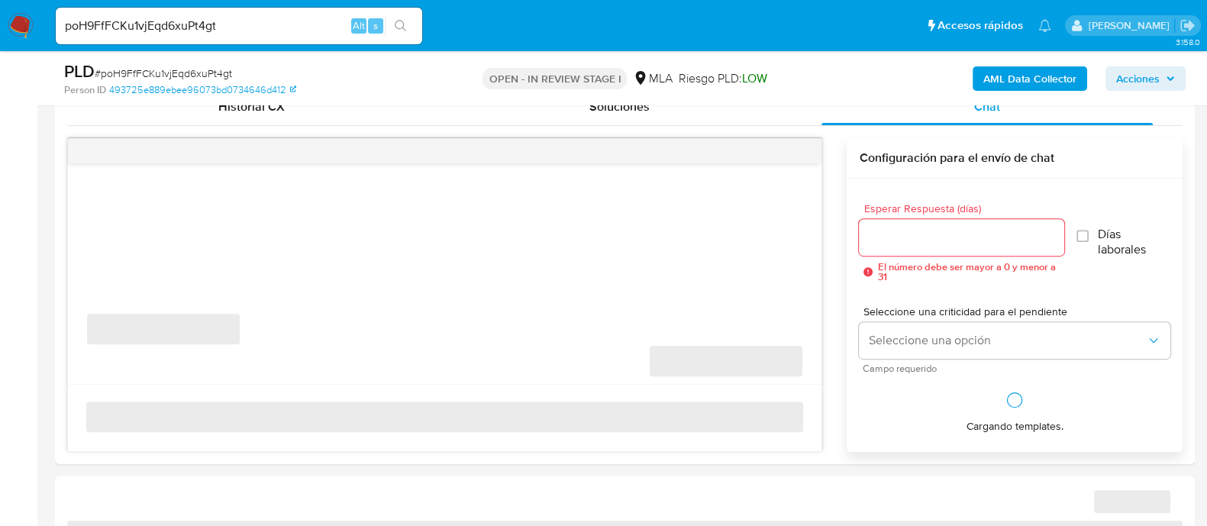
select select "10"
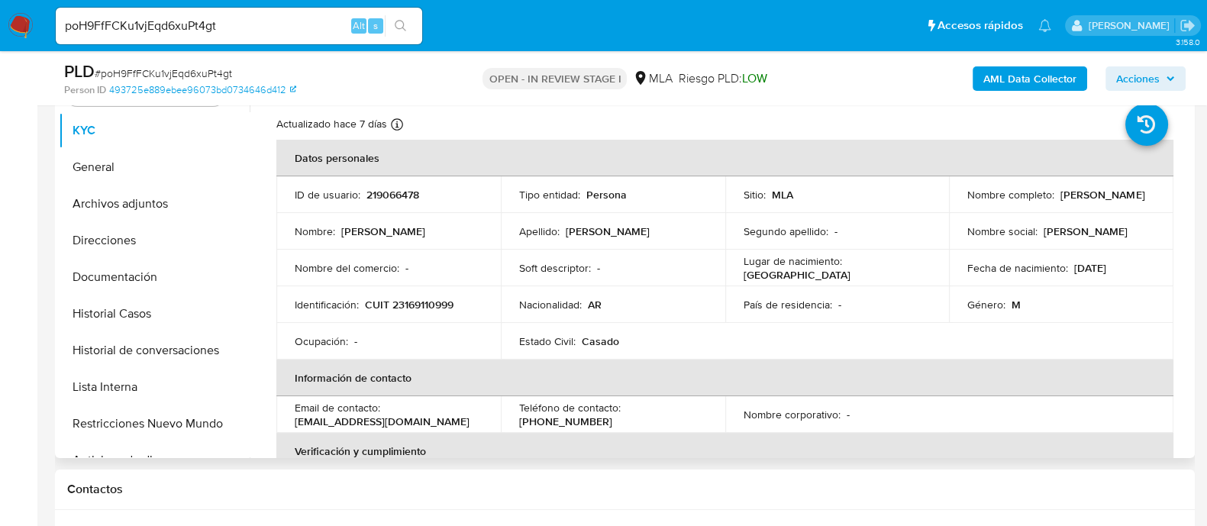
scroll to position [286, 0]
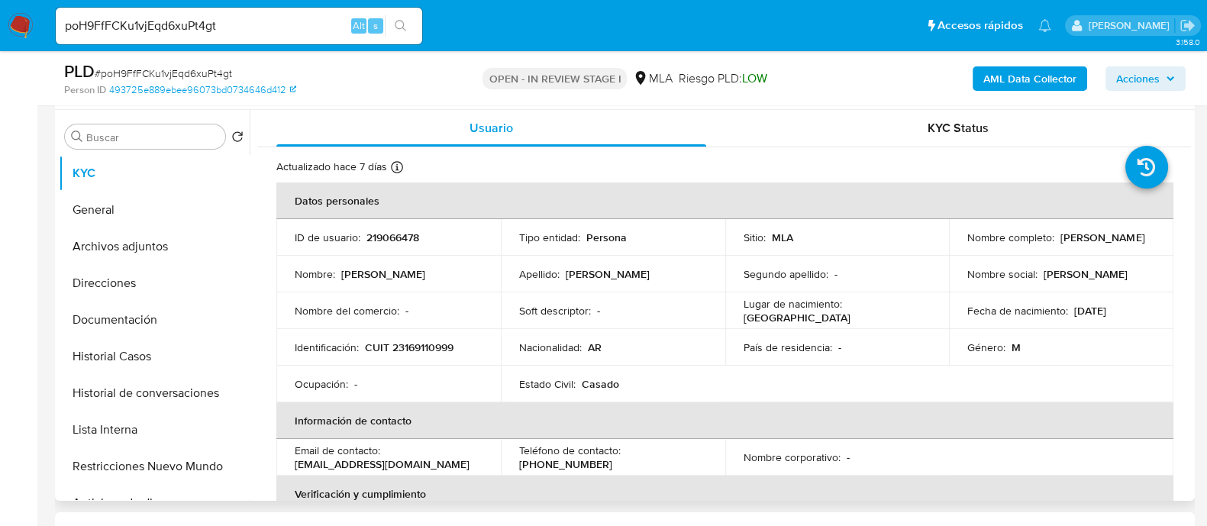
click at [397, 233] on p "219066478" at bounding box center [392, 238] width 53 height 14
copy p "219066478"
drag, startPoint x: 957, startPoint y: 246, endPoint x: 1094, endPoint y: 244, distance: 136.7
click at [1094, 244] on td "Nombre completo : [PERSON_NAME]" at bounding box center [1061, 237] width 224 height 37
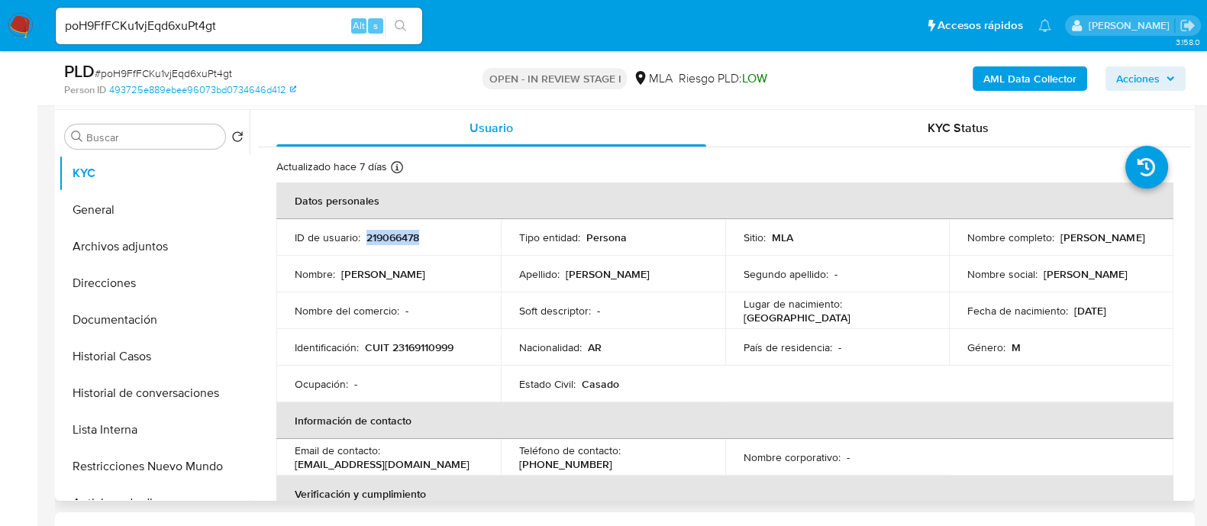
click at [1094, 244] on div "Nombre completo : [PERSON_NAME]" at bounding box center [1061, 238] width 188 height 14
click at [124, 317] on button "Documentación" at bounding box center [148, 320] width 179 height 37
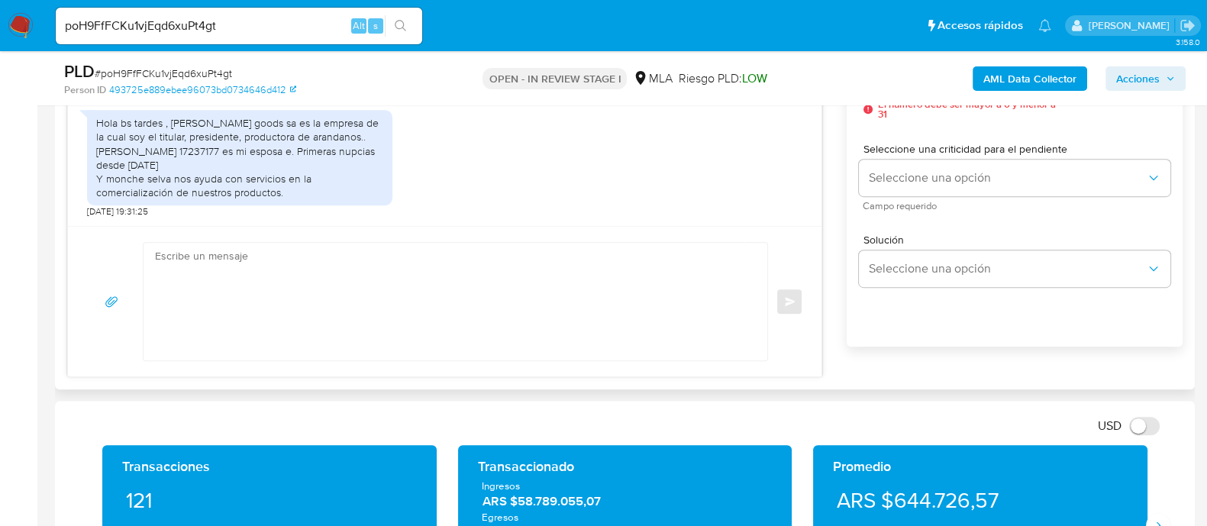
scroll to position [763, 0]
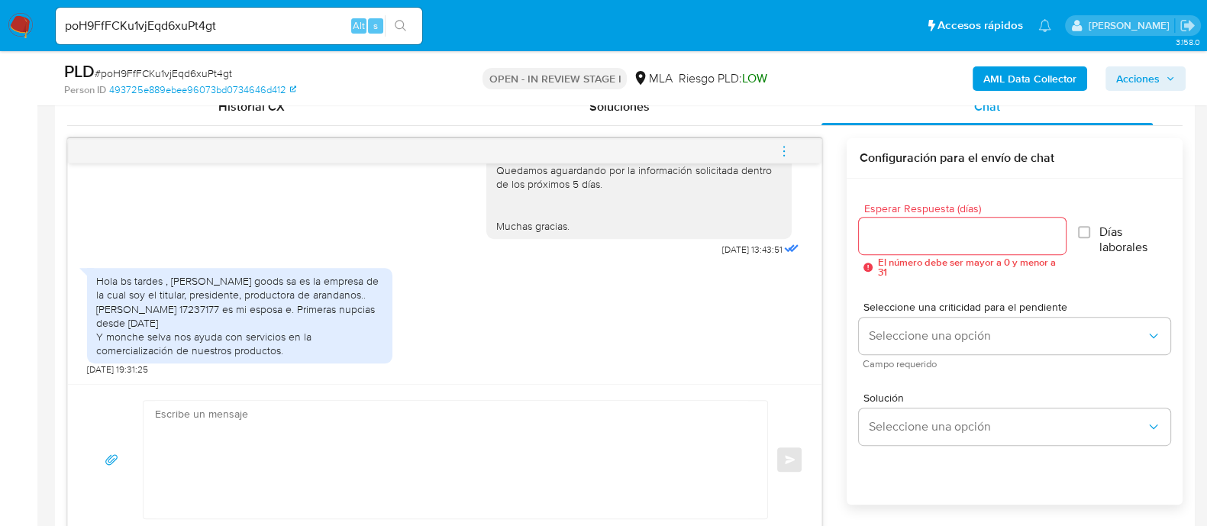
click at [504, 416] on textarea at bounding box center [451, 460] width 593 height 118
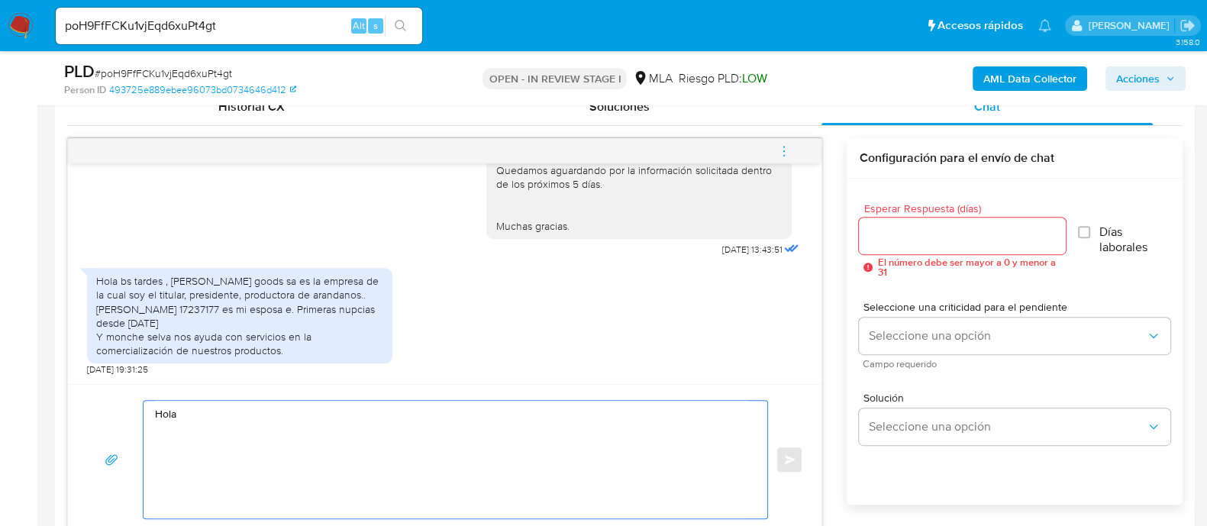
paste textarea "219066478"
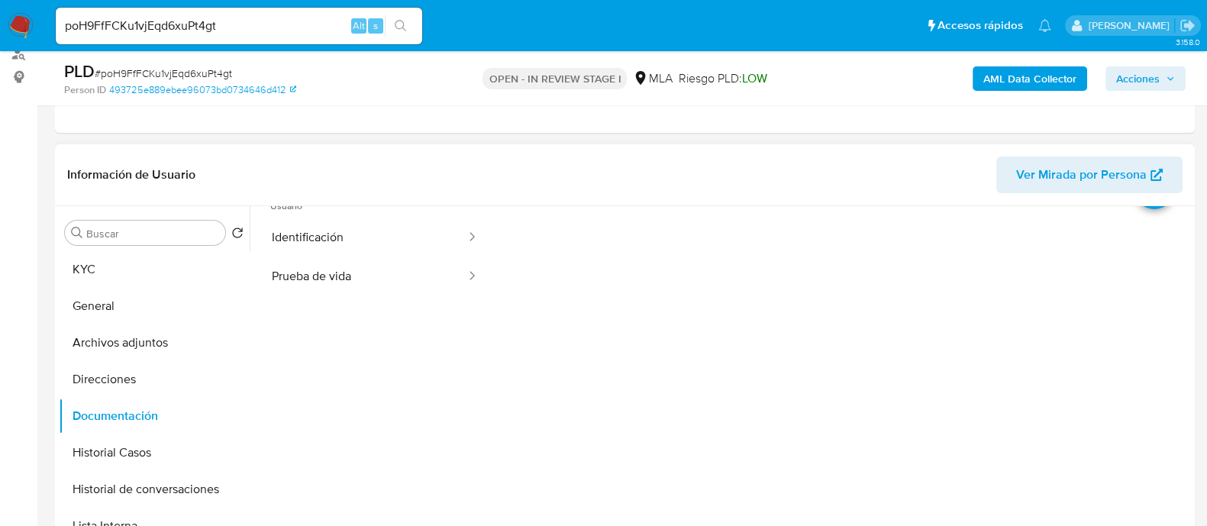
scroll to position [0, 0]
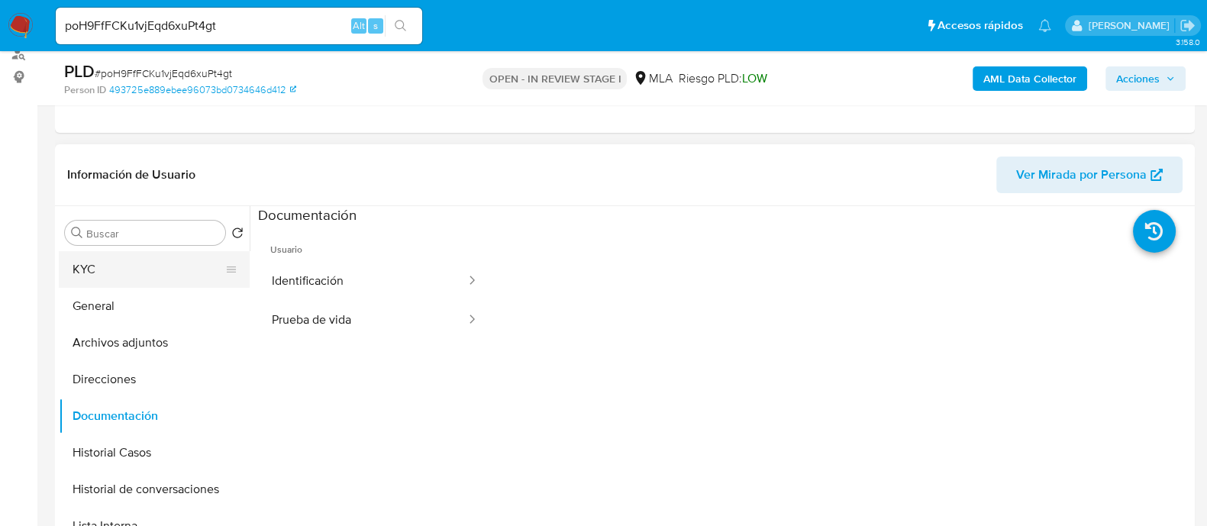
click at [142, 268] on button "KYC" at bounding box center [148, 269] width 179 height 37
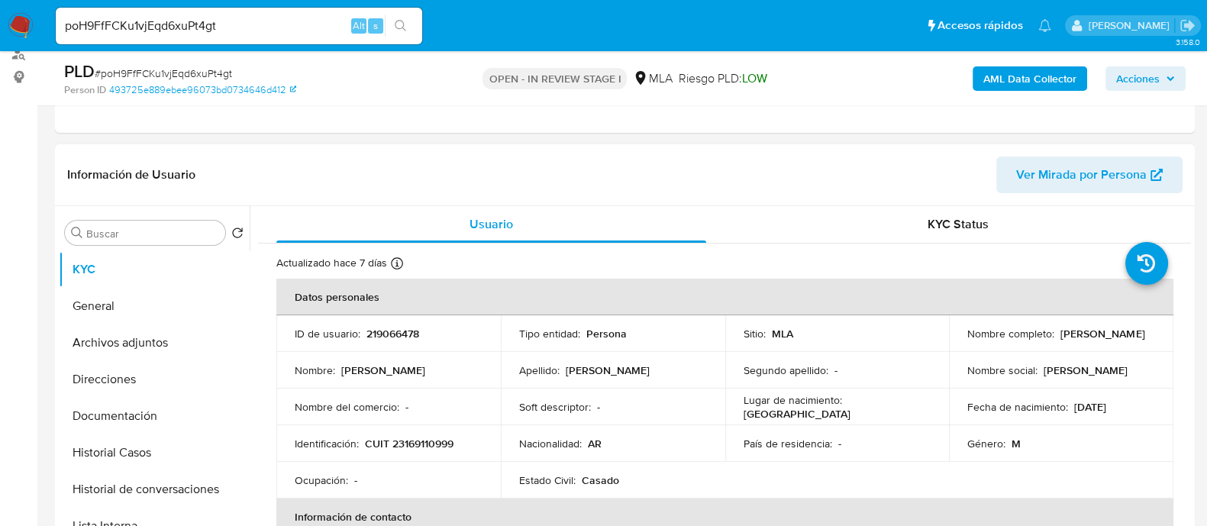
drag, startPoint x: 957, startPoint y: 342, endPoint x: 1074, endPoint y: 342, distance: 117.6
click at [1074, 342] on td "Nombre completo : [PERSON_NAME]" at bounding box center [1061, 333] width 224 height 37
copy p "[PERSON_NAME]"
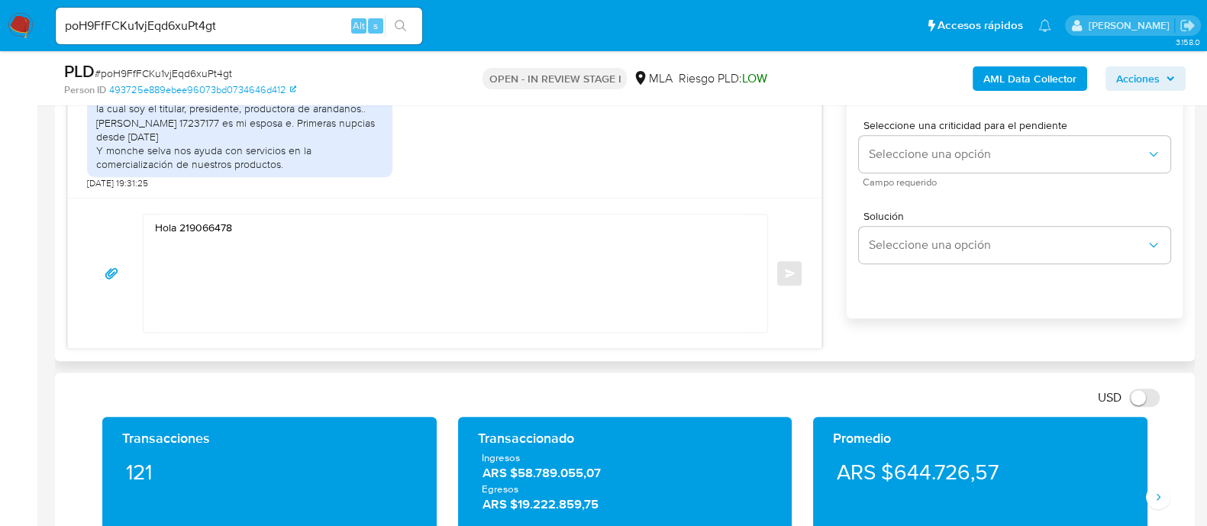
scroll to position [954, 0]
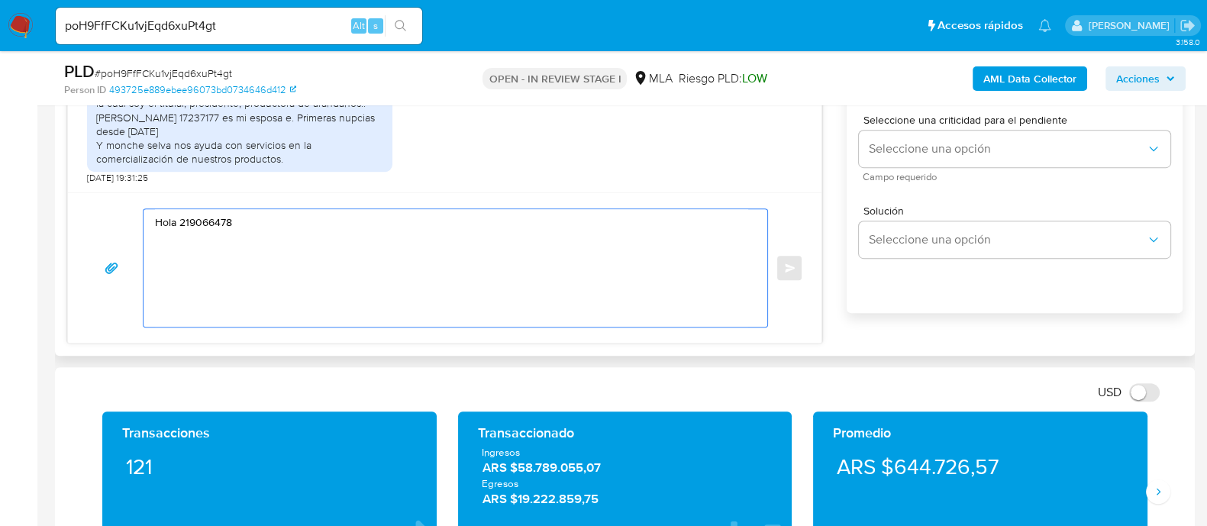
drag, startPoint x: 183, startPoint y: 227, endPoint x: 280, endPoint y: 225, distance: 97.0
click at [280, 225] on textarea "Hola 219066478" at bounding box center [451, 268] width 593 height 118
paste textarea "[PERSON_NAME]"
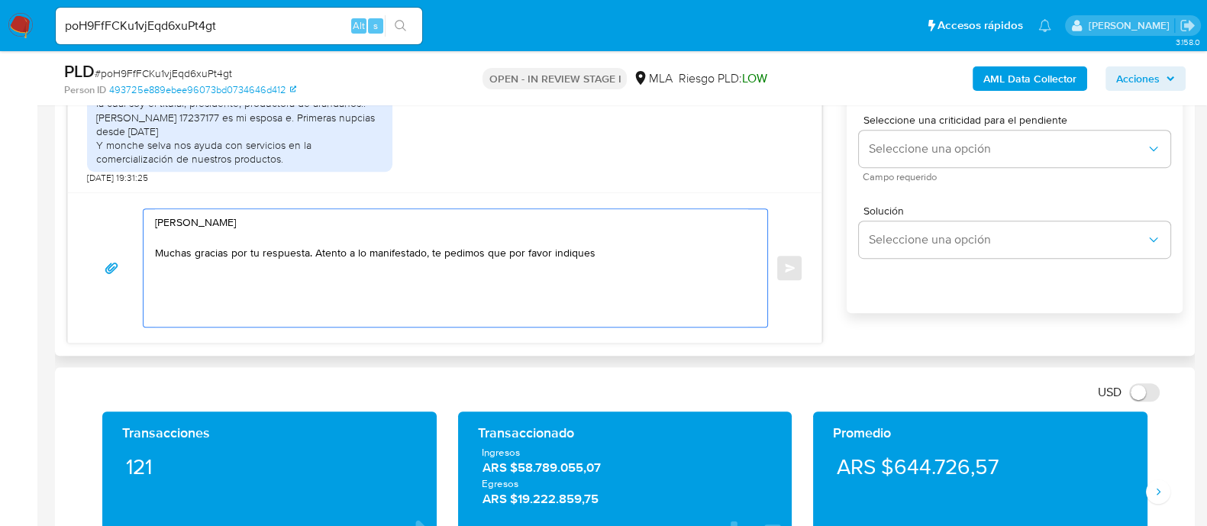
click at [342, 254] on textarea "[PERSON_NAME] Muchas gracias por tu respuesta. Atento a lo manifestado, te pedi…" at bounding box center [451, 268] width 593 height 118
drag, startPoint x: 348, startPoint y: 253, endPoint x: 737, endPoint y: 253, distance: 388.6
click at [737, 253] on textarea "[PERSON_NAME] Muchas gracias por tu respuesta. Atento a lo manifestado, te pedi…" at bounding box center [451, 268] width 593 height 118
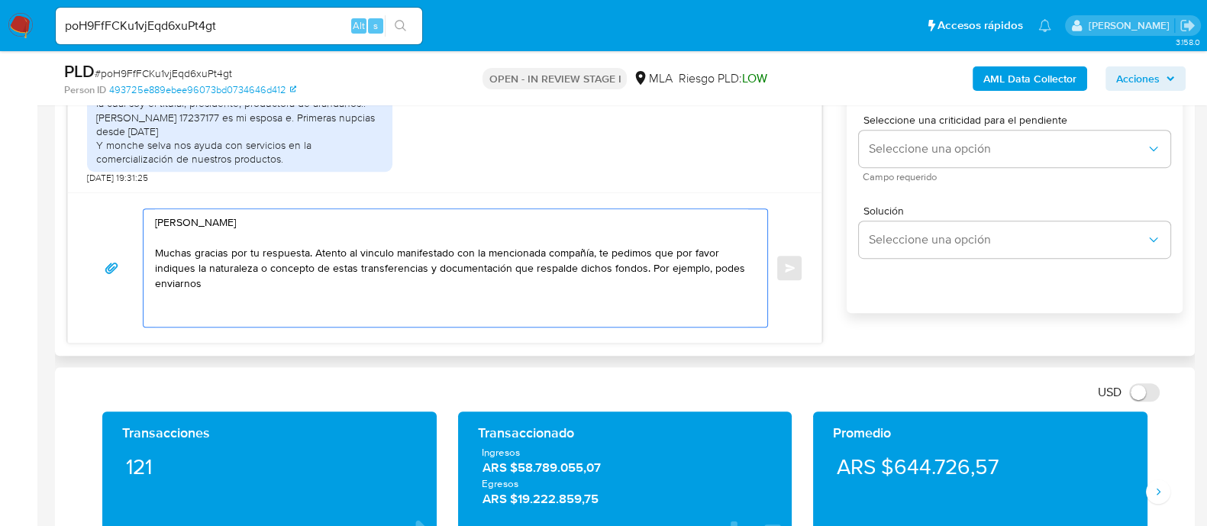
paste textarea "Estados Contables vigentes homologados ante el CPCE."
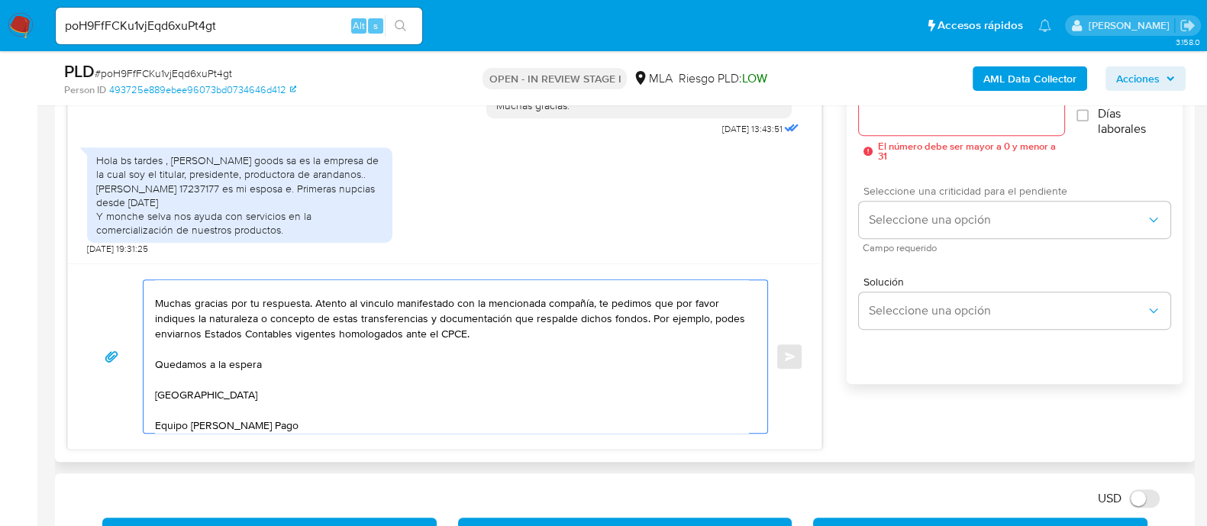
scroll to position [859, 0]
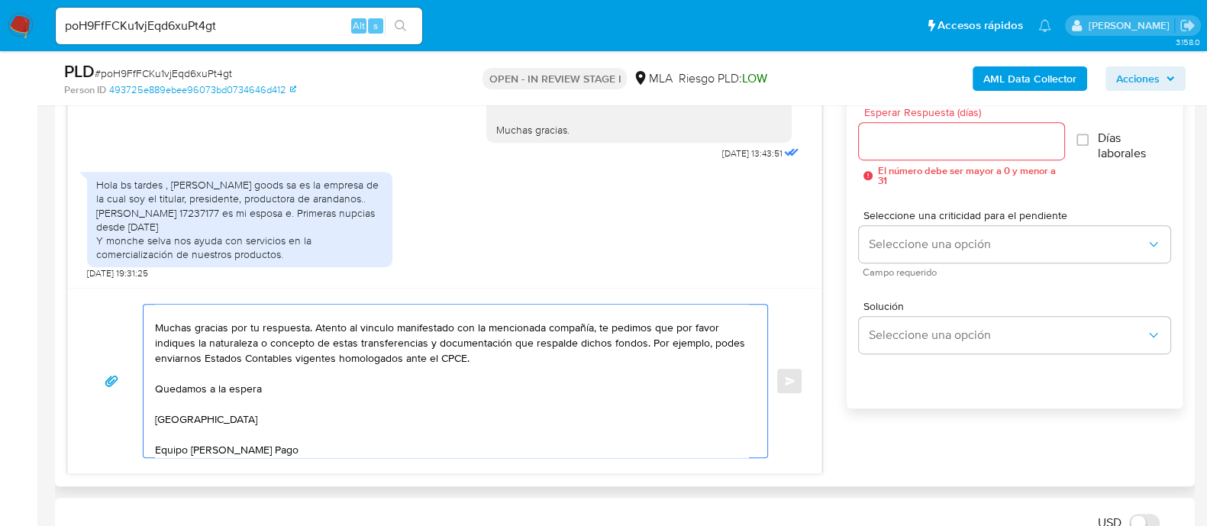
type textarea "[PERSON_NAME] Muchas gracias por tu respuesta. Atento al vinculo manifestado co…"
click at [900, 147] on input "Esperar Respuesta (días)" at bounding box center [961, 141] width 205 height 20
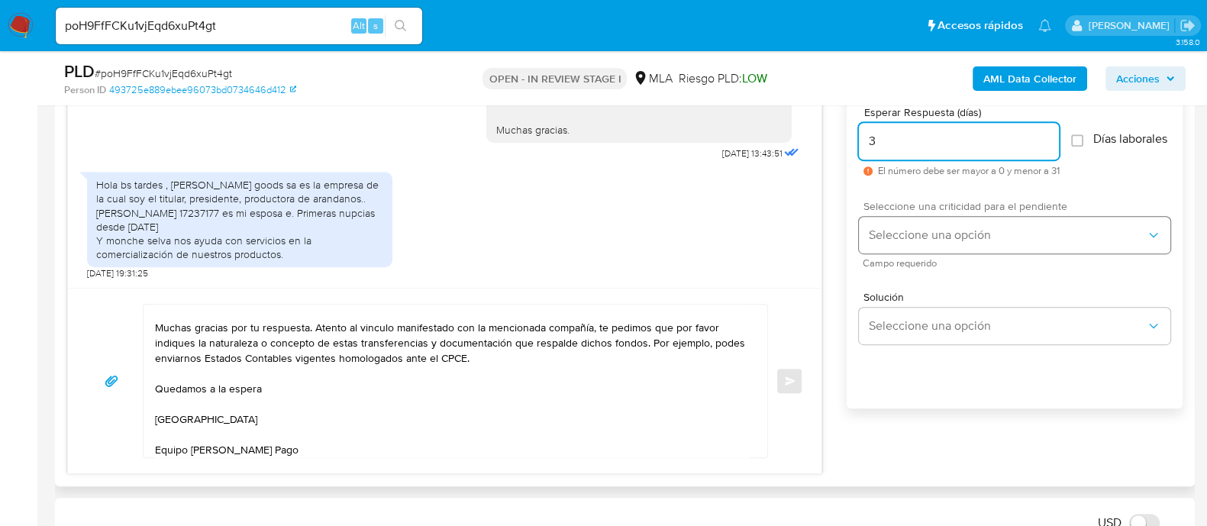
type input "3"
click at [906, 239] on span "Seleccione una opción" at bounding box center [1007, 235] width 278 height 15
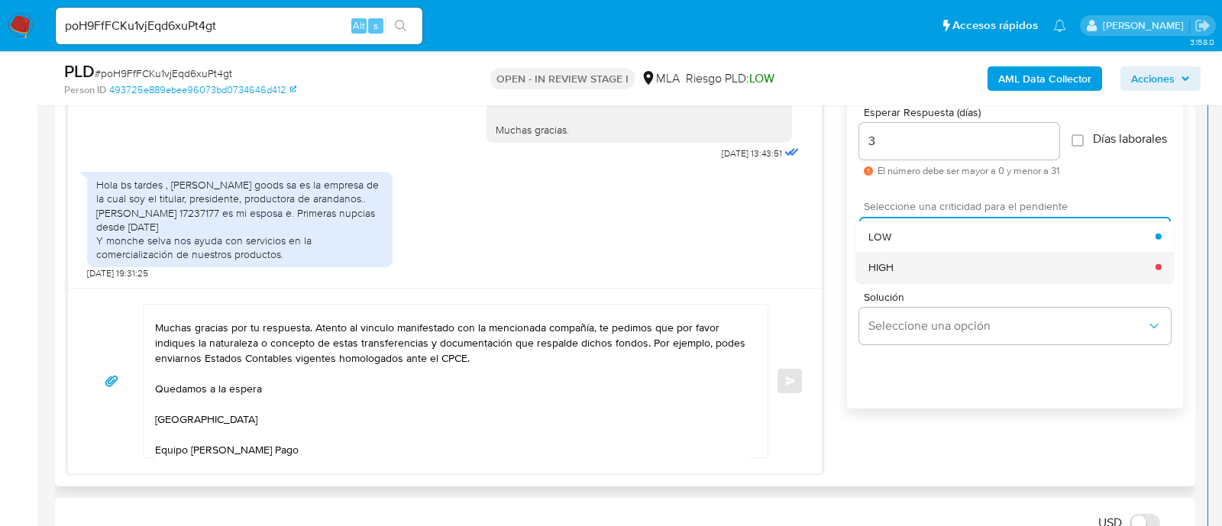
click at [901, 281] on div "HIGH" at bounding box center [1011, 266] width 287 height 31
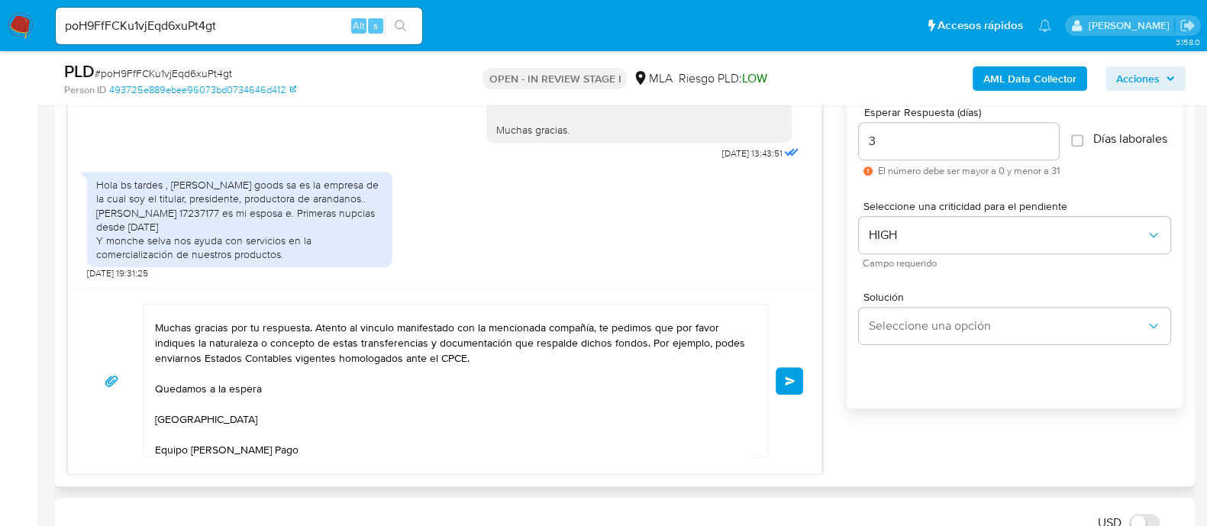
click at [791, 389] on button "Enviar" at bounding box center [789, 380] width 27 height 27
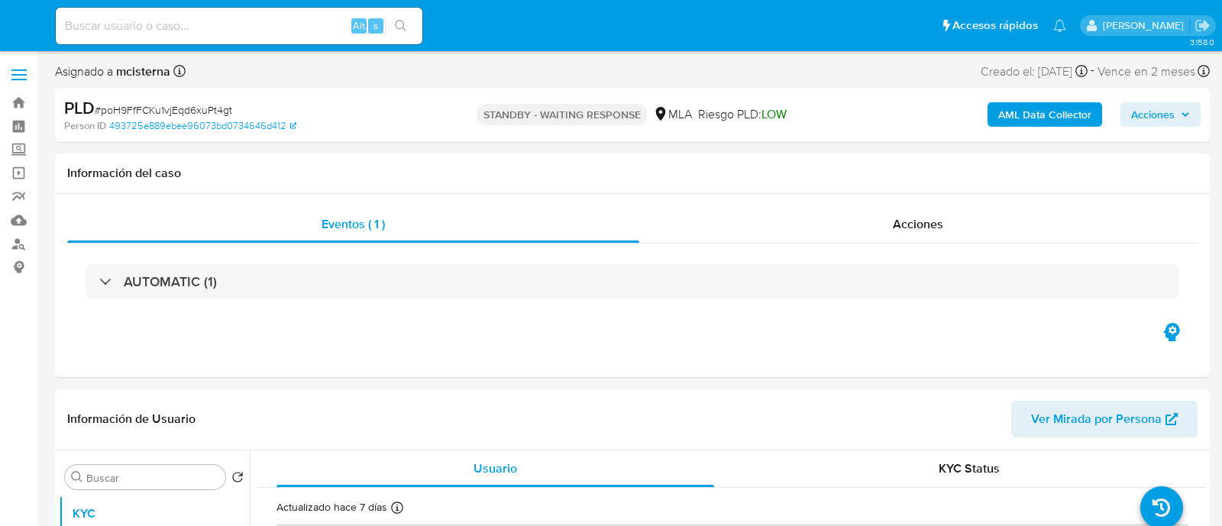
select select "10"
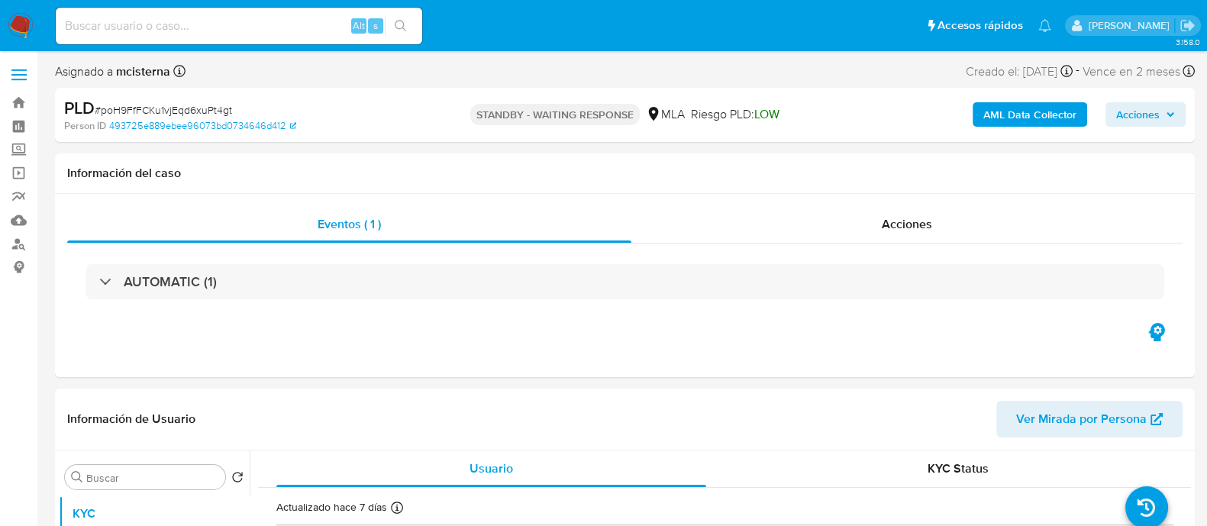
click at [296, 28] on input at bounding box center [239, 26] width 366 height 20
paste input "U52lVUBGoAlTR70BTPR8zDKz"
type input "U52lVUBGoAlTR70BTPR8zDKz"
click at [407, 27] on button "search-icon" at bounding box center [400, 25] width 31 height 21
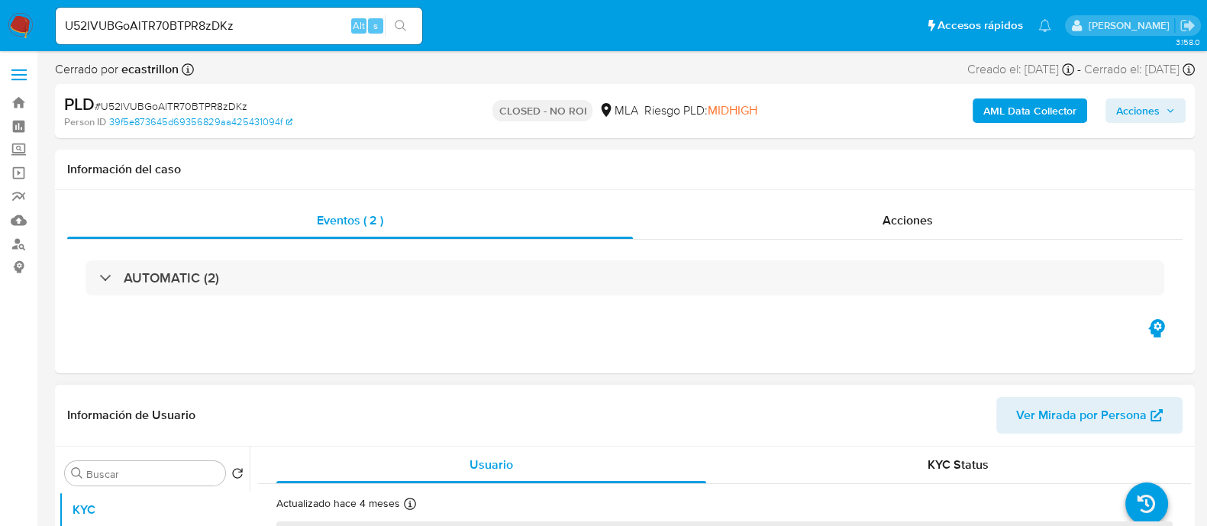
scroll to position [286, 0]
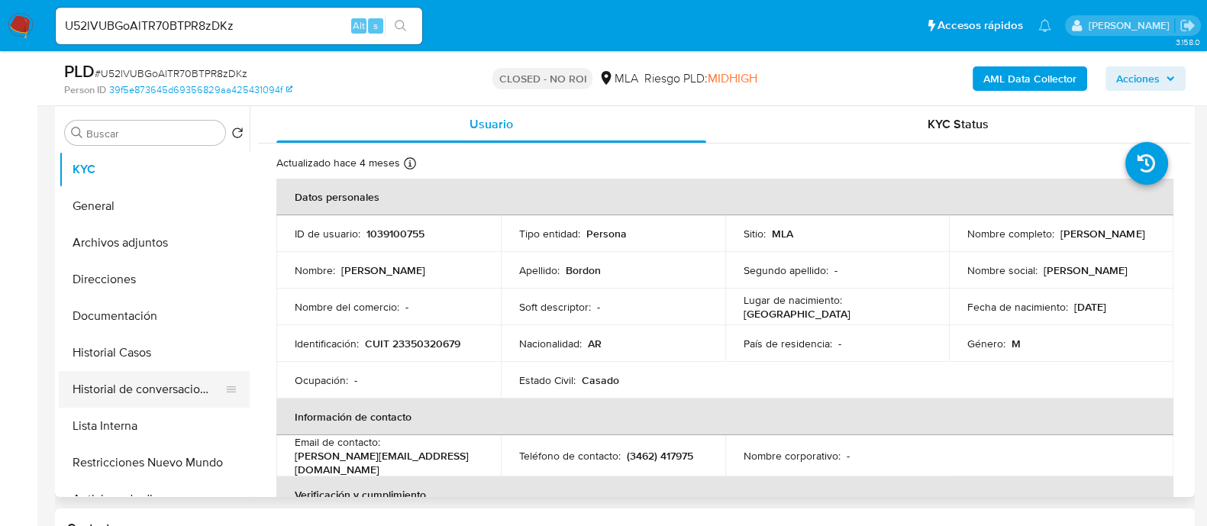
select select "10"
click at [177, 357] on button "Historial Casos" at bounding box center [148, 352] width 179 height 37
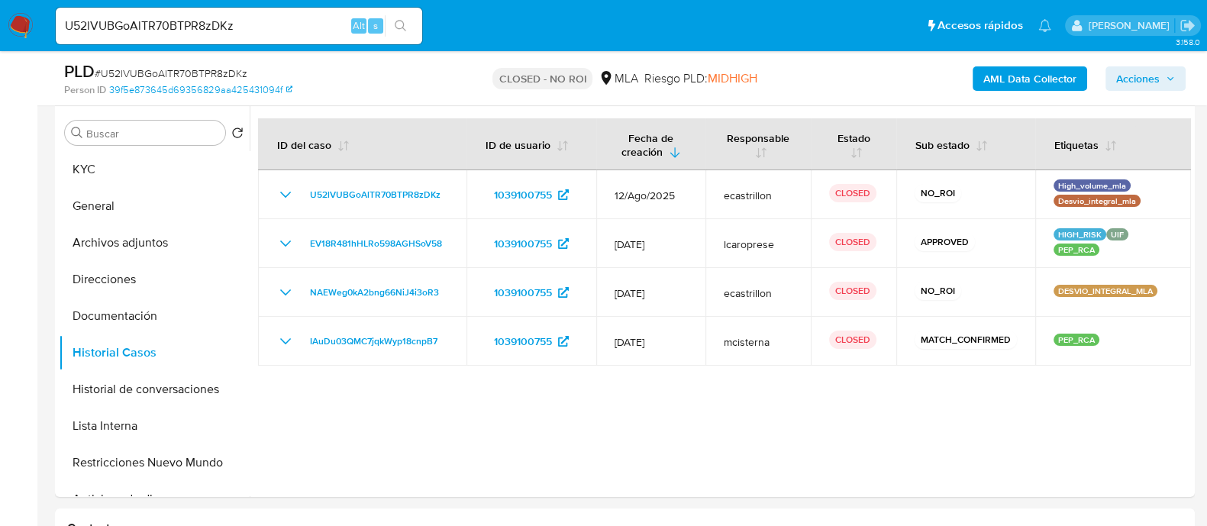
click at [271, 35] on input "U52lVUBGoAlTR70BTPR8zDKz" at bounding box center [239, 26] width 366 height 20
paste input "PAHsLXudaUhzcAiDgbbh2uVZ"
type input "PAHsLXudaUhzcAiDgbbh2uVZ"
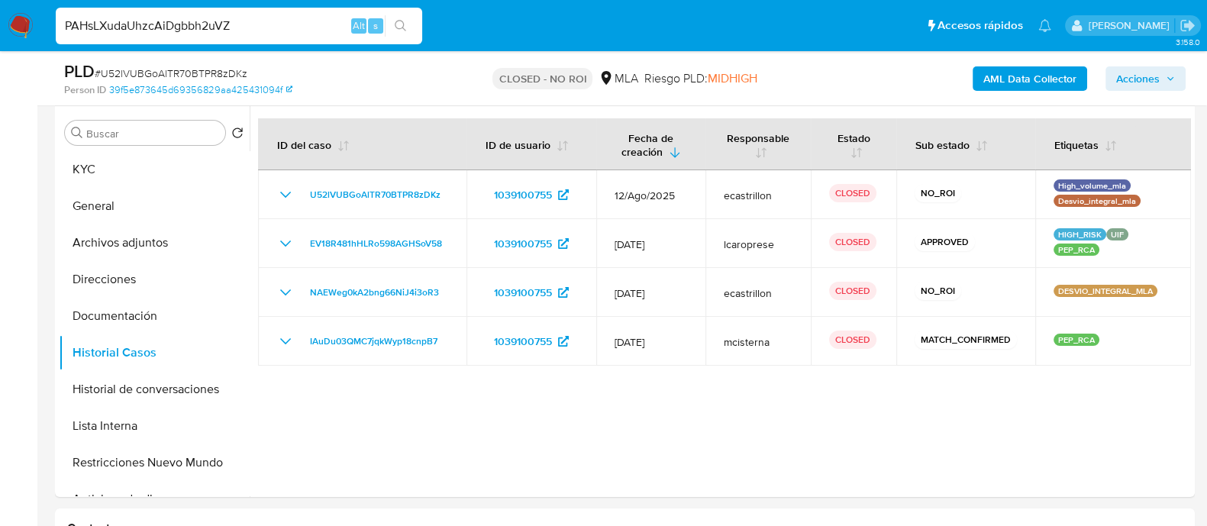
click at [402, 32] on button "search-icon" at bounding box center [400, 25] width 31 height 21
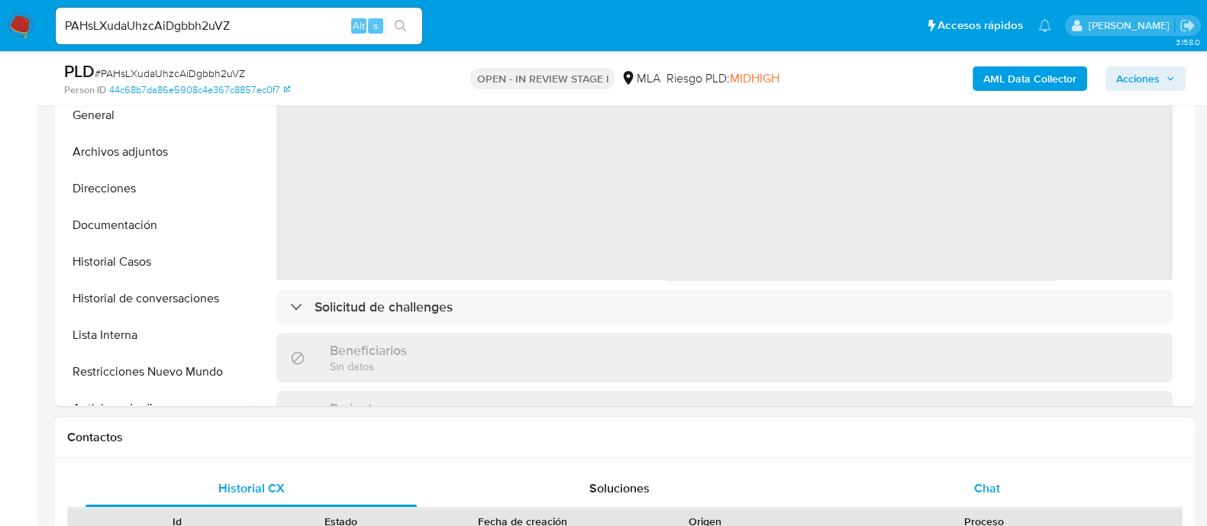
click at [966, 476] on div "Chat" at bounding box center [987, 488] width 331 height 37
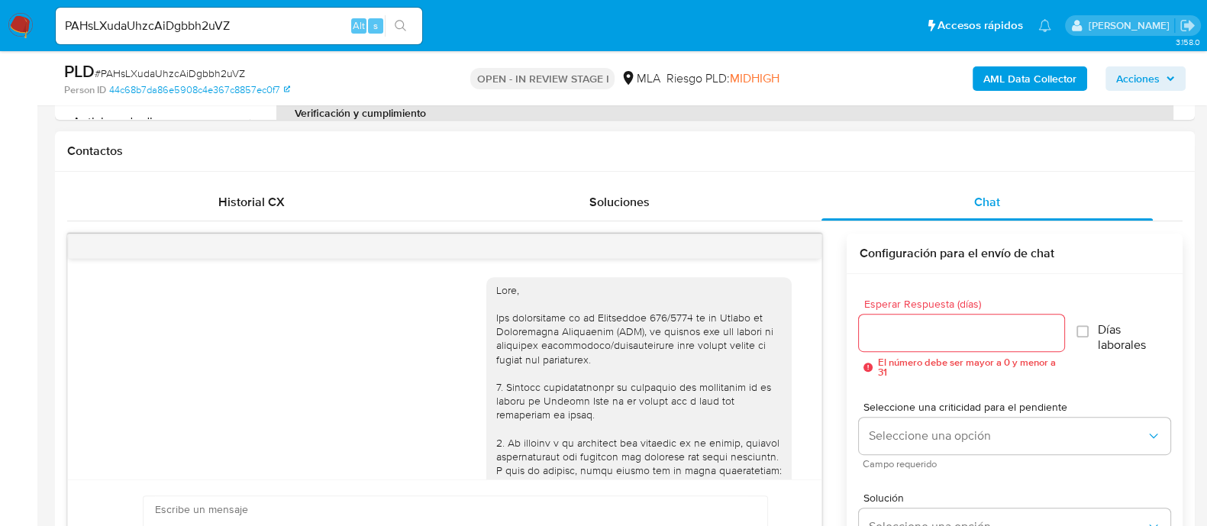
scroll to position [1305, 0]
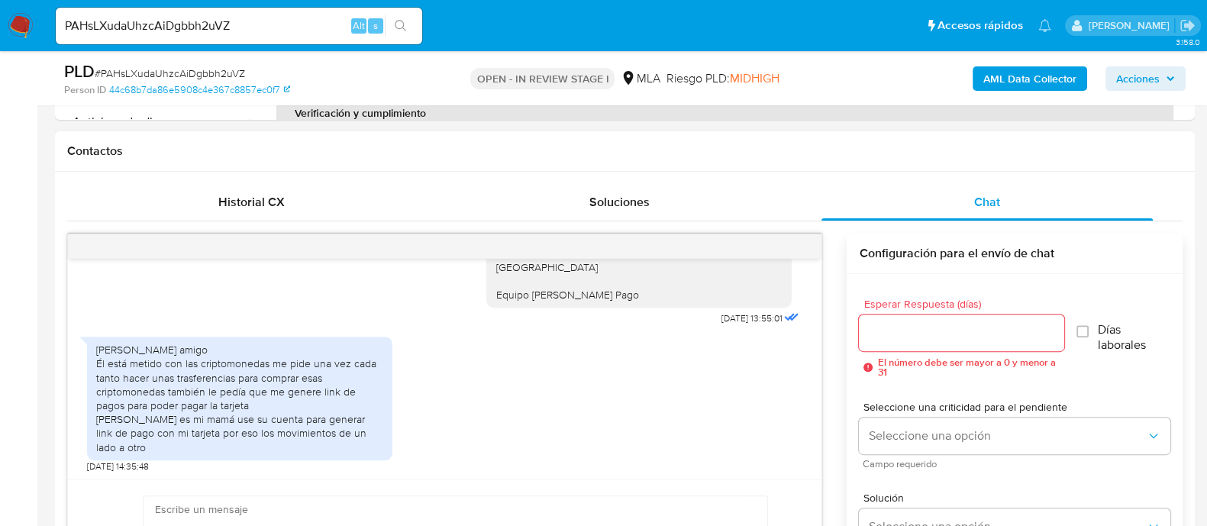
select select "10"
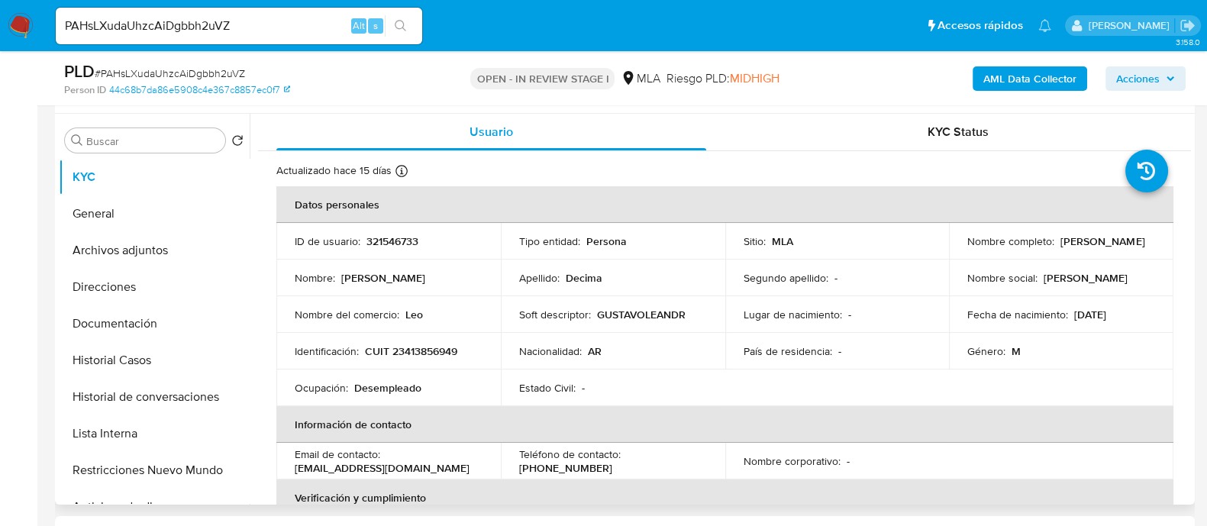
scroll to position [190, 0]
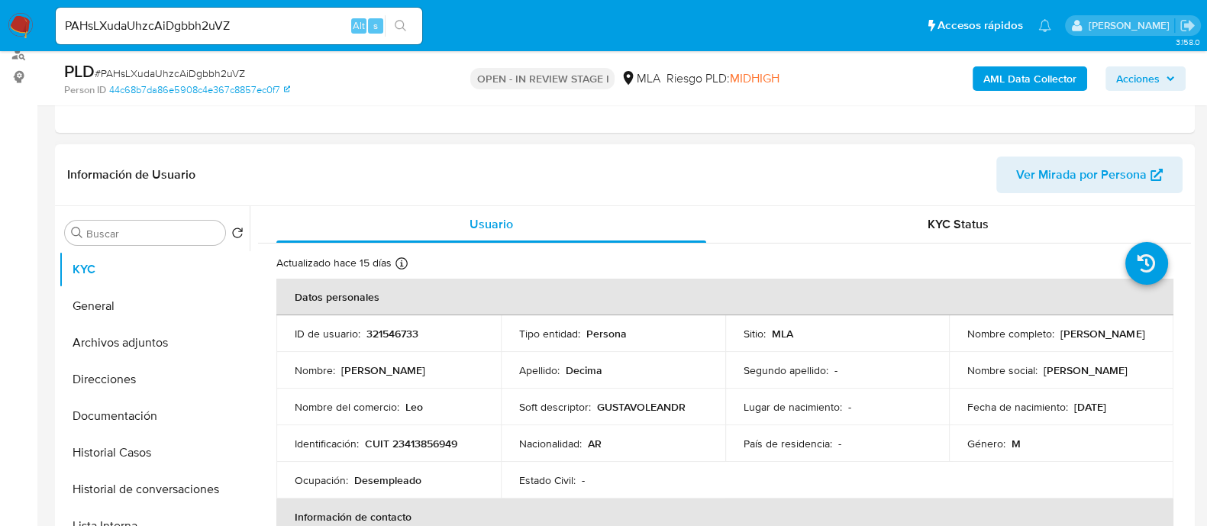
drag, startPoint x: 963, startPoint y: 341, endPoint x: 1095, endPoint y: 341, distance: 132.1
click at [1095, 341] on div "Nombre completo : Gustavo Leandro Decima" at bounding box center [1061, 334] width 188 height 14
copy p "Gustavo Leandro Decima"
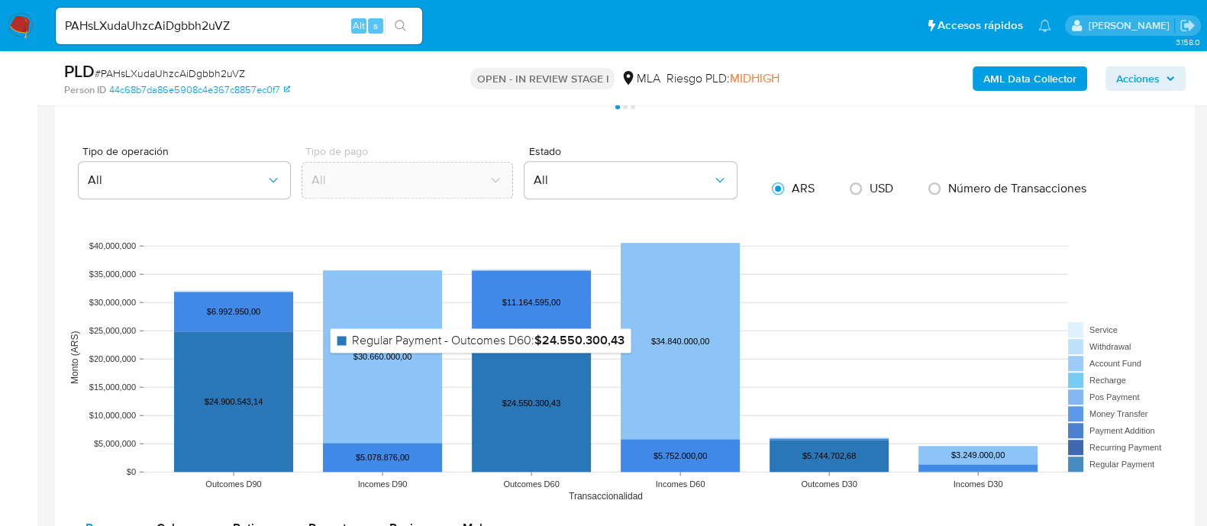
scroll to position [954, 0]
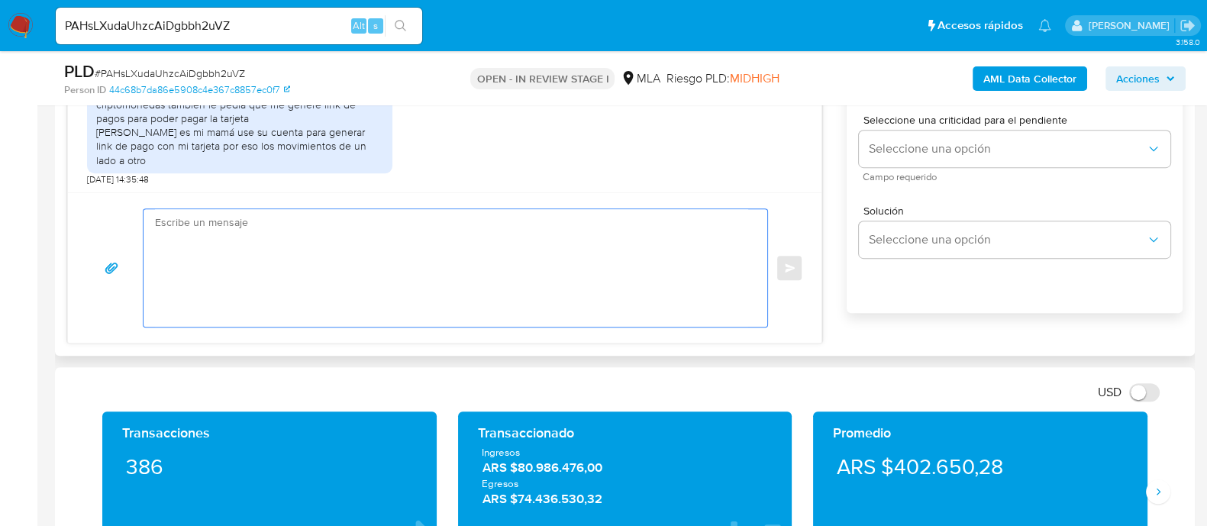
click at [492, 273] on textarea at bounding box center [451, 268] width 593 height 118
paste textarea "Gustavo Leandro Decima"
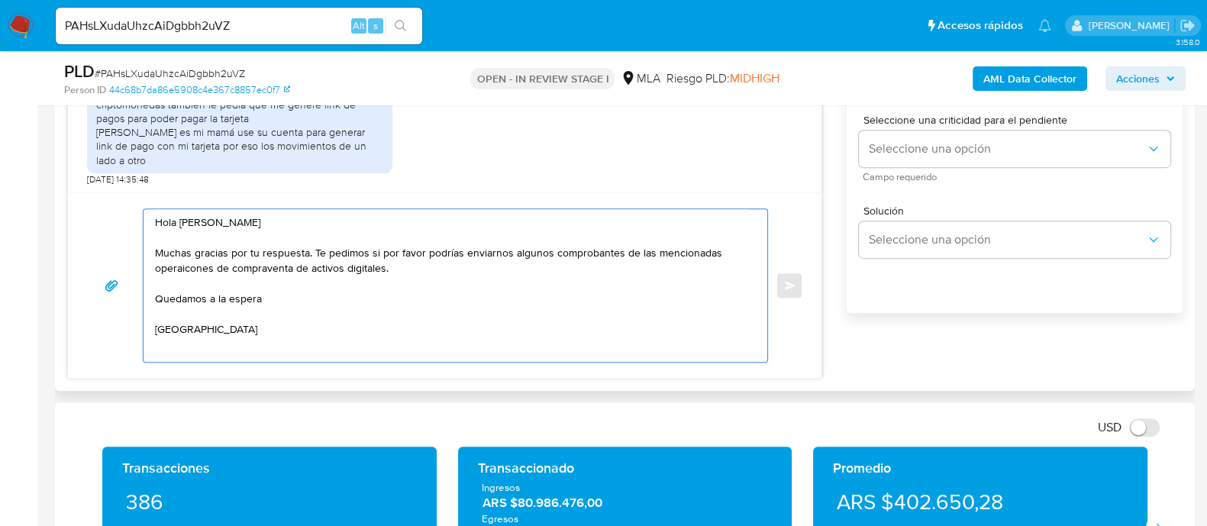
scroll to position [5, 0]
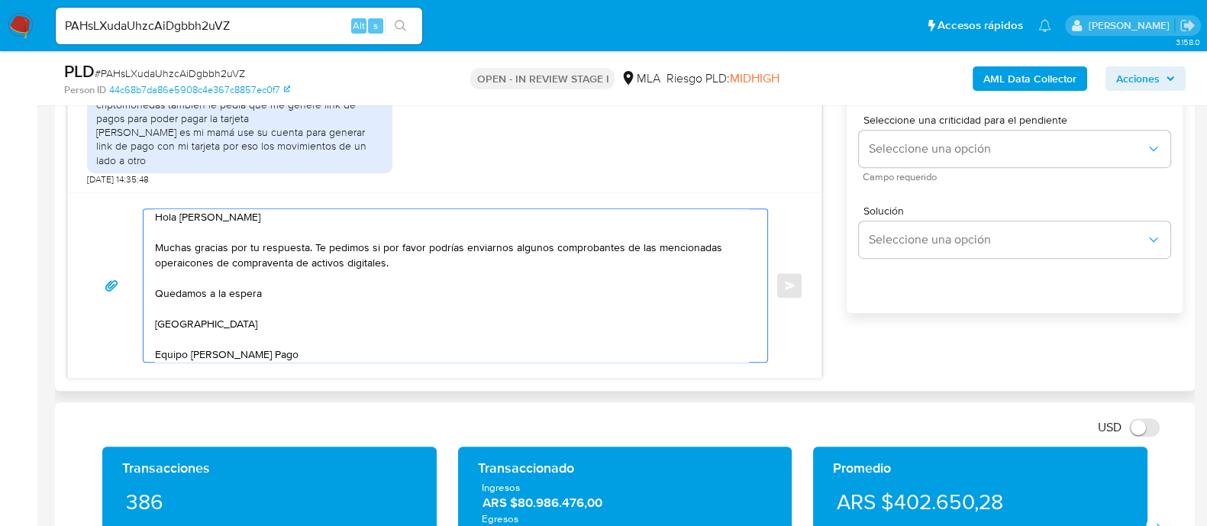
click at [428, 260] on textarea "Hola Gustavo Leandro Decima Muchas gracias por tu respuesta. Te pedimos si por …" at bounding box center [451, 285] width 593 height 153
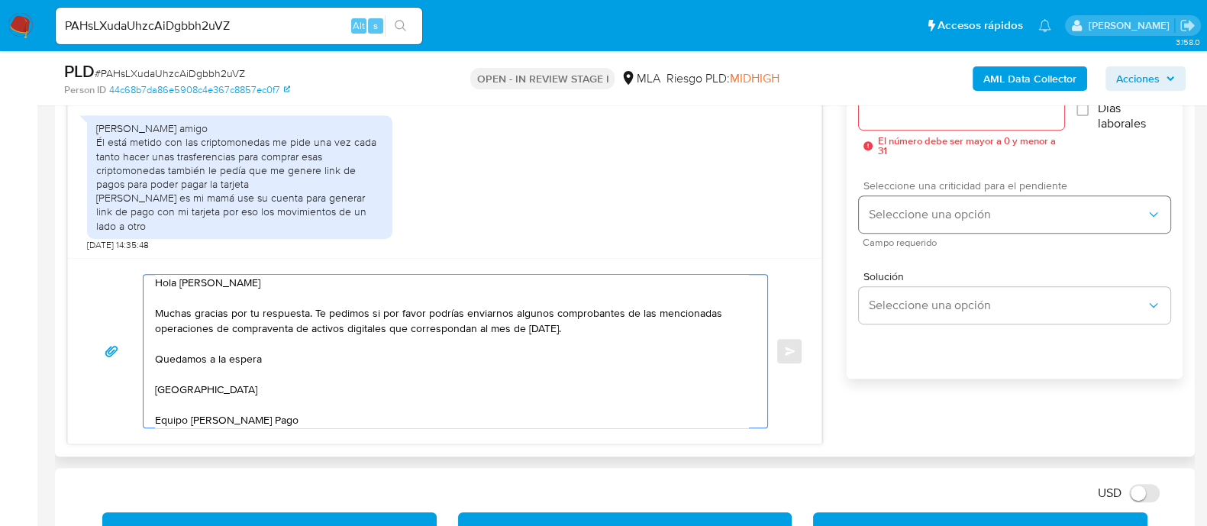
scroll to position [859, 0]
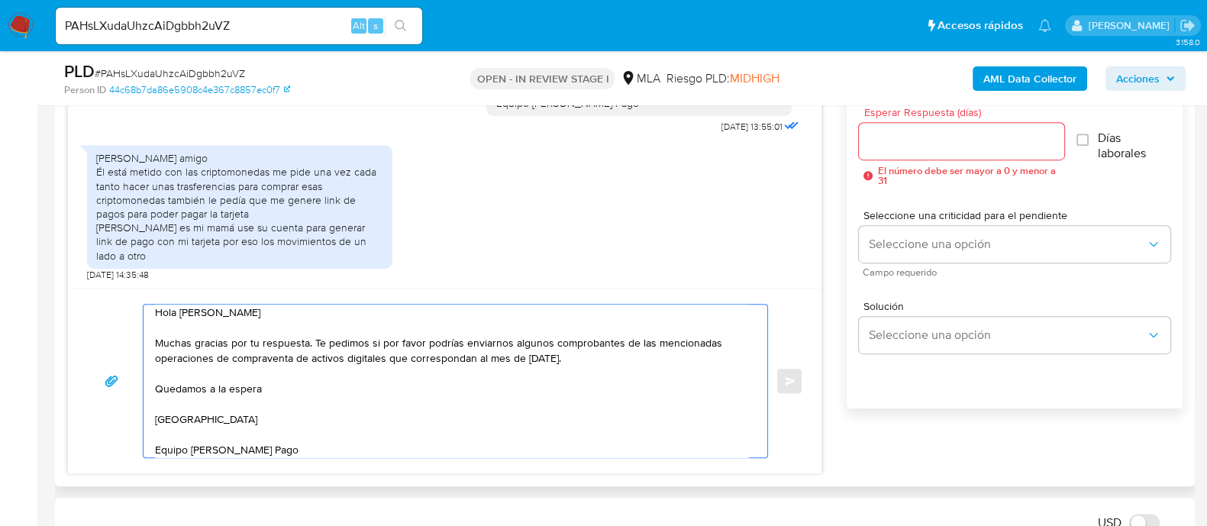
type textarea "Hola Gustavo Leandro Decima Muchas gracias por tu respuesta. Te pedimos si por …"
click at [903, 147] on input "Esperar Respuesta (días)" at bounding box center [961, 141] width 205 height 20
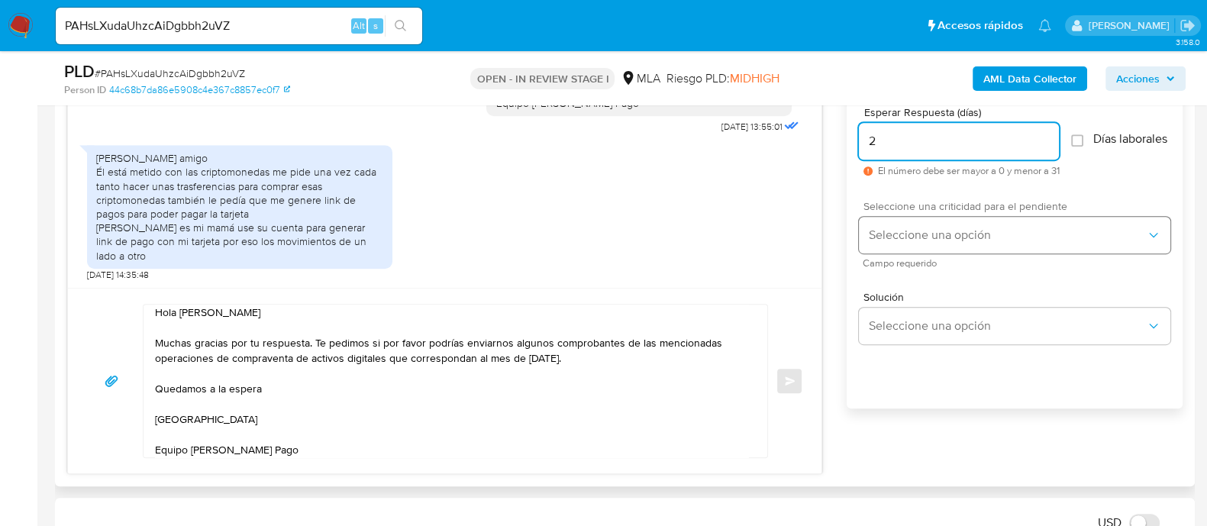
type input "2"
click at [915, 231] on button "Seleccione una opción" at bounding box center [1014, 235] width 311 height 37
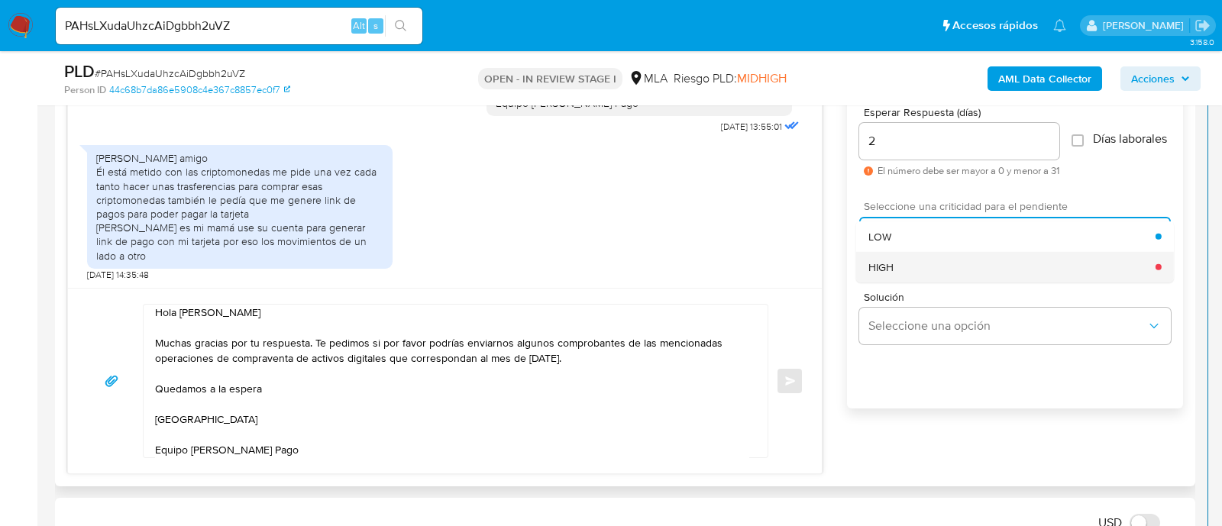
click at [915, 265] on div "HIGH" at bounding box center [1011, 266] width 287 height 31
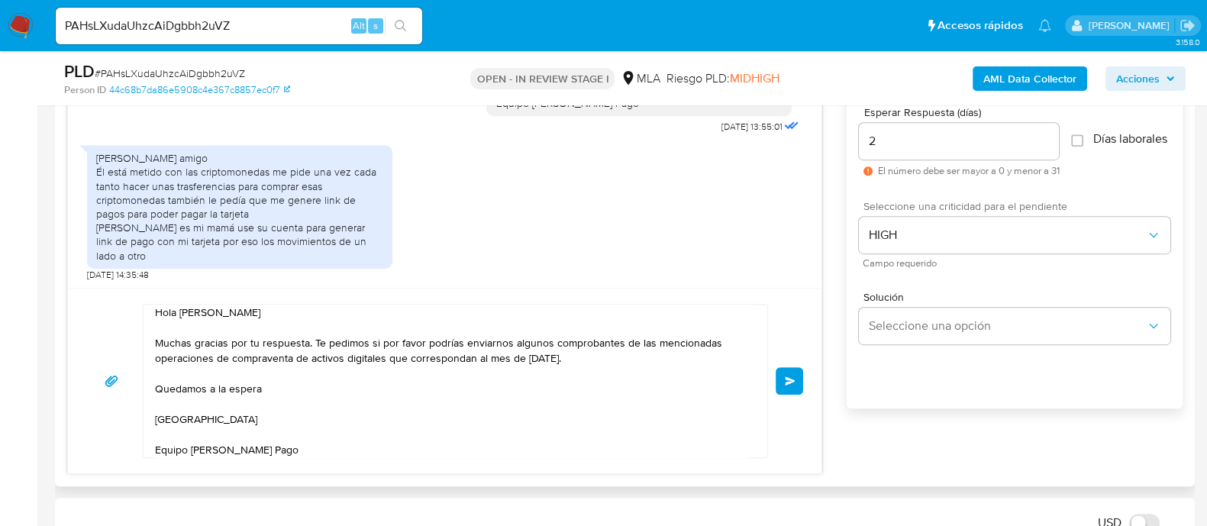
click at [798, 387] on button "Enviar" at bounding box center [789, 380] width 27 height 27
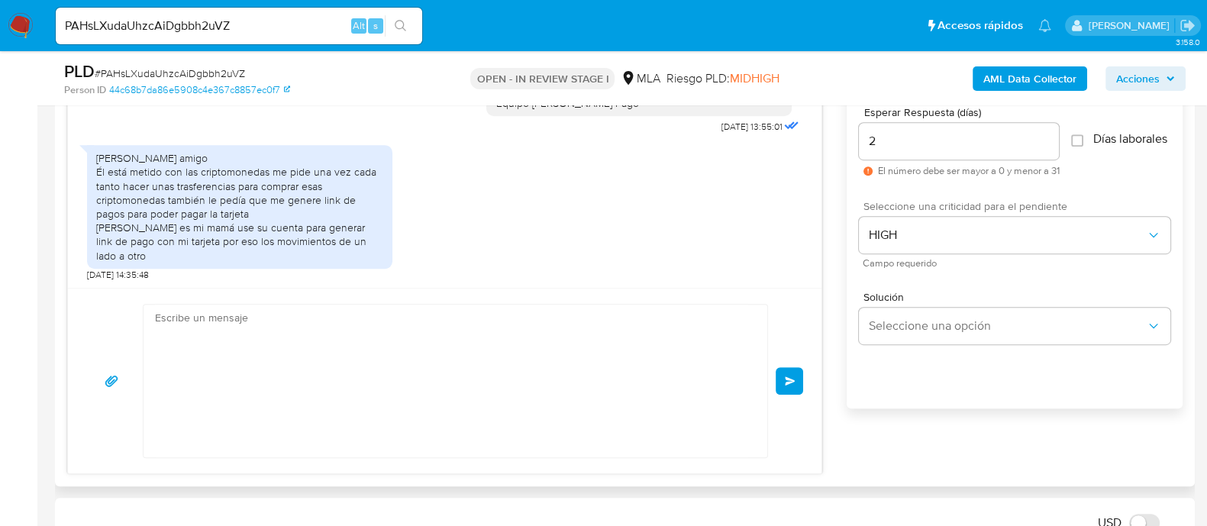
scroll to position [1515, 0]
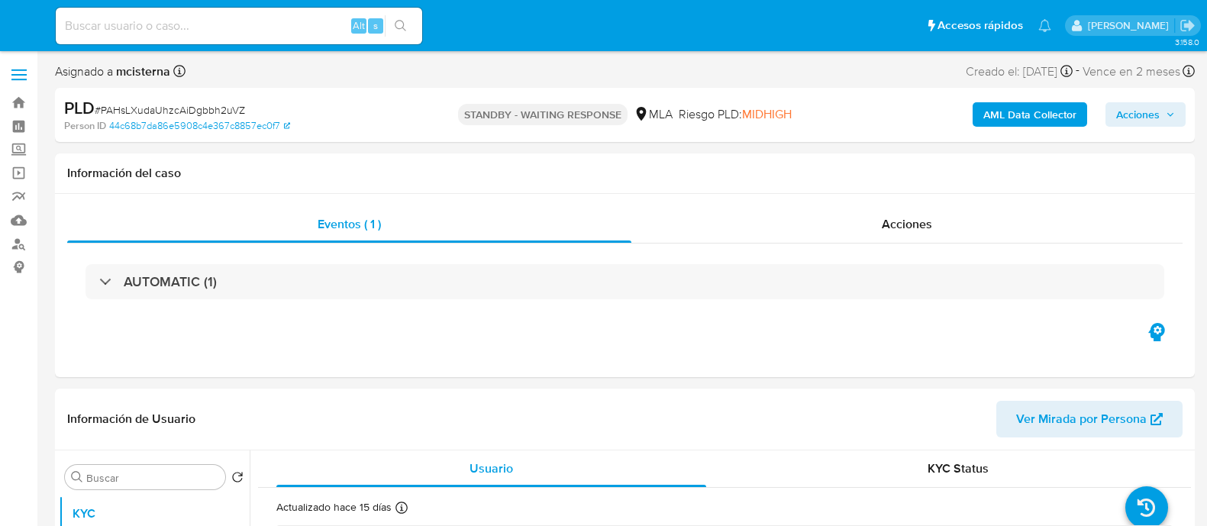
select select "10"
click at [321, 16] on input at bounding box center [239, 26] width 366 height 20
paste input "2lNZlfHmCm8N7W8PLdHyK9rF"
type input "2lNZlfHmCm8N7W8PLdHyK9rF"
click at [401, 24] on icon "search-icon" at bounding box center [401, 26] width 12 height 12
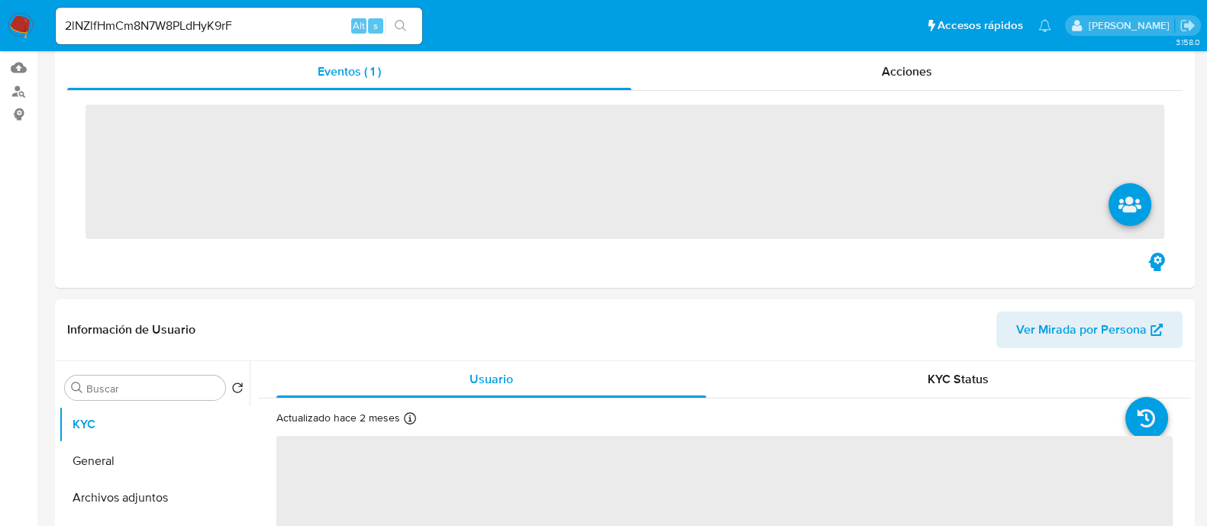
scroll to position [381, 0]
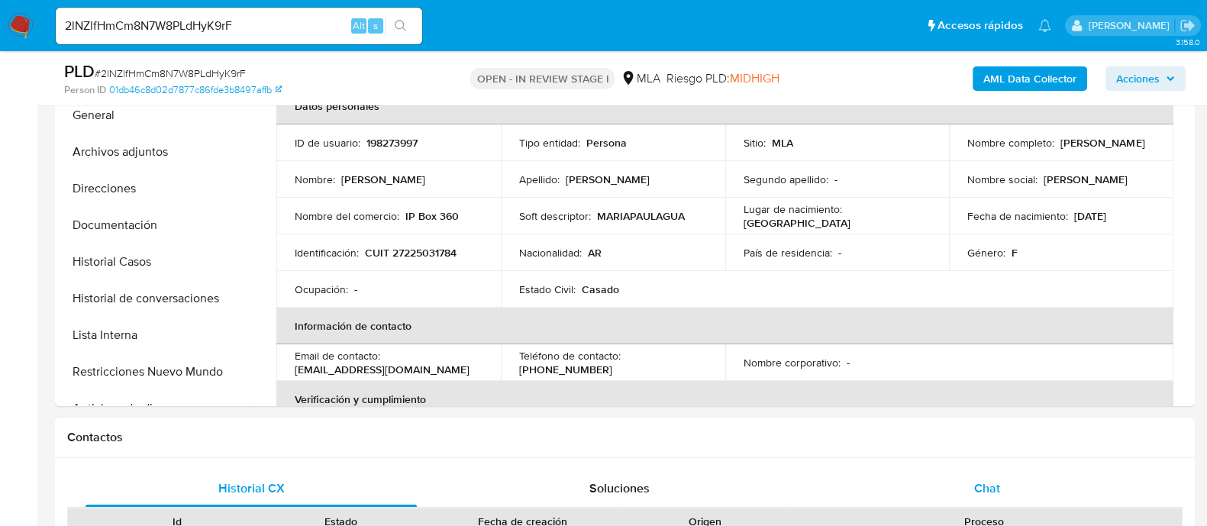
click at [933, 474] on div "Chat" at bounding box center [987, 488] width 331 height 37
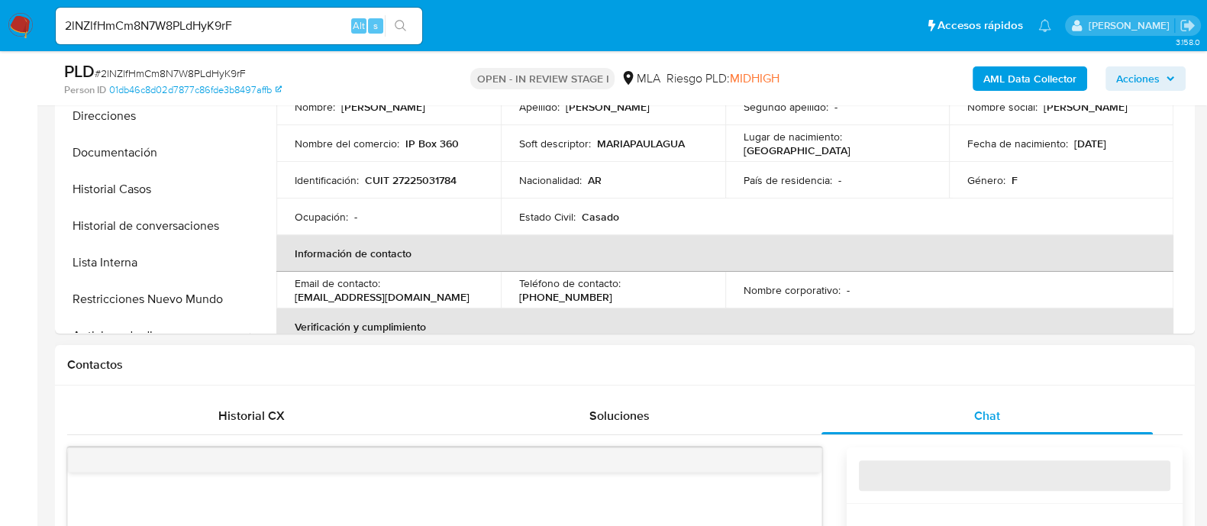
select select "10"
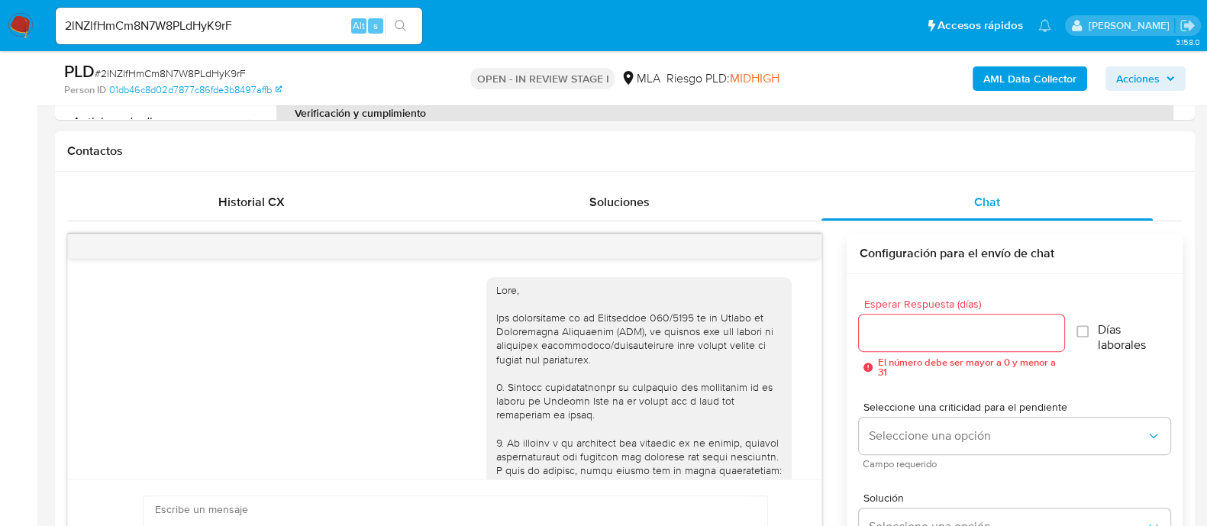
scroll to position [1606, 0]
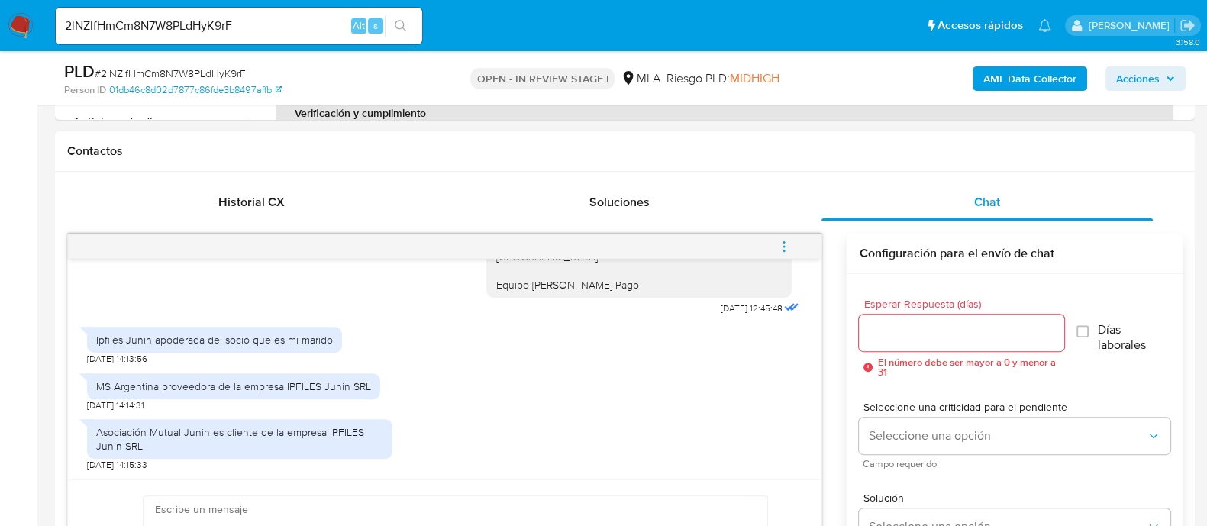
click at [287, 27] on input "2lNZlfHmCm8N7W8PLdHyK9rF" at bounding box center [239, 26] width 366 height 20
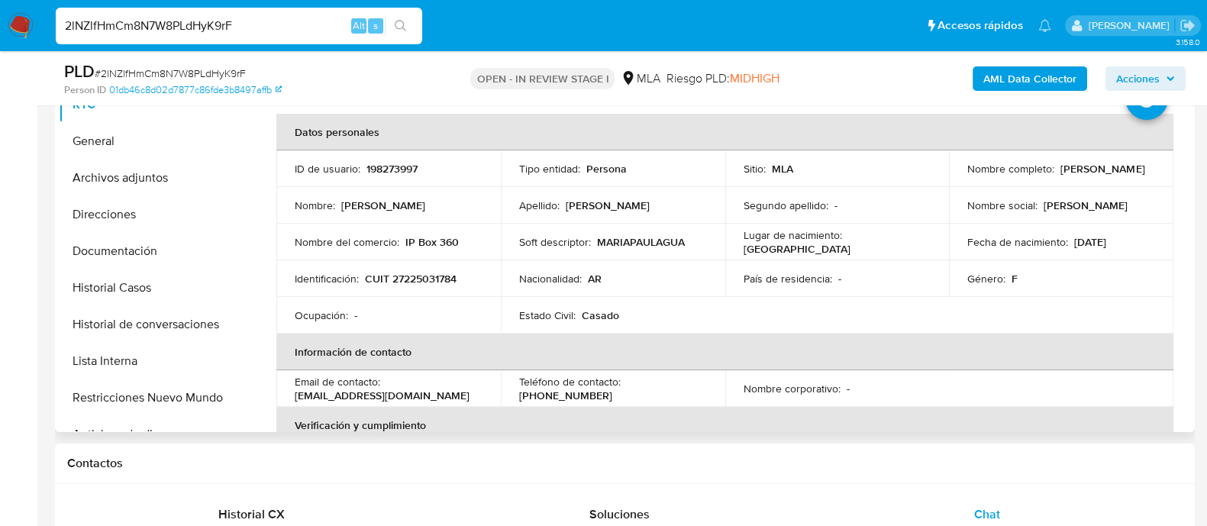
scroll to position [286, 0]
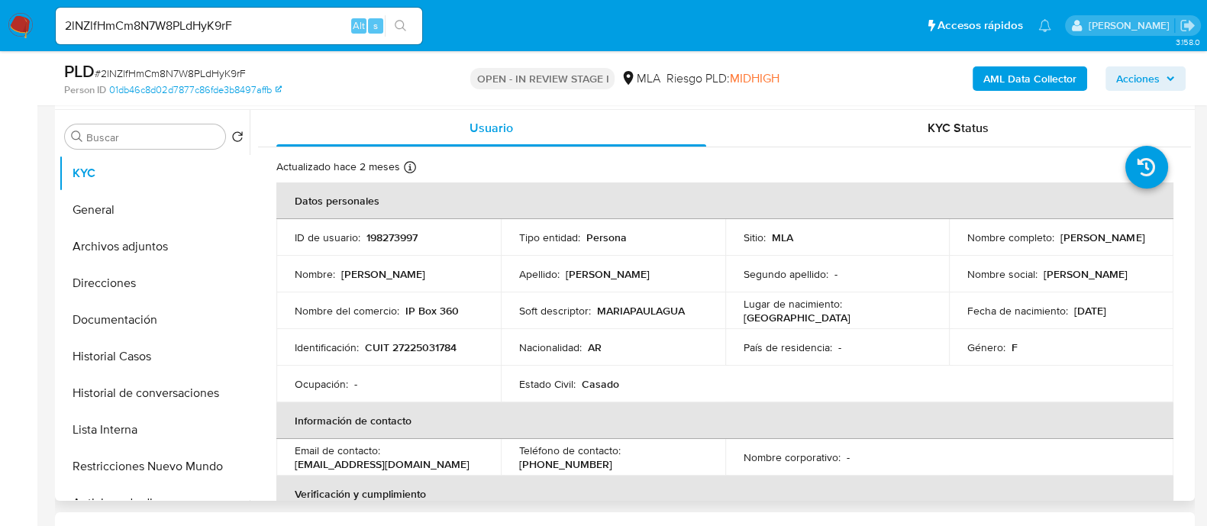
drag, startPoint x: 964, startPoint y: 247, endPoint x: 1122, endPoint y: 247, distance: 158.0
click at [1122, 244] on div "Nombre completo : Maria Paula Guarnerio" at bounding box center [1061, 238] width 188 height 14
copy p "[PERSON_NAME]"
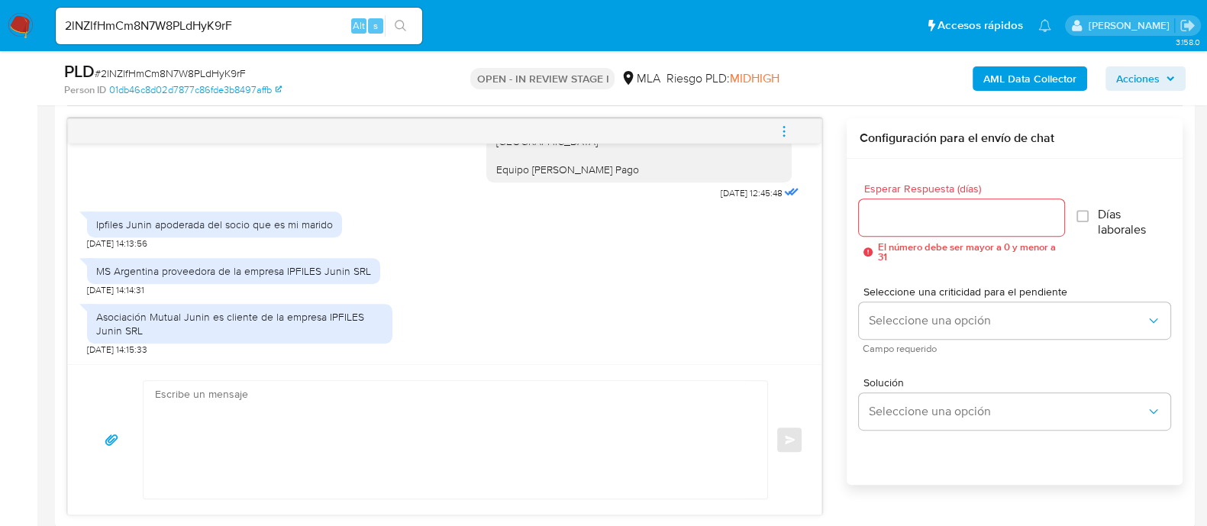
scroll to position [859, 0]
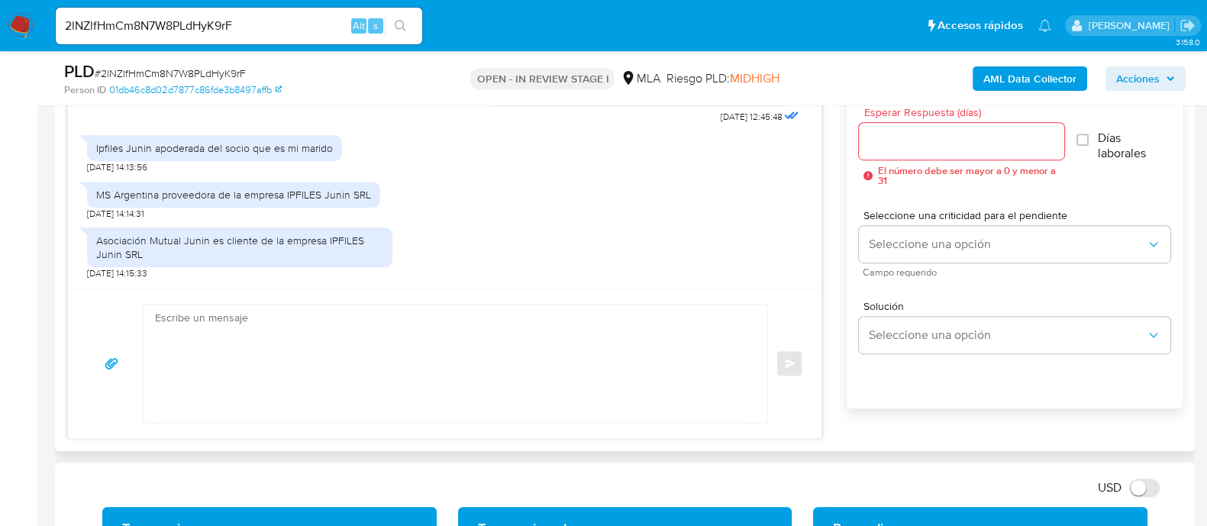
click at [553, 396] on textarea at bounding box center [451, 364] width 593 height 118
paste textarea "[PERSON_NAME]"
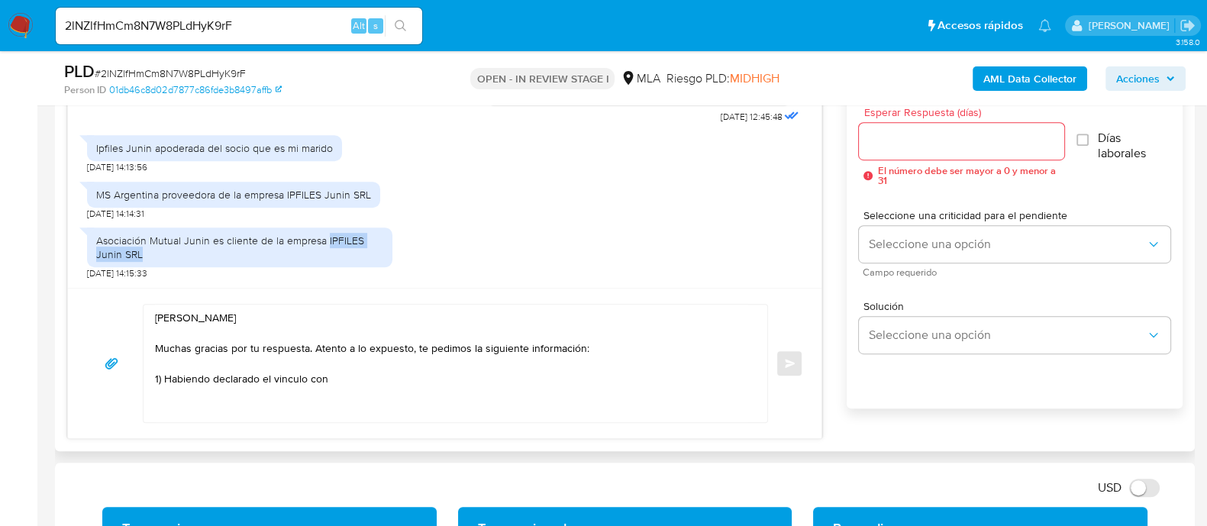
drag, startPoint x: 324, startPoint y: 237, endPoint x: 361, endPoint y: 253, distance: 40.3
click at [361, 253] on div "Asociación Mutual Junin es cliente de la empresa IPFILES Junin SRL" at bounding box center [239, 247] width 287 height 27
copy div "IPFILES Junin SRL"
click at [364, 376] on textarea "Hola Maria Paula Guarnerio Muchas gracias por tu respuesta. Atento a lo expuest…" at bounding box center [451, 364] width 593 height 118
paste textarea "IPFILES Junin SRL"
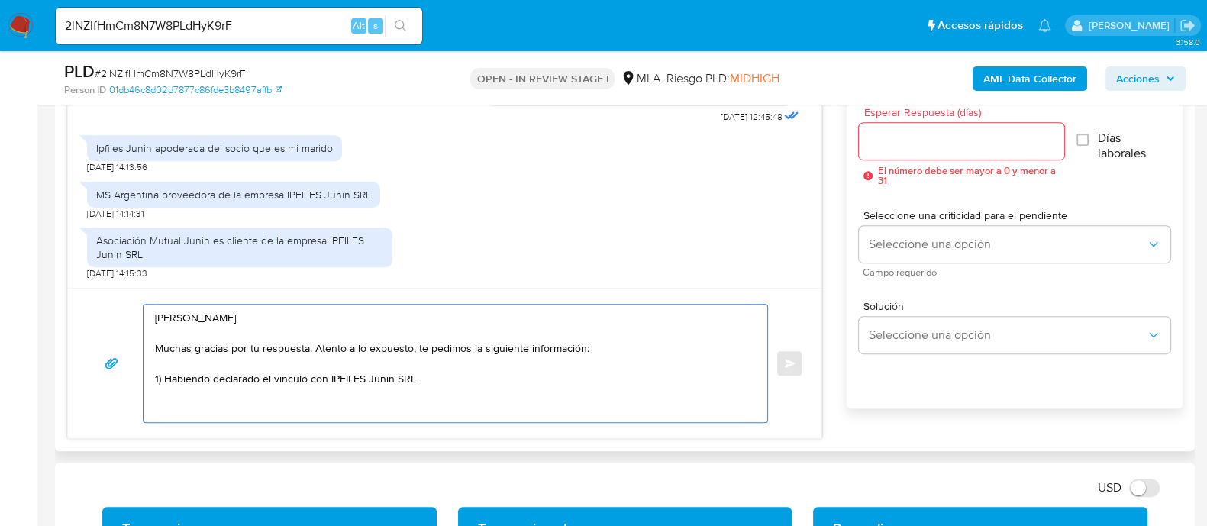
click at [377, 379] on textarea "Hola Maria Paula Guarnerio Muchas gracias por tu respuesta. Atento a lo expuest…" at bounding box center [451, 364] width 593 height 118
click at [431, 374] on textarea "Hola Maria Paula Guarnerio Muchas gracias por tu respuesta. Atento a lo expuest…" at bounding box center [451, 364] width 593 height 118
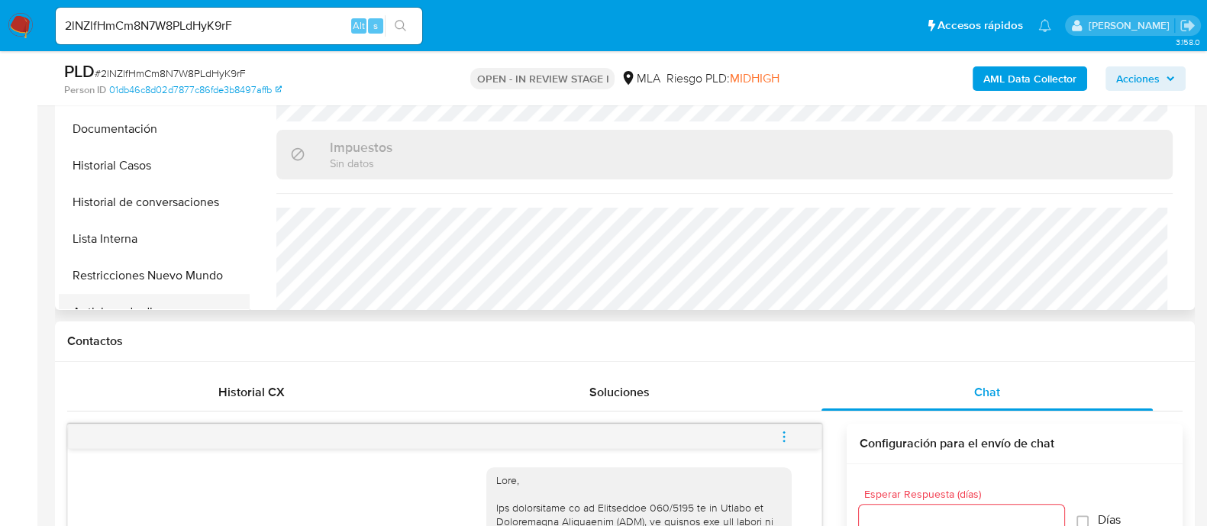
scroll to position [667, 0]
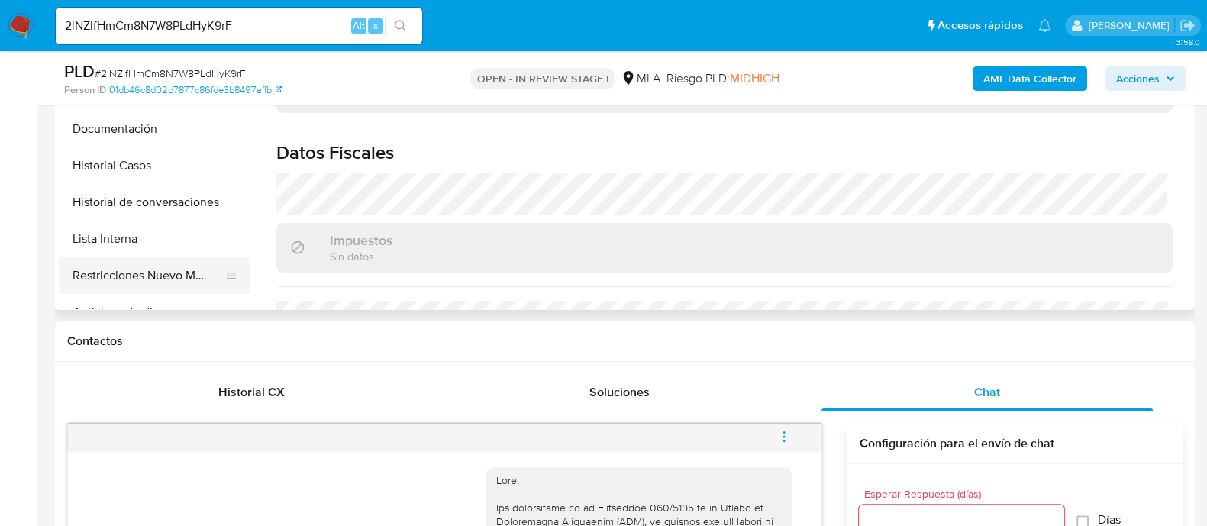
click at [142, 257] on button "Restricciones Nuevo Mundo" at bounding box center [148, 275] width 179 height 37
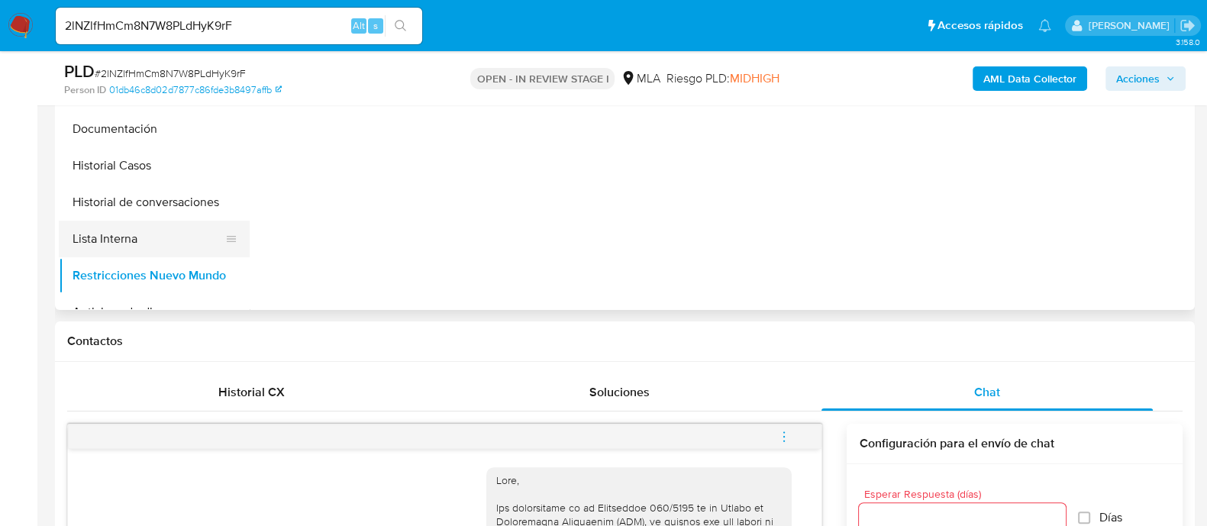
click at [155, 253] on button "Lista Interna" at bounding box center [148, 239] width 179 height 37
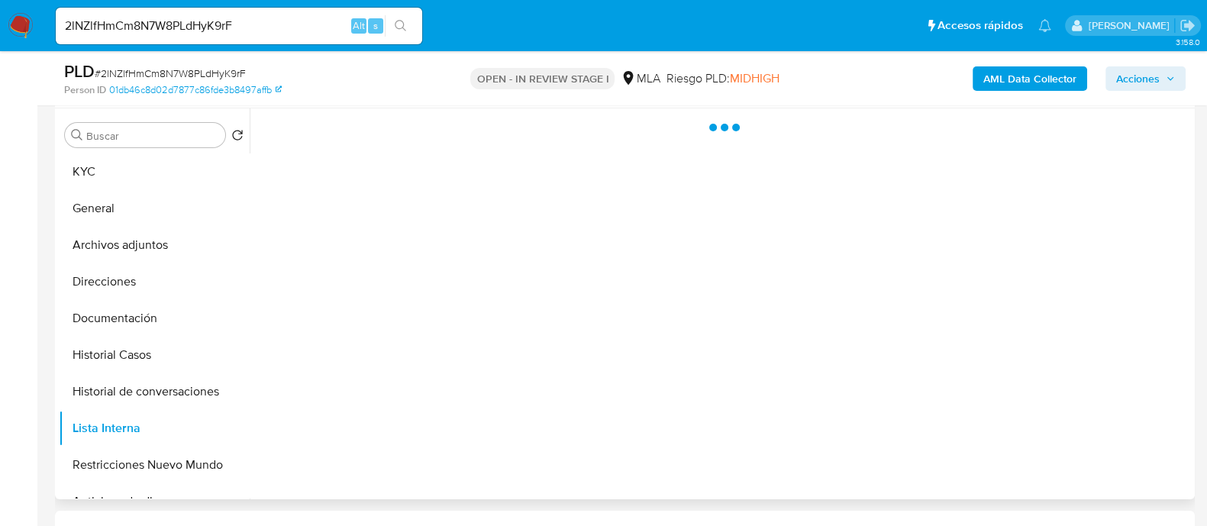
scroll to position [286, 0]
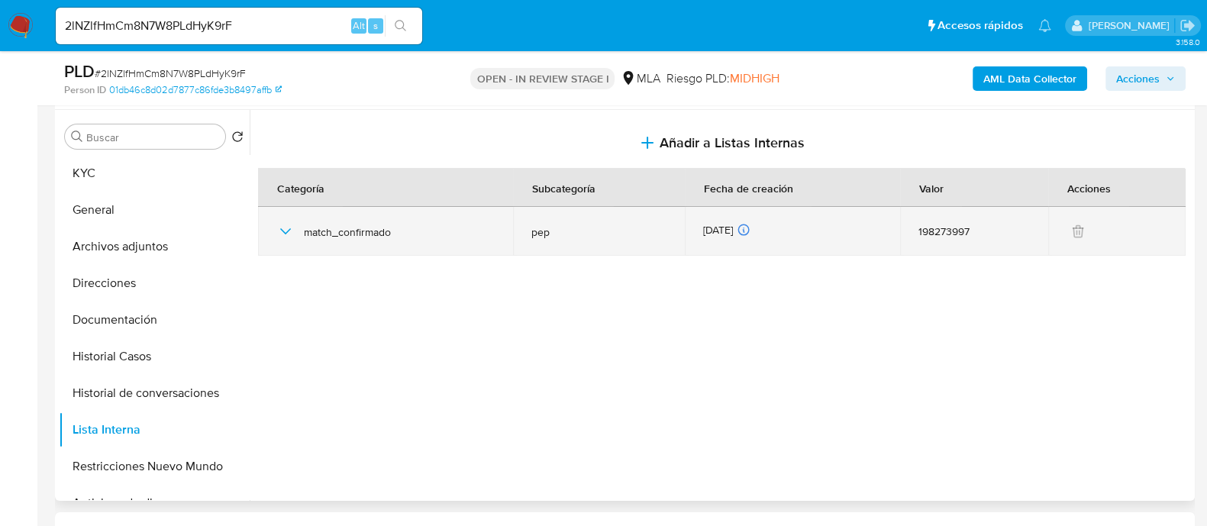
click at [275, 225] on td "match_confirmado" at bounding box center [385, 231] width 255 height 49
click at [290, 228] on icon "button" at bounding box center [285, 231] width 11 height 6
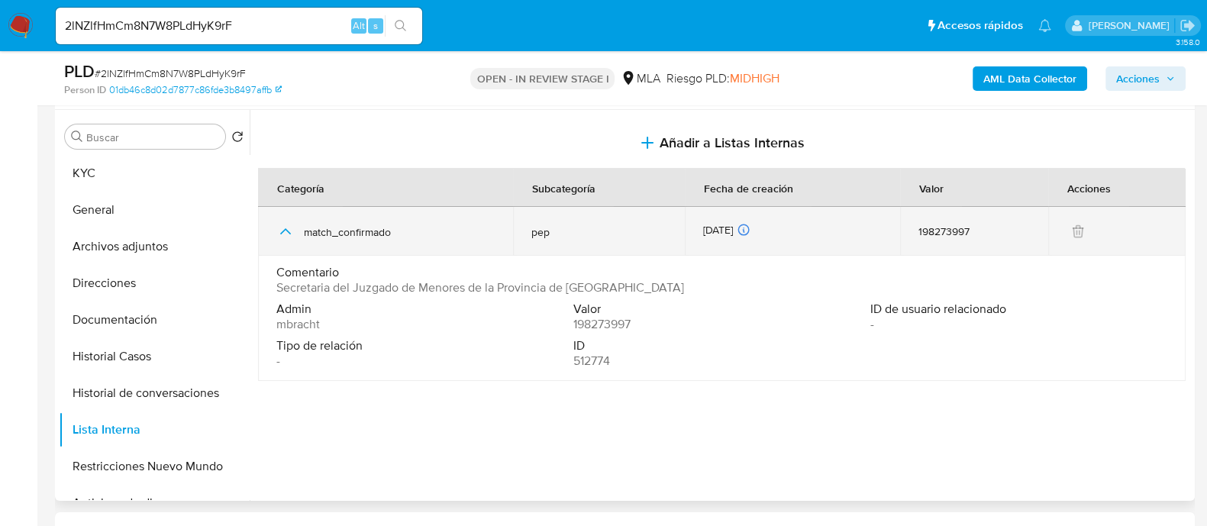
click at [290, 228] on icon "button" at bounding box center [285, 231] width 18 height 18
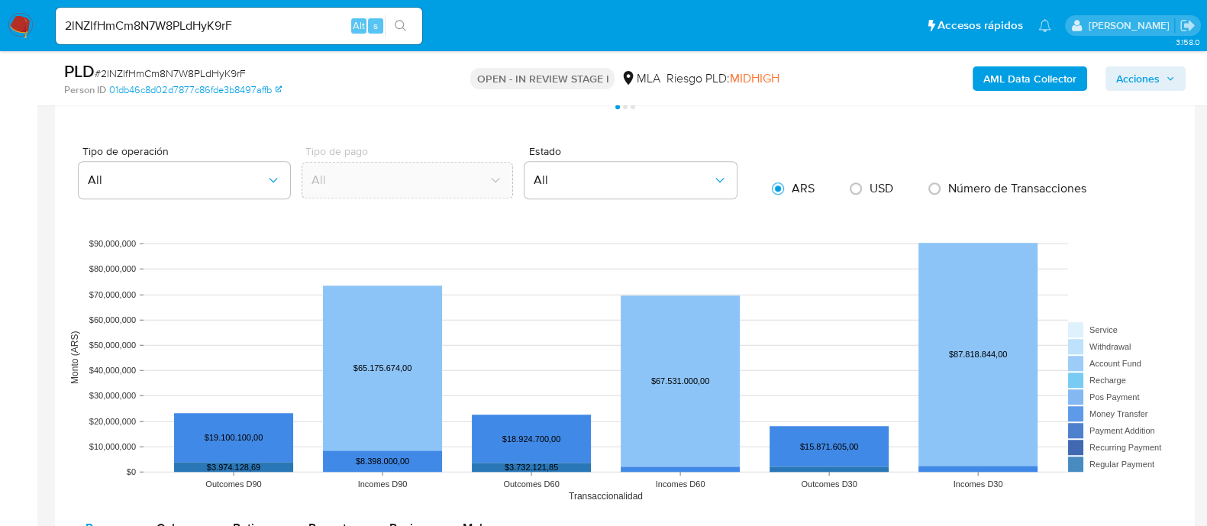
scroll to position [1050, 0]
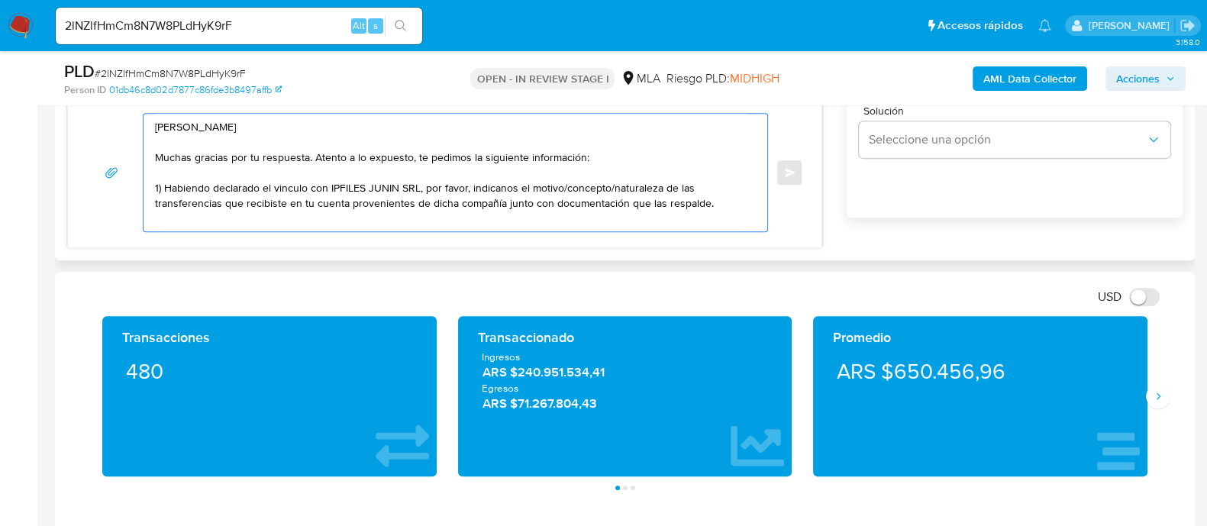
click at [727, 206] on textarea "Hola Maria Paula Guarnerio Muchas gracias por tu respuesta. Atento a lo expuest…" at bounding box center [451, 173] width 593 height 118
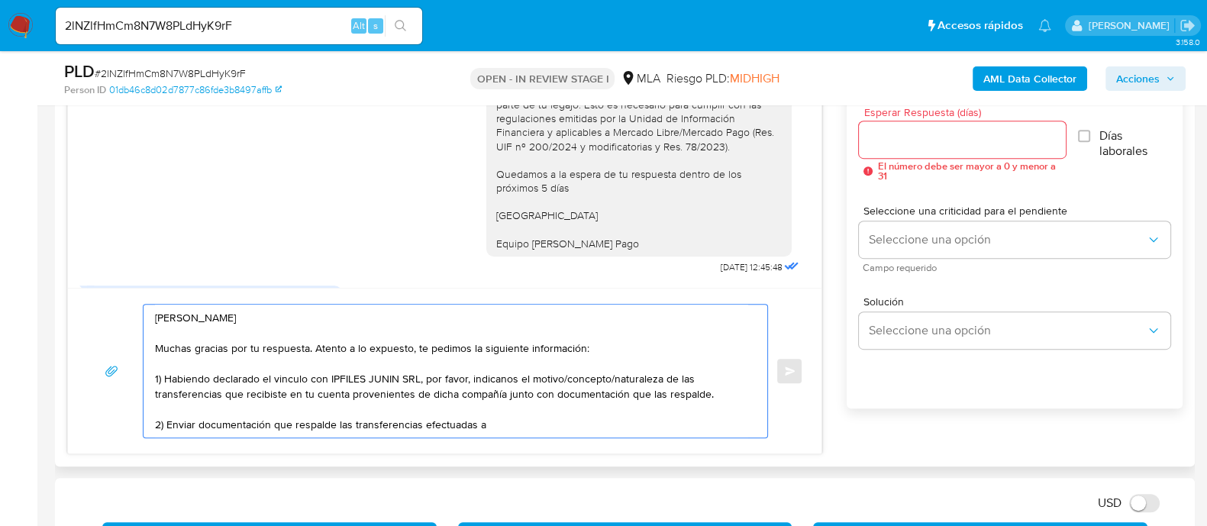
scroll to position [1320, 0]
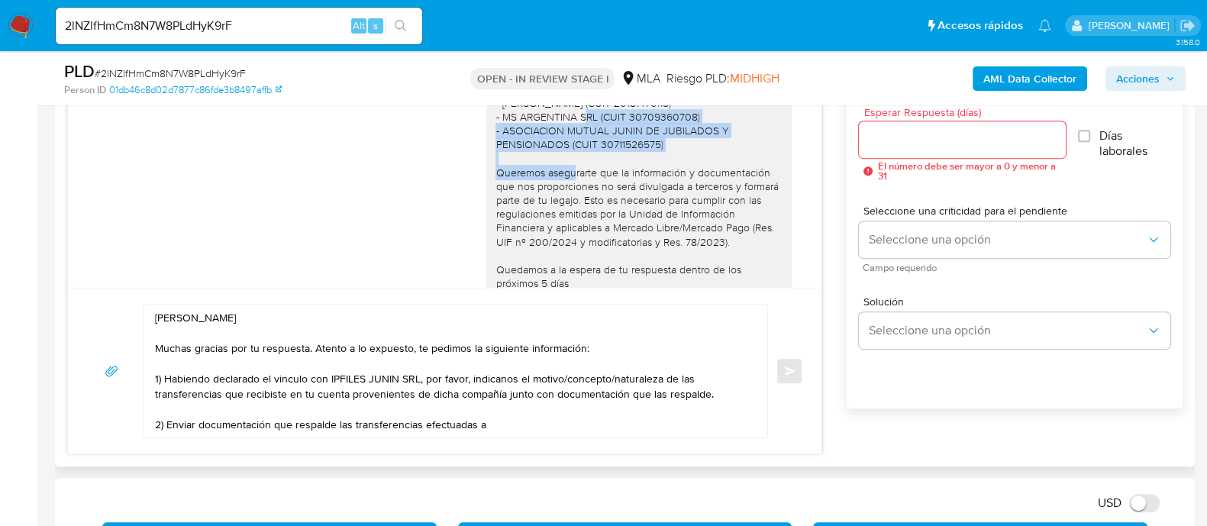
drag, startPoint x: 482, startPoint y: 156, endPoint x: 668, endPoint y: 191, distance: 189.6
click at [668, 191] on div "Hola Maria Paula Guarnerio En función de las operaciones efectuadas en tu cuent…" at bounding box center [638, 130] width 287 height 431
copy div "- MS ARGENTINA SRL (CUIT 30709360708) - ASOCIACION MUTUAL JUNIN DE JUBILADOS Y …"
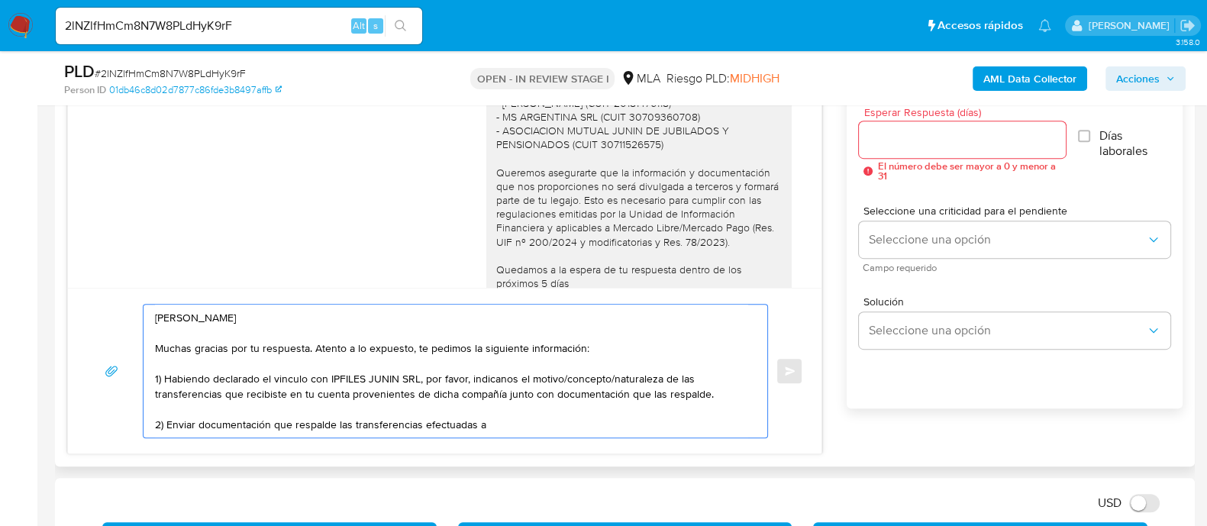
click at [503, 423] on textarea "Hola Maria Paula Guarnerio Muchas gracias por tu respuesta. Atento a lo expuest…" at bounding box center [451, 371] width 593 height 133
paste textarea "- MS ARGENTINA SRL (CUIT 30709360708) - ASOCIACION MUTUAL JUNIN DE JUBILADOS Y …"
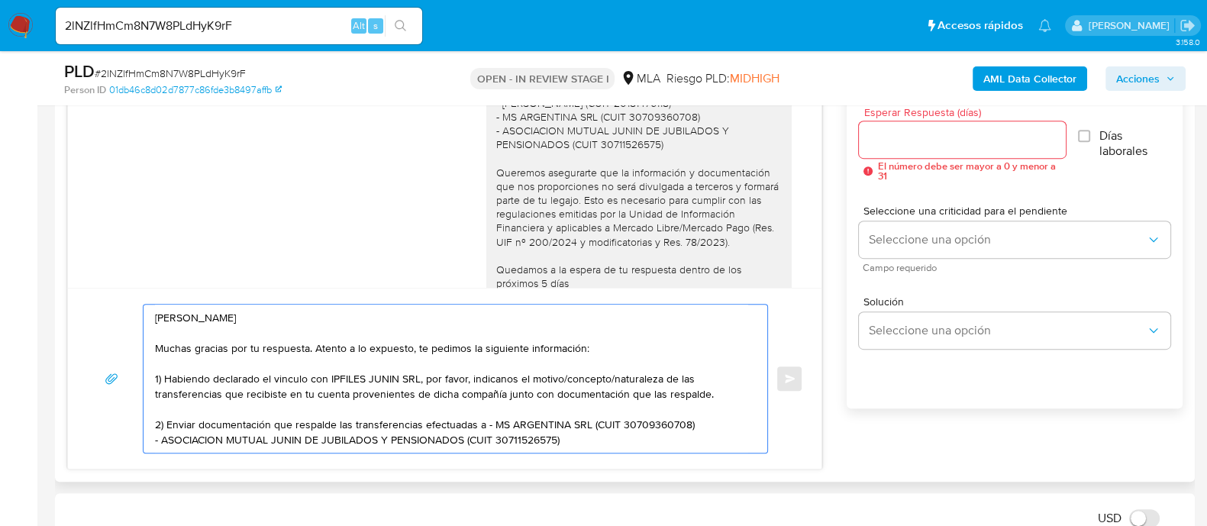
click at [720, 424] on textarea "Hola Maria Paula Guarnerio Muchas gracias por tu respuesta. Atento a lo expuest…" at bounding box center [451, 379] width 593 height 148
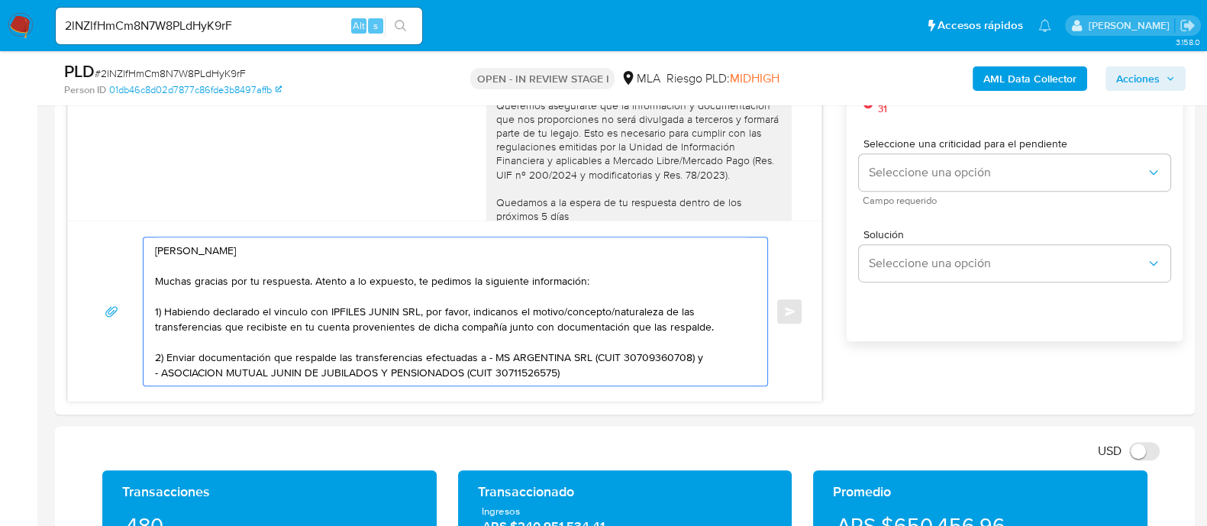
scroll to position [954, 0]
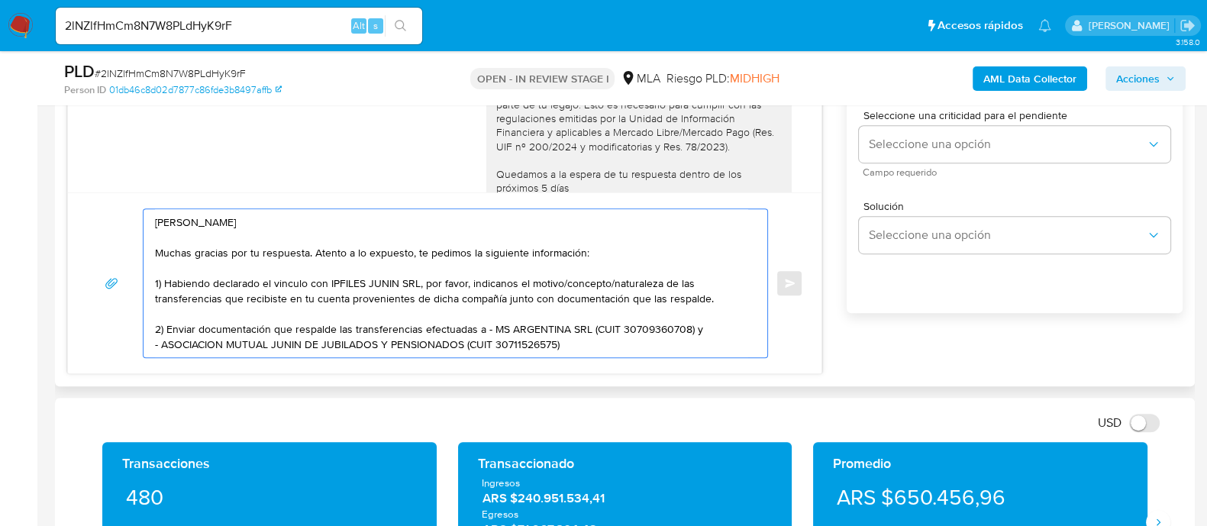
click at [491, 324] on textarea "Hola Maria Paula Guarnerio Muchas gracias por tu respuesta. Atento a lo expuest…" at bounding box center [451, 283] width 593 height 148
click at [164, 345] on textarea "Hola Maria Paula Guarnerio Muchas gracias por tu respuesta. Atento a lo expuest…" at bounding box center [451, 283] width 593 height 148
click at [564, 344] on textarea "Hola Maria Paula Guarnerio Muchas gracias por tu respuesta. Atento a lo expuest…" at bounding box center [451, 283] width 593 height 148
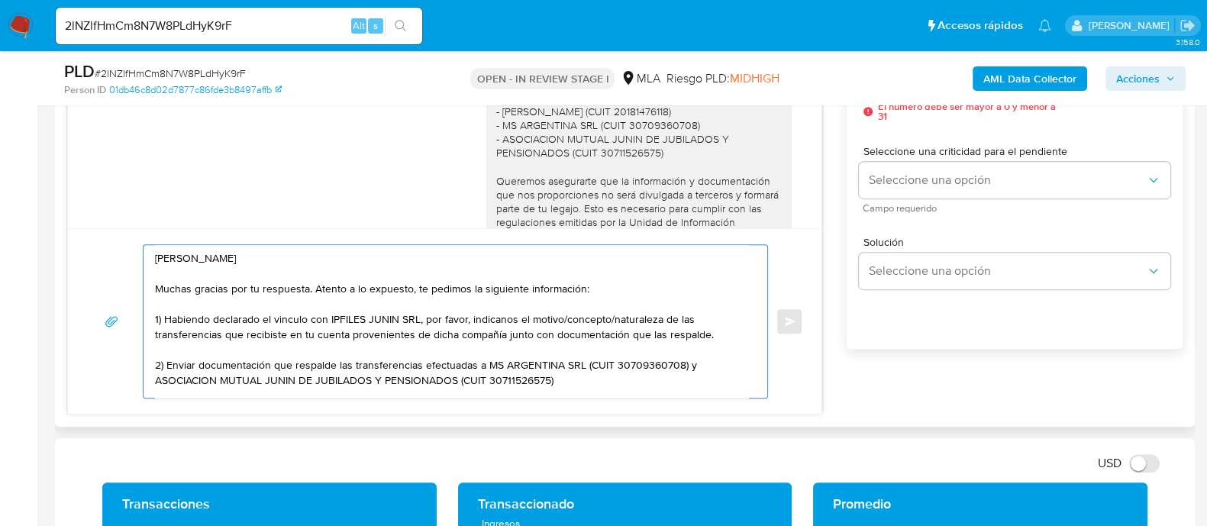
scroll to position [1225, 0]
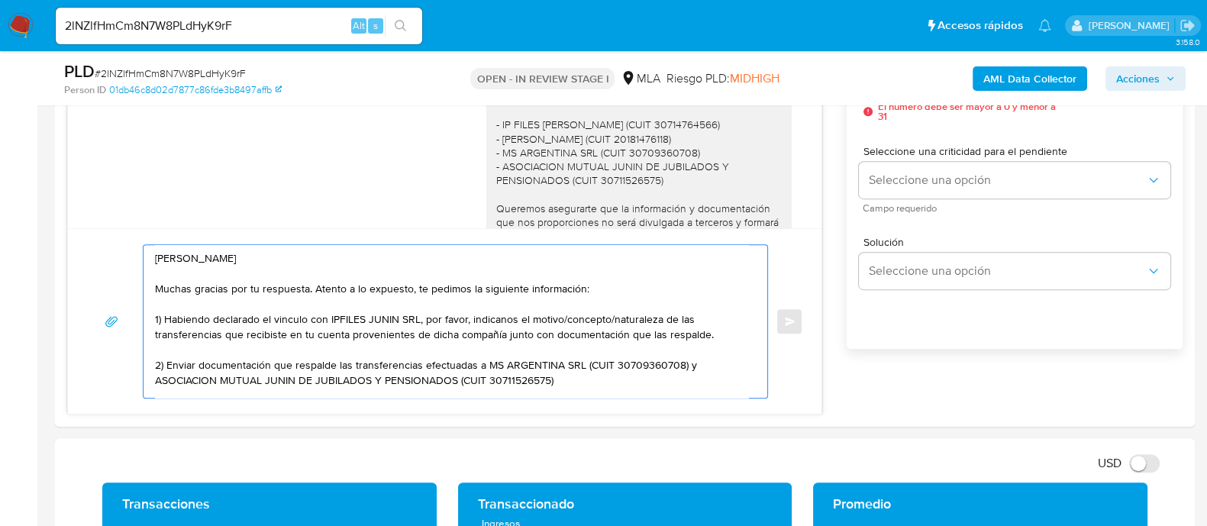
type textarea "Hola Maria Paula Guarnerio Muchas gracias por tu respuesta. Atento a lo expuest…"
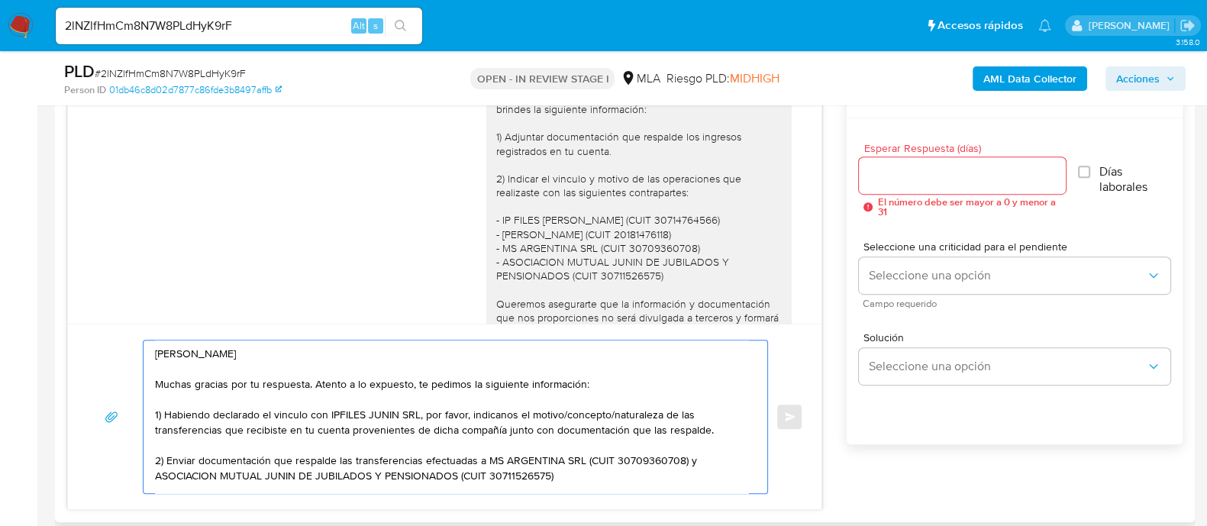
click at [888, 185] on div at bounding box center [962, 175] width 206 height 37
click at [871, 168] on input "Esperar Respuesta (días)" at bounding box center [962, 176] width 206 height 20
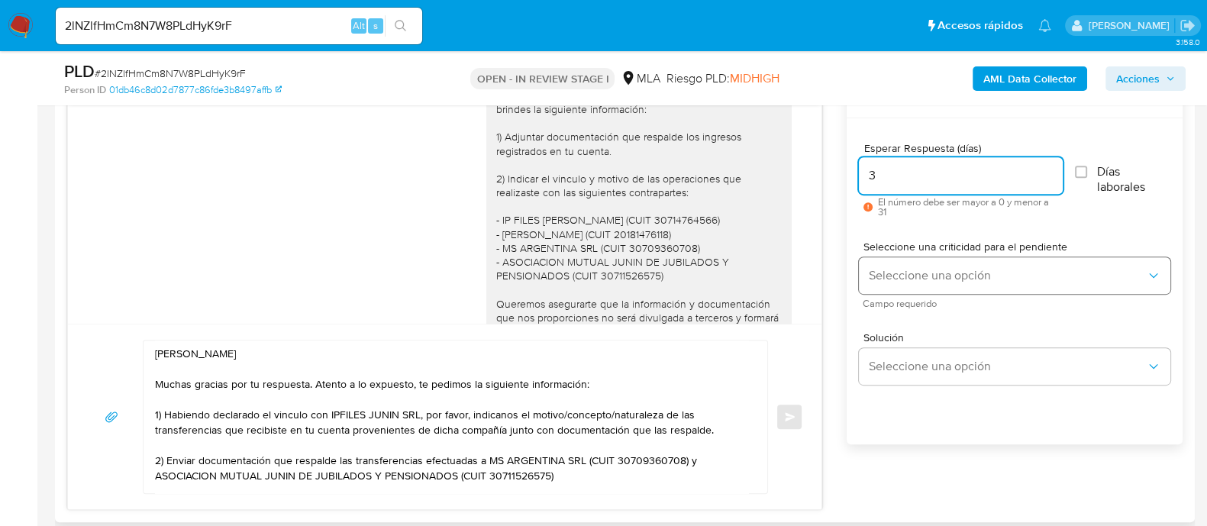
type input "3"
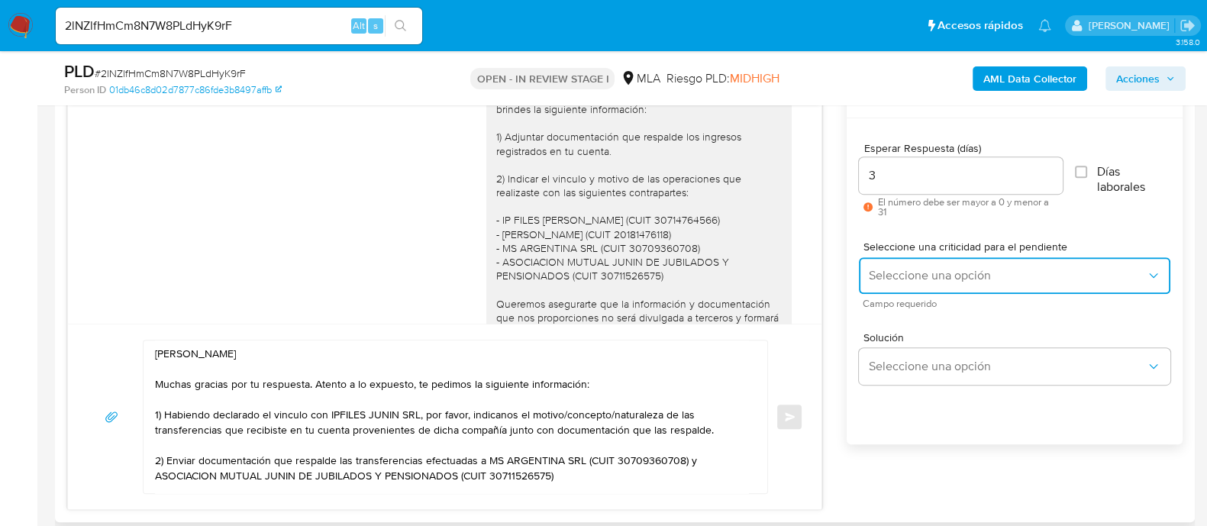
click at [899, 264] on button "Seleccione una opción" at bounding box center [1014, 275] width 311 height 37
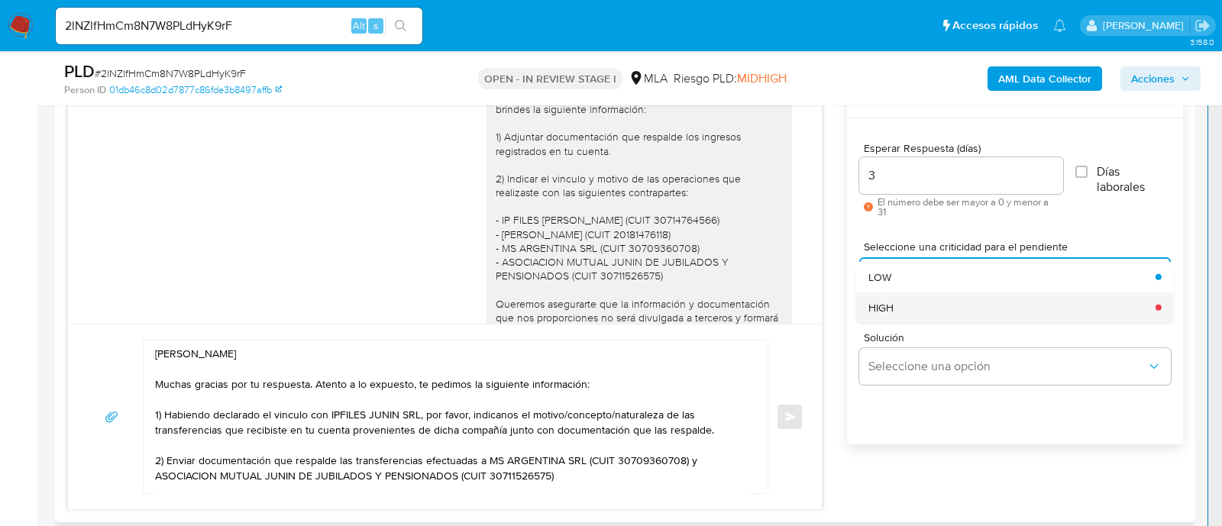
click at [907, 308] on div "HIGH" at bounding box center [1007, 307] width 278 height 31
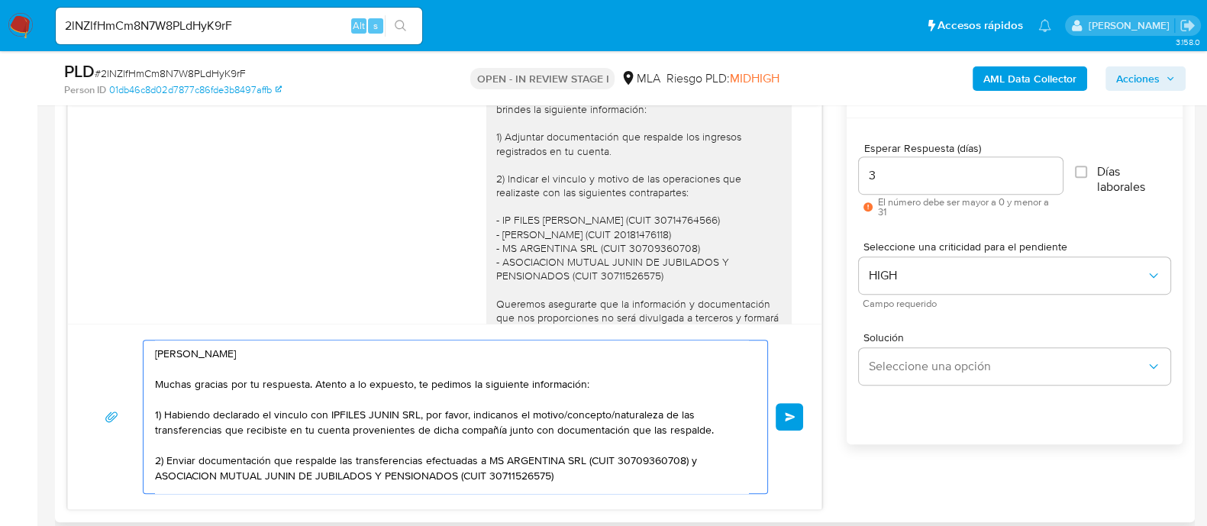
drag, startPoint x: 491, startPoint y: 410, endPoint x: 431, endPoint y: 401, distance: 60.3
click at [431, 401] on textarea "Hola Maria Paula Guarnerio Muchas gracias por tu respuesta. Atento a lo expuest…" at bounding box center [451, 417] width 593 height 153
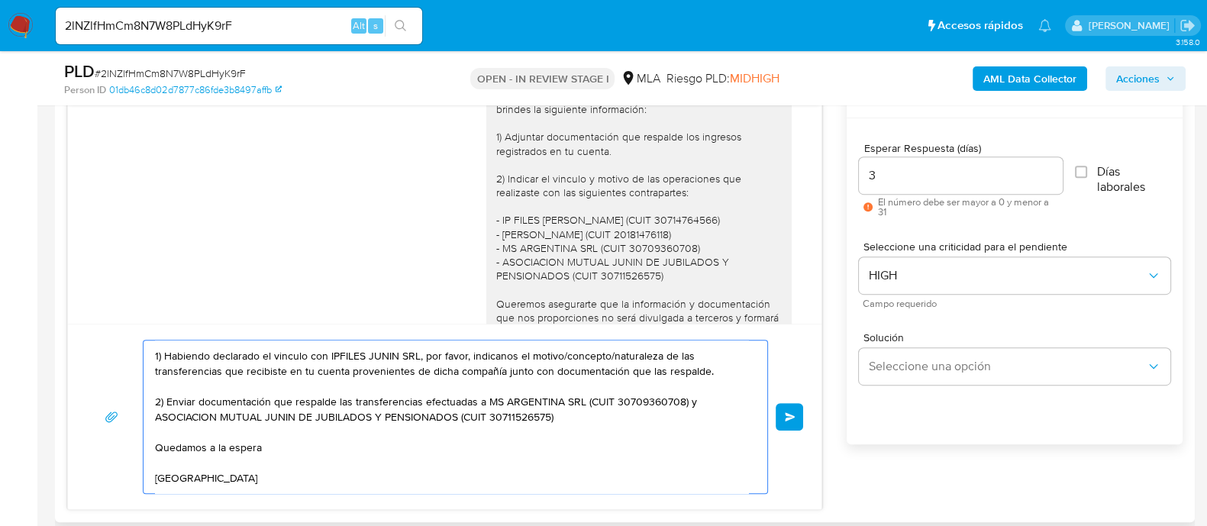
scroll to position [87, 0]
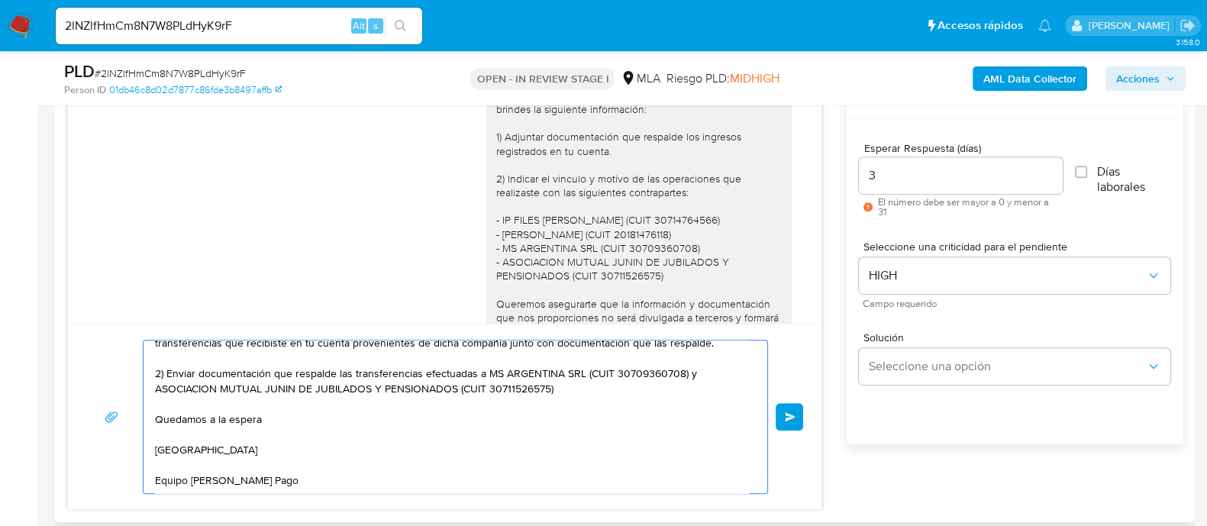
click at [776, 421] on button "Enviar" at bounding box center [789, 416] width 27 height 27
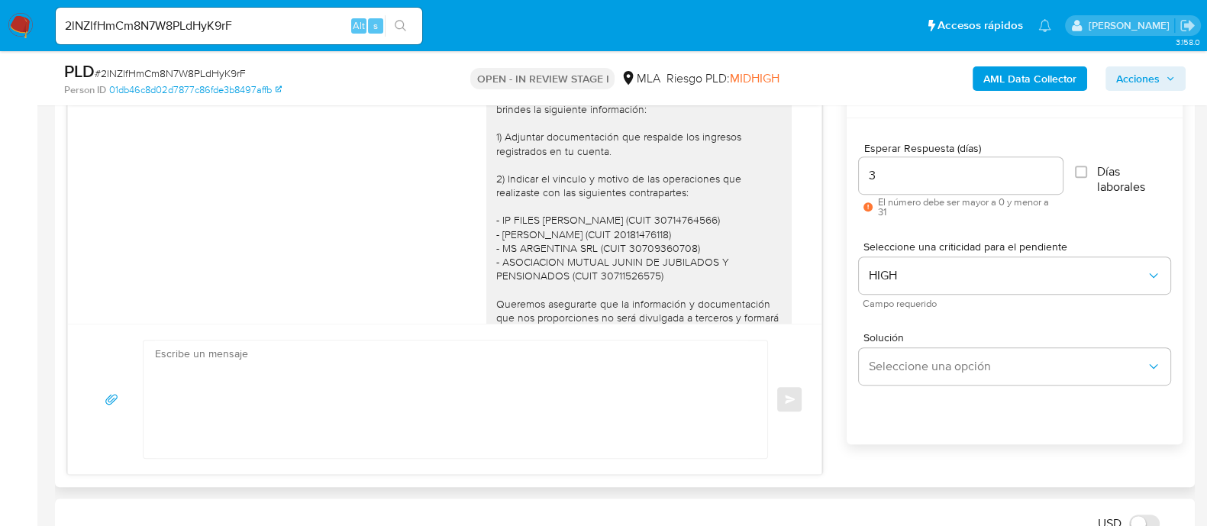
scroll to position [0, 0]
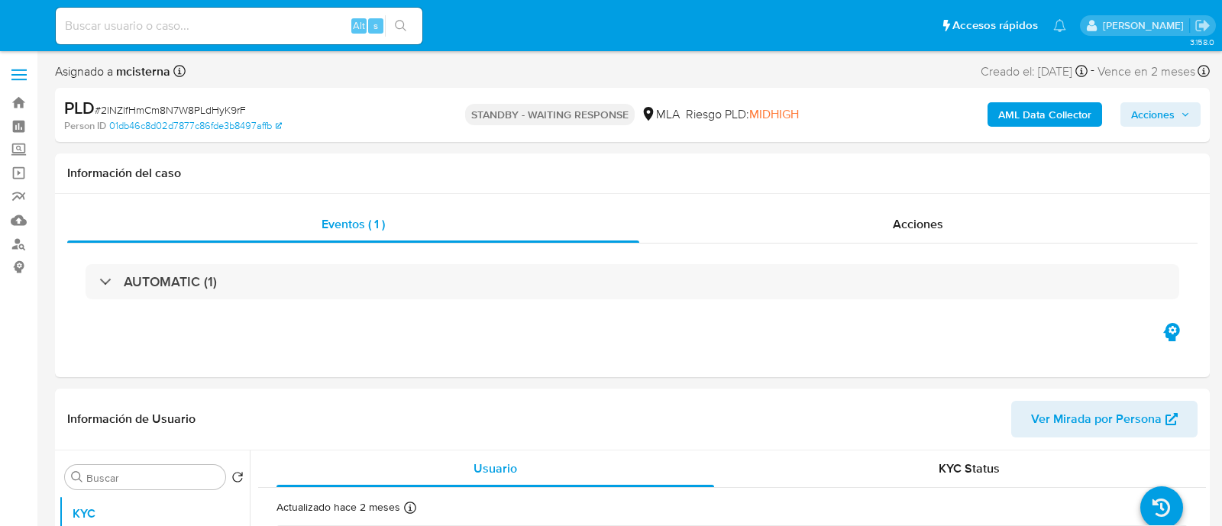
select select "10"
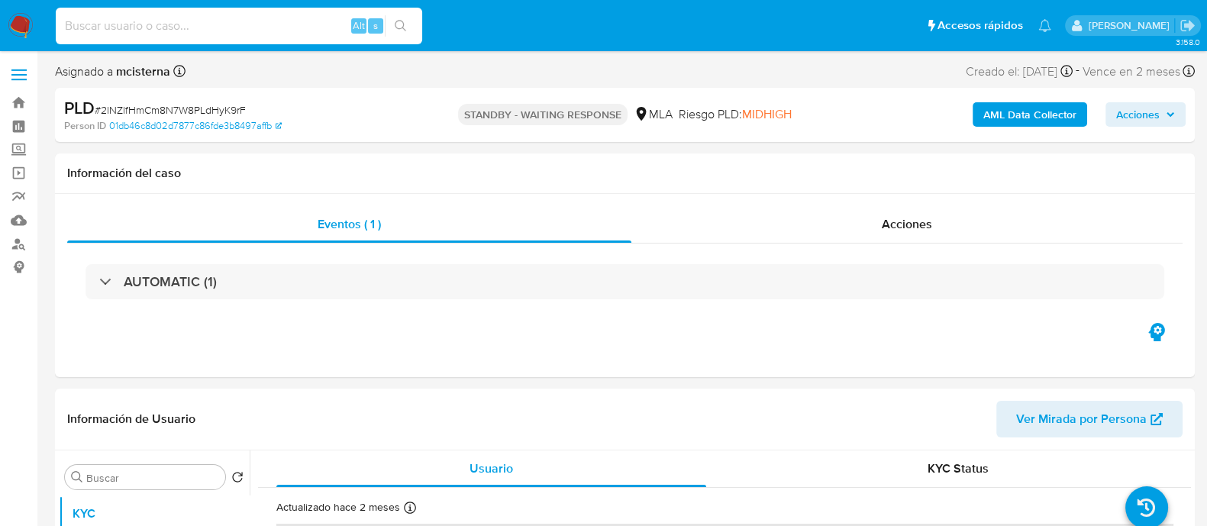
click at [344, 31] on input at bounding box center [239, 26] width 366 height 20
paste input "R5cRPuPk3Kp2a3IfGqFn8qAt"
type input "R5cRPuPk3Kp2a3IfGqFn8qAt"
click at [392, 27] on button "search-icon" at bounding box center [400, 25] width 31 height 21
select select "10"
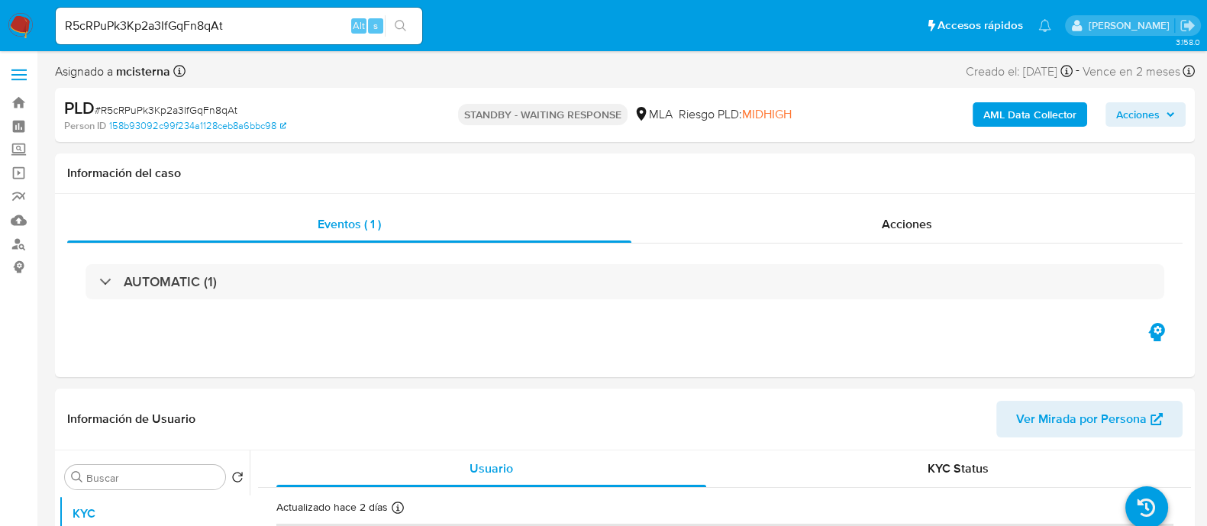
click at [282, 24] on input "R5cRPuPk3Kp2a3IfGqFn8qAt" at bounding box center [239, 26] width 366 height 20
click at [279, 24] on input "R5cRPuPk3Kp2a3IfGqFn8qAt" at bounding box center [239, 26] width 366 height 20
paste input "x4s8ndSI4rQj8uqWJLE8CCkU"
type input "x4s8ndSI4rQj8uqWJLE8CCkU"
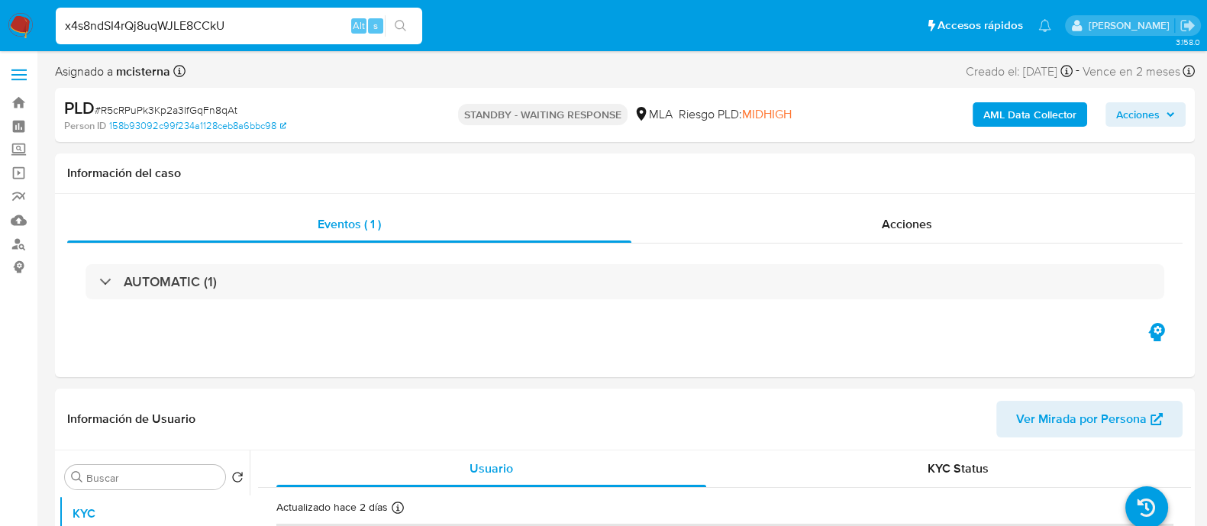
click at [408, 37] on div "x4s8ndSI4rQj8uqWJLE8CCkU Alt s" at bounding box center [239, 26] width 366 height 37
click at [408, 21] on button "search-icon" at bounding box center [400, 25] width 31 height 21
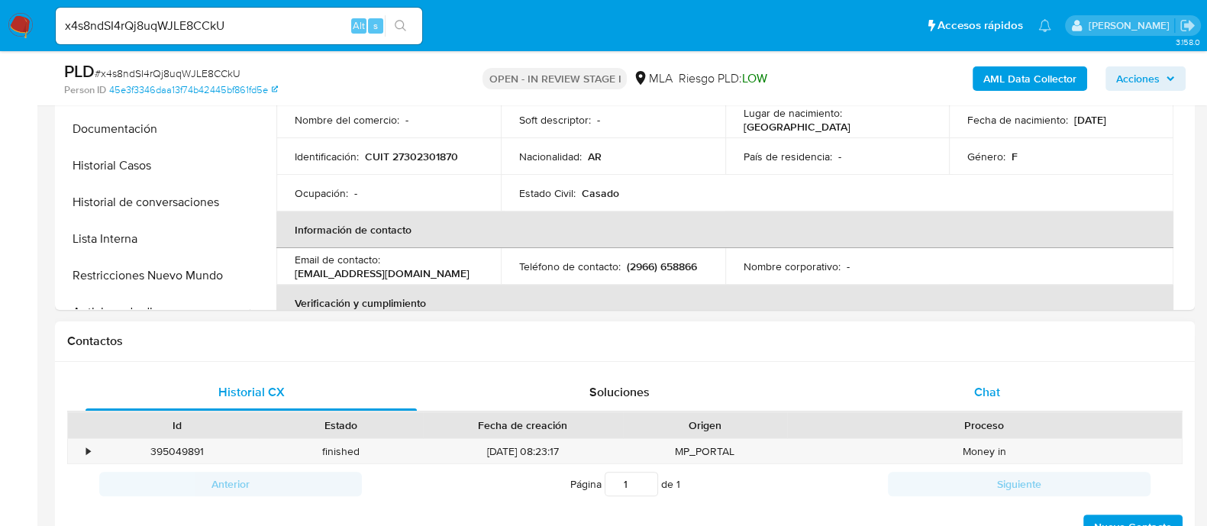
click at [977, 383] on span "Chat" at bounding box center [987, 392] width 26 height 18
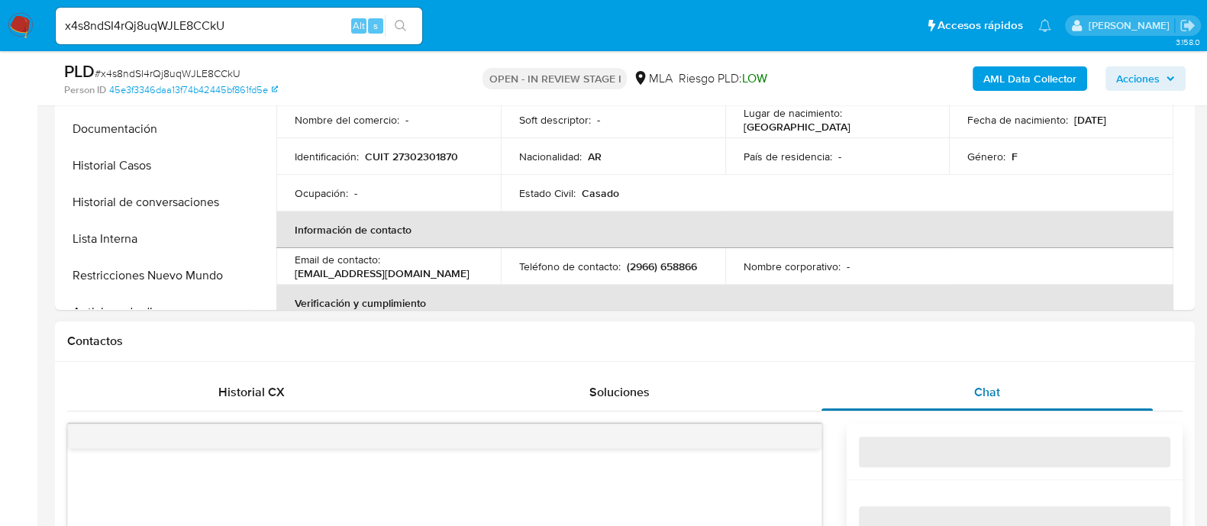
select select "10"
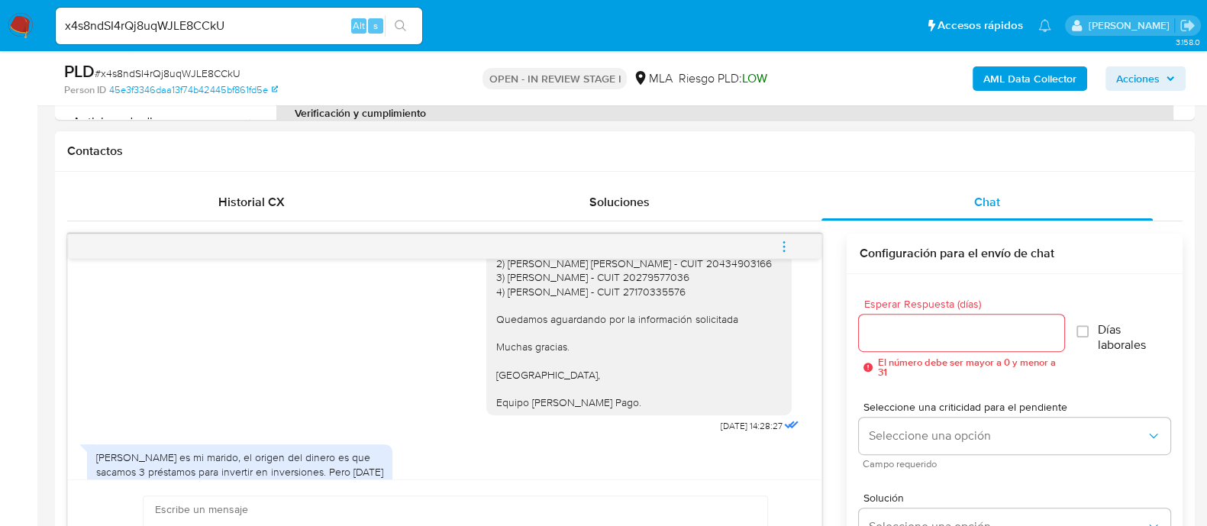
scroll to position [1424, 0]
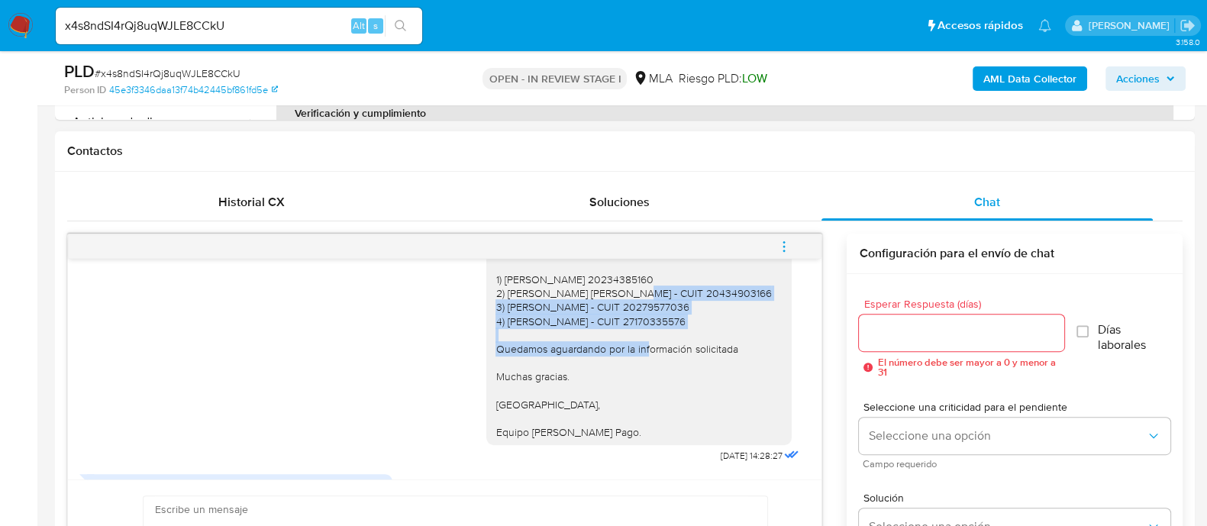
drag, startPoint x: 479, startPoint y: 322, endPoint x: 713, endPoint y: 345, distance: 234.7
click at [713, 345] on div "Hola [PERSON_NAME] Muchas gracias por tu respuesta. Atento a lo manifestado, po…" at bounding box center [638, 287] width 305 height 318
copy div "2) [PERSON_NAME] [PERSON_NAME] 20434903166 3) [PERSON_NAME] 20279577036 4) [PER…"
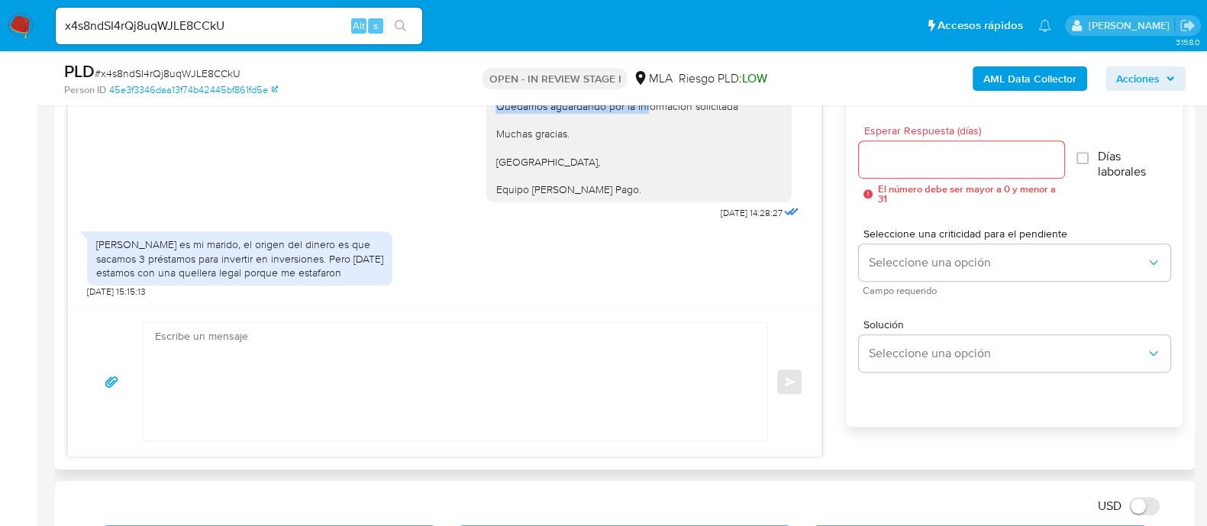
scroll to position [859, 0]
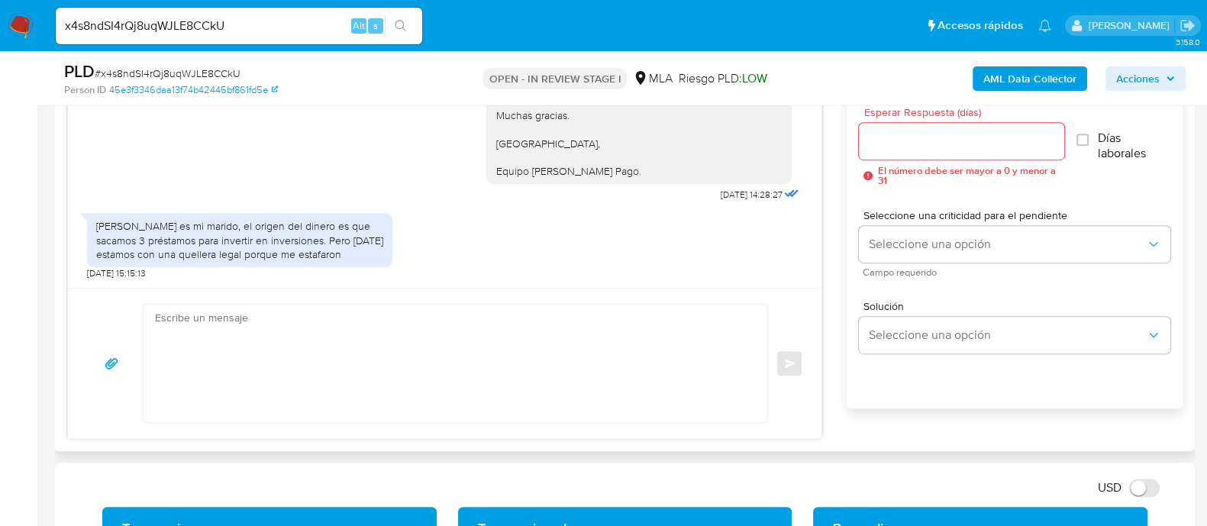
click at [426, 358] on textarea at bounding box center [451, 364] width 593 height 118
paste textarea "2) [PERSON_NAME] [PERSON_NAME] 20434903166 3) [PERSON_NAME] 20279577036 4) [PER…"
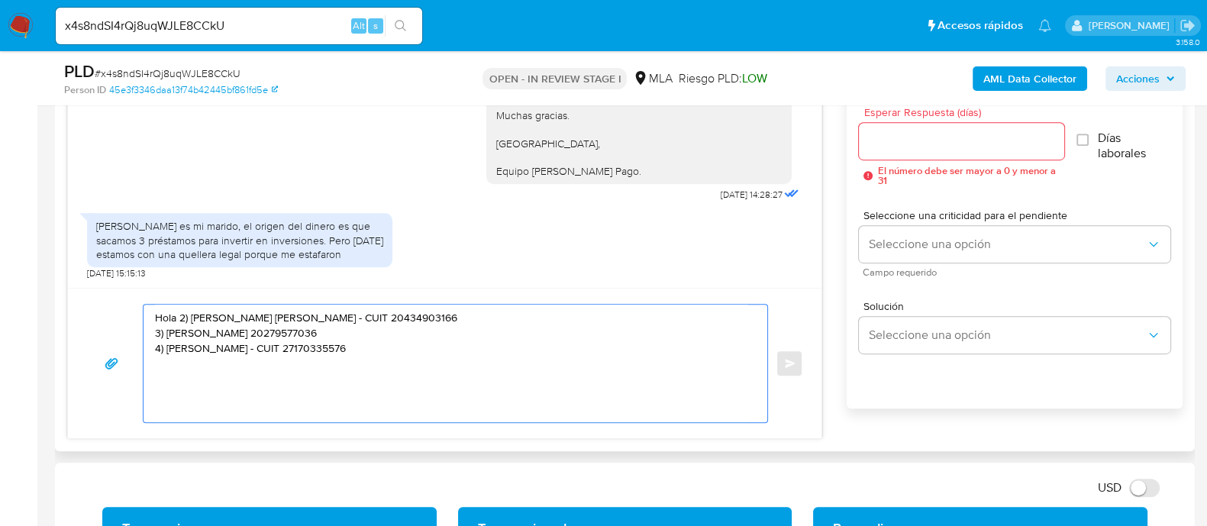
click at [182, 317] on textarea "Hola 2) [PERSON_NAME] [PERSON_NAME] - CUIT 20434903166 3) [PERSON_NAME] 2027957…" at bounding box center [451, 364] width 593 height 118
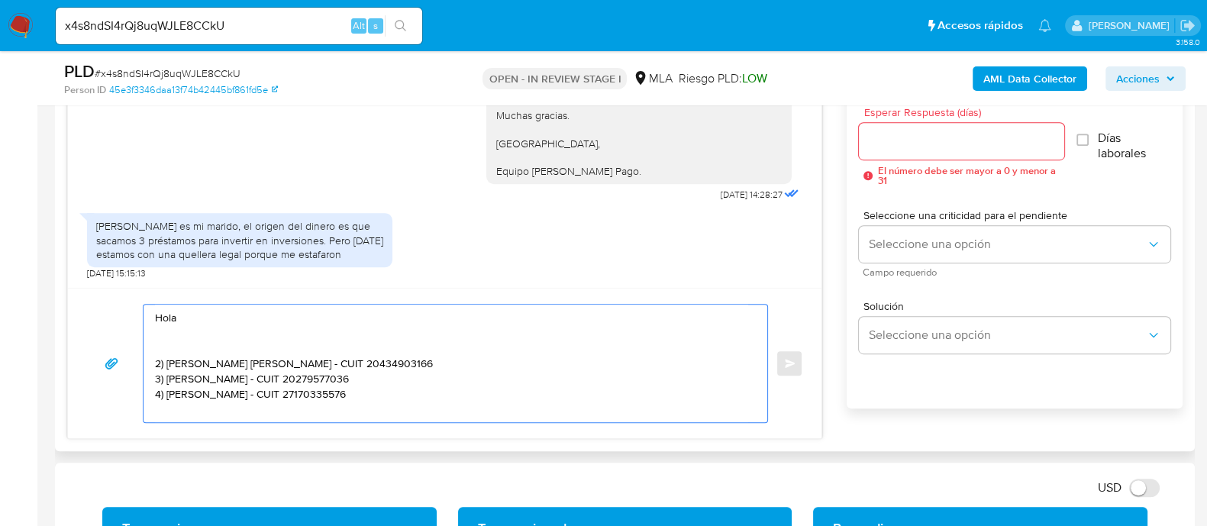
click at [182, 317] on textarea "Hola 2) [PERSON_NAME] [PERSON_NAME] - CUIT 20434903166 3) [PERSON_NAME] - CUIT …" at bounding box center [451, 364] width 593 height 118
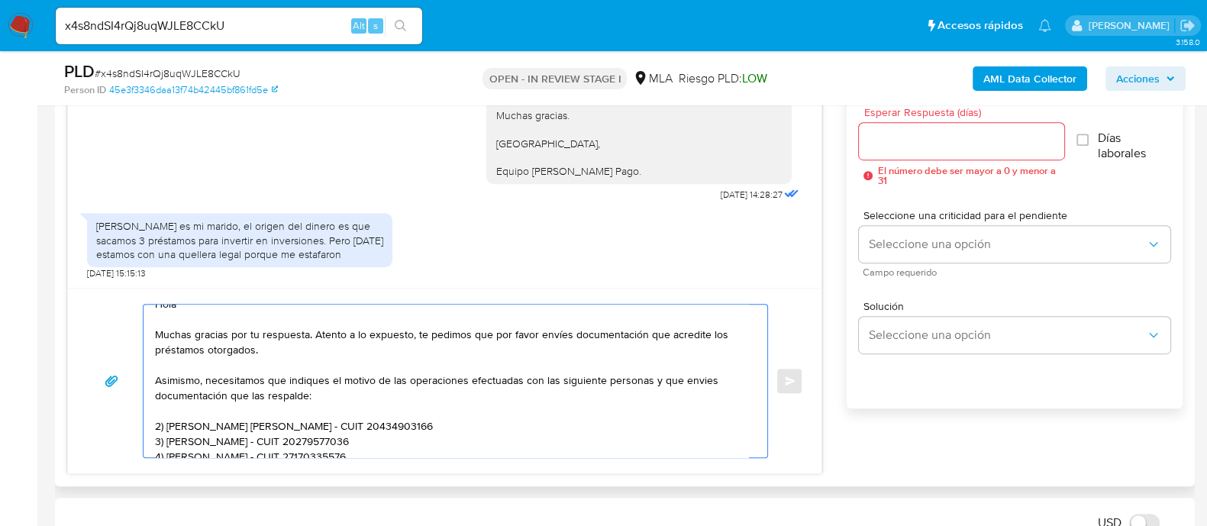
scroll to position [26, 0]
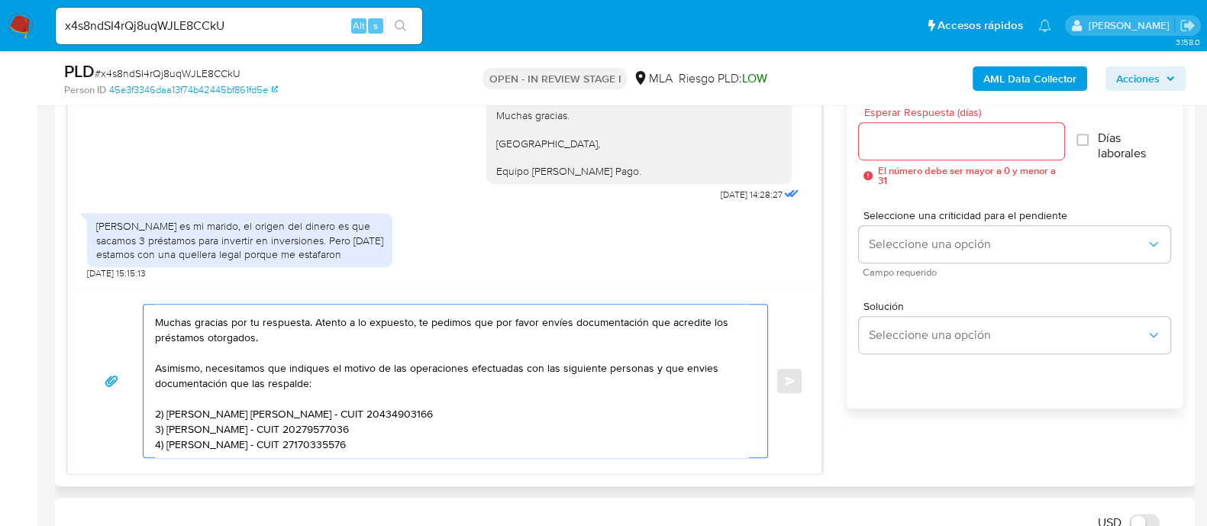
click at [157, 410] on textarea "Hola Muchas gracias por tu respuesta. Atento a lo expuesto, te pedimos que por …" at bounding box center [451, 381] width 593 height 153
click at [334, 336] on textarea "Hola Muchas gracias por tu respuesta. Atento a lo expuesto, te pedimos que por …" at bounding box center [451, 381] width 593 height 153
click at [501, 342] on textarea "Hola Muchas gracias por tu respuesta. Atento a lo expuesto, te pedimos que por …" at bounding box center [451, 381] width 593 height 153
click at [486, 326] on textarea "Hola Muchas gracias por tu respuesta. Atento a lo expuesto, te pedimos que por …" at bounding box center [451, 381] width 593 height 153
click at [485, 326] on textarea "Hola Muchas gracias por tu respuesta. Atento a lo expuesto, te pedimos que por …" at bounding box center [451, 381] width 593 height 153
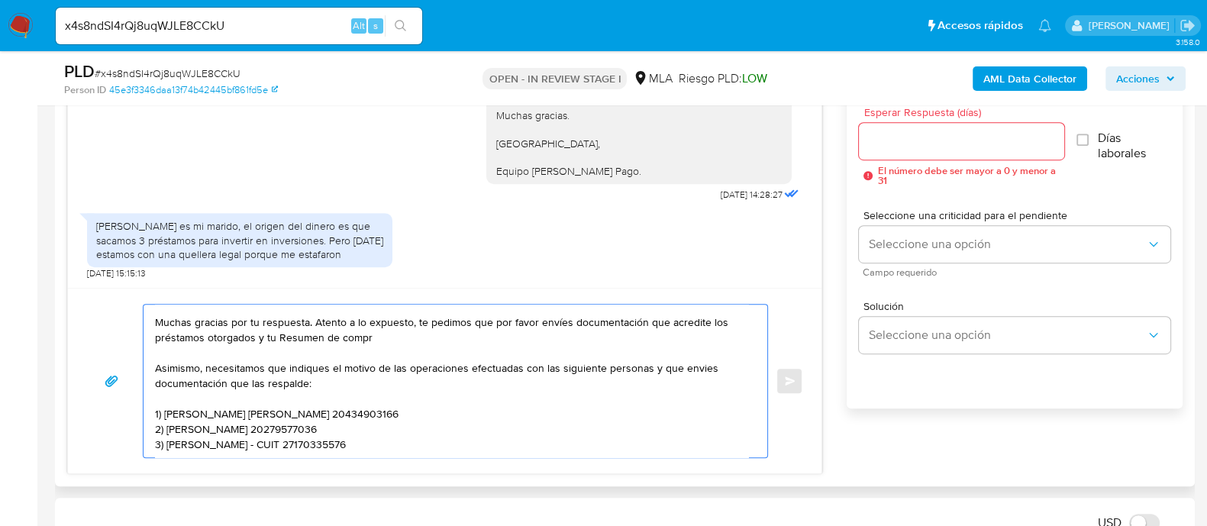
drag, startPoint x: 485, startPoint y: 326, endPoint x: 476, endPoint y: 326, distance: 9.2
click at [476, 326] on textarea "Hola Muchas gracias por tu respuesta. Atento a lo expuesto, te pedimos que por …" at bounding box center [451, 381] width 593 height 153
click at [472, 346] on textarea "Hola Muchas gracias por tu respuesta. Atento a lo expuesto, te pedimos que por …" at bounding box center [451, 381] width 593 height 153
drag, startPoint x: 463, startPoint y: 336, endPoint x: 416, endPoint y: 319, distance: 50.2
click at [416, 319] on textarea "Hola Muchas gracias por tu respuesta. Atento a lo expuesto, te pedimos que por …" at bounding box center [451, 381] width 593 height 153
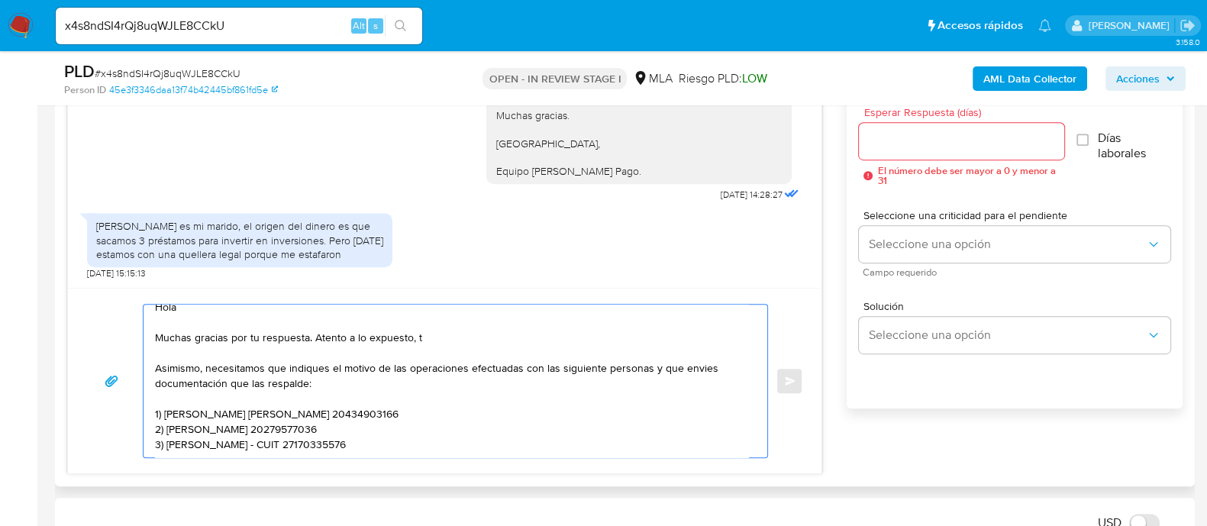
scroll to position [11, 0]
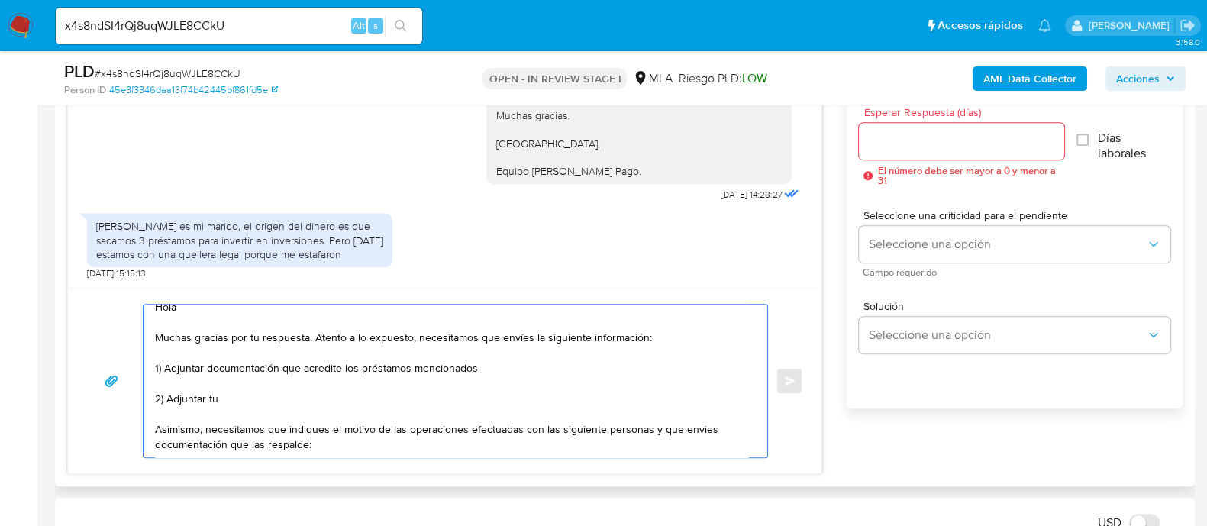
paste textarea "Resumen de Comprobantes Electrónicos emitidos"
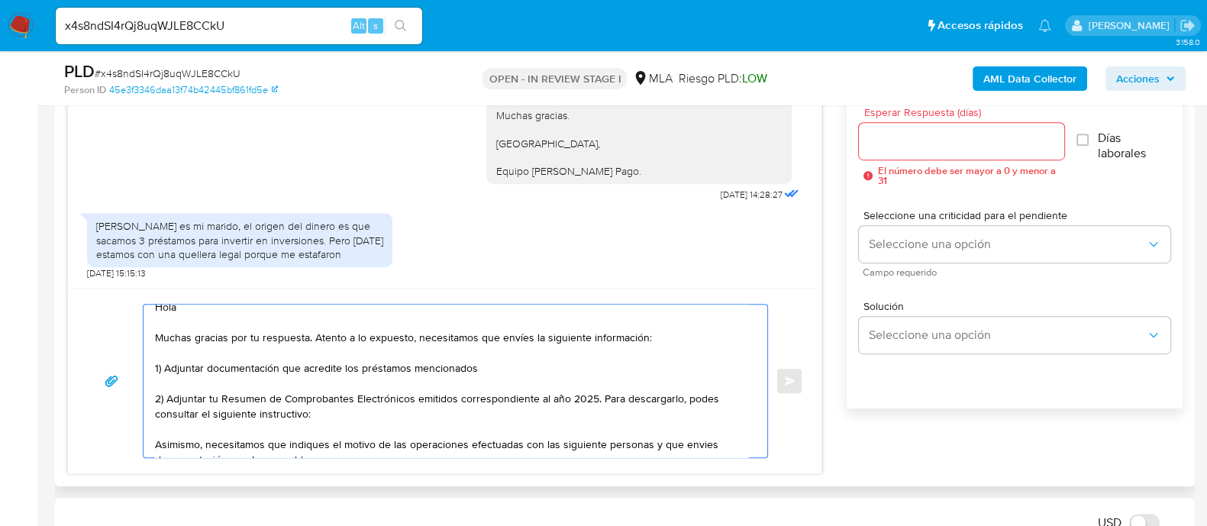
paste textarea "[URL][DOMAIN_NAME]"
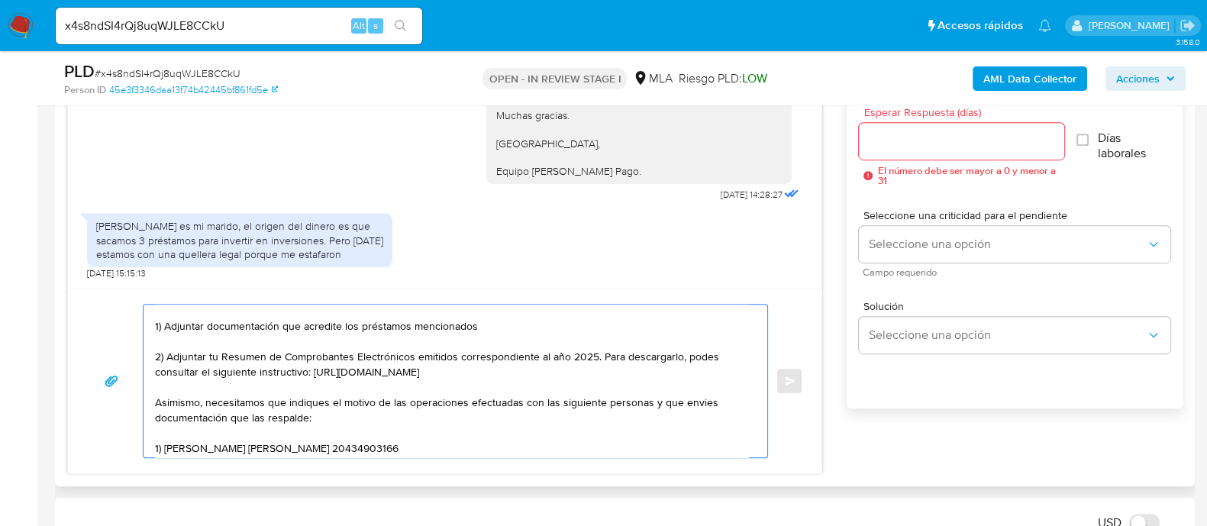
scroll to position [87, 0]
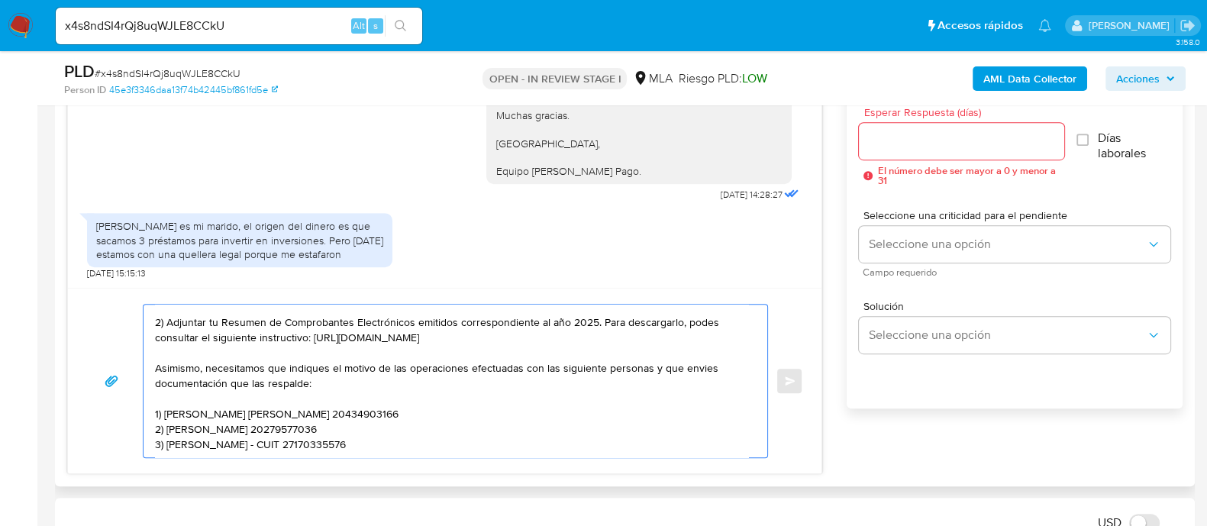
drag, startPoint x: 328, startPoint y: 366, endPoint x: 163, endPoint y: 345, distance: 167.0
click at [163, 345] on textarea "Hola Muchas gracias por tu respuesta. Atento a lo expuesto, necesitamos que env…" at bounding box center [451, 381] width 593 height 153
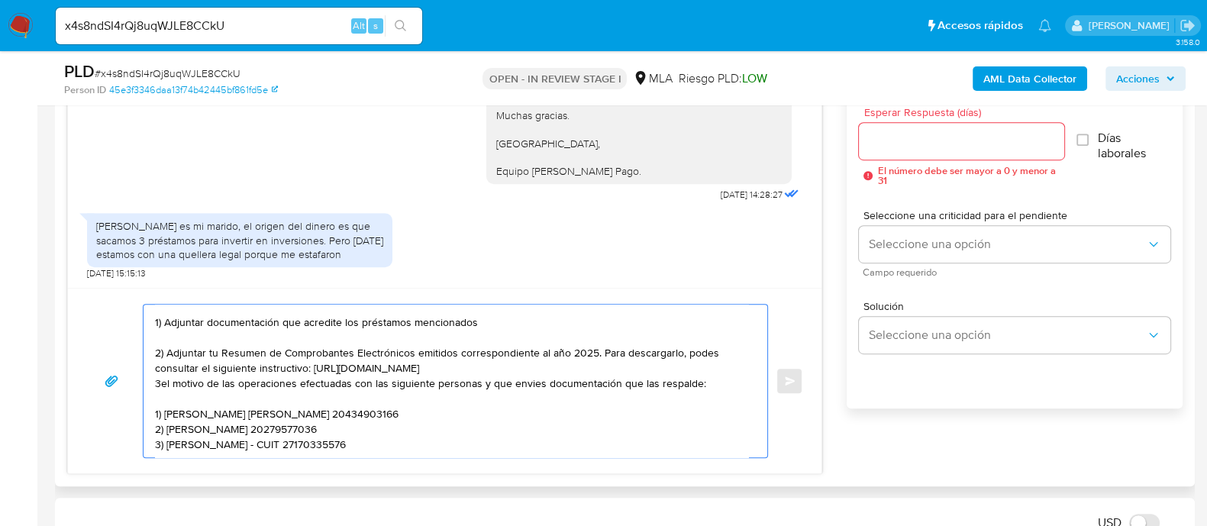
scroll to position [56, 0]
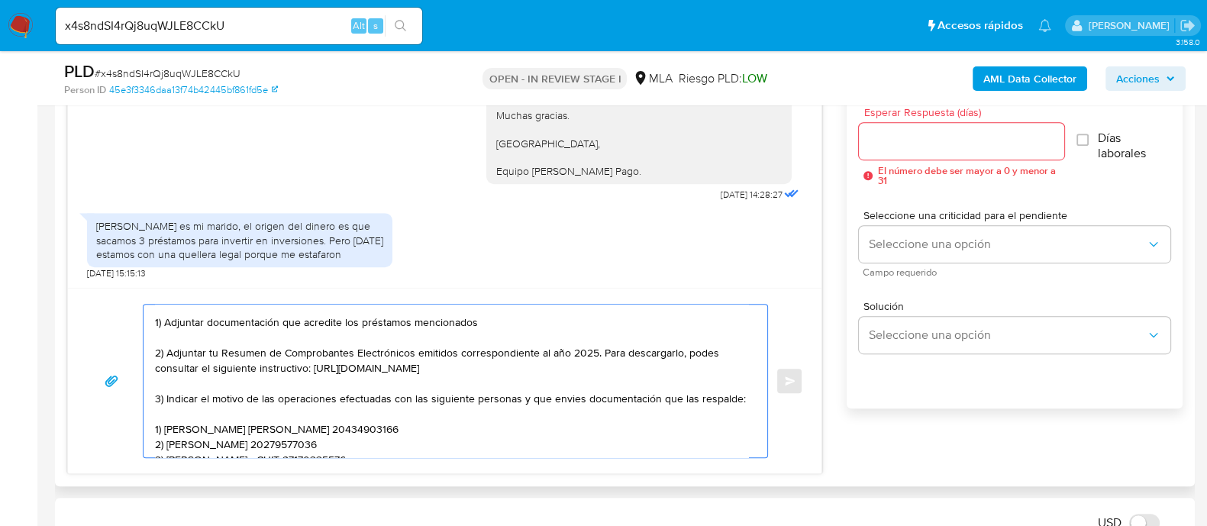
click at [528, 399] on textarea "Hola Muchas gracias por tu respuesta. Atento a lo expuesto, necesitamos que env…" at bounding box center [451, 381] width 593 height 153
drag, startPoint x: 528, startPoint y: 399, endPoint x: 576, endPoint y: 399, distance: 48.9
click at [576, 399] on textarea "Hola Muchas gracias por tu respuesta. Atento a lo expuesto, necesitamos que env…" at bounding box center [451, 381] width 593 height 153
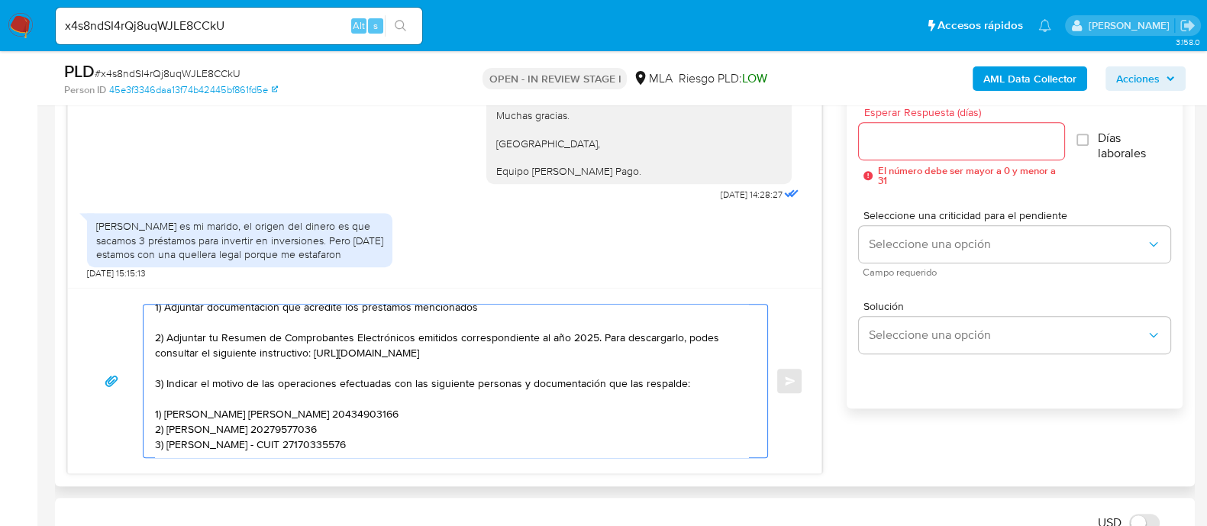
click at [167, 412] on textarea "Hola Muchas gracias por tu respuesta. Atento a lo expuesto, necesitamos que env…" at bounding box center [451, 381] width 593 height 153
click at [164, 431] on textarea "Hola Muchas gracias por tu respuesta. Atento a lo expuesto, necesitamos que env…" at bounding box center [451, 381] width 593 height 153
click at [167, 431] on textarea "Hola Muchas gracias por tu respuesta. Atento a lo expuesto, necesitamos que env…" at bounding box center [451, 381] width 593 height 153
click at [173, 437] on textarea "Hola Muchas gracias por tu respuesta. Atento a lo expuesto, necesitamos que env…" at bounding box center [451, 381] width 593 height 153
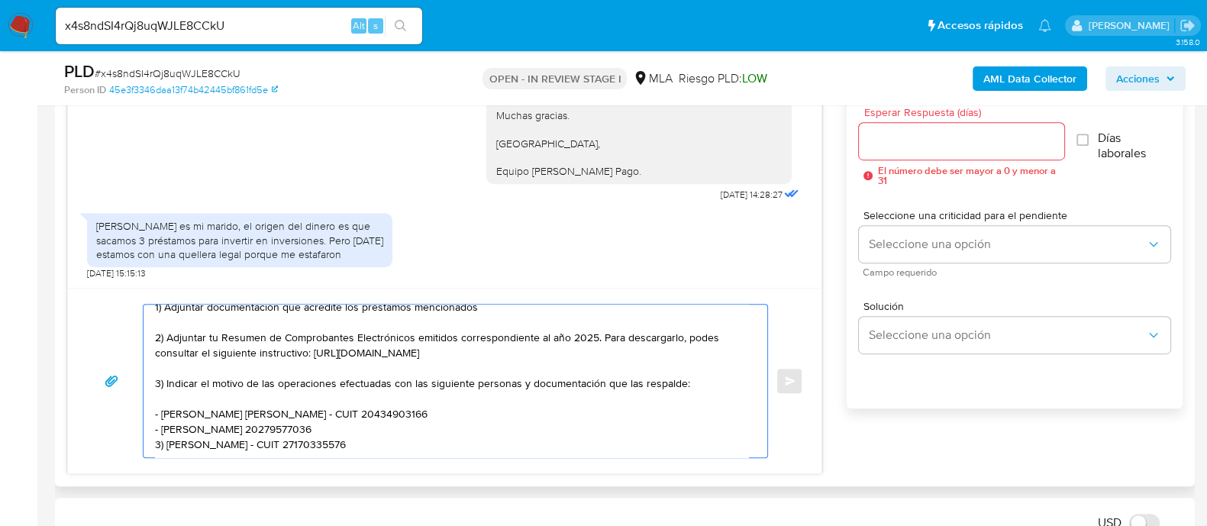
click at [165, 444] on textarea "Hola Muchas gracias por tu respuesta. Atento a lo expuesto, necesitamos que env…" at bounding box center [451, 381] width 593 height 153
click at [405, 444] on textarea "Hola Muchas gracias por tu respuesta. Atento a lo expuesto, necesitamos que env…" at bounding box center [451, 381] width 593 height 153
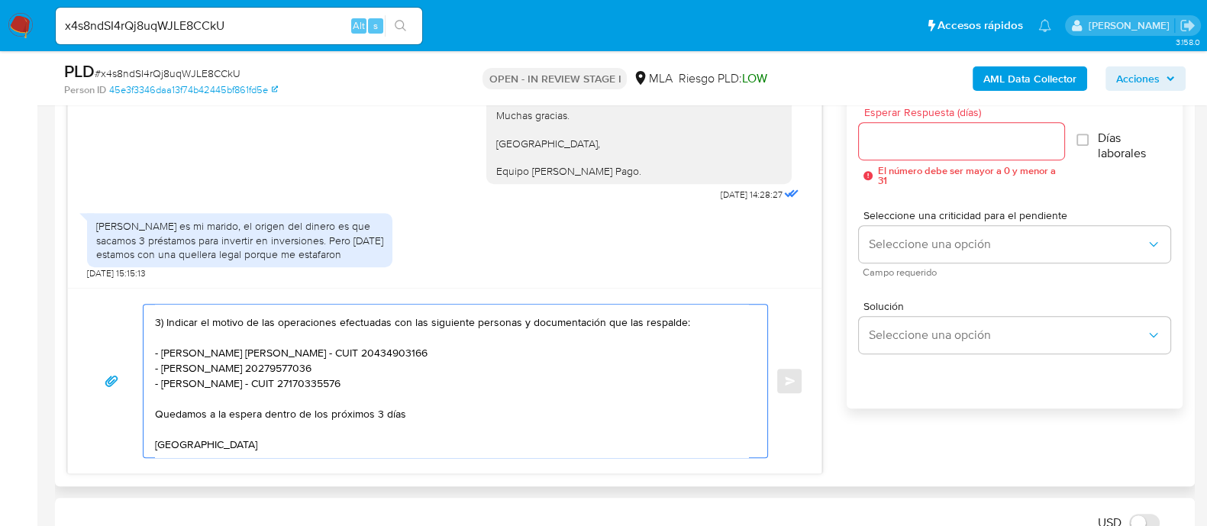
scroll to position [158, 0]
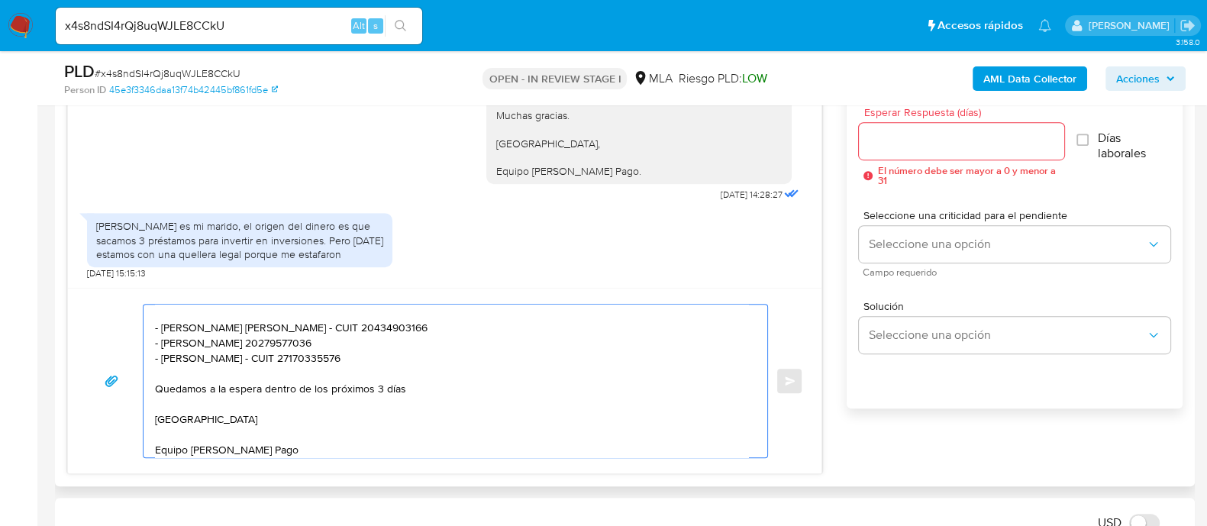
type textarea "Hola Muchas gracias por tu respuesta. Atento a lo expuesto, necesitamos que env…"
click at [880, 139] on input "Esperar Respuesta (días)" at bounding box center [961, 141] width 205 height 20
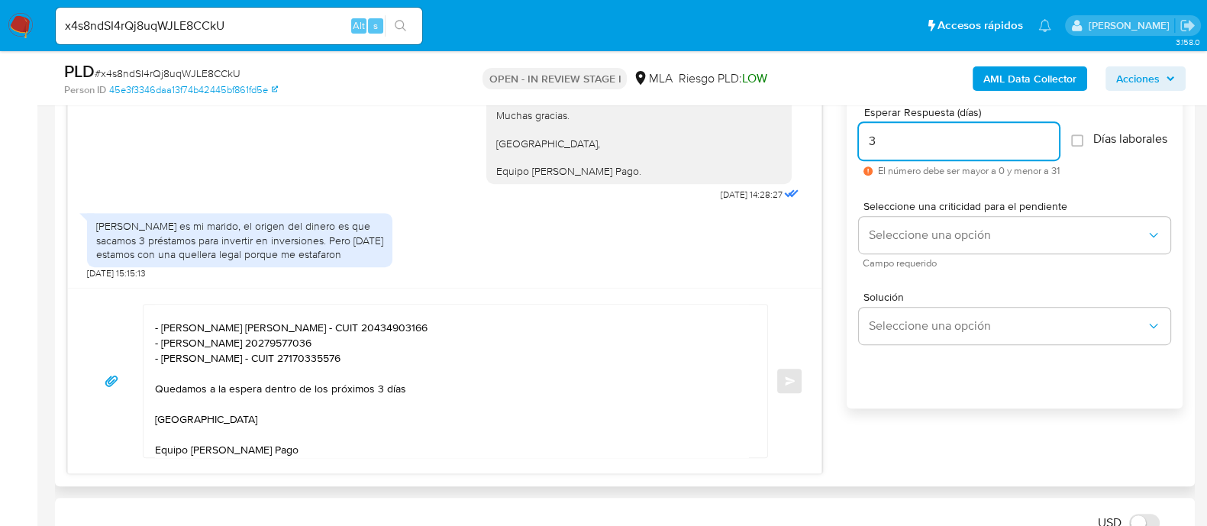
type input "3"
click at [413, 389] on textarea "Hola Muchas gracias por tu respuesta. Atento a lo expuesto, necesitamos que env…" at bounding box center [451, 381] width 593 height 153
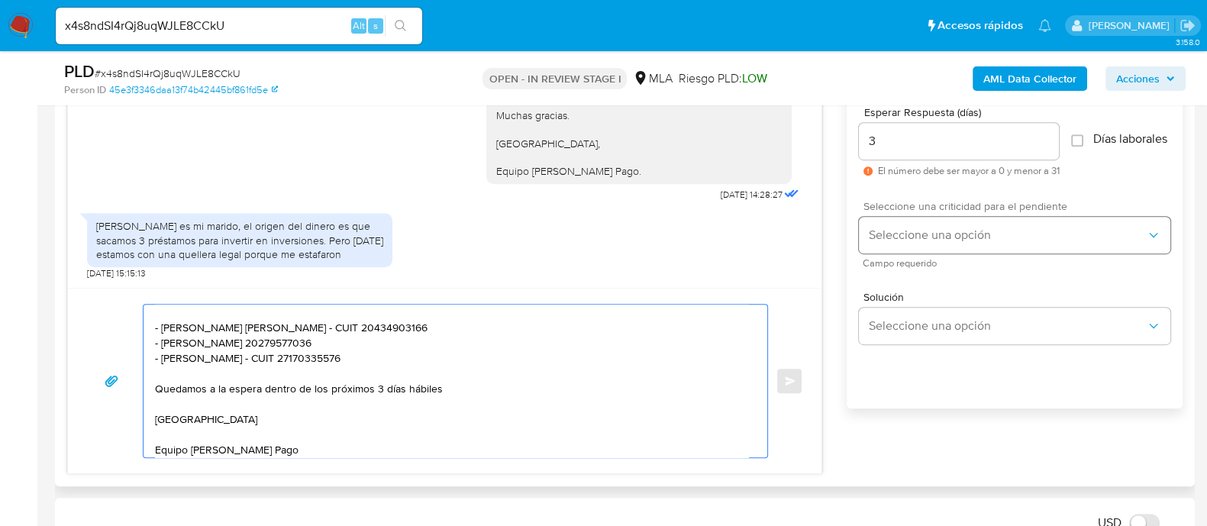
type textarea "Hola Muchas gracias por tu respuesta. Atento a lo expuesto, necesitamos que env…"
click at [918, 238] on span "Seleccione una opción" at bounding box center [1007, 235] width 278 height 15
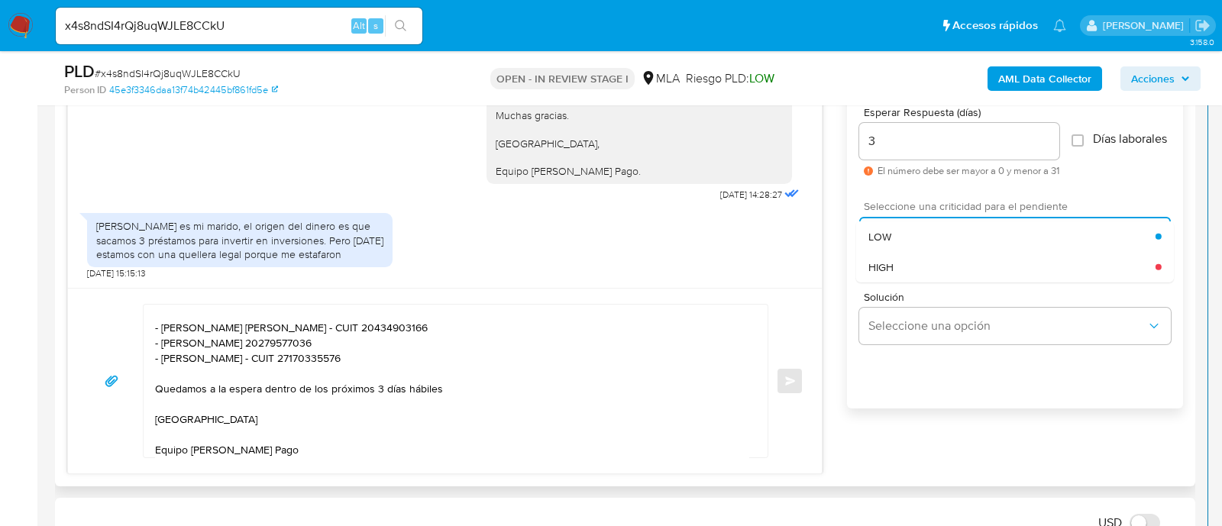
click at [938, 270] on div "HIGH" at bounding box center [1011, 266] width 287 height 31
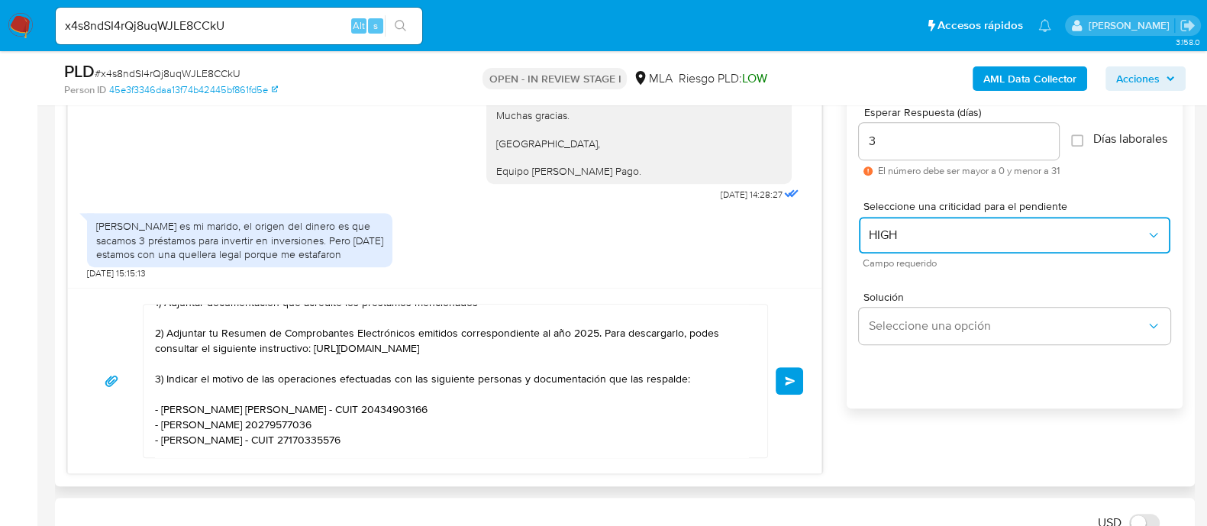
scroll to position [0, 0]
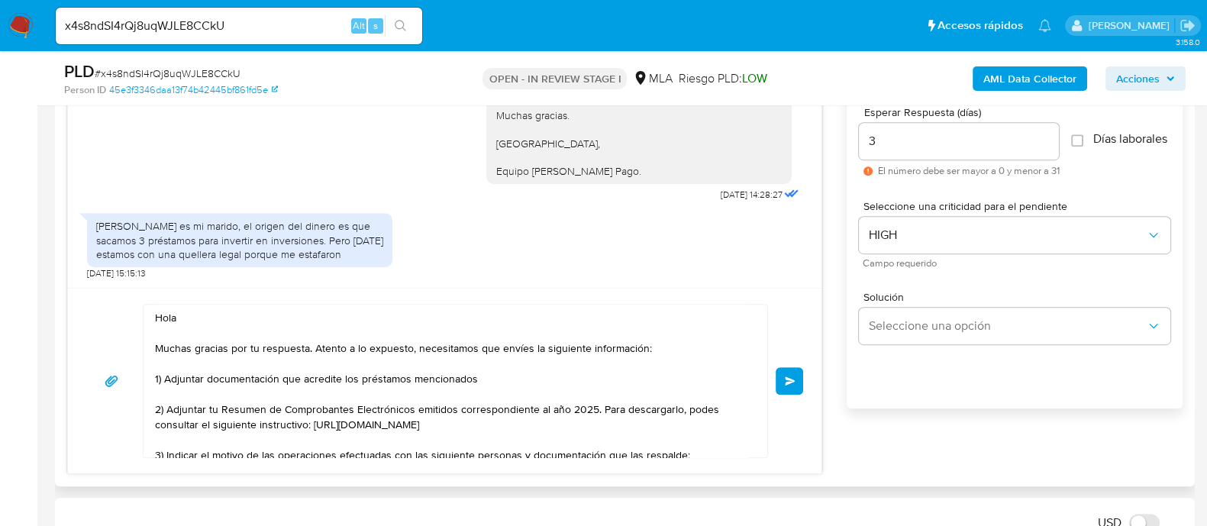
click at [790, 387] on button "Enviar" at bounding box center [789, 380] width 27 height 27
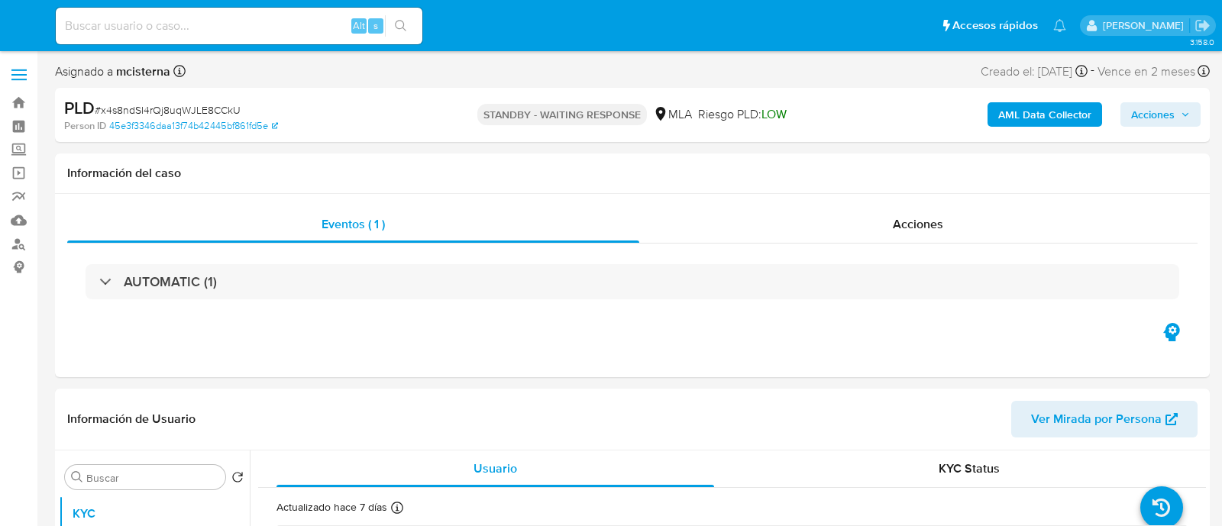
select select "10"
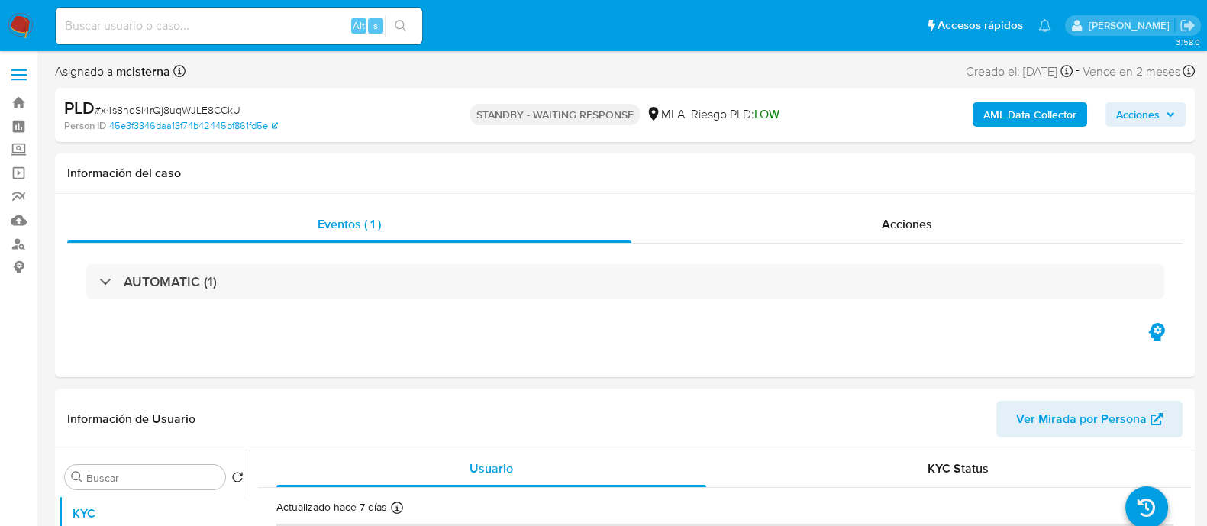
click at [302, 27] on input at bounding box center [239, 26] width 366 height 20
paste input "abX0zJxlbazguzVPYFmajIRt"
type input "abX0zJxlbazguzVPYFmajIRt"
click at [413, 24] on button "search-icon" at bounding box center [400, 25] width 31 height 21
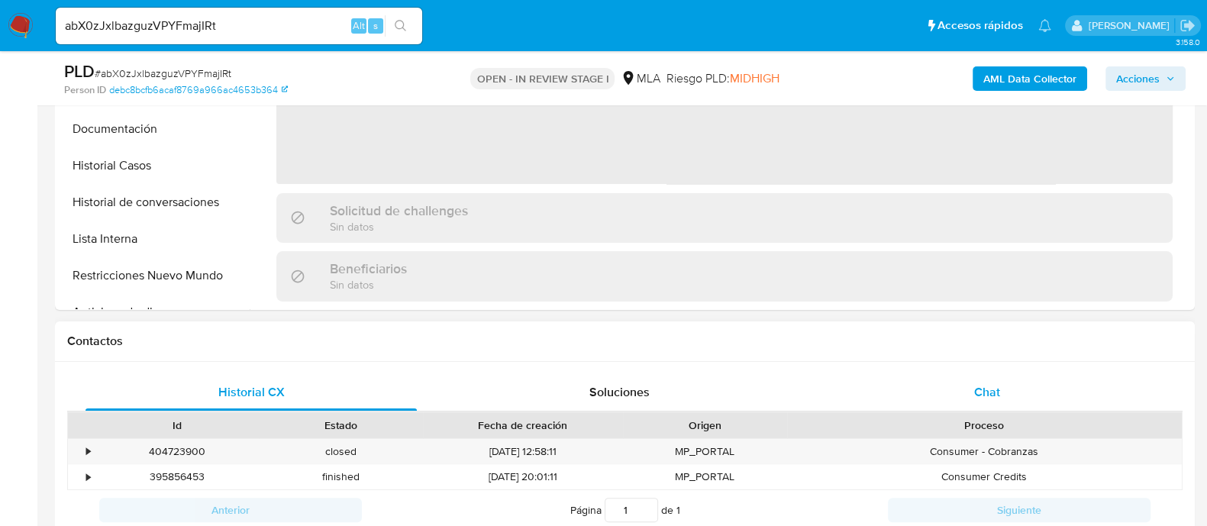
click at [957, 399] on div "Chat" at bounding box center [987, 392] width 331 height 37
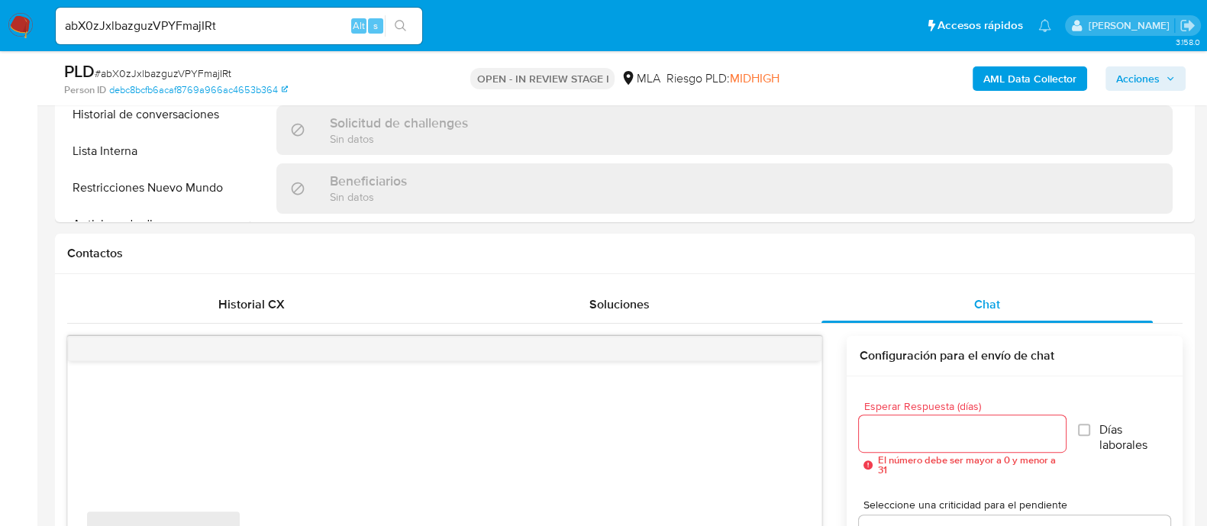
scroll to position [667, 0]
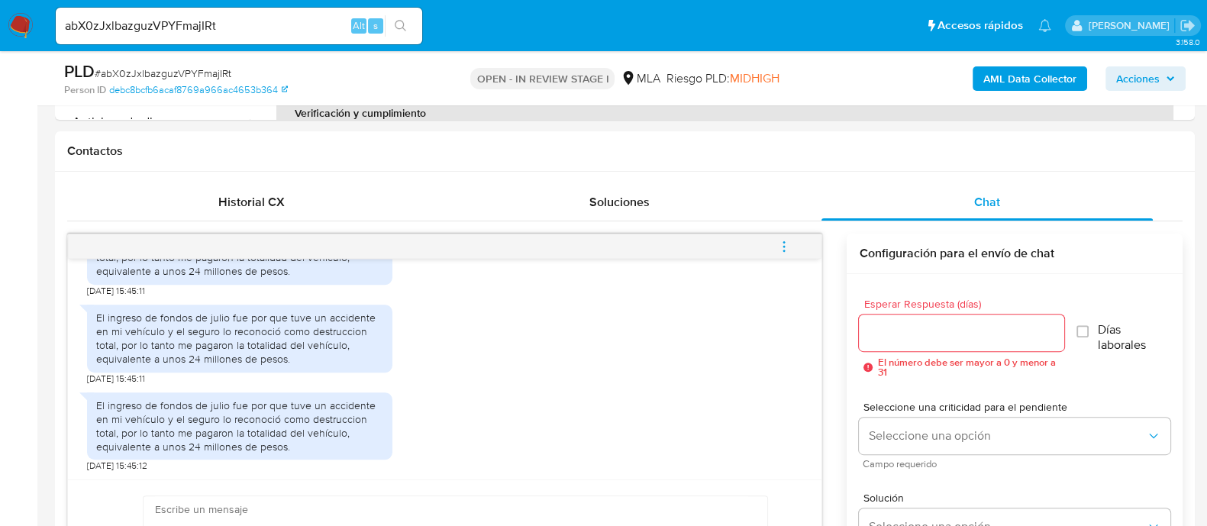
select select "10"
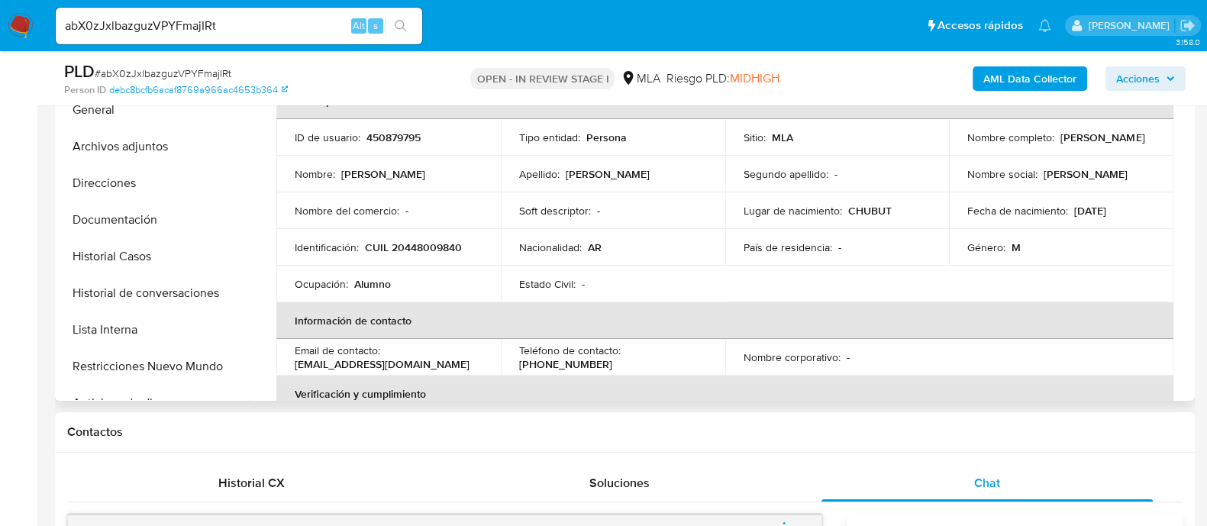
scroll to position [286, 0]
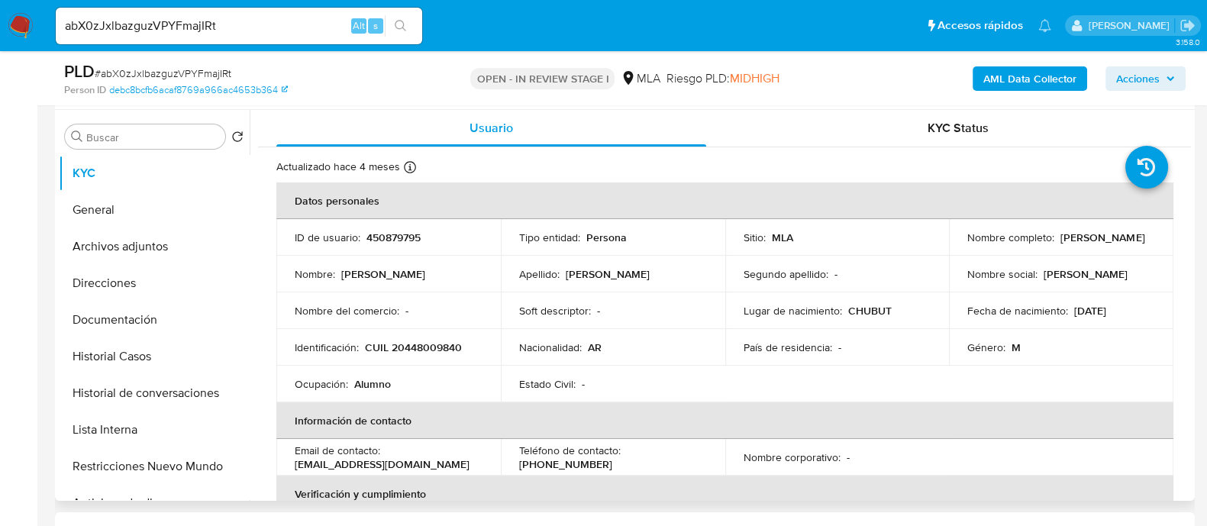
drag, startPoint x: 960, startPoint y: 246, endPoint x: 1080, endPoint y: 246, distance: 120.6
click at [1080, 246] on td "Nombre completo : Fabrizio Crescenzi" at bounding box center [1061, 237] width 224 height 37
click at [1080, 244] on div "Nombre completo : Fabrizio Crescenzi" at bounding box center [1061, 238] width 188 height 14
click at [1060, 244] on p "Fabrizio Crescenzi" at bounding box center [1102, 238] width 84 height 14
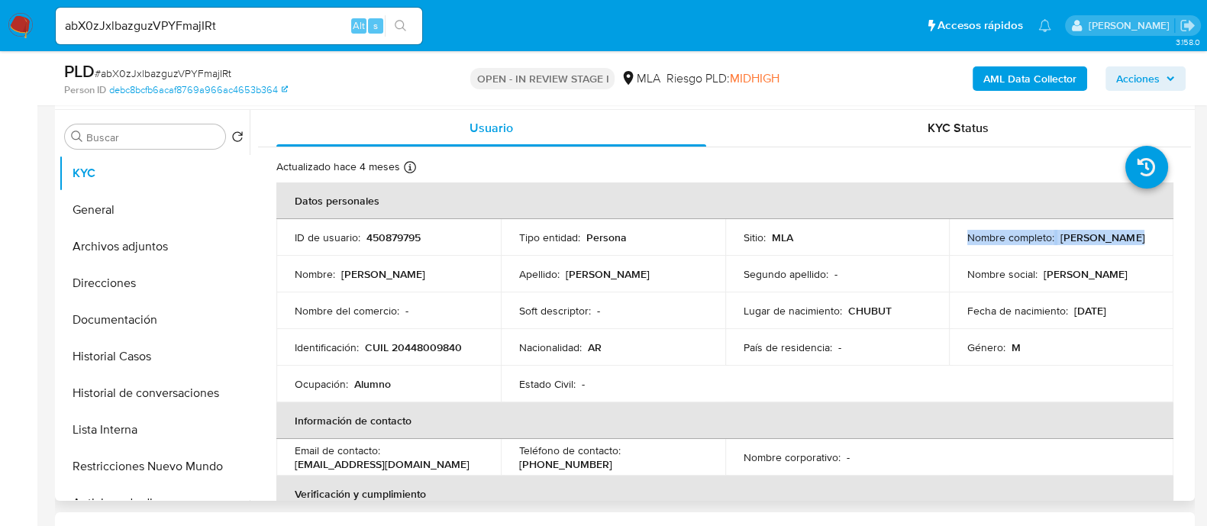
click at [1060, 244] on p "Fabrizio Crescenzi" at bounding box center [1102, 238] width 84 height 14
drag, startPoint x: 959, startPoint y: 246, endPoint x: 1025, endPoint y: 246, distance: 65.7
click at [965, 246] on td "Nombre completo : Fabrizio Crescenzi" at bounding box center [1061, 237] width 224 height 37
click at [1060, 244] on p "Fabrizio Crescenzi" at bounding box center [1102, 238] width 84 height 14
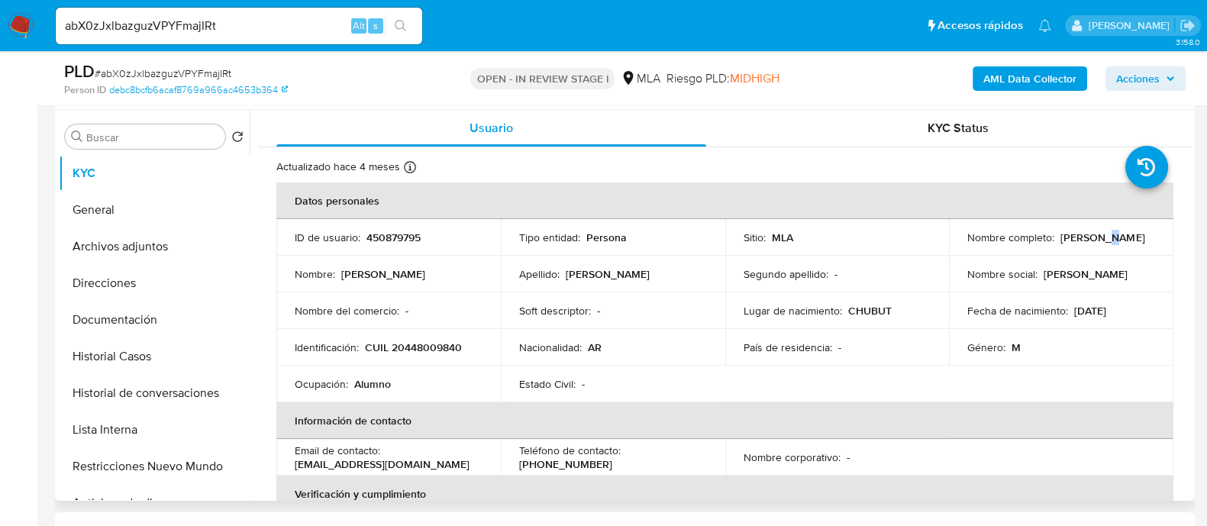
click at [1060, 244] on p "Fabrizio Crescenzi" at bounding box center [1102, 238] width 84 height 14
drag, startPoint x: 1025, startPoint y: 246, endPoint x: 1042, endPoint y: 246, distance: 17.6
click at [1060, 244] on p "Fabrizio Crescenzi" at bounding box center [1102, 238] width 84 height 14
drag, startPoint x: 964, startPoint y: 246, endPoint x: 1048, endPoint y: 246, distance: 84.0
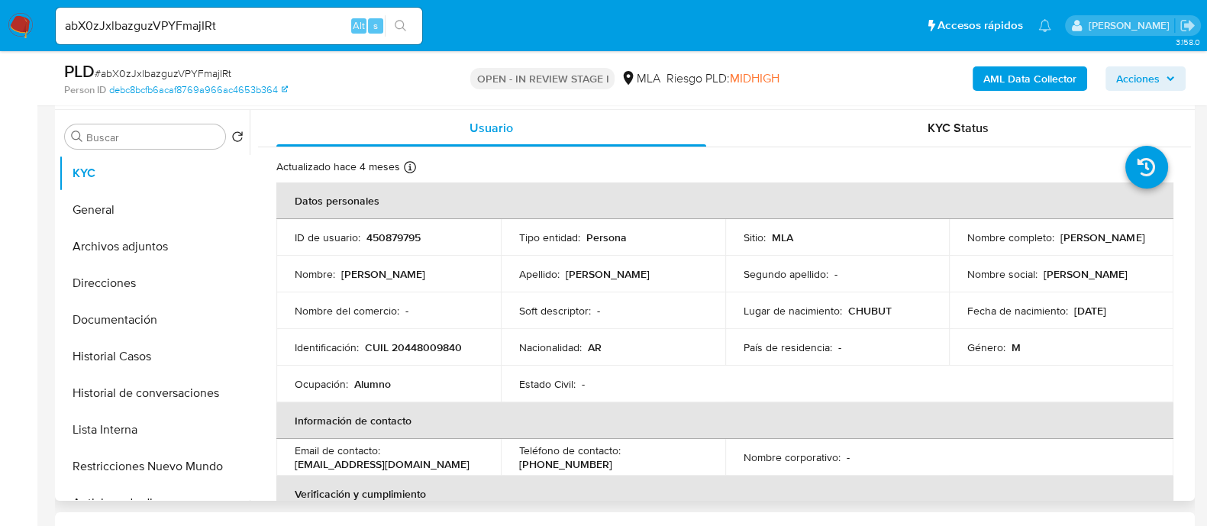
click at [1060, 244] on p "Fabrizio Crescenzi" at bounding box center [1102, 238] width 84 height 14
copy p "Fabrizio Crescenzi"
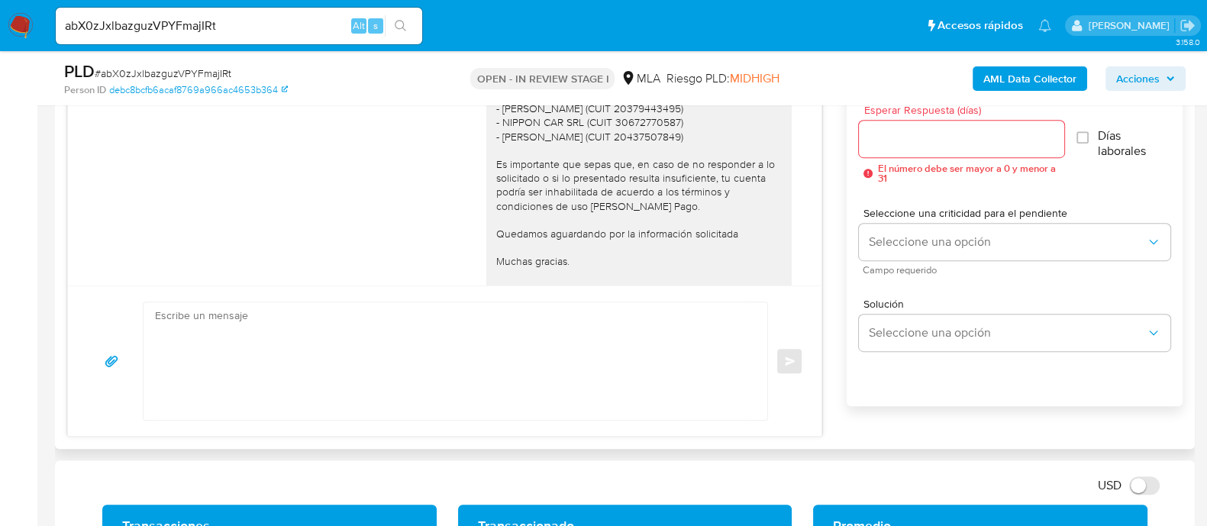
scroll to position [859, 0]
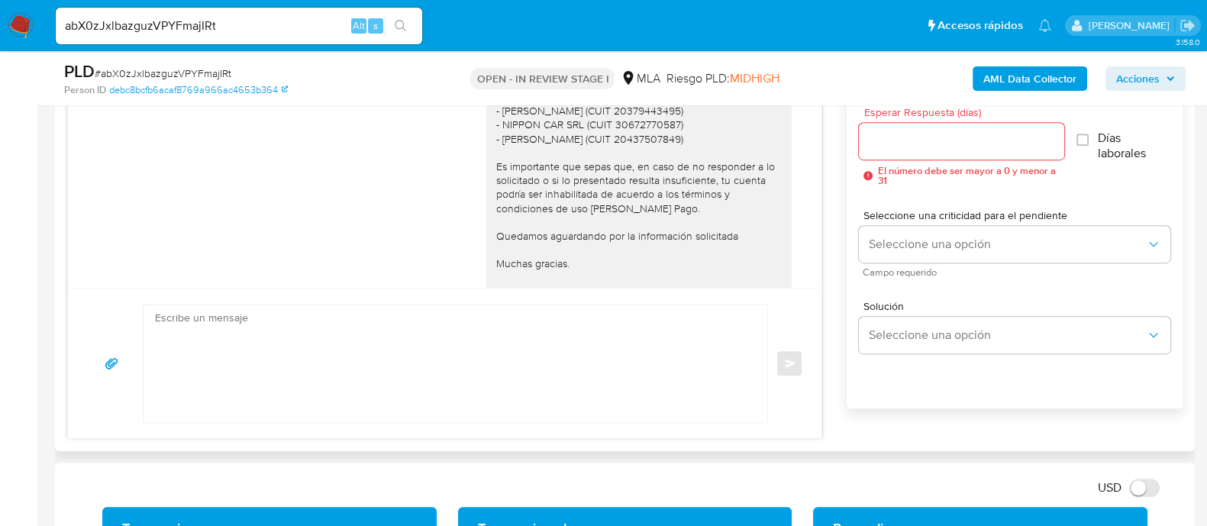
click at [591, 340] on textarea at bounding box center [451, 364] width 593 height 118
paste textarea "Fabrizio Crescenzi"
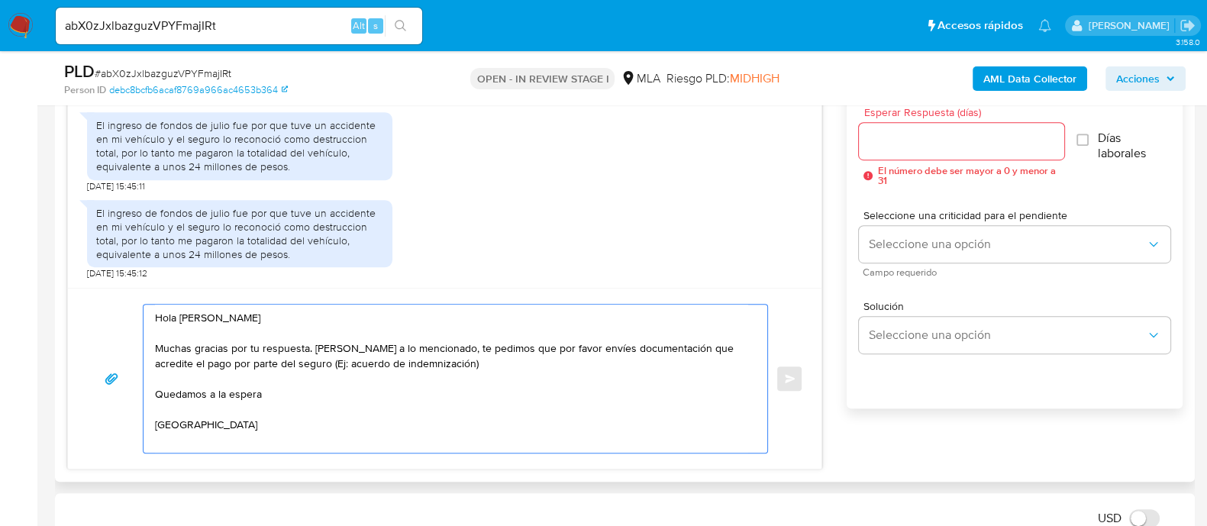
scroll to position [5, 0]
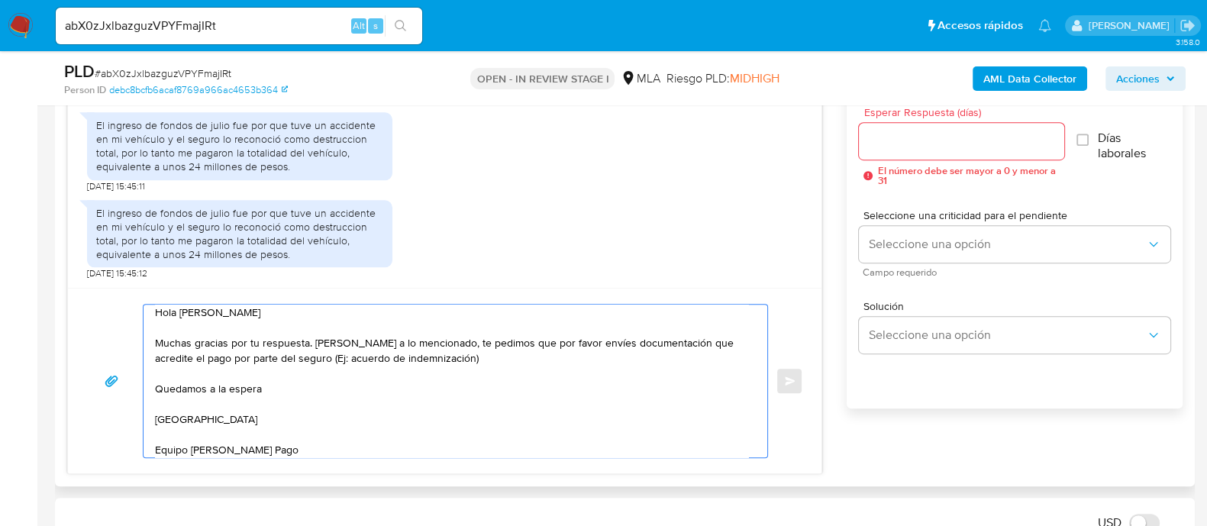
type textarea "Hola Fabrizio Crescenzi Muchas gracias por tu respuesta. Atento a lo mencionado…"
click at [888, 131] on input "Esperar Respuesta (días)" at bounding box center [961, 141] width 205 height 20
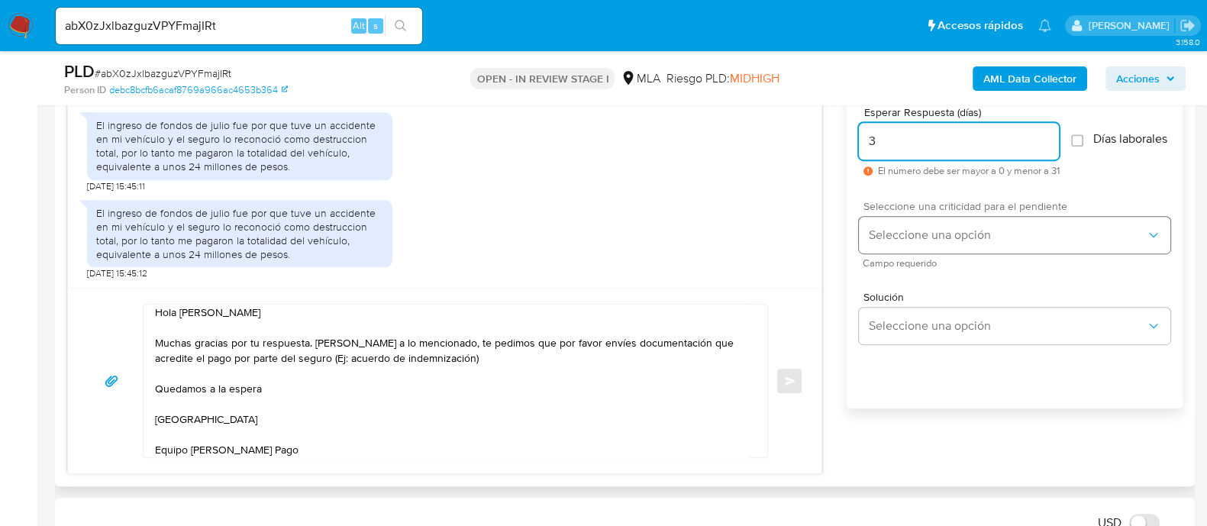
type input "3"
click at [922, 243] on span "Seleccione una opción" at bounding box center [1007, 235] width 278 height 15
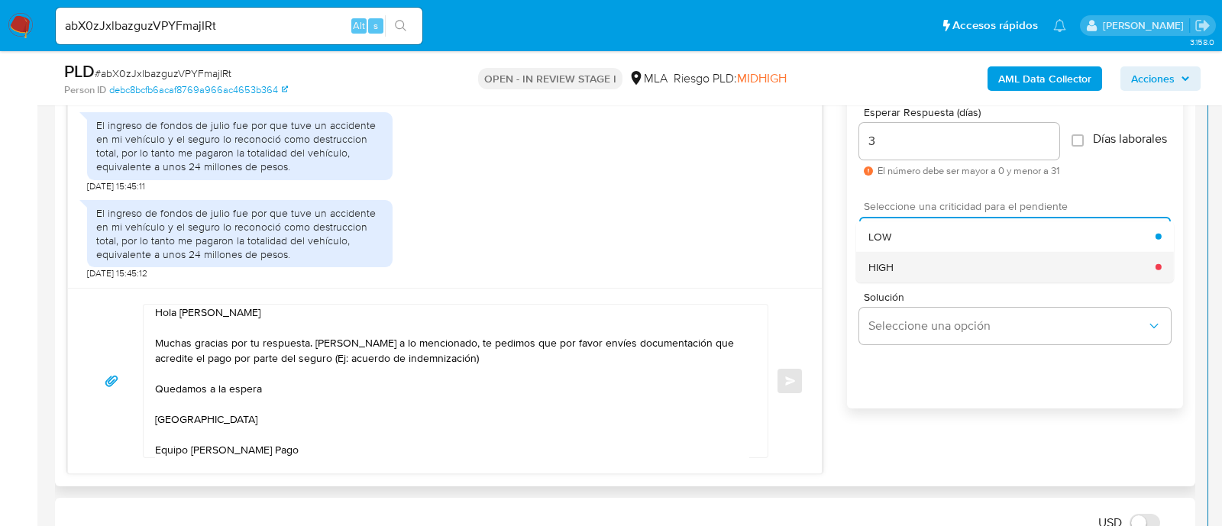
click at [913, 267] on div "HIGH" at bounding box center [1011, 266] width 287 height 31
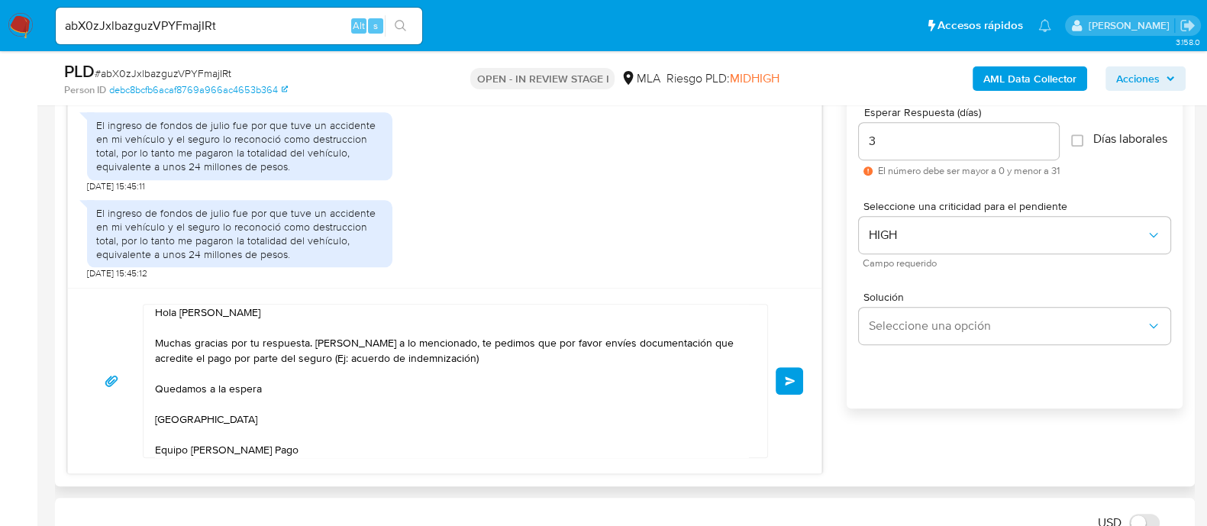
click at [796, 379] on button "Enviar" at bounding box center [789, 380] width 27 height 27
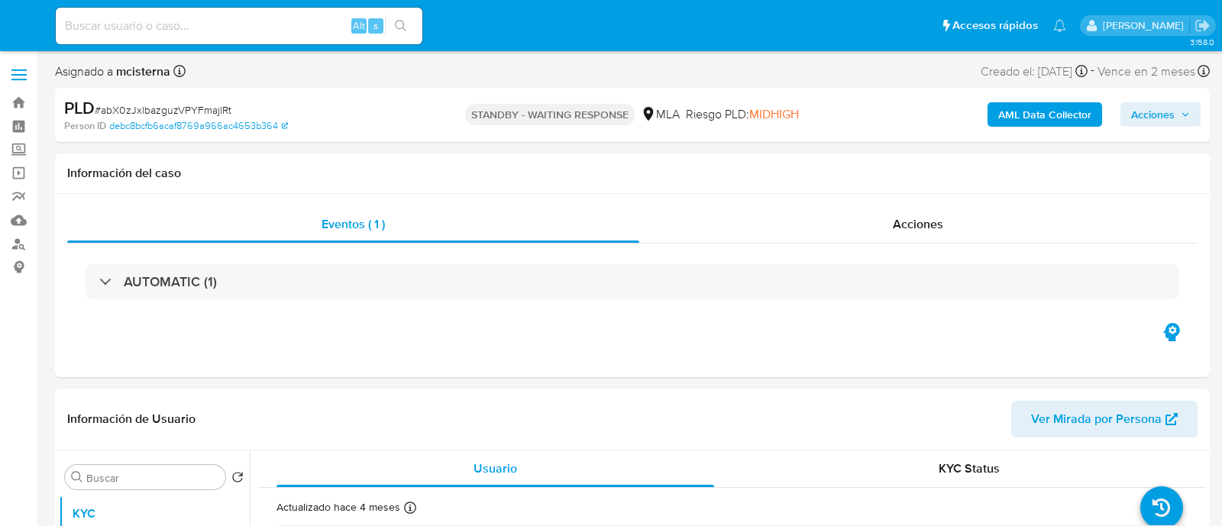
select select "10"
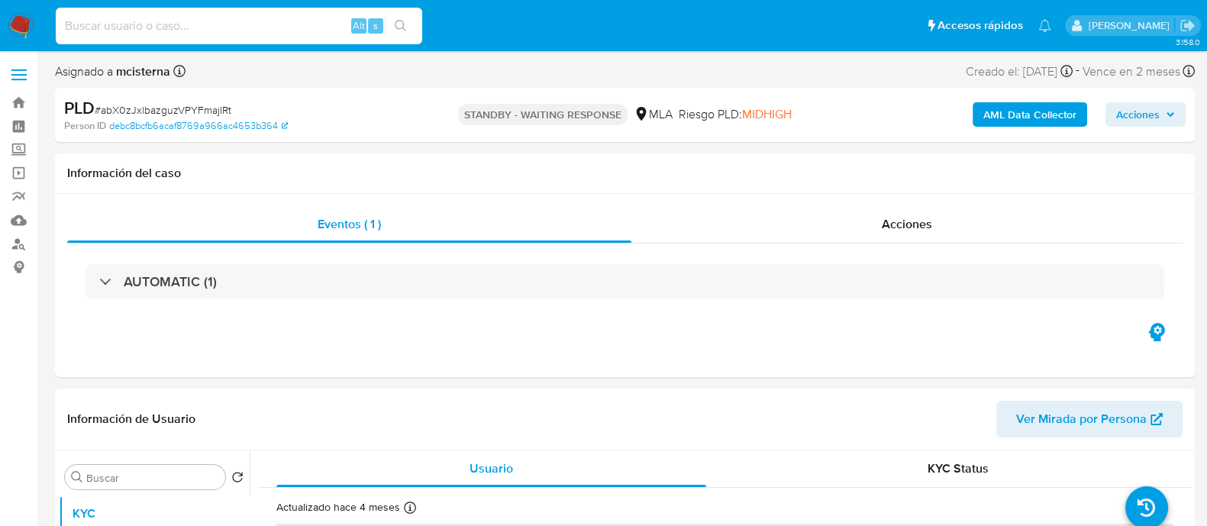
click at [256, 24] on input at bounding box center [239, 26] width 366 height 20
paste input "d6yYDIQHhMFZbepBIg01A7QY"
type input "d6yYDIQHhMFZbepBIg01A7QY"
click at [401, 24] on icon "search-icon" at bounding box center [401, 26] width 12 height 12
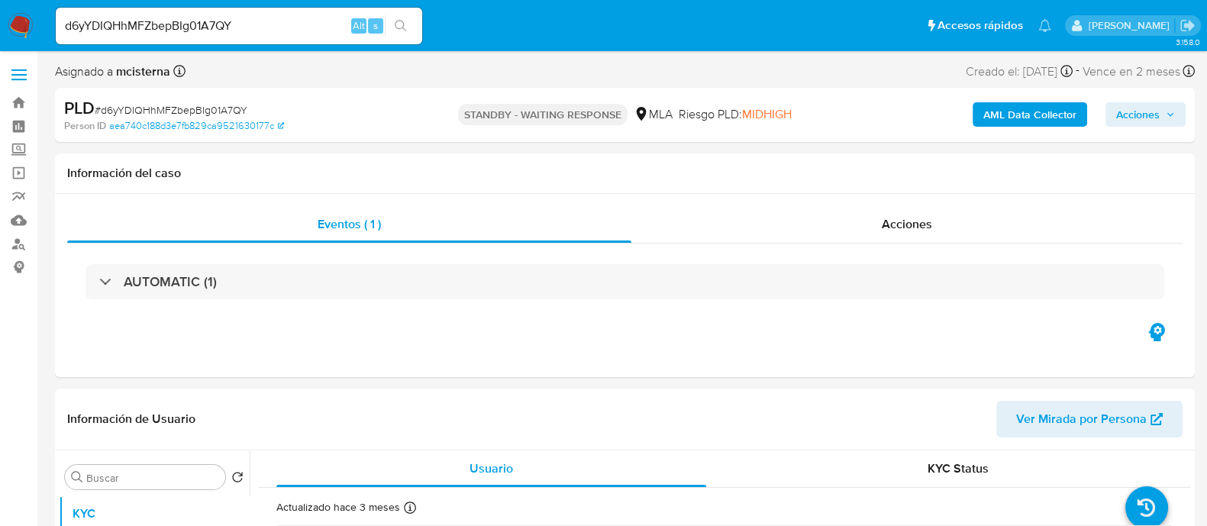
select select "10"
click at [241, 28] on input "d6yYDIQHhMFZbepBIg01A7QY" at bounding box center [239, 26] width 366 height 20
paste input "2607434557"
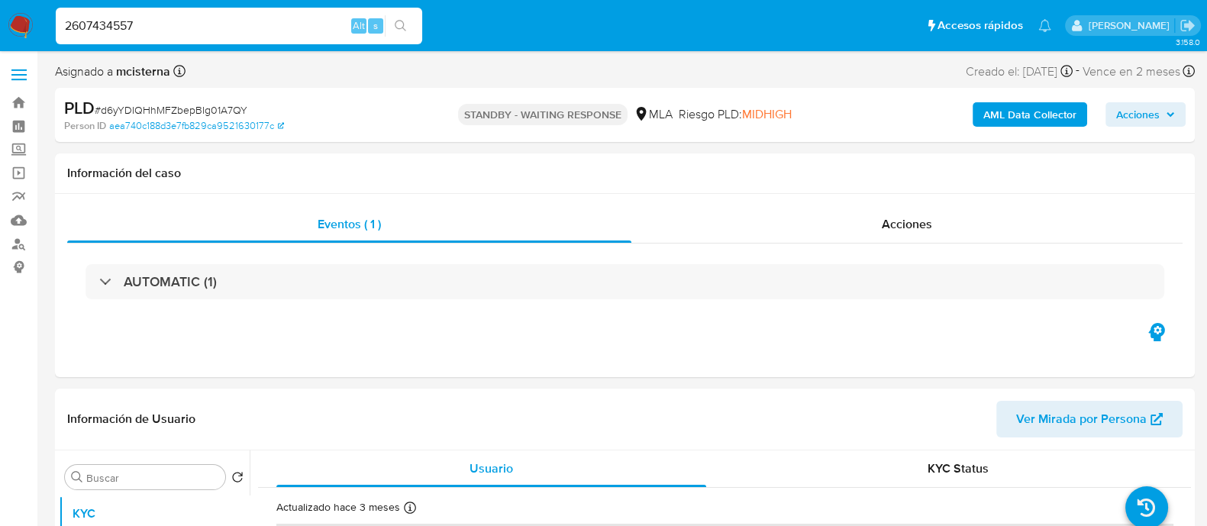
type input "2607434557"
click at [403, 30] on icon "search-icon" at bounding box center [401, 26] width 12 height 12
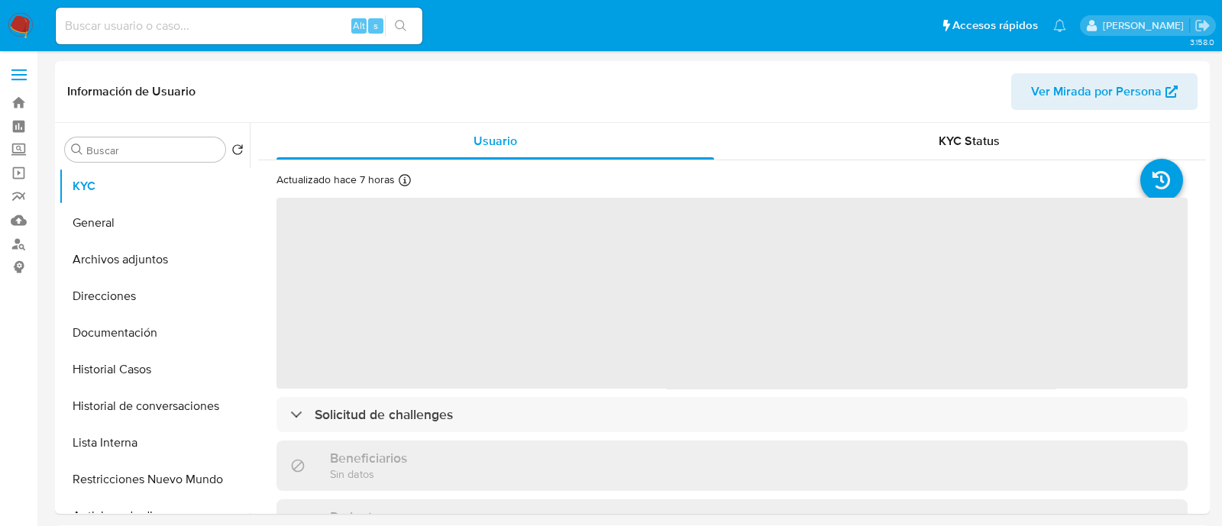
select select "10"
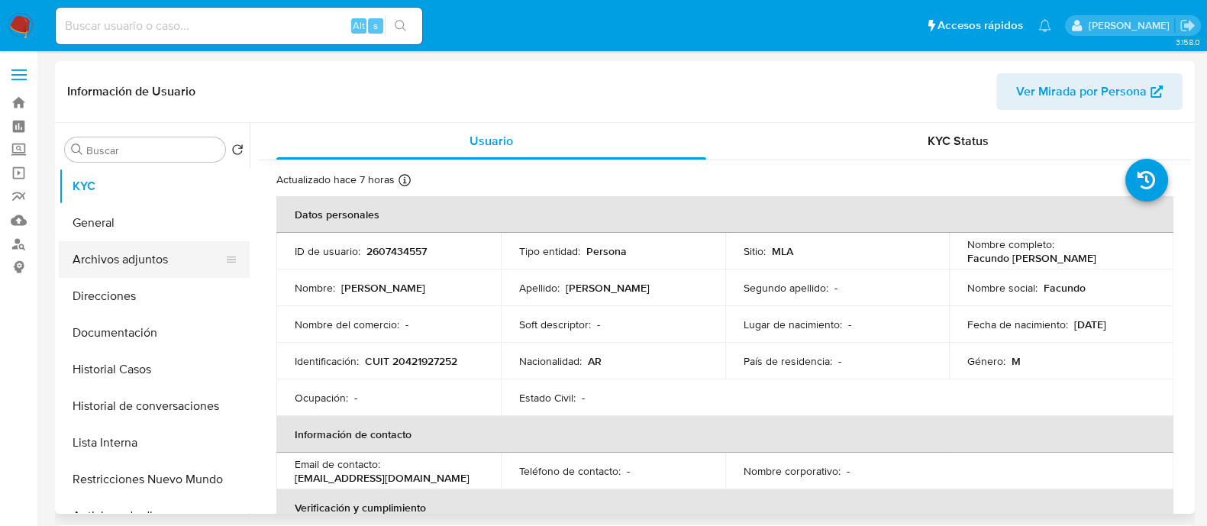
click at [160, 269] on button "Archivos adjuntos" at bounding box center [148, 259] width 179 height 37
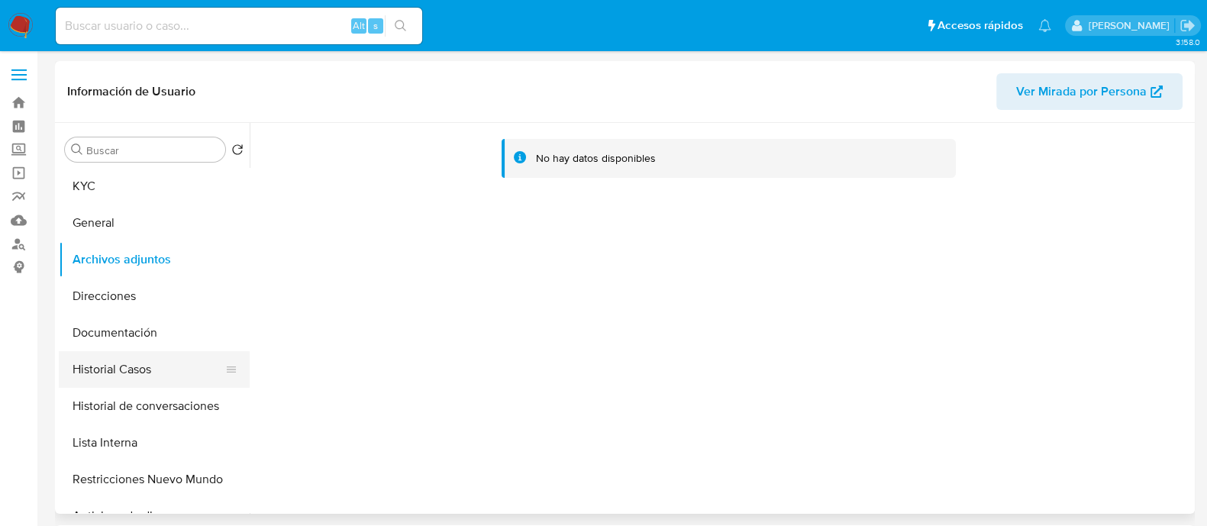
click at [107, 365] on button "Historial Casos" at bounding box center [148, 369] width 179 height 37
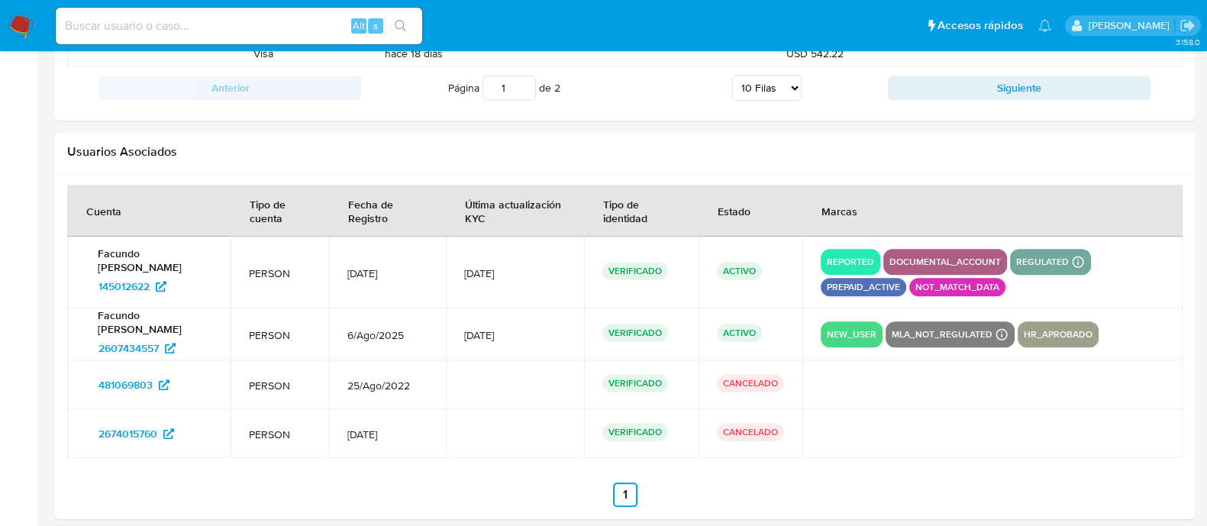
scroll to position [1903, 0]
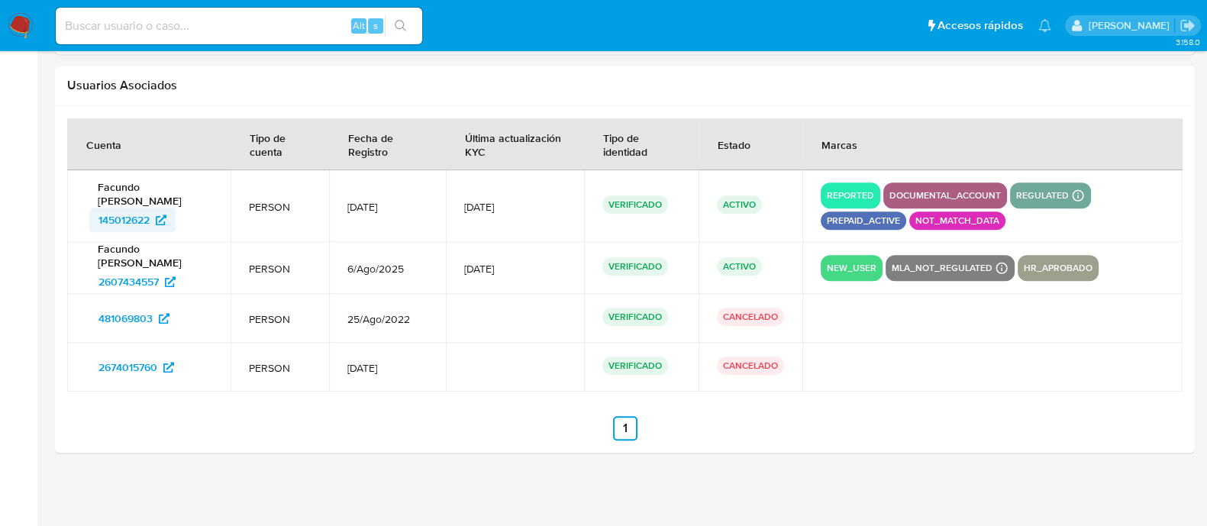
click at [127, 212] on span "145012622" at bounding box center [123, 220] width 51 height 24
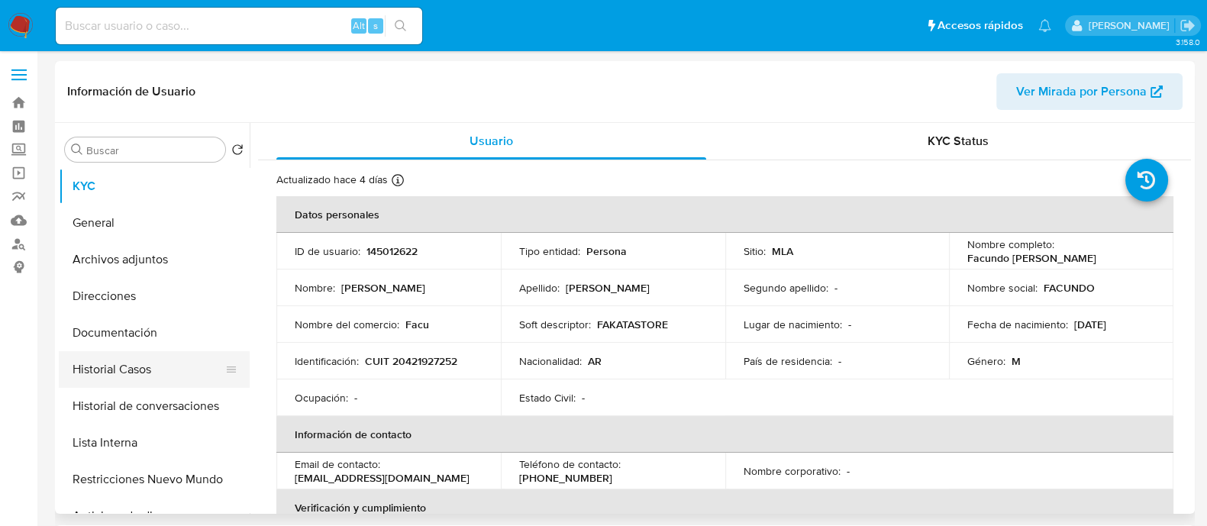
click at [186, 377] on button "Historial Casos" at bounding box center [148, 369] width 179 height 37
select select "10"
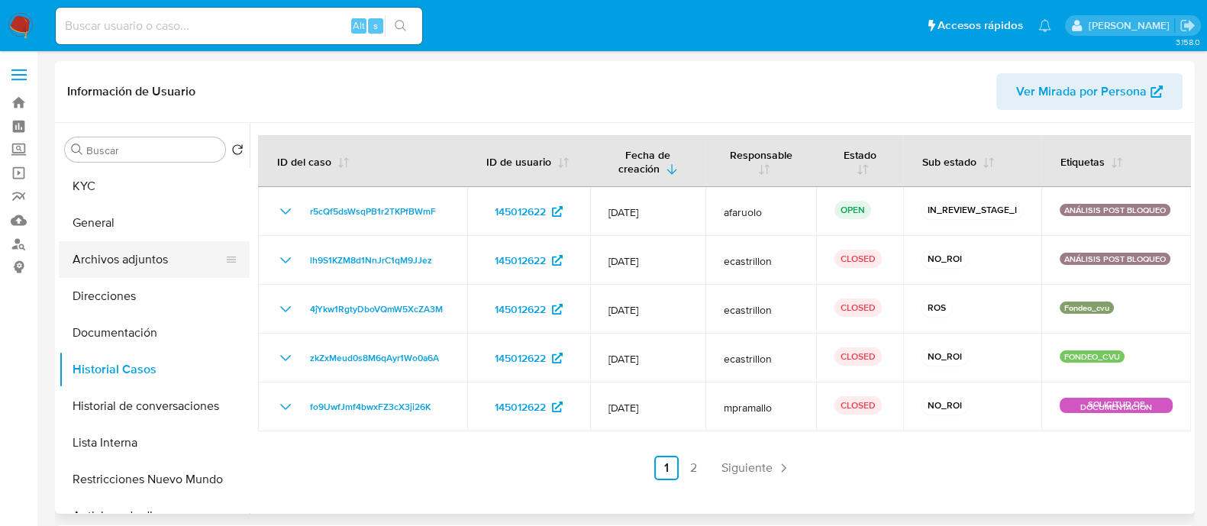
click at [163, 254] on button "Archivos adjuntos" at bounding box center [148, 259] width 179 height 37
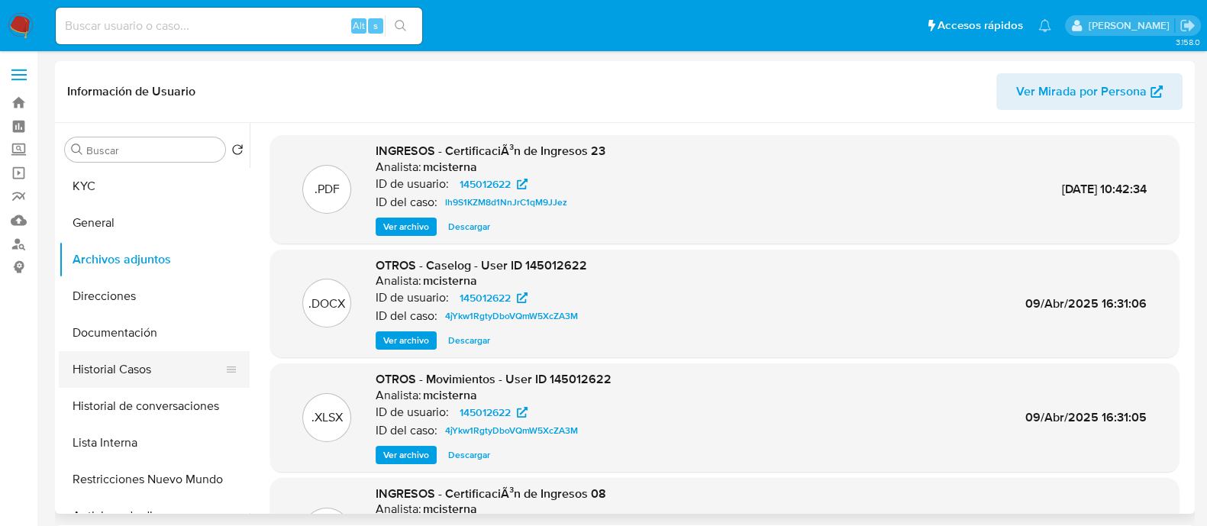
click at [195, 357] on button "Historial Casos" at bounding box center [148, 369] width 179 height 37
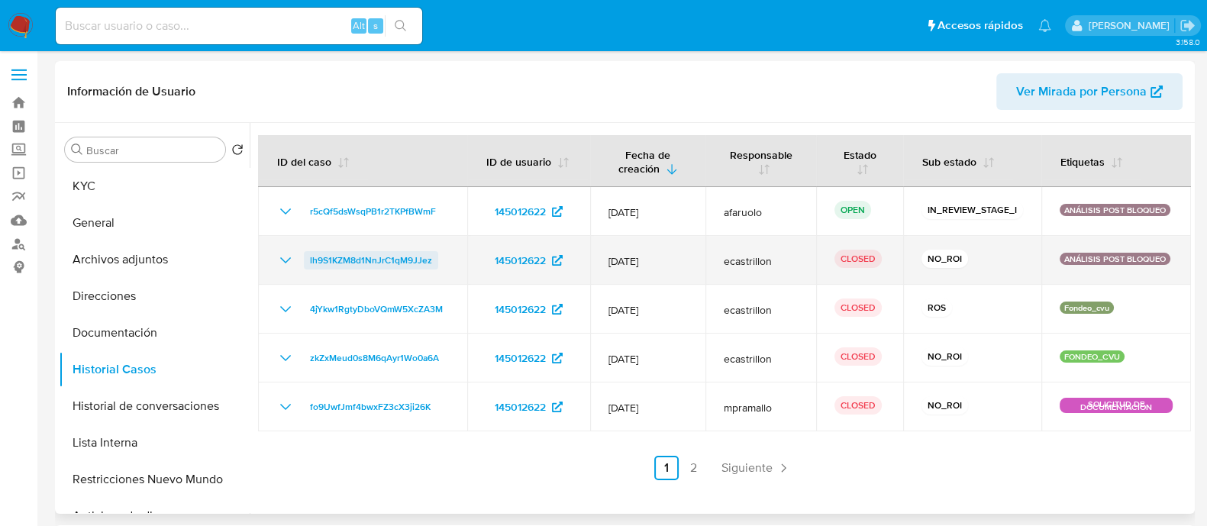
click at [400, 261] on span "lh9S1KZM8d1NnJrC1qM9JJez" at bounding box center [371, 260] width 122 height 18
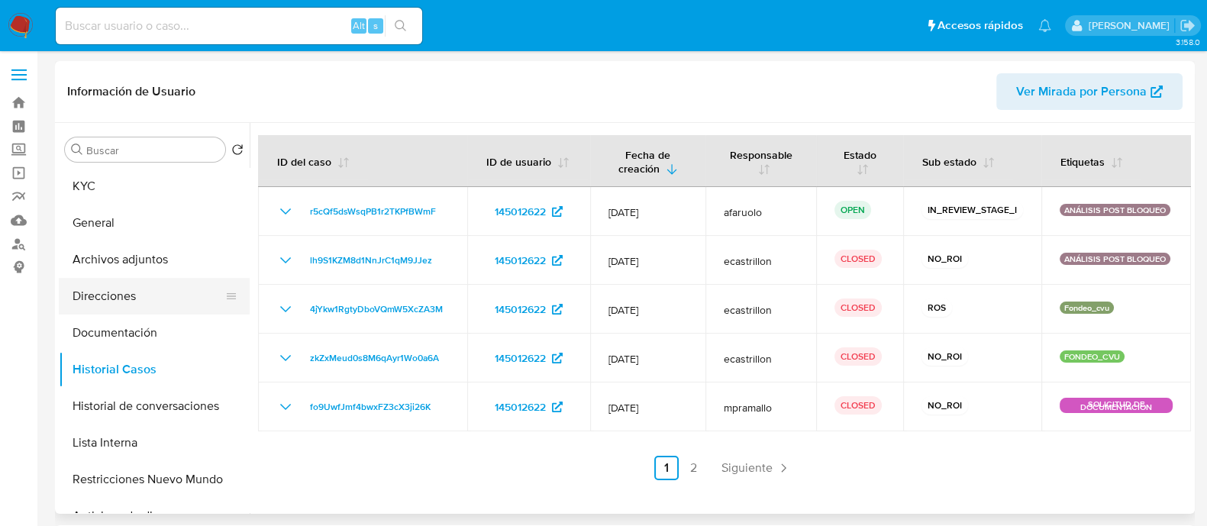
drag, startPoint x: 126, startPoint y: 324, endPoint x: 206, endPoint y: 279, distance: 92.3
click at [126, 324] on button "Documentación" at bounding box center [154, 333] width 191 height 37
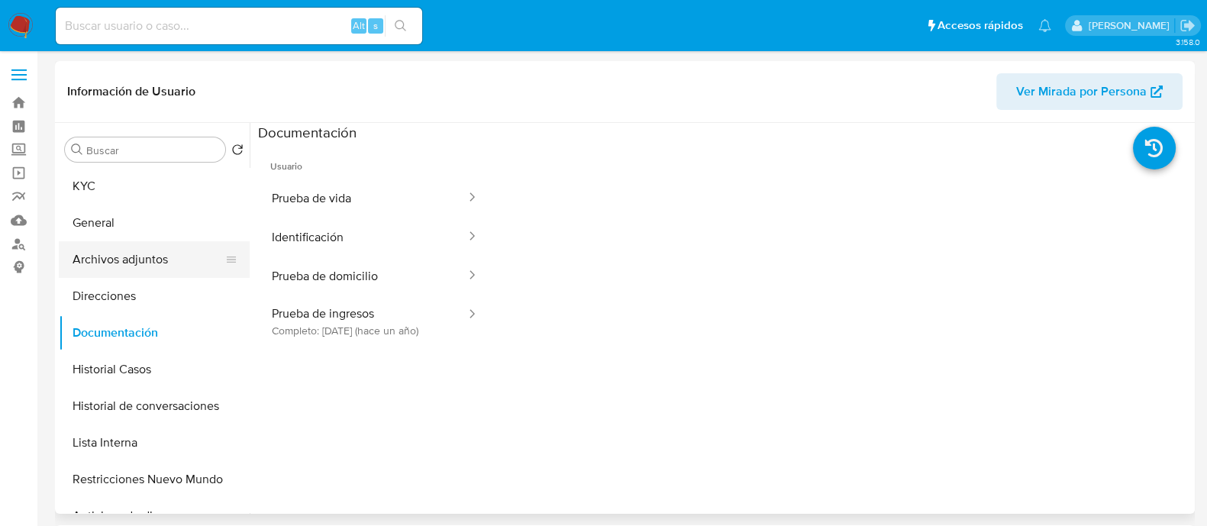
click at [100, 253] on button "Archivos adjuntos" at bounding box center [148, 259] width 179 height 37
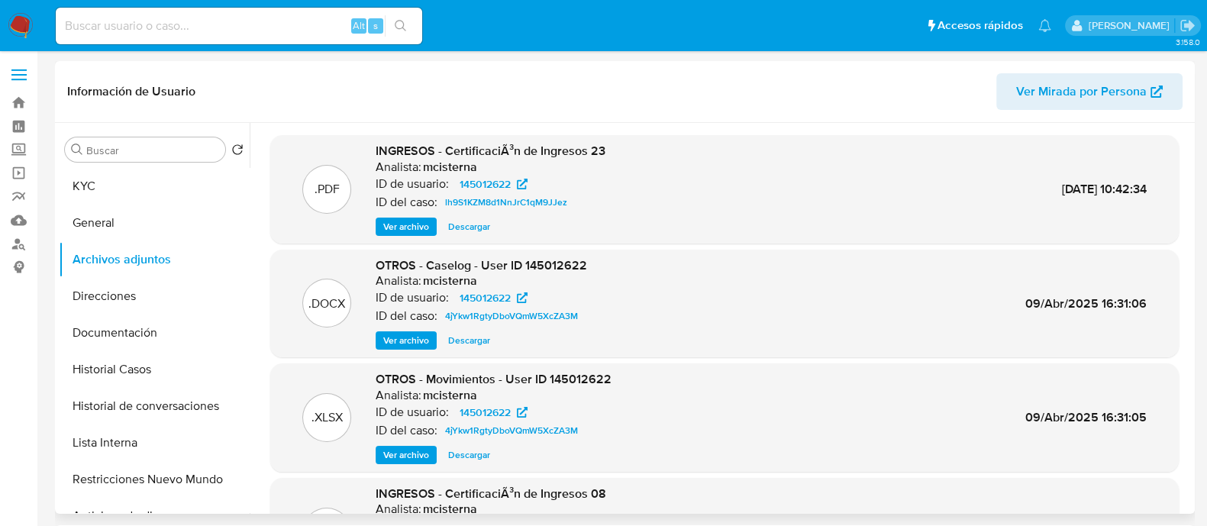
click at [407, 229] on span "Ver archivo" at bounding box center [406, 226] width 46 height 15
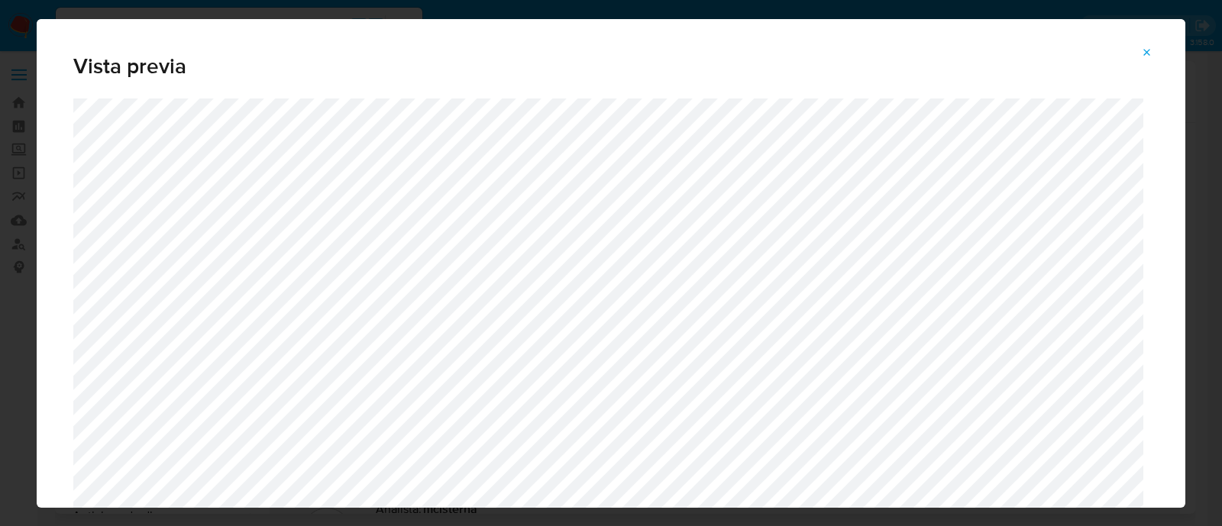
click at [1156, 55] on button "Attachment preview" at bounding box center [1147, 52] width 34 height 24
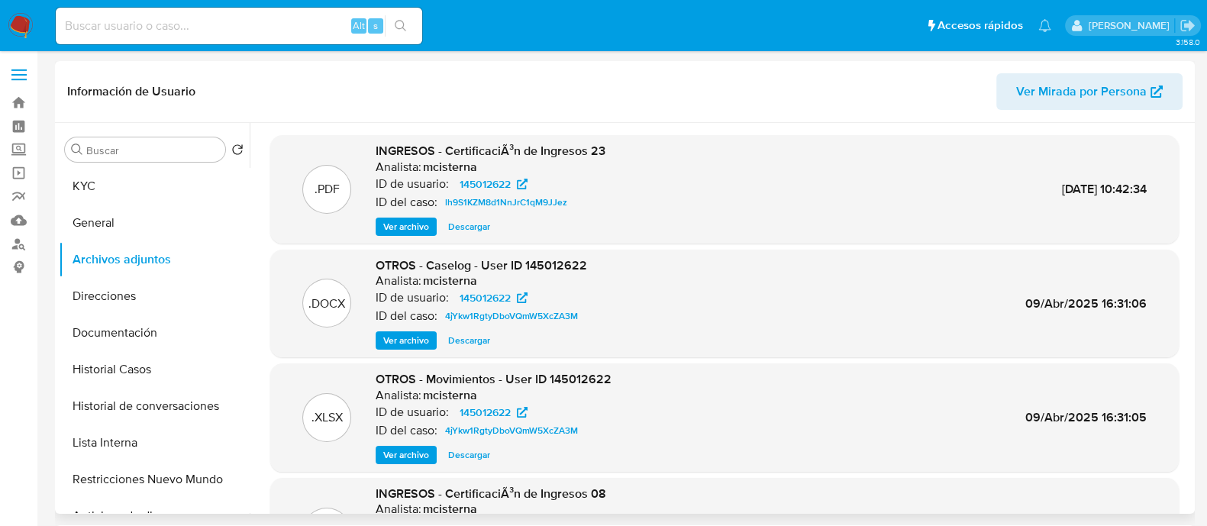
click at [395, 341] on span "Ver archivo" at bounding box center [406, 340] width 46 height 15
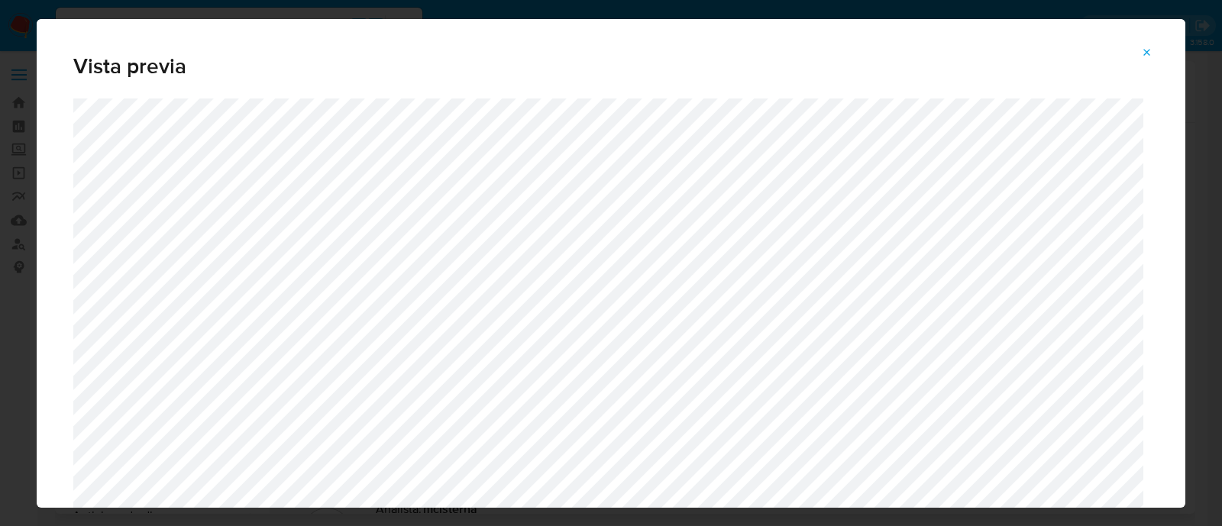
click at [1146, 63] on span "Attachment preview" at bounding box center [1147, 52] width 12 height 21
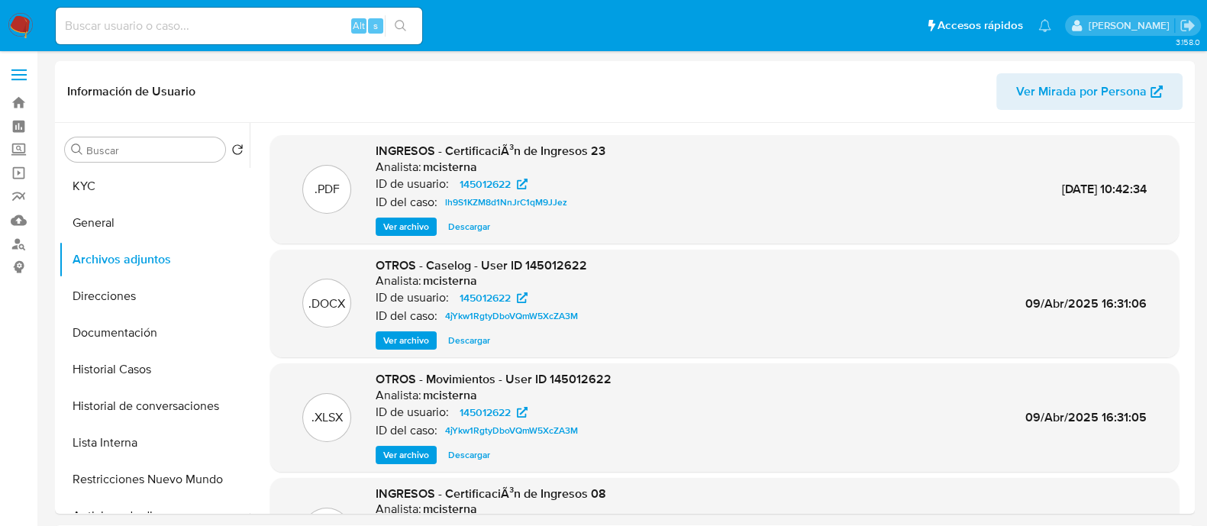
drag, startPoint x: 140, startPoint y: 371, endPoint x: 332, endPoint y: 337, distance: 194.6
click at [140, 373] on button "Historial Casos" at bounding box center [154, 369] width 191 height 37
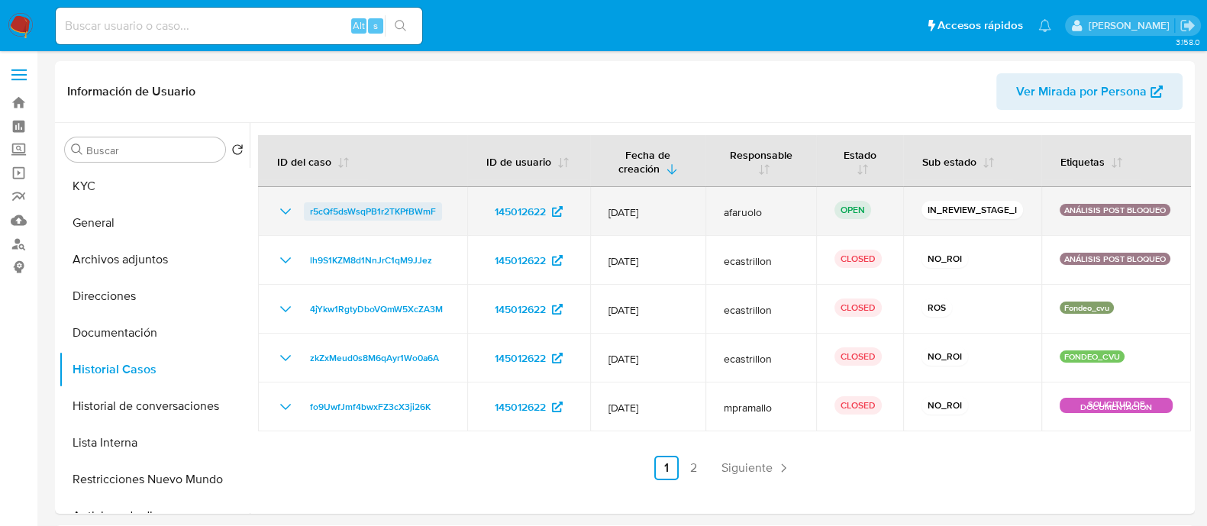
click at [366, 202] on span "r5cQf5dsWsqPB1r2TKPfBWmF" at bounding box center [373, 211] width 126 height 18
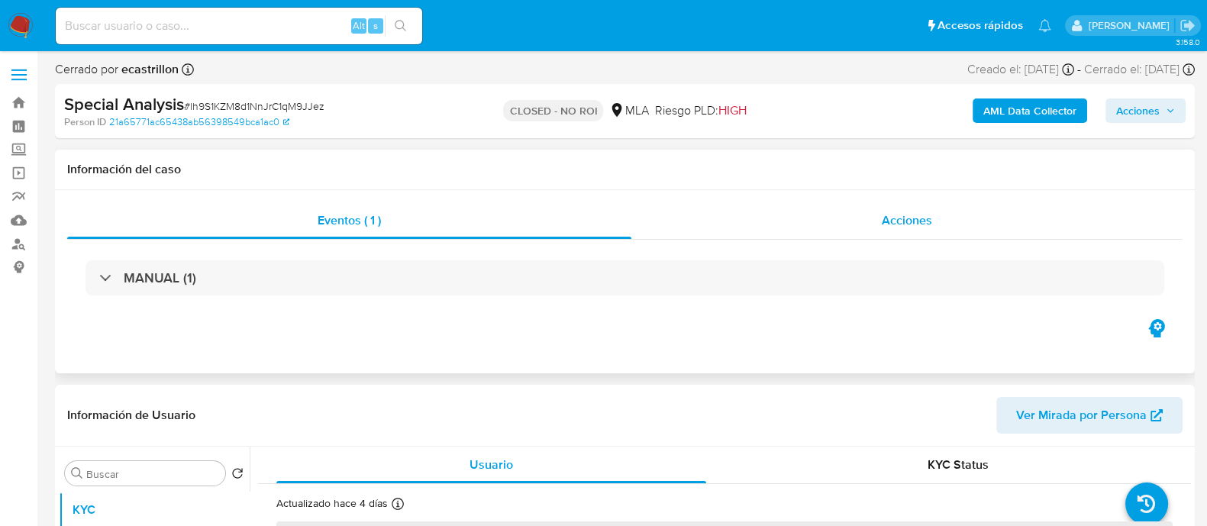
click at [885, 217] on span "Acciones" at bounding box center [907, 220] width 50 height 18
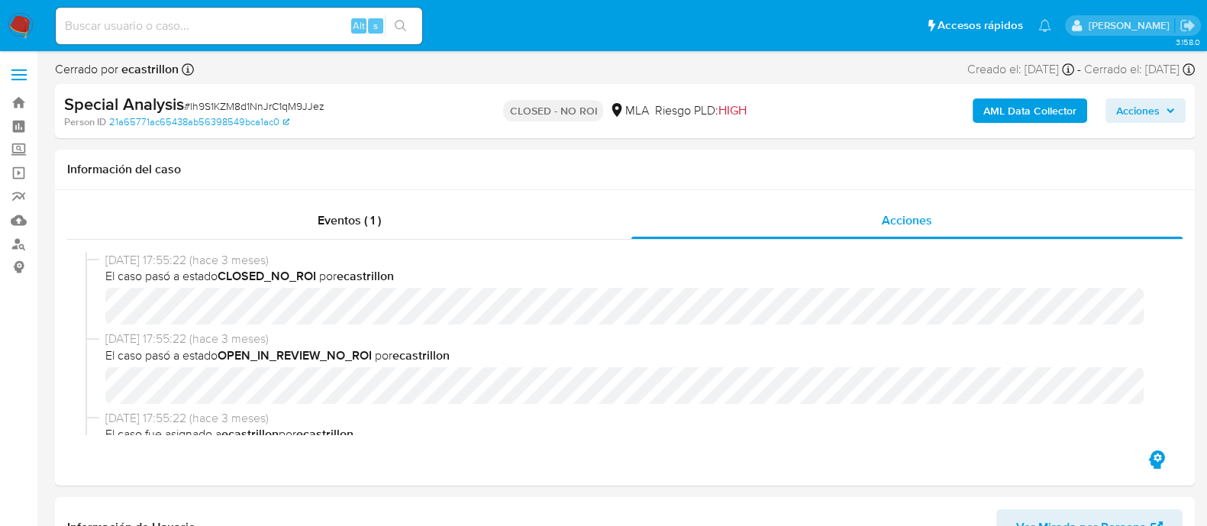
select select "10"
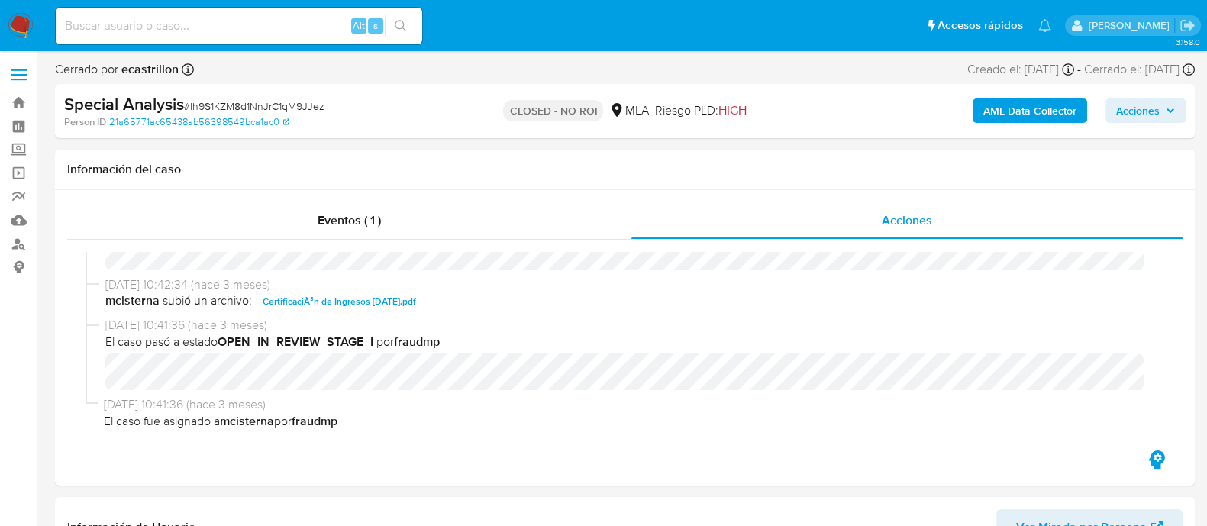
scroll to position [181, 0]
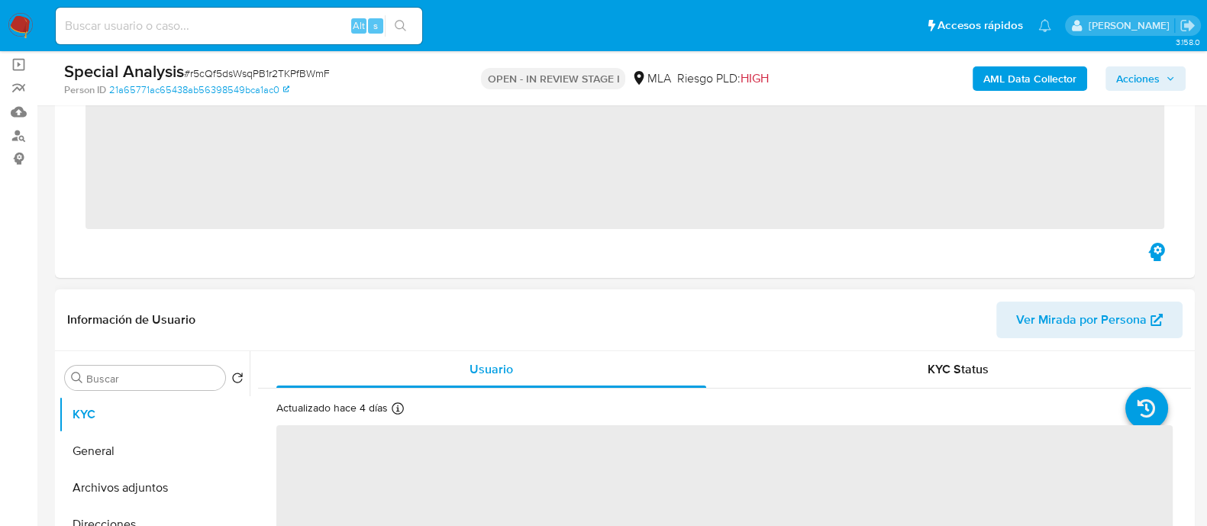
scroll to position [286, 0]
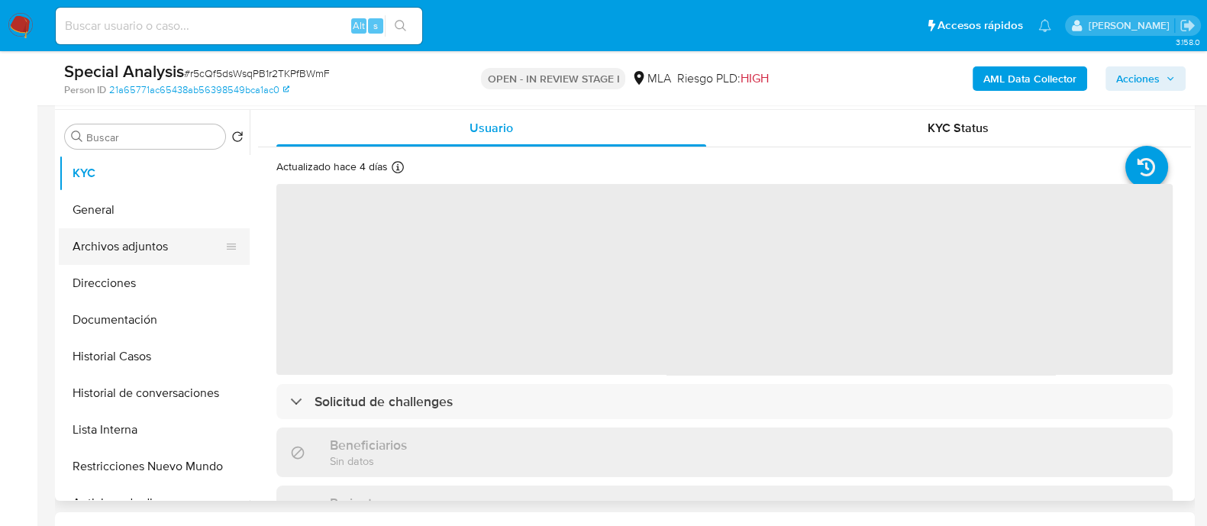
click at [171, 238] on button "Archivos adjuntos" at bounding box center [148, 246] width 179 height 37
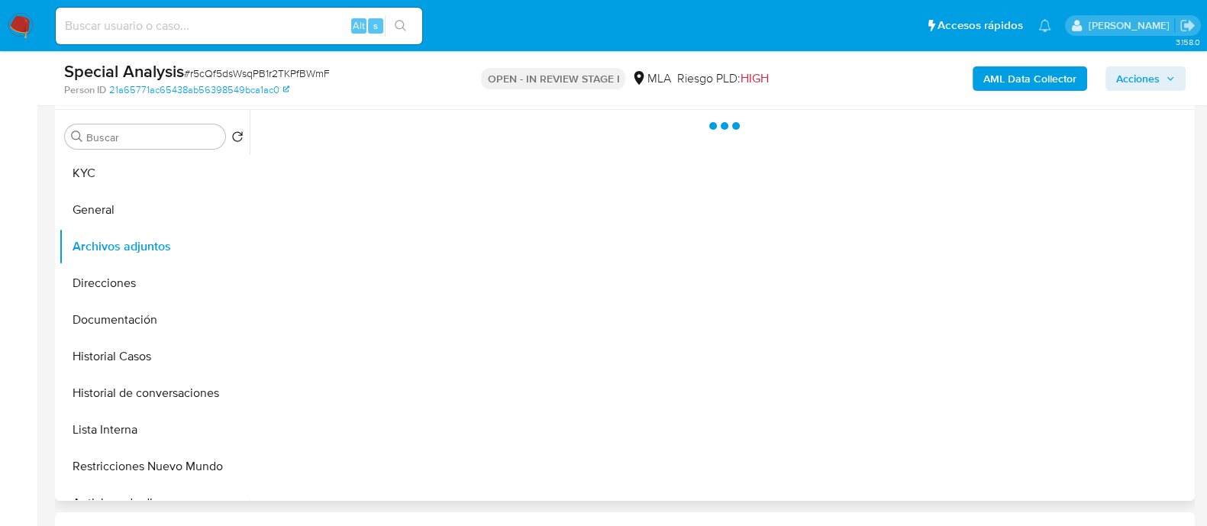
select select "10"
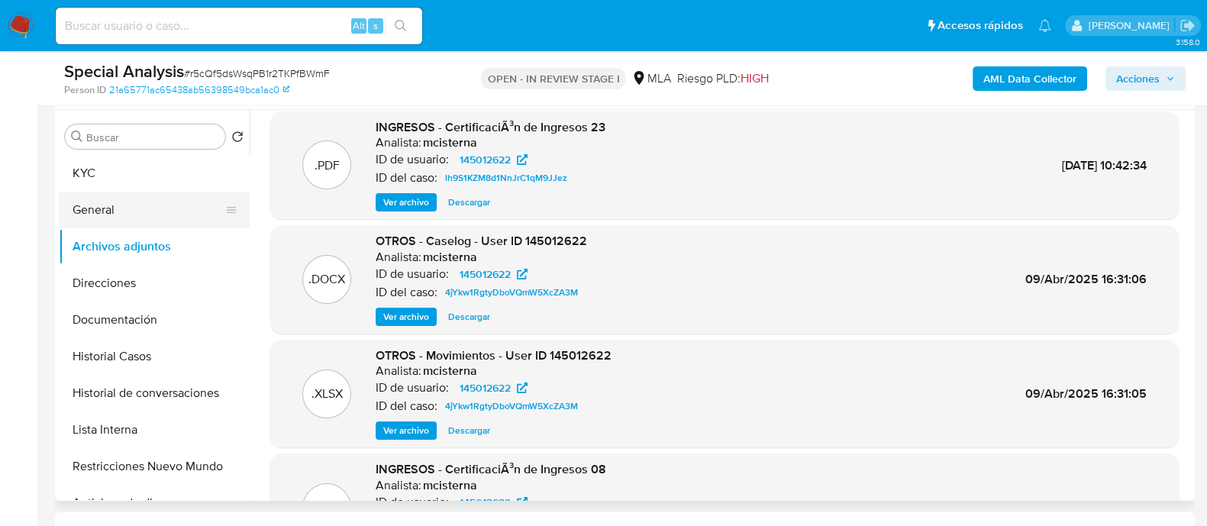
scroll to position [0, 0]
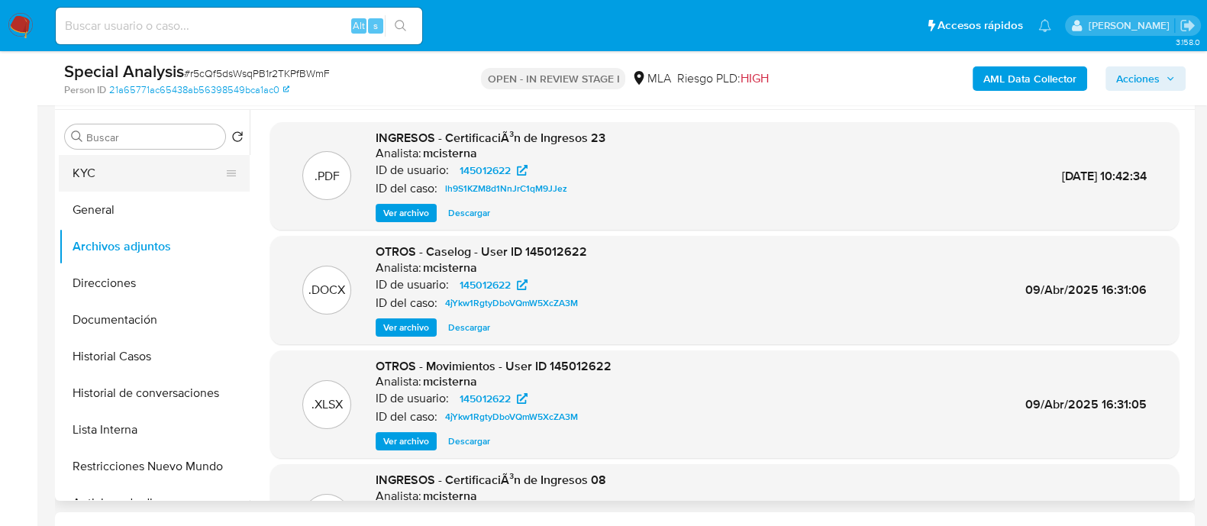
drag, startPoint x: 147, startPoint y: 217, endPoint x: 216, endPoint y: 188, distance: 74.6
click at [147, 217] on button "General" at bounding box center [154, 210] width 191 height 37
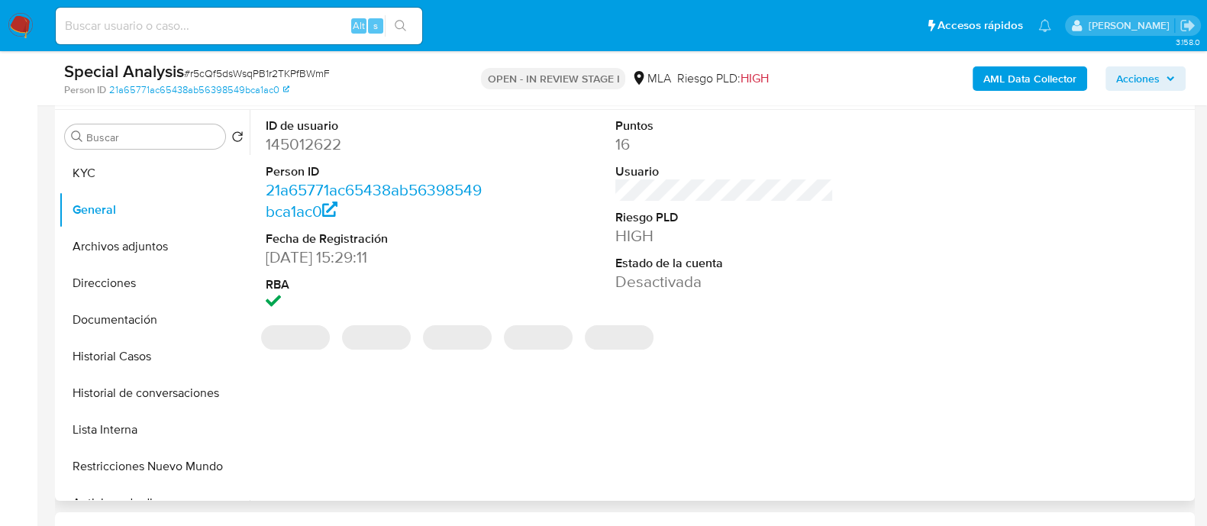
click at [324, 148] on dd "145012622" at bounding box center [375, 144] width 218 height 21
copy dd "145012622"
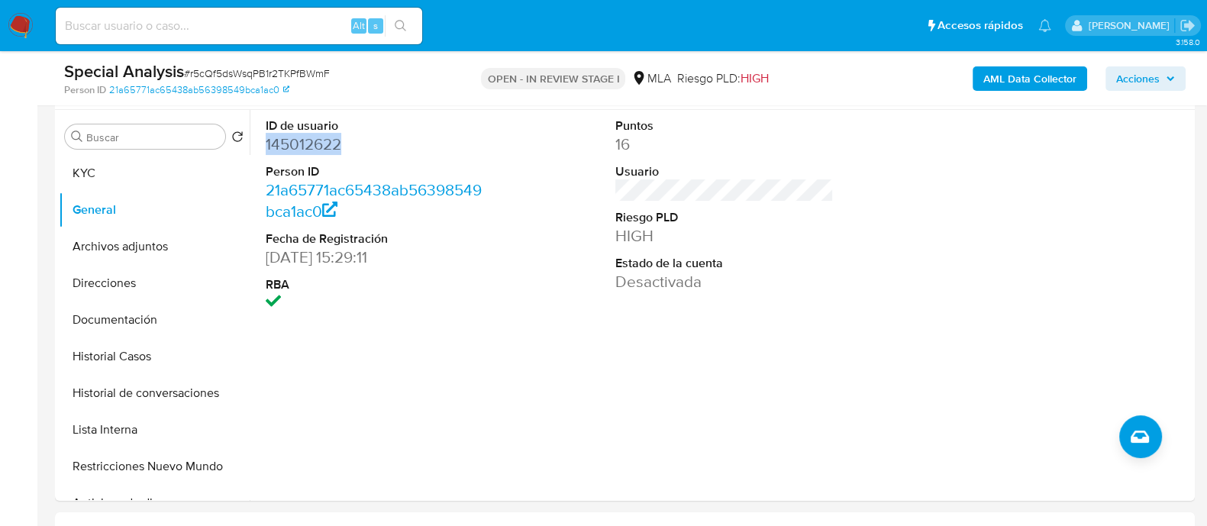
click at [19, 34] on img at bounding box center [21, 26] width 26 height 26
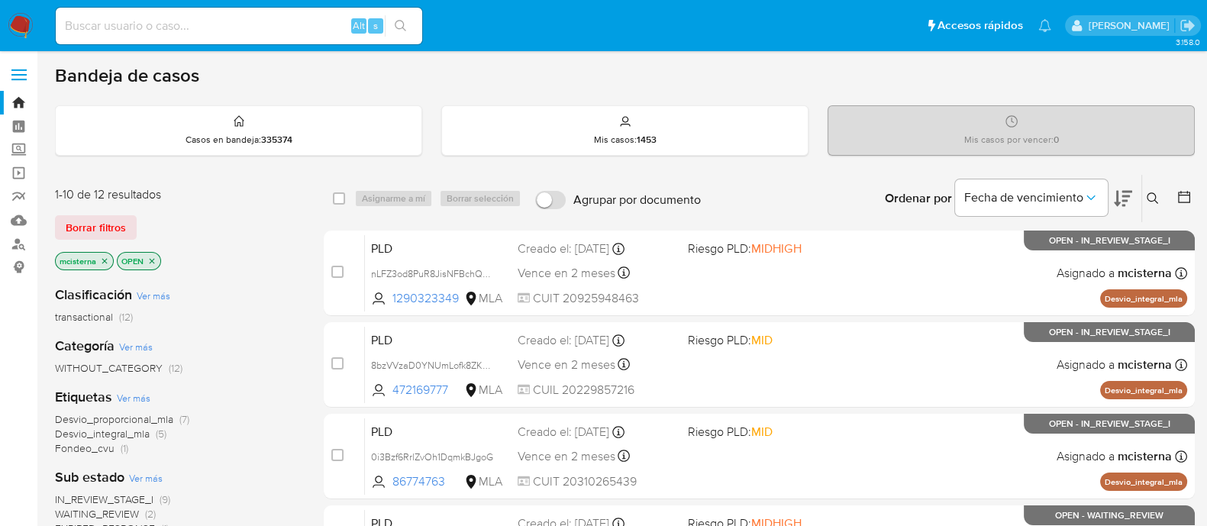
click at [1154, 196] on icon at bounding box center [1153, 198] width 12 height 12
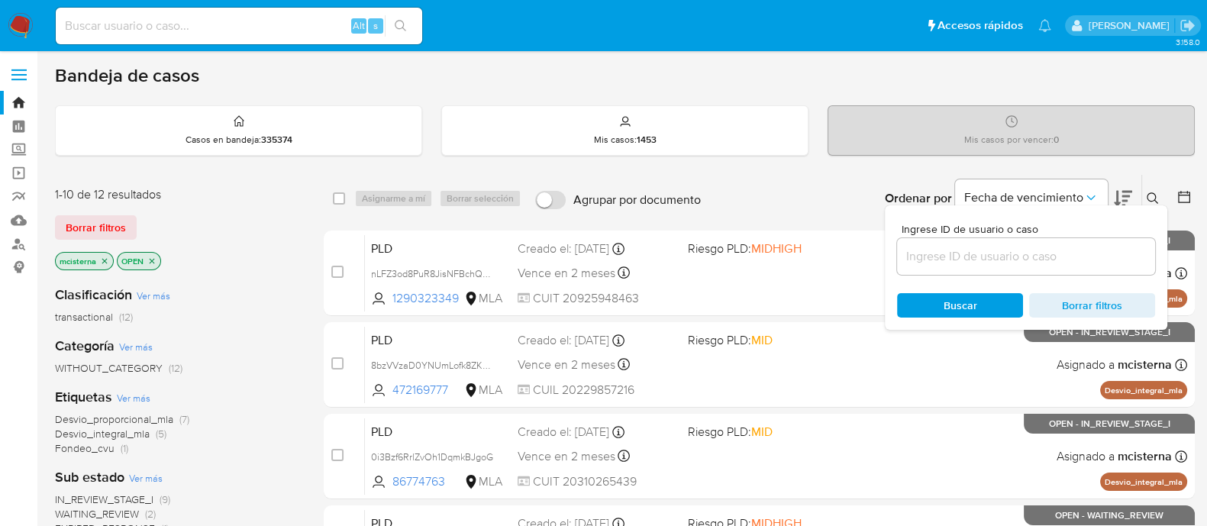
click at [1028, 238] on div at bounding box center [1026, 256] width 258 height 37
click at [1022, 248] on input at bounding box center [1026, 257] width 258 height 20
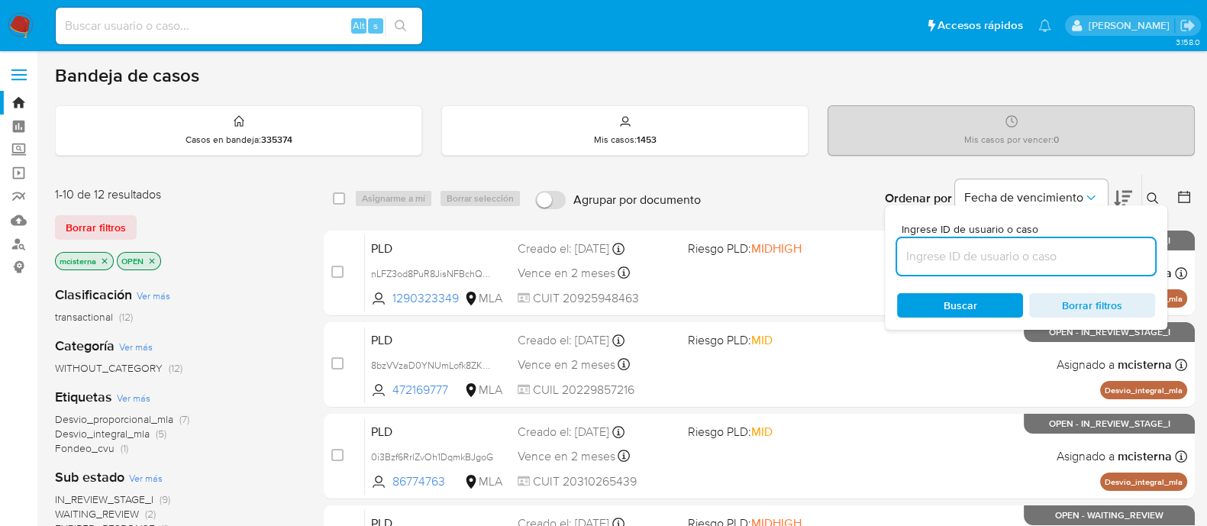
paste input "145012622"
type input "145012622"
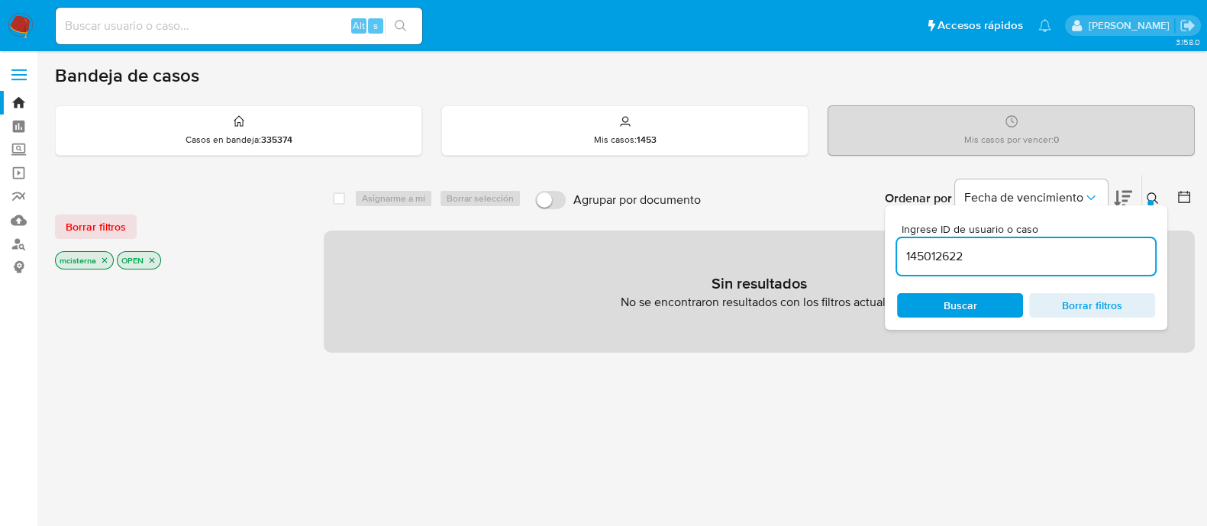
click at [102, 258] on icon "close-filter" at bounding box center [104, 260] width 9 height 9
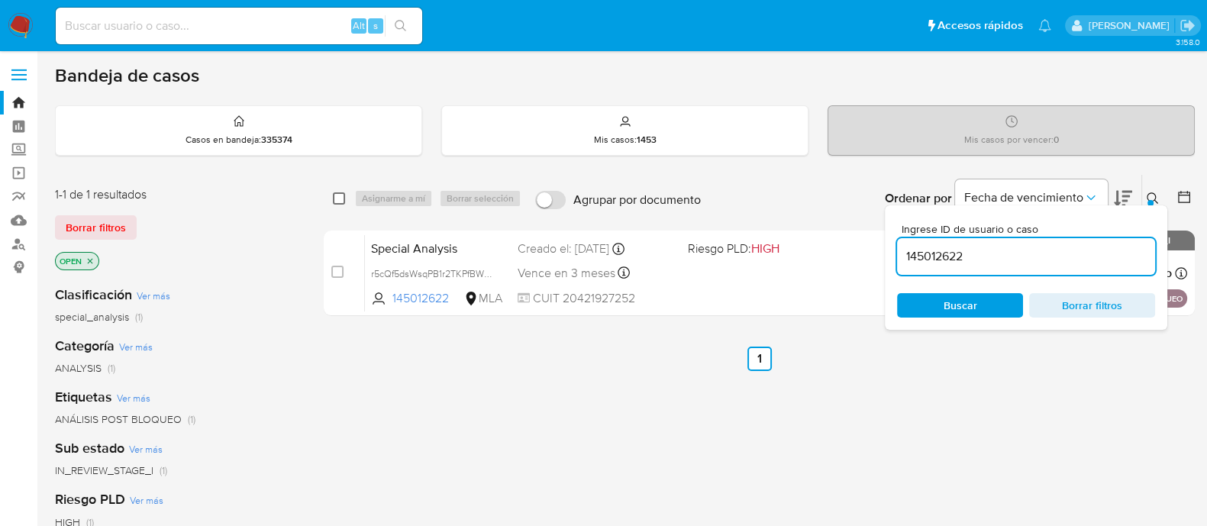
click at [337, 200] on input "checkbox" at bounding box center [339, 198] width 12 height 12
checkbox input "true"
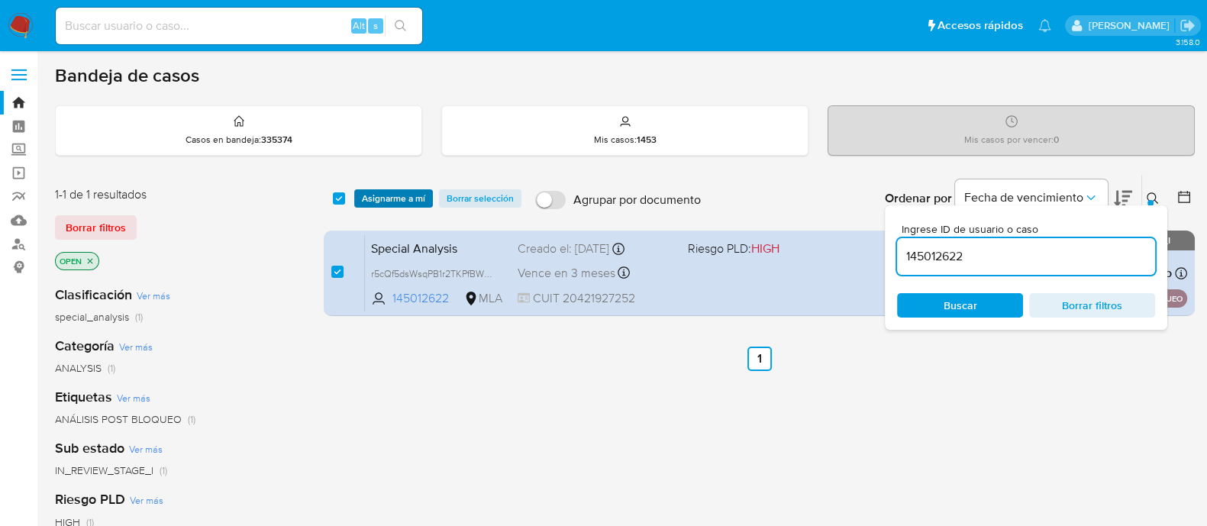
click at [387, 200] on span "Asignarme a mí" at bounding box center [393, 198] width 63 height 15
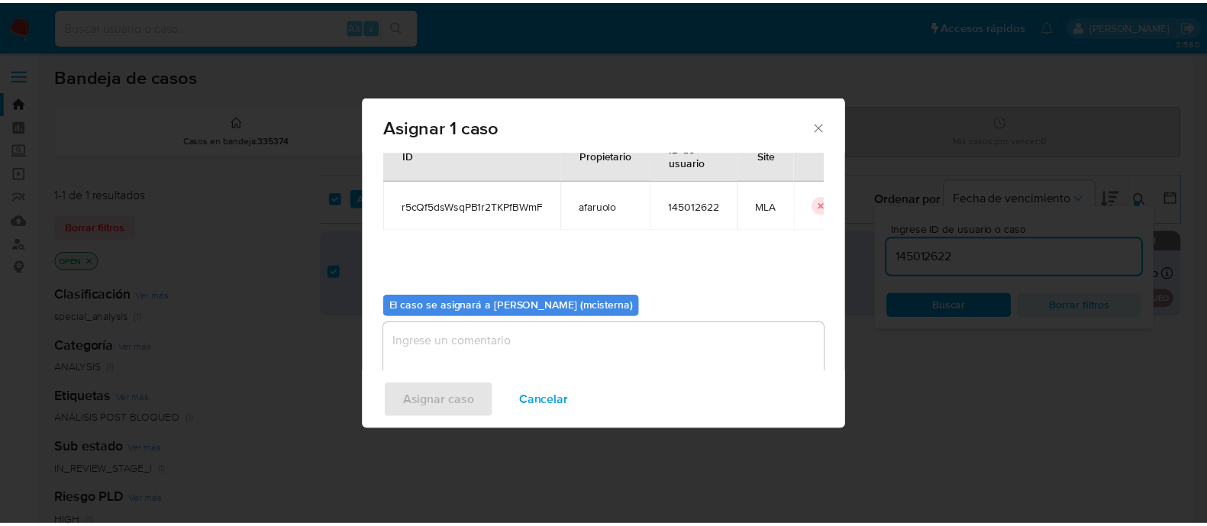
scroll to position [79, 0]
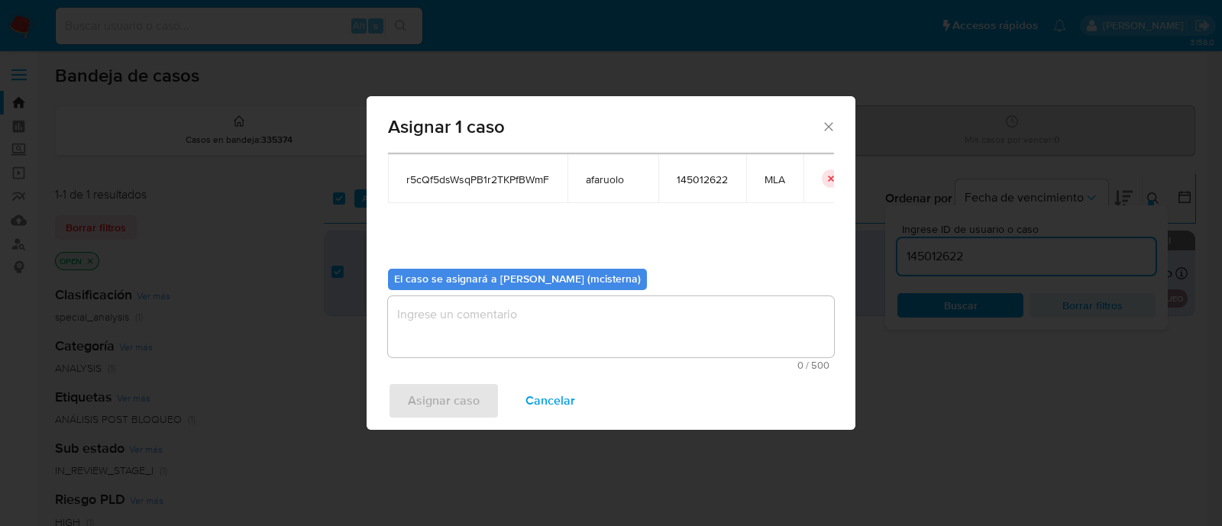
click at [515, 341] on textarea "assign-modal" at bounding box center [611, 326] width 446 height 61
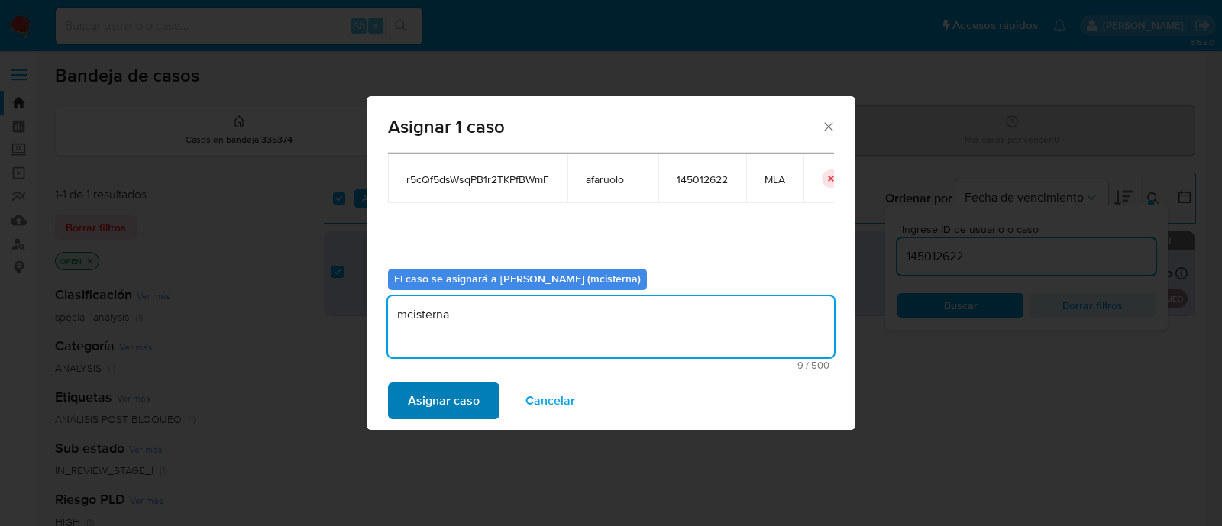
type textarea "mcisterna"
click at [463, 407] on span "Asignar caso" at bounding box center [444, 401] width 72 height 34
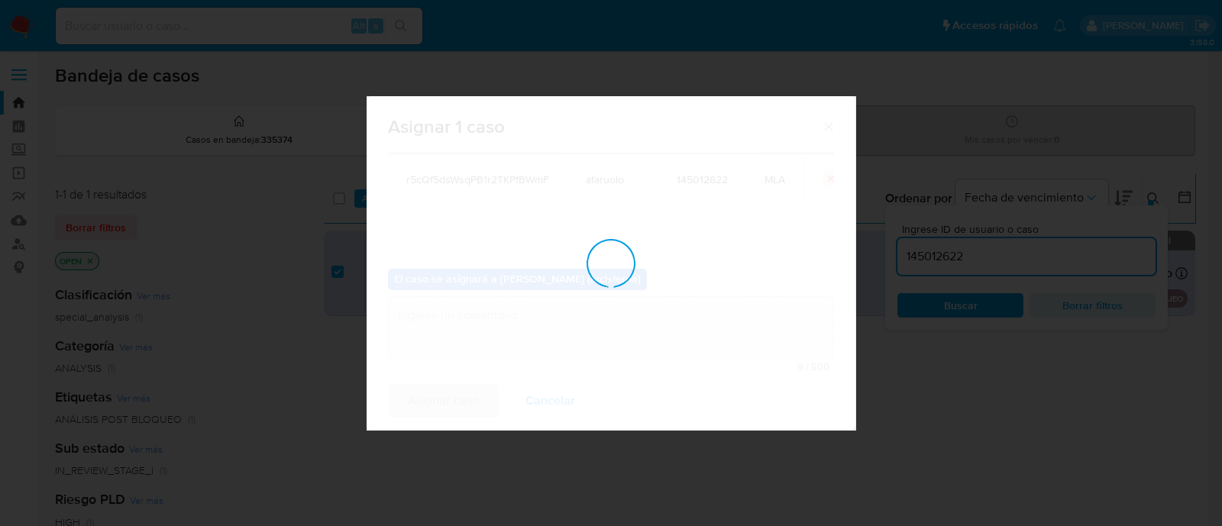
checkbox input "false"
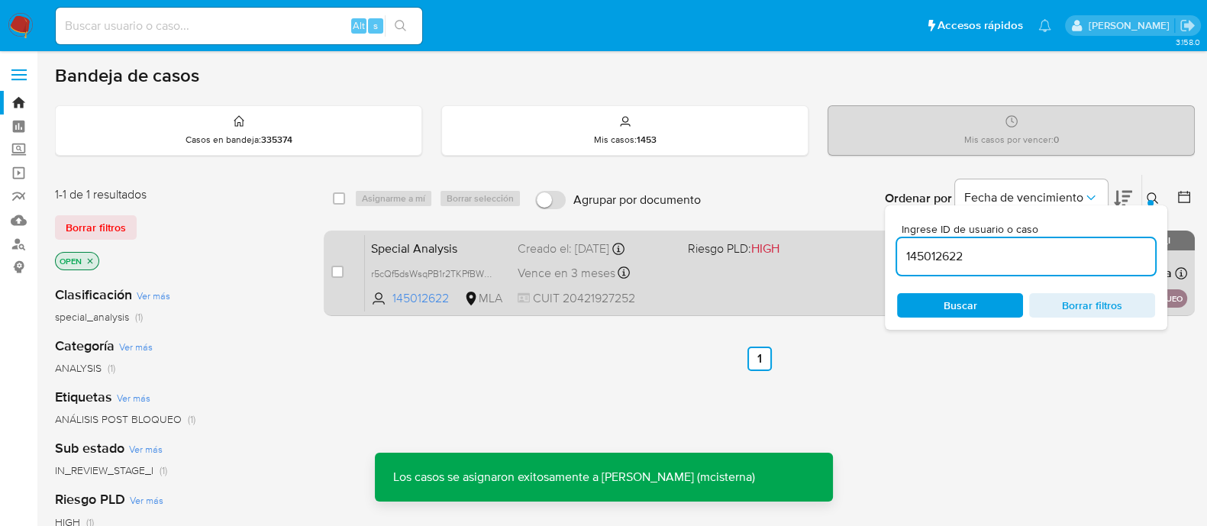
click at [729, 279] on div "Special Analysis r5cQf5dsWsqPB1r2TKPfBWmF 145012622 MLA Riesgo PLD: HIGH Creado…" at bounding box center [776, 272] width 822 height 77
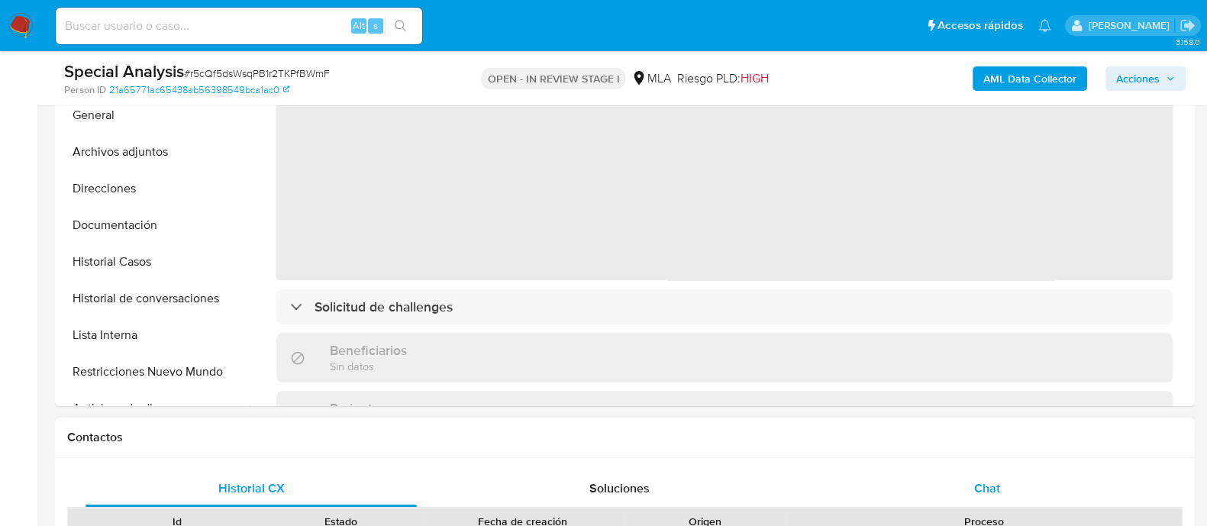
click at [1015, 474] on div "Chat" at bounding box center [987, 488] width 331 height 37
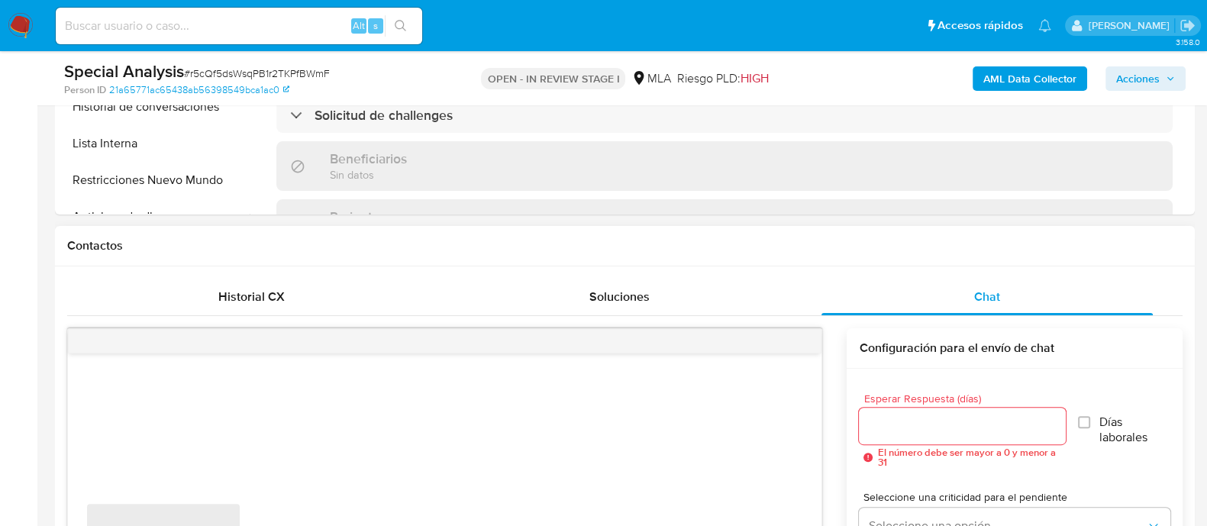
select select "10"
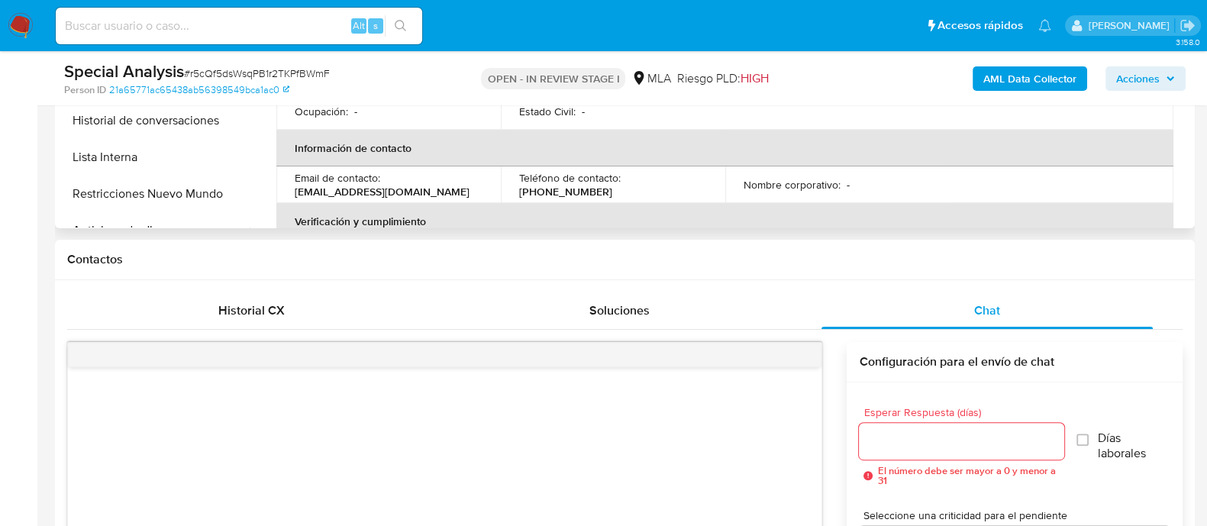
scroll to position [286, 0]
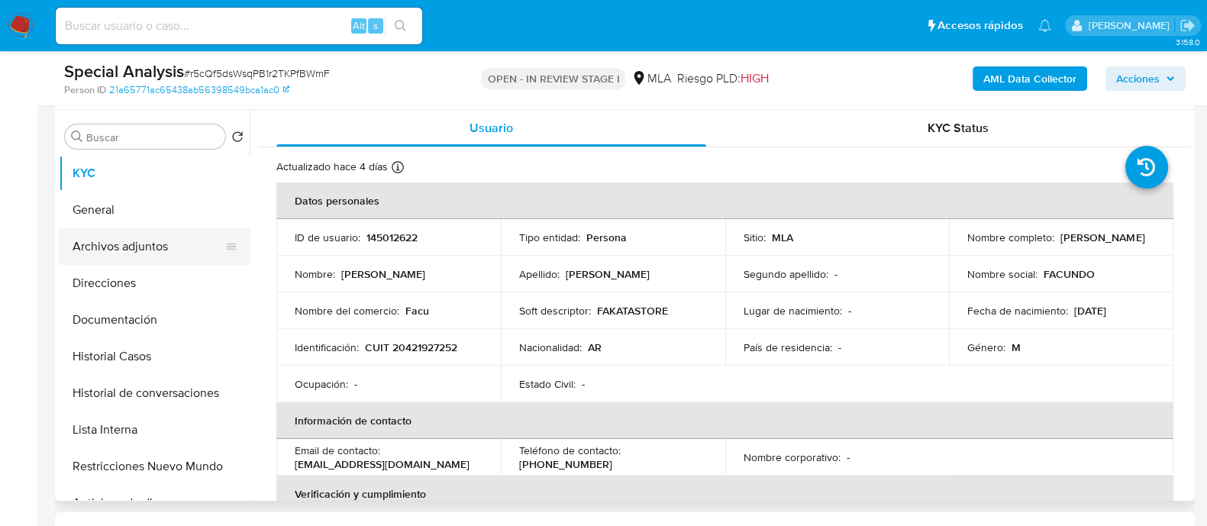
click at [163, 244] on button "Archivos adjuntos" at bounding box center [148, 246] width 179 height 37
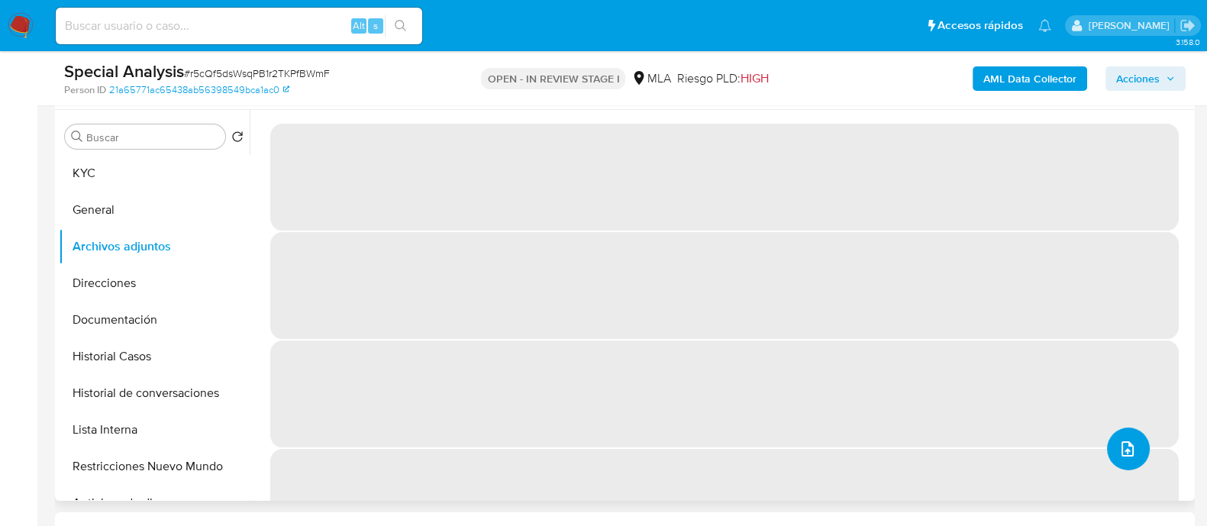
click at [1126, 437] on button "upload-file" at bounding box center [1128, 449] width 43 height 43
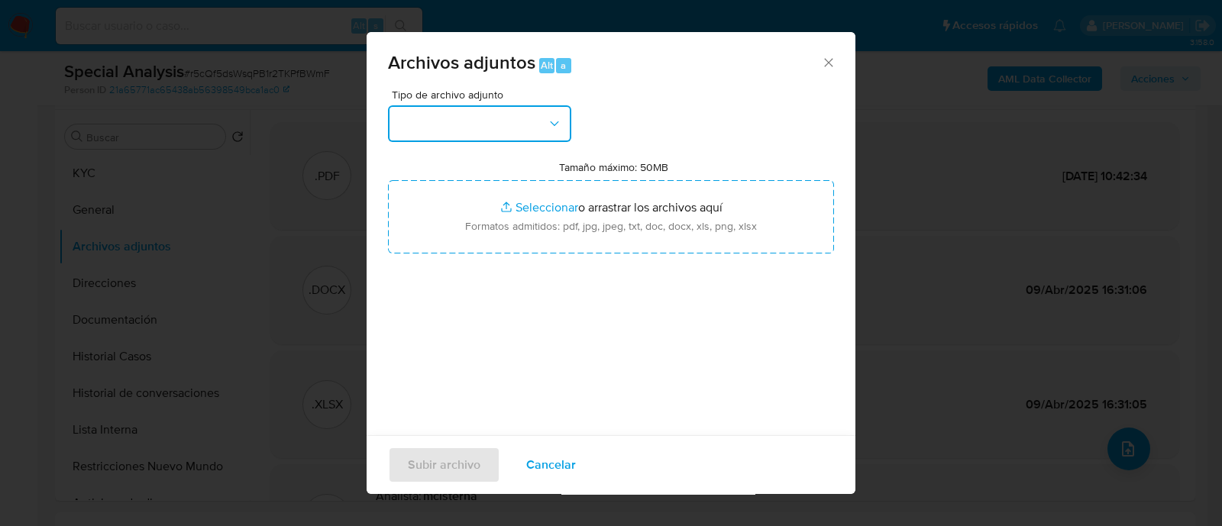
click at [517, 117] on button "button" at bounding box center [479, 123] width 183 height 37
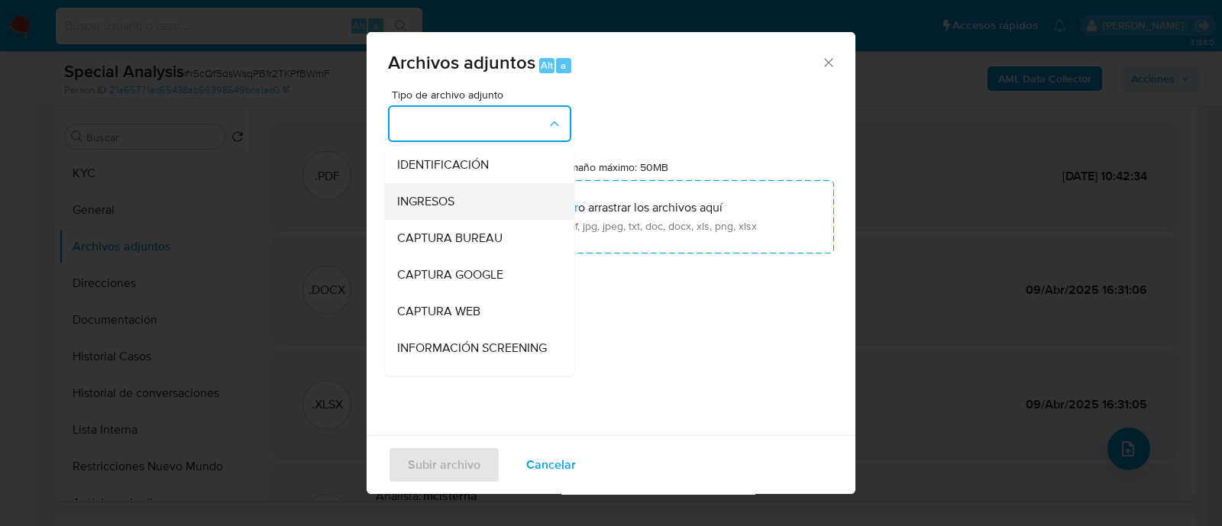
click at [432, 194] on span "INGRESOS" at bounding box center [425, 201] width 57 height 15
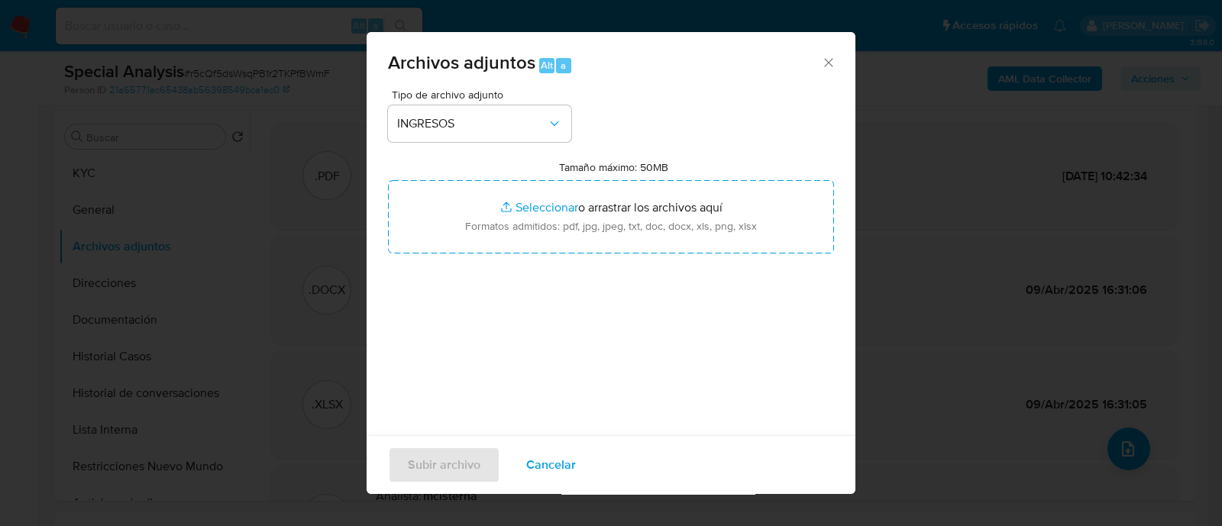
click at [736, 400] on div "Tipo de archivo adjunto INGRESOS Tamaño máximo: 50MB Seleccionar archivos Selec…" at bounding box center [611, 269] width 446 height 360
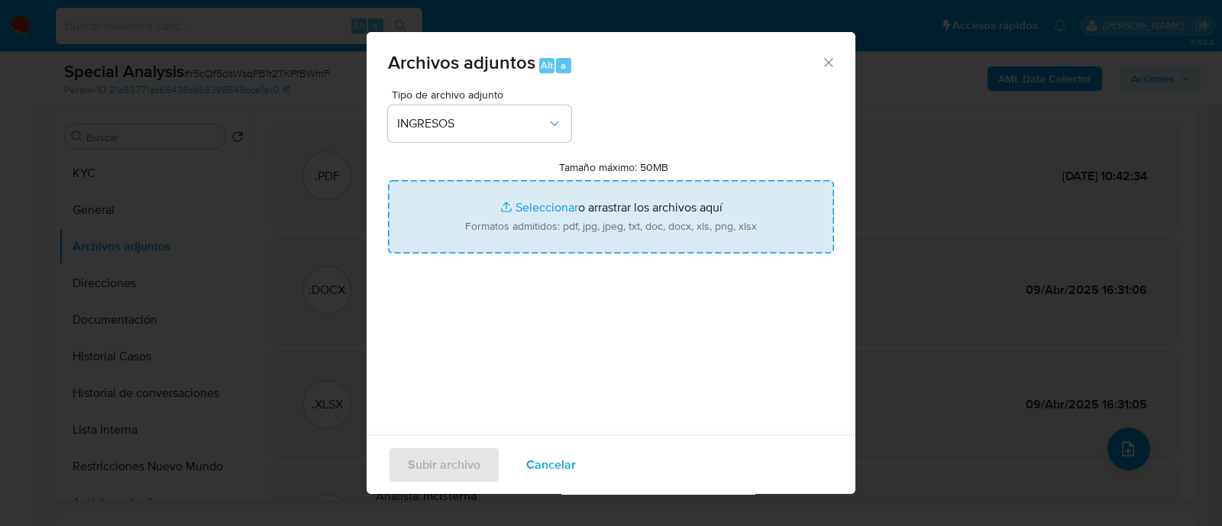
type input "C:\fakepath\Certificacion_Julio_25_Torres1.pdf"
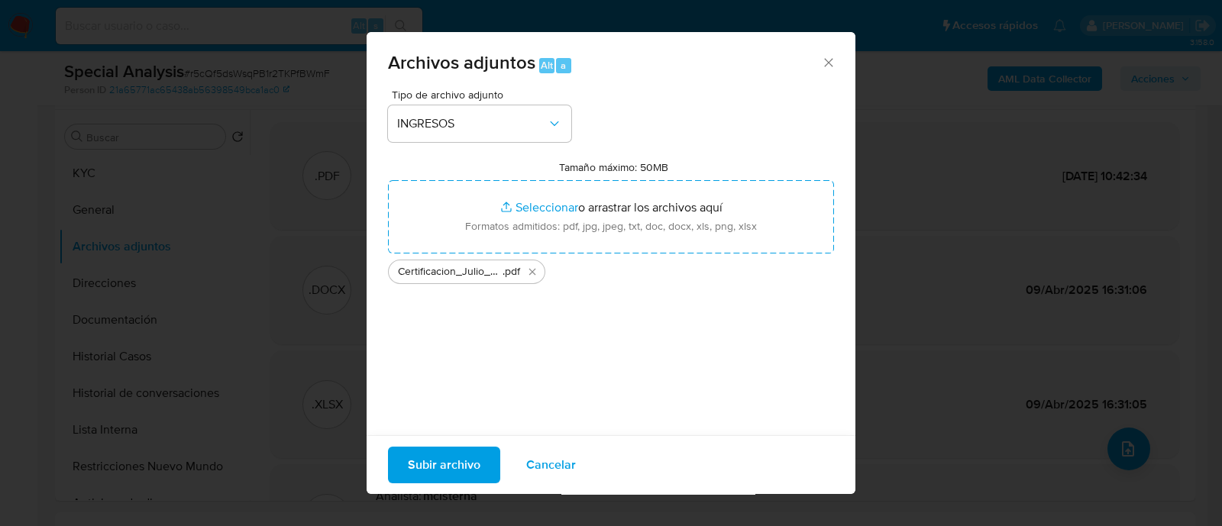
click at [459, 471] on span "Subir archivo" at bounding box center [444, 465] width 73 height 34
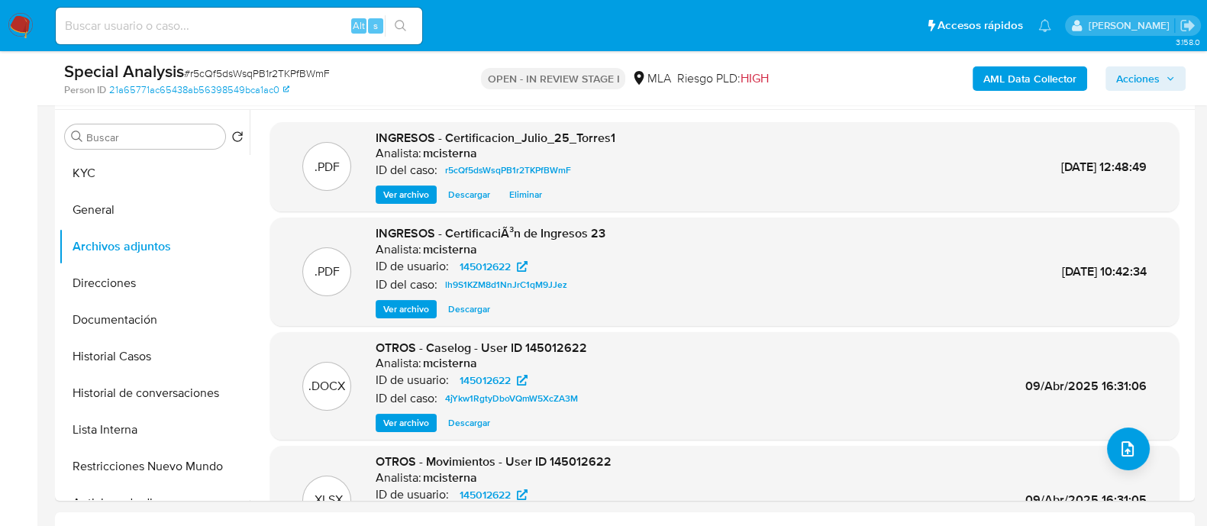
click at [1134, 73] on span "Acciones" at bounding box center [1138, 78] width 44 height 24
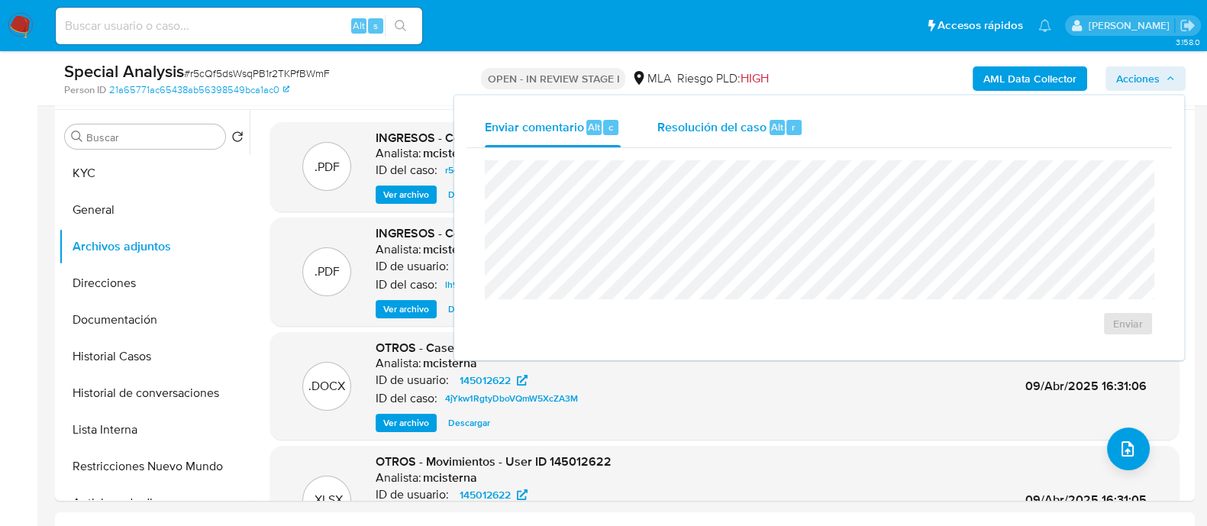
click at [753, 135] on div "Resolución del caso Alt r" at bounding box center [730, 128] width 146 height 40
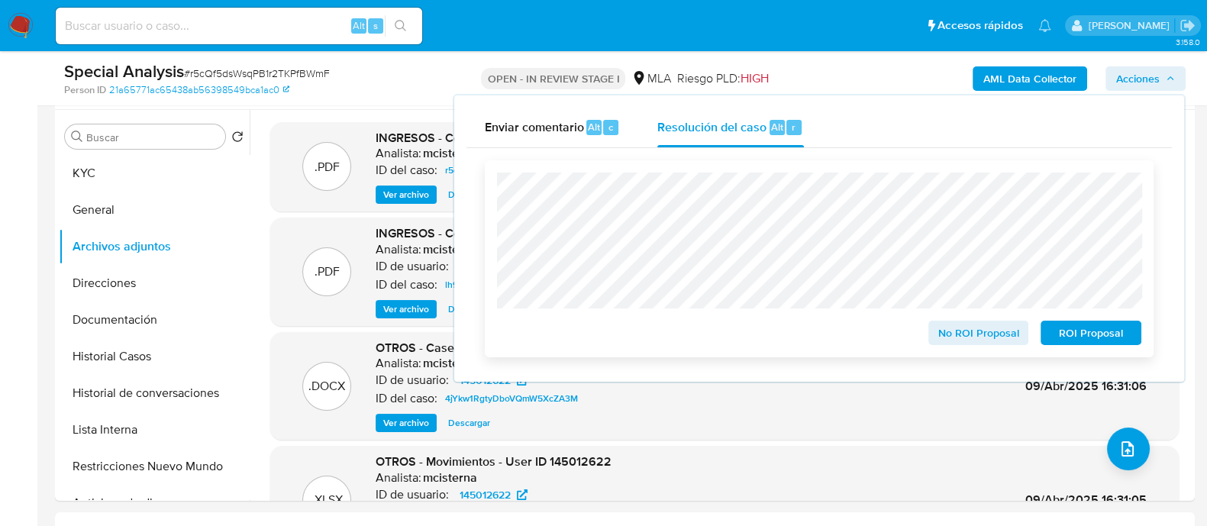
click at [954, 344] on span "No ROI Proposal" at bounding box center [978, 332] width 79 height 21
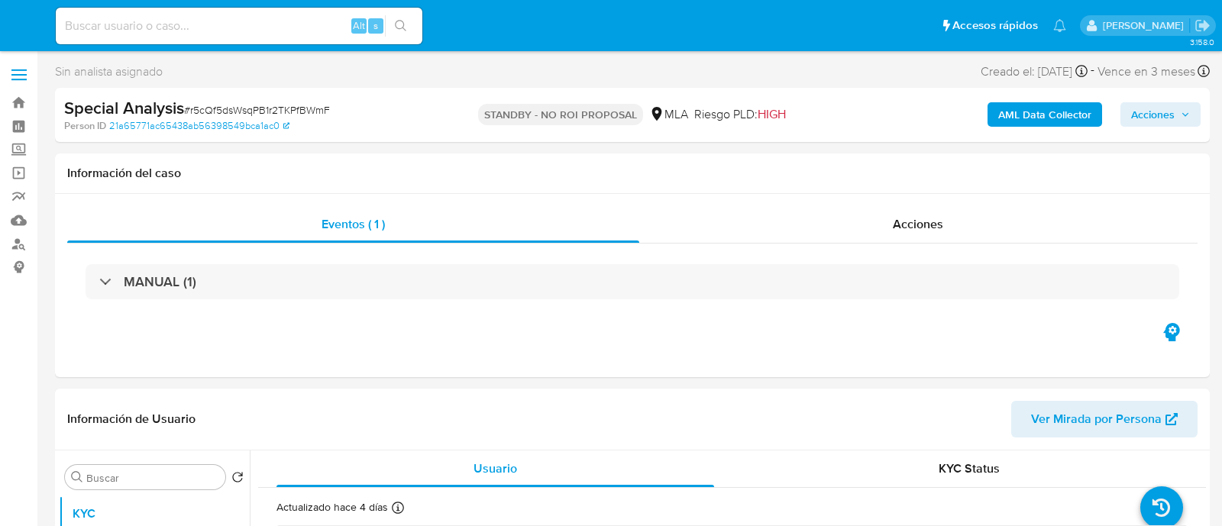
select select "10"
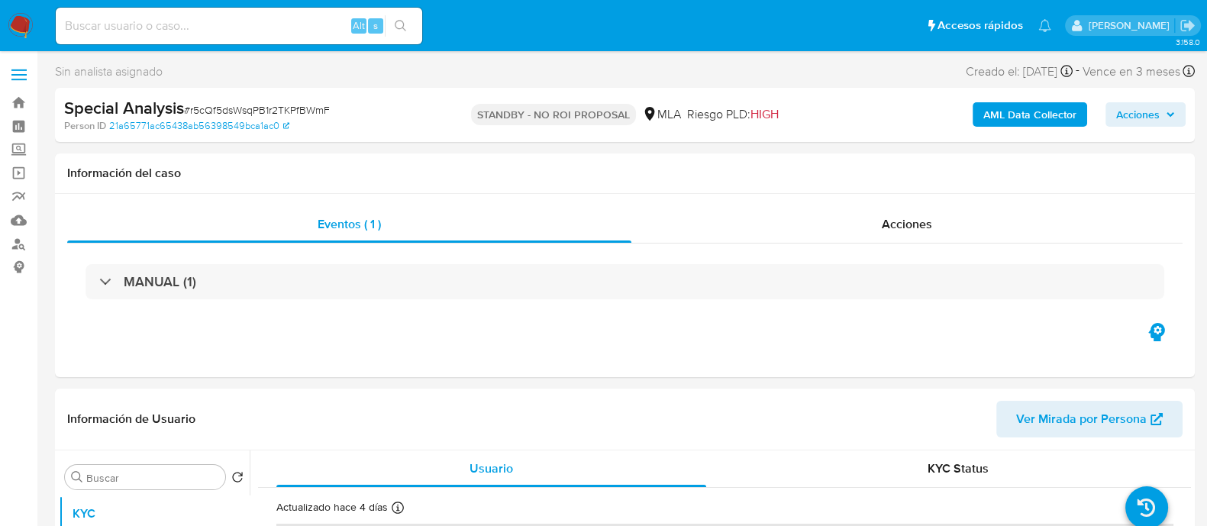
click at [267, 24] on input at bounding box center [239, 26] width 366 height 20
paste input "241620263"
type input "241620263"
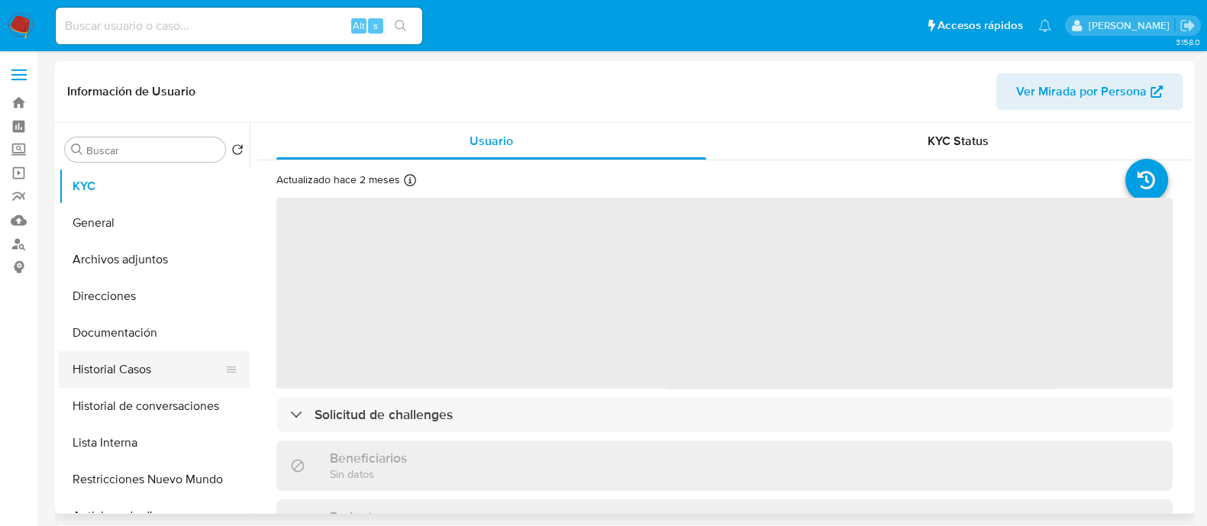
click at [159, 377] on button "Historial Casos" at bounding box center [148, 369] width 179 height 37
select select "10"
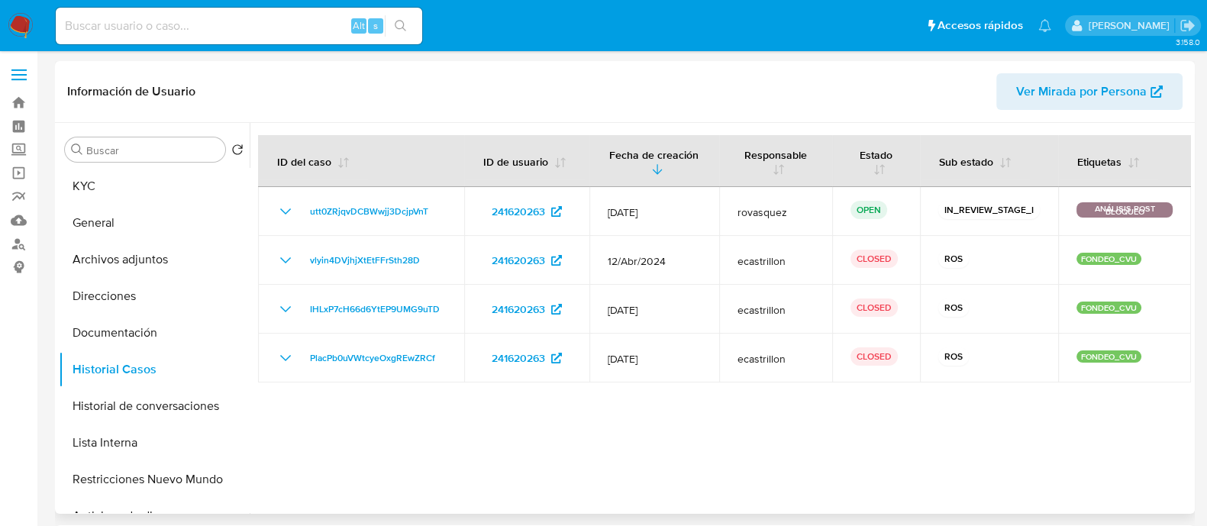
click at [431, 211] on link "utt0ZRjqvDCBWwjj3DcjpVnT" at bounding box center [369, 211] width 131 height 18
click at [131, 253] on button "Archivos adjuntos" at bounding box center [148, 259] width 179 height 37
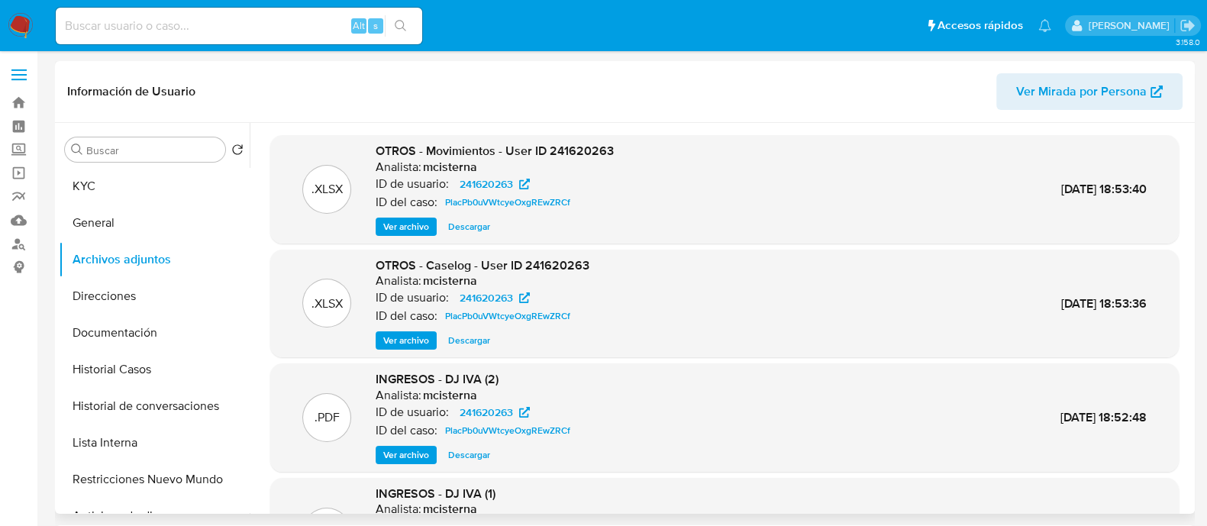
click at [416, 232] on span "Ver archivo" at bounding box center [406, 226] width 46 height 15
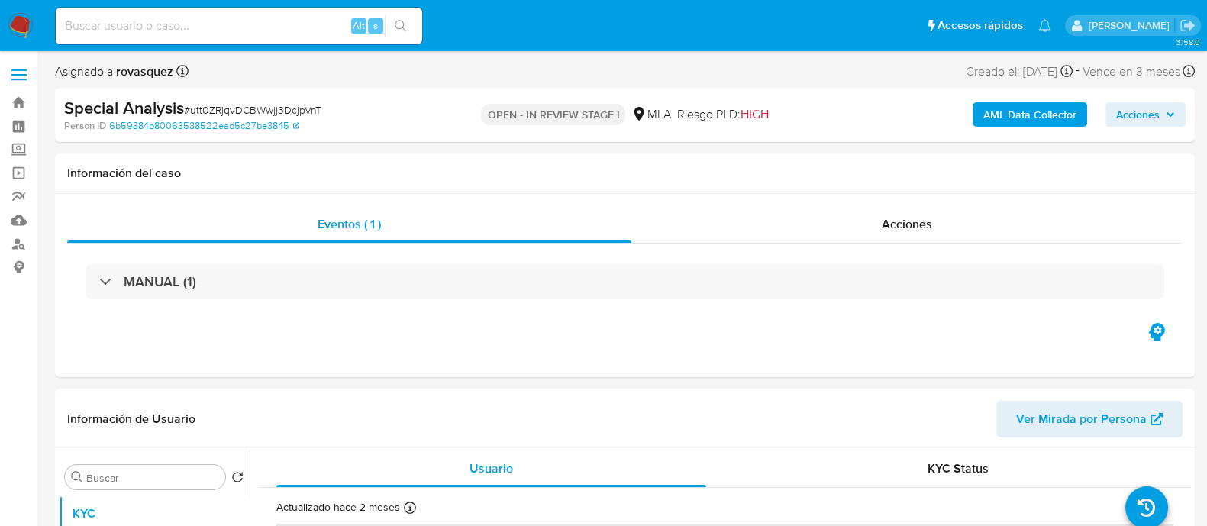
select select "10"
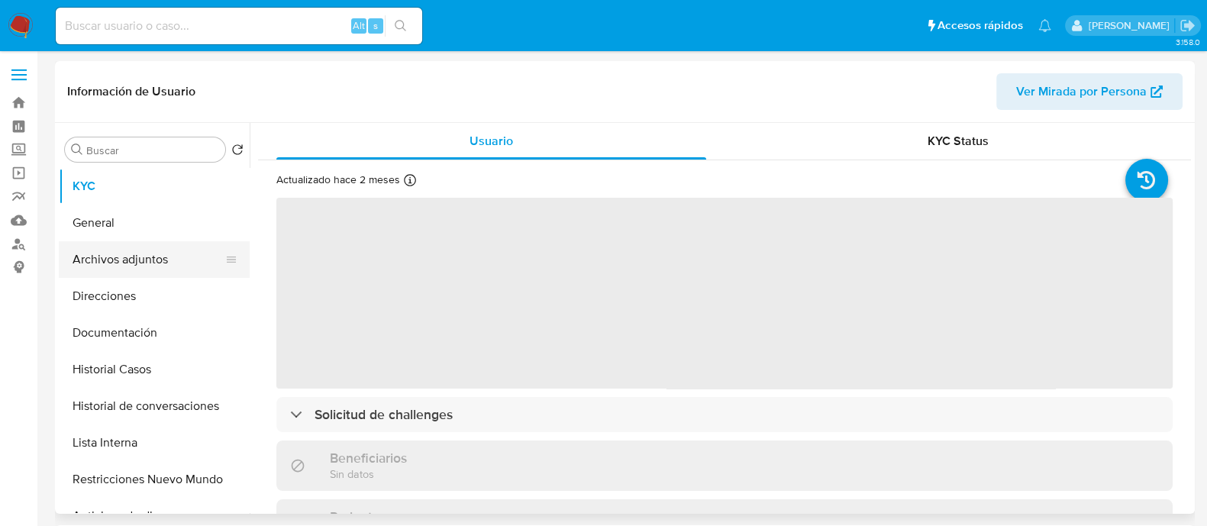
click at [199, 244] on button "Archivos adjuntos" at bounding box center [148, 259] width 179 height 37
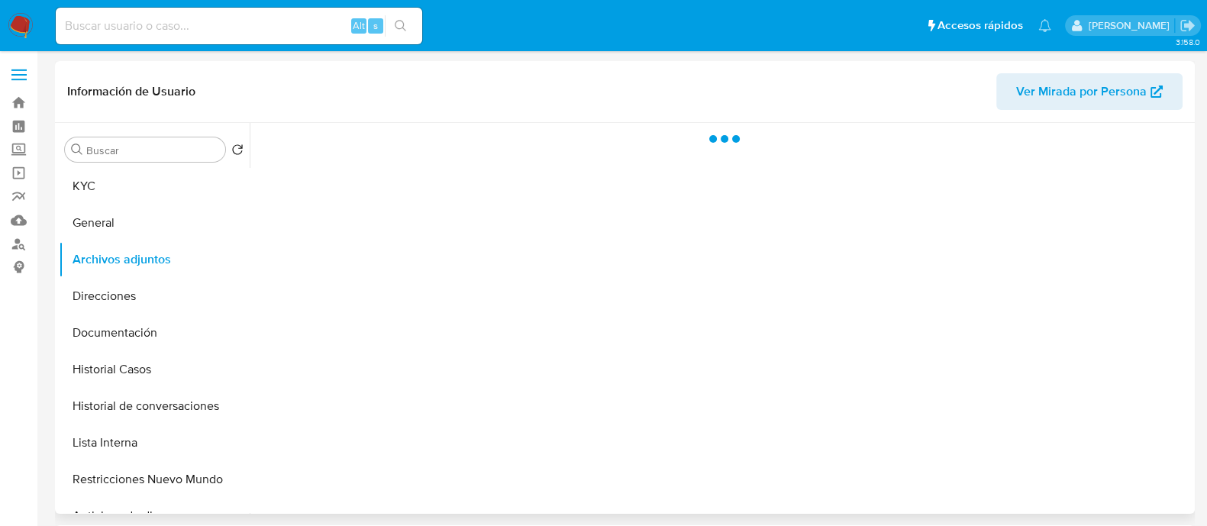
select select "10"
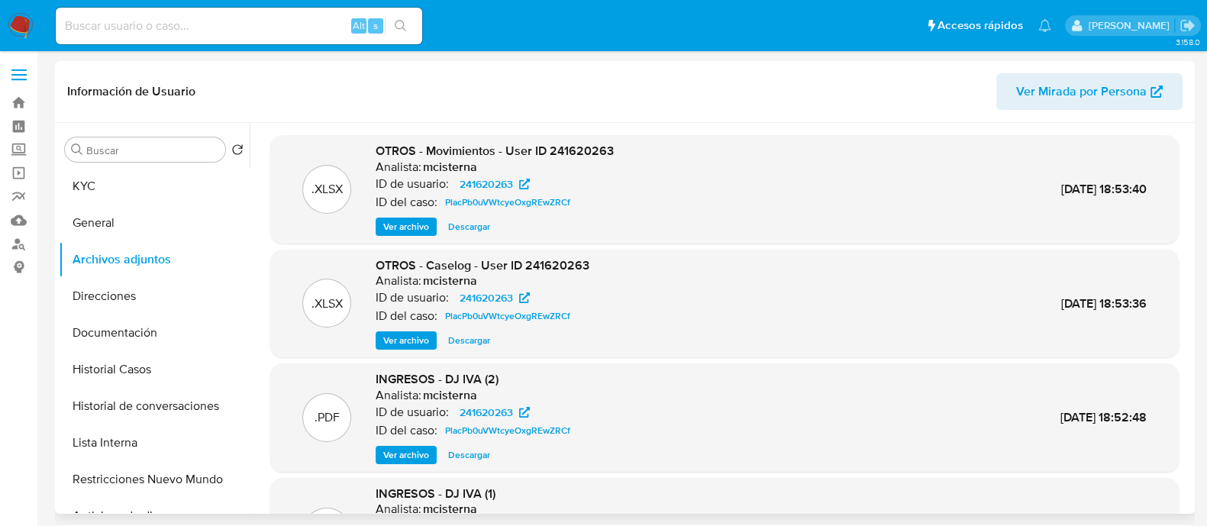
click at [460, 224] on span "Descargar" at bounding box center [469, 226] width 42 height 15
click at [407, 342] on span "Ver archivo" at bounding box center [406, 340] width 46 height 15
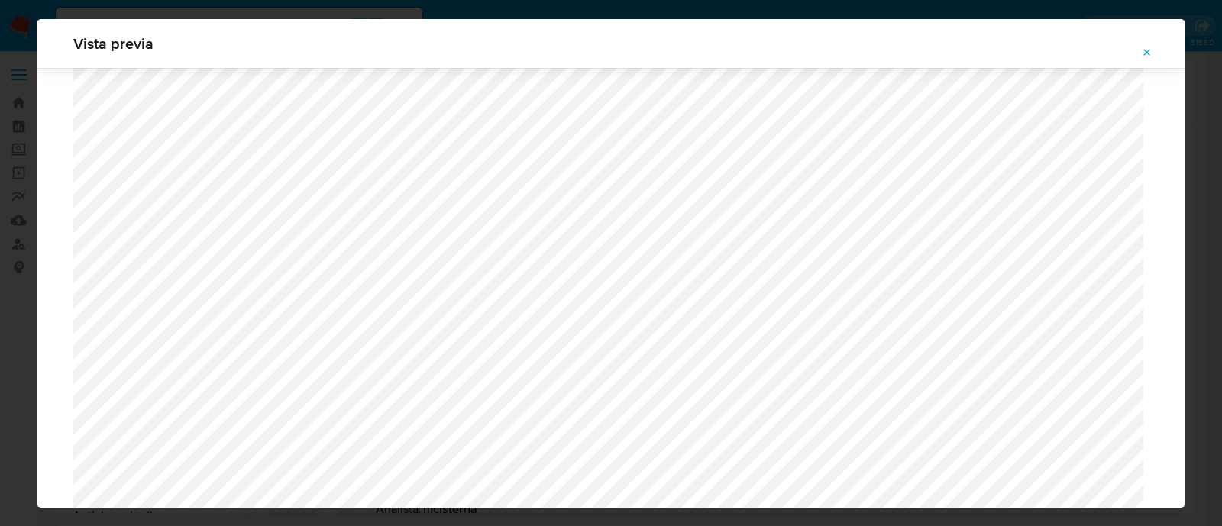
scroll to position [1400, 0]
